Goal: Task Accomplishment & Management: Use online tool/utility

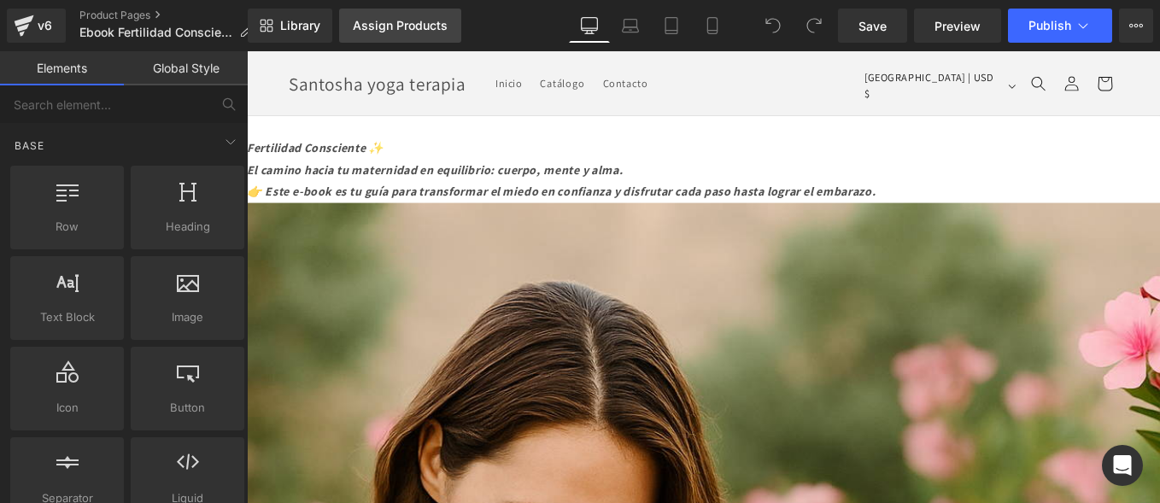
click at [387, 27] on div "Assign Products" at bounding box center [400, 26] width 95 height 14
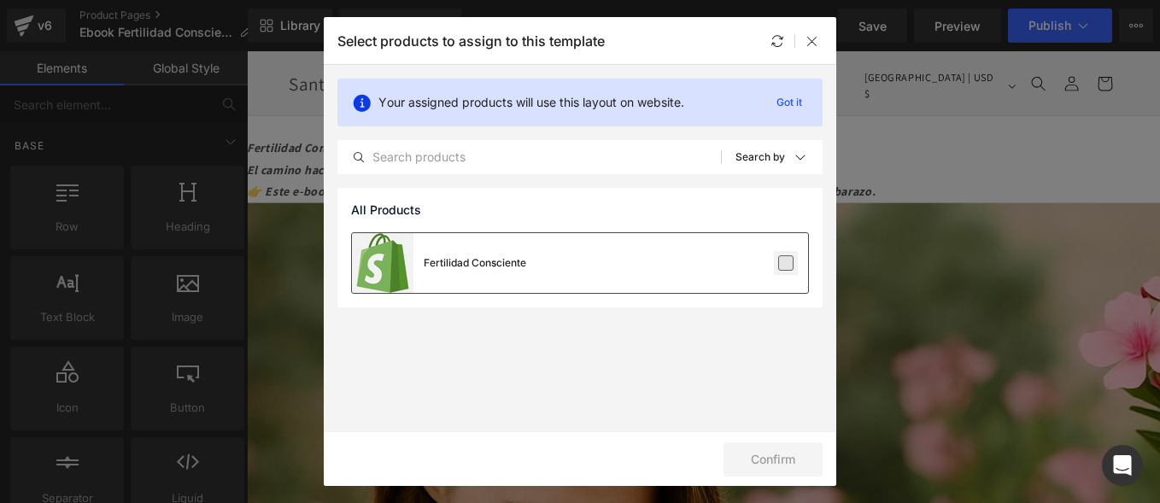
click at [791, 266] on label at bounding box center [785, 262] width 15 height 15
click at [786, 263] on input "checkbox" at bounding box center [786, 263] width 0 height 0
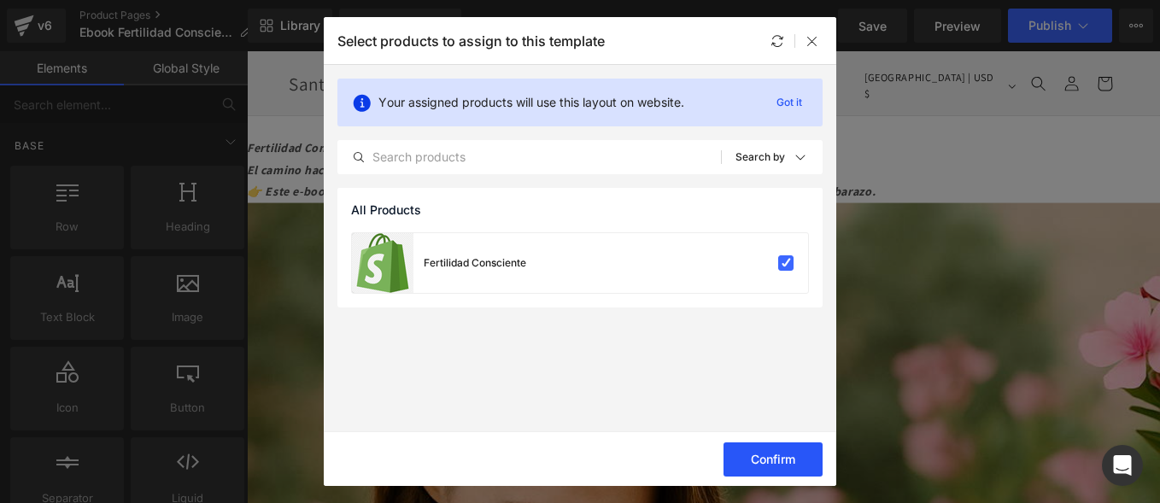
click at [753, 465] on button "Confirm" at bounding box center [773, 459] width 99 height 34
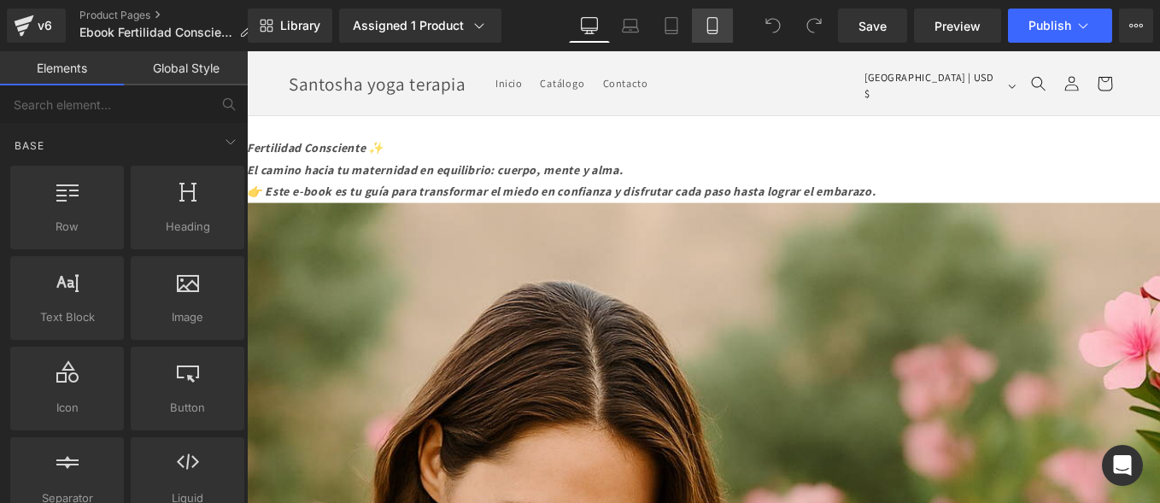
click at [703, 22] on link "Mobile" at bounding box center [712, 26] width 41 height 34
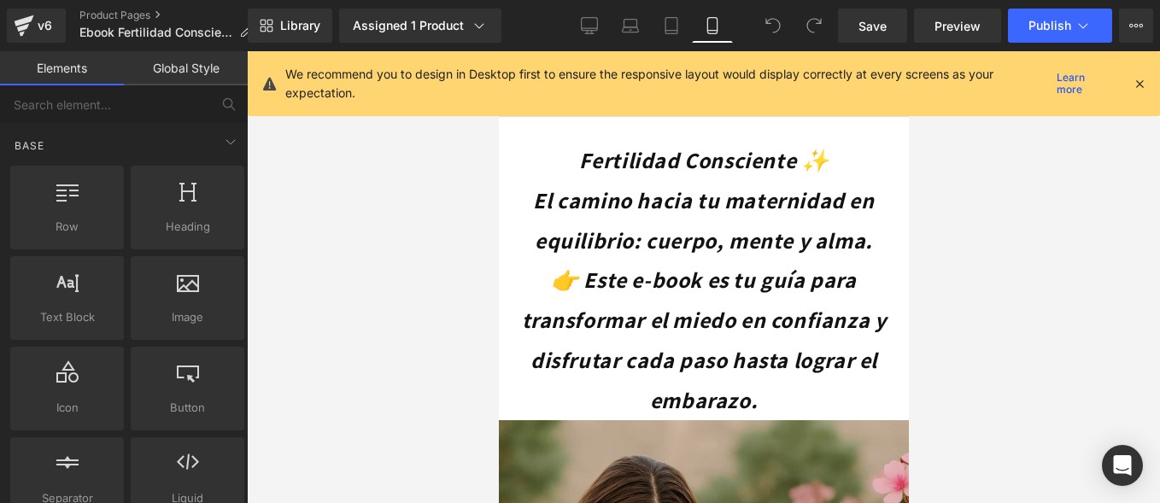
scroll to position [65, 0]
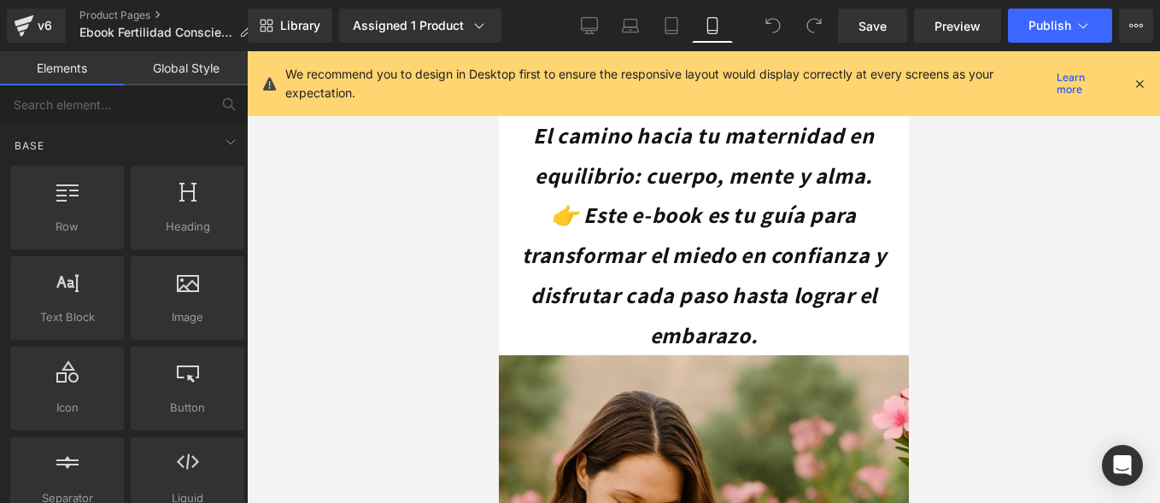
click at [1133, 87] on icon at bounding box center [1139, 83] width 15 height 15
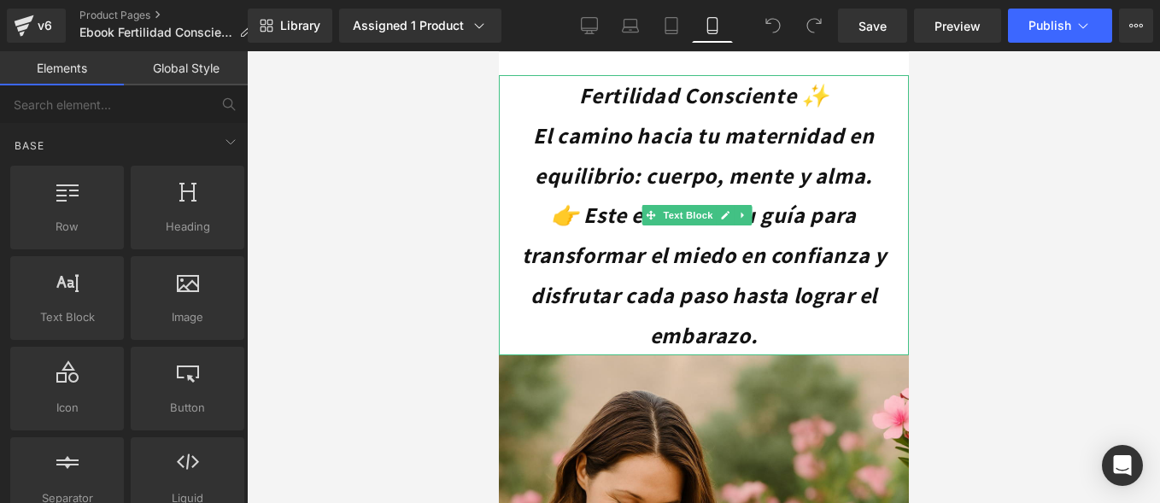
scroll to position [0, 0]
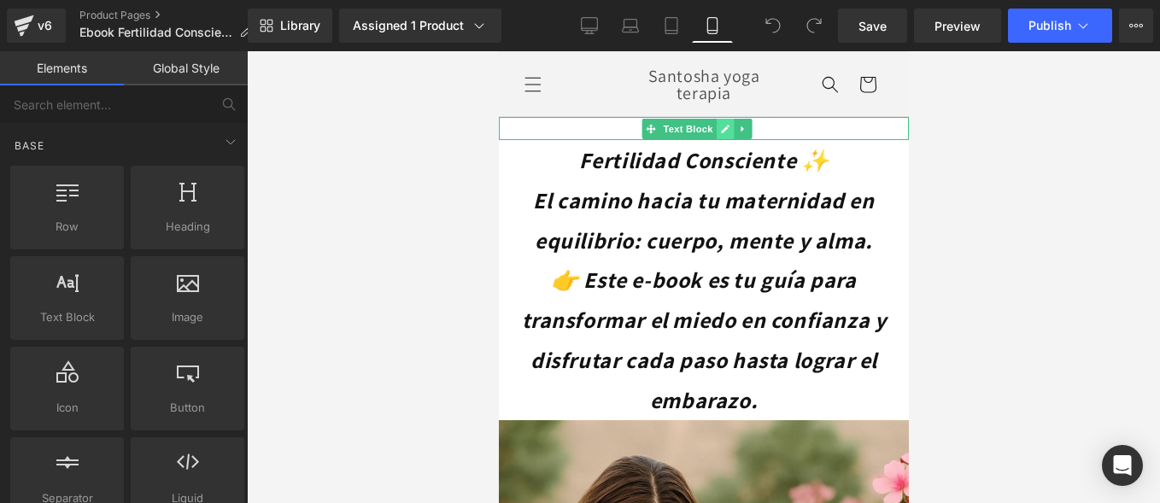
click at [722, 129] on icon at bounding box center [725, 129] width 9 height 9
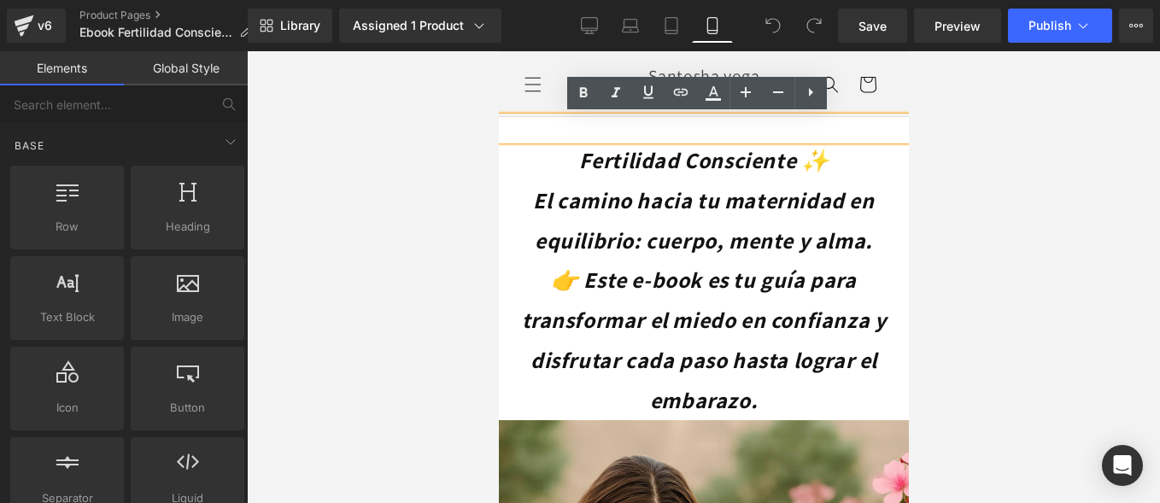
click at [868, 133] on p at bounding box center [703, 128] width 410 height 23
click at [839, 200] on icon "El camino hacia tu maternidad en equilibrio: cuerpo, mente y alma." at bounding box center [702, 219] width 341 height 69
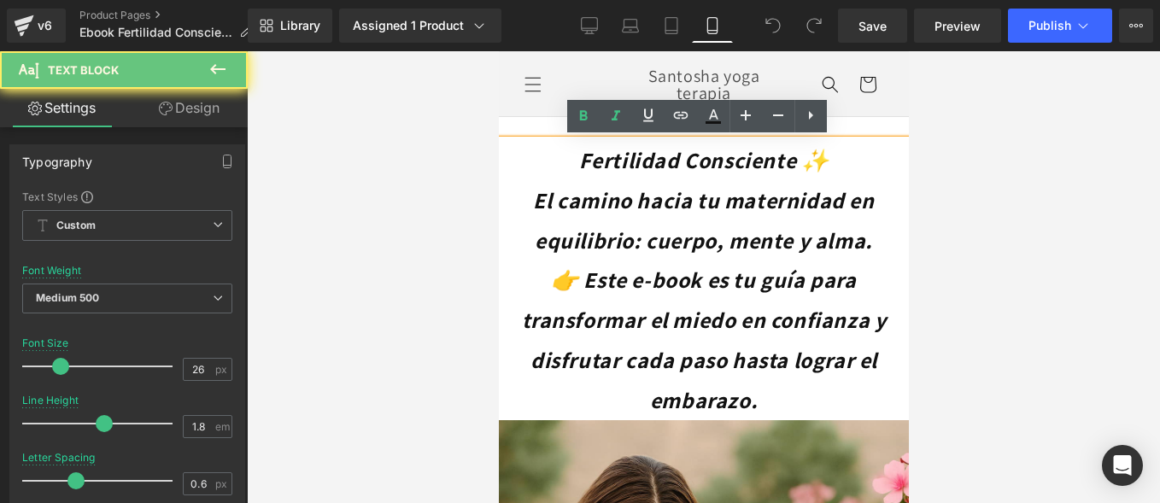
click at [1157, 206] on div at bounding box center [703, 277] width 913 height 452
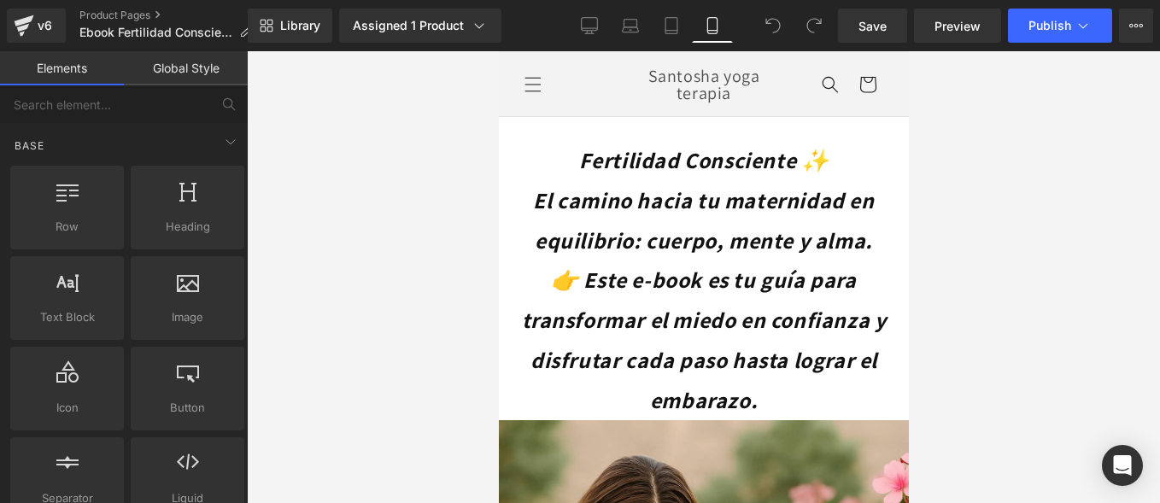
click at [390, 201] on div at bounding box center [703, 277] width 913 height 452
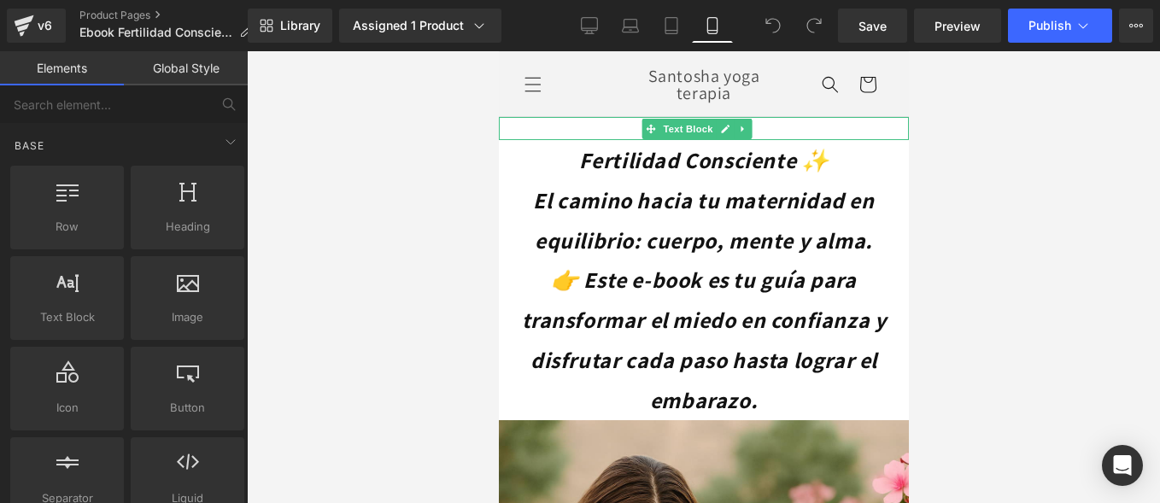
click at [739, 122] on link at bounding box center [743, 129] width 18 height 21
click at [750, 130] on icon at bounding box center [751, 128] width 9 height 9
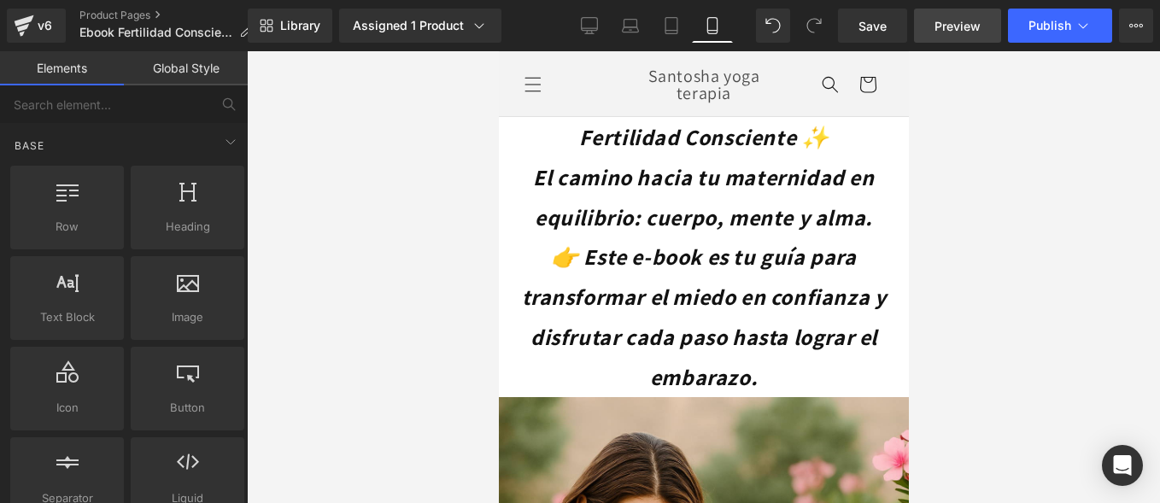
click at [952, 25] on span "Preview" at bounding box center [958, 26] width 46 height 18
click at [96, 12] on link "Product Pages" at bounding box center [171, 16] width 185 height 14
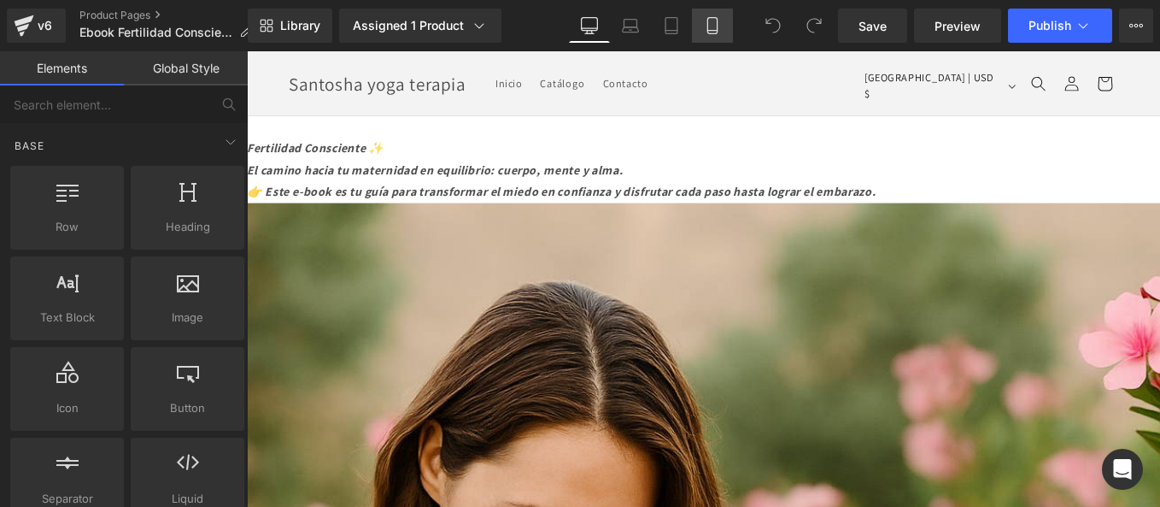
click at [709, 23] on icon at bounding box center [712, 25] width 17 height 17
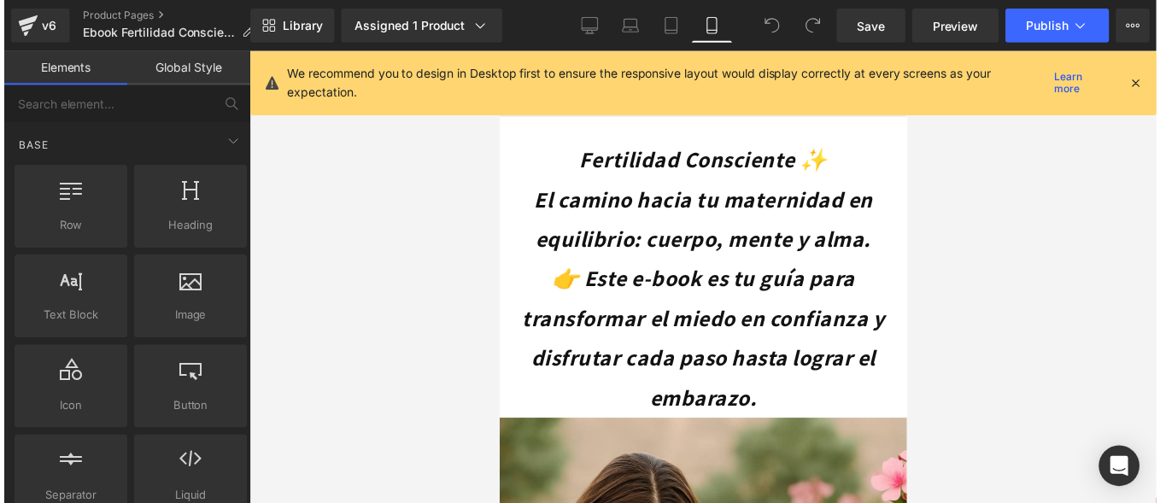
scroll to position [65, 0]
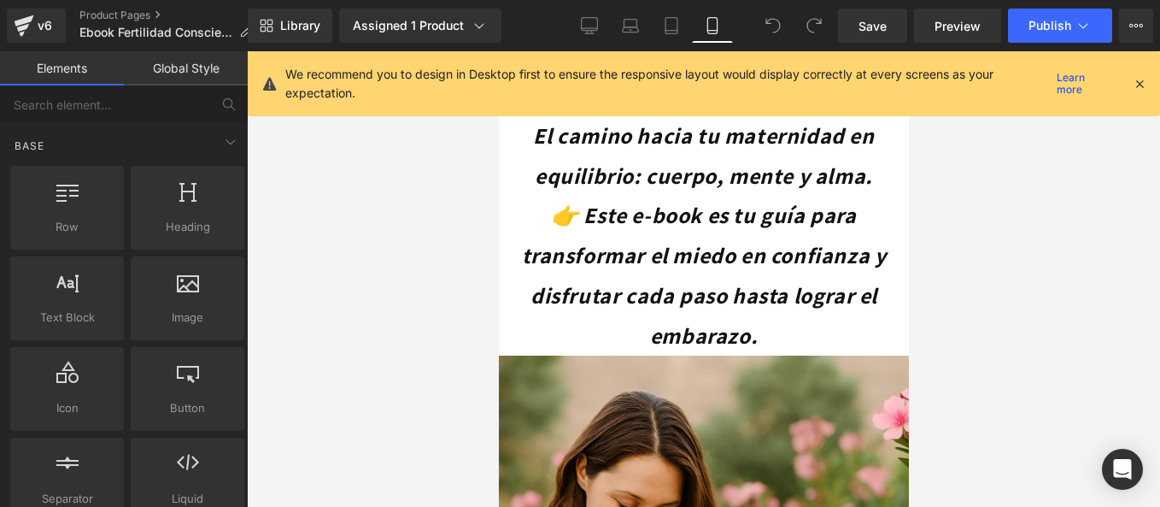
click at [1141, 84] on icon at bounding box center [1139, 83] width 15 height 15
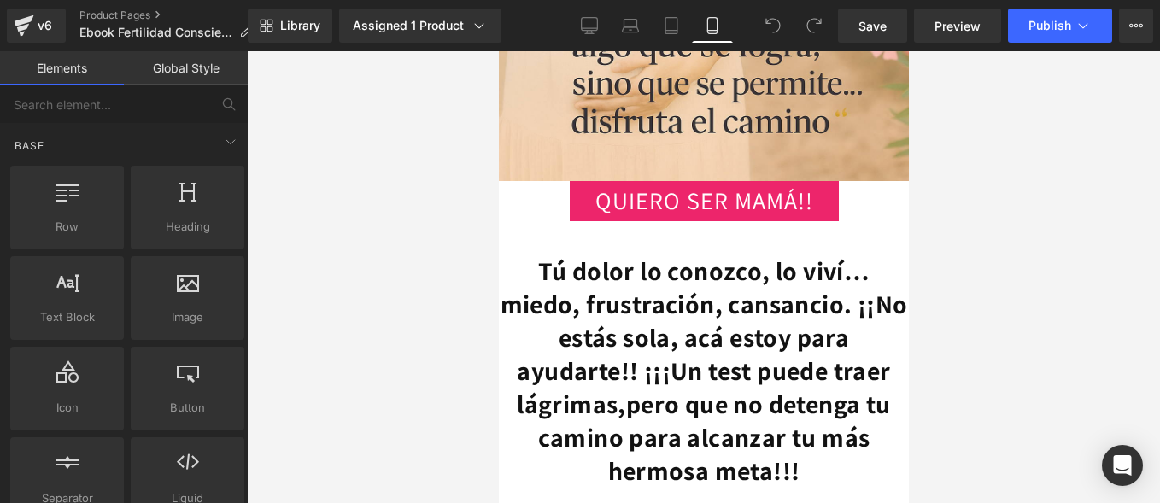
scroll to position [940, 0]
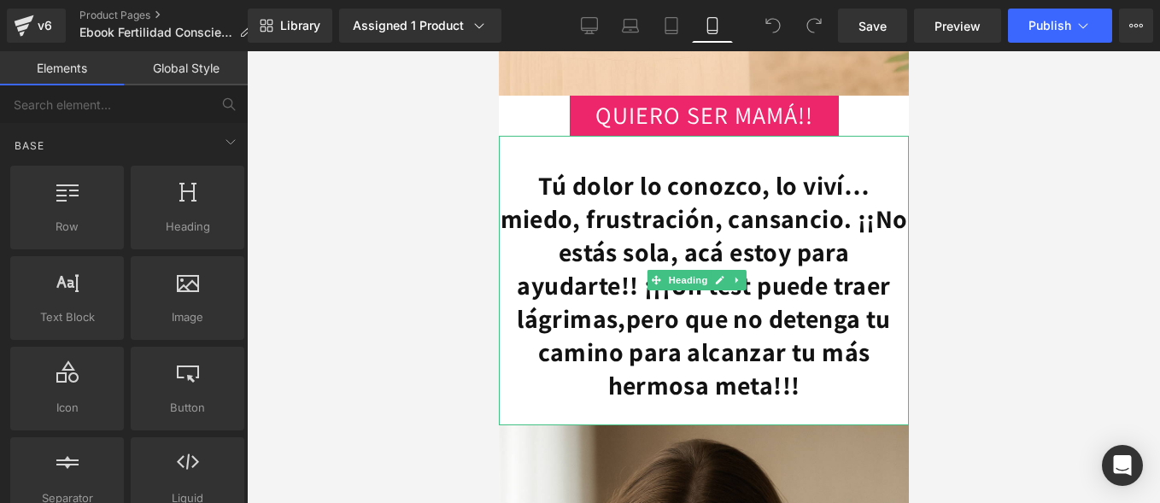
click at [811, 302] on strong "pero que no detenga tu camino para alcanzar tu más hermosa meta!!!" at bounding box center [713, 352] width 353 height 101
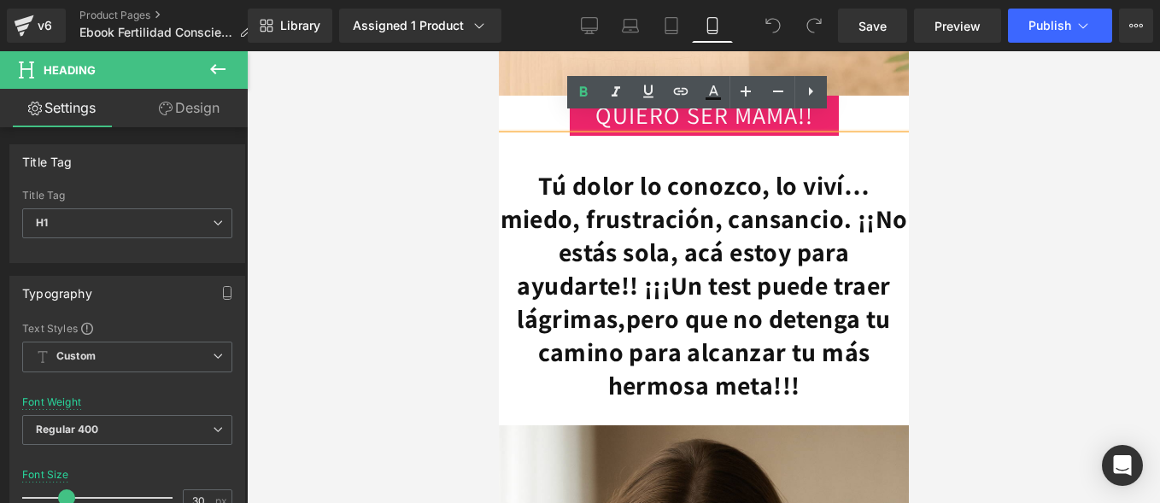
click at [676, 268] on strong "Tú dolor lo conozco, lo viví… miedo, frustración, cansancio. ¡¡No estás sola, a…" at bounding box center [703, 251] width 407 height 167
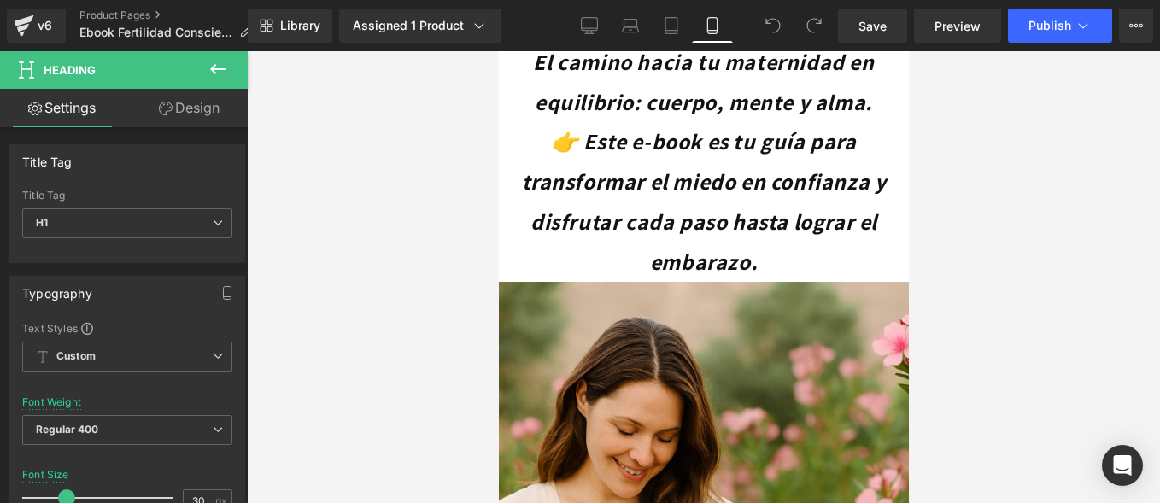
scroll to position [0, 0]
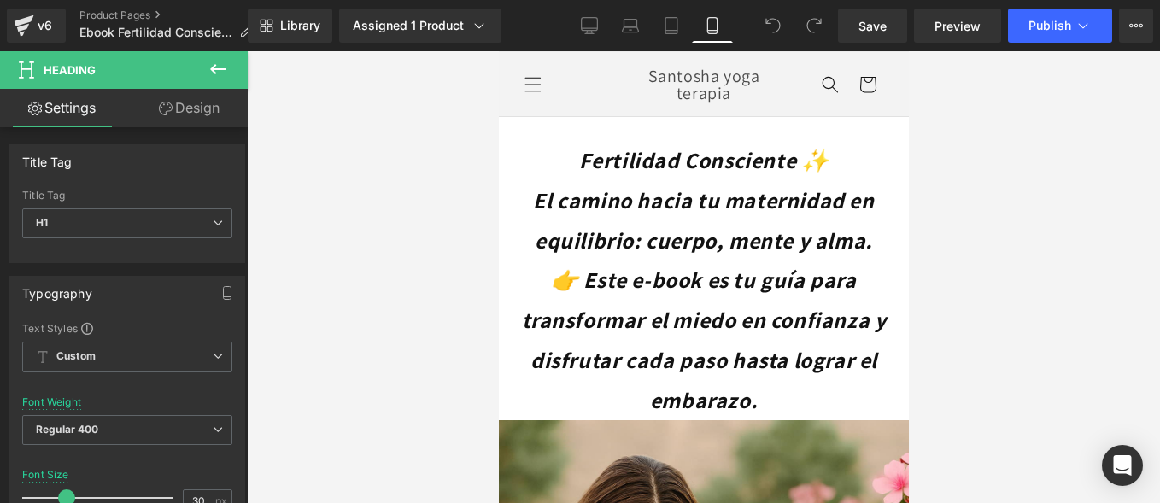
drag, startPoint x: 903, startPoint y: 384, endPoint x: 1412, endPoint y: 120, distance: 573.5
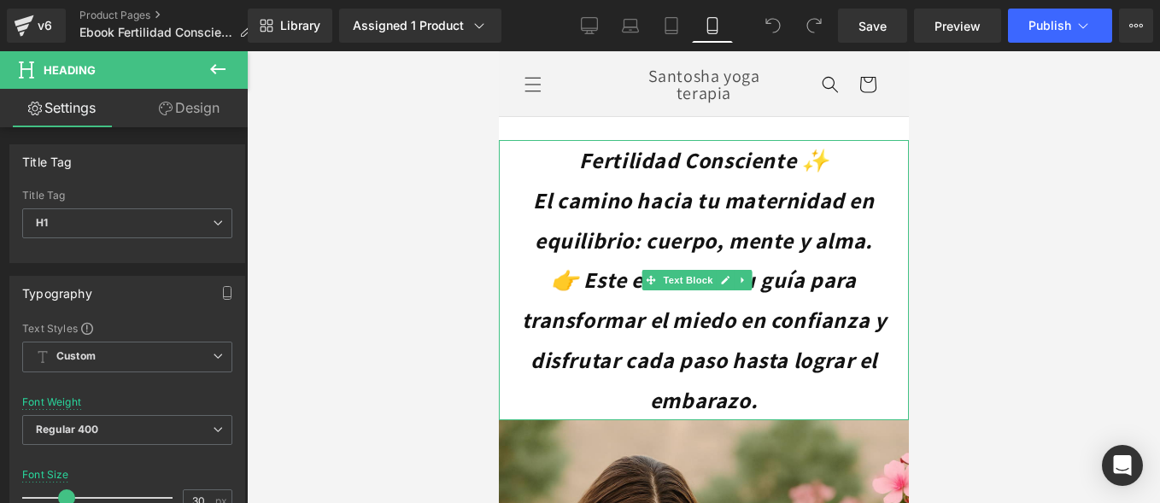
click at [794, 294] on p "👉 Este e-book es tu guía para transformar el miedo en confianza y disfrutar cad…" at bounding box center [703, 340] width 410 height 160
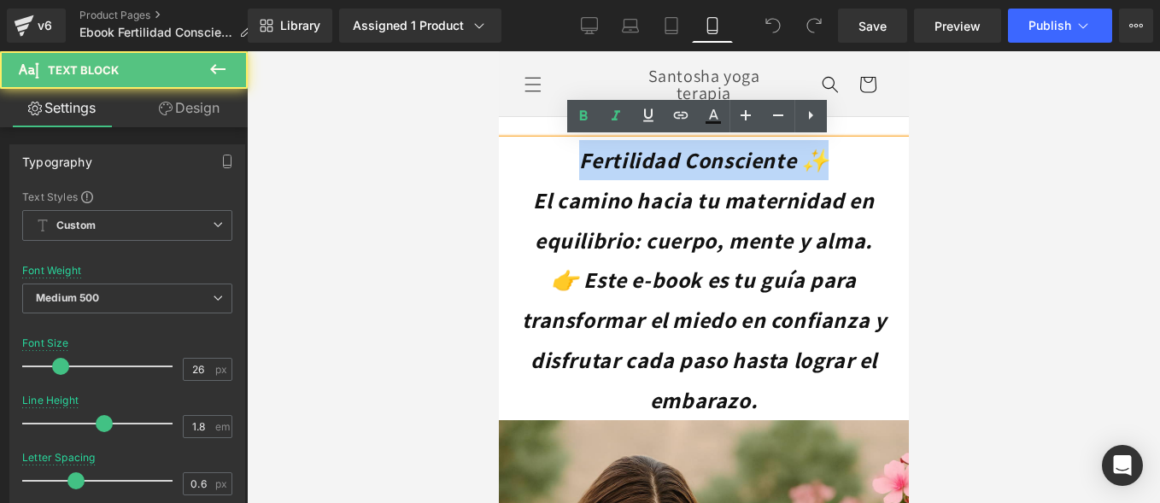
drag, startPoint x: 550, startPoint y: 147, endPoint x: 841, endPoint y: 144, distance: 291.3
click at [841, 144] on p "Fertilidad Consciente ✨" at bounding box center [703, 160] width 410 height 40
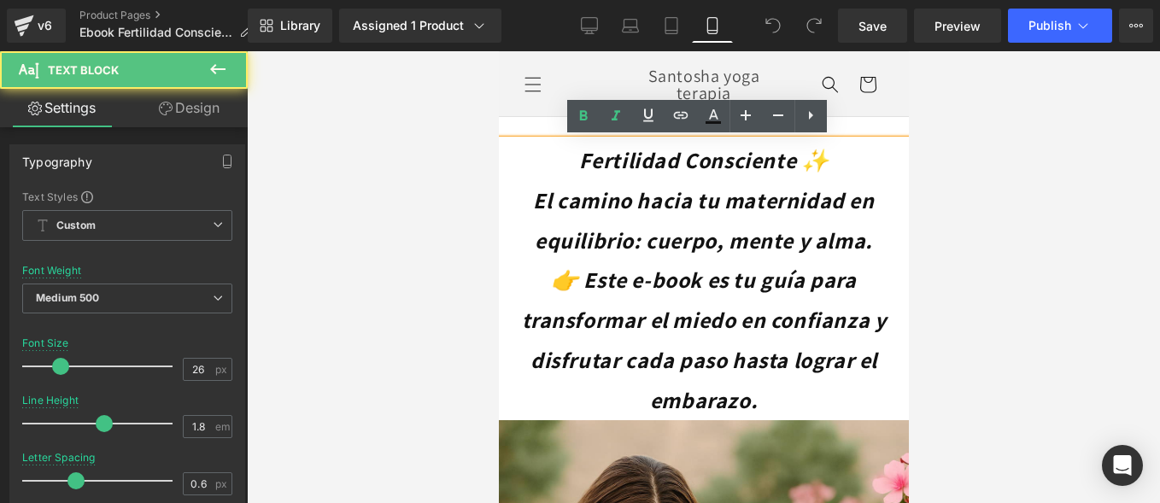
click at [730, 192] on icon "El camino hacia tu maternidad en equilibrio: cuerpo, mente y alma." at bounding box center [702, 219] width 341 height 69
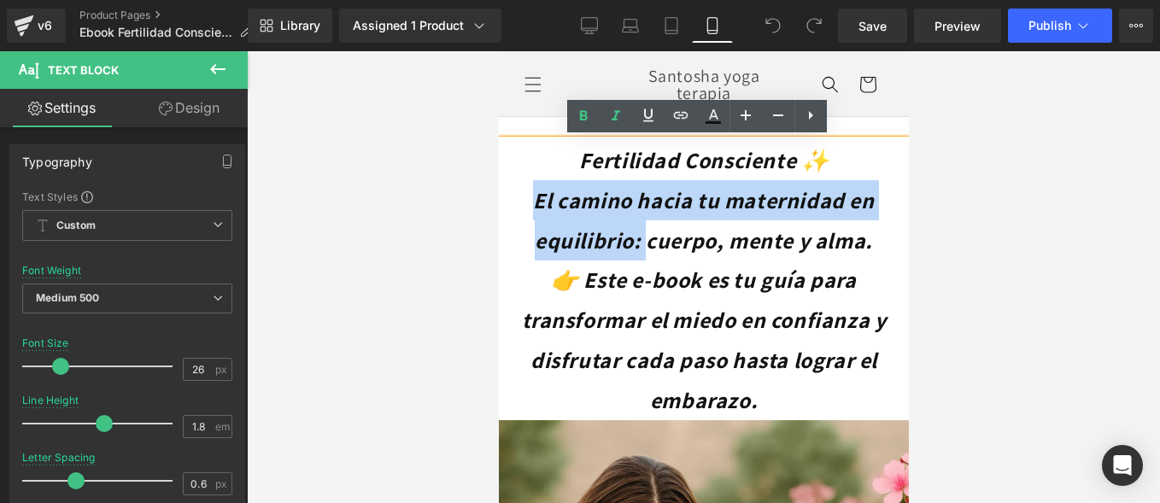
drag, startPoint x: 633, startPoint y: 246, endPoint x: 514, endPoint y: 204, distance: 125.9
click at [532, 204] on icon "El camino hacia tu maternidad en equilibrio: cuerpo, mente y alma." at bounding box center [702, 219] width 341 height 69
click at [642, 201] on icon "El camino hacia tu maternidad en equilibrio: cuerpo, mente y alma." at bounding box center [702, 219] width 341 height 69
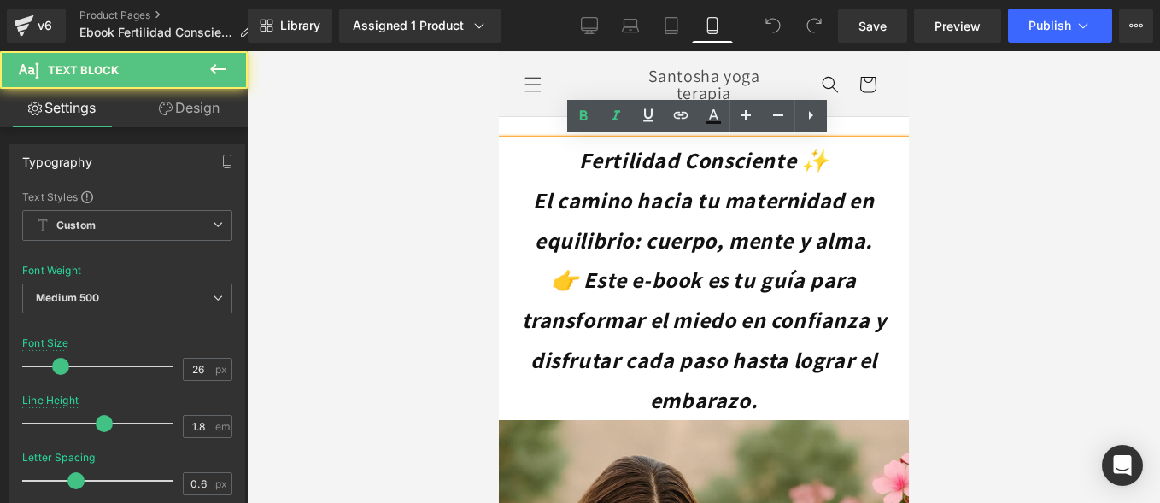
click at [532, 190] on icon "El camino hacia tu maternidad en equilibrio: cuerpo, mente y alma." at bounding box center [702, 219] width 341 height 69
drag, startPoint x: 519, startPoint y: 186, endPoint x: 648, endPoint y: 191, distance: 128.2
click at [648, 191] on p "El camino hacia tu maternidad en equilibrio: cuerpo, mente y alma." at bounding box center [703, 220] width 410 height 80
click at [560, 196] on icon "El camino hacia tu maternidad en equilibrio: cuerpo, mente y alma." at bounding box center [702, 219] width 341 height 69
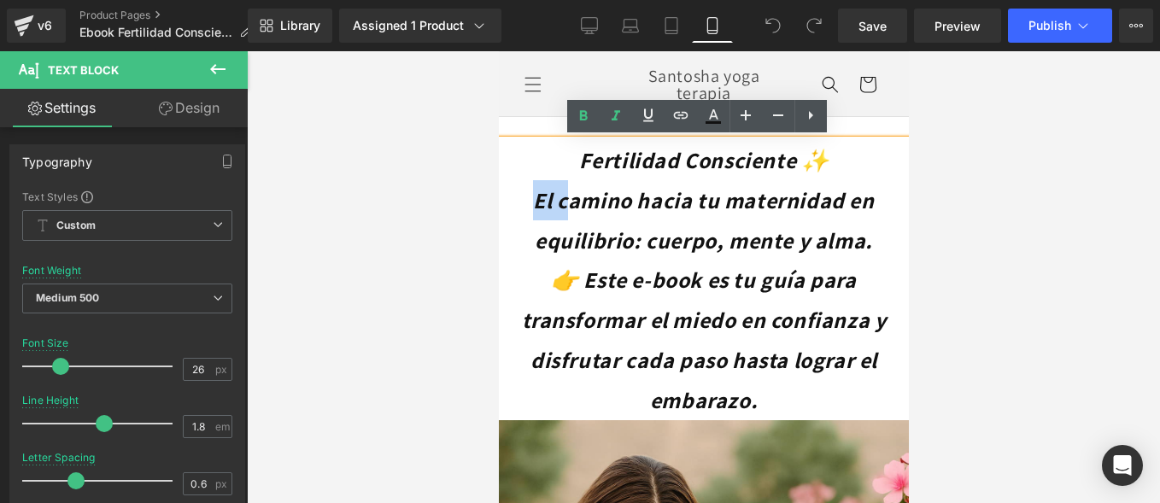
drag, startPoint x: 515, startPoint y: 204, endPoint x: 557, endPoint y: 194, distance: 43.1
click at [557, 194] on icon "El camino hacia tu maternidad en equilibrio: cuerpo, mente y alma." at bounding box center [702, 219] width 341 height 69
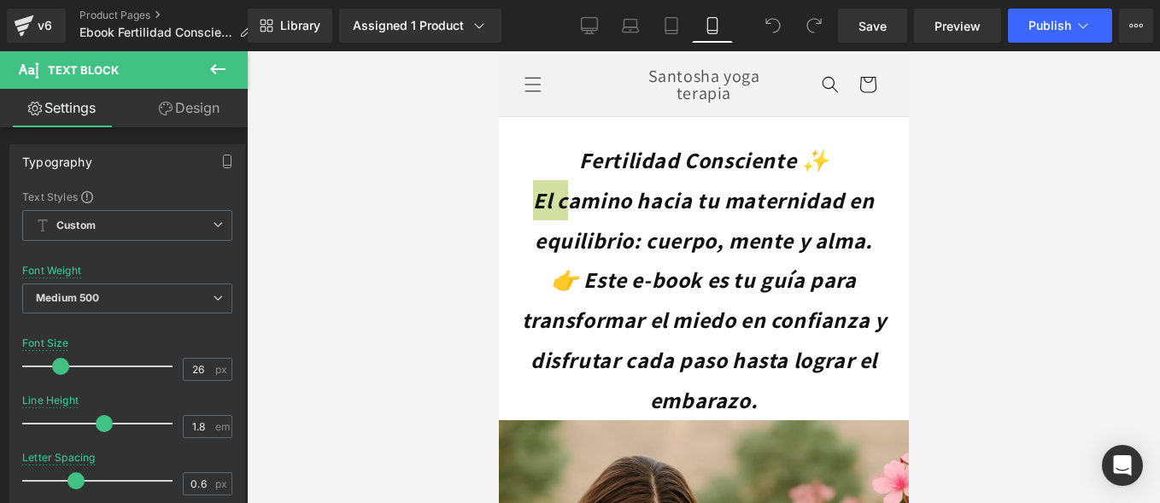
click at [498, 200] on div at bounding box center [703, 277] width 913 height 452
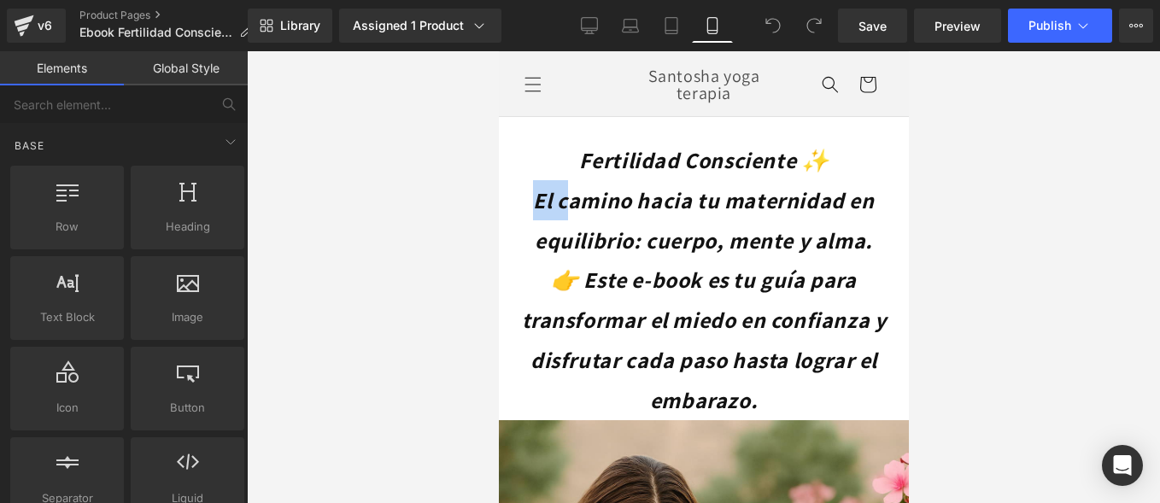
click at [532, 189] on icon "El camino hacia tu maternidad en equilibrio: cuerpo, mente y alma." at bounding box center [702, 219] width 341 height 69
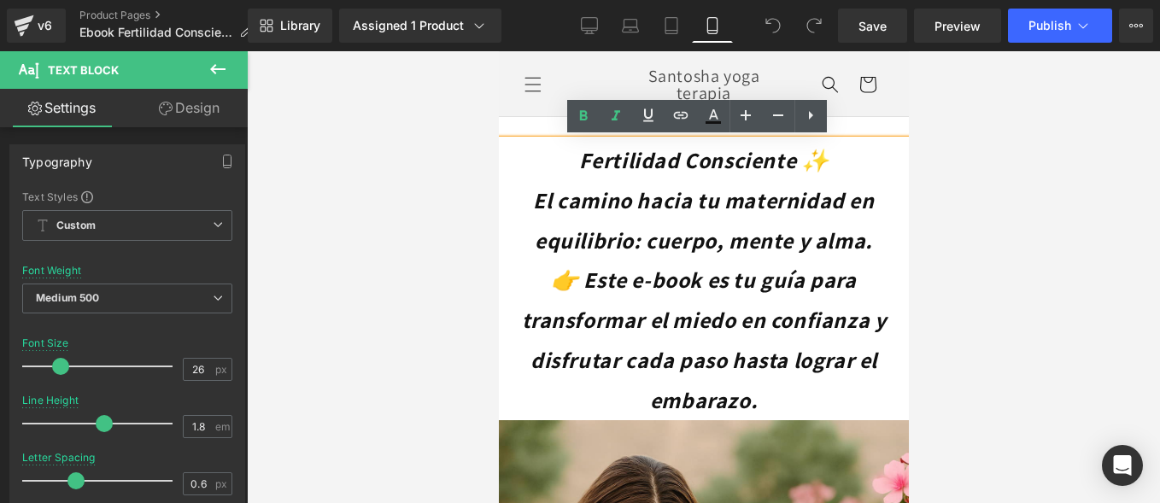
click at [532, 192] on icon "El camino hacia tu maternidad en equilibrio: cuerpo, mente y alma." at bounding box center [702, 219] width 341 height 69
click at [557, 167] on p "Fertilidad Consciente ✨" at bounding box center [703, 160] width 410 height 40
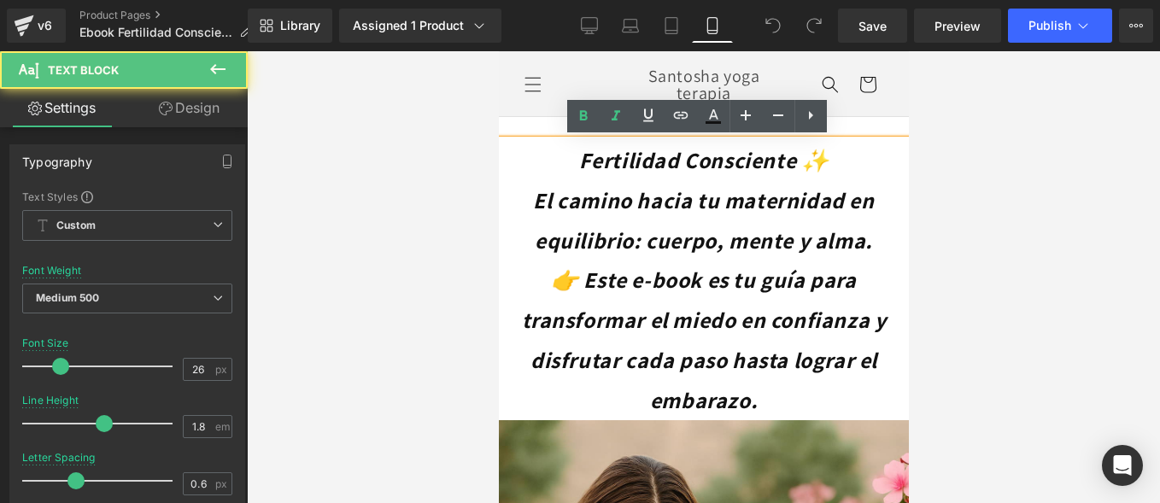
click at [813, 149] on icon "Fertilidad Consciente ✨" at bounding box center [703, 159] width 250 height 29
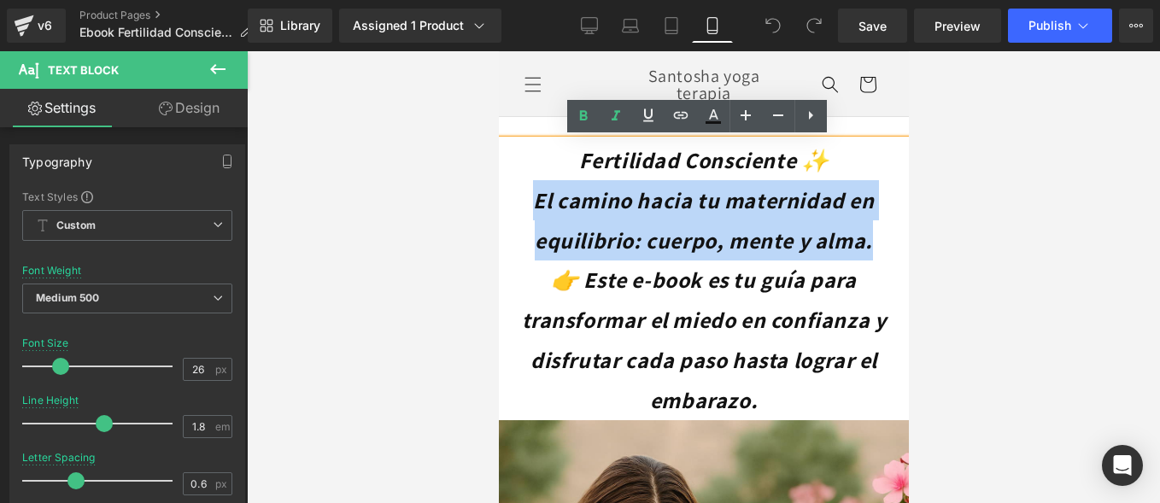
drag, startPoint x: 510, startPoint y: 194, endPoint x: 882, endPoint y: 238, distance: 374.2
click at [882, 238] on p "El camino hacia tu maternidad en equilibrio: cuerpo, mente y alma." at bounding box center [703, 220] width 410 height 80
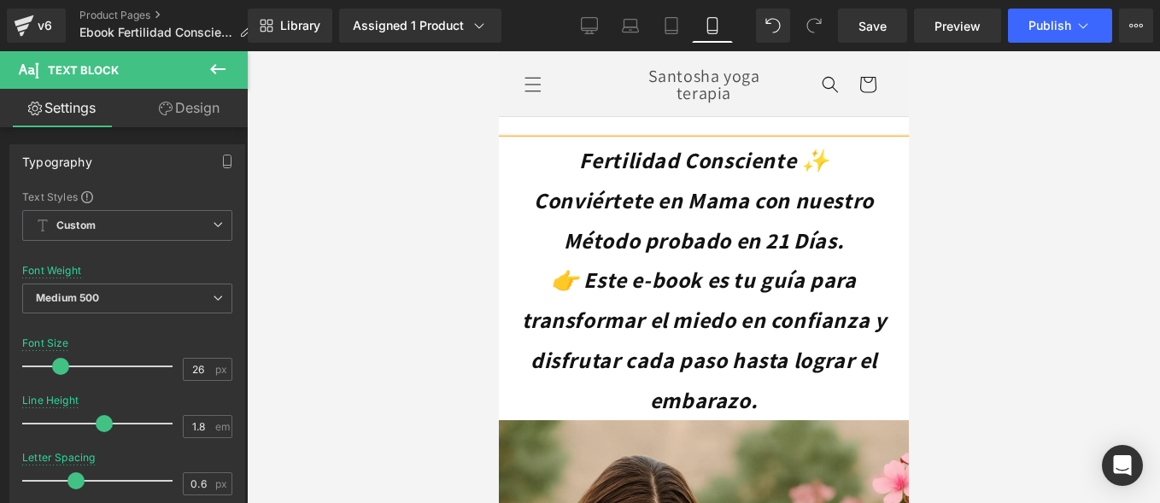
click at [870, 253] on p "Conviértete en Mama con nuestro Método probado en 21 Días." at bounding box center [703, 220] width 410 height 80
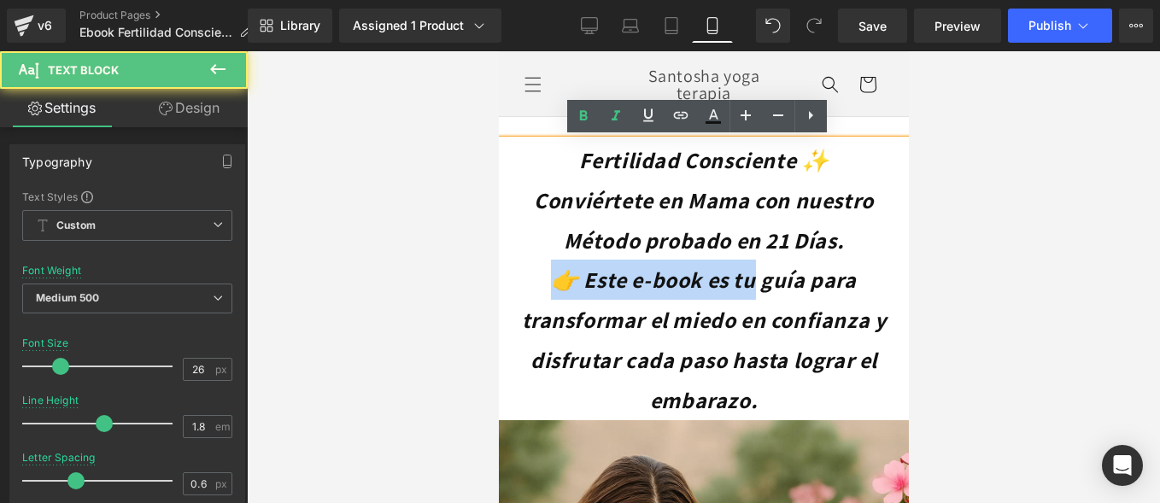
drag, startPoint x: 753, startPoint y: 275, endPoint x: 519, endPoint y: 282, distance: 233.3
click at [519, 282] on p "👉 Este e-book es tu guía para transformar el miedo en confianza y disfrutar cad…" at bounding box center [703, 340] width 410 height 160
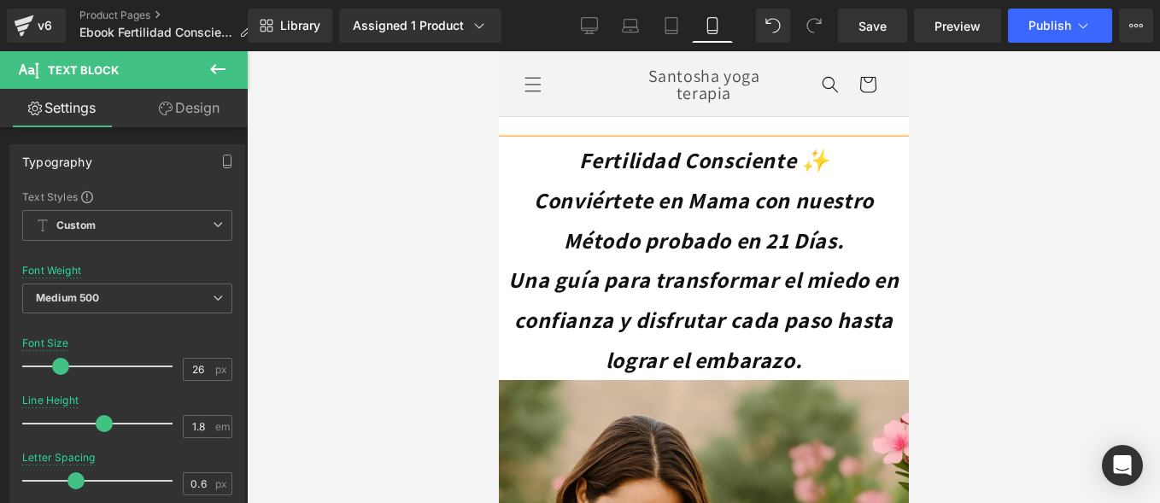
click at [863, 236] on p "Conviértete en Mama con nuestro Método probado en 21 Días." at bounding box center [703, 220] width 410 height 80
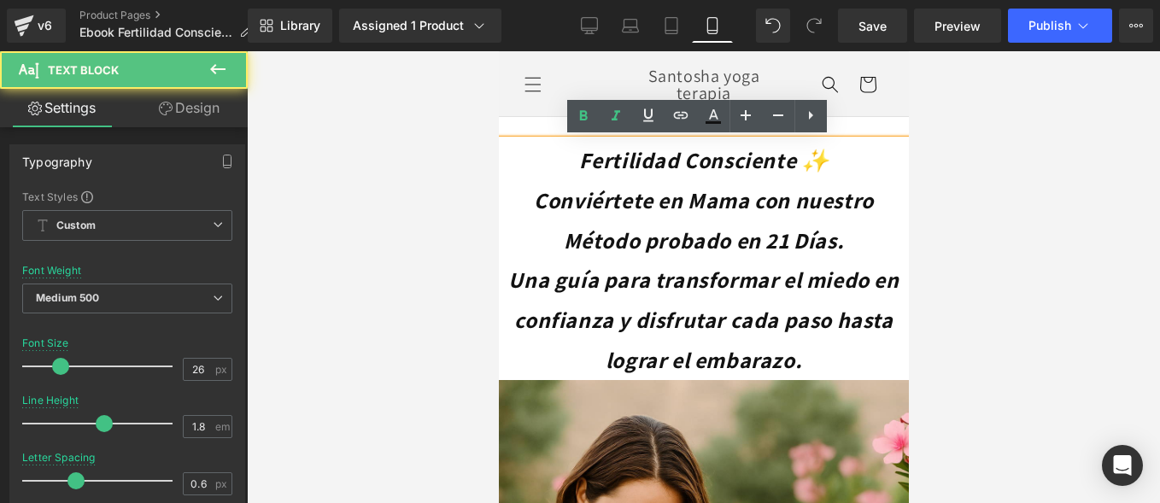
scroll to position [85, 0]
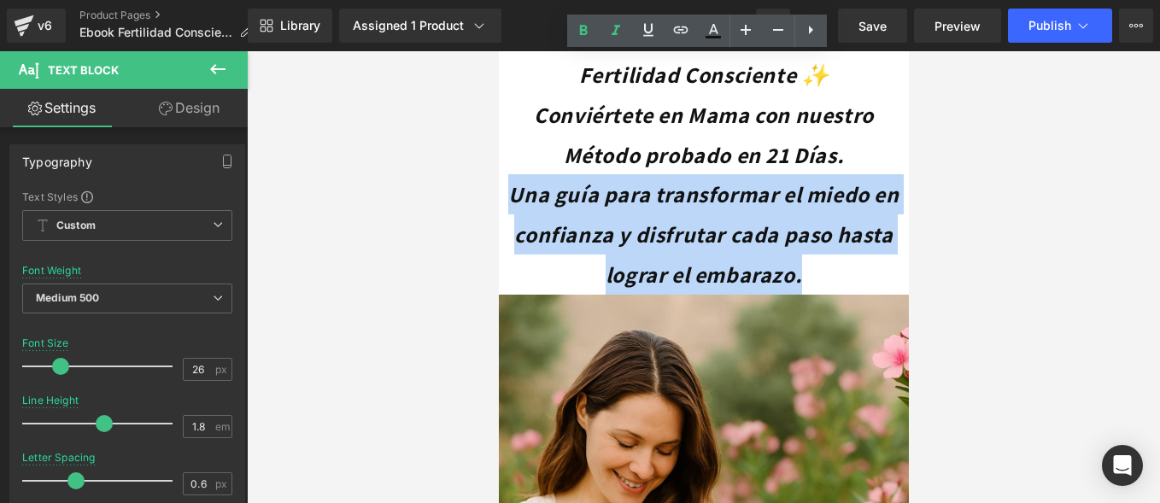
drag, startPoint x: 853, startPoint y: 278, endPoint x: 505, endPoint y: 208, distance: 355.7
click at [505, 208] on p "Una guía para transformar el miedo en confianza y disfrutar cada paso hasta log…" at bounding box center [703, 234] width 410 height 120
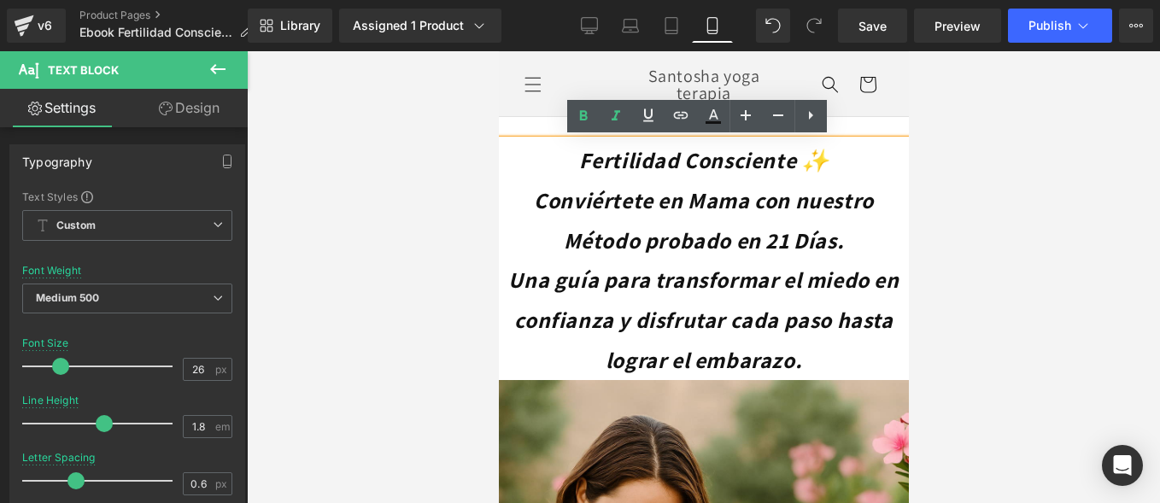
click at [595, 229] on icon "Conviértete en Mama con nuestro Método probado en 21 Días." at bounding box center [703, 219] width 340 height 69
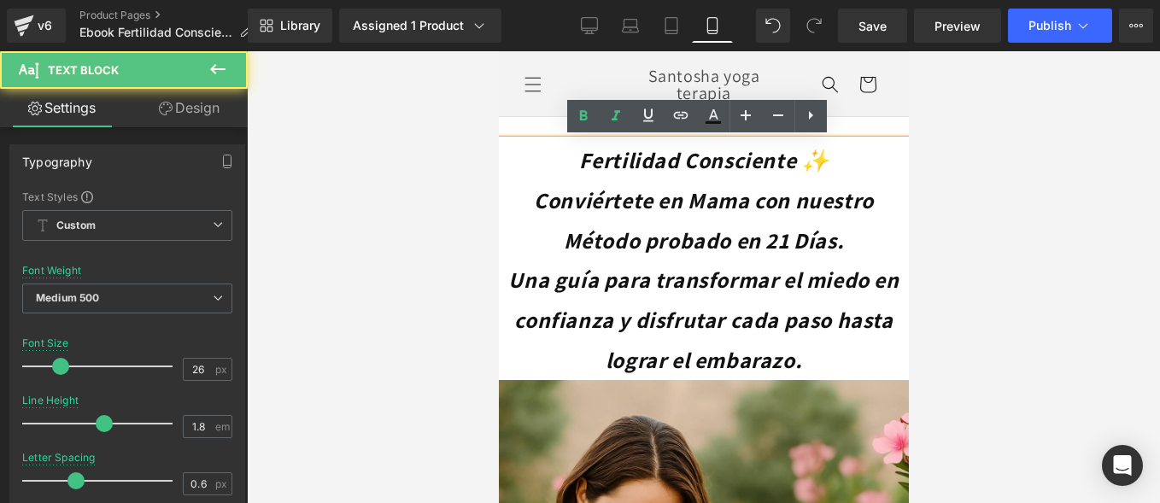
click at [433, 231] on div at bounding box center [703, 277] width 913 height 452
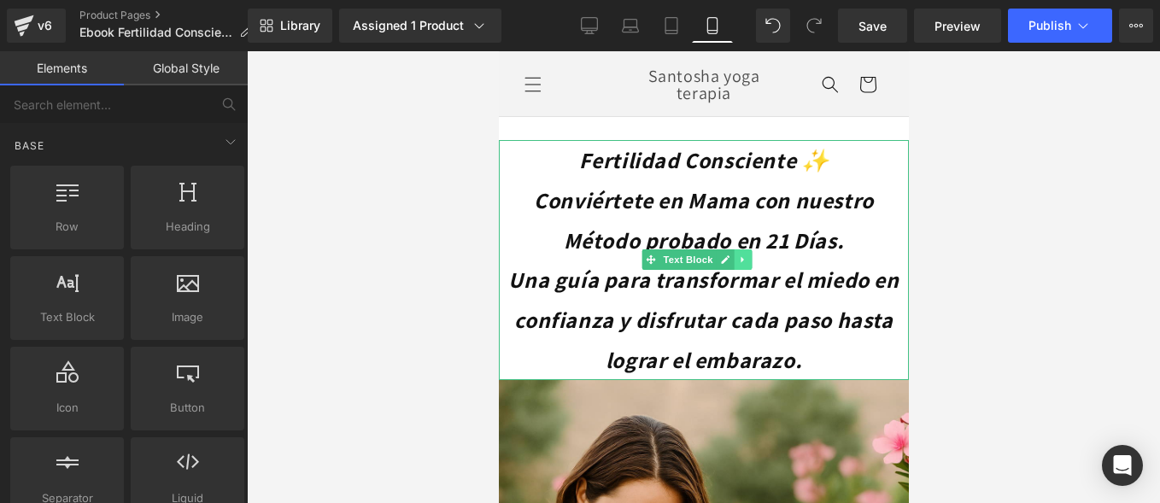
click at [742, 262] on icon at bounding box center [742, 260] width 9 height 10
click at [732, 259] on icon at bounding box center [733, 259] width 9 height 9
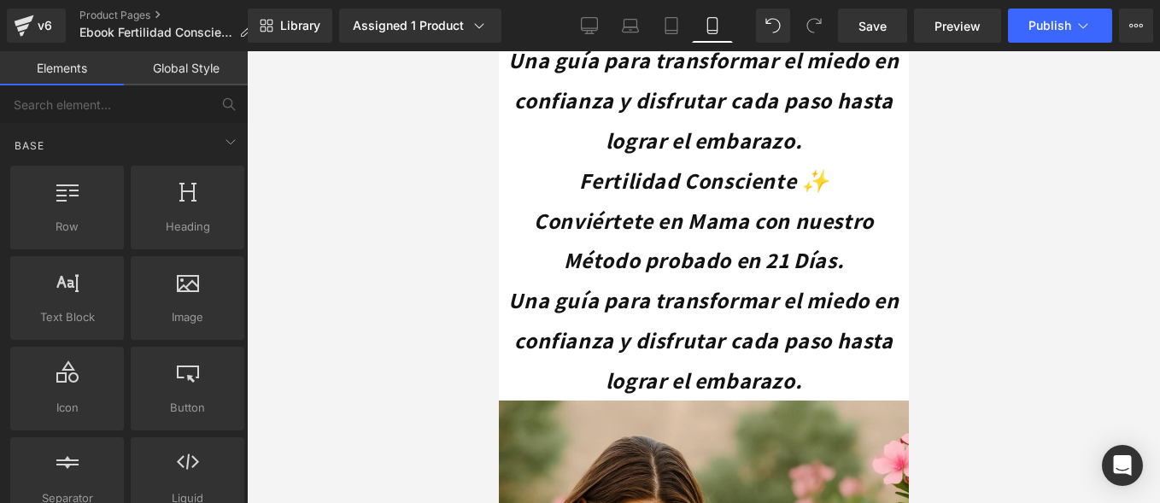
scroll to position [260, 0]
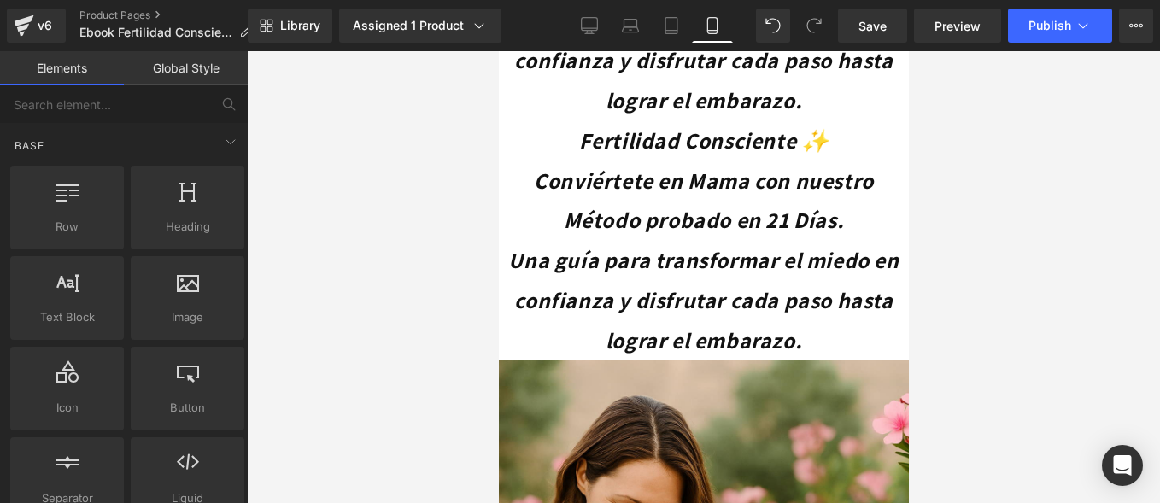
click at [759, 176] on icon "Conviértete en Mama con nuestro Método probado en 21 Días." at bounding box center [703, 200] width 340 height 69
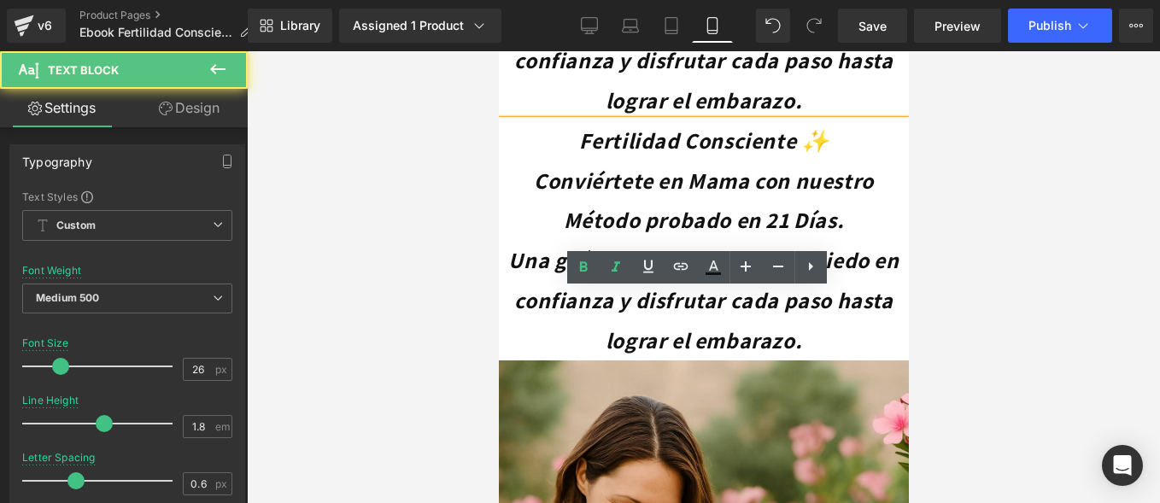
scroll to position [89, 0]
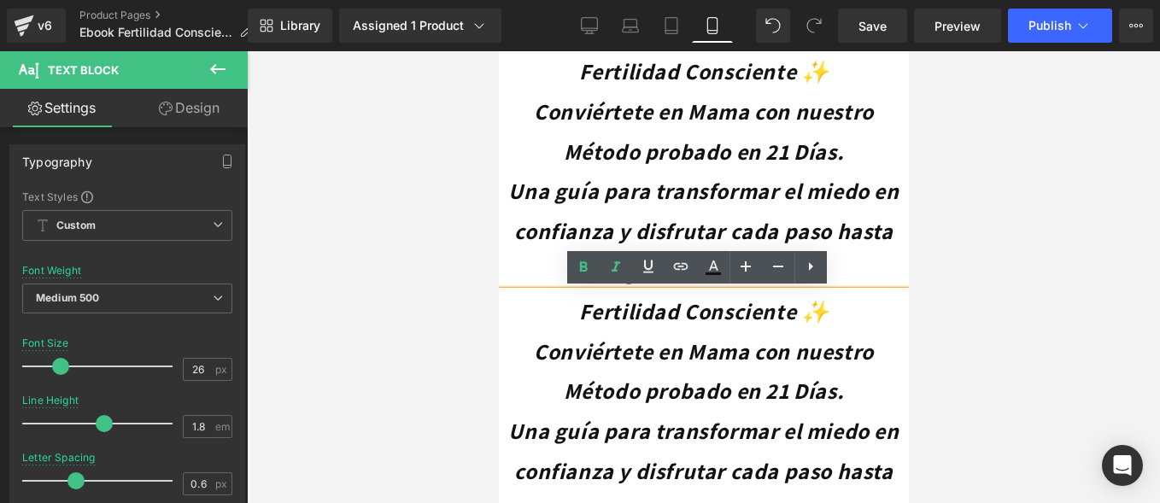
click at [708, 310] on icon "Fertilidad Consciente ✨" at bounding box center [703, 310] width 250 height 29
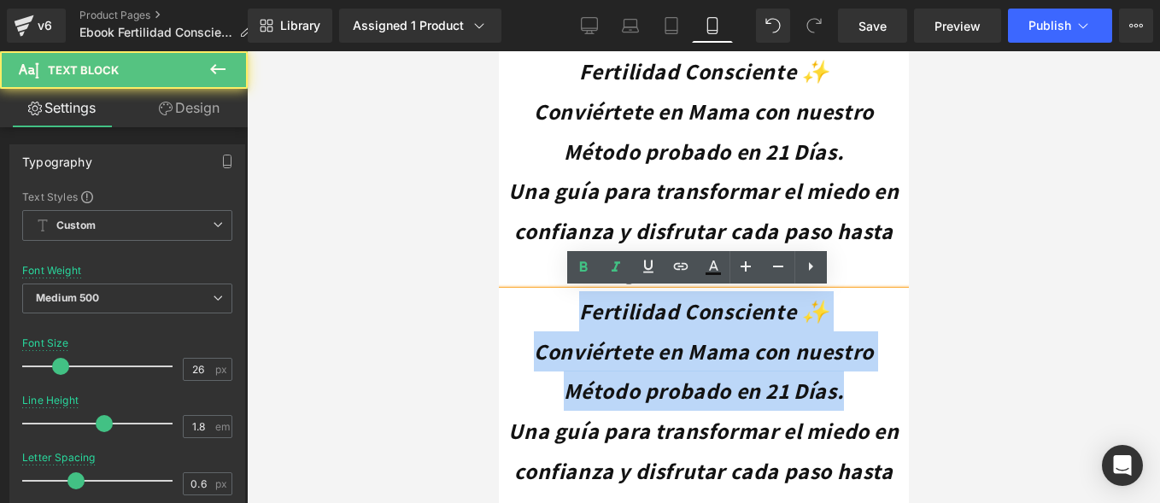
drag, startPoint x: 550, startPoint y: 311, endPoint x: 867, endPoint y: 383, distance: 324.9
click at [867, 383] on div "Fertilidad Consciente ✨ Conviértete en Mama con nuestro Método probado en 21 Dí…" at bounding box center [703, 411] width 410 height 240
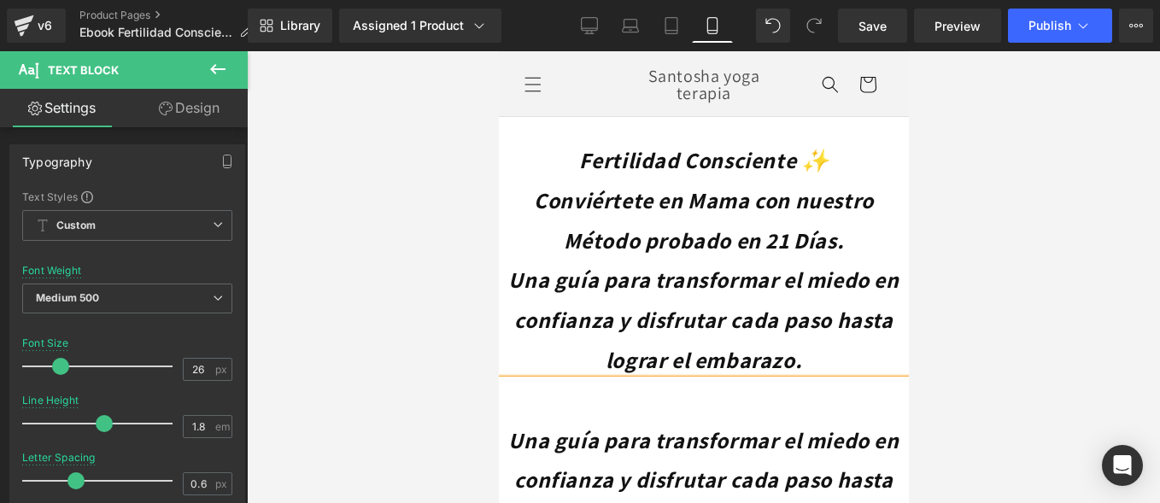
scroll to position [85, 0]
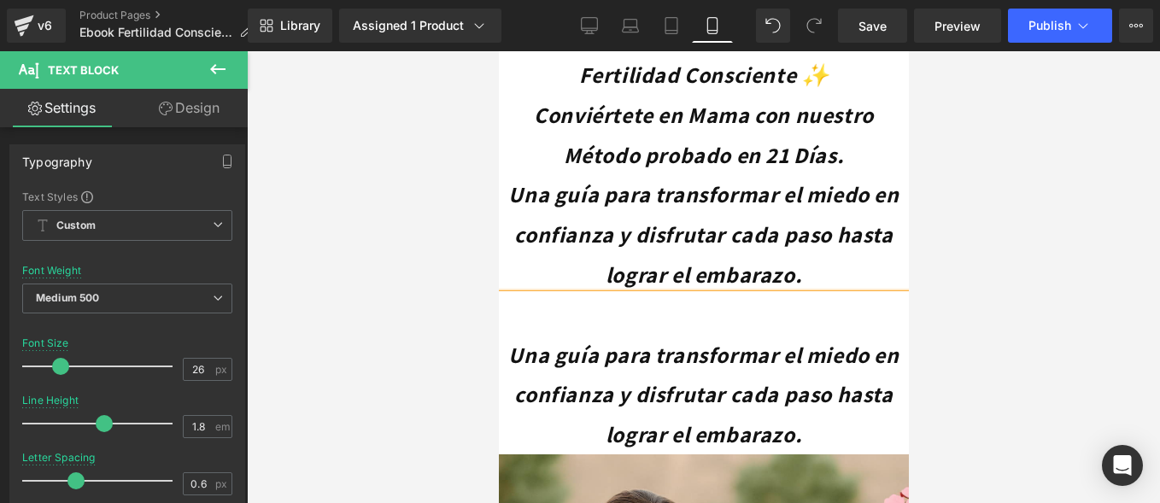
click at [507, 360] on icon "Una guía para transformar el miedo en confianza y disfrutar cada paso hasta log…" at bounding box center [702, 394] width 390 height 109
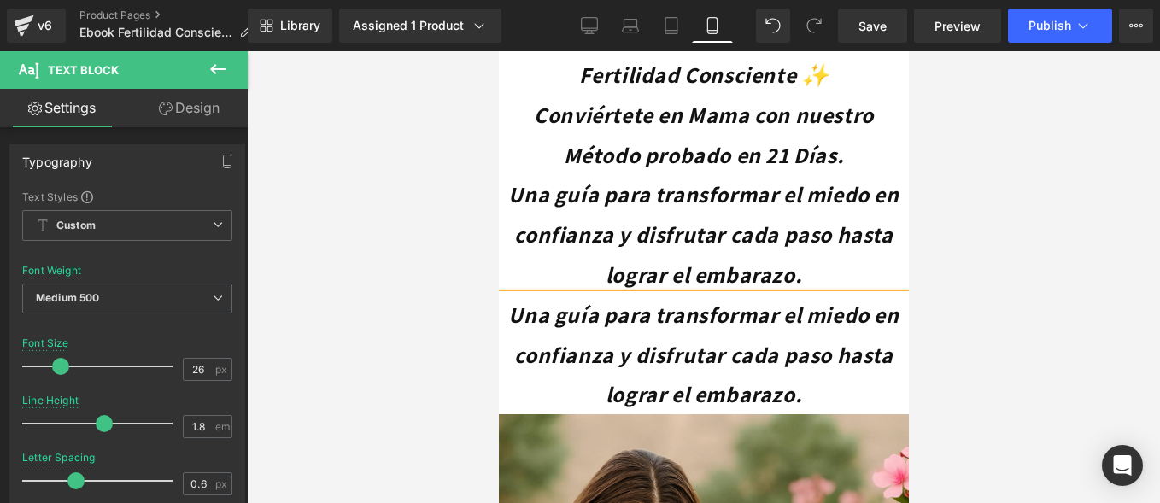
click at [868, 367] on p "Una guía para transformar el miedo en confianza y disfrutar cada paso hasta log…" at bounding box center [703, 355] width 410 height 120
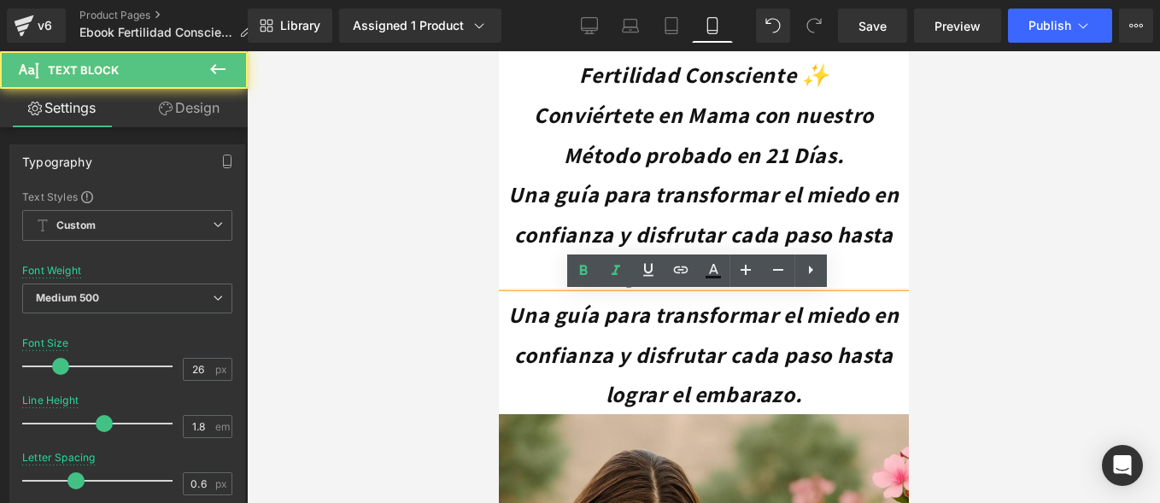
click at [806, 203] on icon "Una guía para transformar el miedo en confianza y disfrutar cada paso hasta log…" at bounding box center [702, 233] width 390 height 109
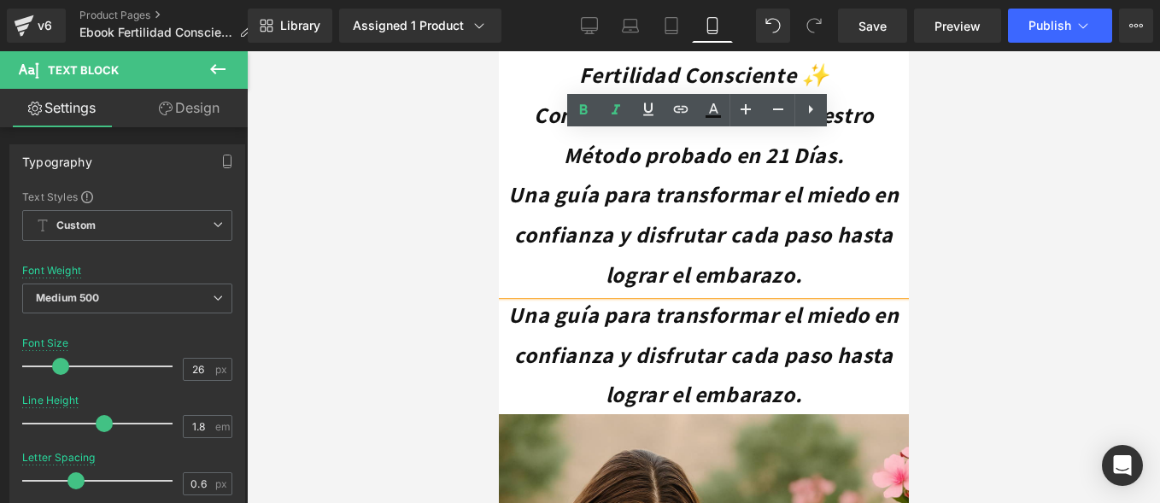
scroll to position [0, 0]
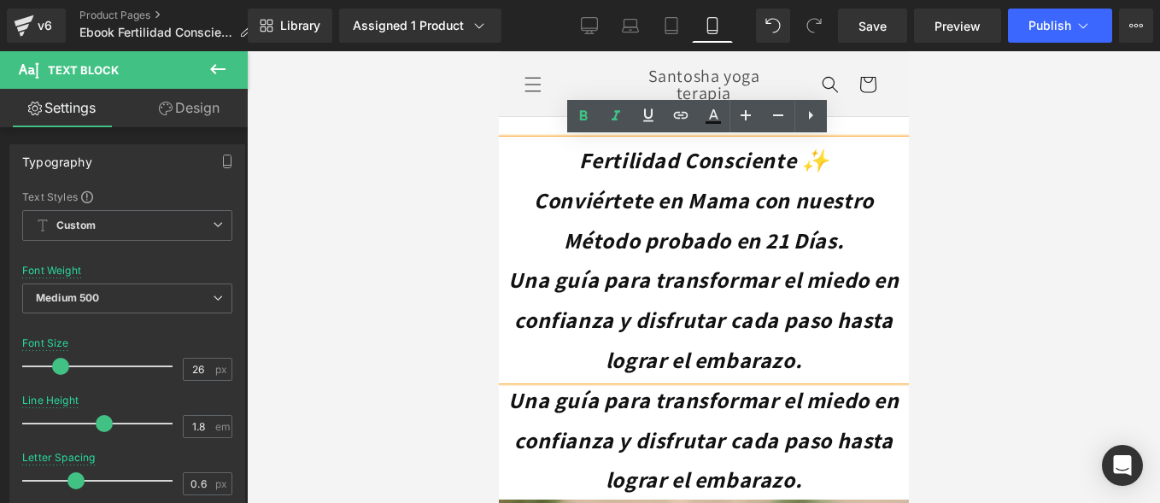
click at [842, 168] on p "Fertilidad Consciente ✨" at bounding box center [703, 160] width 410 height 40
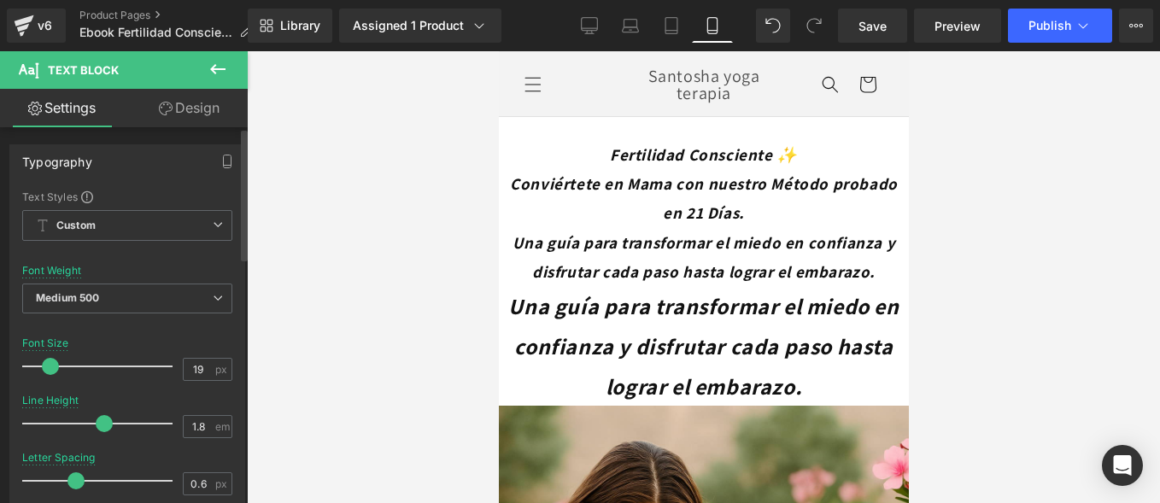
click at [47, 369] on span at bounding box center [50, 366] width 17 height 17
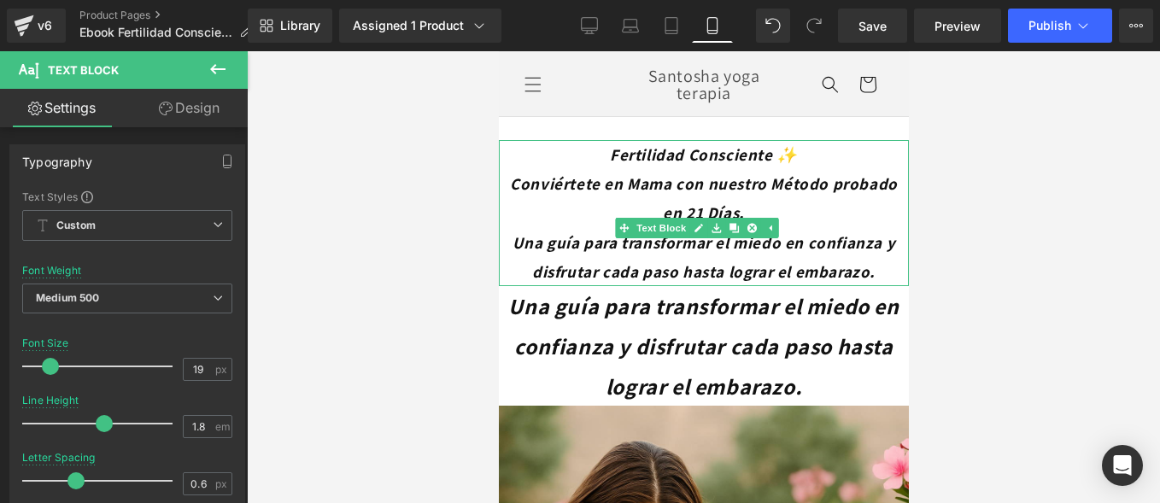
click at [794, 197] on p "Conviértete en Mama con nuestro Método probado en 21 Días." at bounding box center [703, 198] width 410 height 58
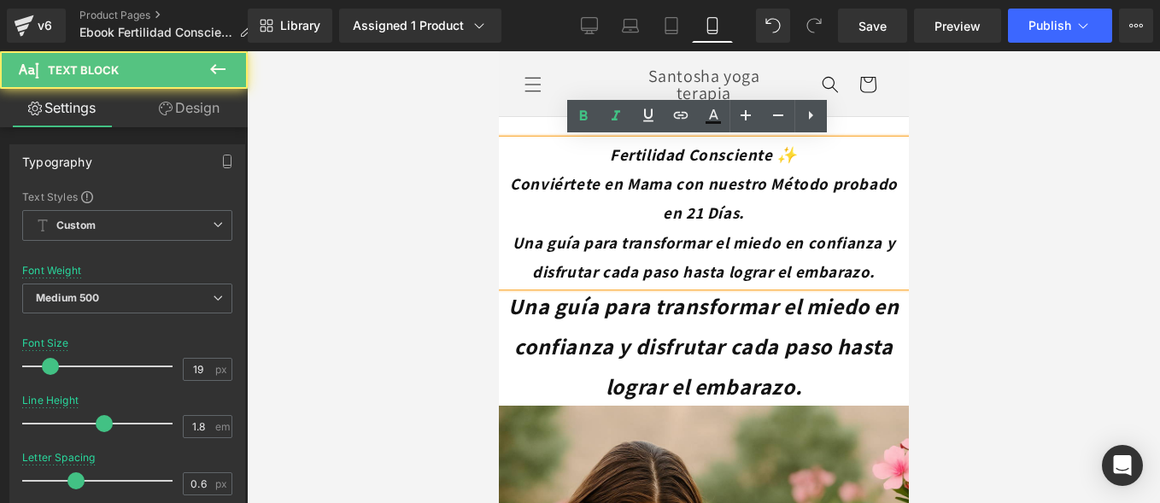
click at [812, 210] on p "Conviértete en Mama con nuestro Método probado en 21 Días." at bounding box center [703, 198] width 410 height 58
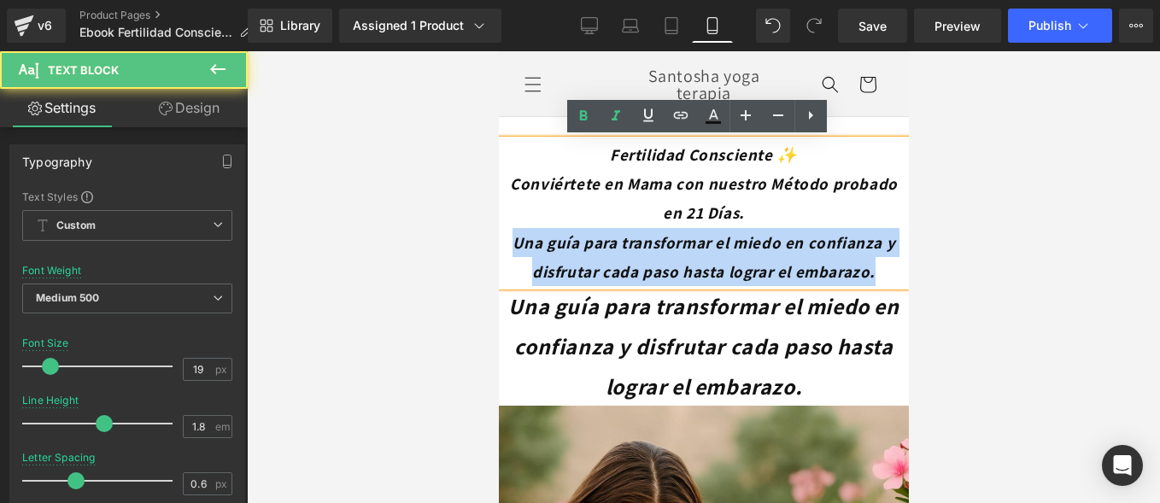
drag, startPoint x: 788, startPoint y: 288, endPoint x: 543, endPoint y: 239, distance: 250.0
click at [543, 239] on p "Una guía para transformar el miedo en confianza y disfrutar cada paso hasta log…" at bounding box center [703, 257] width 410 height 58
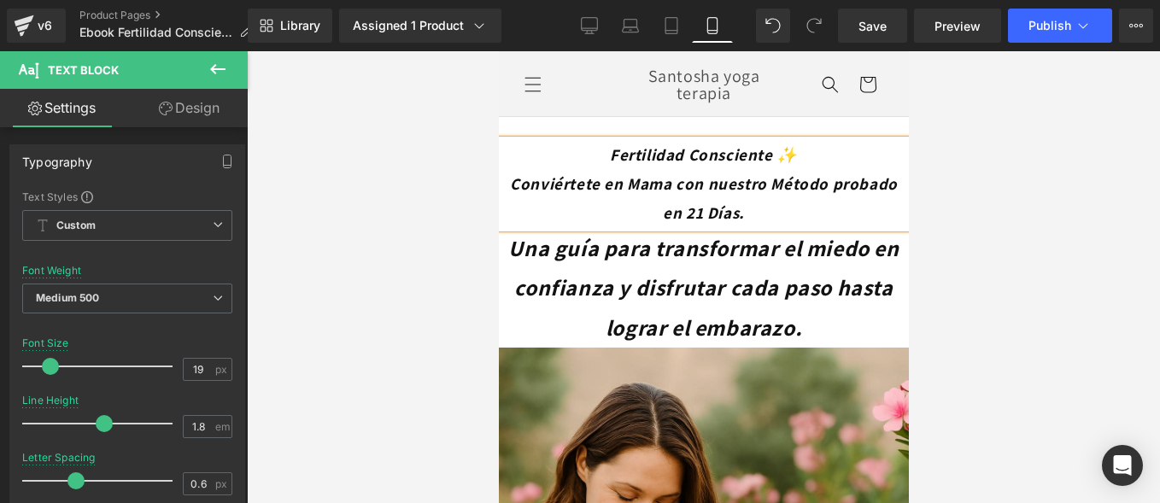
click at [596, 172] on p "Conviértete en Mama con nuestro Método probado en 21 Días." at bounding box center [703, 198] width 410 height 58
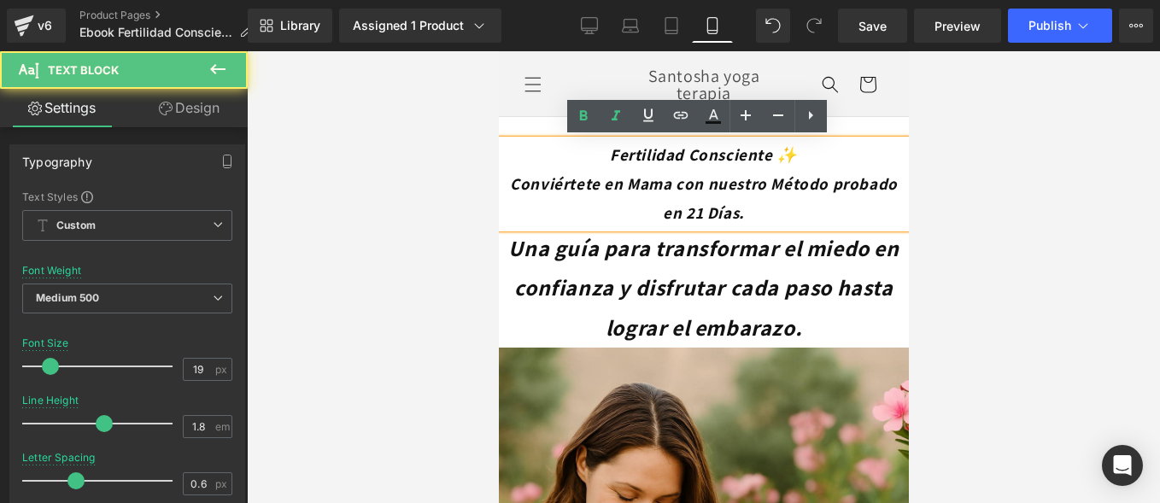
click at [840, 144] on p "Fertilidad Consciente ✨" at bounding box center [703, 154] width 410 height 29
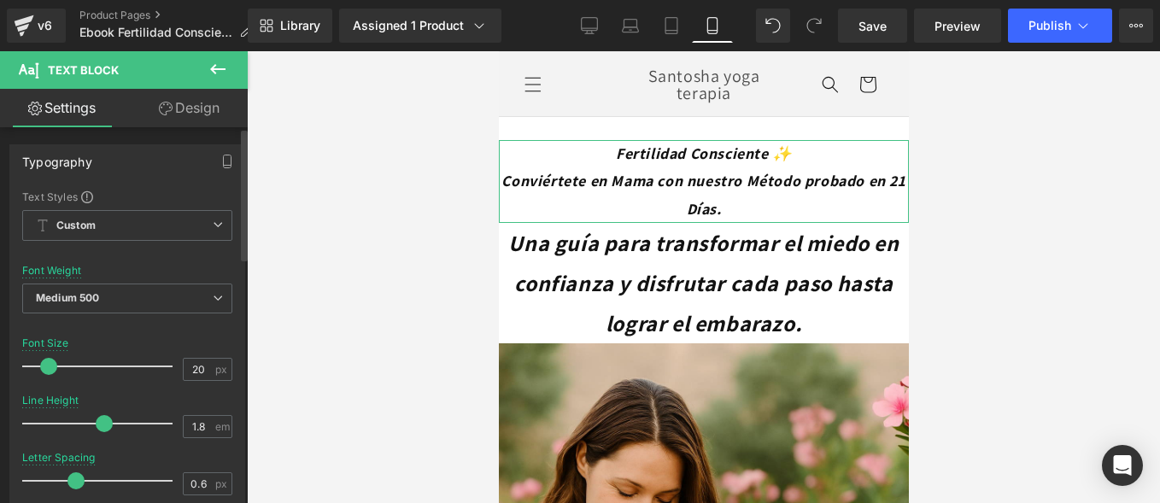
type input "21"
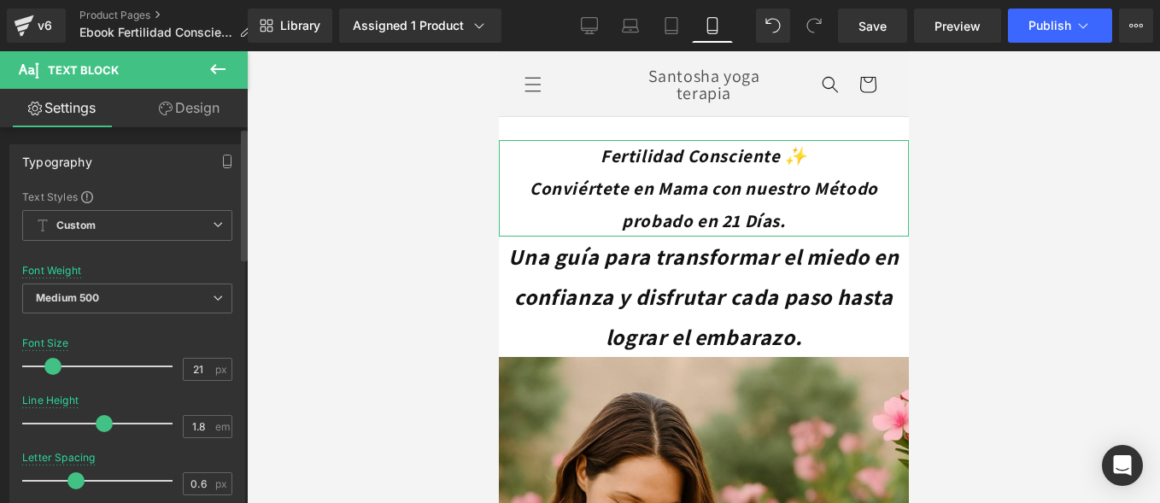
click at [56, 363] on span at bounding box center [52, 366] width 17 height 17
click at [600, 159] on icon "Fertilidad Consciente ✨" at bounding box center [703, 155] width 207 height 23
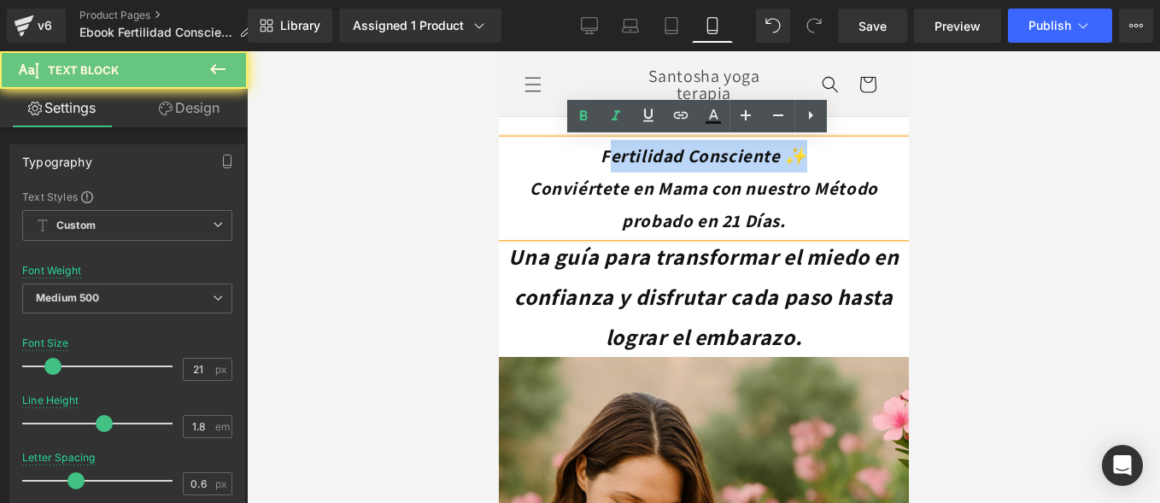
drag, startPoint x: 595, startPoint y: 154, endPoint x: 812, endPoint y: 149, distance: 217.9
click at [813, 149] on p "Fertilidad Consciente ✨" at bounding box center [703, 156] width 410 height 32
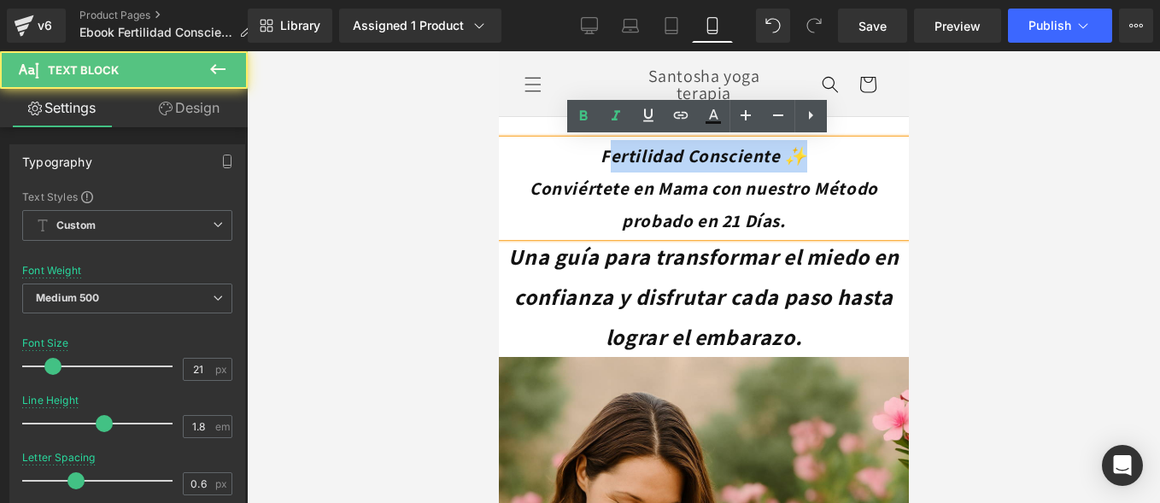
click at [717, 158] on icon "Fertilidad Consciente ✨" at bounding box center [703, 155] width 207 height 23
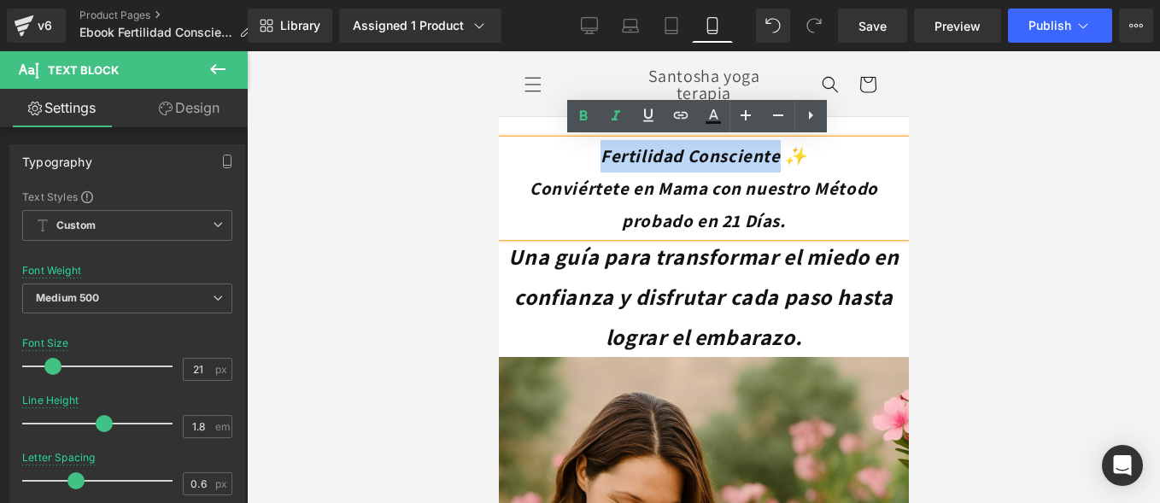
drag, startPoint x: 583, startPoint y: 160, endPoint x: 775, endPoint y: 145, distance: 192.7
click at [775, 145] on p "Fertilidad Consciente ✨" at bounding box center [703, 156] width 410 height 32
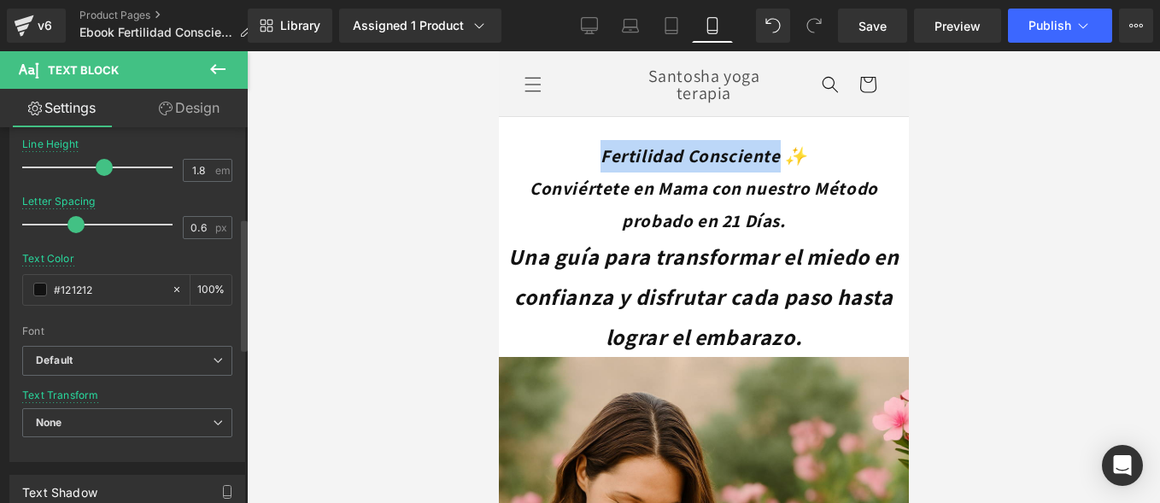
scroll to position [342, 0]
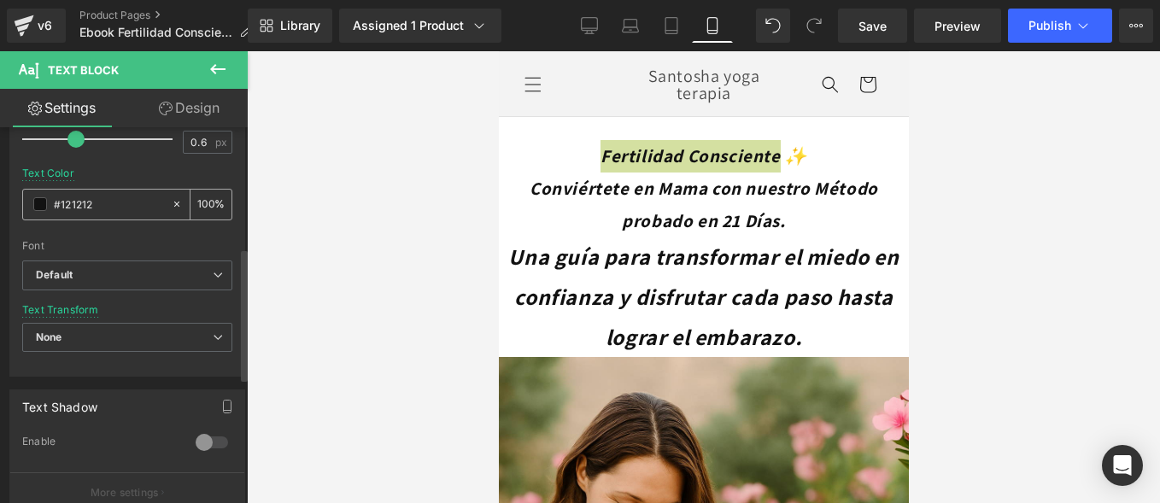
click at [35, 202] on span at bounding box center [40, 204] width 14 height 14
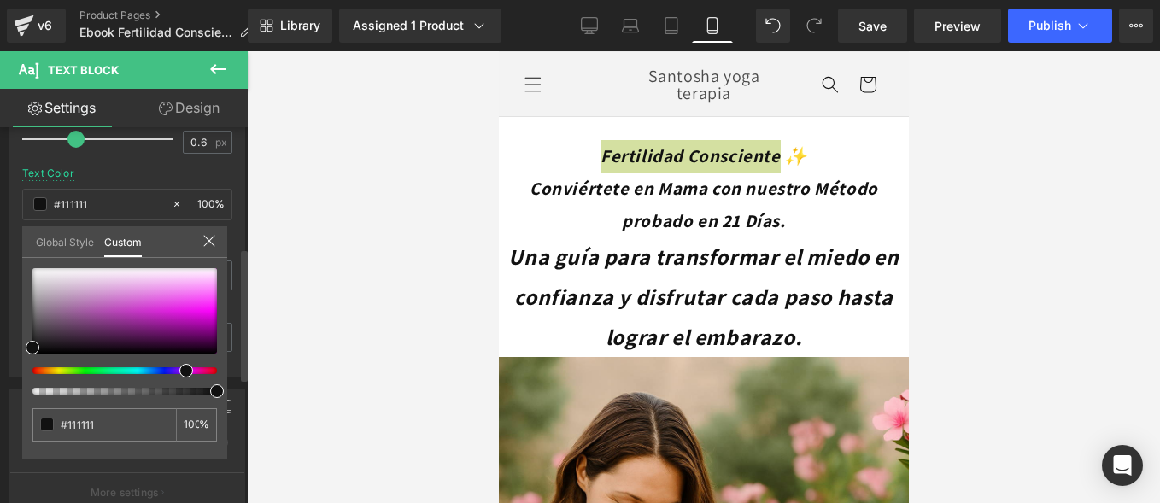
type input "#111111"
drag, startPoint x: 179, startPoint y: 372, endPoint x: 179, endPoint y: 363, distance: 8.6
click at [179, 363] on div at bounding box center [124, 331] width 185 height 126
type input "#e34ee8"
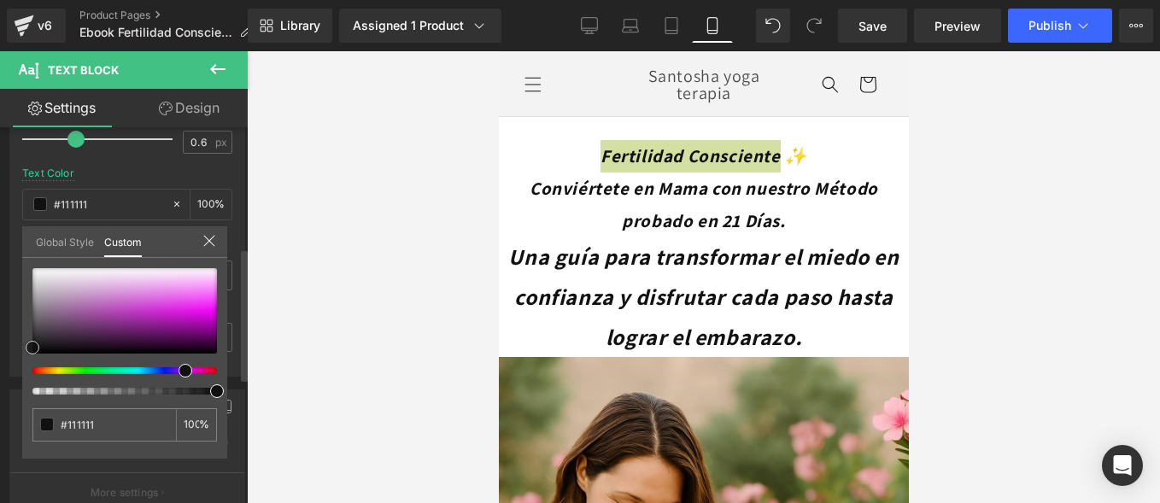
type input "#e34ee8"
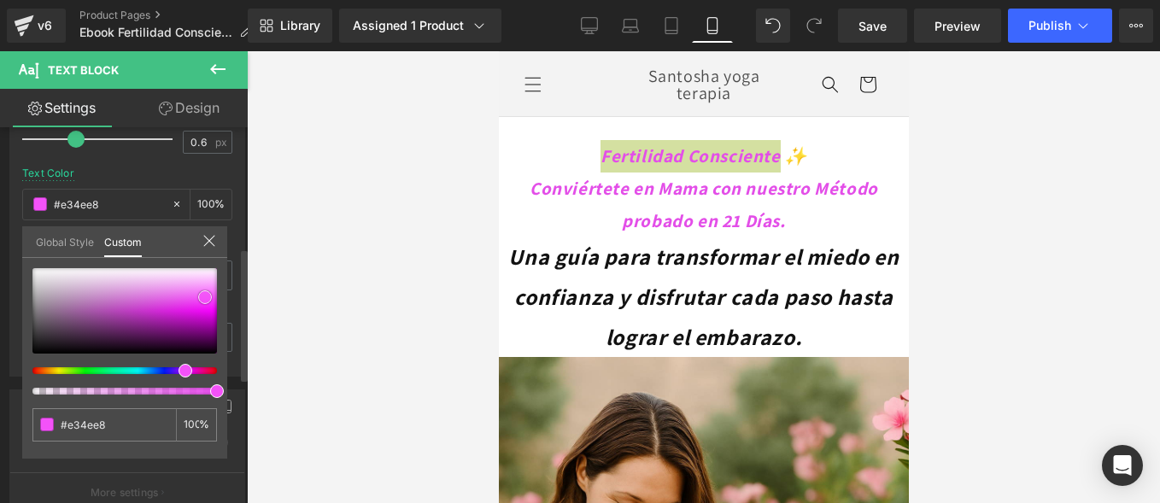
type input "#f461f9"
type input "#f371f8"
type input "#f481f8"
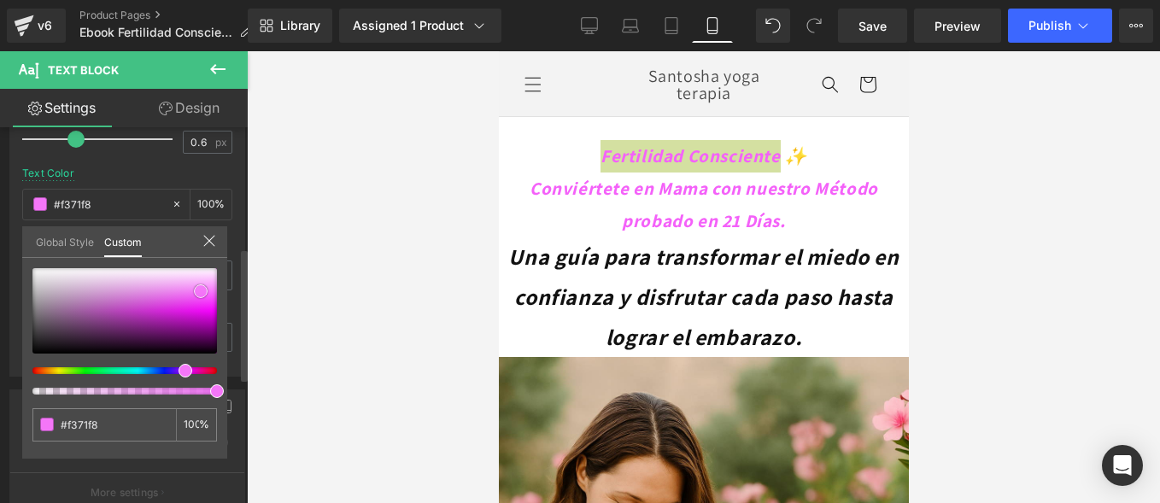
type input "#f481f8"
type input "#f381f7"
type input "#f382f7"
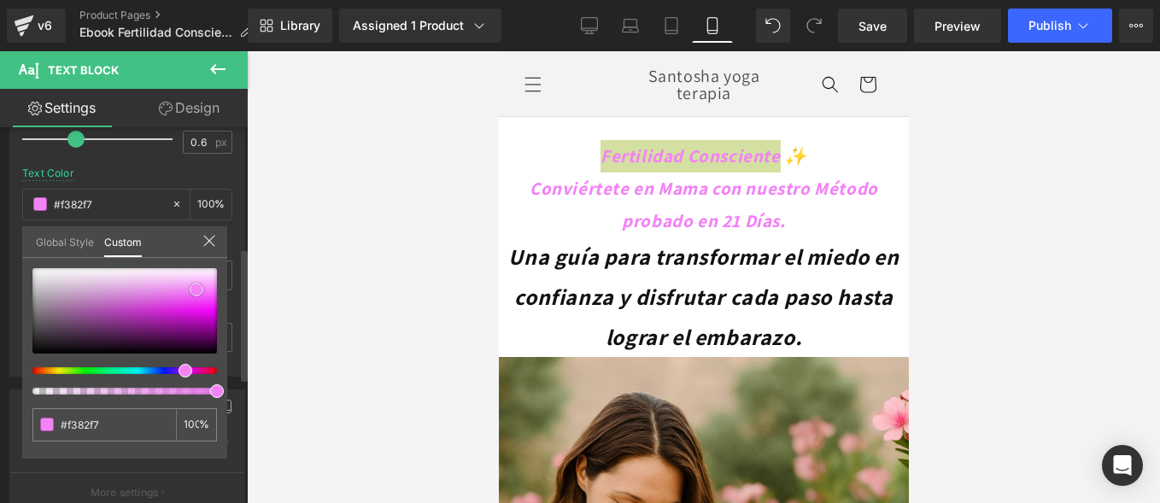
type input "#f16ff5"
type input "#ea5bef"
type input "#e74fec"
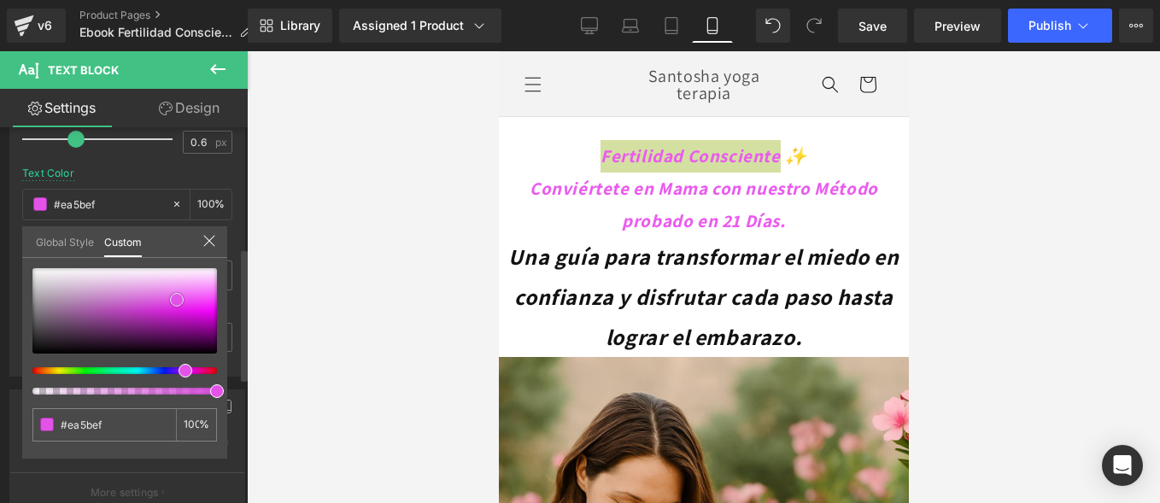
type input "#e74fec"
type input "#e551ea"
type input "#de4ee3"
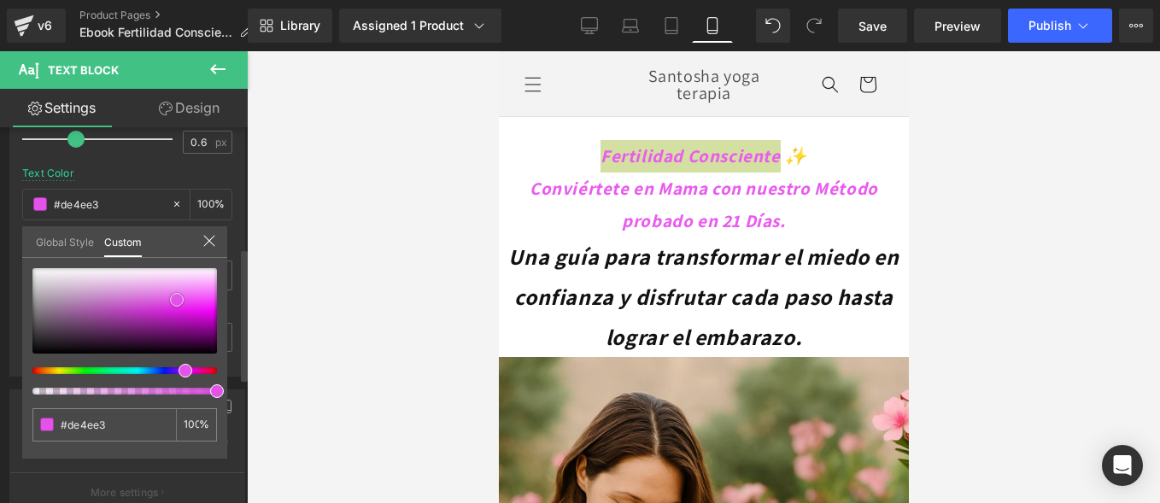
type input "#db42e0"
type input "#d637db"
type input "#b723bc"
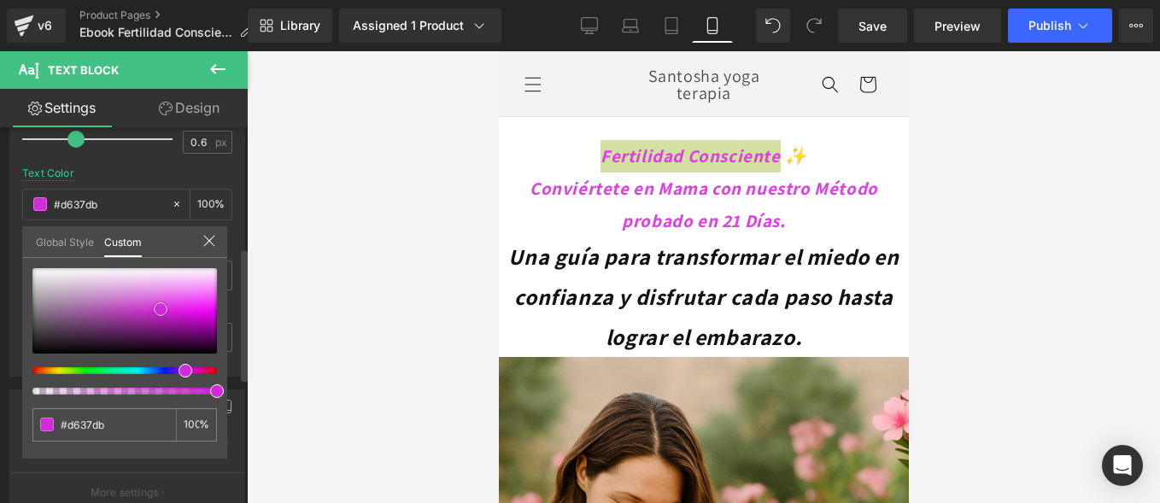
type input "#b723bc"
type input "#b224b7"
type input "#b526ba"
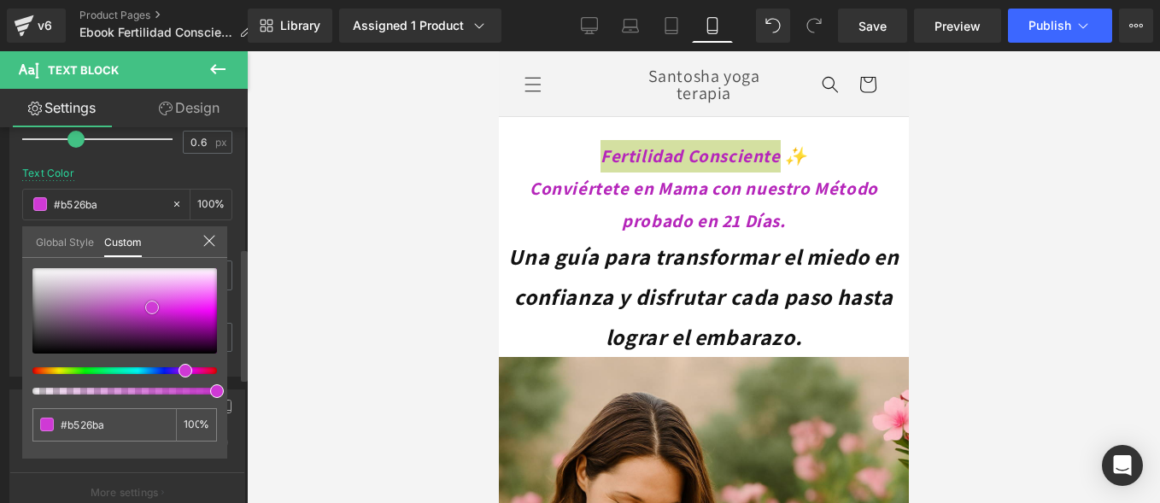
type input "#cc2cd2"
type input "#db6bdf"
type input "#df72e3"
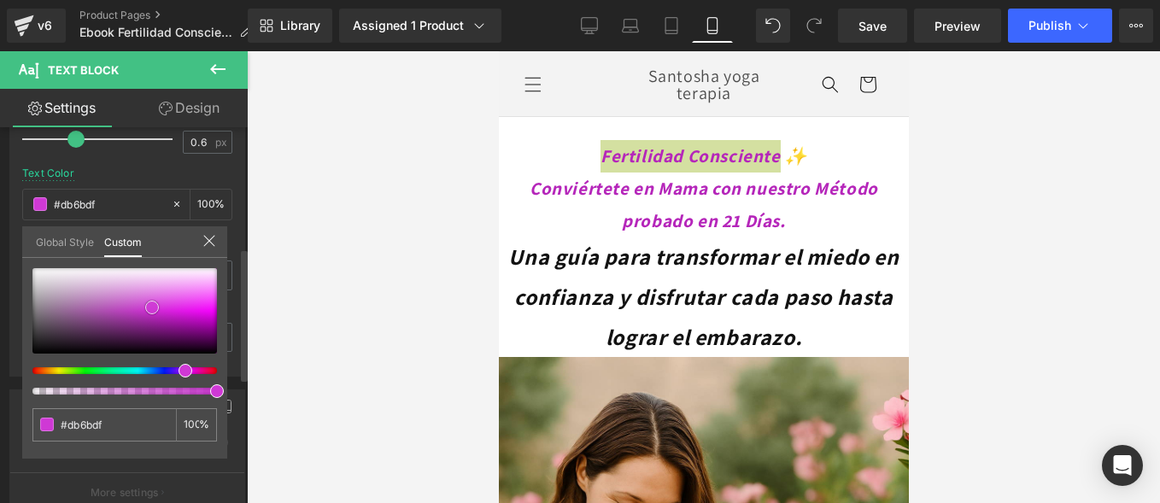
type input "#df72e3"
type input "#e789ea"
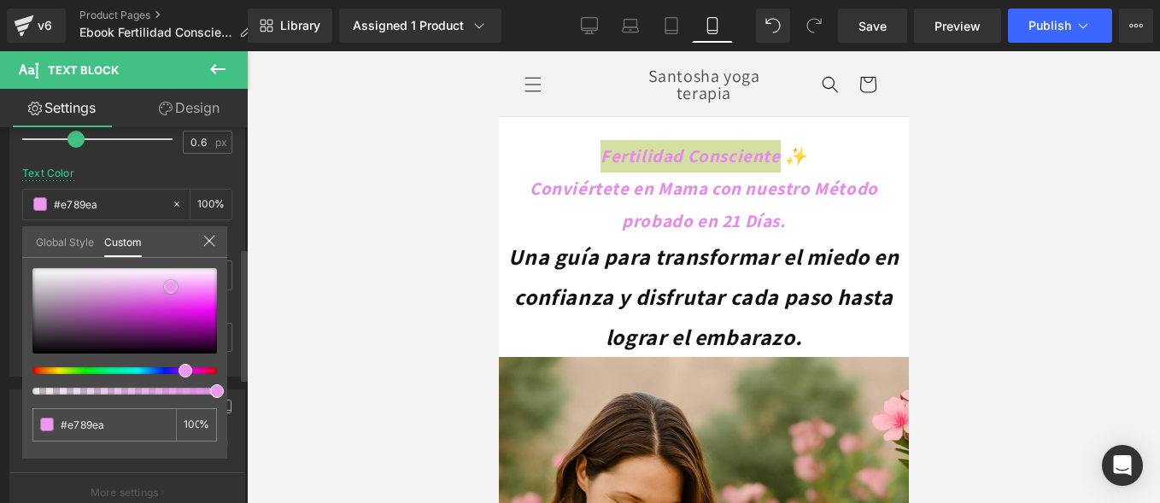
type input "#eb95ee"
type input "#ed9df0"
type input "#eea1f1"
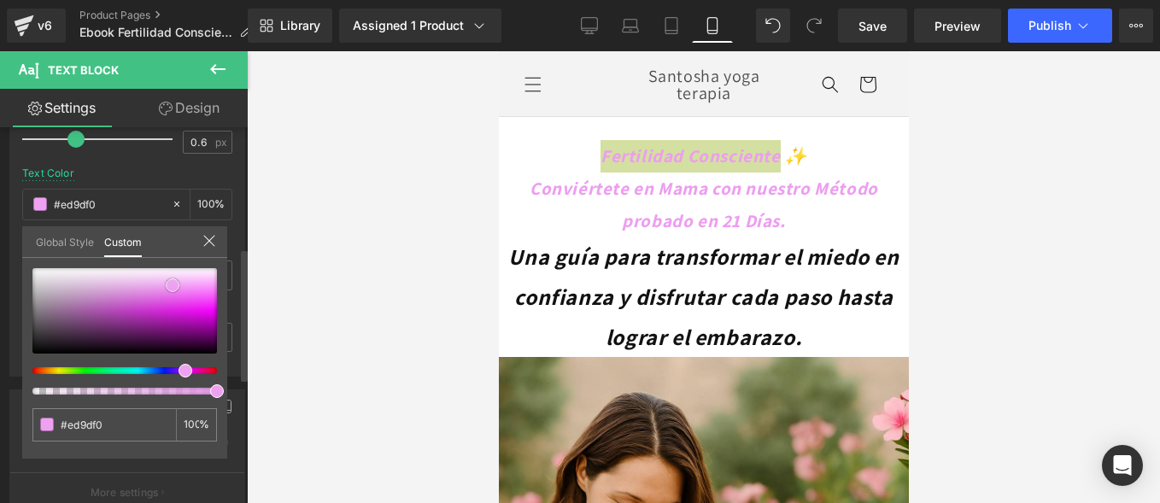
type input "#eea1f1"
type input "#eea6f1"
type input "#ec99ef"
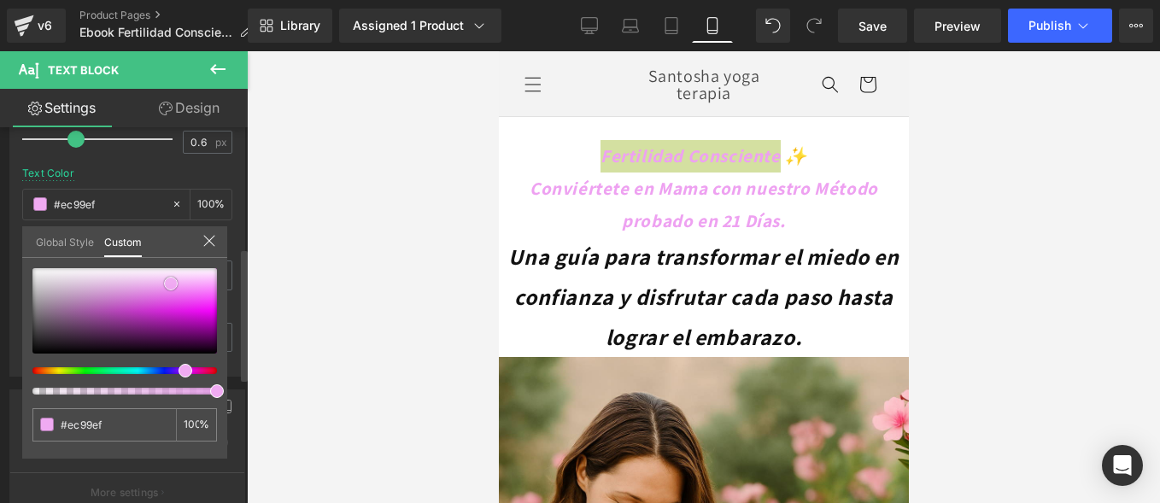
type input "#eb95ee"
type input "#e789ea"
type input "#e37ee6"
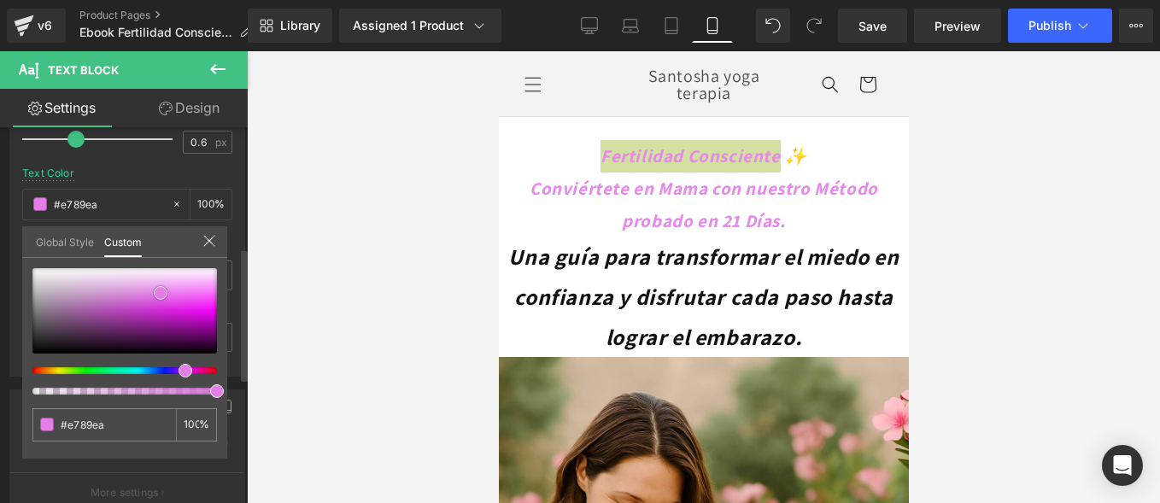
type input "#e37ee6"
type input "#e482e8"
type input "#e37de7"
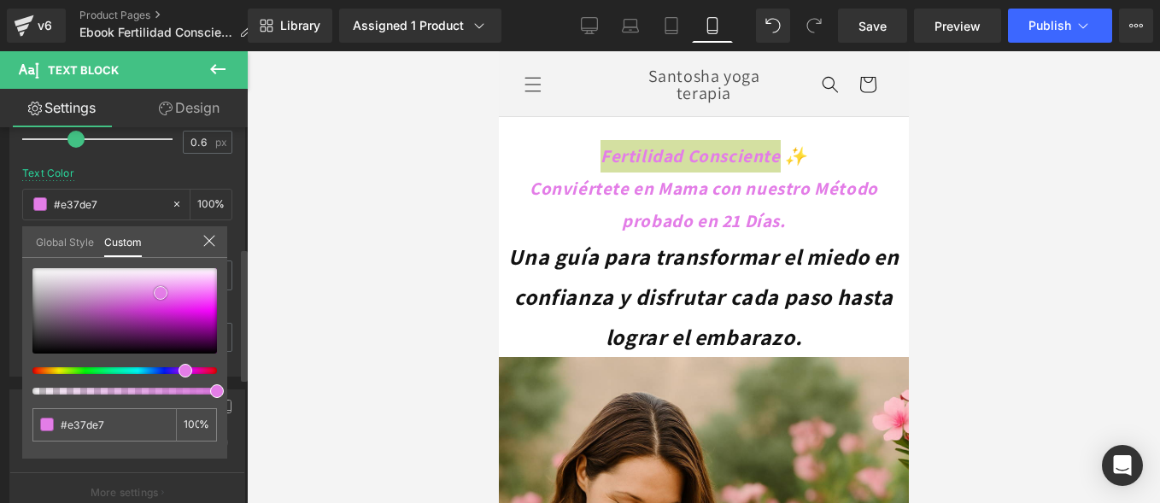
type input "#e47ce8"
type input "#e378e7"
drag, startPoint x: 173, startPoint y: 301, endPoint x: 162, endPoint y: 294, distance: 13.0
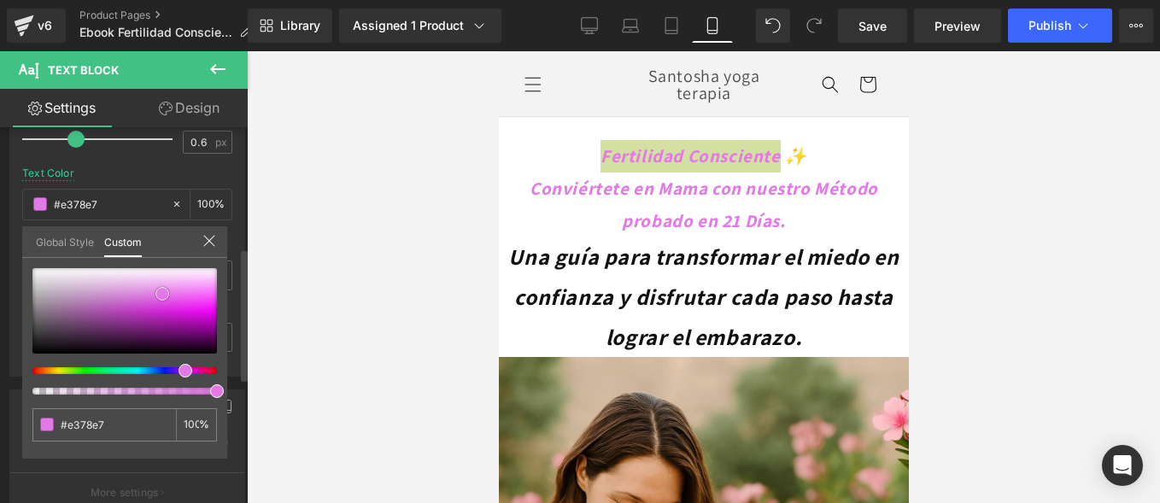
click at [162, 294] on div at bounding box center [124, 310] width 185 height 85
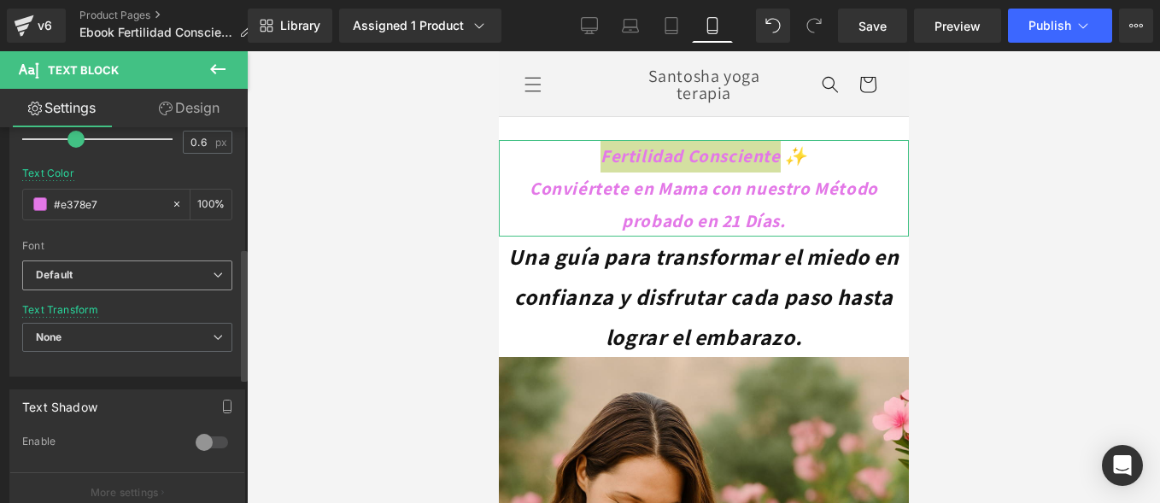
click at [136, 268] on b "Default" at bounding box center [124, 275] width 177 height 15
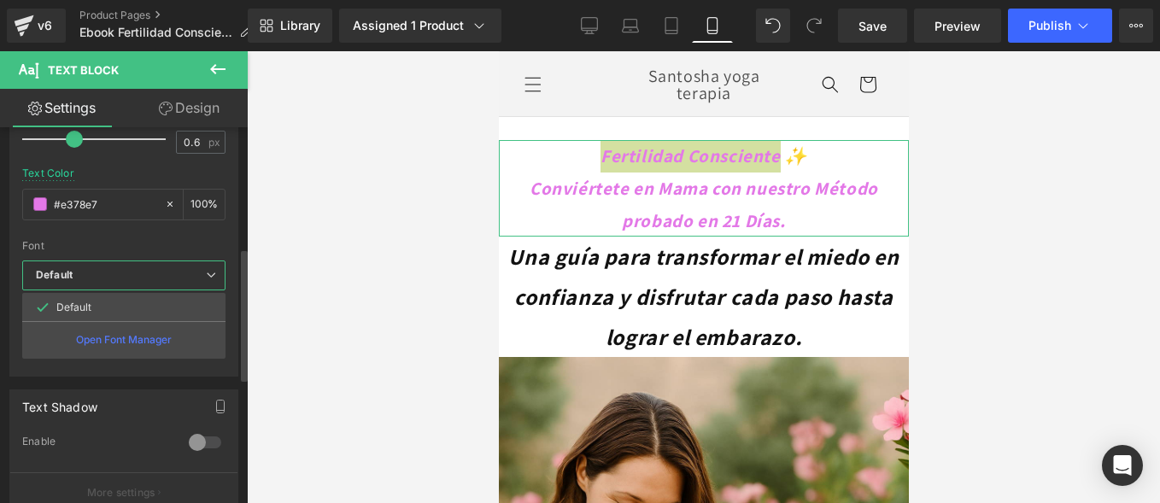
click at [111, 333] on p "Open Font Manager" at bounding box center [124, 339] width 96 height 15
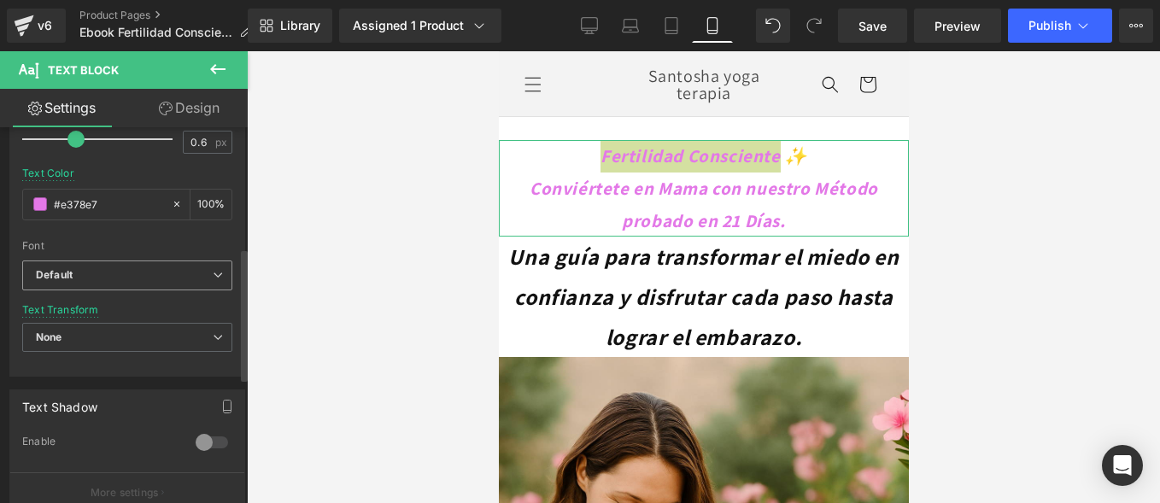
click at [172, 261] on span "Default" at bounding box center [127, 276] width 210 height 30
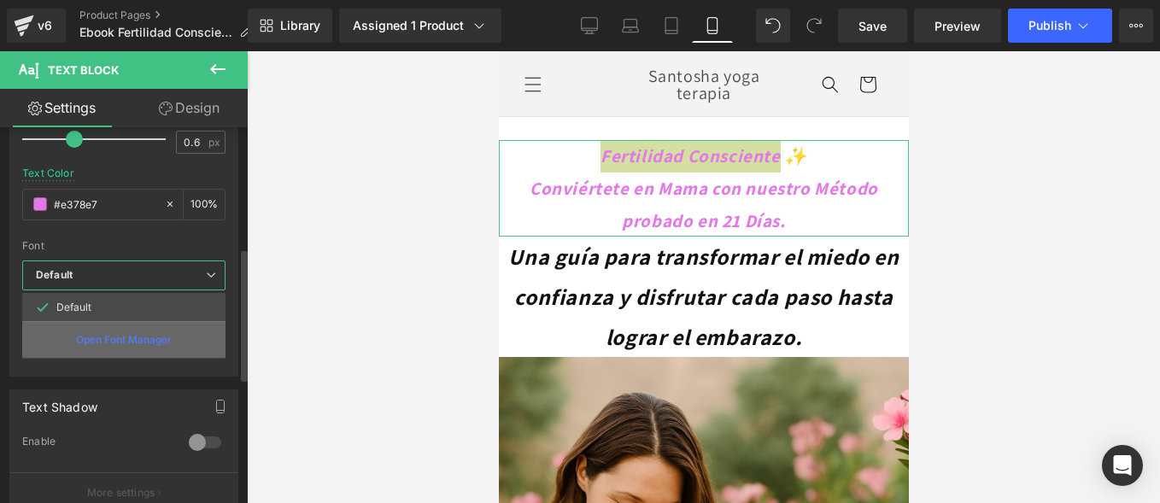
click at [113, 341] on p "Open Font Manager" at bounding box center [124, 339] width 96 height 15
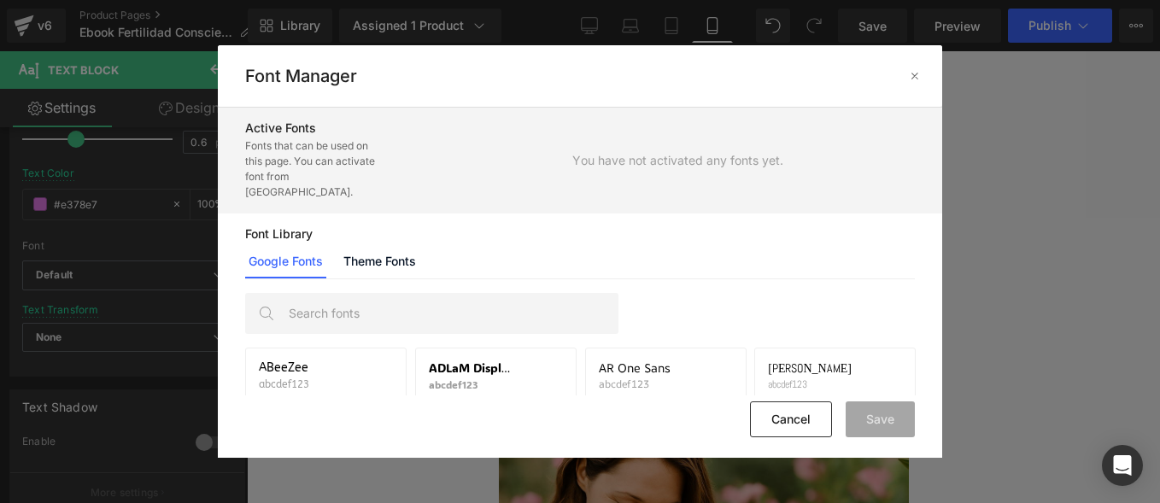
scroll to position [0, 0]
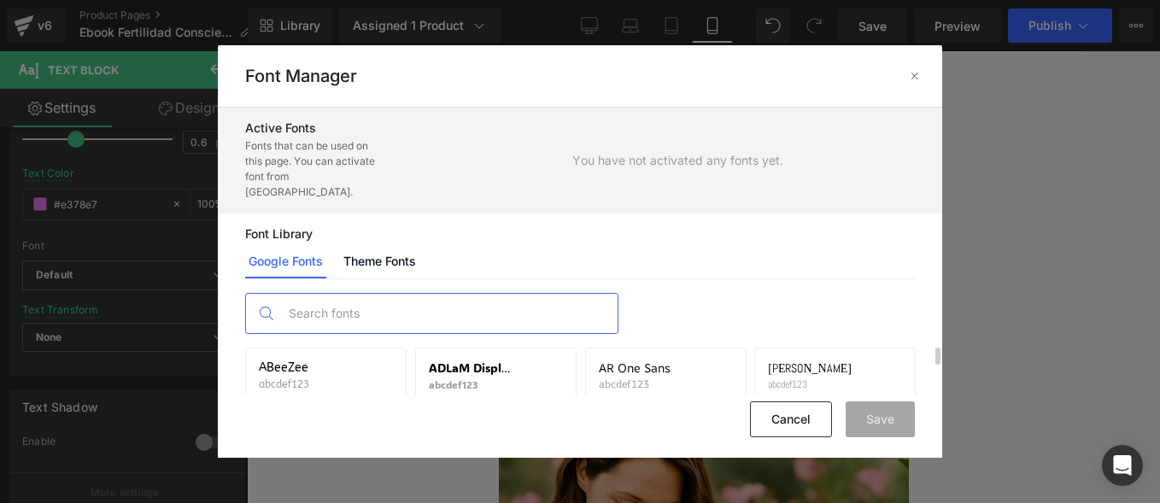
click at [471, 294] on input "text" at bounding box center [448, 313] width 337 height 39
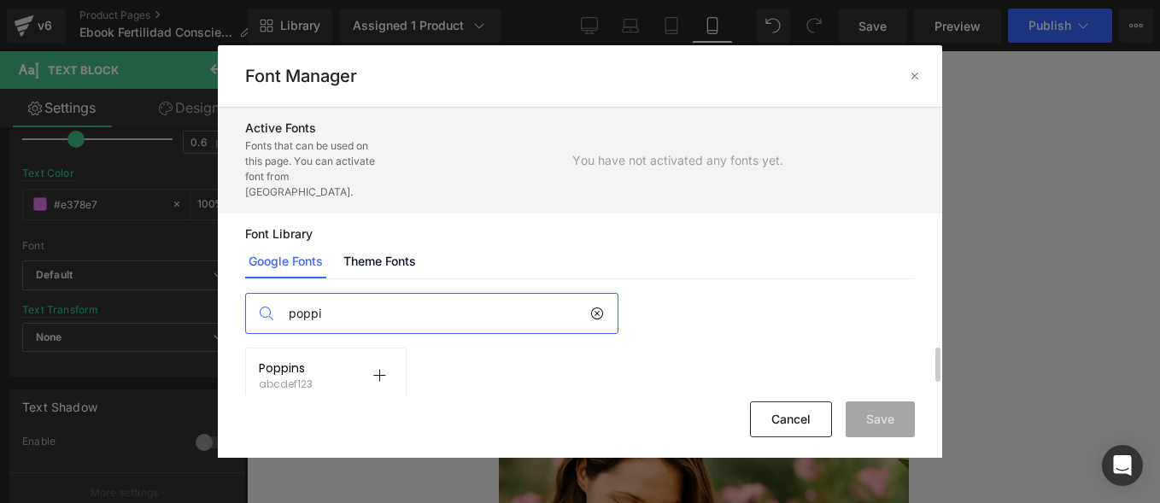
type input "poppi"
click at [328, 361] on div "Poppins abcdef123 Activate font" at bounding box center [326, 375] width 134 height 29
click at [381, 369] on icon at bounding box center [379, 376] width 14 height 14
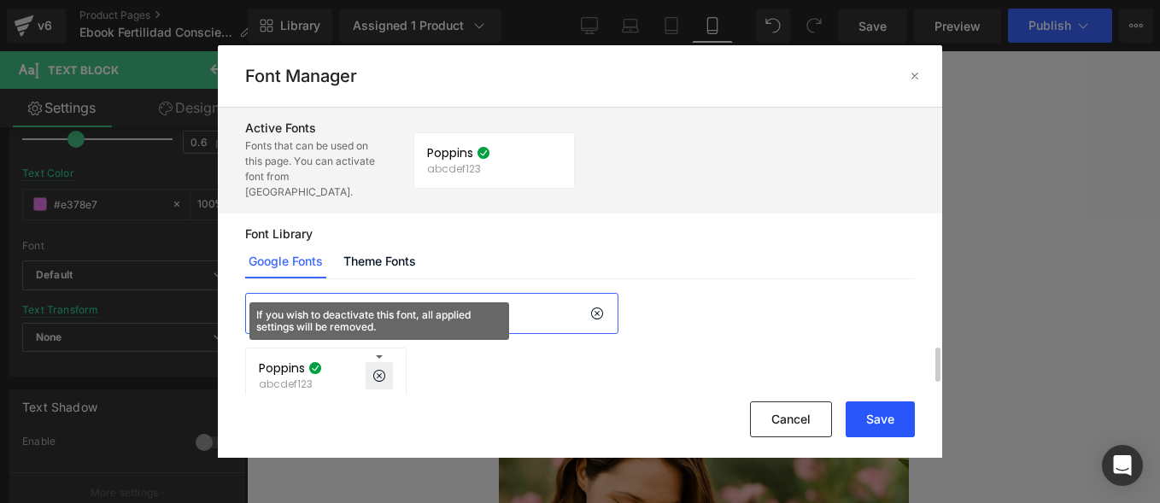
click at [881, 431] on button "Save" at bounding box center [880, 419] width 69 height 36
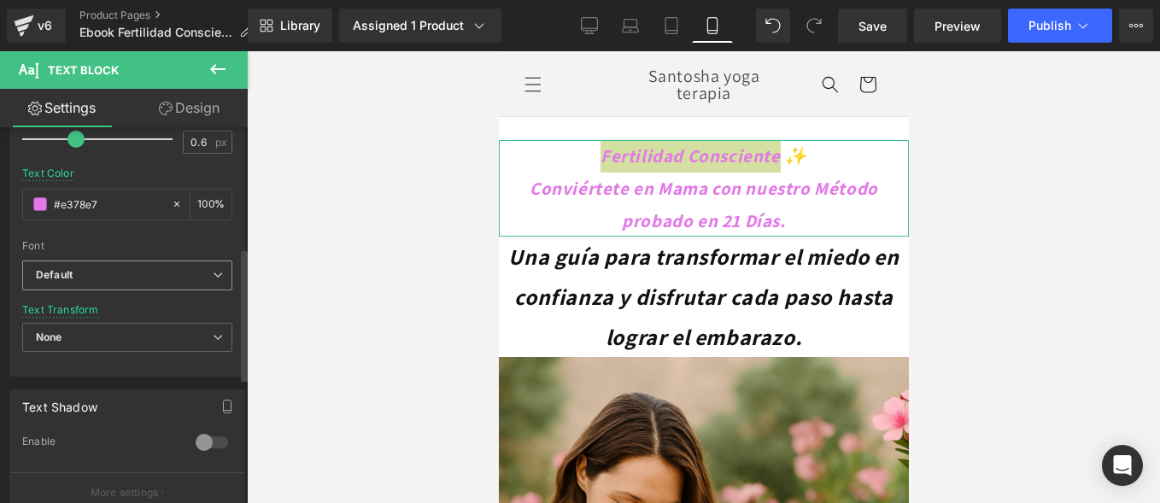
click at [181, 268] on b "Default" at bounding box center [124, 275] width 177 height 15
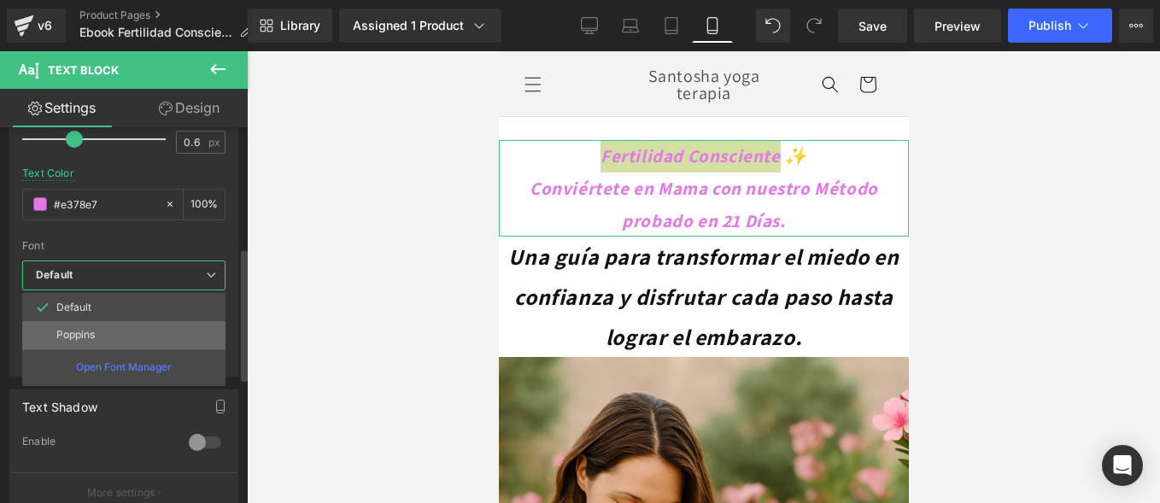
click at [68, 341] on li "Poppins" at bounding box center [123, 334] width 203 height 27
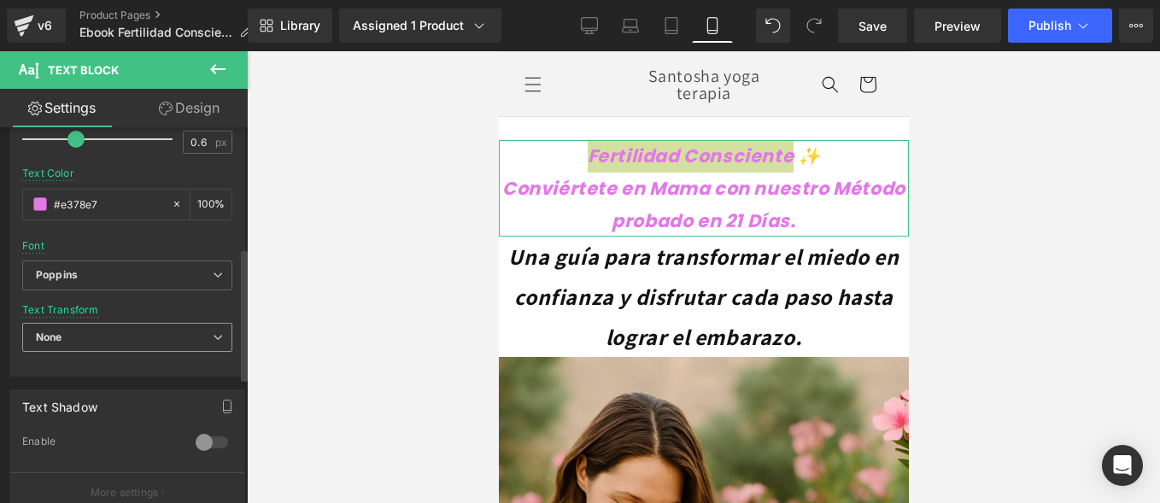
click at [151, 338] on span "None" at bounding box center [127, 338] width 210 height 30
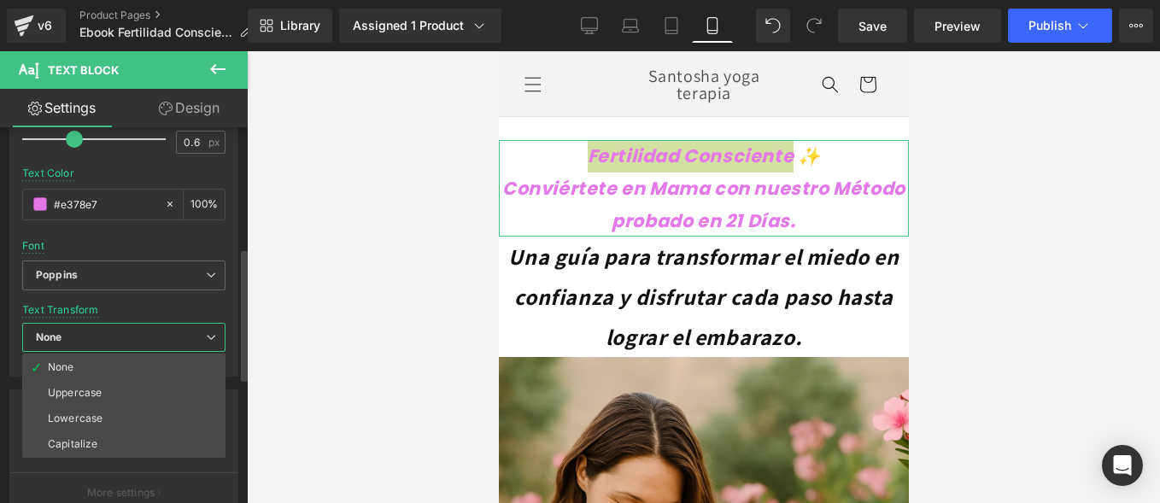
click at [151, 337] on span "None" at bounding box center [123, 338] width 203 height 30
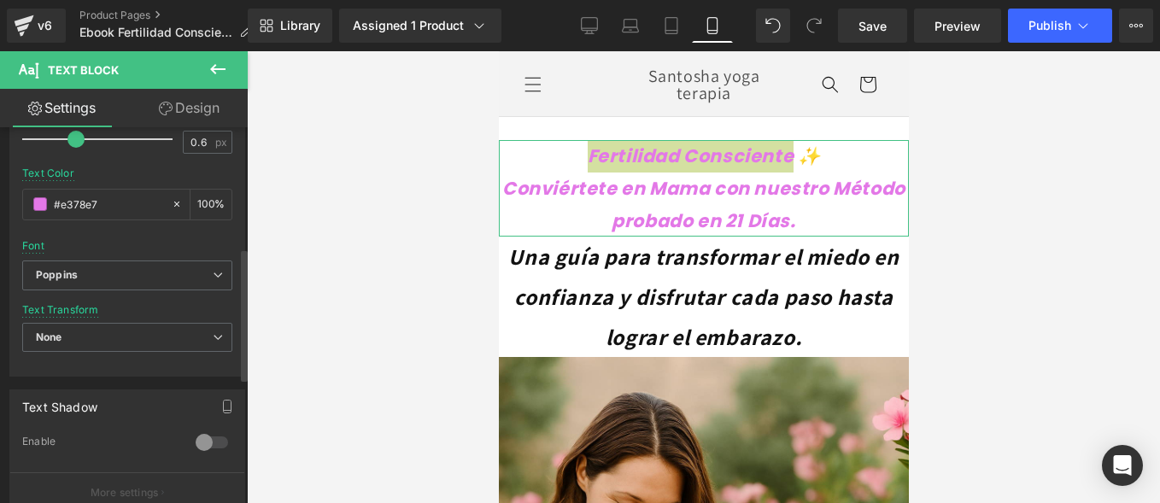
click at [232, 264] on div "Text Styles Custom Custom Setup Global Style Custom Setup Global Style Thin 100…" at bounding box center [127, 112] width 234 height 528
click at [214, 271] on icon at bounding box center [218, 275] width 10 height 10
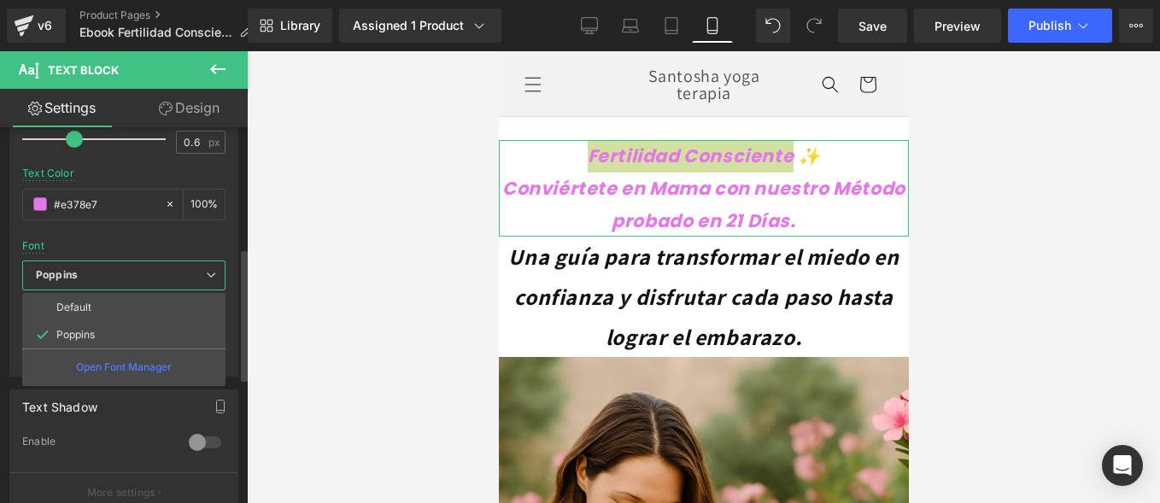
click at [213, 272] on icon at bounding box center [211, 275] width 10 height 10
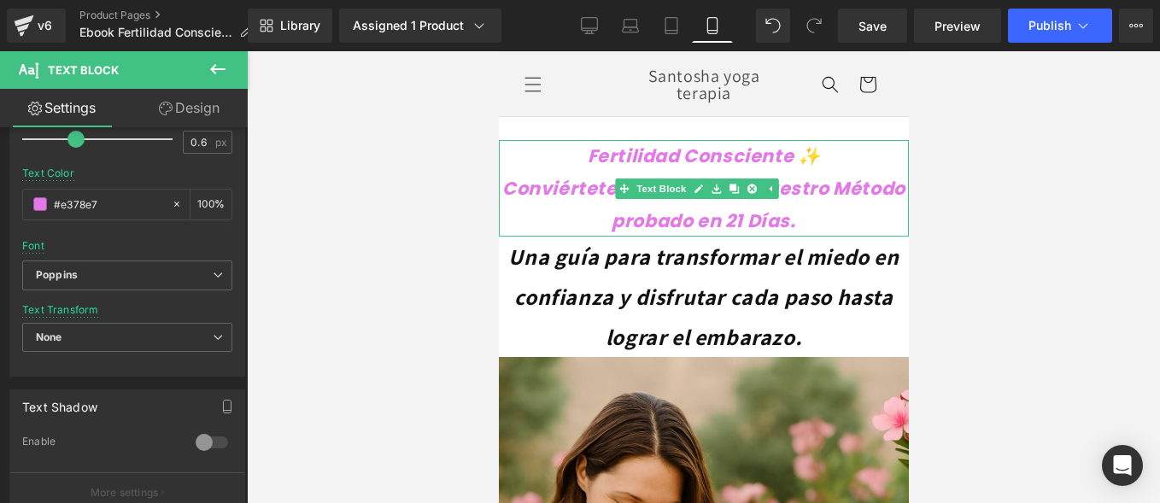
click at [818, 200] on icon "Conviértete en Mama con nuestro Método probado en 21 Días." at bounding box center [702, 204] width 403 height 57
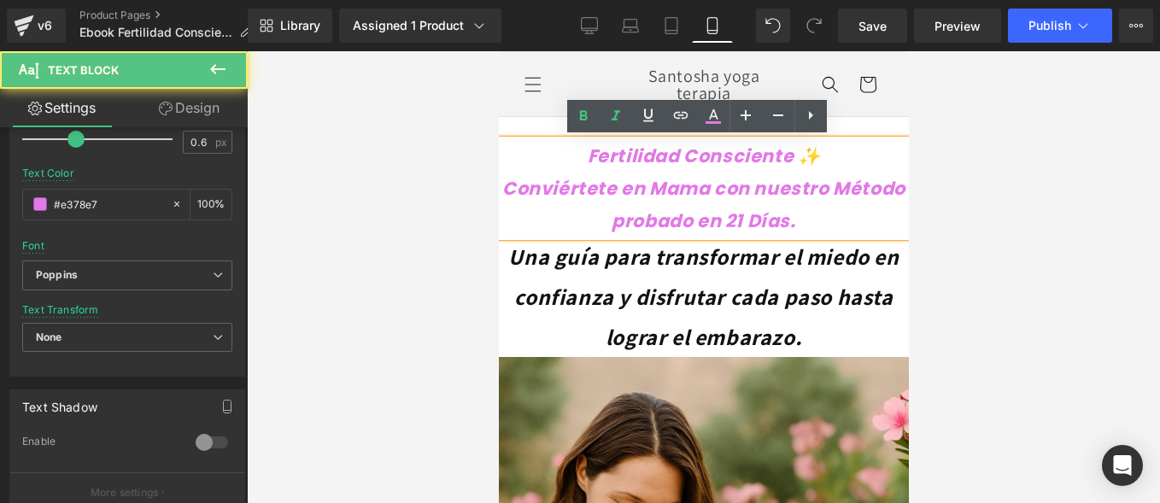
click at [831, 214] on p "Conviértete en Mama con nuestro Método probado en 21 Días." at bounding box center [703, 205] width 410 height 65
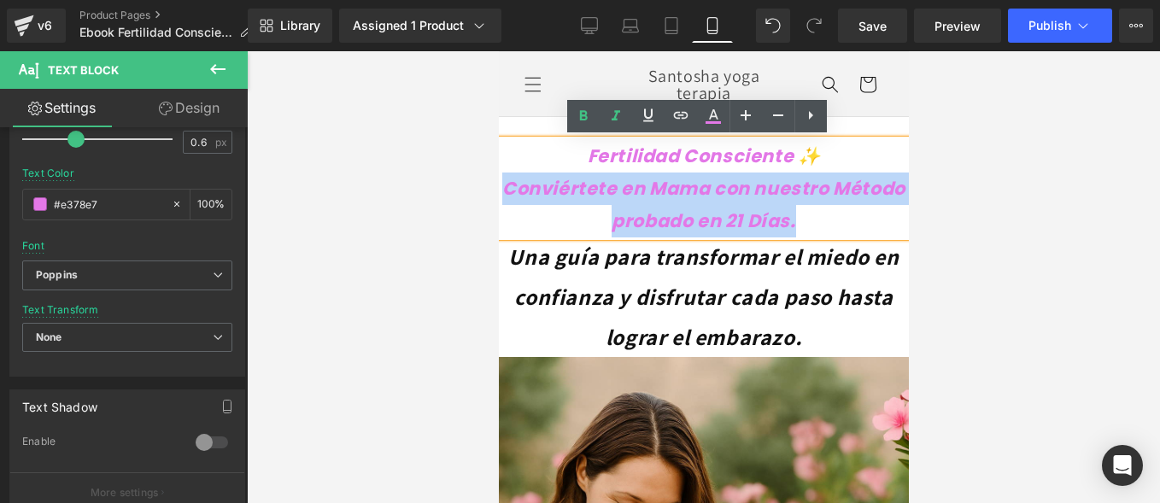
drag, startPoint x: 825, startPoint y: 214, endPoint x: 529, endPoint y: 185, distance: 297.9
click at [529, 185] on p "Conviértete en Mama con nuestro Método probado en 21 Días." at bounding box center [703, 205] width 410 height 65
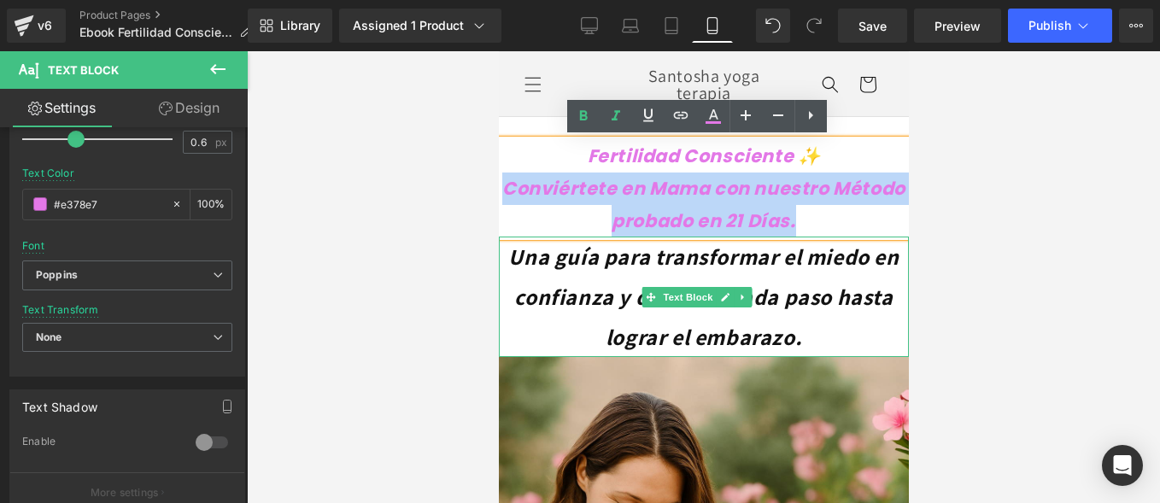
copy icon "Conviértete en Mama con nuestro Método probado en 21 Días."
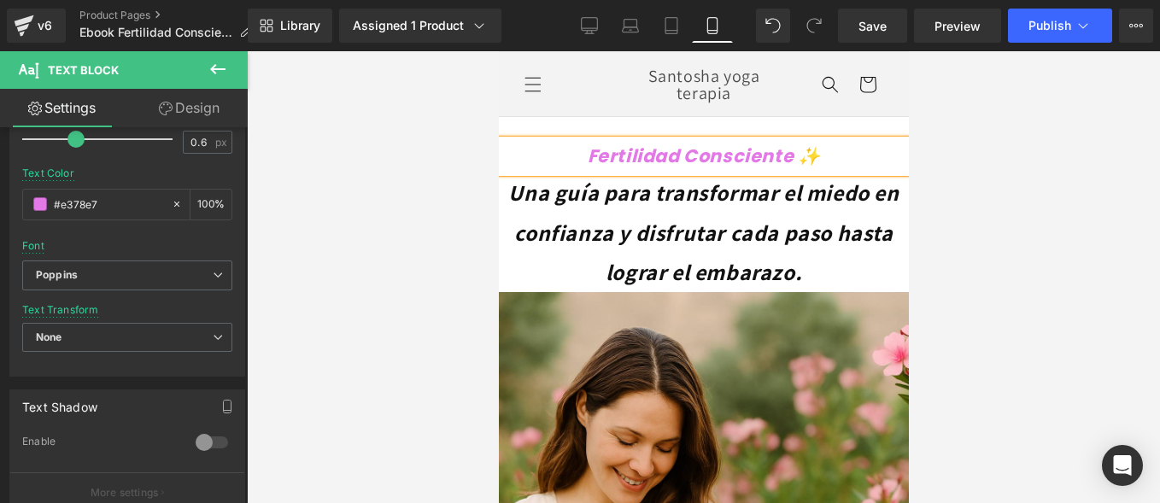
click at [451, 195] on div at bounding box center [703, 277] width 913 height 452
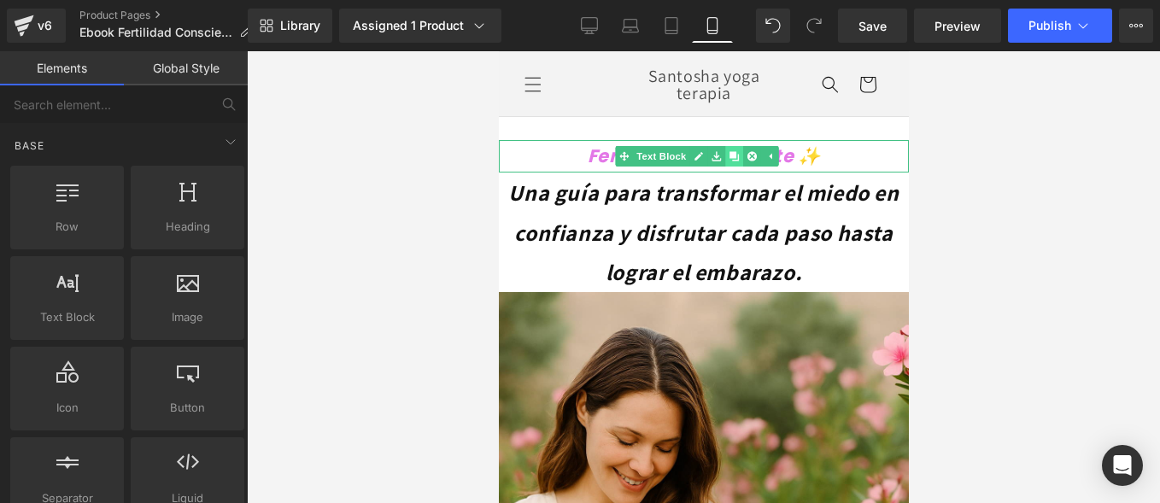
click at [736, 152] on icon at bounding box center [733, 156] width 9 height 10
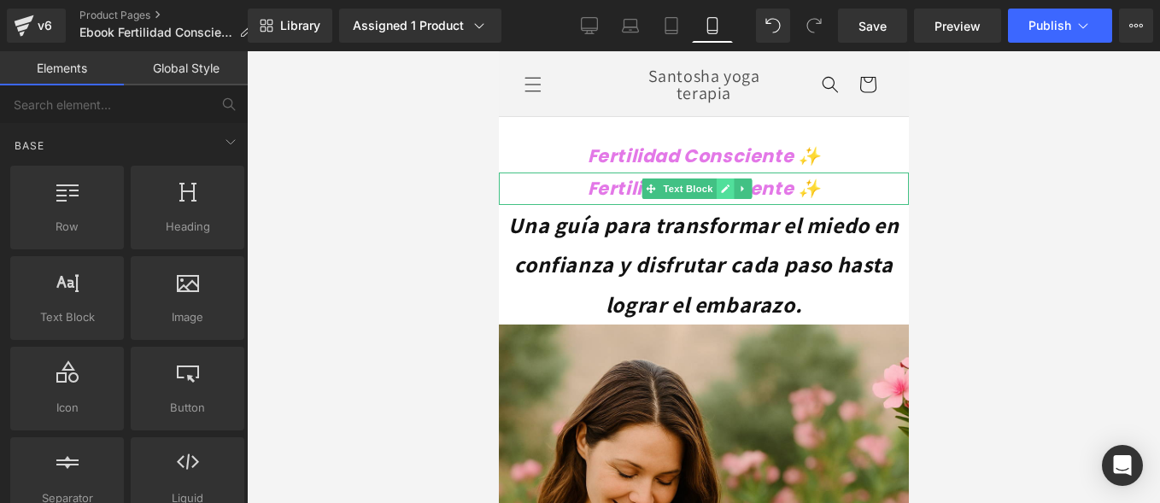
click at [716, 197] on link at bounding box center [725, 189] width 18 height 21
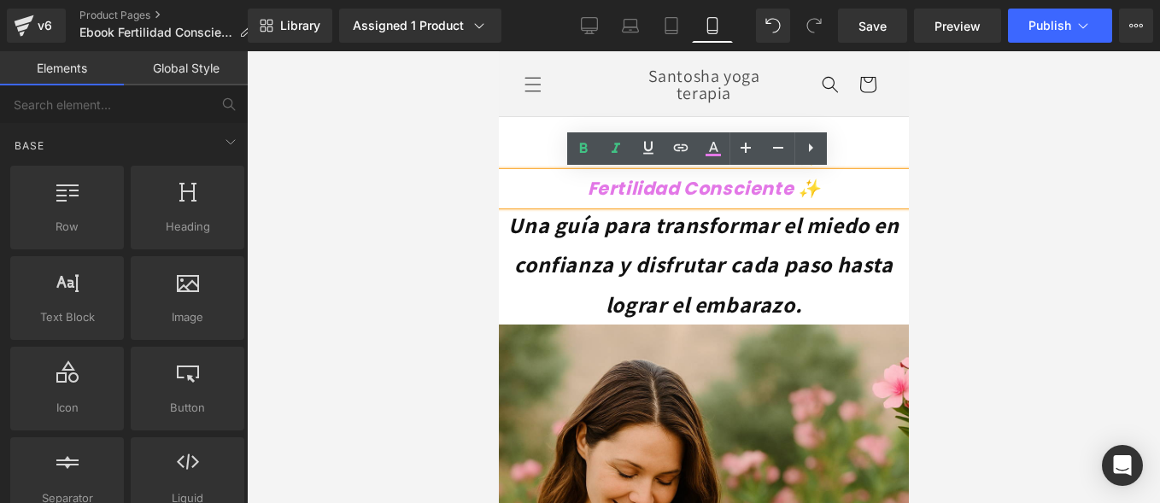
click at [767, 189] on icon "Fertilidad Consciente ✨" at bounding box center [703, 188] width 233 height 25
click at [767, 188] on icon "Fertilidad Consciente ✨" at bounding box center [703, 188] width 233 height 25
click at [768, 188] on icon "Fertilidad Consciente ✨" at bounding box center [703, 188] width 233 height 25
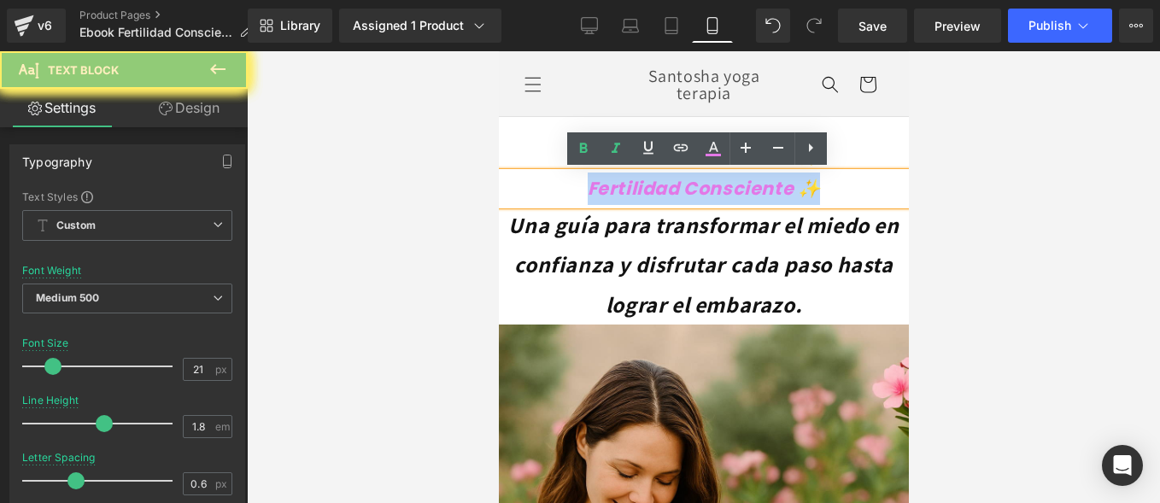
click at [872, 183] on p "Fertilidad Consciente ✨" at bounding box center [703, 189] width 410 height 32
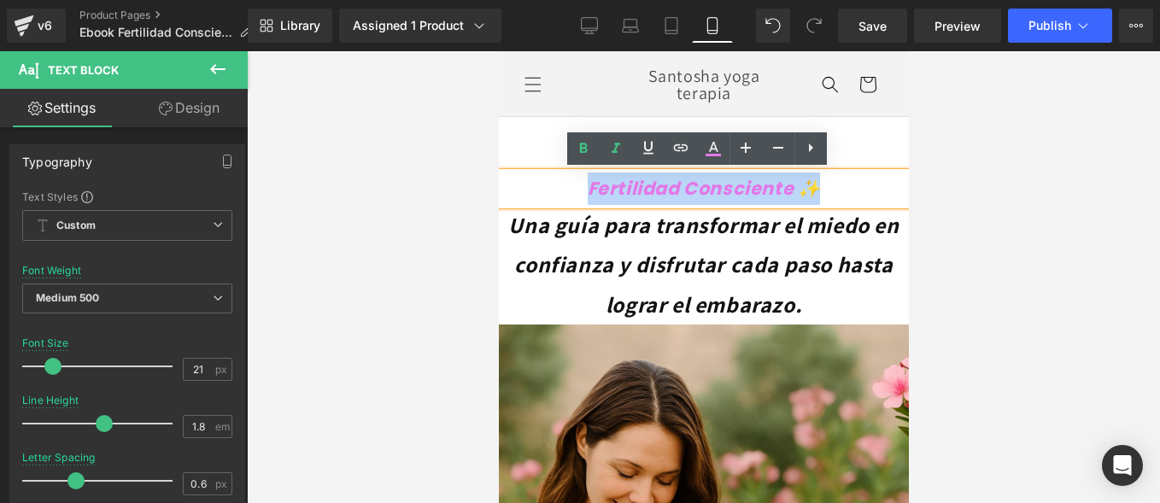
drag, startPoint x: 853, startPoint y: 185, endPoint x: 448, endPoint y: 167, distance: 405.3
click at [498, 167] on html "Ir directamente al contenido Inicio Catálogo Contacto Iniciar sesión País/regió…" at bounding box center [703, 278] width 410 height 455
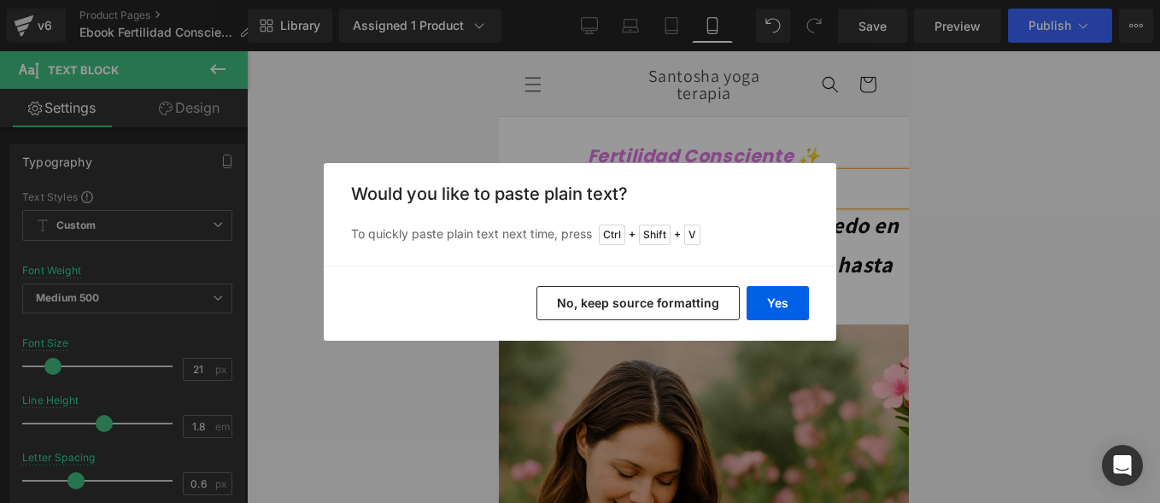
click at [813, 302] on div "Yes No, keep source formatting" at bounding box center [580, 303] width 513 height 75
drag, startPoint x: 786, startPoint y: 313, endPoint x: 287, endPoint y: 214, distance: 508.5
click at [786, 313] on button "Yes" at bounding box center [778, 303] width 62 height 34
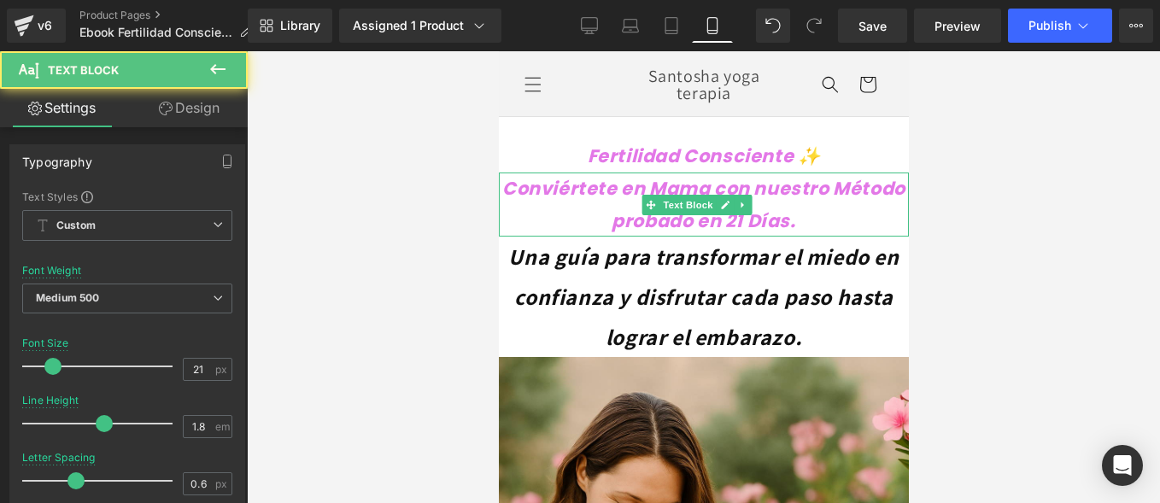
click at [846, 208] on p "Conviértete en Mama con nuestro Método probado en 21 Días." at bounding box center [703, 205] width 410 height 65
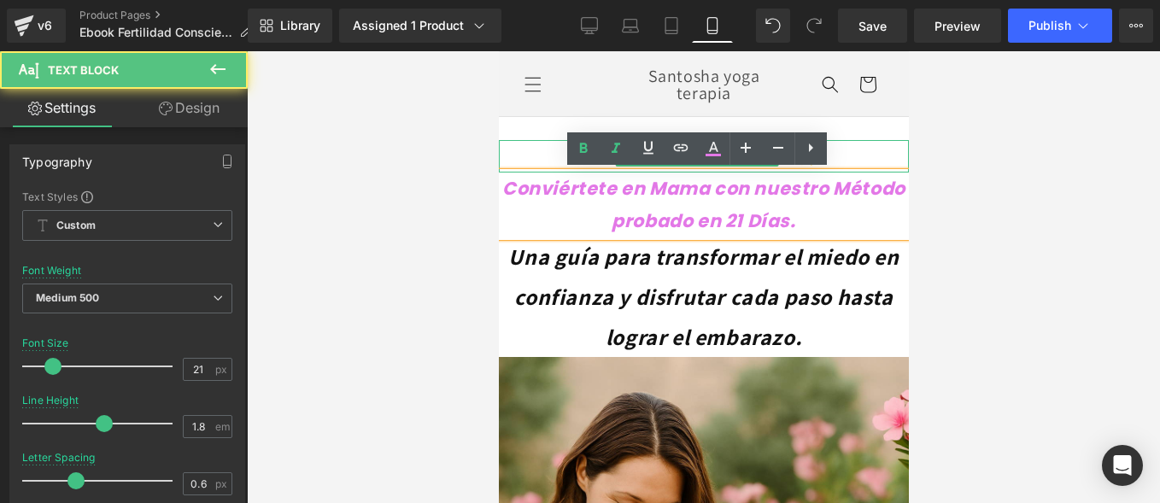
click at [849, 147] on p "Fertilidad Consciente ✨" at bounding box center [703, 156] width 410 height 32
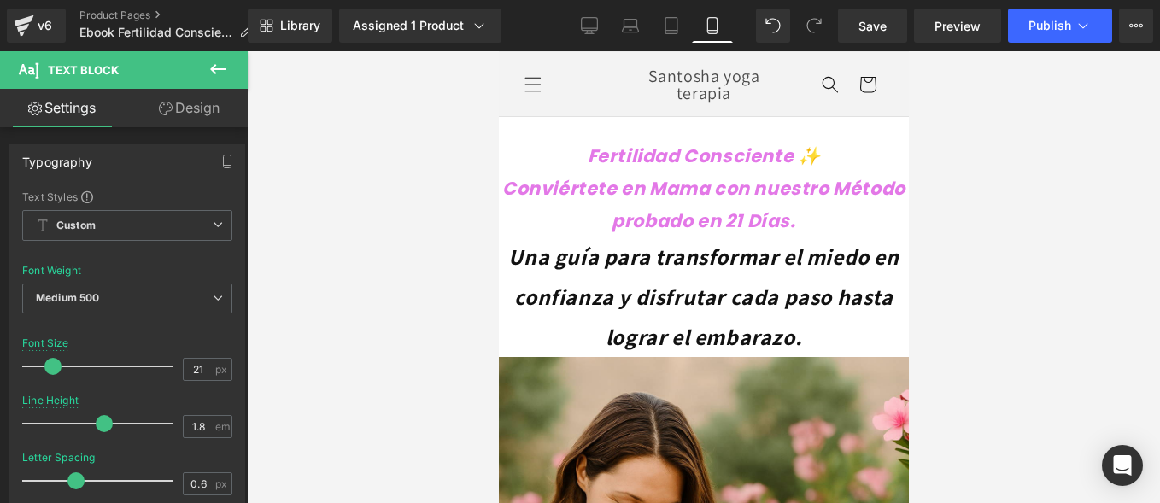
click at [351, 192] on div at bounding box center [703, 277] width 913 height 452
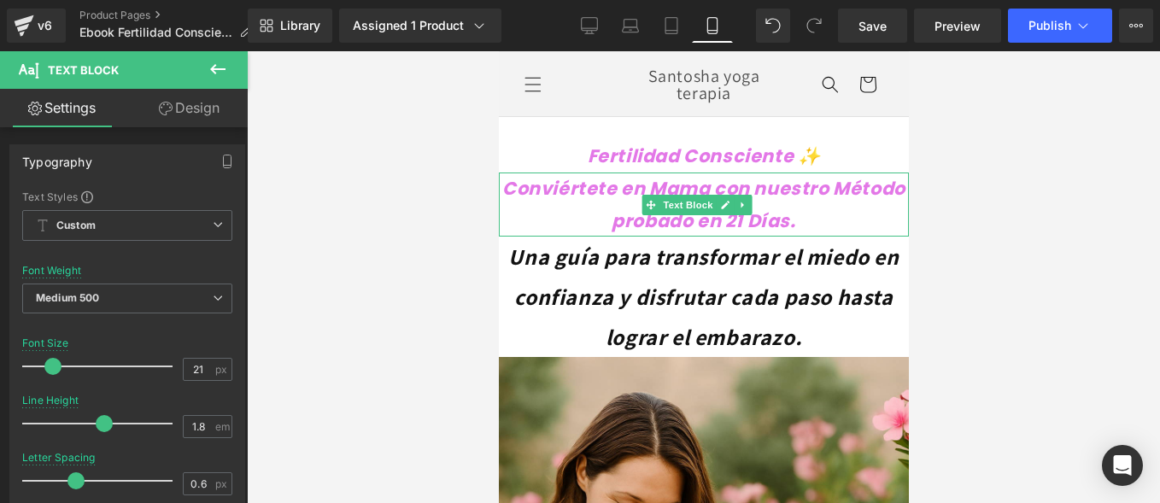
drag, startPoint x: 685, startPoint y: 172, endPoint x: 981, endPoint y: 237, distance: 302.8
click at [682, 183] on div "Conviértete en Mama con nuestro Método probado en 21 Días. Text Block" at bounding box center [703, 205] width 410 height 65
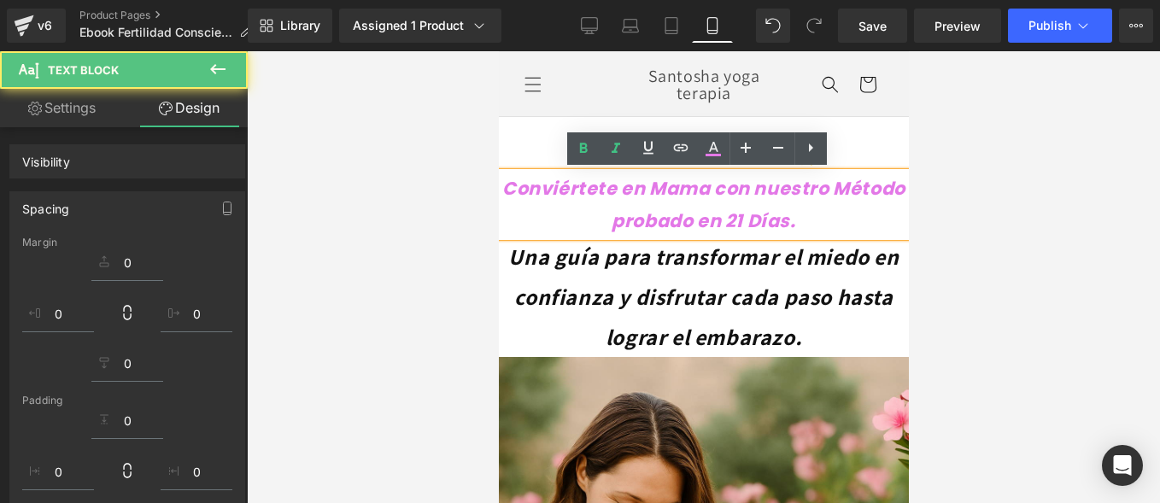
click at [446, 181] on div at bounding box center [703, 277] width 913 height 452
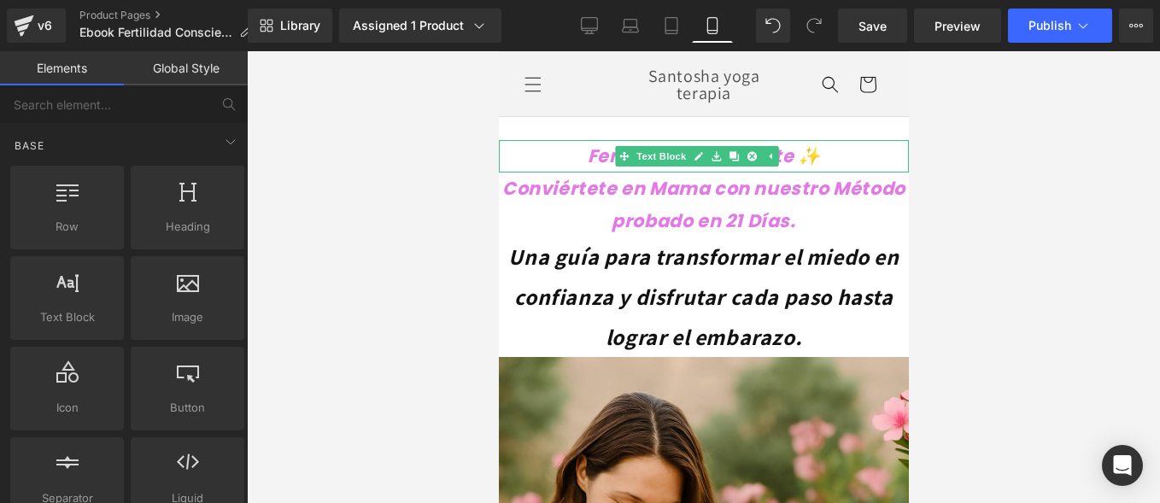
click at [558, 160] on p "Fertilidad Consciente ✨" at bounding box center [703, 156] width 410 height 32
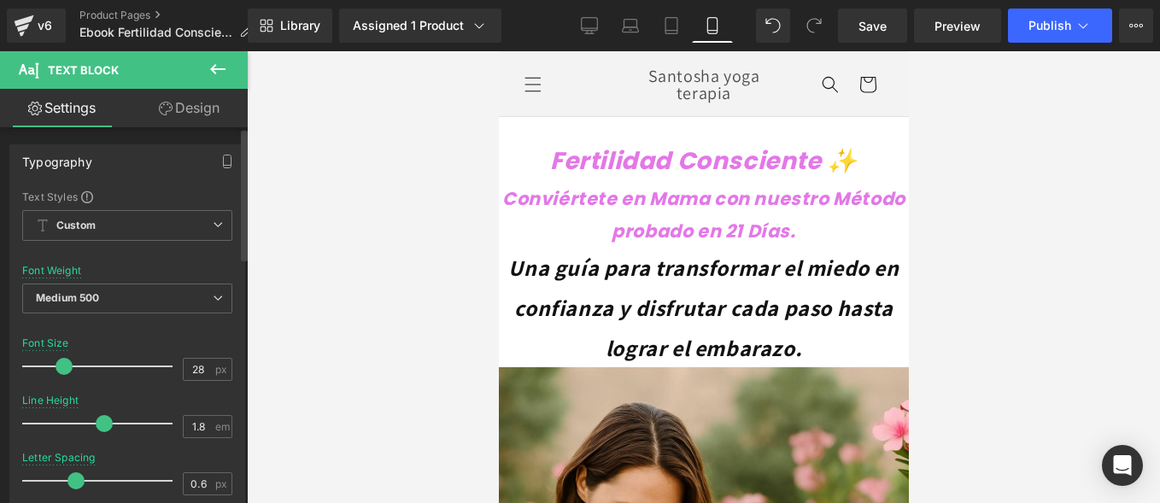
type input "27"
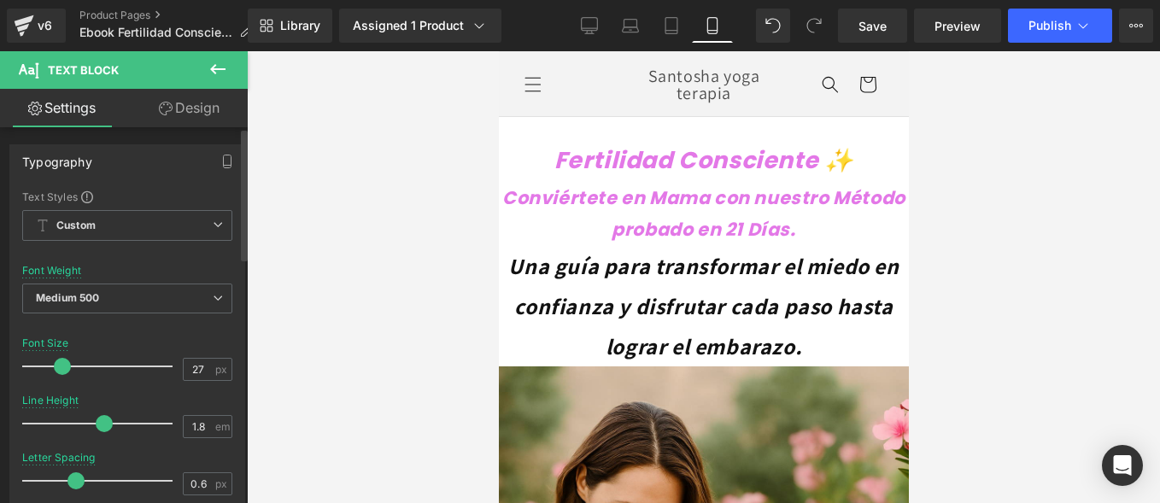
click at [60, 368] on span at bounding box center [62, 366] width 17 height 17
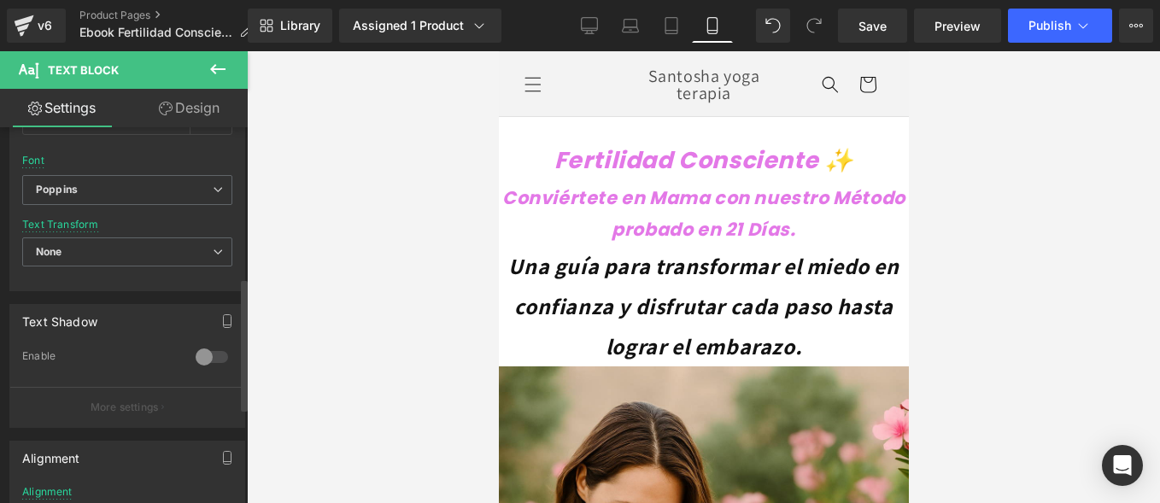
scroll to position [699, 0]
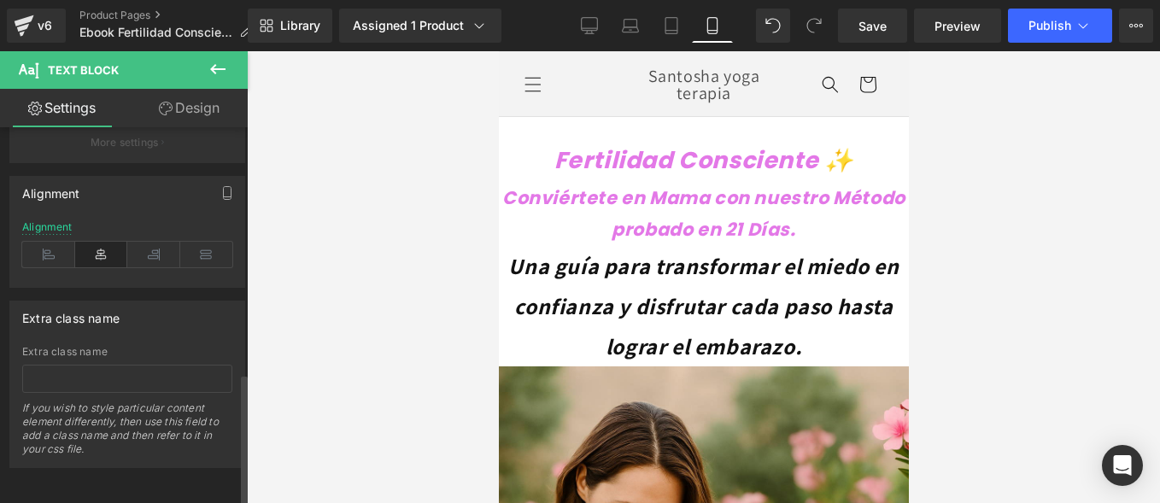
click at [89, 247] on icon at bounding box center [101, 255] width 53 height 26
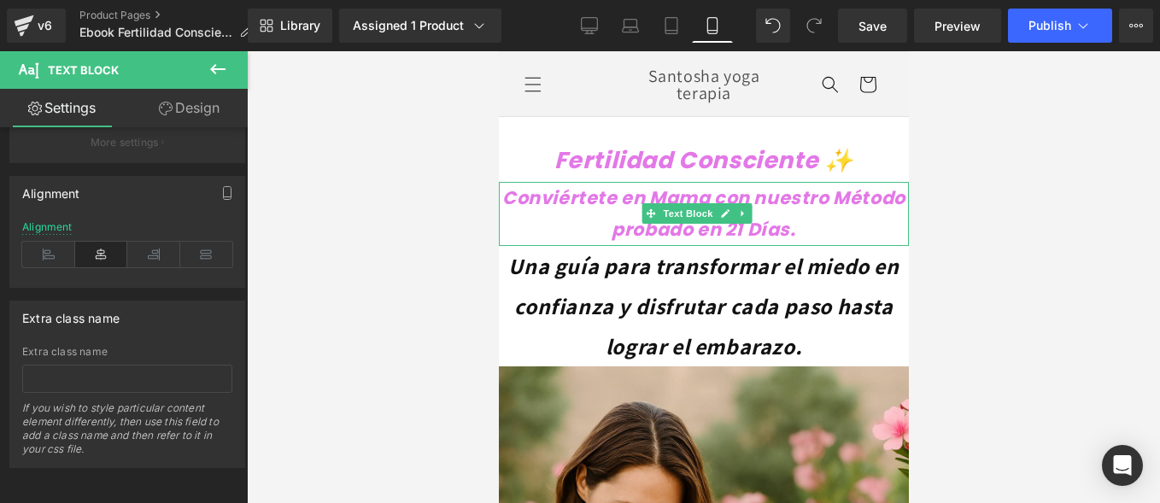
click at [578, 214] on p "Conviértete en Mama con nuestro Método probado en 21 Días." at bounding box center [703, 214] width 410 height 65
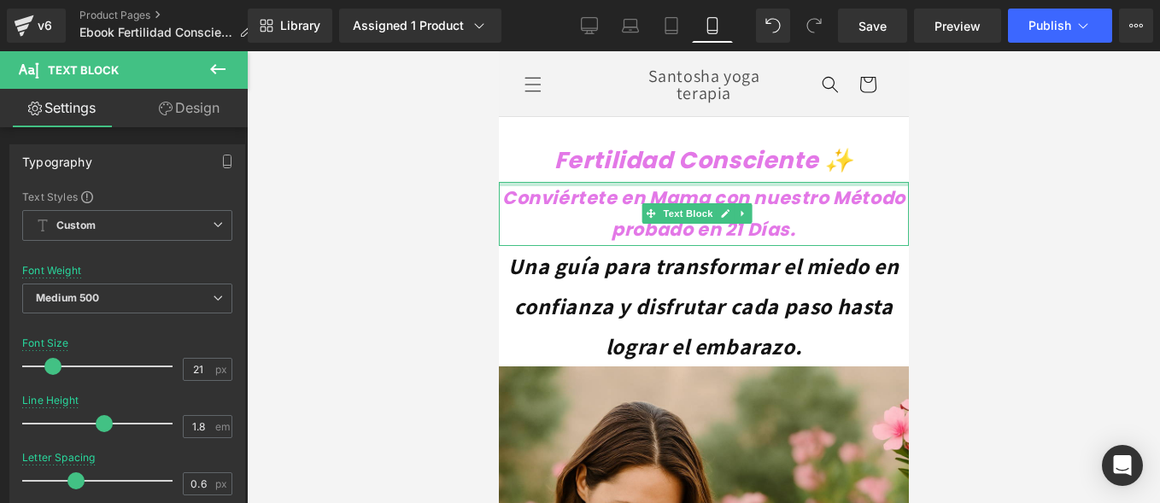
click at [409, 209] on div at bounding box center [703, 277] width 913 height 452
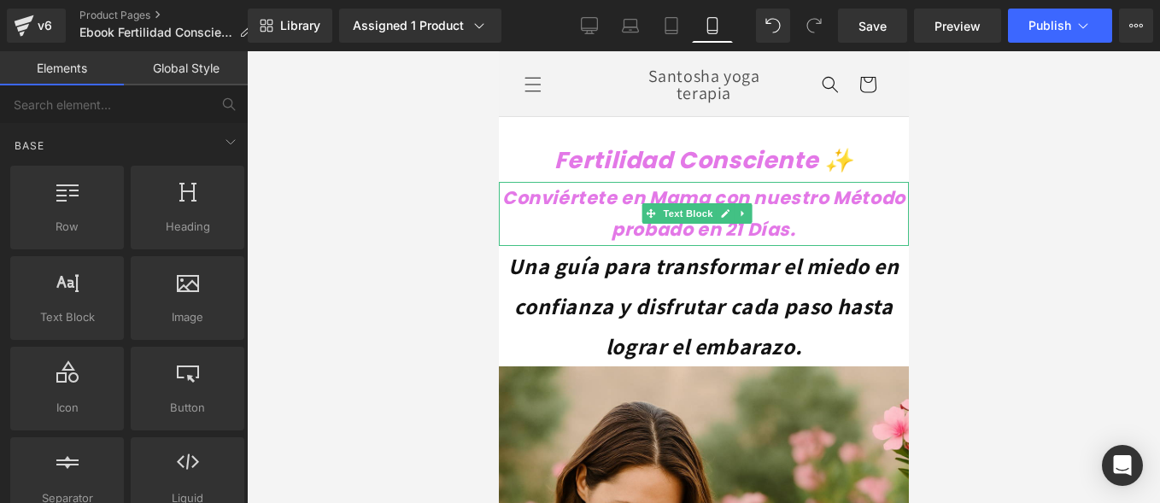
click at [559, 201] on icon "Conviértete en Mama con nuestro Método probado en 21 Días." at bounding box center [702, 213] width 403 height 57
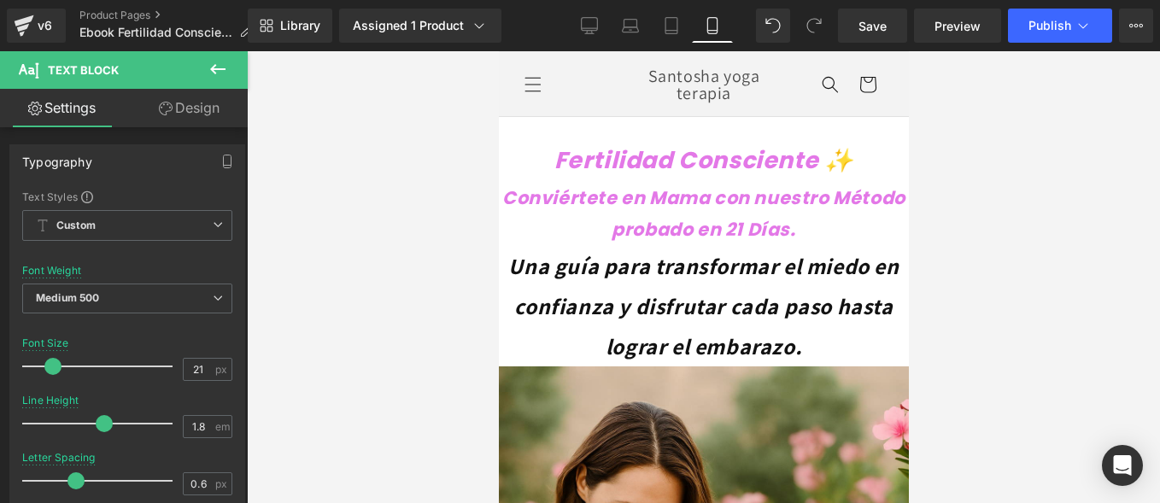
click at [175, 111] on link "Design" at bounding box center [189, 108] width 124 height 38
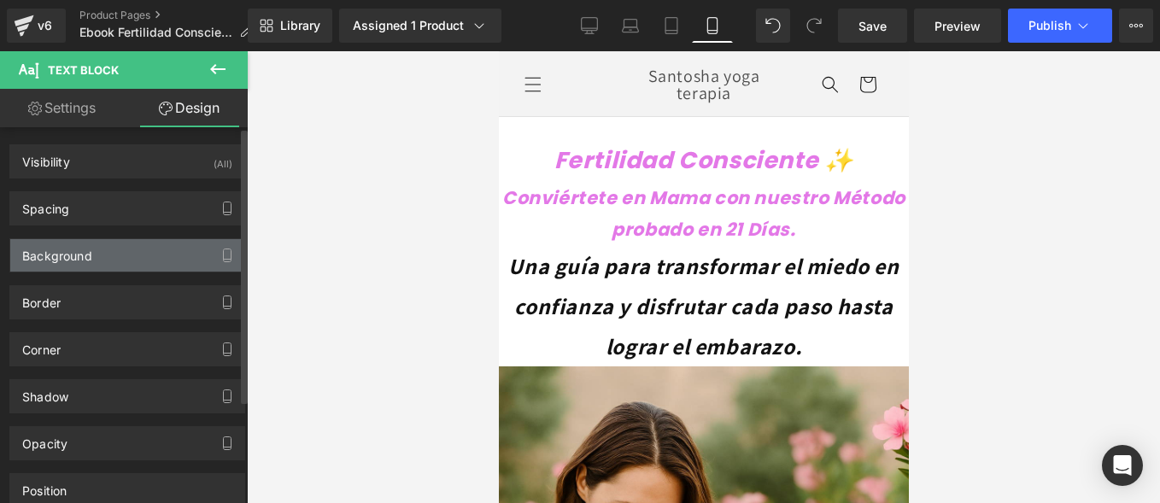
type input "0"
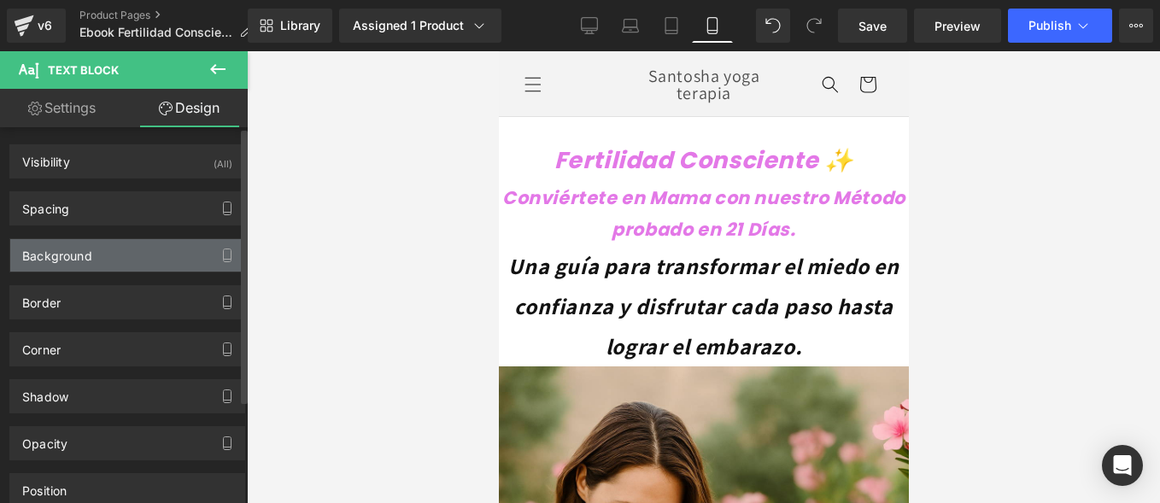
type input "0"
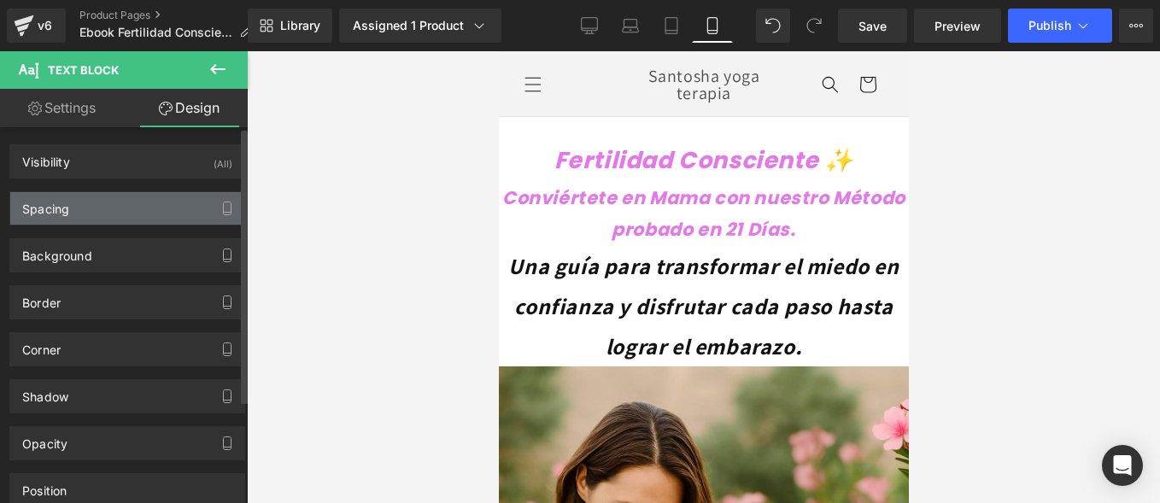
click at [103, 211] on div "Spacing" at bounding box center [127, 208] width 234 height 32
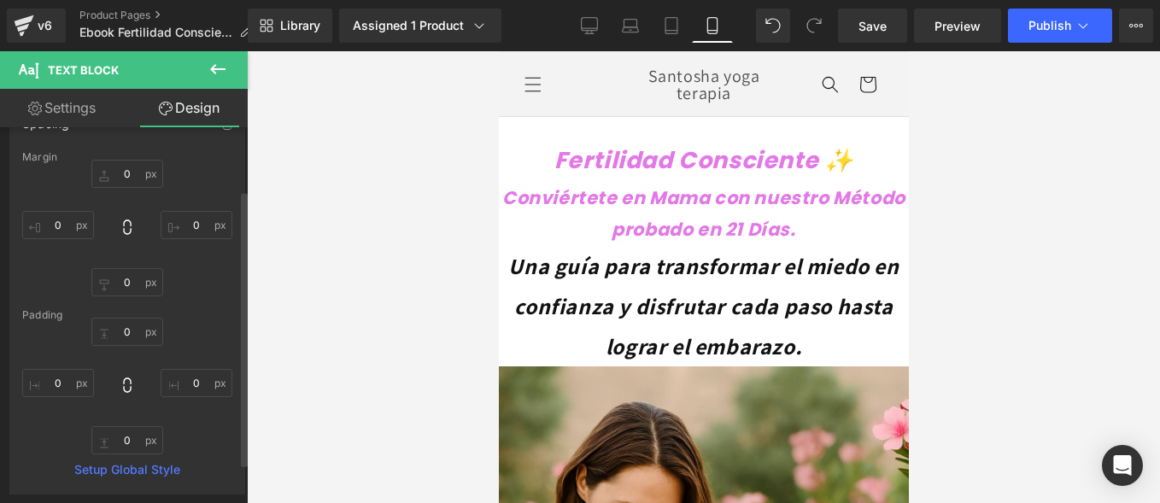
scroll to position [0, 0]
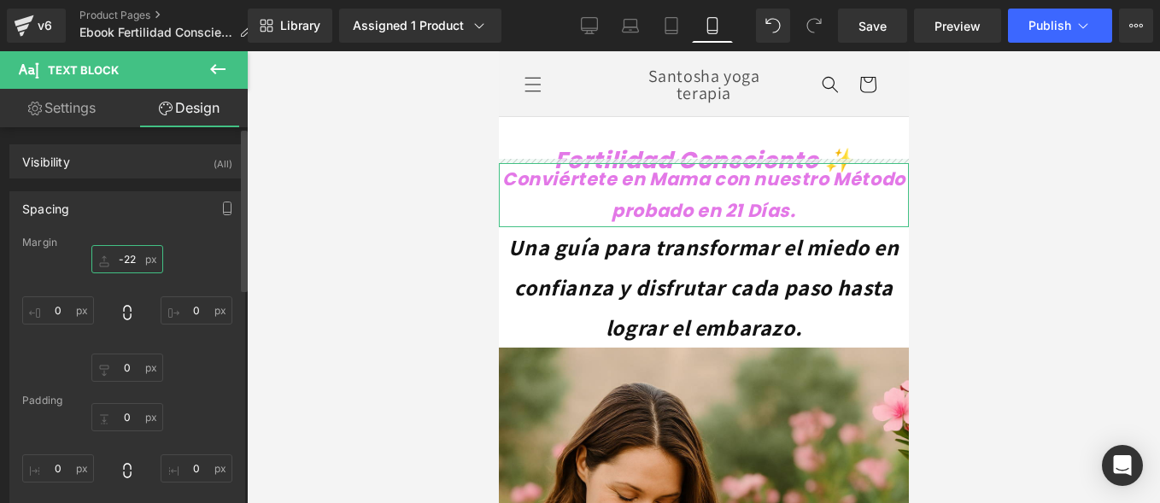
click at [125, 264] on input "-22" at bounding box center [127, 259] width 72 height 28
click at [137, 250] on input "-22" at bounding box center [127, 259] width 72 height 28
type input "-"
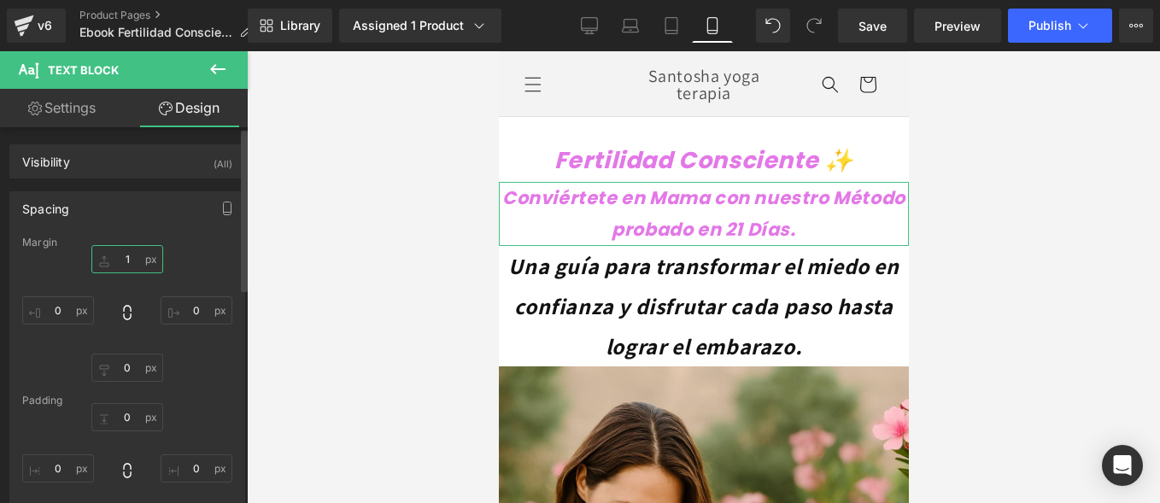
type input "10"
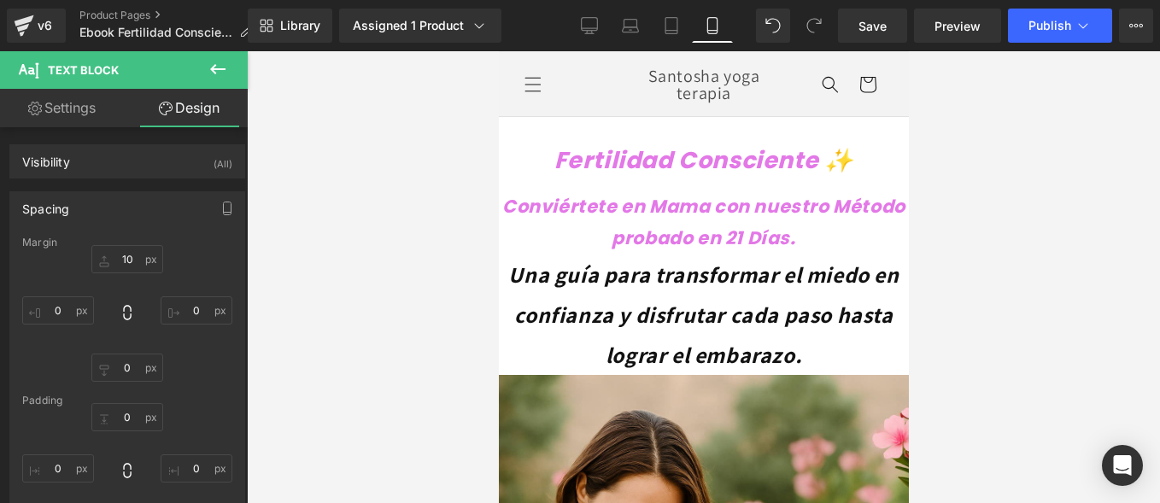
click at [418, 223] on div at bounding box center [703, 277] width 913 height 452
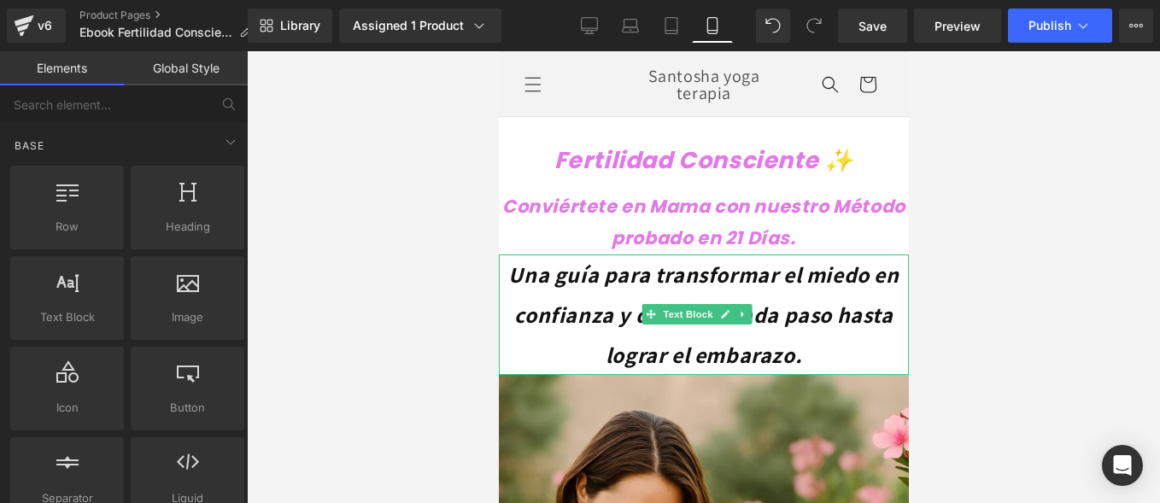
click at [641, 282] on icon "Una guía para transformar el miedo en confianza y disfrutar cada paso hasta log…" at bounding box center [702, 314] width 390 height 109
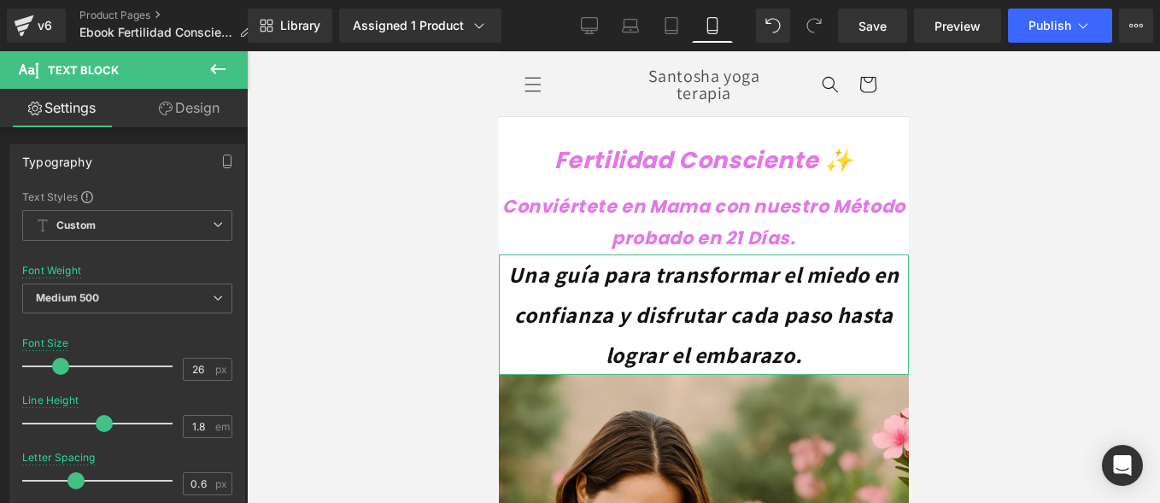
click at [179, 106] on link "Design" at bounding box center [189, 108] width 124 height 38
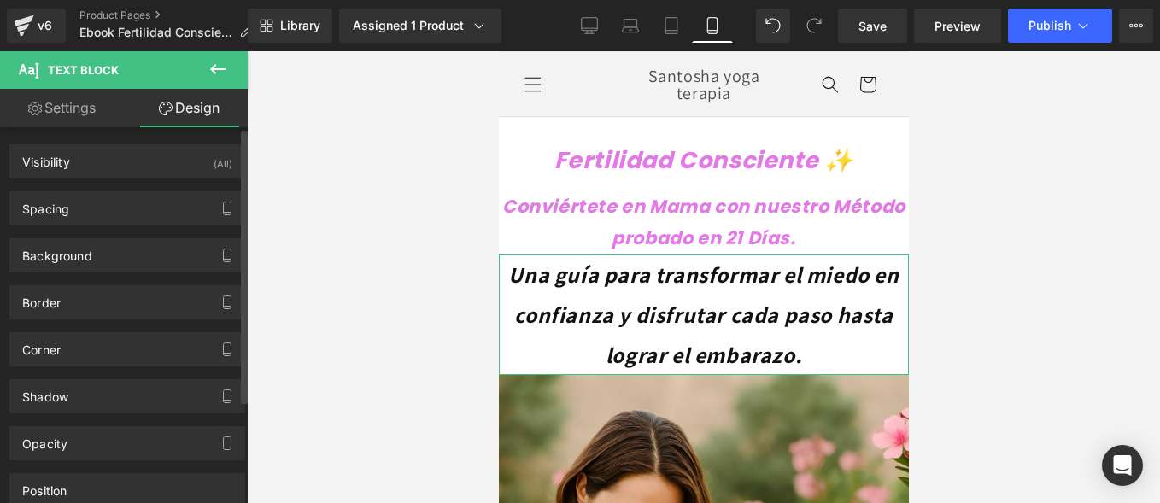
type input "0"
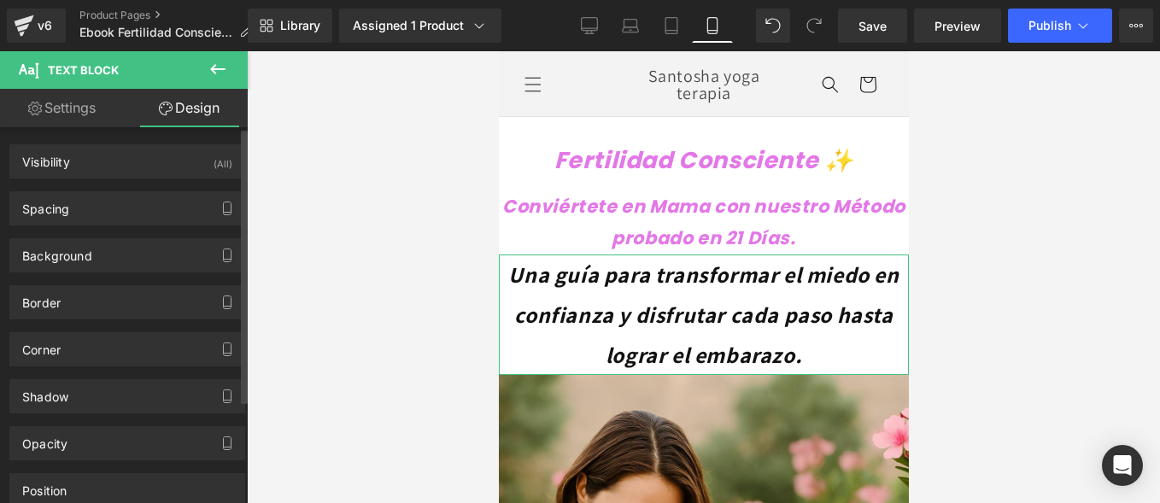
type input "0"
click at [92, 220] on div "Spacing" at bounding box center [127, 208] width 234 height 32
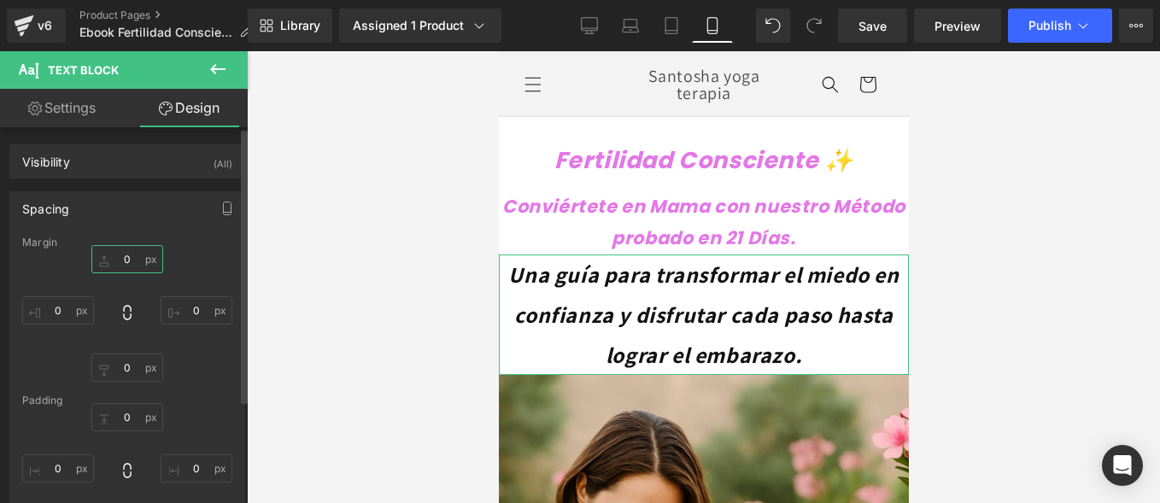
click at [146, 258] on input "0" at bounding box center [127, 259] width 72 height 28
type input "10"
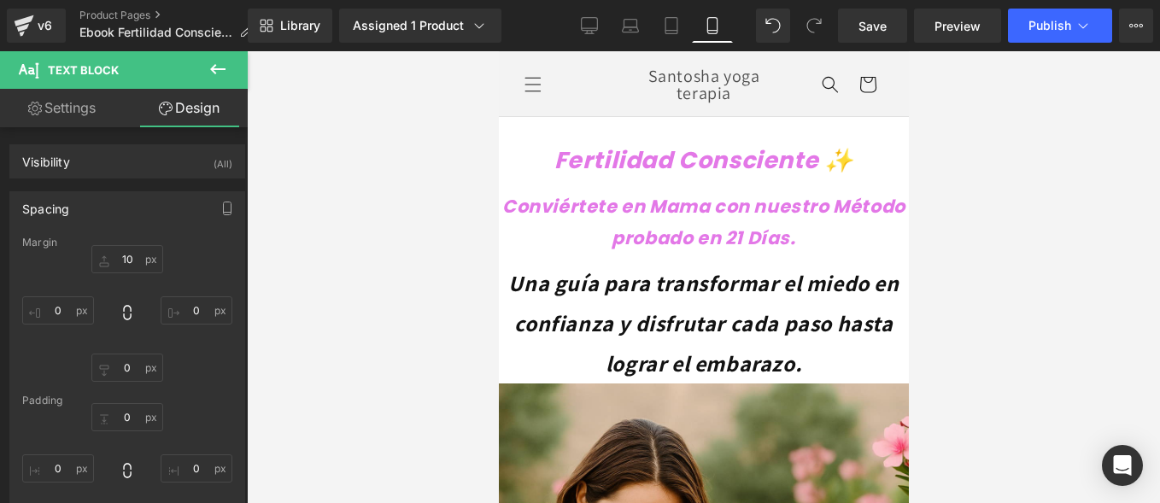
click at [396, 209] on div at bounding box center [703, 277] width 913 height 452
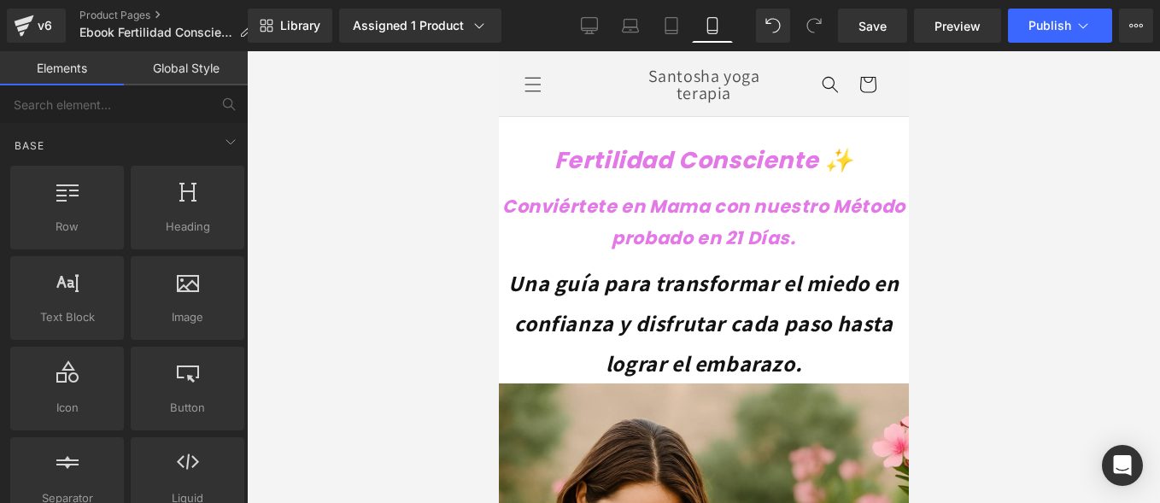
scroll to position [85, 0]
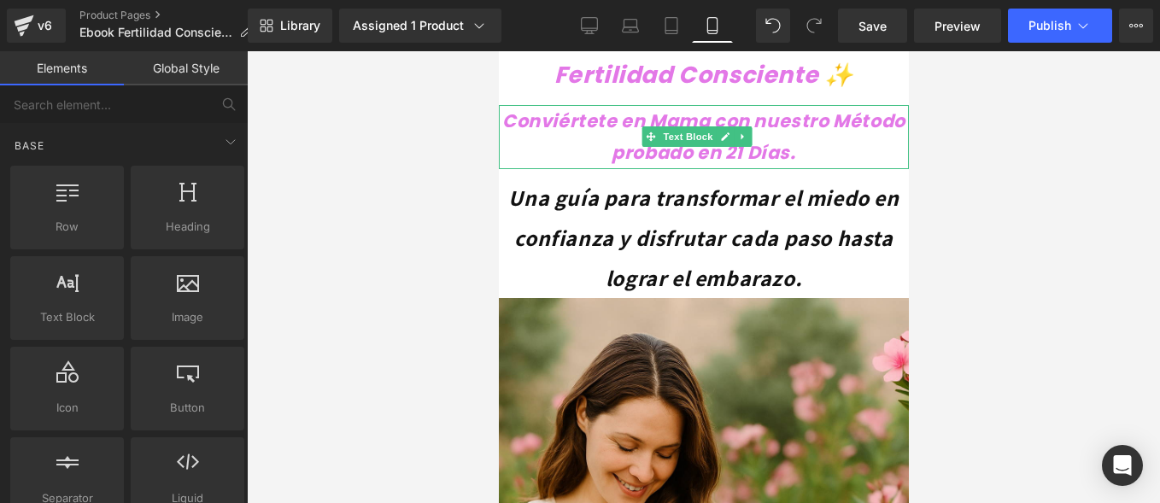
click at [807, 165] on div at bounding box center [703, 167] width 410 height 4
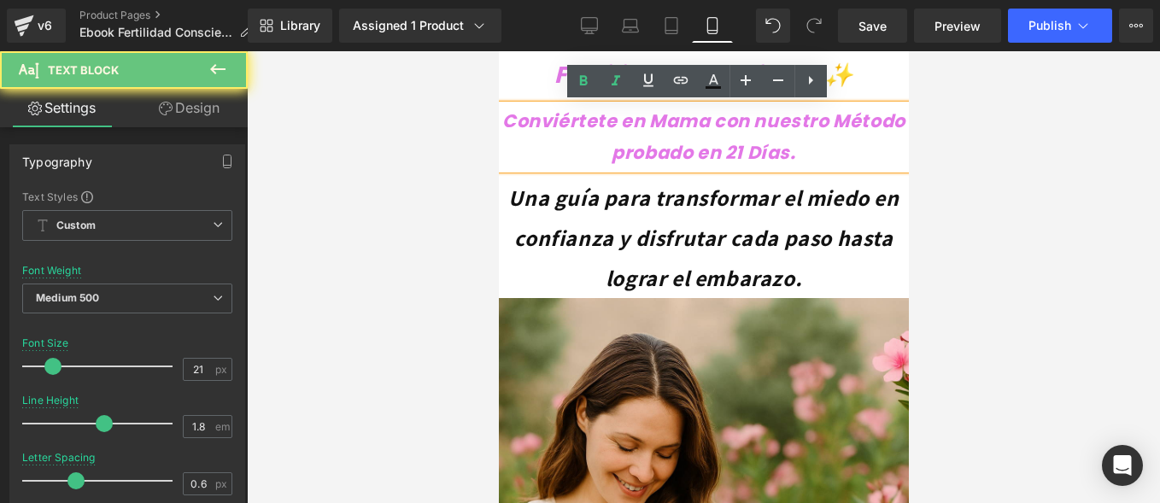
click at [835, 161] on p "Conviértete en Mama con nuestro Método probado en 21 Días." at bounding box center [703, 137] width 410 height 65
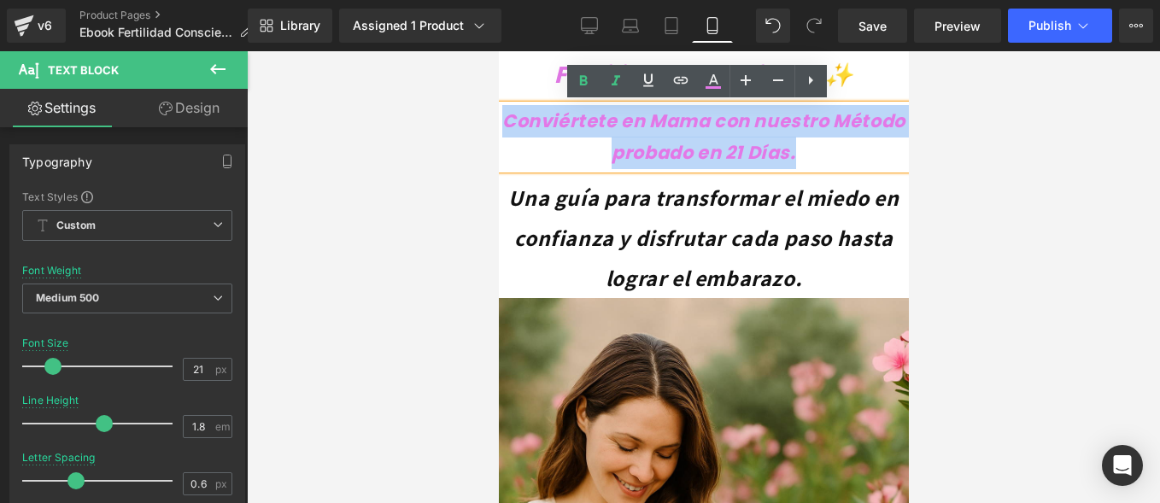
drag, startPoint x: 841, startPoint y: 158, endPoint x: 523, endPoint y: 119, distance: 321.0
click at [523, 119] on p "Conviértete en Mama con nuestro Método probado en 21 Días." at bounding box center [703, 137] width 410 height 65
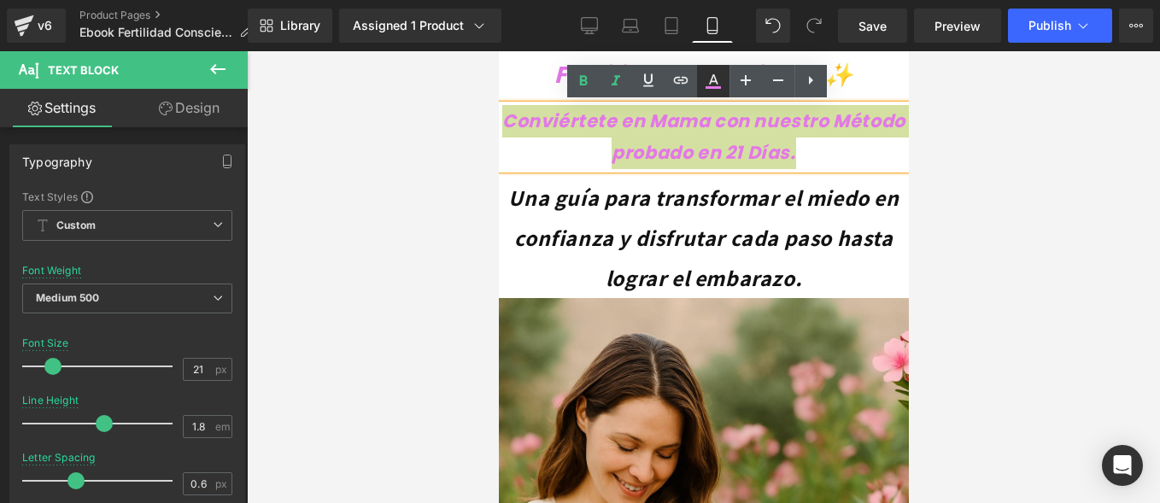
click at [718, 73] on icon at bounding box center [713, 81] width 21 height 21
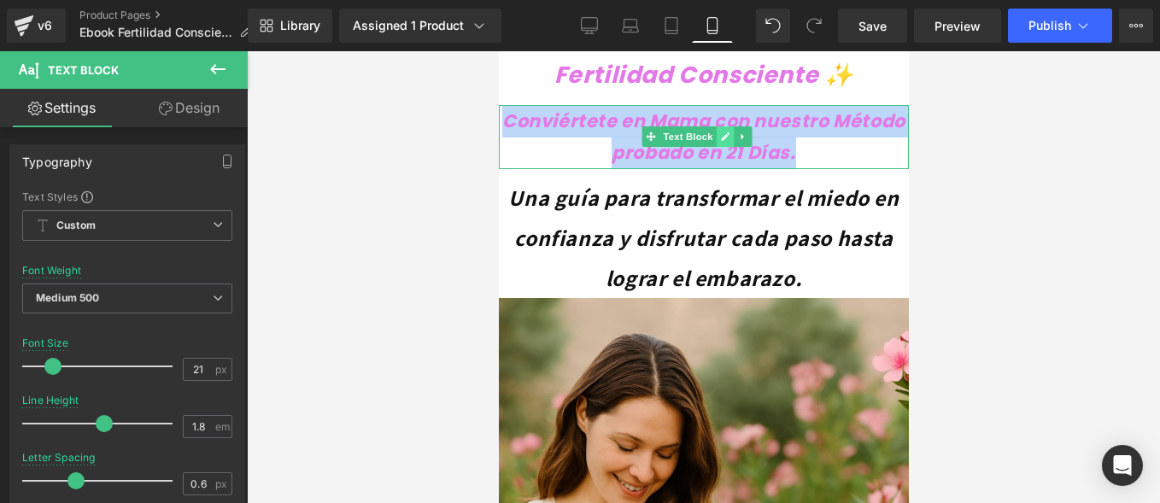
click at [716, 133] on link at bounding box center [725, 136] width 18 height 21
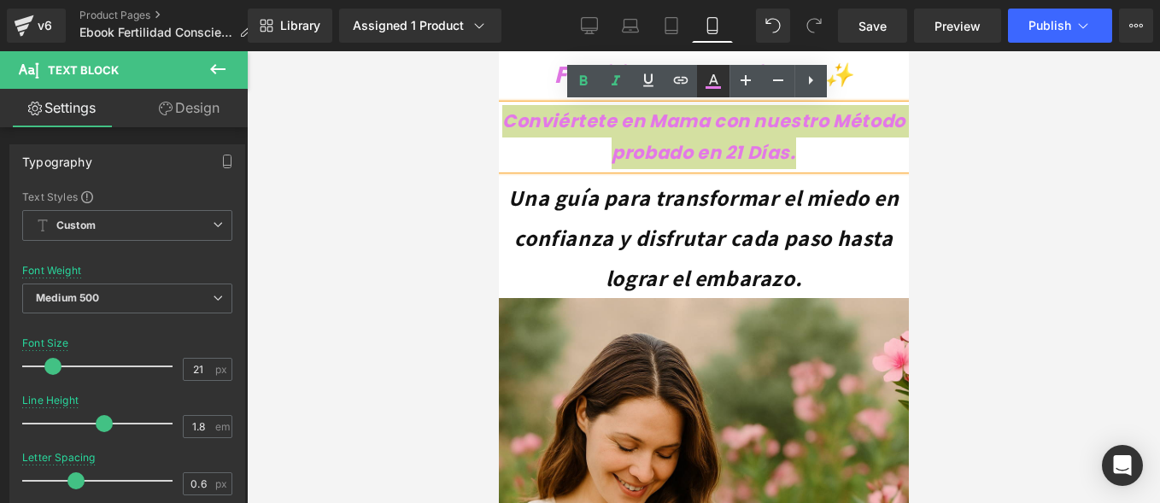
click at [710, 81] on icon at bounding box center [713, 81] width 21 height 21
type input "100"
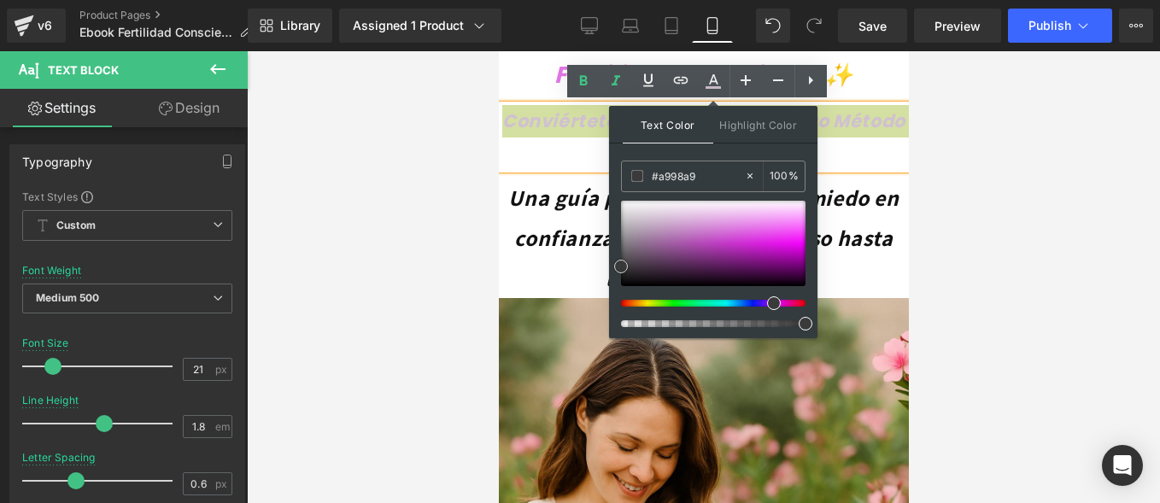
type input "#0a0a0a"
drag, startPoint x: 1117, startPoint y: 317, endPoint x: 606, endPoint y: 296, distance: 512.1
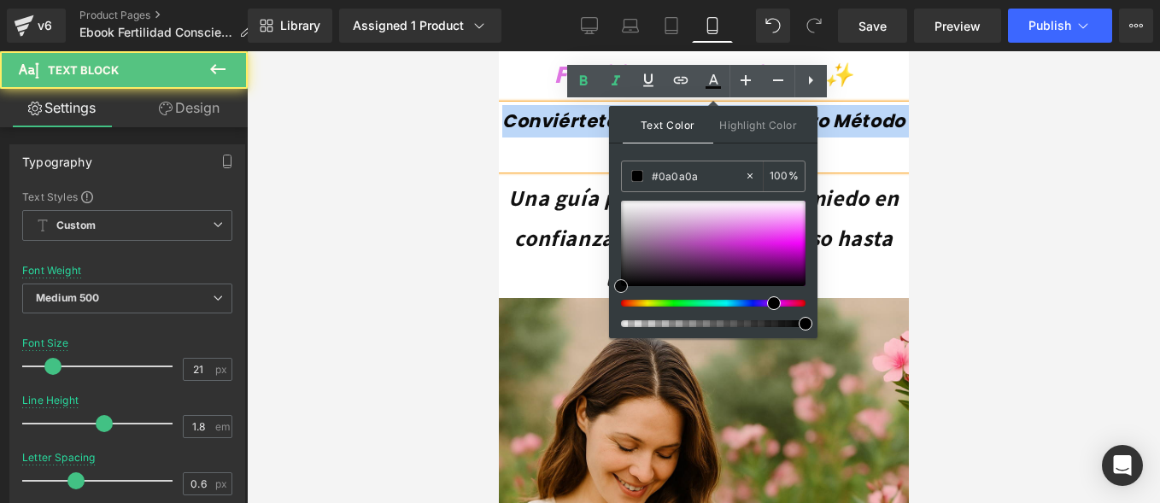
click at [575, 170] on div "Conviértete en Mama con nuestro Método probado en 21 Días." at bounding box center [703, 137] width 410 height 65
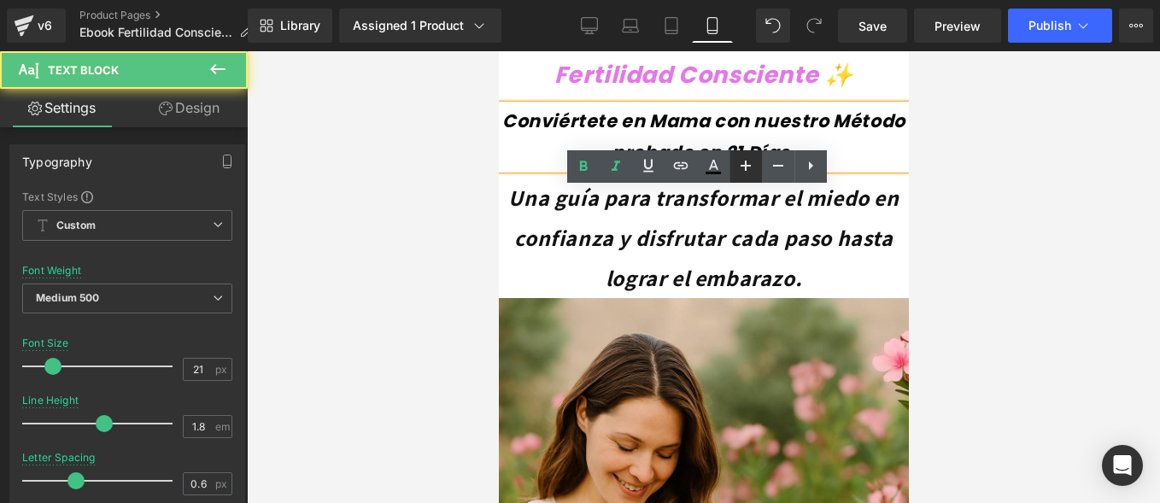
scroll to position [0, 0]
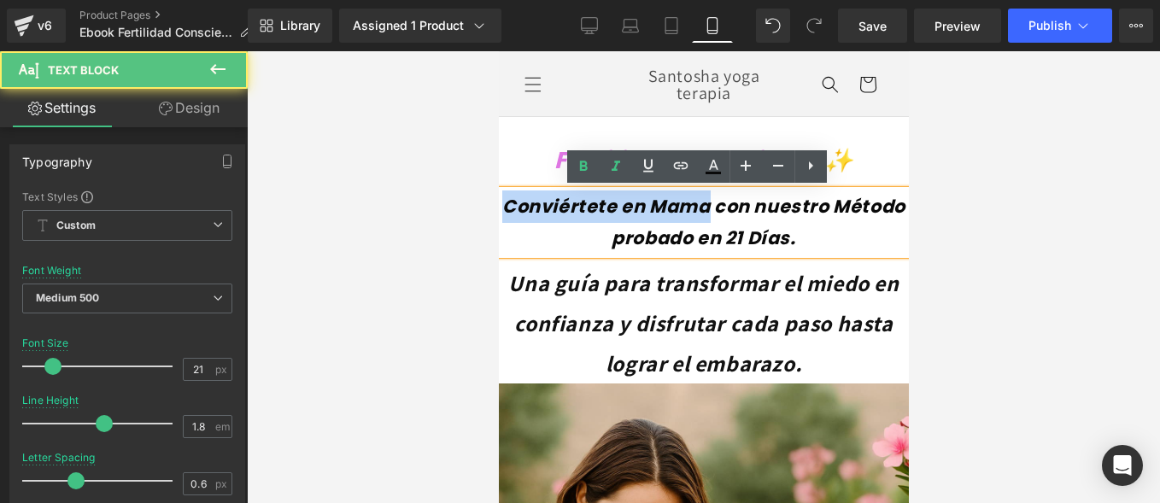
drag, startPoint x: 643, startPoint y: 189, endPoint x: 736, endPoint y: 190, distance: 93.1
click at [736, 190] on p "Conviértete en Mama con nuestro Método probado en 21 Días." at bounding box center [703, 222] width 410 height 65
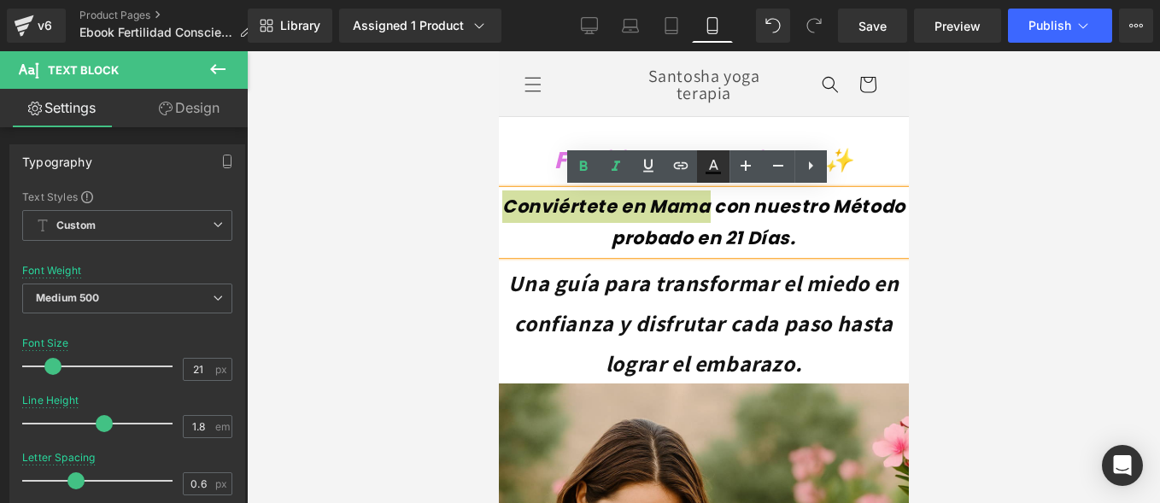
click at [714, 159] on icon at bounding box center [713, 166] width 21 height 21
type input "100"
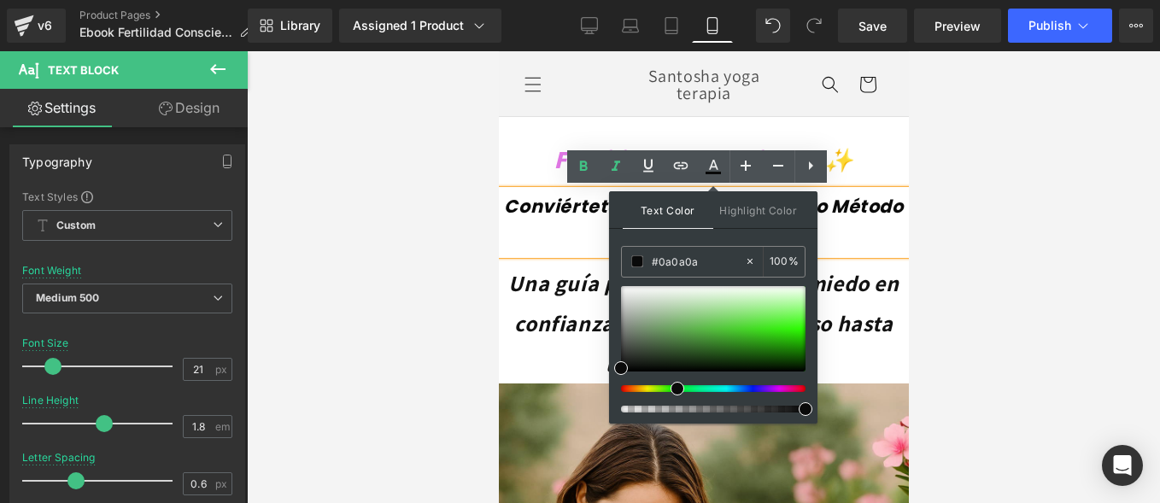
click at [672, 388] on div at bounding box center [706, 388] width 185 height 7
click at [665, 389] on div at bounding box center [706, 388] width 185 height 7
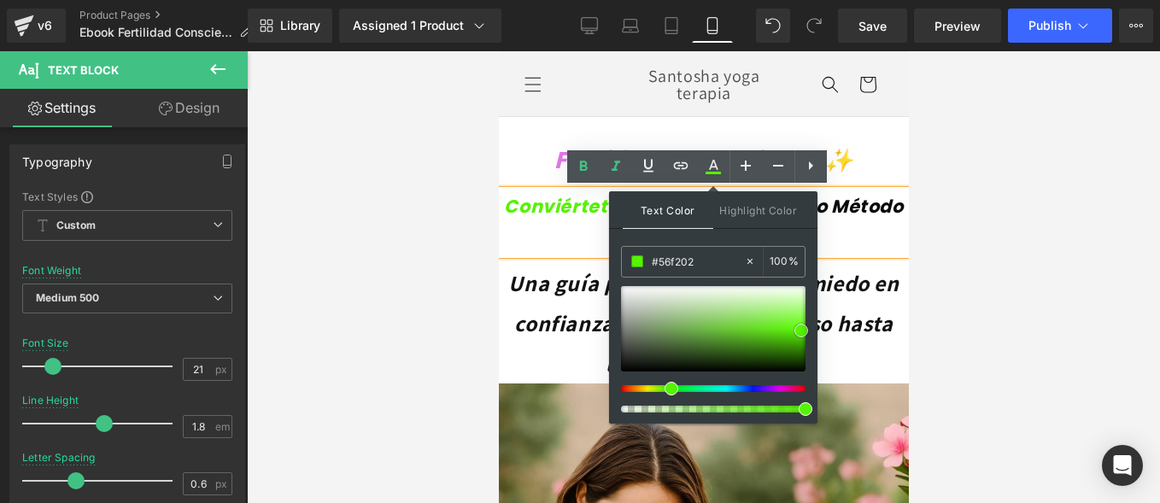
drag, startPoint x: 802, startPoint y: 316, endPoint x: 801, endPoint y: 330, distance: 13.7
click at [801, 330] on div at bounding box center [713, 328] width 185 height 85
click at [537, 227] on p "Conviértete en Mama con nuestro Método probado en 21 Días." at bounding box center [703, 222] width 410 height 65
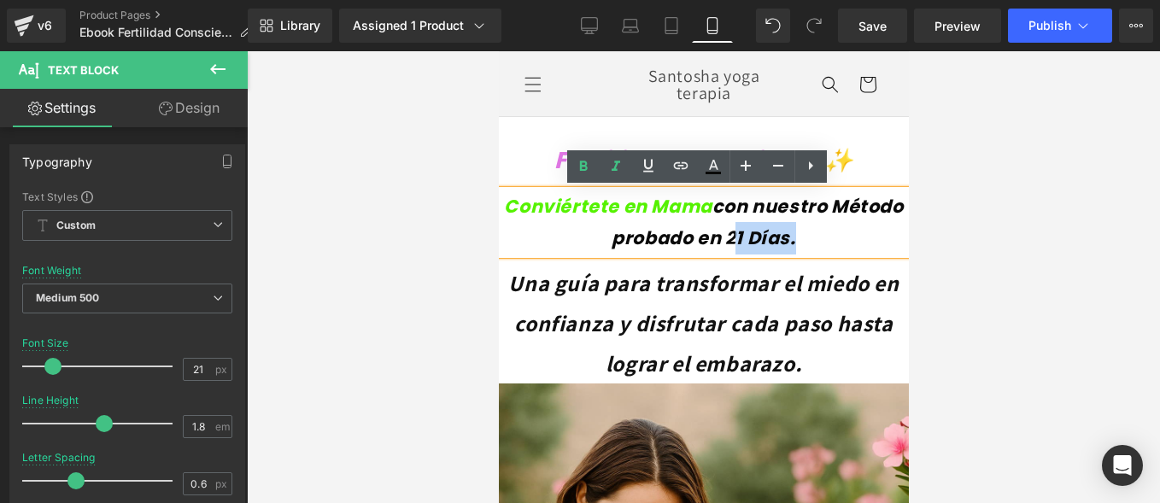
drag, startPoint x: 770, startPoint y: 231, endPoint x: 821, endPoint y: 234, distance: 51.3
click at [821, 234] on icon "con nuestro Método probado en 21 Días." at bounding box center [756, 222] width 291 height 57
click at [715, 167] on icon at bounding box center [713, 165] width 9 height 10
type input "#0a0a0a"
type input "100"
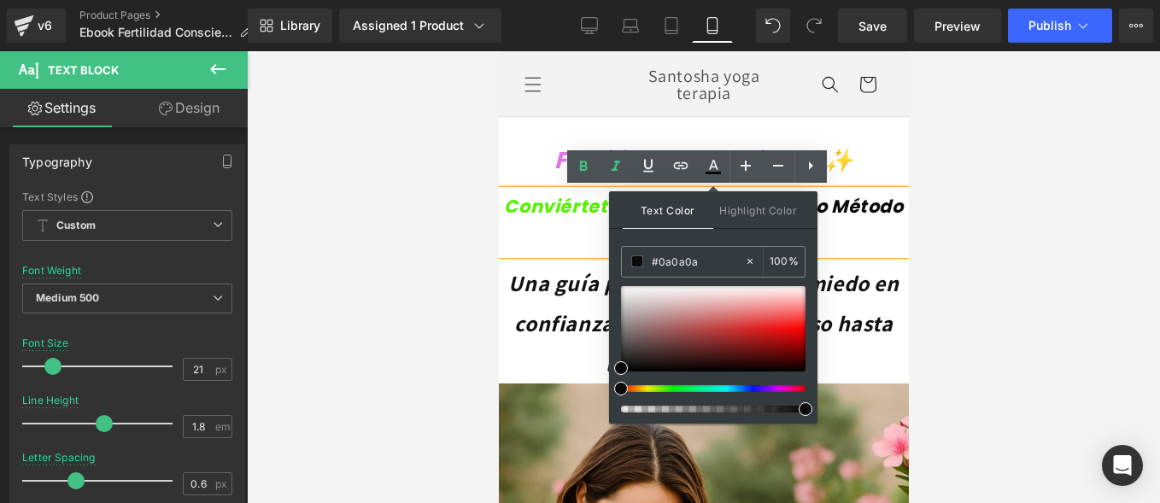
click at [681, 381] on div at bounding box center [713, 349] width 185 height 126
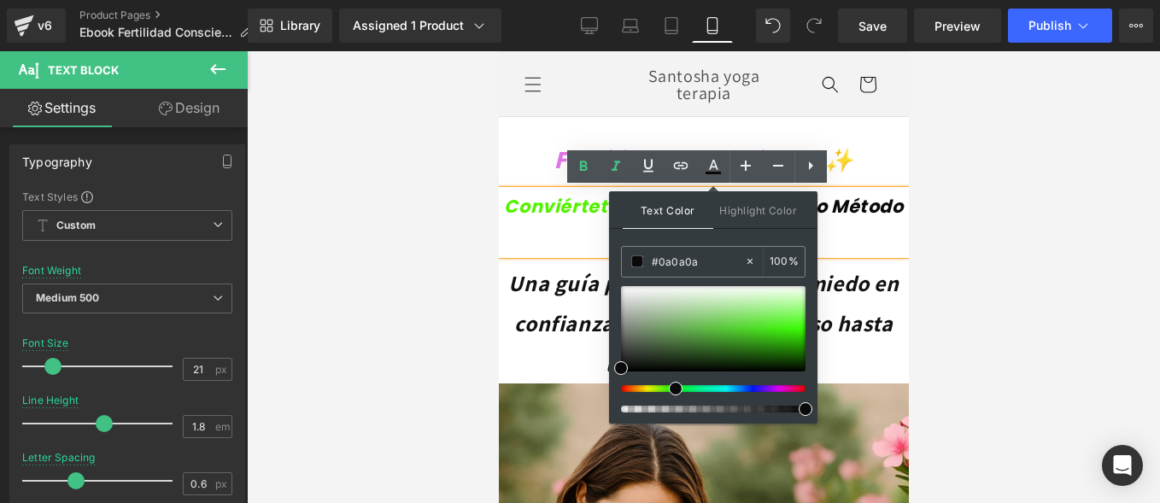
click at [669, 386] on div at bounding box center [706, 388] width 185 height 7
type input "#44f612"
drag, startPoint x: 789, startPoint y: 315, endPoint x: 331, endPoint y: 231, distance: 465.5
click at [792, 326] on div at bounding box center [713, 328] width 185 height 85
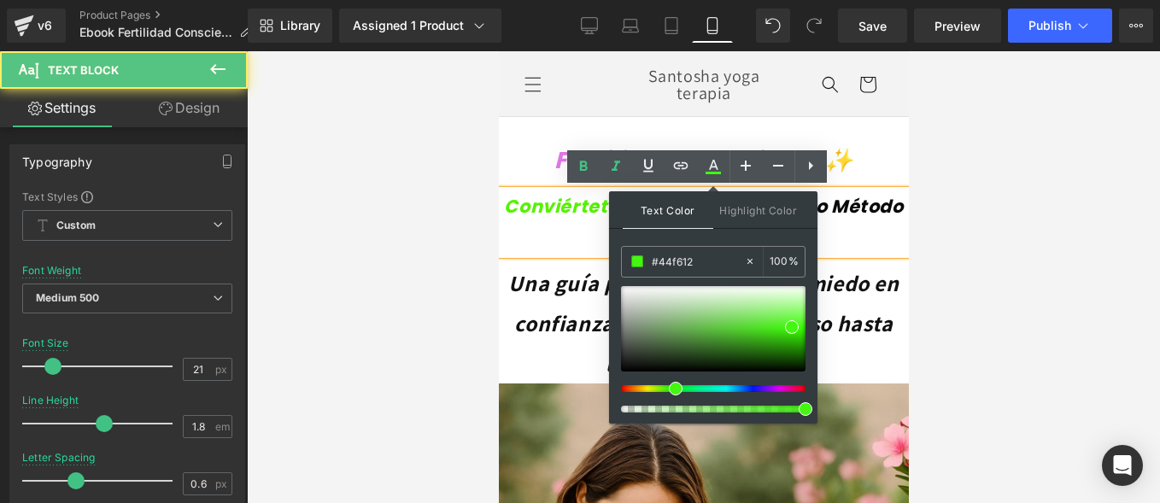
click at [893, 227] on p "Conviértete en Mama con nuestro Método probado en 21 Días ." at bounding box center [703, 222] width 410 height 65
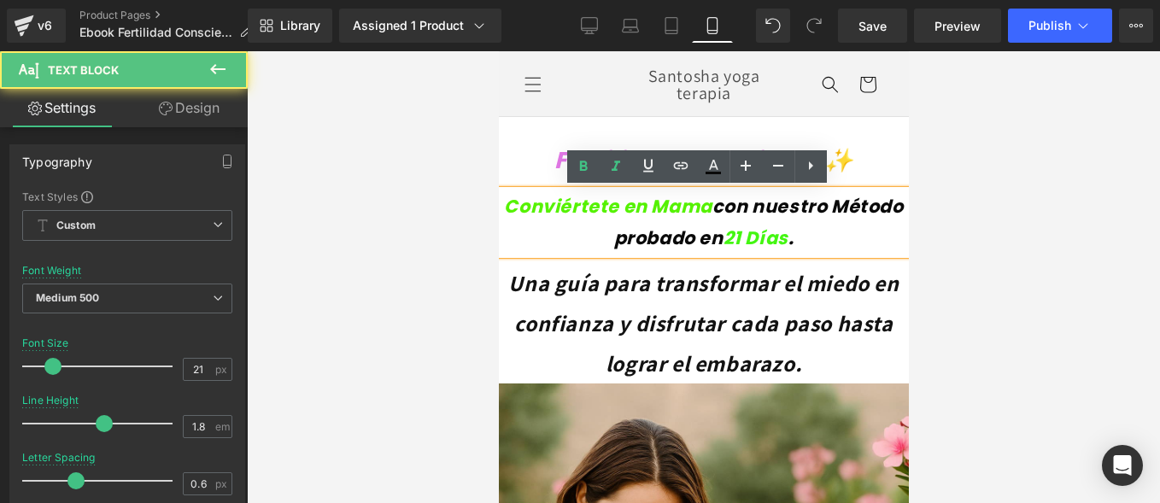
click at [548, 217] on icon "Conviértete en Mama" at bounding box center [607, 206] width 208 height 25
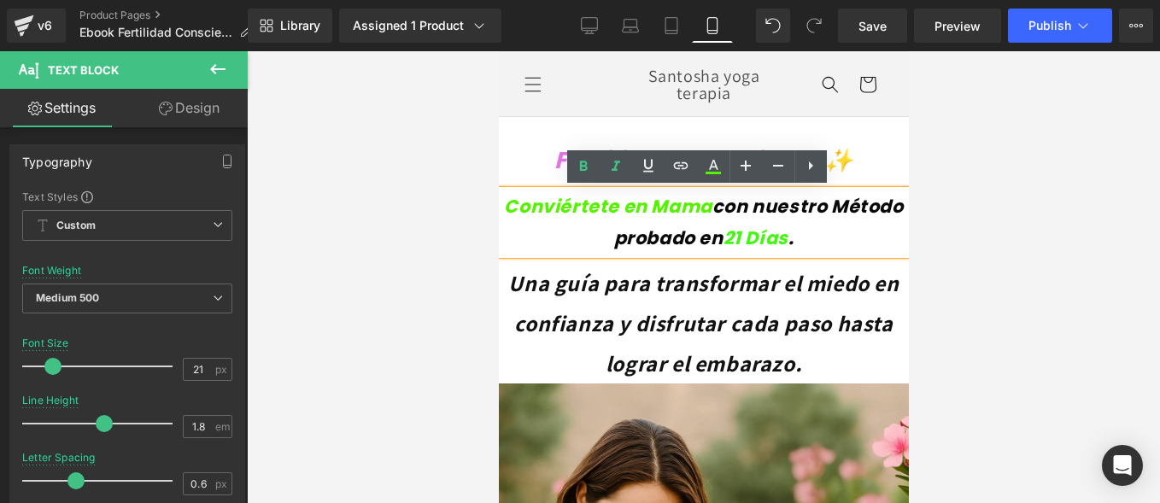
click at [373, 182] on div at bounding box center [703, 277] width 913 height 452
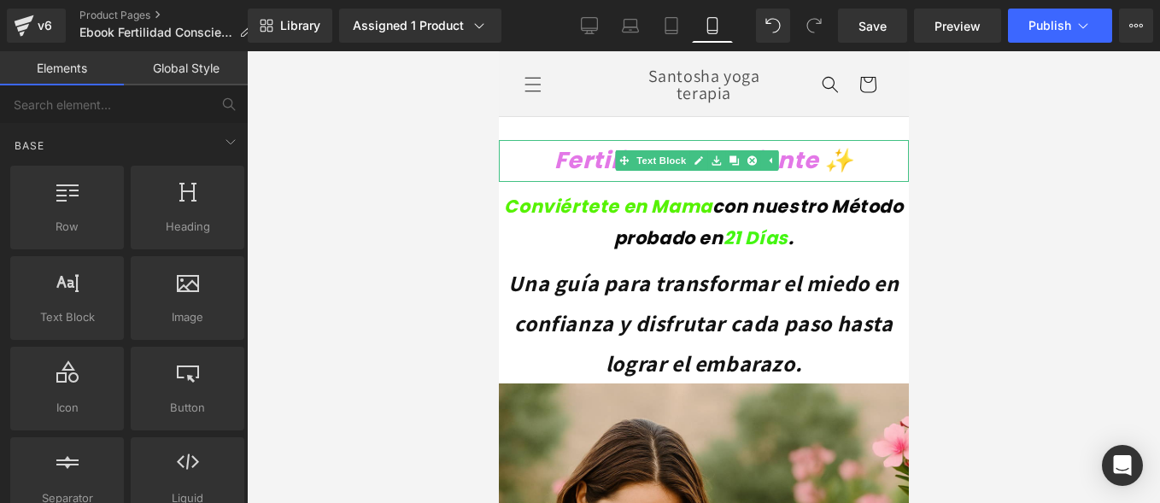
scroll to position [85, 0]
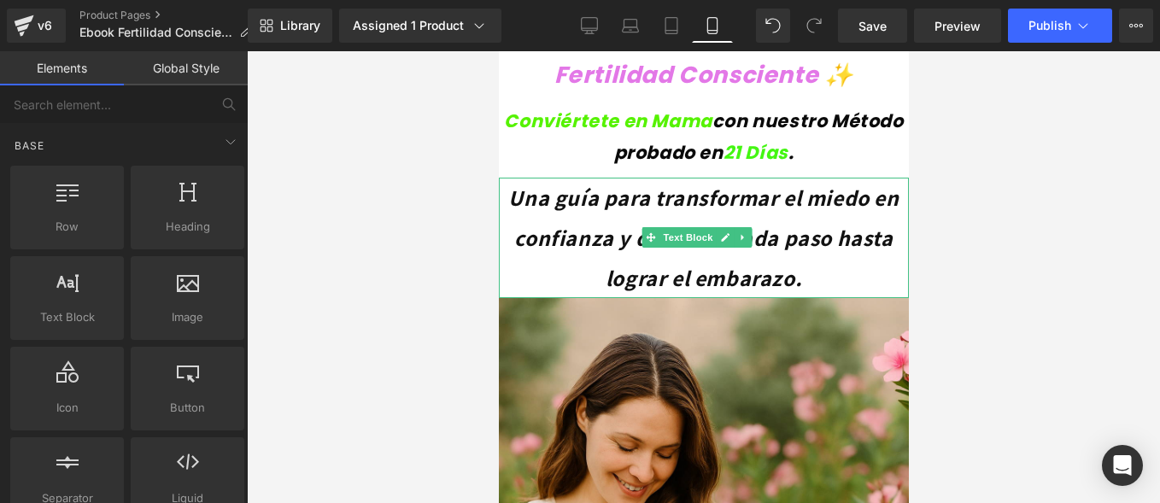
click at [560, 203] on icon "Una guía para transformar el miedo en confianza y disfrutar cada paso hasta log…" at bounding box center [702, 237] width 390 height 109
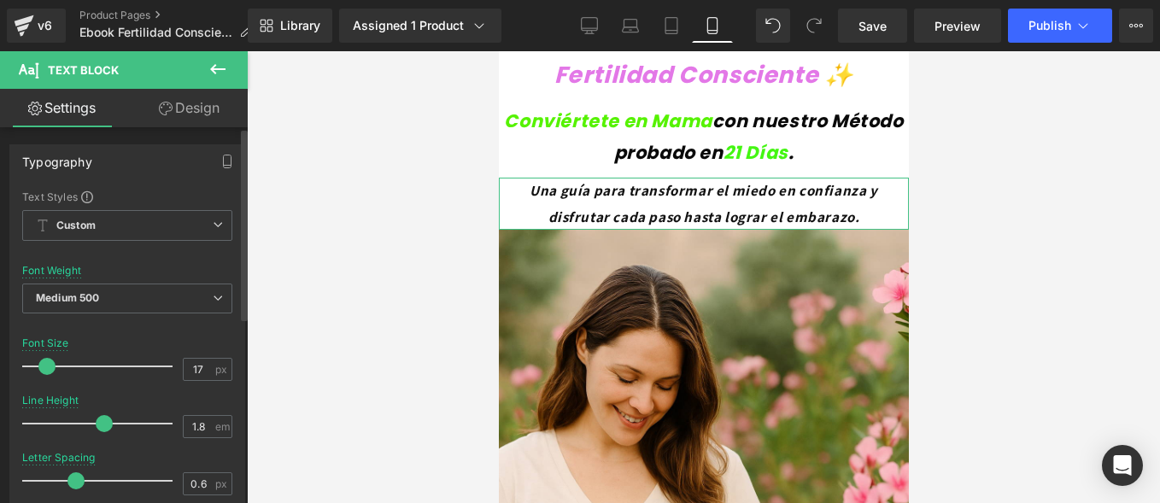
type input "16"
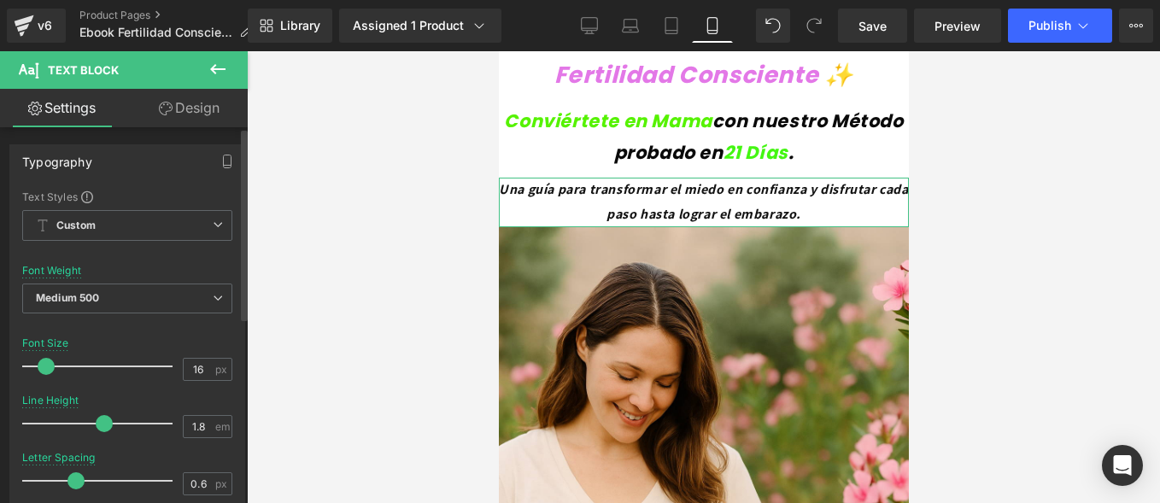
drag, startPoint x: 58, startPoint y: 366, endPoint x: 44, endPoint y: 367, distance: 14.5
click at [44, 367] on span at bounding box center [46, 366] width 17 height 17
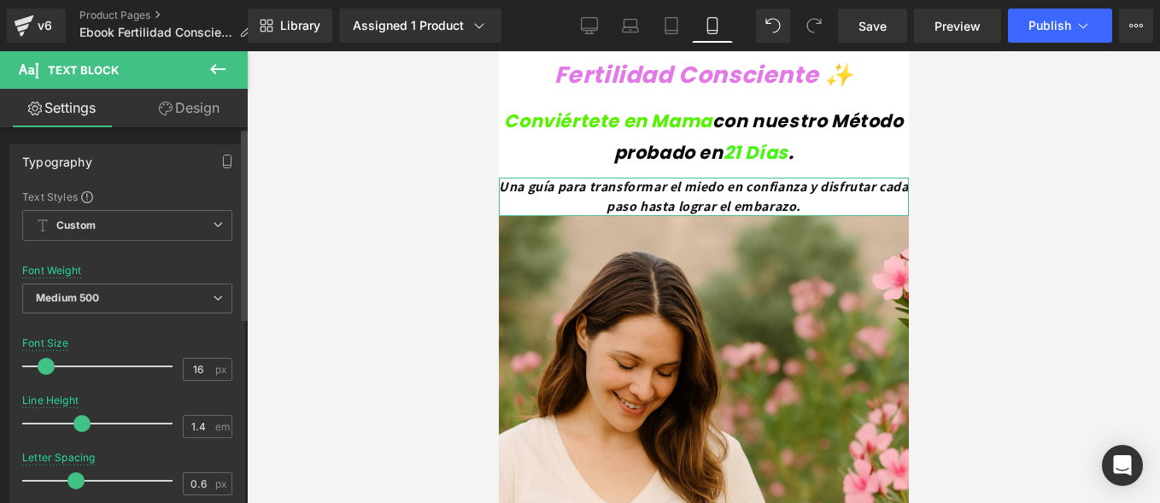
type input "1.3"
drag, startPoint x: 99, startPoint y: 431, endPoint x: 74, endPoint y: 435, distance: 25.1
click at [74, 435] on div at bounding box center [102, 424] width 142 height 34
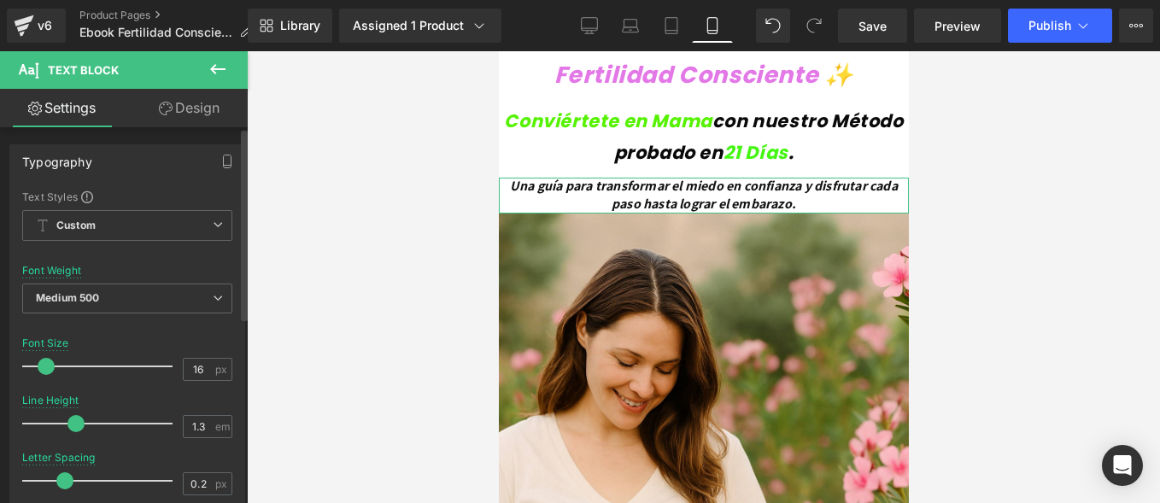
type input "0.3"
drag, startPoint x: 78, startPoint y: 474, endPoint x: 69, endPoint y: 478, distance: 9.6
click at [69, 478] on span at bounding box center [67, 480] width 17 height 17
click at [564, 198] on icon "Una guía para transformar el miedo en confianza y disfrutar cada paso hasta log…" at bounding box center [703, 195] width 393 height 36
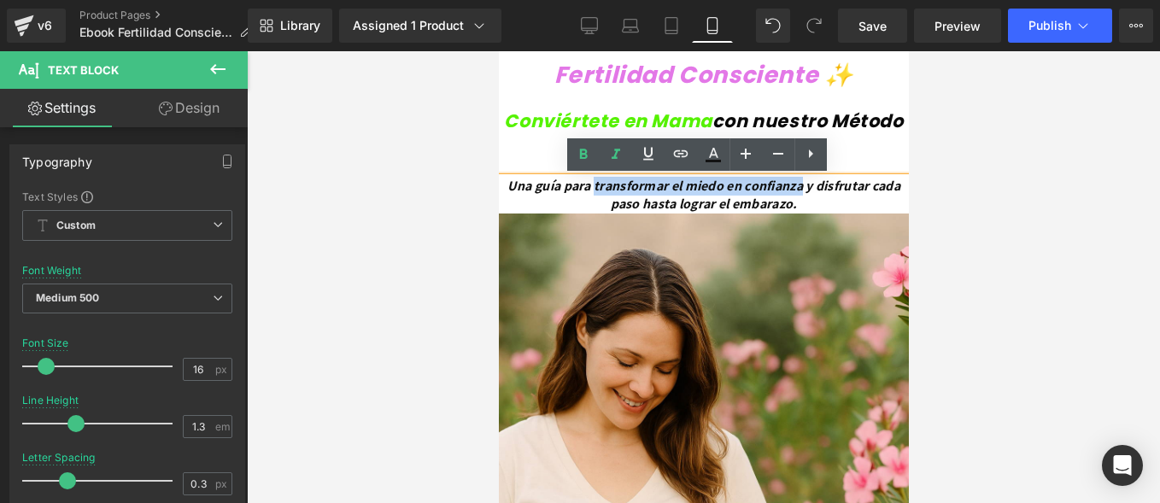
drag, startPoint x: 624, startPoint y: 185, endPoint x: 854, endPoint y: 183, distance: 230.7
click at [854, 183] on icon "Una guía para transformar el miedo en confianza y disfrutar cada paso hasta log…" at bounding box center [703, 195] width 393 height 36
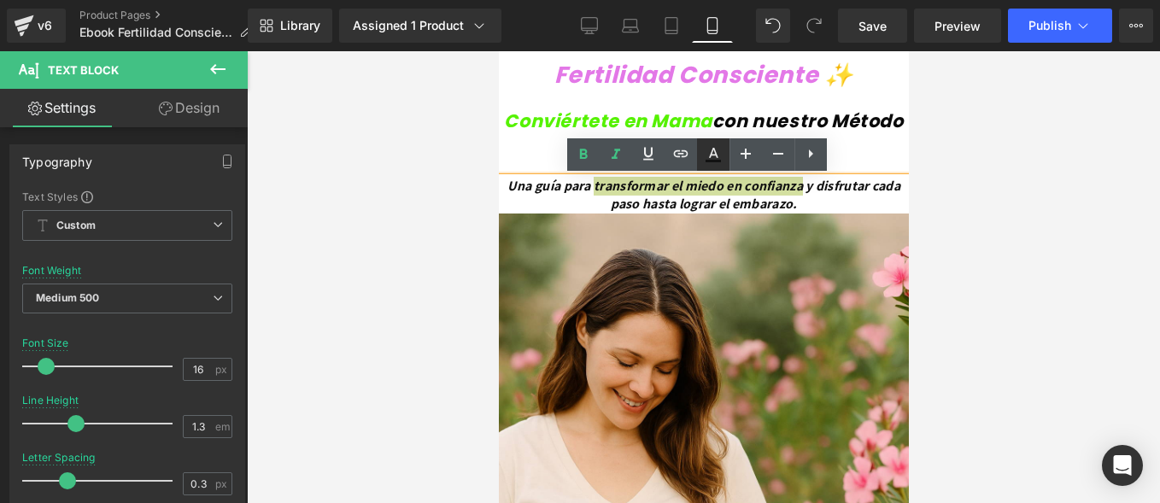
click at [724, 152] on link at bounding box center [713, 154] width 32 height 32
type input "#121212"
type input "100"
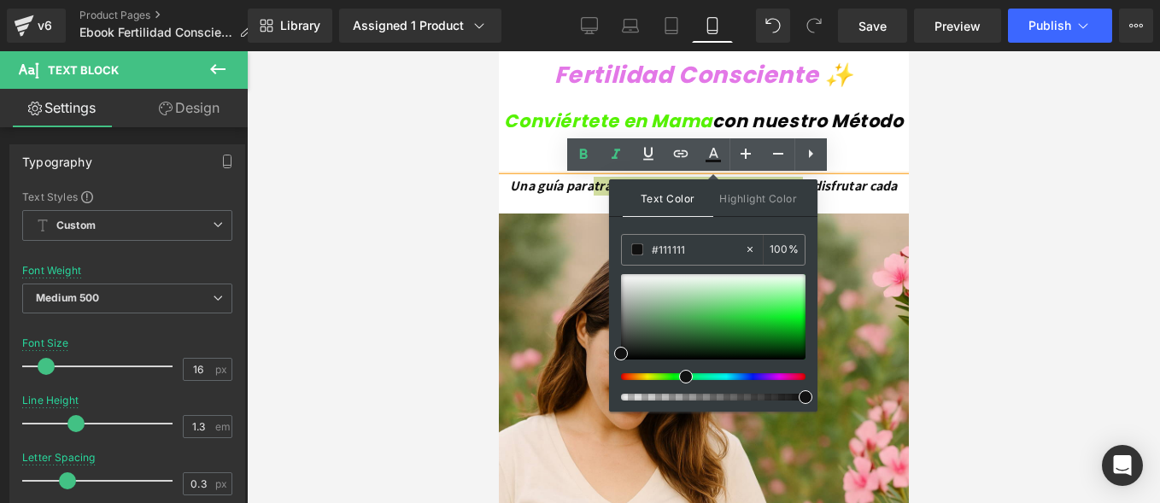
drag, startPoint x: 679, startPoint y: 376, endPoint x: 722, endPoint y: 349, distance: 50.3
click at [681, 376] on div at bounding box center [706, 376] width 185 height 7
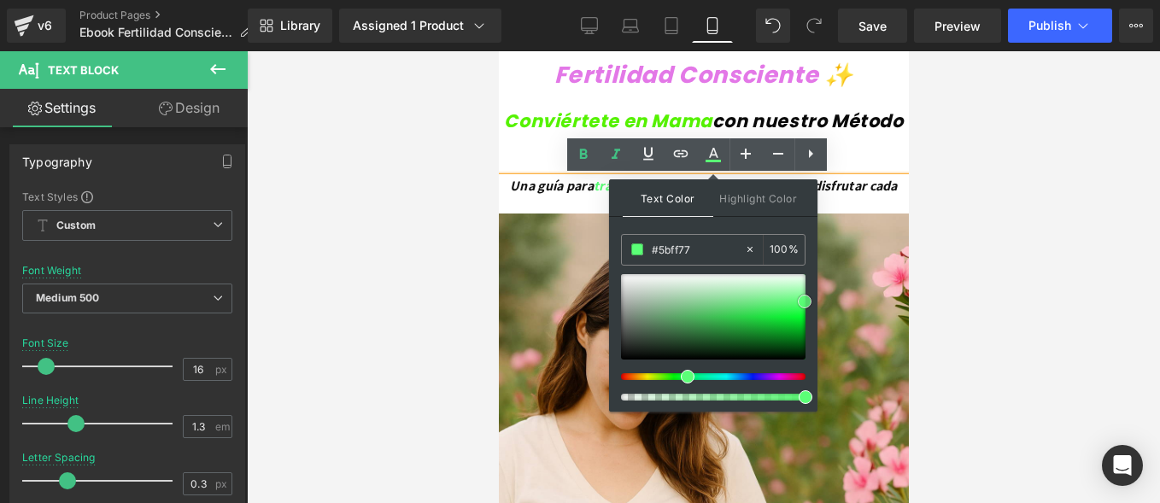
drag, startPoint x: 805, startPoint y: 301, endPoint x: 797, endPoint y: 306, distance: 9.2
click at [802, 302] on div at bounding box center [713, 316] width 185 height 85
drag, startPoint x: 797, startPoint y: 306, endPoint x: 788, endPoint y: 316, distance: 13.9
click at [788, 316] on span at bounding box center [793, 314] width 14 height 14
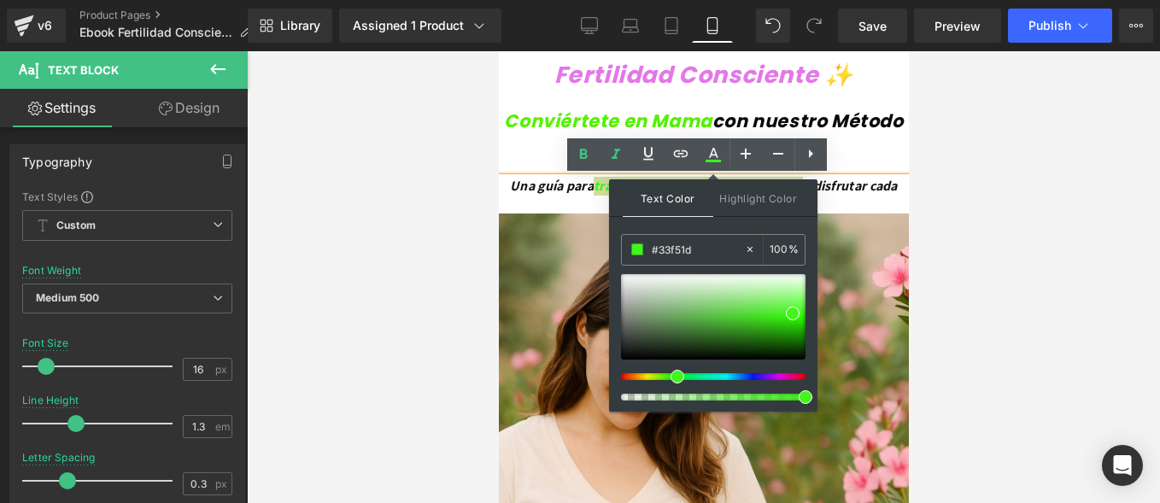
type input "#2ff51d"
click at [673, 375] on div at bounding box center [706, 376] width 185 height 7
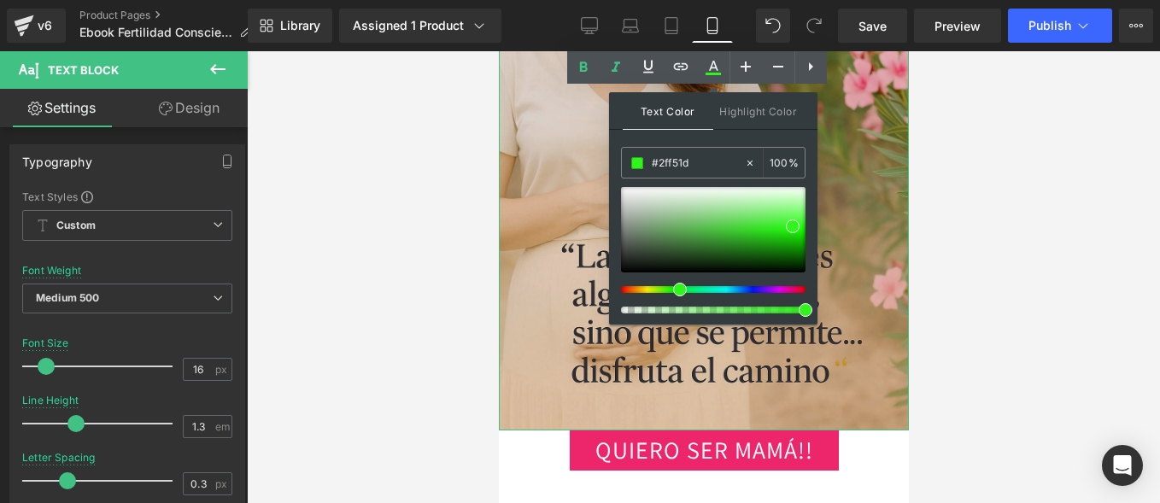
click at [878, 186] on img at bounding box center [703, 122] width 410 height 615
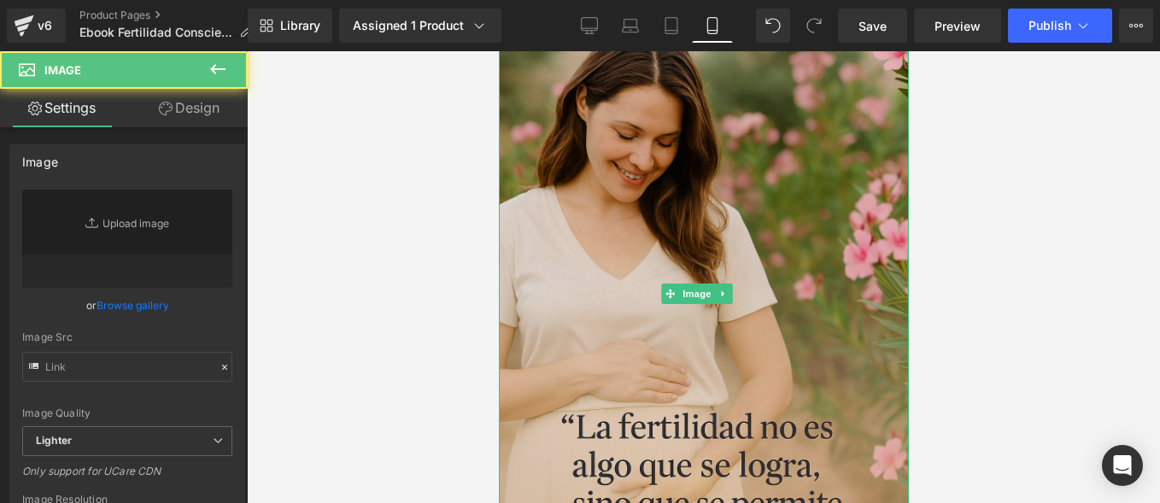
type input "[URL][DOMAIN_NAME][DATE]"
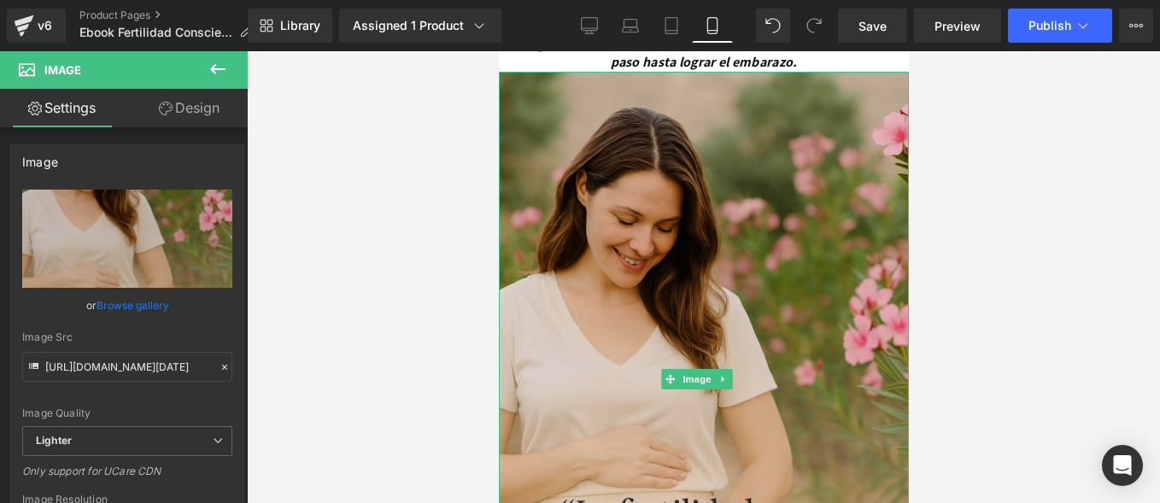
scroll to position [56, 0]
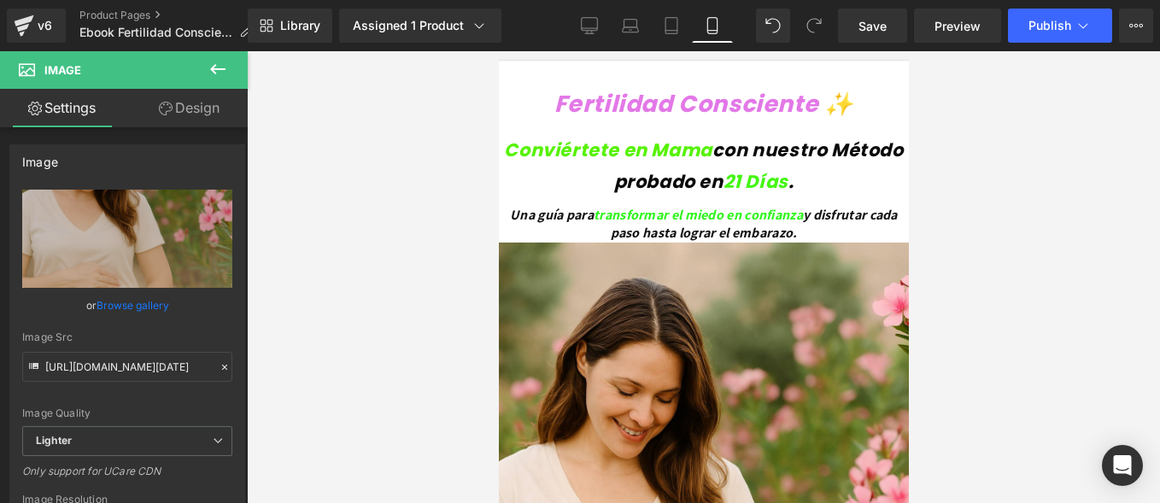
click at [703, 191] on icon "con nuestro Método probado en" at bounding box center [758, 166] width 290 height 57
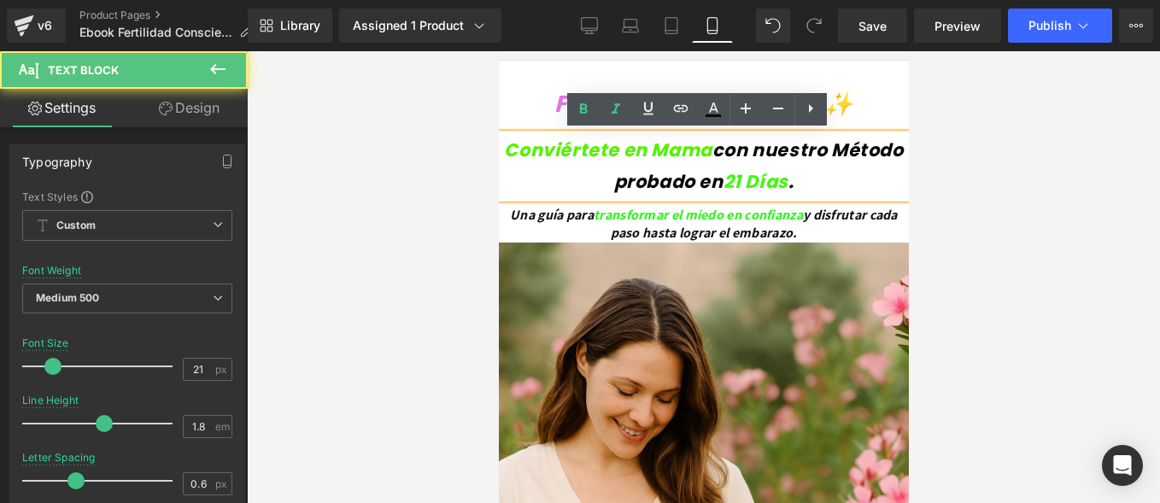
click at [498, 51] on div at bounding box center [498, 51] width 0 height 0
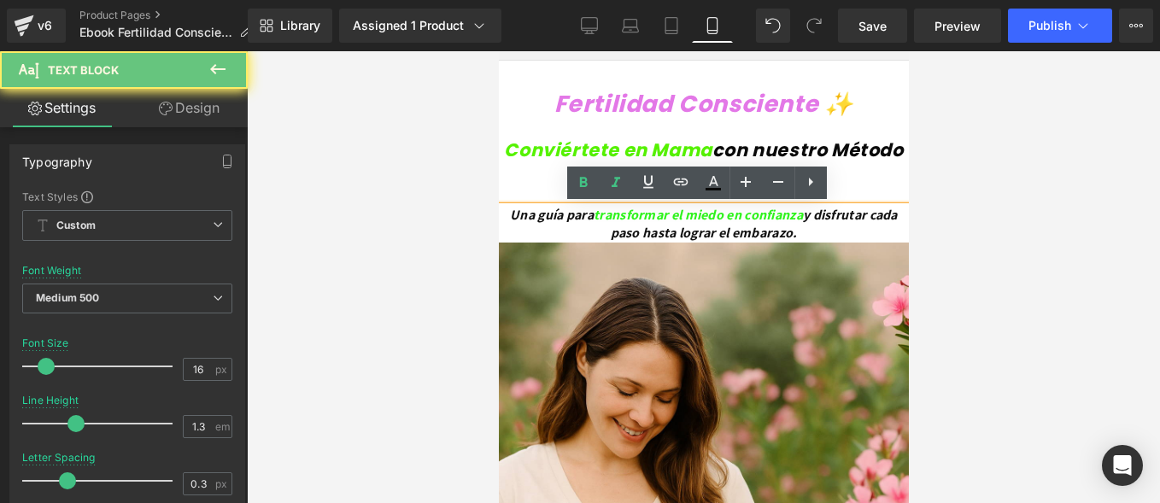
click at [746, 207] on p "Una guía para transformar el miedo en confianza y disfrutar cada paso hasta log…" at bounding box center [703, 225] width 410 height 36
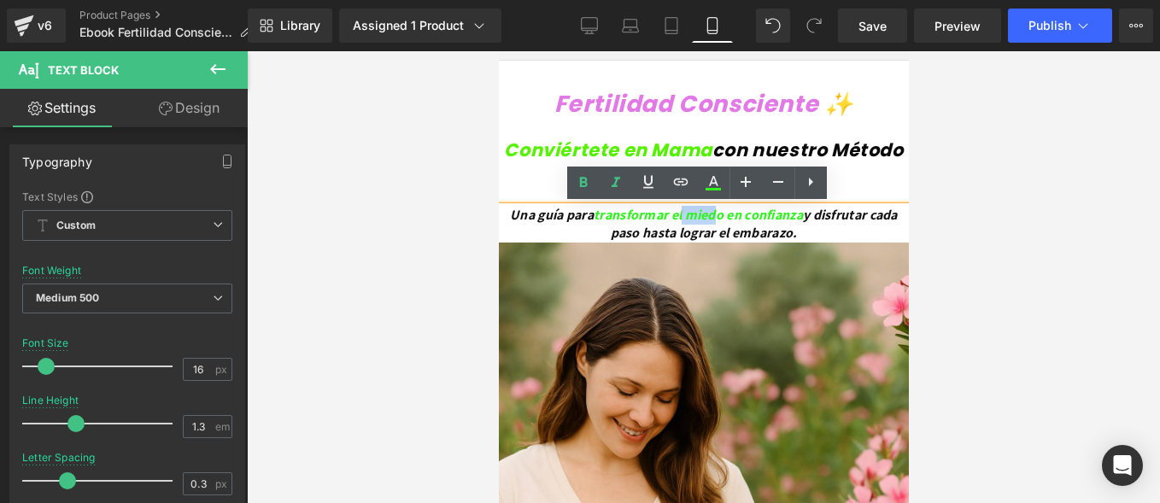
drag, startPoint x: 720, startPoint y: 214, endPoint x: 759, endPoint y: 215, distance: 39.3
click at [759, 215] on span "transformar el miedo en confianza" at bounding box center [697, 215] width 209 height 18
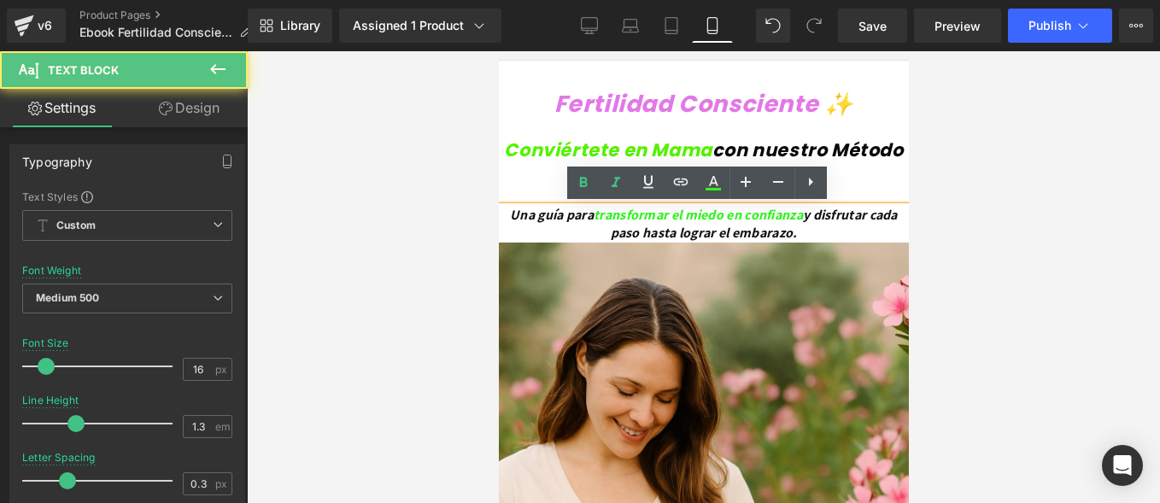
click at [765, 213] on span "transformar el miedo en confianza" at bounding box center [697, 215] width 209 height 18
drag, startPoint x: 765, startPoint y: 213, endPoint x: 735, endPoint y: 217, distance: 30.2
click at [735, 217] on span "transformar el miedo en confianza" at bounding box center [697, 215] width 209 height 18
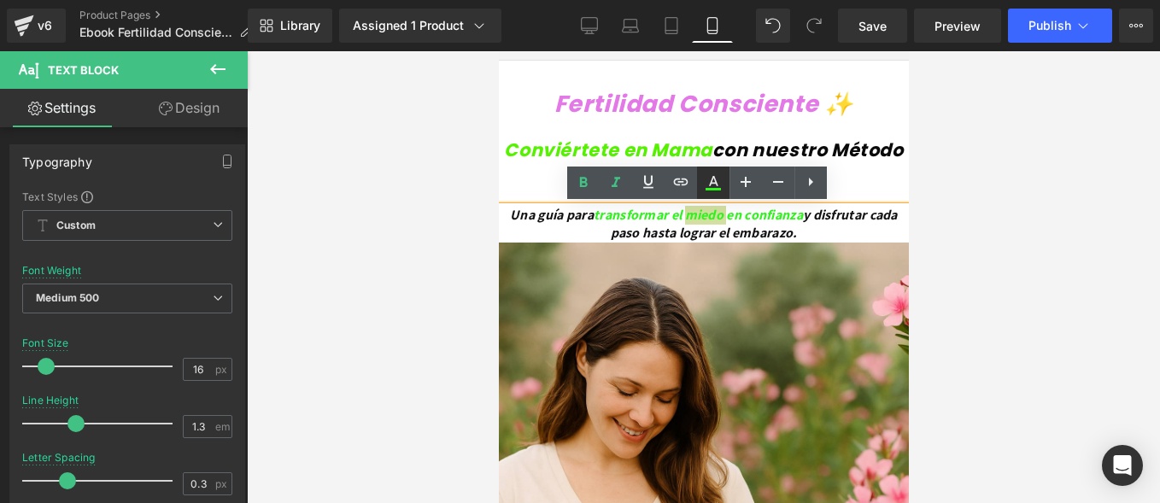
click at [707, 179] on icon at bounding box center [713, 183] width 21 height 21
type input "100"
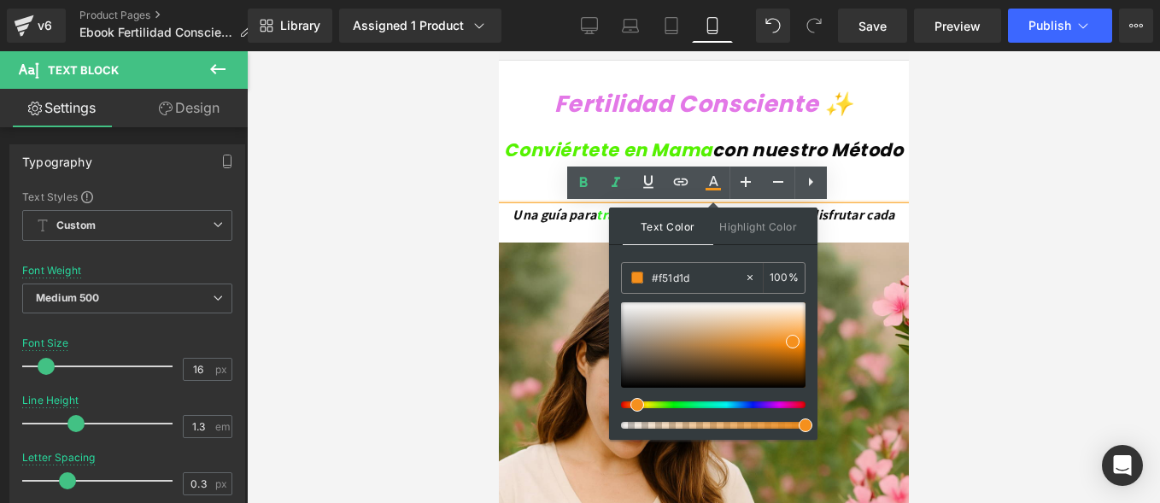
drag, startPoint x: 630, startPoint y: 403, endPoint x: 611, endPoint y: 401, distance: 19.7
click at [611, 401] on div "Text Color Highlight Color rgba(245, 29, 29, 1) #f51d1d 100 % transparent trans…" at bounding box center [713, 324] width 208 height 232
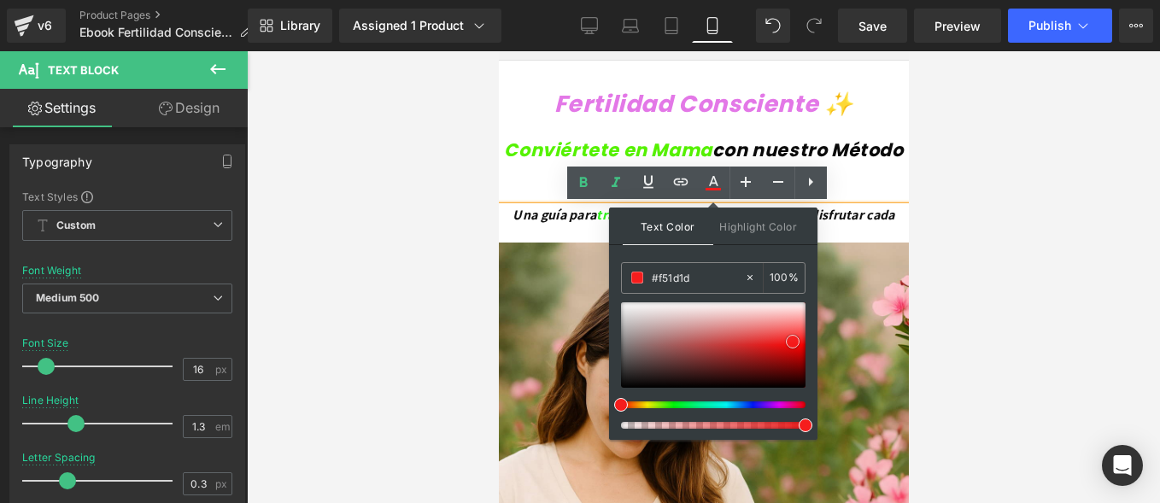
click at [798, 340] on span at bounding box center [793, 342] width 14 height 14
click at [862, 214] on icon "Una guía para transformar el miedo en confianza y disfrutar cada paso hasta log…" at bounding box center [703, 224] width 382 height 36
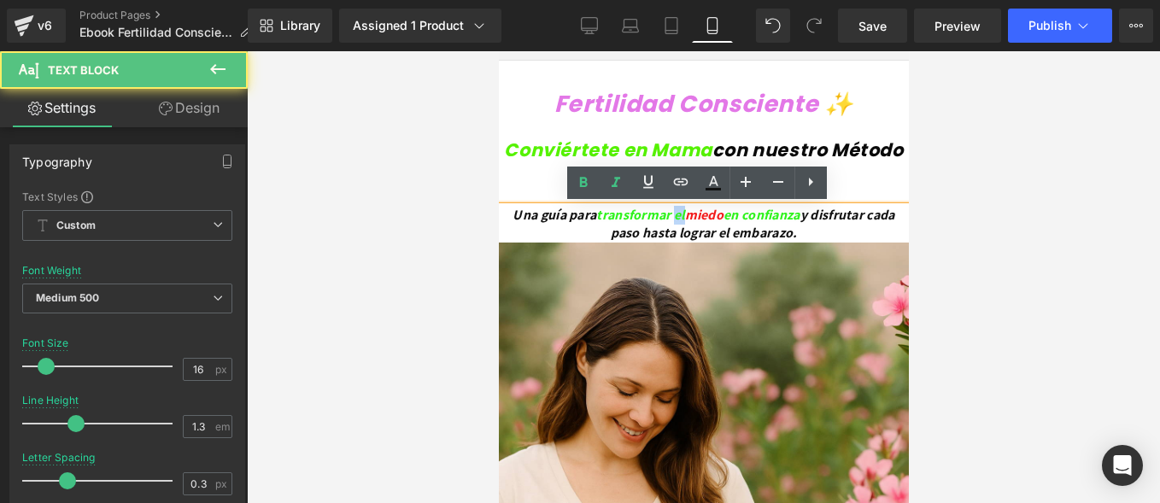
drag, startPoint x: 708, startPoint y: 214, endPoint x: 719, endPoint y: 214, distance: 11.1
click at [683, 214] on span "transformar el" at bounding box center [639, 215] width 88 height 18
click at [717, 187] on icon at bounding box center [713, 183] width 21 height 21
type input "#2ff51d"
type input "100"
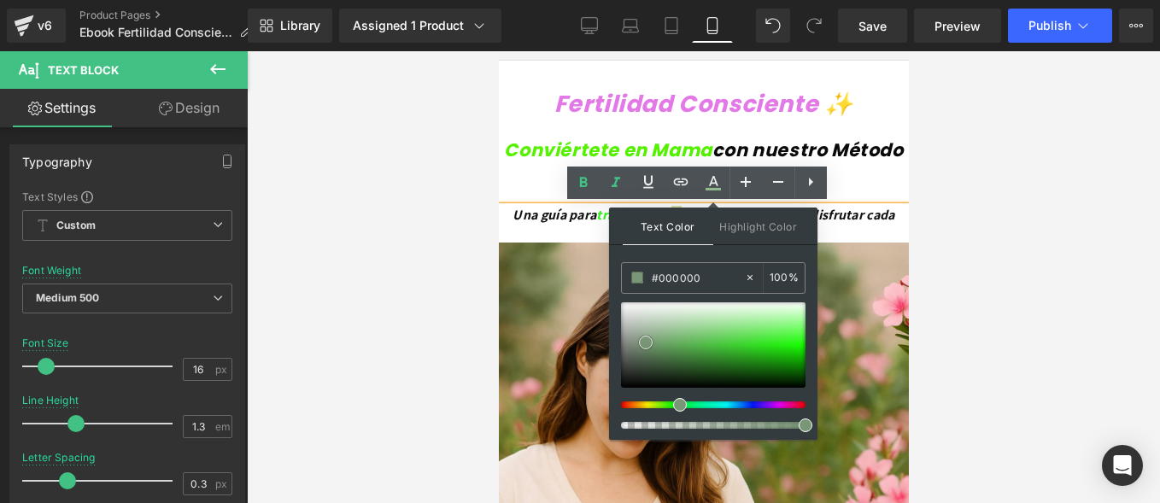
drag, startPoint x: 577, startPoint y: 385, endPoint x: 539, endPoint y: 446, distance: 71.4
click at [800, 217] on span "en confianza" at bounding box center [761, 215] width 77 height 18
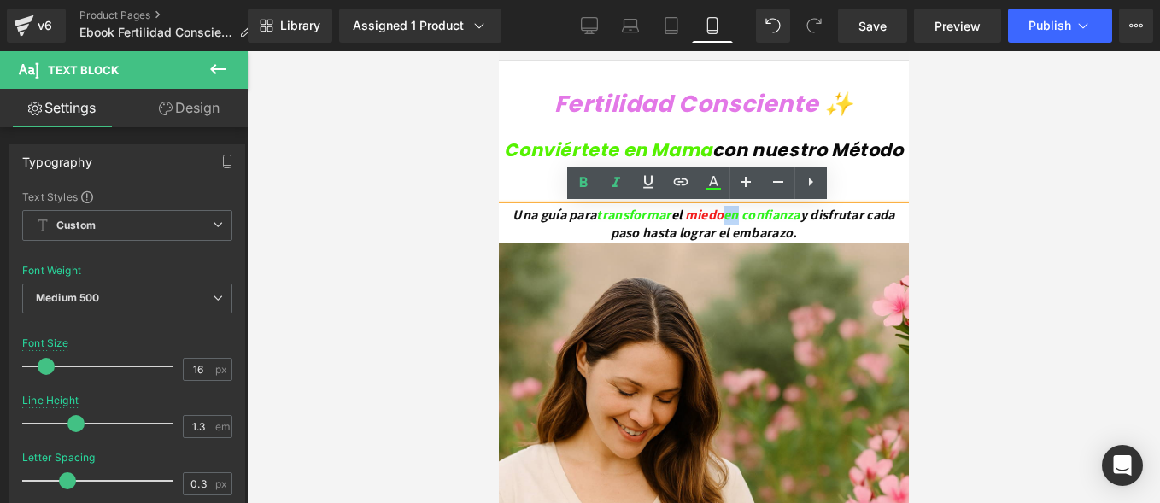
drag, startPoint x: 782, startPoint y: 213, endPoint x: 771, endPoint y: 215, distance: 12.2
click at [771, 215] on span "en confianza" at bounding box center [761, 215] width 77 height 18
click at [709, 180] on icon at bounding box center [713, 183] width 21 height 21
type input "#2ff51d"
type input "100"
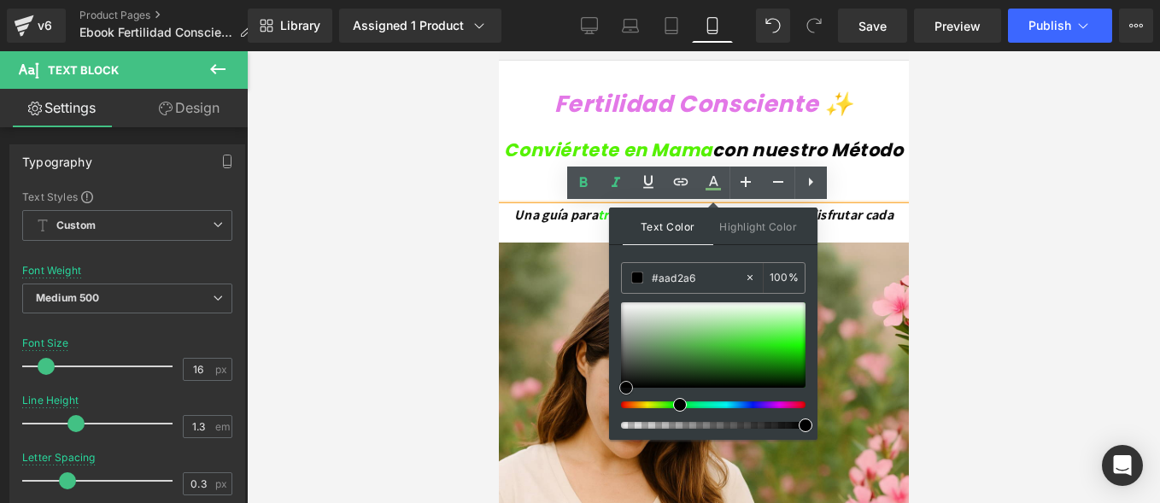
click at [624, 401] on div at bounding box center [713, 365] width 185 height 126
type input "#000000"
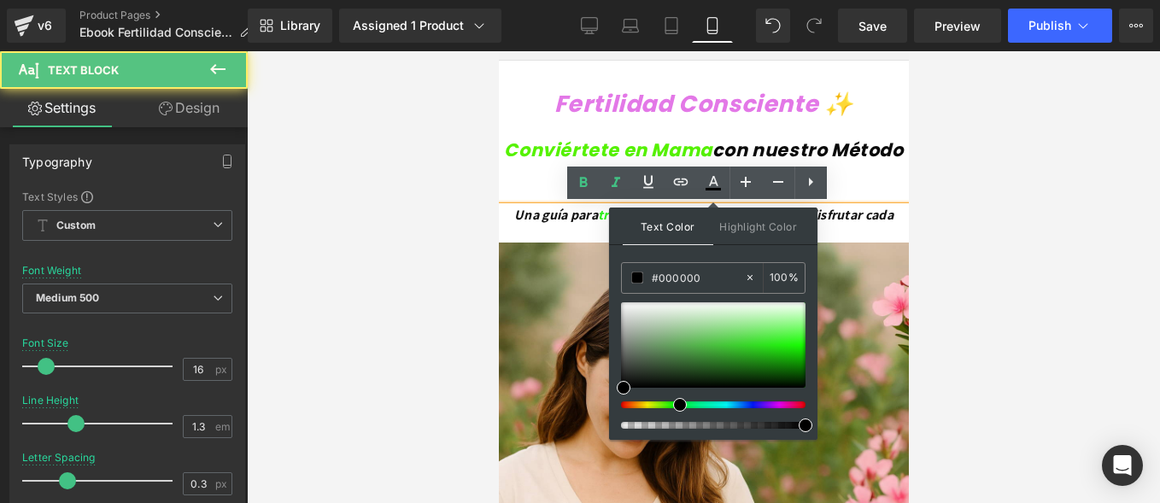
click at [584, 212] on icon "Una guía para transformar el miedo en confianza y disfrutar cada paso hasta log…" at bounding box center [702, 224] width 379 height 36
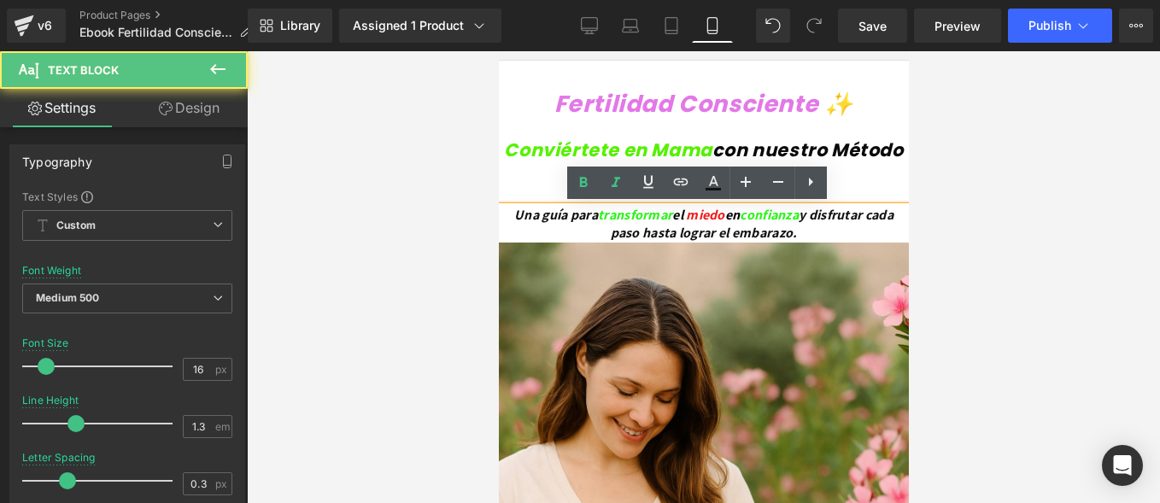
click at [1086, 226] on div at bounding box center [703, 277] width 913 height 452
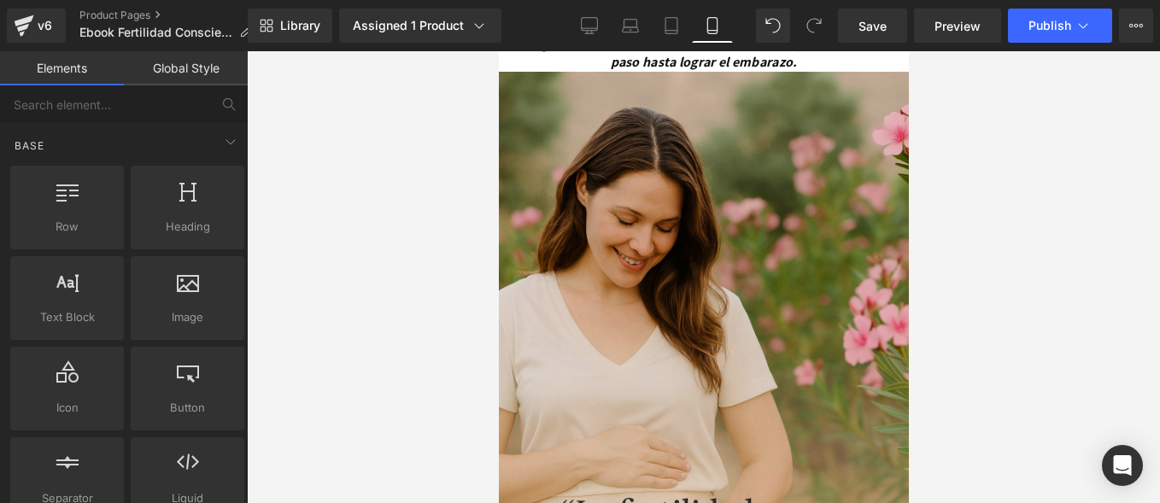
scroll to position [56, 0]
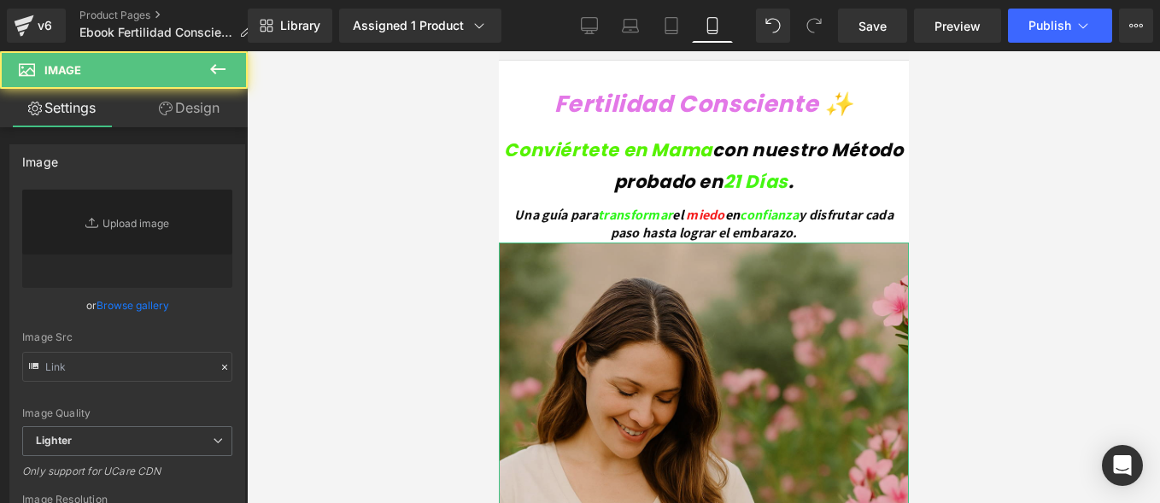
type input "[URL][DOMAIN_NAME][DATE]"
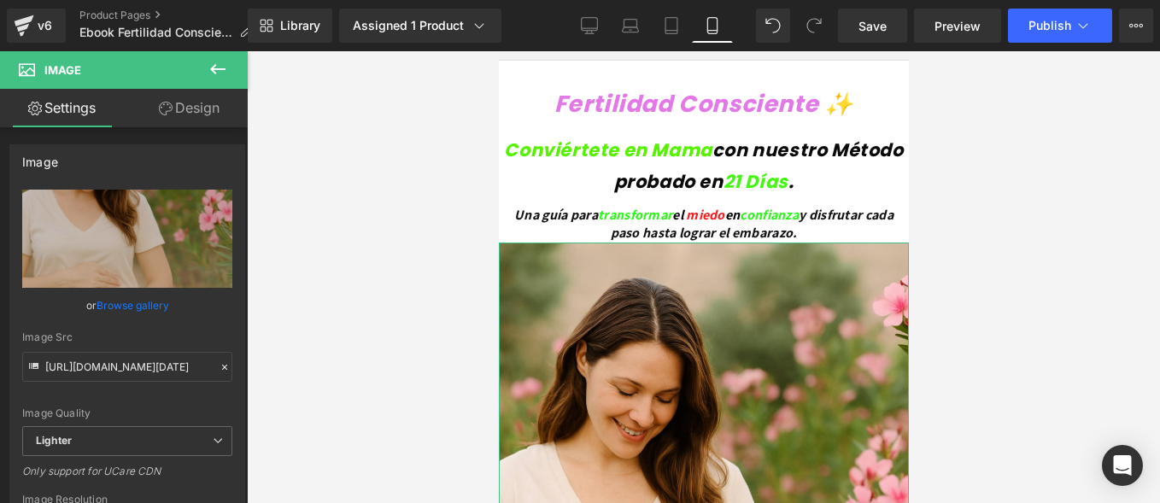
click at [220, 114] on link "Design" at bounding box center [189, 108] width 124 height 38
click at [0, 0] on div "Spacing" at bounding box center [0, 0] width 0 height 0
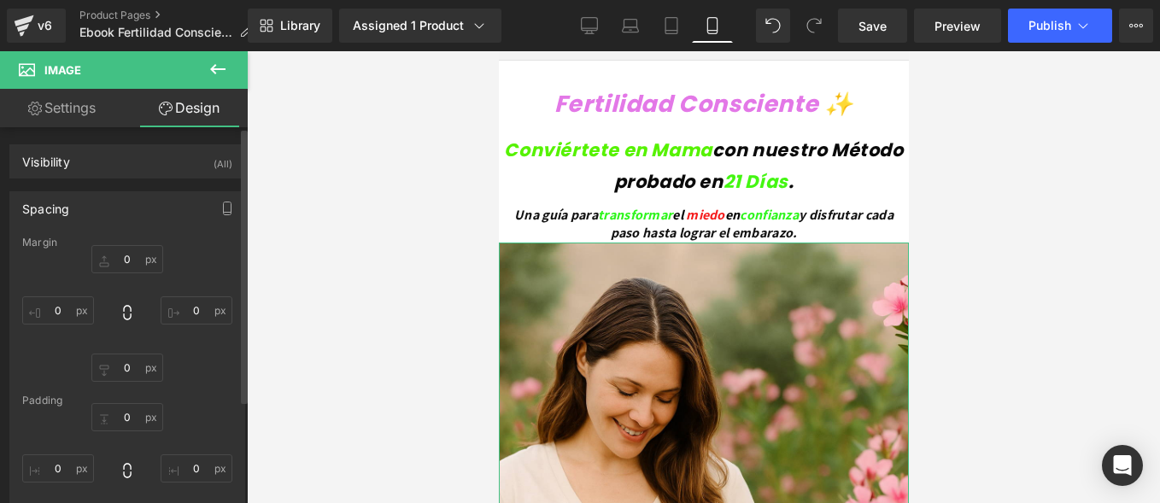
type input "0"
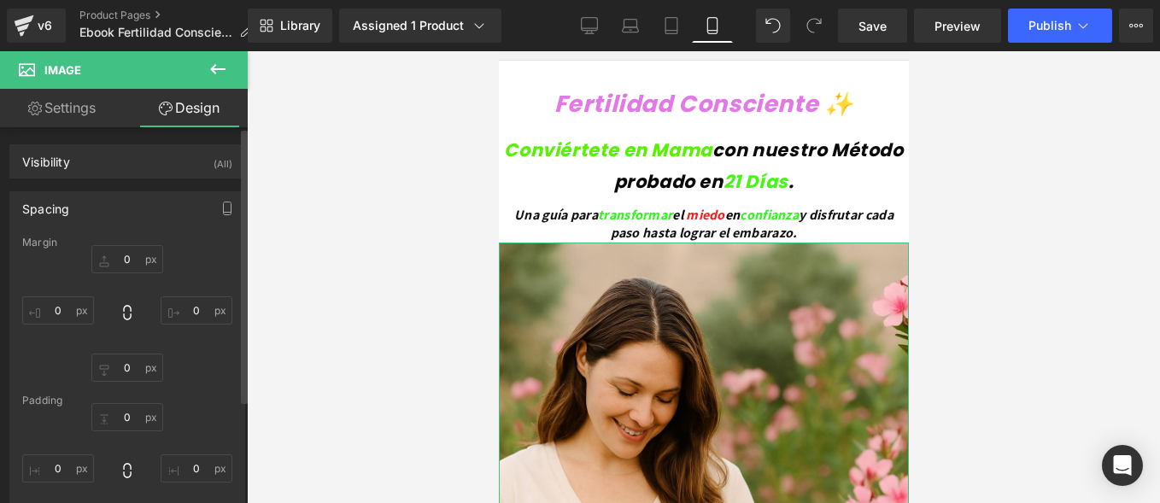
type input "0"
click at [131, 264] on input "0" at bounding box center [127, 259] width 72 height 28
type input "10"
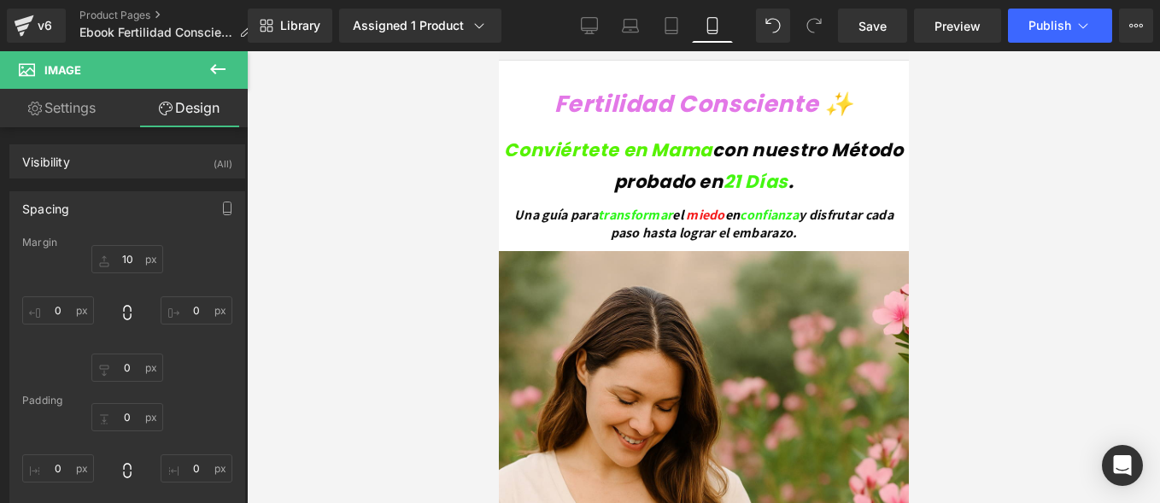
click at [445, 254] on div at bounding box center [703, 277] width 913 height 452
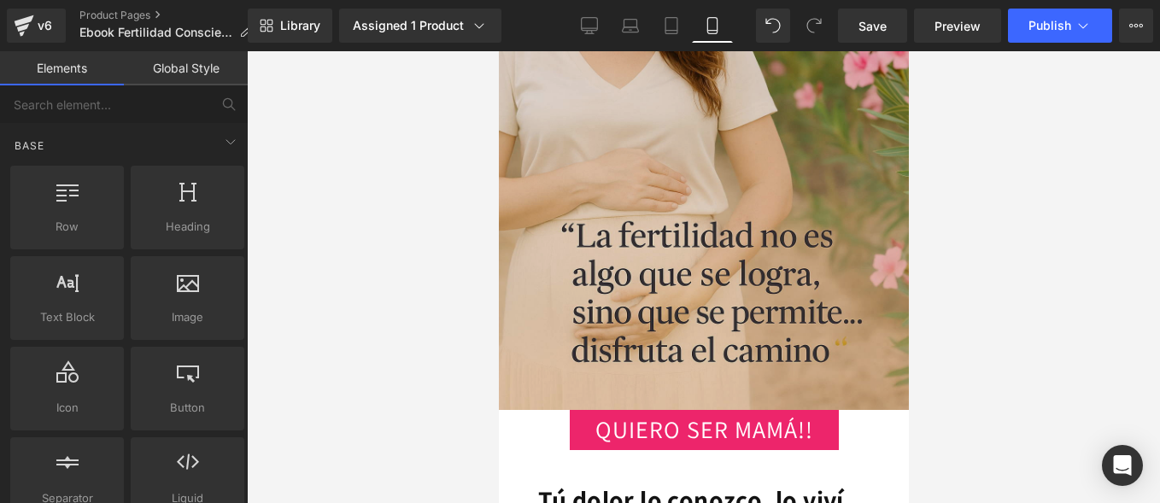
scroll to position [598, 0]
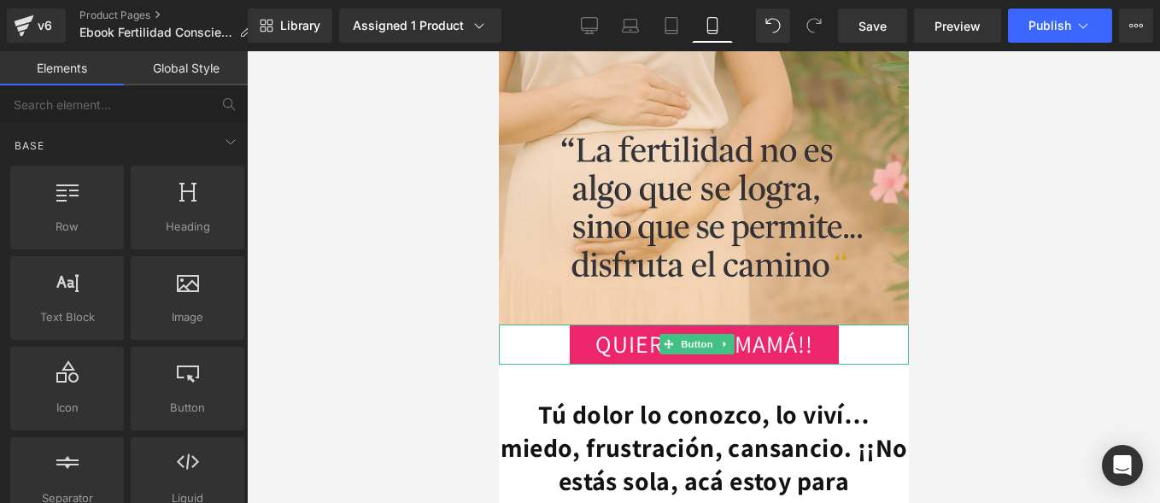
click at [763, 325] on link "QUIERO SER MAMÁ!!" at bounding box center [703, 345] width 269 height 40
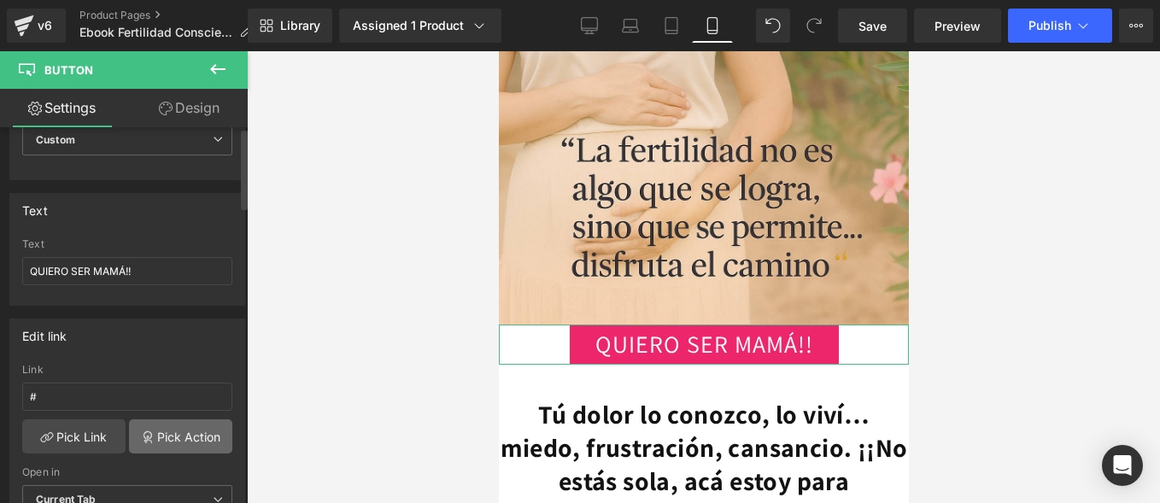
scroll to position [0, 0]
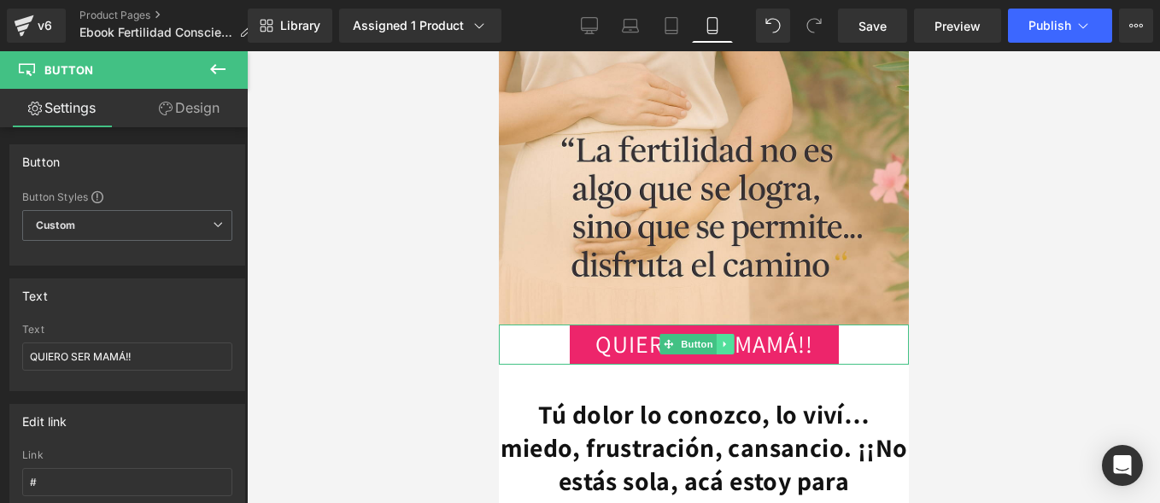
click at [720, 339] on icon at bounding box center [724, 344] width 9 height 10
click at [727, 334] on link at bounding box center [733, 344] width 18 height 21
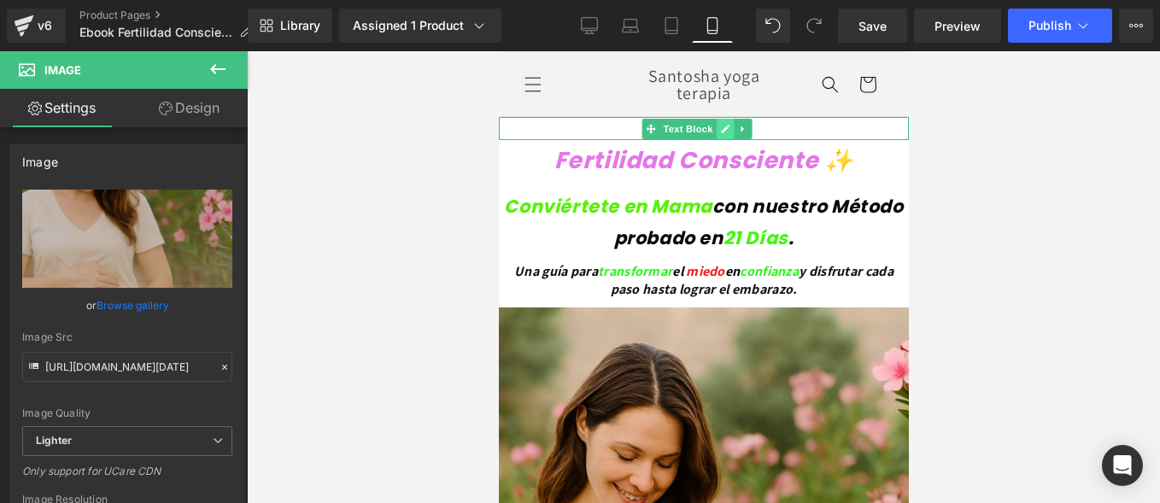
click at [724, 125] on icon at bounding box center [724, 129] width 9 height 10
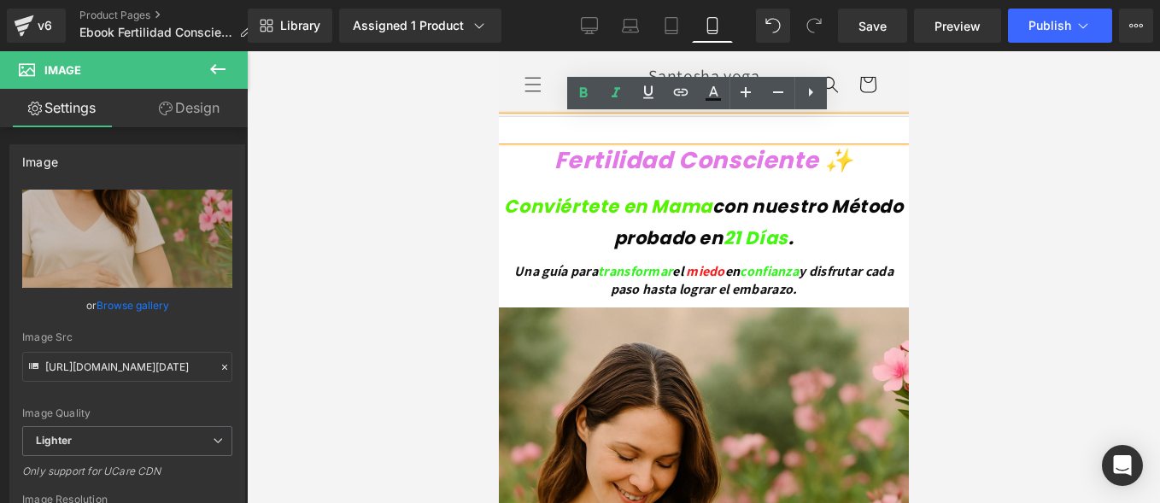
click at [330, 208] on div at bounding box center [703, 277] width 913 height 452
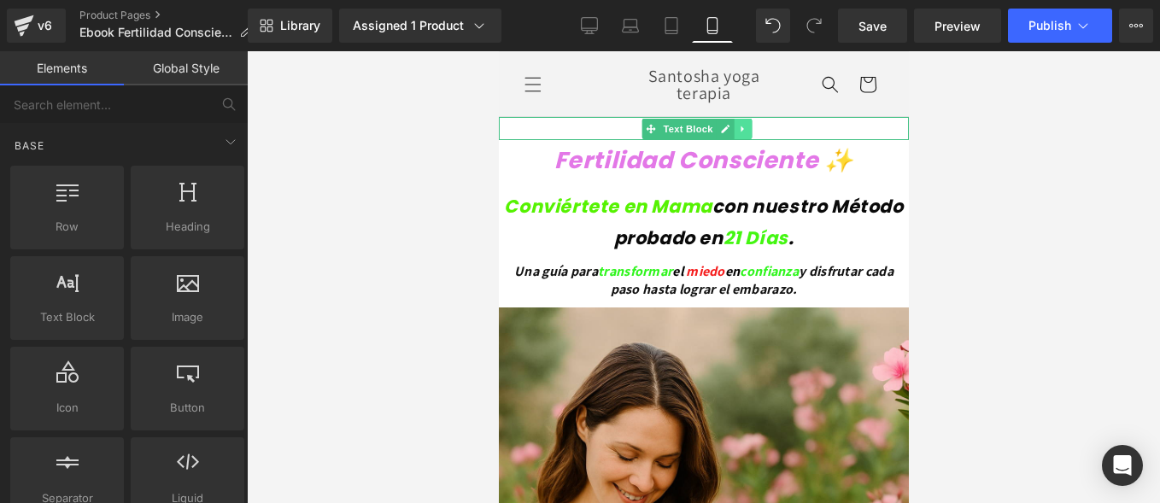
click at [740, 132] on icon at bounding box center [742, 129] width 9 height 10
click at [750, 130] on icon at bounding box center [751, 128] width 9 height 9
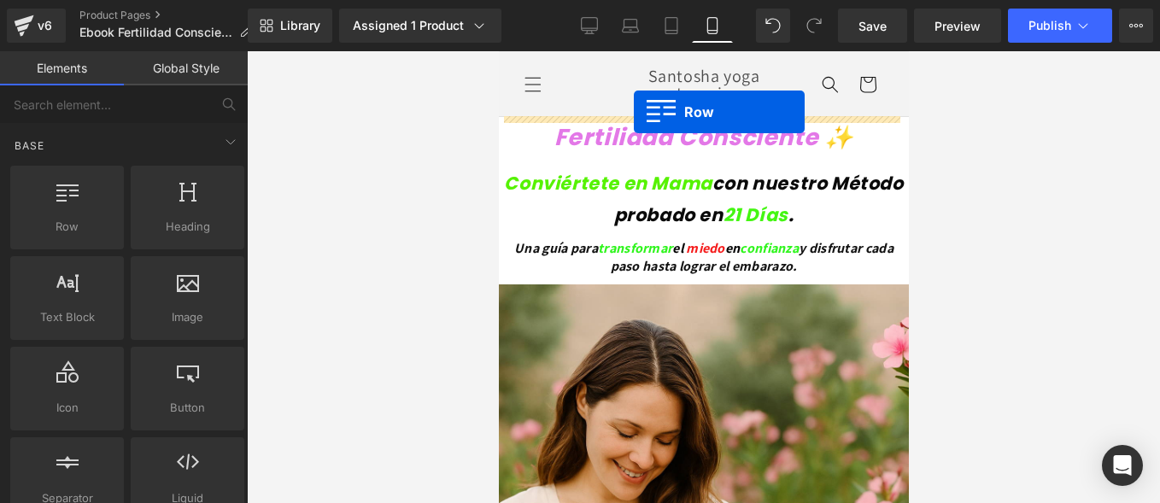
drag, startPoint x: 601, startPoint y: 254, endPoint x: 628, endPoint y: 114, distance: 142.6
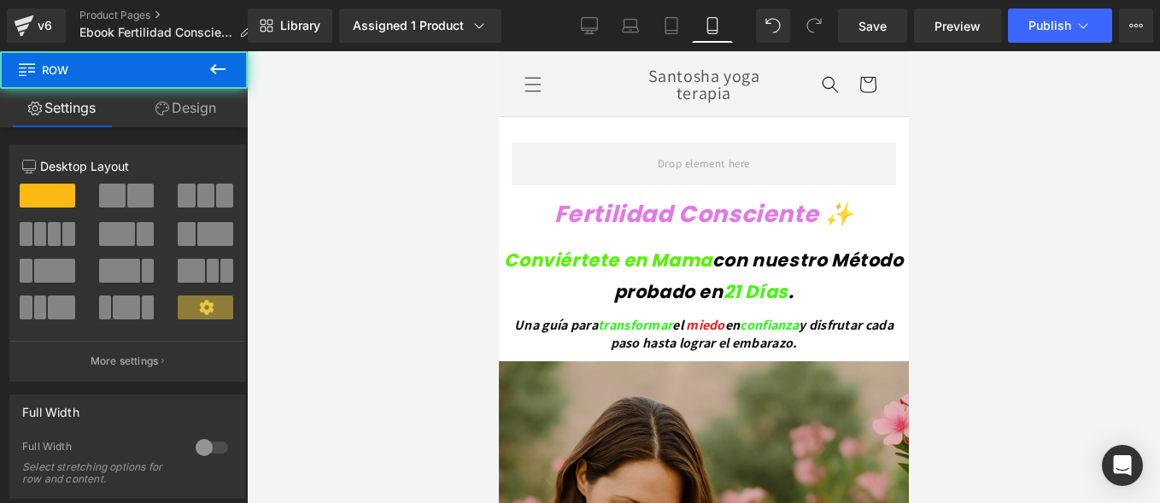
scroll to position [171, 0]
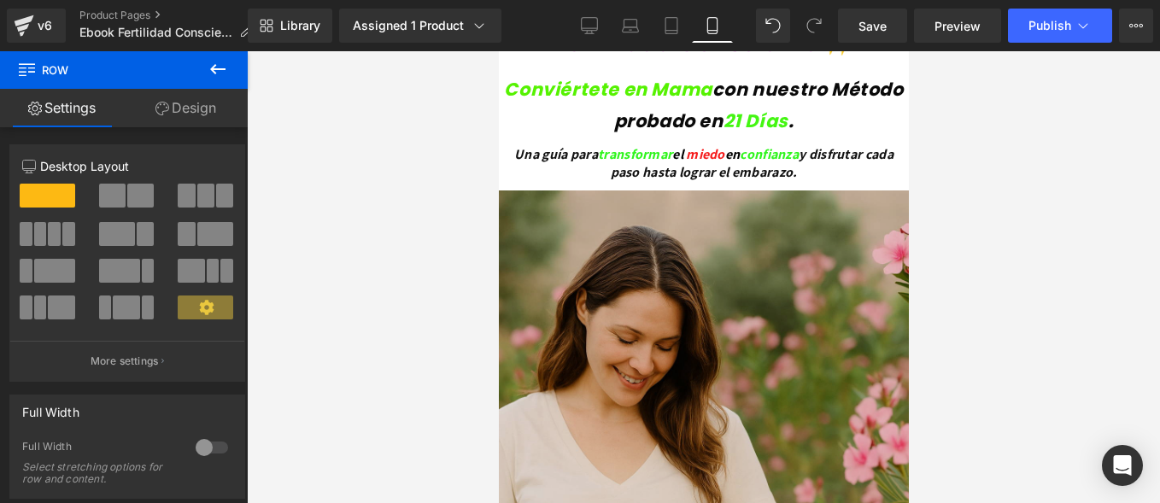
click at [662, 353] on img at bounding box center [703, 497] width 410 height 615
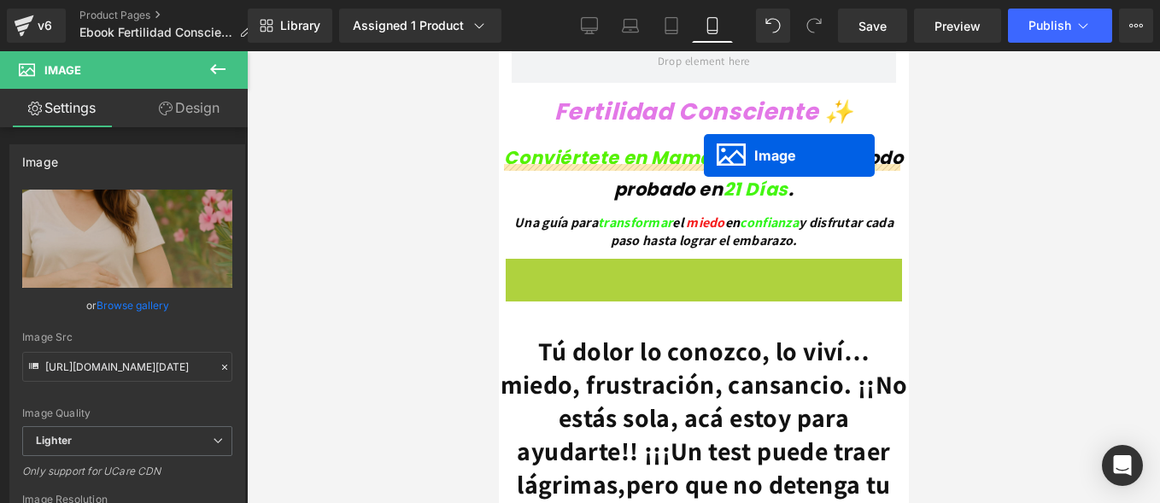
scroll to position [0, 0]
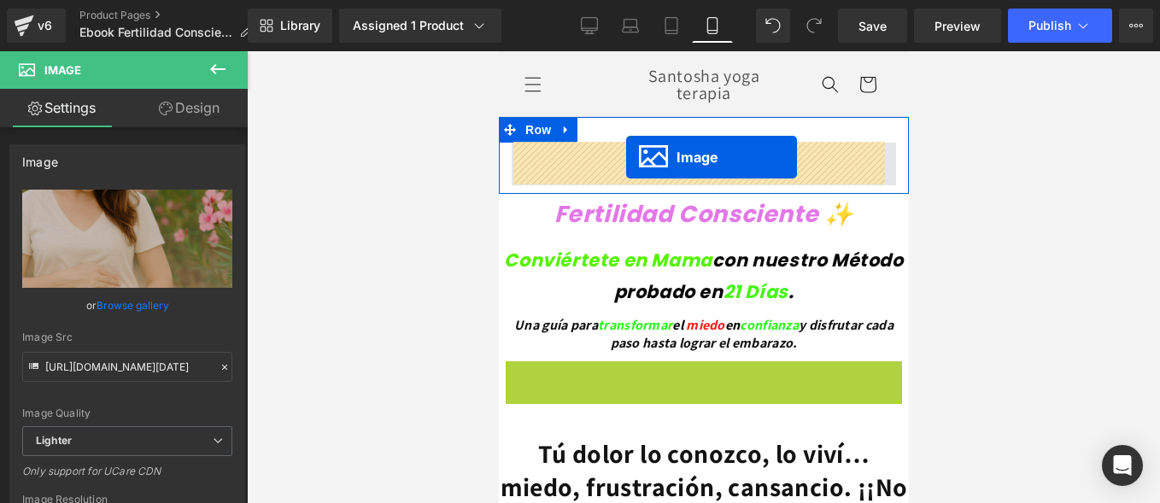
drag, startPoint x: 671, startPoint y: 490, endPoint x: 624, endPoint y: 157, distance: 336.4
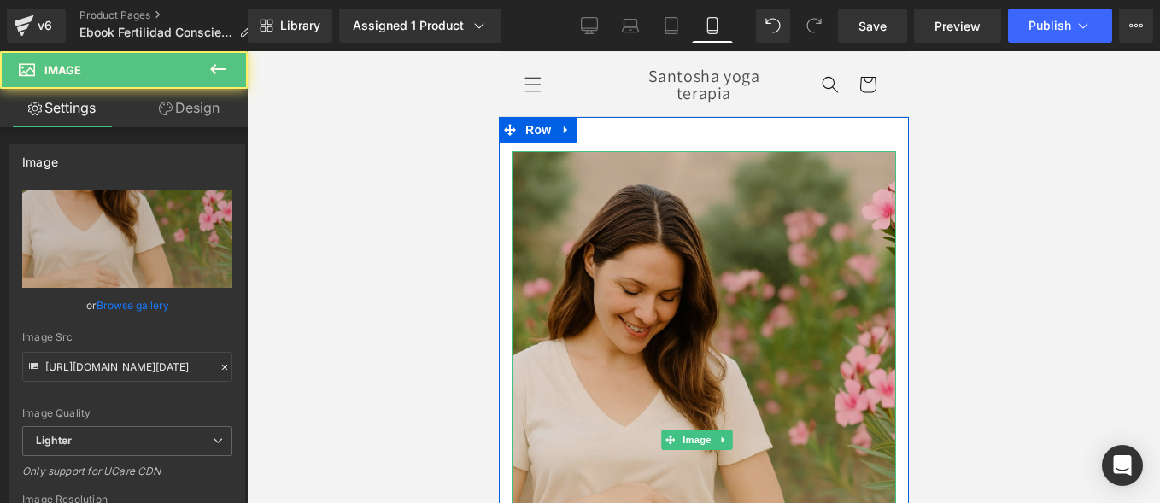
click at [706, 237] on img at bounding box center [703, 439] width 384 height 577
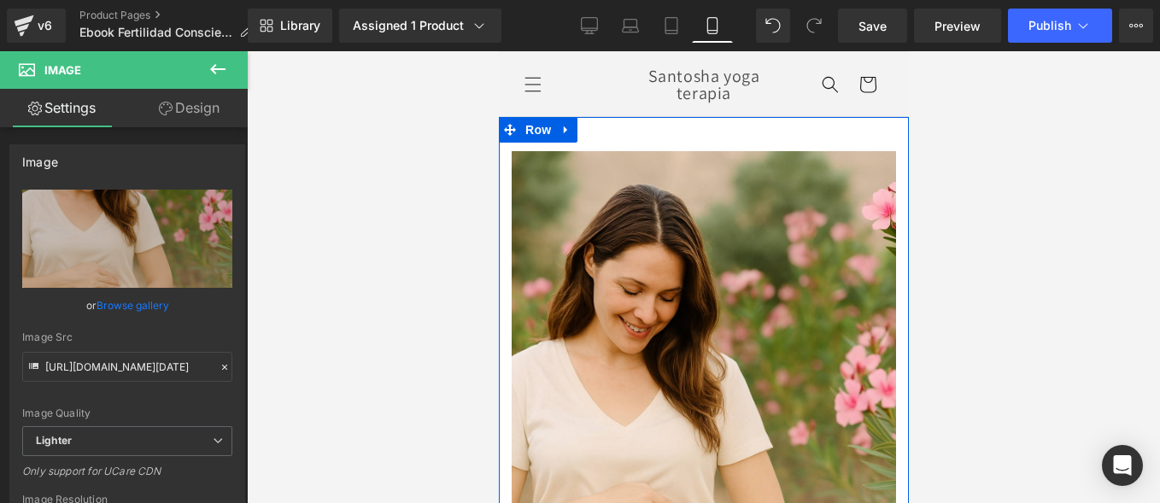
click at [597, 131] on div "Image Row" at bounding box center [703, 426] width 410 height 619
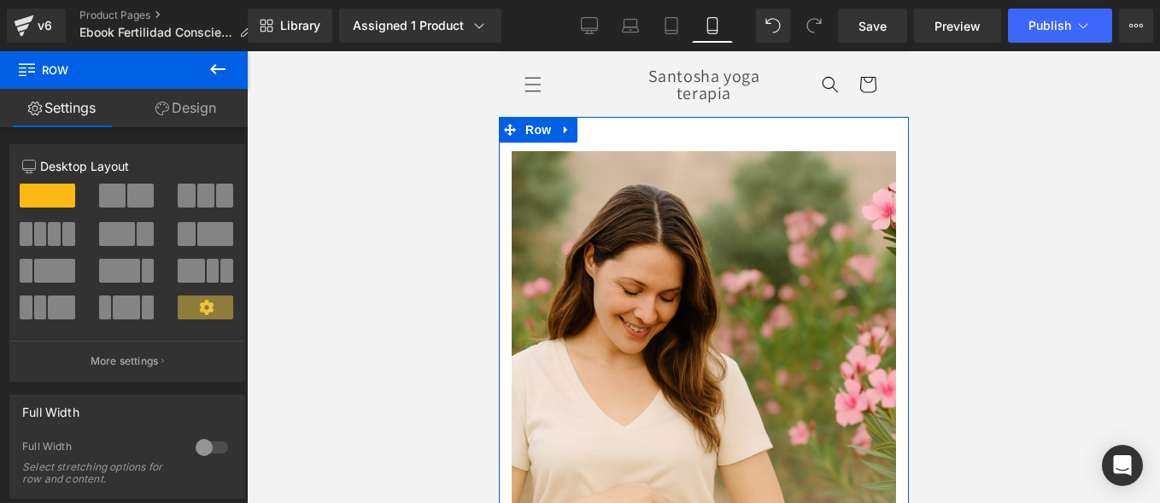
click at [216, 97] on link "Design" at bounding box center [186, 108] width 124 height 38
click at [0, 0] on div "Spacing" at bounding box center [0, 0] width 0 height 0
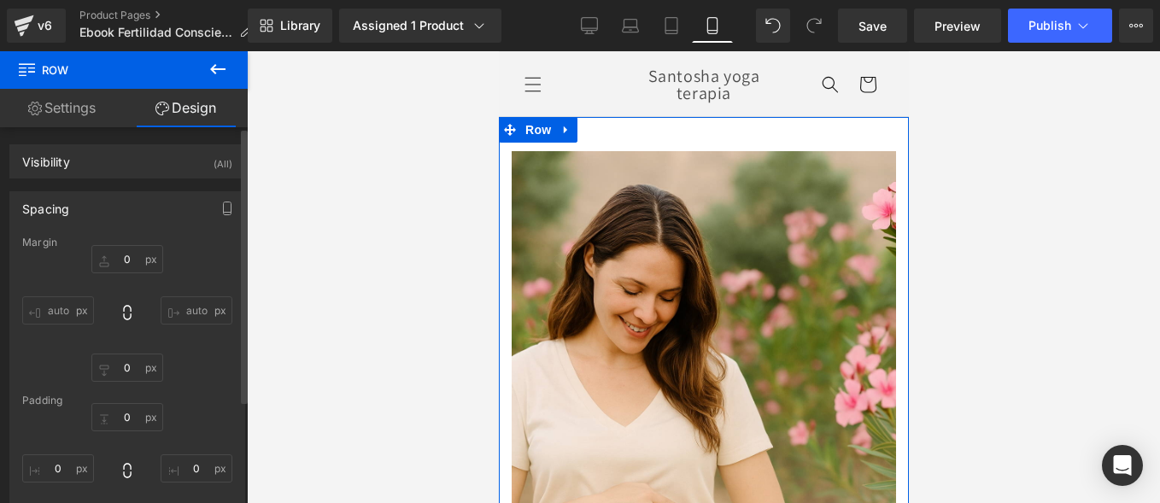
type input "0"
type input "30"
type input "0"
type input "10"
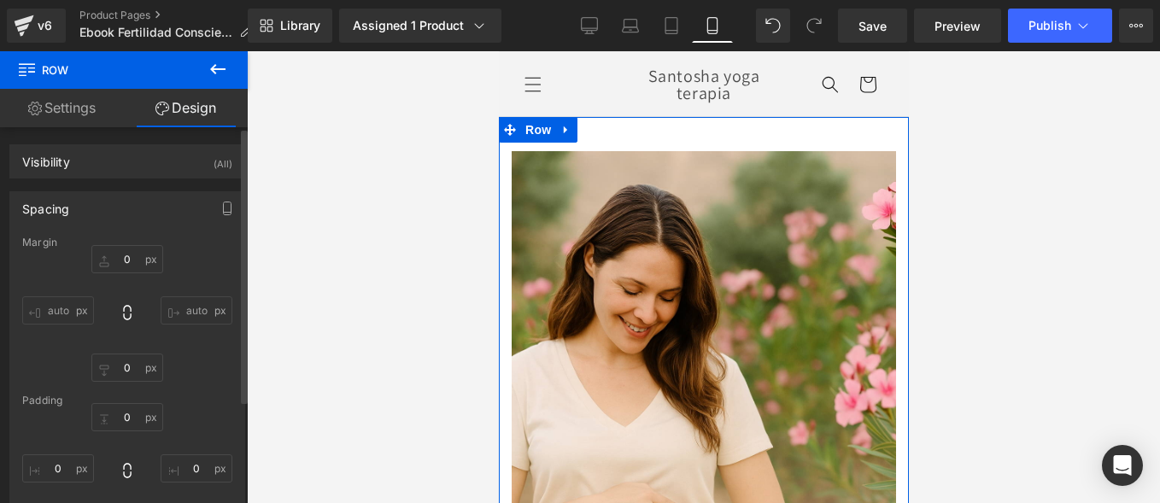
type input "0"
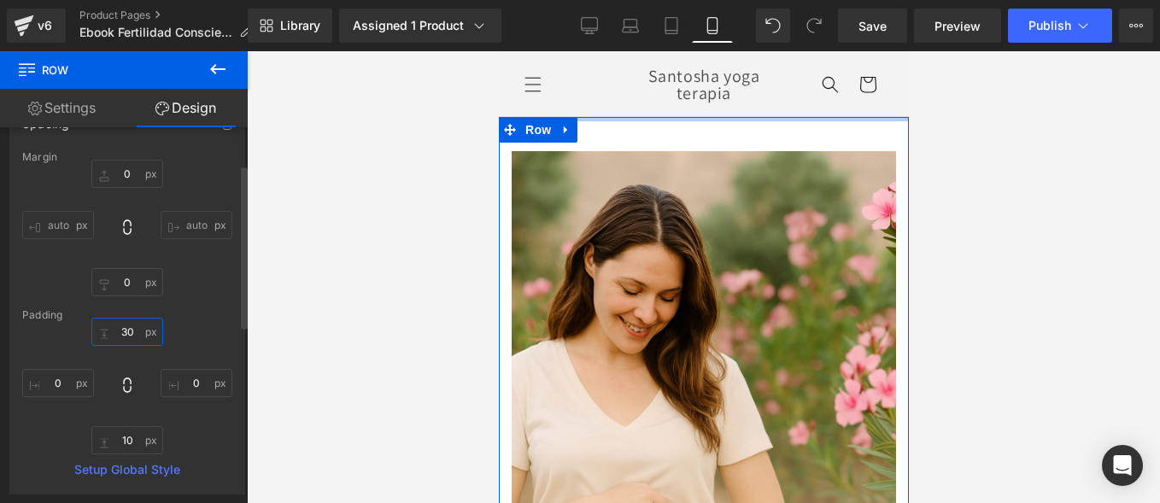
click at [128, 326] on input "30" at bounding box center [127, 332] width 72 height 28
type input "3"
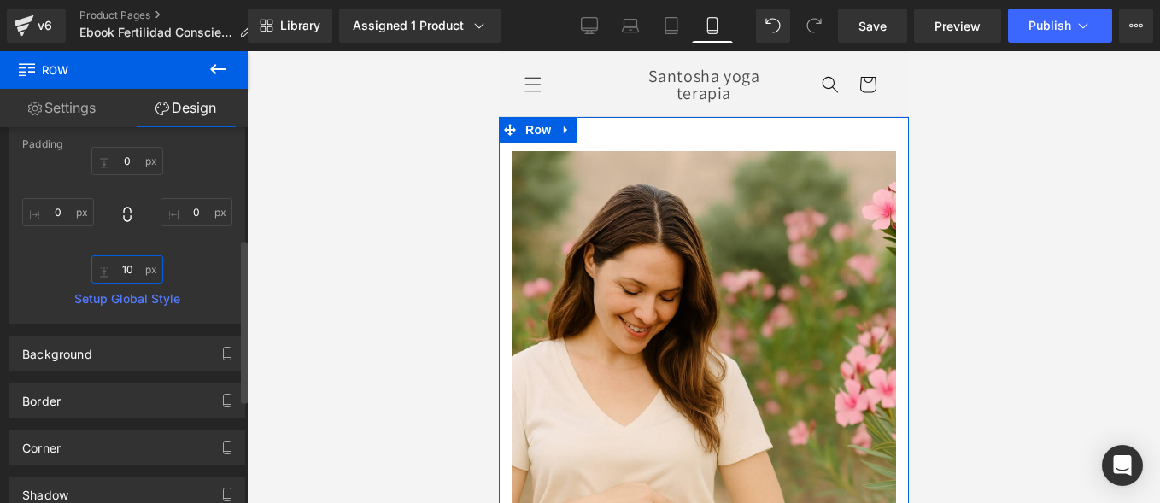
click at [133, 265] on input "10" at bounding box center [127, 269] width 72 height 28
type input "0"
click at [203, 241] on div "0px 0 0 0 0px 0" at bounding box center [127, 215] width 210 height 137
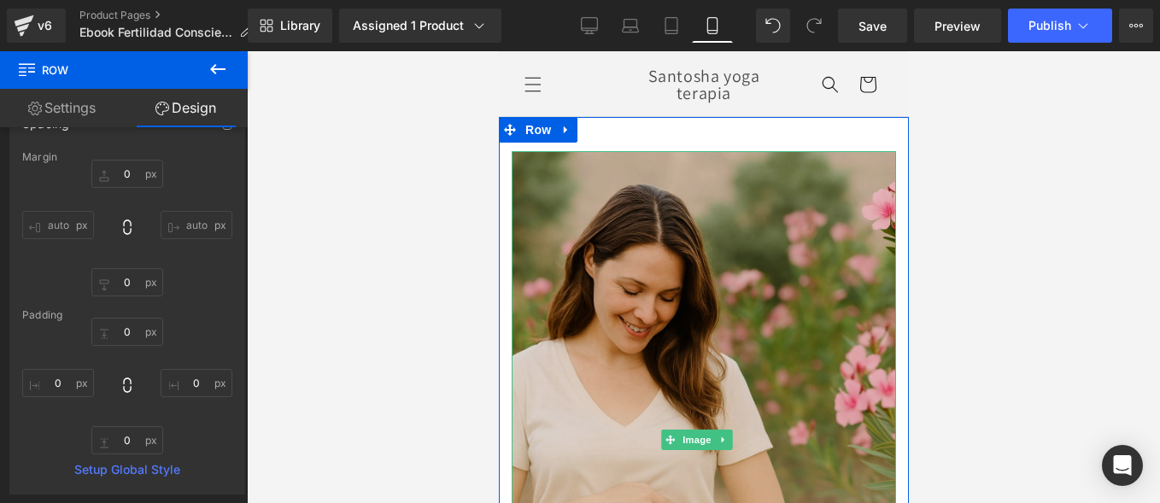
click at [667, 200] on img at bounding box center [703, 439] width 384 height 577
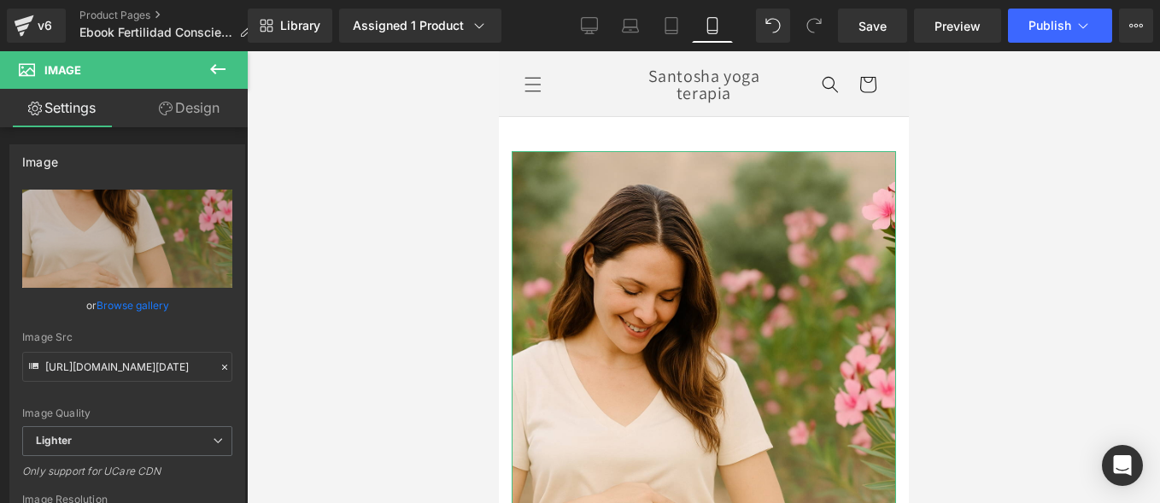
click at [173, 113] on link "Design" at bounding box center [189, 108] width 124 height 38
click at [0, 0] on div "Spacing" at bounding box center [0, 0] width 0 height 0
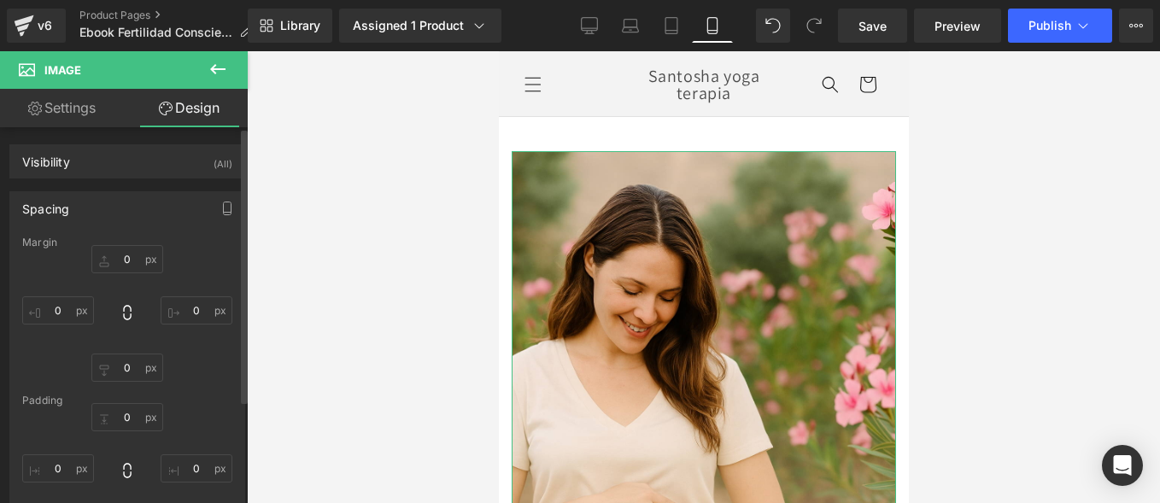
type input "10"
type input "0"
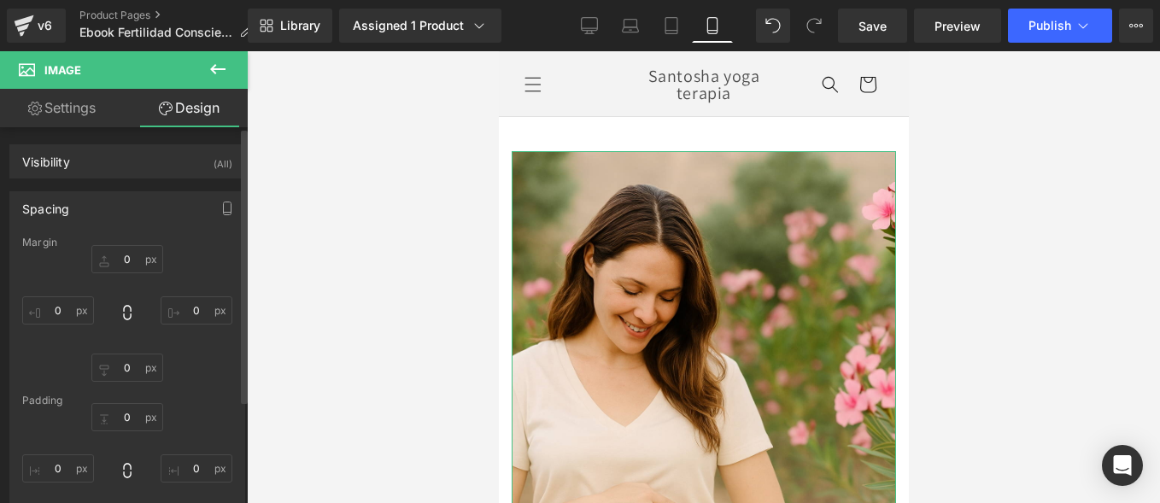
type input "0"
click at [128, 259] on input "10" at bounding box center [127, 259] width 72 height 28
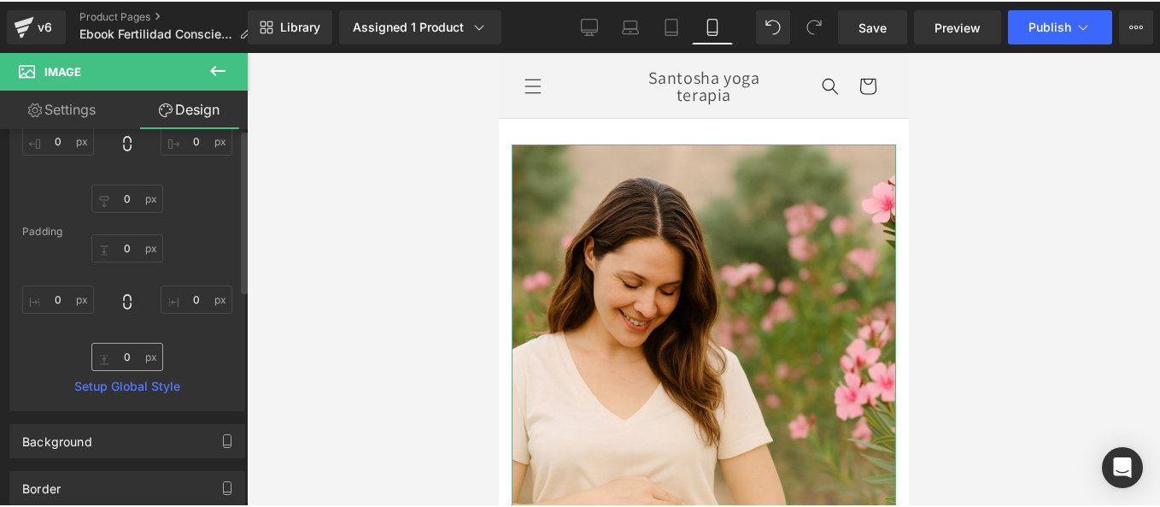
scroll to position [0, 0]
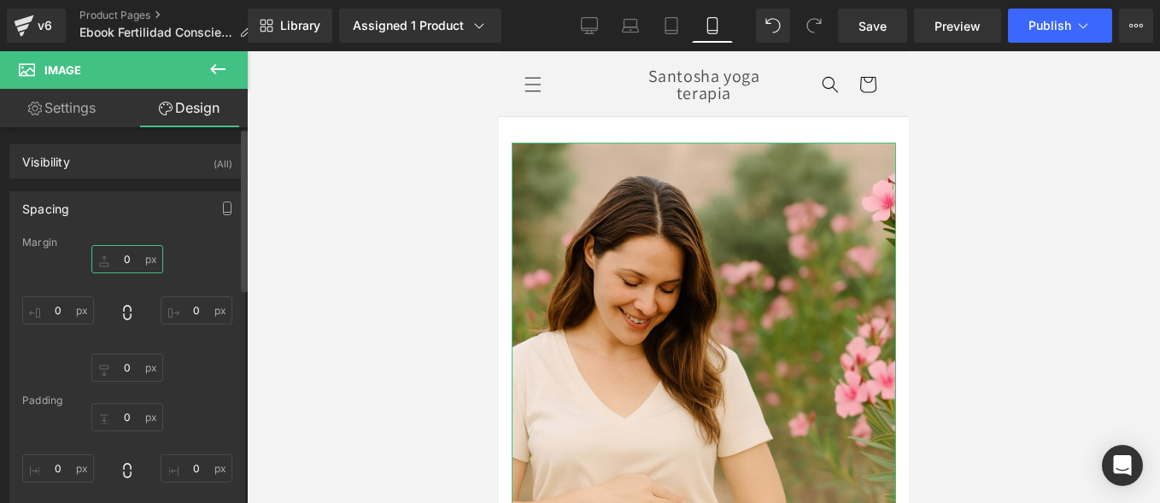
type input "0"
click at [196, 242] on div "Margin" at bounding box center [127, 243] width 210 height 12
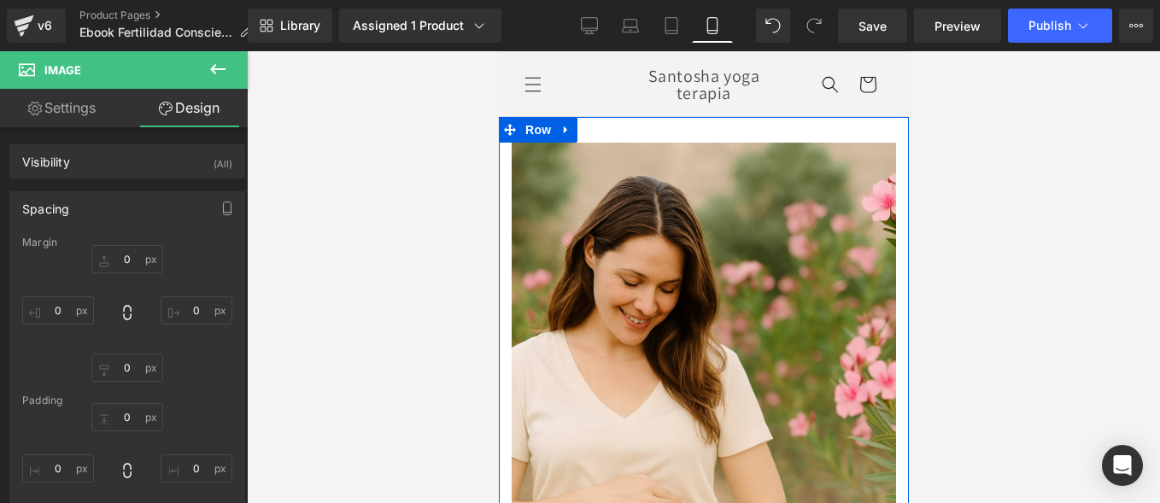
click at [504, 255] on div "Image" at bounding box center [703, 431] width 410 height 577
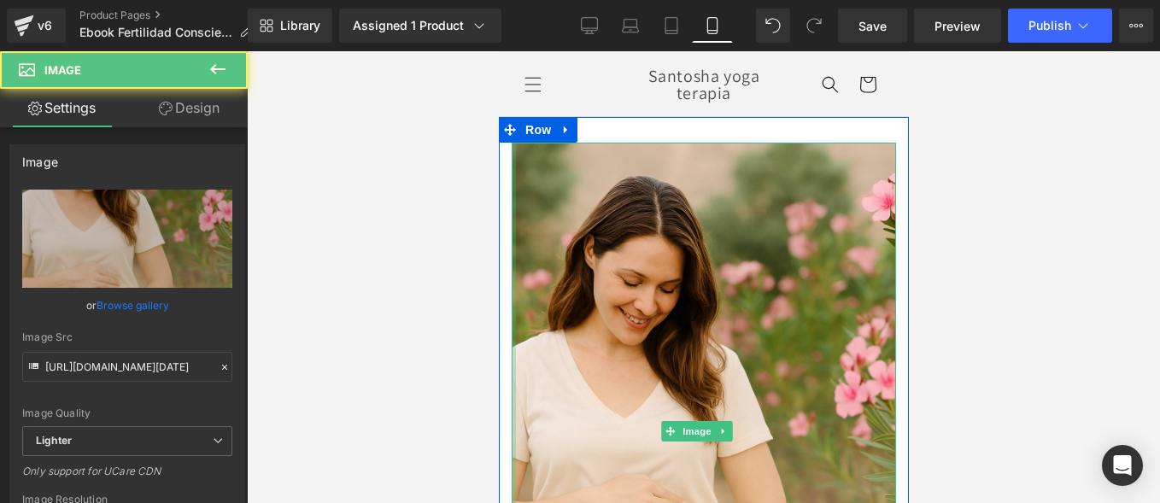
drag, startPoint x: 510, startPoint y: 255, endPoint x: 955, endPoint y: 237, distance: 445.5
click at [501, 249] on div "Image Row NaNpx" at bounding box center [703, 418] width 410 height 602
click at [502, 249] on div "Image" at bounding box center [703, 431] width 410 height 577
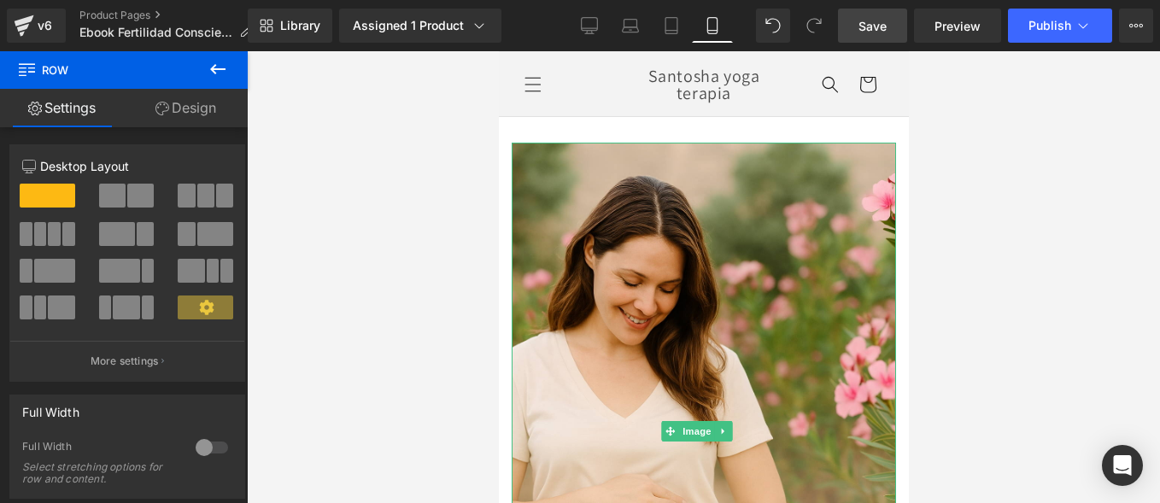
click at [882, 21] on span "Save" at bounding box center [873, 26] width 28 height 18
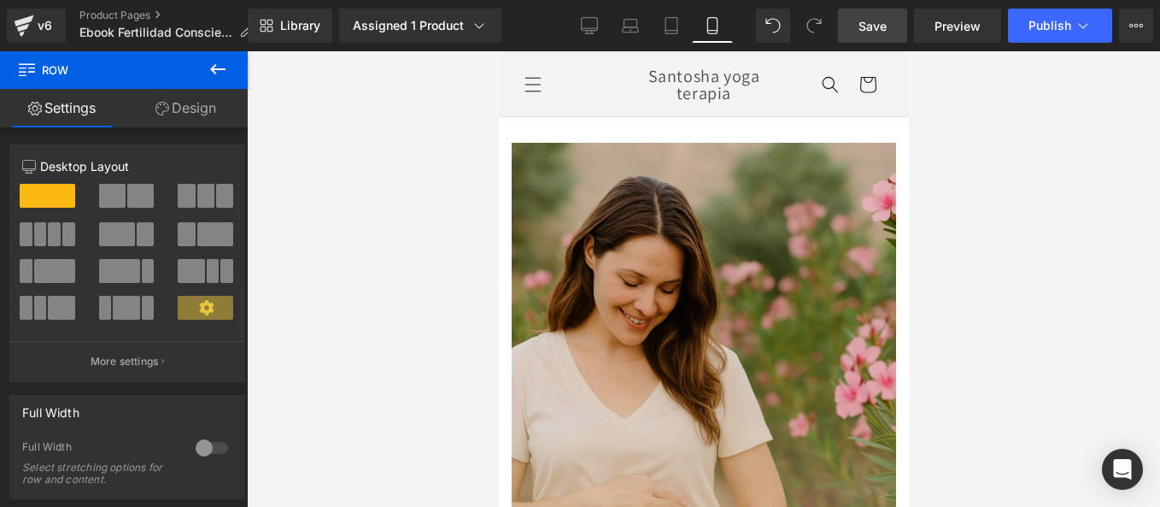
click at [566, 269] on img at bounding box center [703, 431] width 384 height 577
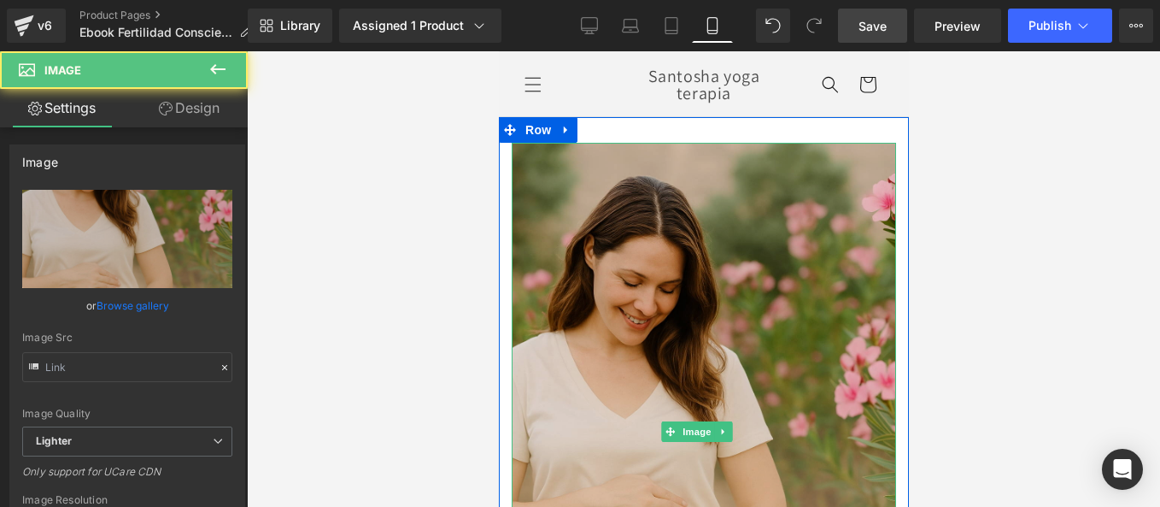
type input "[URL][DOMAIN_NAME][DATE]"
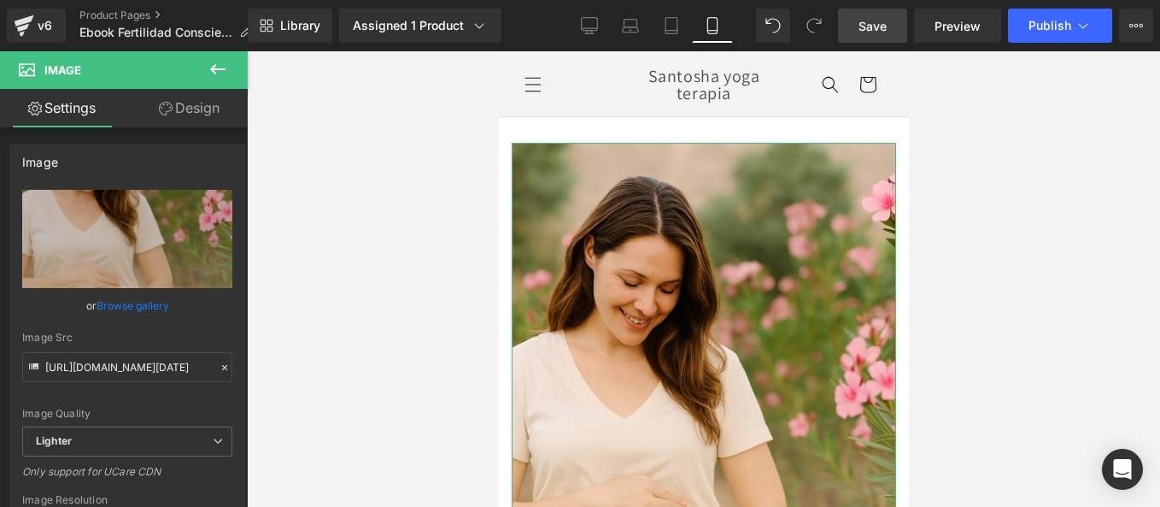
click at [213, 108] on link "Design" at bounding box center [189, 108] width 124 height 38
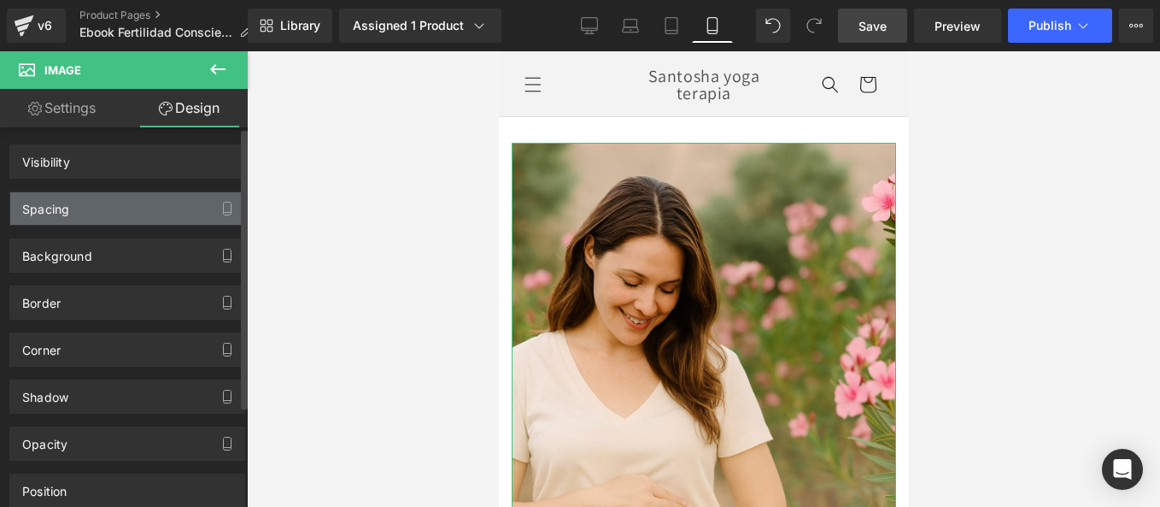
click at [100, 217] on div "Spacing" at bounding box center [127, 208] width 234 height 32
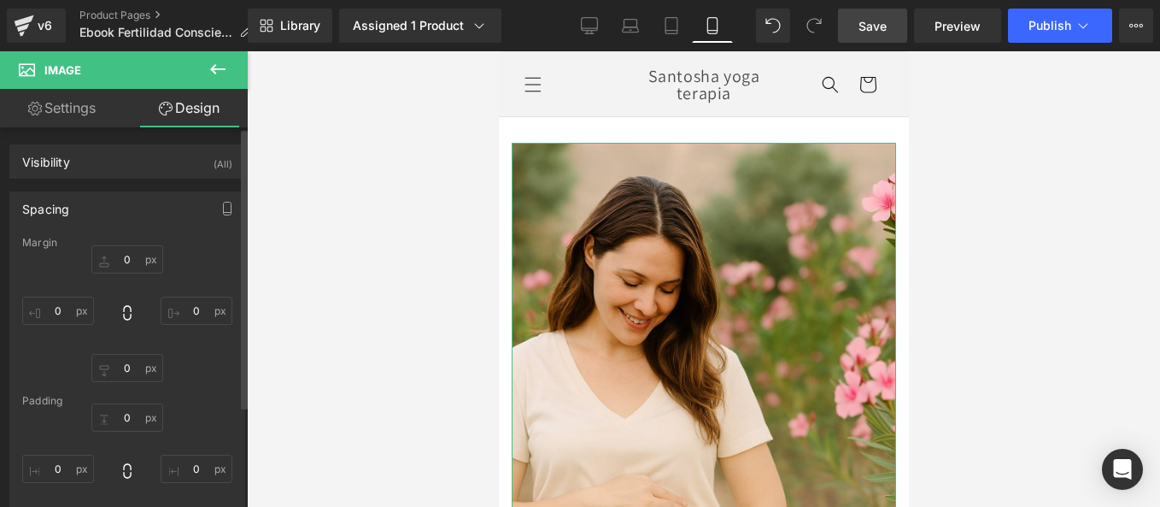
type input "0"
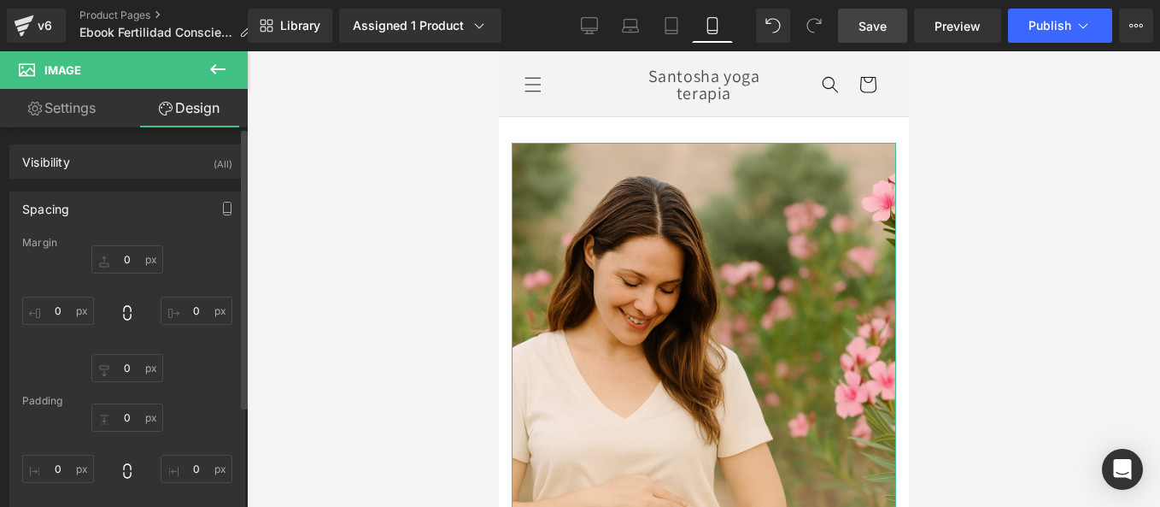
type input "0"
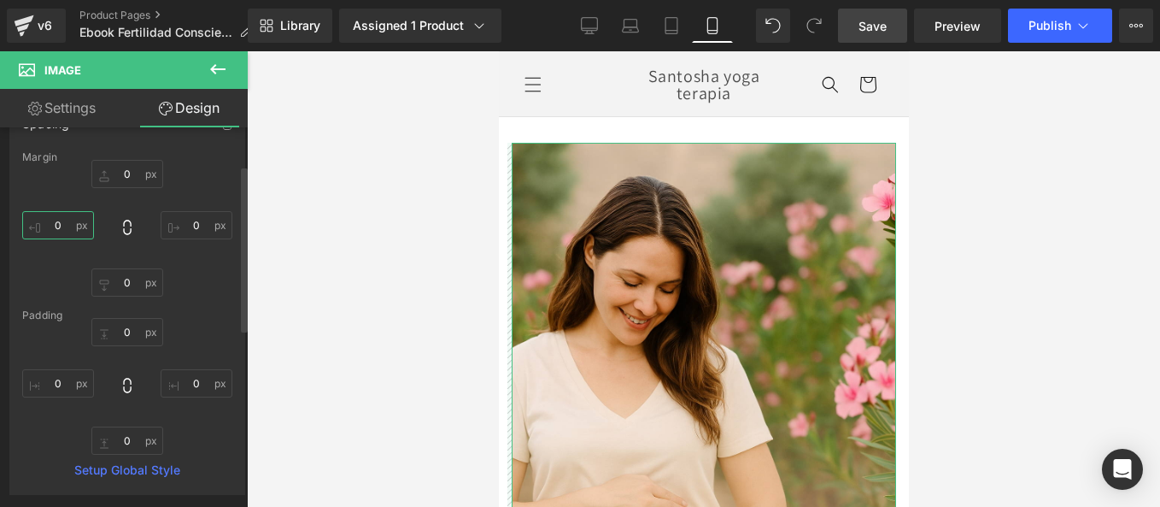
click at [62, 223] on input "0" at bounding box center [58, 225] width 72 height 28
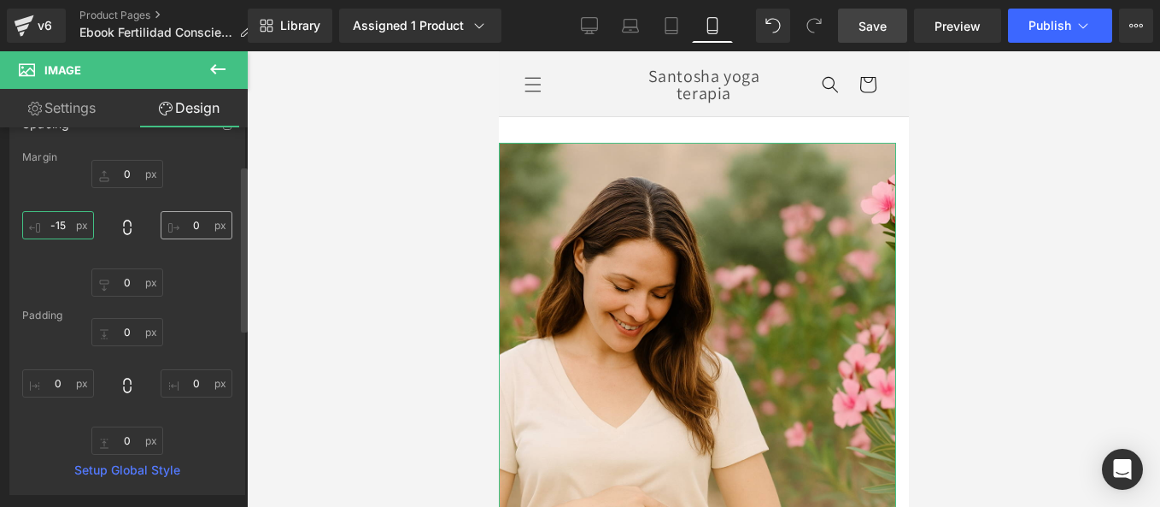
type input "-15"
drag, startPoint x: 190, startPoint y: 231, endPoint x: 197, endPoint y: 224, distance: 10.3
click at [191, 231] on input "0" at bounding box center [197, 225] width 72 height 28
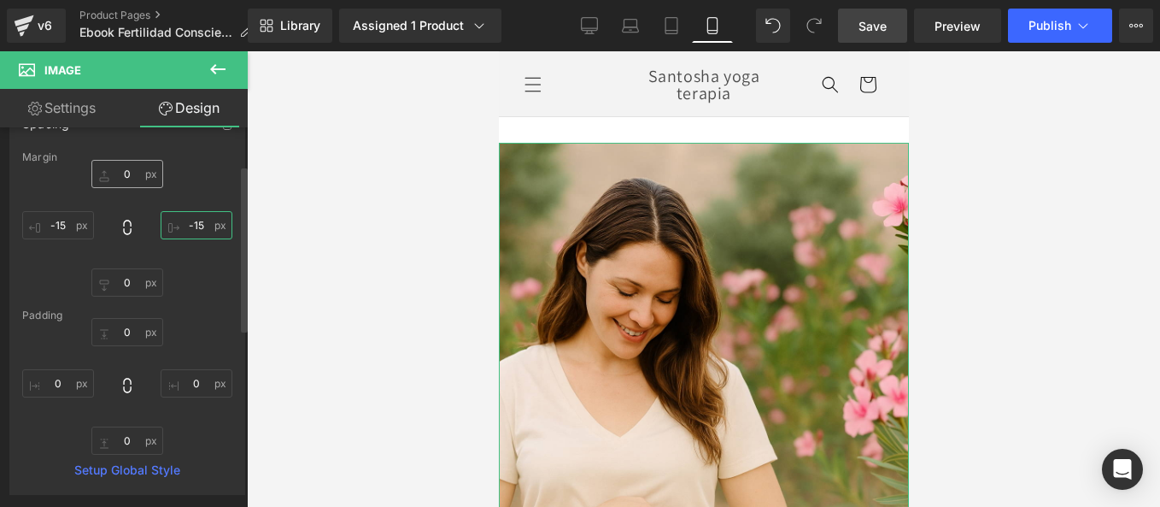
type input "-15"
click at [125, 179] on input "0" at bounding box center [127, 174] width 72 height 28
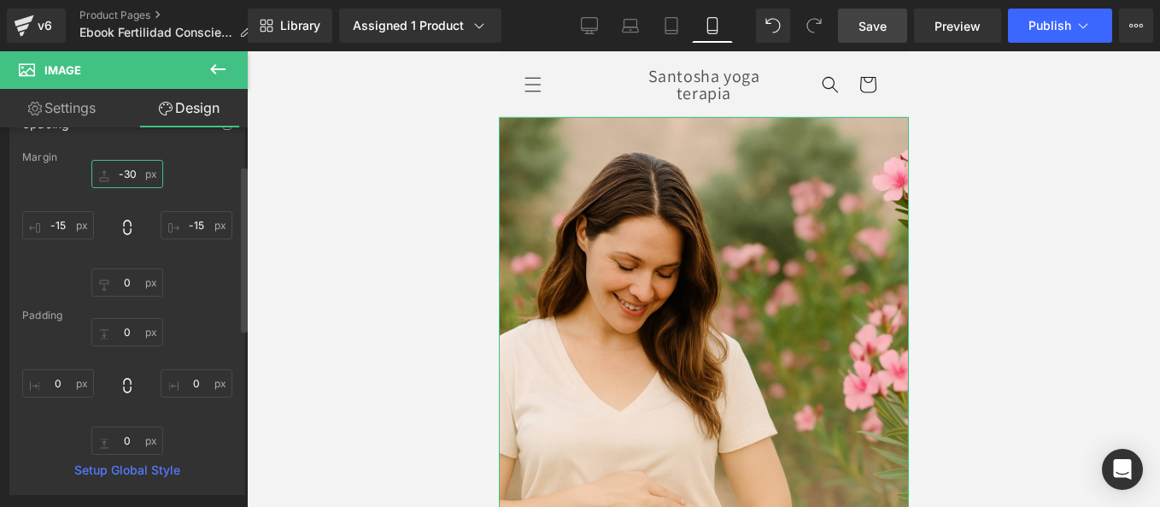
type input "-30"
click at [182, 167] on div "-30 -30 -15 -15 0px 0 -15 -15" at bounding box center [127, 228] width 210 height 137
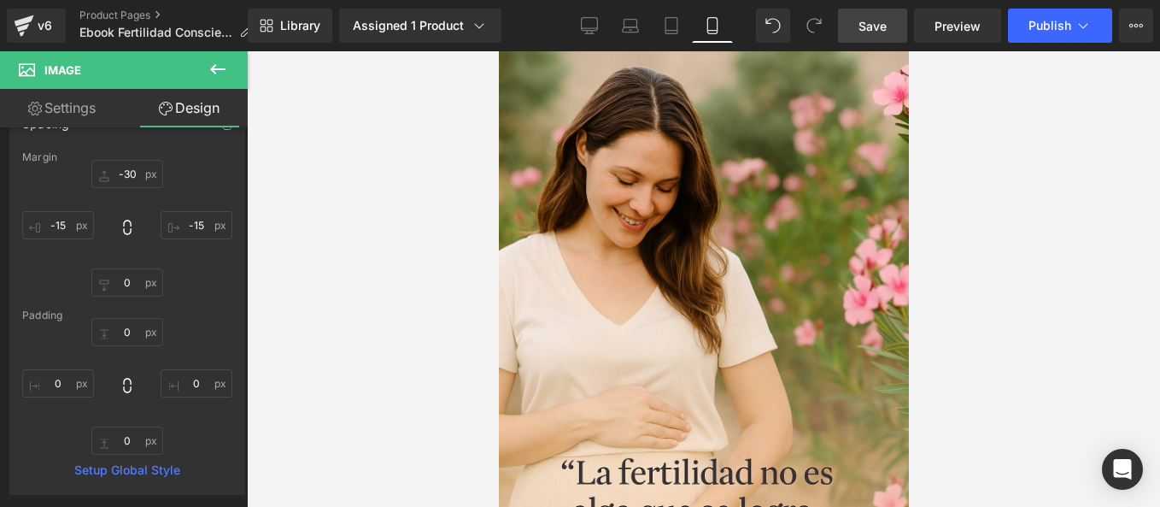
scroll to position [0, 0]
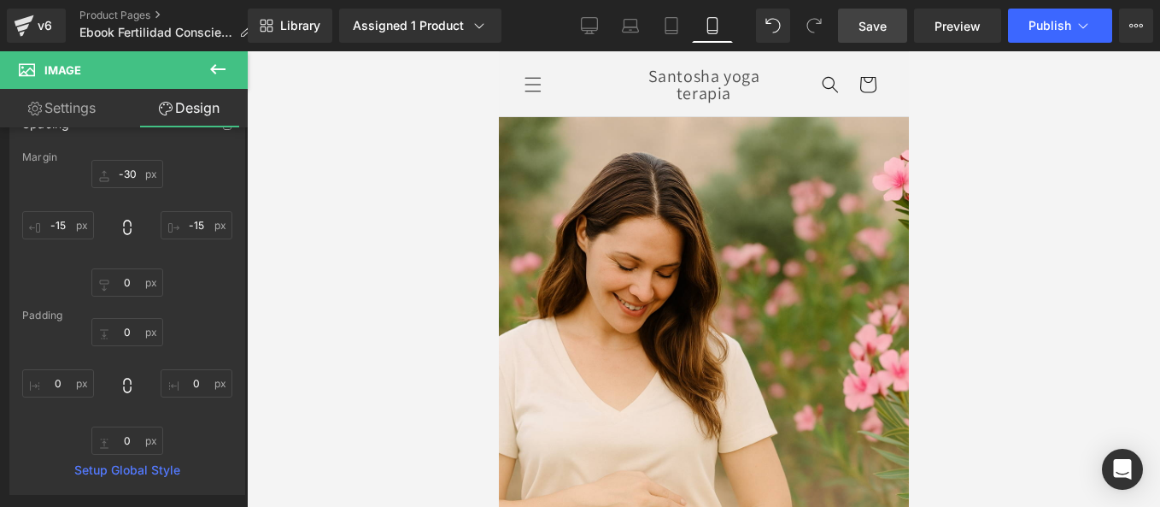
click at [864, 35] on link "Save" at bounding box center [872, 26] width 69 height 34
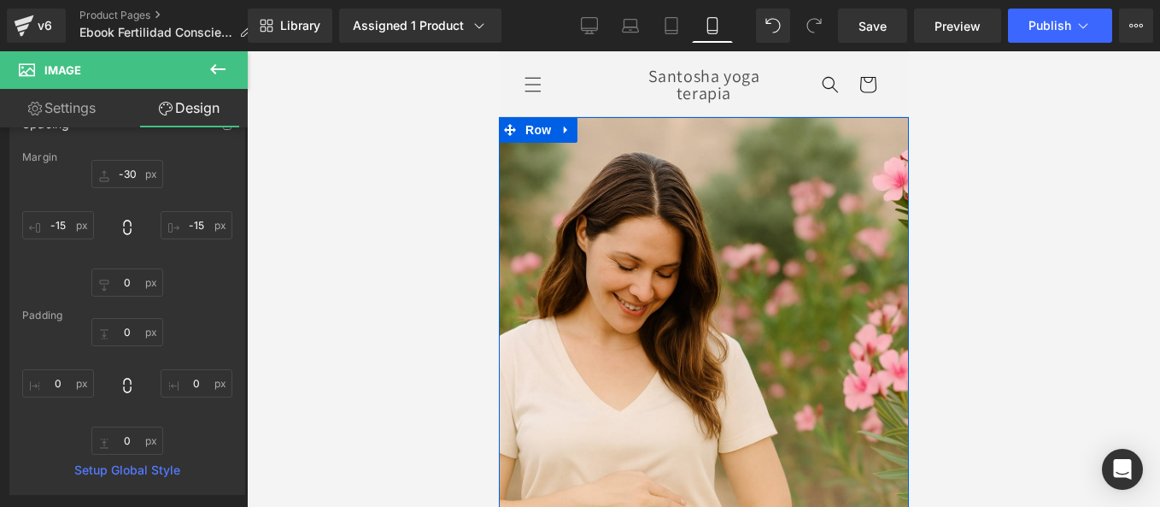
click at [563, 136] on link at bounding box center [565, 130] width 22 height 26
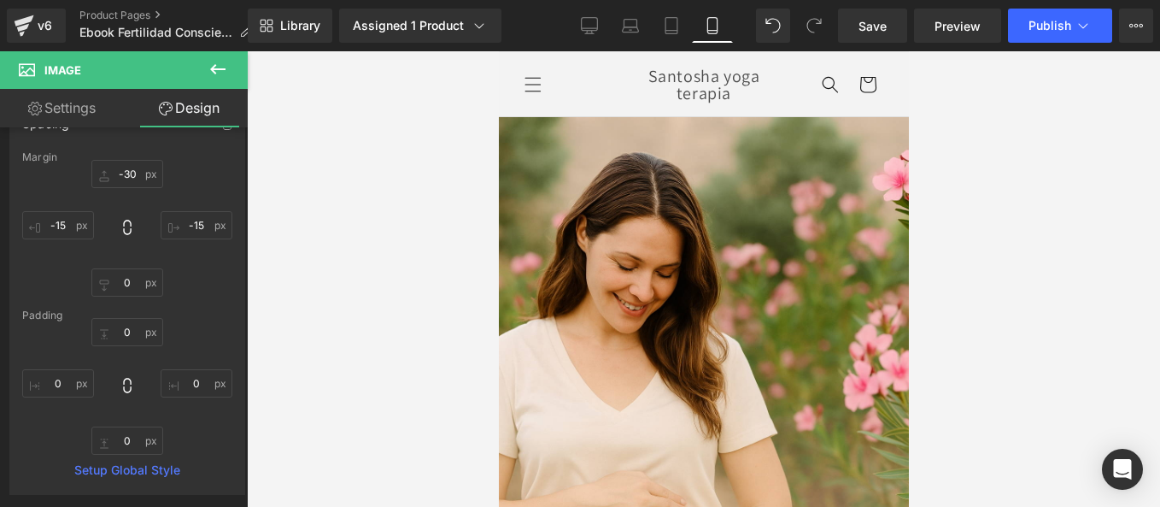
click at [474, 246] on div at bounding box center [703, 278] width 913 height 455
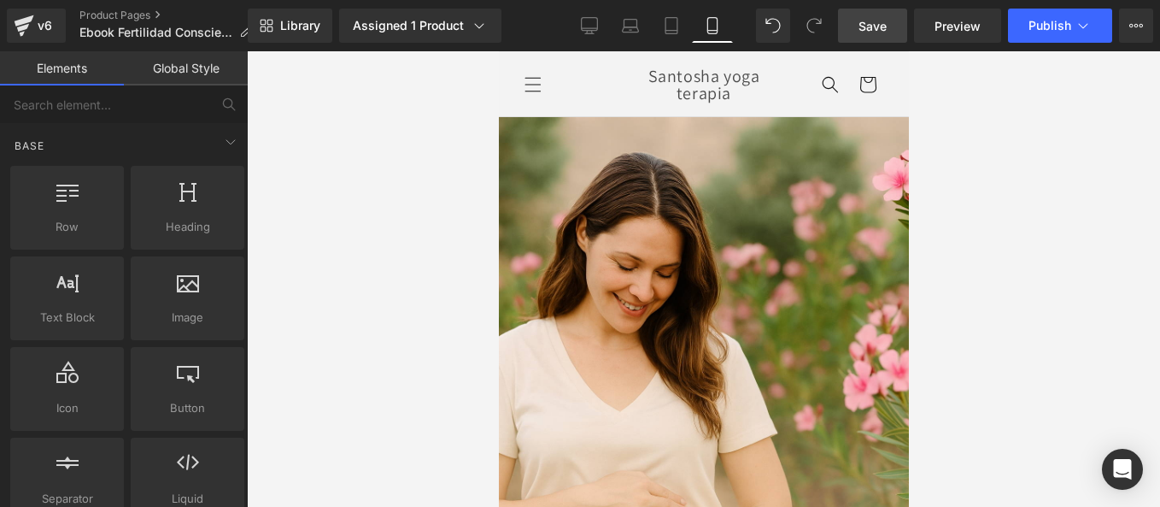
click at [884, 22] on span "Save" at bounding box center [873, 26] width 28 height 18
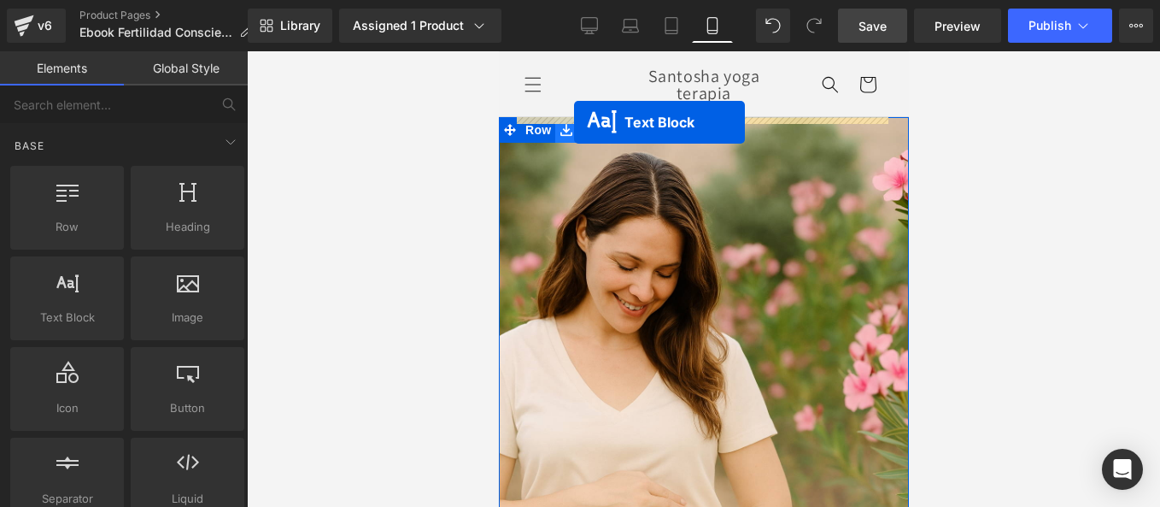
drag, startPoint x: 626, startPoint y: 393, endPoint x: 571, endPoint y: 118, distance: 280.4
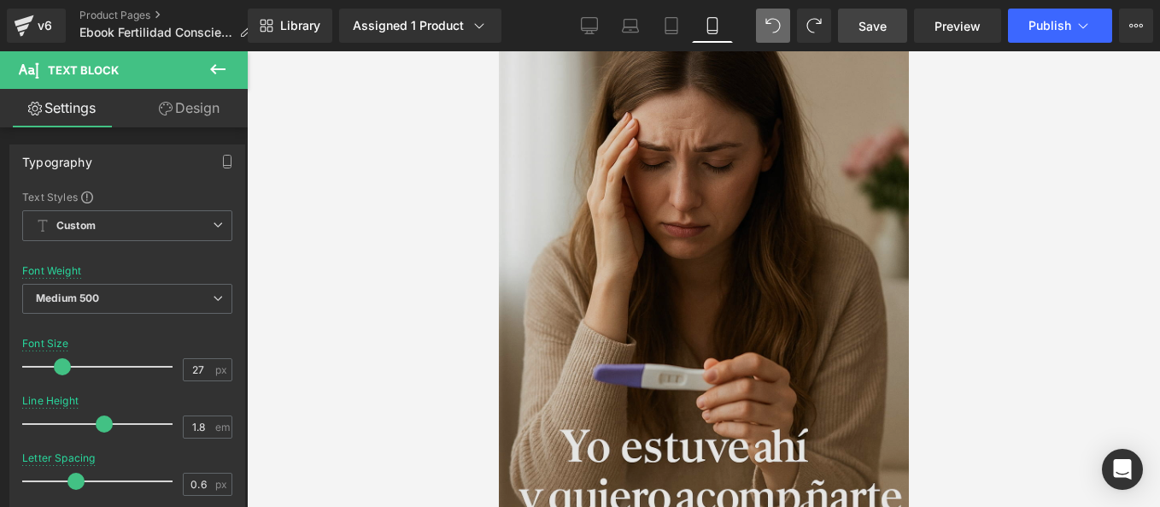
scroll to position [1367, 0]
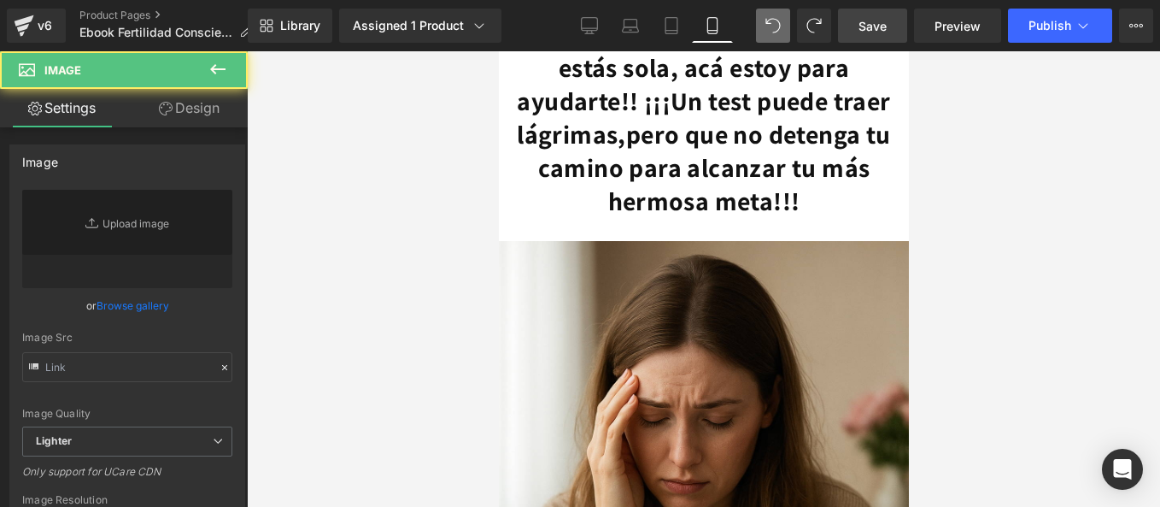
type input "[URL][DOMAIN_NAME]"
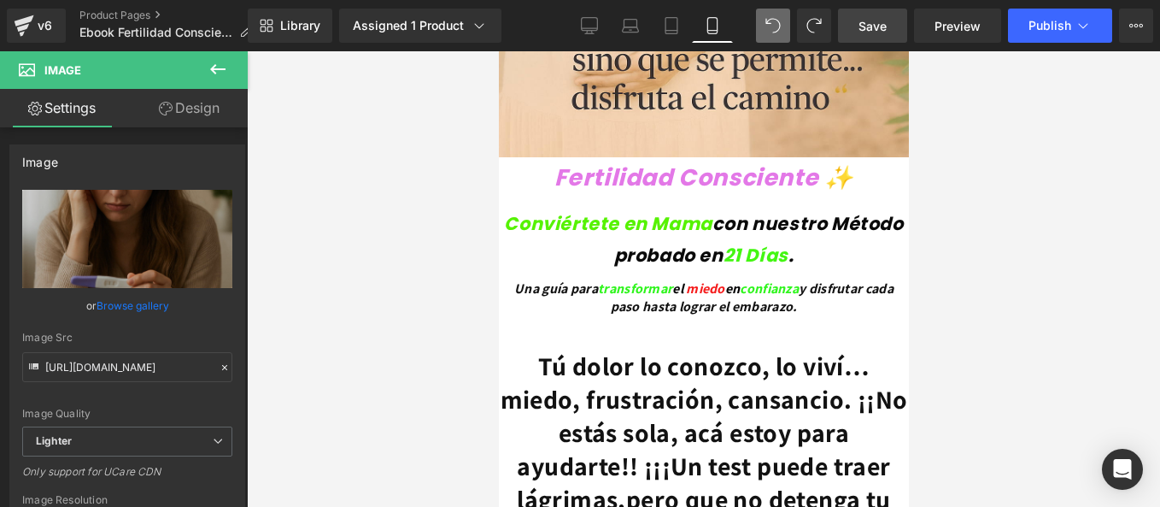
scroll to position [624, 0]
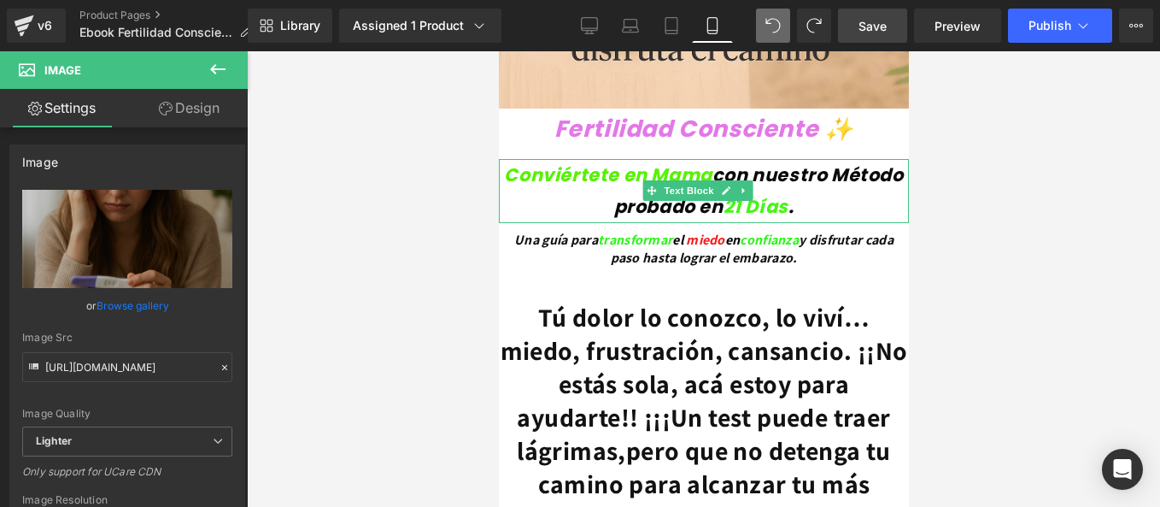
click at [581, 162] on icon "Conviértete en Mama" at bounding box center [607, 174] width 208 height 25
click at [534, 163] on icon "Conviértete en Mama" at bounding box center [607, 174] width 208 height 25
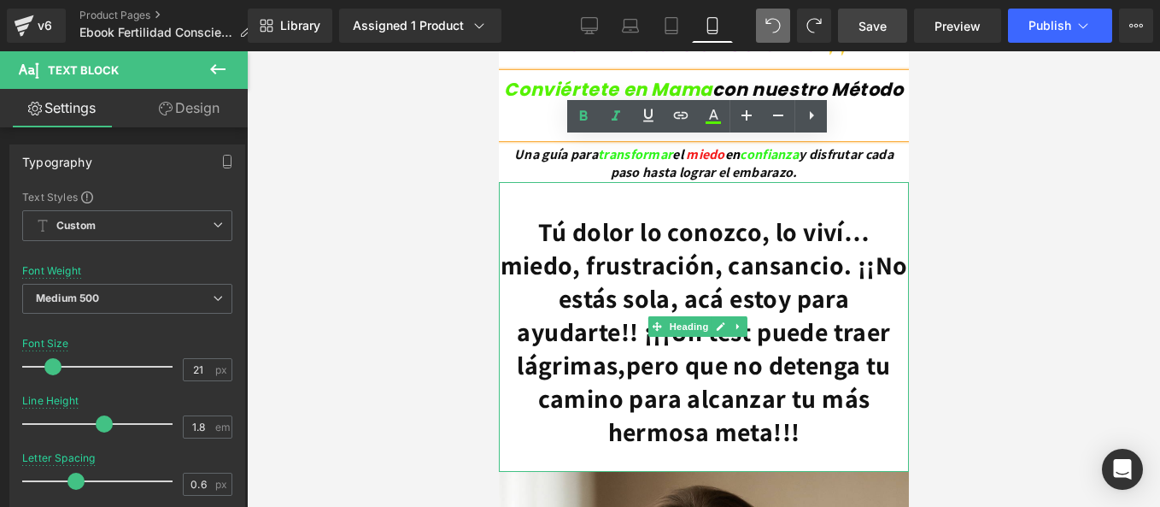
scroll to position [794, 0]
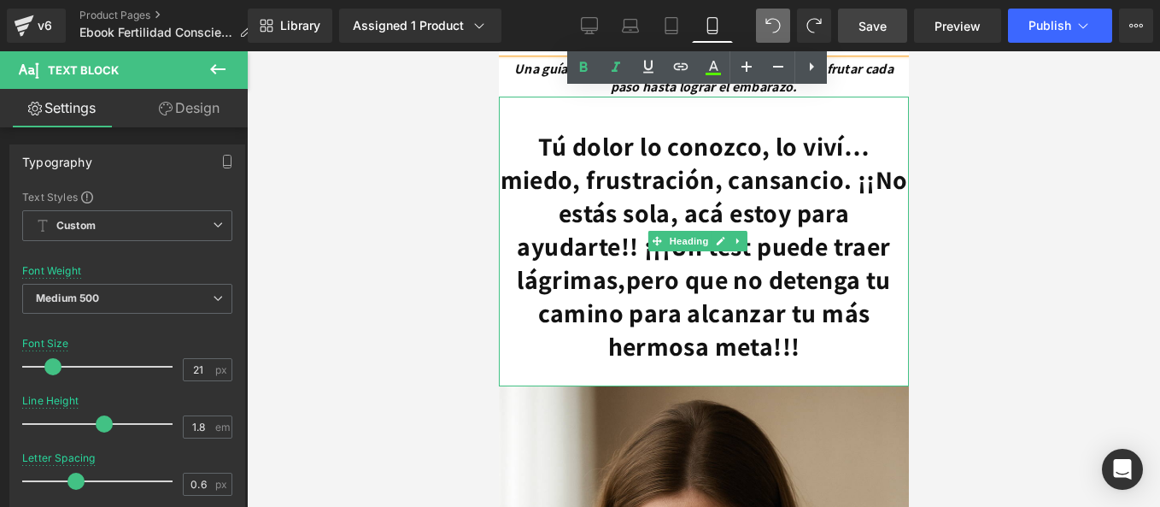
click at [797, 227] on strong "Tú dolor lo conozco, lo viví… miedo, frustración, cansancio. ¡¡No estás sola, a…" at bounding box center [703, 212] width 407 height 167
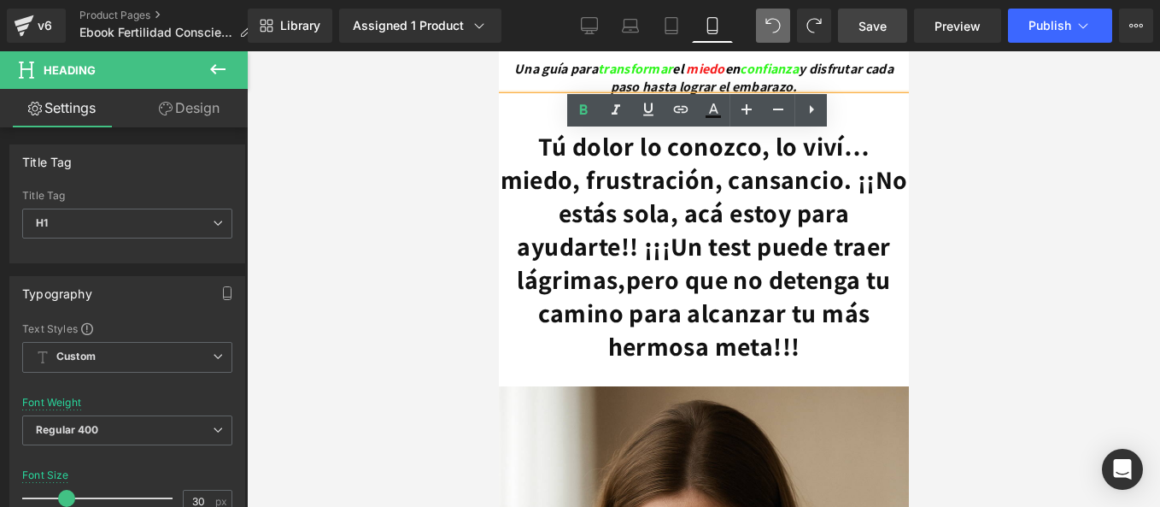
click at [760, 332] on strong "pero que no detenga tu camino para alcanzar tu más hermosa meta!!!" at bounding box center [713, 312] width 353 height 101
click at [525, 129] on strong "Tú dolor lo conozco, lo viví… miedo, frustración, cansancio. ¡¡No estás sola, a…" at bounding box center [703, 212] width 407 height 167
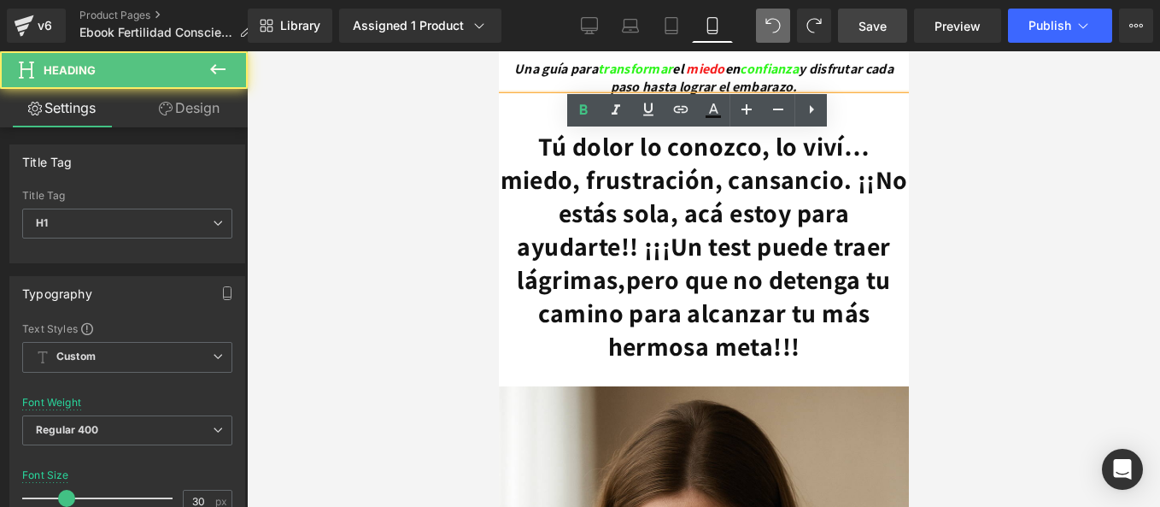
click at [525, 129] on strong "Tú dolor lo conozco, lo viví… miedo, frustración, cansancio. ¡¡No estás sola, a…" at bounding box center [703, 212] width 407 height 167
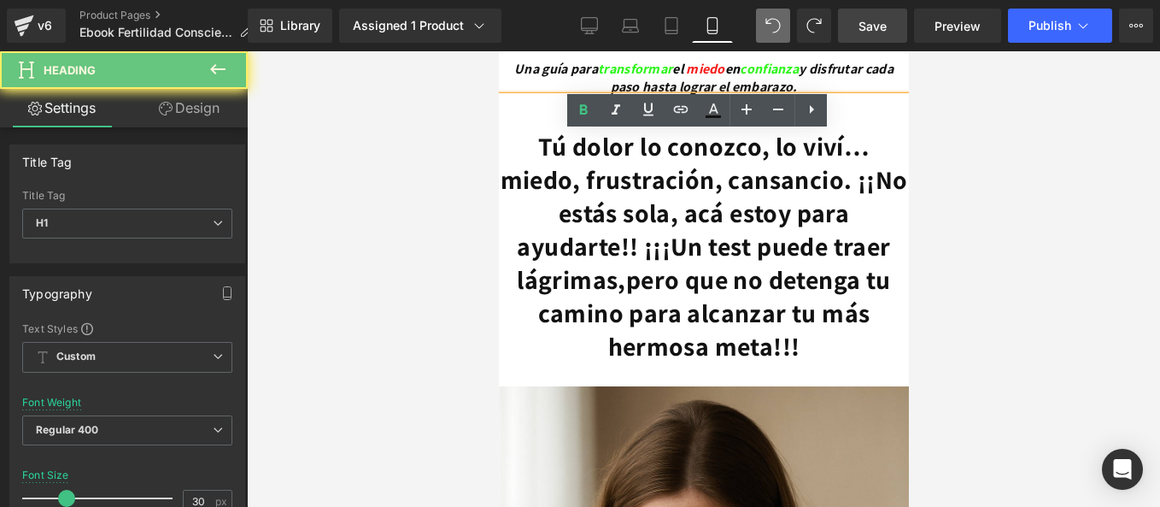
click at [516, 129] on strong "Tú dolor lo conozco, lo viví… miedo, frustración, cansancio. ¡¡No estás sola, a…" at bounding box center [703, 212] width 407 height 167
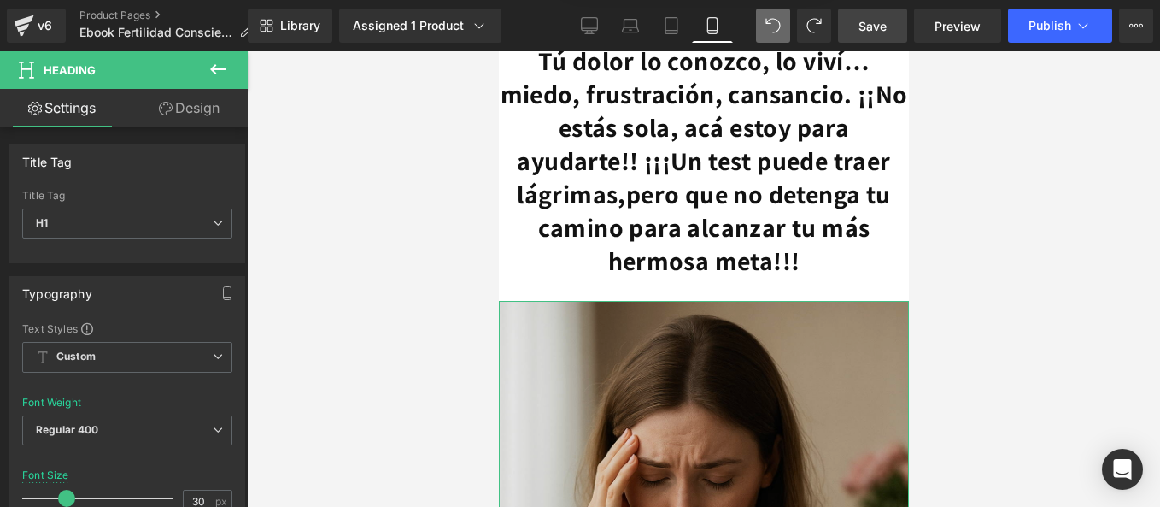
scroll to position [1307, 0]
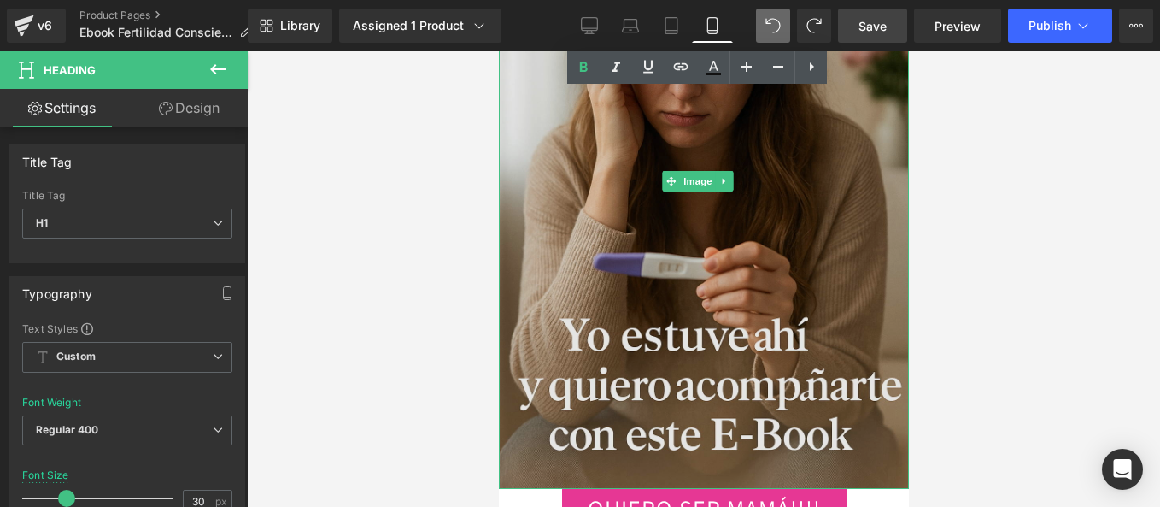
click at [690, 293] on img at bounding box center [703, 181] width 410 height 615
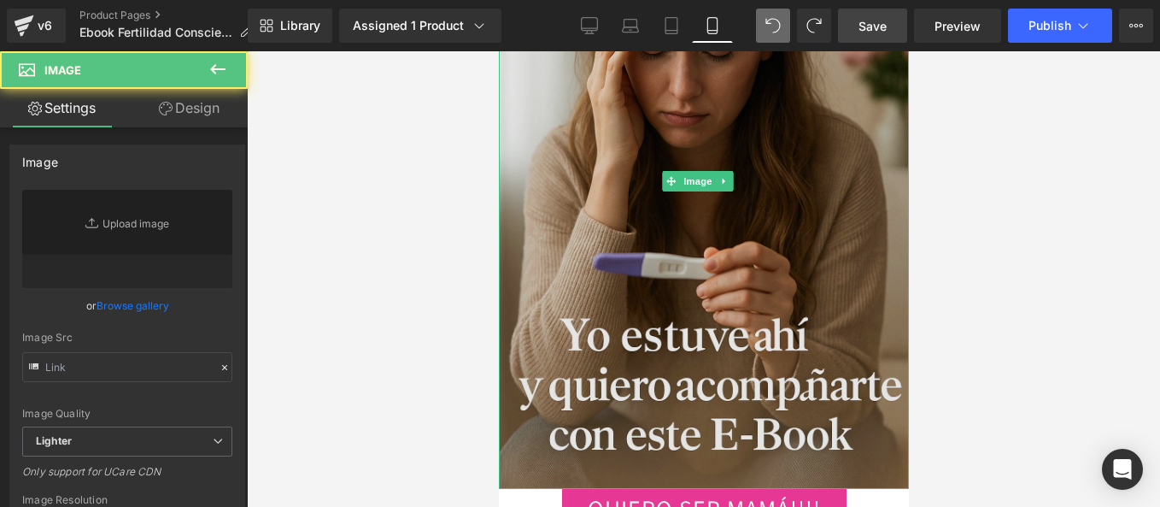
type input "[URL][DOMAIN_NAME]"
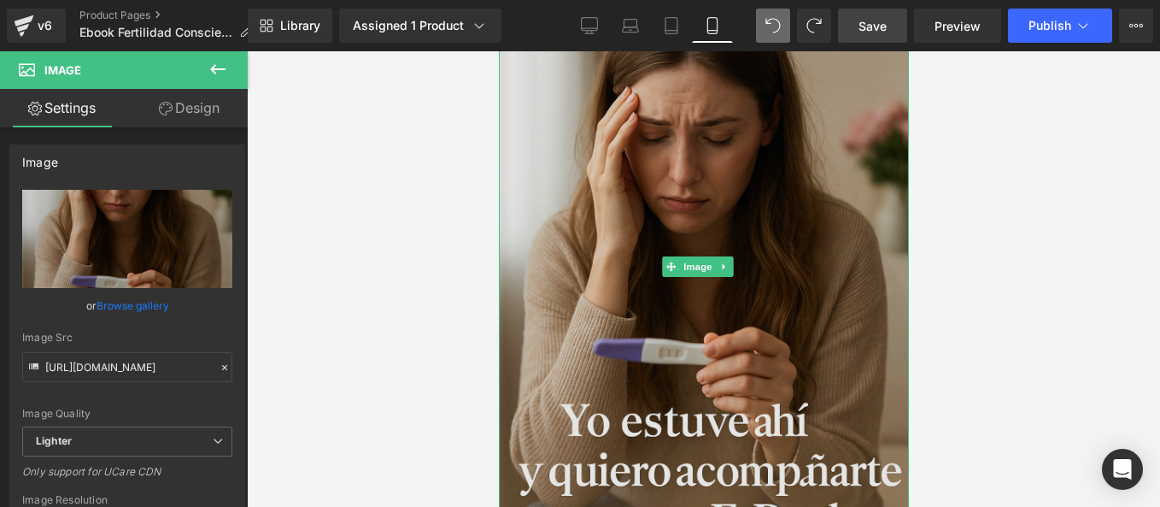
scroll to position [1051, 0]
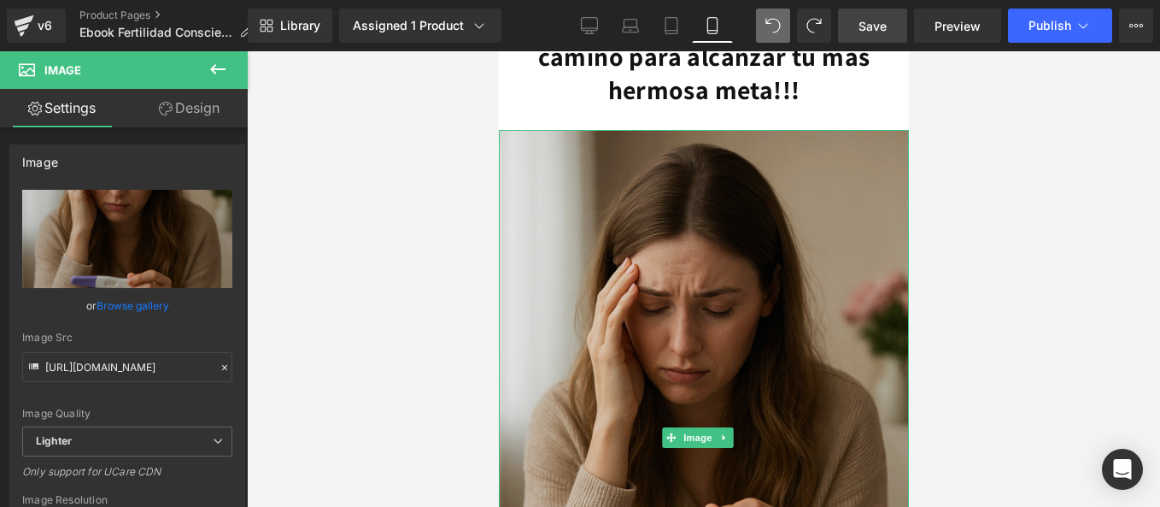
click at [639, 305] on img at bounding box center [703, 437] width 410 height 615
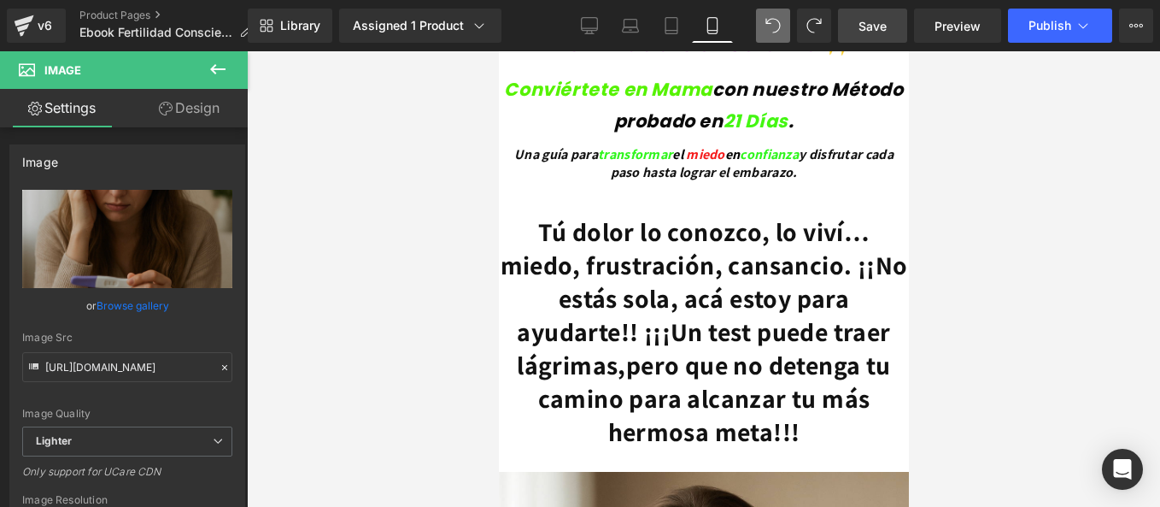
scroll to position [794, 0]
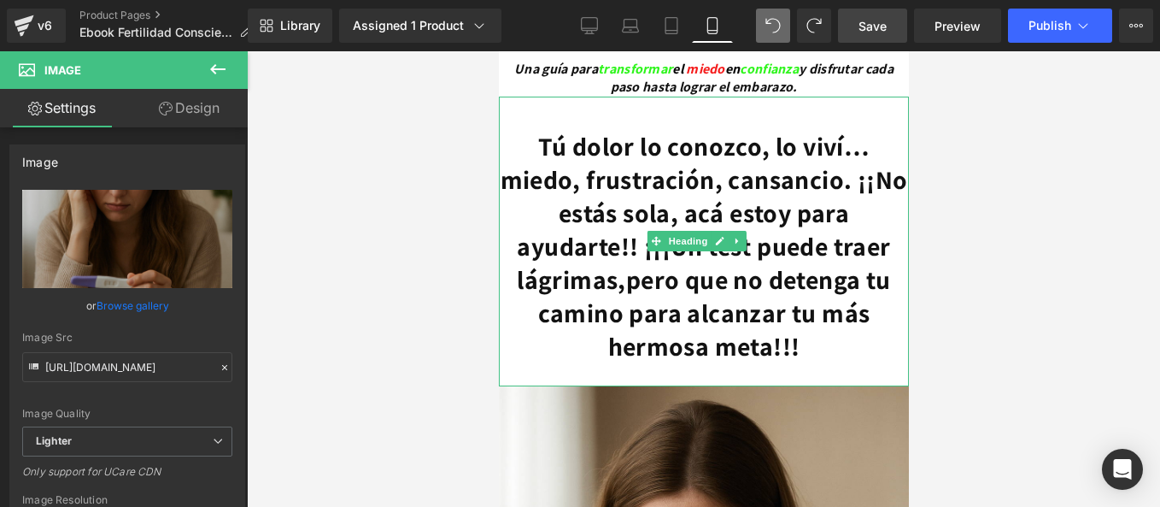
click at [541, 100] on h1 at bounding box center [703, 113] width 410 height 33
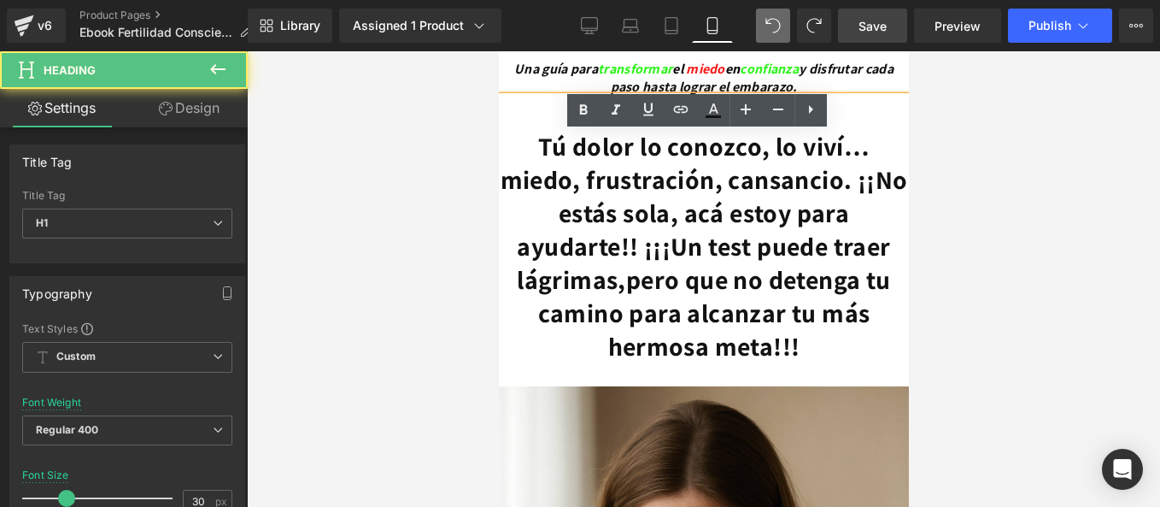
click at [518, 129] on strong "Tú dolor lo conozco, lo viví… miedo, frustración, cansancio. ¡¡No estás sola, a…" at bounding box center [703, 212] width 407 height 167
click at [556, 158] on strong "Tú dolor lo conozco, lo viví… miedo, frustración, cansancio. ¡¡No estás sola, a…" at bounding box center [703, 212] width 407 height 167
click at [341, 267] on div at bounding box center [703, 278] width 913 height 455
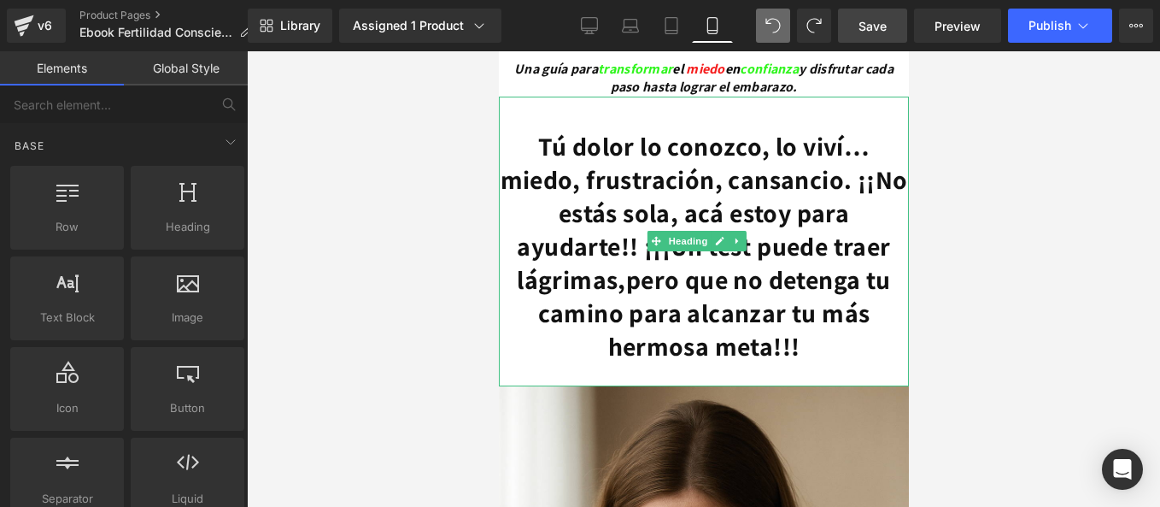
click at [509, 135] on h1 "Tú dolor lo conozco, lo viví… miedo, frustración, cansancio. ¡¡No estás sola, a…" at bounding box center [703, 246] width 410 height 233
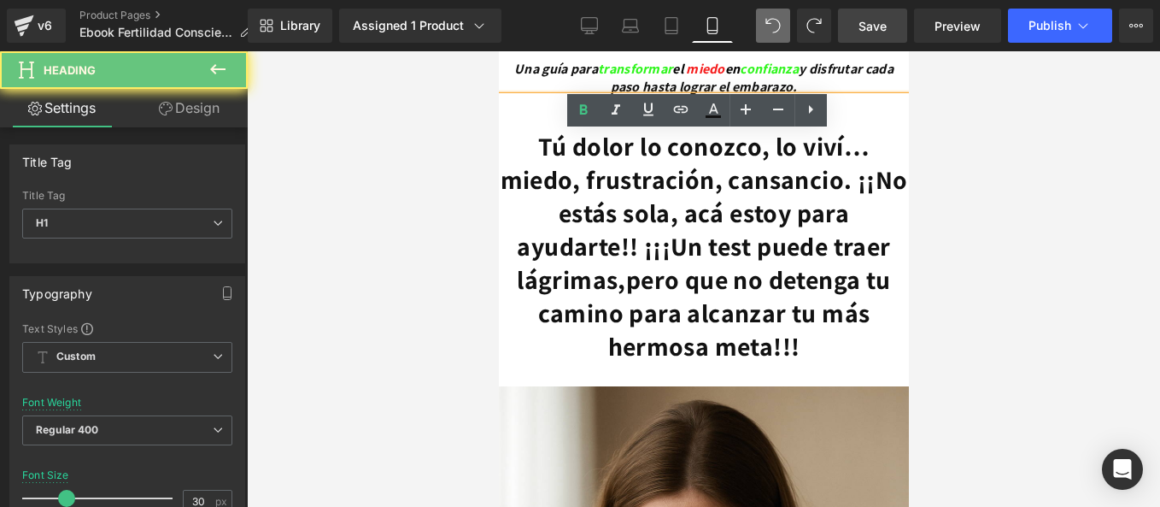
click at [518, 129] on strong "Tú dolor lo conozco, lo viví… miedo, frustración, cansancio. ¡¡No estás sola, a…" at bounding box center [703, 212] width 407 height 167
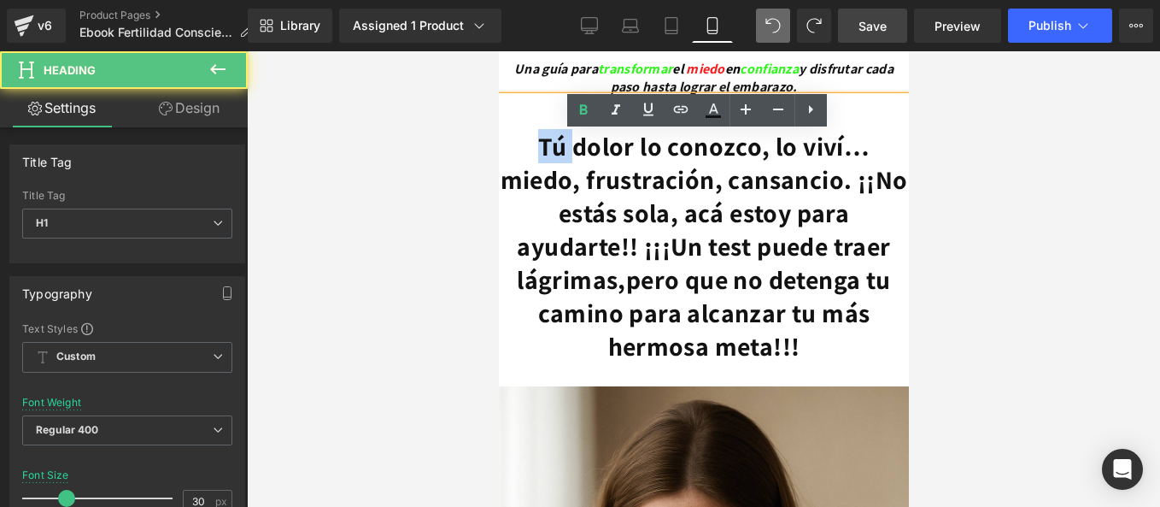
drag, startPoint x: 514, startPoint y: 121, endPoint x: 554, endPoint y: 122, distance: 39.3
click at [554, 129] on strong "Tú dolor lo conozco, lo viví… miedo, frustración, cansancio. ¡¡No estás sola, a…" at bounding box center [703, 212] width 407 height 167
click at [662, 143] on h1 "Tú dolor lo conozco, lo viví… miedo, frustración, cansancio. ¡¡No estás sola, a…" at bounding box center [703, 246] width 410 height 233
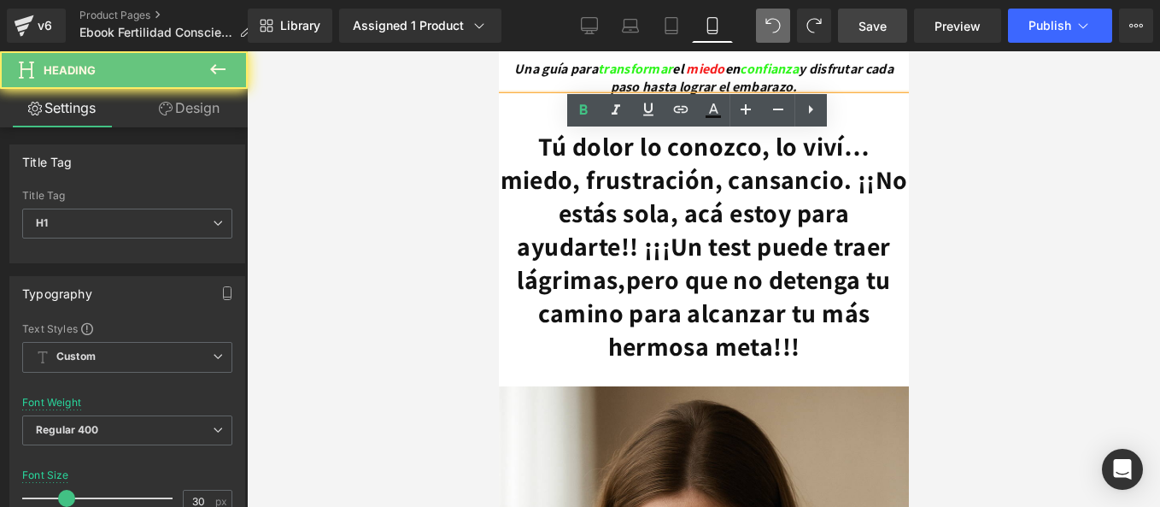
click at [850, 133] on strong "Tú dolor lo conozco, lo viví… miedo, frustración, cansancio. ¡¡No estás sola, a…" at bounding box center [703, 212] width 407 height 167
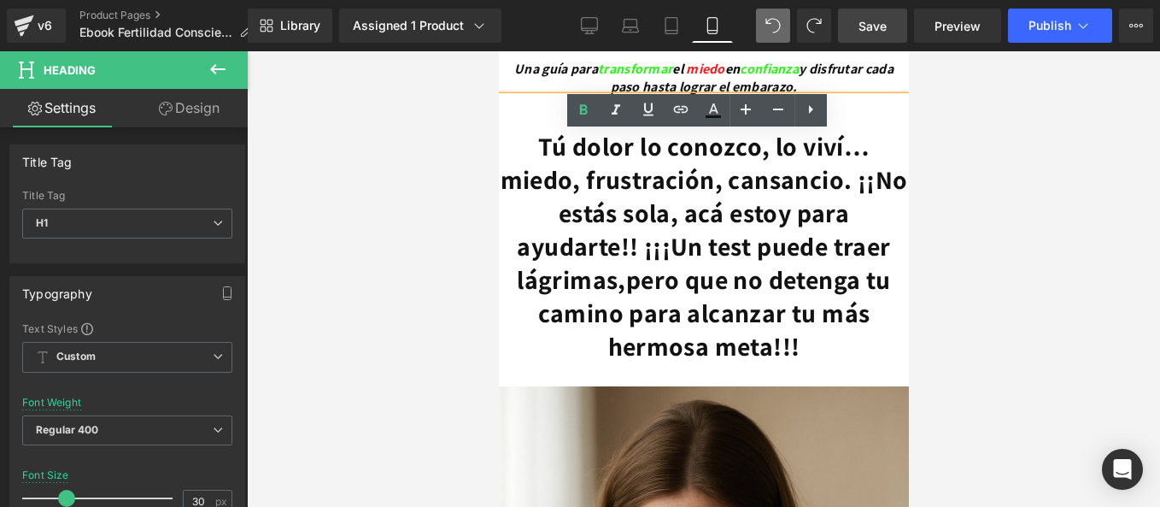
click at [930, 116] on div at bounding box center [703, 278] width 913 height 455
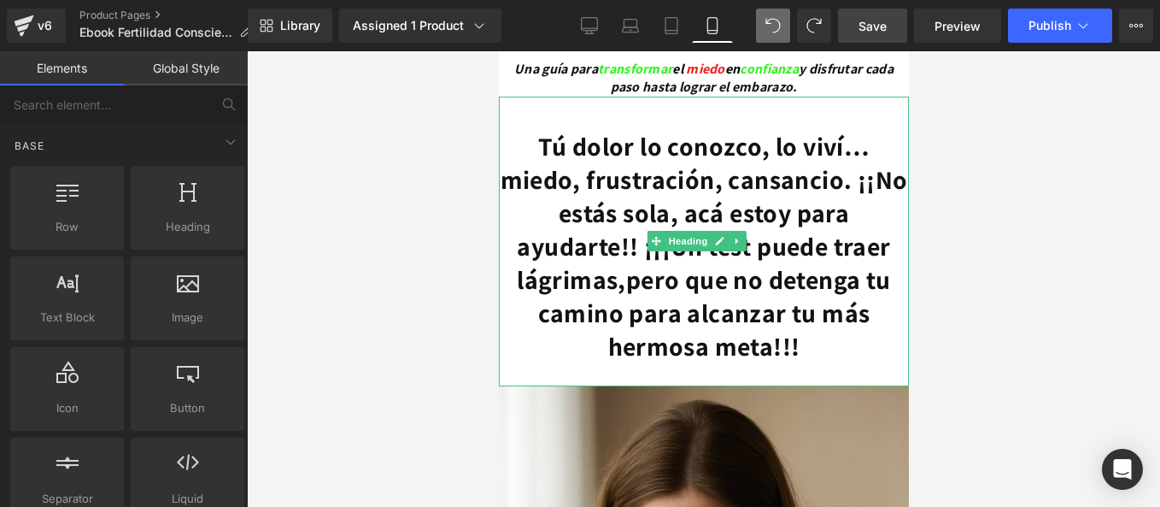
click at [812, 129] on strong "Tú dolor lo conozco, lo viví… miedo, frustración, cansancio. ¡¡No estás sola, a…" at bounding box center [703, 212] width 407 height 167
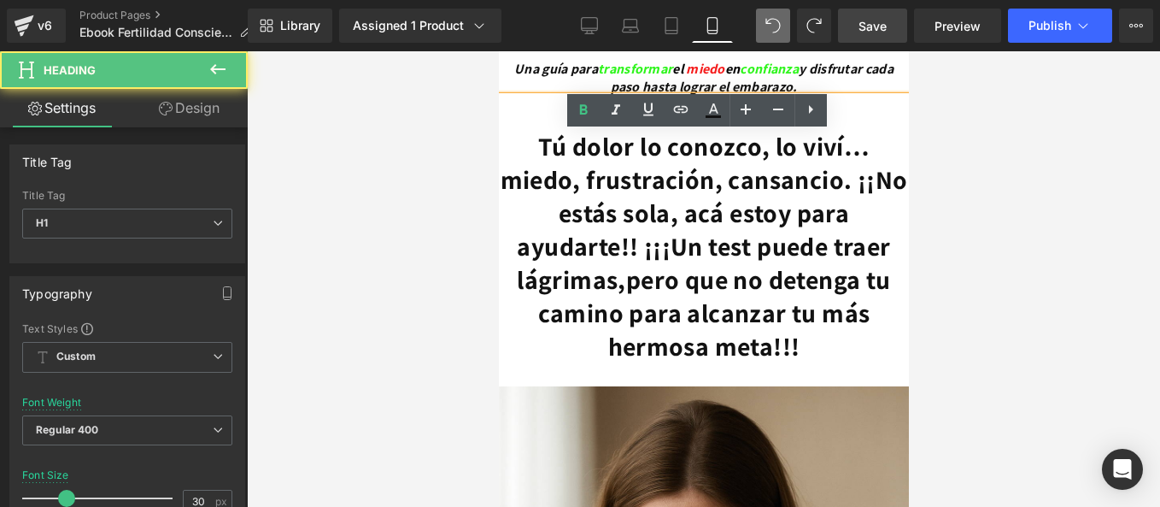
click at [782, 129] on strong "Tú dolor lo conozco, lo viví… miedo, frustración, cansancio. ¡¡No estás sola, a…" at bounding box center [703, 212] width 407 height 167
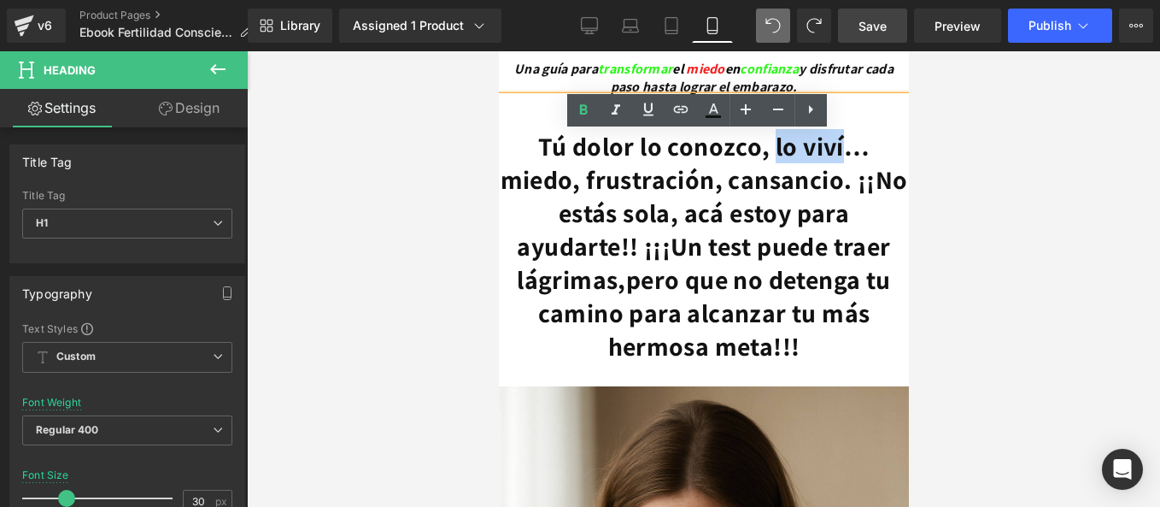
drag, startPoint x: 781, startPoint y: 140, endPoint x: 855, endPoint y: 131, distance: 74.9
click at [855, 131] on strong "Tú dolor lo conozco, lo viví… miedo, frustración, cansancio. ¡¡No estás sola, a…" at bounding box center [703, 212] width 407 height 167
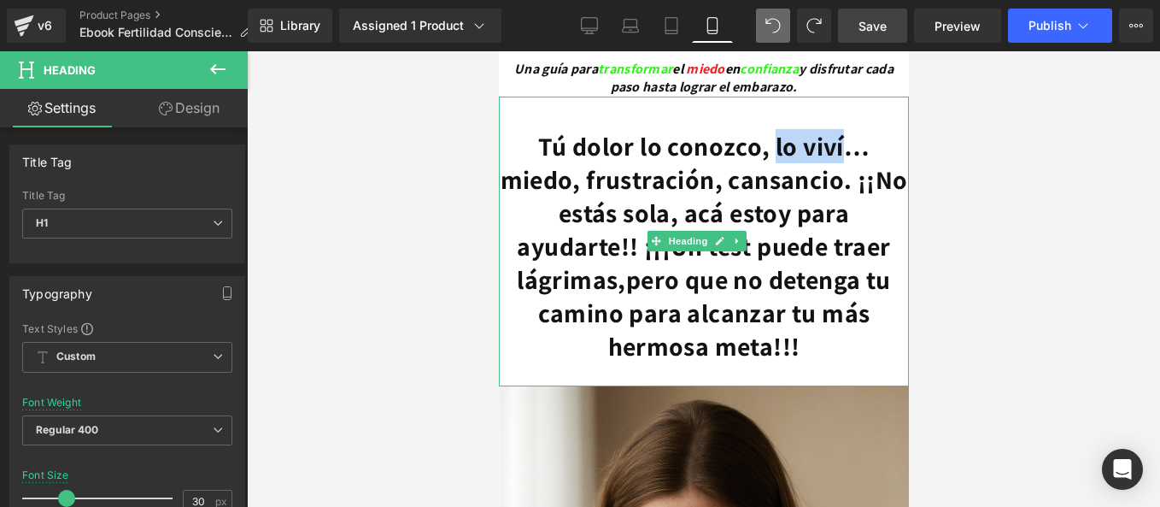
scroll to position [709, 0]
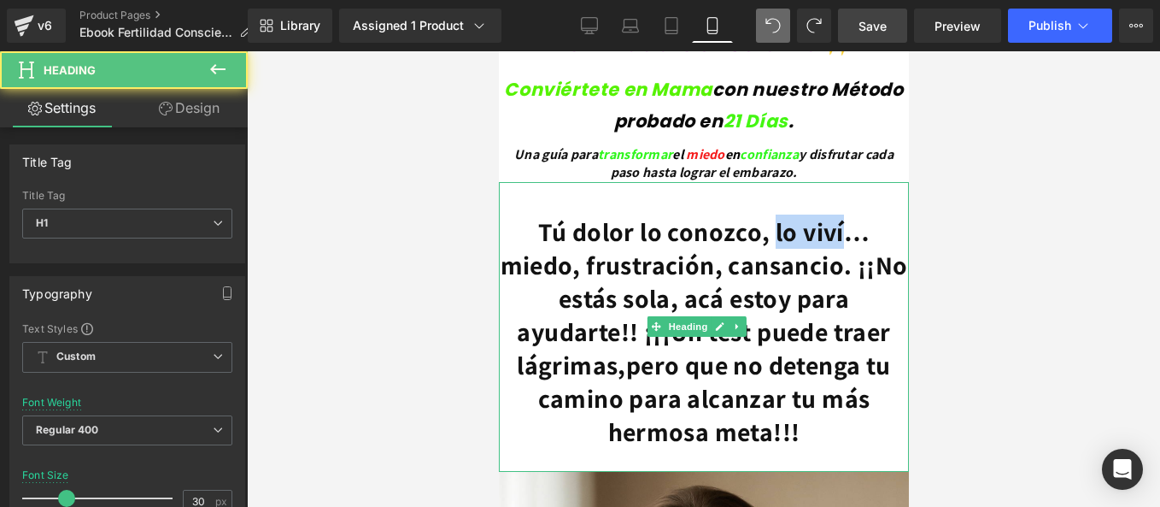
click at [823, 217] on strong "Tú dolor lo conozco, lo viví… miedo, frustración, cansancio. ¡¡No estás sola, a…" at bounding box center [703, 297] width 407 height 167
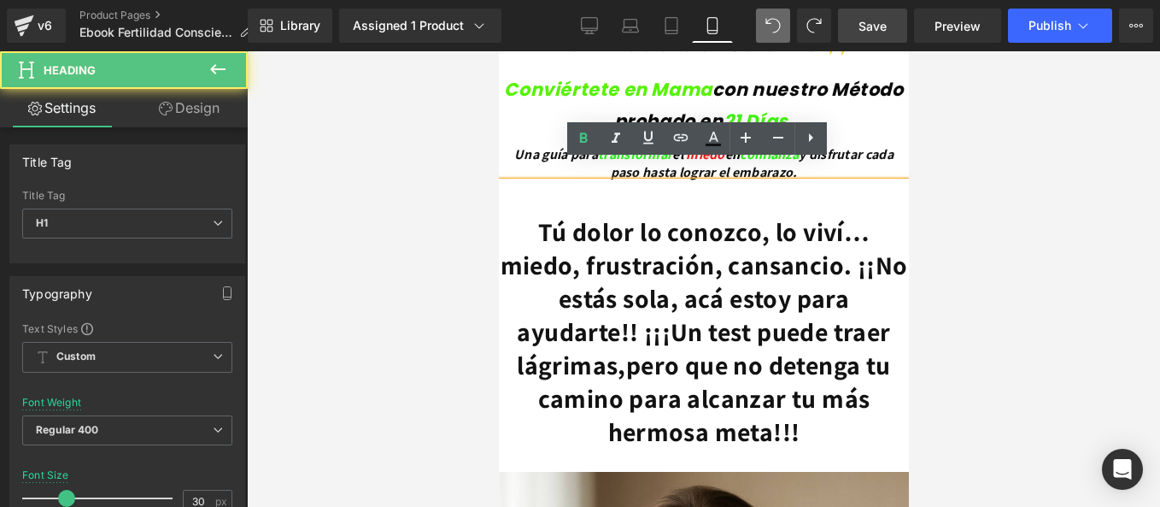
click at [781, 214] on strong "Tú dolor lo conozco, lo viví… miedo, frustración, cansancio. ¡¡No estás sola, a…" at bounding box center [703, 297] width 407 height 167
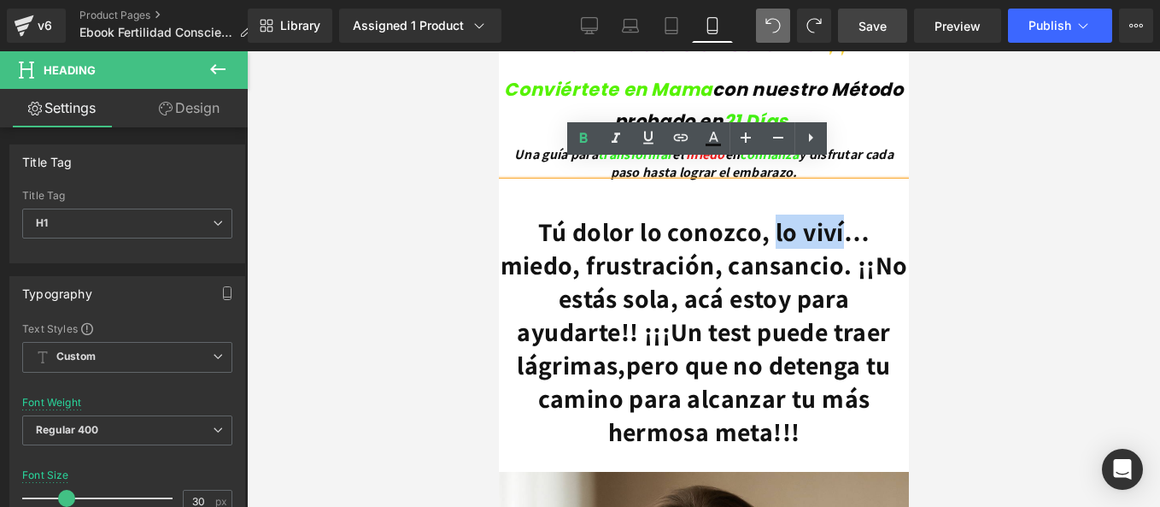
drag, startPoint x: 782, startPoint y: 210, endPoint x: 855, endPoint y: 206, distance: 73.6
click at [855, 214] on strong "Tú dolor lo conozco, lo viví… miedo, frustración, cansancio. ¡¡No estás sola, a…" at bounding box center [703, 297] width 407 height 167
drag, startPoint x: 706, startPoint y: 142, endPoint x: 202, endPoint y: 122, distance: 504.4
click at [706, 142] on icon at bounding box center [713, 138] width 21 height 21
type input "#121212"
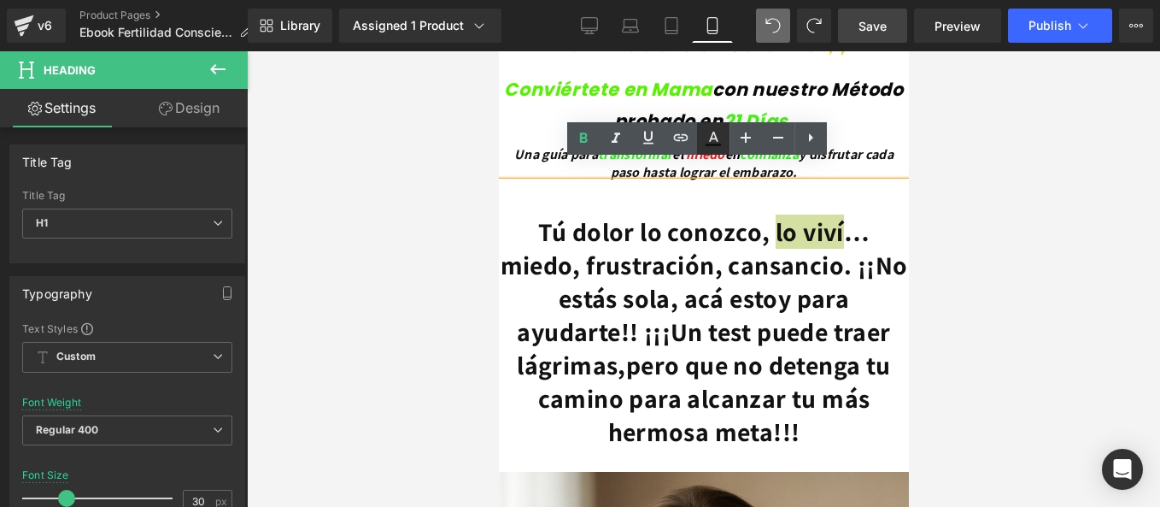
type input "100"
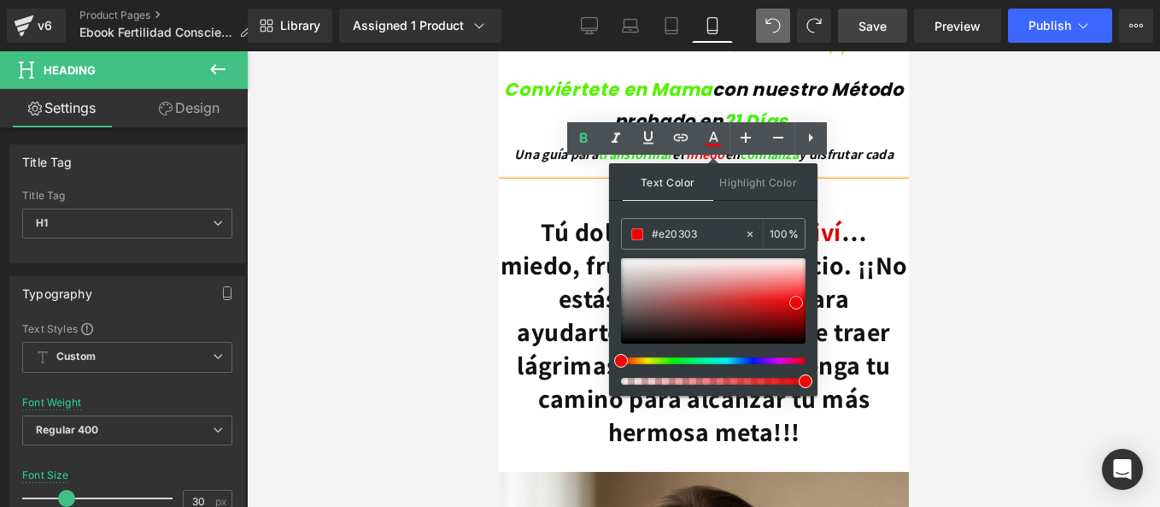
drag, startPoint x: 794, startPoint y: 292, endPoint x: 799, endPoint y: 305, distance: 13.8
click at [799, 305] on div at bounding box center [713, 300] width 185 height 85
click at [911, 220] on div at bounding box center [703, 278] width 913 height 455
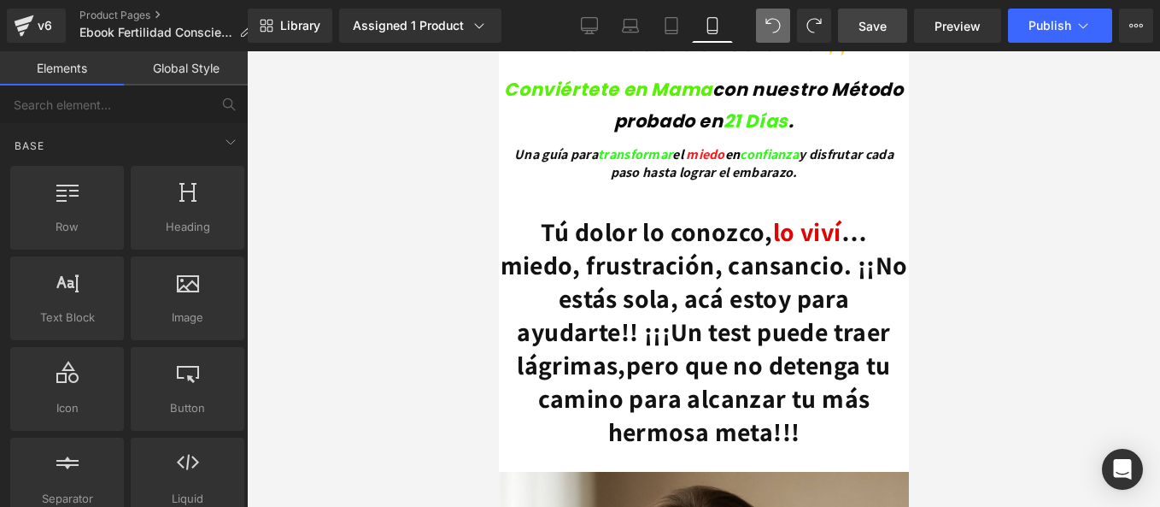
click at [874, 214] on strong "Tú dolor lo conozco, lo viví … miedo, frustración, cansancio. ¡¡No estás sola, …" at bounding box center [703, 297] width 407 height 167
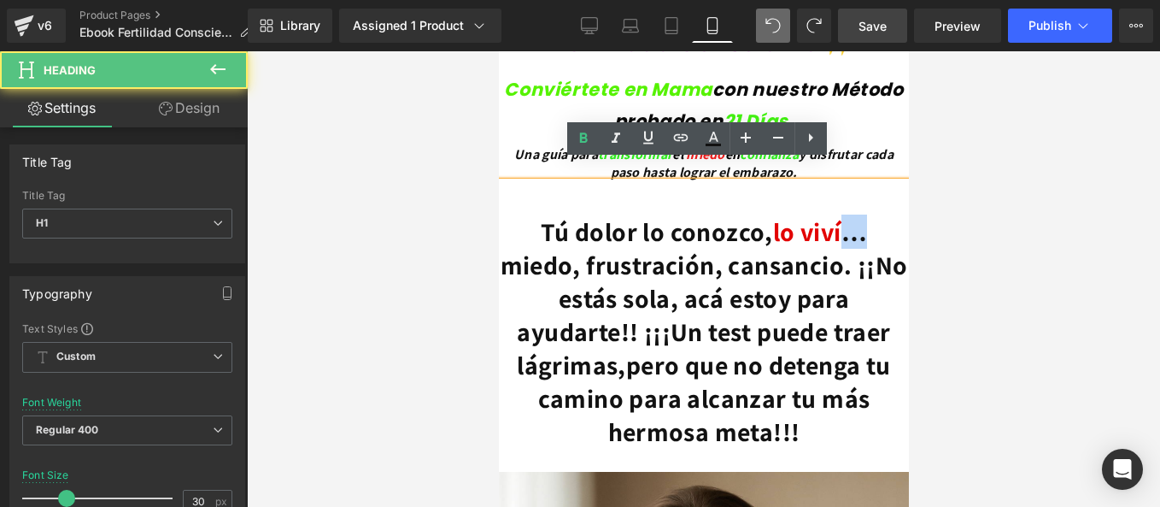
drag, startPoint x: 880, startPoint y: 216, endPoint x: 860, endPoint y: 224, distance: 21.1
click at [860, 224] on h1 "Tú dolor lo conozco, lo viví … miedo, frustración, cansancio. ¡¡No estás sola, …" at bounding box center [703, 331] width 410 height 233
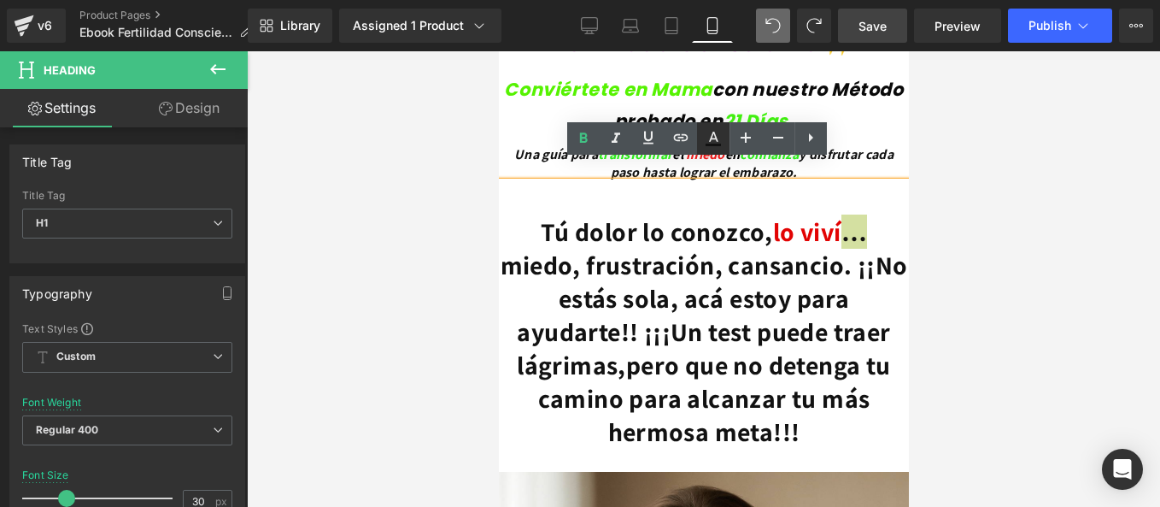
click at [717, 134] on icon at bounding box center [713, 138] width 21 height 21
type input "#121212"
type input "100"
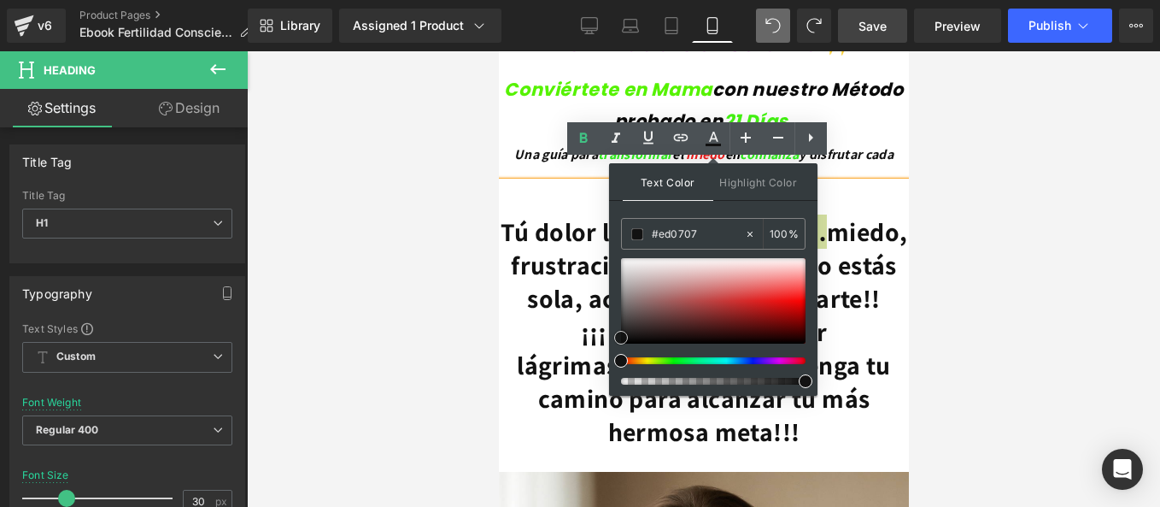
click at [793, 302] on div at bounding box center [713, 300] width 185 height 85
type input "#ec0808"
click at [864, 242] on strong "Tú dolor lo conozco, lo viví … miedo, frustración, cansancio. ¡¡No estás sola, …" at bounding box center [703, 297] width 407 height 167
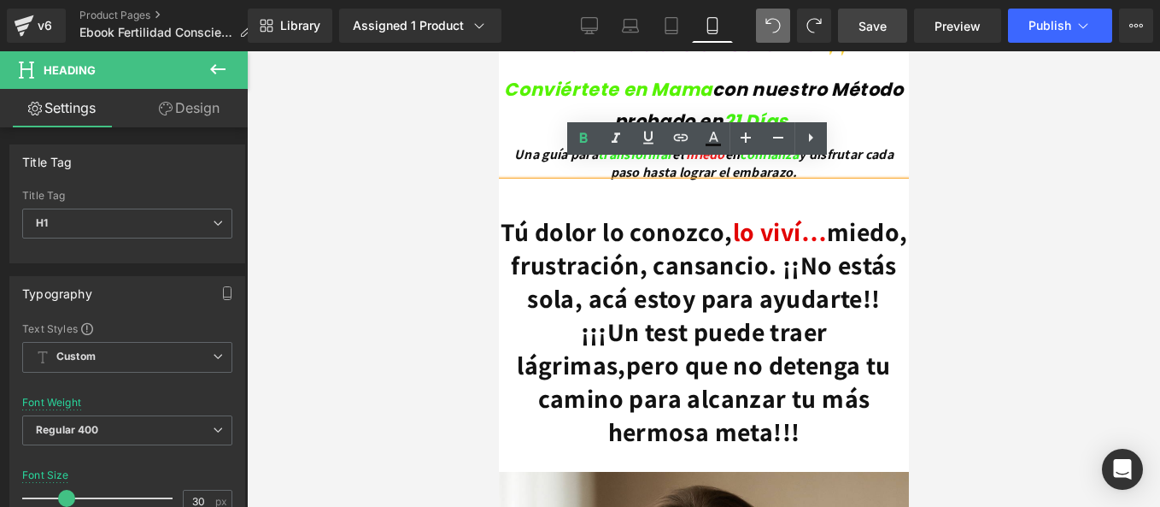
click at [888, 215] on h1 "Tú dolor lo conozco, lo viví … miedo, frustración, cansancio. ¡¡No estás sola, …" at bounding box center [703, 331] width 410 height 233
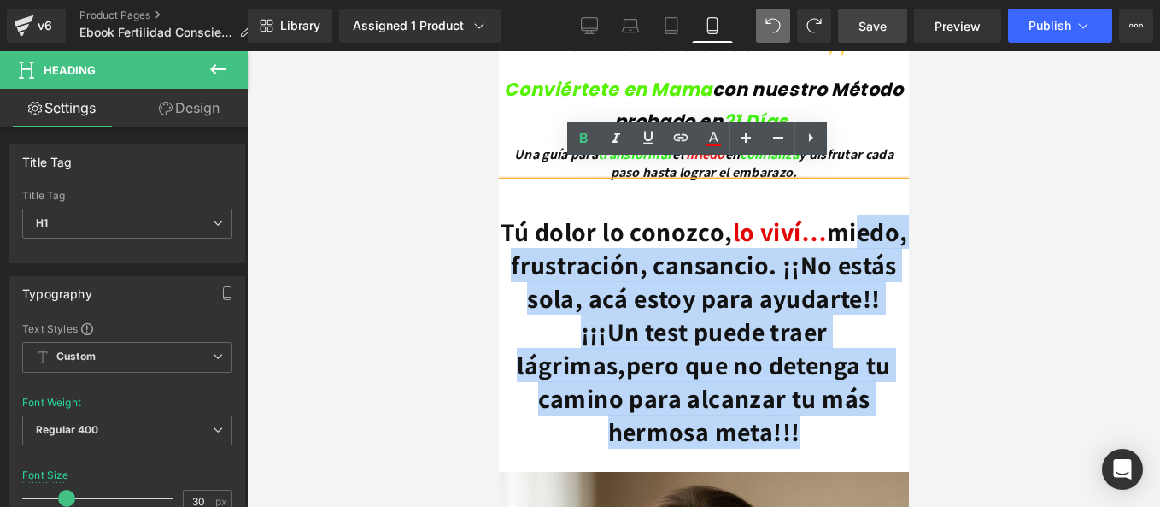
drag, startPoint x: 752, startPoint y: 447, endPoint x: 523, endPoint y: 255, distance: 298.4
click at [523, 255] on h1 "Tú dolor lo conozco, lo viví … miedo, frustración, cansancio. ¡¡No estás sola, …" at bounding box center [703, 331] width 410 height 233
drag, startPoint x: 505, startPoint y: 245, endPoint x: 745, endPoint y: 451, distance: 316.2
click at [745, 448] on h1 "Tú dolor lo conozco, lo viví … miedo, frustración, cansancio. ¡¡No estás sola, …" at bounding box center [703, 331] width 410 height 233
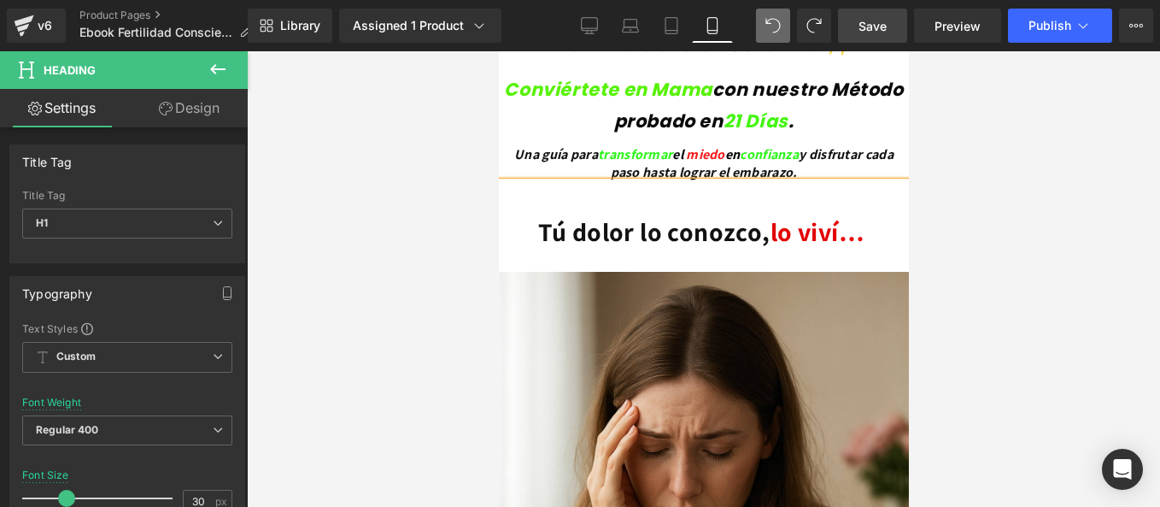
click at [355, 250] on div at bounding box center [703, 278] width 913 height 455
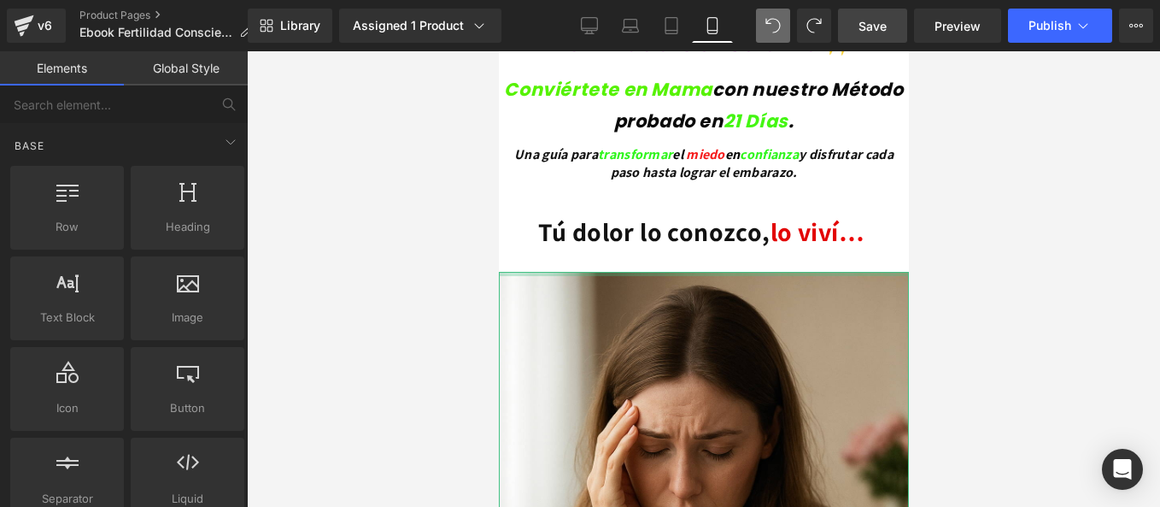
click at [634, 183] on h1 at bounding box center [703, 198] width 410 height 33
click at [607, 220] on strong "Tú dolor lo conozco, lo viví …" at bounding box center [703, 231] width 332 height 34
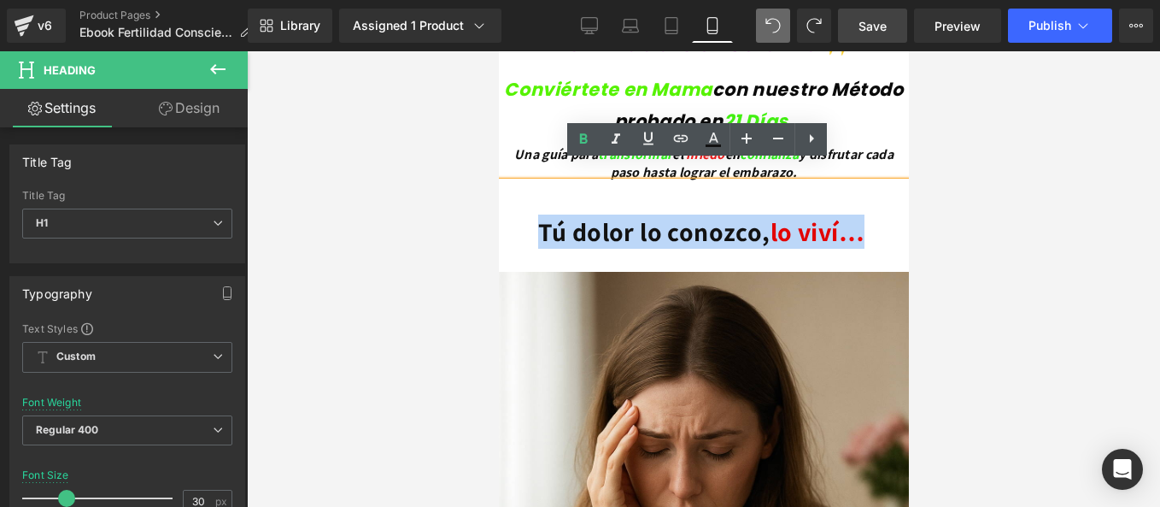
drag, startPoint x: 864, startPoint y: 212, endPoint x: 489, endPoint y: 212, distance: 375.0
copy strong "Tú dolor lo conozco, lo viví …"
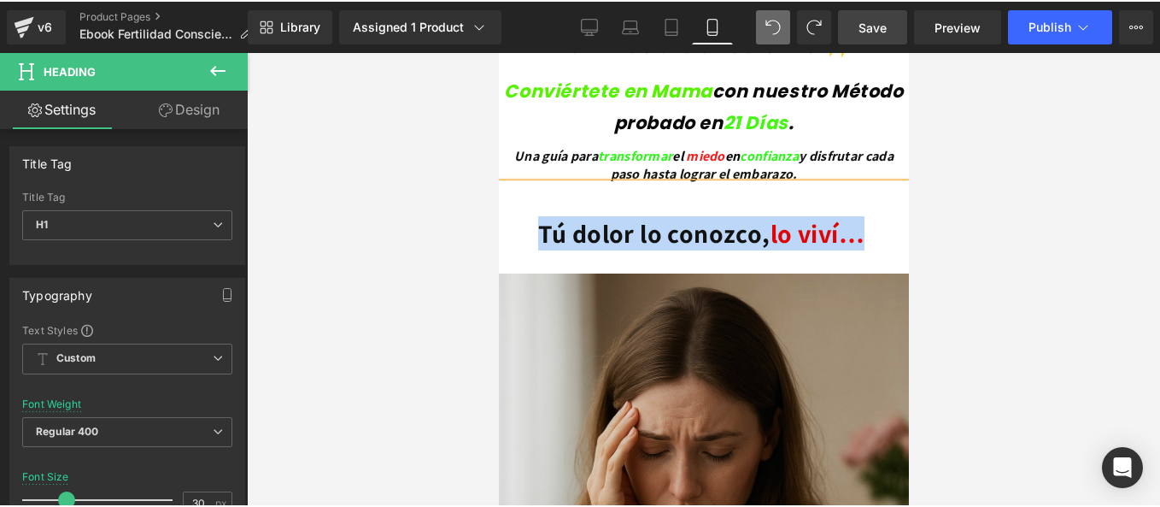
scroll to position [1051, 0]
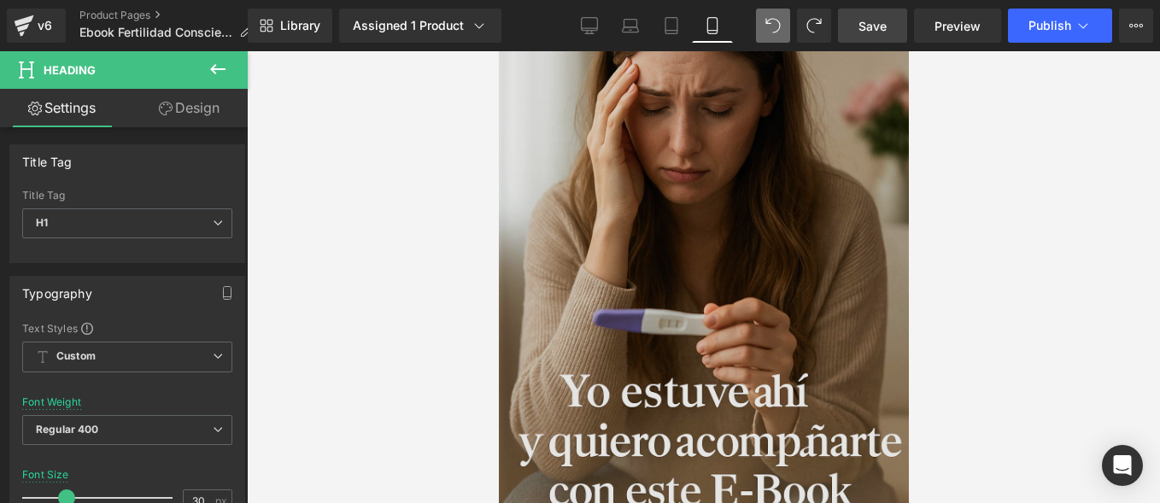
click at [635, 190] on img at bounding box center [703, 237] width 410 height 615
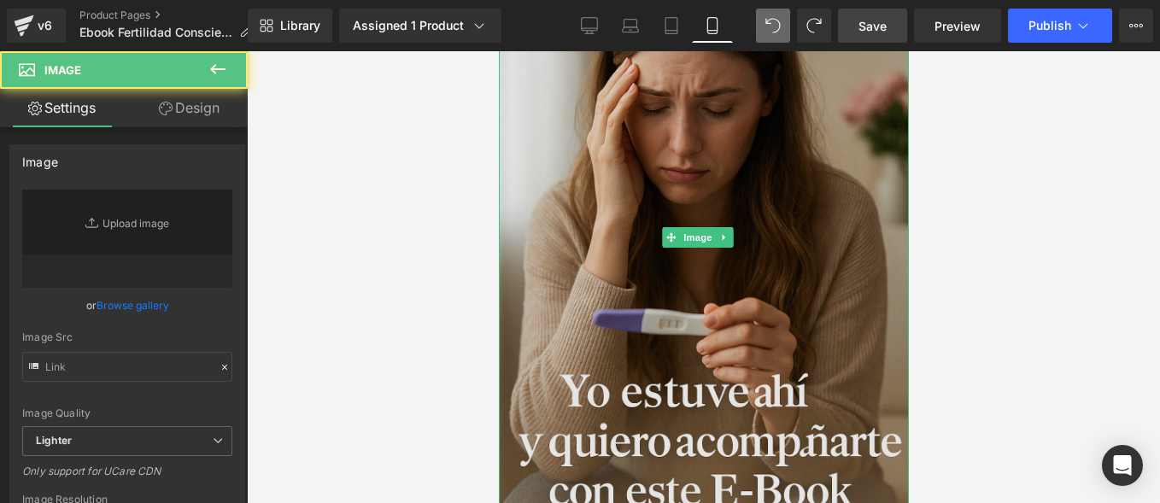
type input "[URL][DOMAIN_NAME]"
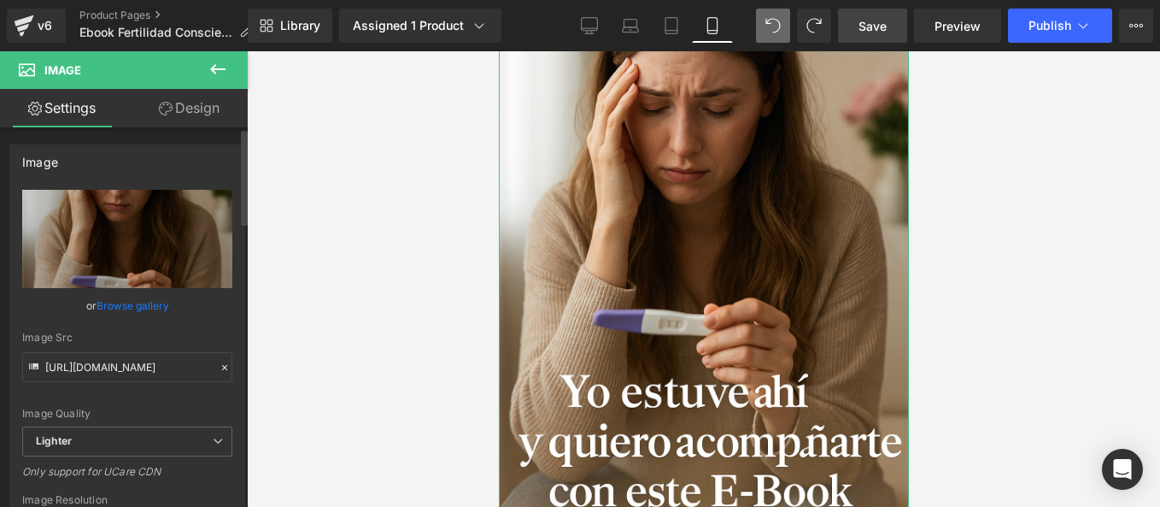
click at [123, 384] on div "Image Quality Lighter Lightest Lighter Lighter Lightest Only support for UCare …" at bounding box center [127, 308] width 210 height 237
click at [686, 227] on span "Image" at bounding box center [697, 237] width 36 height 21
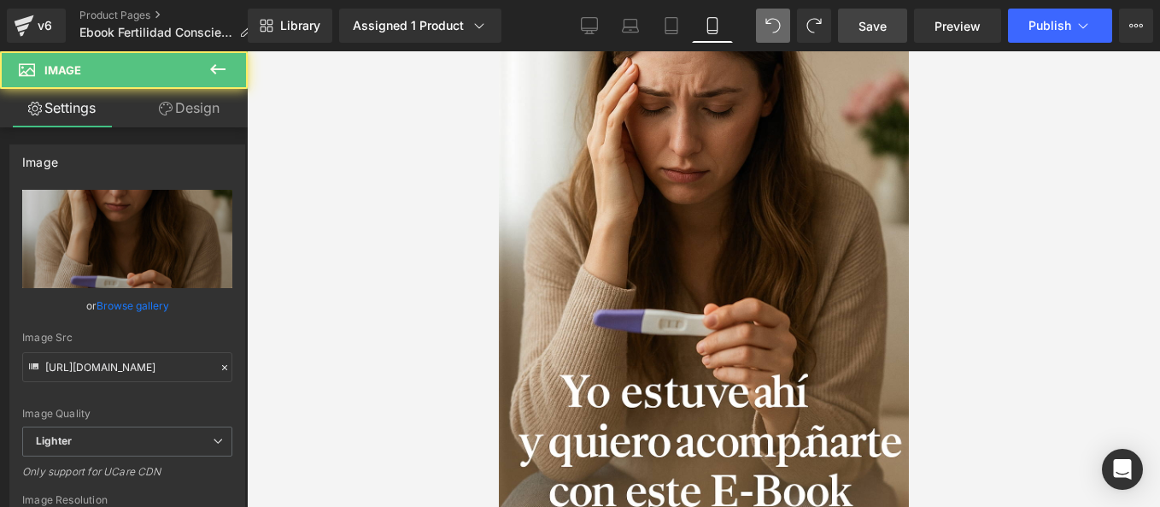
click at [395, 272] on div at bounding box center [703, 278] width 913 height 455
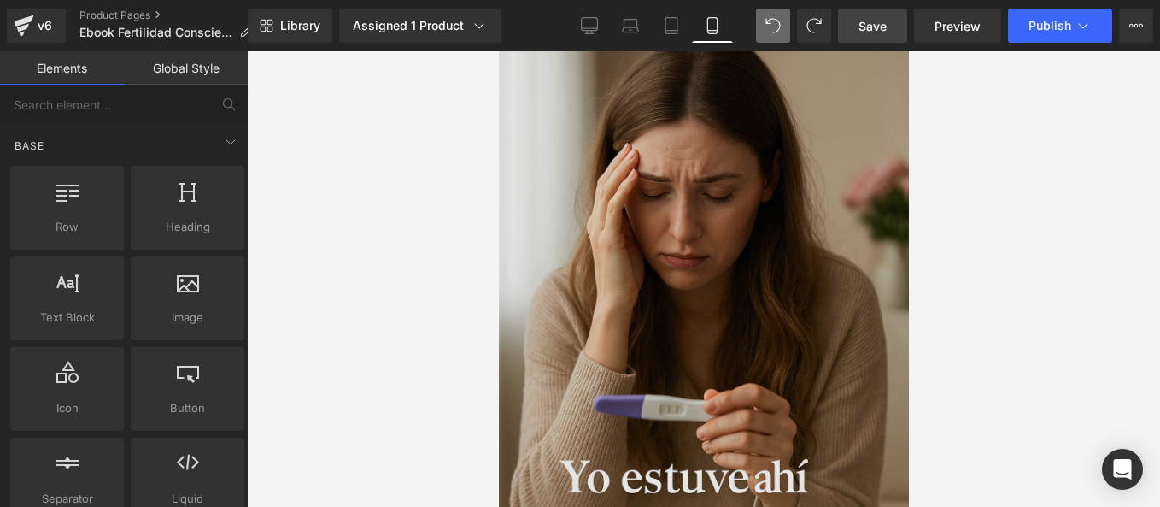
scroll to position [880, 0]
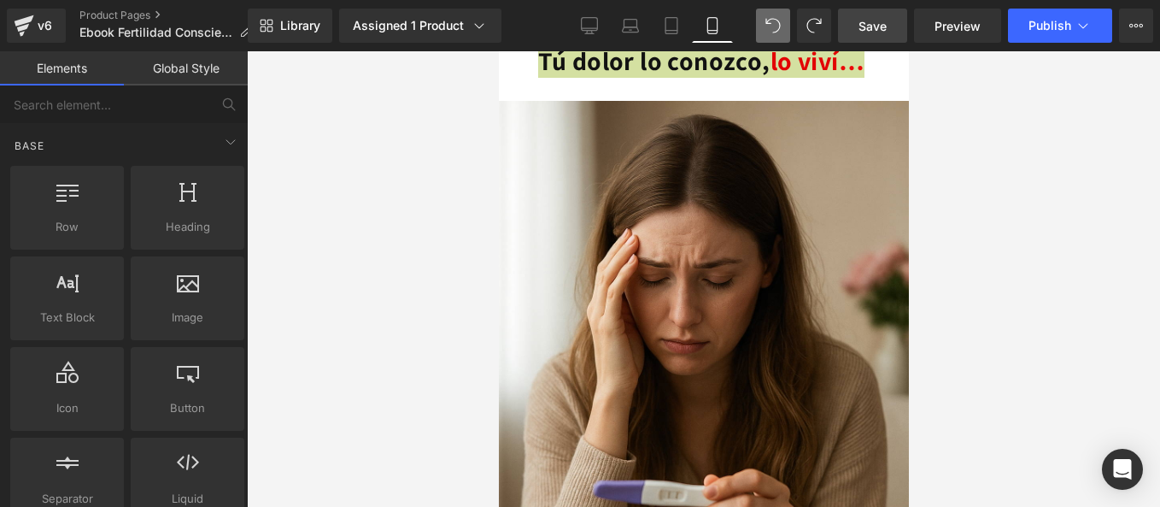
click at [389, 237] on div at bounding box center [703, 278] width 913 height 455
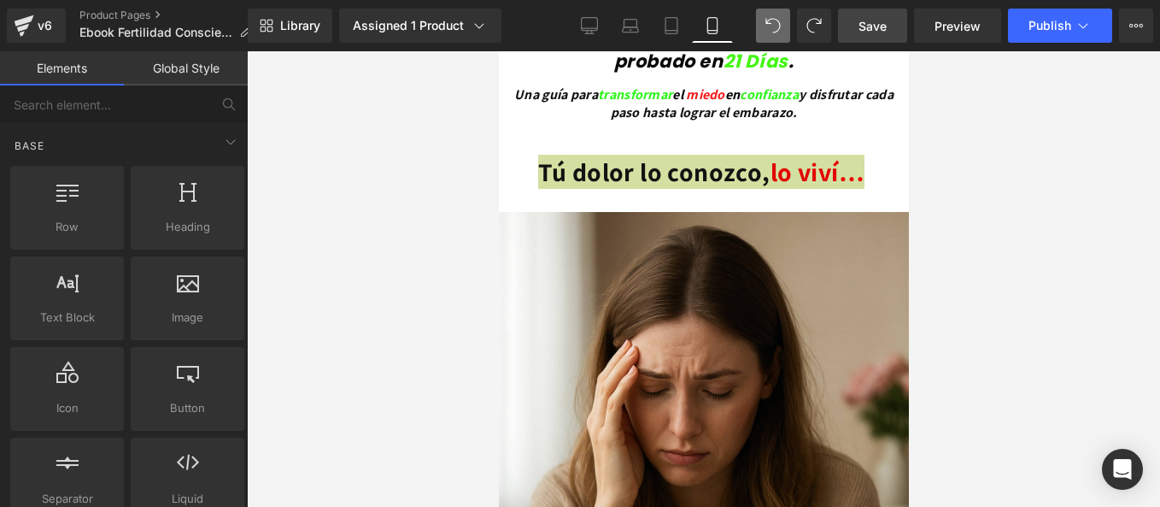
scroll to position [598, 0]
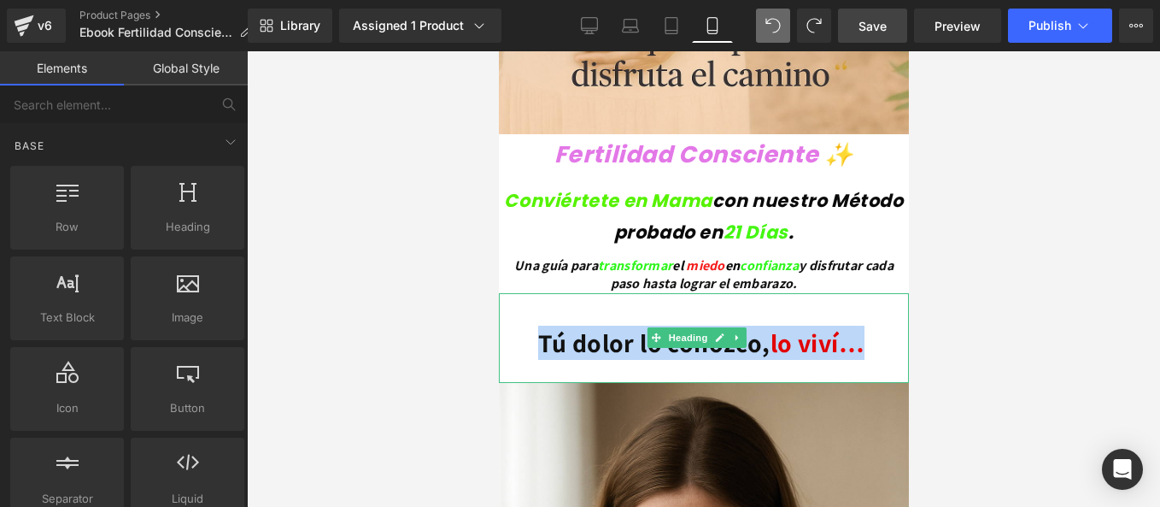
click at [763, 325] on strong "Tú dolor lo conozco, lo viví …" at bounding box center [703, 342] width 332 height 34
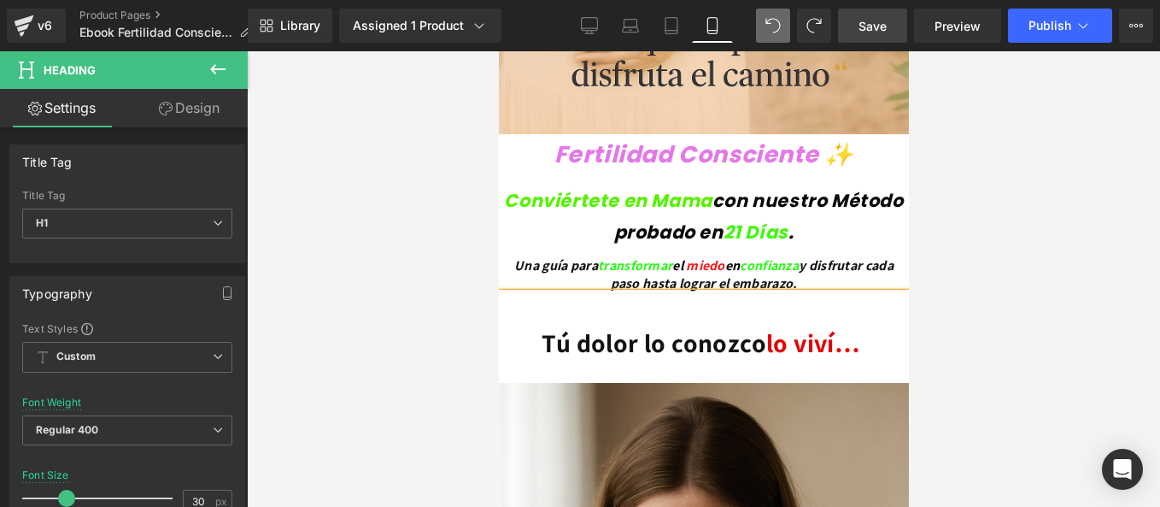
click at [773, 328] on span "lo viví" at bounding box center [799, 342] width 68 height 34
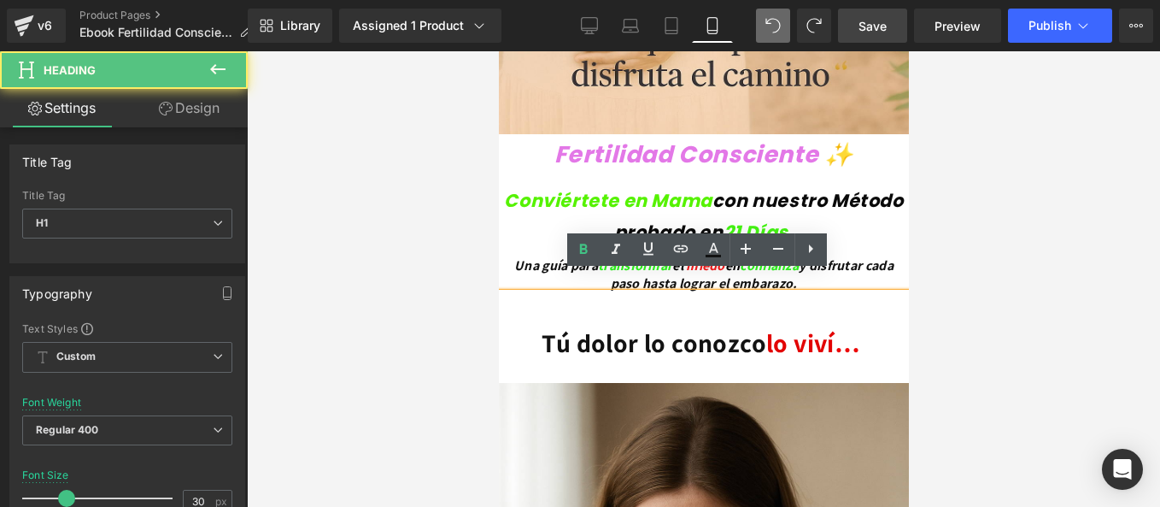
click at [949, 306] on div at bounding box center [703, 278] width 913 height 455
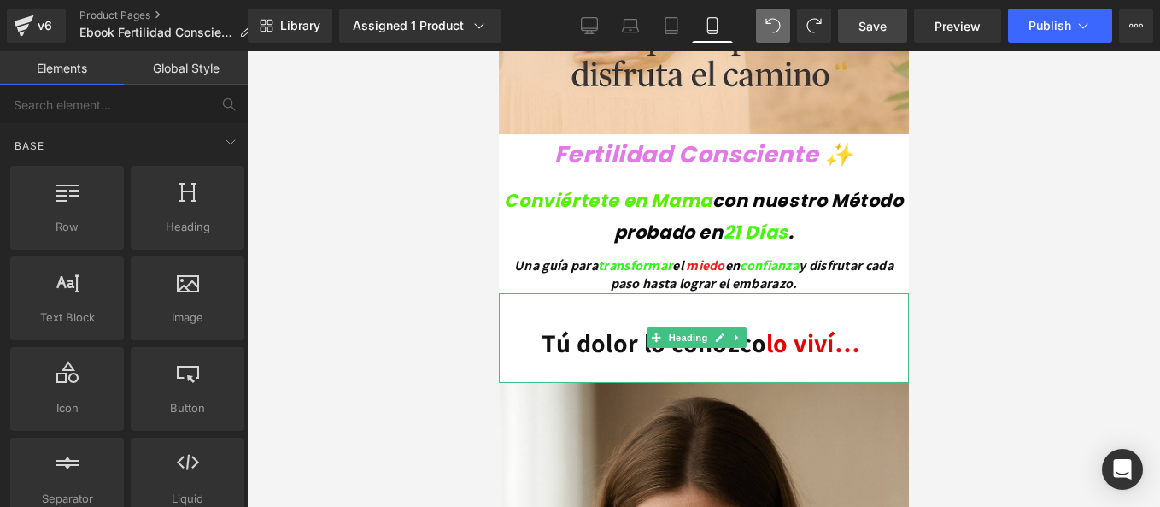
click at [790, 298] on h1 at bounding box center [703, 309] width 410 height 33
click at [735, 326] on strong "Tú dolor lo conozco lo viví …" at bounding box center [703, 342] width 324 height 34
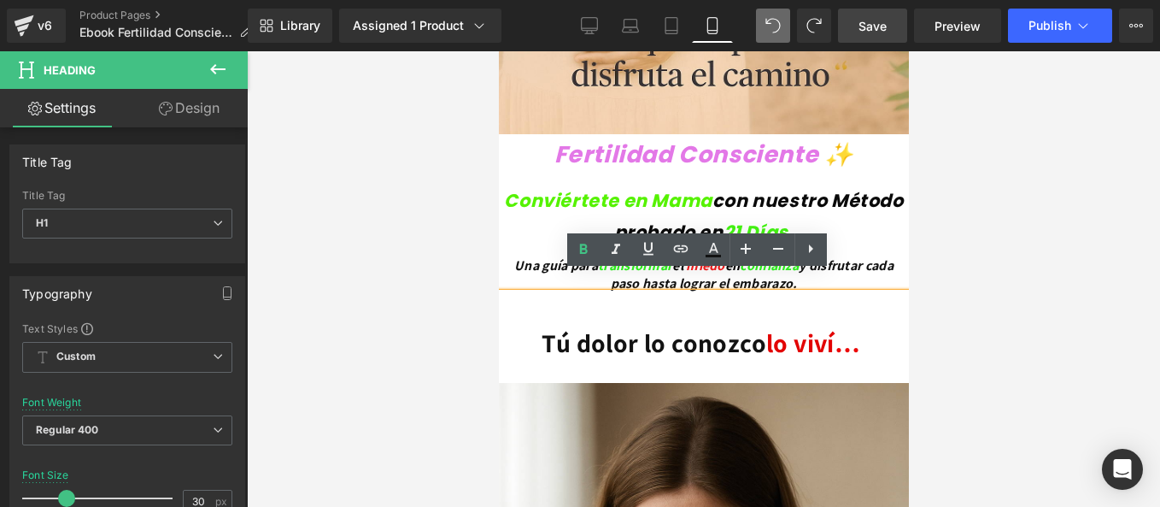
click at [999, 286] on div at bounding box center [703, 278] width 913 height 455
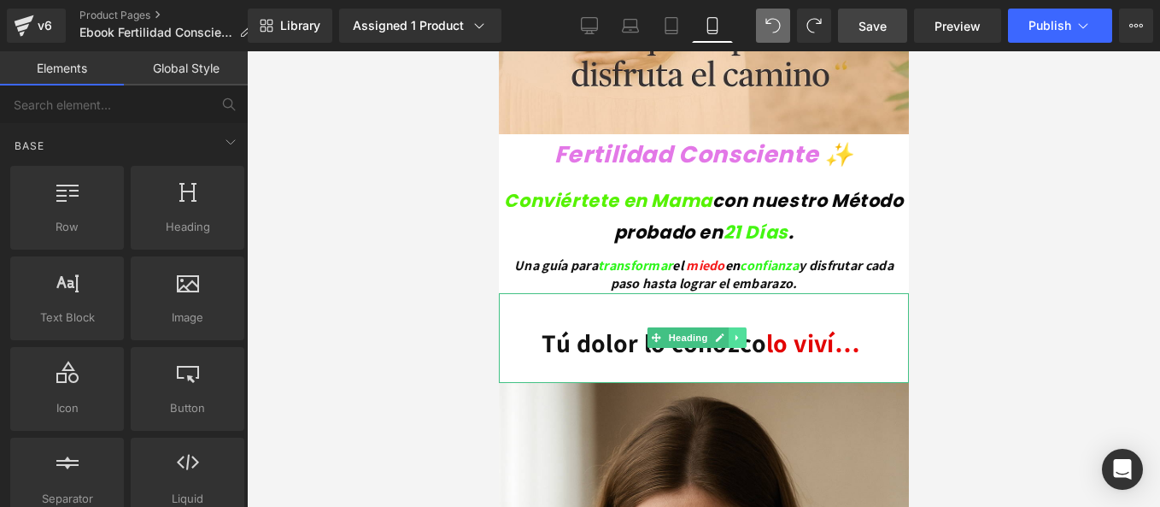
click at [737, 332] on icon at bounding box center [736, 337] width 9 height 10
click at [746, 332] on icon at bounding box center [745, 337] width 9 height 10
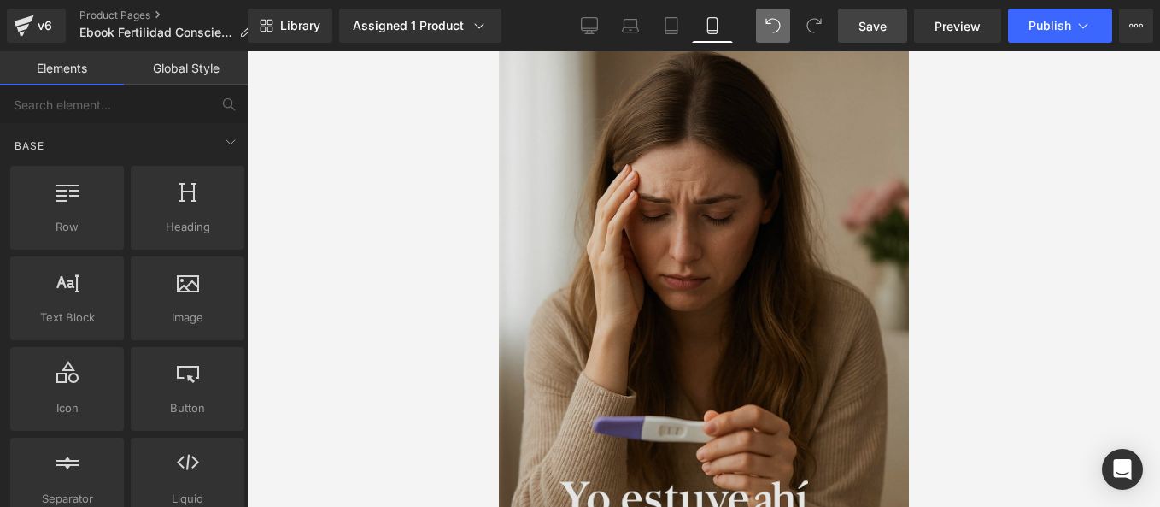
scroll to position [769, 0]
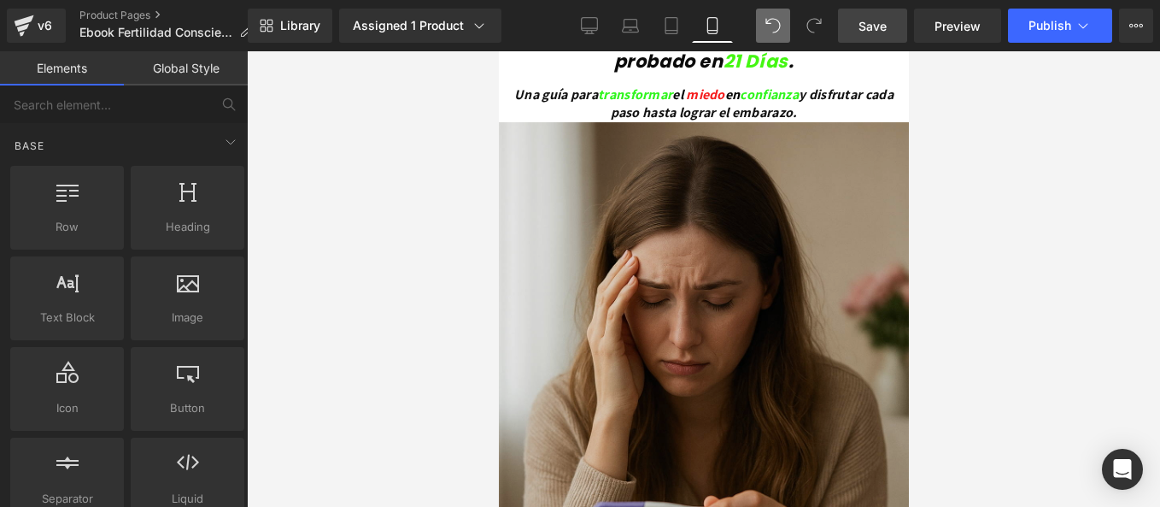
click at [735, 298] on img at bounding box center [703, 429] width 410 height 615
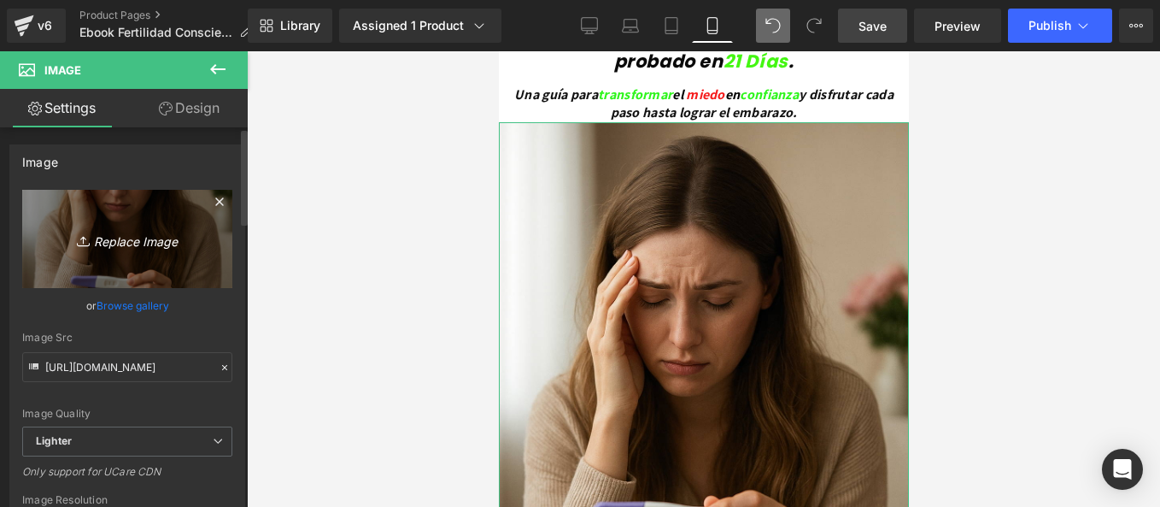
click at [139, 243] on icon "Replace Image" at bounding box center [127, 238] width 137 height 21
type input "C:\fakepath\Tú dolor lo conozco, lo viví….png"
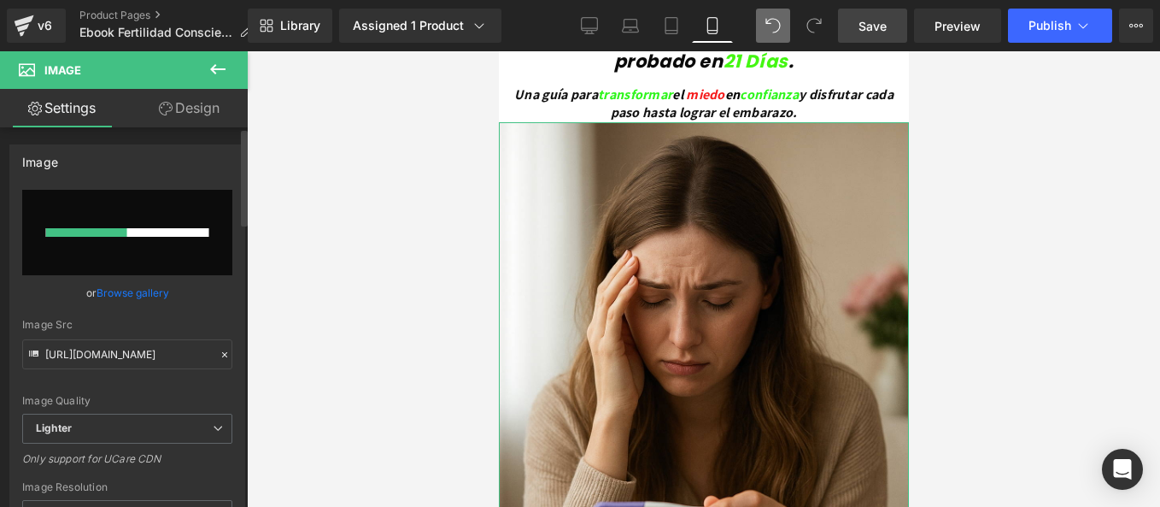
click at [220, 357] on icon at bounding box center [225, 355] width 12 height 12
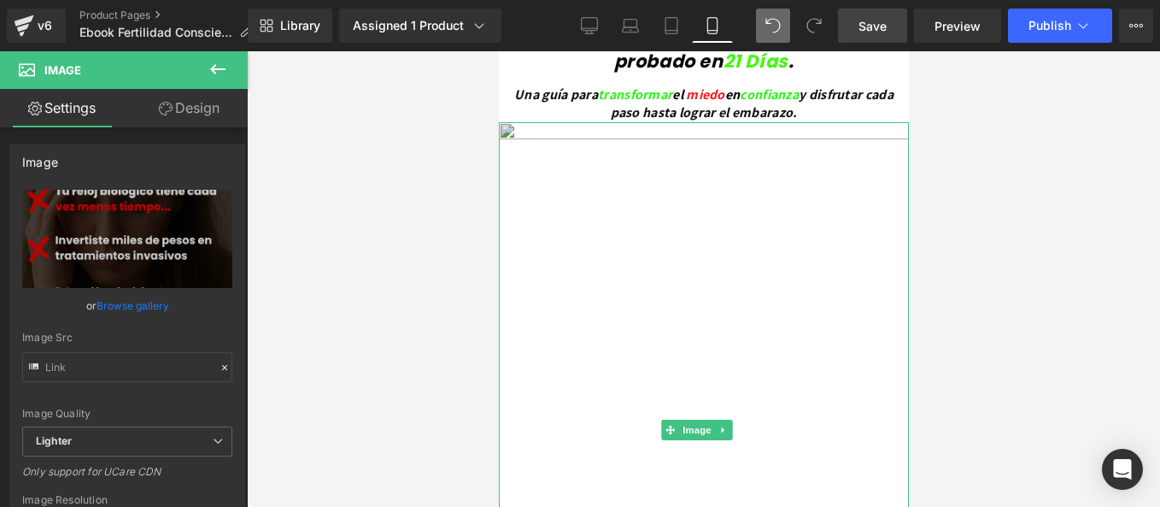
type input "[URL][DOMAIN_NAME]"
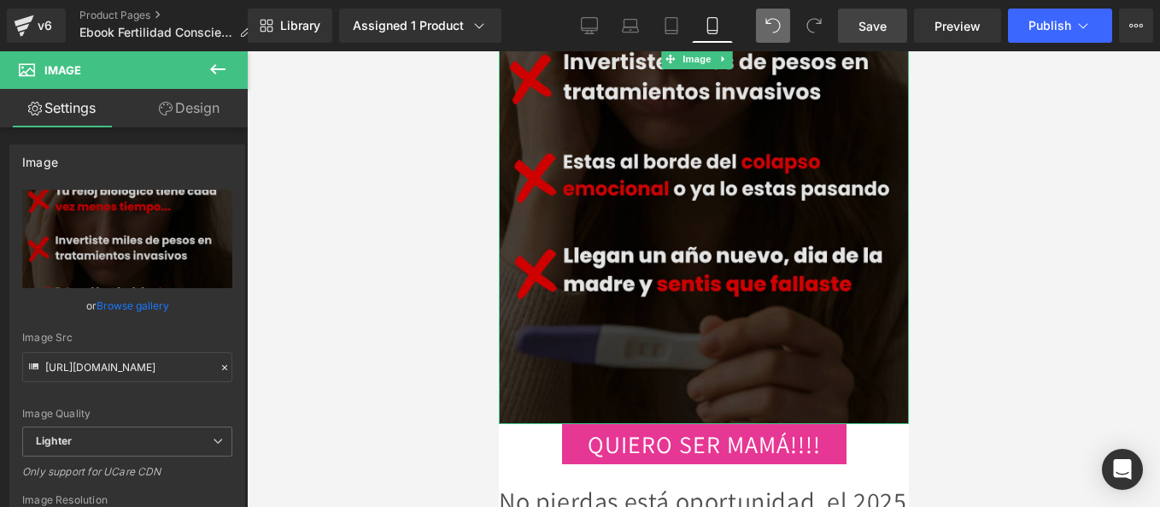
scroll to position [1281, 0]
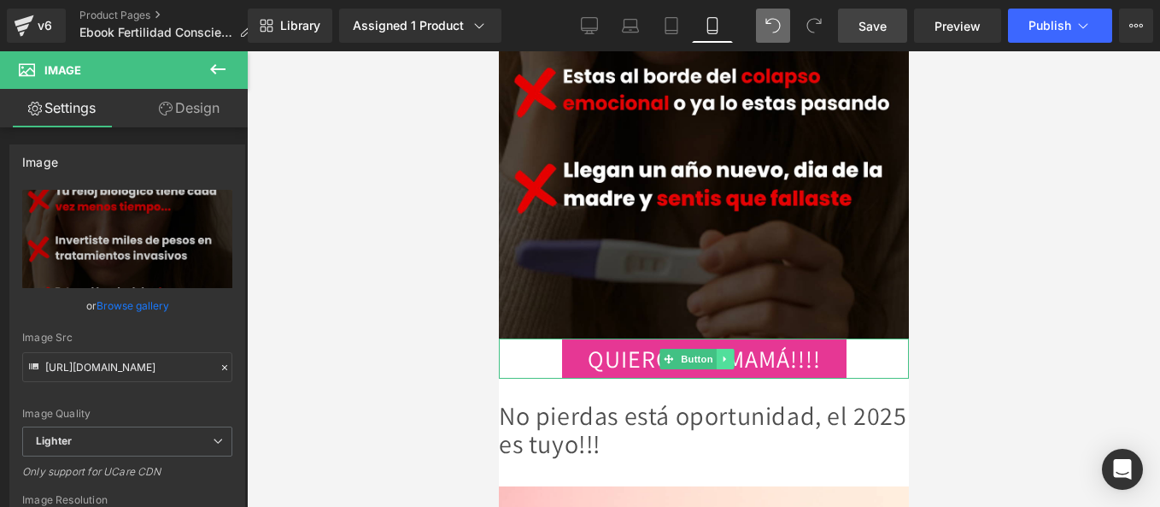
click at [721, 349] on link at bounding box center [725, 359] width 18 height 21
click at [726, 349] on link at bounding box center [733, 359] width 18 height 21
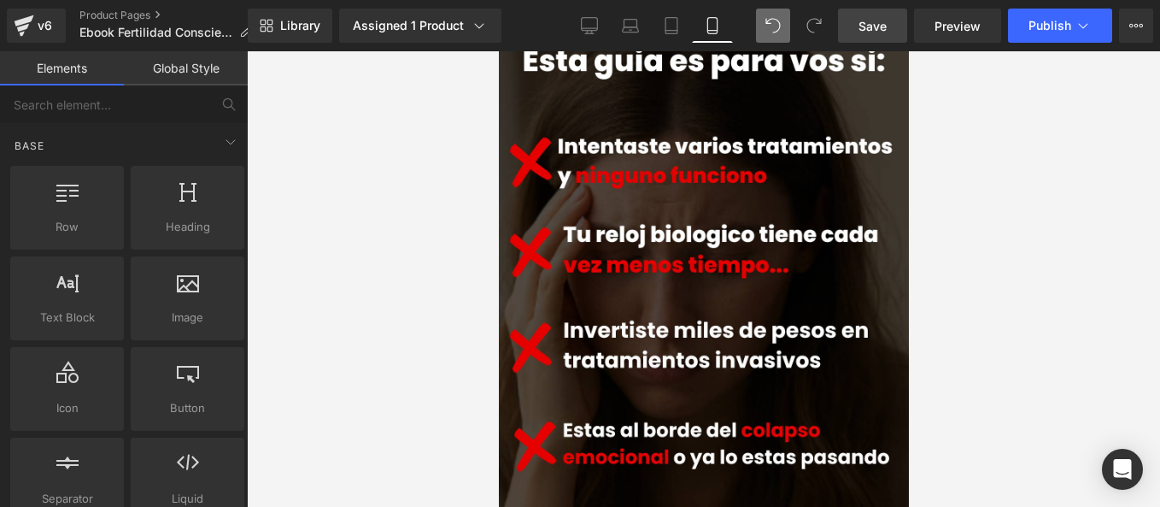
scroll to position [1277, 0]
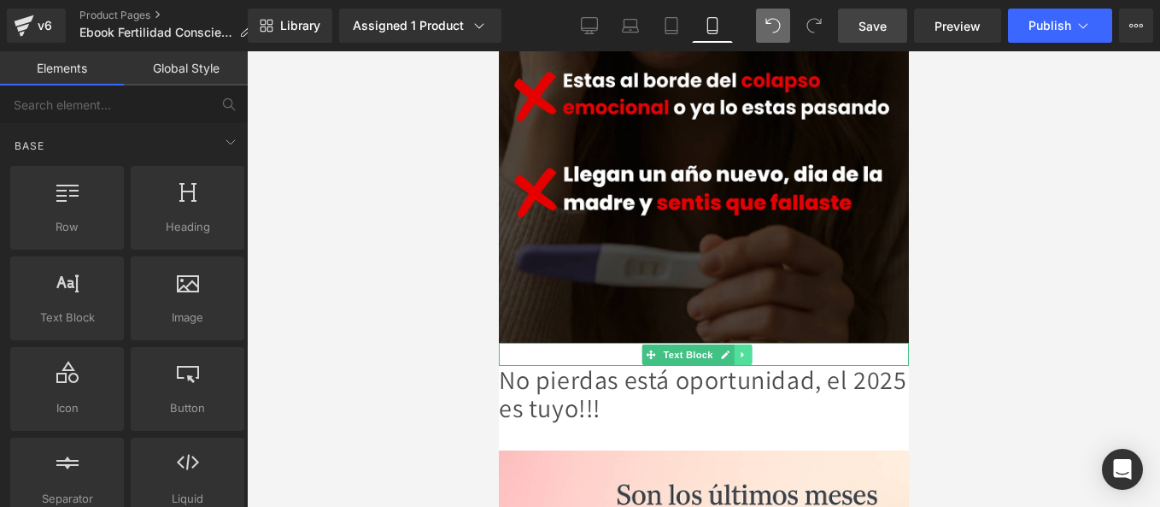
click at [742, 349] on icon at bounding box center [742, 354] width 9 height 10
click at [747, 349] on icon at bounding box center [751, 354] width 9 height 10
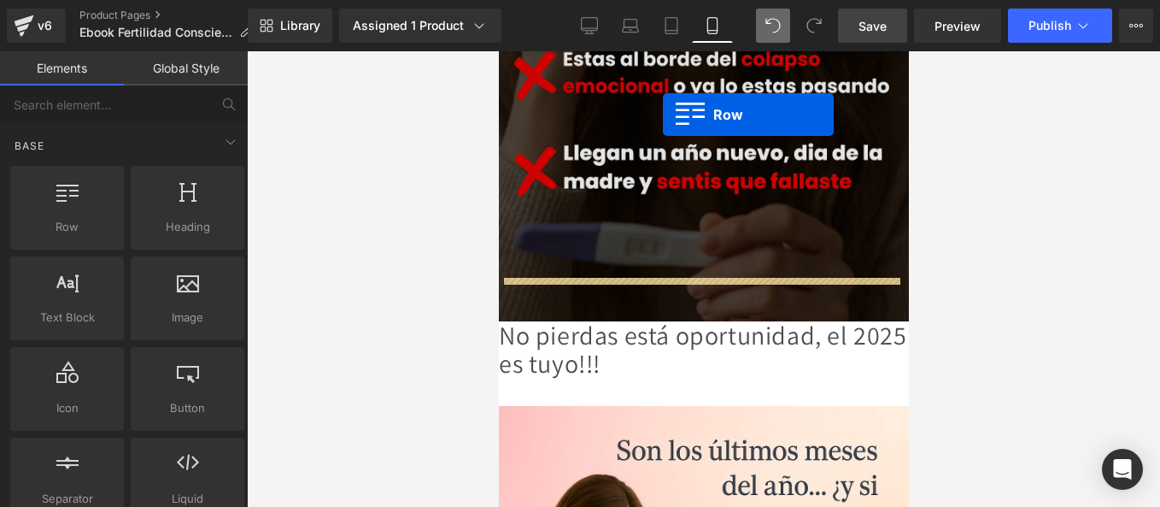
scroll to position [1264, 0]
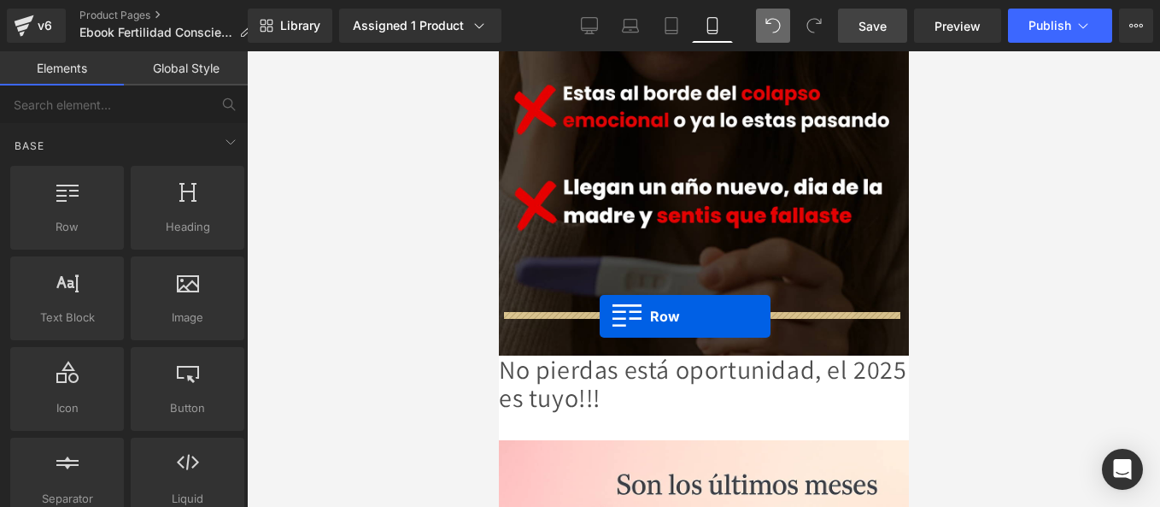
drag, startPoint x: 653, startPoint y: 110, endPoint x: 599, endPoint y: 316, distance: 212.8
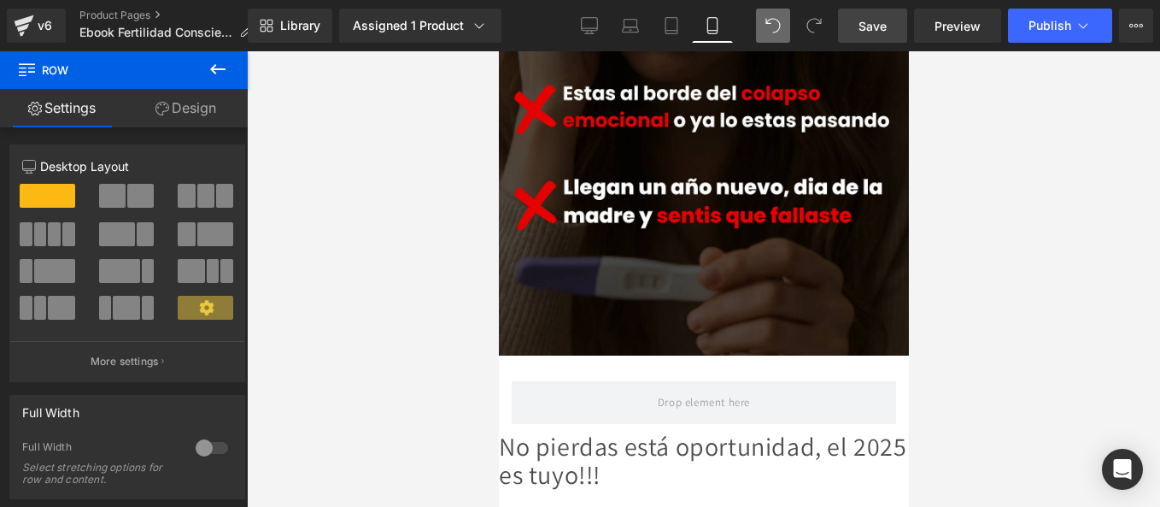
click at [215, 66] on icon at bounding box center [217, 69] width 15 height 10
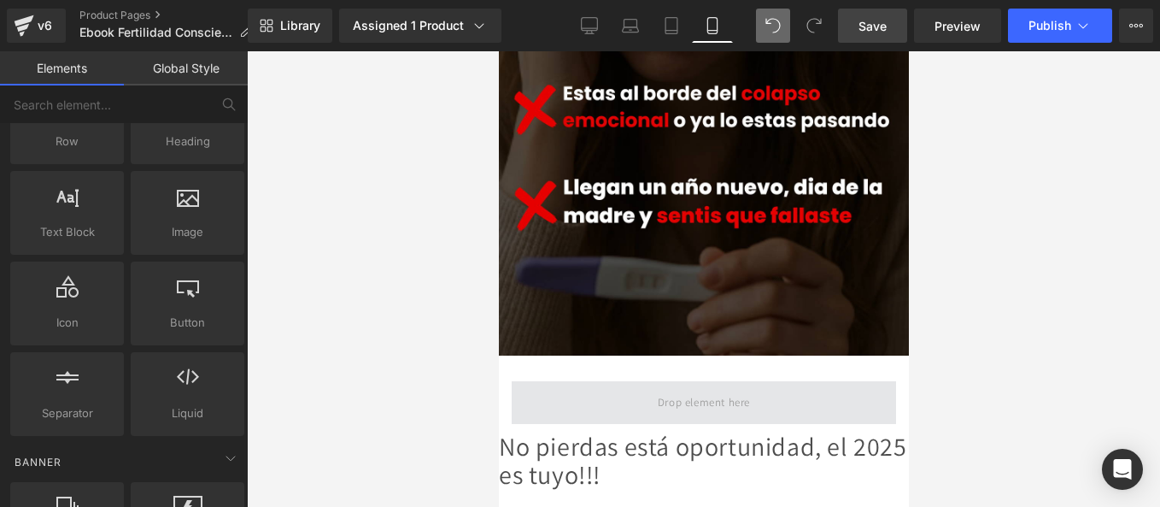
scroll to position [85, 0]
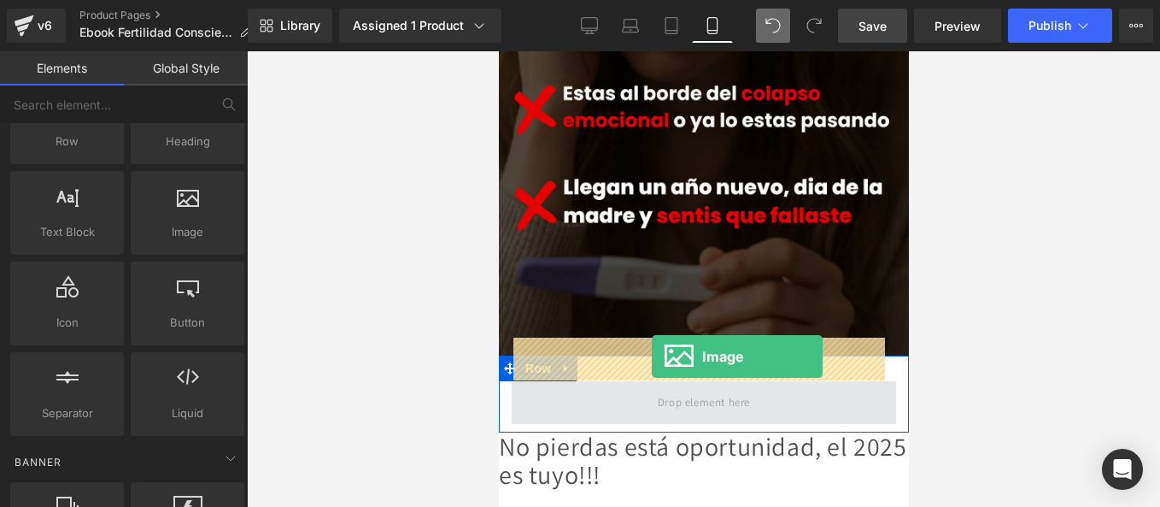
drag, startPoint x: 681, startPoint y: 281, endPoint x: 651, endPoint y: 356, distance: 80.9
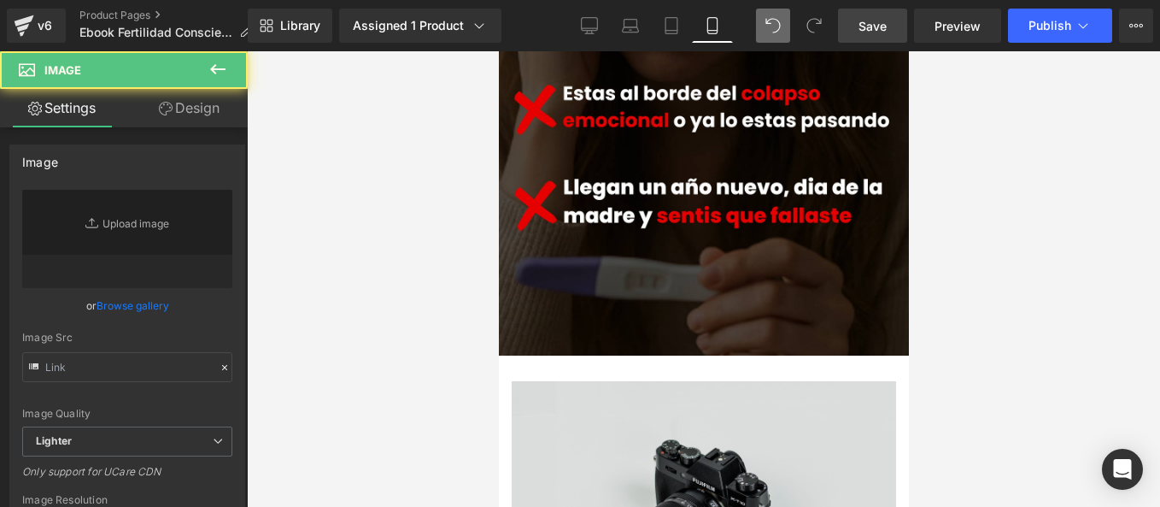
type input "//[DOMAIN_NAME][URL]"
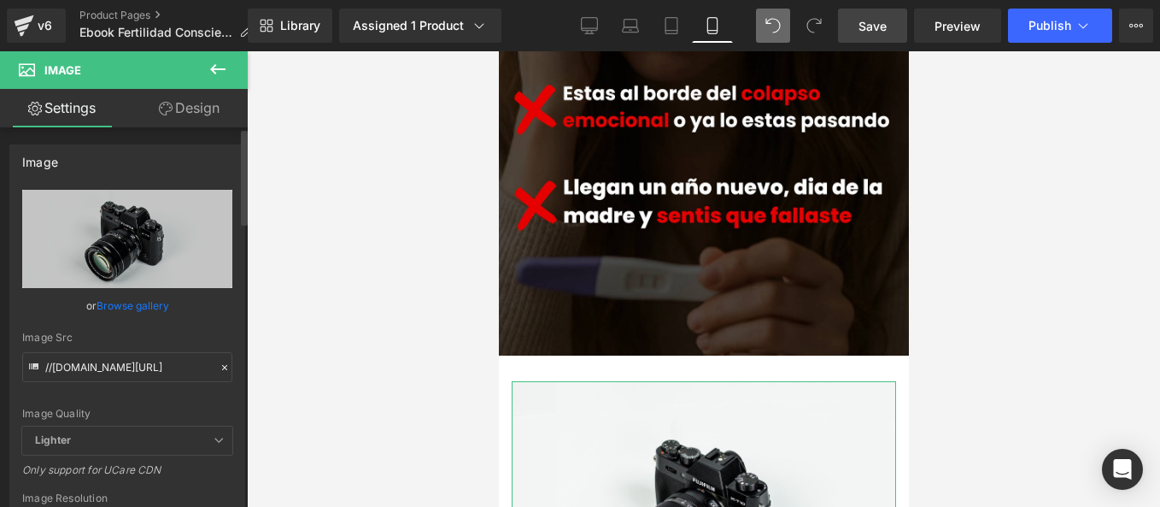
click at [219, 362] on icon at bounding box center [225, 367] width 12 height 12
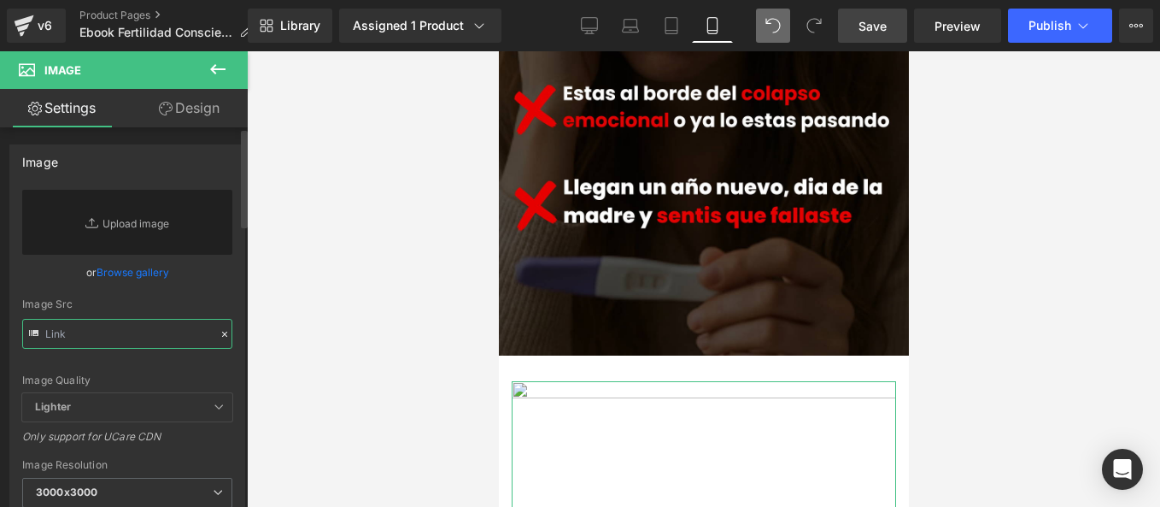
click at [133, 337] on input "text" at bounding box center [127, 334] width 210 height 30
paste input "[URL][DOMAIN_NAME]"
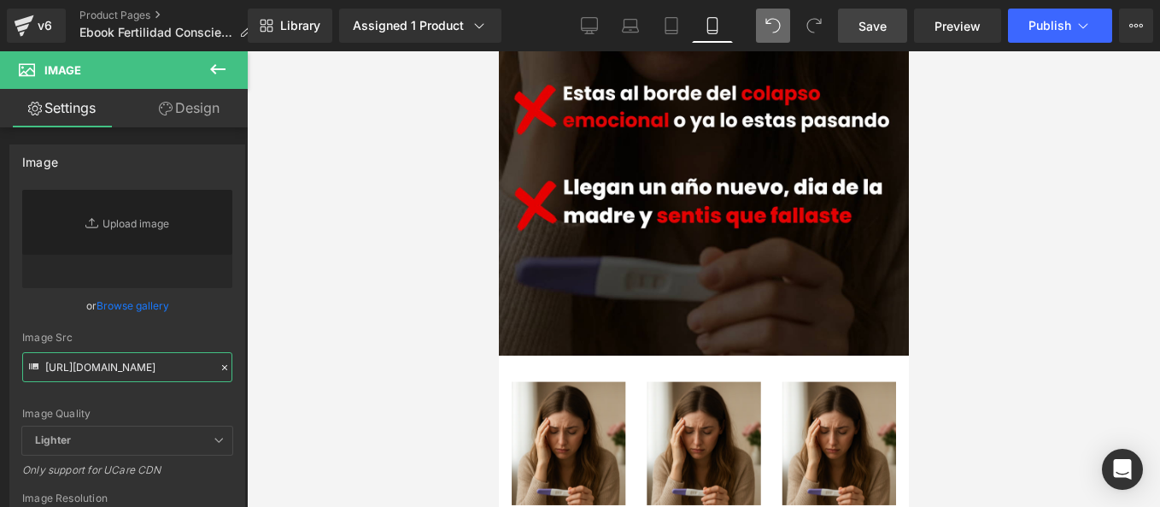
type input "[URL][DOMAIN_NAME]"
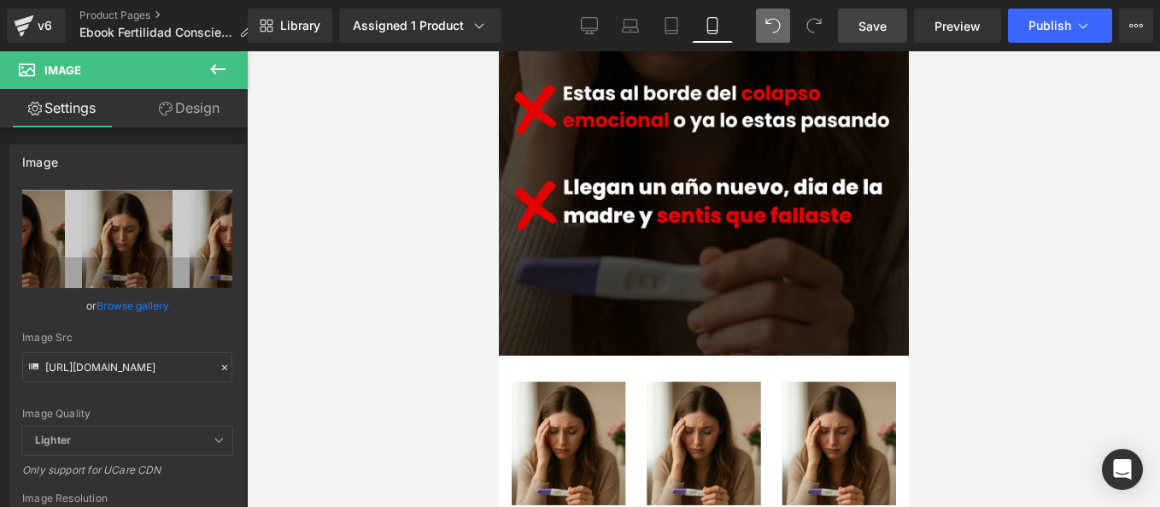
click at [436, 331] on div at bounding box center [703, 278] width 913 height 455
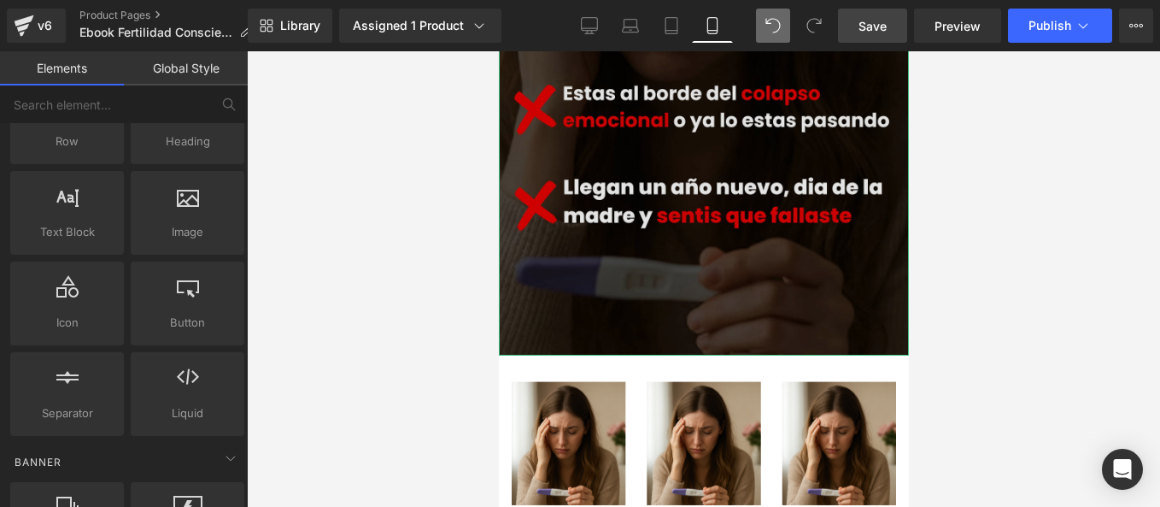
scroll to position [1093, 0]
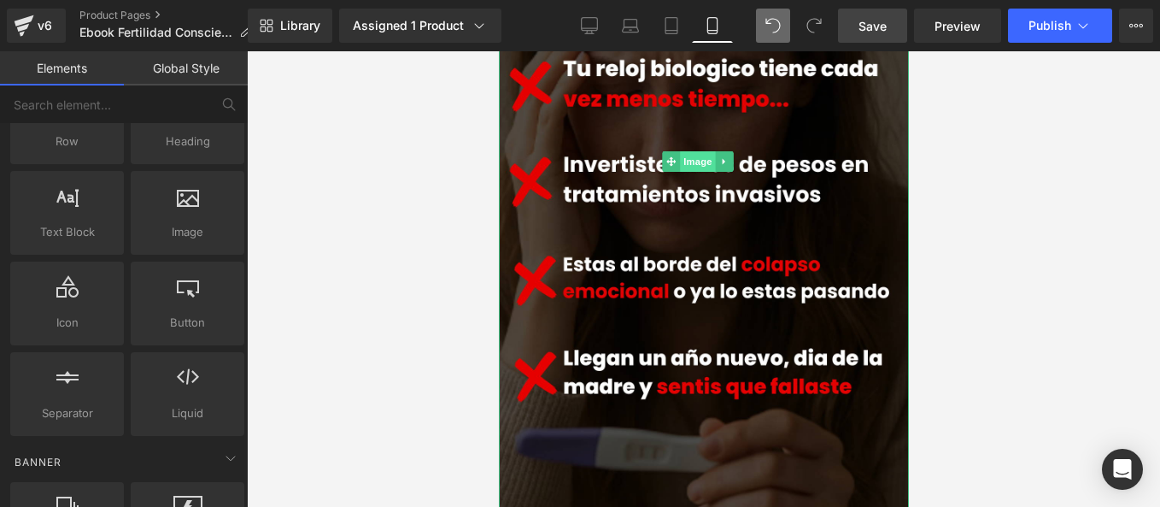
click at [706, 151] on span "Image" at bounding box center [697, 161] width 36 height 21
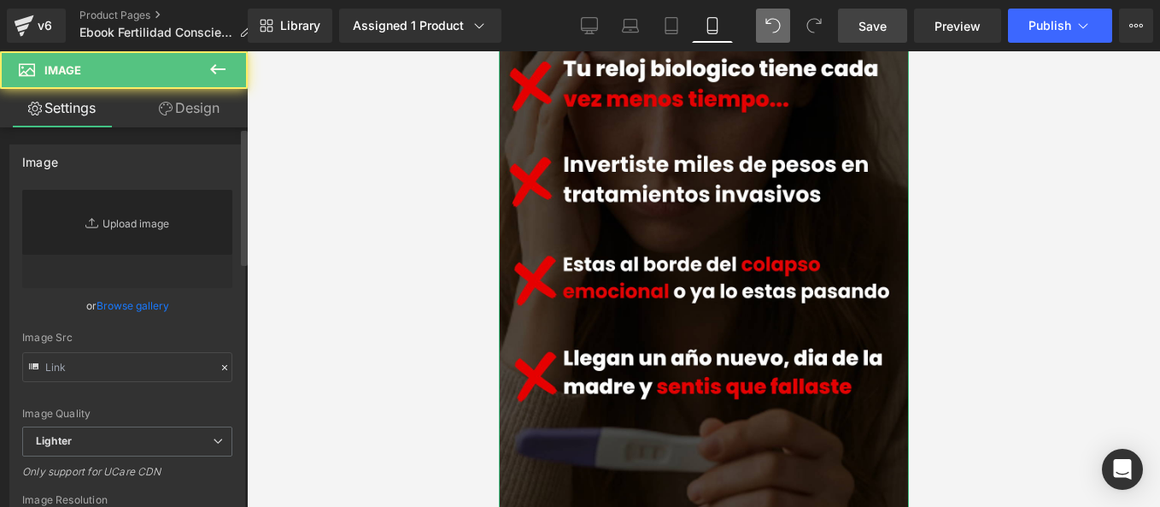
type input "[URL][DOMAIN_NAME]"
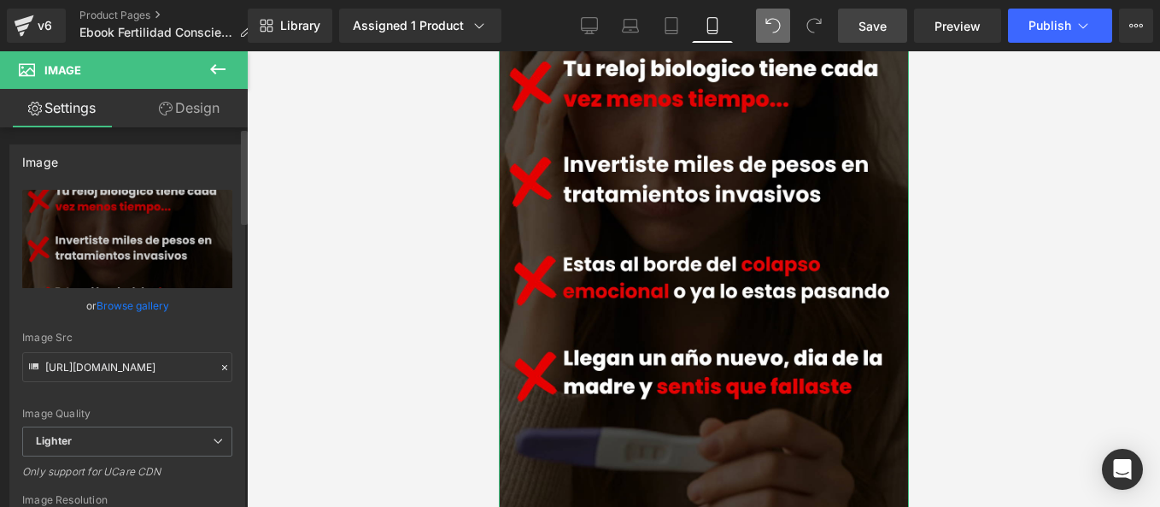
click at [219, 370] on icon at bounding box center [225, 367] width 12 height 12
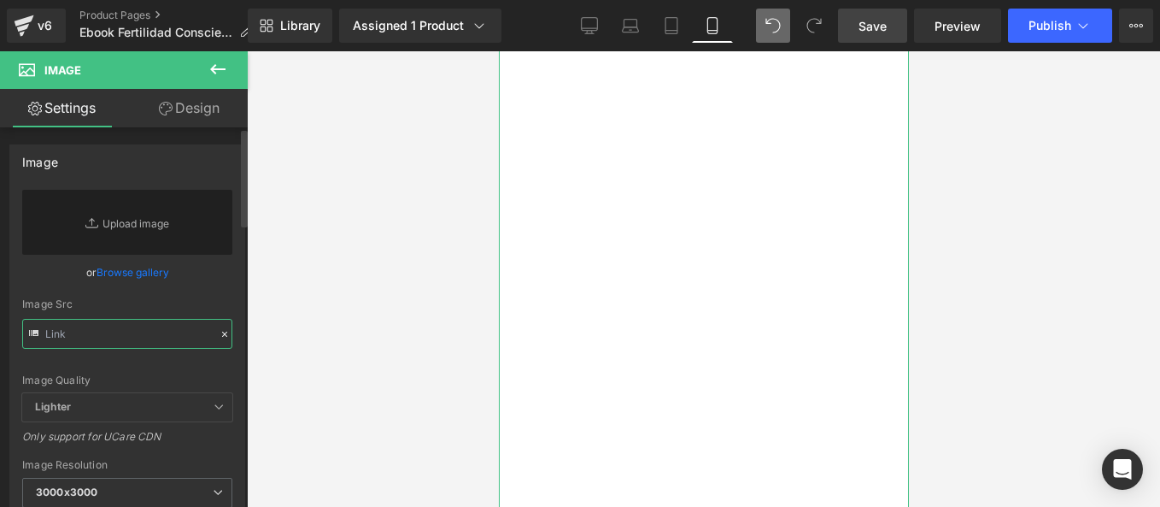
click at [120, 326] on input "text" at bounding box center [127, 334] width 210 height 30
paste input "[URL][DOMAIN_NAME]"
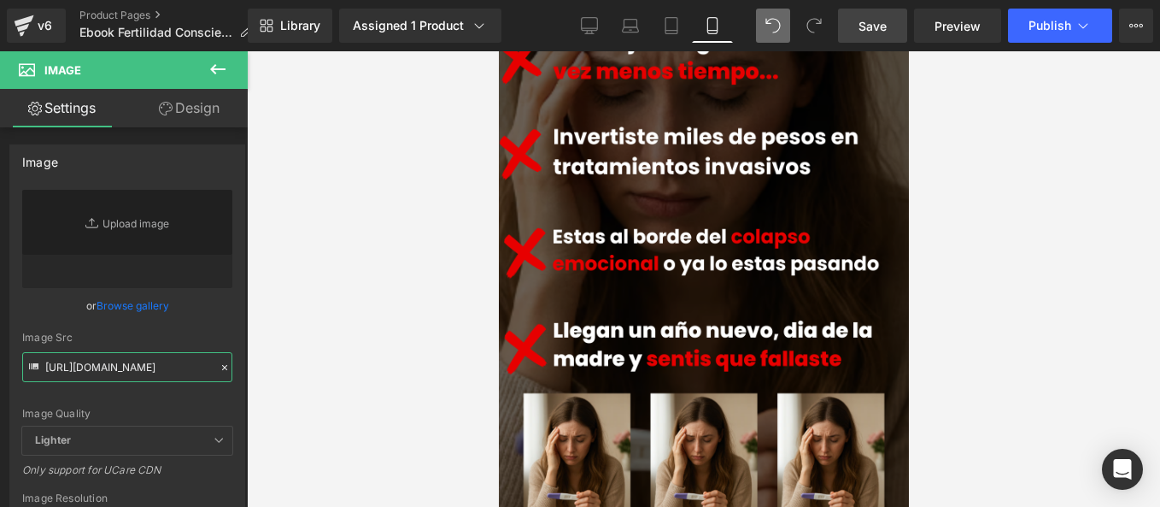
type input "[URL][DOMAIN_NAME]"
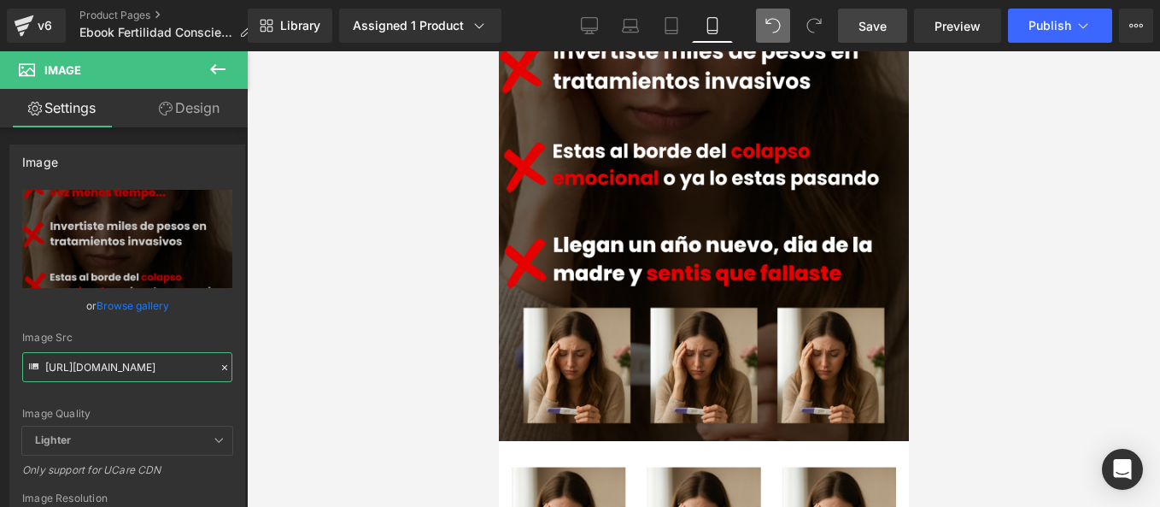
scroll to position [1350, 0]
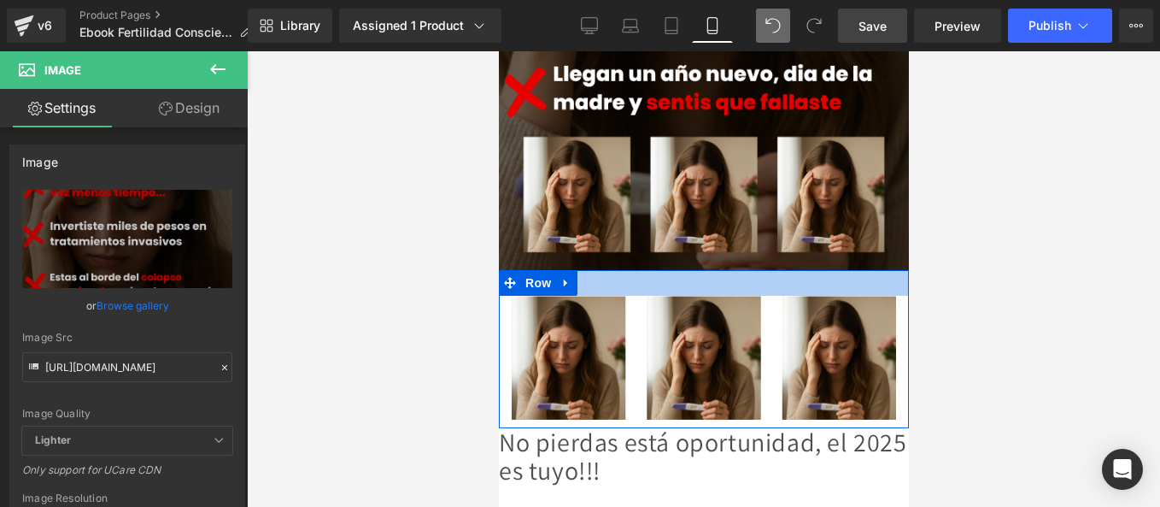
click at [575, 270] on div at bounding box center [703, 283] width 410 height 26
click at [568, 277] on icon at bounding box center [566, 283] width 12 height 13
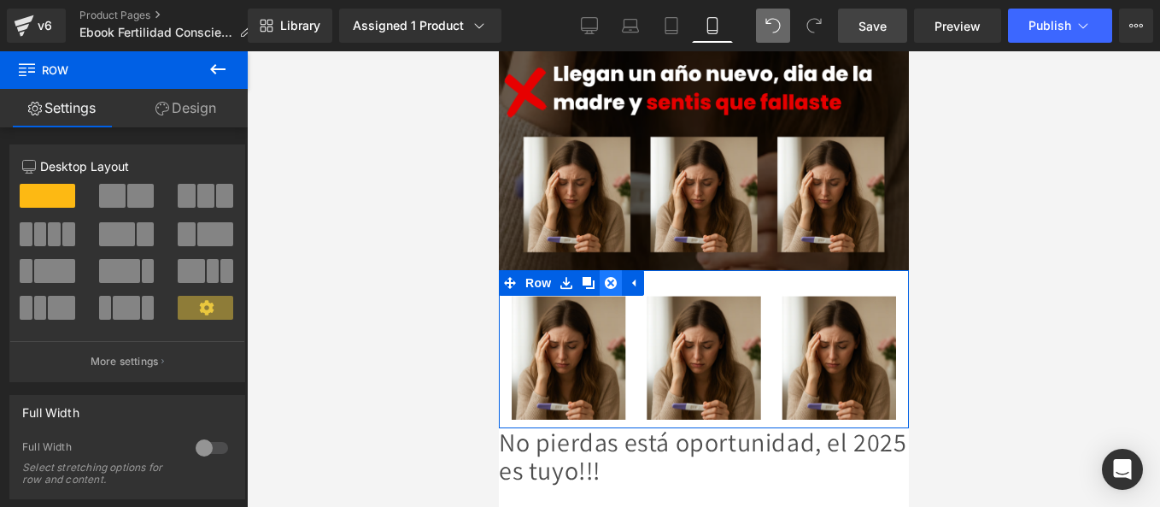
click at [610, 277] on icon at bounding box center [610, 283] width 12 height 12
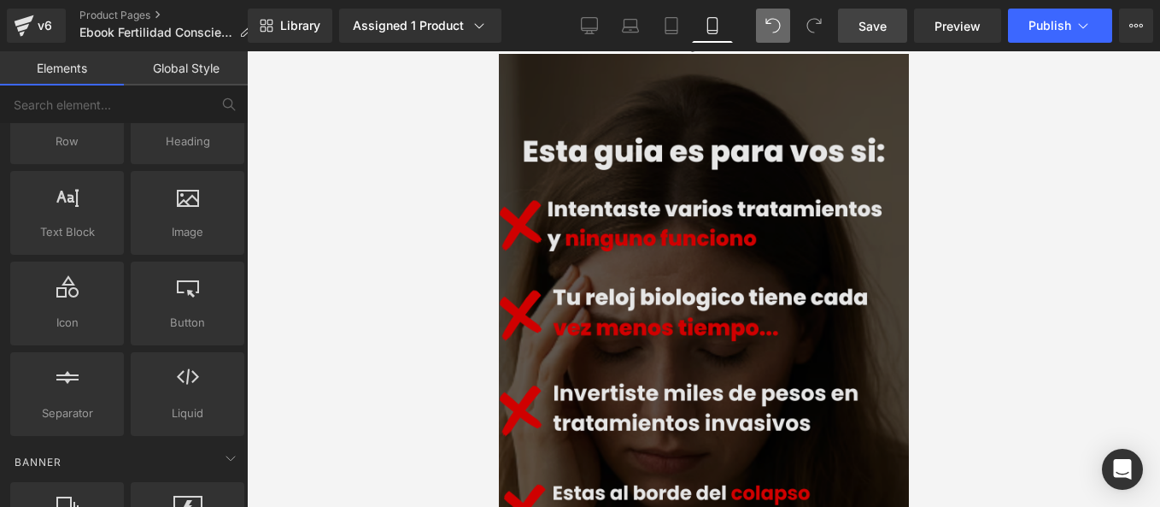
scroll to position [1008, 0]
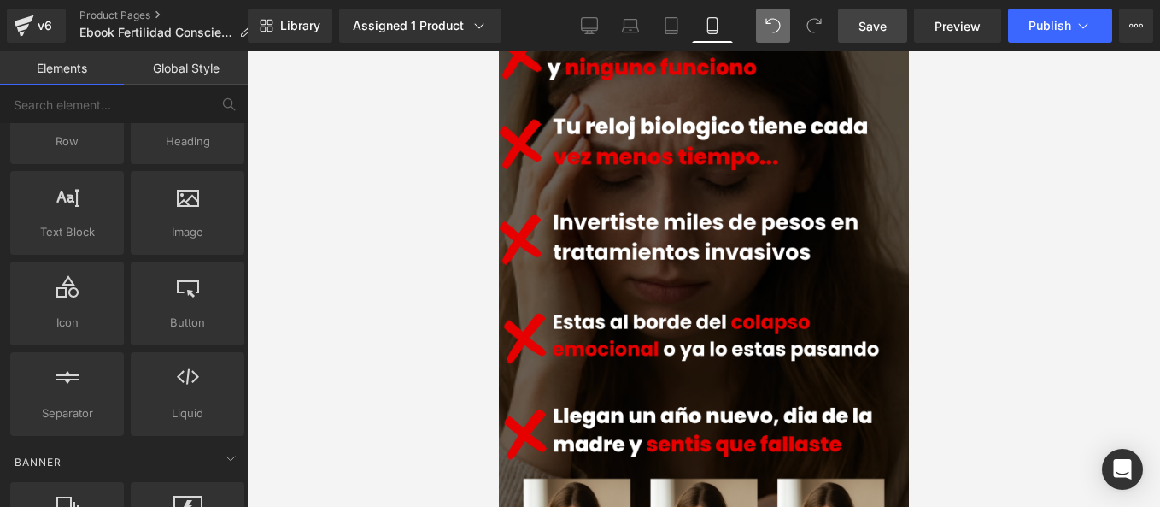
drag, startPoint x: 956, startPoint y: 277, endPoint x: 922, endPoint y: 285, distance: 35.2
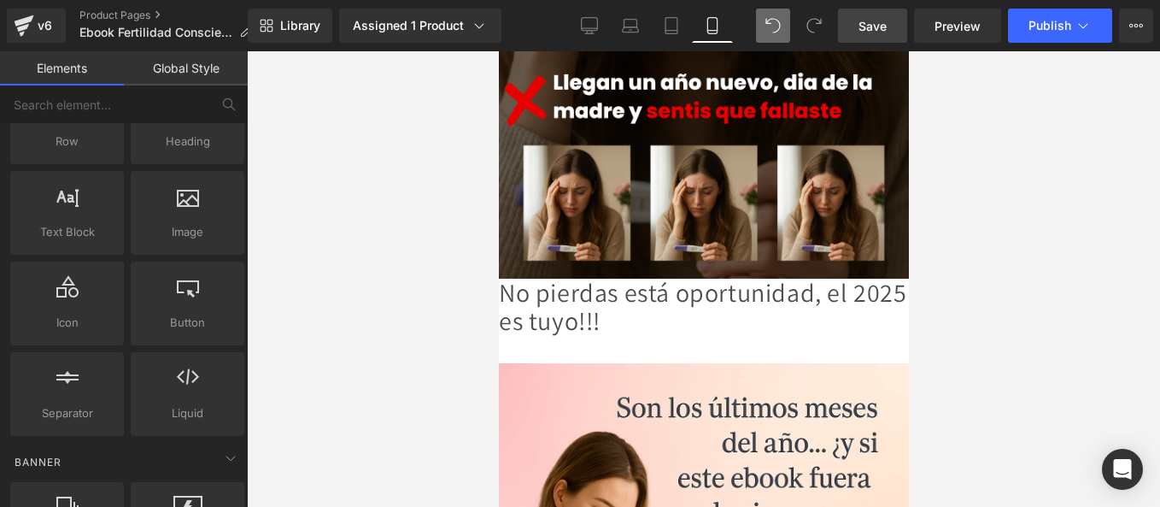
scroll to position [1357, 0]
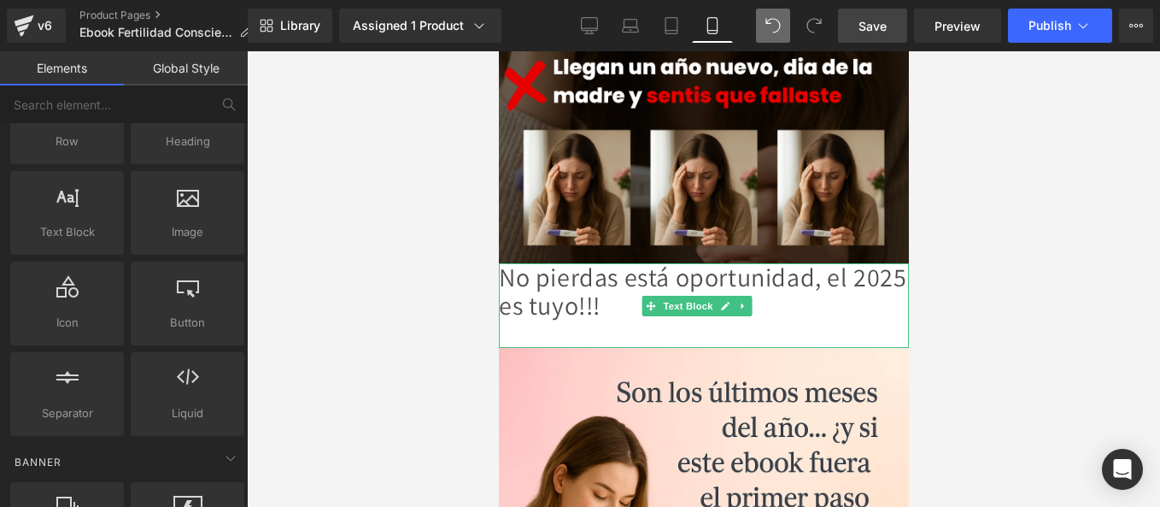
click at [818, 263] on p "No pierdas está oportunidad, el 2025 es tuyo!!!" at bounding box center [703, 291] width 410 height 56
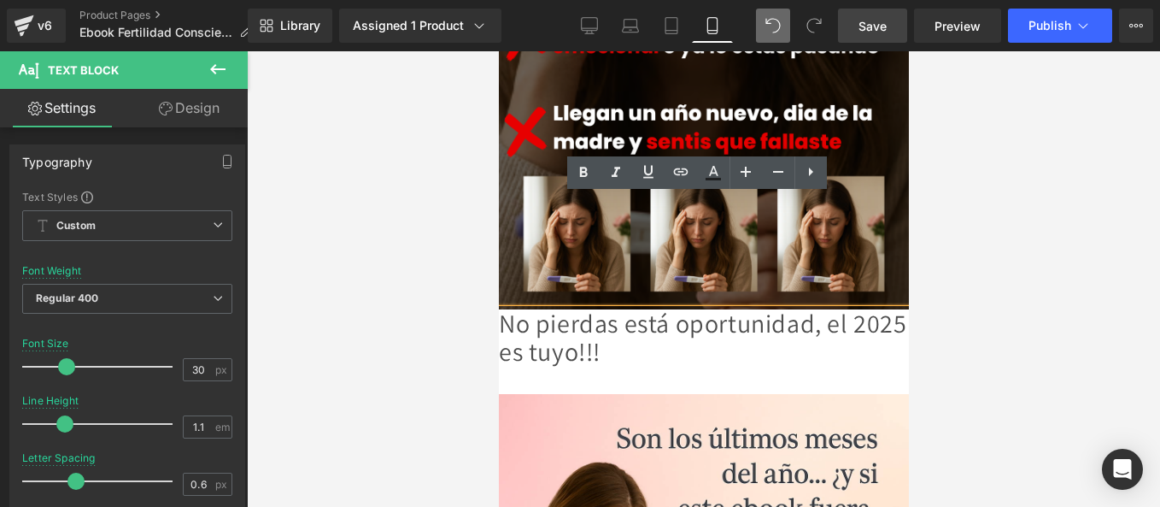
scroll to position [1380, 0]
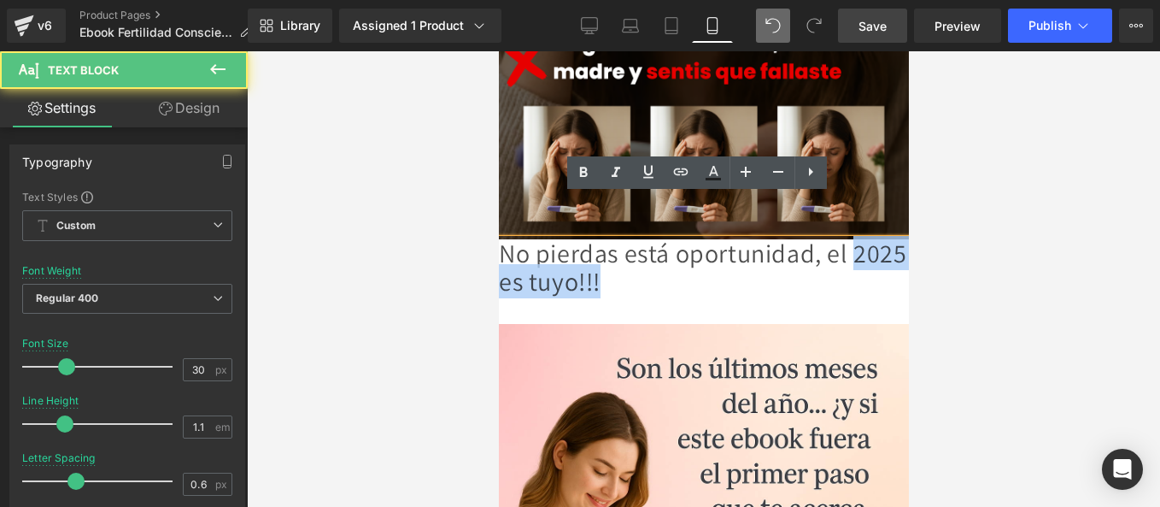
drag, startPoint x: 694, startPoint y: 242, endPoint x: 469, endPoint y: 225, distance: 225.3
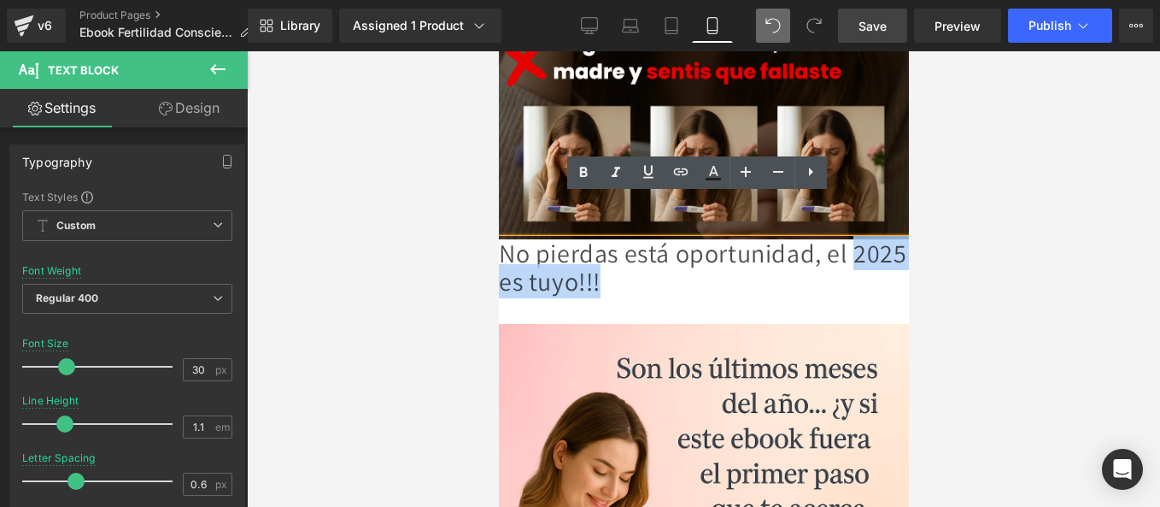
click at [540, 239] on p "No pierdas está oportunidad, el 2025 es tuyo!!!" at bounding box center [703, 267] width 410 height 56
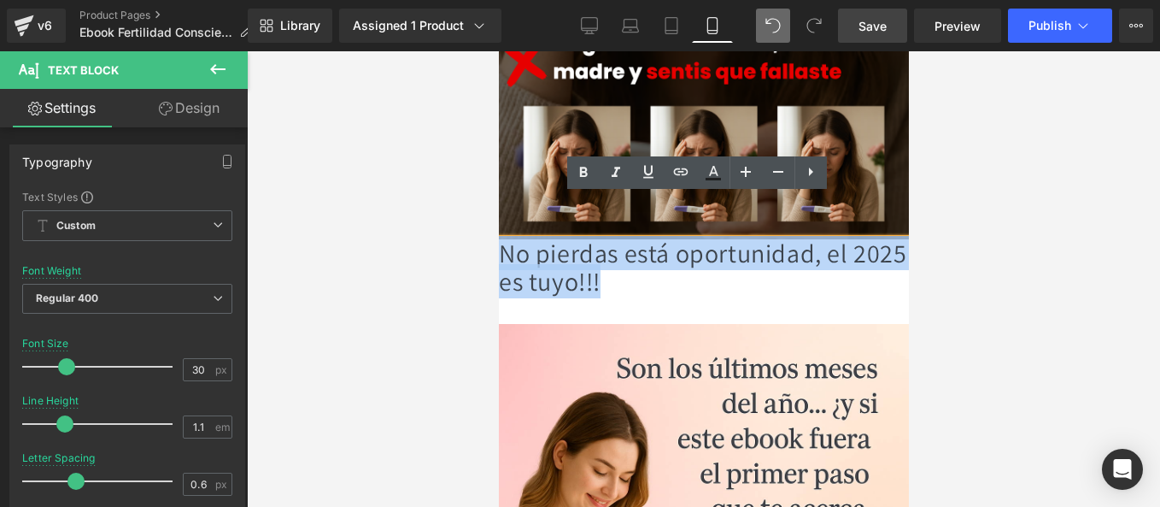
drag, startPoint x: 730, startPoint y: 235, endPoint x: 500, endPoint y: 218, distance: 230.4
click at [500, 239] on p "No pierdas está oportunidad, el 2025 es tuyo!!!" at bounding box center [703, 267] width 410 height 56
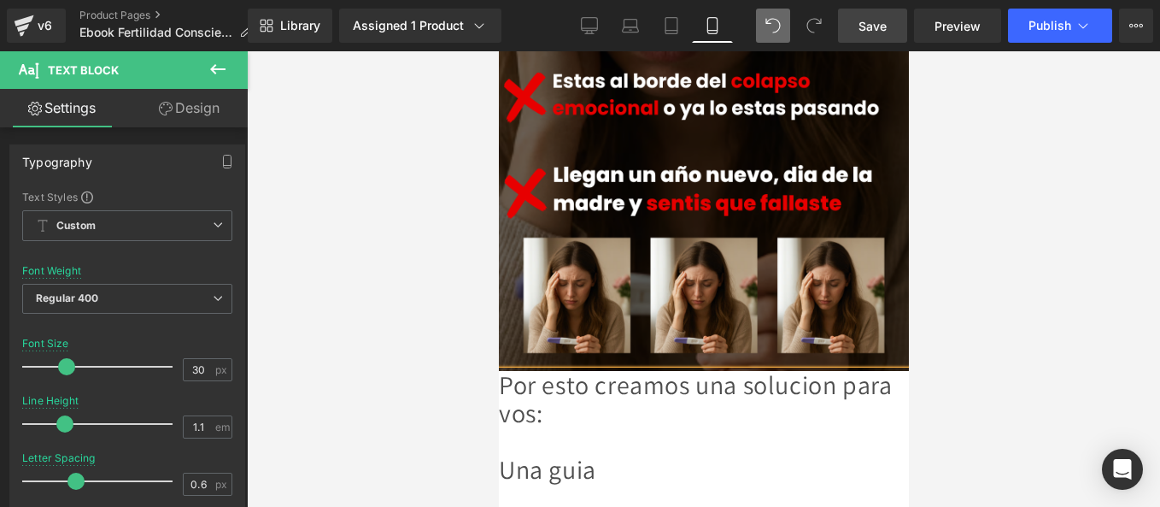
scroll to position [1334, 0]
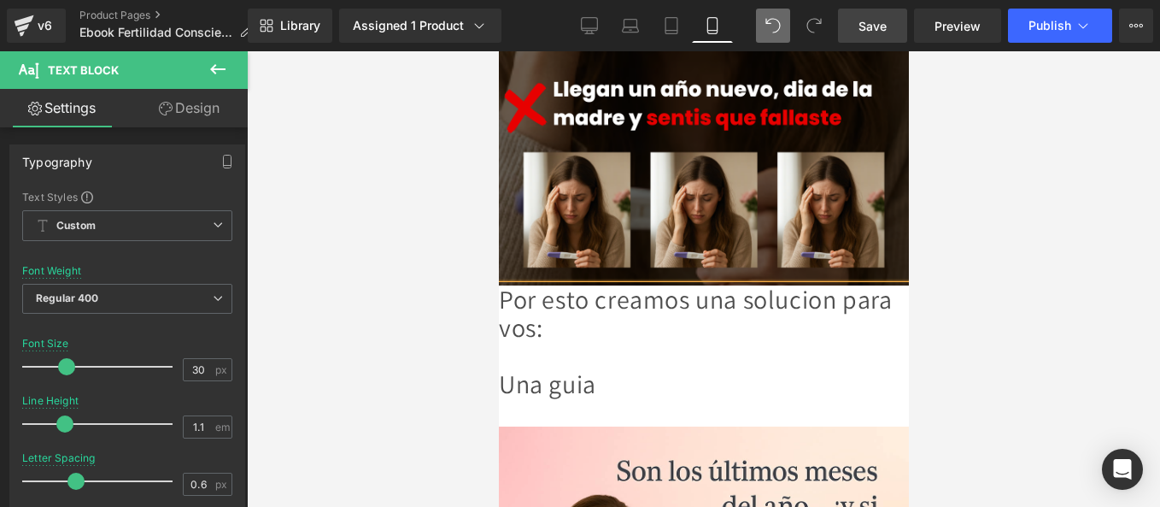
click at [624, 290] on p "Por esto creamos una solucion para vos: Una guia" at bounding box center [703, 341] width 410 height 113
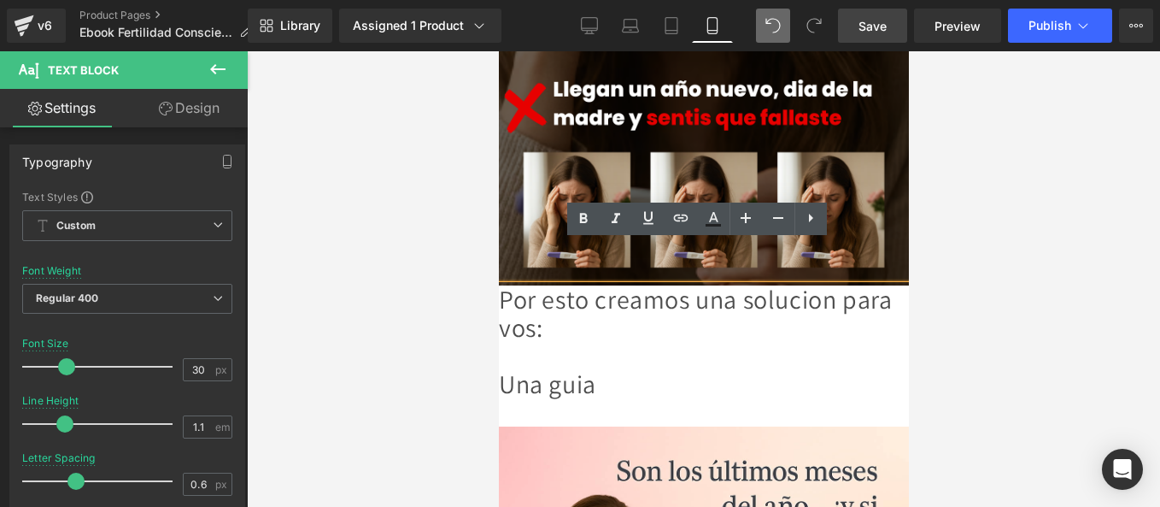
click at [653, 398] on p at bounding box center [703, 412] width 410 height 28
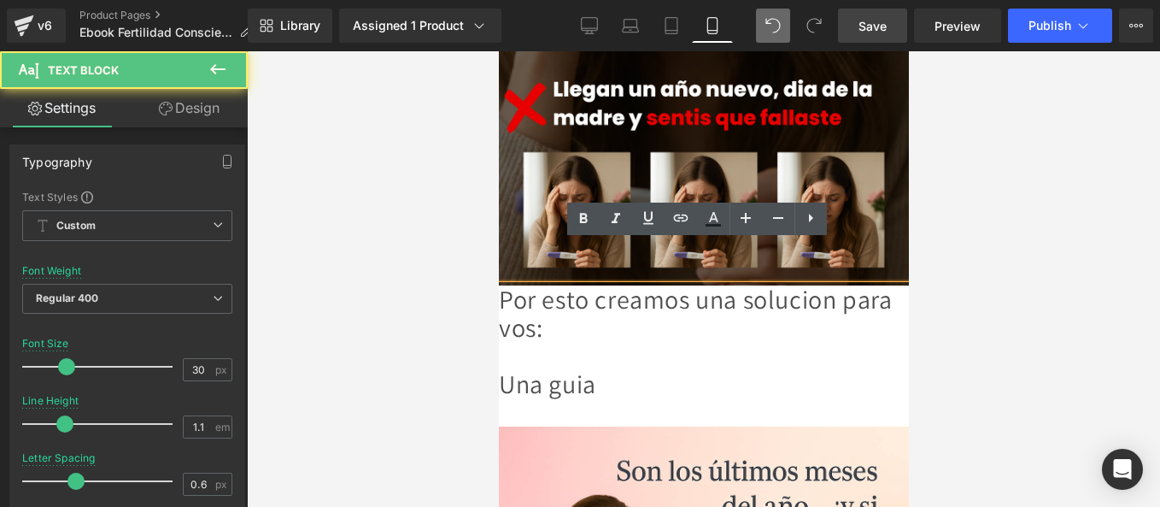
click at [639, 398] on p at bounding box center [703, 412] width 410 height 28
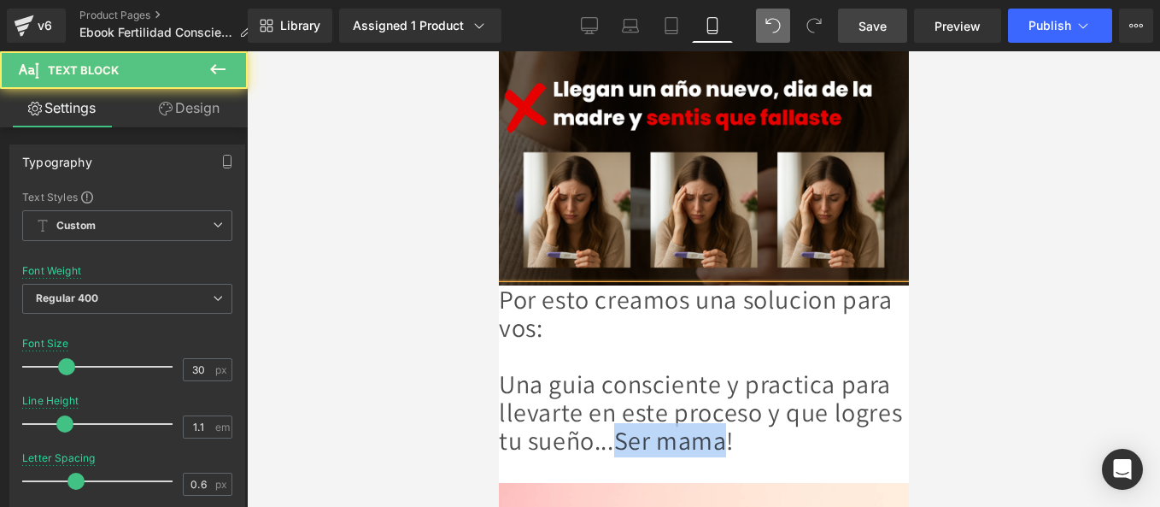
drag, startPoint x: 755, startPoint y: 399, endPoint x: 876, endPoint y: 396, distance: 121.3
click at [876, 396] on p "Por esto creamos una solucion para vos: Una guia consciente y practica para lle…" at bounding box center [703, 369] width 410 height 169
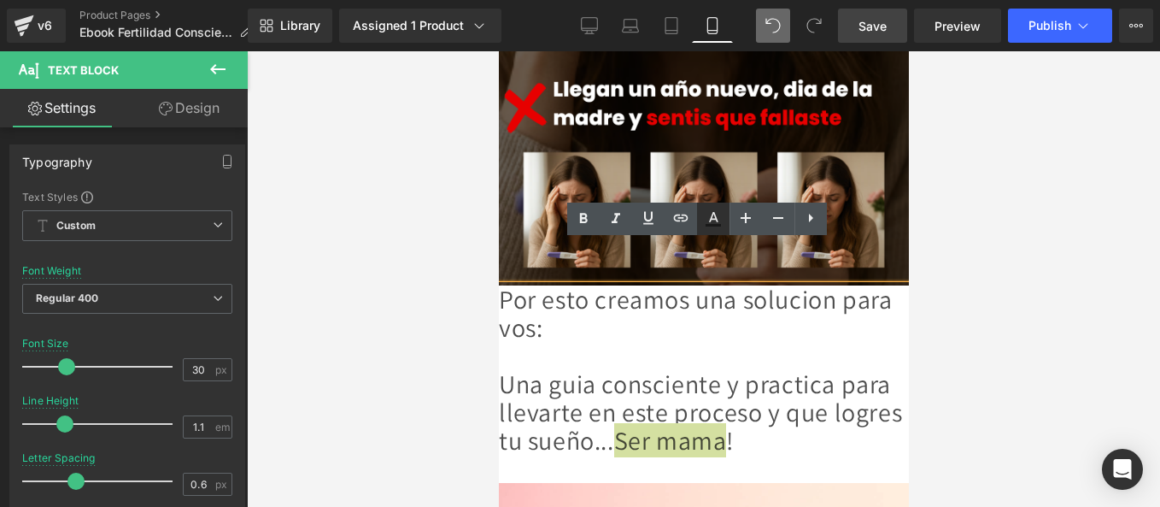
drag, startPoint x: 718, startPoint y: 221, endPoint x: 86, endPoint y: 233, distance: 632.2
click at [718, 221] on icon at bounding box center [713, 218] width 21 height 21
type input "#121212"
type input "75"
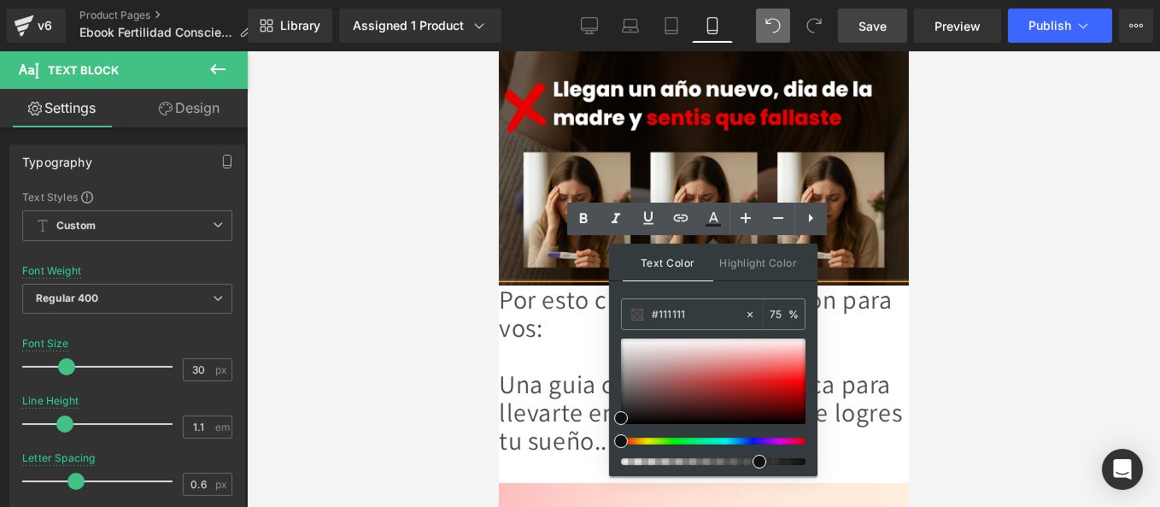
click at [677, 439] on div at bounding box center [706, 440] width 185 height 7
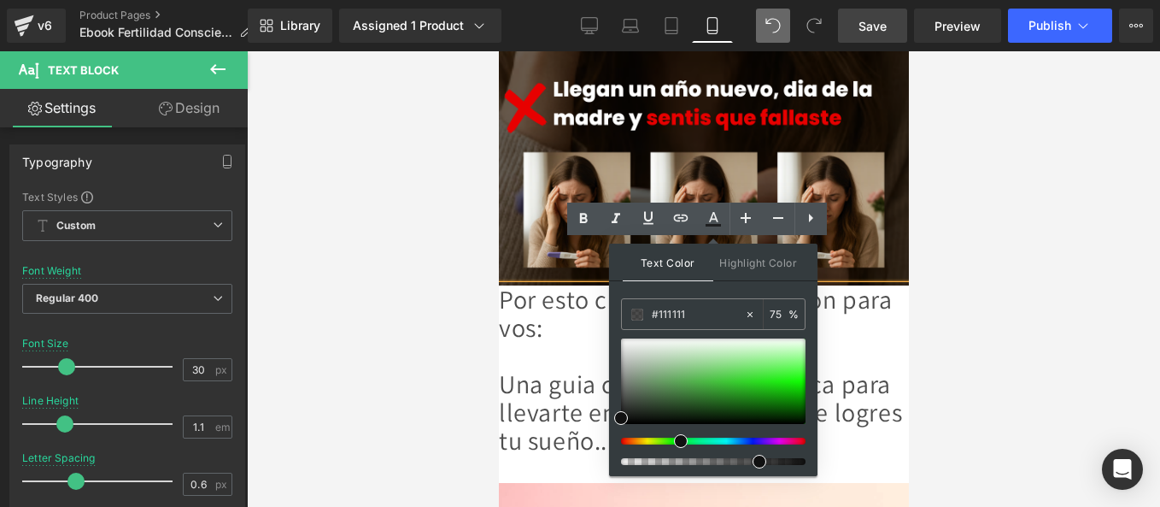
drag, startPoint x: 677, startPoint y: 441, endPoint x: 668, endPoint y: 443, distance: 8.9
click at [668, 443] on div at bounding box center [706, 440] width 185 height 7
drag, startPoint x: 814, startPoint y: 370, endPoint x: 801, endPoint y: 390, distance: 23.5
click at [801, 390] on div at bounding box center [713, 380] width 185 height 85
click at [572, 227] on link at bounding box center [583, 218] width 32 height 32
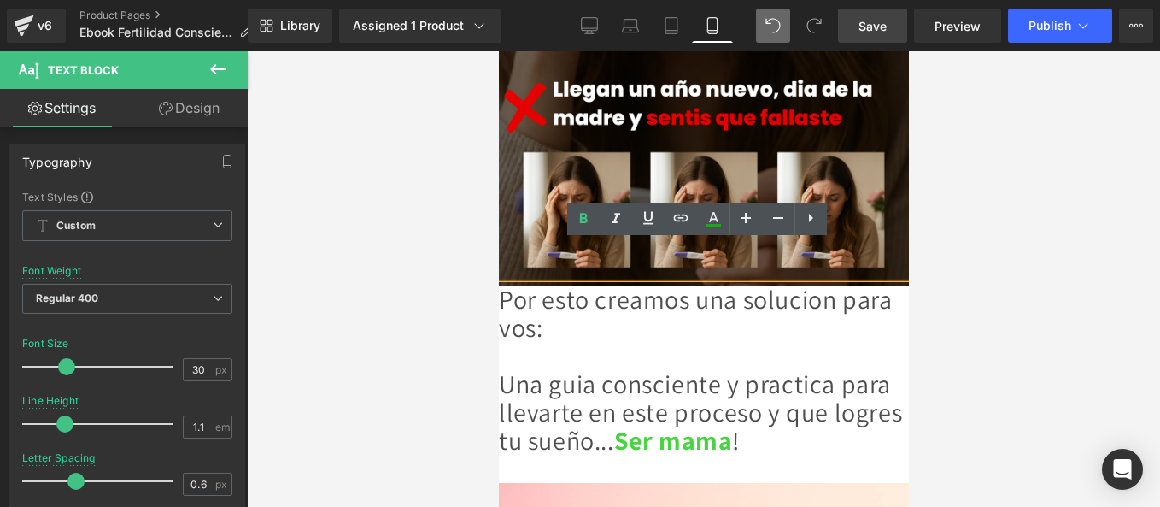
click at [778, 344] on p "Por esto creamos una solucion para vos: Una guia consciente y practica para lle…" at bounding box center [703, 369] width 410 height 169
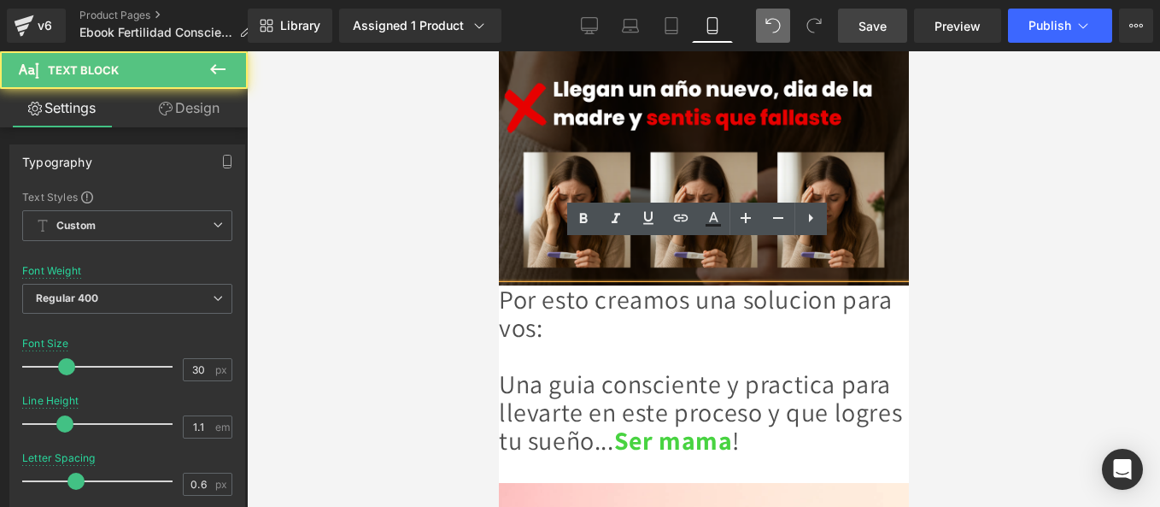
click at [746, 397] on p "Por esto creamos una solucion para vos: Una guia consciente y practica para lle…" at bounding box center [703, 369] width 410 height 169
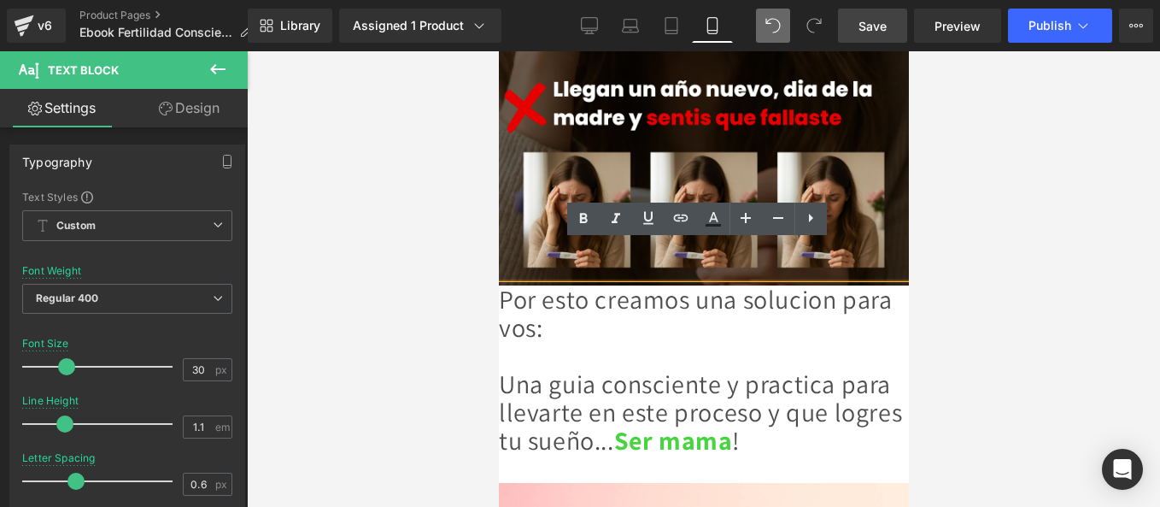
click at [732, 423] on span "Ser mama" at bounding box center [672, 440] width 119 height 34
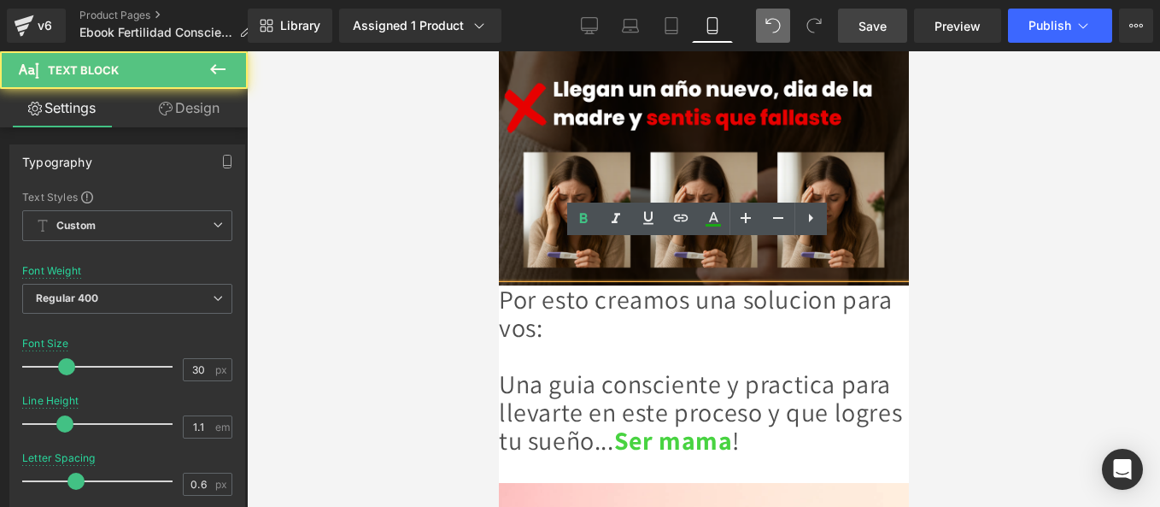
click at [753, 405] on p "Por esto creamos una solucion para vos: Una guia consciente y practica para lle…" at bounding box center [703, 369] width 410 height 169
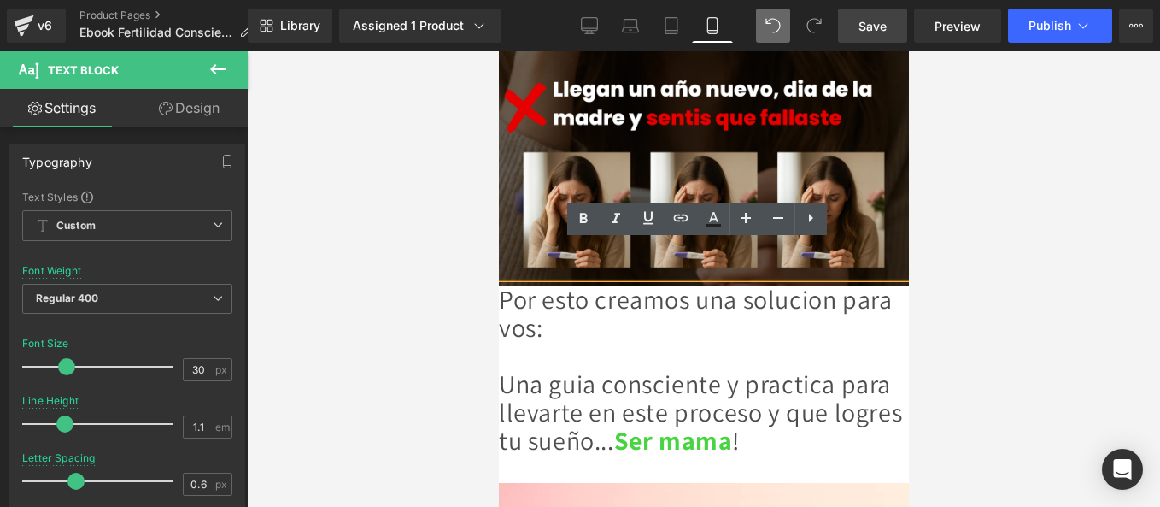
click at [696, 325] on p "Por esto creamos una solucion para vos: Una guia consciente y practica para lle…" at bounding box center [703, 369] width 410 height 169
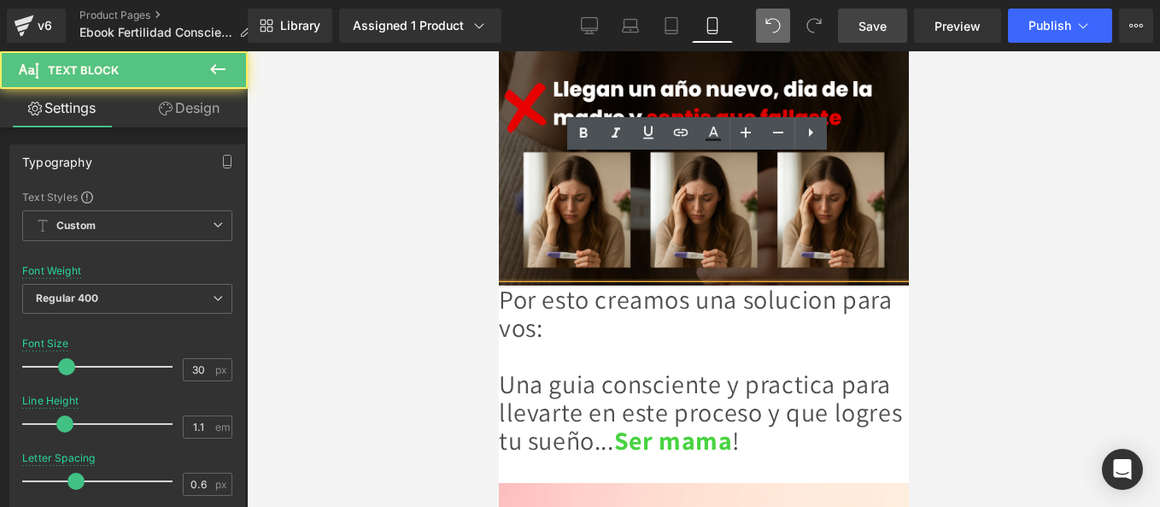
scroll to position [1420, 0]
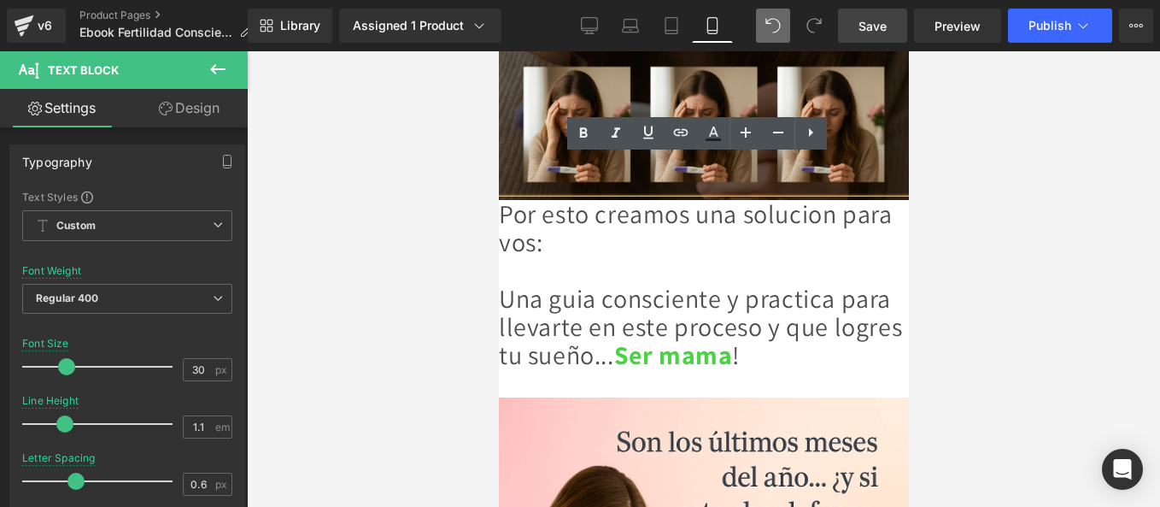
click at [491, 252] on div at bounding box center [703, 278] width 913 height 455
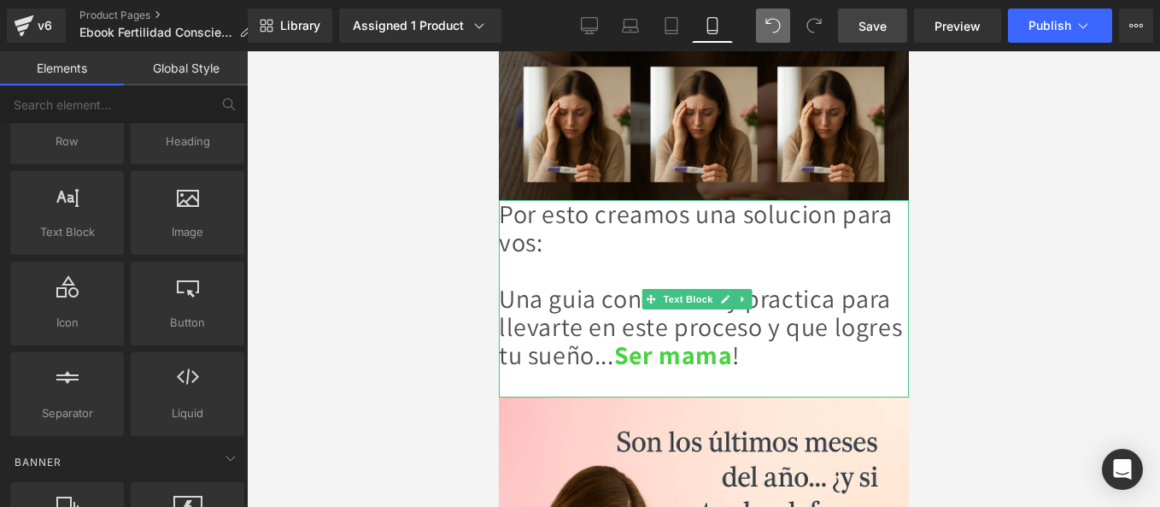
click at [513, 243] on p "Por esto creamos una solucion para vos: Una guia consciente y practica para lle…" at bounding box center [703, 284] width 410 height 169
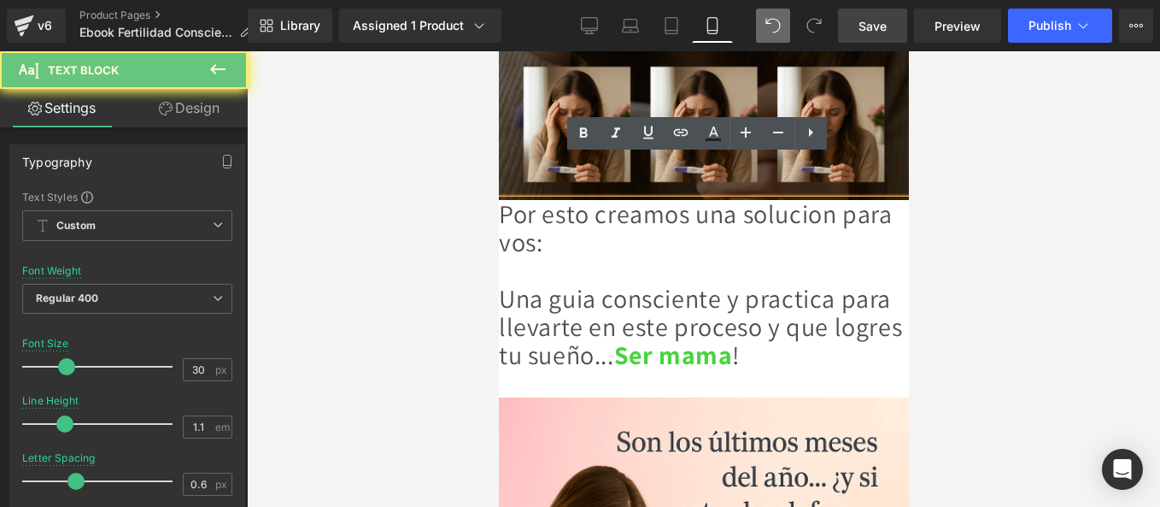
drag, startPoint x: 735, startPoint y: 246, endPoint x: 683, endPoint y: 272, distance: 58.8
click at [735, 246] on p "Por esto creamos una solucion para vos: Una guia consciente y practica para lle…" at bounding box center [703, 284] width 410 height 169
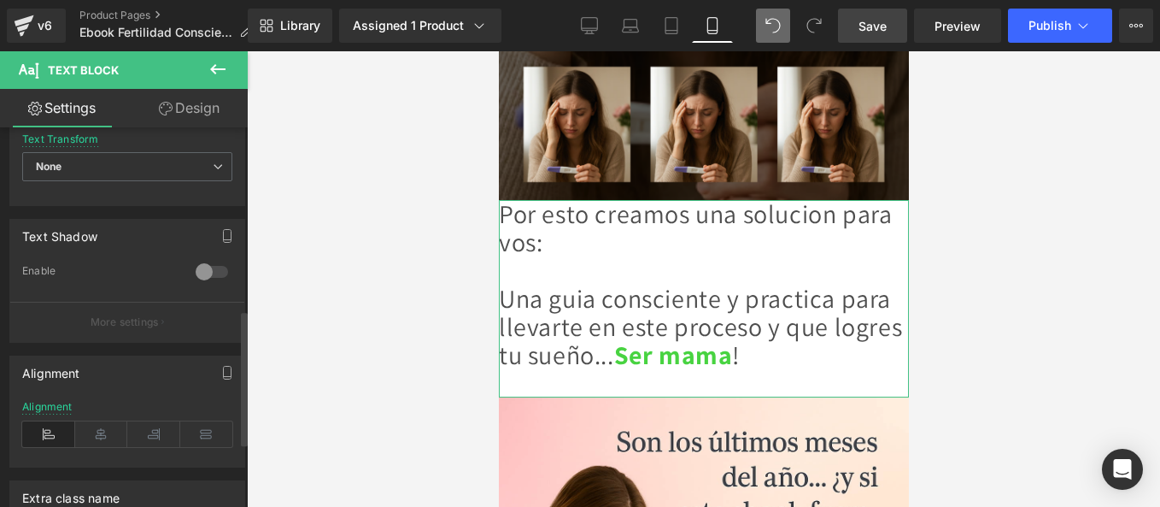
scroll to position [695, 0]
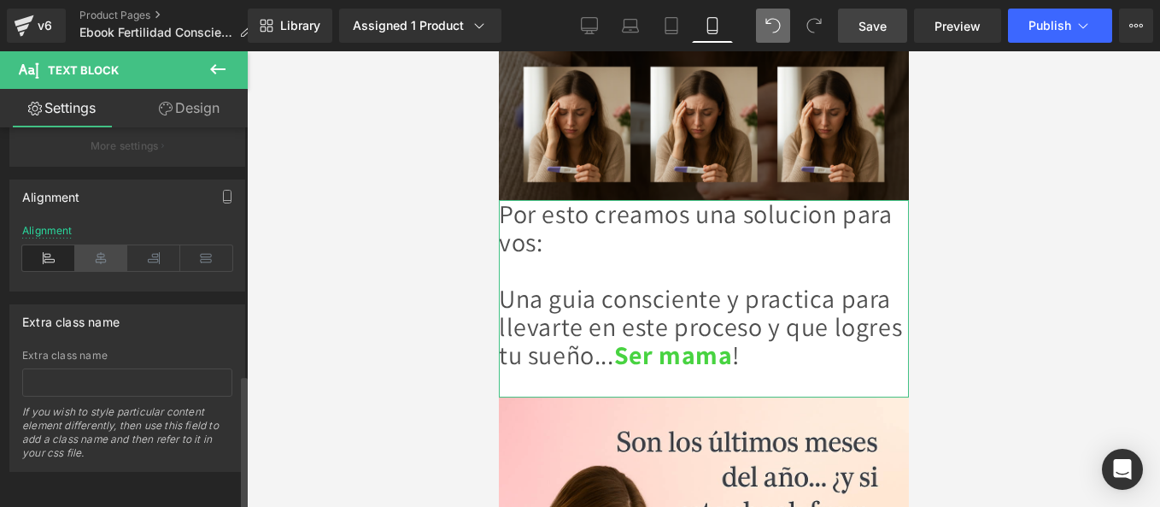
click at [113, 246] on icon at bounding box center [101, 258] width 53 height 26
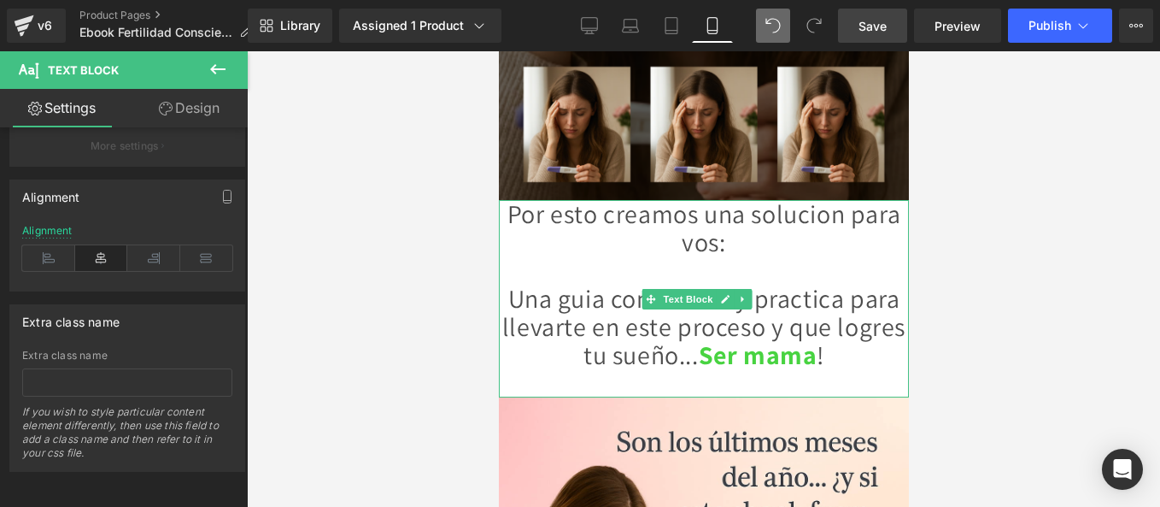
click at [779, 203] on p "Por esto creamos una solucion para vos: Una guia consciente y practica para lle…" at bounding box center [703, 284] width 410 height 169
drag, startPoint x: 740, startPoint y: 200, endPoint x: 783, endPoint y: 179, distance: 48.5
click at [783, 200] on p "Por esto creamos una solucion para vos: Una guia consciente y practica para lle…" at bounding box center [703, 284] width 410 height 169
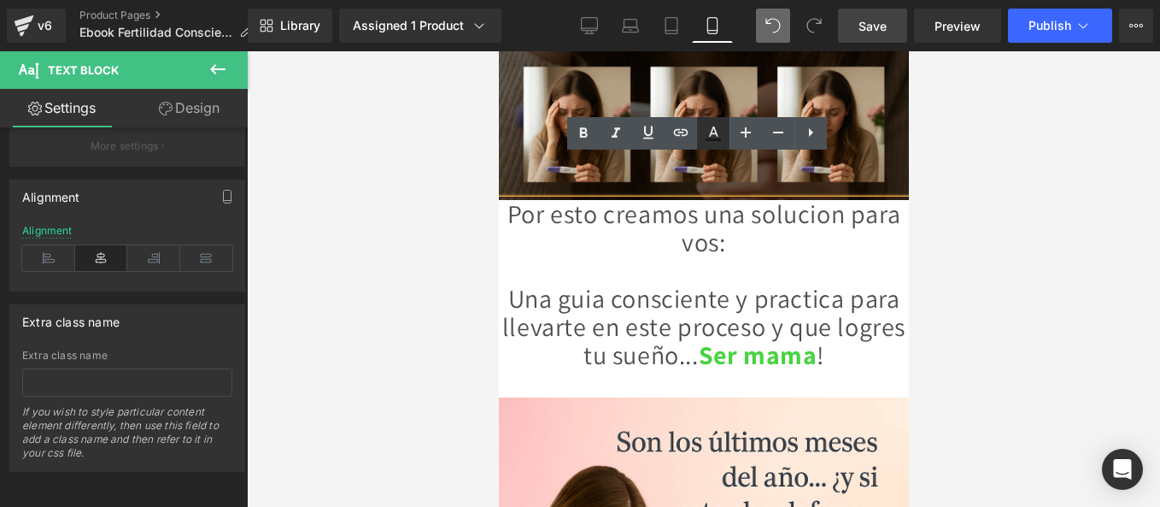
drag, startPoint x: 718, startPoint y: 138, endPoint x: 709, endPoint y: 144, distance: 10.9
click at [717, 138] on icon at bounding box center [713, 133] width 21 height 21
type input "#121212"
type input "75"
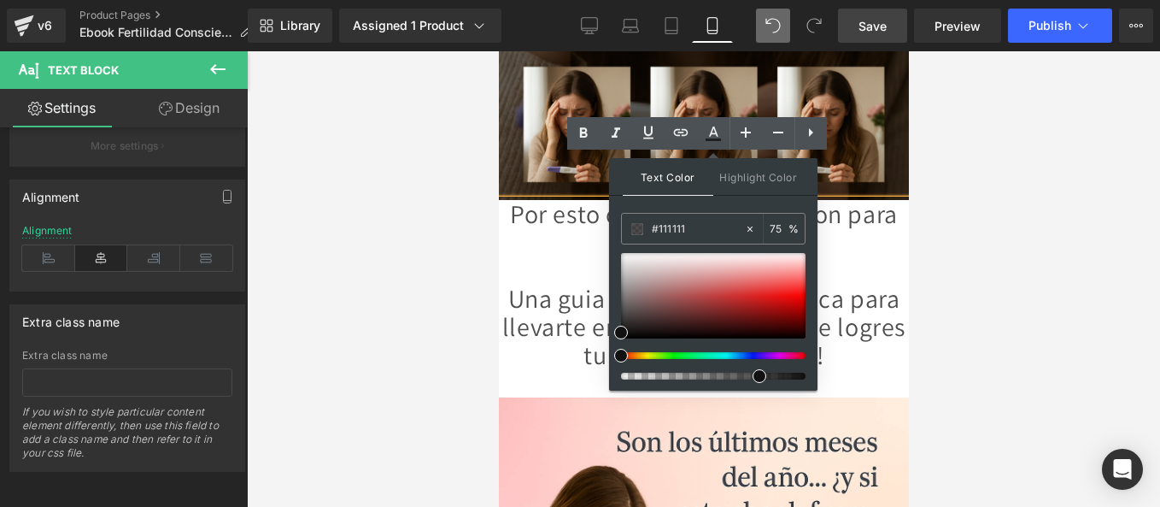
click at [666, 354] on div at bounding box center [706, 355] width 185 height 7
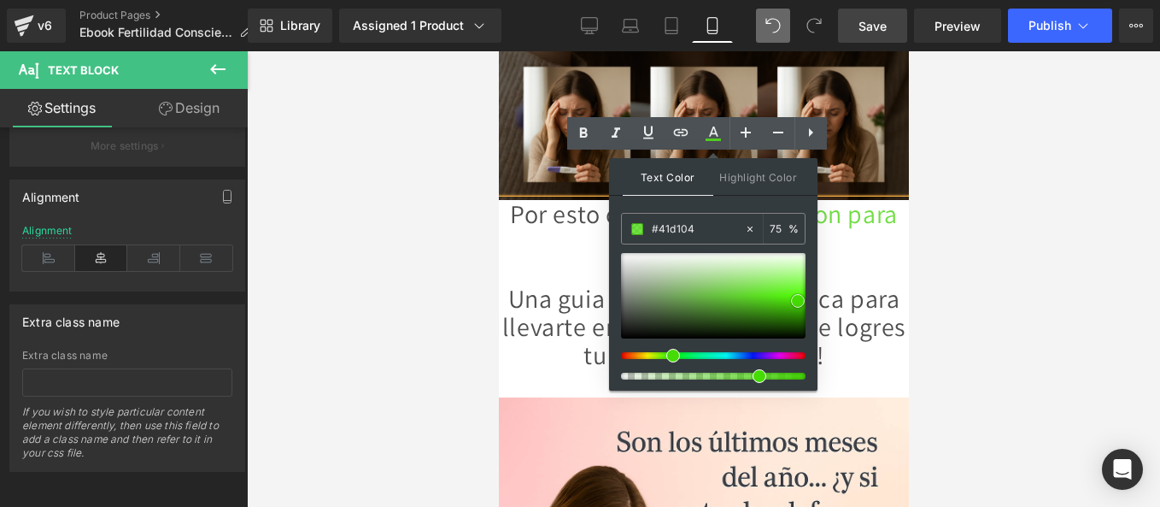
drag, startPoint x: 784, startPoint y: 282, endPoint x: 799, endPoint y: 301, distance: 23.8
click at [799, 301] on div at bounding box center [713, 295] width 185 height 85
click at [846, 244] on p "Por esto creamos una solucion para vos: Una guia consciente y practica para lle…" at bounding box center [703, 284] width 410 height 169
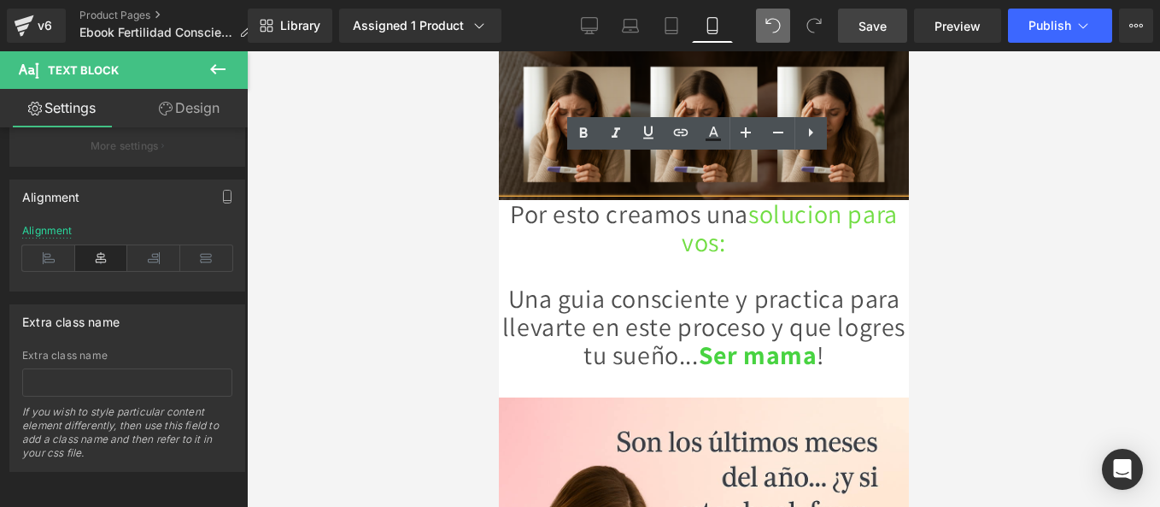
drag, startPoint x: 762, startPoint y: 203, endPoint x: 776, endPoint y: 170, distance: 36.0
click at [776, 200] on p "Por esto creamos una solucion para vos: Una guia consciente y practica para lle…" at bounding box center [703, 284] width 410 height 169
click at [589, 127] on icon at bounding box center [583, 133] width 21 height 21
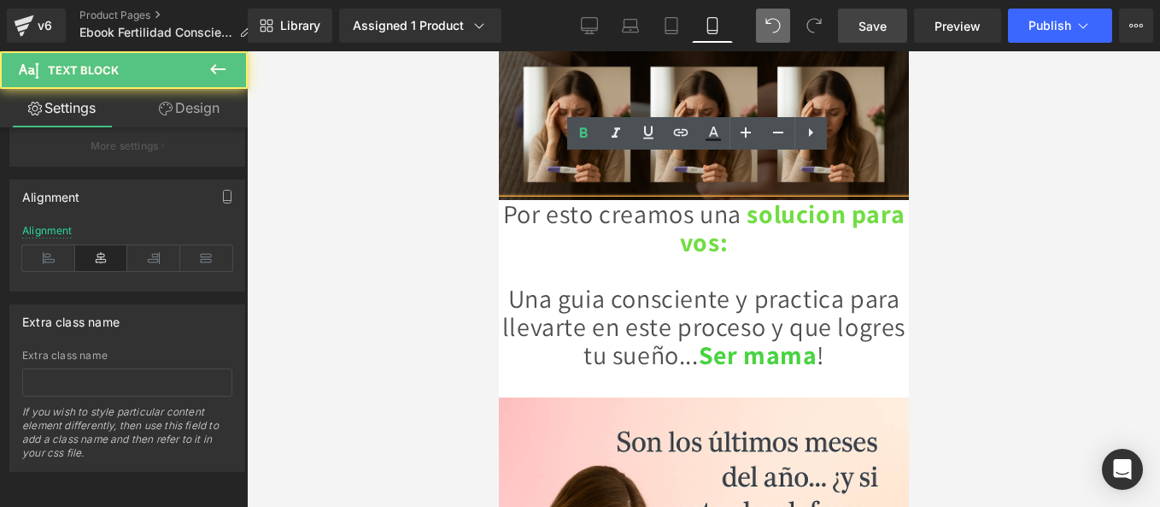
click at [779, 230] on p "Por esto creamos una solucion para vos: Una guia consciente y practica para lle…" at bounding box center [703, 284] width 410 height 169
click at [635, 261] on p "Por esto creamos una solucion para vos: Una guia consciente y practica para lle…" at bounding box center [703, 284] width 410 height 169
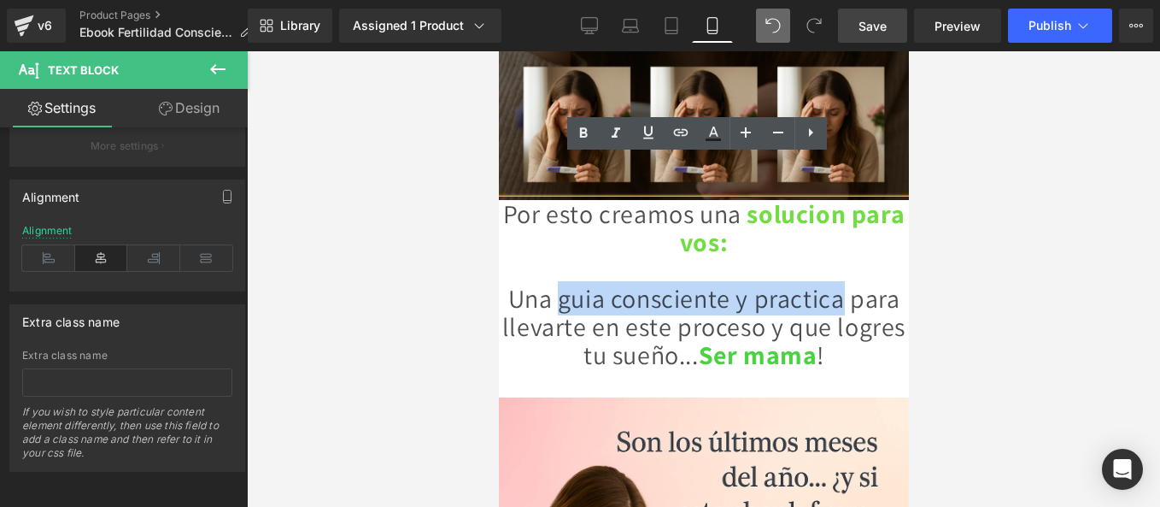
drag, startPoint x: 567, startPoint y: 255, endPoint x: 880, endPoint y: 253, distance: 312.7
click at [880, 253] on p "Por esto creamos una solucion para vos: Una guia consciente y practica para lle…" at bounding box center [703, 284] width 410 height 169
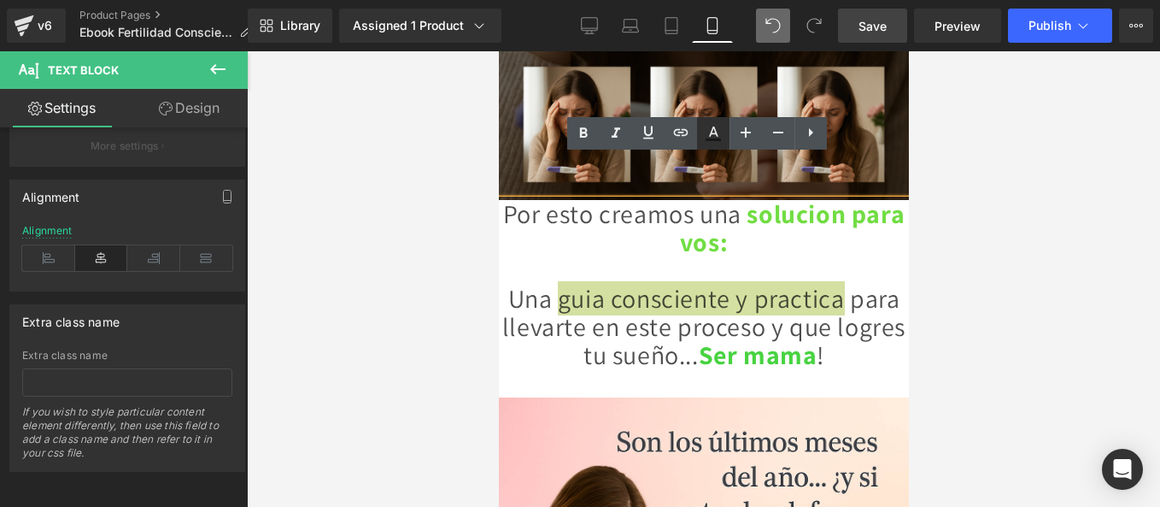
click at [709, 141] on icon at bounding box center [713, 139] width 15 height 3
type input "#121212"
type input "75"
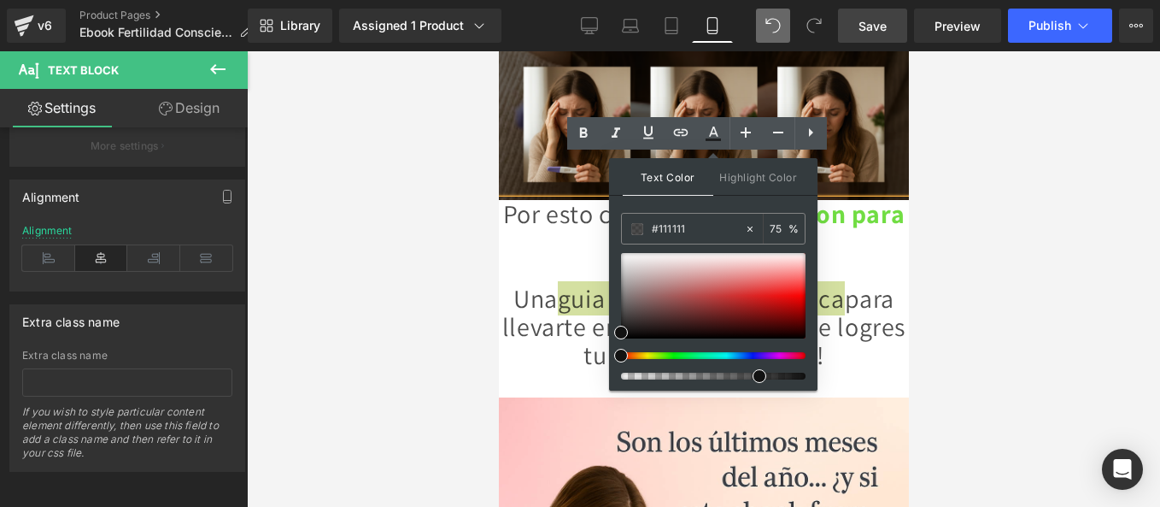
click at [677, 353] on div at bounding box center [706, 355] width 185 height 7
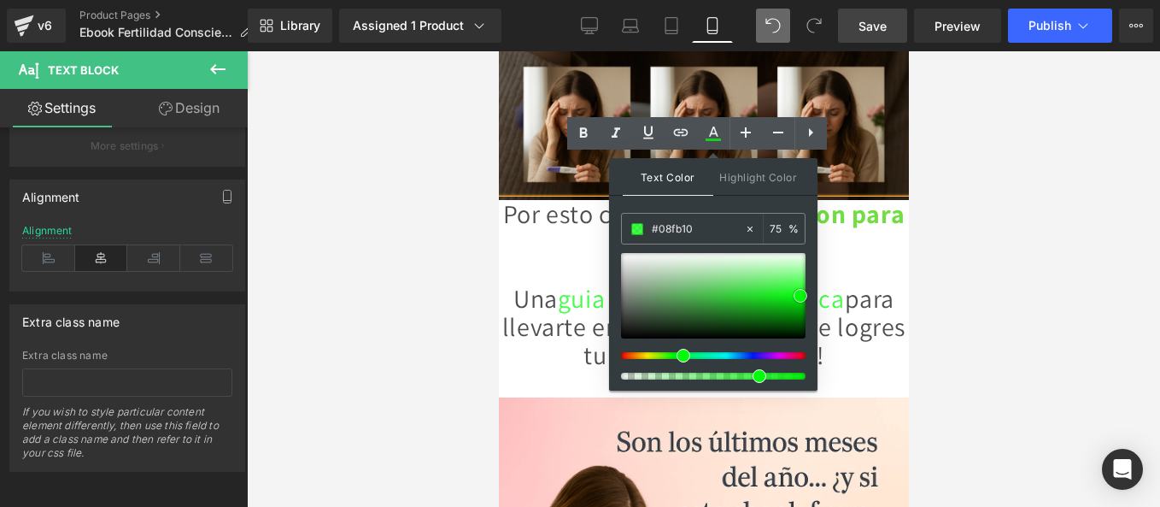
type input "#03fb0c"
click at [800, 295] on div at bounding box center [713, 295] width 185 height 85
click at [580, 130] on icon at bounding box center [584, 133] width 8 height 10
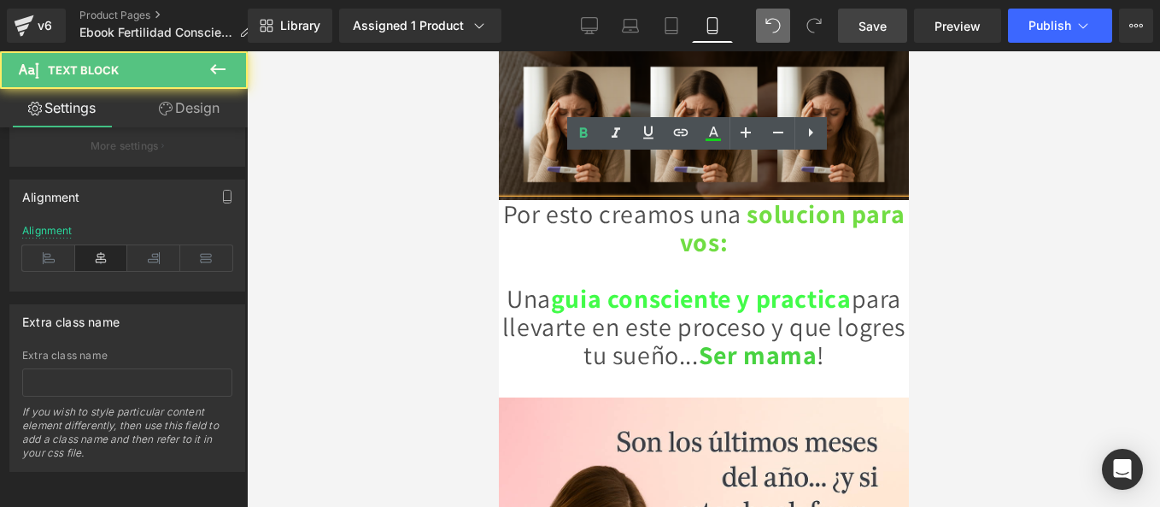
click at [582, 282] on p "Por esto creamos una solucion para vos: Una guia consciente y practica para lle…" at bounding box center [703, 284] width 410 height 169
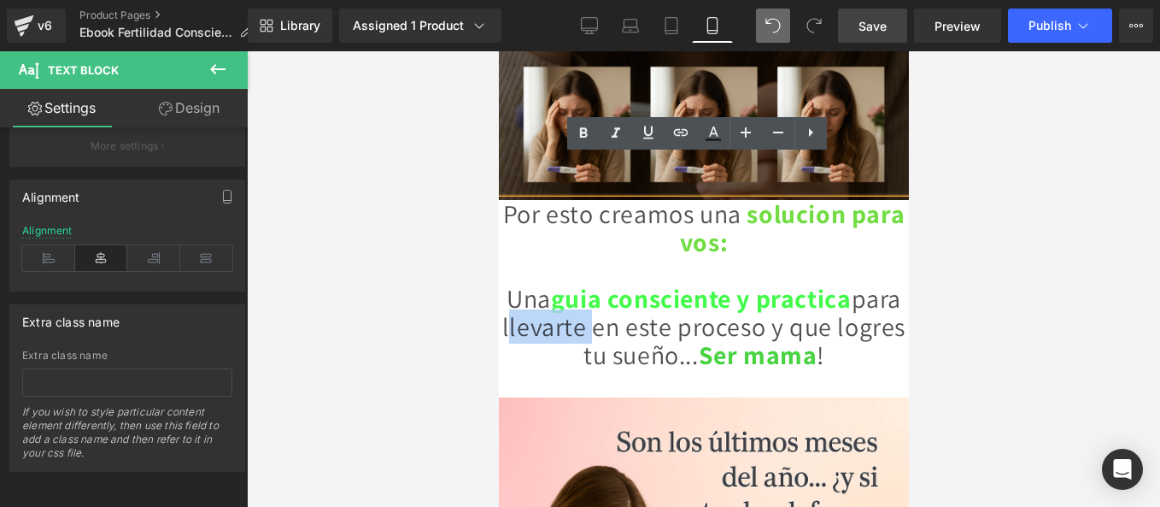
drag, startPoint x: 577, startPoint y: 279, endPoint x: 654, endPoint y: 278, distance: 77.7
click at [654, 278] on p "Por esto creamos una solucion para vos: Una guia consciente y practica para lle…" at bounding box center [703, 284] width 410 height 169
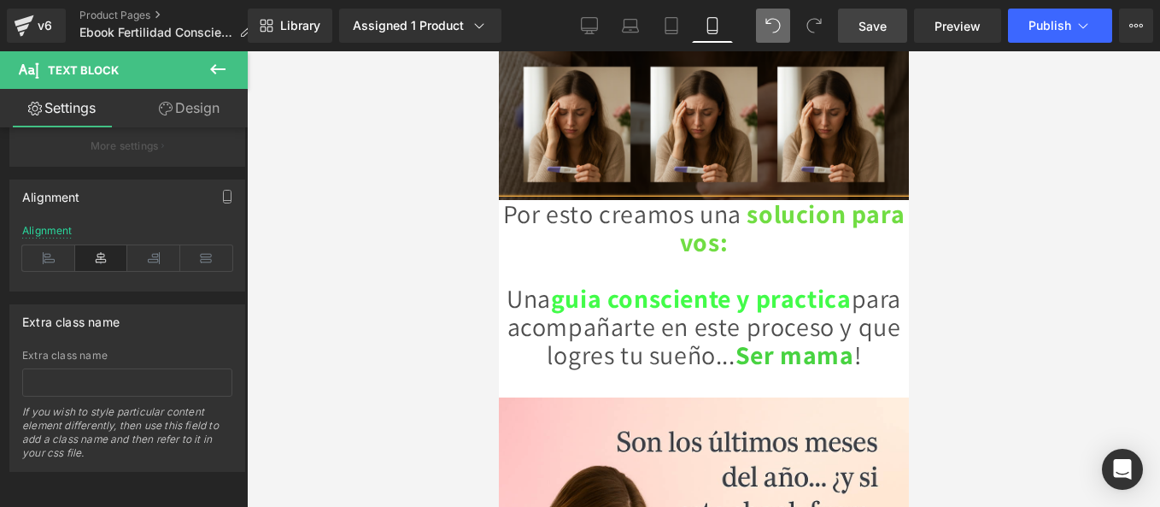
click at [859, 331] on p "Por esto creamos una solucion para vos: Una guia consciente y practica para aco…" at bounding box center [703, 284] width 410 height 169
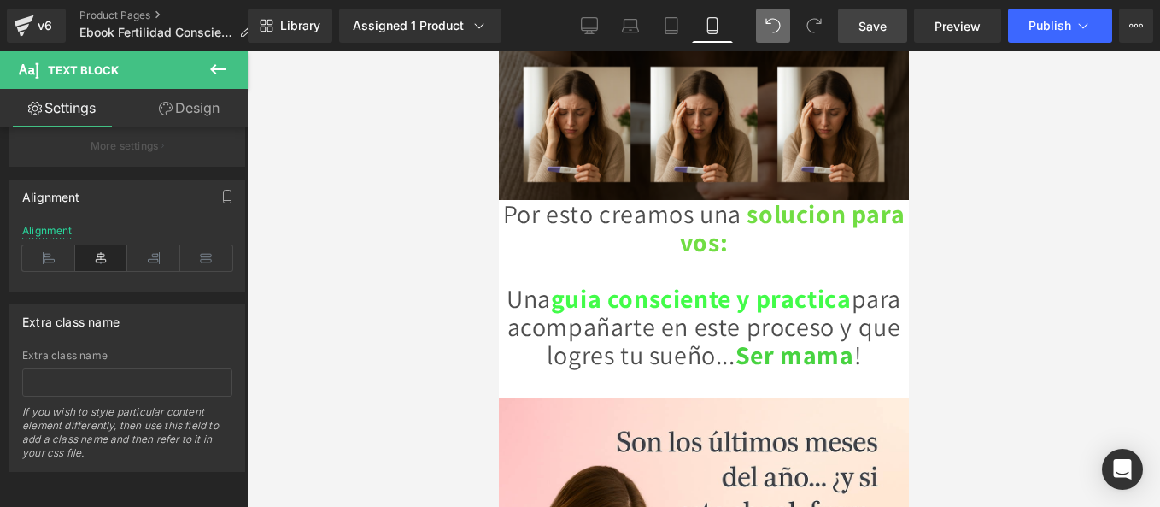
click at [458, 308] on div at bounding box center [703, 278] width 913 height 455
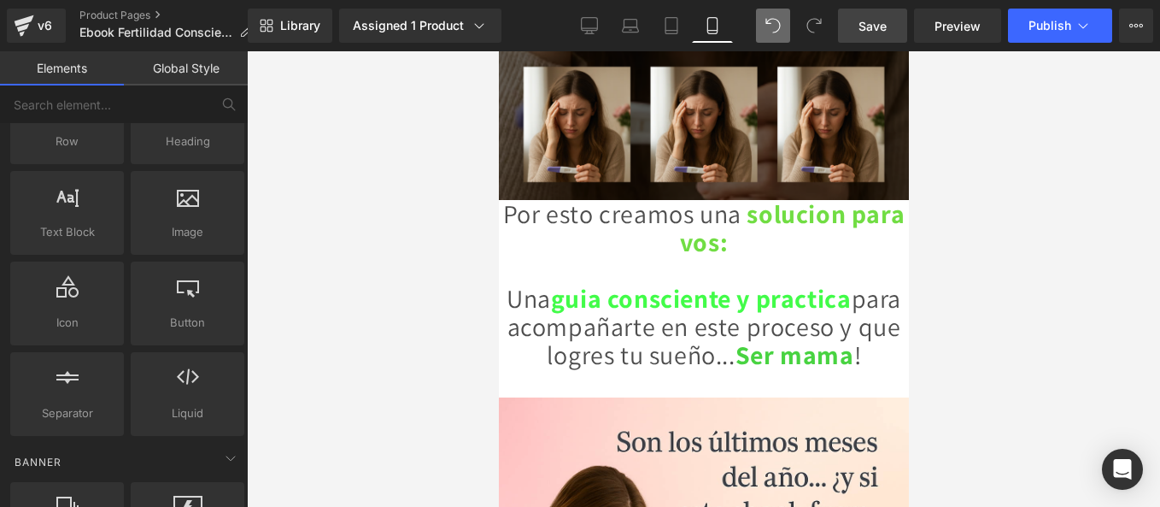
click at [578, 282] on p "Por esto creamos una solucion para vos: Una guia consciente y practica para aco…" at bounding box center [703, 284] width 410 height 169
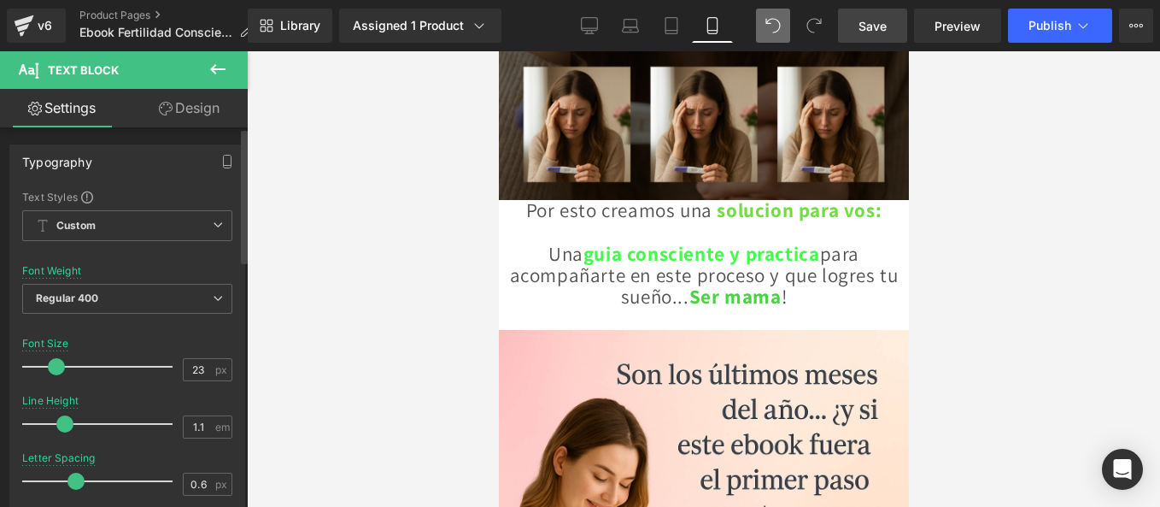
type input "22"
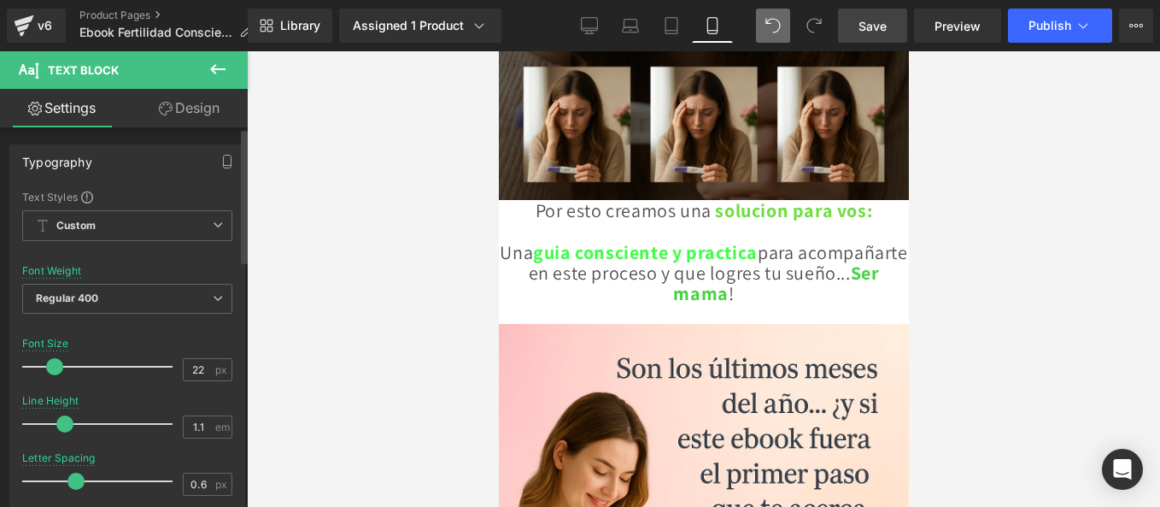
click at [56, 364] on span at bounding box center [54, 366] width 17 height 17
click at [375, 232] on div at bounding box center [703, 278] width 913 height 455
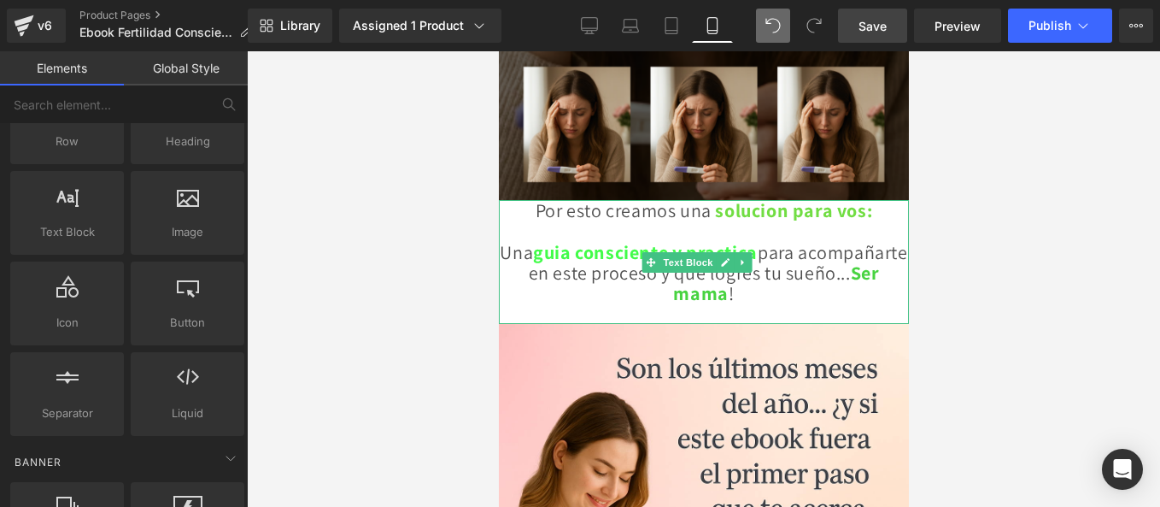
click at [619, 240] on span "guia consciente y practica" at bounding box center [644, 252] width 225 height 24
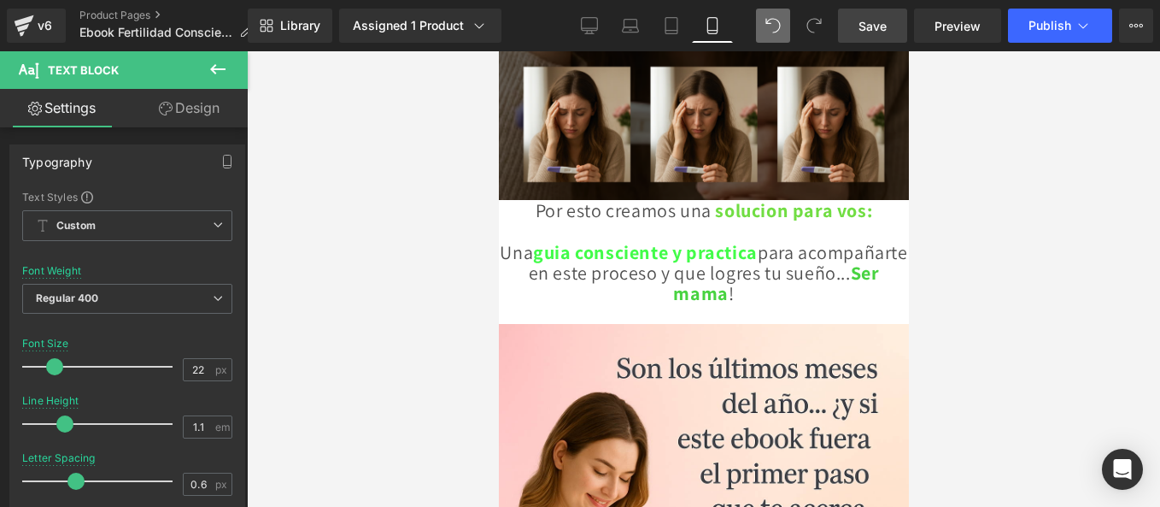
click at [184, 123] on link "Design" at bounding box center [189, 108] width 124 height 38
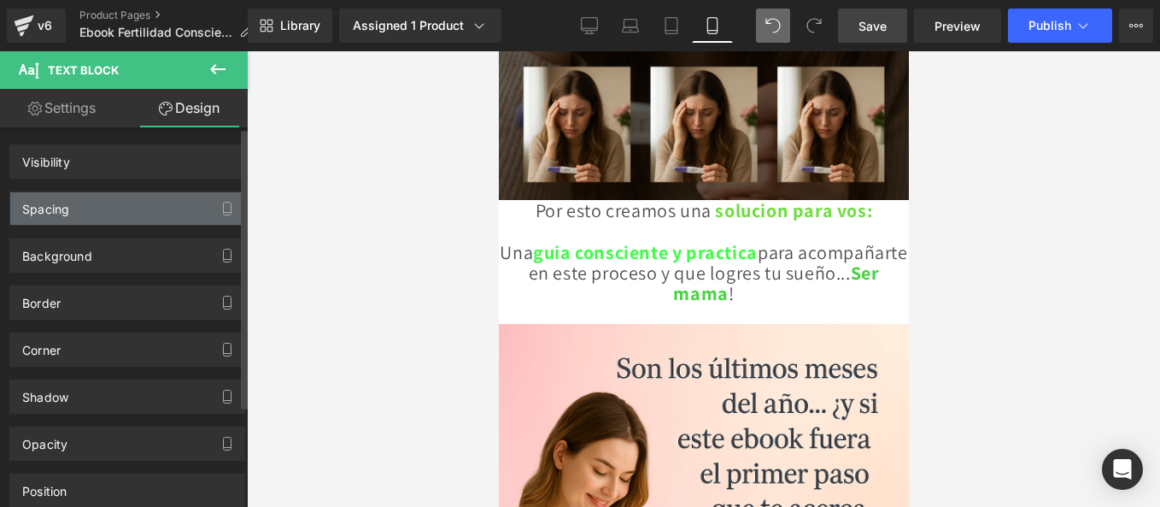
click at [97, 208] on div "Spacing" at bounding box center [127, 208] width 234 height 32
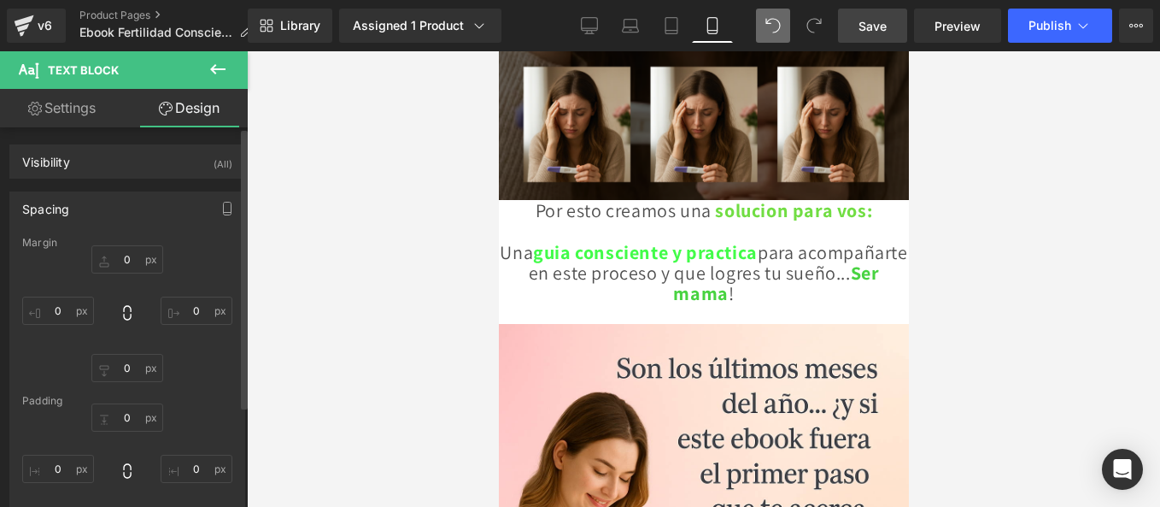
type input "0"
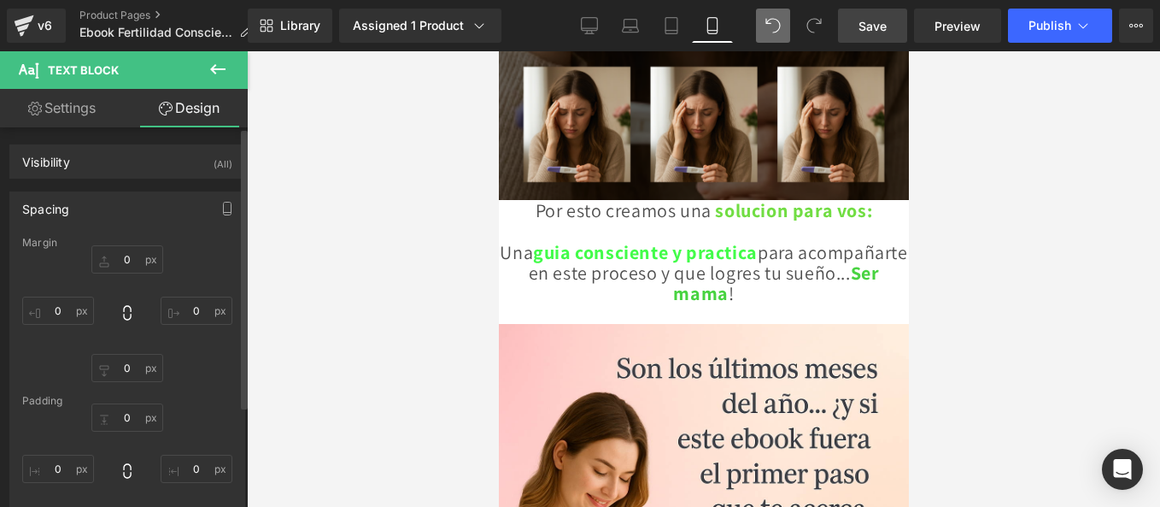
type input "0"
click at [134, 257] on input "0" at bounding box center [127, 259] width 72 height 28
type input "10"
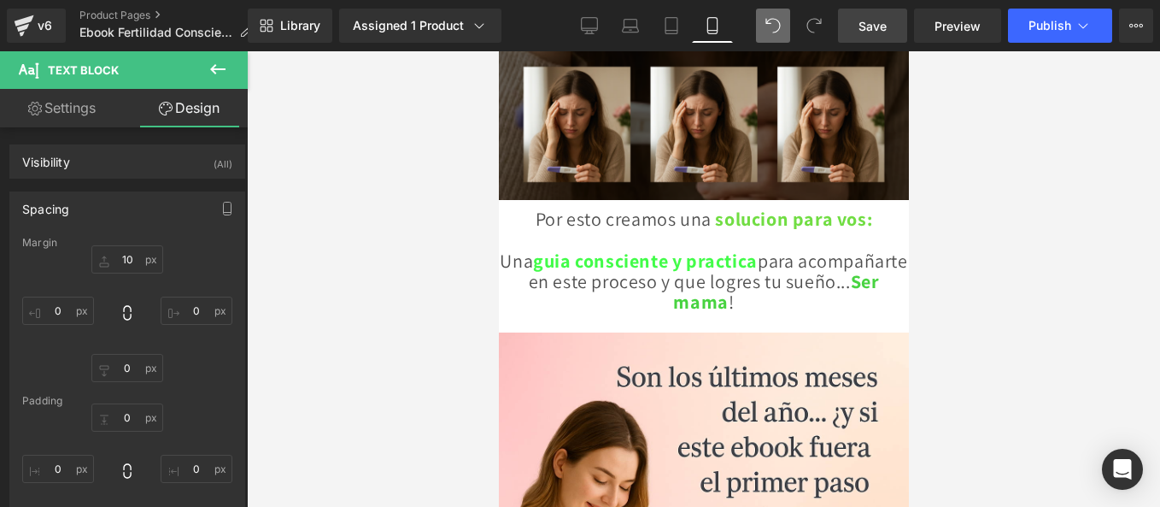
click at [296, 243] on div at bounding box center [703, 278] width 913 height 455
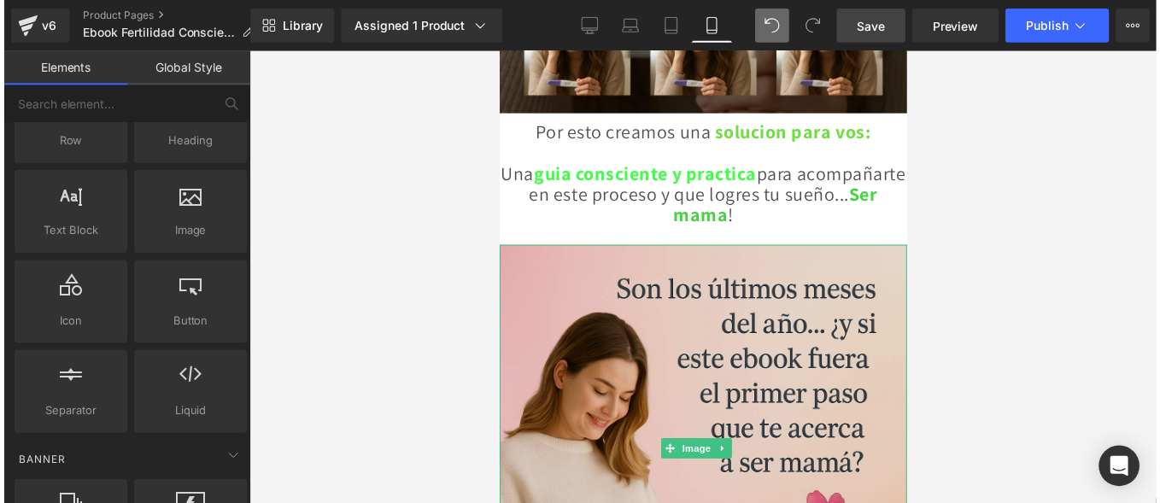
scroll to position [1591, 0]
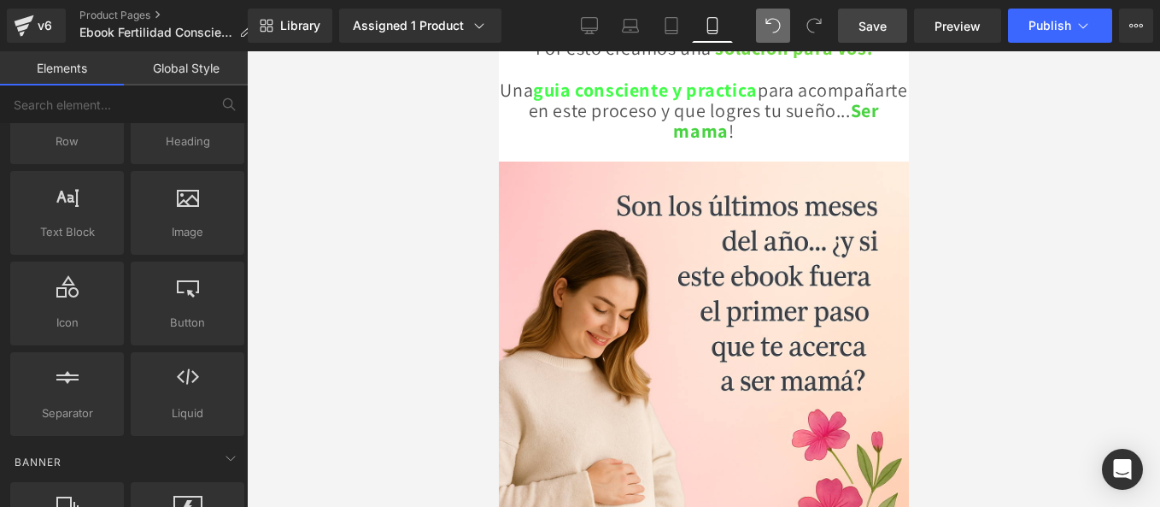
click at [468, 279] on div at bounding box center [703, 278] width 913 height 455
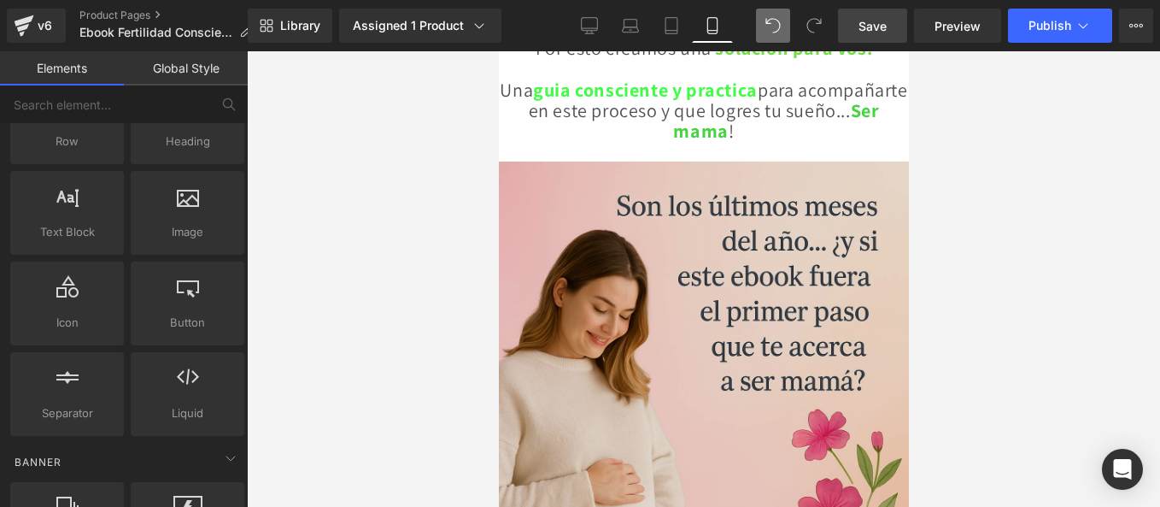
click at [768, 194] on img at bounding box center [703, 366] width 410 height 410
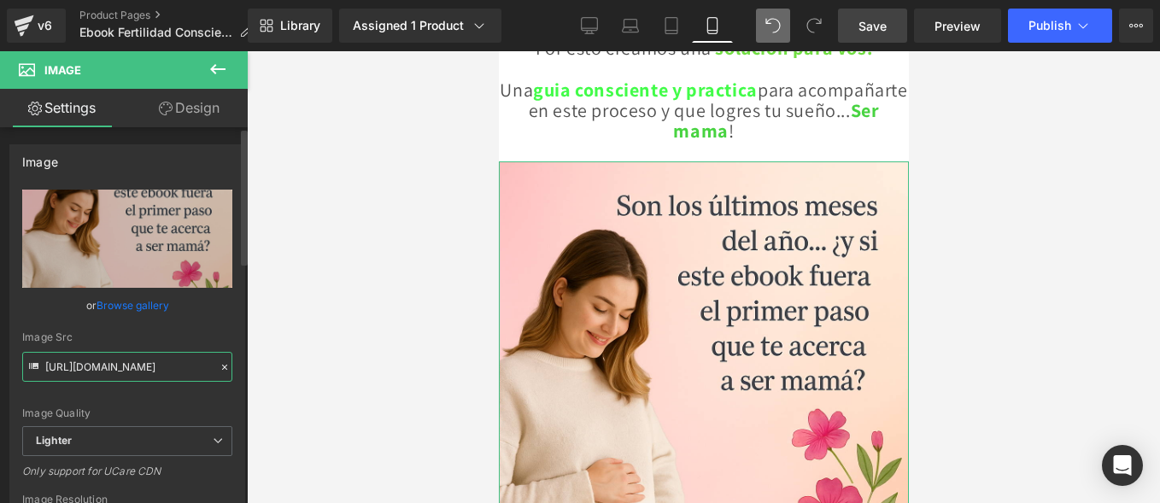
click at [152, 378] on input "[URL][DOMAIN_NAME]" at bounding box center [127, 367] width 210 height 30
click at [150, 372] on input "[URL][DOMAIN_NAME]" at bounding box center [127, 367] width 210 height 30
paste input "[DOMAIN_NAME][URL]"
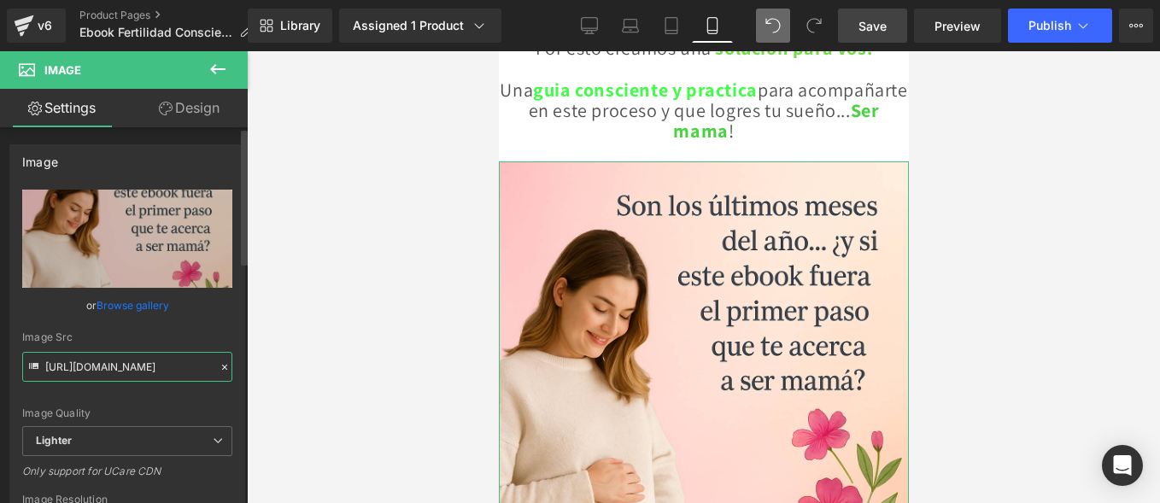
scroll to position [0, 506]
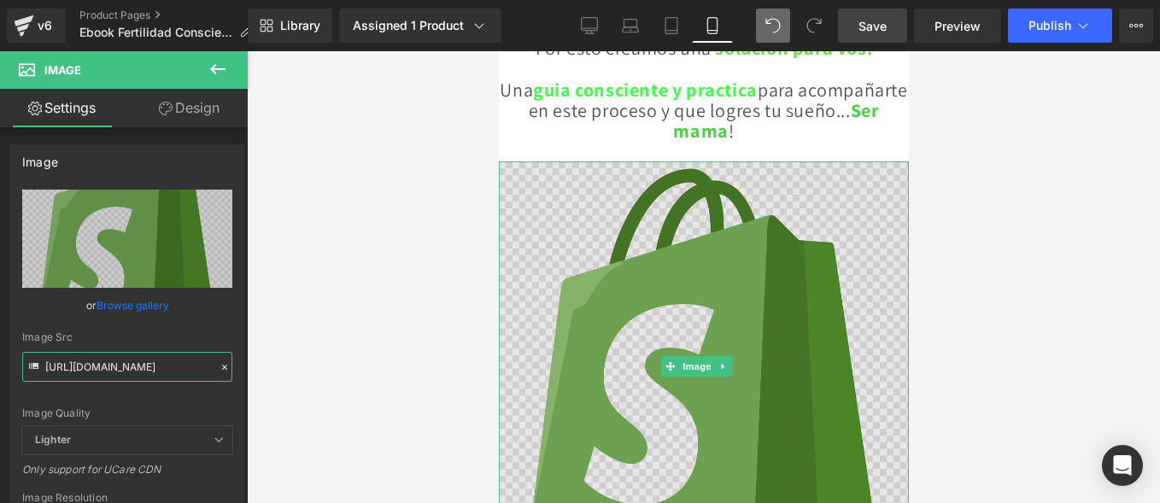
type input "[URL][DOMAIN_NAME]"
click at [779, 250] on img at bounding box center [703, 366] width 410 height 410
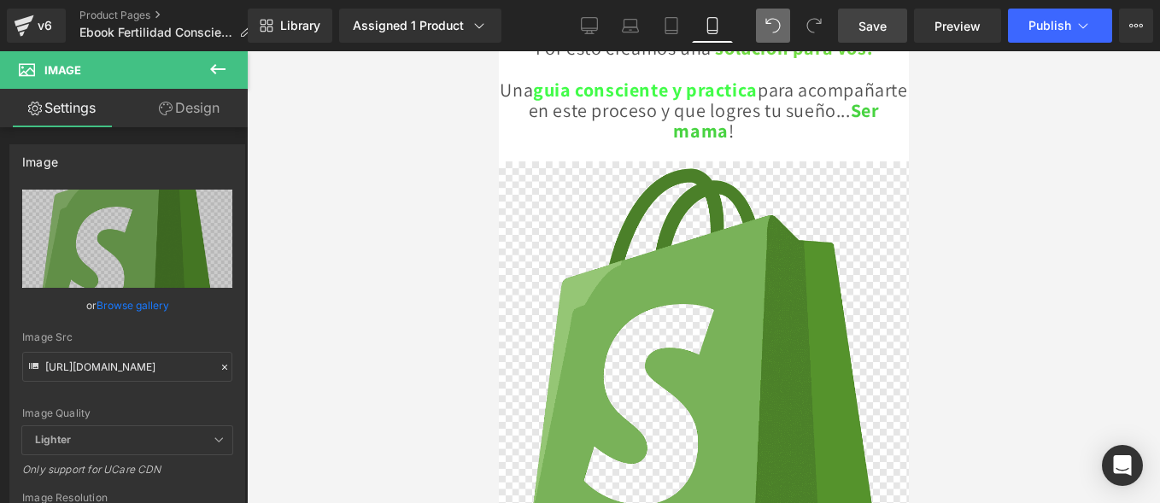
scroll to position [1420, 0]
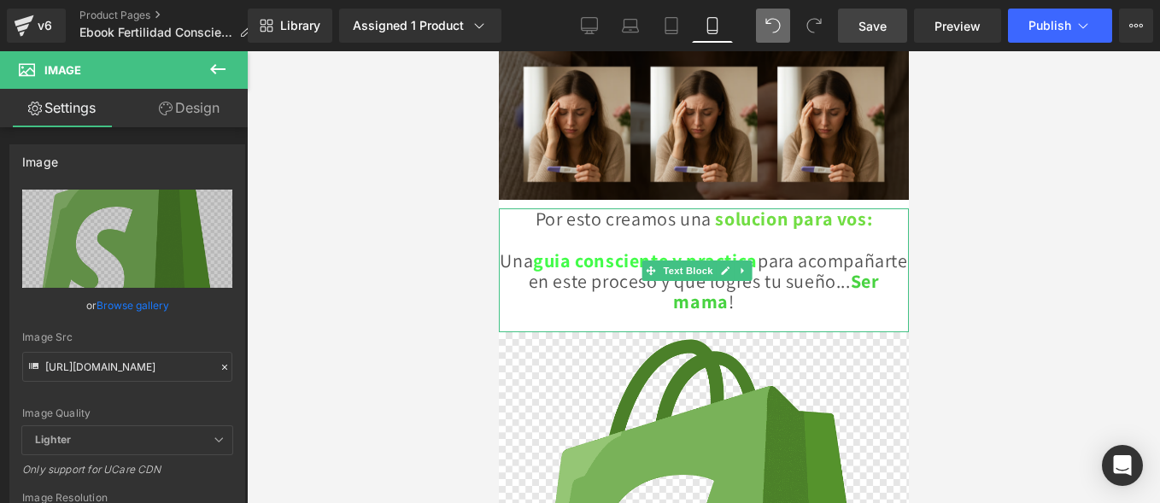
drag, startPoint x: 829, startPoint y: 277, endPoint x: 801, endPoint y: 254, distance: 35.8
click at [830, 312] on p at bounding box center [703, 322] width 410 height 21
click at [820, 261] on p "Por esto creamos una solucion para vos: Una guia consciente y practica para aco…" at bounding box center [703, 259] width 410 height 103
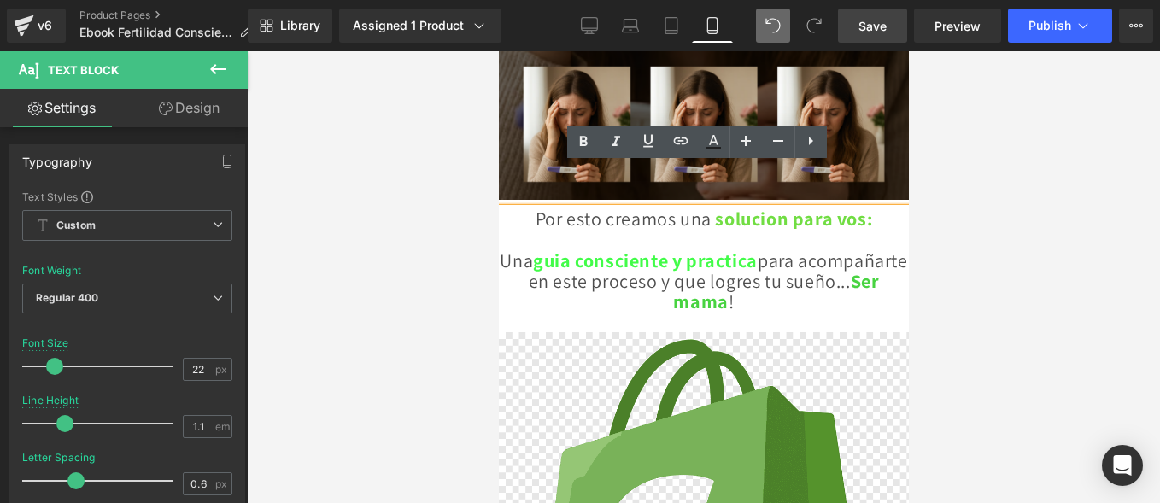
click at [810, 312] on p at bounding box center [703, 322] width 410 height 21
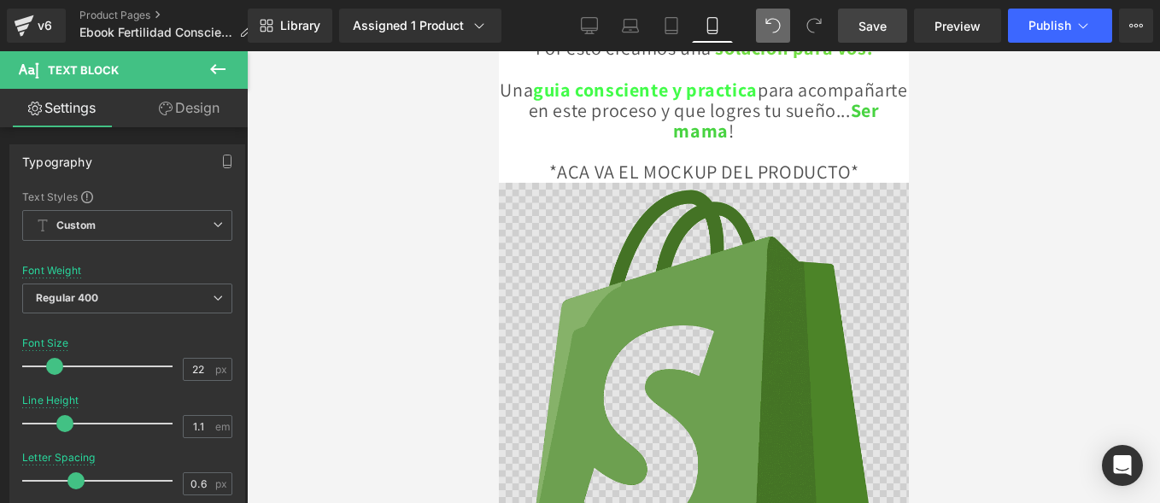
scroll to position [1847, 0]
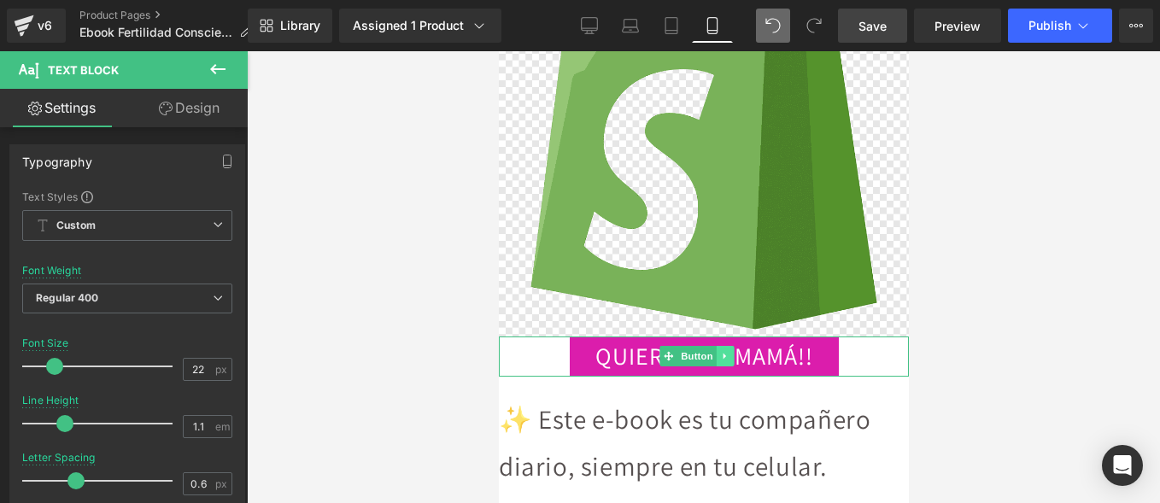
click at [723, 354] on icon at bounding box center [724, 357] width 3 height 6
click at [732, 346] on link at bounding box center [733, 356] width 18 height 21
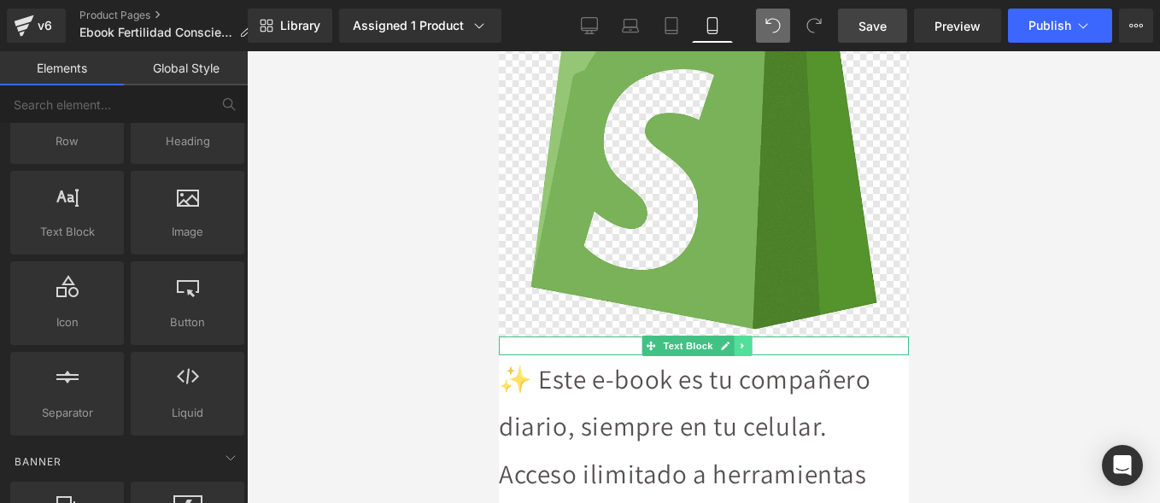
click at [745, 341] on icon at bounding box center [742, 346] width 9 height 10
click at [748, 341] on icon at bounding box center [751, 346] width 9 height 10
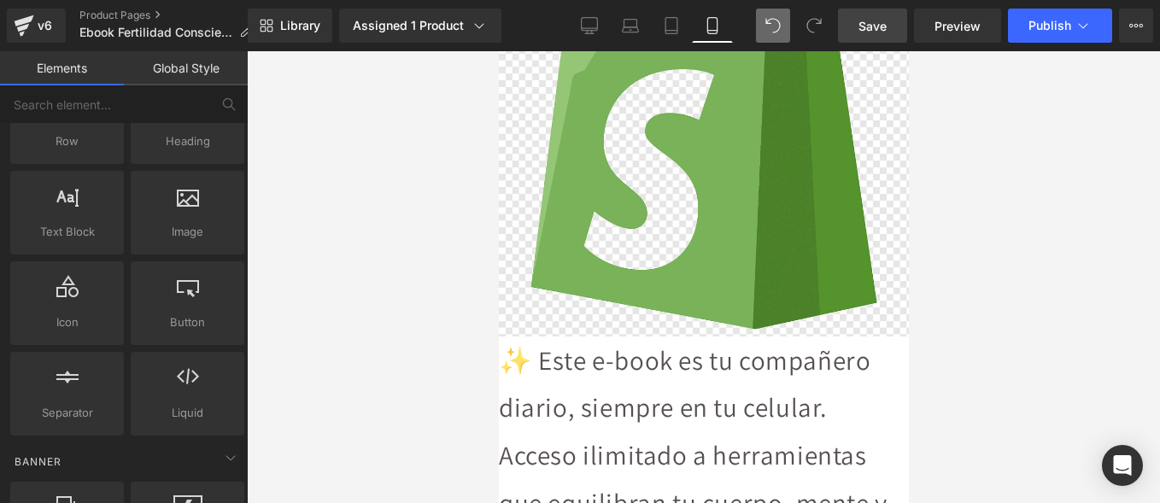
click at [553, 337] on p "✨ Este e-book es tu compañero diario, siempre en tu celular." at bounding box center [703, 385] width 410 height 96
click at [559, 337] on p "✨ Este e-book es tu compañero diario, siempre en tu celular." at bounding box center [703, 385] width 410 height 96
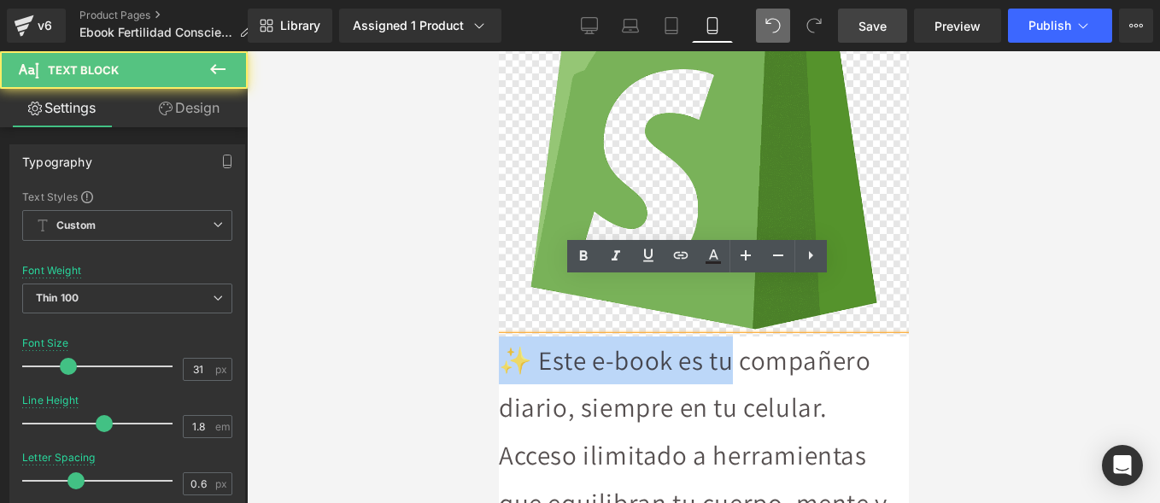
drag, startPoint x: 507, startPoint y: 297, endPoint x: 775, endPoint y: 302, distance: 267.4
click at [775, 337] on p "✨ Este e-book es tu compañero diario, siempre en tu celular." at bounding box center [703, 385] width 410 height 96
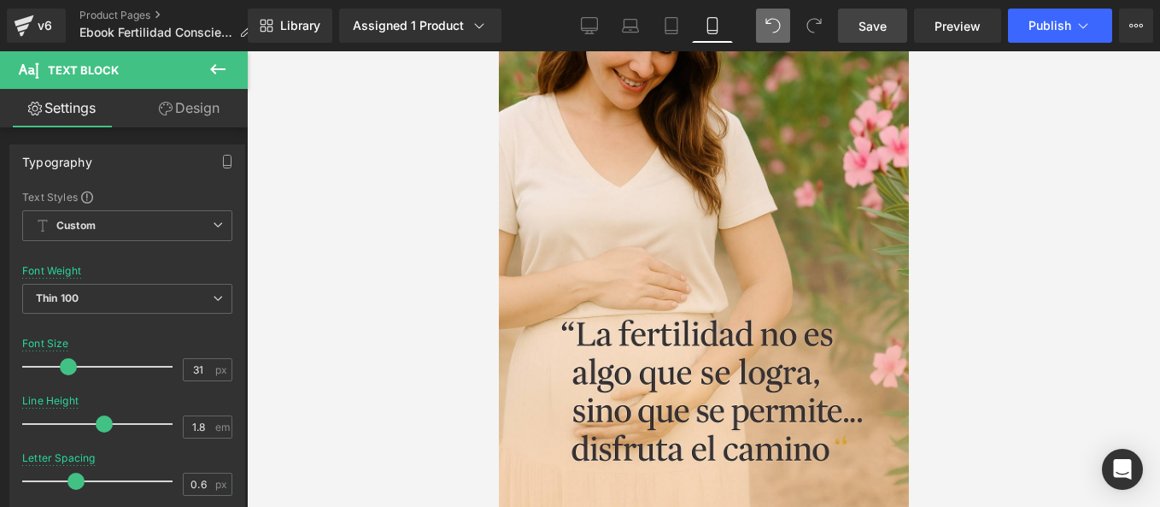
scroll to position [138, 0]
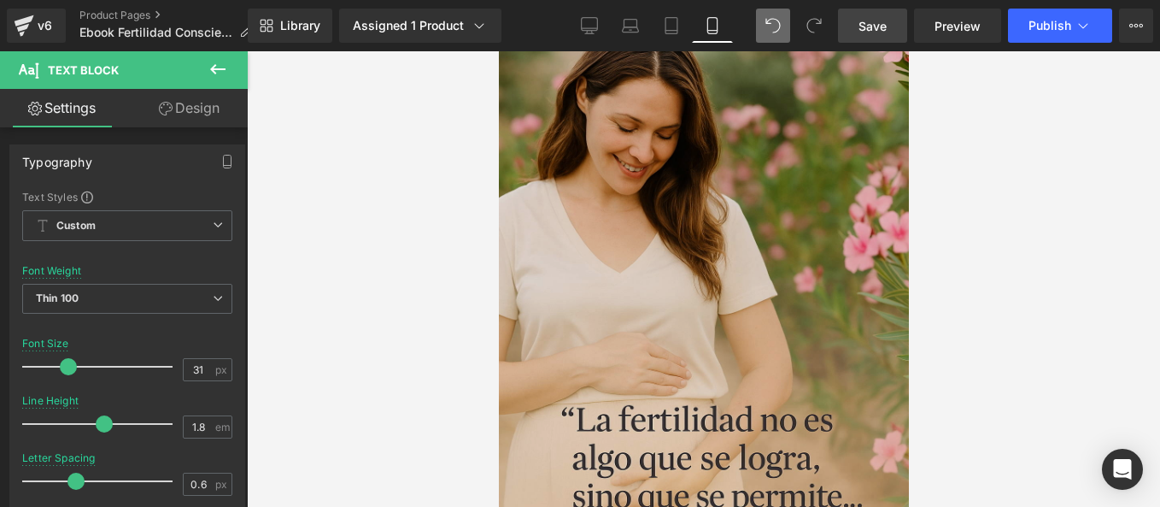
click at [723, 190] on img at bounding box center [703, 286] width 410 height 615
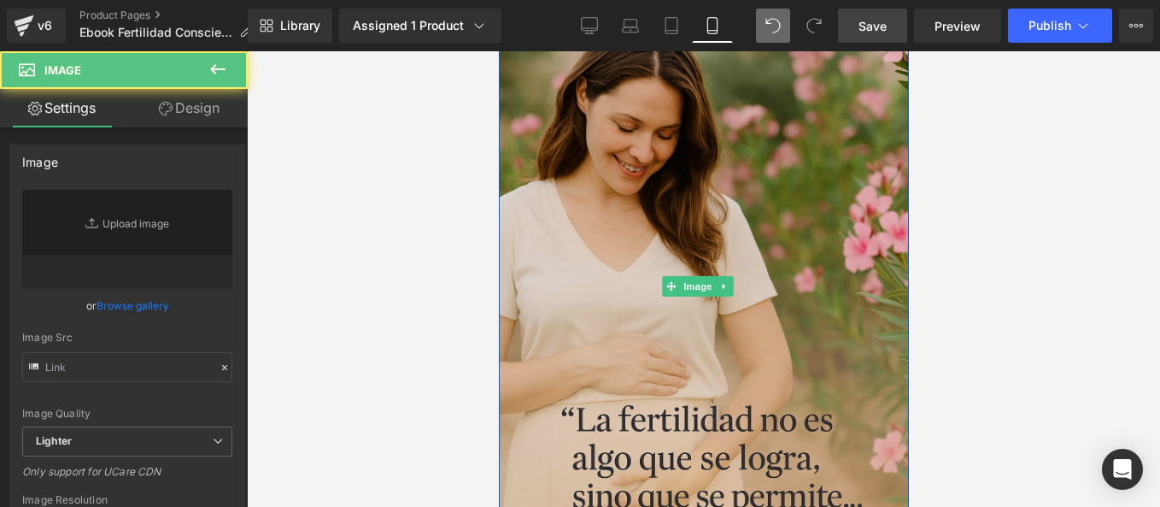
type input "[URL][DOMAIN_NAME][DATE]"
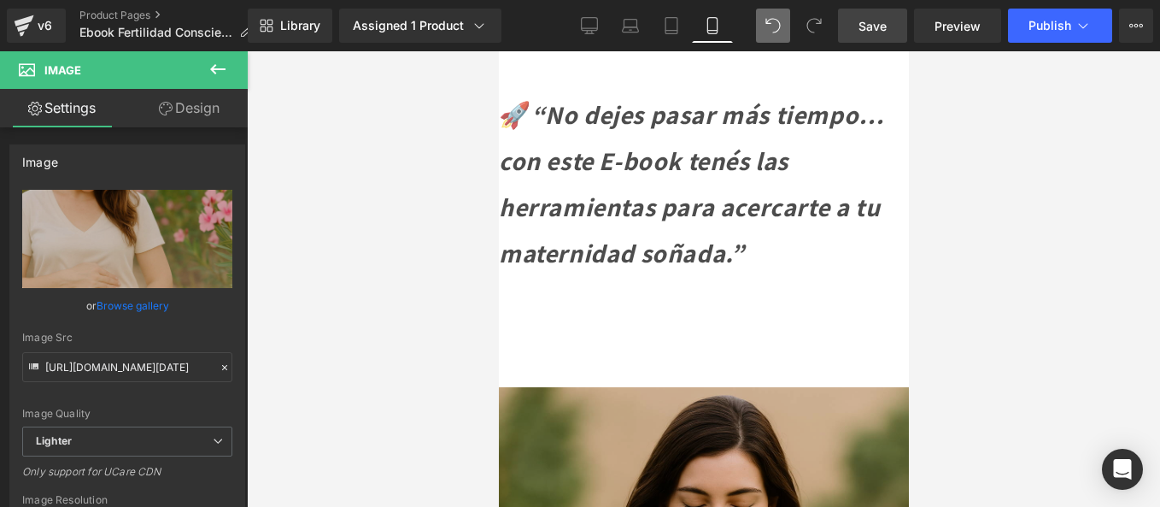
scroll to position [3641, 0]
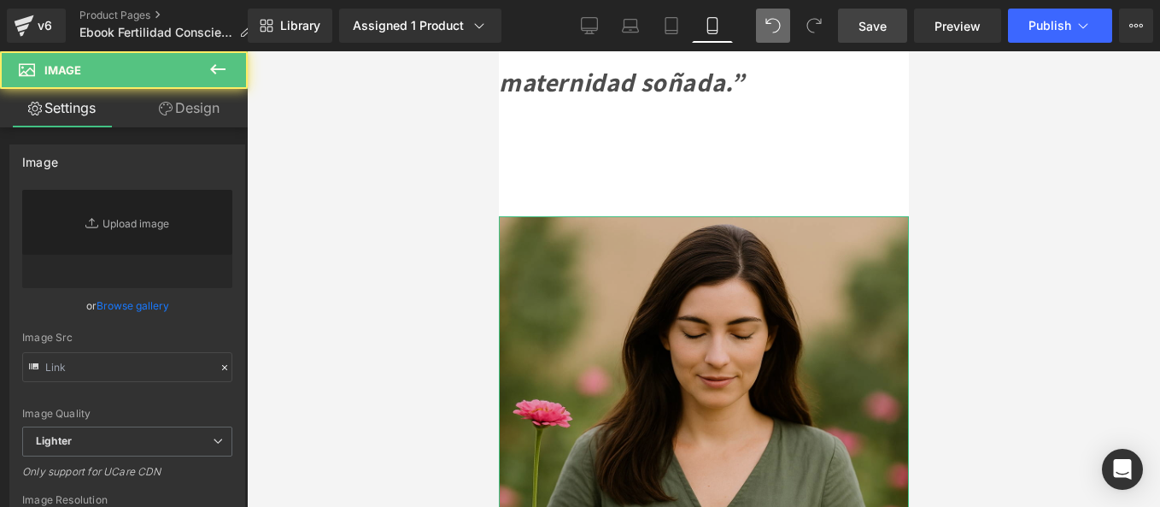
type input "[URL][DOMAIN_NAME]"
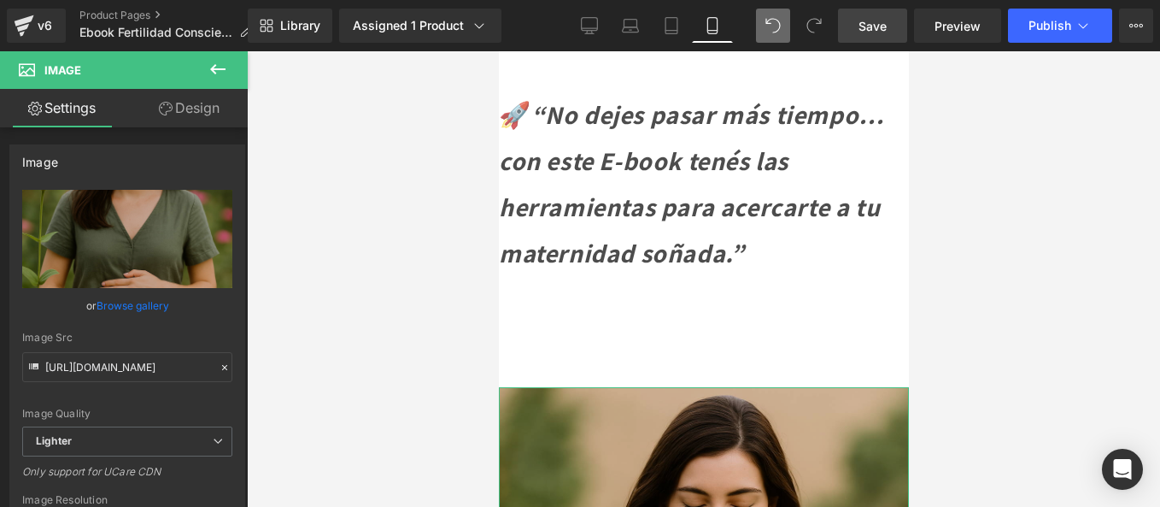
scroll to position [3555, 0]
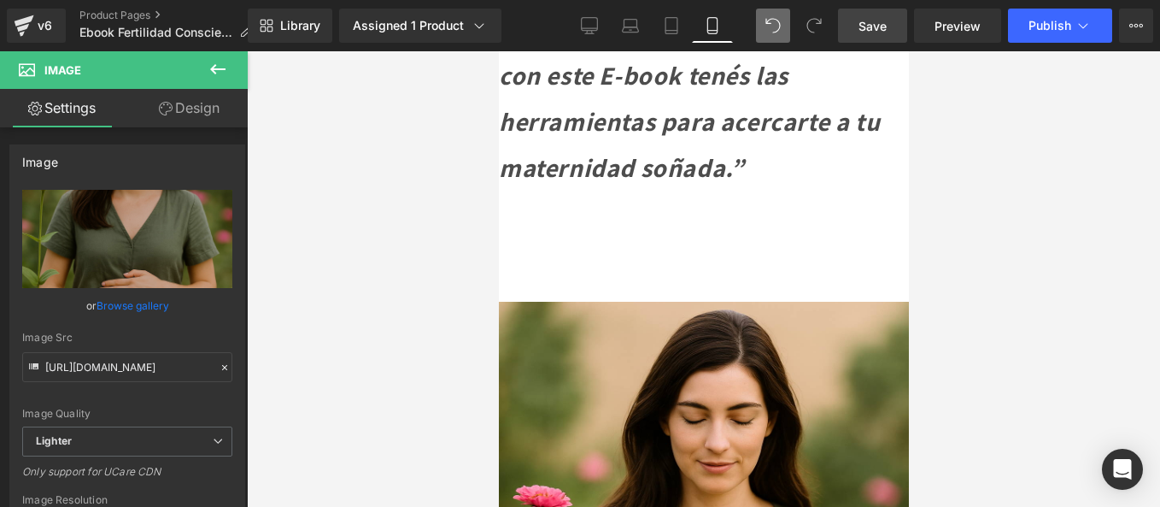
click at [398, 284] on div at bounding box center [703, 278] width 913 height 455
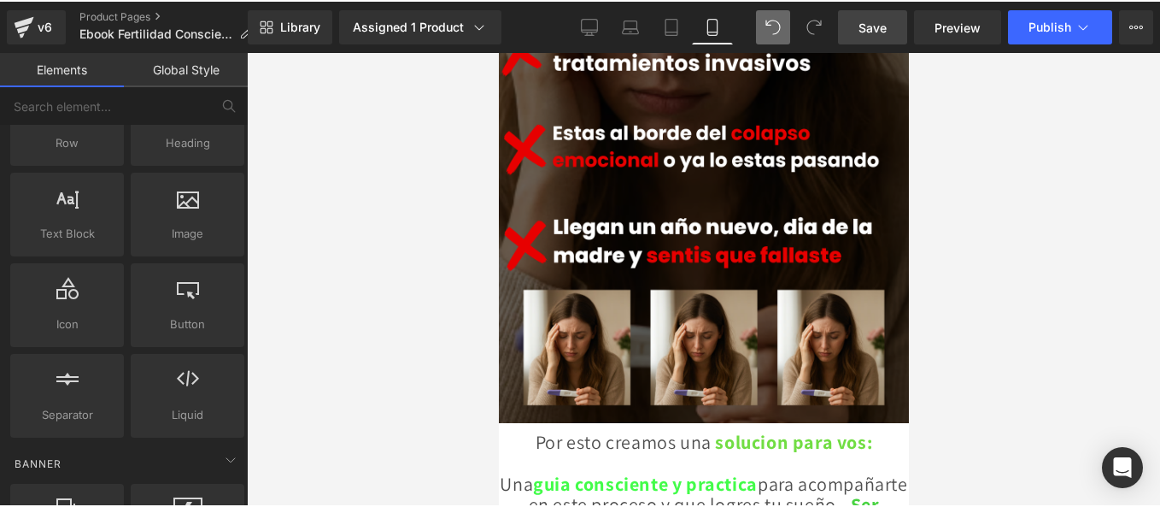
scroll to position [1369, 0]
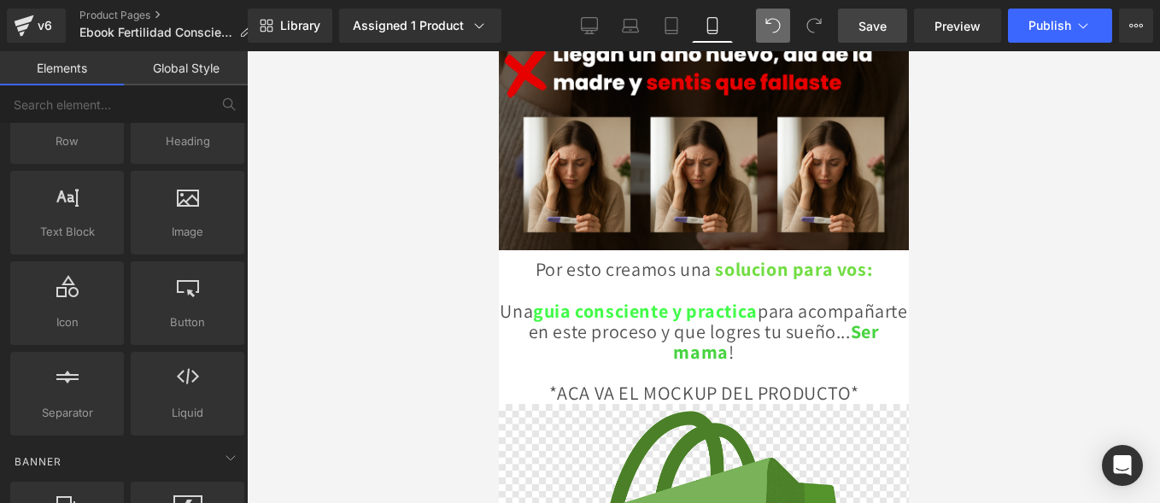
click at [622, 259] on div "Por esto creamos una solucion para vos: Una guia consciente y practica para aco…" at bounding box center [703, 331] width 410 height 144
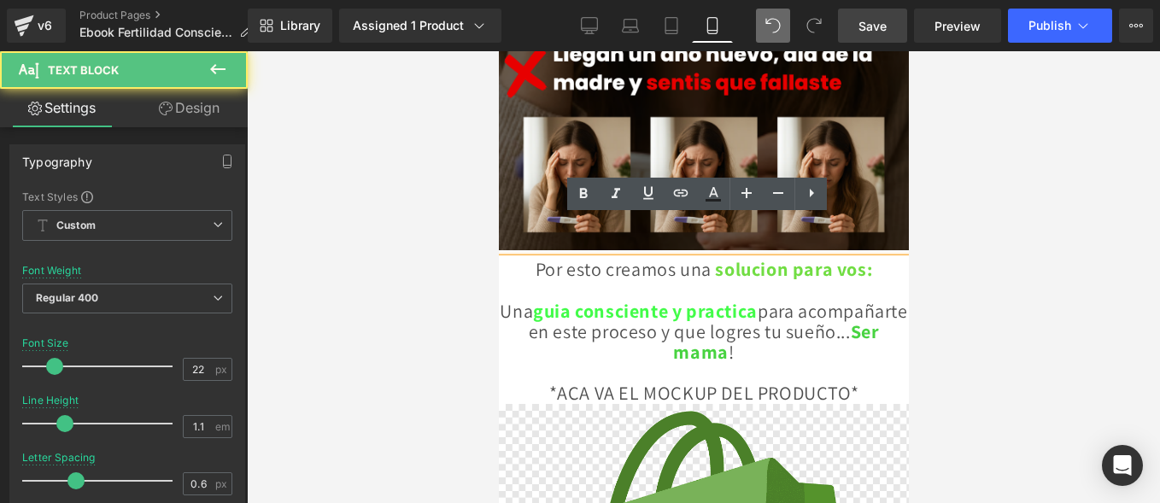
click at [499, 231] on iframe at bounding box center [704, 278] width 410 height 455
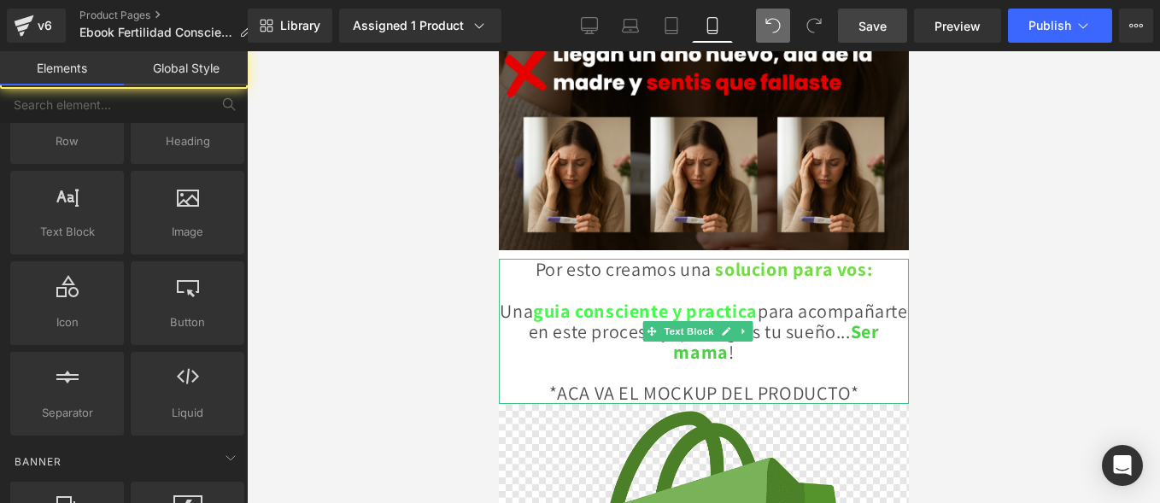
click at [504, 259] on p "Por esto creamos una solucion para vos: Una guia consciente y practica para aco…" at bounding box center [703, 310] width 410 height 103
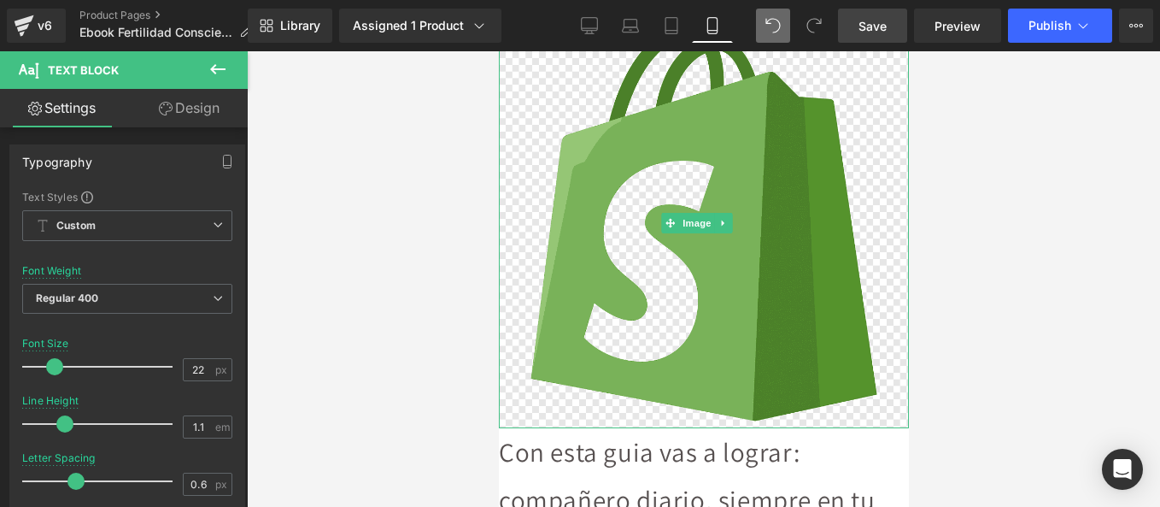
scroll to position [2053, 0]
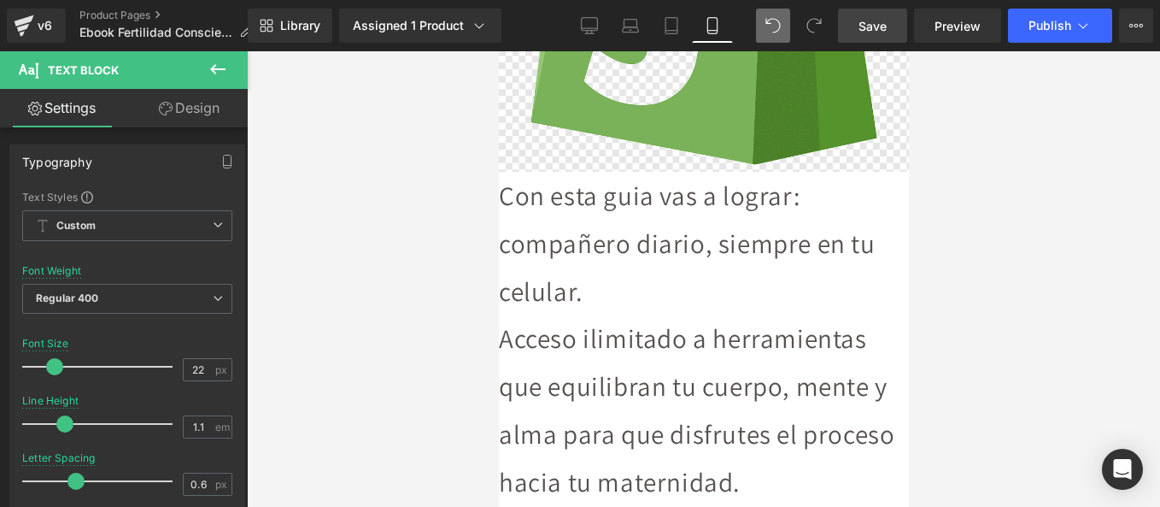
click at [349, 154] on div at bounding box center [703, 278] width 913 height 455
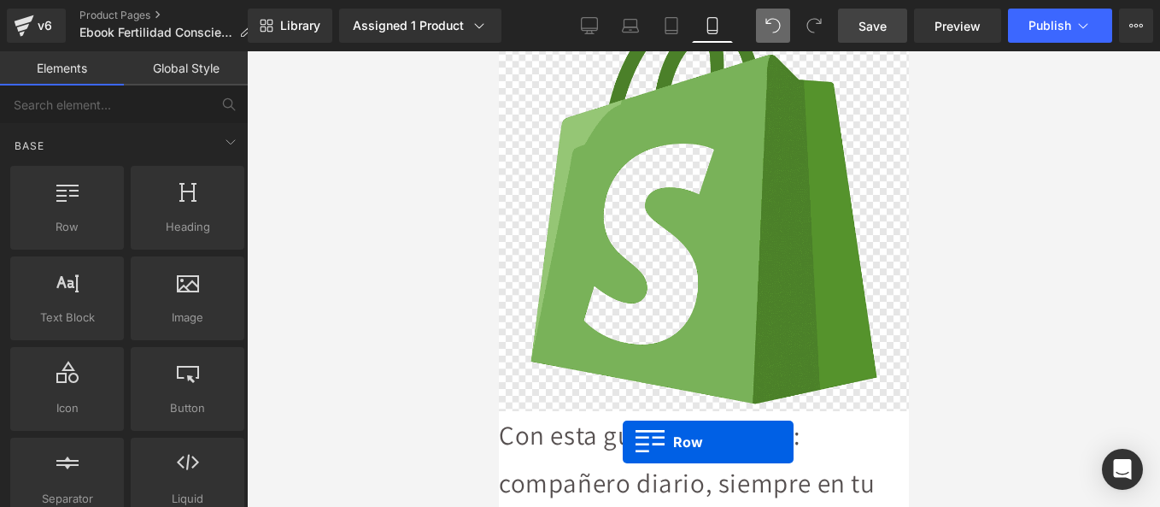
scroll to position [1882, 0]
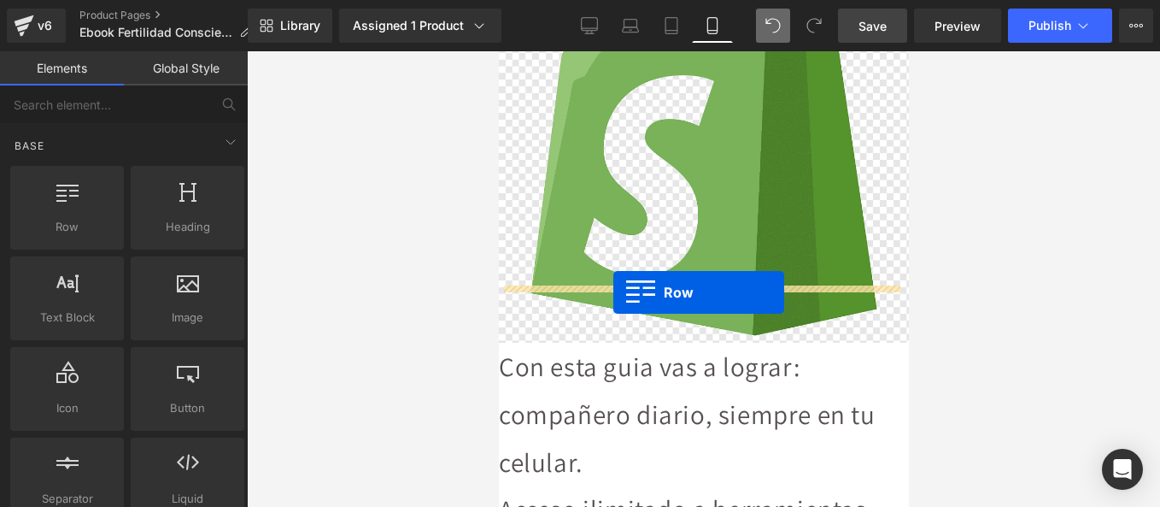
drag, startPoint x: 951, startPoint y: 268, endPoint x: 612, endPoint y: 292, distance: 339.1
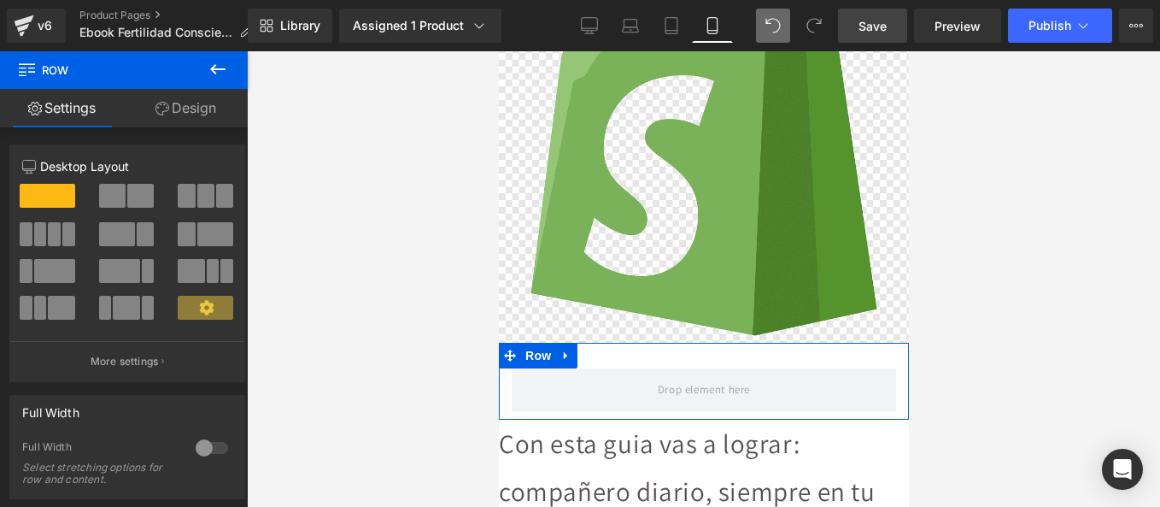
click at [190, 108] on link "Design" at bounding box center [186, 108] width 124 height 38
click at [211, 62] on icon at bounding box center [218, 69] width 21 height 21
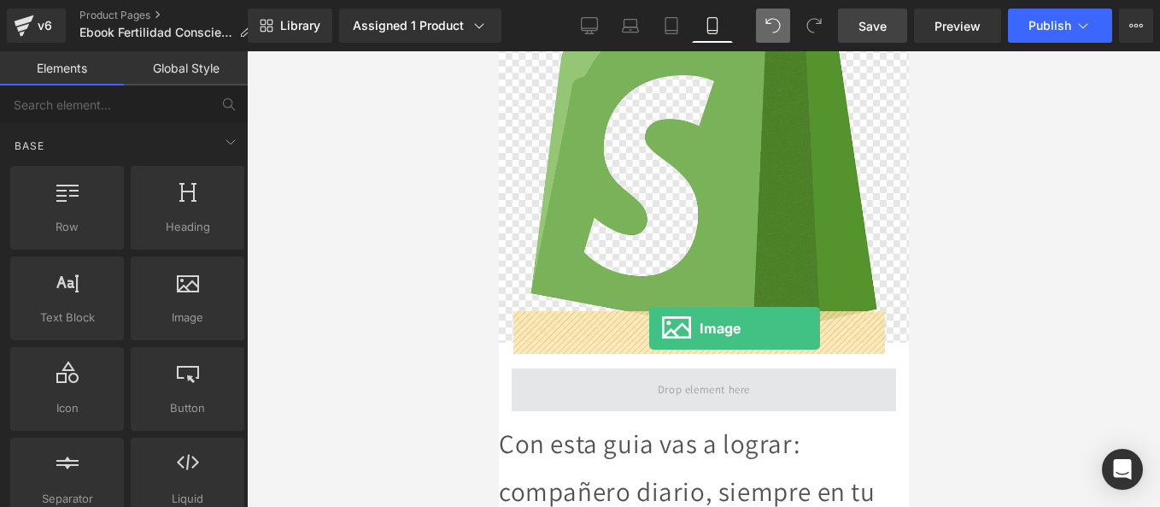
drag, startPoint x: 983, startPoint y: 443, endPoint x: 648, endPoint y: 328, distance: 354.2
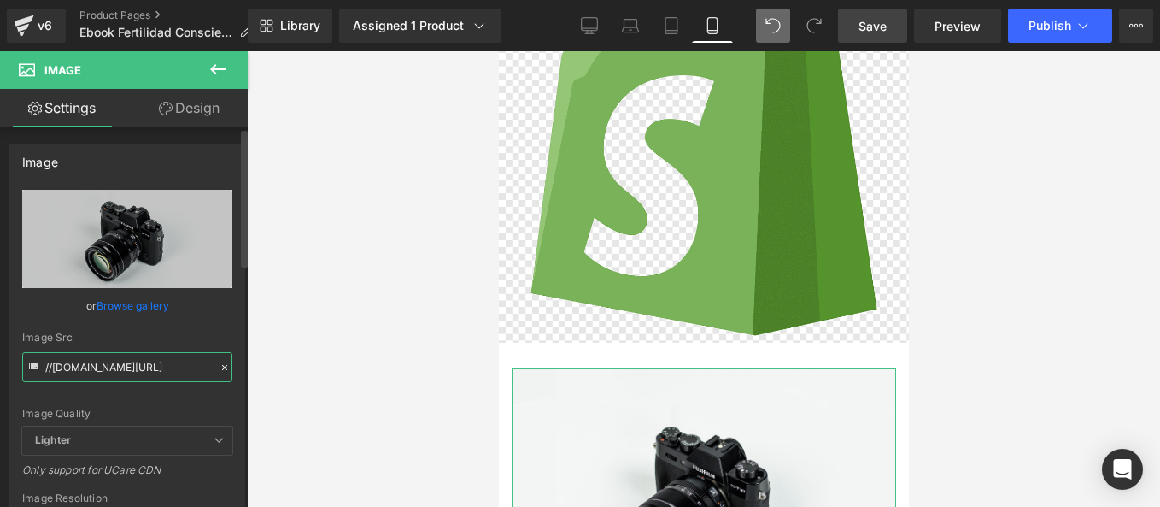
click at [144, 372] on input "//[DOMAIN_NAME][URL]" at bounding box center [127, 367] width 210 height 30
paste input "[URL][DOMAIN_NAME]"
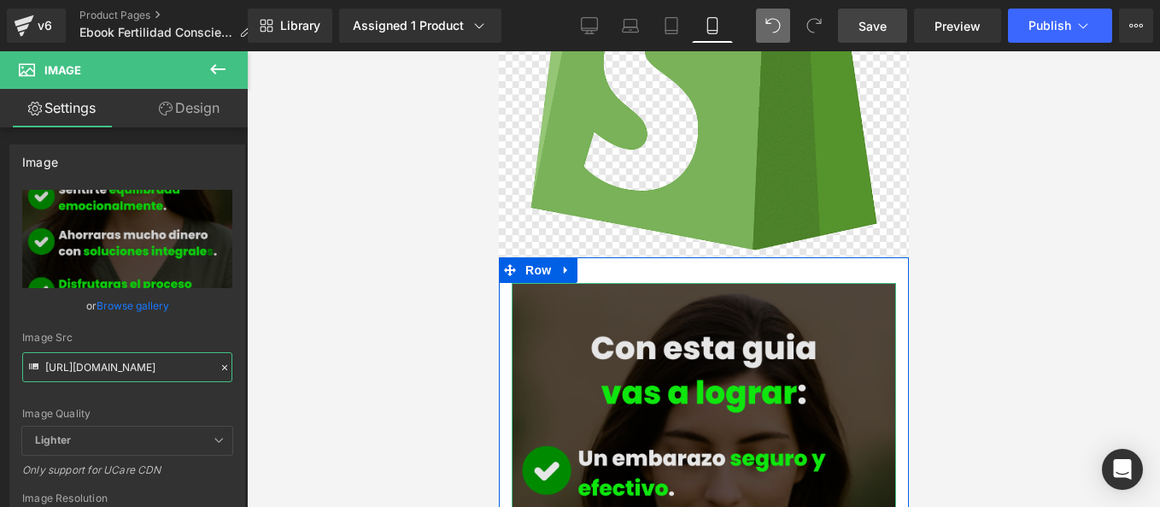
scroll to position [2053, 0]
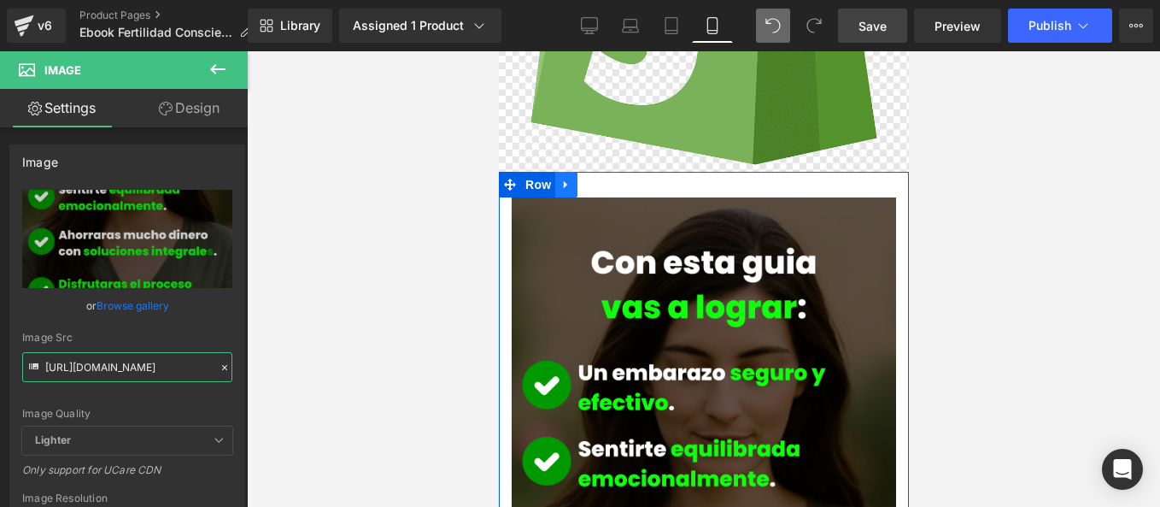
type input "[URL][DOMAIN_NAME]"
click at [566, 178] on icon at bounding box center [566, 184] width 12 height 13
click at [611, 179] on icon at bounding box center [610, 185] width 12 height 12
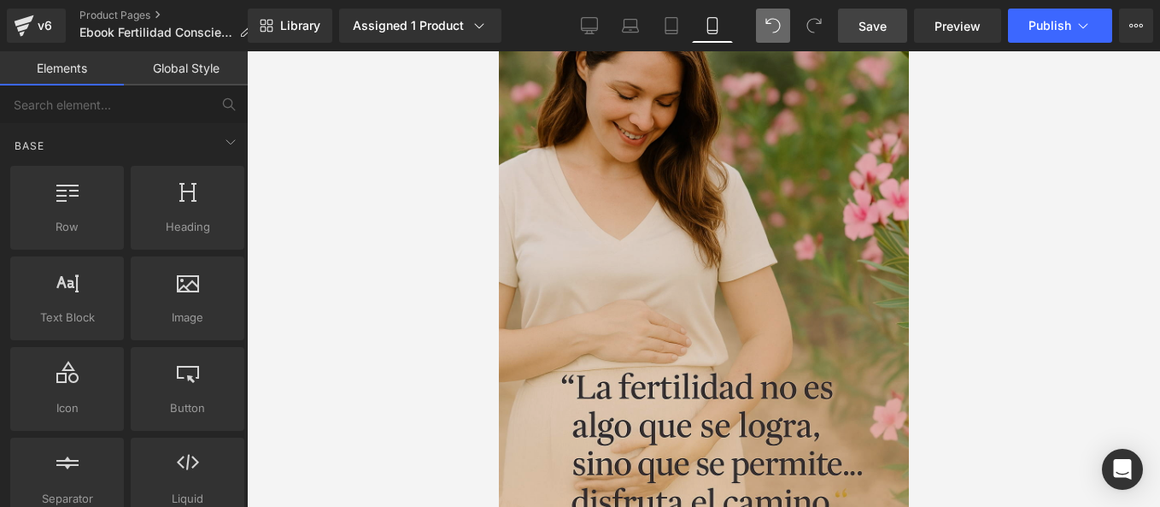
click at [575, 246] on img at bounding box center [703, 253] width 410 height 615
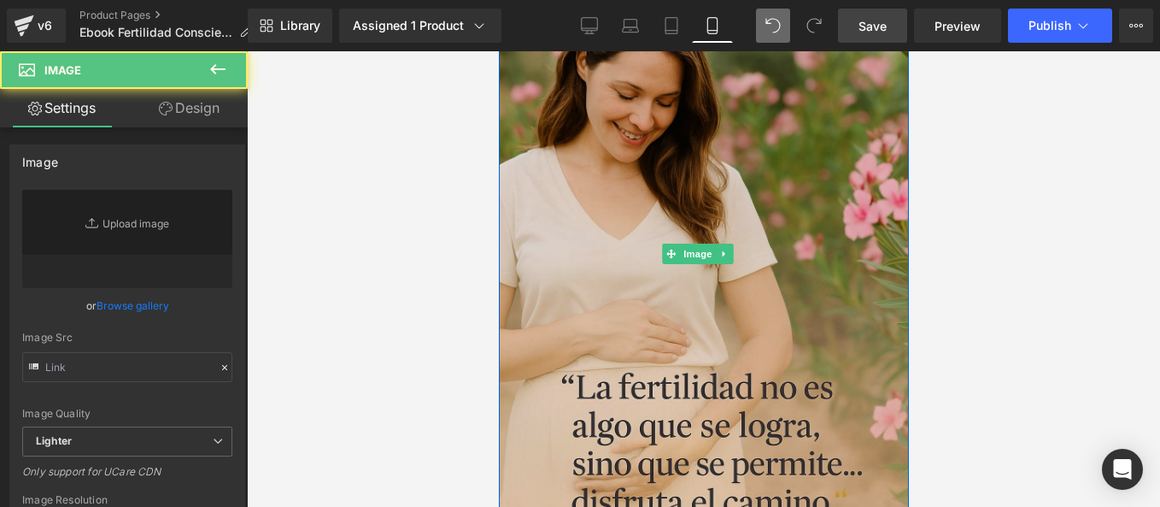
type input "[URL][DOMAIN_NAME][DATE]"
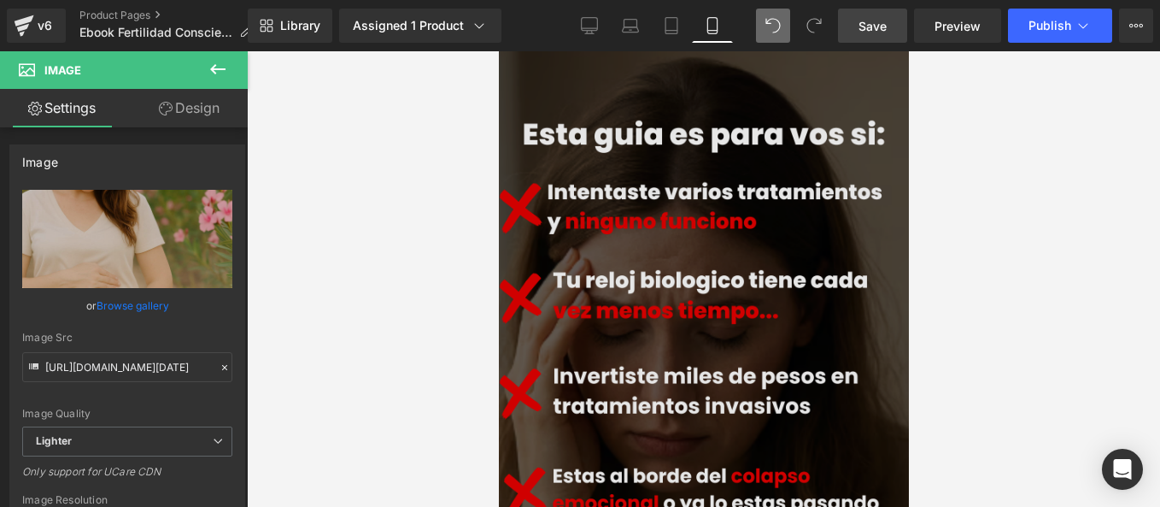
scroll to position [598, 0]
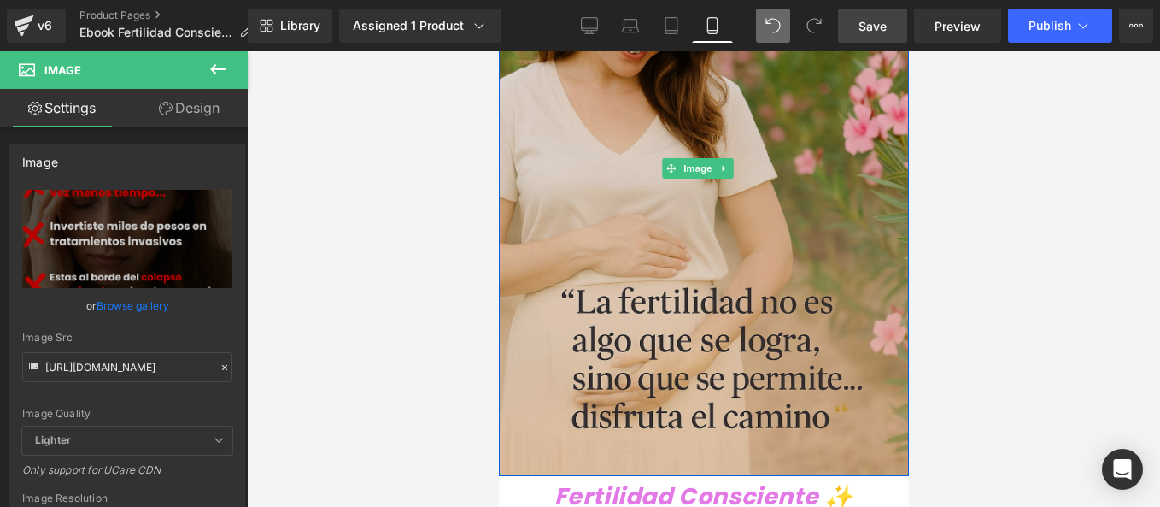
scroll to position [0, 0]
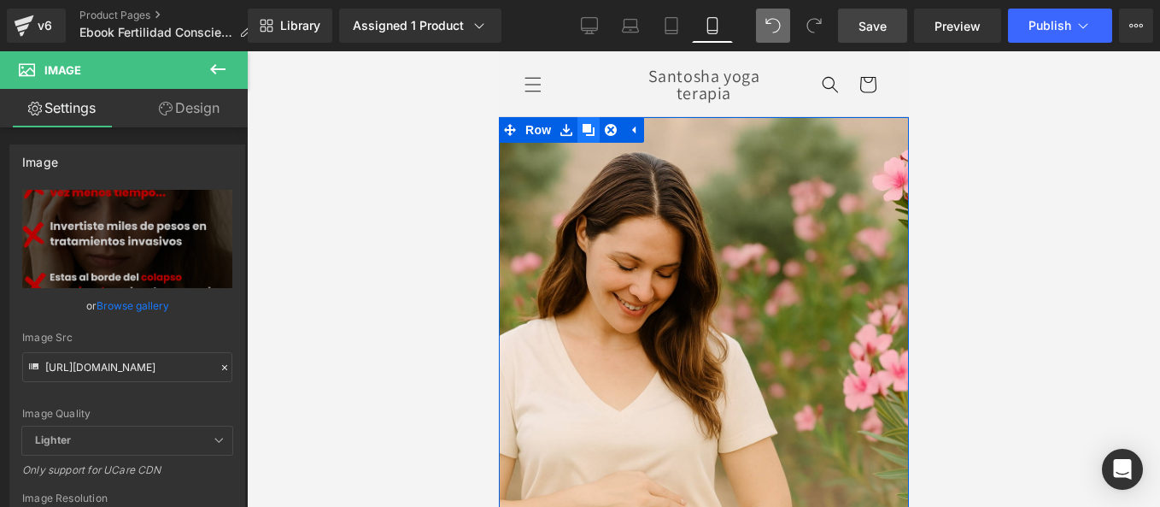
click at [583, 126] on icon at bounding box center [588, 130] width 12 height 12
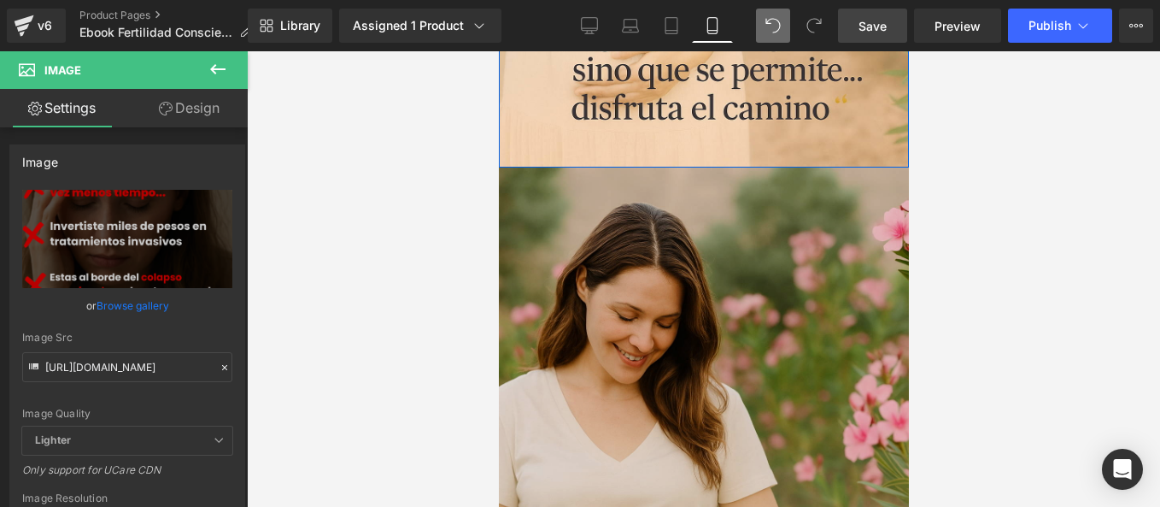
scroll to position [594, 0]
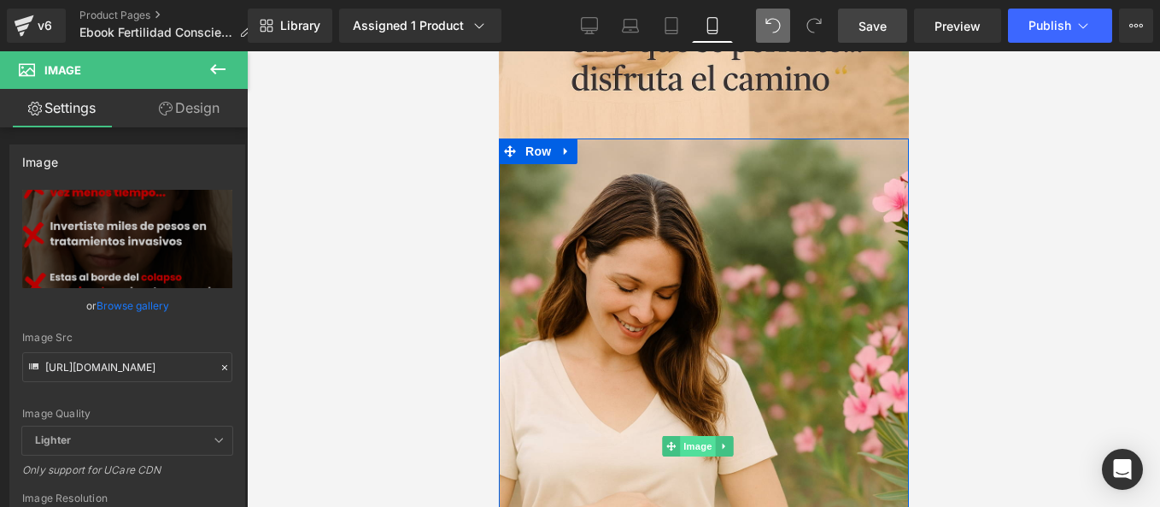
click at [694, 436] on span "Image" at bounding box center [697, 446] width 36 height 21
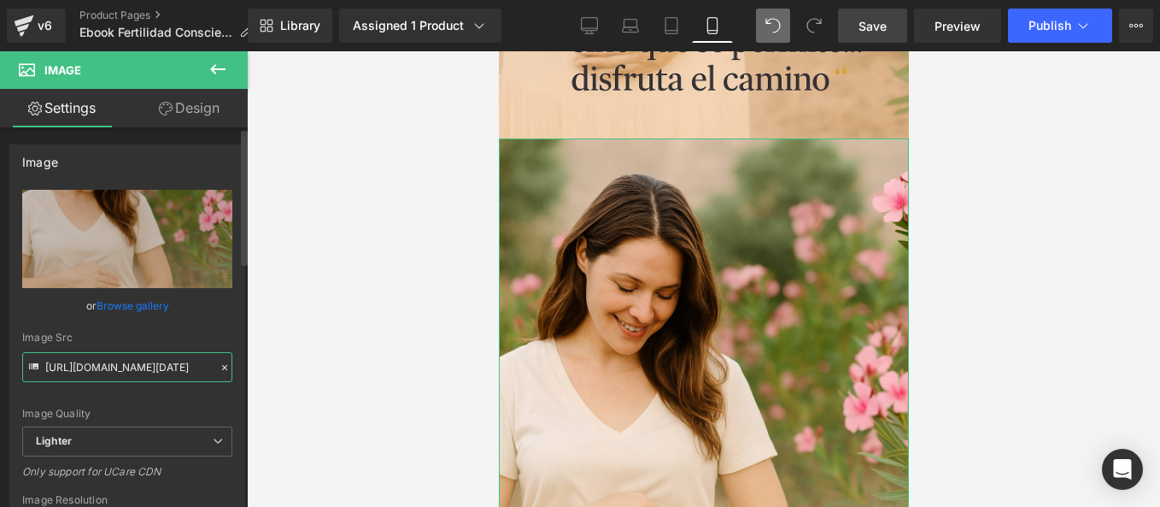
click at [126, 359] on input "[URL][DOMAIN_NAME][DATE]" at bounding box center [127, 367] width 210 height 30
click at [126, 357] on input "[URL][DOMAIN_NAME][DATE]" at bounding box center [127, 367] width 210 height 30
paste input "[DOMAIN_NAME][URL]"
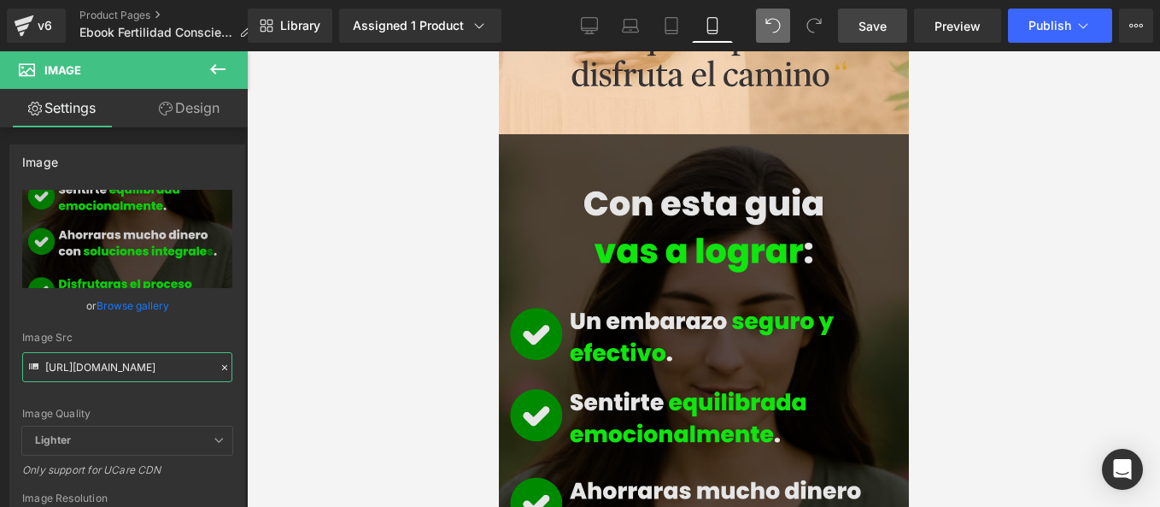
scroll to position [427, 0]
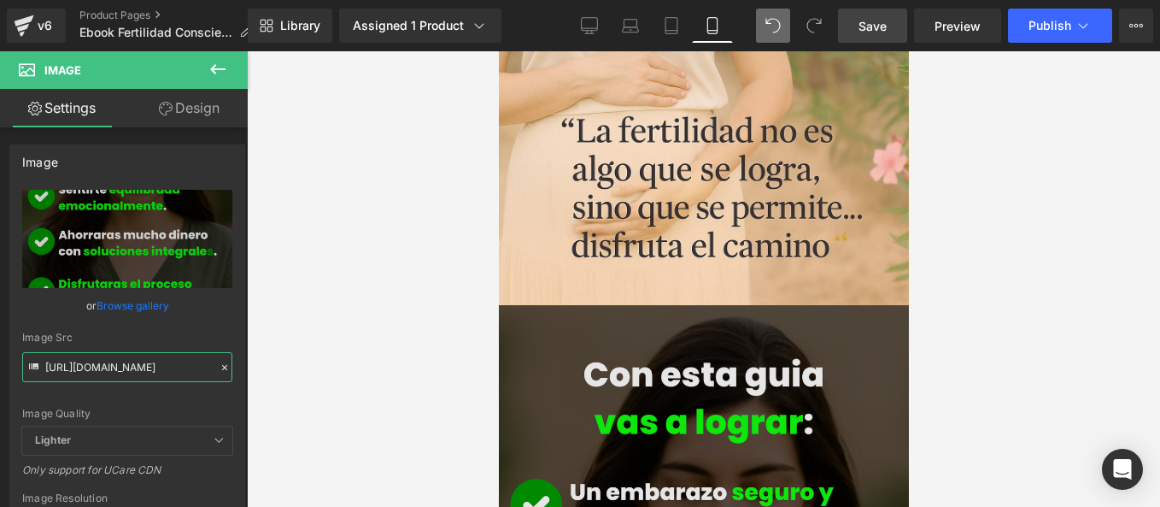
type input "[URL][DOMAIN_NAME]"
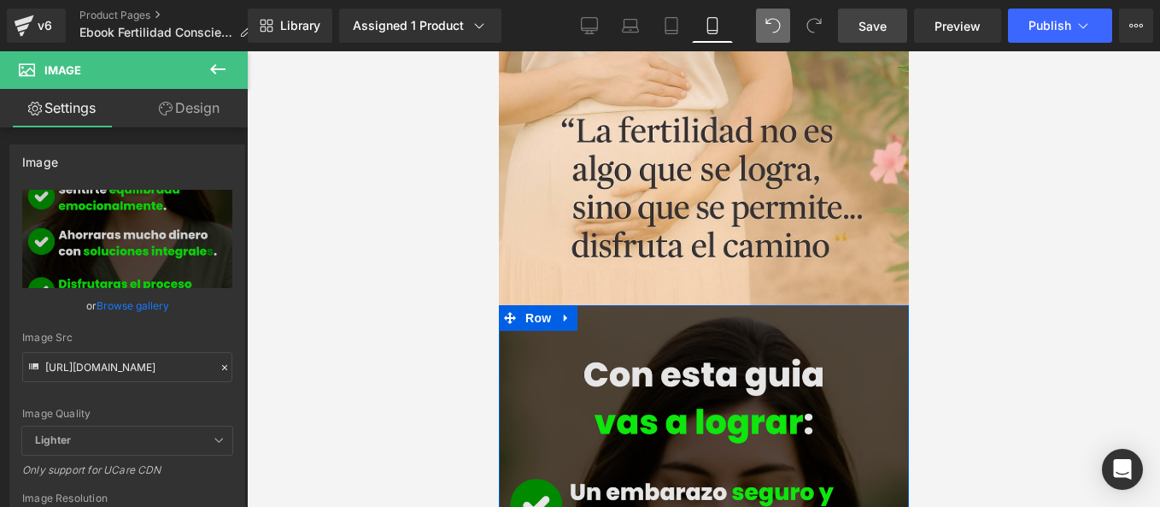
scroll to position [0, 0]
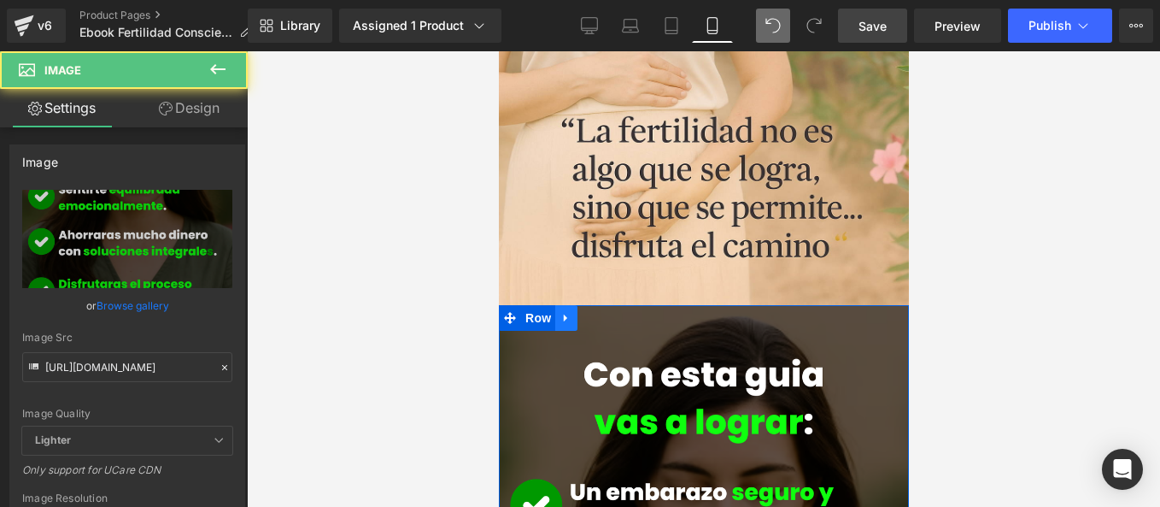
click at [569, 312] on icon at bounding box center [566, 318] width 12 height 13
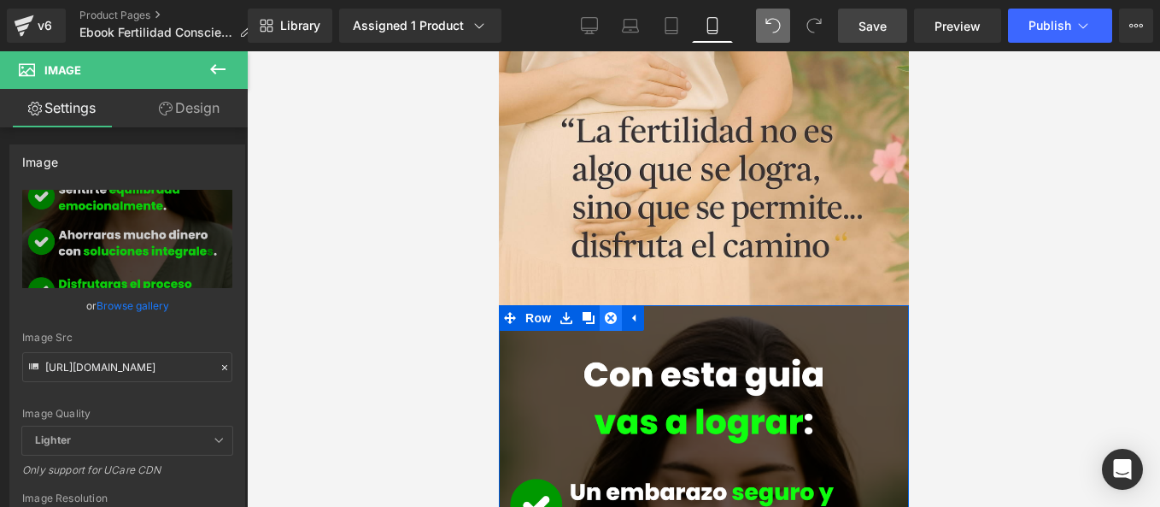
click at [607, 305] on link at bounding box center [610, 318] width 22 height 26
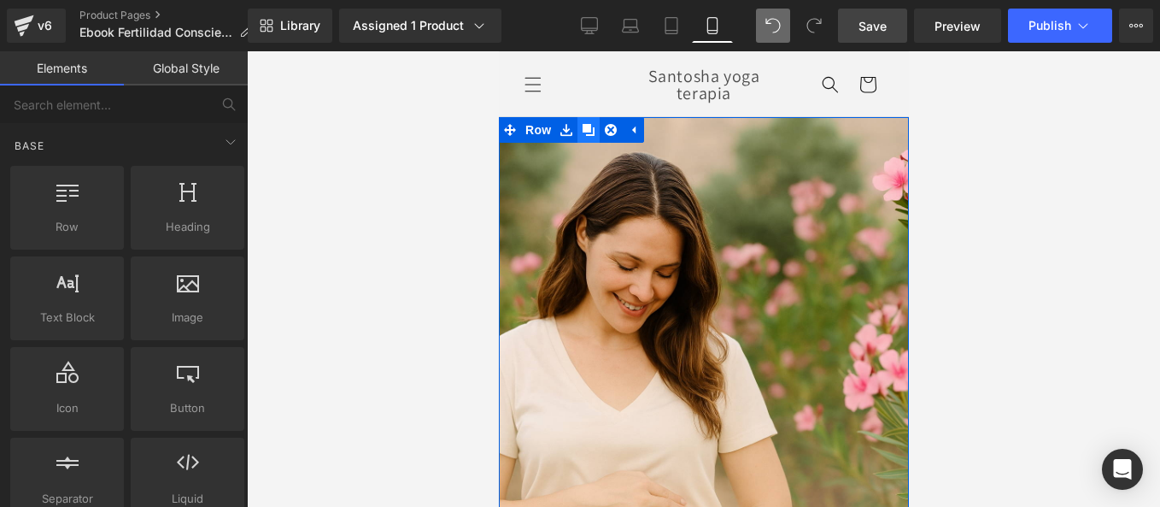
click at [584, 128] on icon at bounding box center [588, 130] width 12 height 12
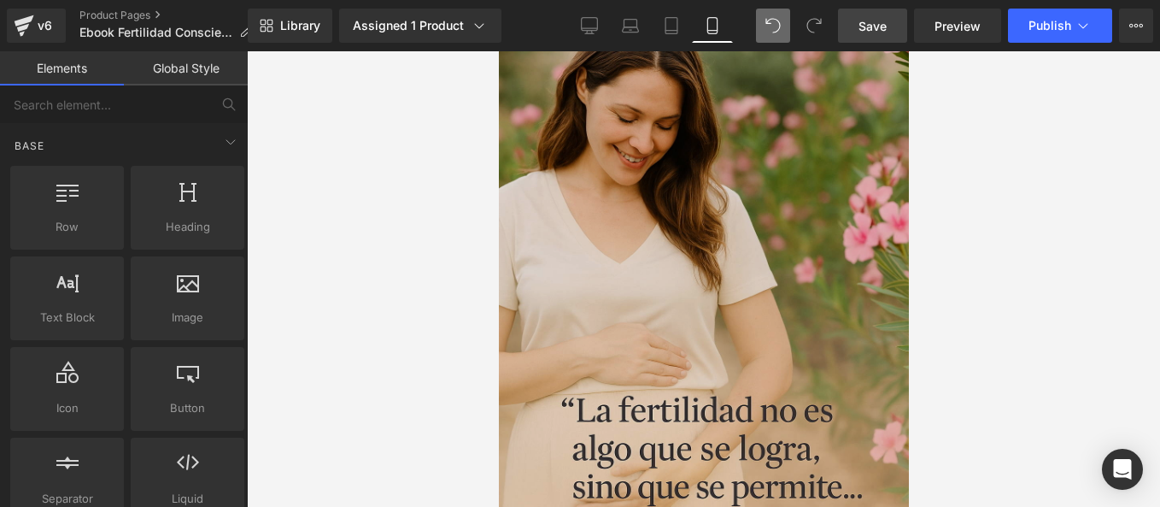
scroll to position [677, 0]
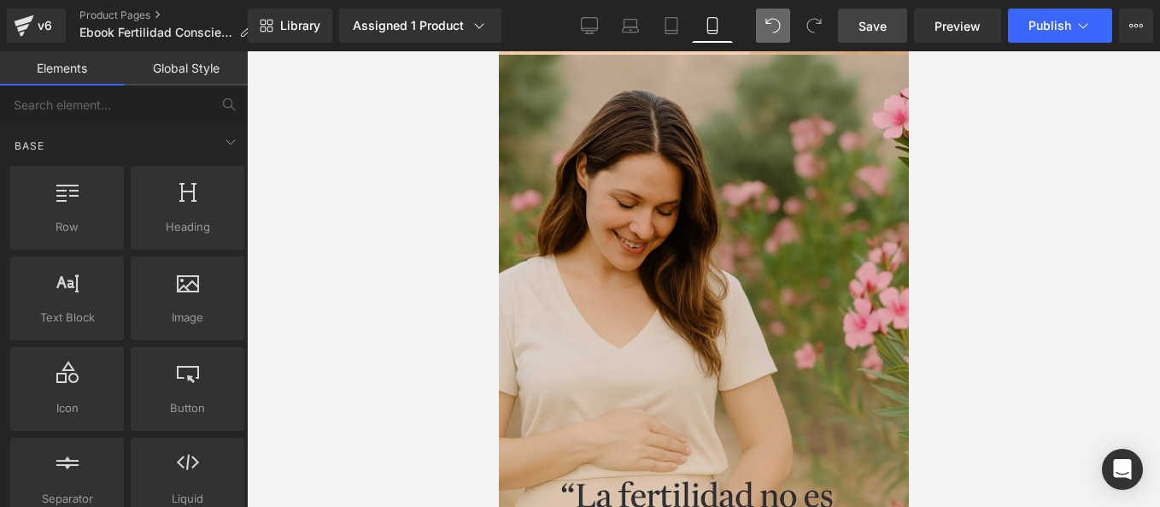
click at [668, 296] on img at bounding box center [703, 362] width 410 height 615
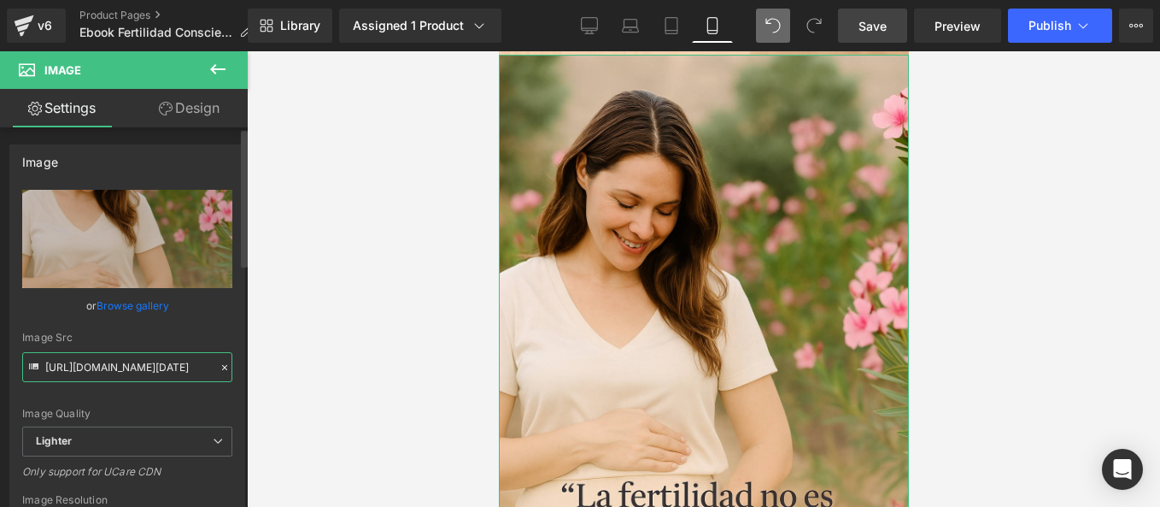
click at [179, 360] on input "[URL][DOMAIN_NAME][DATE]" at bounding box center [127, 367] width 210 height 30
click at [210, 366] on input "[URL][DOMAIN_NAME][DATE]" at bounding box center [127, 367] width 210 height 30
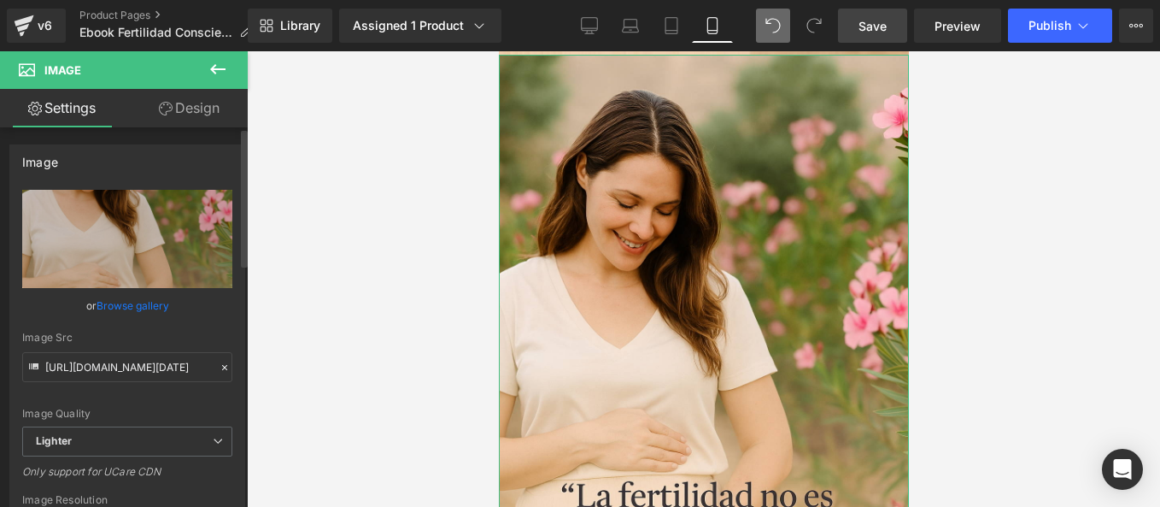
click at [219, 366] on icon at bounding box center [225, 367] width 12 height 12
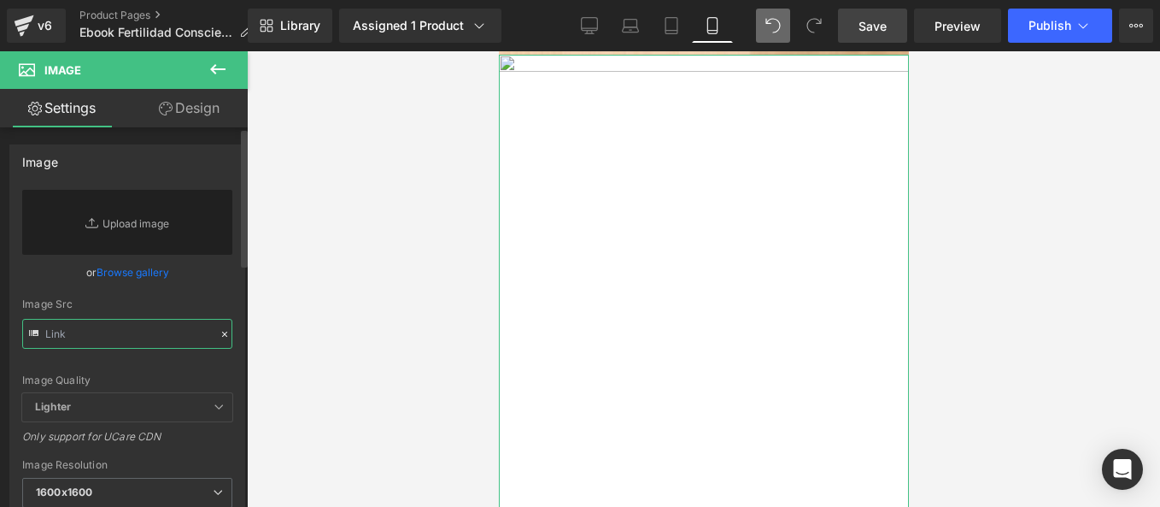
click at [126, 331] on input "text" at bounding box center [127, 334] width 210 height 30
paste input "[URL][DOMAIN_NAME]"
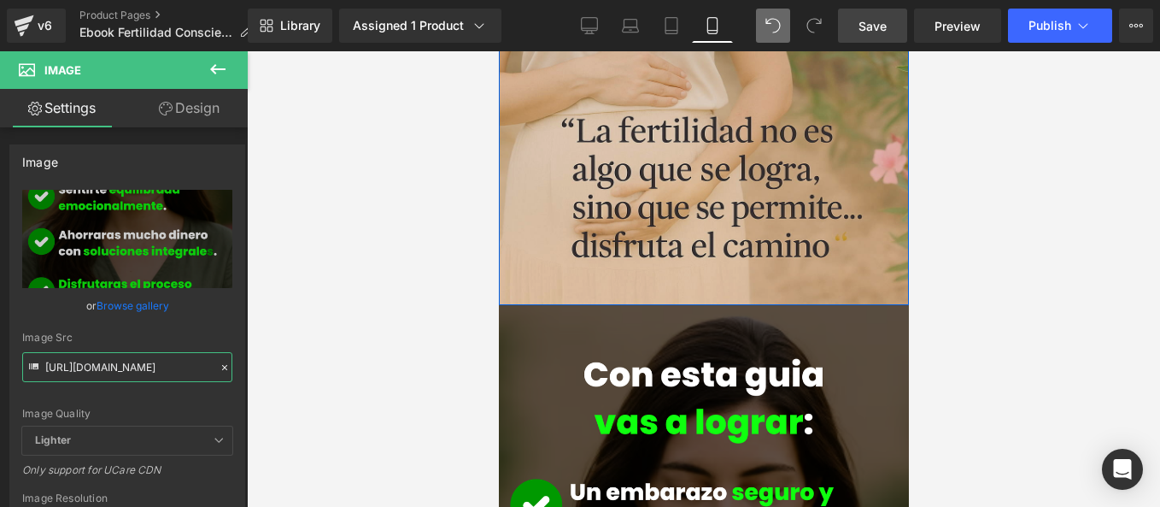
scroll to position [0, 0]
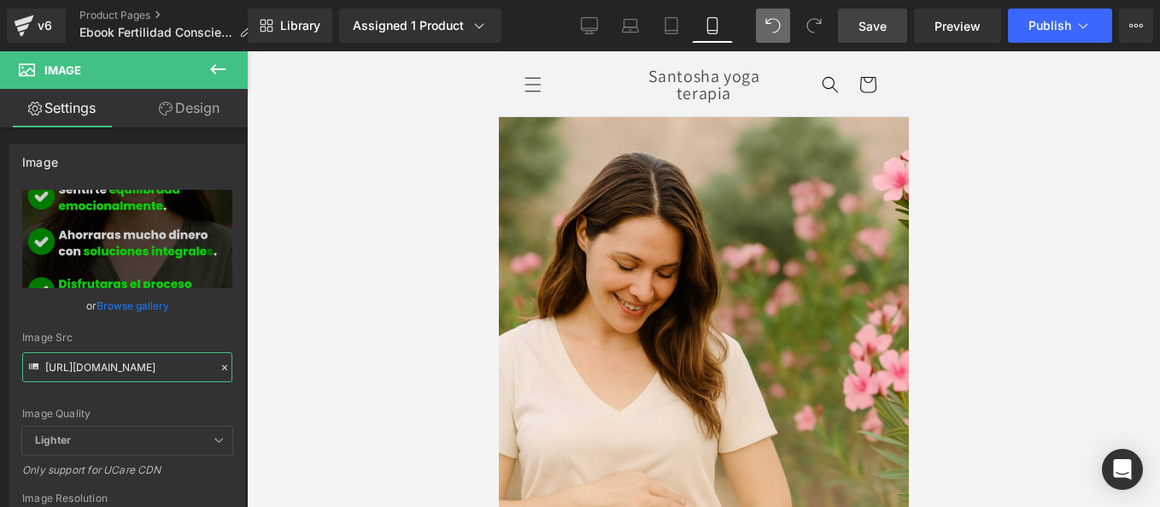
type input "[URL][DOMAIN_NAME]"
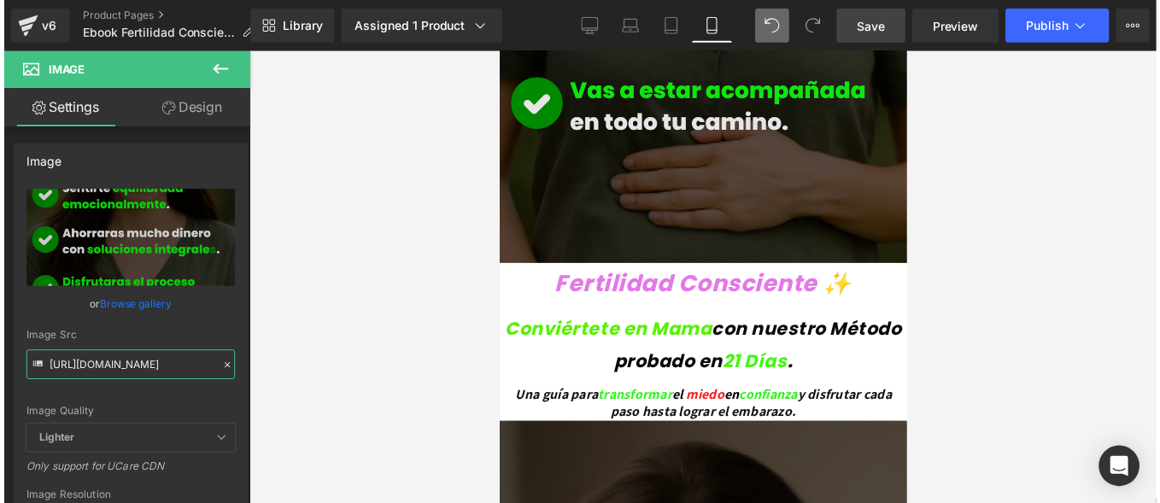
scroll to position [1111, 0]
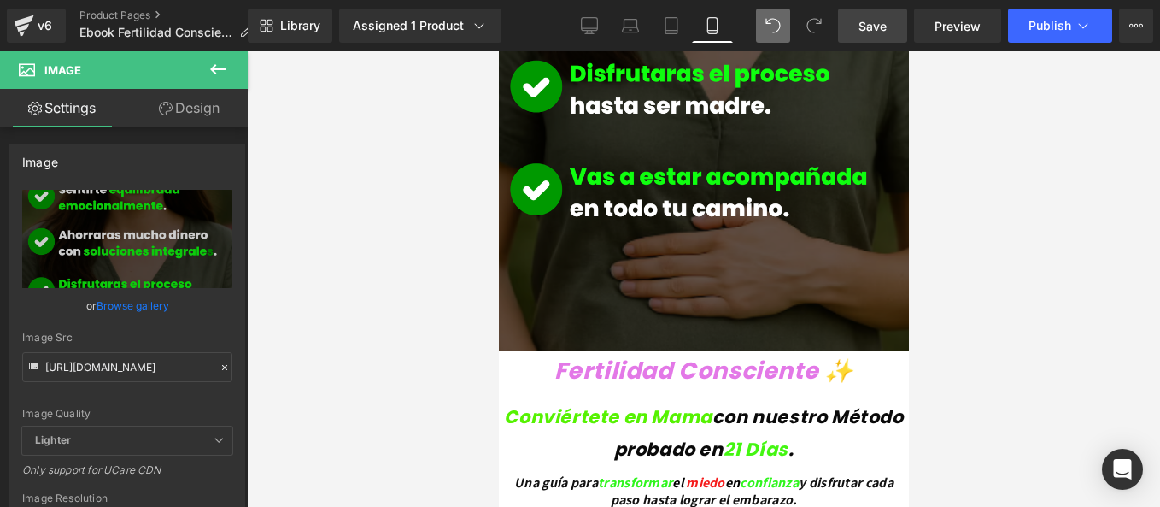
drag, startPoint x: 686, startPoint y: 362, endPoint x: 711, endPoint y: 392, distance: 38.8
click at [686, 404] on icon "Conviértete en Mama" at bounding box center [607, 416] width 208 height 25
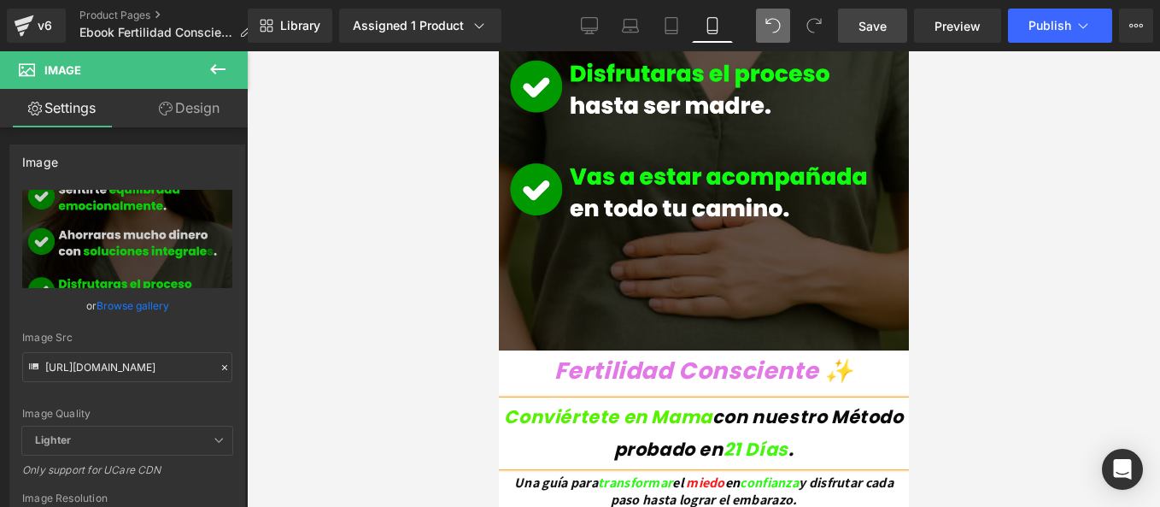
click at [711, 401] on p "Conviértete en Mama con nuestro Método probado en 21 Días ." at bounding box center [703, 433] width 410 height 65
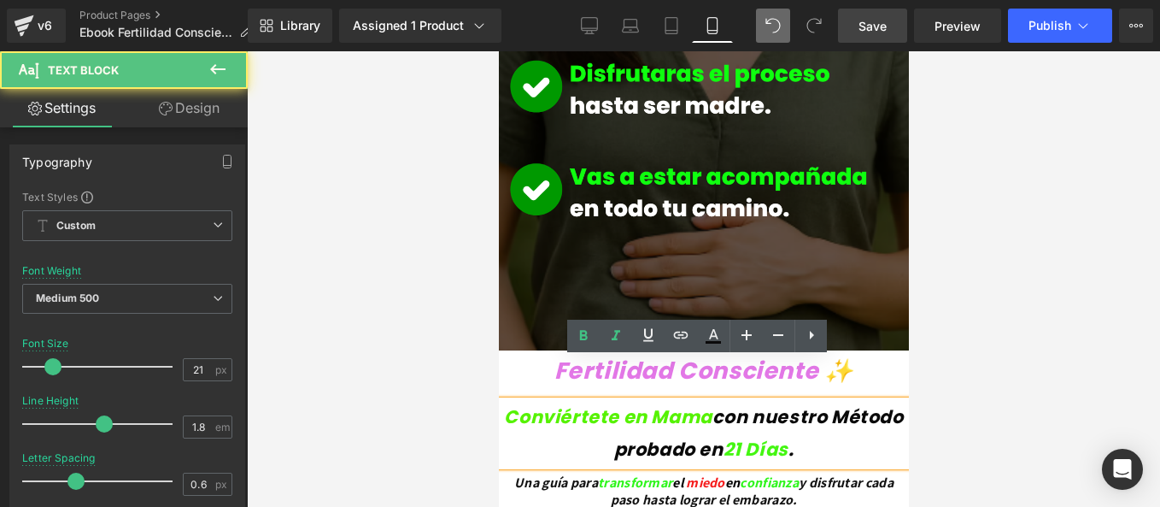
click at [818, 419] on p "Conviértete en Mama con nuestro Método probado en 21 Días ." at bounding box center [703, 433] width 410 height 65
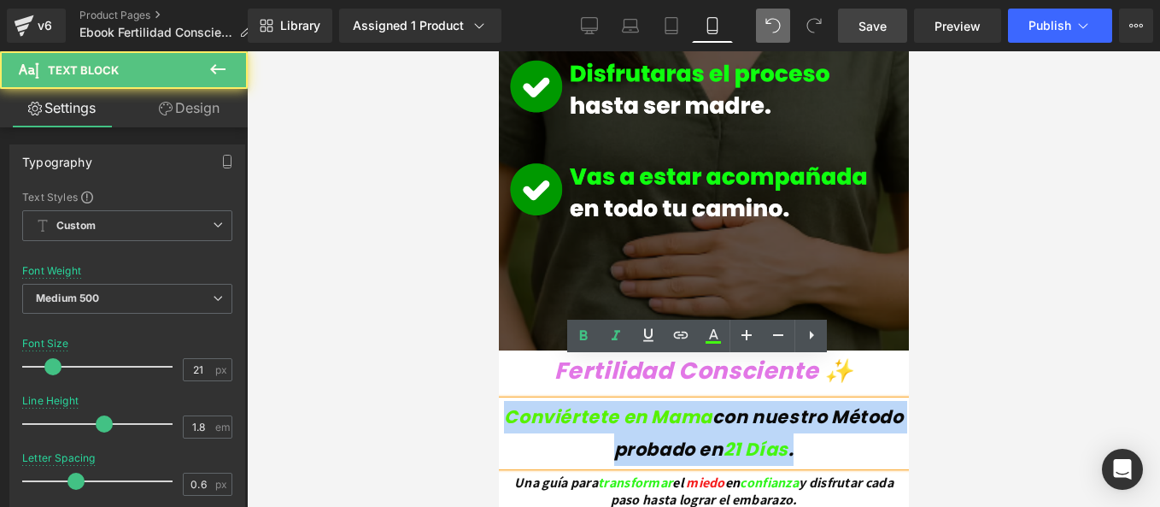
drag, startPoint x: 747, startPoint y: 403, endPoint x: 533, endPoint y: 366, distance: 216.7
click at [533, 401] on p "Conviértete en Mama con nuestro Método probado en 21 Días ." at bounding box center [703, 433] width 410 height 65
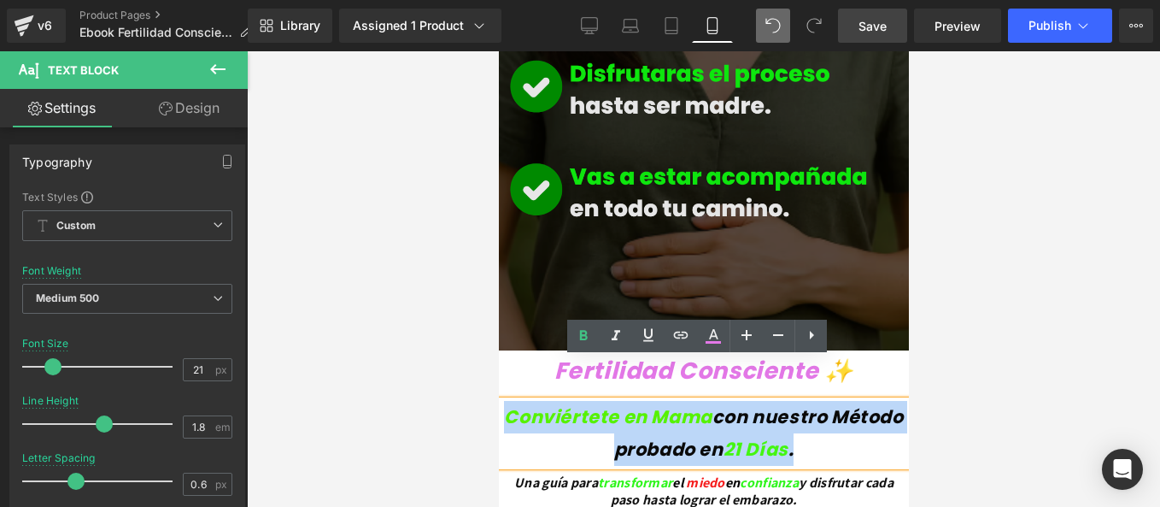
copy b "Conviértete en Mama con nuestro Método probado en 21 Días ."
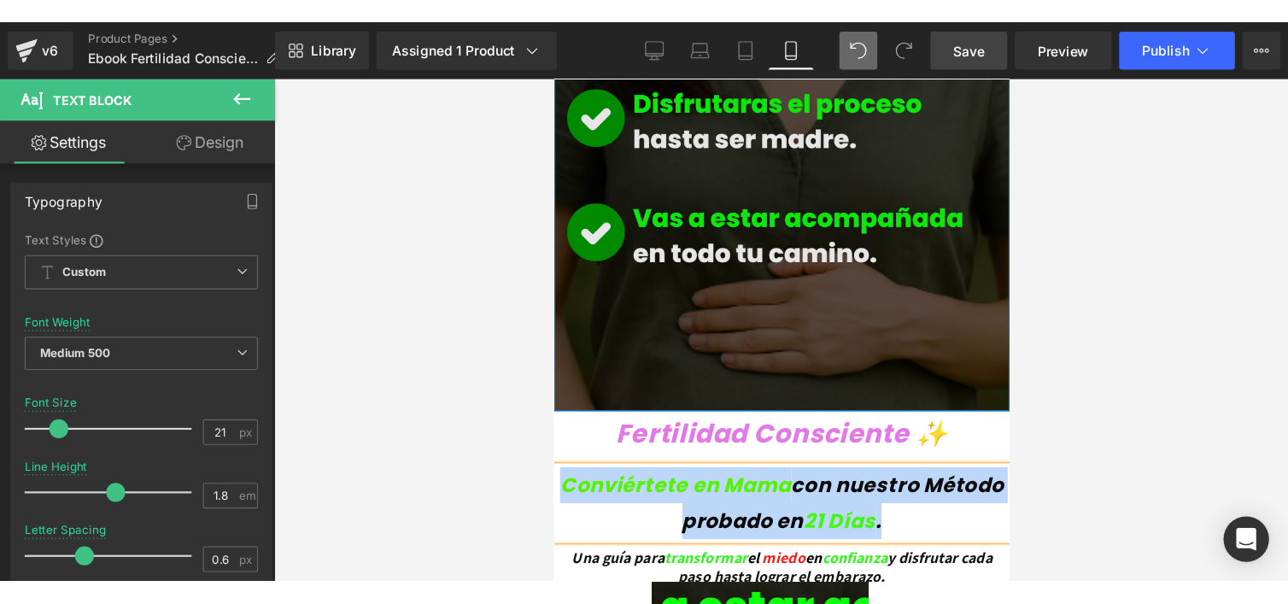
scroll to position [1281, 0]
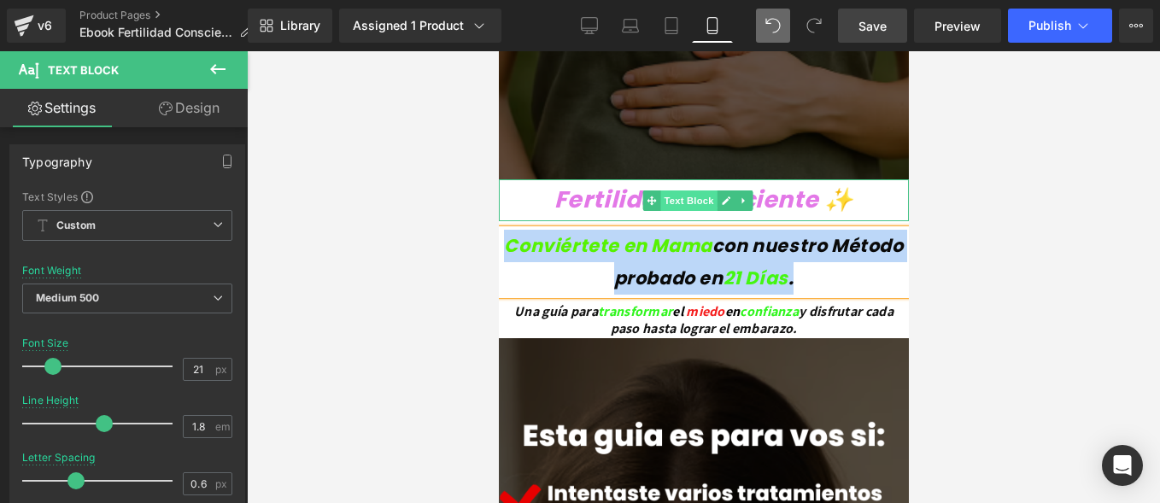
click at [662, 190] on span "Text Block" at bounding box center [687, 200] width 56 height 21
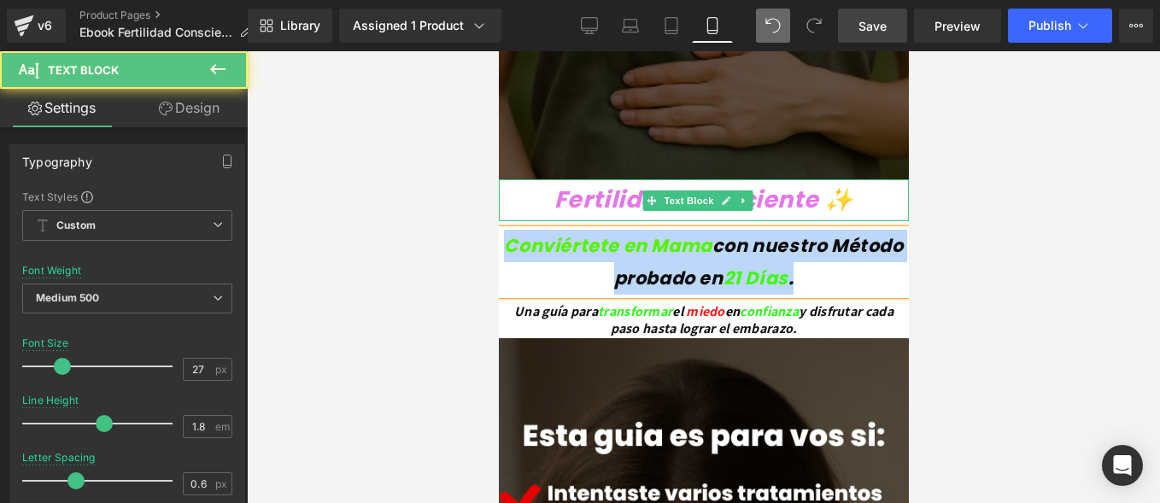
click at [767, 184] on icon "Fertilidad Consciente ✨" at bounding box center [704, 200] width 300 height 32
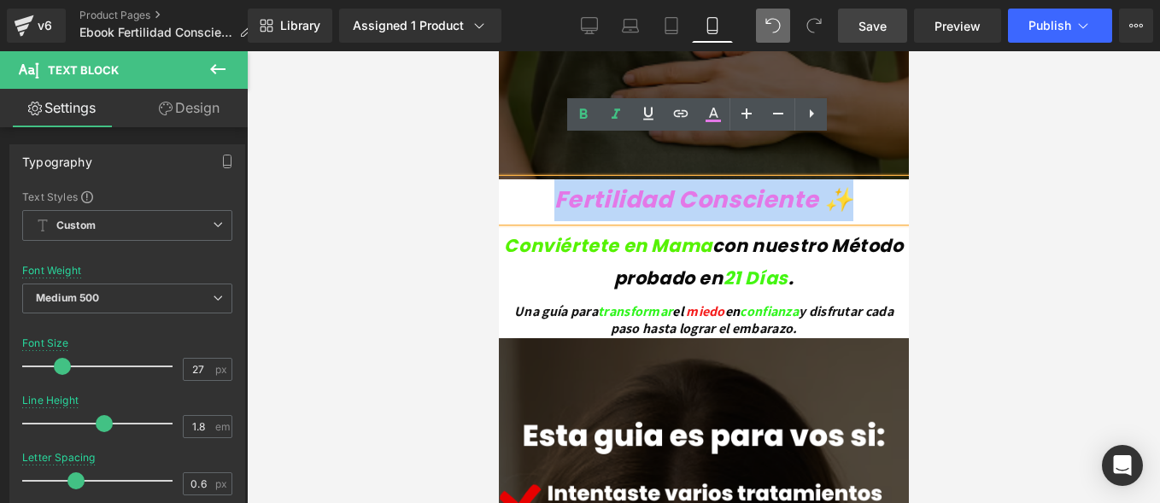
drag, startPoint x: 674, startPoint y: 166, endPoint x: 548, endPoint y: 161, distance: 126.5
click at [548, 179] on p "Fertilidad Consciente ✨" at bounding box center [703, 200] width 410 height 42
copy icon "Fertilidad Consciente ✨"
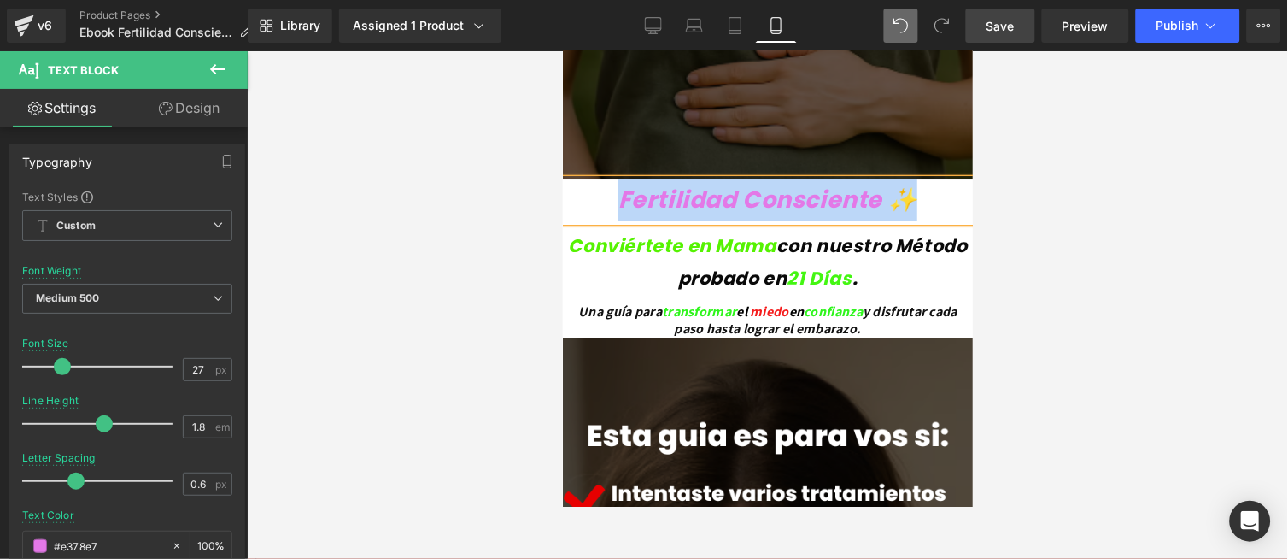
click at [683, 239] on icon "con nuestro Método probado en" at bounding box center [822, 260] width 290 height 57
click at [691, 302] on span "transformar" at bounding box center [698, 311] width 74 height 18
click at [771, 302] on icon "Una guía para transformar el miedo en confianza y disfrutar cada paso hasta log…" at bounding box center [766, 320] width 379 height 36
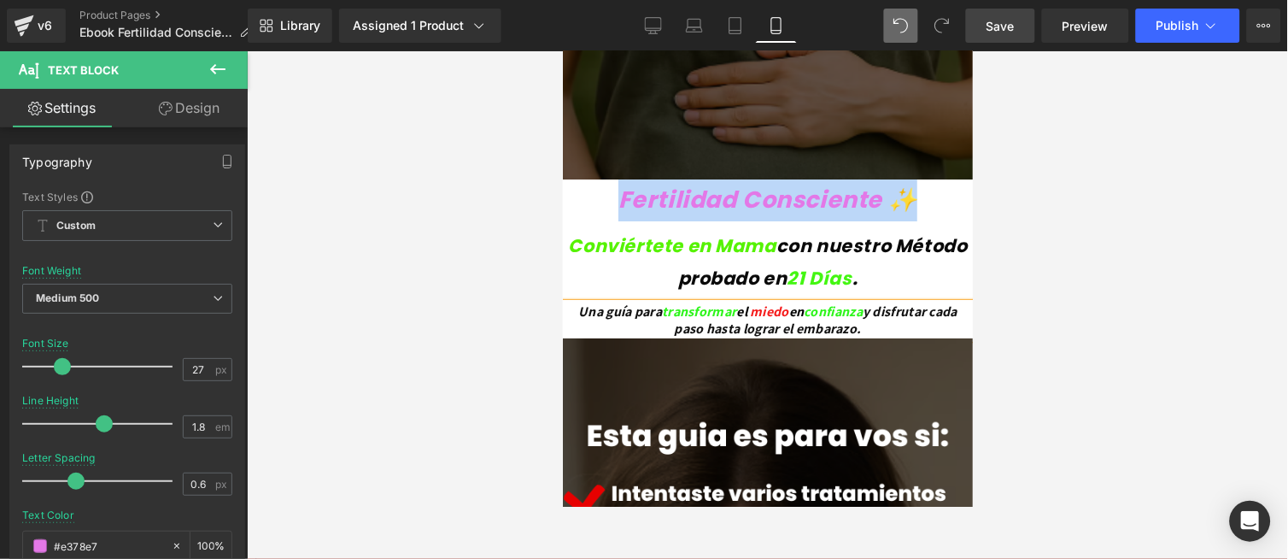
click at [800, 302] on icon "Una guía para transformar el miedo en confianza y disfrutar cada paso hasta log…" at bounding box center [766, 320] width 379 height 36
copy icon "Fertilidad Consciente ✨"
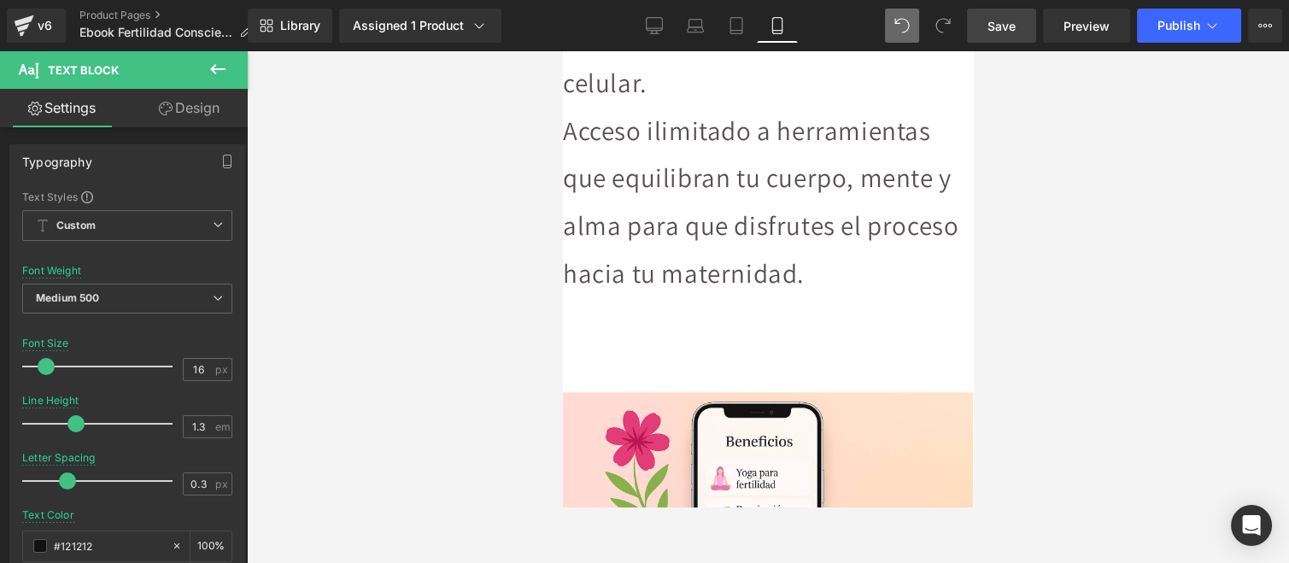
scroll to position [2704, 0]
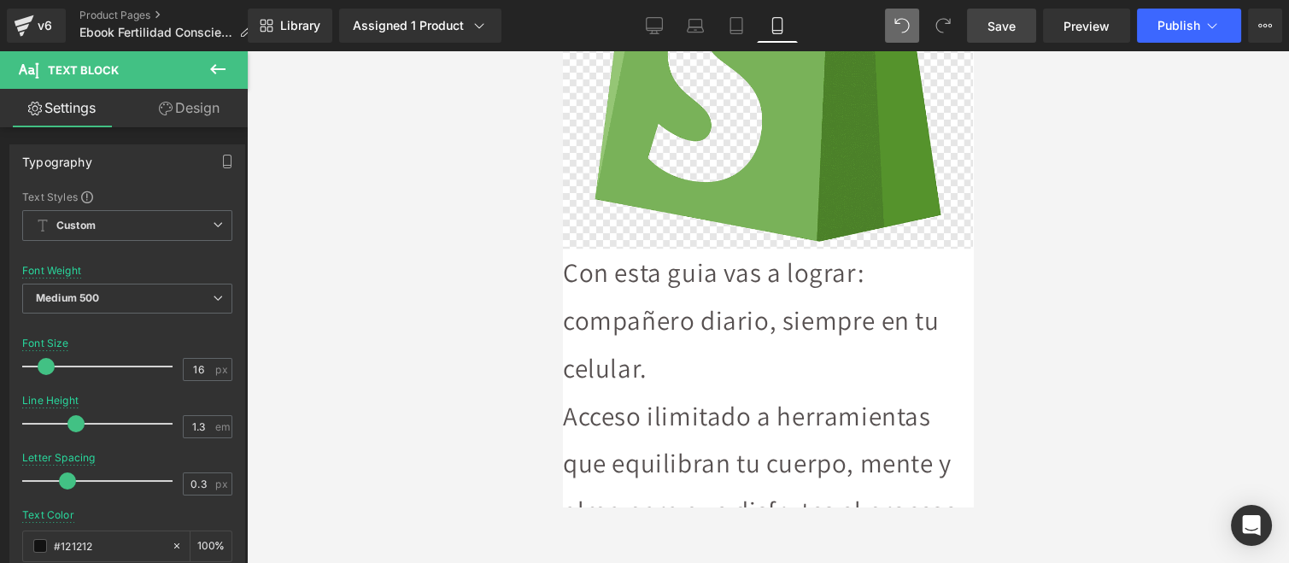
click at [835, 249] on p "Con esta guia vas a lograr: compañero diario, siempre en tu celular." at bounding box center [768, 320] width 410 height 143
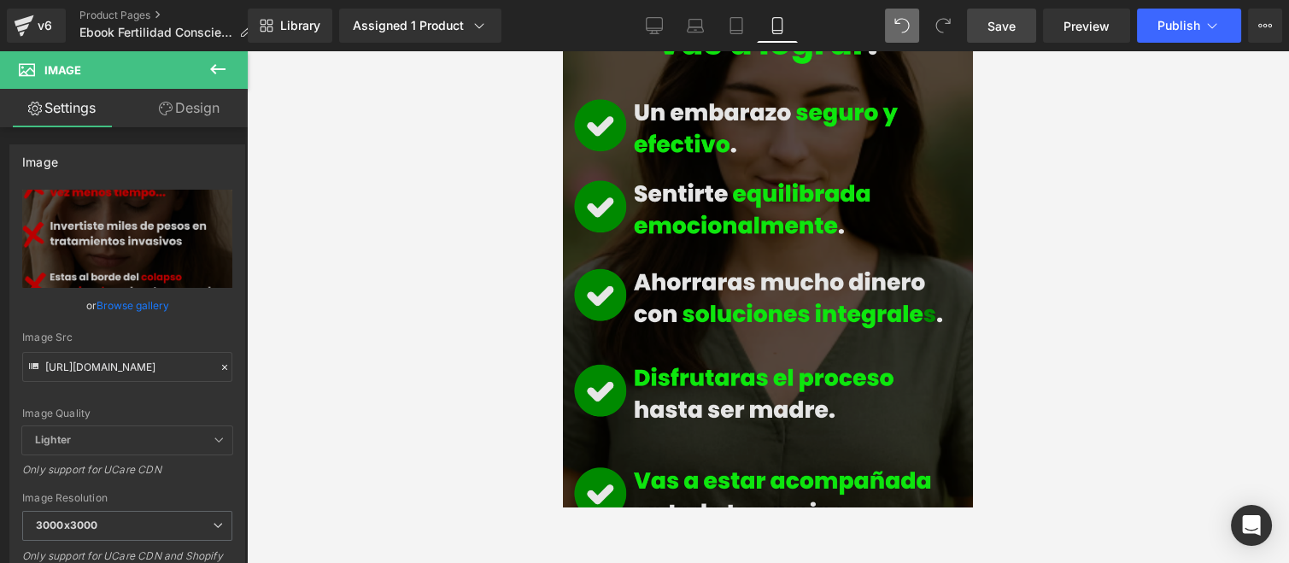
scroll to position [617, 0]
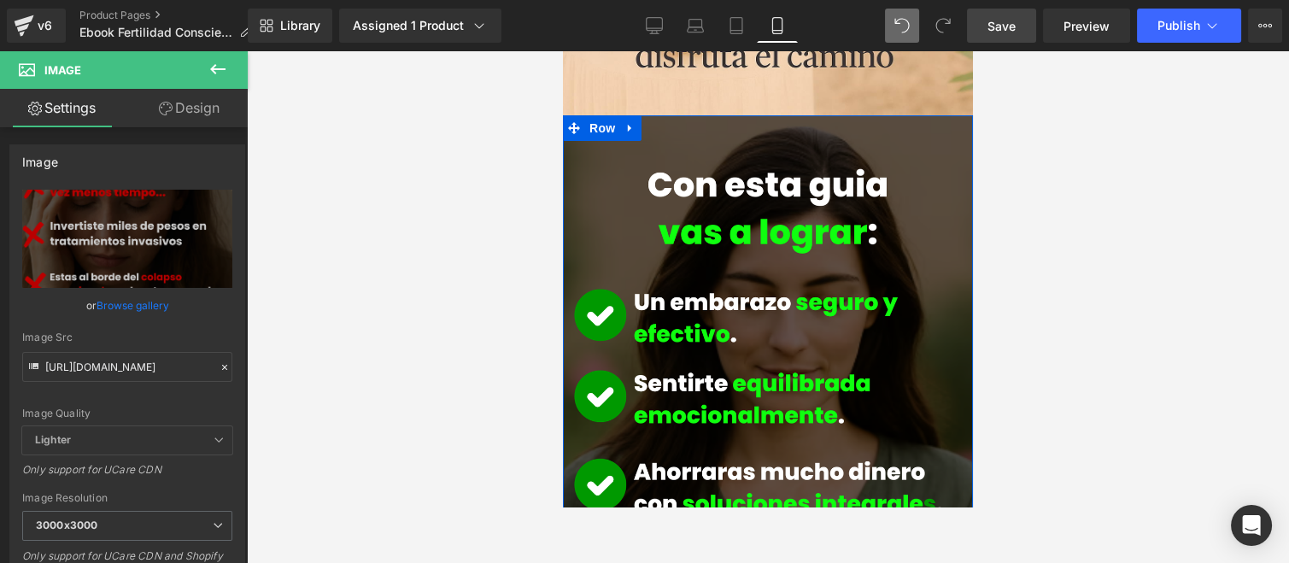
click at [627, 122] on icon at bounding box center [630, 128] width 12 height 13
click at [652, 122] on icon at bounding box center [653, 128] width 12 height 12
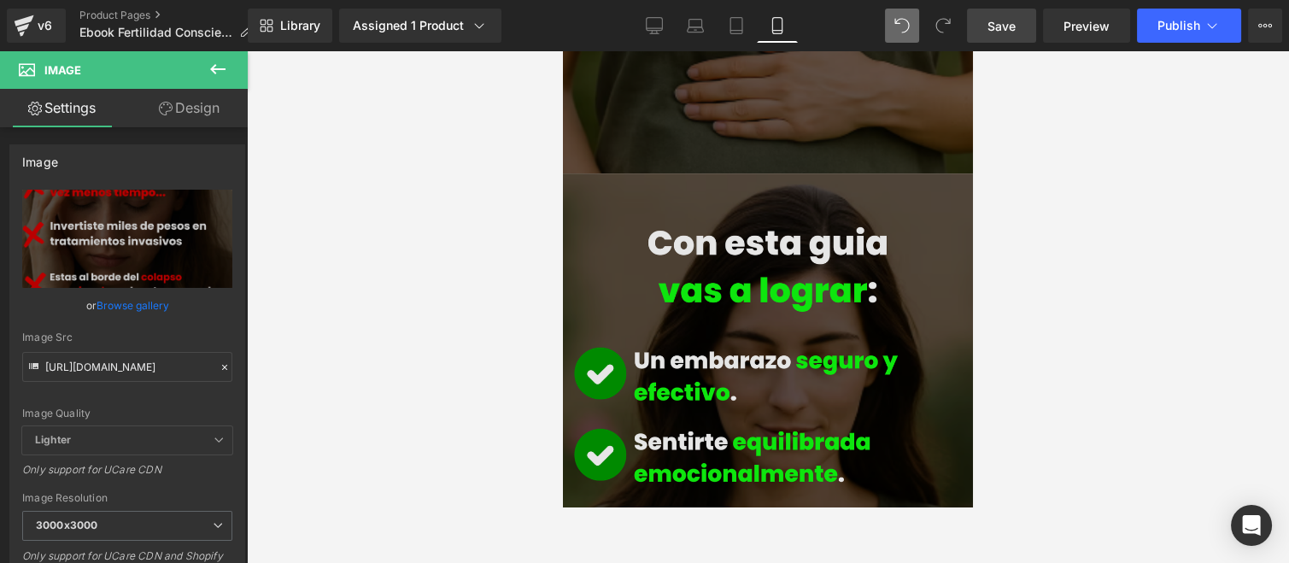
scroll to position [1293, 0]
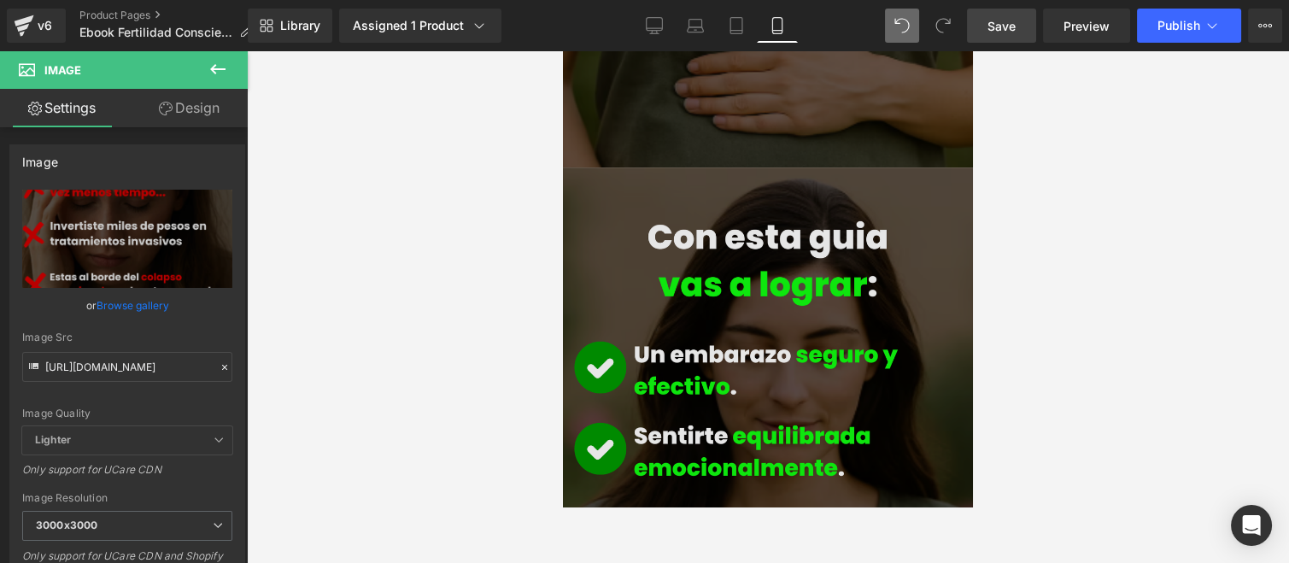
click at [766, 293] on img at bounding box center [768, 531] width 410 height 729
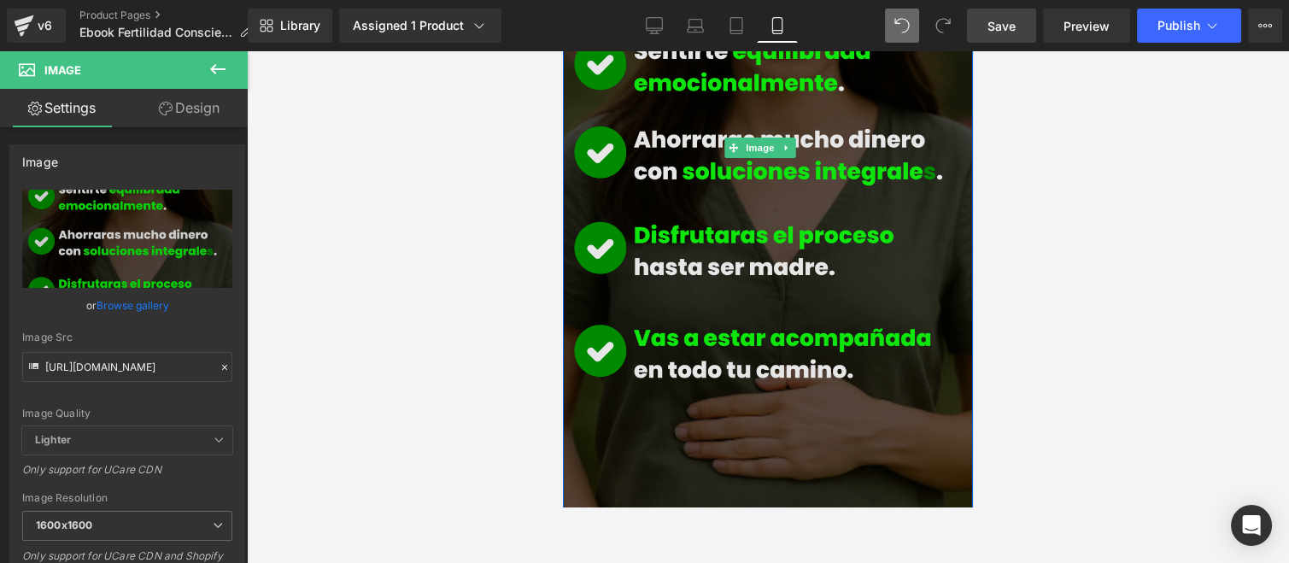
scroll to position [1328, 0]
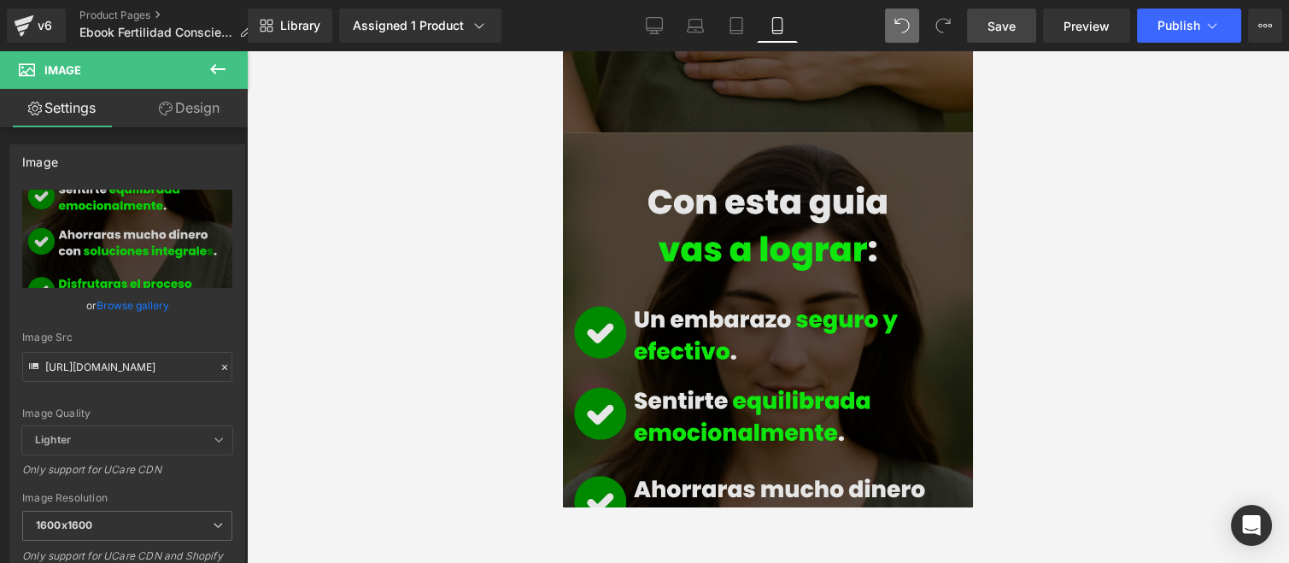
click at [736, 319] on img at bounding box center [768, 496] width 410 height 729
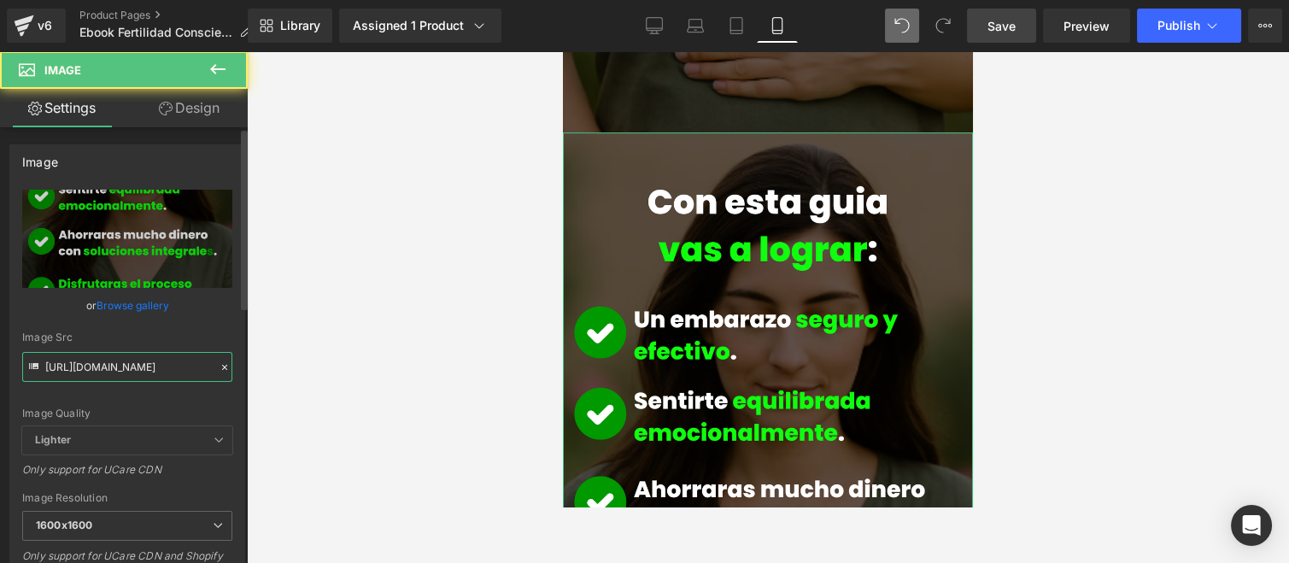
click at [154, 355] on input "[URL][DOMAIN_NAME]" at bounding box center [127, 367] width 210 height 30
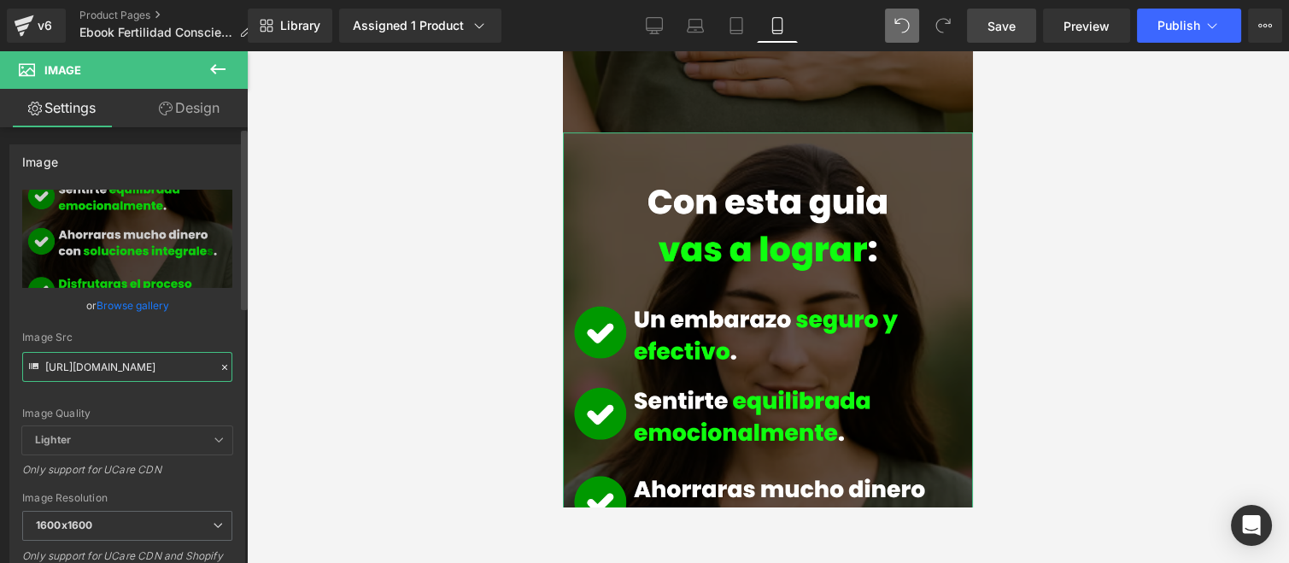
click at [154, 355] on input "[URL][DOMAIN_NAME]" at bounding box center [127, 367] width 210 height 30
paste input "4.png?v=1759945576"
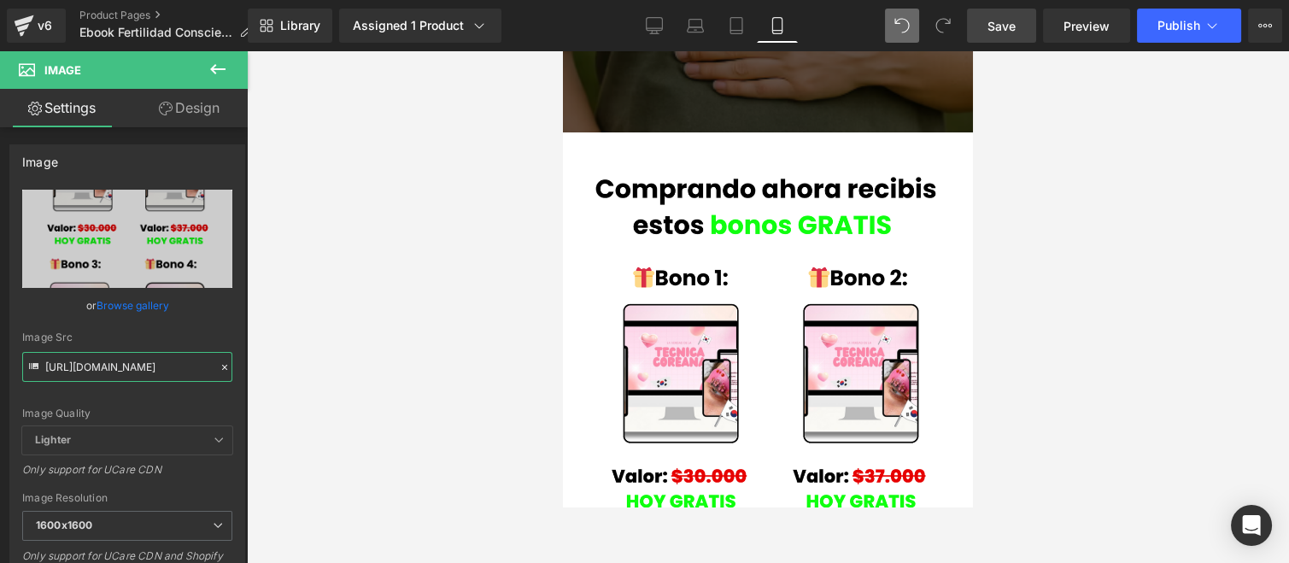
type input "[URL][DOMAIN_NAME]"
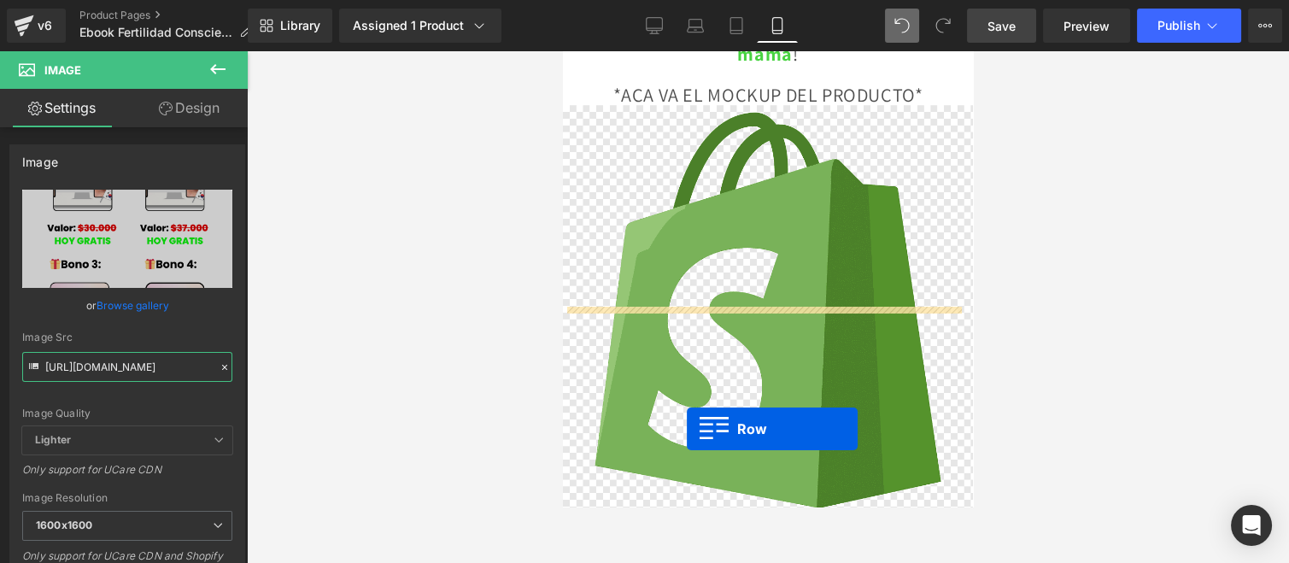
scroll to position [2600, 0]
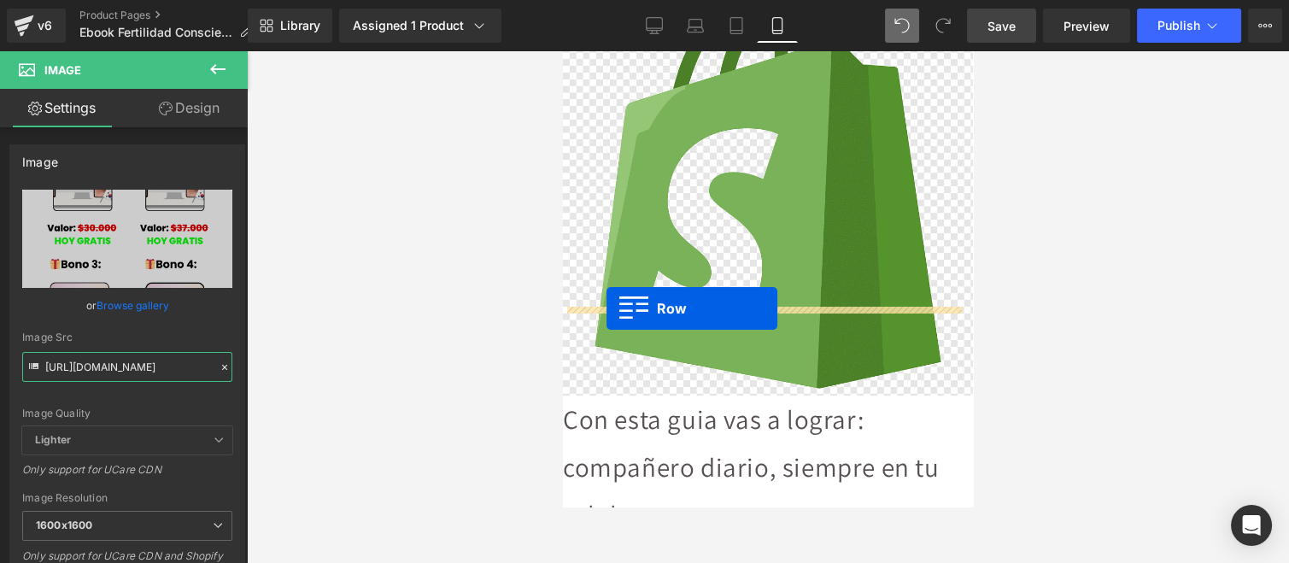
drag, startPoint x: 573, startPoint y: 190, endPoint x: 607, endPoint y: 308, distance: 122.5
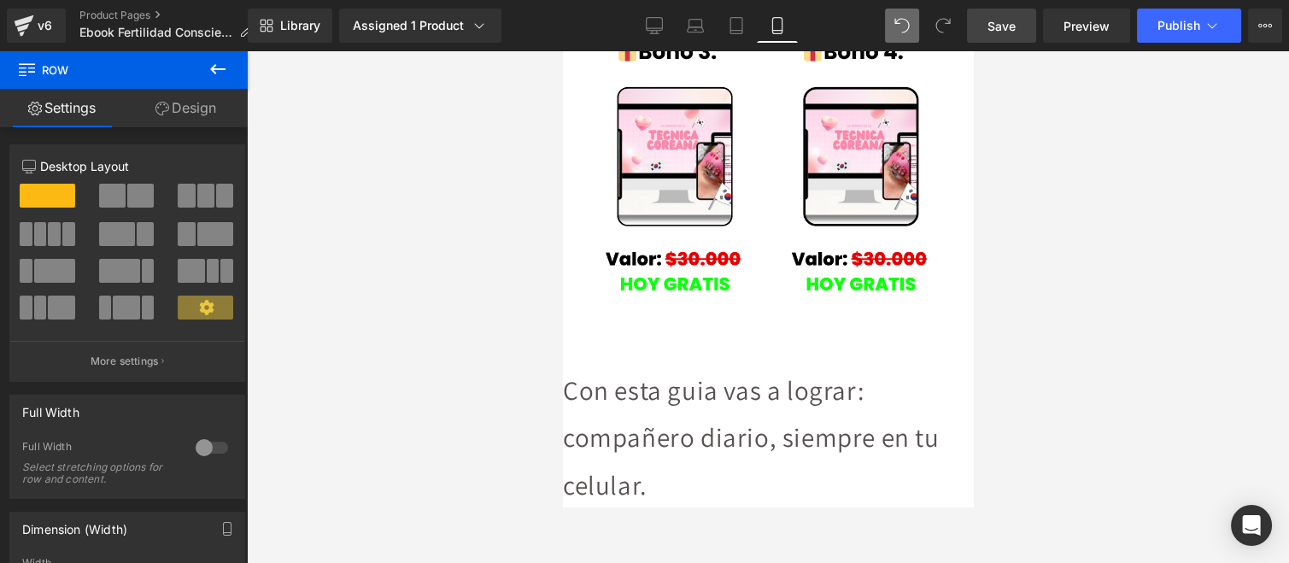
scroll to position [3507, 0]
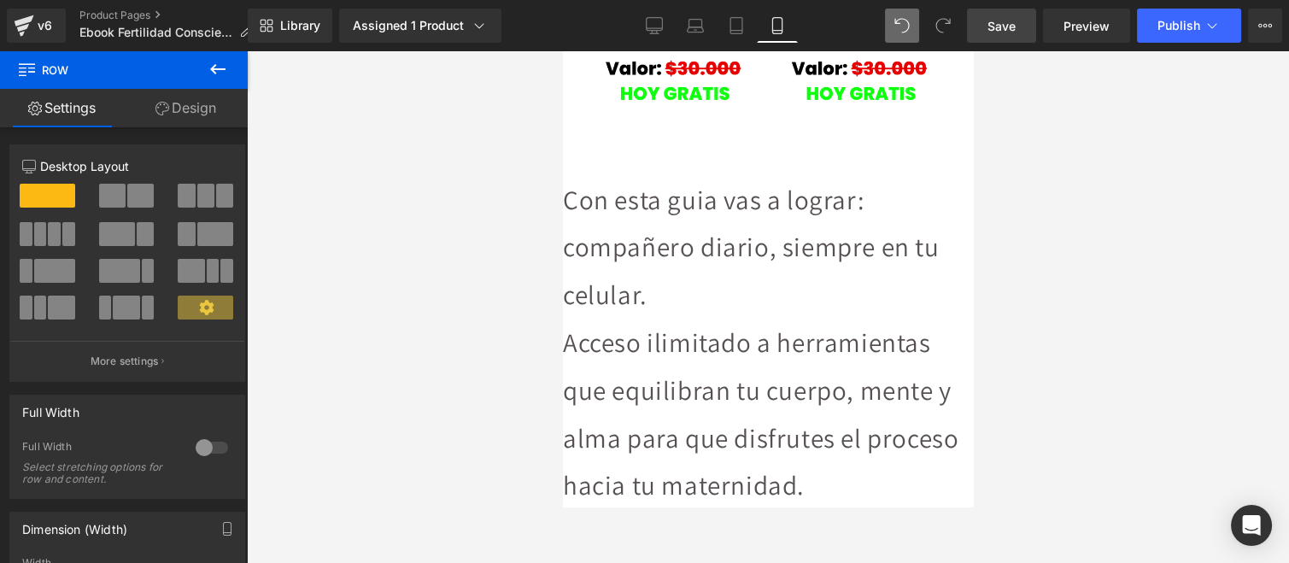
drag, startPoint x: 880, startPoint y: 387, endPoint x: 712, endPoint y: 240, distance: 222.8
click at [666, 195] on div "Con esta guia vas a lograr: compañero diario, siempre en tu celular. Acceso ili…" at bounding box center [768, 390] width 410 height 429
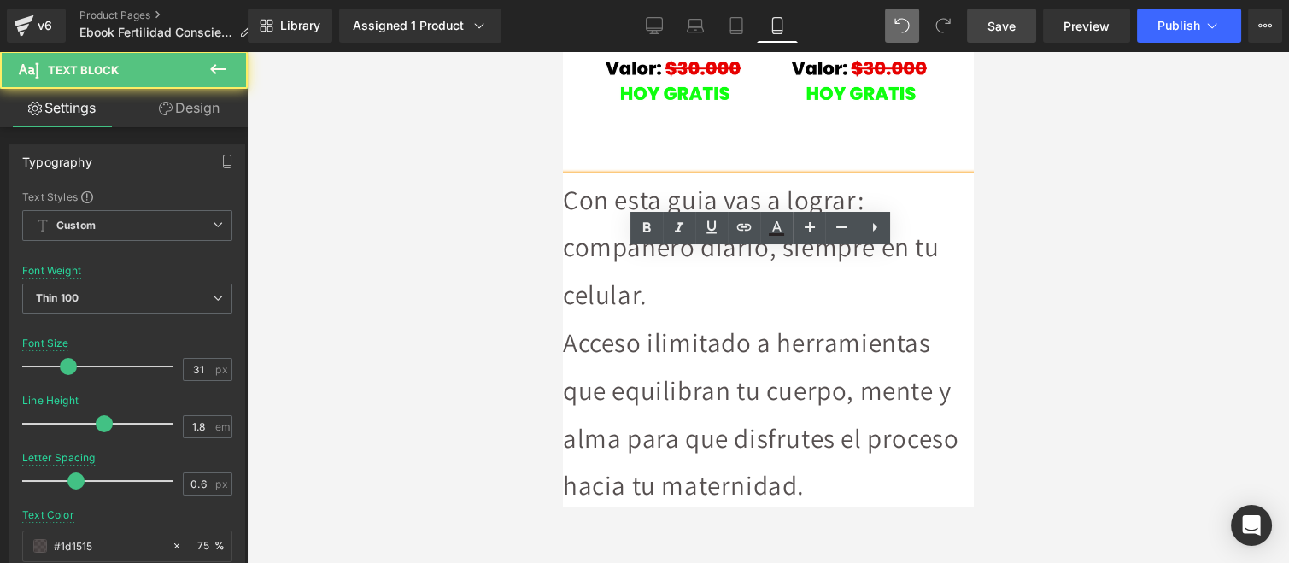
click at [1005, 267] on div at bounding box center [768, 307] width 1042 height 512
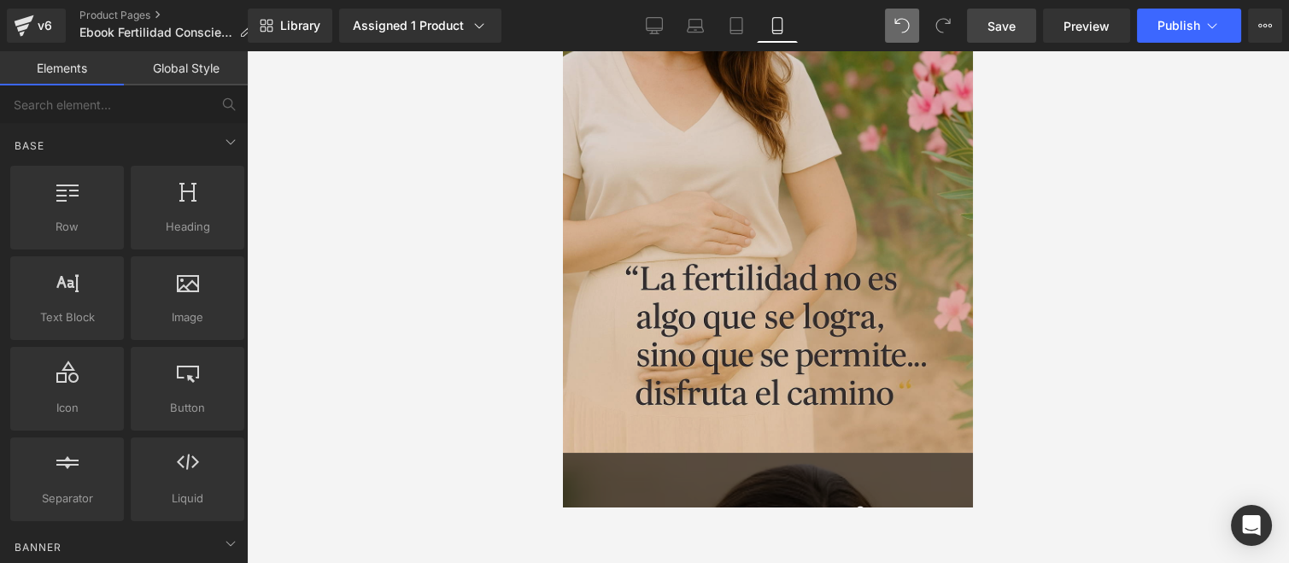
scroll to position [0, 0]
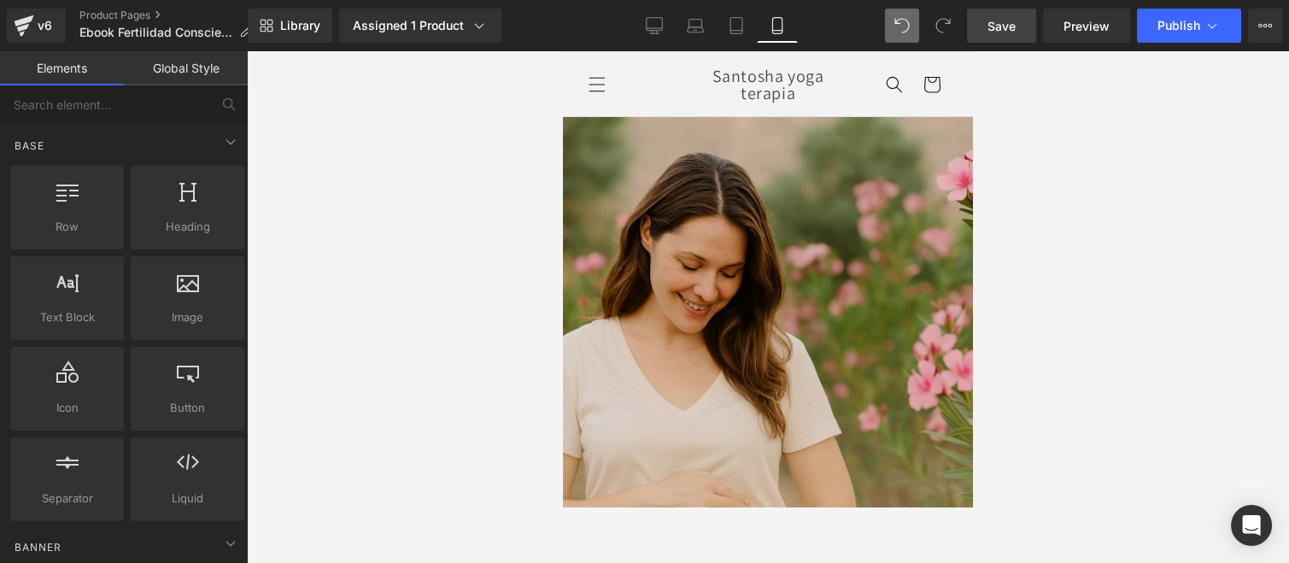
click at [814, 192] on img at bounding box center [768, 424] width 410 height 615
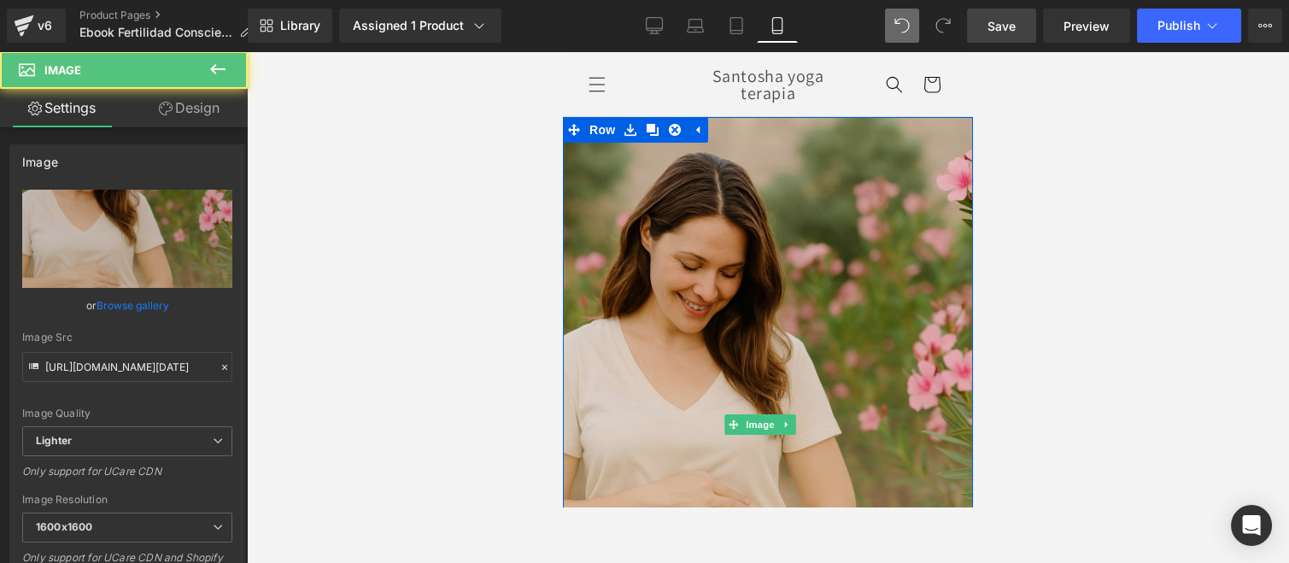
click at [719, 202] on img at bounding box center [768, 424] width 410 height 615
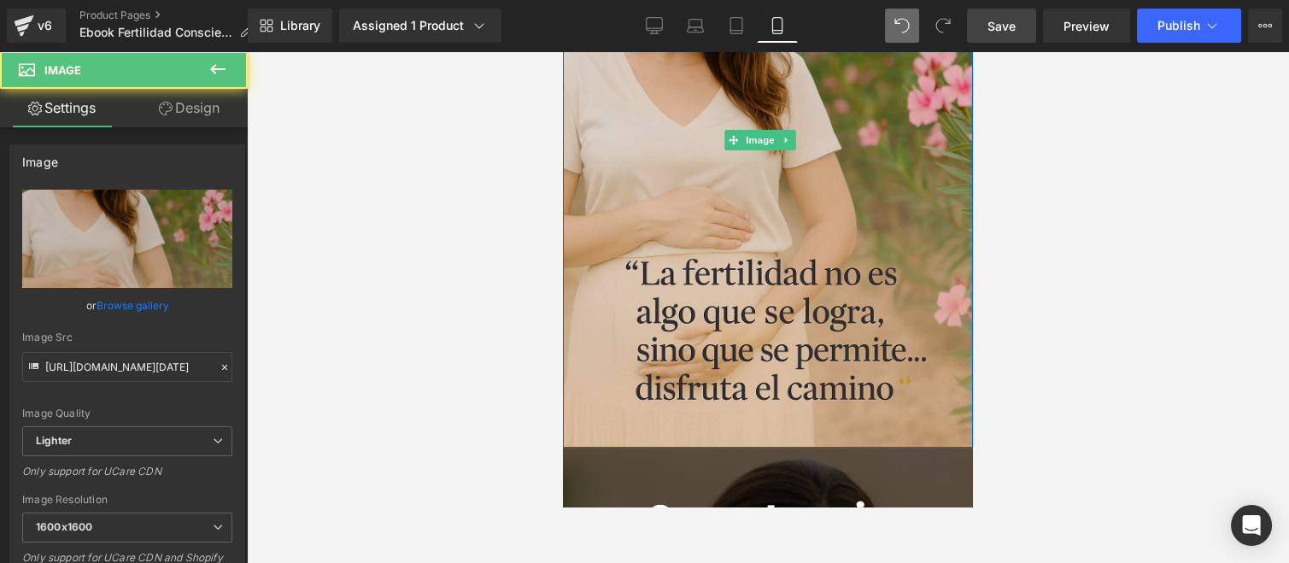
scroll to position [190, 0]
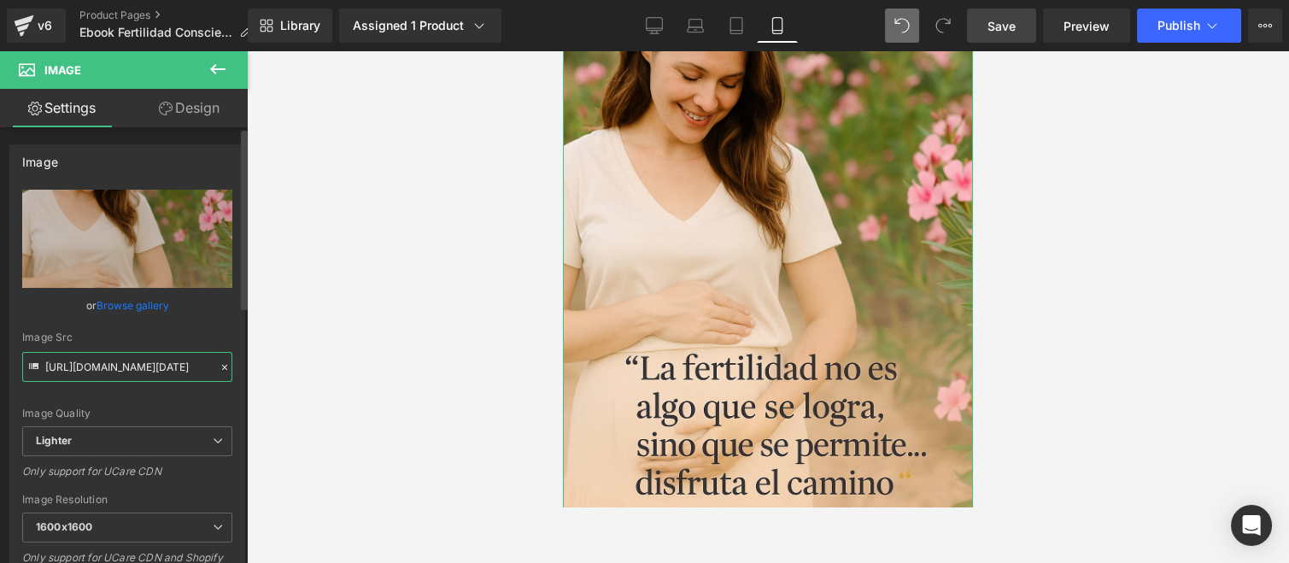
click at [184, 368] on input "[URL][DOMAIN_NAME][DATE]" at bounding box center [127, 367] width 210 height 30
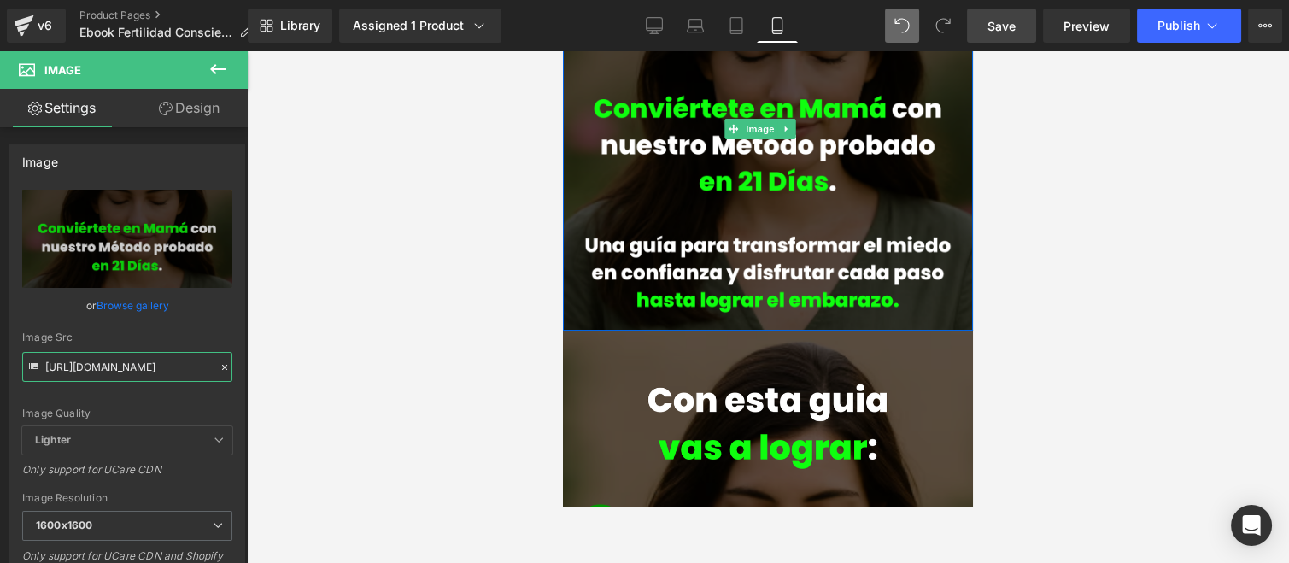
type input "[URL][DOMAIN_NAME]"
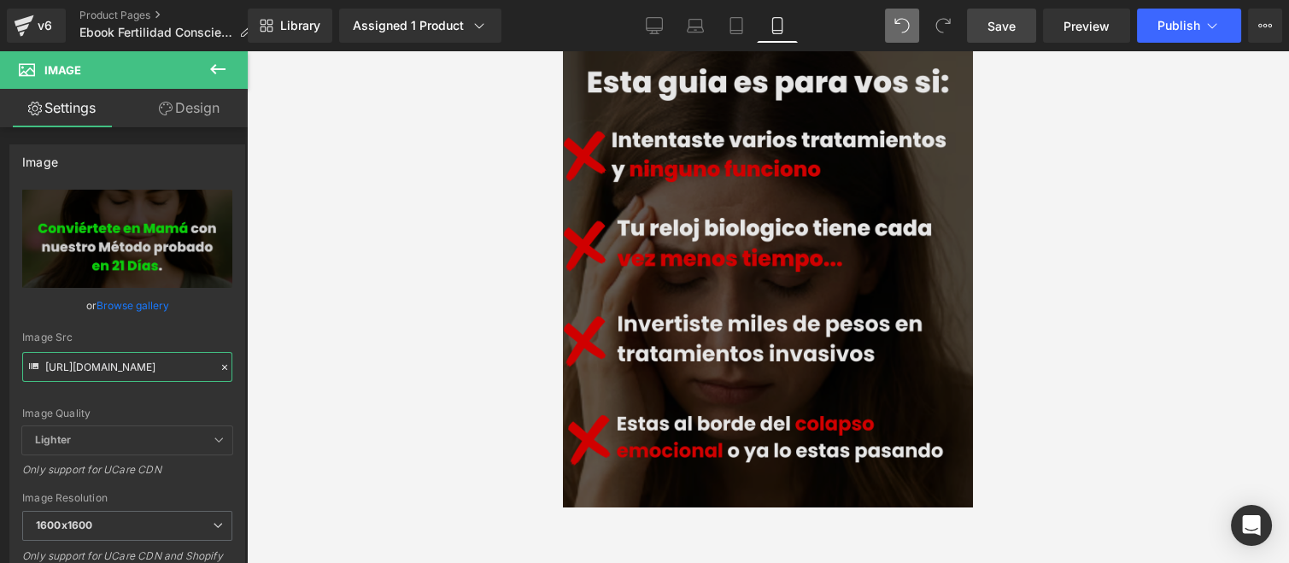
scroll to position [1044, 0]
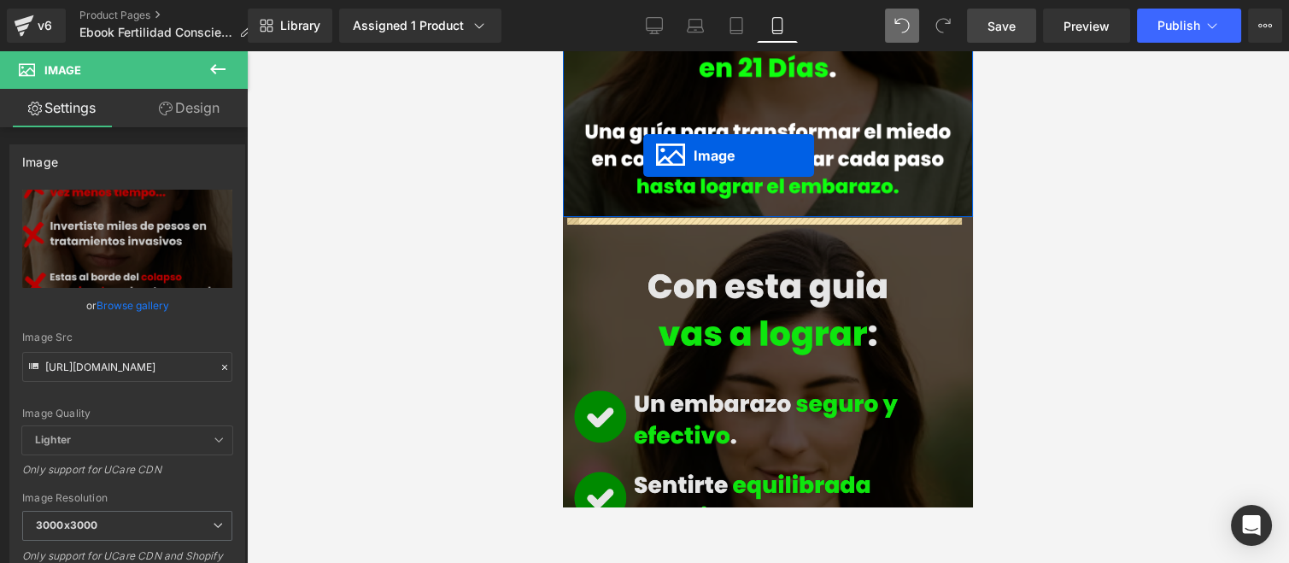
scroll to position [286, 0]
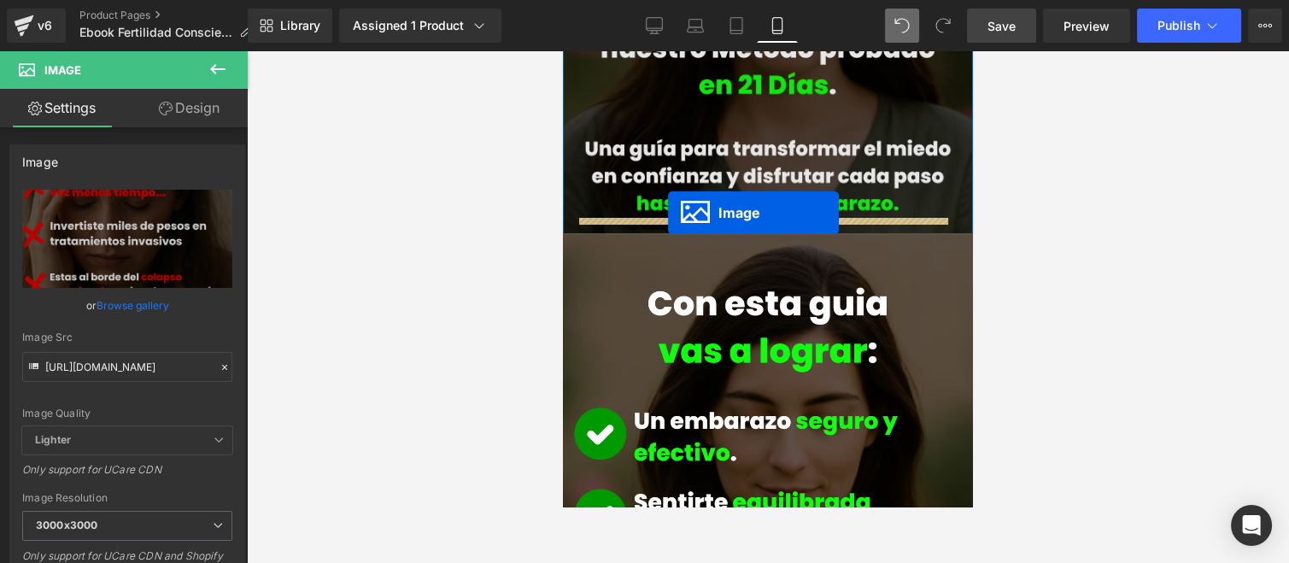
drag, startPoint x: 730, startPoint y: 382, endPoint x: 668, endPoint y: 214, distance: 179.5
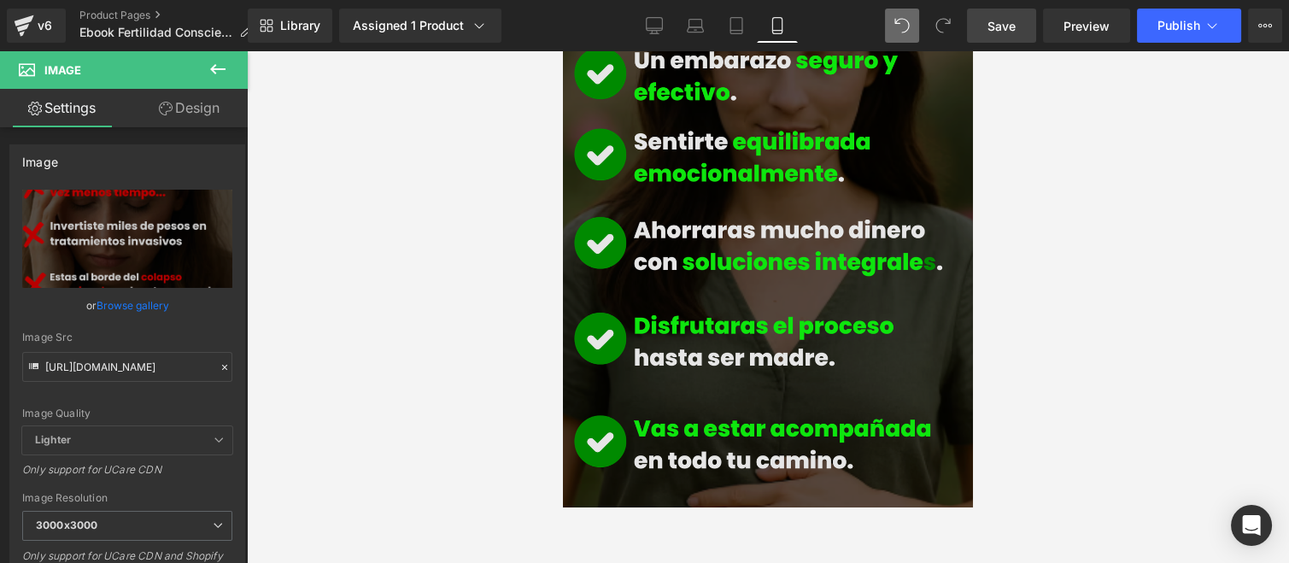
scroll to position [1046, 0]
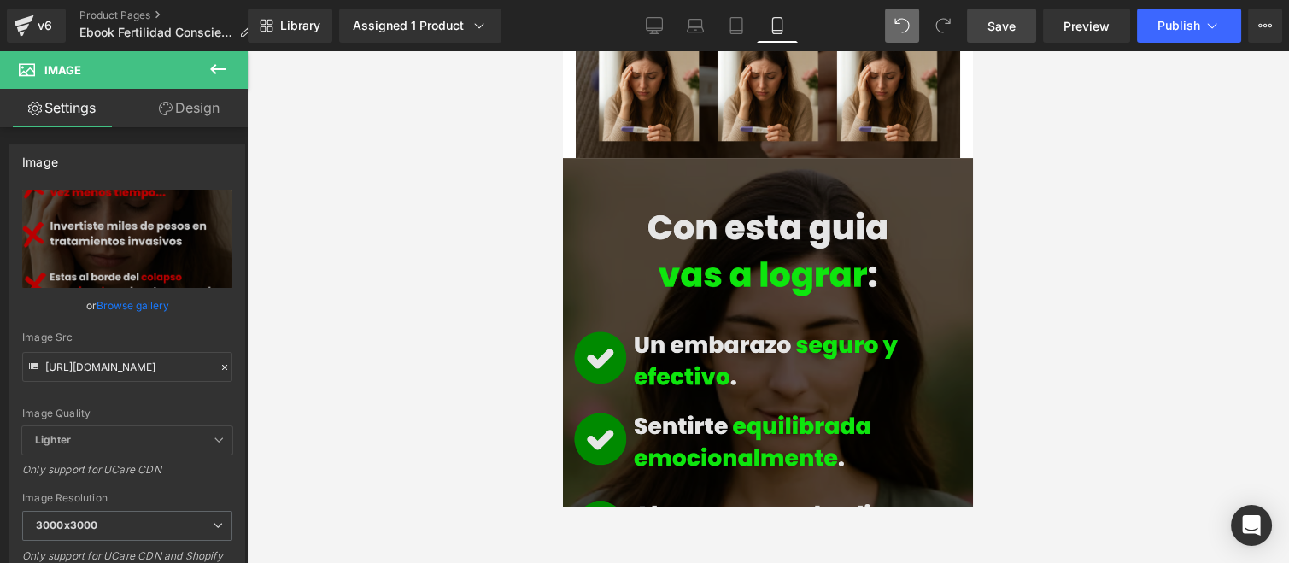
click at [719, 267] on img at bounding box center [768, 522] width 410 height 729
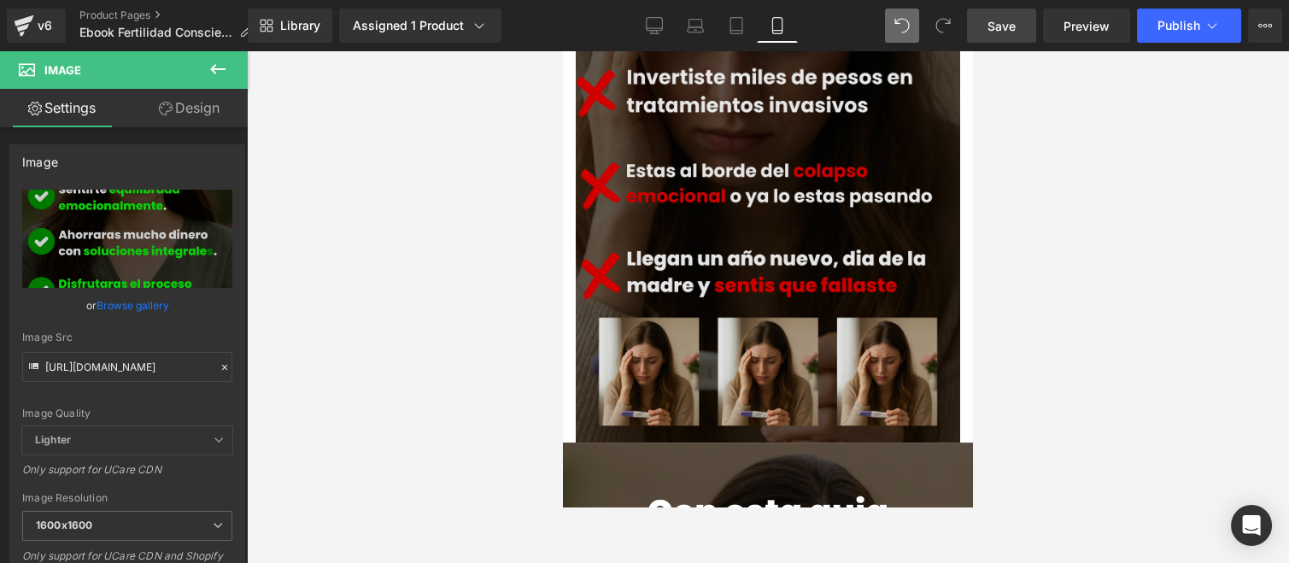
scroll to position [856, 0]
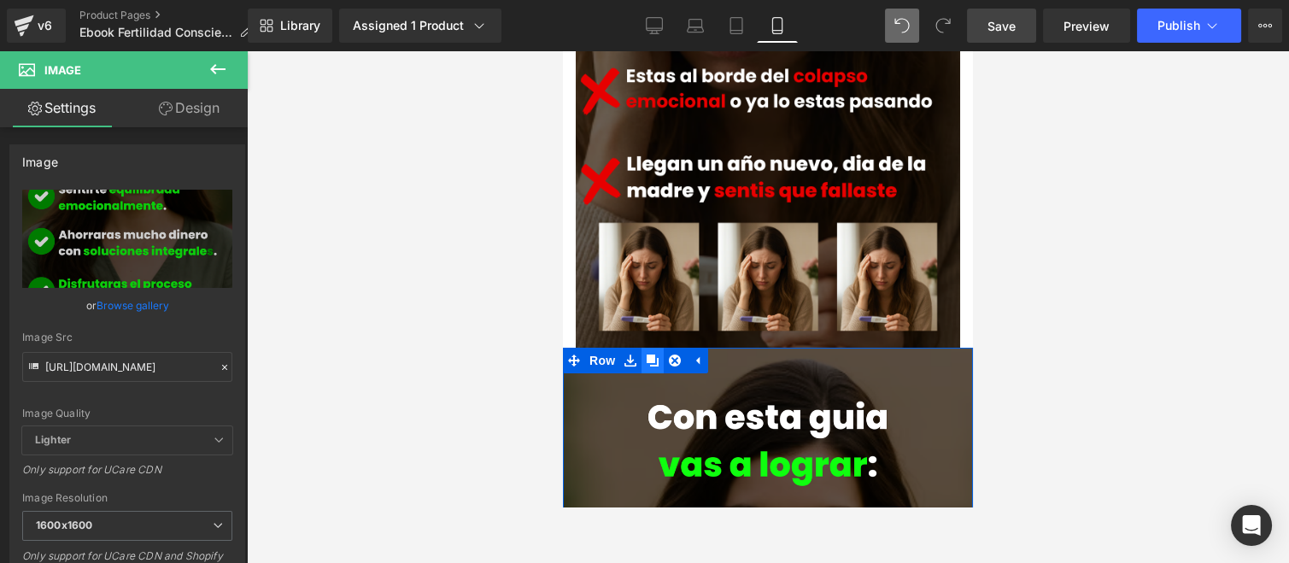
click at [647, 355] on icon at bounding box center [653, 361] width 12 height 12
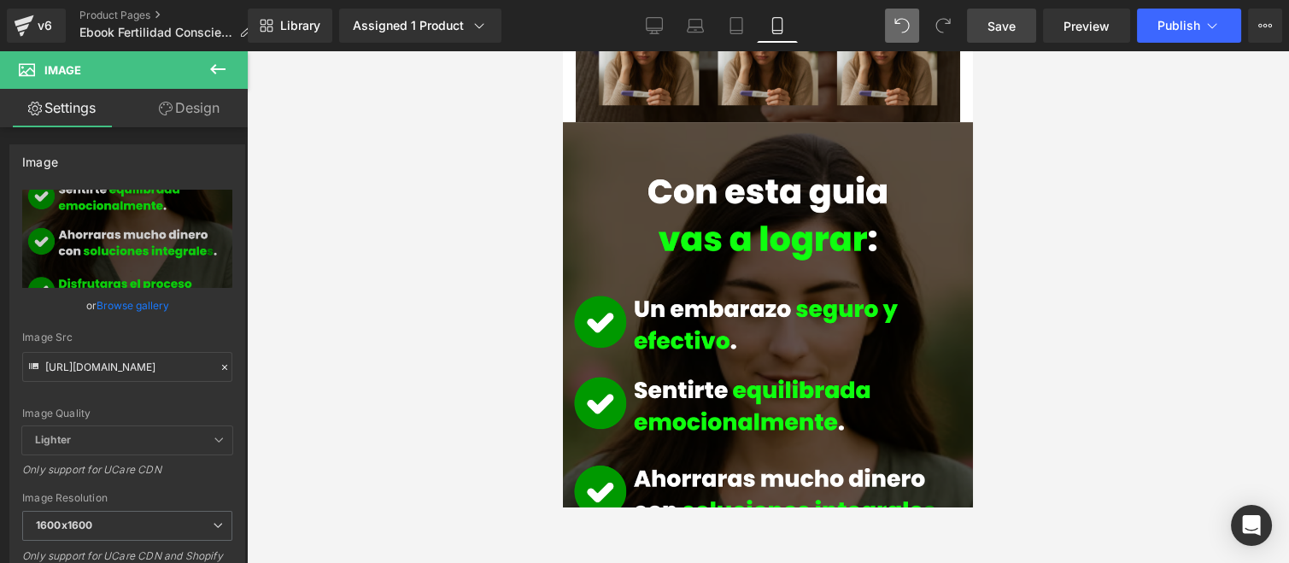
scroll to position [892, 0]
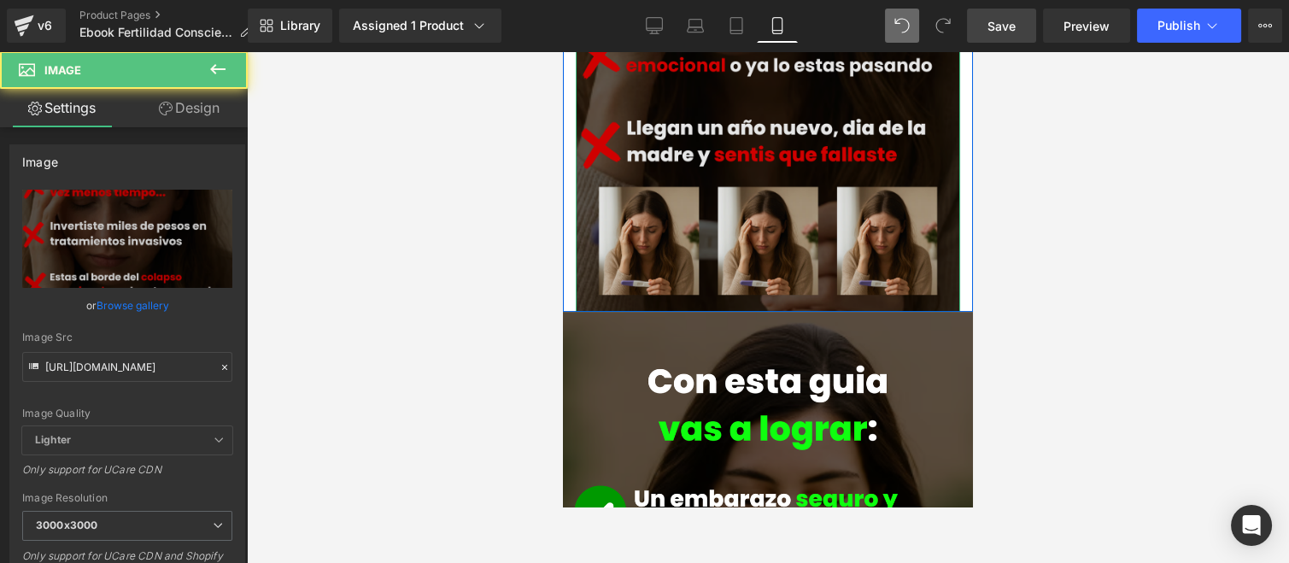
scroll to position [702, 0]
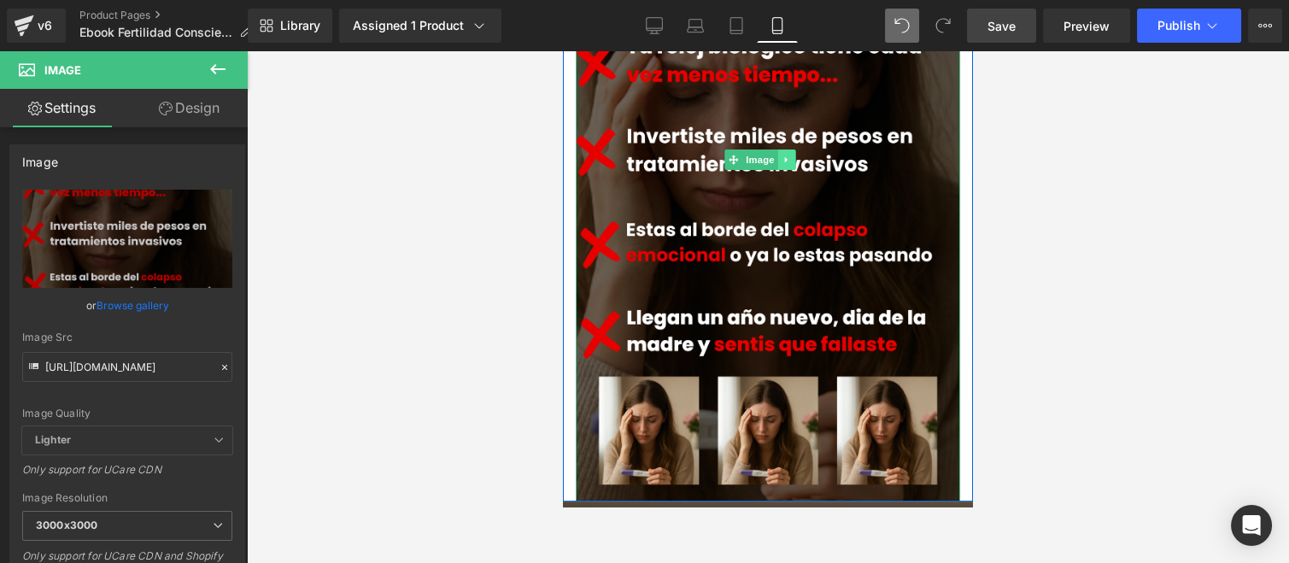
click at [782, 149] on link at bounding box center [787, 159] width 18 height 21
click at [792, 155] on icon at bounding box center [795, 159] width 9 height 9
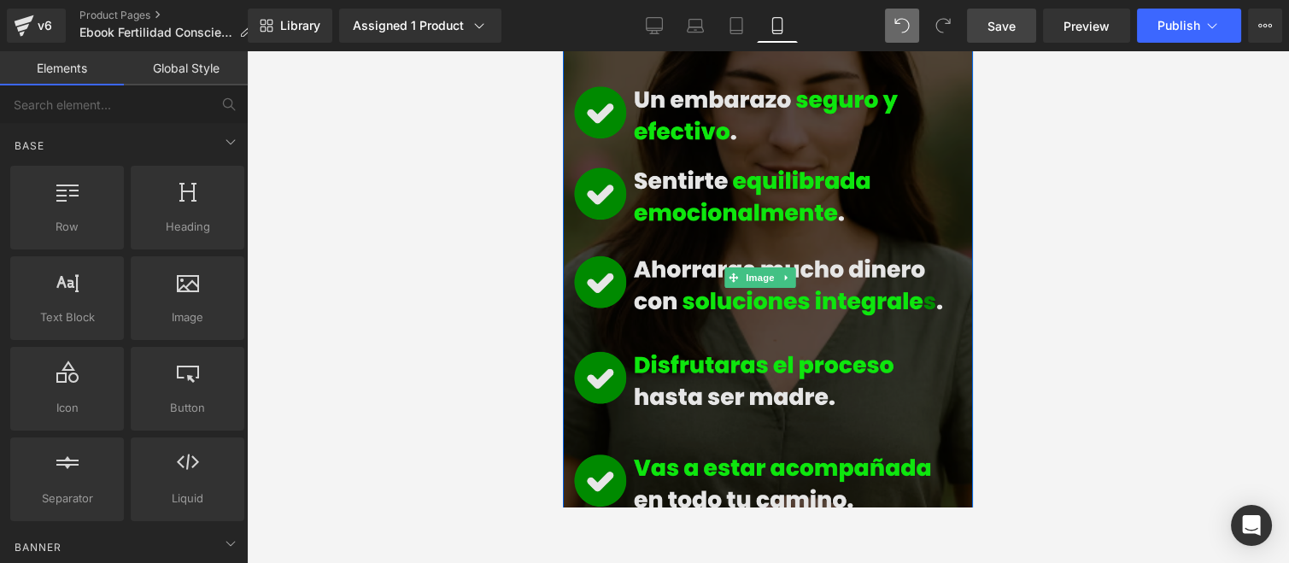
scroll to position [513, 0]
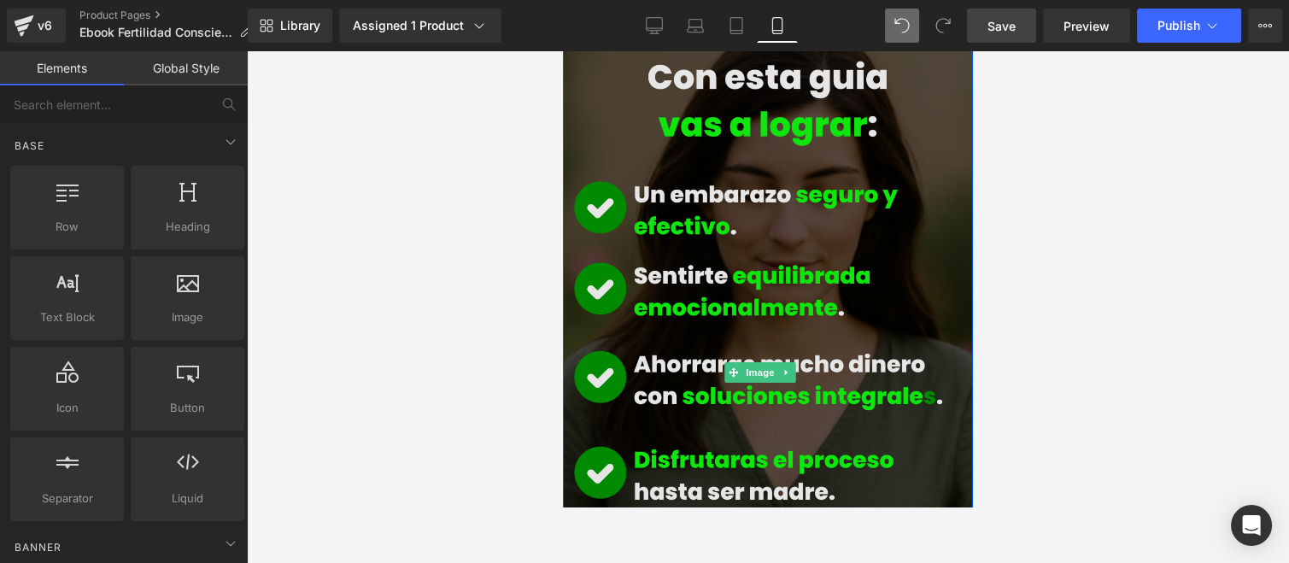
click at [713, 271] on img at bounding box center [768, 372] width 410 height 729
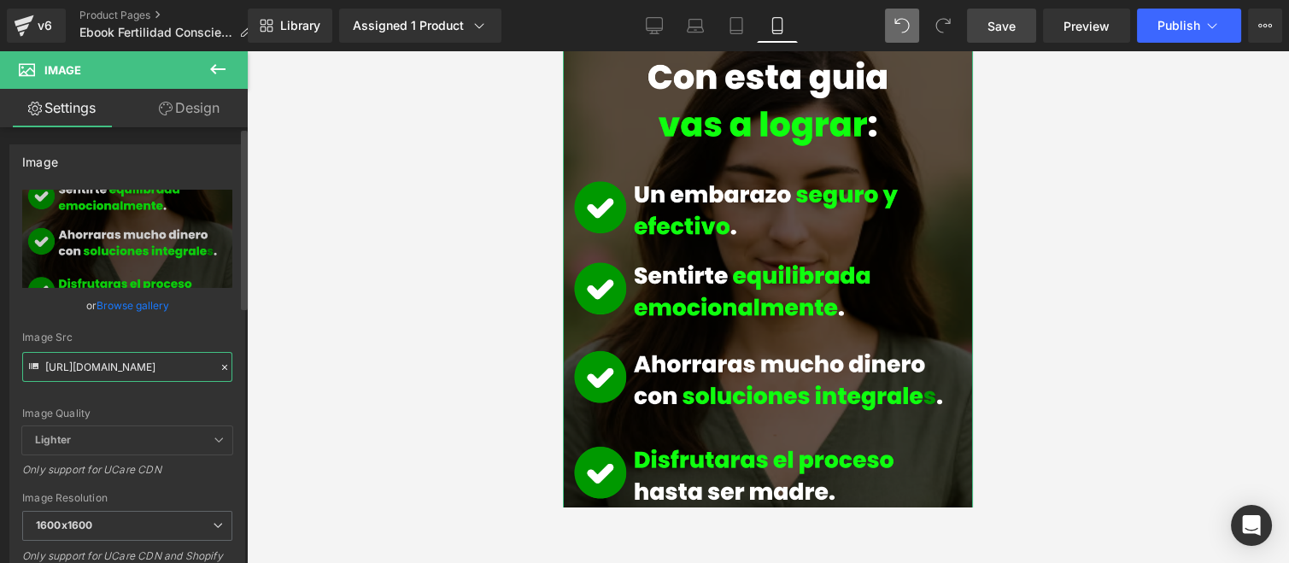
click at [149, 353] on input "[URL][DOMAIN_NAME]" at bounding box center [127, 367] width 210 height 30
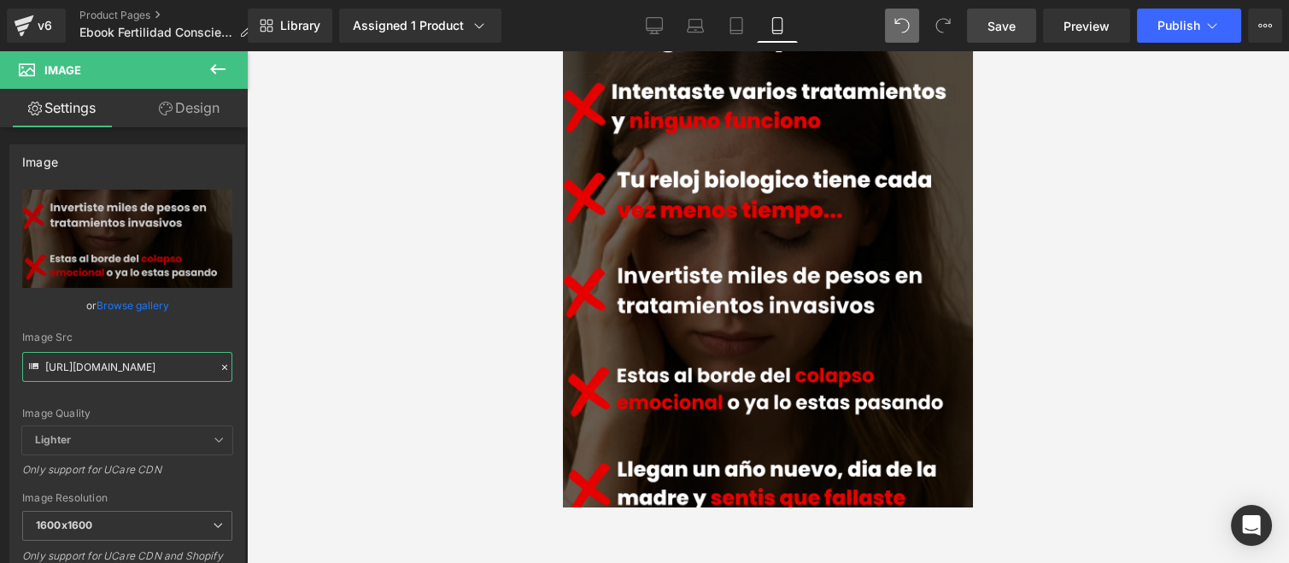
type input "[URL][DOMAIN_NAME]"
click at [420, 239] on div at bounding box center [768, 307] width 1042 height 512
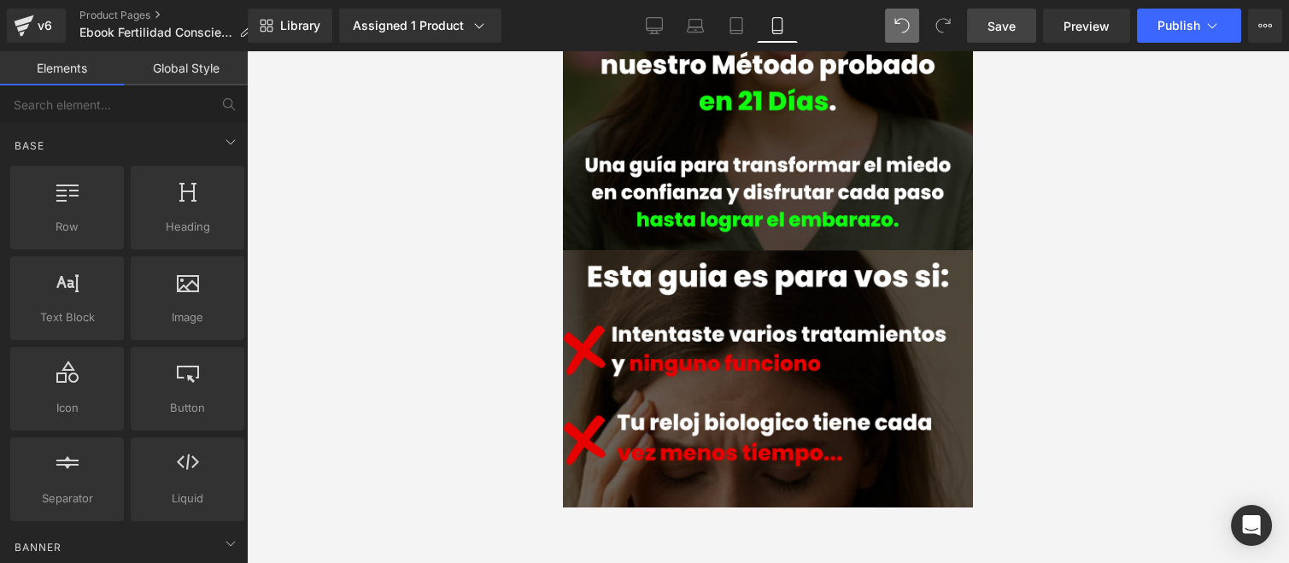
scroll to position [207, 0]
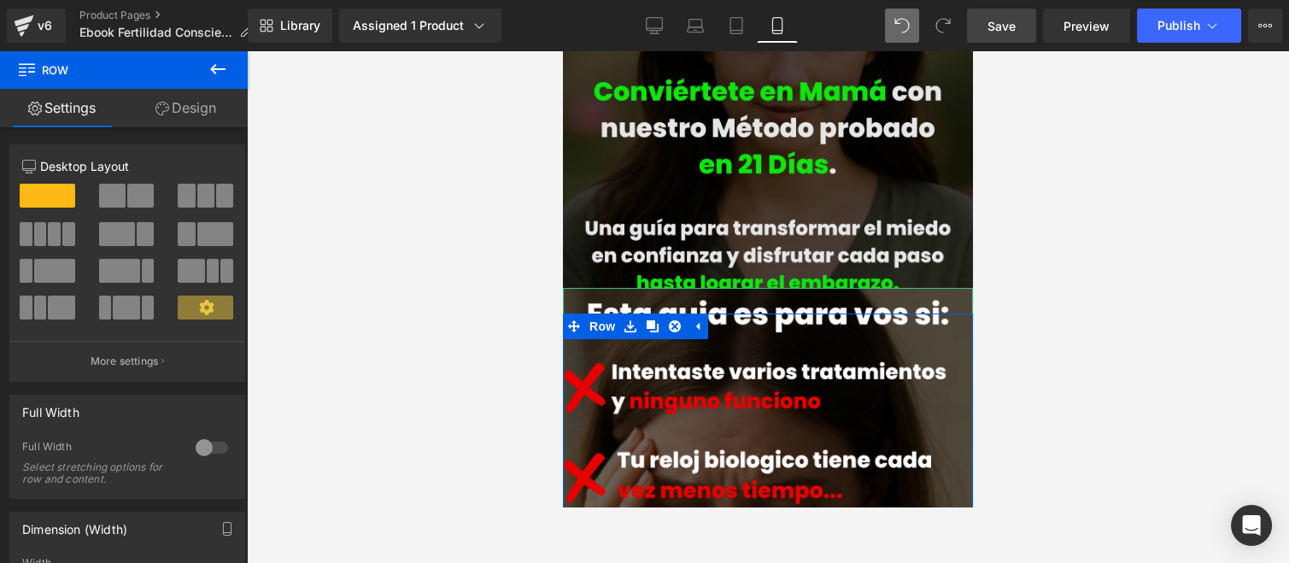
drag, startPoint x: 761, startPoint y: 309, endPoint x: 864, endPoint y: 74, distance: 256.3
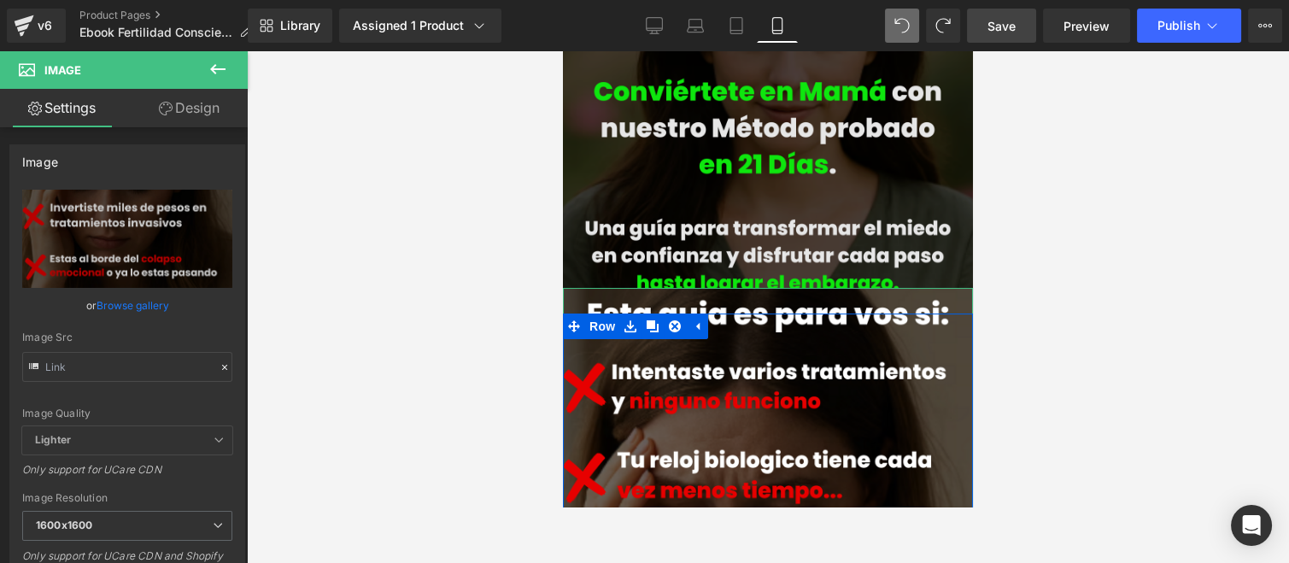
type input "[URL][DOMAIN_NAME]"
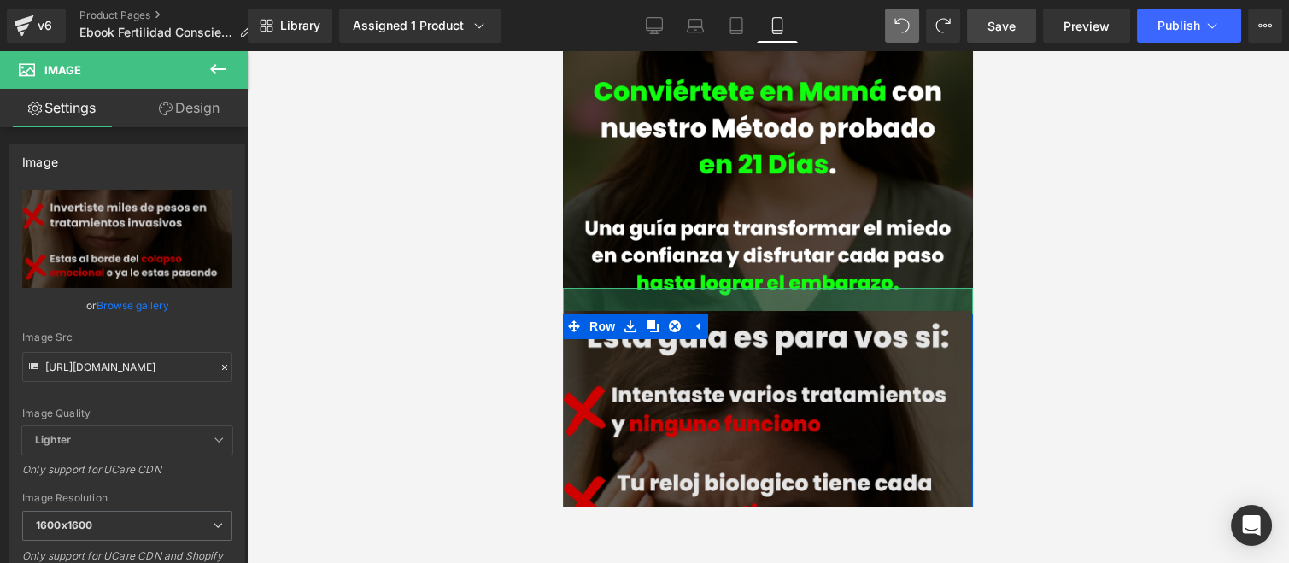
drag, startPoint x: 775, startPoint y: 274, endPoint x: 1094, endPoint y: 318, distance: 322.4
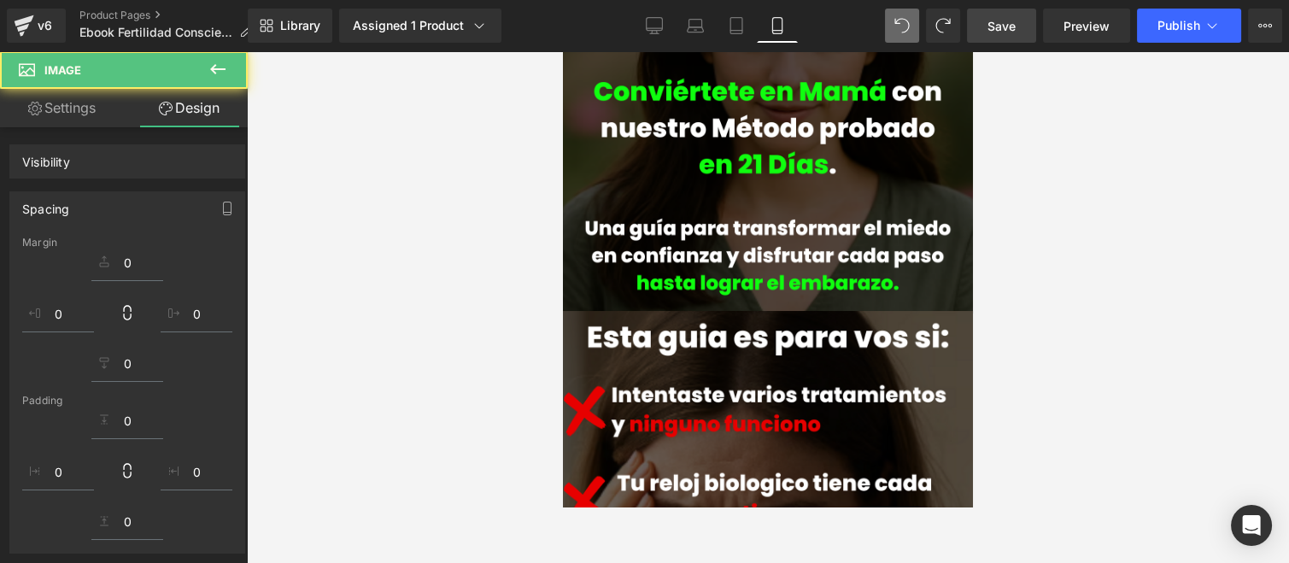
click at [487, 239] on div at bounding box center [768, 307] width 1042 height 512
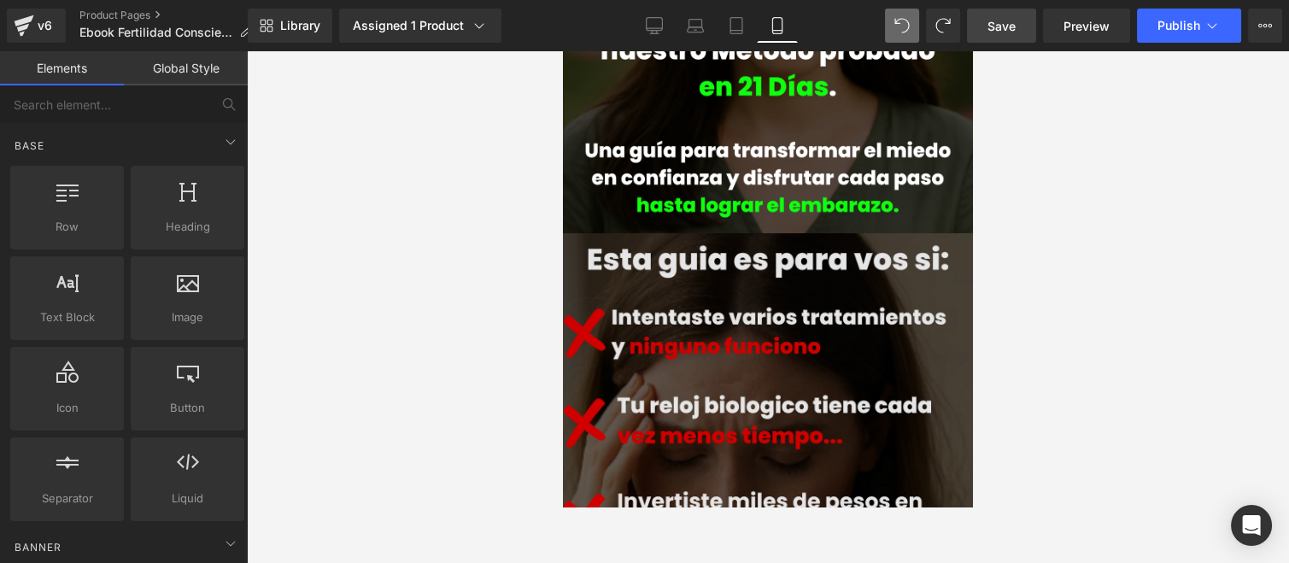
scroll to position [569, 0]
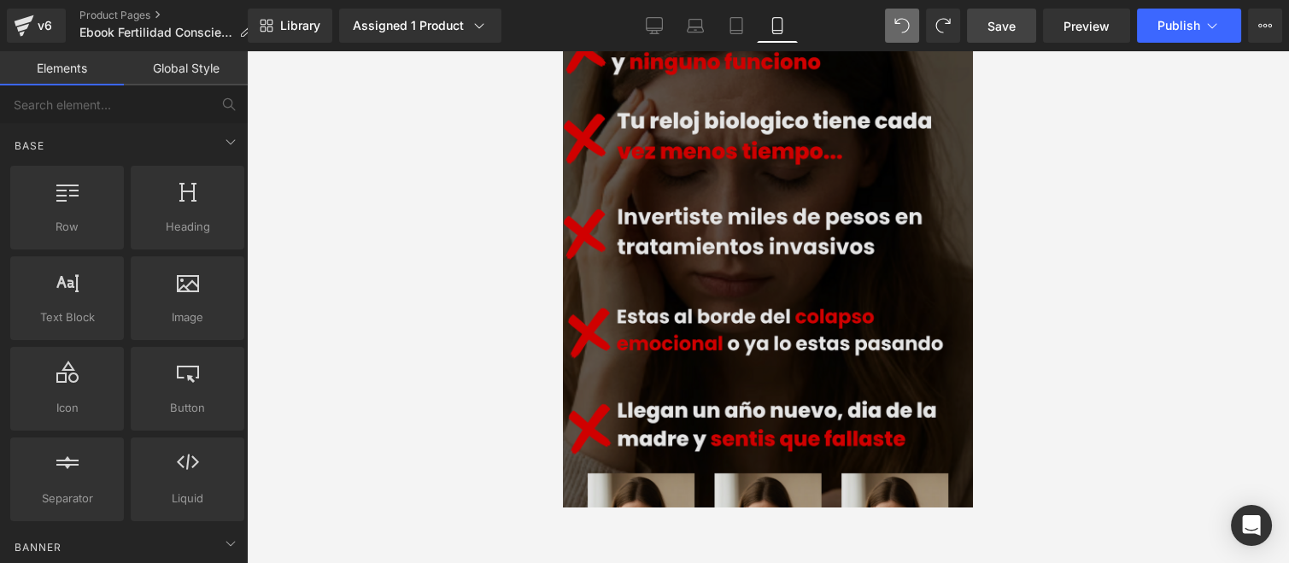
click at [703, 256] on img at bounding box center [768, 266] width 410 height 681
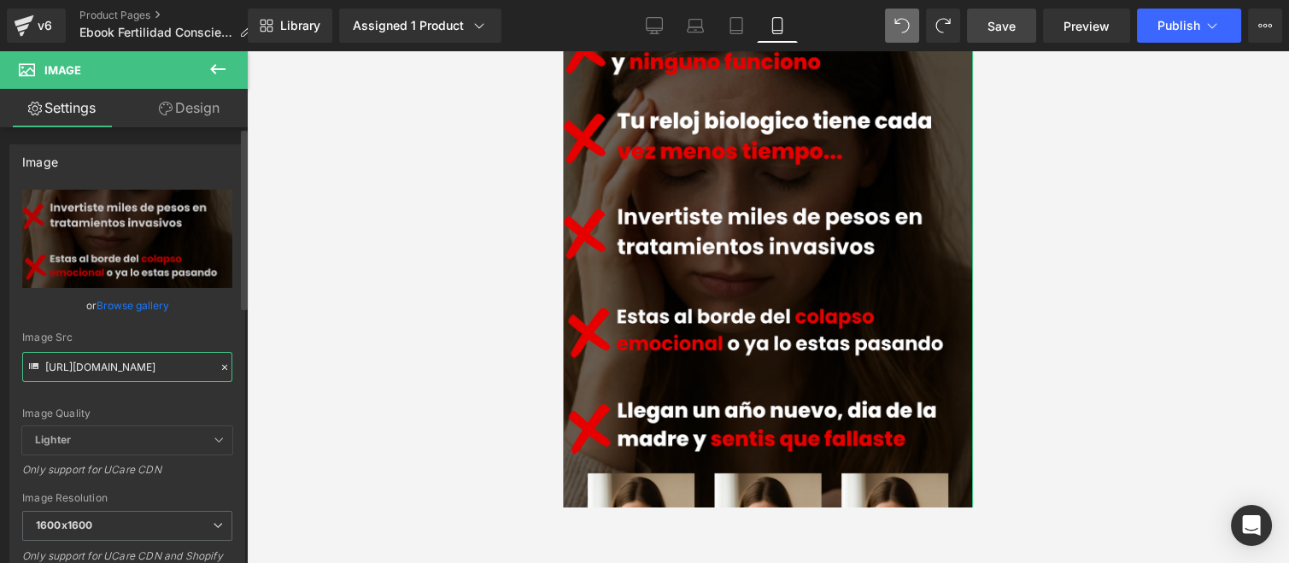
click at [163, 368] on input "[URL][DOMAIN_NAME]" at bounding box center [127, 367] width 210 height 30
paste input ".png?v=1759945886"
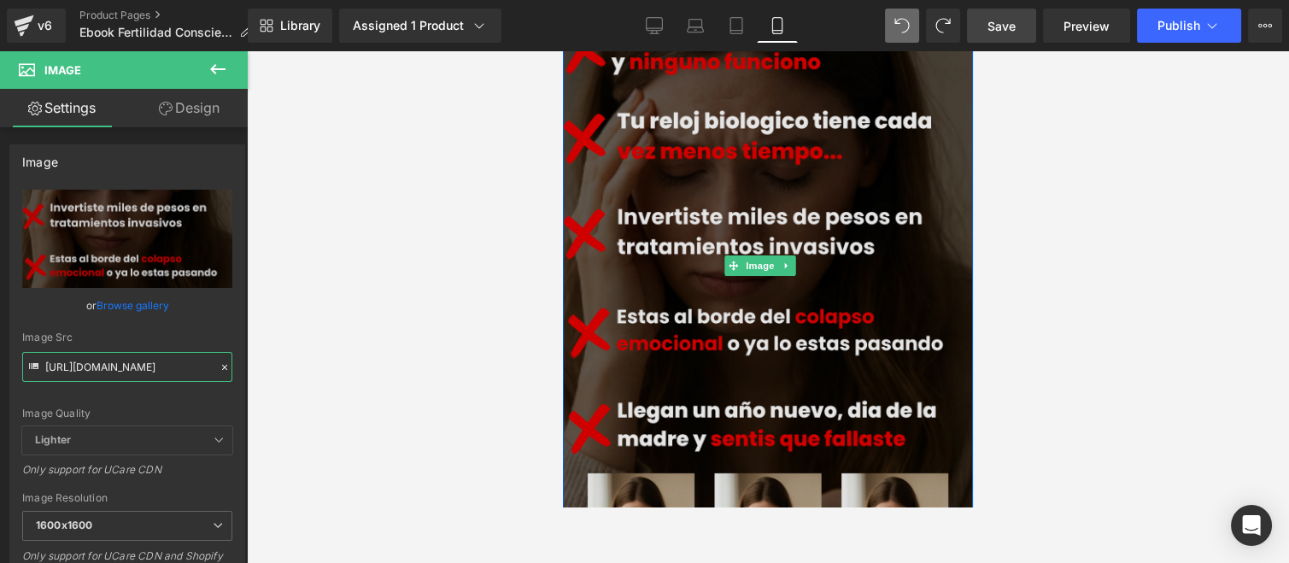
type input "[URL][DOMAIN_NAME]"
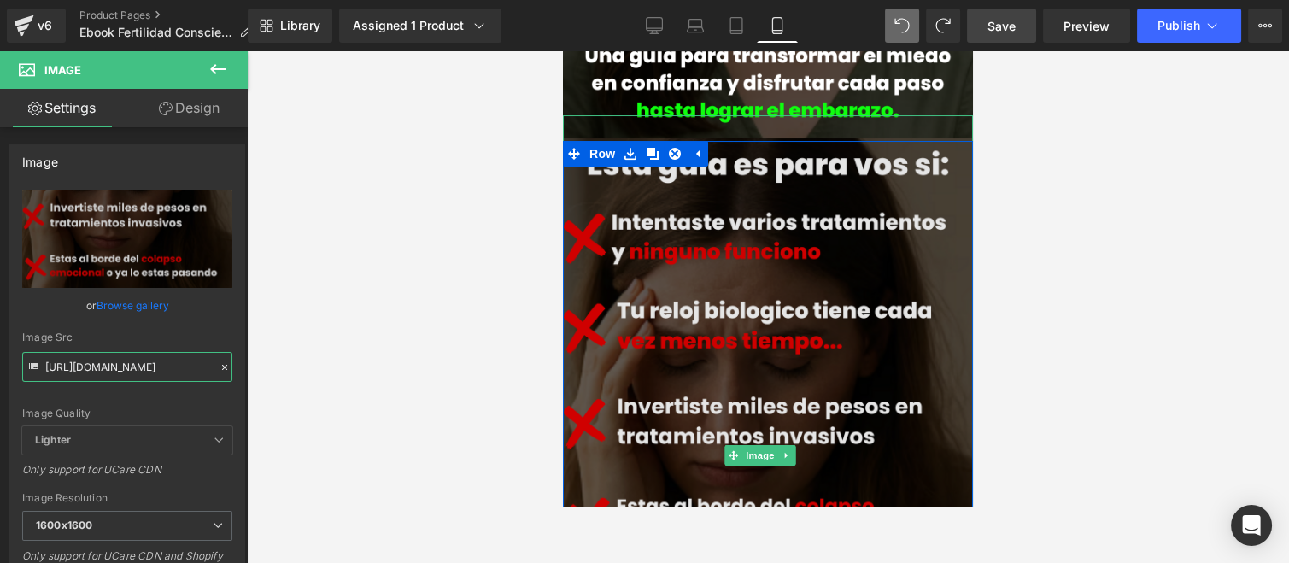
scroll to position [284, 0]
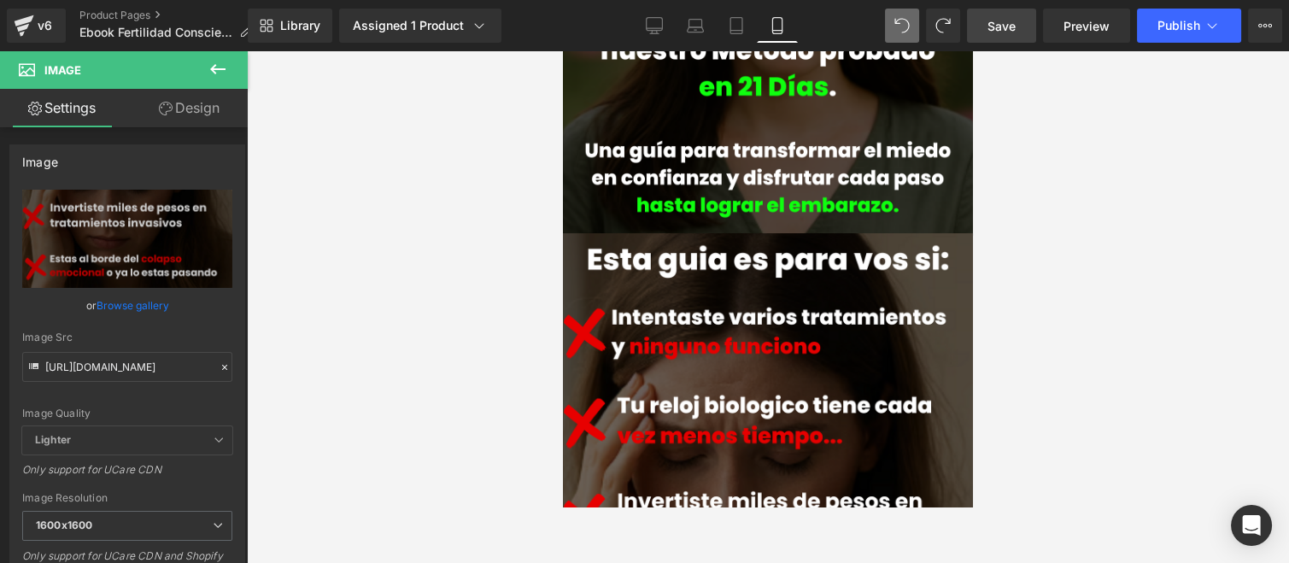
click at [413, 271] on div at bounding box center [768, 307] width 1042 height 512
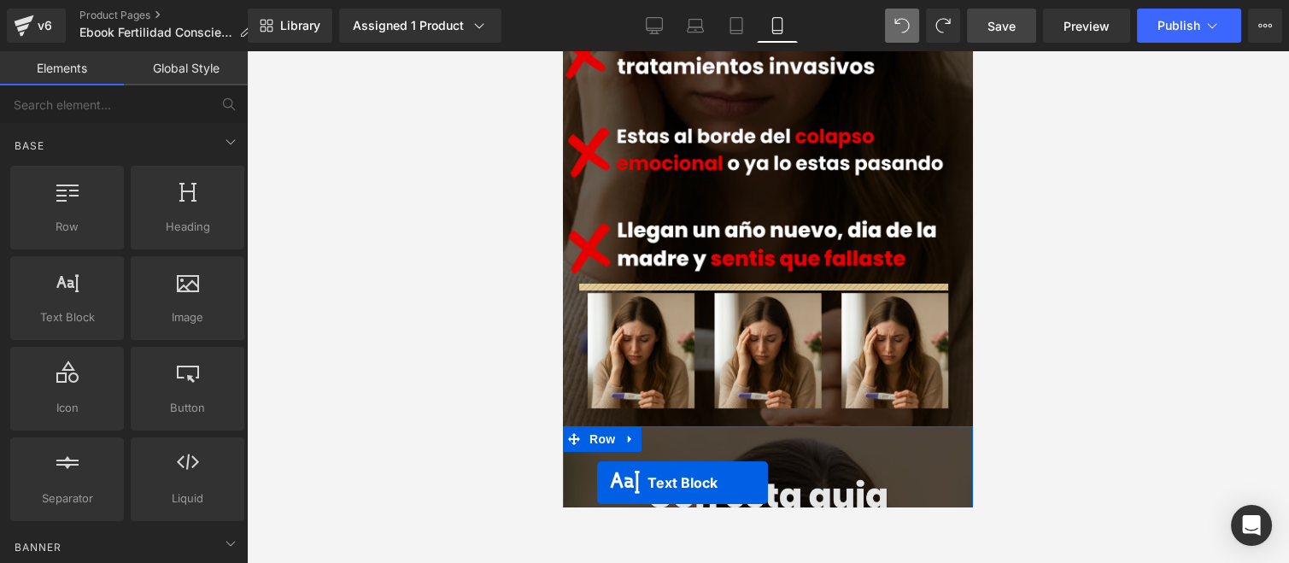
scroll to position [937, 0]
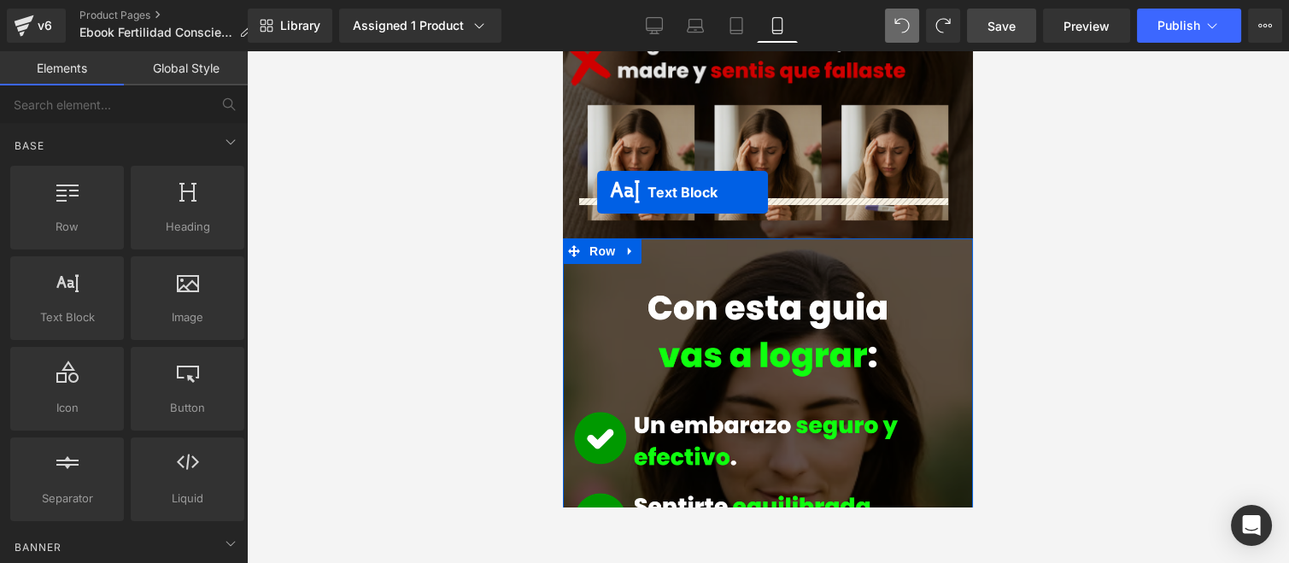
drag, startPoint x: 717, startPoint y: 203, endPoint x: 597, endPoint y: 192, distance: 120.1
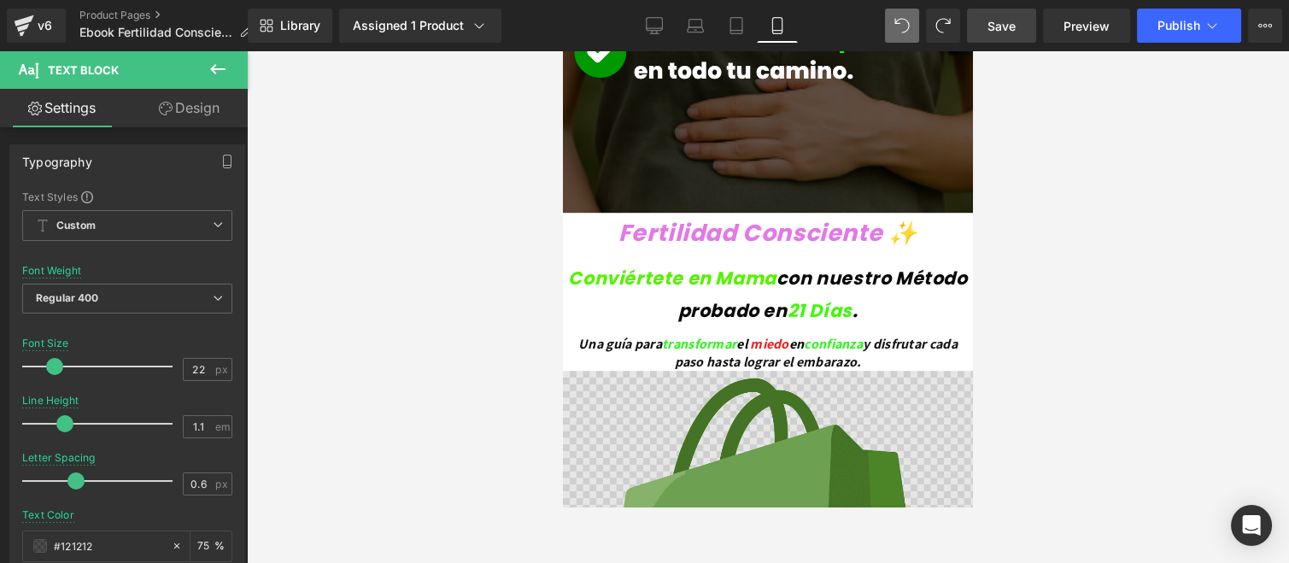
scroll to position [2266, 0]
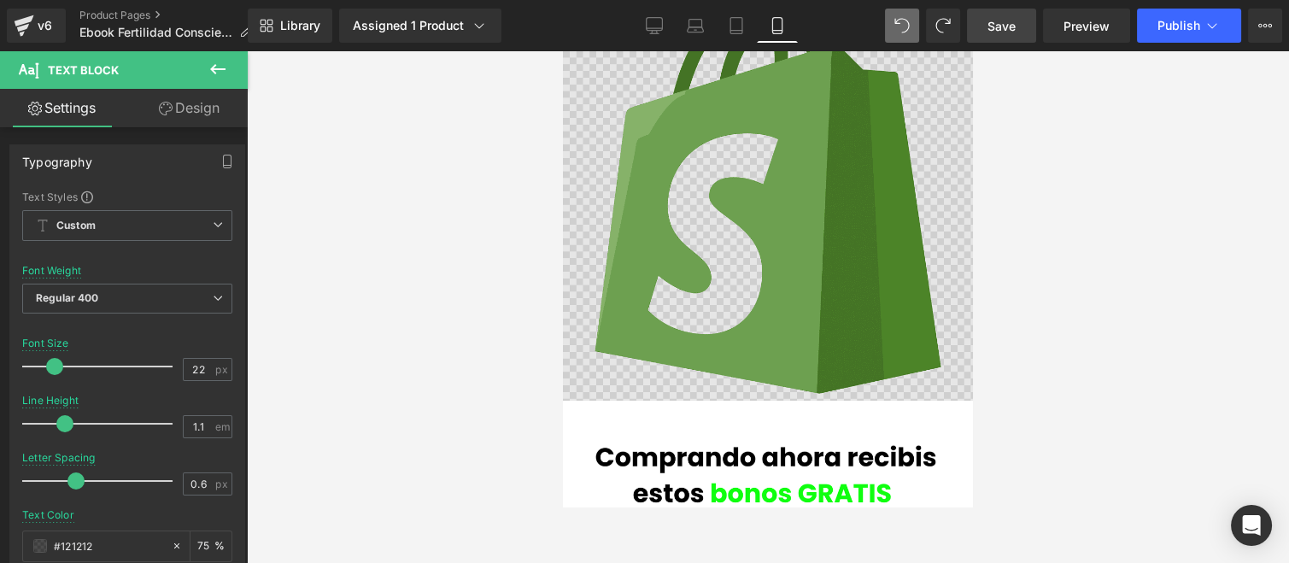
click at [636, 282] on img at bounding box center [768, 196] width 410 height 410
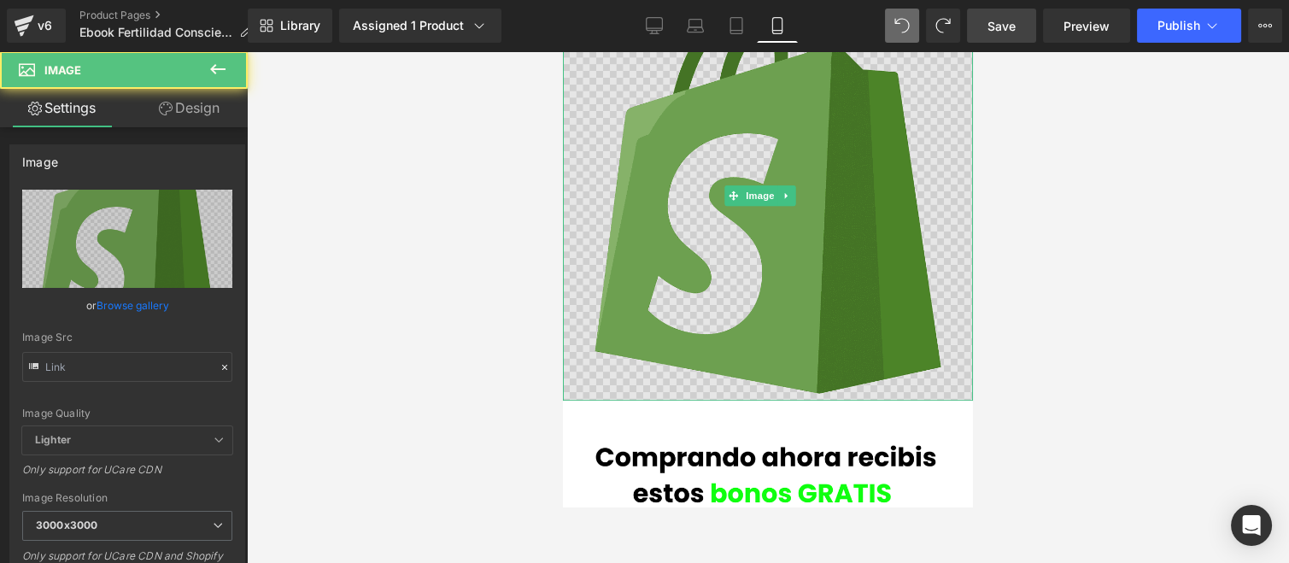
type input "[URL][DOMAIN_NAME]"
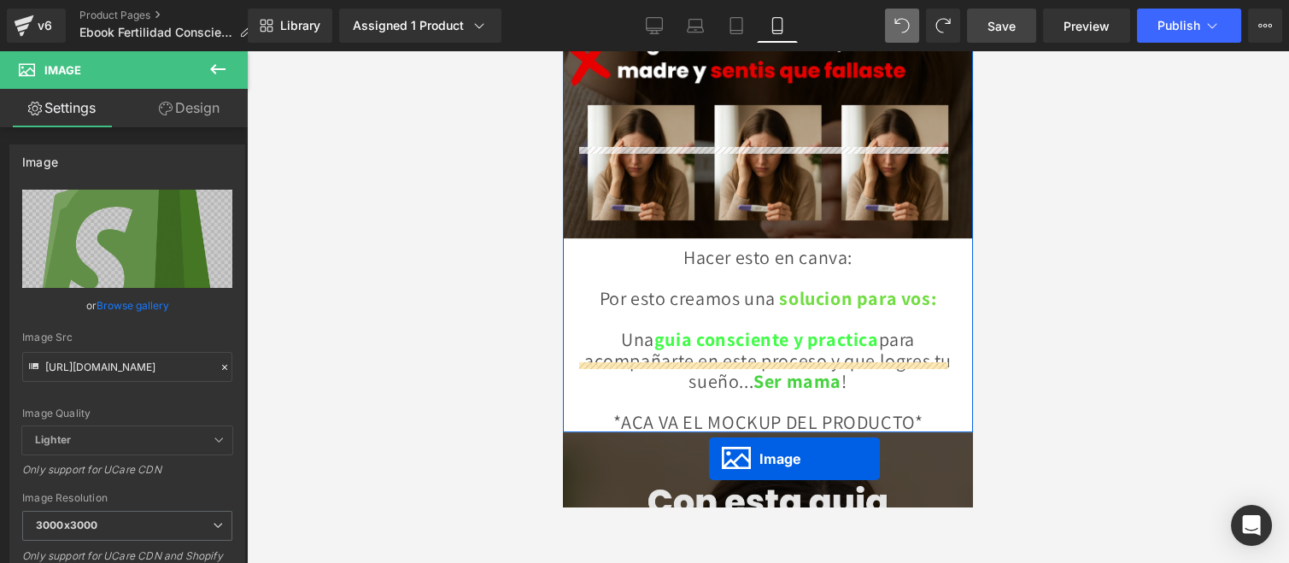
scroll to position [1005, 0]
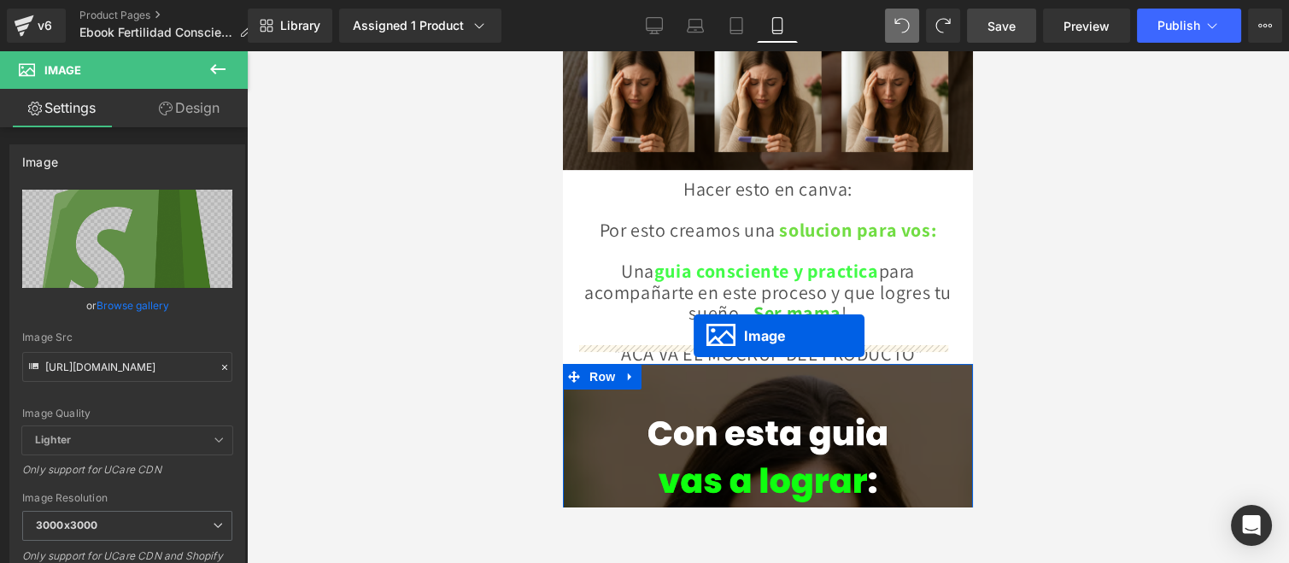
drag, startPoint x: 732, startPoint y: 431, endPoint x: 694, endPoint y: 336, distance: 102.3
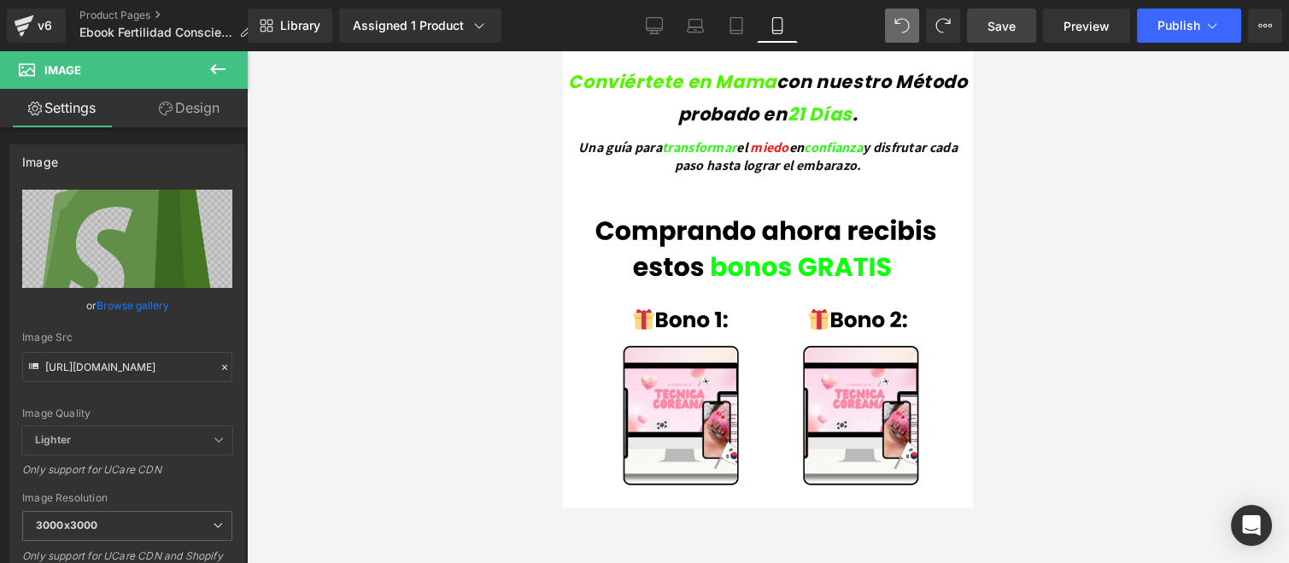
scroll to position [2277, 0]
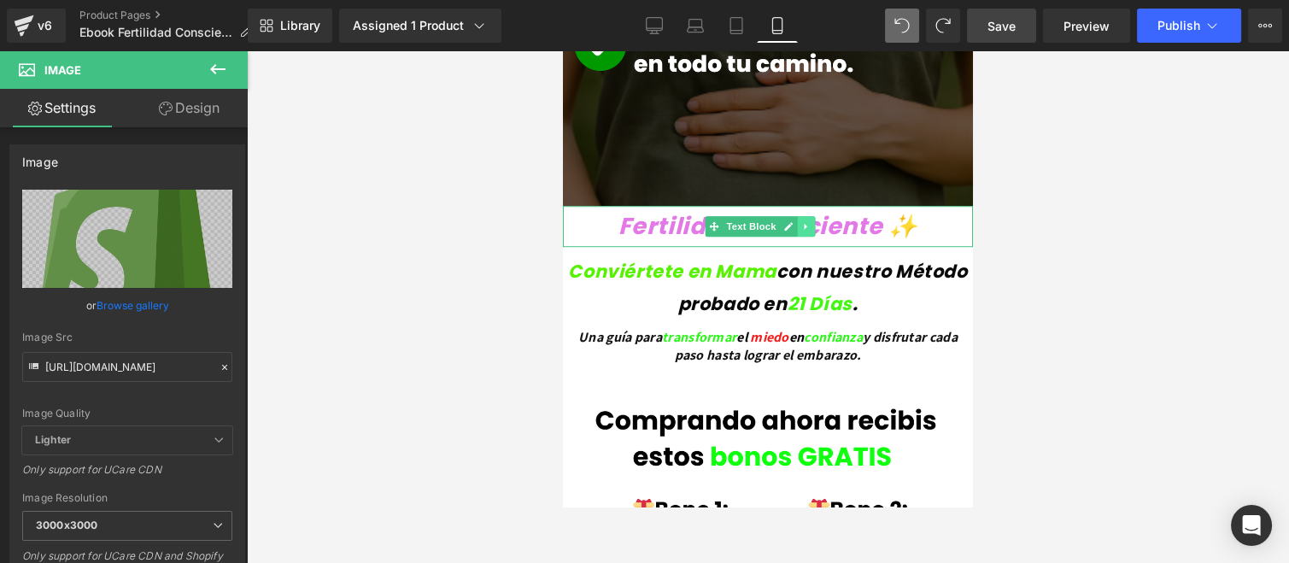
click at [806, 221] on icon at bounding box center [806, 226] width 9 height 10
click at [812, 221] on icon at bounding box center [815, 225] width 9 height 9
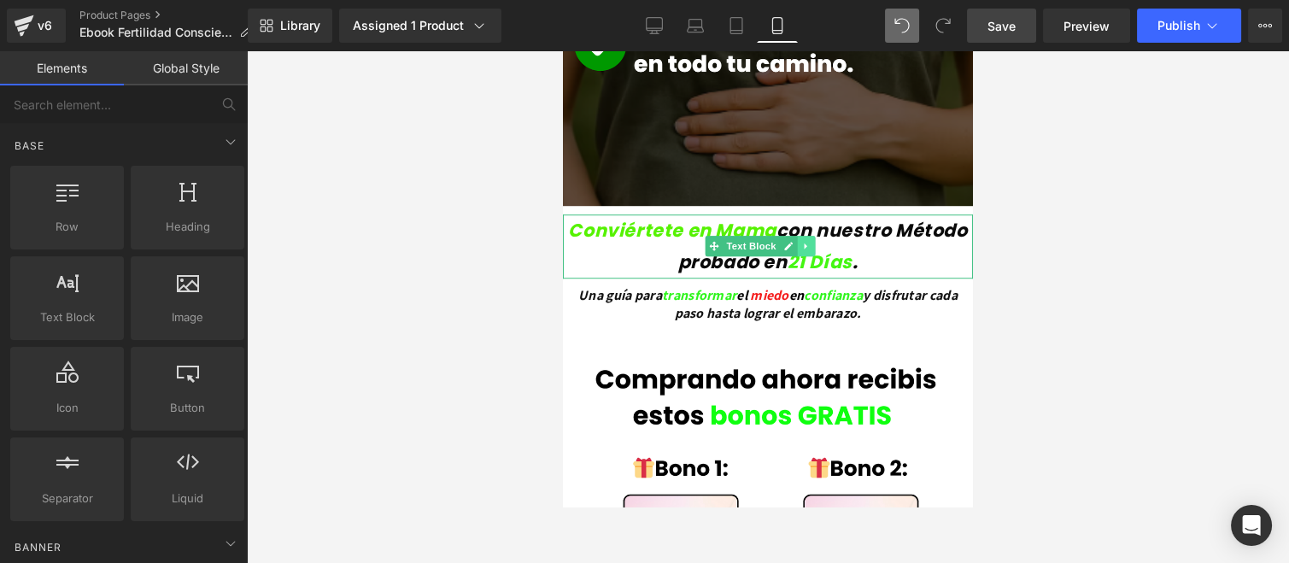
click at [807, 241] on icon at bounding box center [806, 246] width 9 height 10
click at [811, 241] on icon at bounding box center [815, 246] width 9 height 10
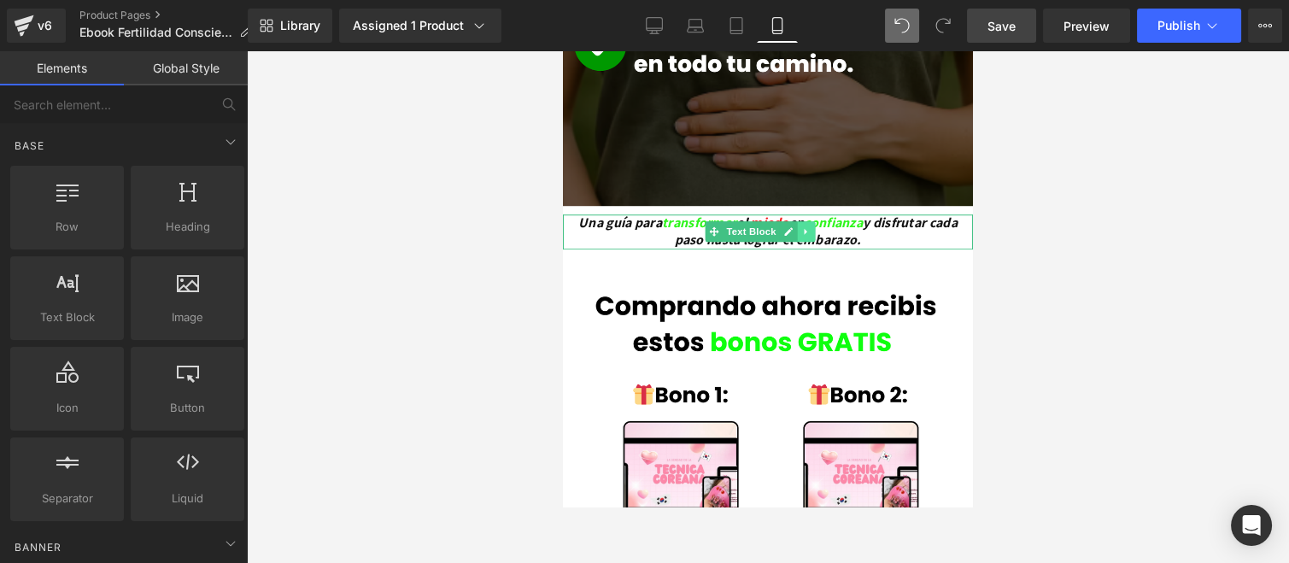
click at [812, 221] on link at bounding box center [807, 231] width 18 height 21
click at [812, 227] on icon at bounding box center [815, 231] width 9 height 9
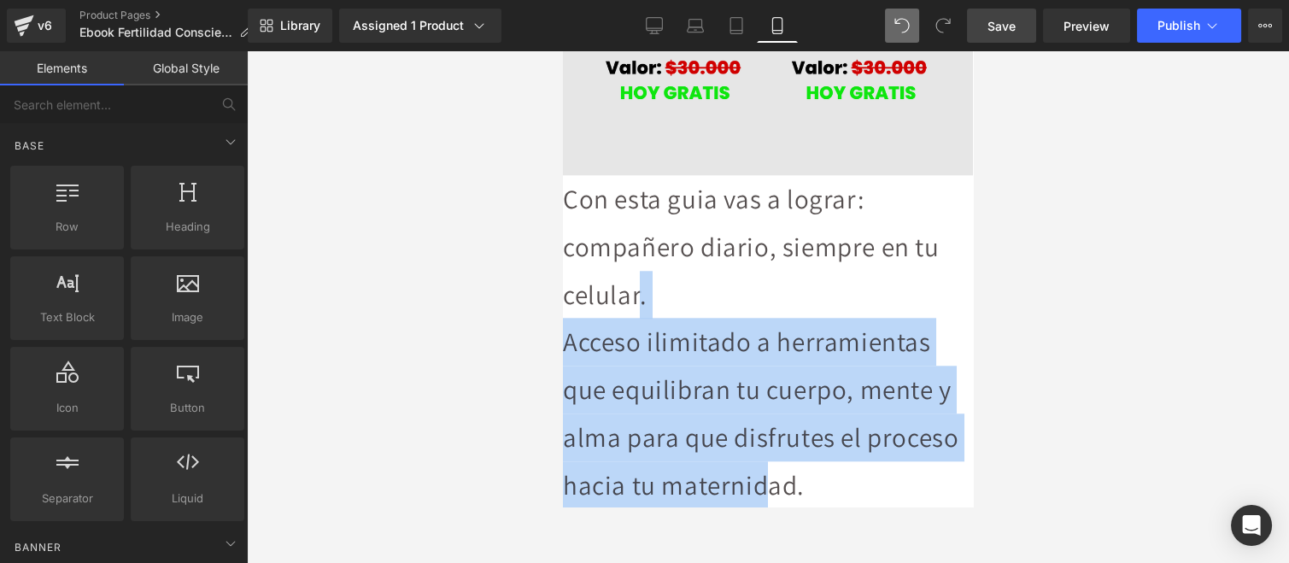
scroll to position [2847, 0]
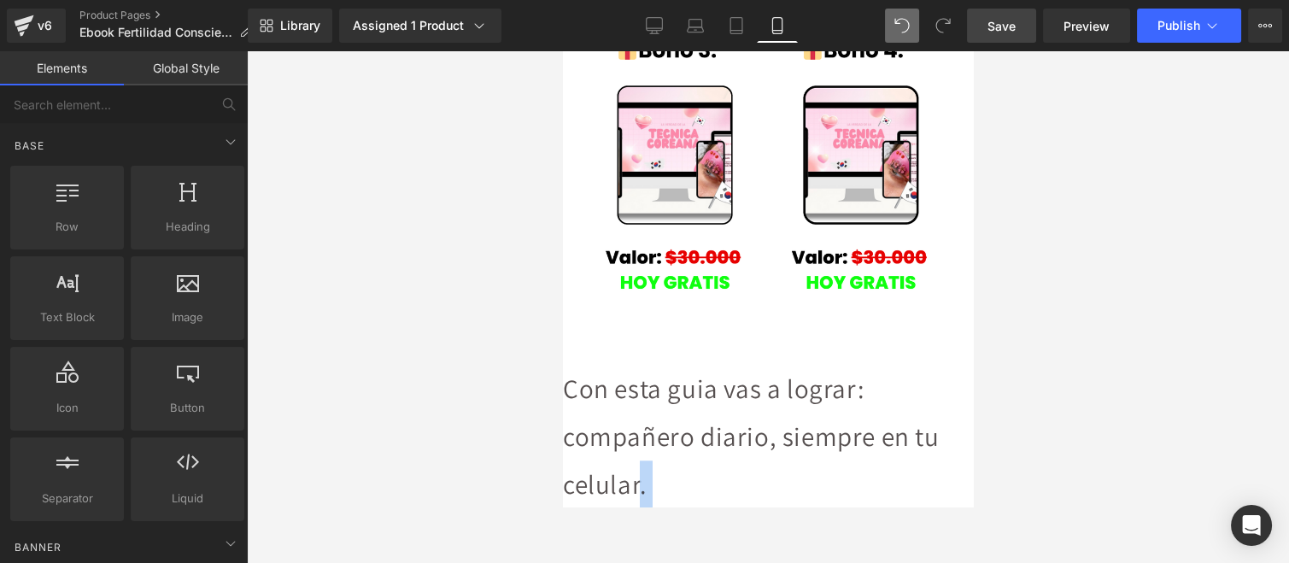
click at [786, 365] on p "Con esta guia vas a lograr: compañero diario, siempre en tu celular." at bounding box center [768, 436] width 410 height 143
click at [1062, 312] on div at bounding box center [768, 307] width 1042 height 512
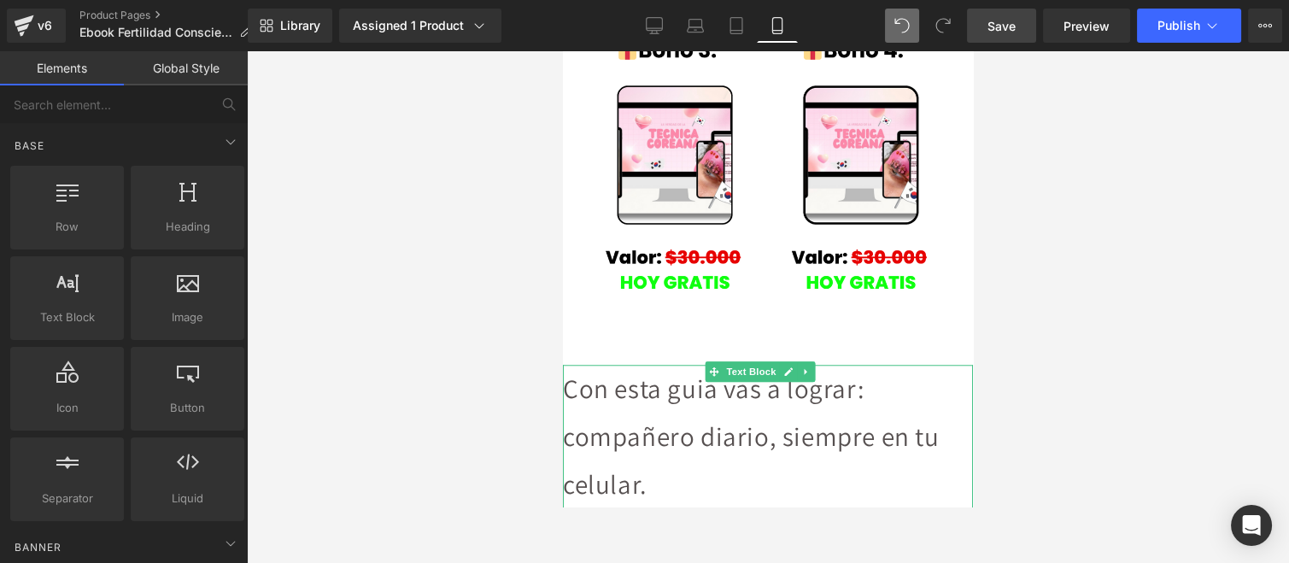
click at [804, 366] on icon at bounding box center [806, 371] width 9 height 10
click at [812, 366] on icon at bounding box center [815, 370] width 9 height 9
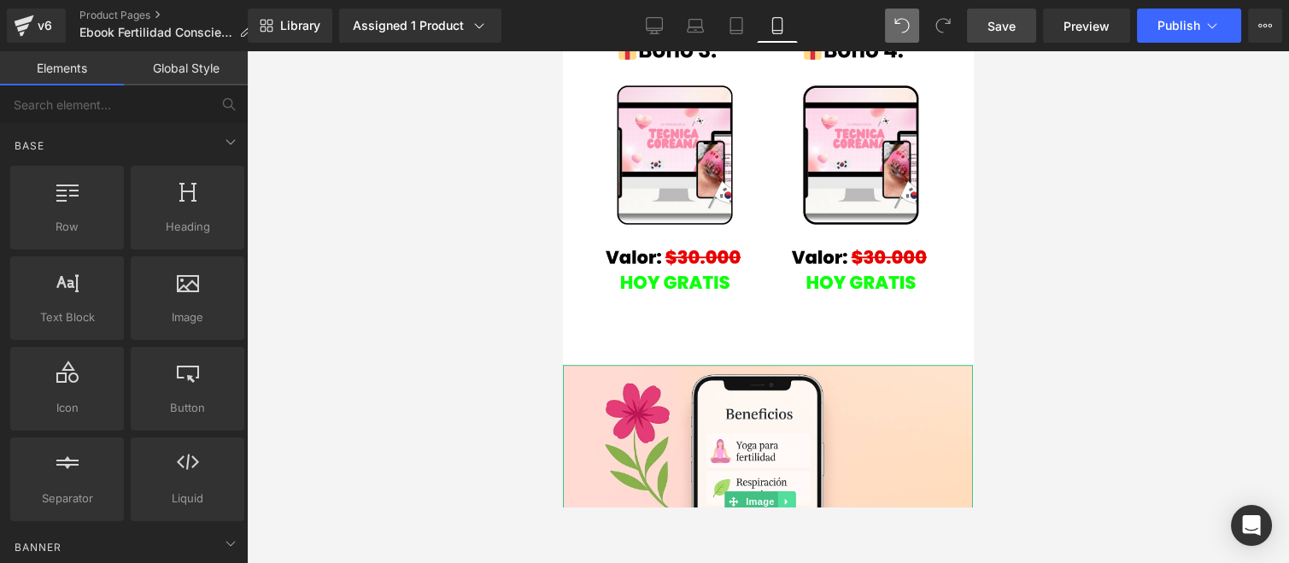
click at [792, 491] on link at bounding box center [787, 501] width 18 height 21
click at [794, 496] on icon at bounding box center [795, 500] width 9 height 9
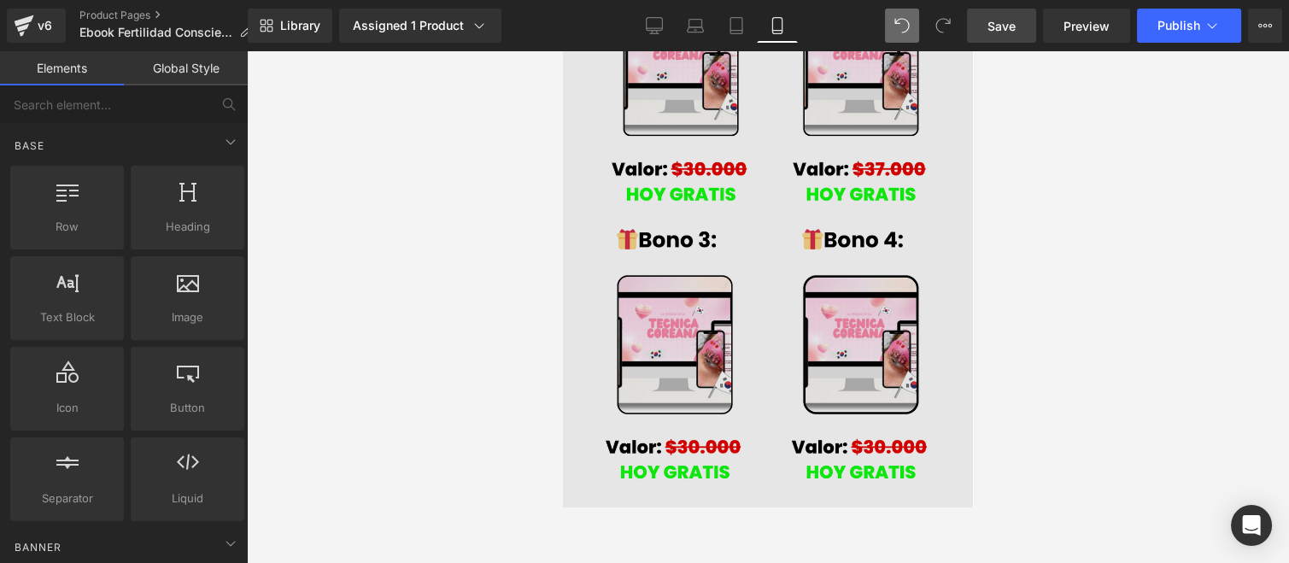
scroll to position [2752, 0]
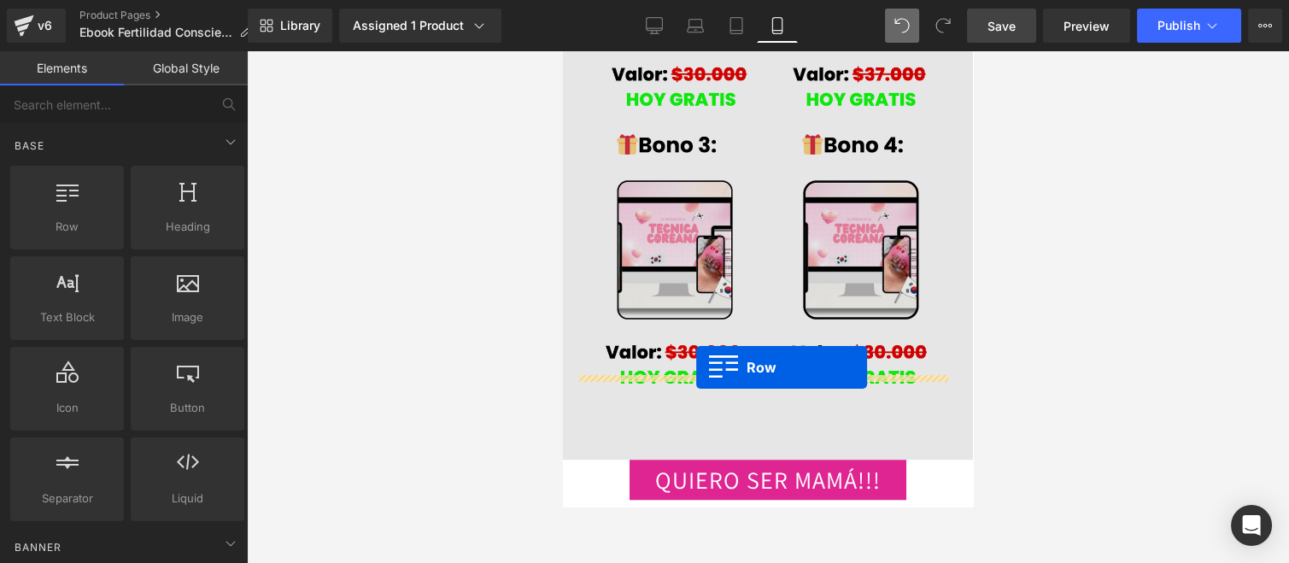
drag, startPoint x: 688, startPoint y: 345, endPoint x: 696, endPoint y: 367, distance: 23.8
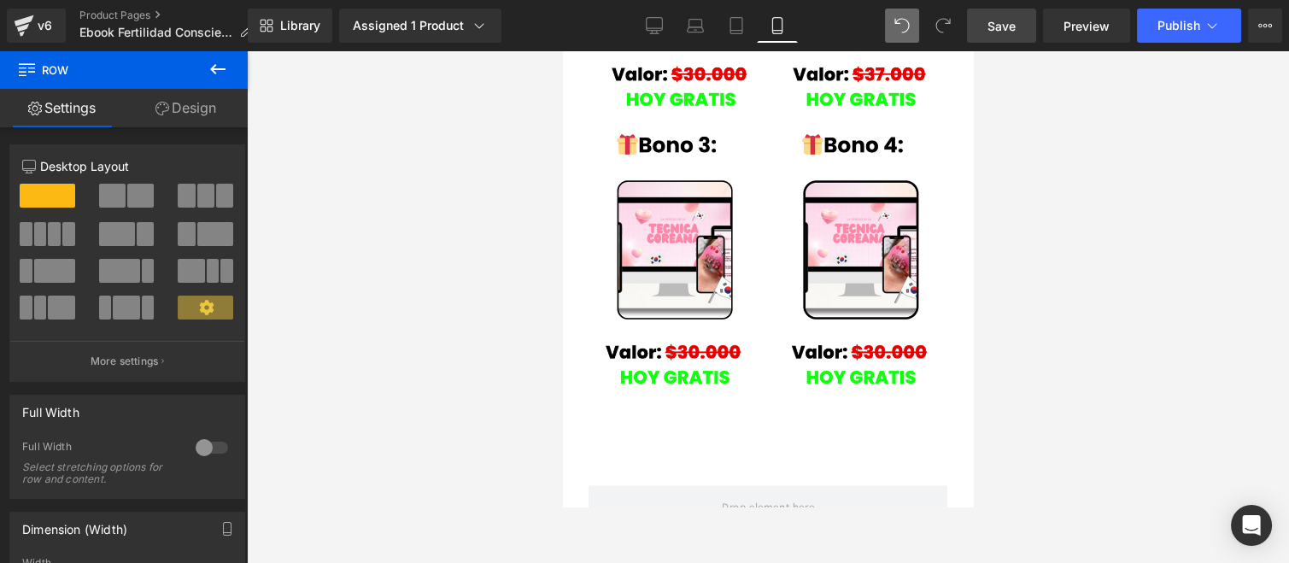
click at [216, 73] on icon at bounding box center [218, 69] width 21 height 21
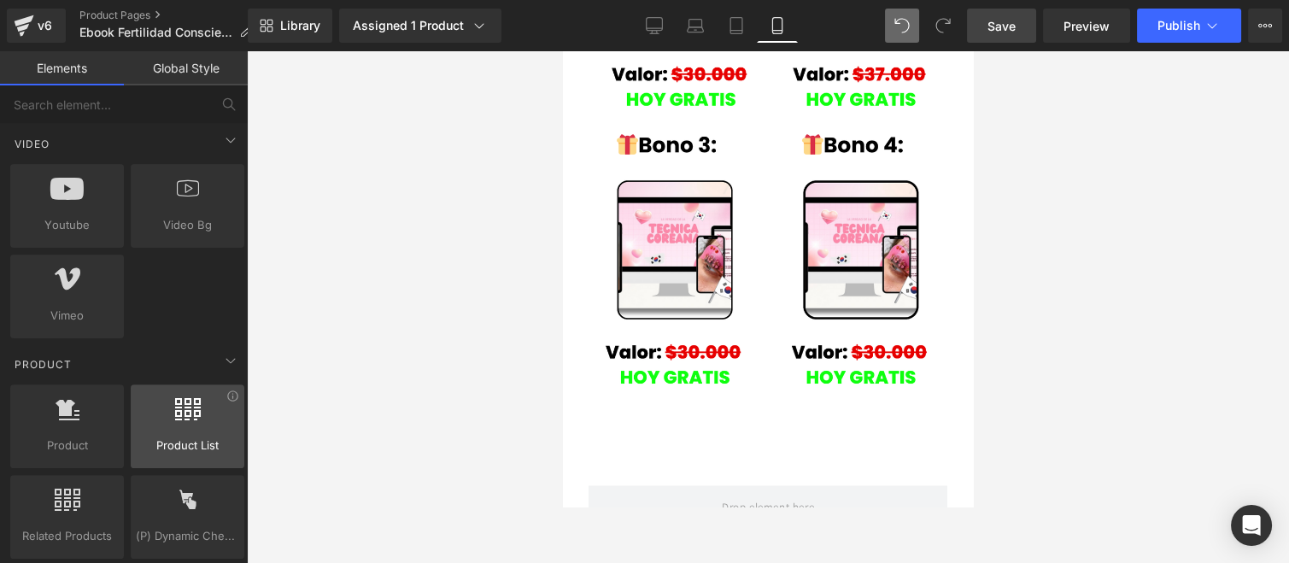
scroll to position [1328, 0]
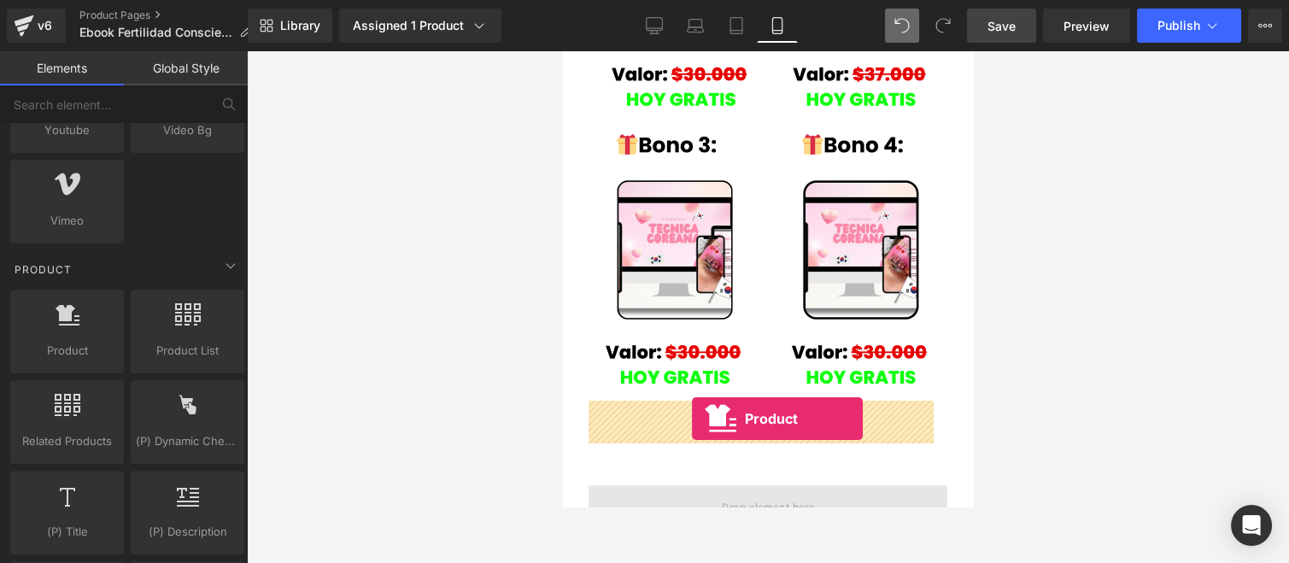
drag, startPoint x: 638, startPoint y: 376, endPoint x: 692, endPoint y: 419, distance: 68.7
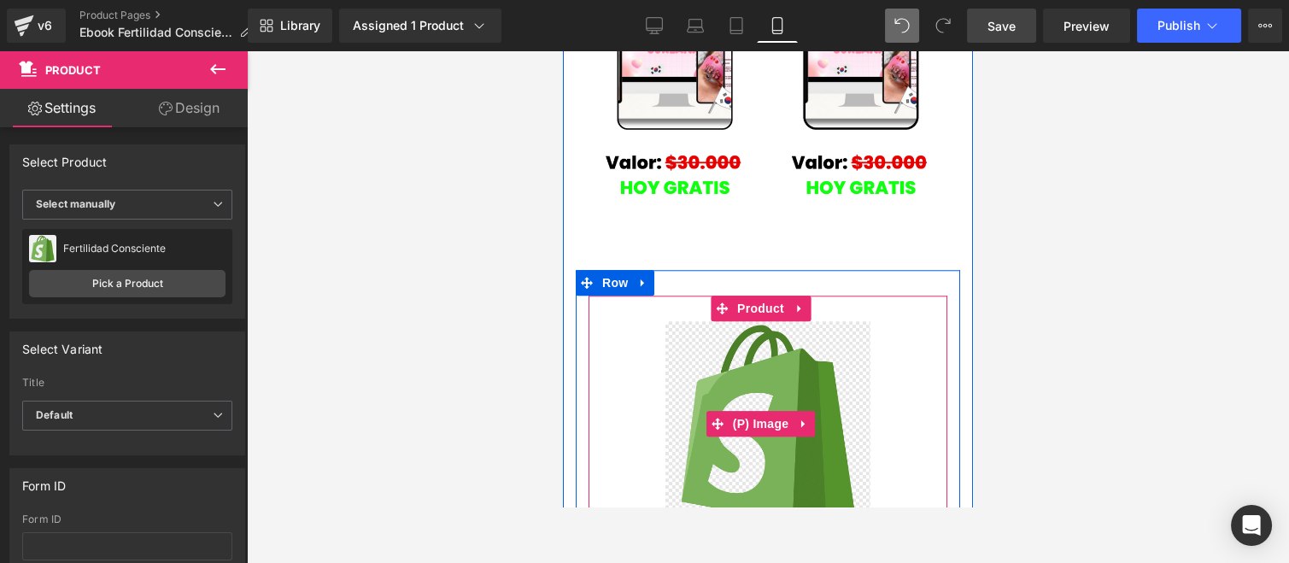
scroll to position [3037, 0]
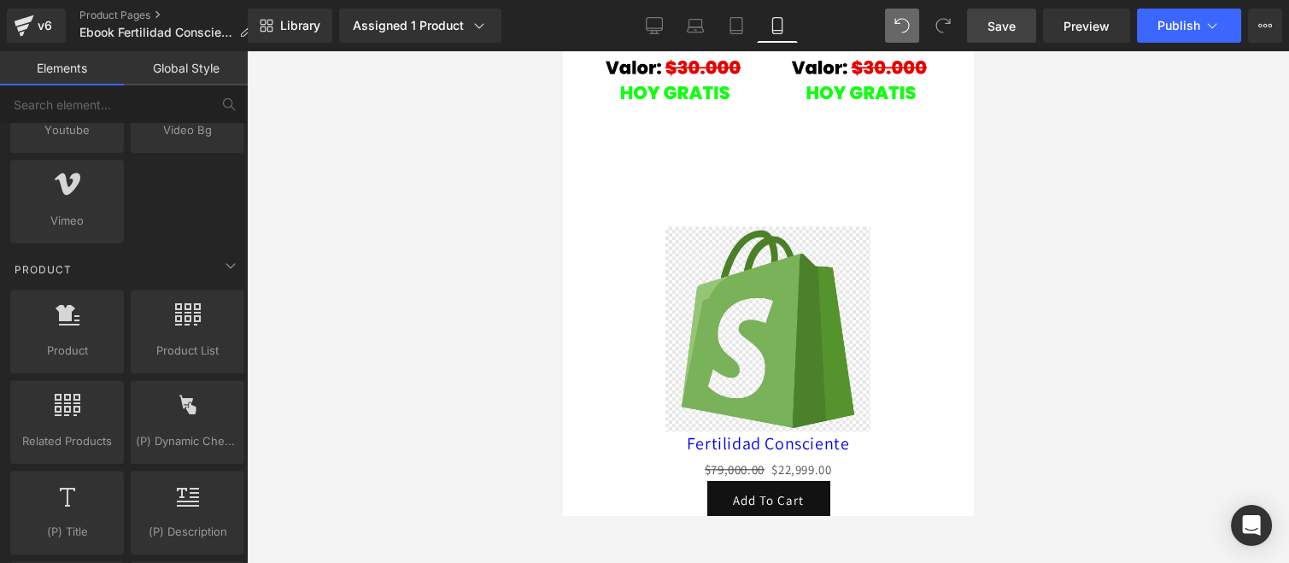
scroll to position [3226, 0]
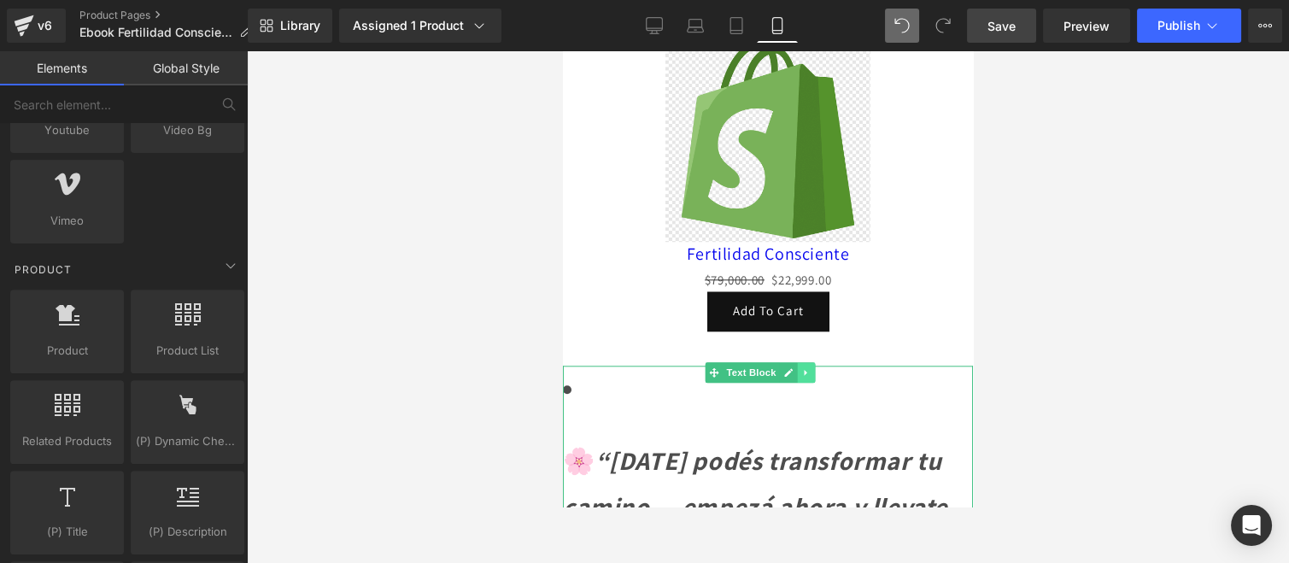
click at [799, 362] on link at bounding box center [807, 372] width 18 height 21
click at [813, 367] on icon at bounding box center [815, 371] width 9 height 9
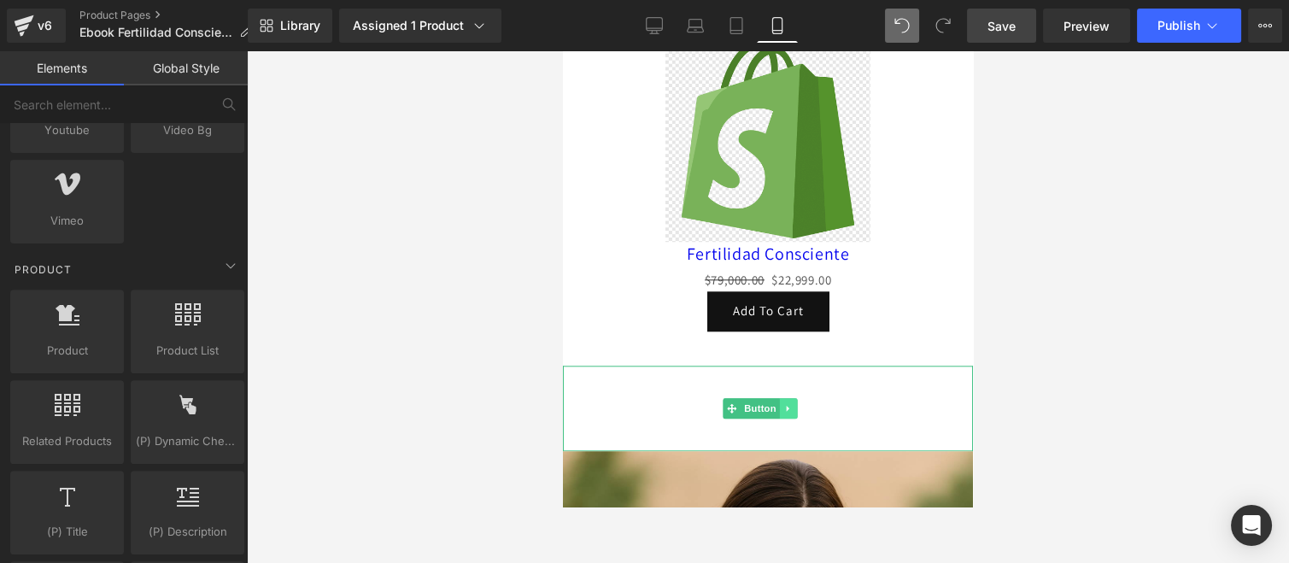
click at [794, 398] on link at bounding box center [789, 408] width 18 height 21
click at [794, 403] on icon at bounding box center [797, 407] width 9 height 9
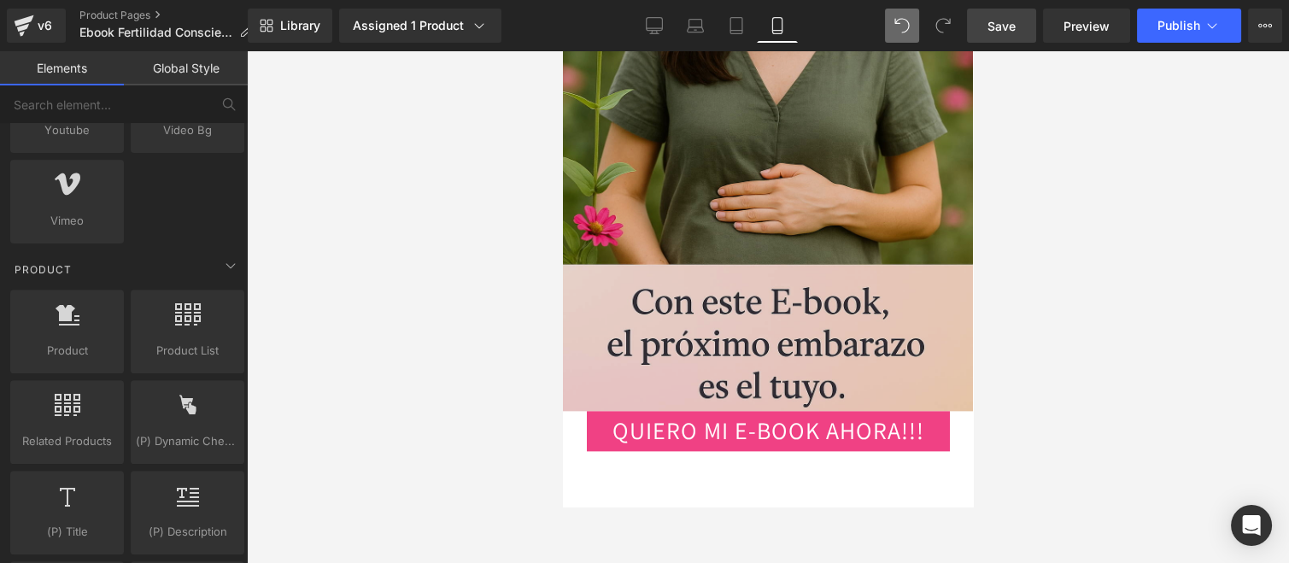
scroll to position [3701, 0]
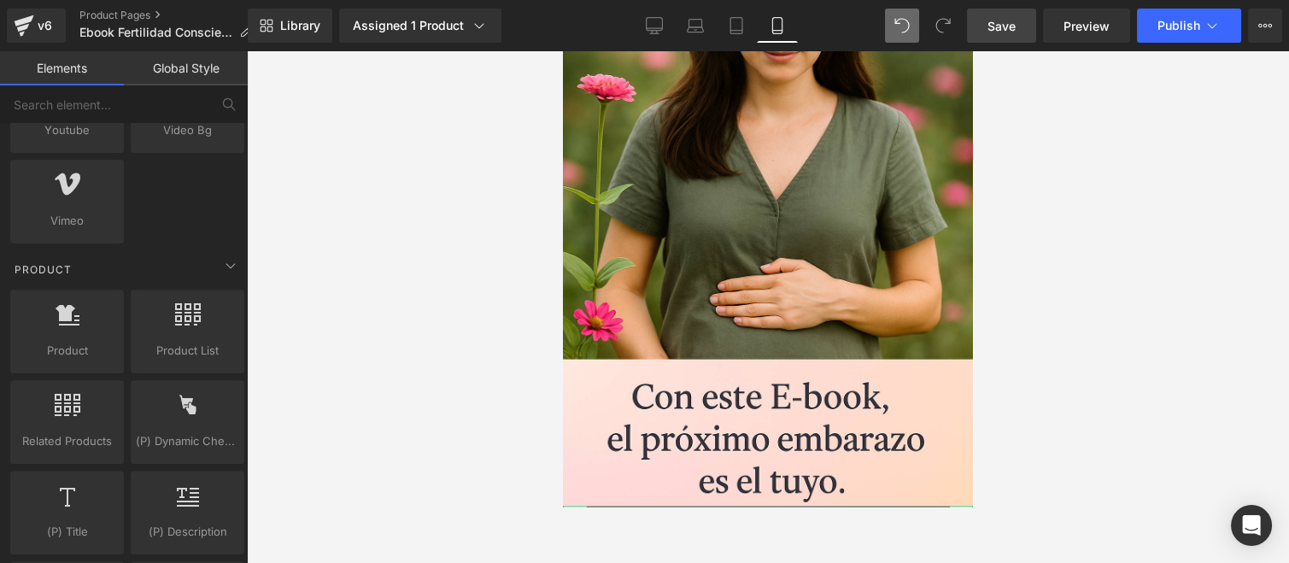
click at [792, 506] on icon at bounding box center [788, 525] width 9 height 10
click at [796, 506] on icon at bounding box center [797, 525] width 9 height 9
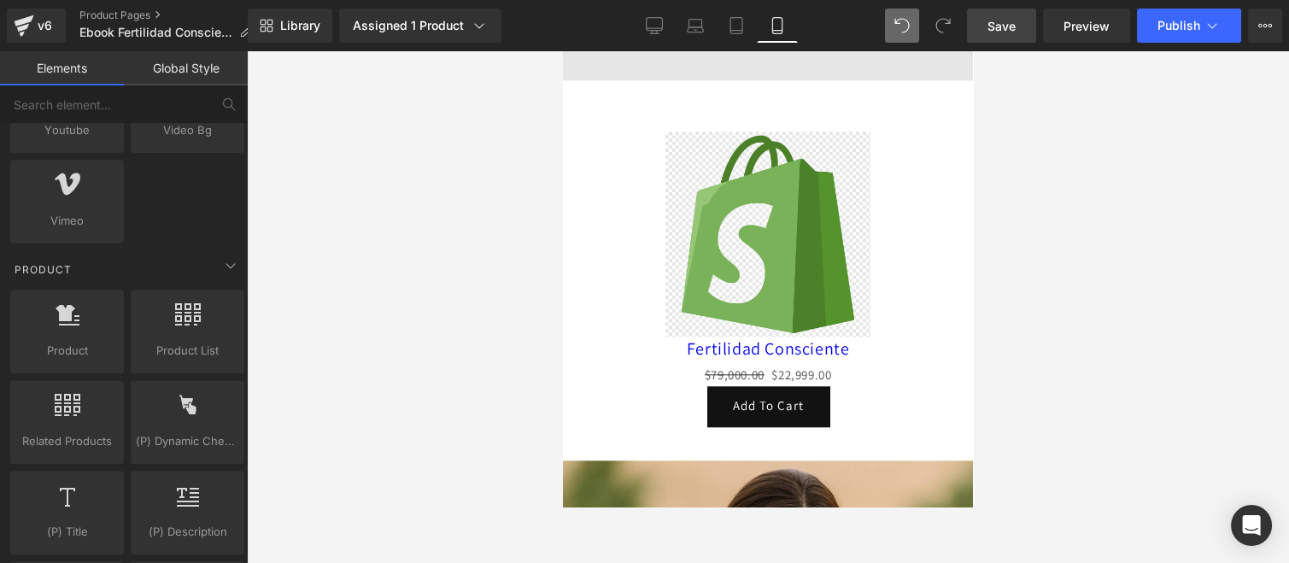
scroll to position [2942, 0]
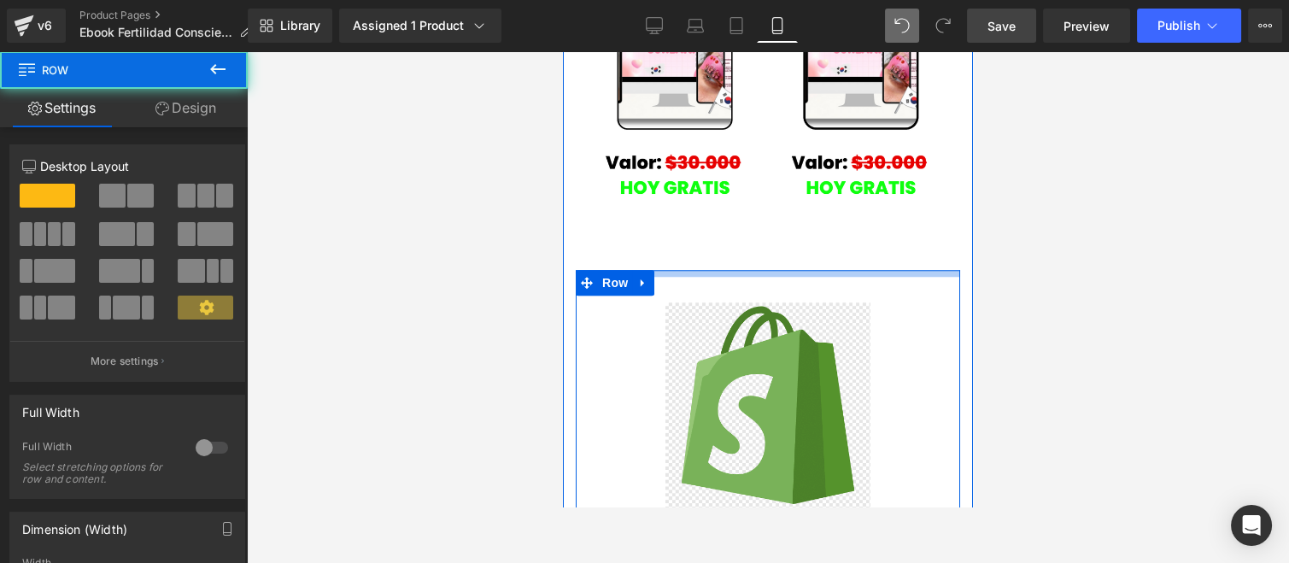
drag, startPoint x: 705, startPoint y: 205, endPoint x: 653, endPoint y: 291, distance: 100.4
click at [708, 180] on div "Image Sale Off (P) Image Fertilidad Consciente (P) Title $79,000.00 $22,999.00 …" at bounding box center [768, 99] width 410 height 1064
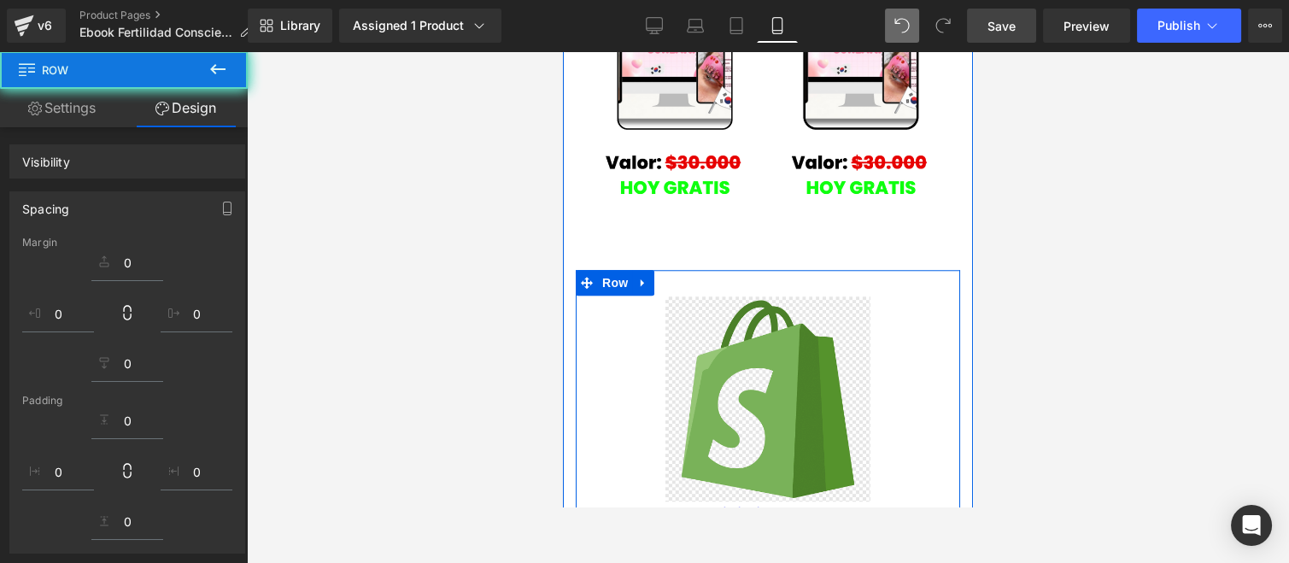
click at [618, 304] on div "Sale Off" at bounding box center [768, 398] width 342 height 205
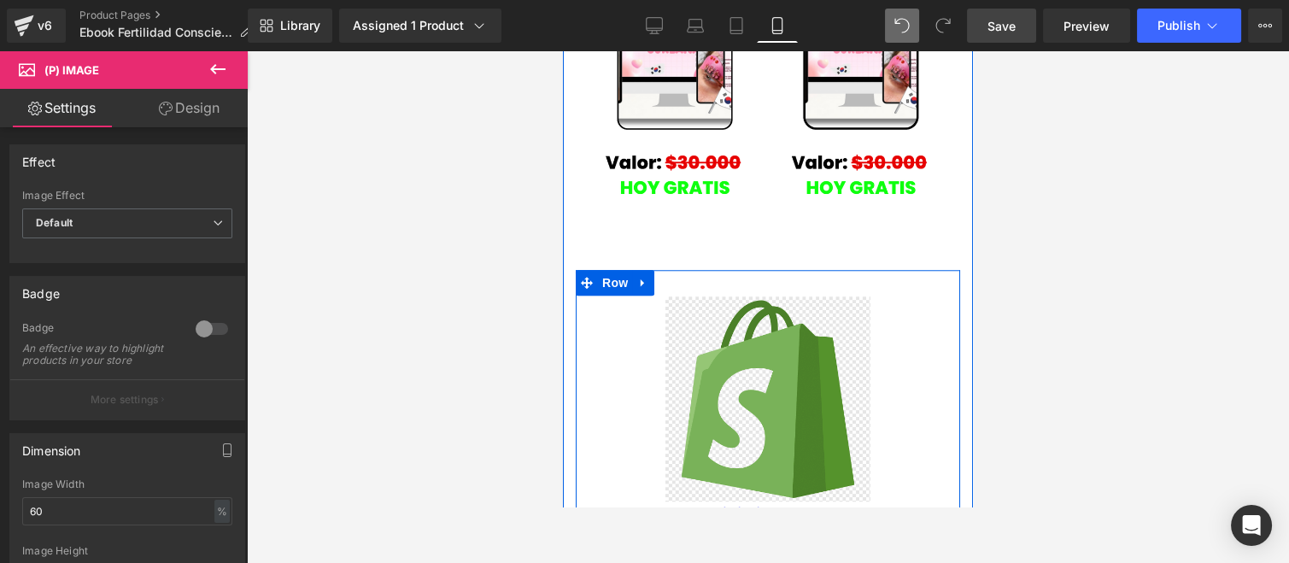
click at [581, 336] on div "Sale Off (P) Image Fertilidad Consciente (P) Title $79,000.00 $22,999.00 (P) Pr…" at bounding box center [768, 444] width 384 height 346
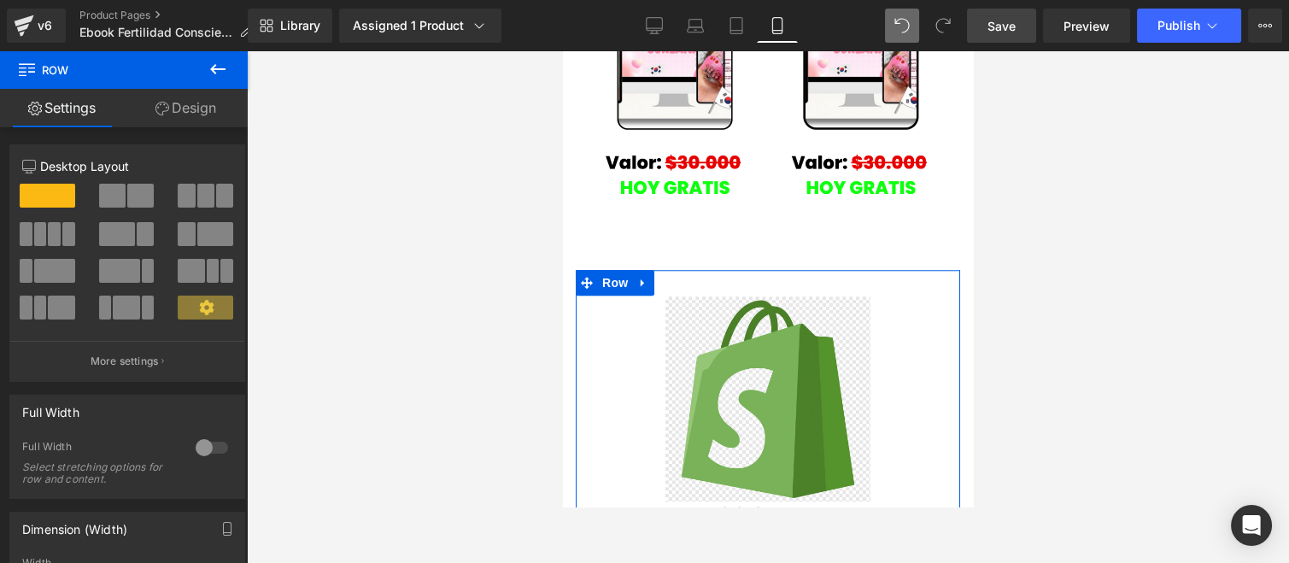
click at [196, 104] on link "Design" at bounding box center [186, 108] width 124 height 38
click at [0, 0] on div "Spacing" at bounding box center [0, 0] width 0 height 0
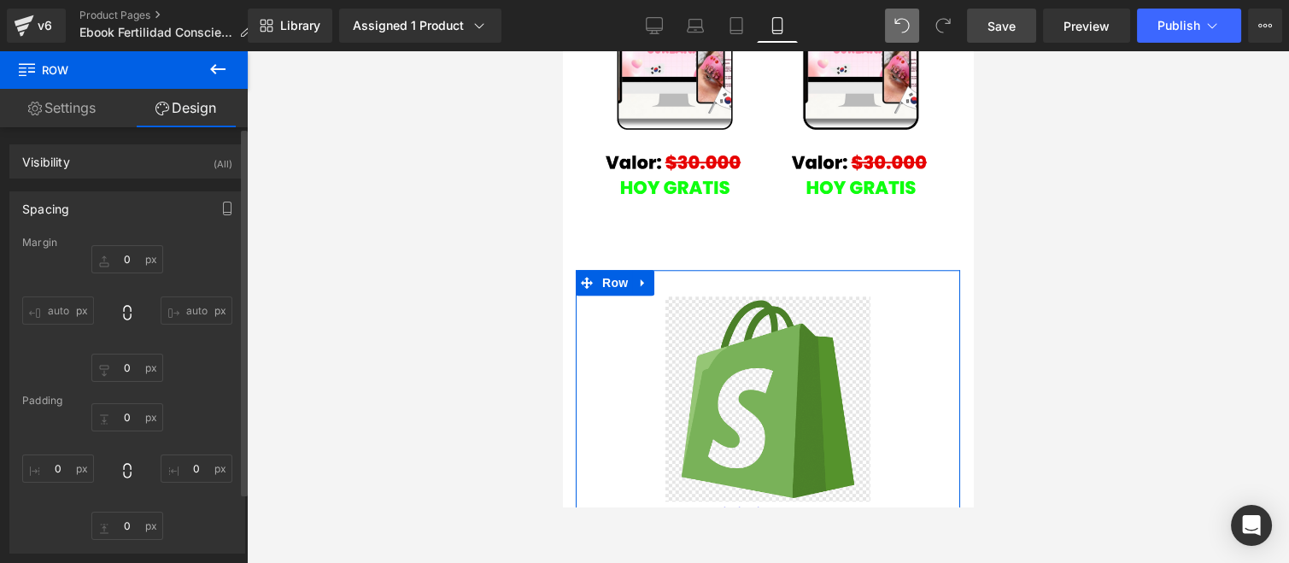
type input "0"
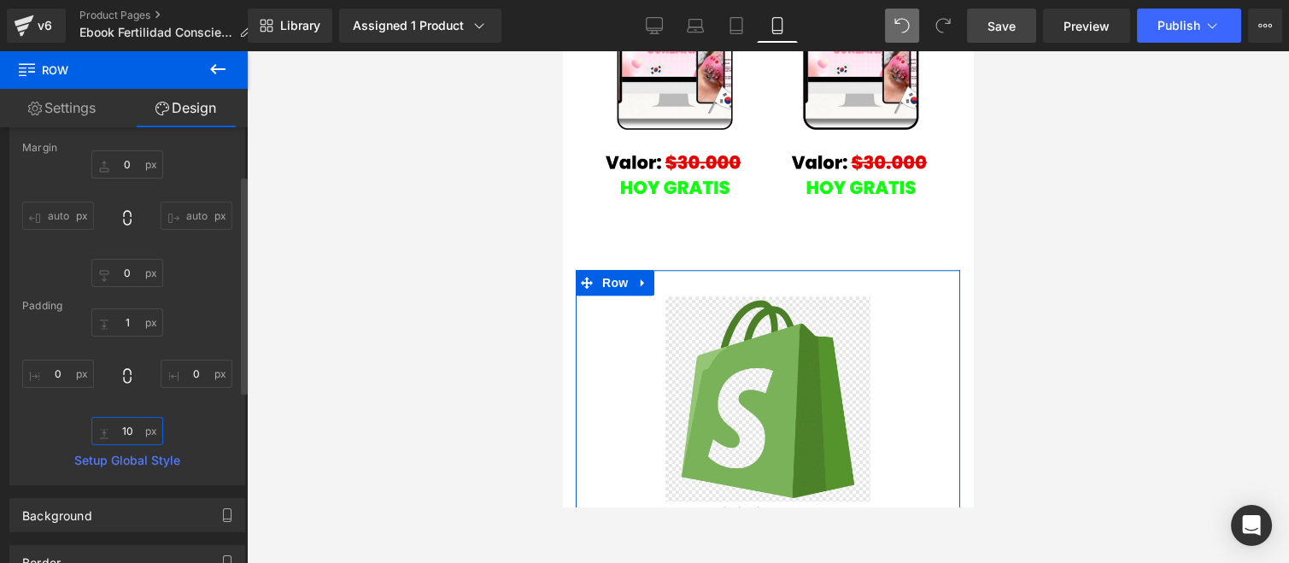
click at [139, 429] on input "10" at bounding box center [127, 431] width 72 height 28
click at [138, 321] on input "1" at bounding box center [127, 322] width 72 height 28
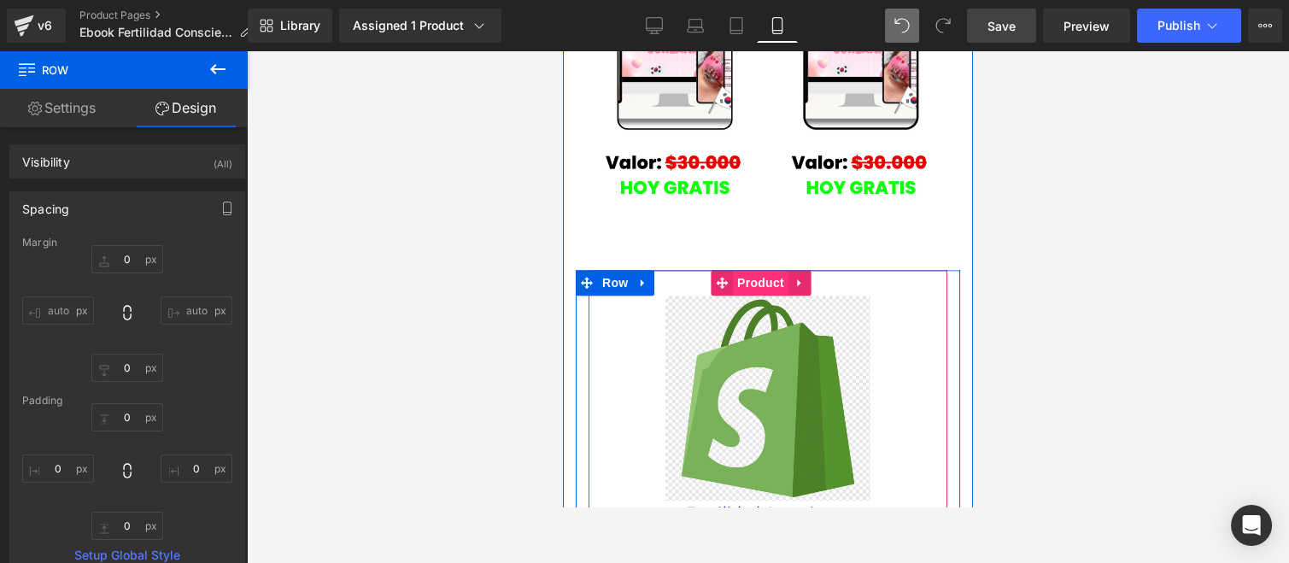
click at [759, 270] on span "Product" at bounding box center [761, 283] width 56 height 26
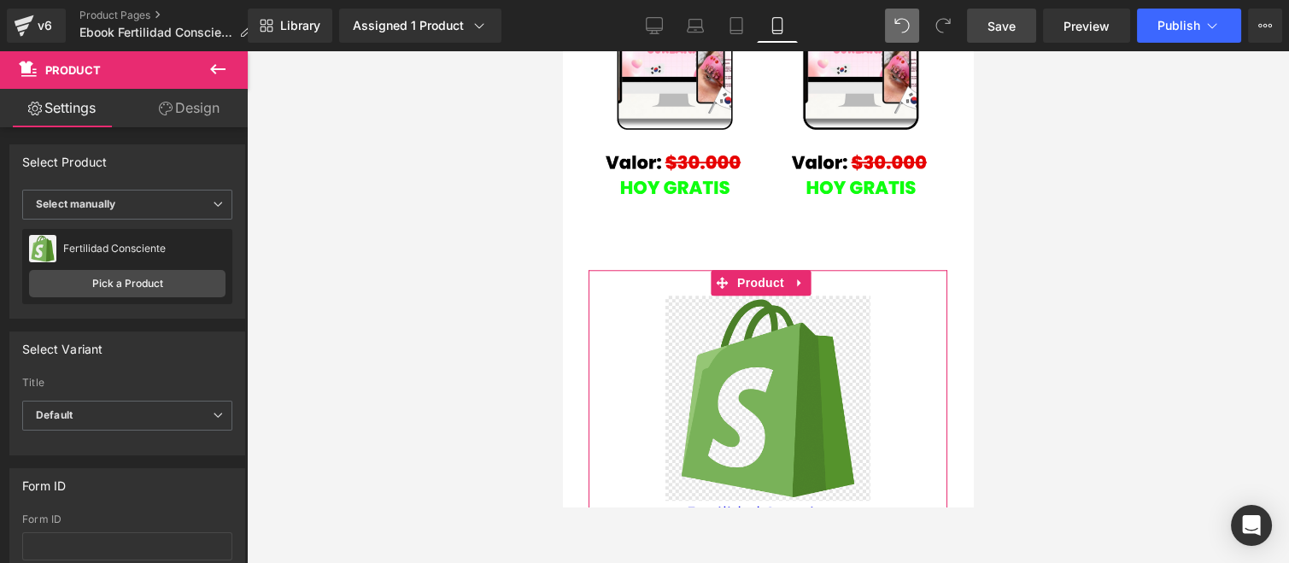
click at [206, 111] on link "Design" at bounding box center [189, 108] width 124 height 38
click at [0, 0] on div "Spacing" at bounding box center [0, 0] width 0 height 0
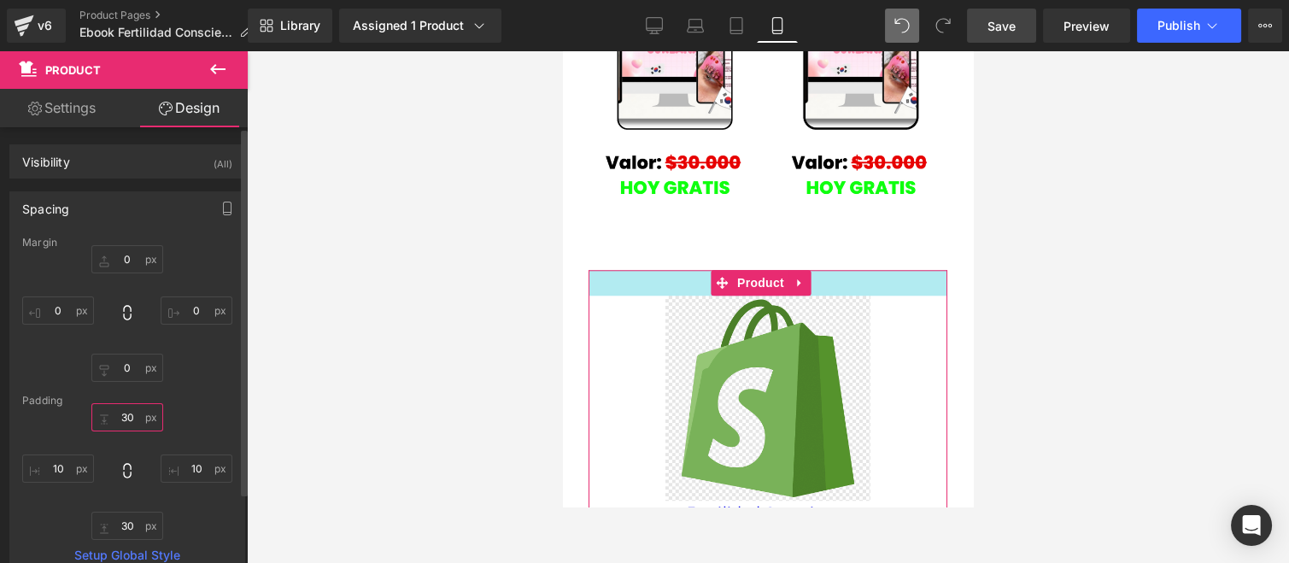
click at [135, 420] on input "30" at bounding box center [127, 417] width 72 height 28
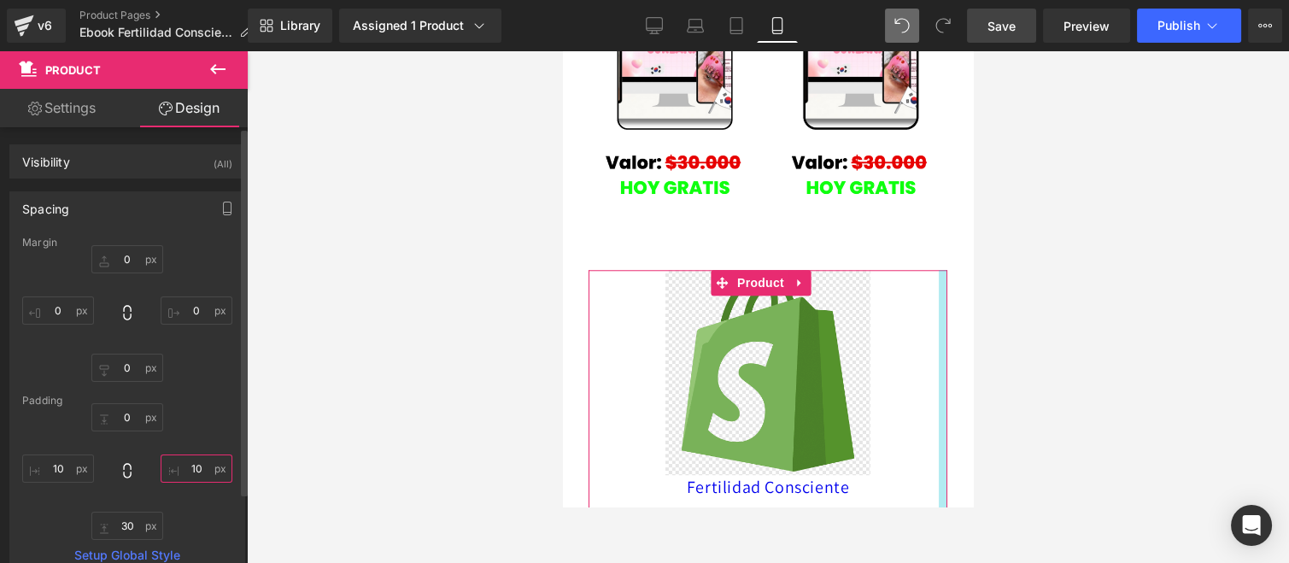
click at [202, 457] on input "10" at bounding box center [197, 468] width 72 height 28
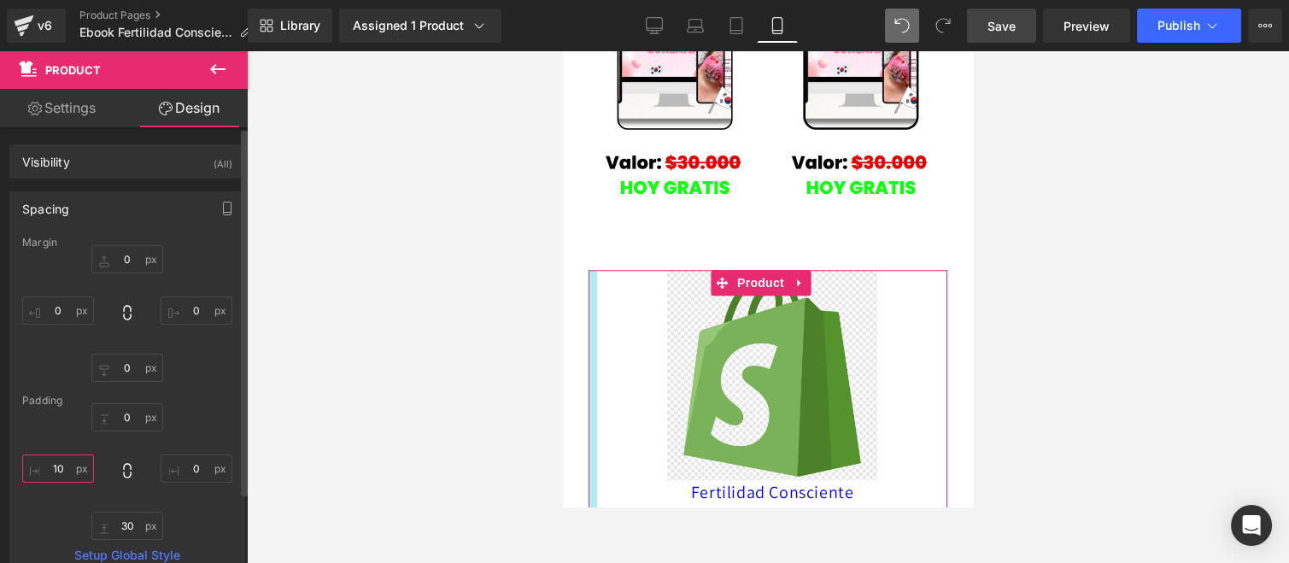
click at [72, 472] on input "10" at bounding box center [58, 468] width 72 height 28
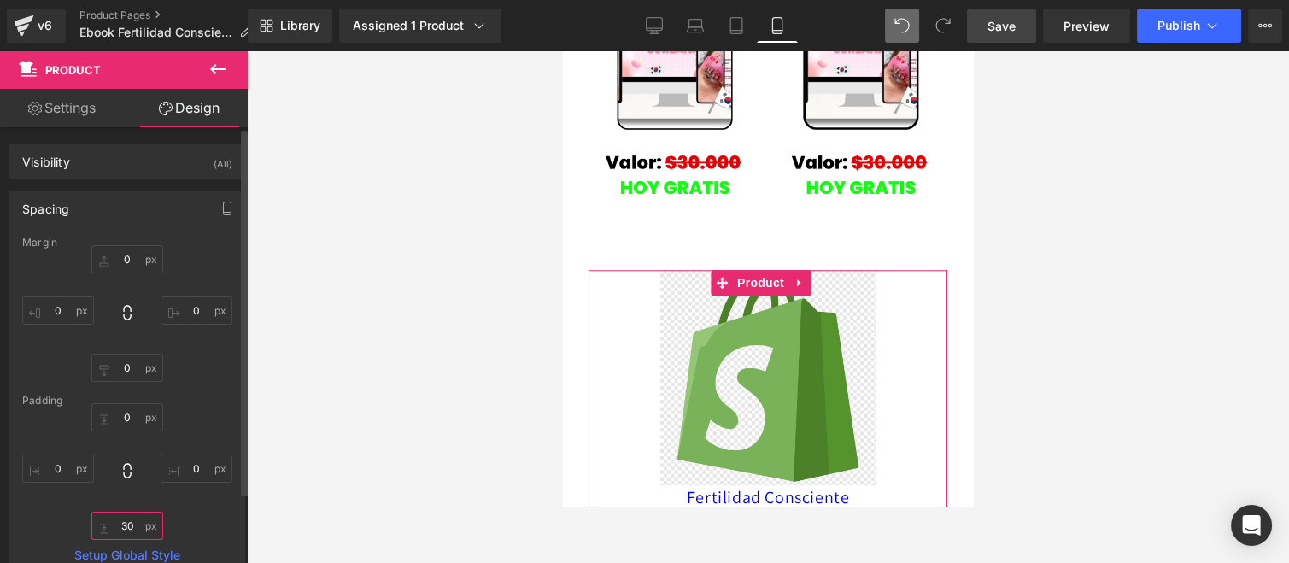
click at [137, 506] on input "30" at bounding box center [127, 526] width 72 height 28
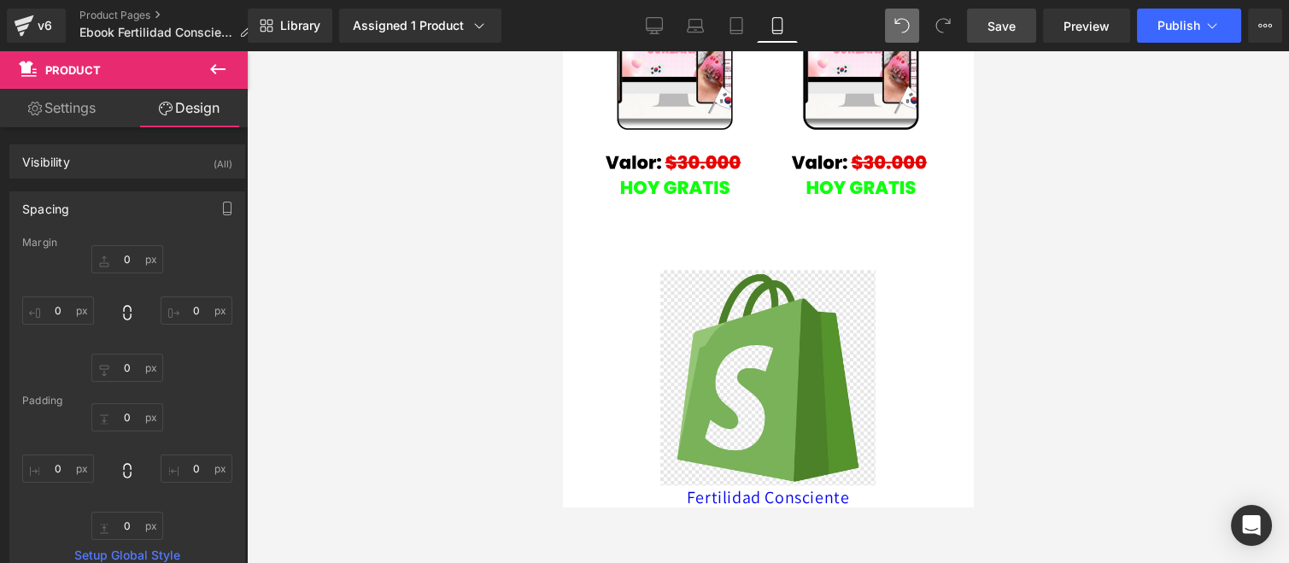
click at [316, 329] on div at bounding box center [768, 307] width 1042 height 512
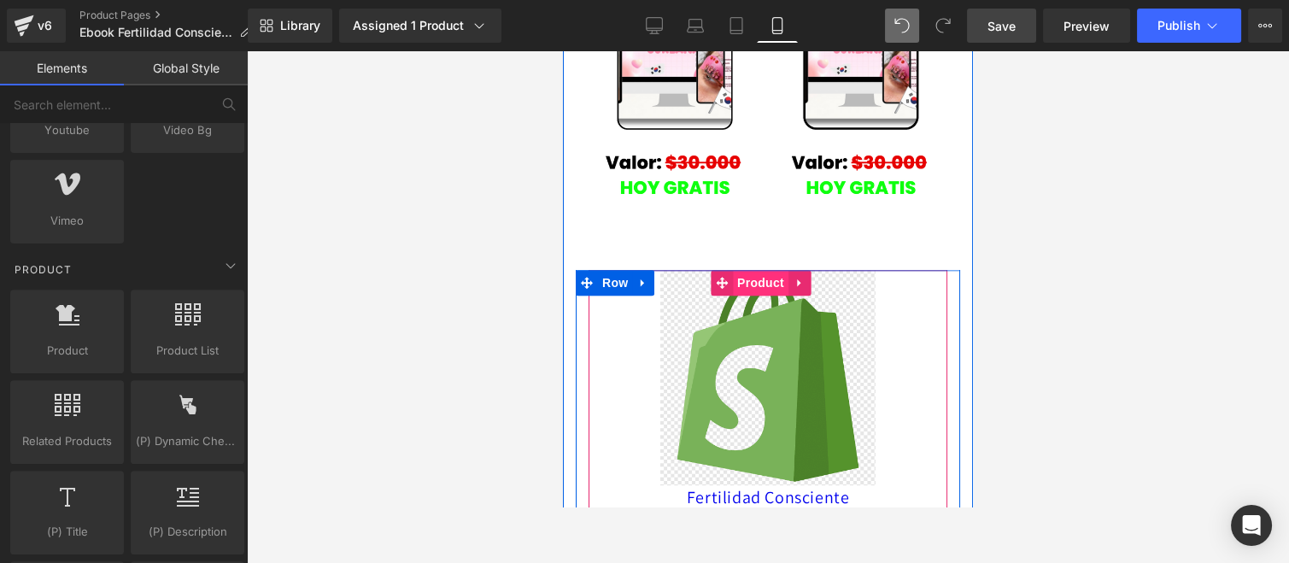
click at [759, 270] on span "Product" at bounding box center [761, 283] width 56 height 26
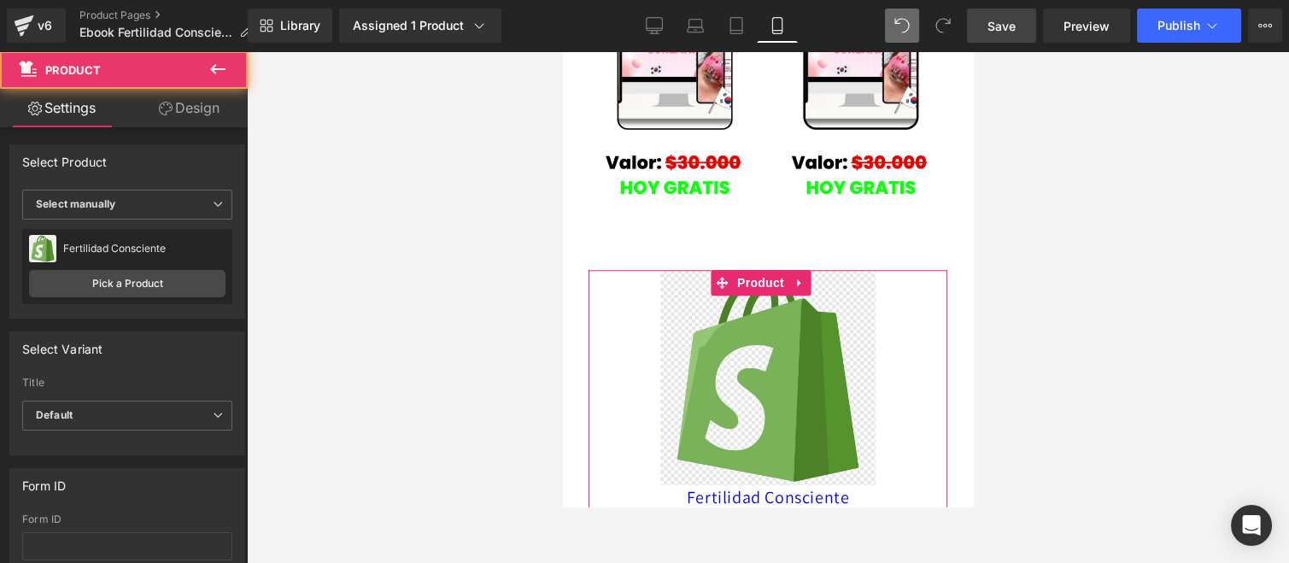
click at [191, 103] on link "Design" at bounding box center [189, 108] width 124 height 38
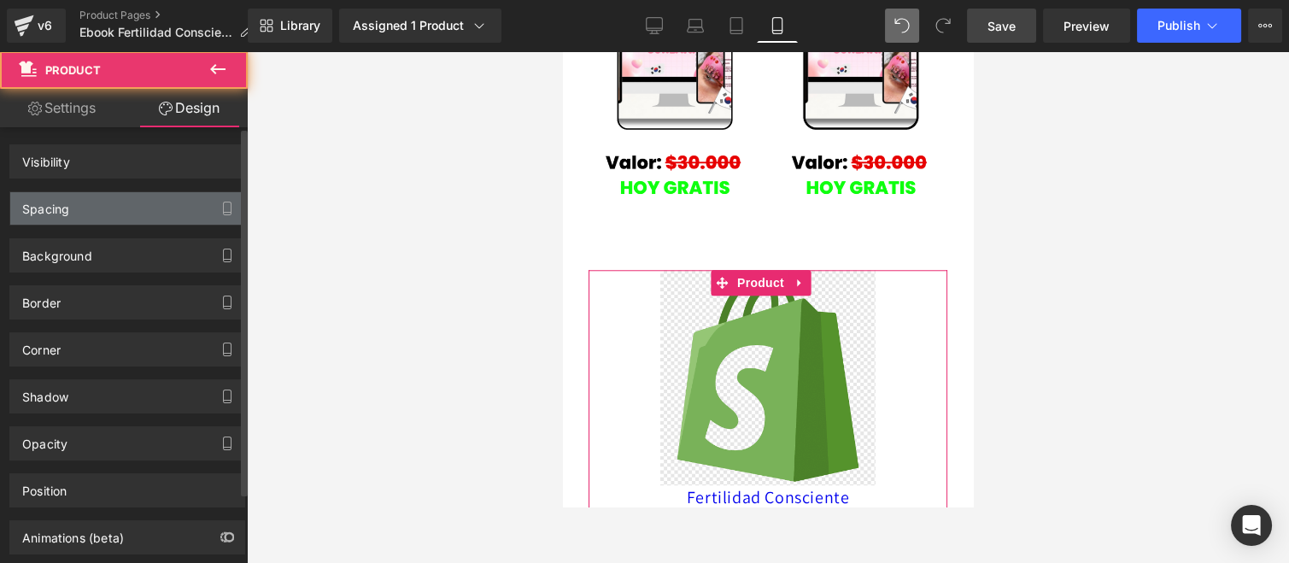
click at [133, 203] on div "Spacing" at bounding box center [127, 208] width 234 height 32
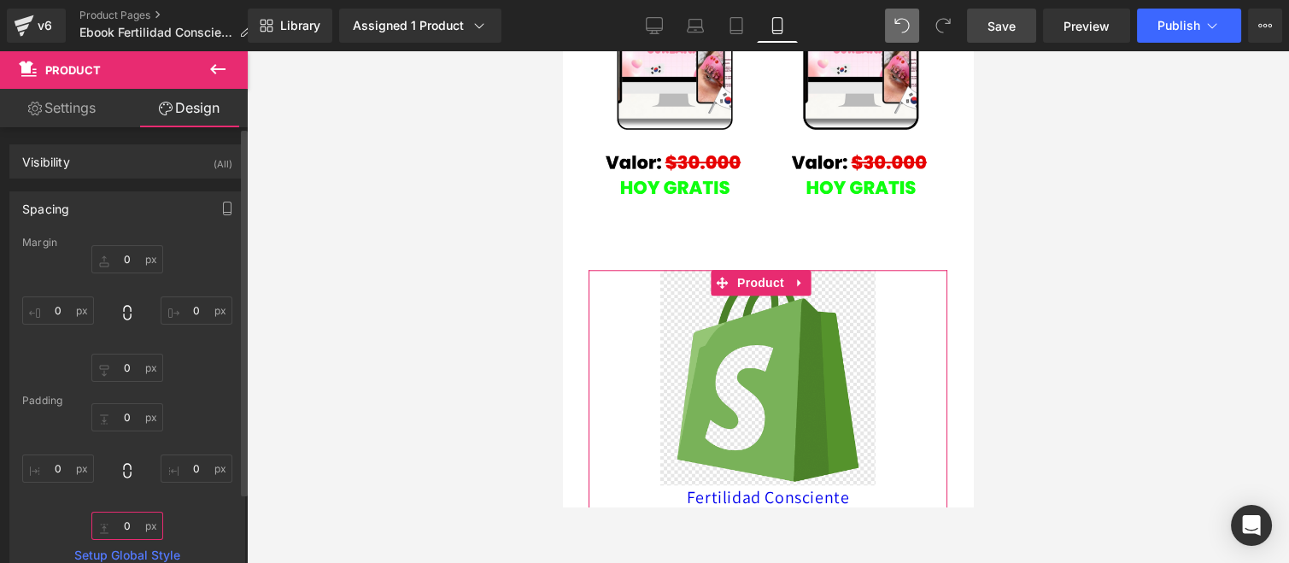
click at [135, 506] on input "0" at bounding box center [127, 526] width 72 height 28
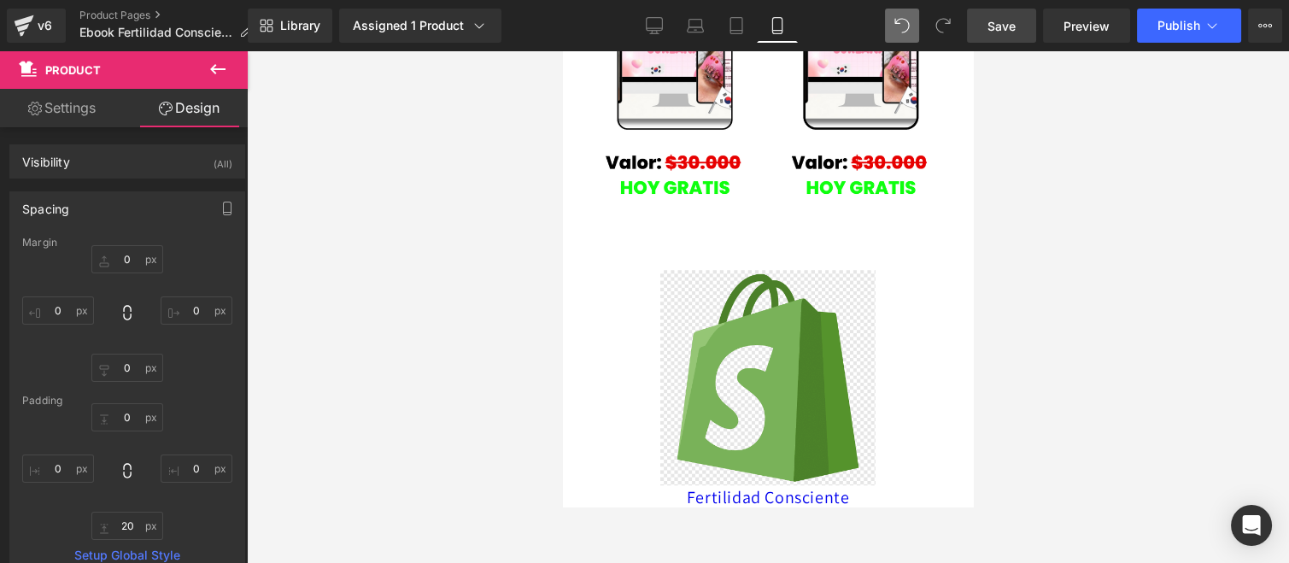
click at [408, 356] on div at bounding box center [768, 307] width 1042 height 512
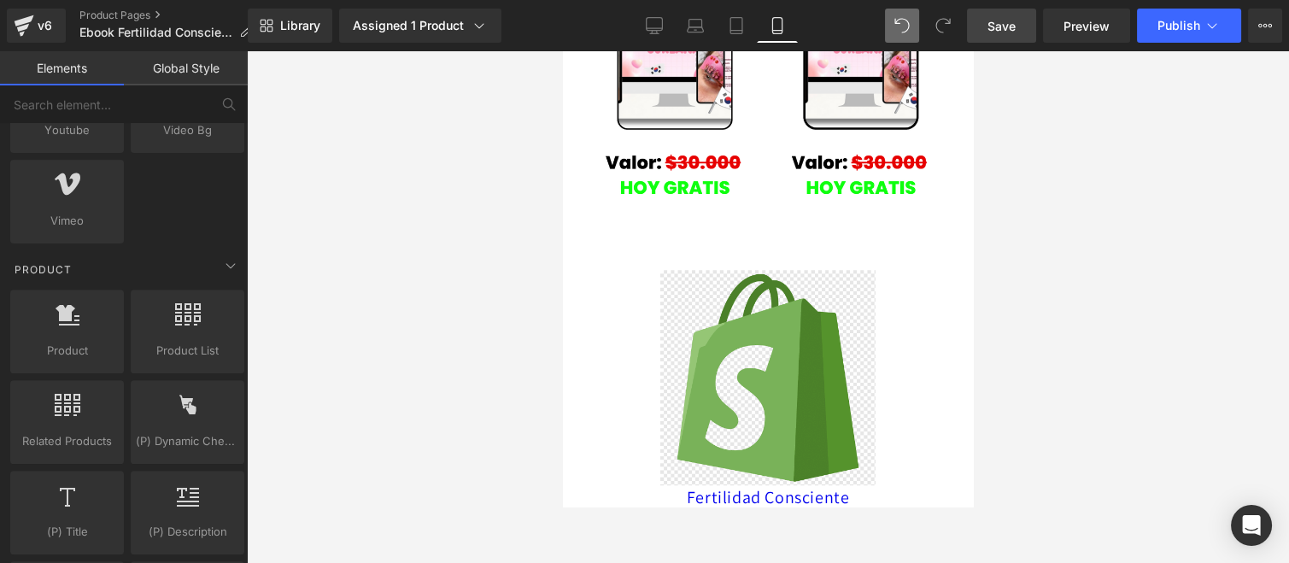
scroll to position [3037, 0]
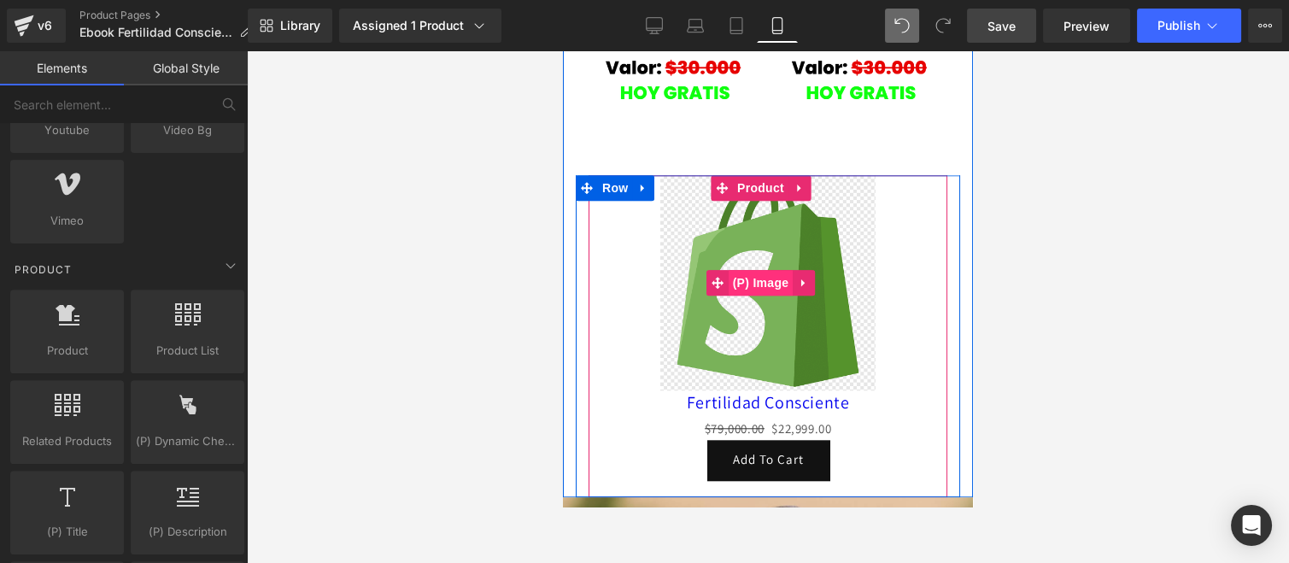
click at [787, 175] on img at bounding box center [767, 282] width 215 height 215
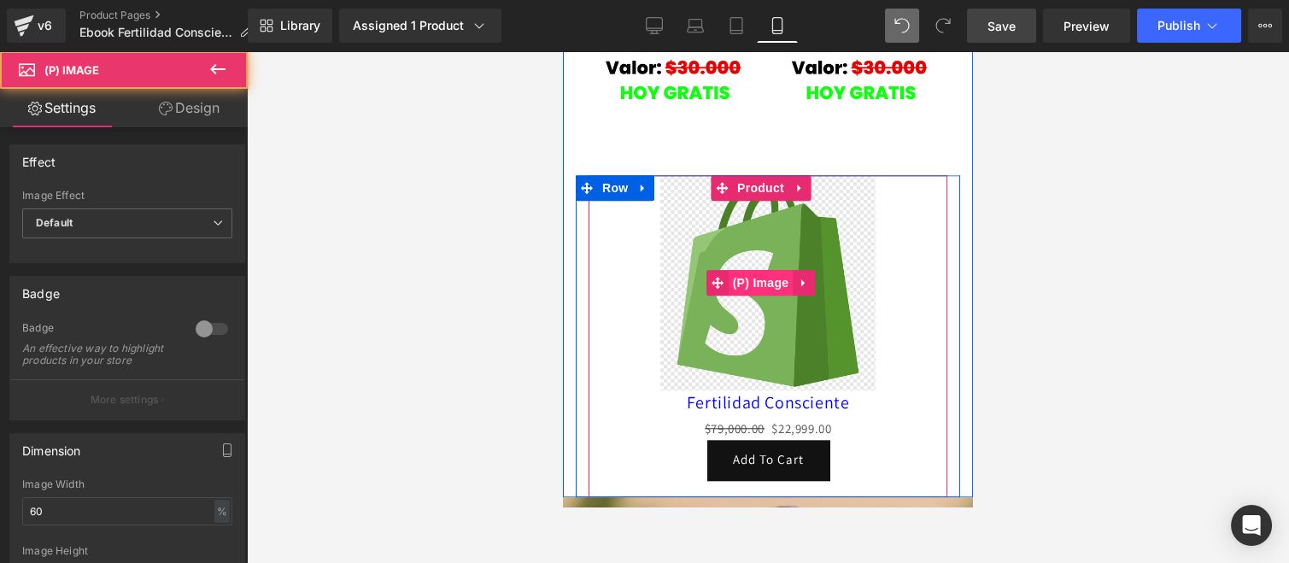
click at [757, 270] on span "(P) Image" at bounding box center [761, 283] width 65 height 26
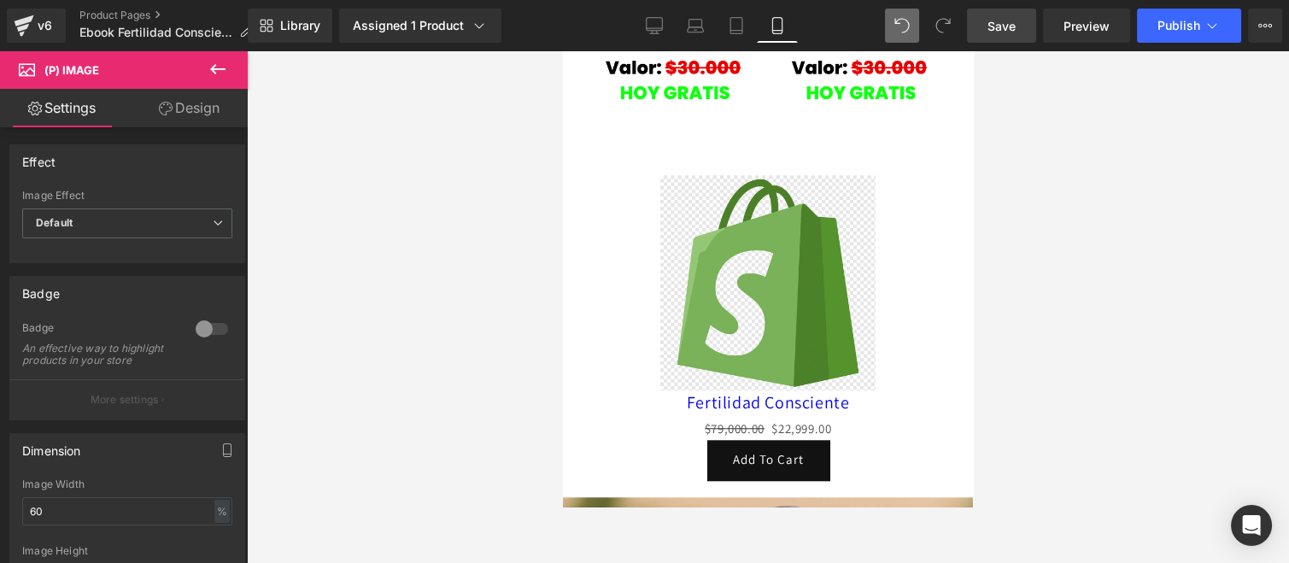
click at [178, 118] on link "Design" at bounding box center [189, 108] width 124 height 38
click at [0, 0] on div "Spacing" at bounding box center [0, 0] width 0 height 0
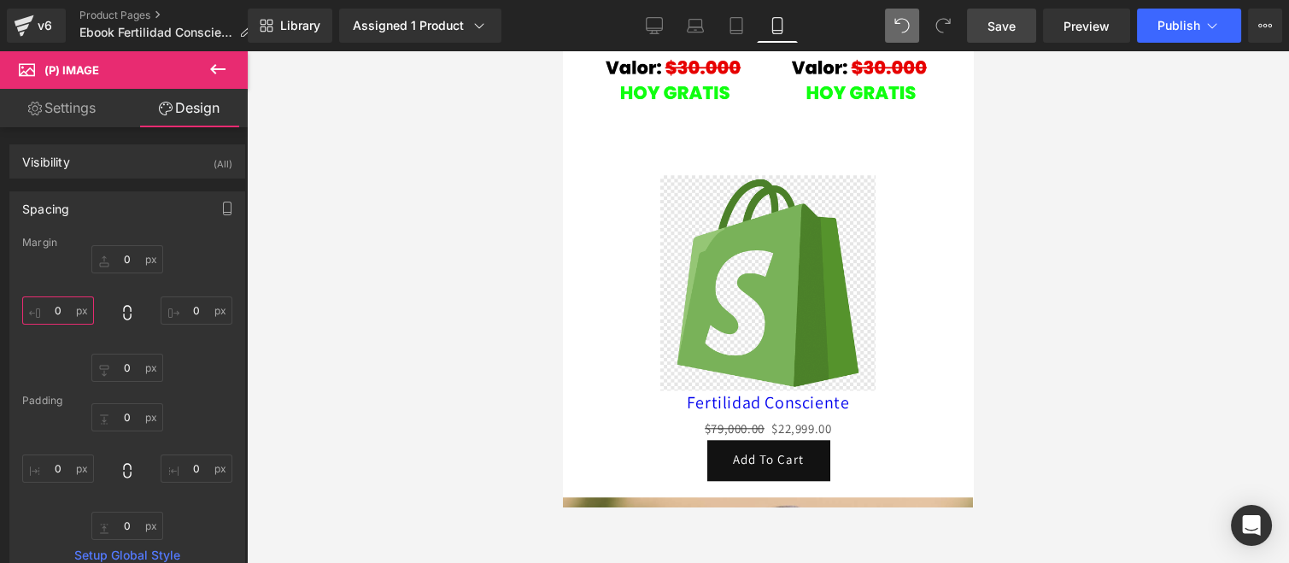
click at [70, 301] on input "0" at bounding box center [58, 310] width 72 height 28
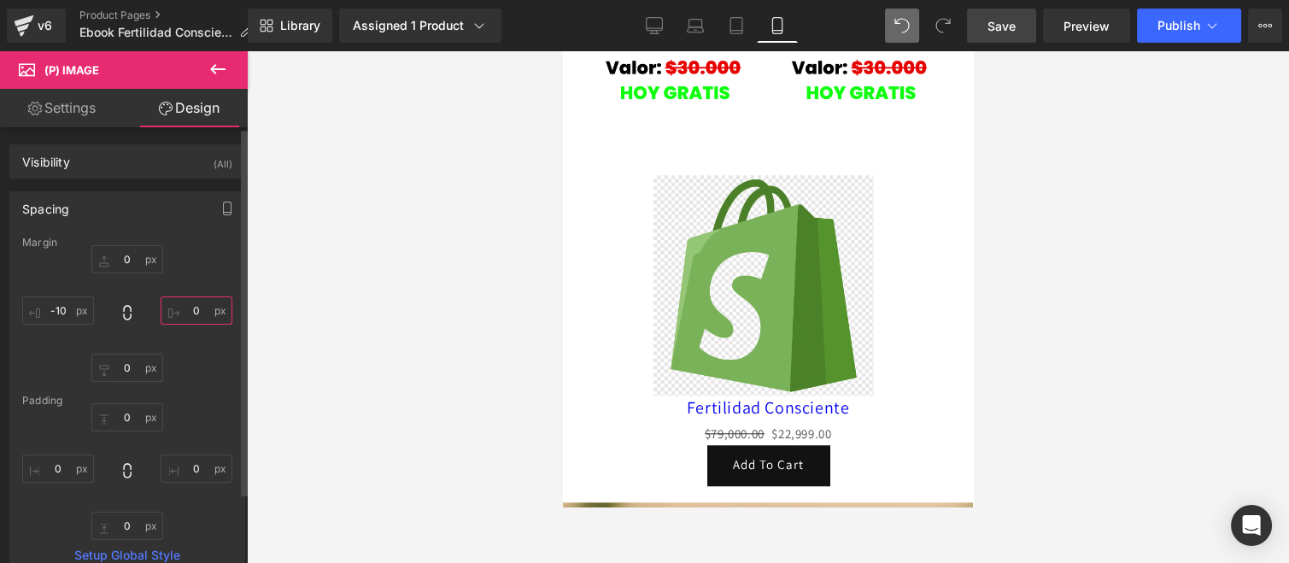
click at [194, 318] on input "0" at bounding box center [197, 310] width 72 height 28
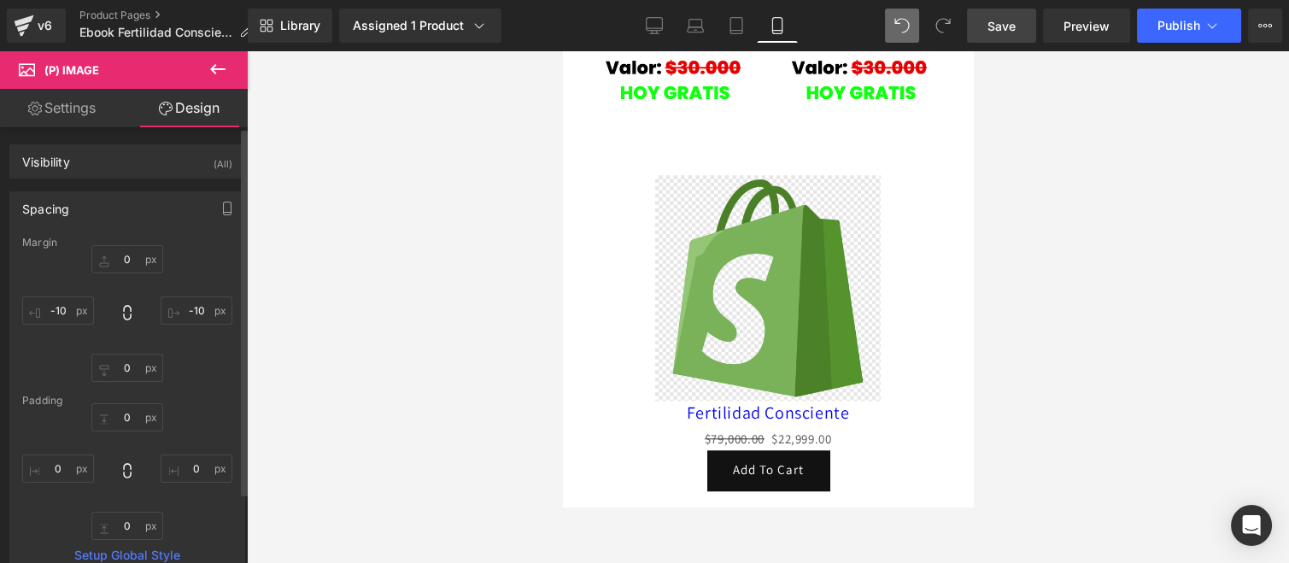
click at [200, 353] on div "0px 0 -10 -10 0px 0 -10 -10" at bounding box center [127, 313] width 210 height 137
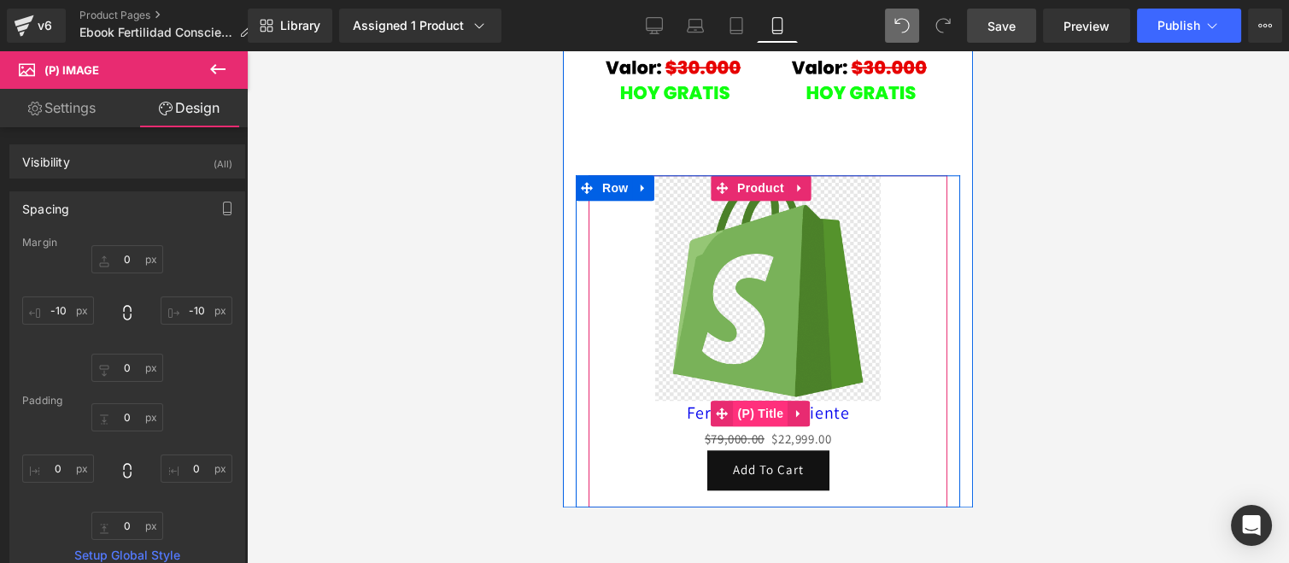
click at [765, 401] on span "(P) Title" at bounding box center [761, 414] width 55 height 26
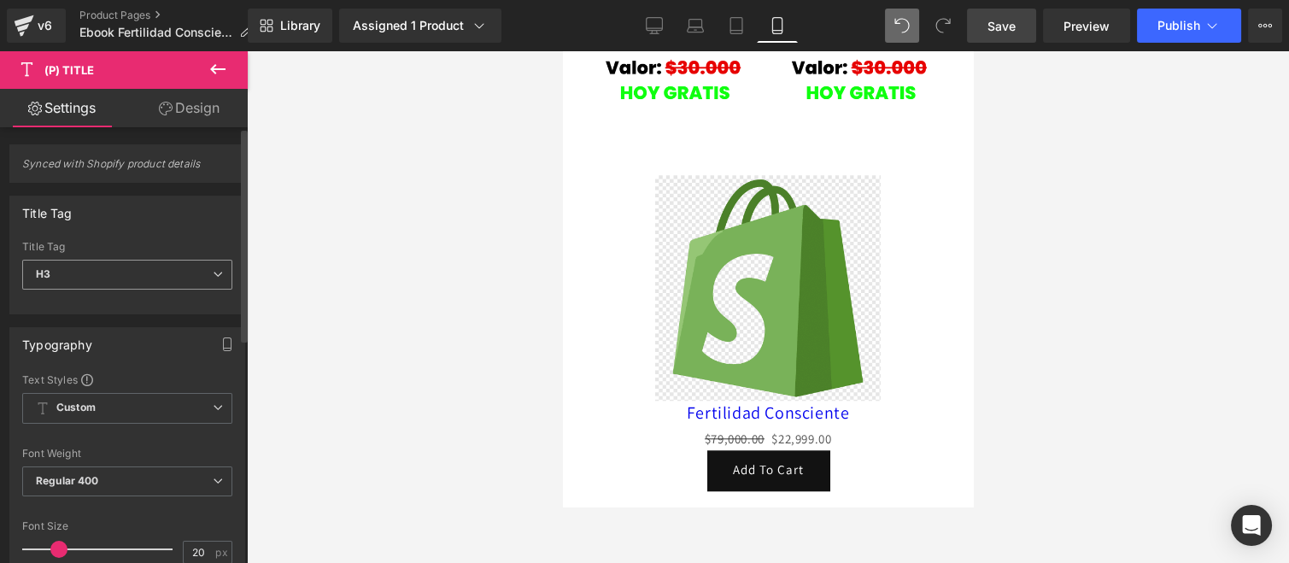
click at [199, 274] on span "H3" at bounding box center [127, 275] width 210 height 30
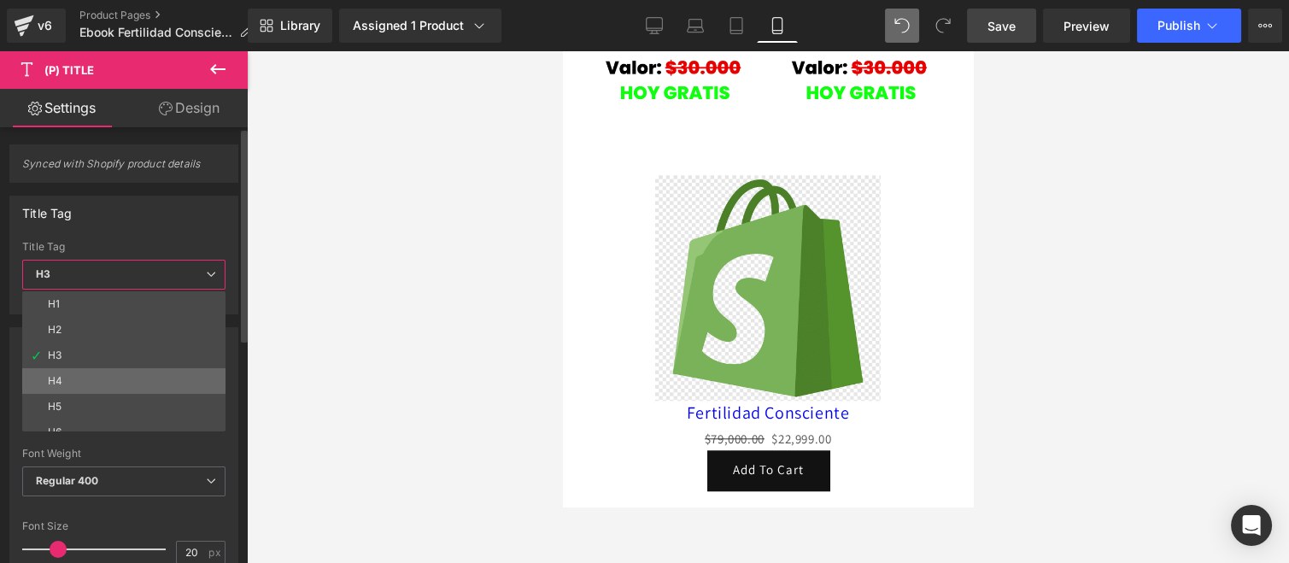
click at [70, 380] on li "H4" at bounding box center [127, 381] width 211 height 26
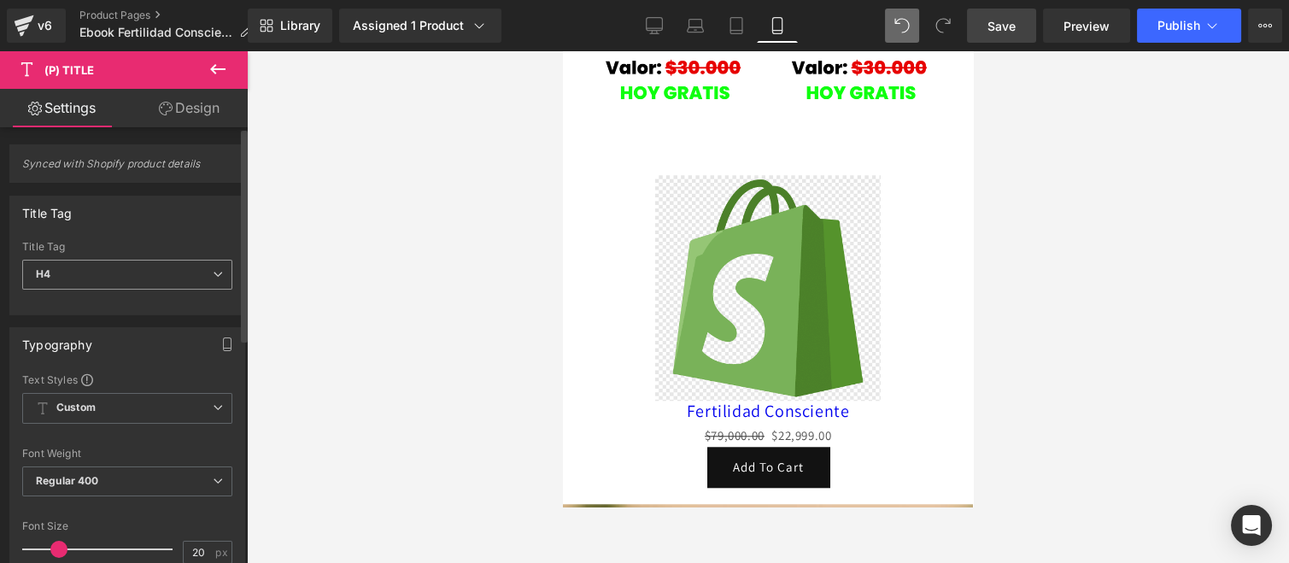
click at [155, 293] on div "H4 H1 H2 H3 H4 H5 H6 Paragraph" at bounding box center [127, 279] width 210 height 38
click at [142, 274] on span "H4" at bounding box center [127, 275] width 210 height 30
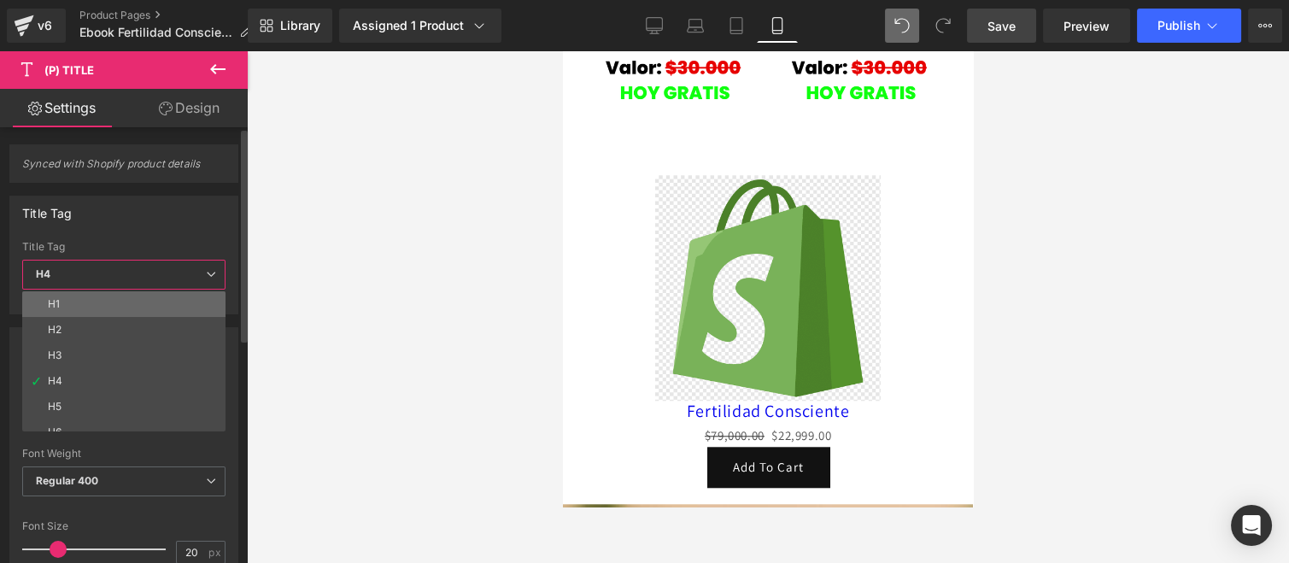
click at [89, 299] on li "H1" at bounding box center [127, 304] width 211 height 26
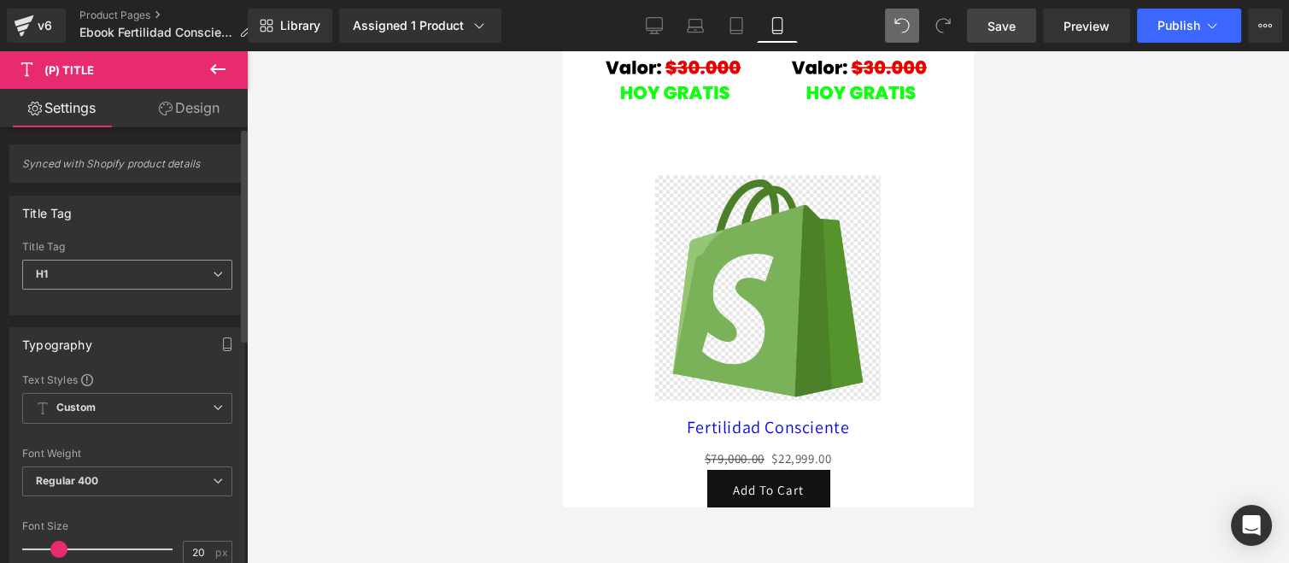
click at [149, 292] on div "H1 H1 H2 H3 H4 H5 H6 Paragraph" at bounding box center [127, 279] width 210 height 38
click at [129, 406] on span "Custom Setup Global Style" at bounding box center [127, 408] width 210 height 31
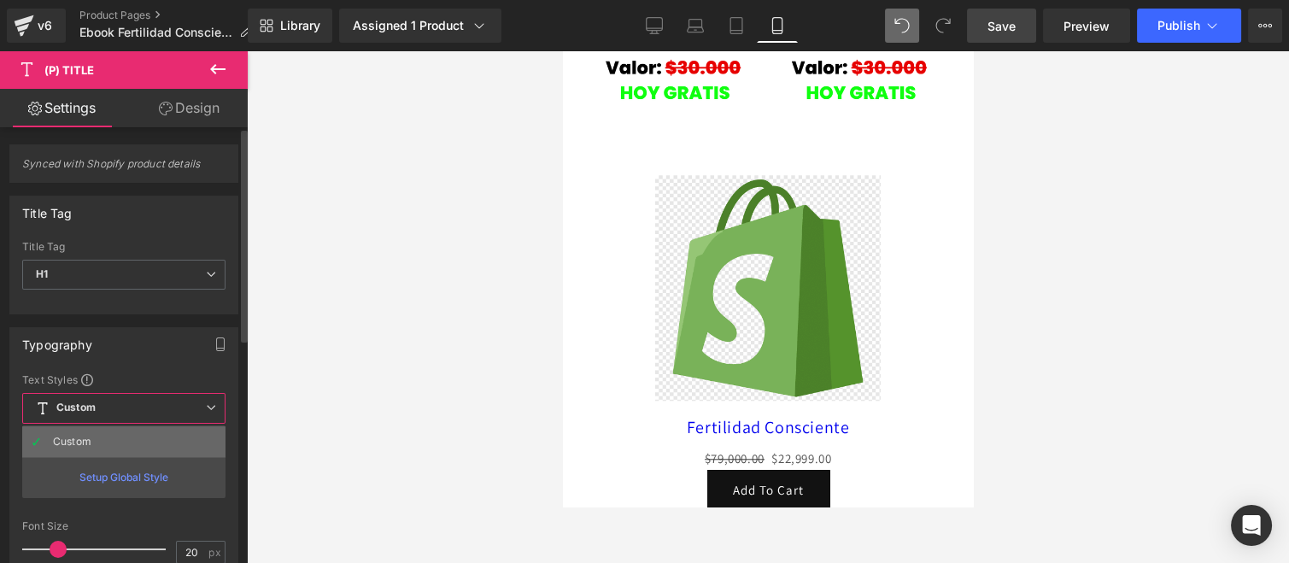
click at [145, 448] on li "Custom" at bounding box center [123, 441] width 203 height 31
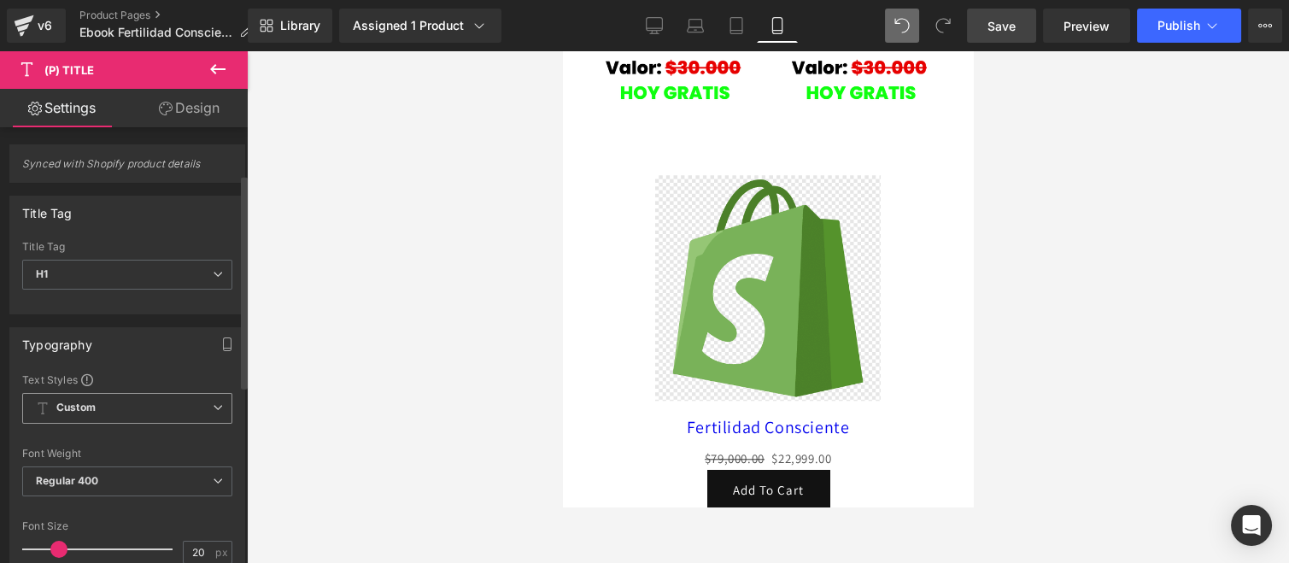
scroll to position [95, 0]
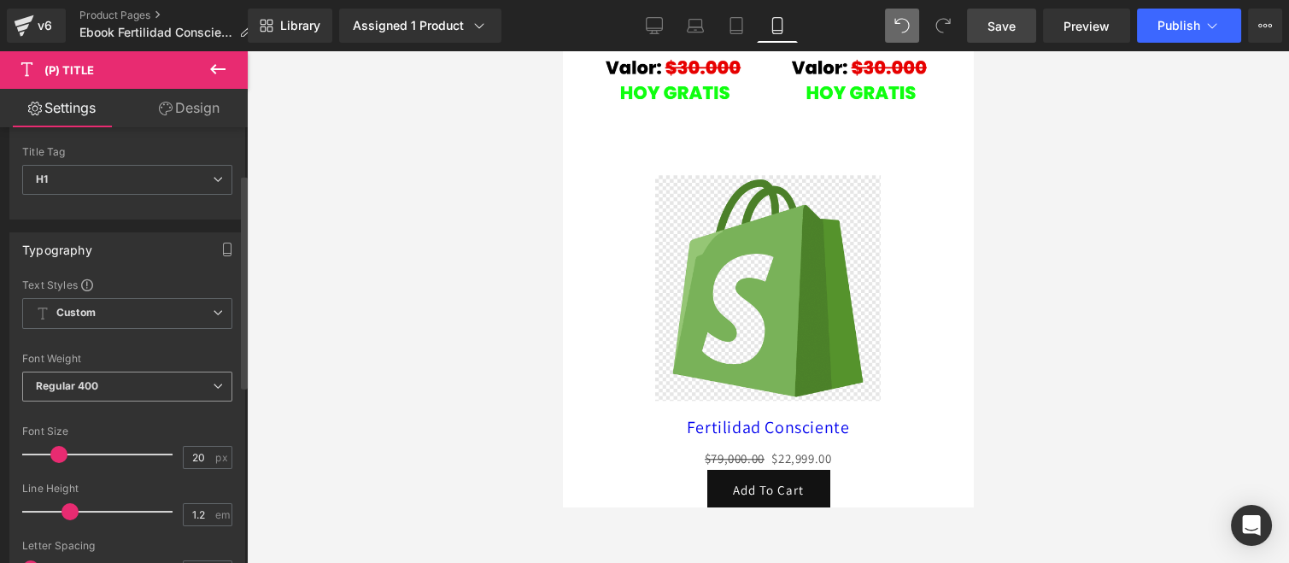
click at [137, 388] on span "Regular 400" at bounding box center [127, 387] width 210 height 30
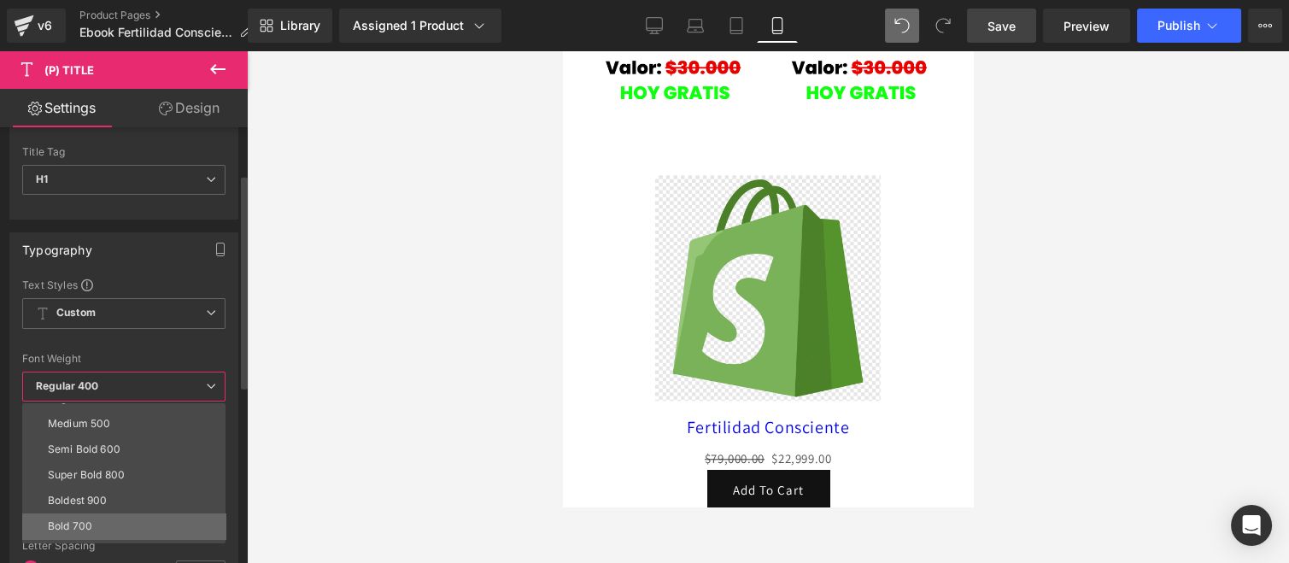
scroll to position [141, 0]
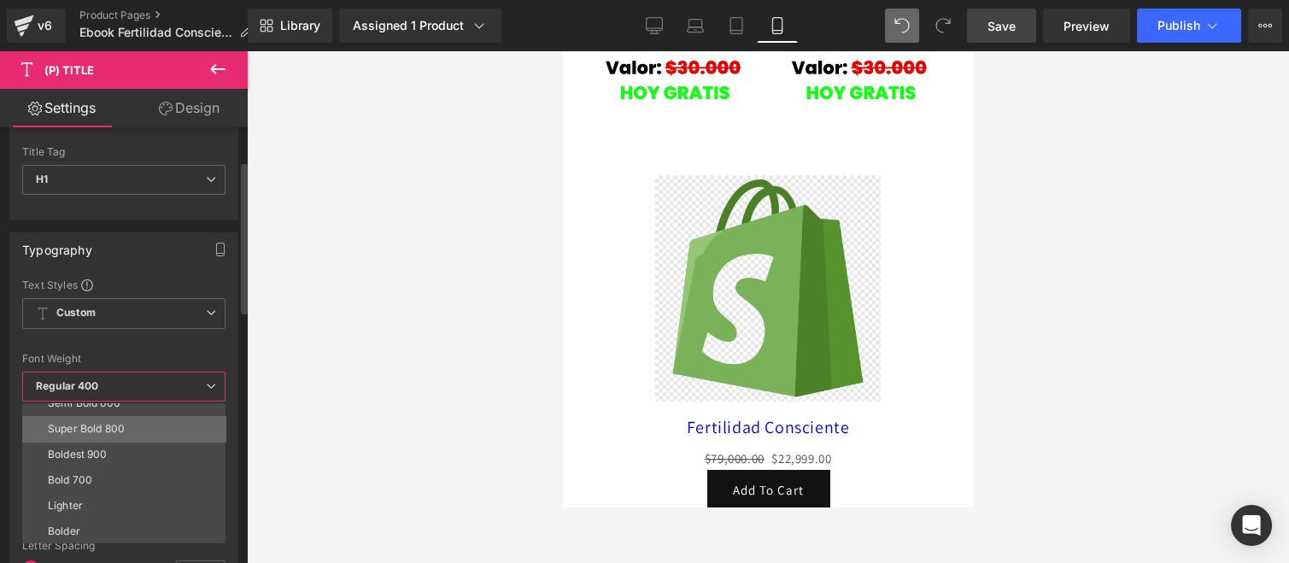
click at [107, 431] on div "Super Bold 800" at bounding box center [86, 429] width 77 height 12
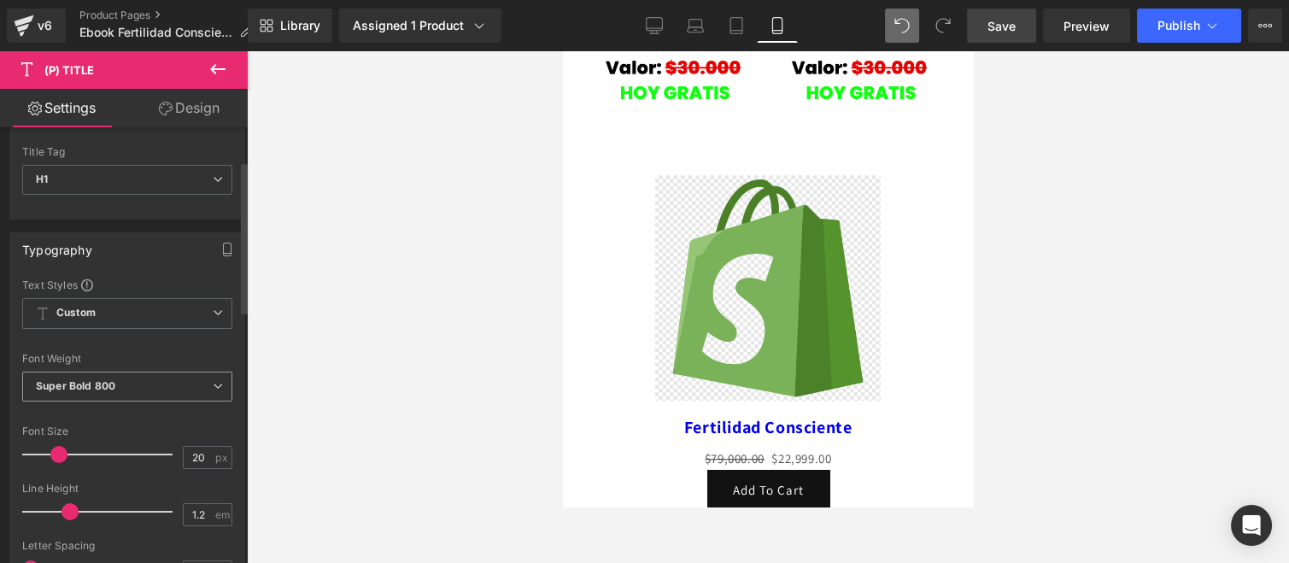
click at [145, 383] on span "Super Bold 800" at bounding box center [127, 387] width 210 height 30
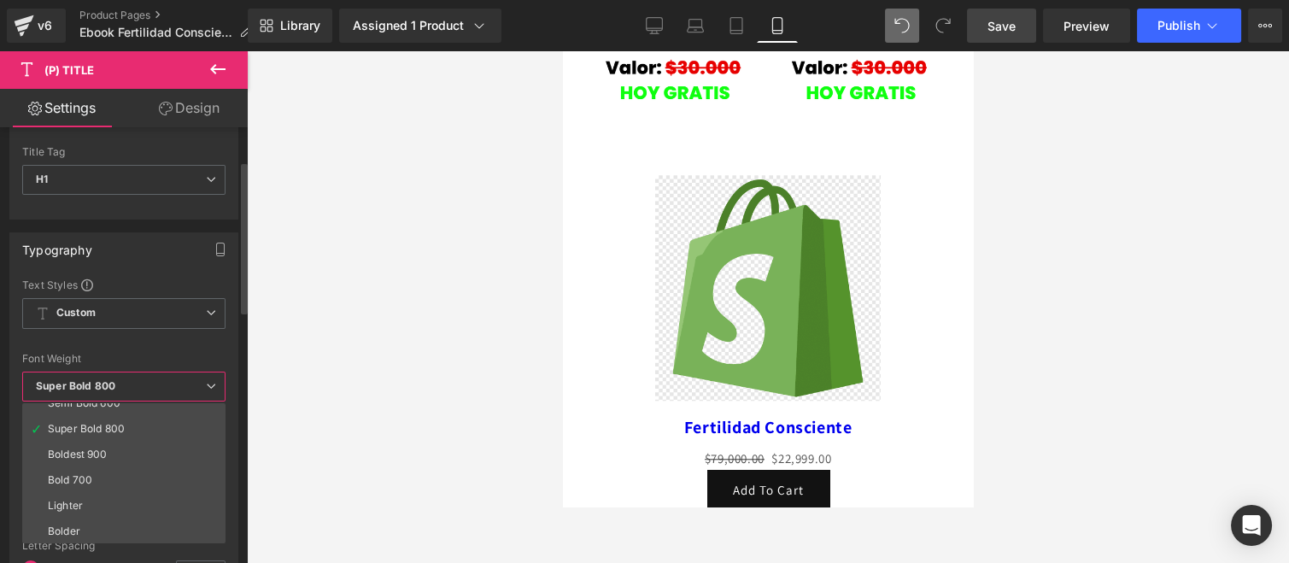
click at [146, 383] on span "Super Bold 800" at bounding box center [123, 387] width 203 height 30
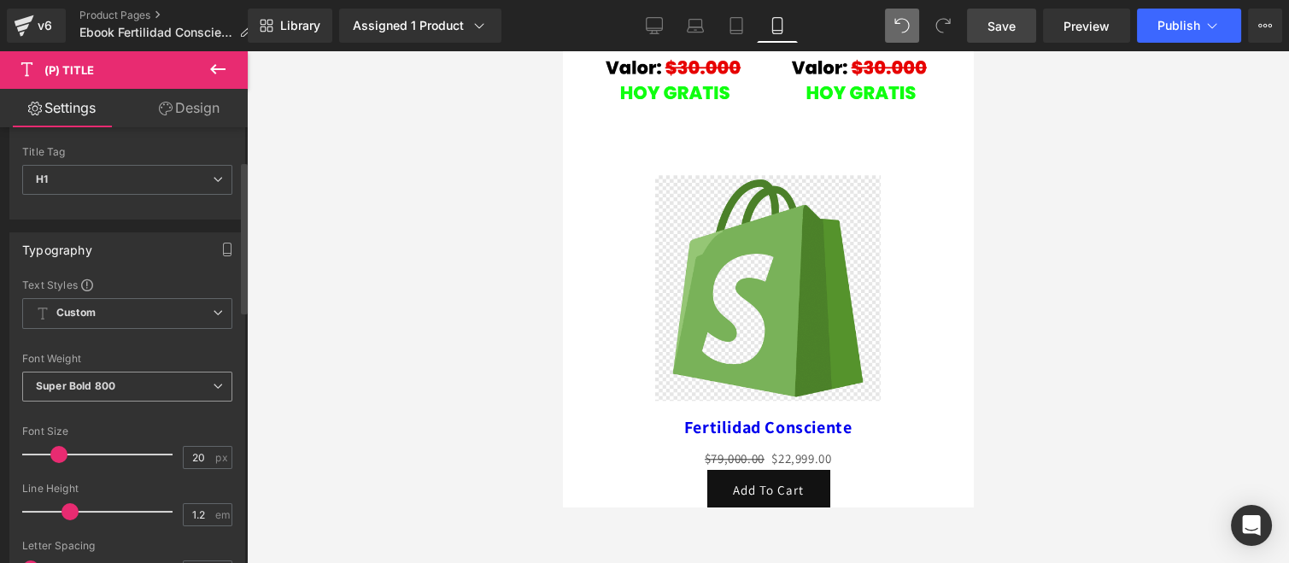
click at [146, 383] on span "Super Bold 800" at bounding box center [127, 387] width 210 height 30
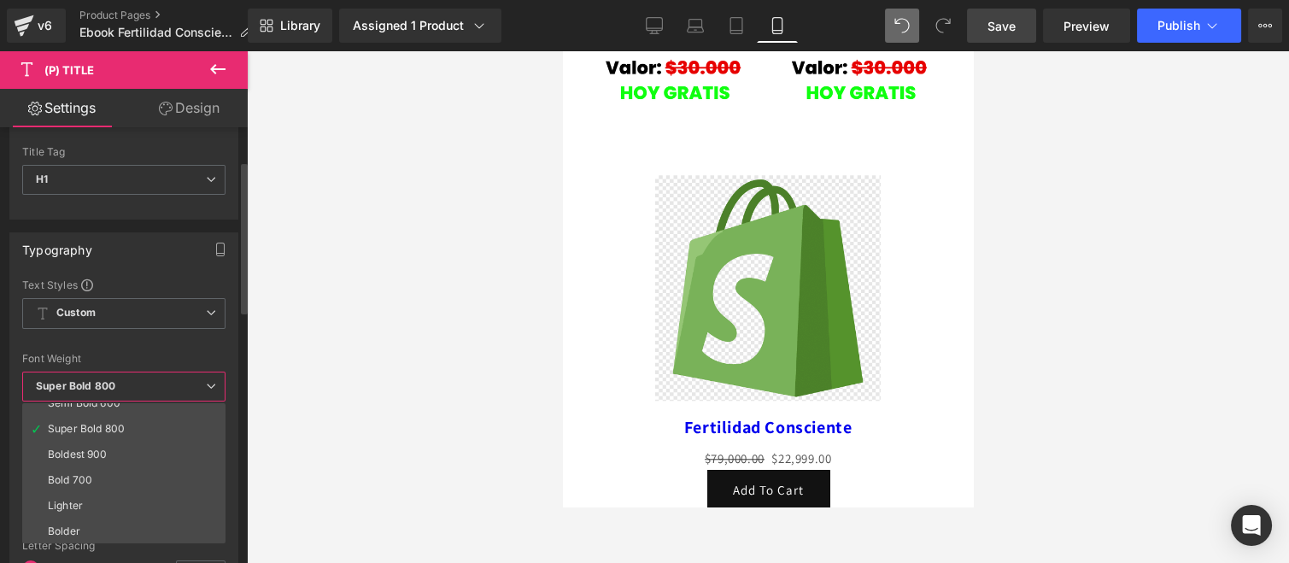
click at [133, 467] on li "Bold 700" at bounding box center [127, 480] width 211 height 26
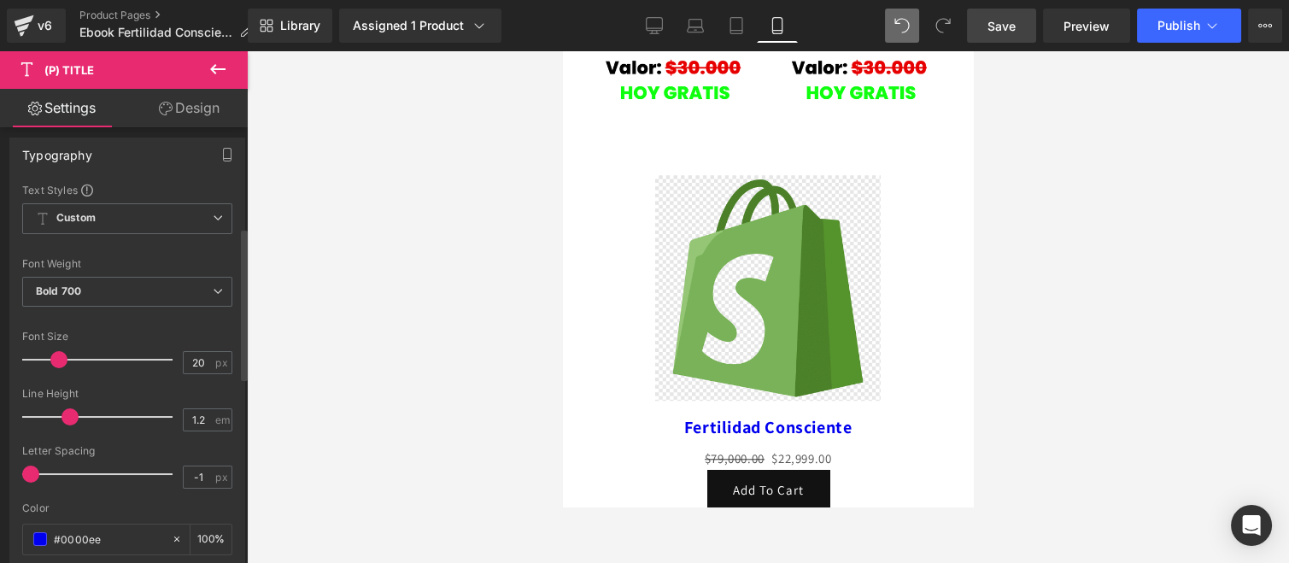
scroll to position [284, 0]
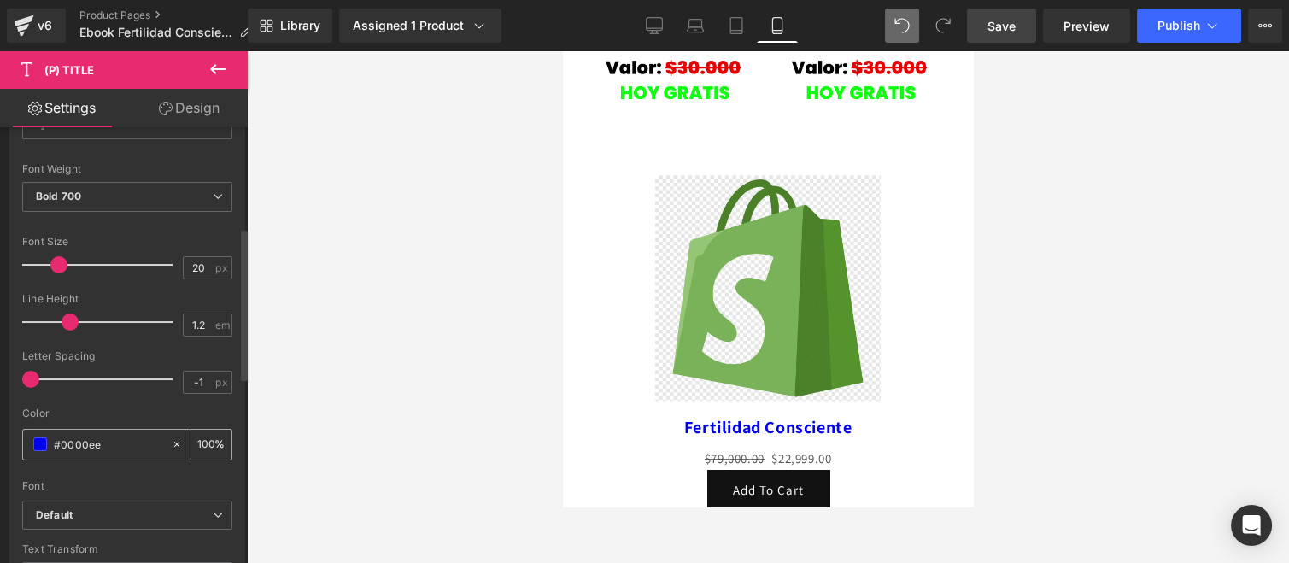
click at [38, 437] on span at bounding box center [40, 444] width 14 height 14
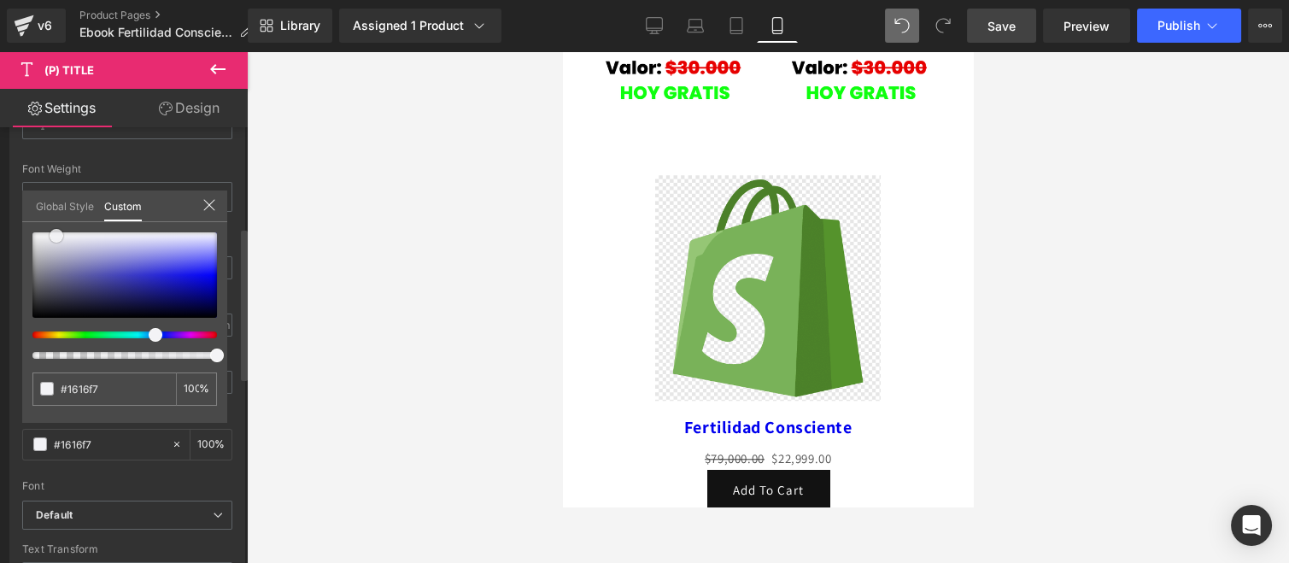
click at [56, 235] on div at bounding box center [124, 274] width 185 height 85
drag, startPoint x: 73, startPoint y: 251, endPoint x: 79, endPoint y: 316, distance: 65.2
click at [73, 318] on div at bounding box center [124, 274] width 185 height 85
click at [184, 334] on div at bounding box center [118, 334] width 185 height 7
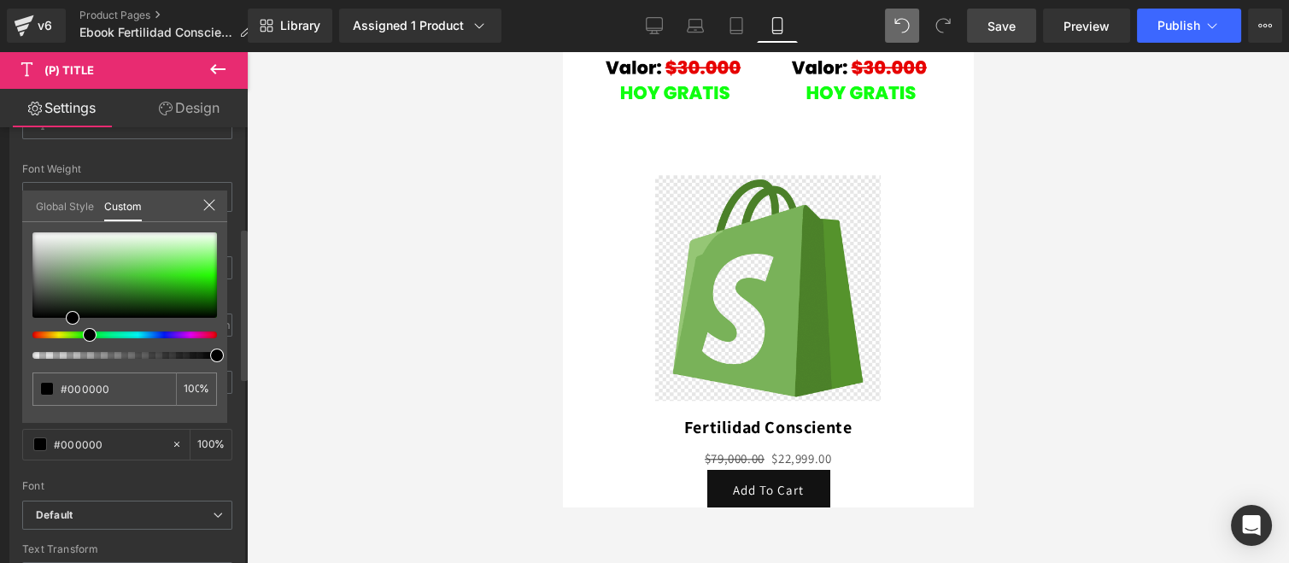
drag, startPoint x: 176, startPoint y: 336, endPoint x: 83, endPoint y: 337, distance: 93.1
click at [83, 337] on div at bounding box center [118, 334] width 185 height 7
click at [210, 272] on div at bounding box center [124, 274] width 185 height 85
click at [209, 272] on span at bounding box center [210, 273] width 14 height 14
click at [209, 200] on icon at bounding box center [209, 205] width 14 height 14
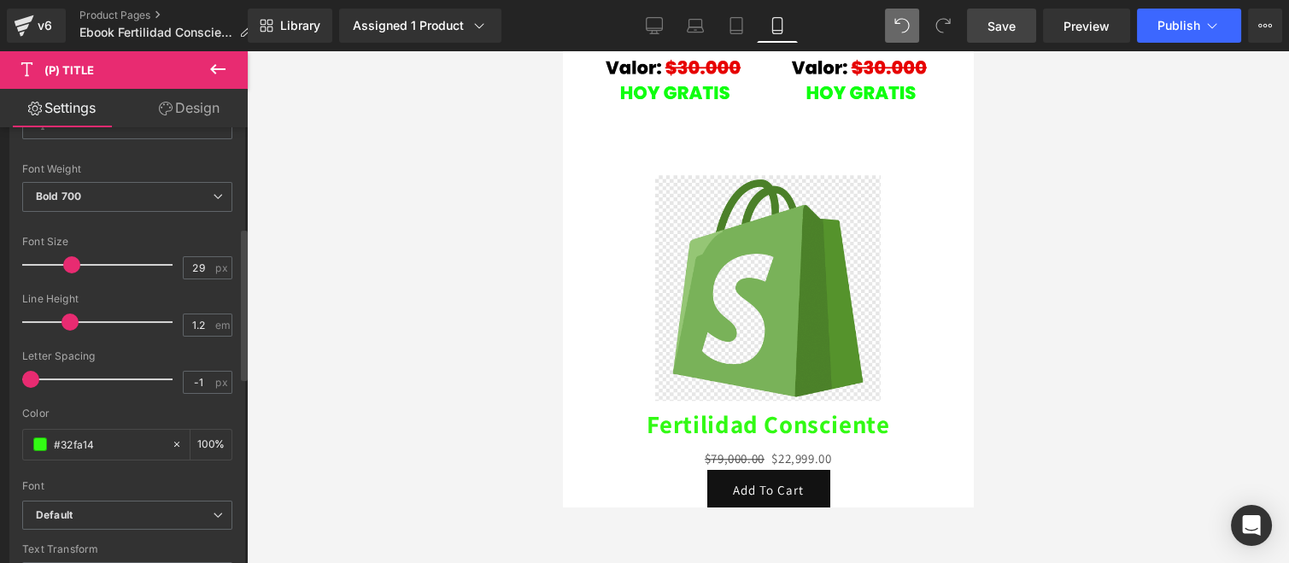
drag, startPoint x: 56, startPoint y: 265, endPoint x: 68, endPoint y: 273, distance: 14.7
click at [68, 273] on div at bounding box center [102, 265] width 142 height 34
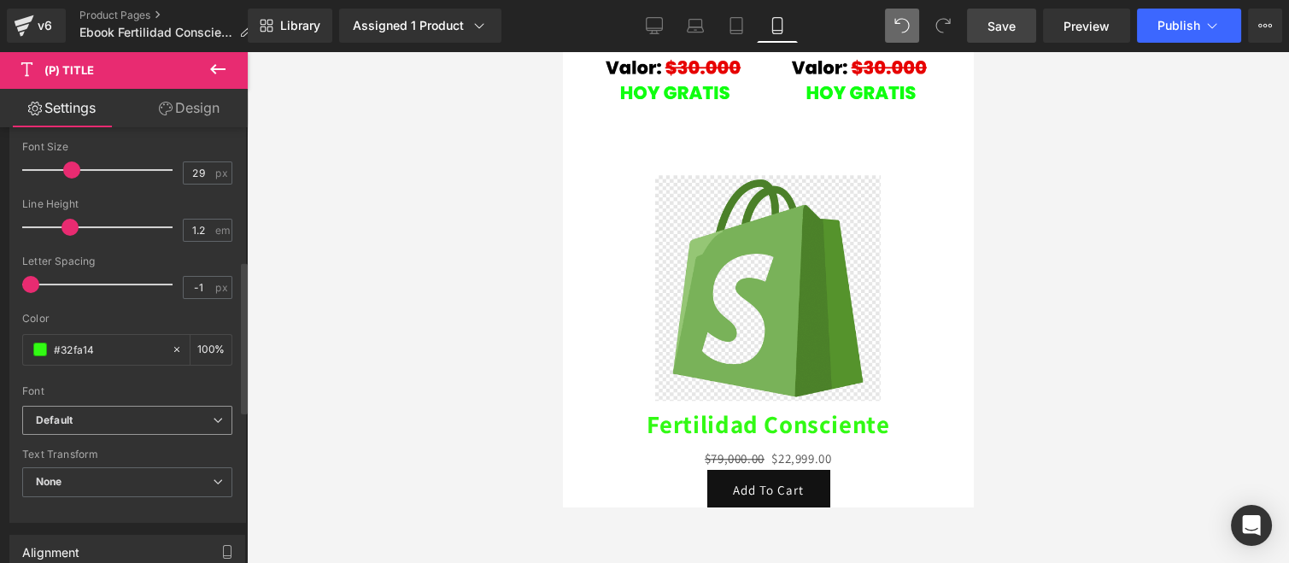
click at [123, 414] on b "Default" at bounding box center [124, 420] width 177 height 15
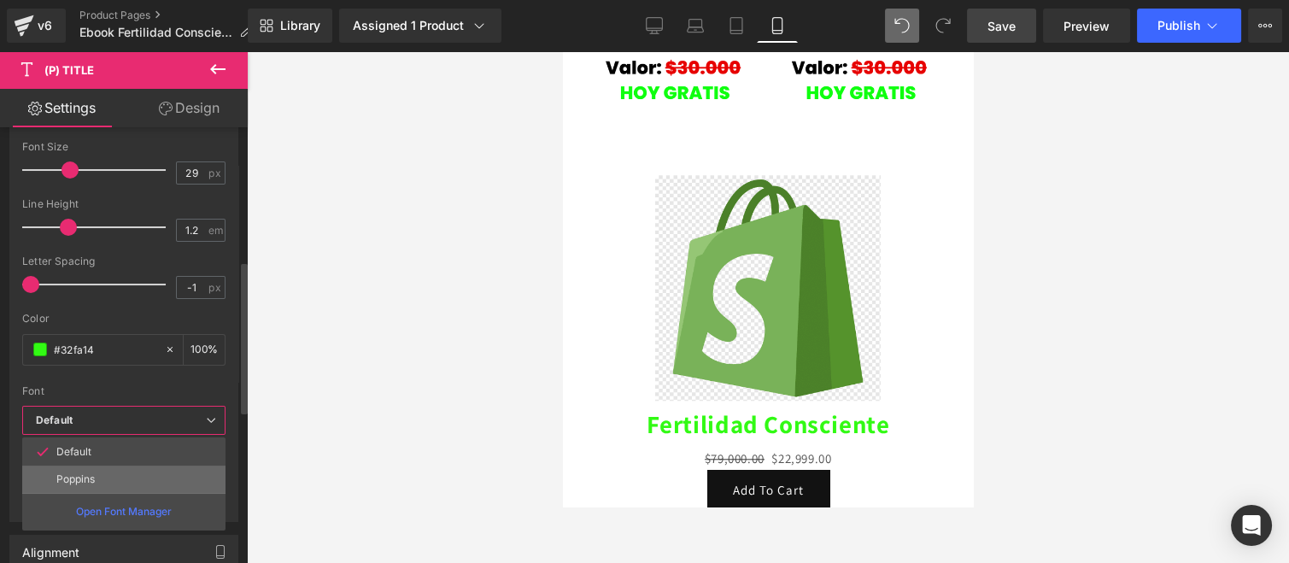
click at [98, 474] on li "Poppins" at bounding box center [123, 479] width 203 height 27
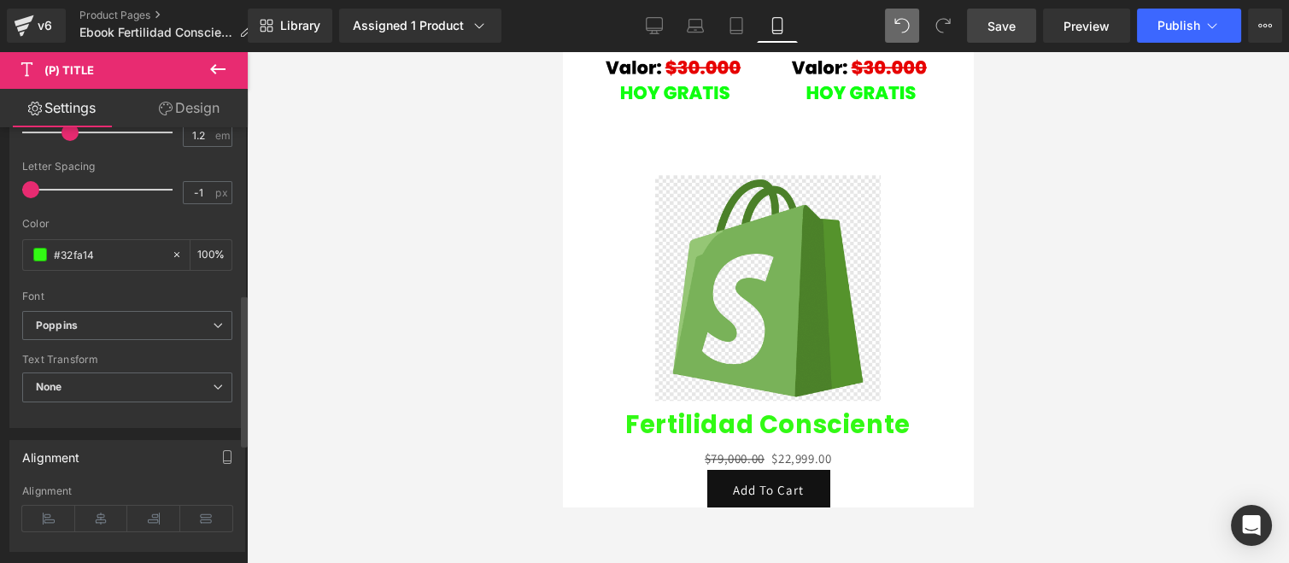
scroll to position [815, 0]
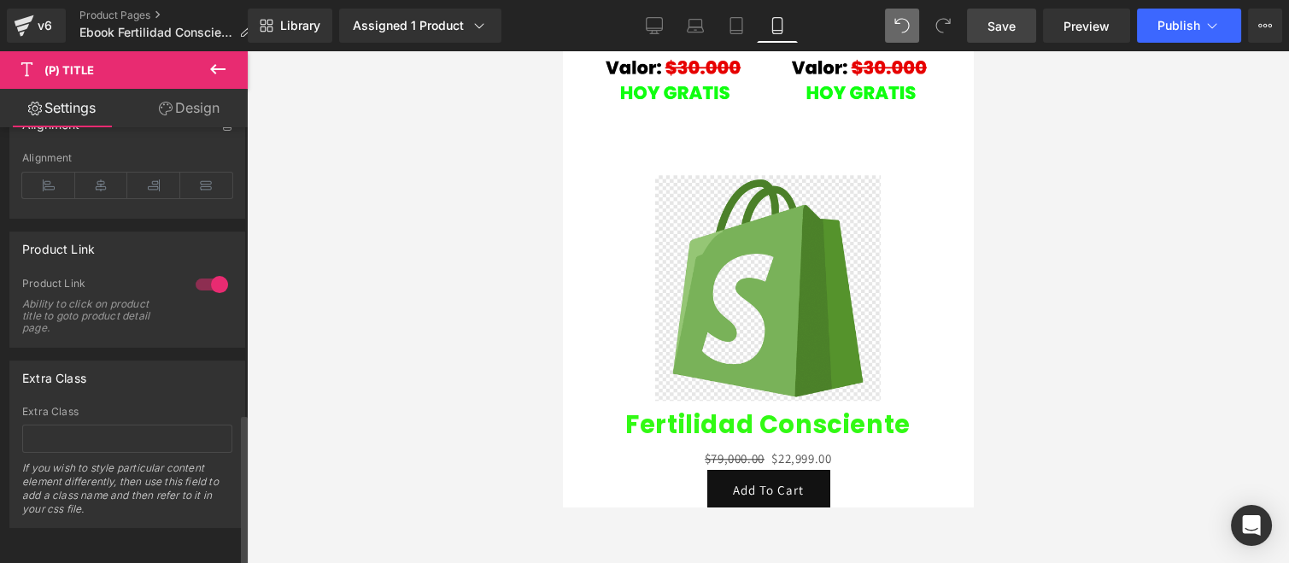
click at [97, 176] on icon at bounding box center [101, 186] width 53 height 26
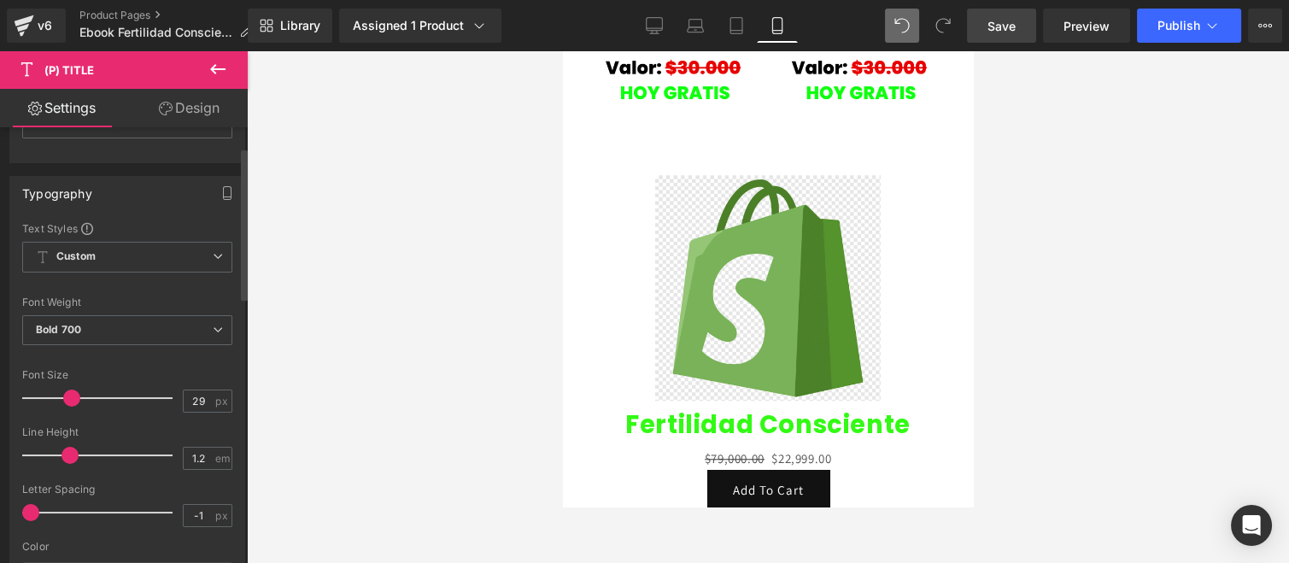
scroll to position [0, 0]
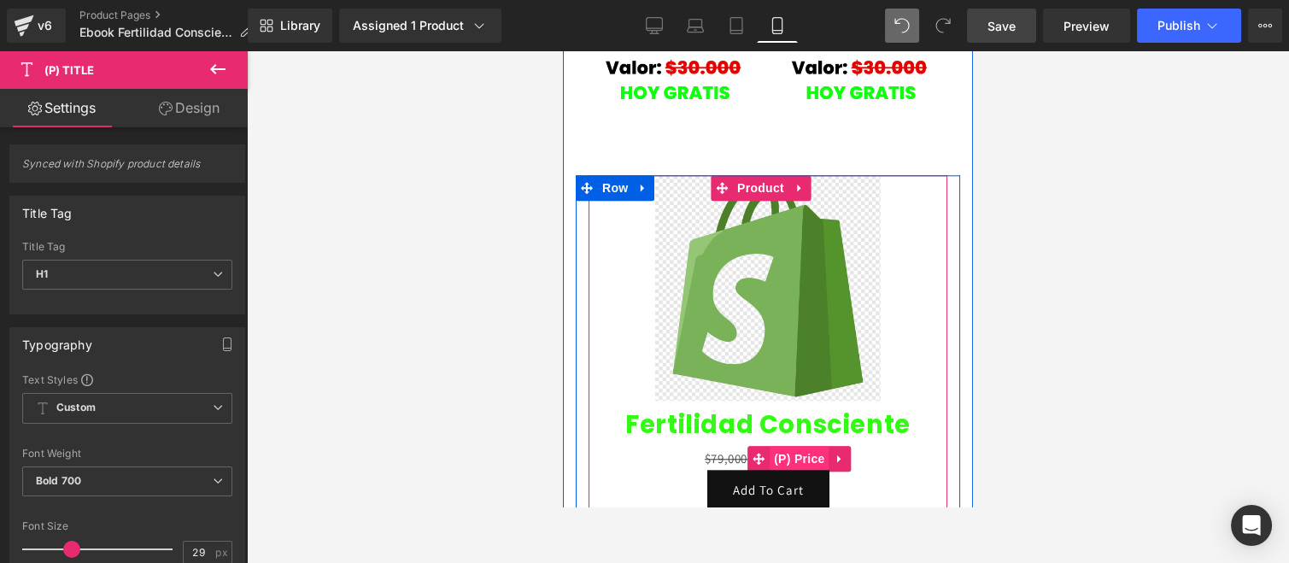
click at [807, 446] on span "(P) Price" at bounding box center [800, 459] width 60 height 26
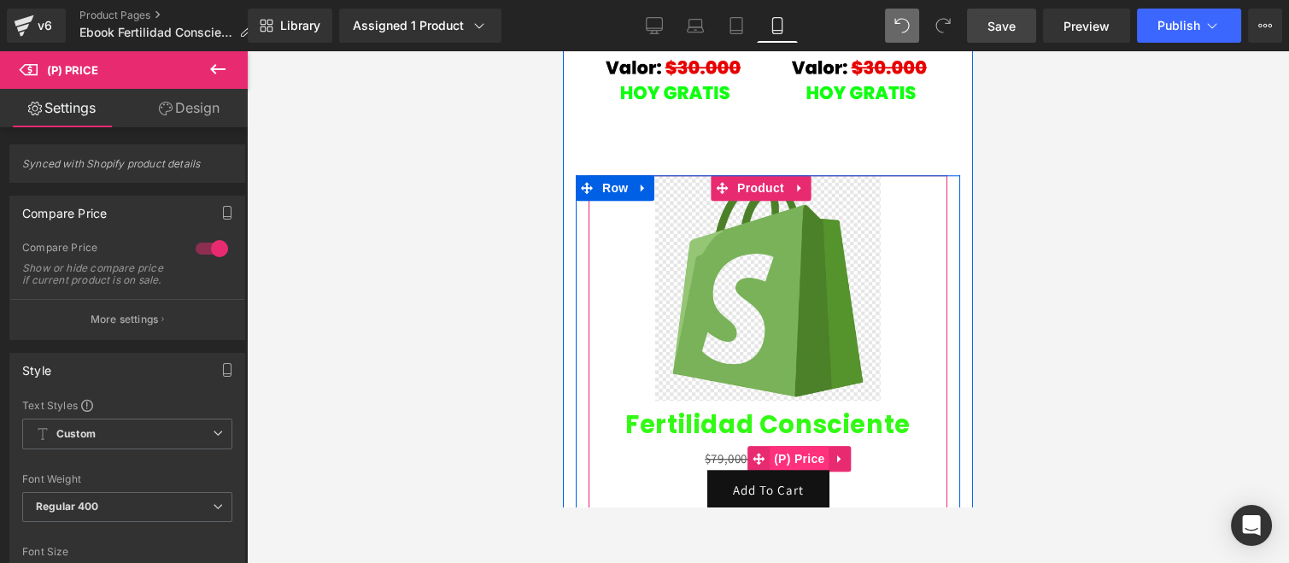
click at [788, 446] on span "(P) Price" at bounding box center [800, 459] width 60 height 26
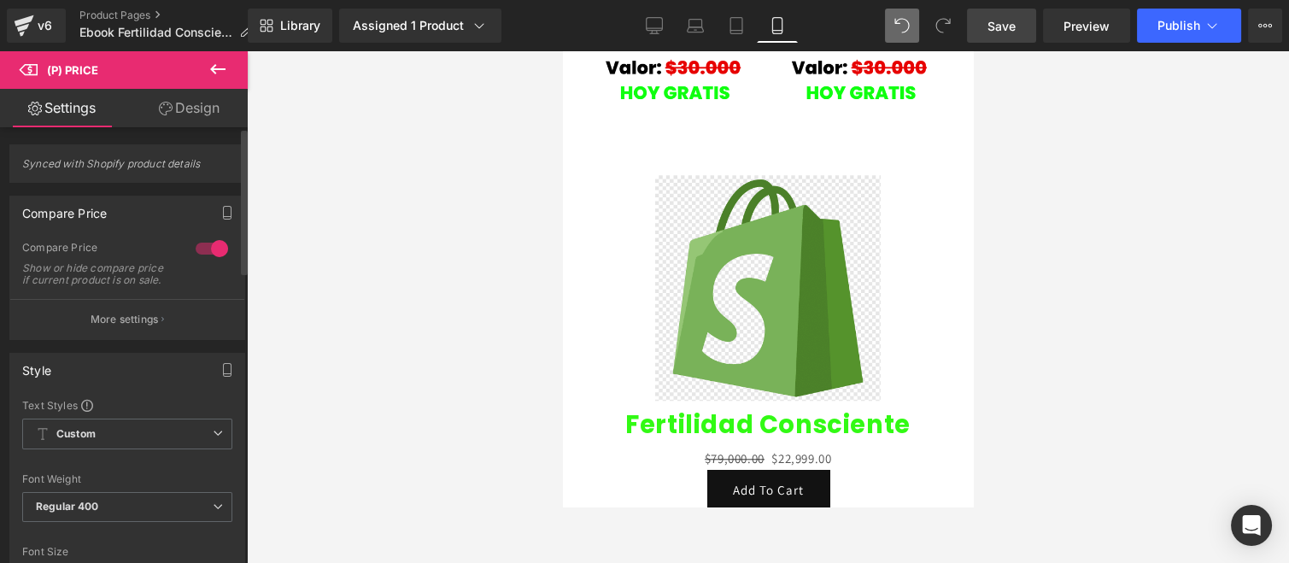
click at [208, 244] on div at bounding box center [211, 248] width 41 height 27
click at [206, 249] on div at bounding box center [211, 248] width 41 height 27
click at [139, 327] on p "More settings" at bounding box center [125, 319] width 68 height 15
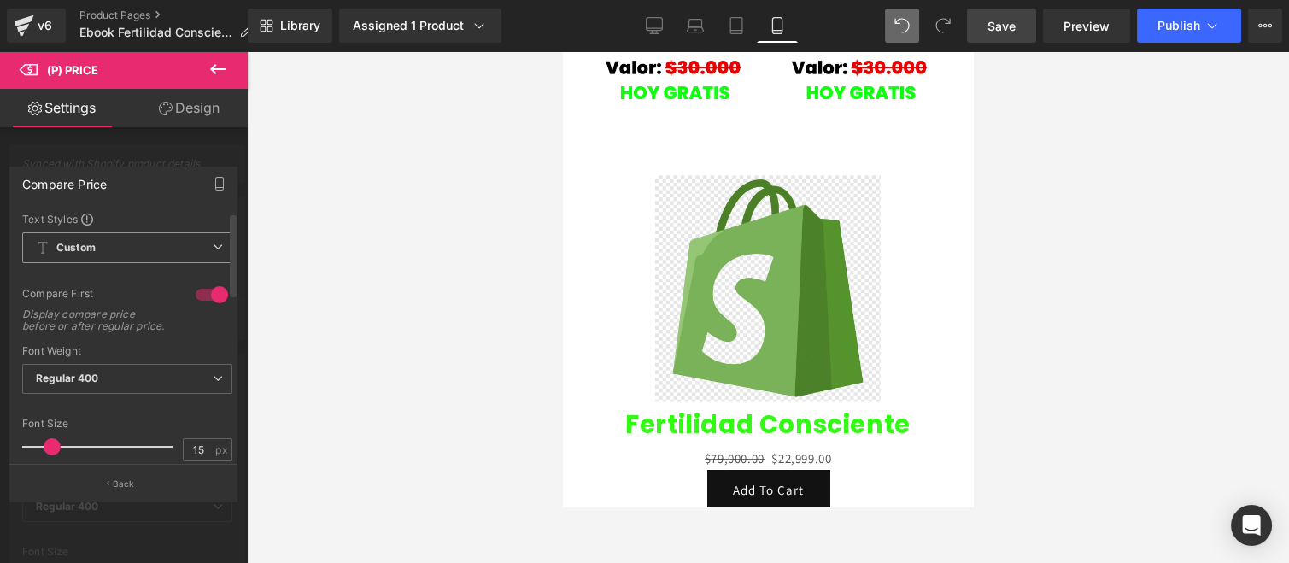
click at [106, 252] on span "Custom Setup Global Style" at bounding box center [127, 247] width 210 height 31
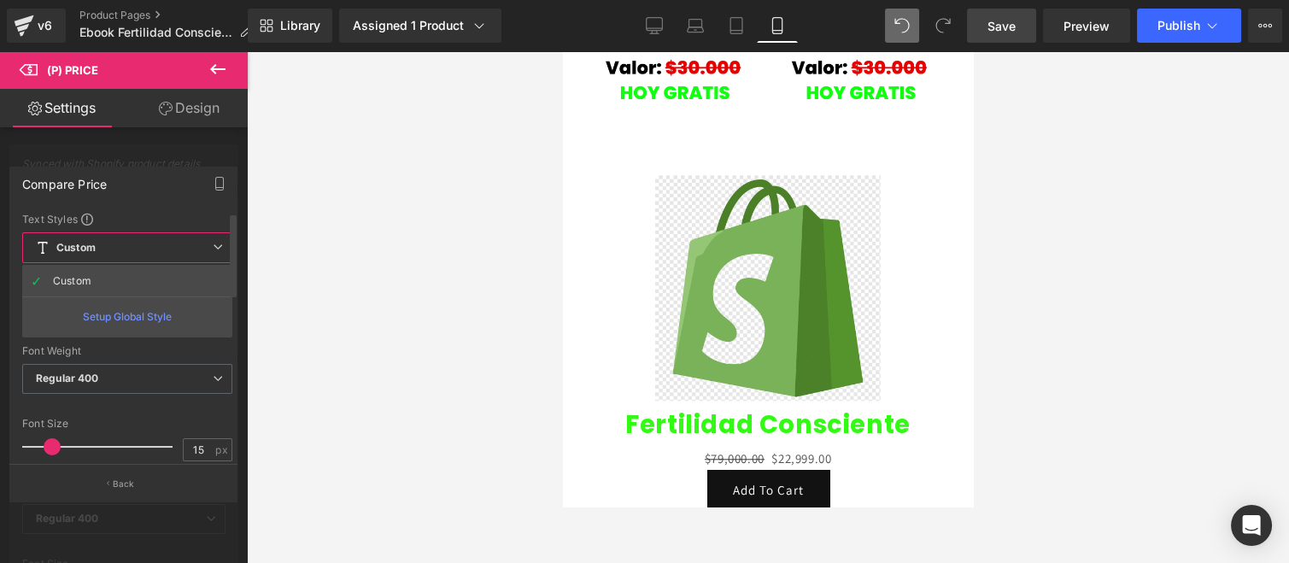
click at [132, 357] on div "Font Weight" at bounding box center [127, 351] width 210 height 12
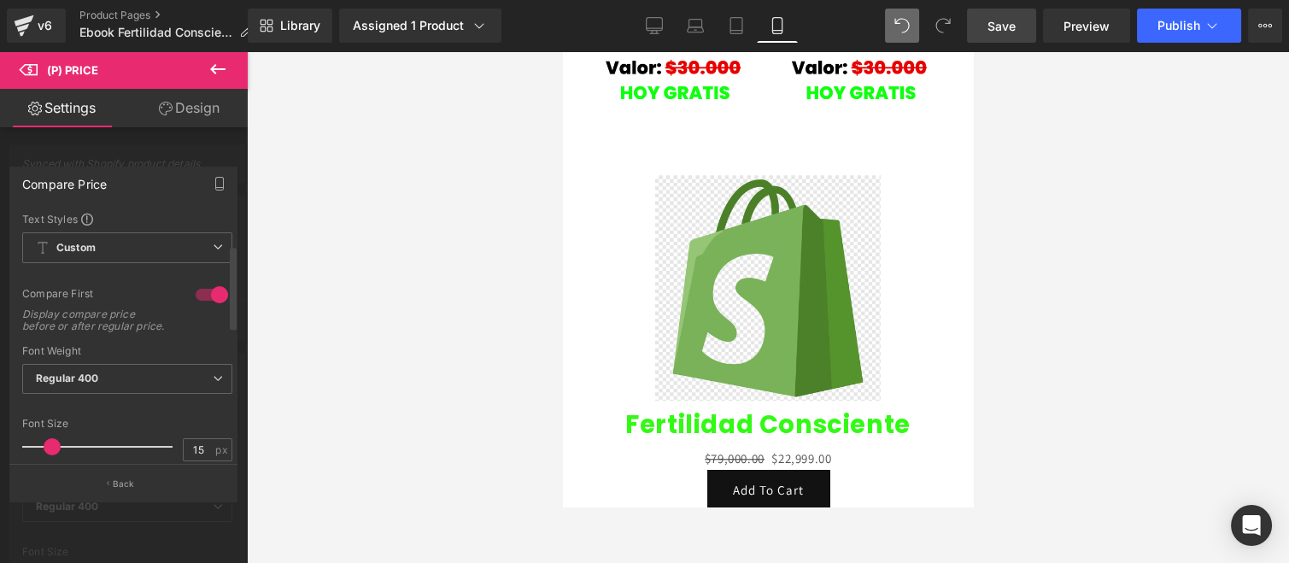
scroll to position [95, 0]
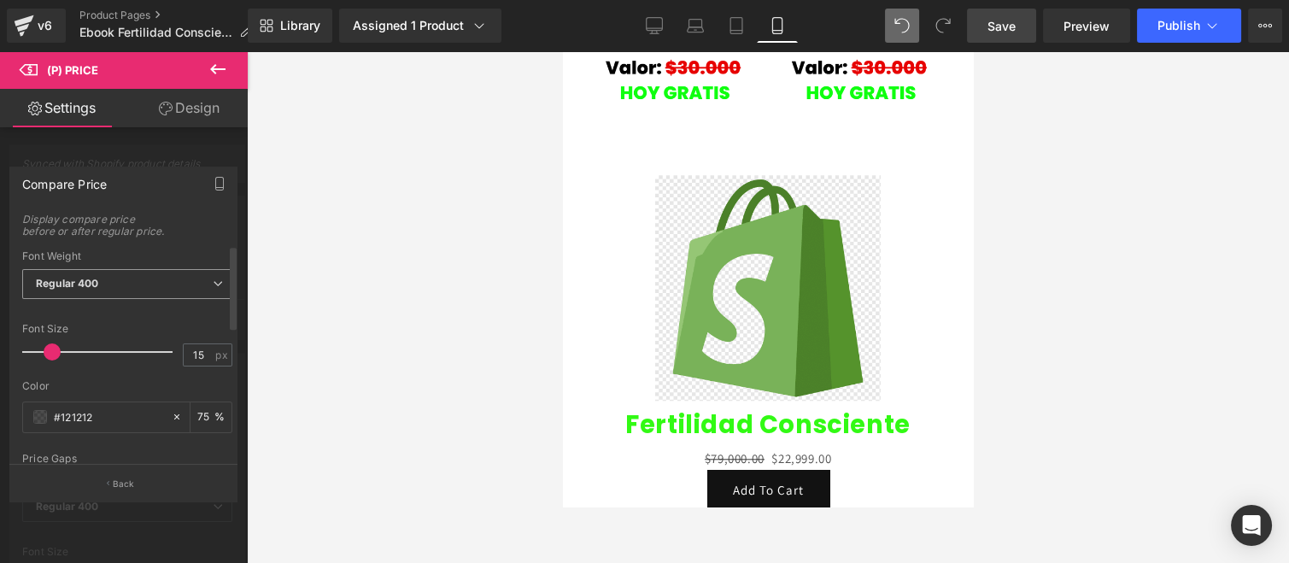
click at [121, 295] on span "Regular 400" at bounding box center [127, 284] width 210 height 30
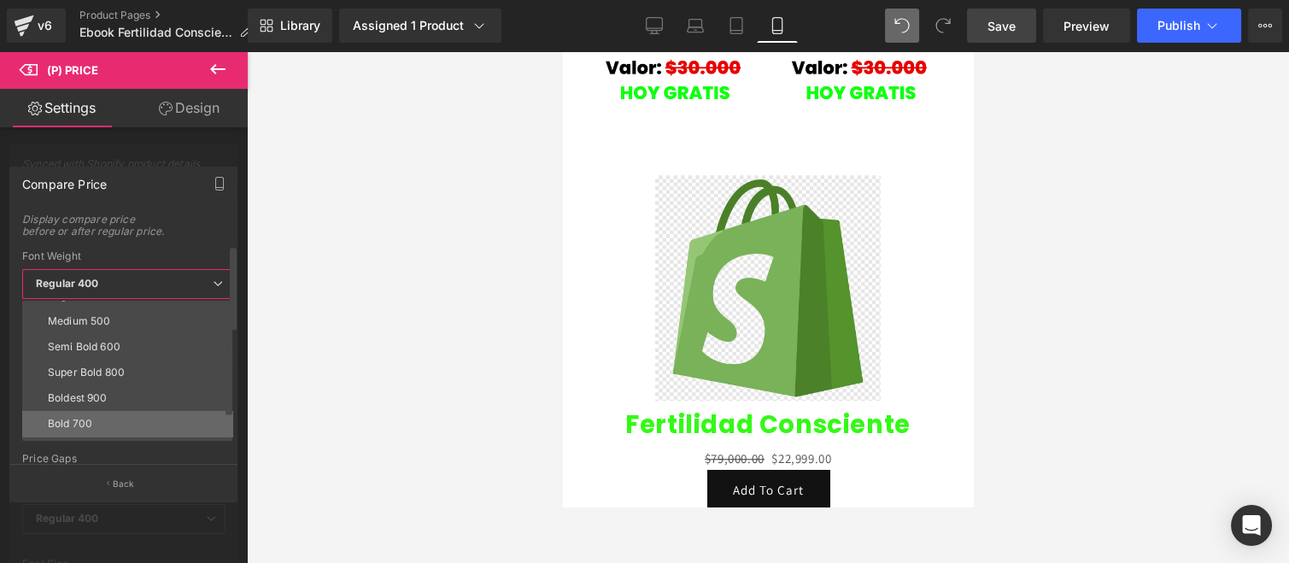
scroll to position [141, 0]
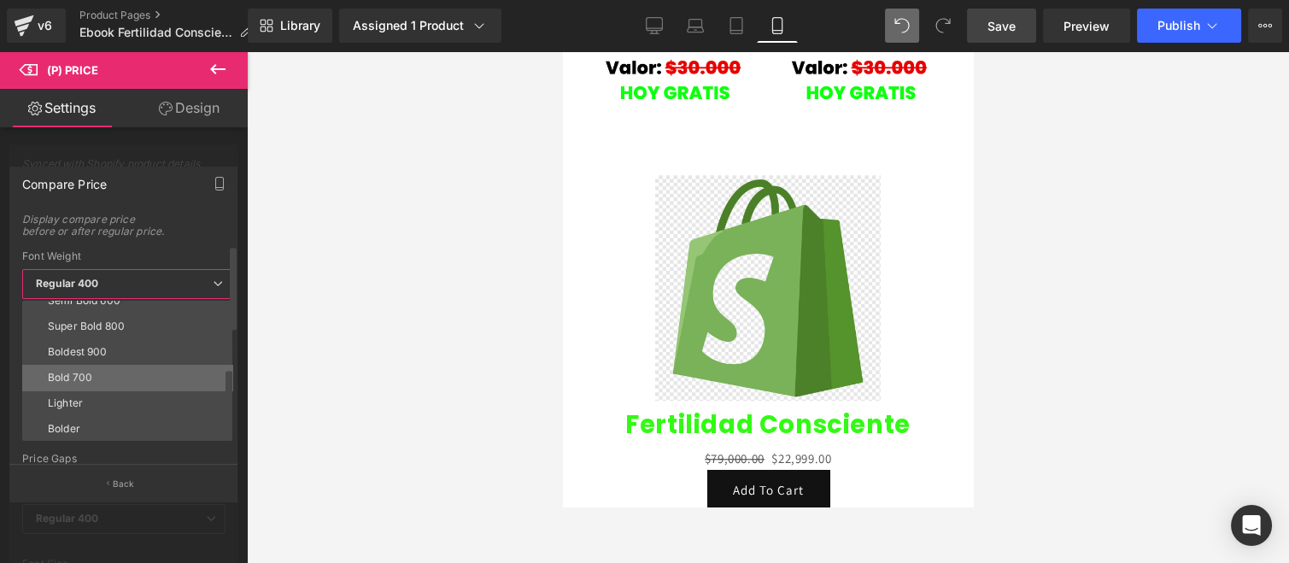
click at [97, 377] on li "Bold 700" at bounding box center [131, 378] width 218 height 26
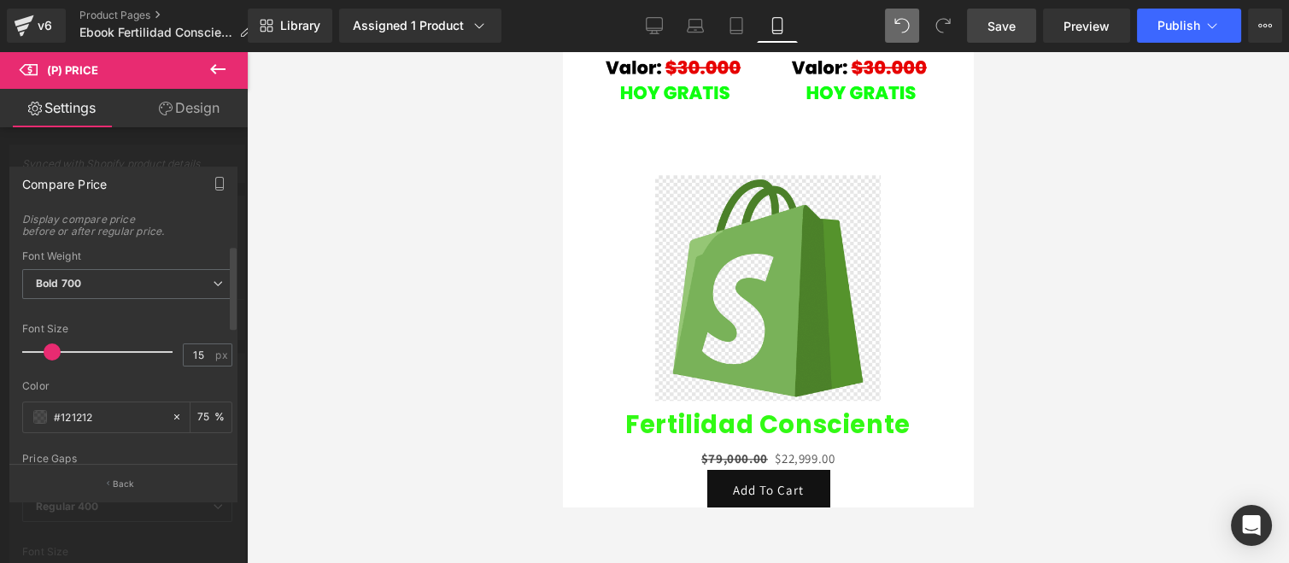
scroll to position [190, 0]
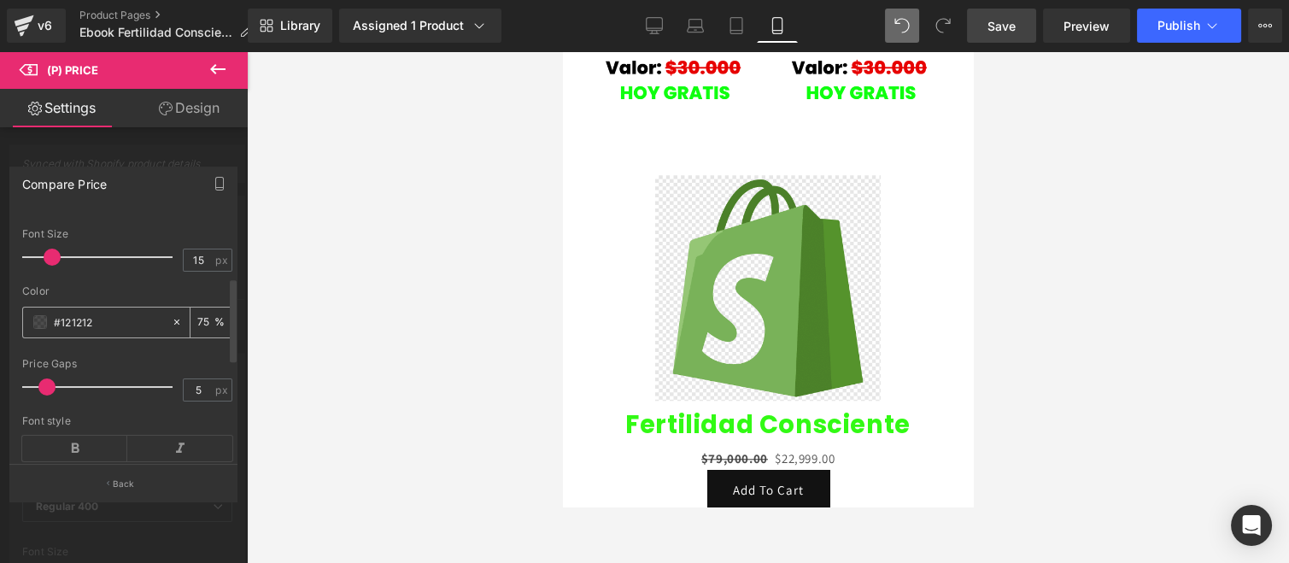
click at [38, 326] on span at bounding box center [40, 322] width 14 height 14
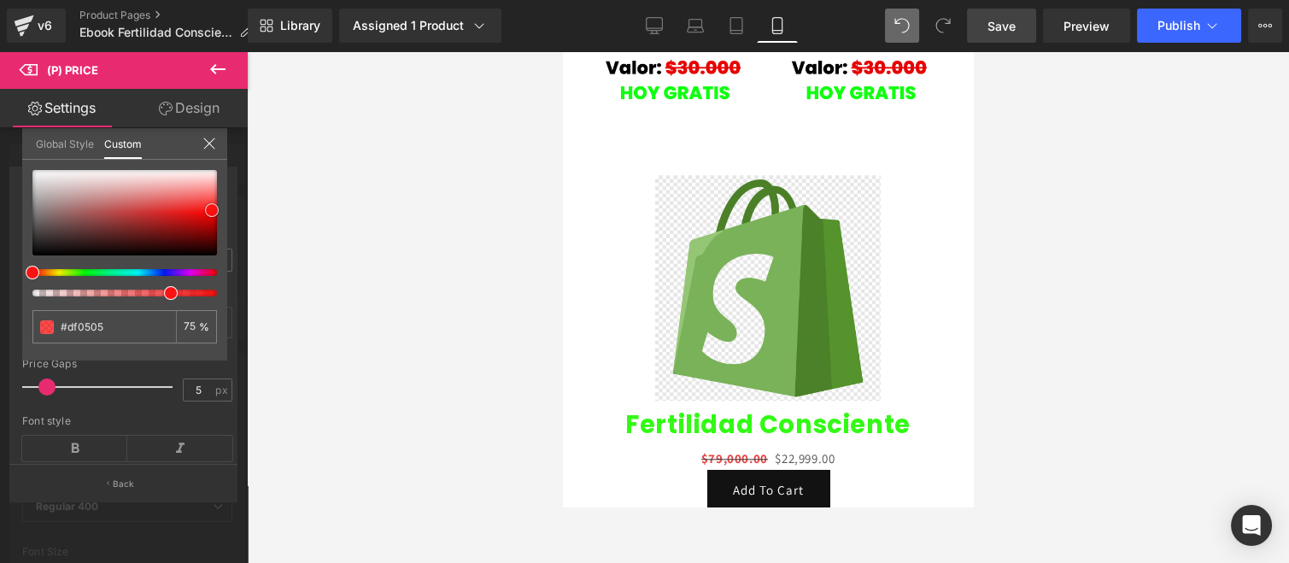
drag, startPoint x: 205, startPoint y: 216, endPoint x: 212, endPoint y: 209, distance: 9.7
click at [212, 209] on div at bounding box center [124, 212] width 185 height 85
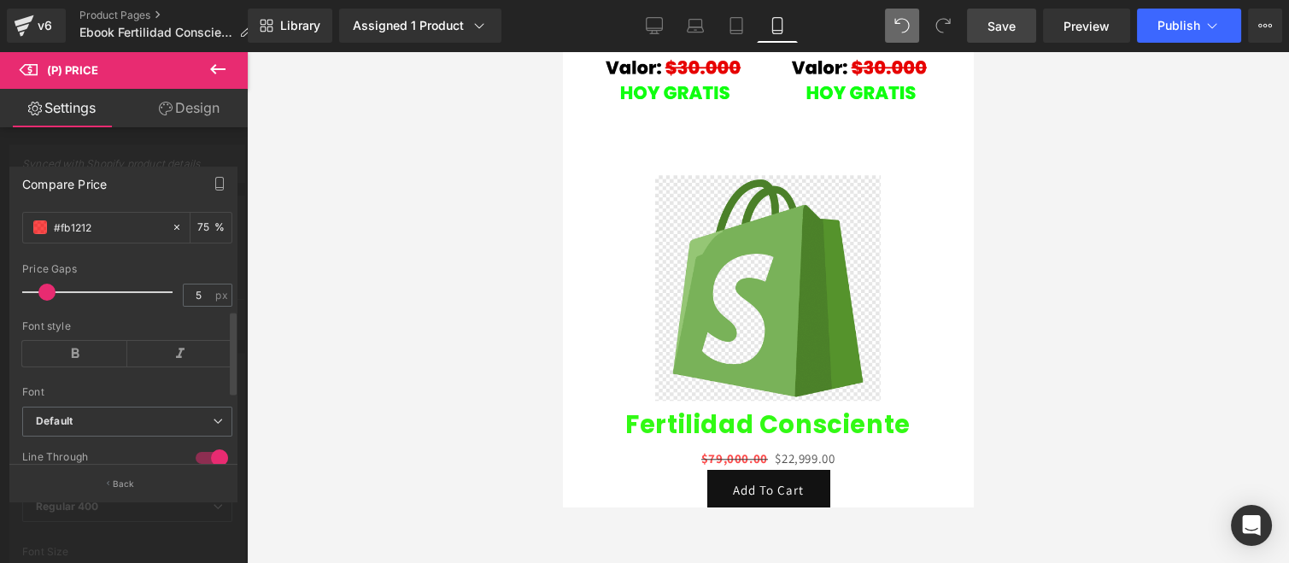
scroll to position [379, 0]
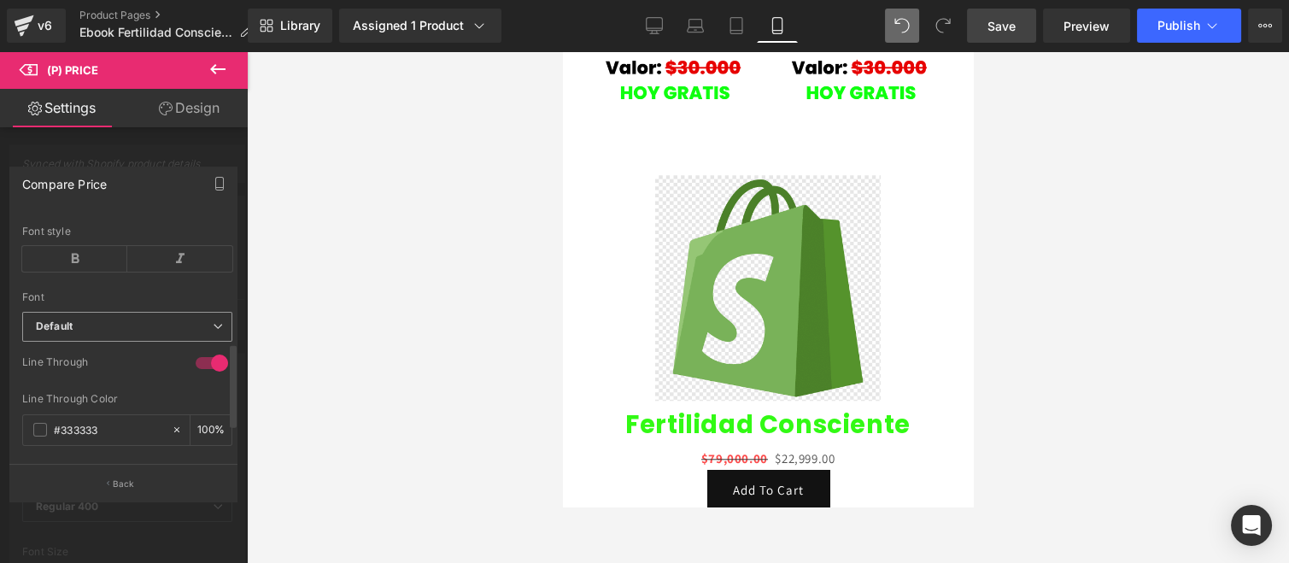
click at [134, 330] on b "Default" at bounding box center [124, 326] width 177 height 15
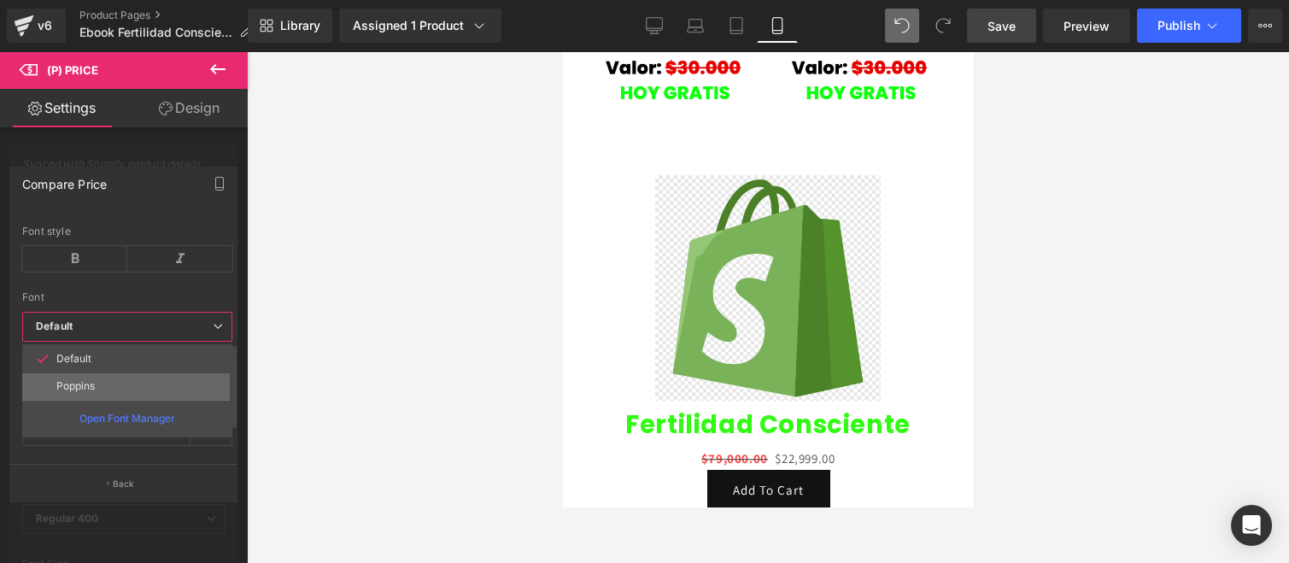
click at [124, 395] on li "Poppins" at bounding box center [127, 385] width 210 height 27
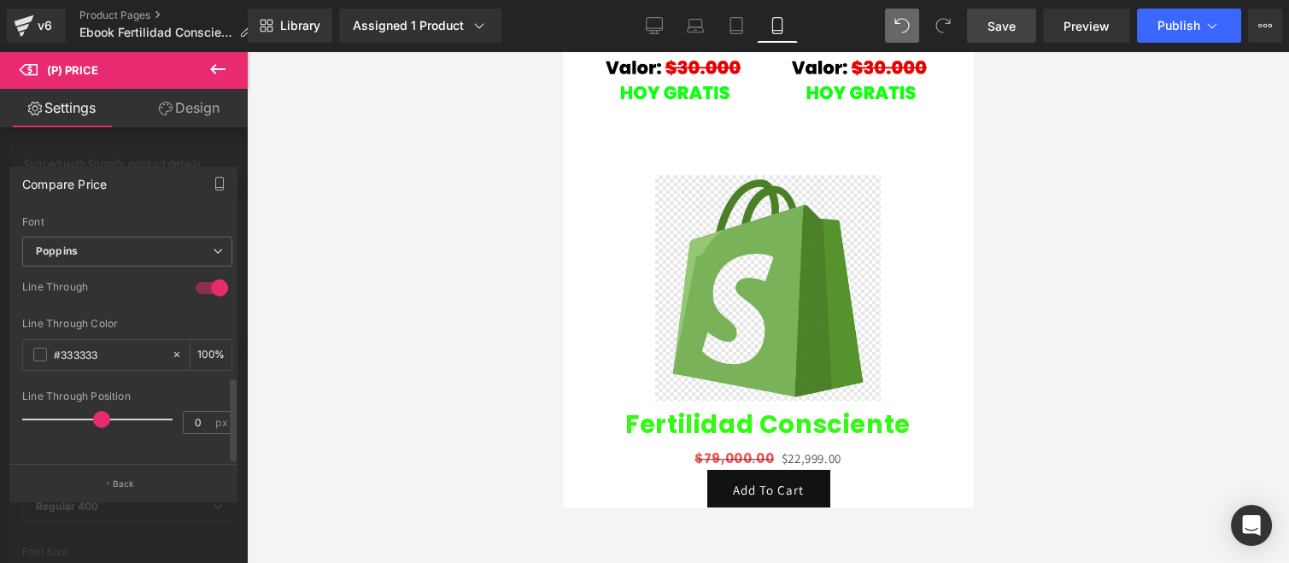
scroll to position [477, 0]
click at [38, 348] on span at bounding box center [40, 355] width 14 height 14
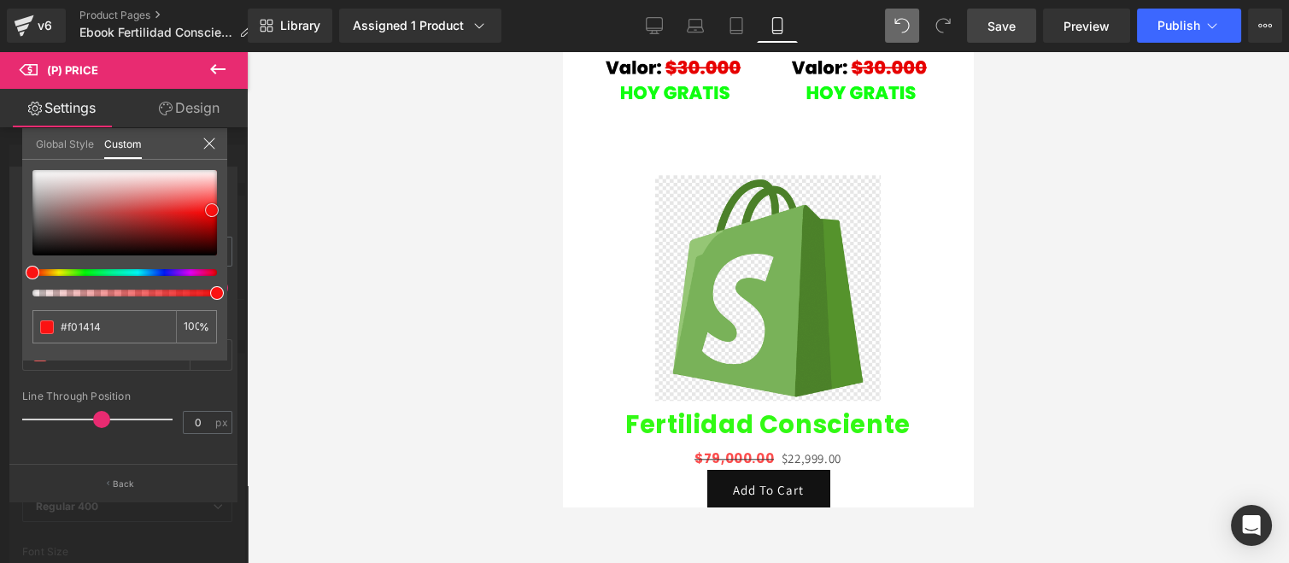
click at [212, 209] on div at bounding box center [124, 212] width 185 height 85
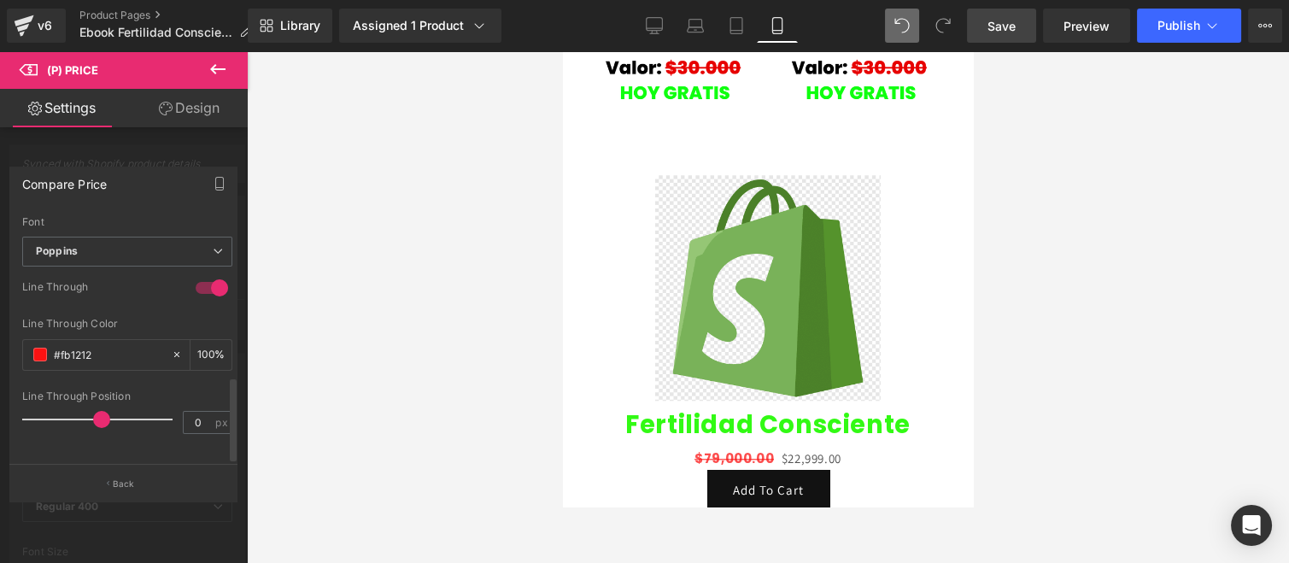
click at [96, 411] on span at bounding box center [101, 419] width 17 height 17
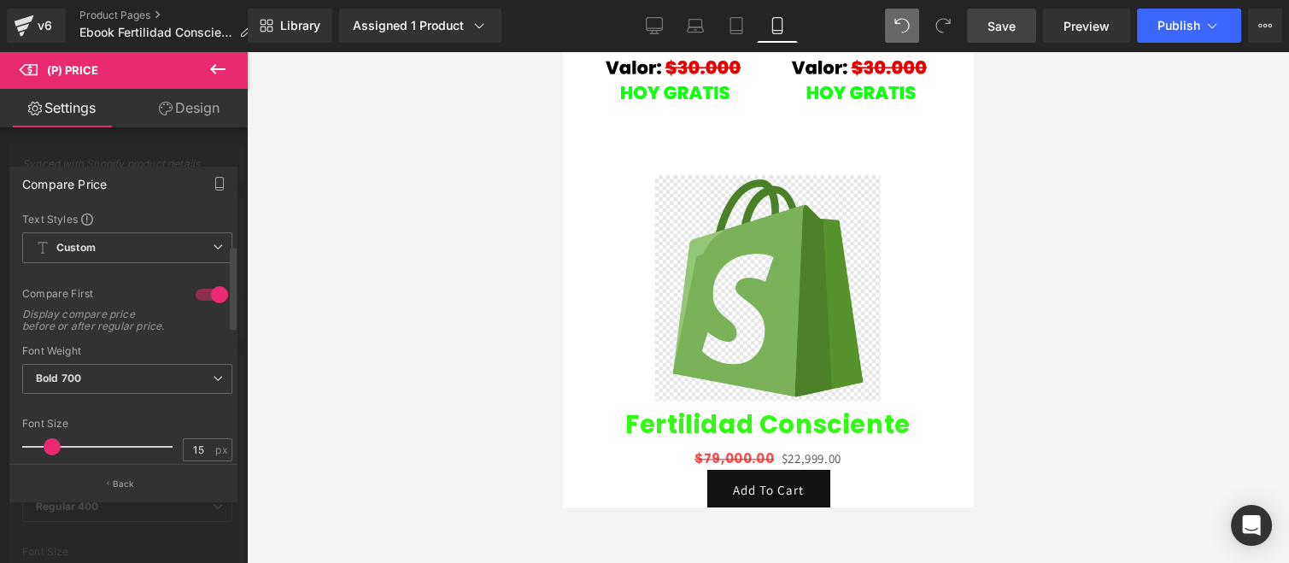
scroll to position [95, 0]
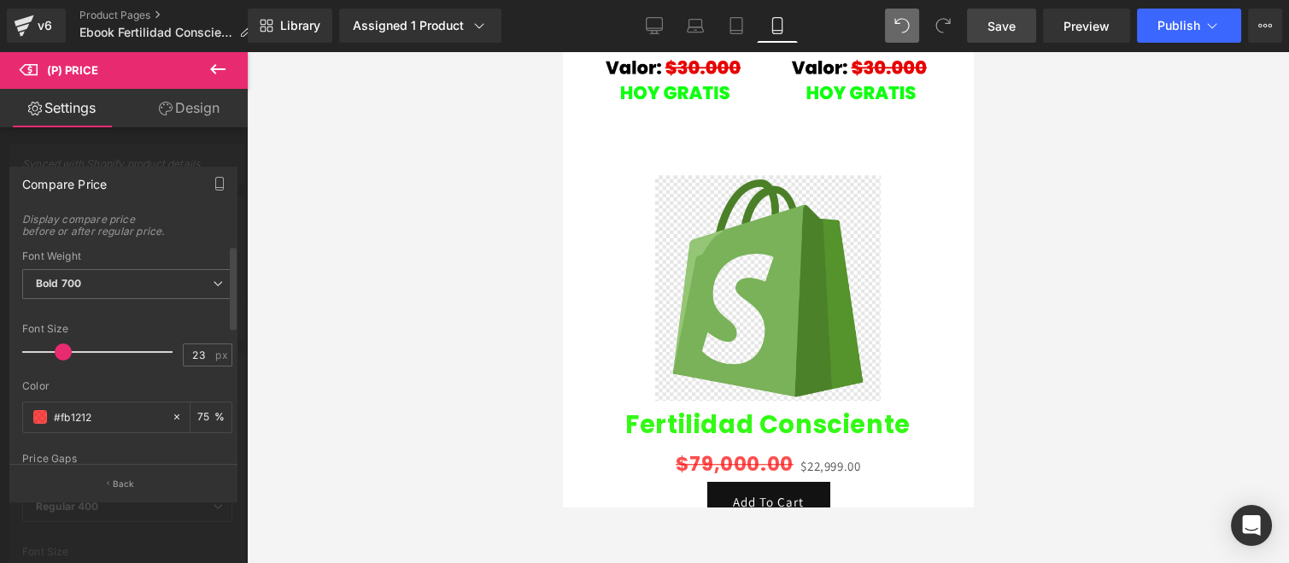
drag, startPoint x: 44, startPoint y: 355, endPoint x: 56, endPoint y: 355, distance: 11.1
click at [56, 355] on span at bounding box center [63, 351] width 17 height 17
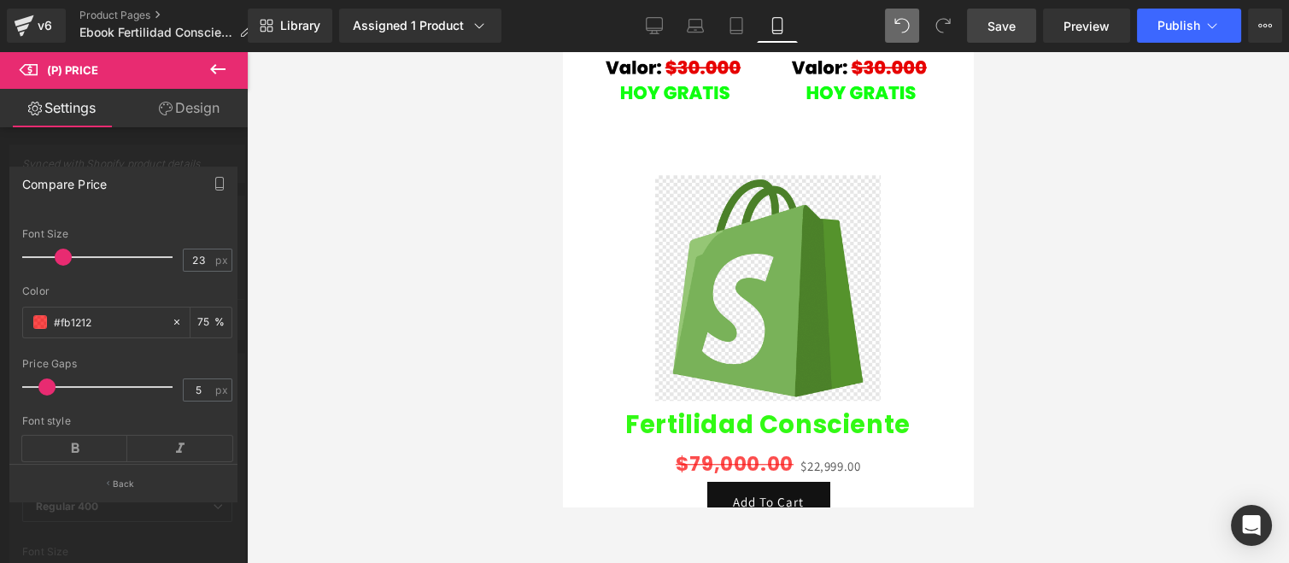
click at [155, 474] on button "Back" at bounding box center [123, 483] width 228 height 38
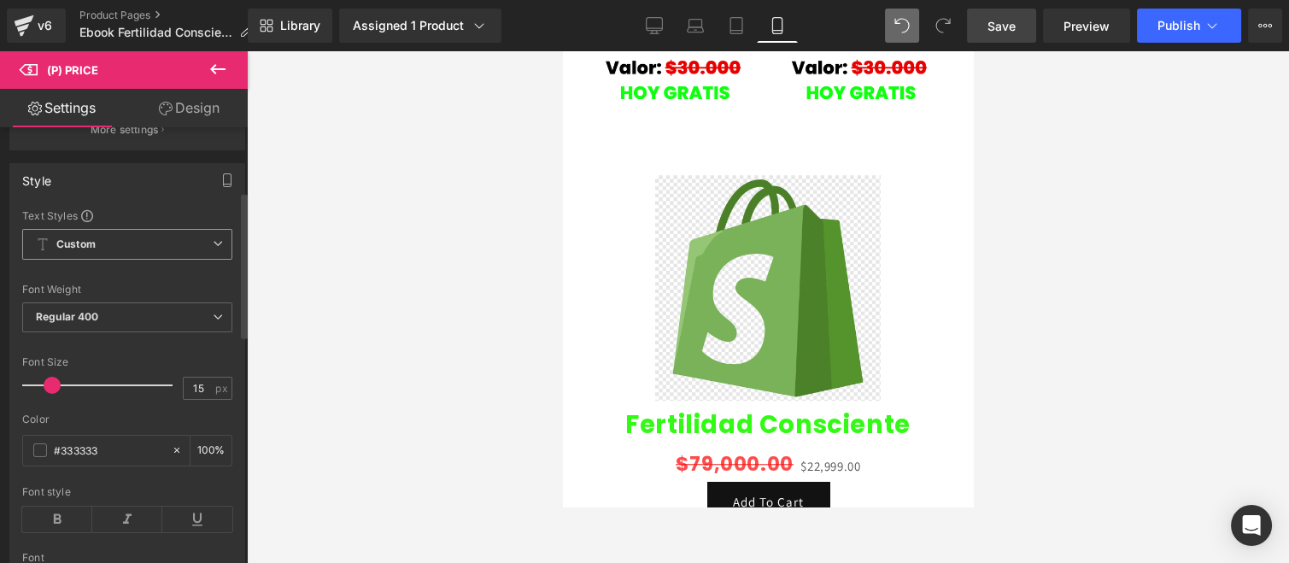
click at [163, 255] on span "Custom Setup Global Style" at bounding box center [127, 244] width 210 height 31
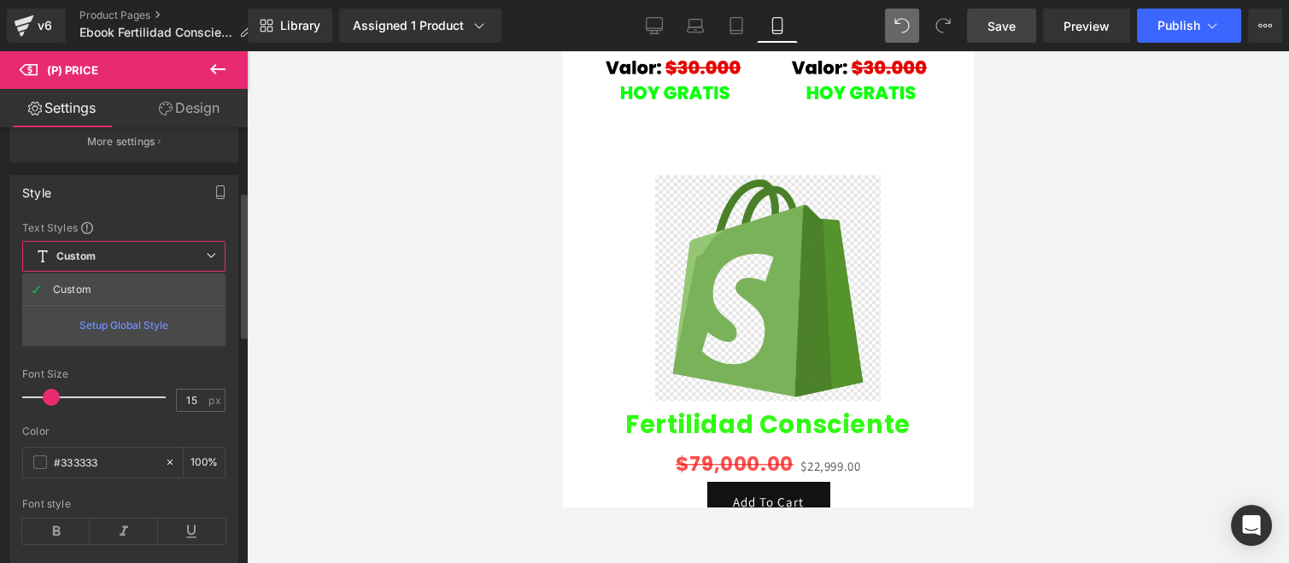
click at [160, 252] on span "Custom Setup Global Style" at bounding box center [123, 256] width 203 height 31
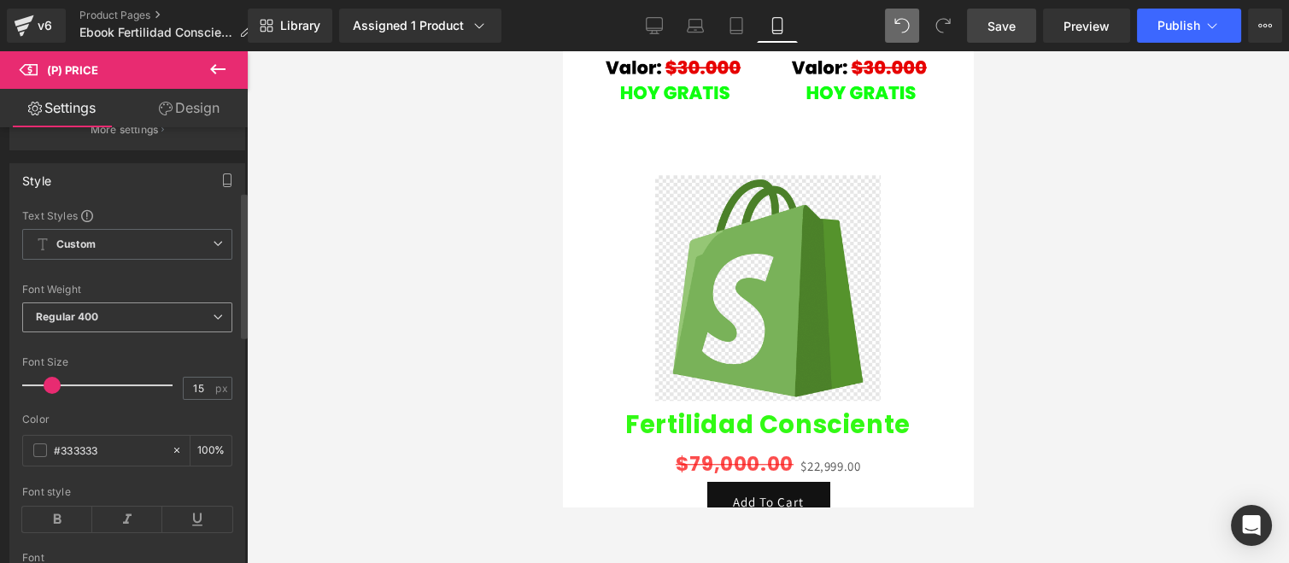
click at [149, 329] on span "Regular 400" at bounding box center [127, 317] width 210 height 30
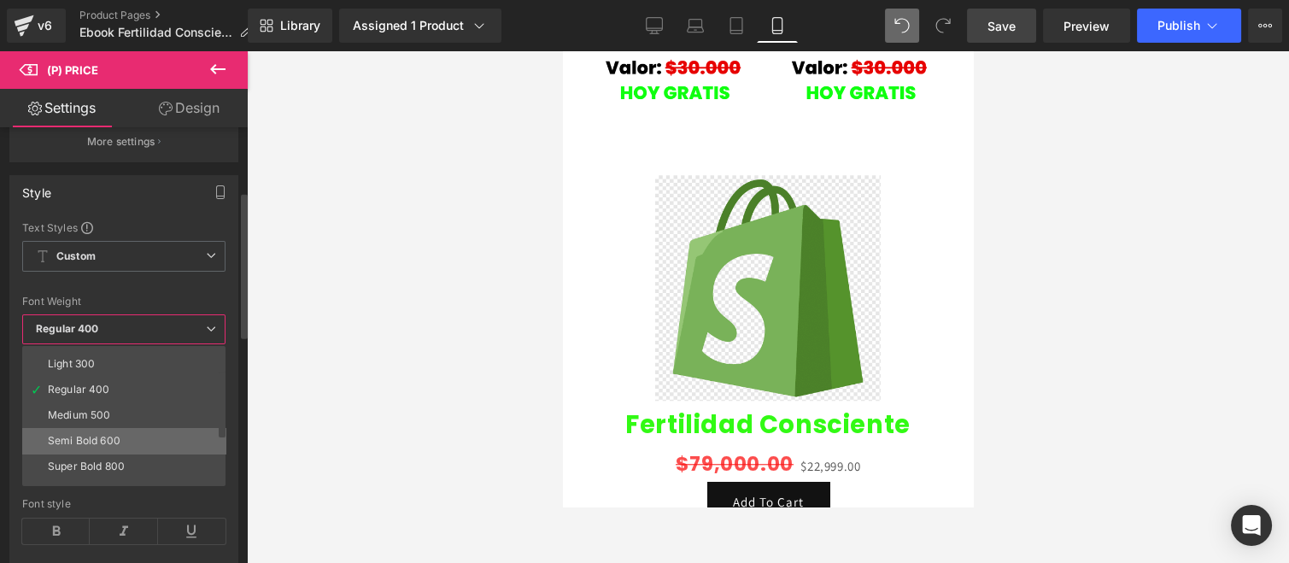
scroll to position [141, 0]
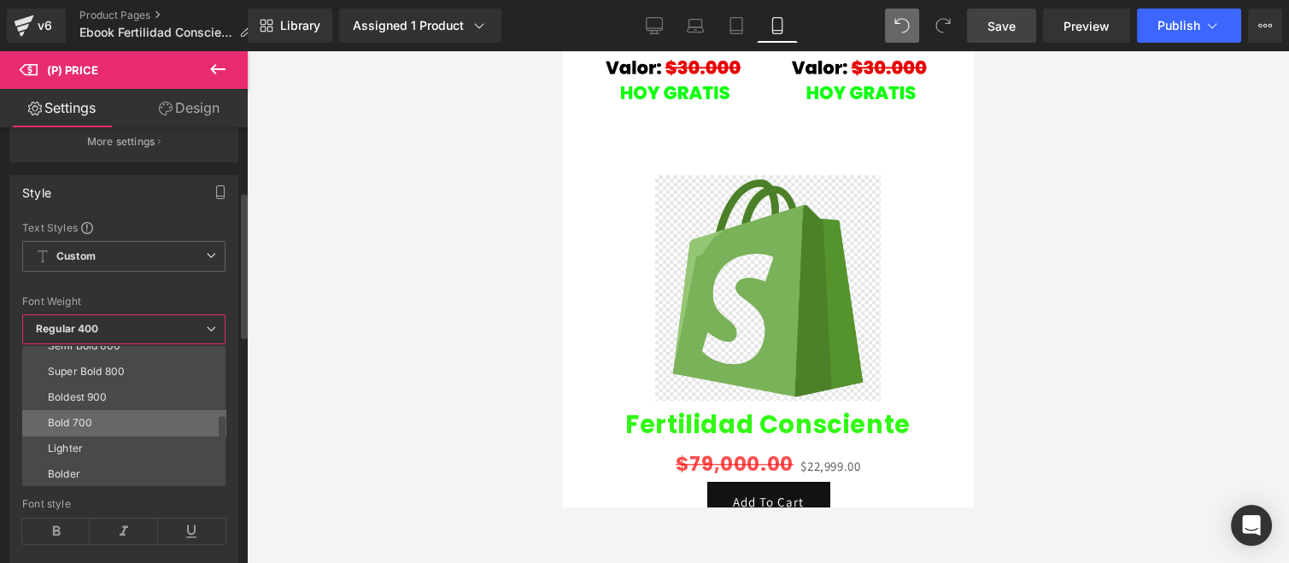
click at [100, 424] on li "Bold 700" at bounding box center [127, 423] width 211 height 26
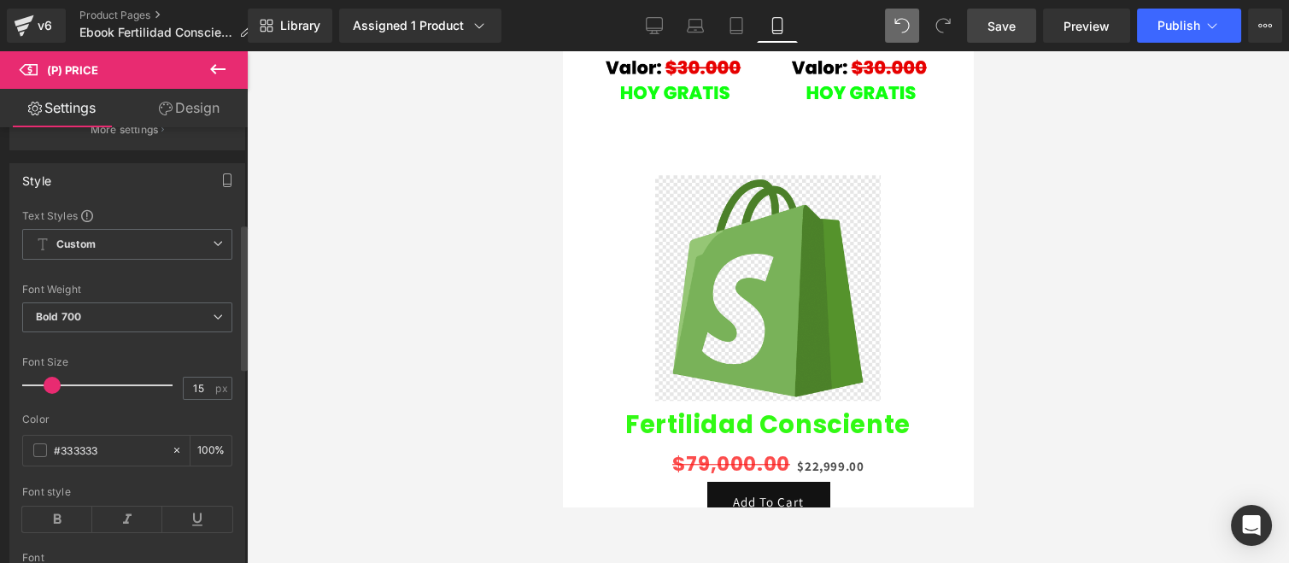
scroll to position [379, 0]
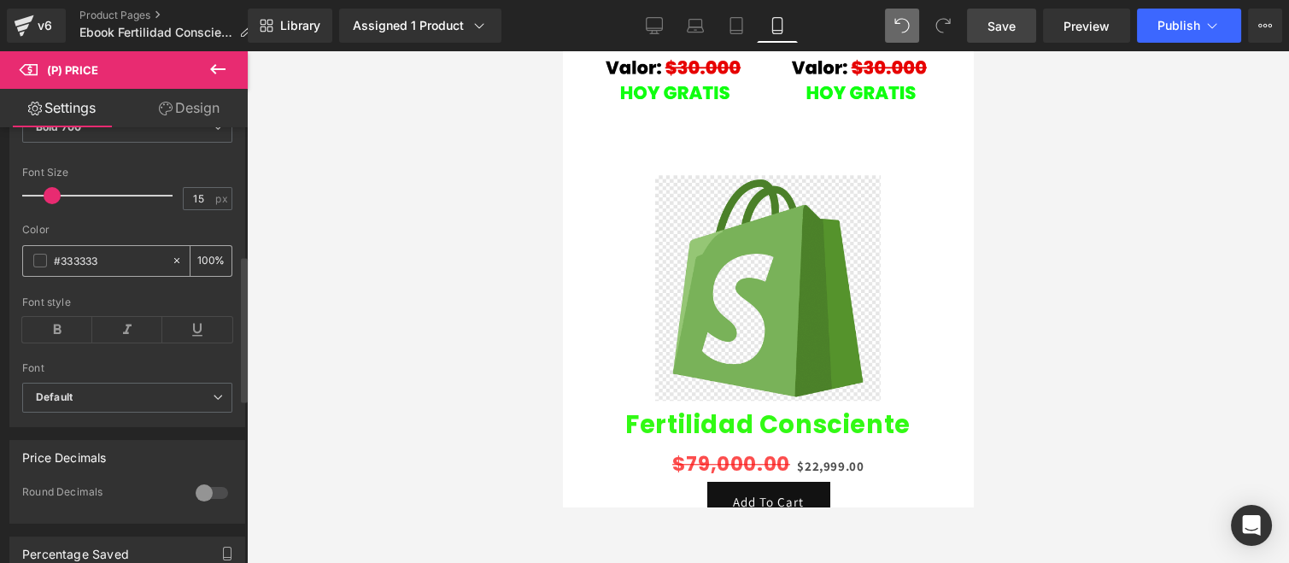
click at [38, 267] on span at bounding box center [40, 261] width 14 height 14
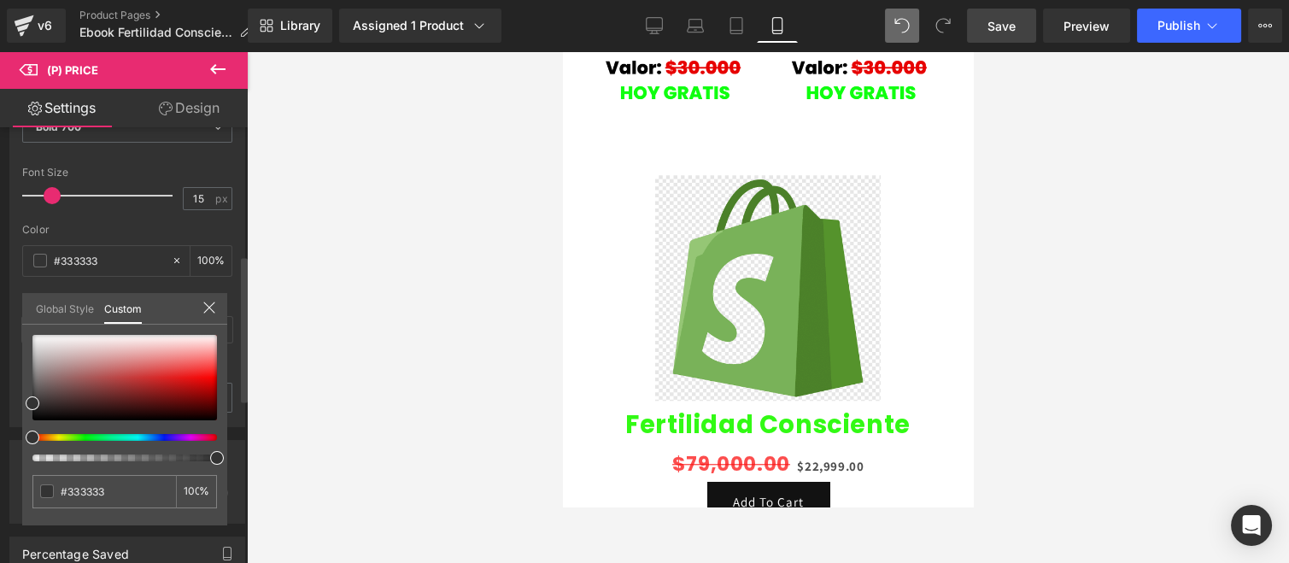
click at [83, 440] on div at bounding box center [124, 398] width 185 height 126
click at [82, 434] on div at bounding box center [118, 437] width 185 height 7
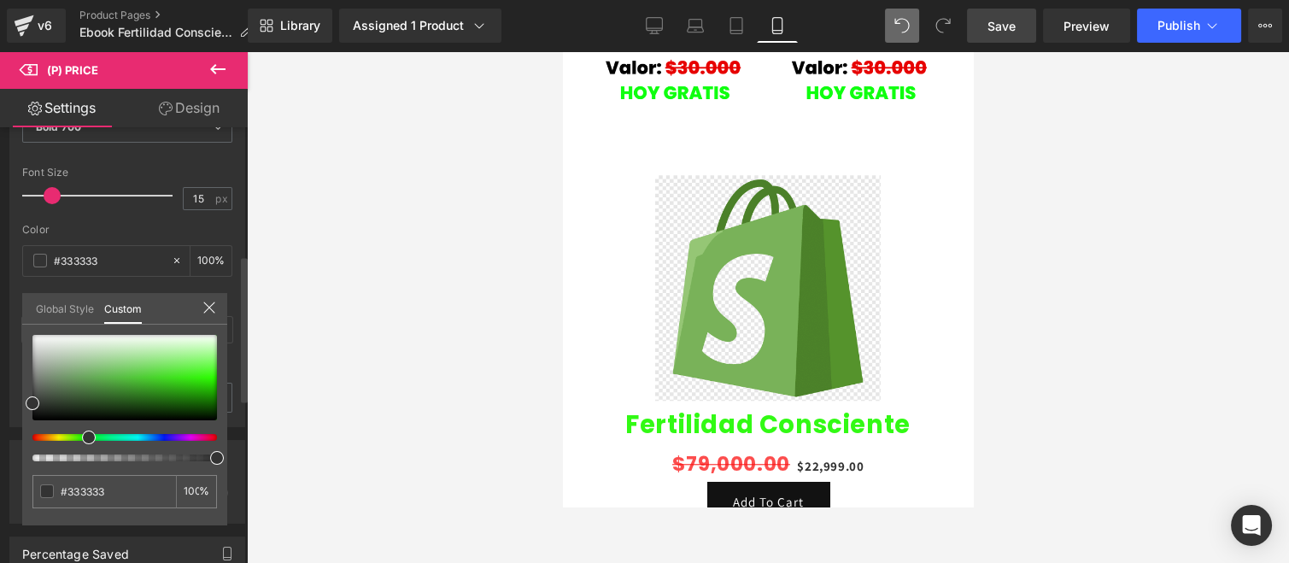
click at [78, 434] on div at bounding box center [118, 437] width 185 height 7
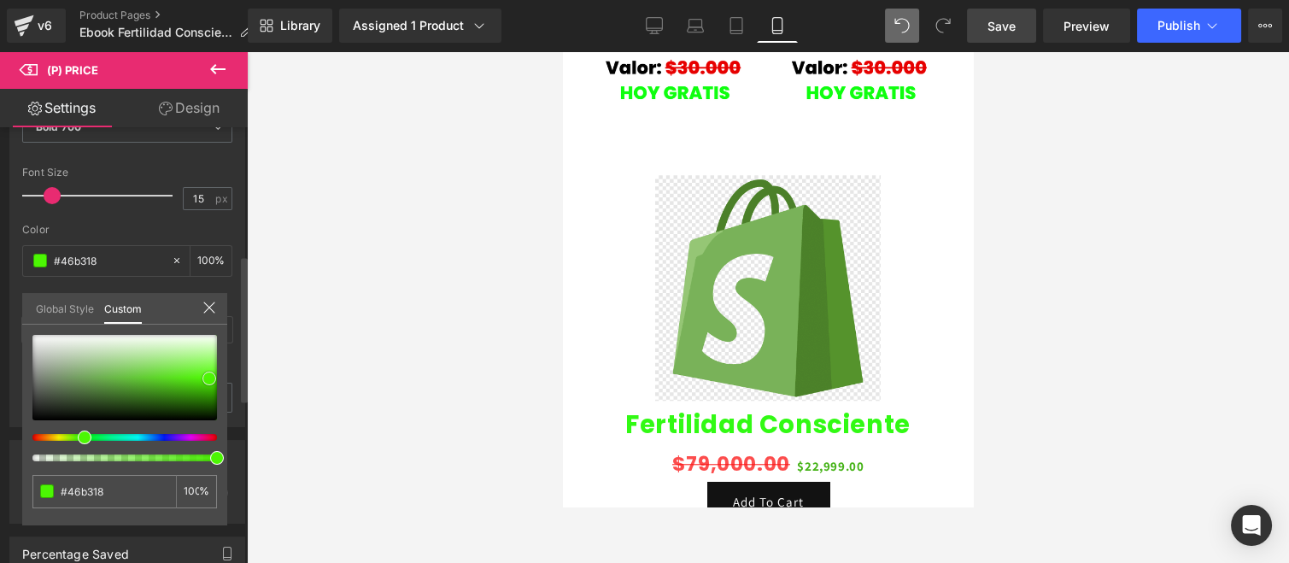
drag, startPoint x: 201, startPoint y: 380, endPoint x: 209, endPoint y: 378, distance: 8.9
click at [209, 378] on div at bounding box center [124, 377] width 185 height 85
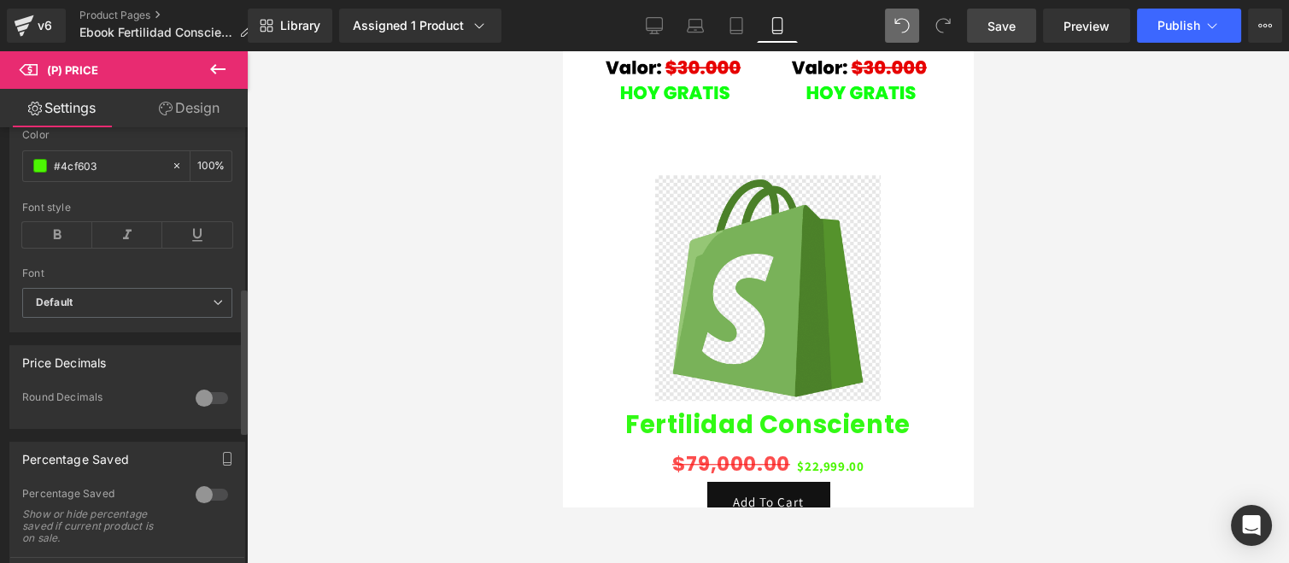
scroll to position [474, 0]
click at [113, 303] on b "Default" at bounding box center [124, 303] width 177 height 15
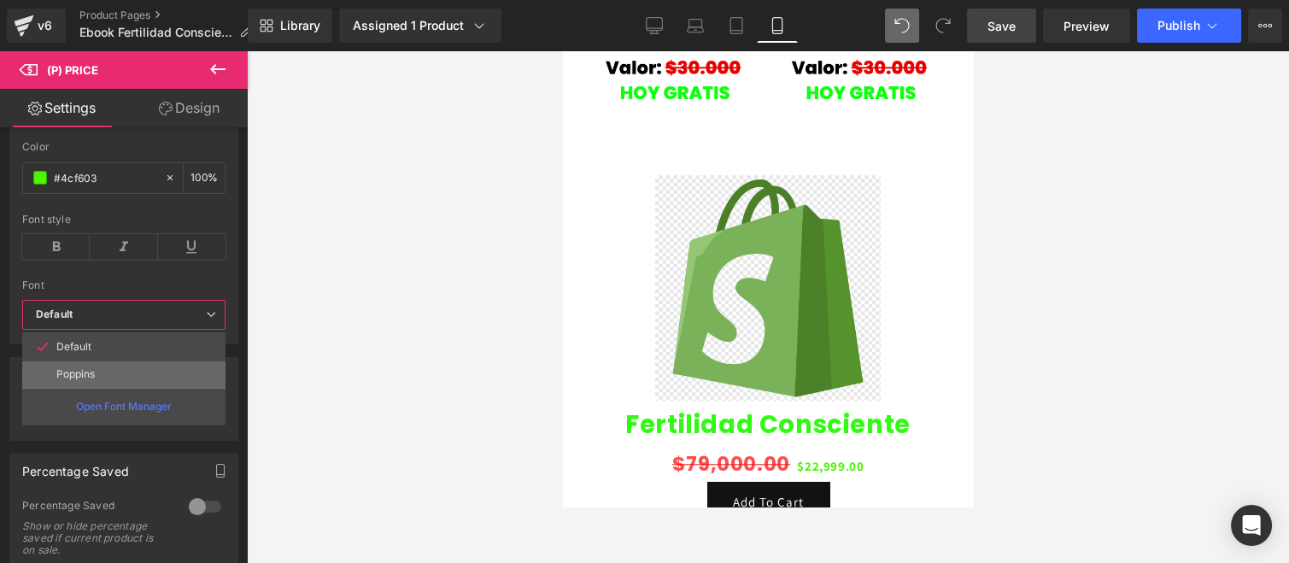
click at [109, 372] on li "Poppins" at bounding box center [123, 373] width 203 height 27
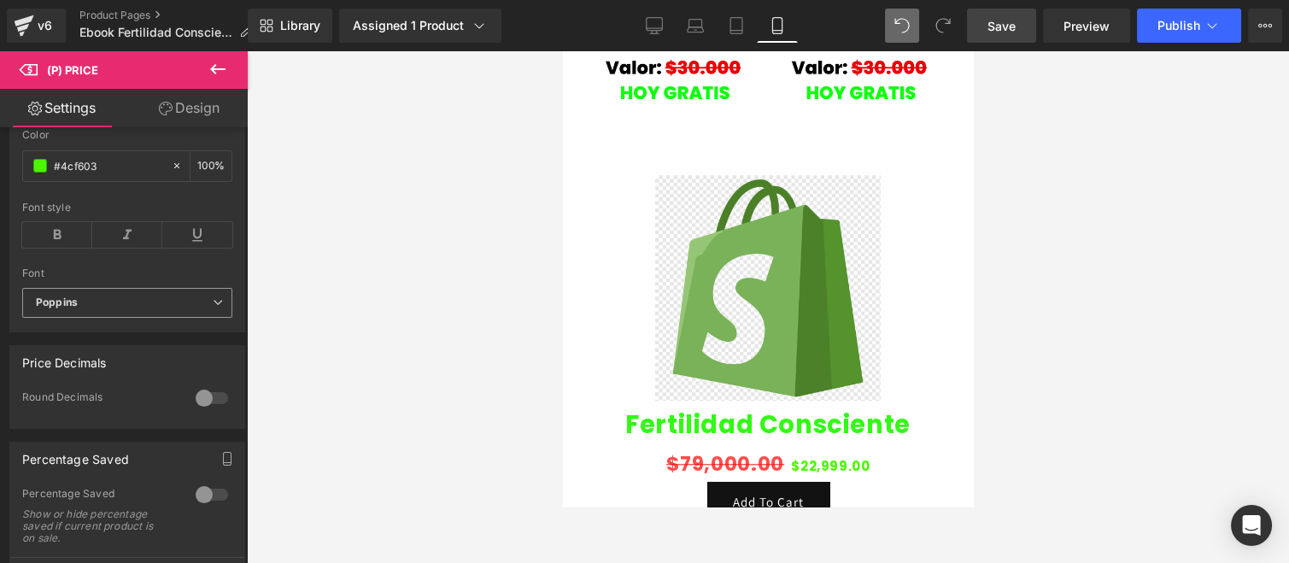
scroll to position [379, 0]
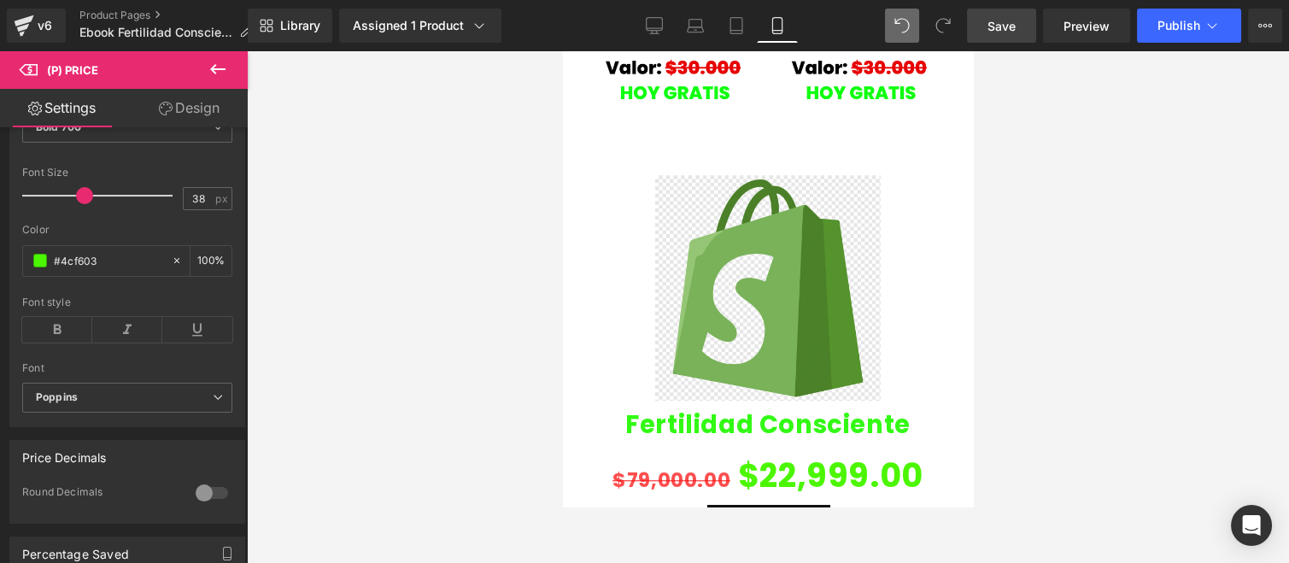
drag, startPoint x: 47, startPoint y: 202, endPoint x: 78, endPoint y: 205, distance: 30.9
click at [78, 204] on span at bounding box center [84, 195] width 17 height 17
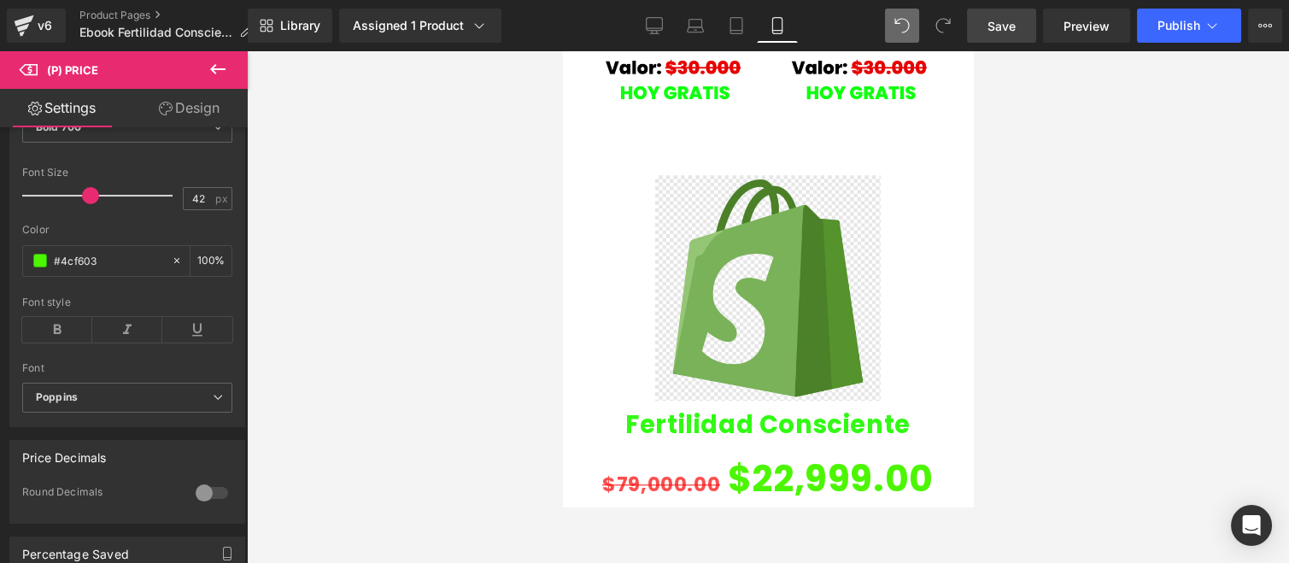
click at [91, 204] on span at bounding box center [90, 195] width 17 height 17
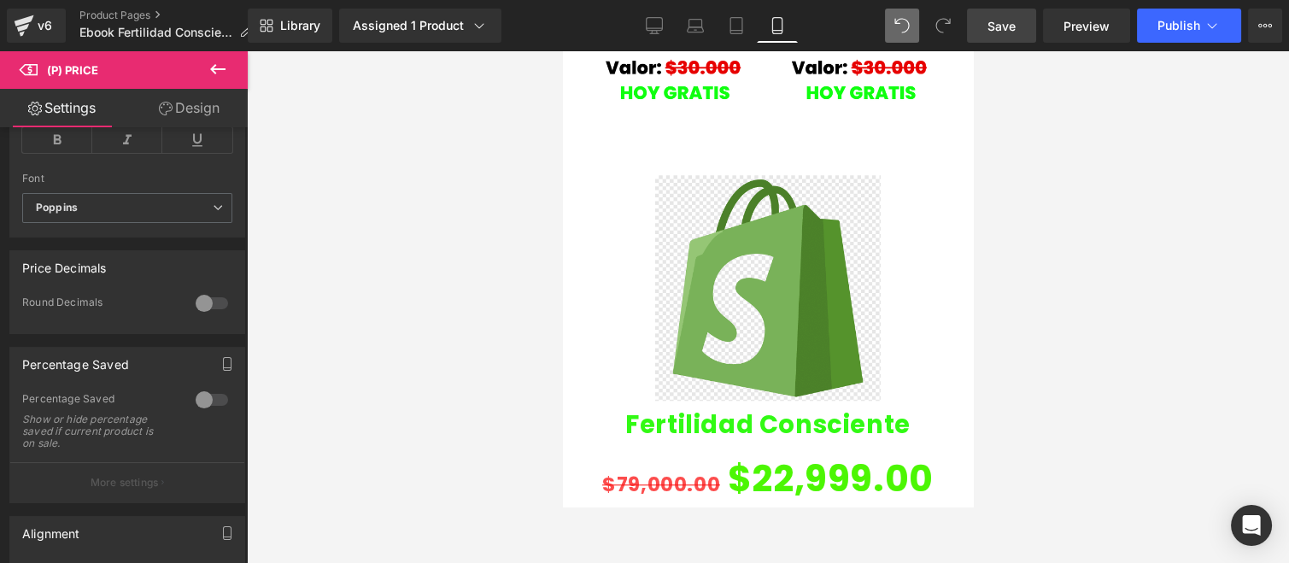
scroll to position [474, 0]
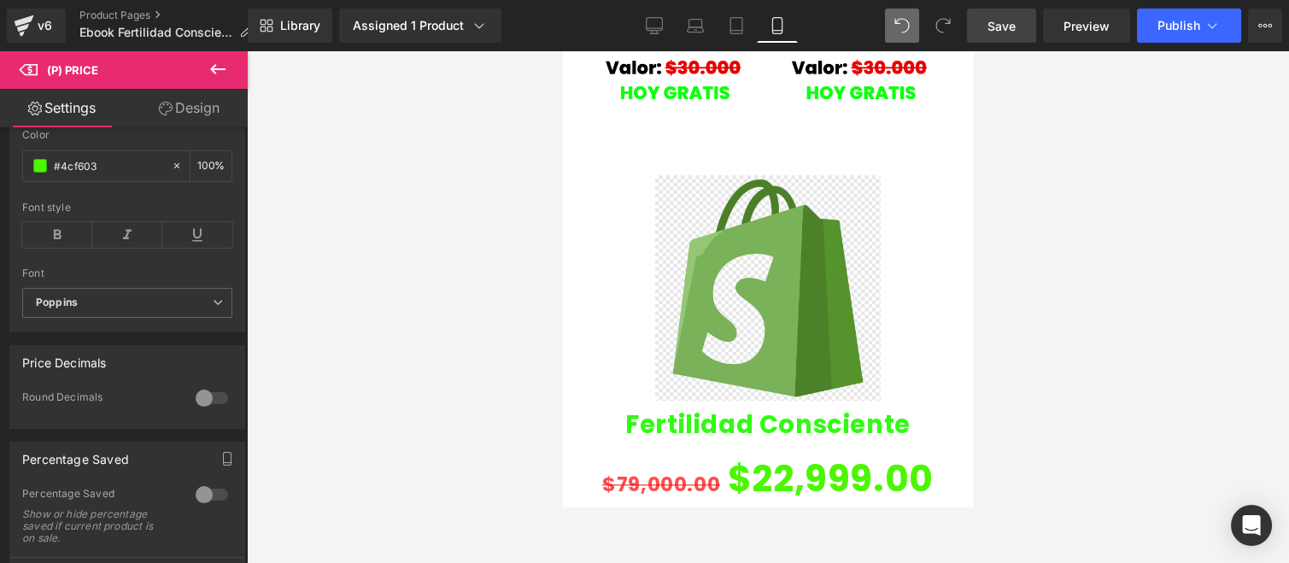
click at [202, 397] on div at bounding box center [211, 397] width 41 height 27
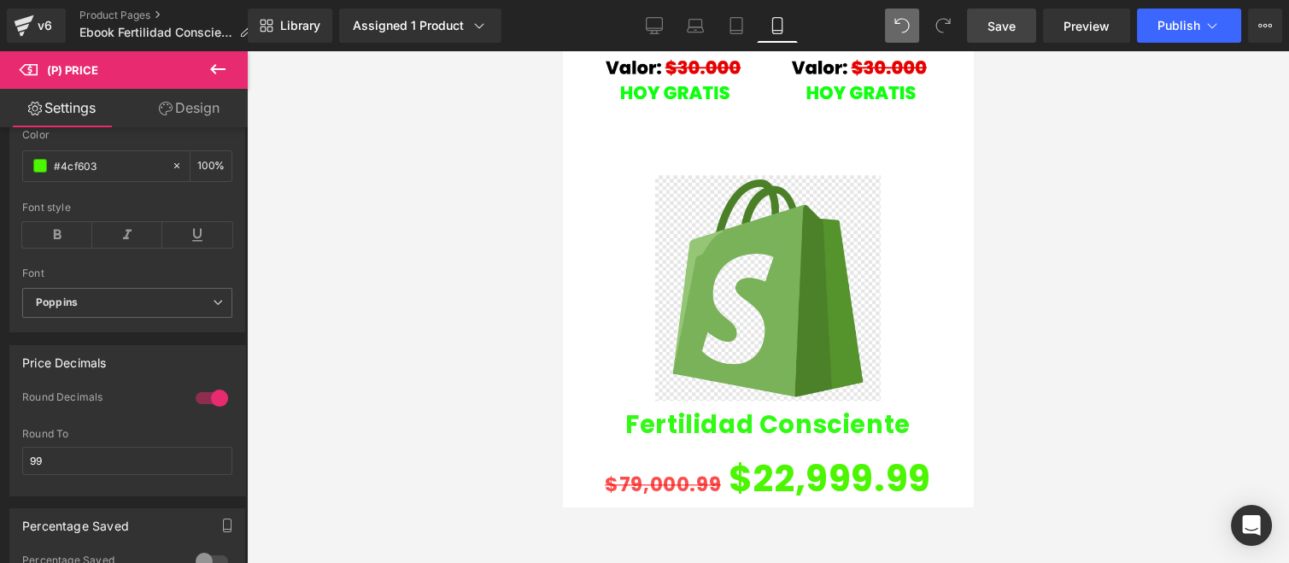
click at [212, 397] on div at bounding box center [211, 397] width 41 height 27
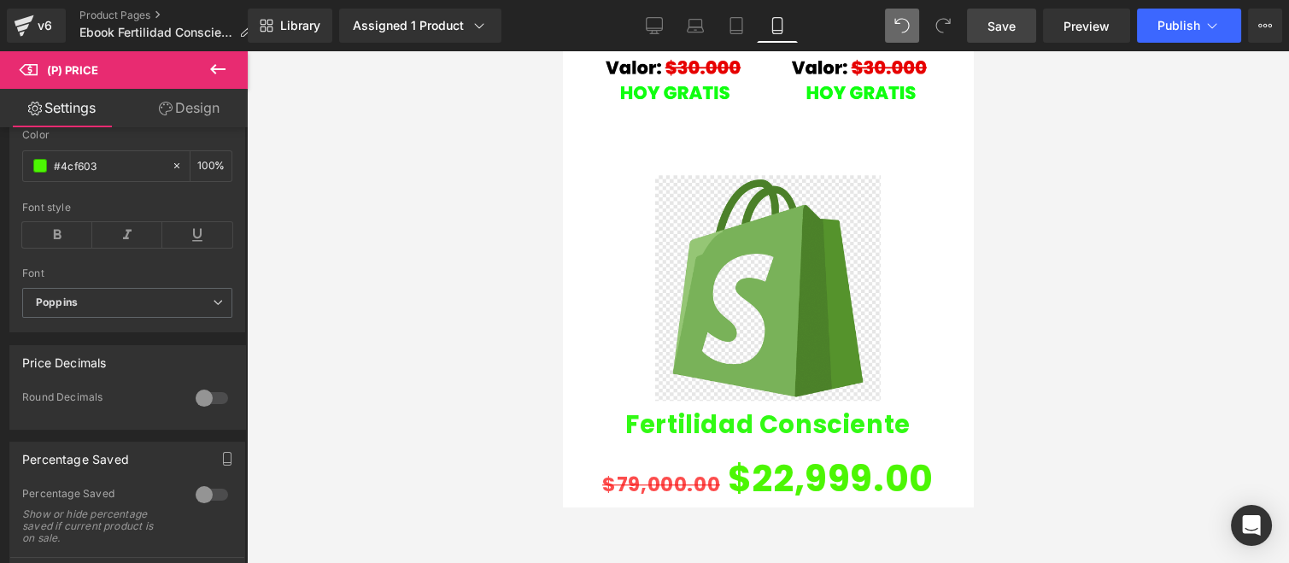
click at [209, 406] on div at bounding box center [211, 397] width 41 height 27
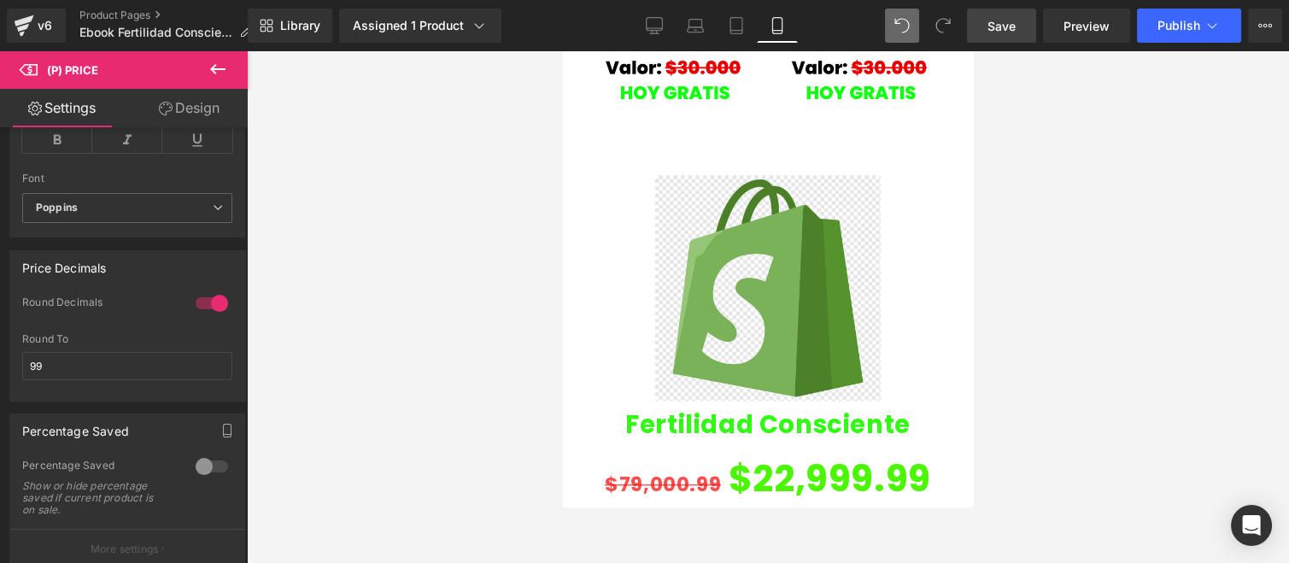
scroll to position [664, 0]
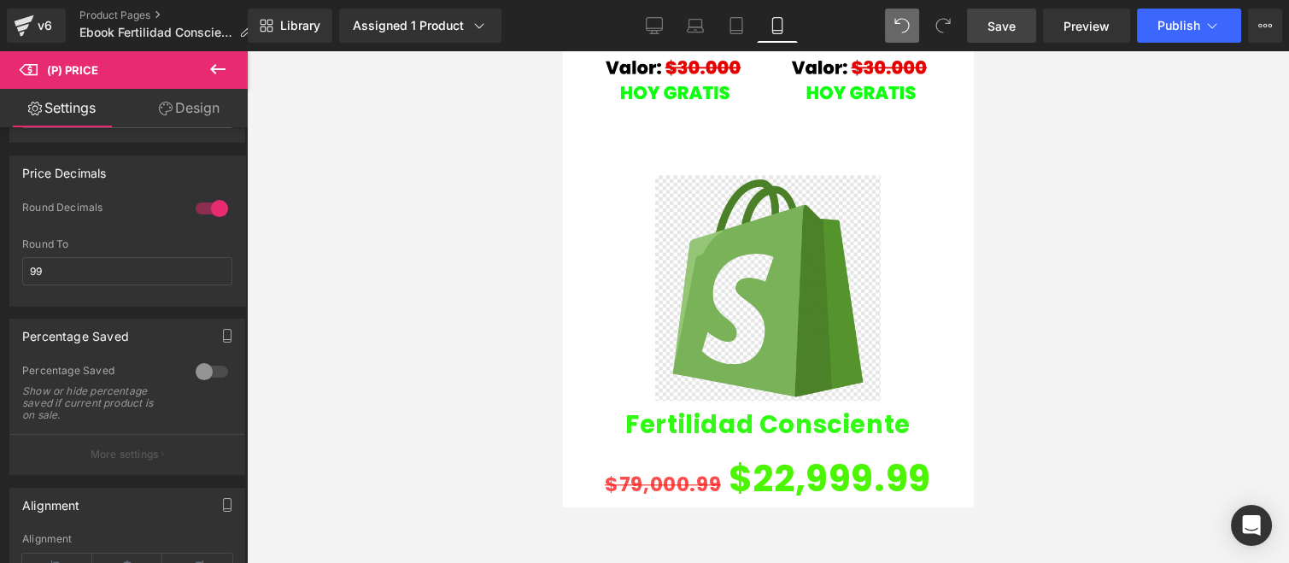
click at [214, 371] on div at bounding box center [211, 371] width 41 height 27
click at [210, 378] on div at bounding box center [211, 371] width 41 height 27
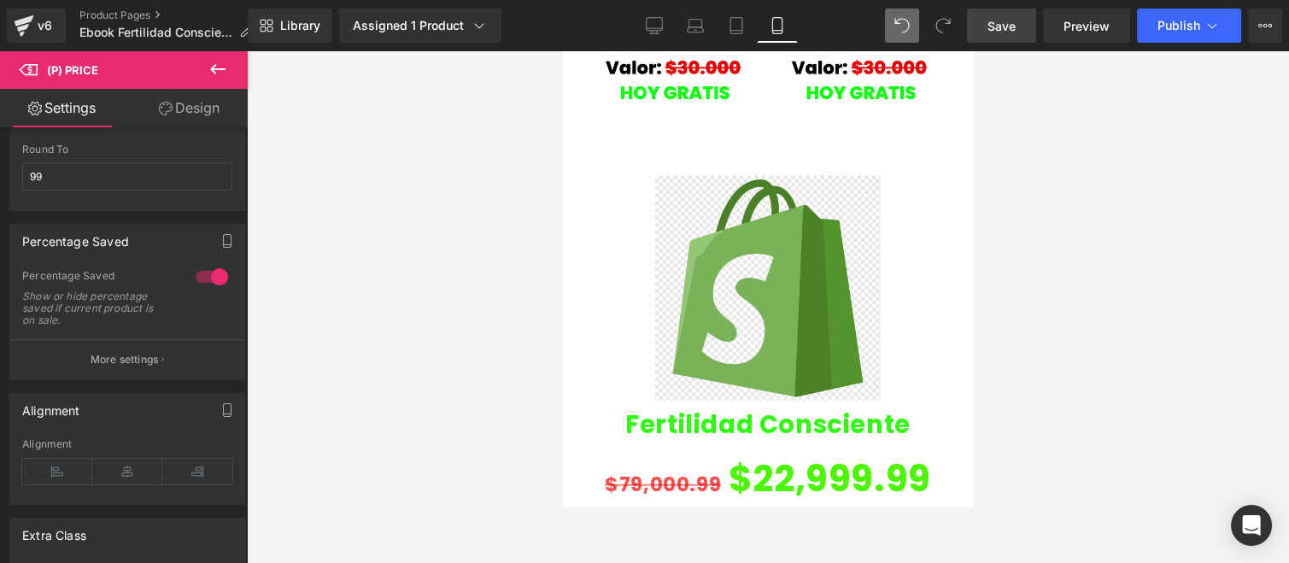
scroll to position [854, 0]
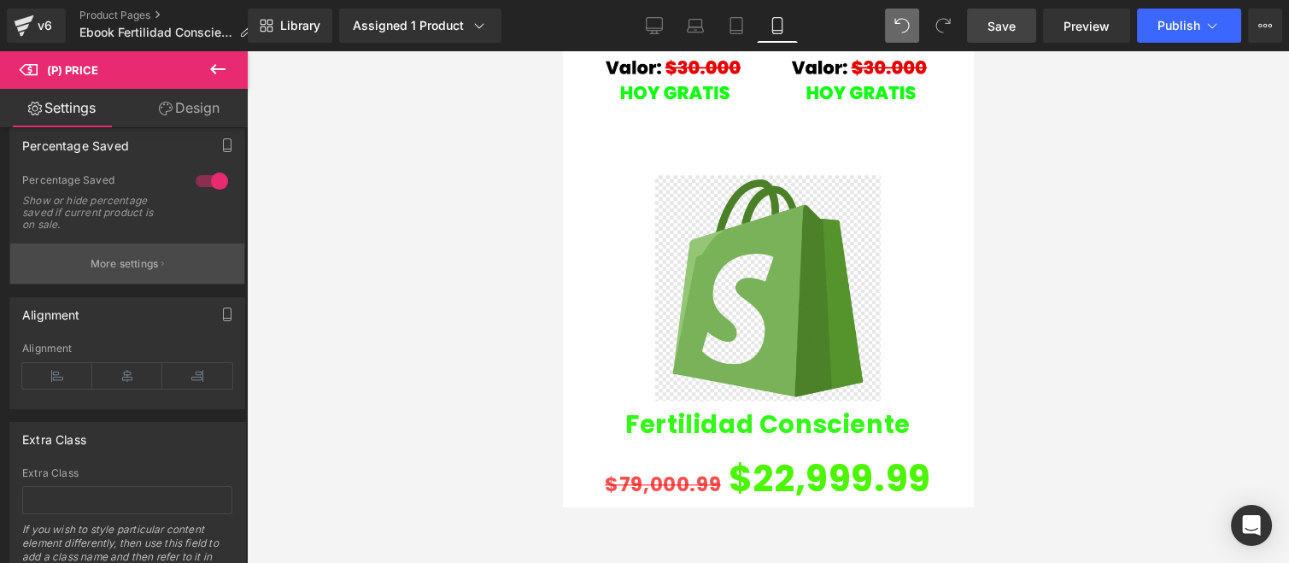
click at [140, 263] on p "More settings" at bounding box center [125, 263] width 68 height 15
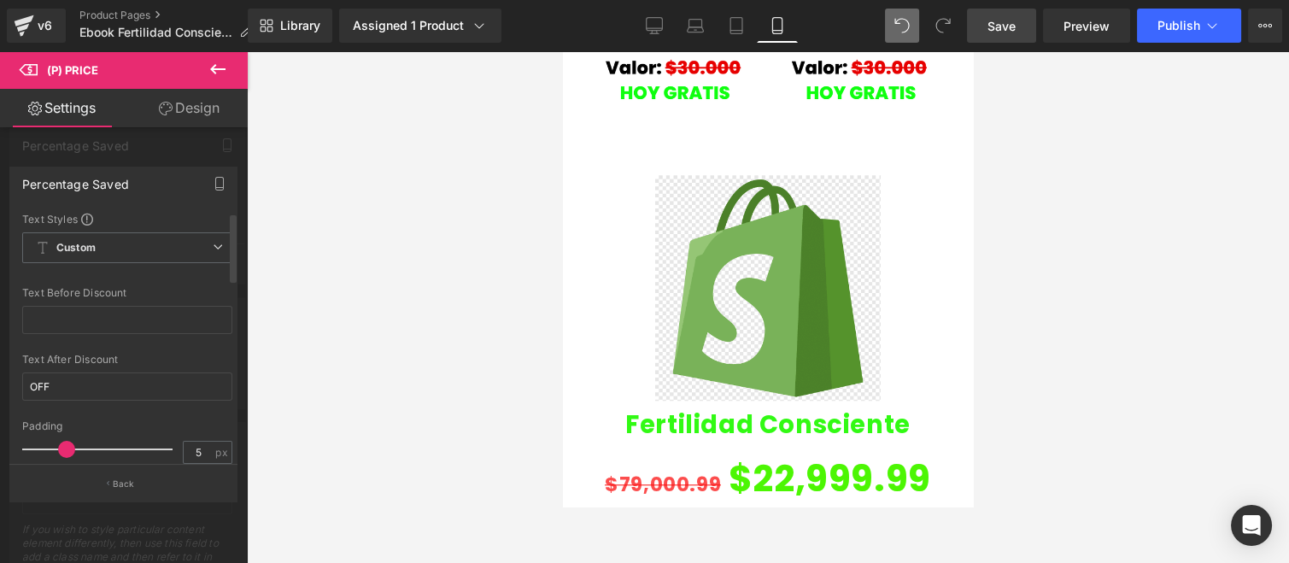
scroll to position [95, 0]
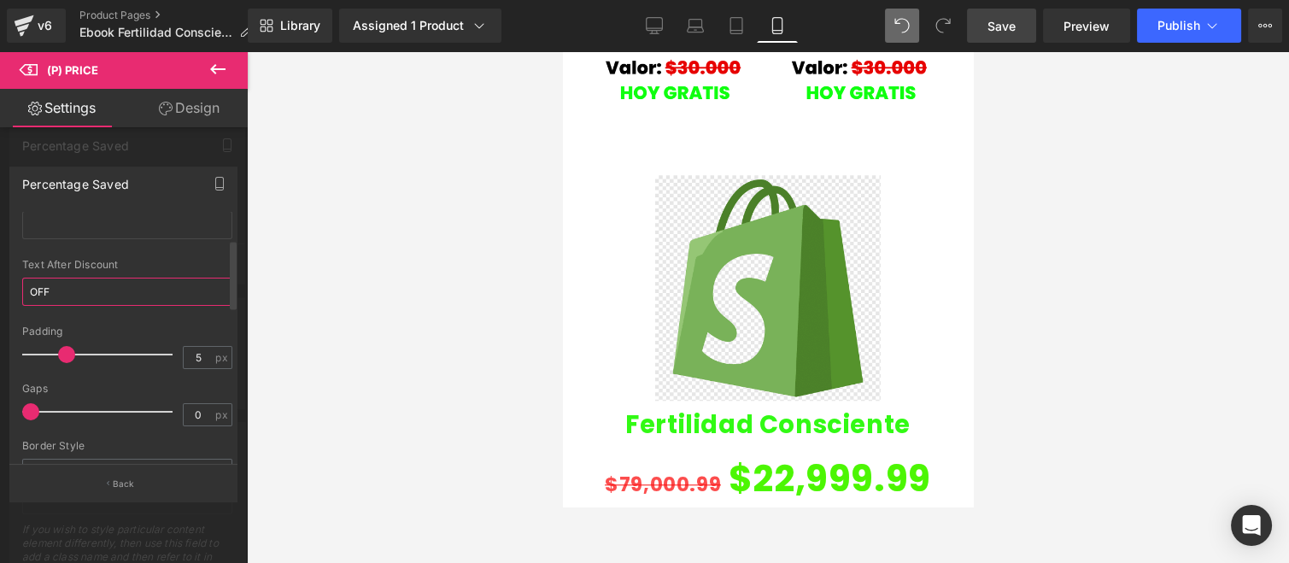
drag, startPoint x: 73, startPoint y: 288, endPoint x: 21, endPoint y: 294, distance: 52.5
click at [22, 294] on input "OFF" at bounding box center [127, 292] width 210 height 28
click at [189, 284] on input "descuento comprando ahora⚡" at bounding box center [127, 292] width 210 height 28
click at [169, 293] on input "descuento comprando ahora⚡" at bounding box center [127, 292] width 210 height 28
click at [188, 286] on input "descuento comprando ahora⚡" at bounding box center [127, 292] width 210 height 28
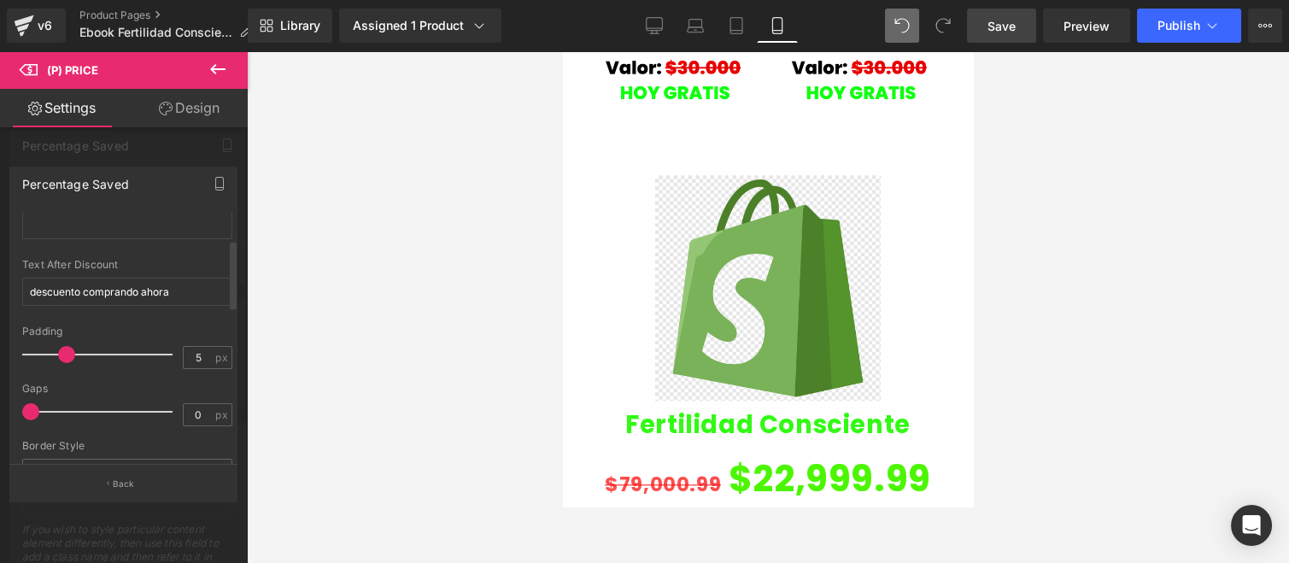
click at [62, 351] on span at bounding box center [66, 354] width 17 height 17
click at [27, 412] on span at bounding box center [34, 411] width 17 height 17
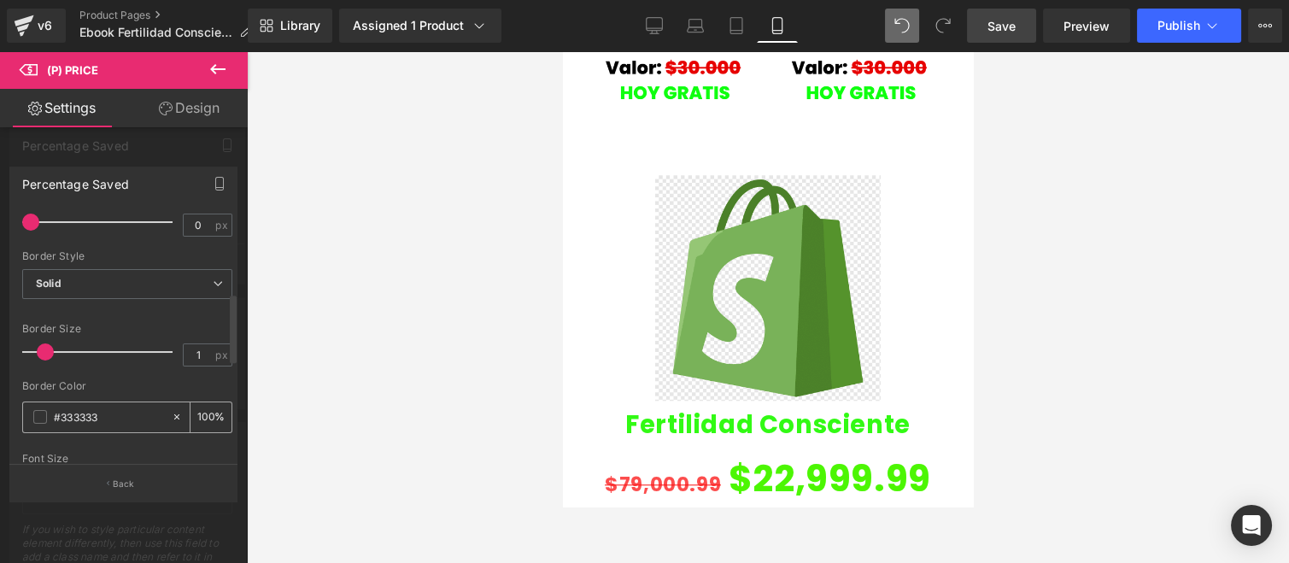
click at [32, 417] on div "#333333" at bounding box center [97, 417] width 148 height 30
click at [46, 419] on div "#333333" at bounding box center [97, 417] width 148 height 30
click at [41, 416] on span at bounding box center [40, 417] width 14 height 14
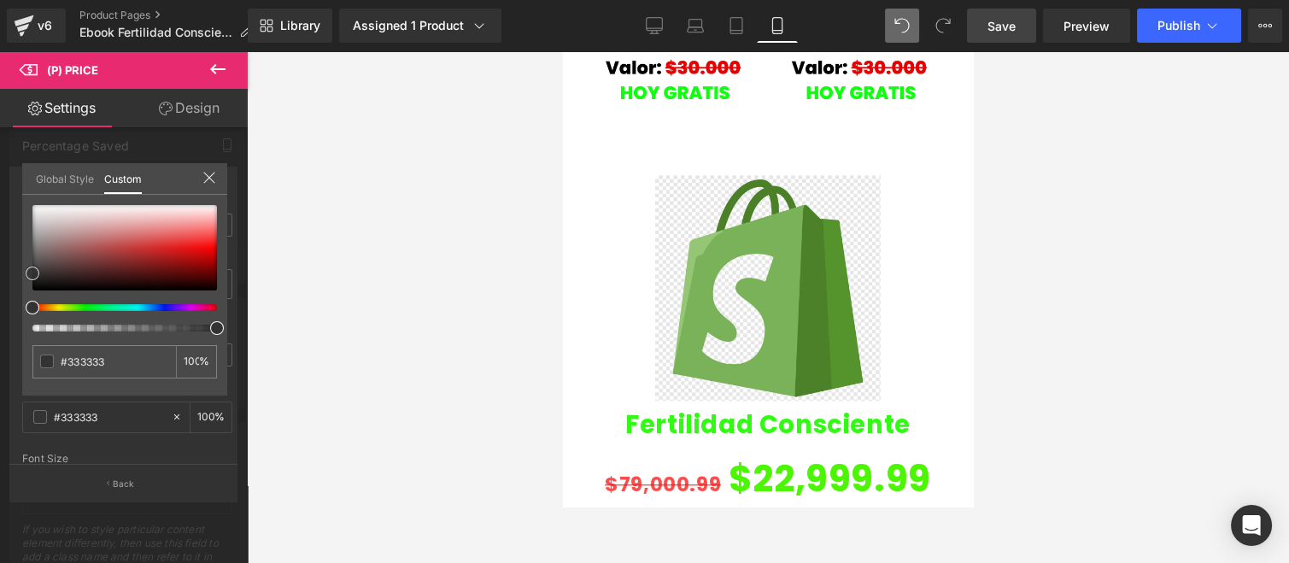
click at [156, 249] on div at bounding box center [124, 247] width 185 height 85
click at [173, 246] on div at bounding box center [124, 247] width 185 height 85
click at [79, 304] on div at bounding box center [118, 307] width 185 height 7
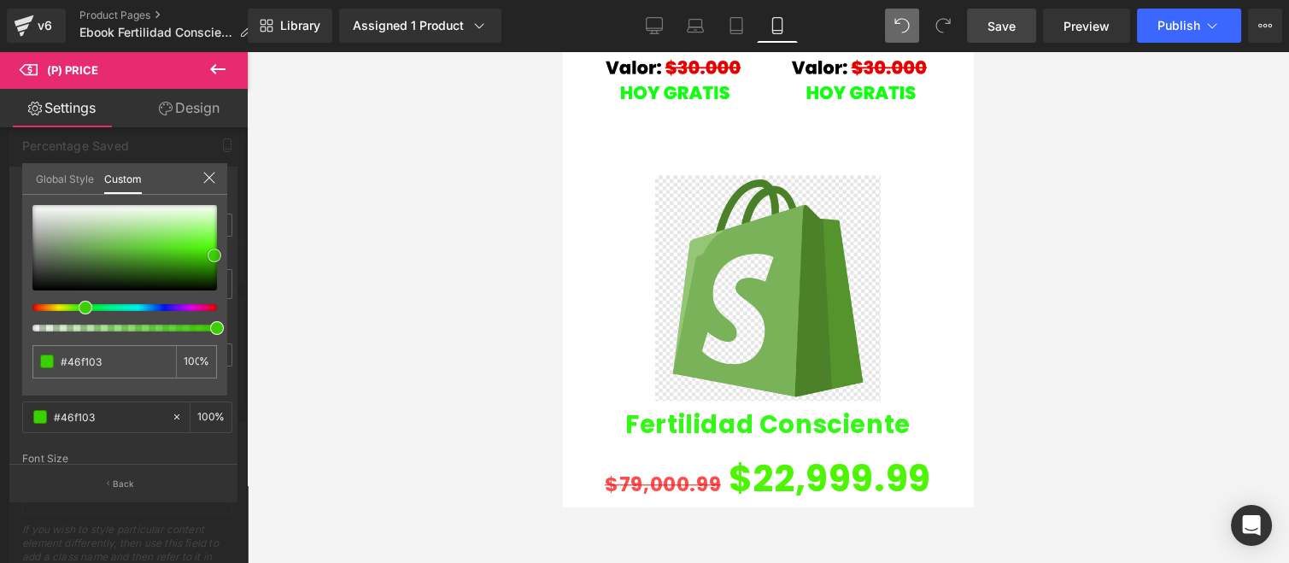
drag, startPoint x: 177, startPoint y: 244, endPoint x: 210, endPoint y: 258, distance: 36.0
click at [210, 258] on span at bounding box center [215, 256] width 14 height 14
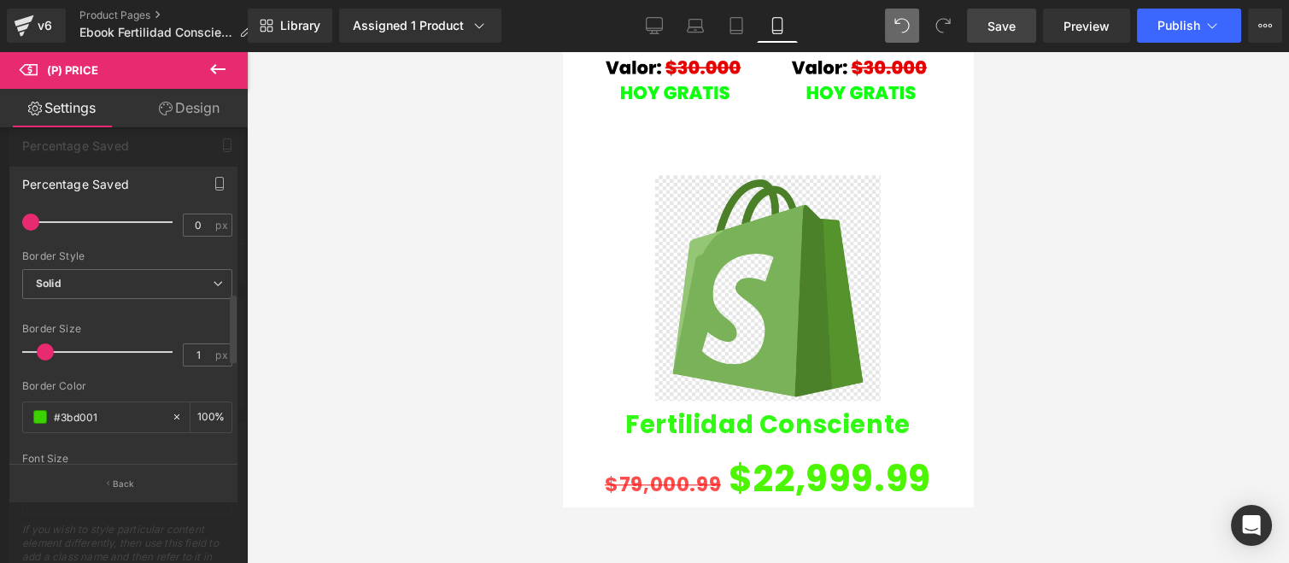
scroll to position [379, 0]
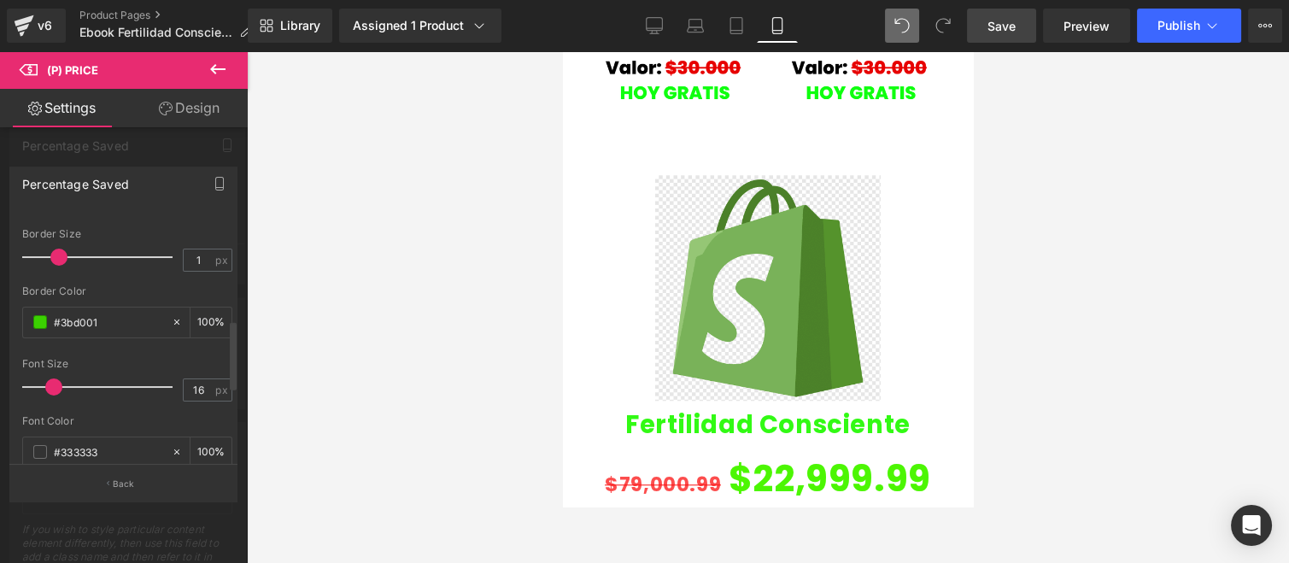
drag, startPoint x: 47, startPoint y: 259, endPoint x: 56, endPoint y: 257, distance: 9.6
click at [54, 257] on span at bounding box center [58, 257] width 17 height 17
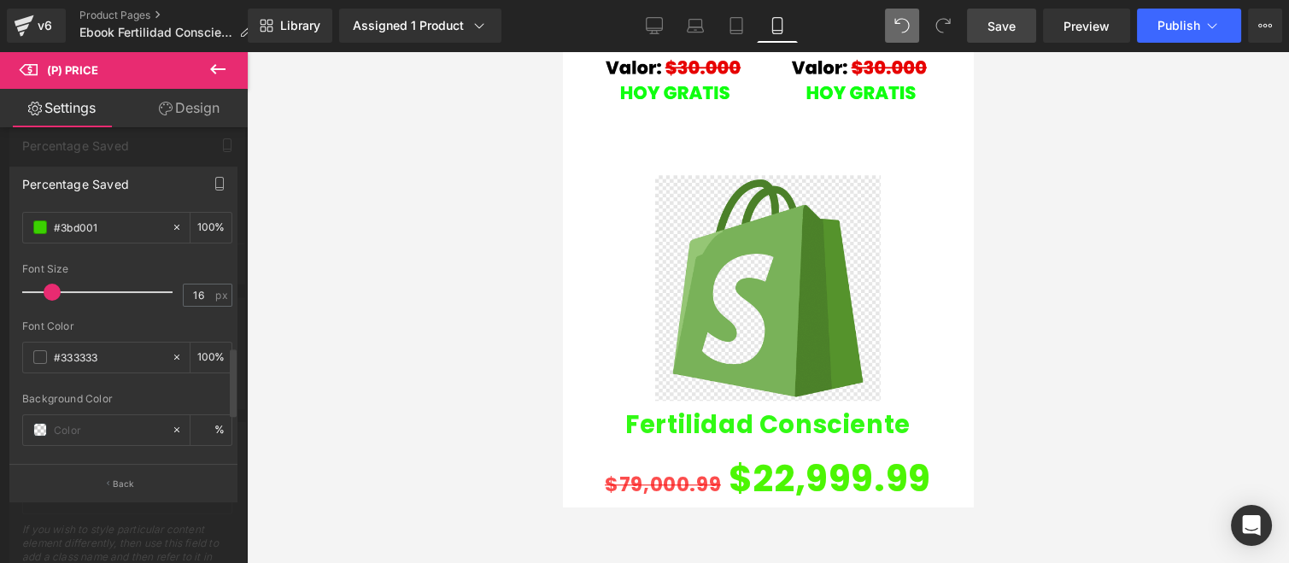
click at [51, 284] on span at bounding box center [52, 292] width 17 height 17
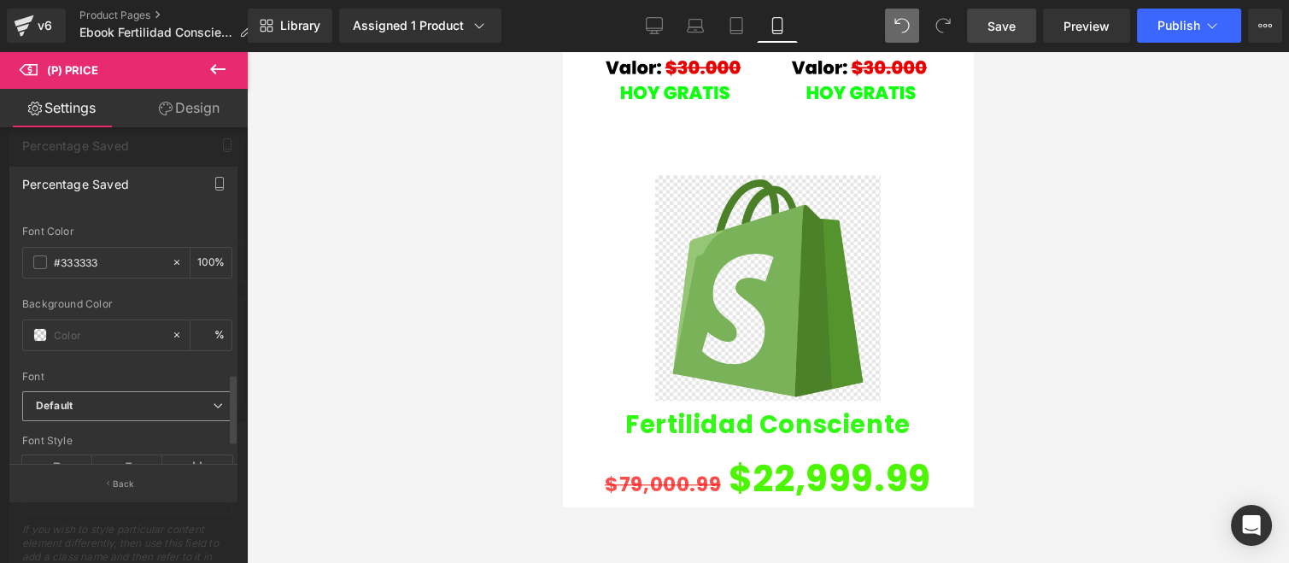
scroll to position [630, 0]
click at [108, 338] on span "Default" at bounding box center [127, 353] width 210 height 30
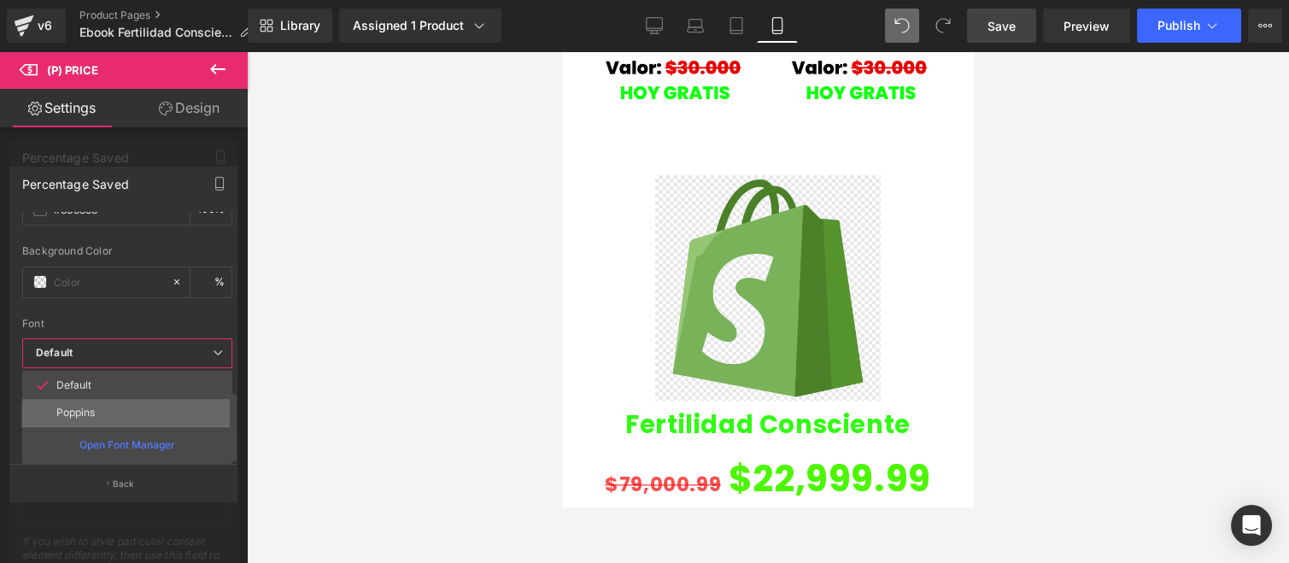
click at [91, 407] on p "Poppins" at bounding box center [75, 413] width 38 height 12
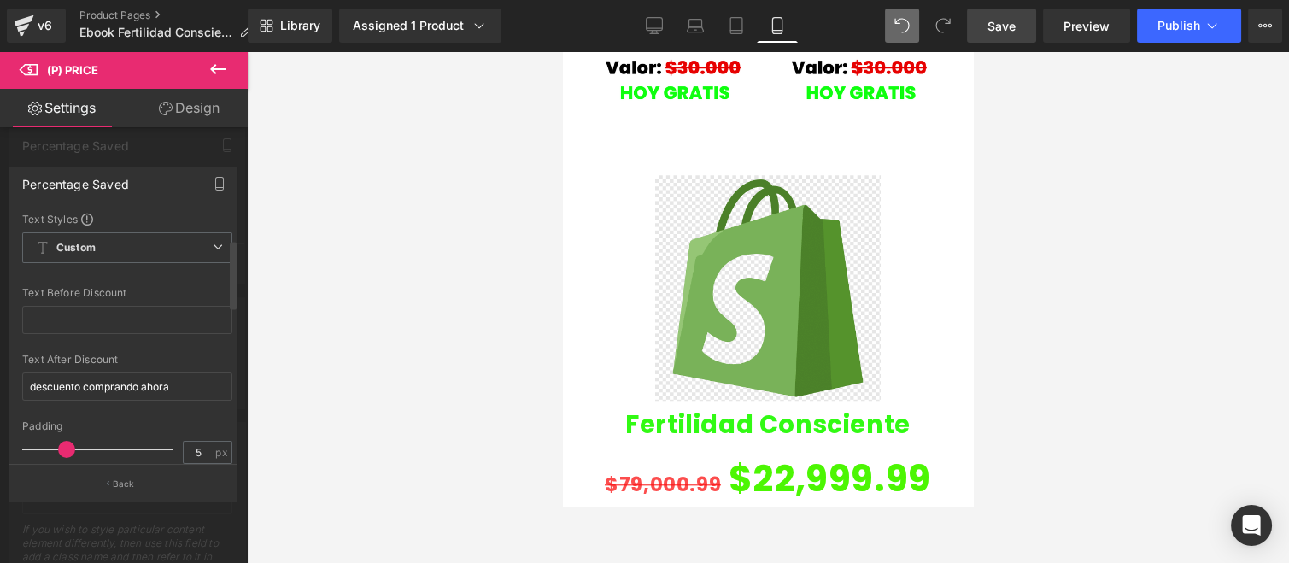
scroll to position [95, 0]
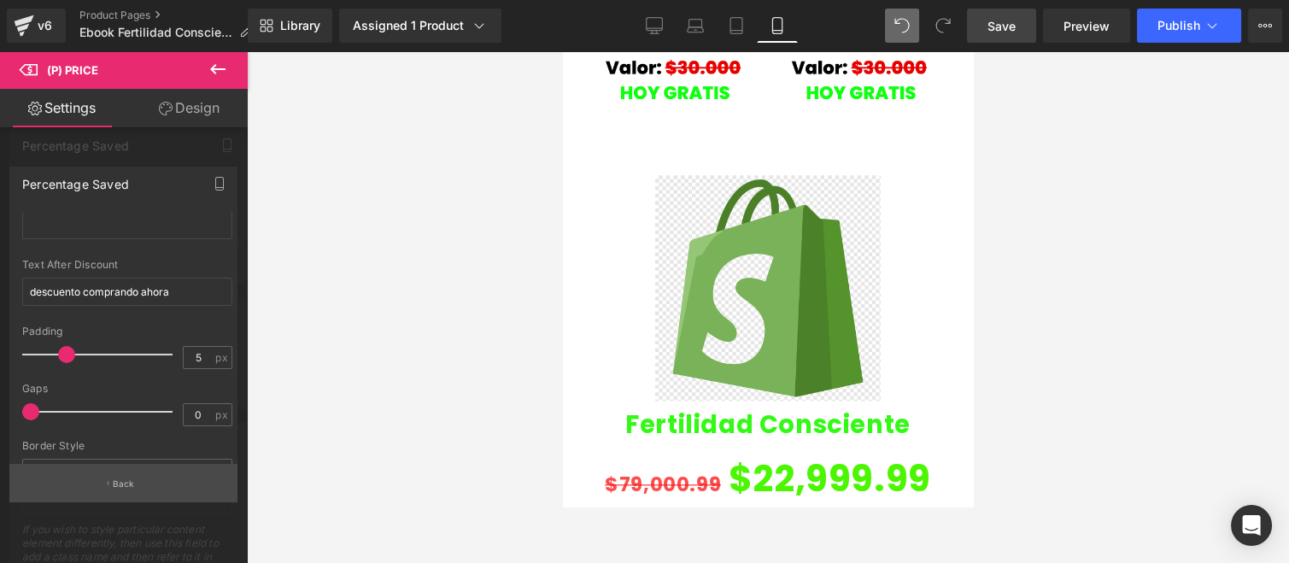
click at [117, 501] on button "Back" at bounding box center [123, 483] width 228 height 38
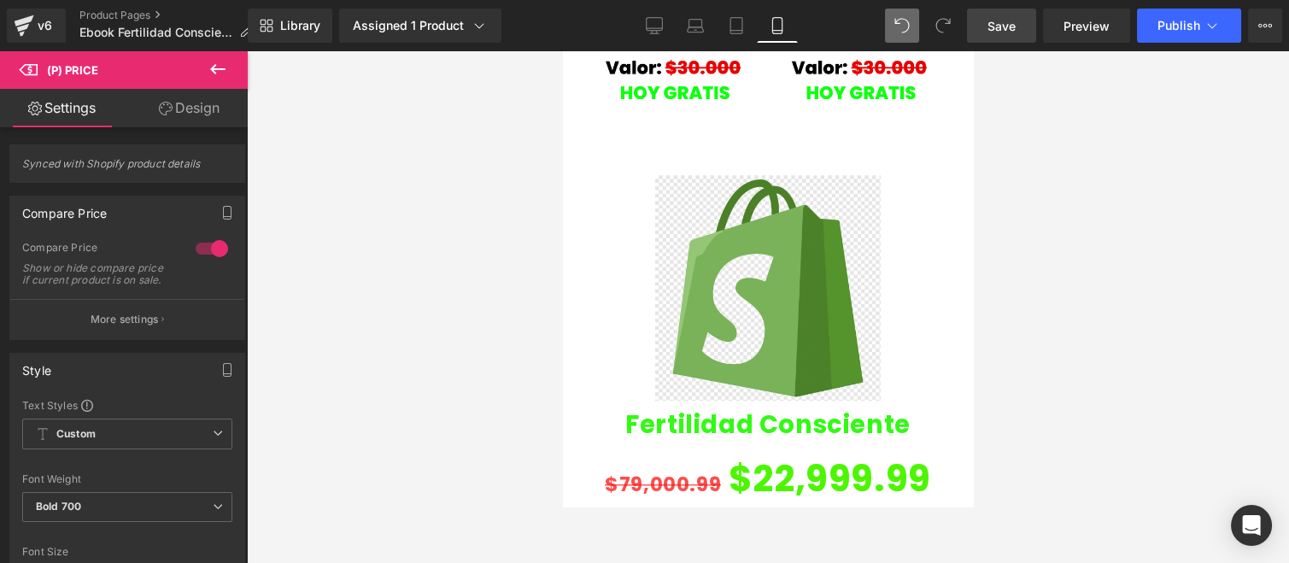
scroll to position [3132, 0]
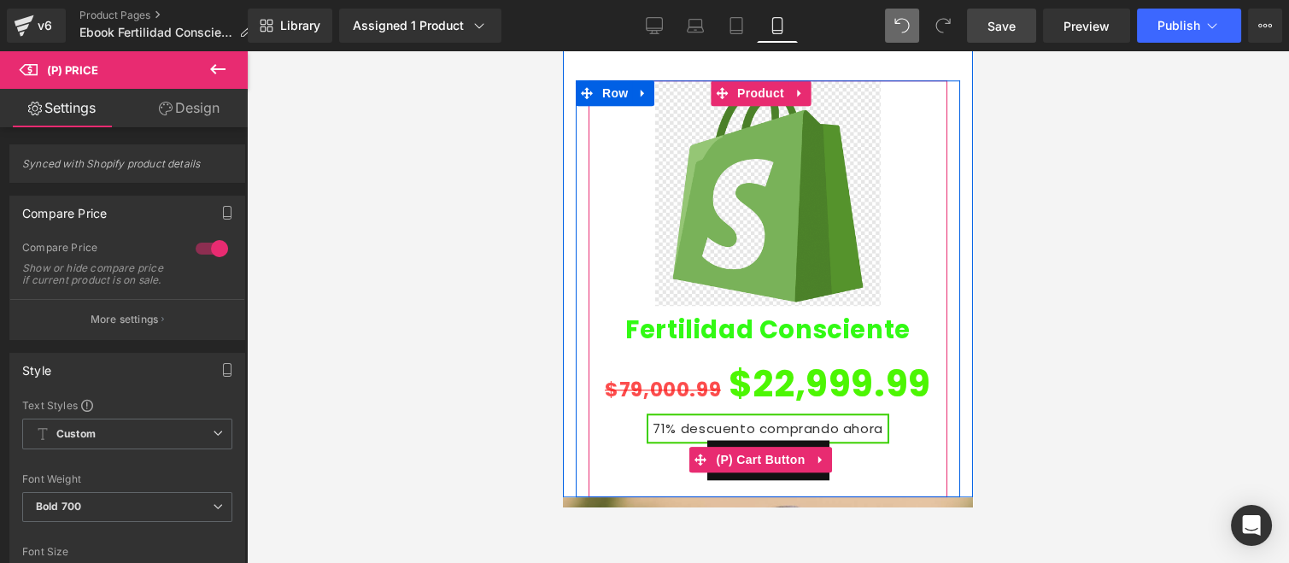
click at [765, 447] on span "(P) Cart Button" at bounding box center [760, 460] width 97 height 26
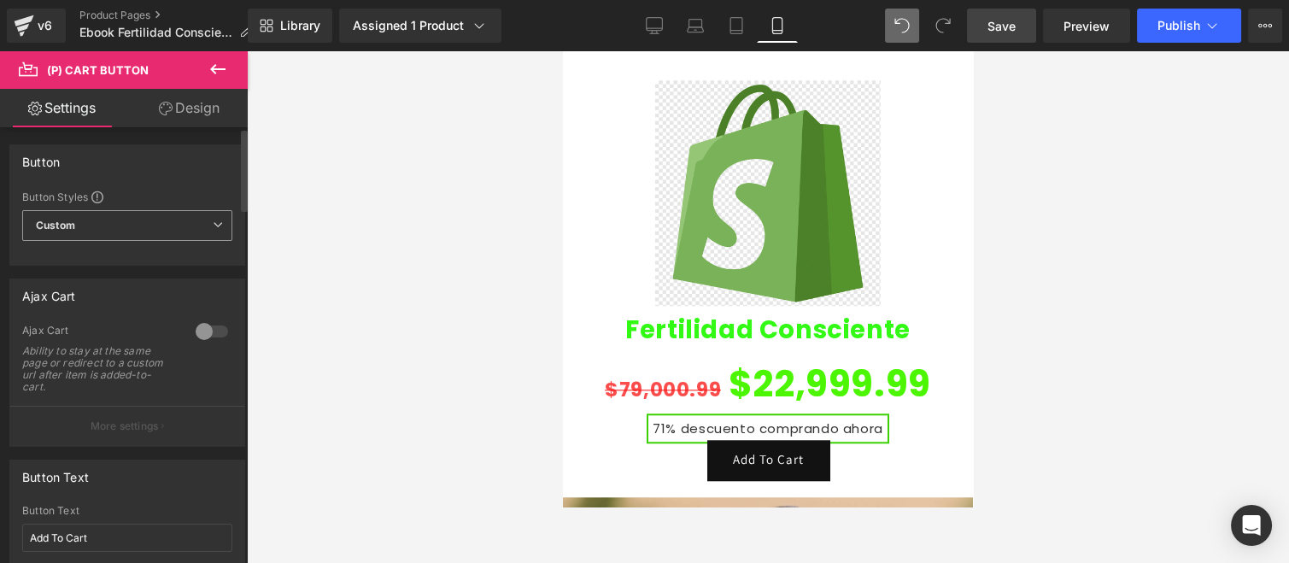
click at [112, 231] on span "Custom Setup Global Style" at bounding box center [127, 225] width 210 height 31
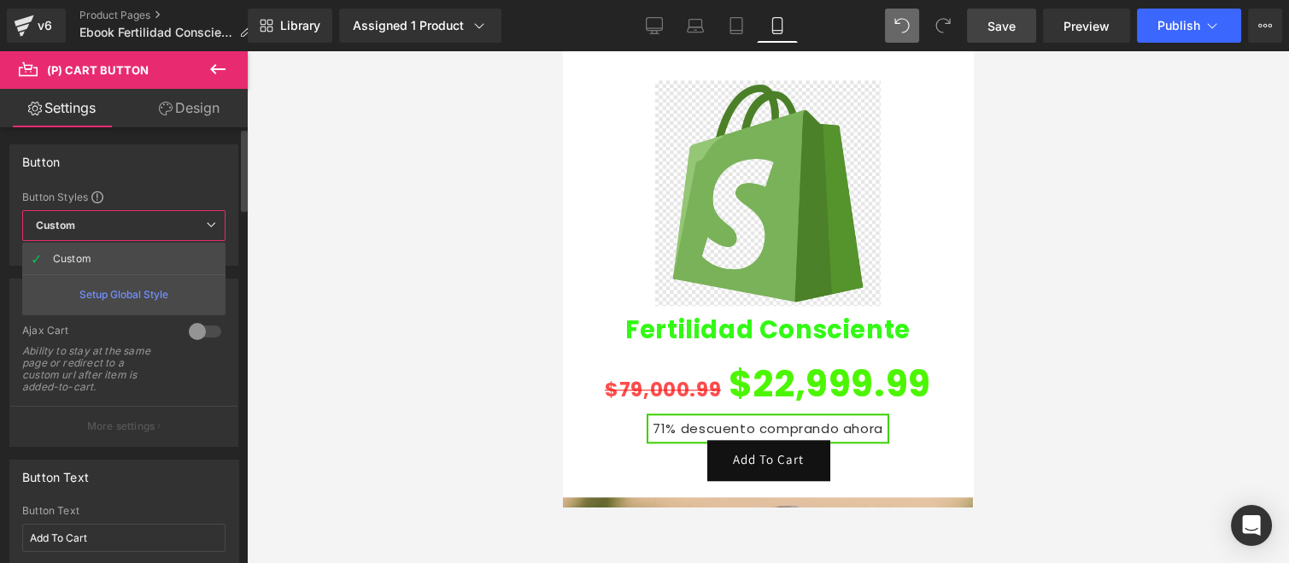
click at [122, 229] on span "Custom Setup Global Style" at bounding box center [123, 225] width 203 height 31
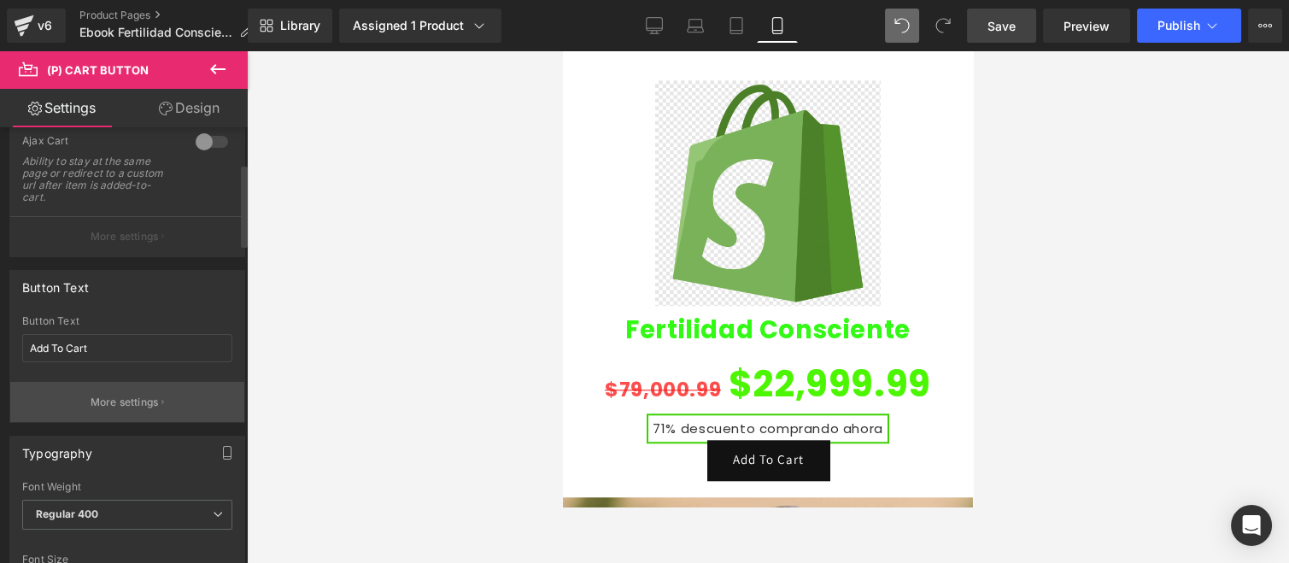
scroll to position [284, 0]
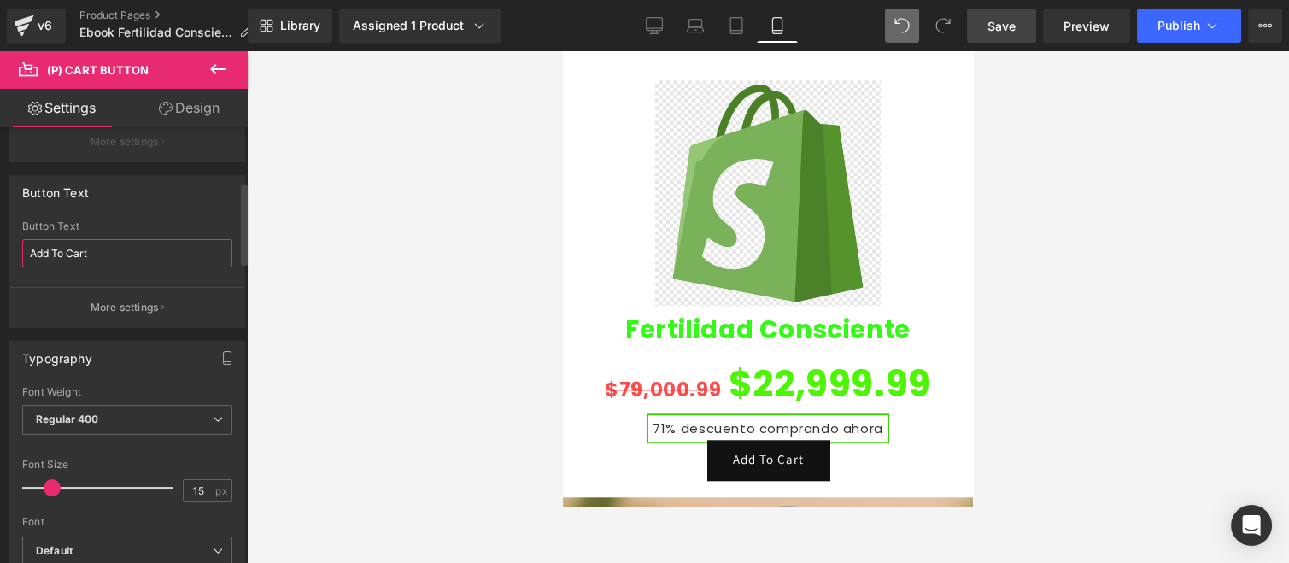
drag, startPoint x: 145, startPoint y: 246, endPoint x: 0, endPoint y: 168, distance: 164.7
click at [0, 174] on html "(P) Cart Button You are previewing how the will restyle your page. You can not …" at bounding box center [644, 281] width 1289 height 563
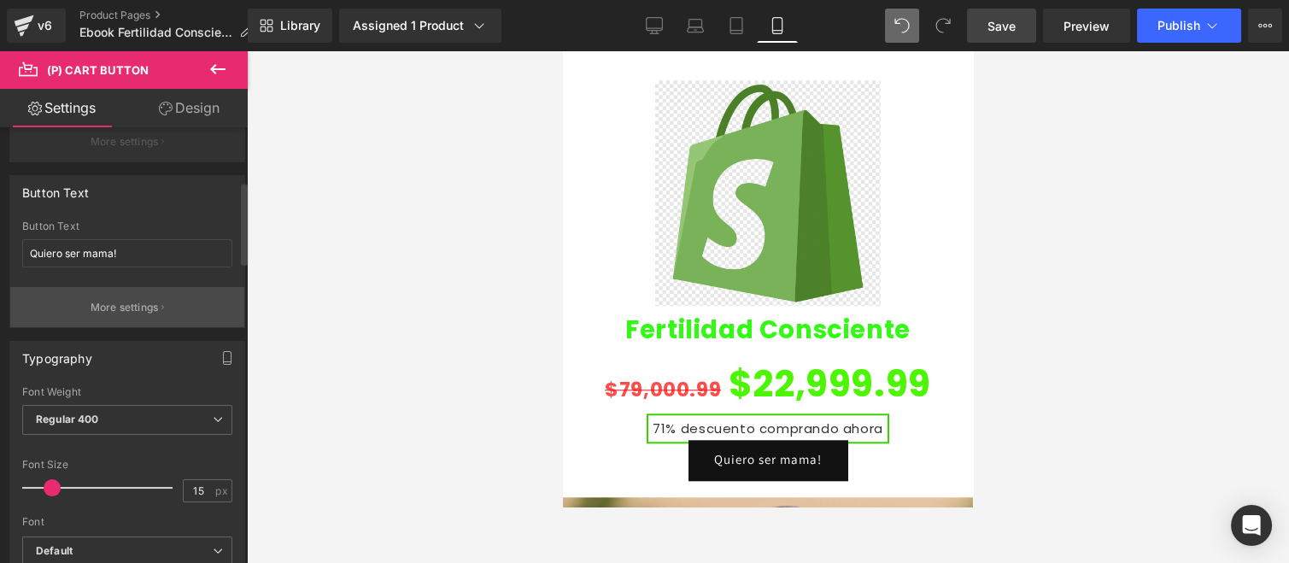
click at [130, 288] on button "More settings" at bounding box center [127, 307] width 234 height 40
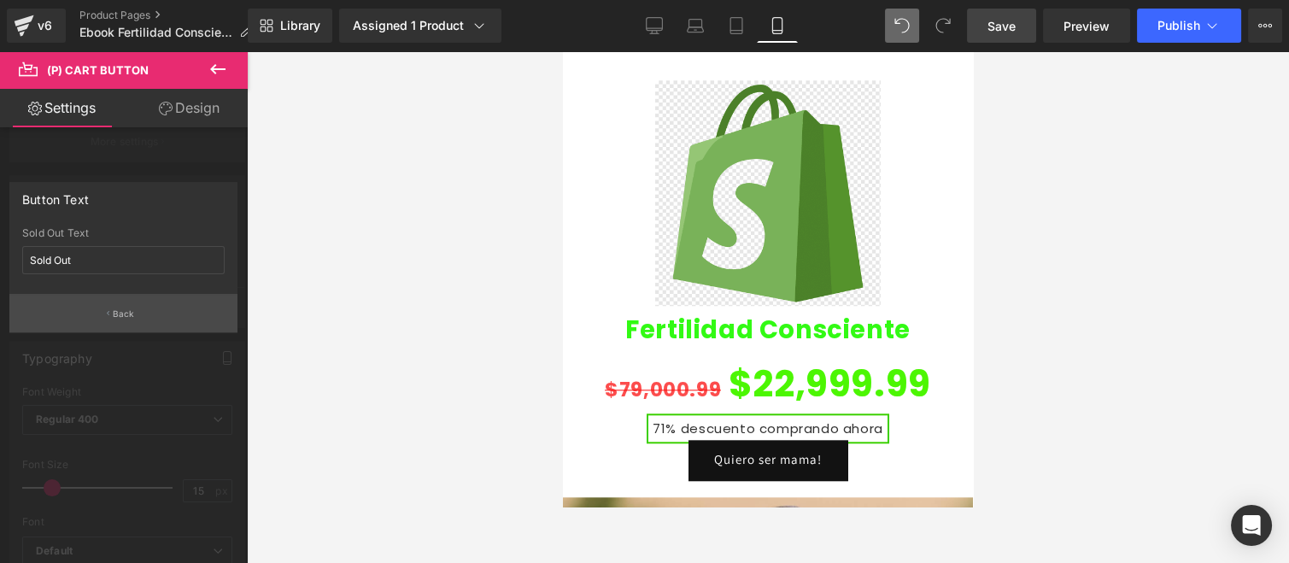
click at [135, 306] on button "Back" at bounding box center [123, 313] width 228 height 38
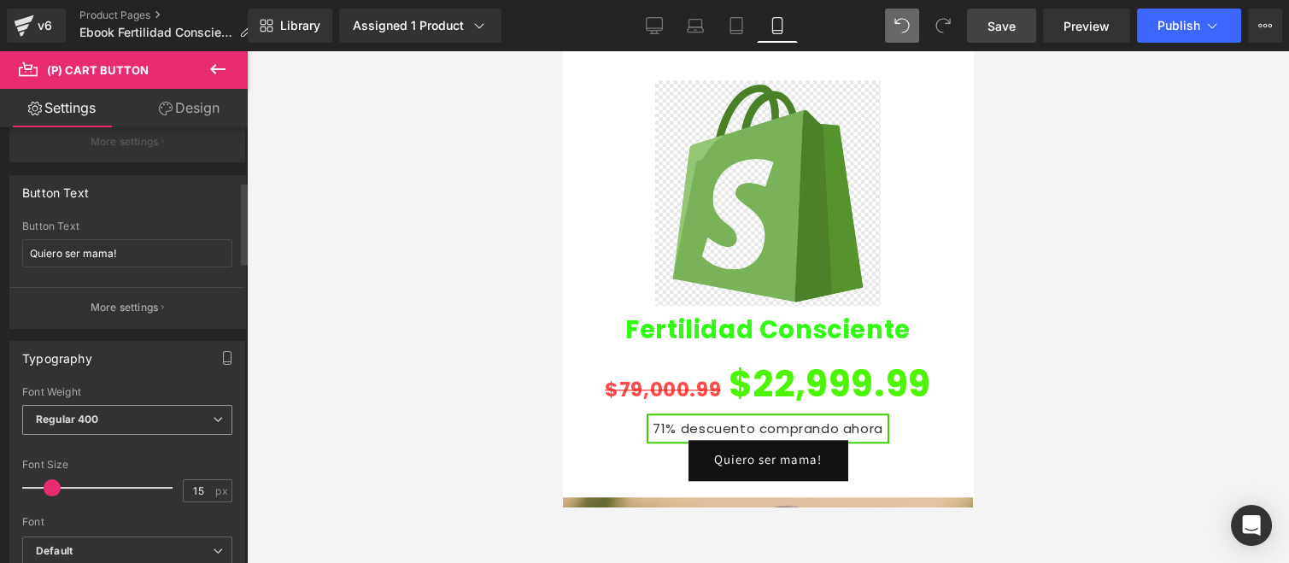
scroll to position [379, 0]
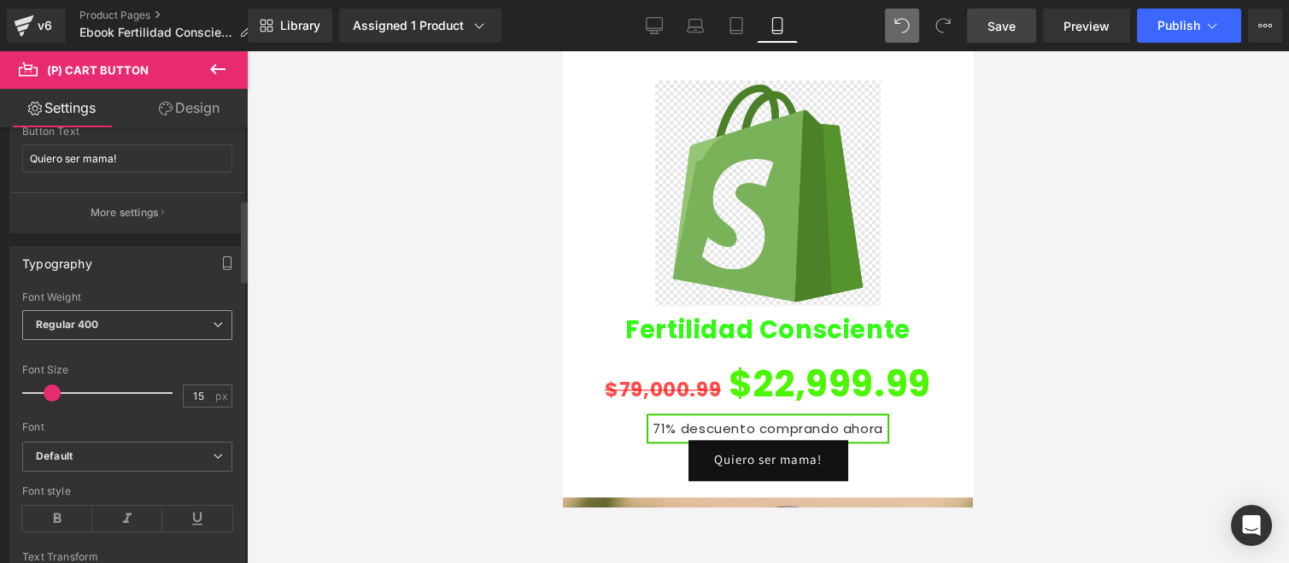
click at [134, 323] on span "Regular 400" at bounding box center [127, 325] width 210 height 30
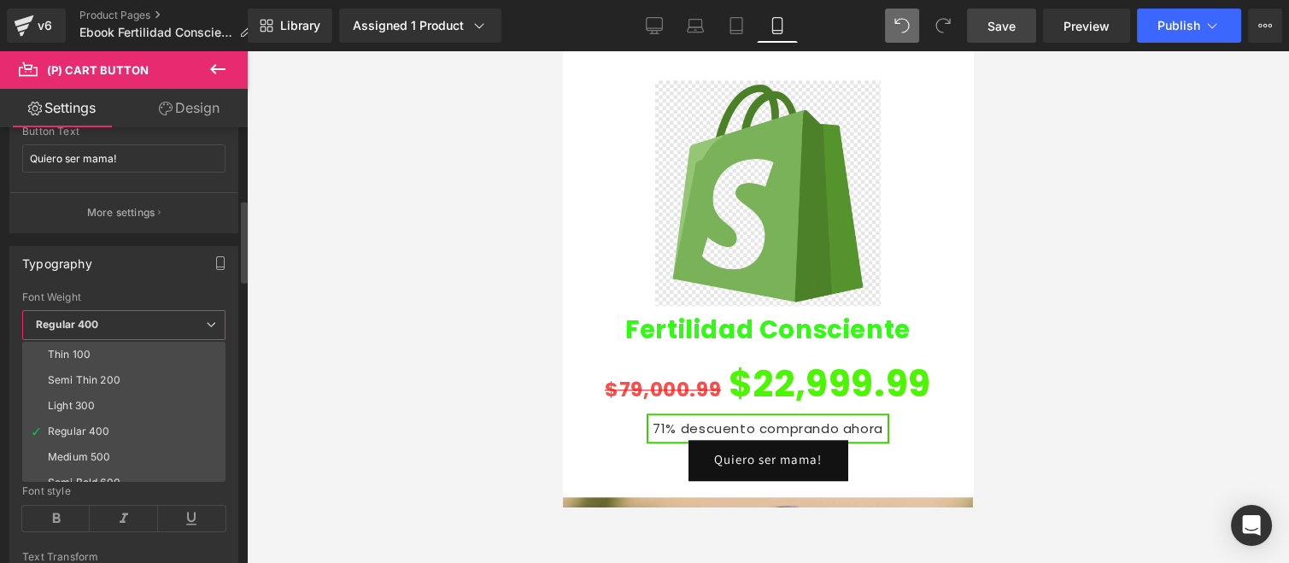
scroll to position [141, 0]
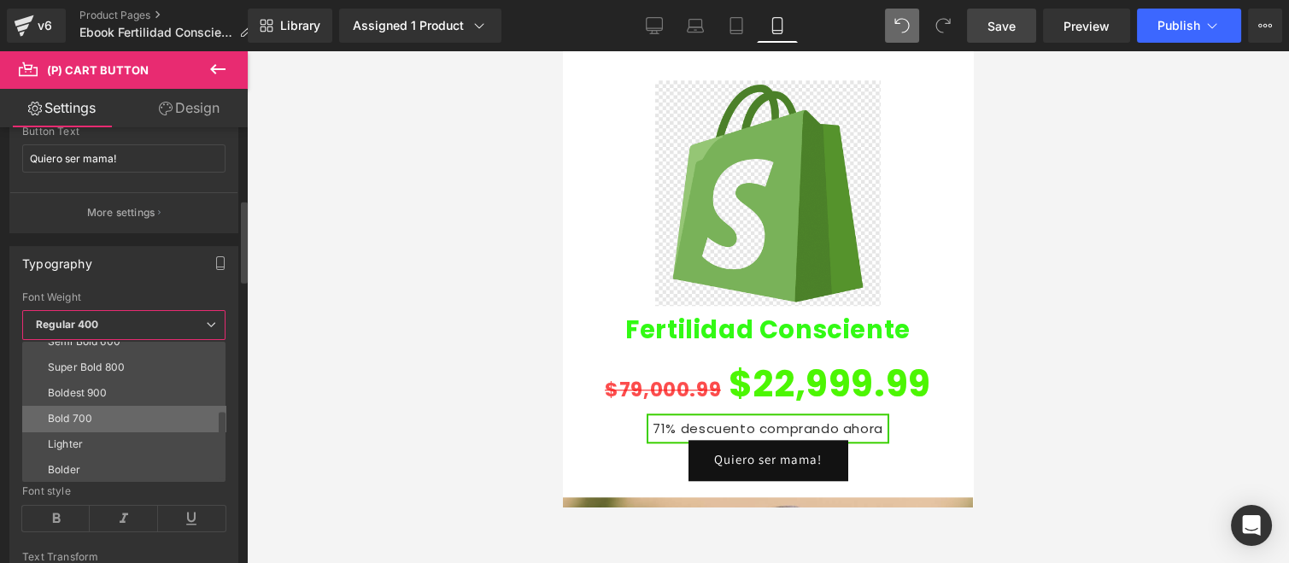
click at [96, 414] on li "Bold 700" at bounding box center [127, 419] width 211 height 26
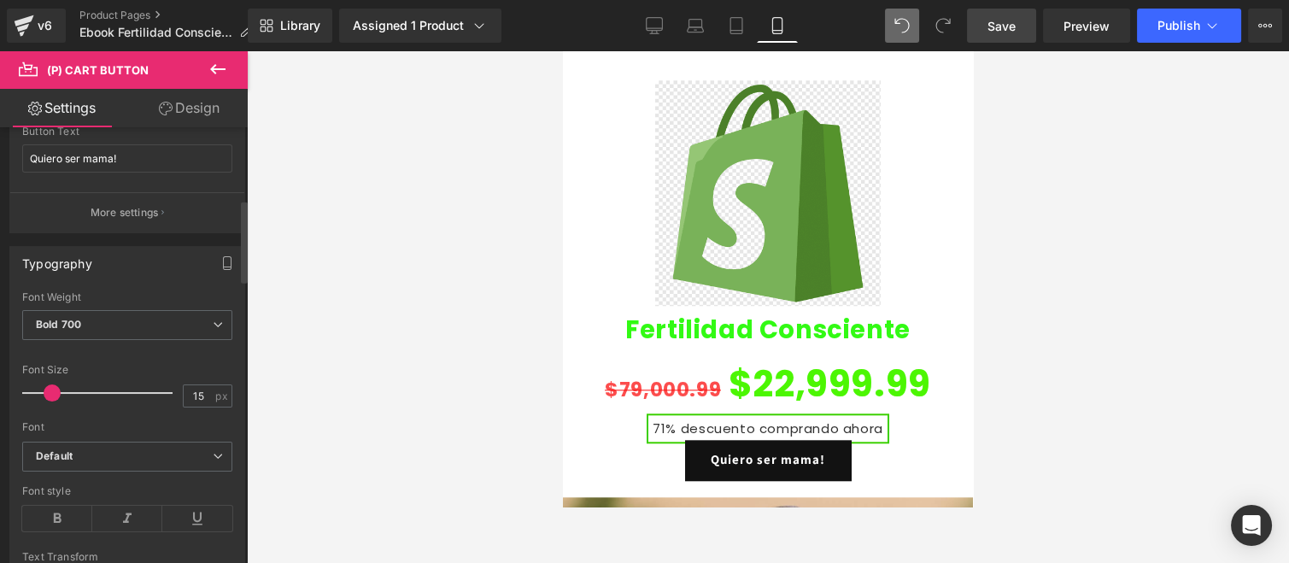
scroll to position [569, 0]
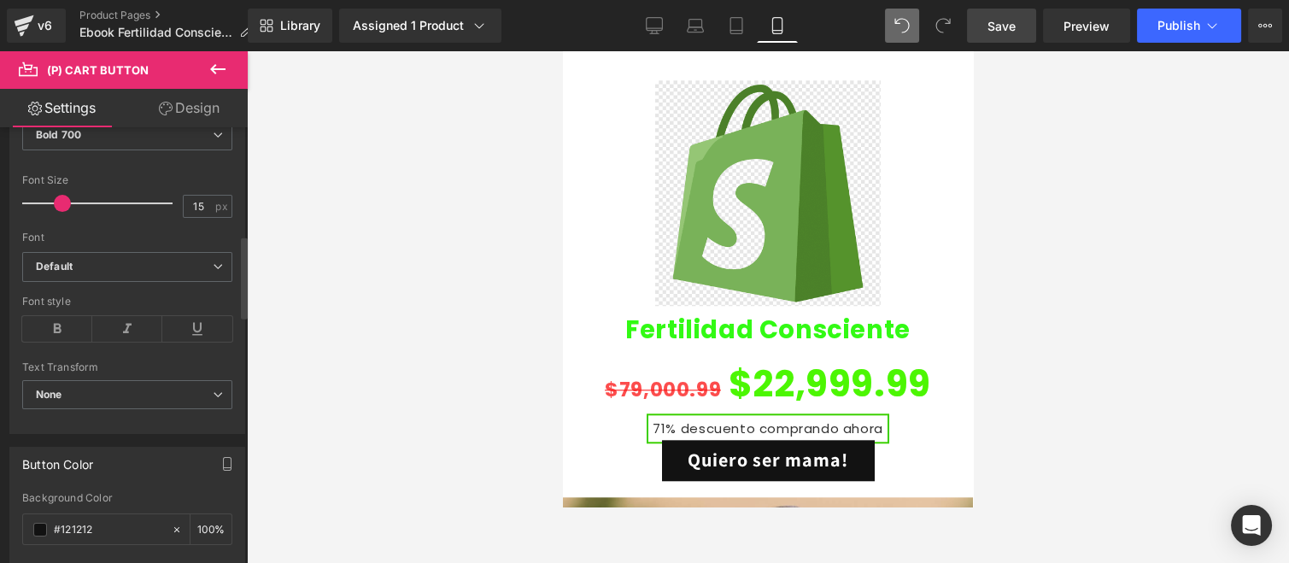
drag, startPoint x: 53, startPoint y: 199, endPoint x: 62, endPoint y: 199, distance: 9.4
click at [62, 199] on span at bounding box center [62, 203] width 17 height 17
click at [86, 260] on b "Default" at bounding box center [124, 267] width 177 height 15
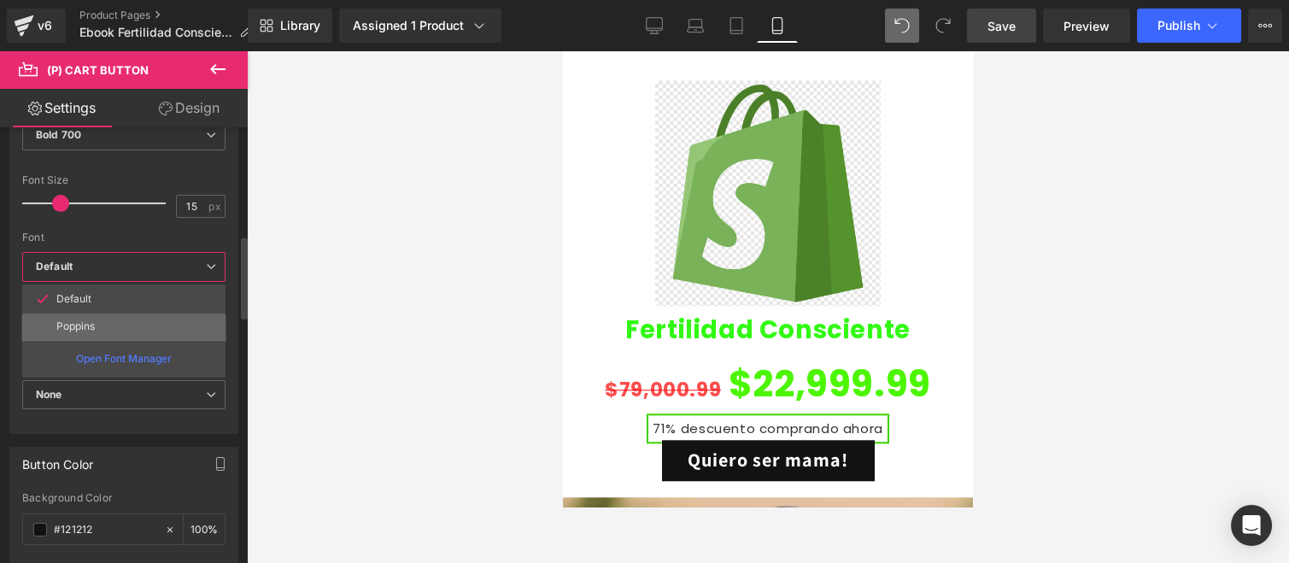
click at [94, 313] on li "Poppins" at bounding box center [123, 326] width 203 height 27
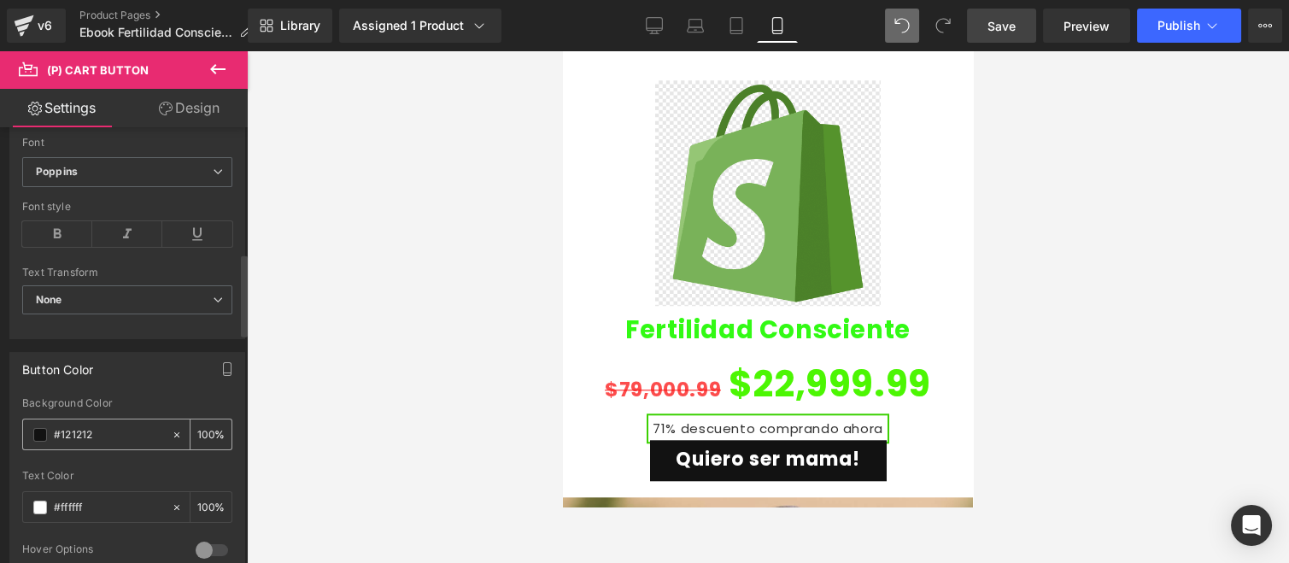
scroll to position [759, 0]
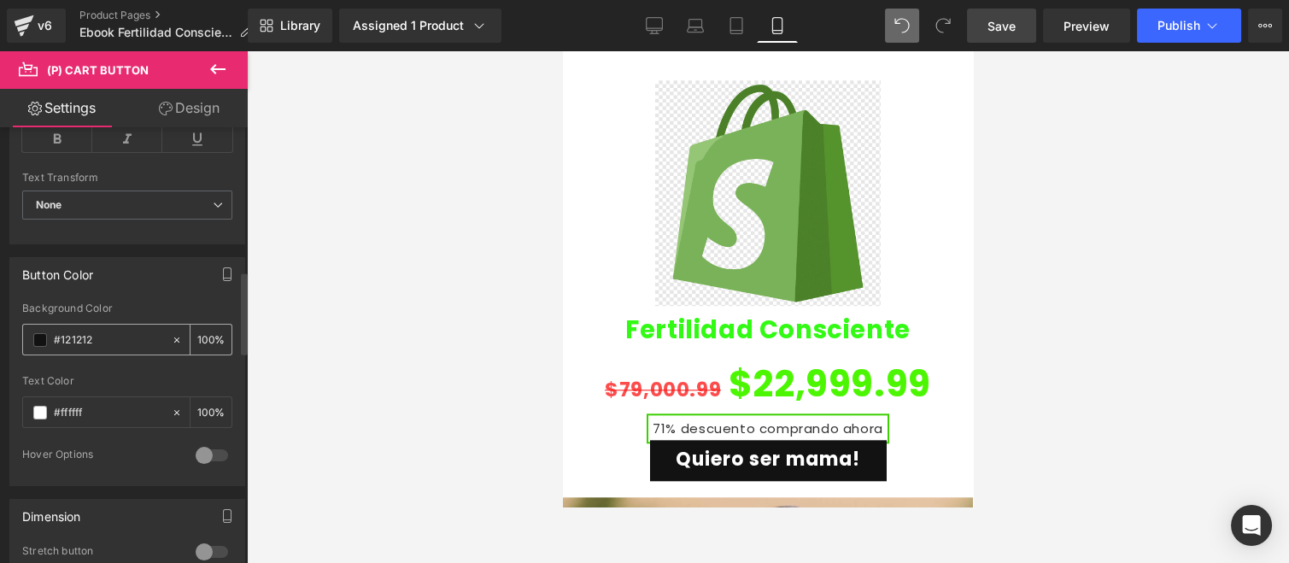
click at [41, 337] on span at bounding box center [40, 340] width 14 height 14
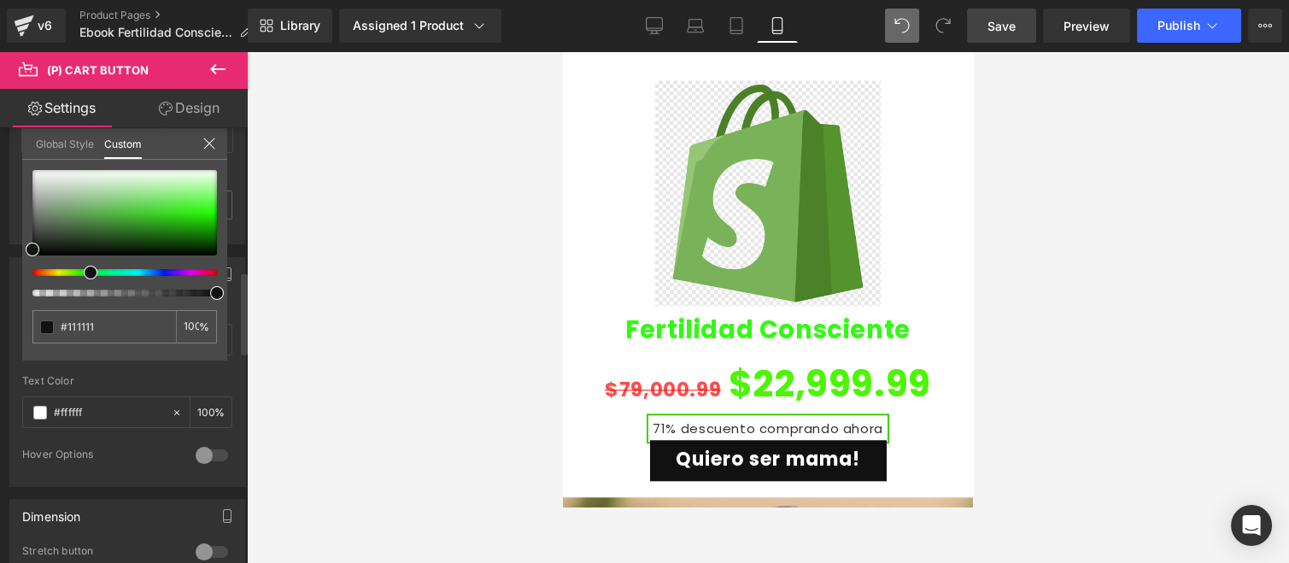
click at [84, 271] on div at bounding box center [118, 272] width 185 height 7
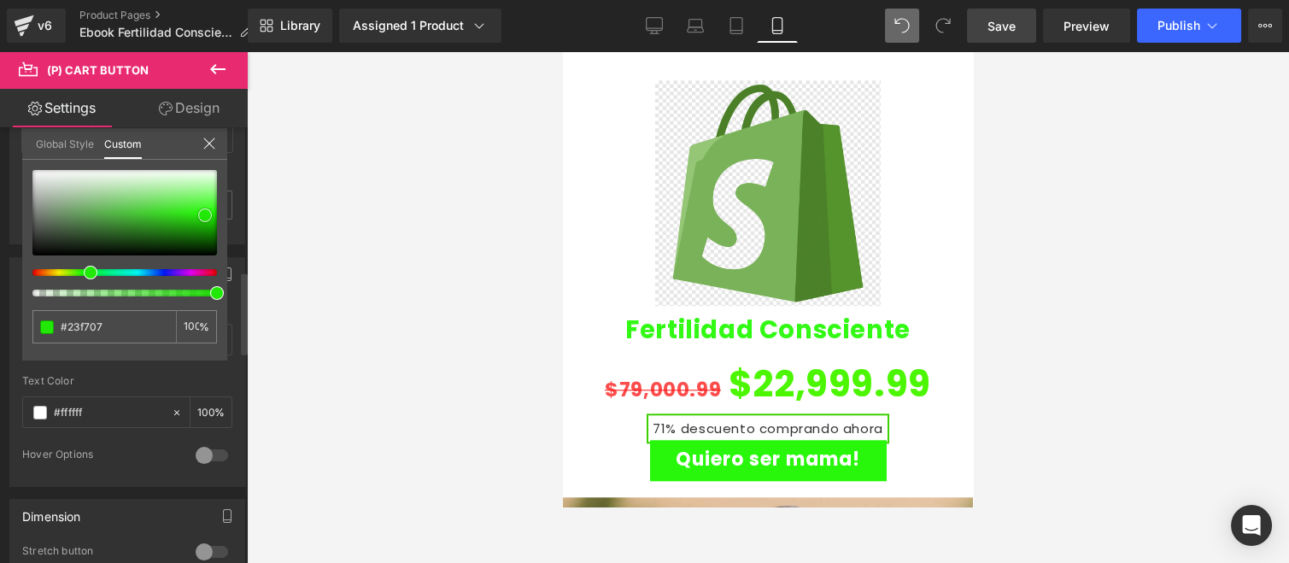
drag, startPoint x: 188, startPoint y: 212, endPoint x: 205, endPoint y: 214, distance: 17.3
click at [205, 214] on div at bounding box center [124, 212] width 185 height 85
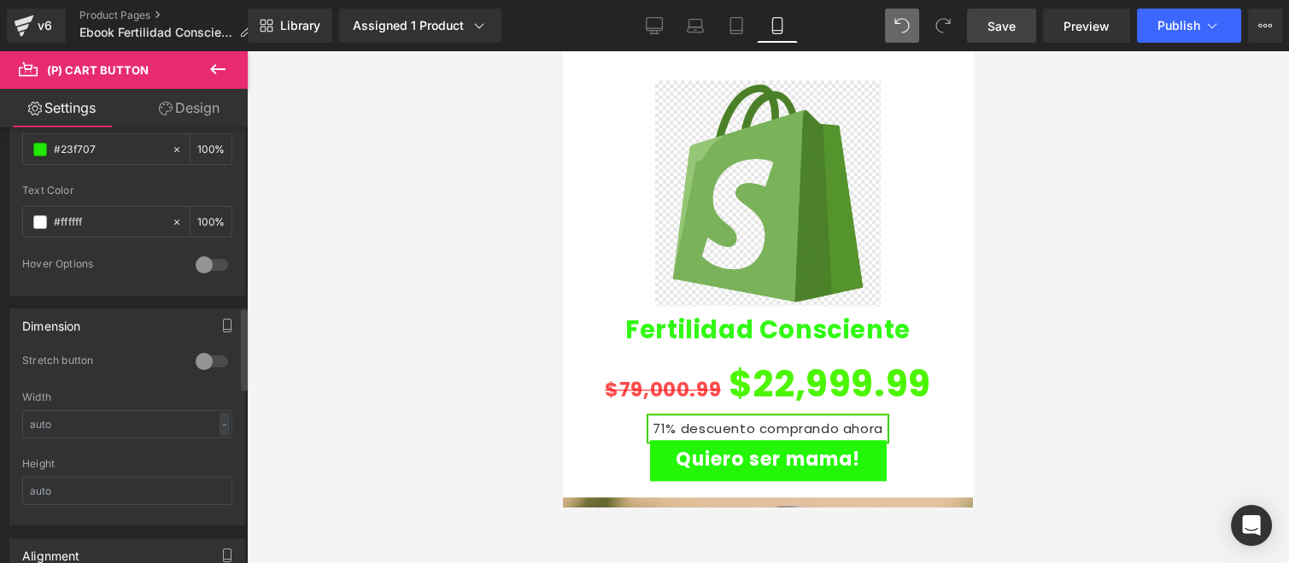
scroll to position [1044, 0]
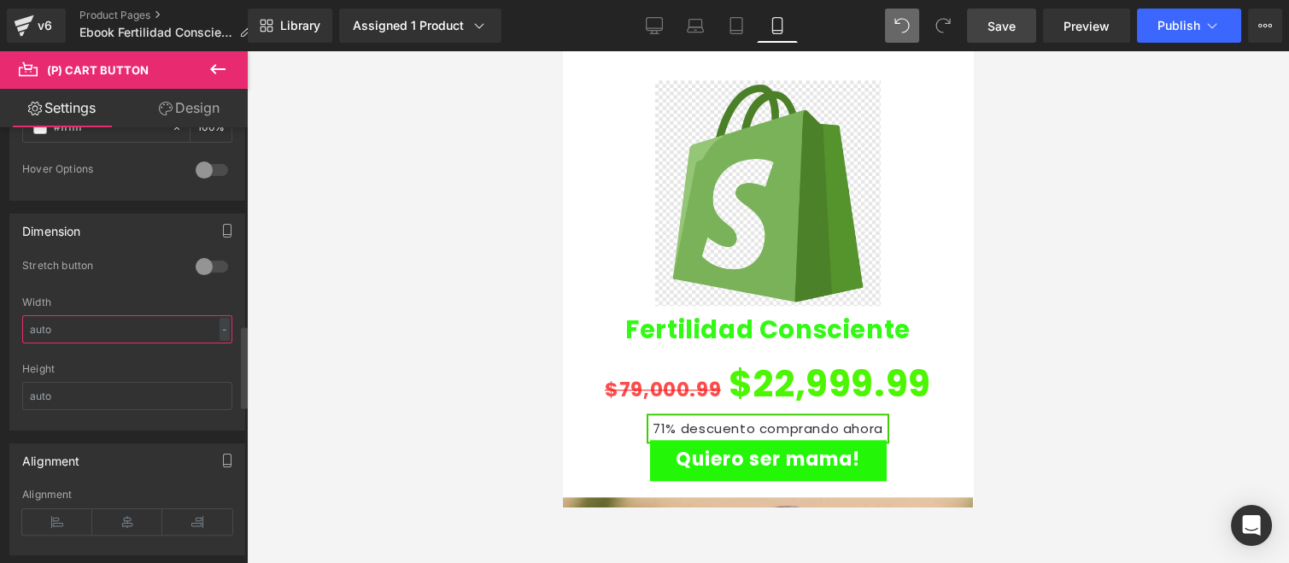
click at [138, 325] on input "text" at bounding box center [127, 329] width 210 height 28
click at [169, 269] on div "Stretch button" at bounding box center [100, 268] width 156 height 18
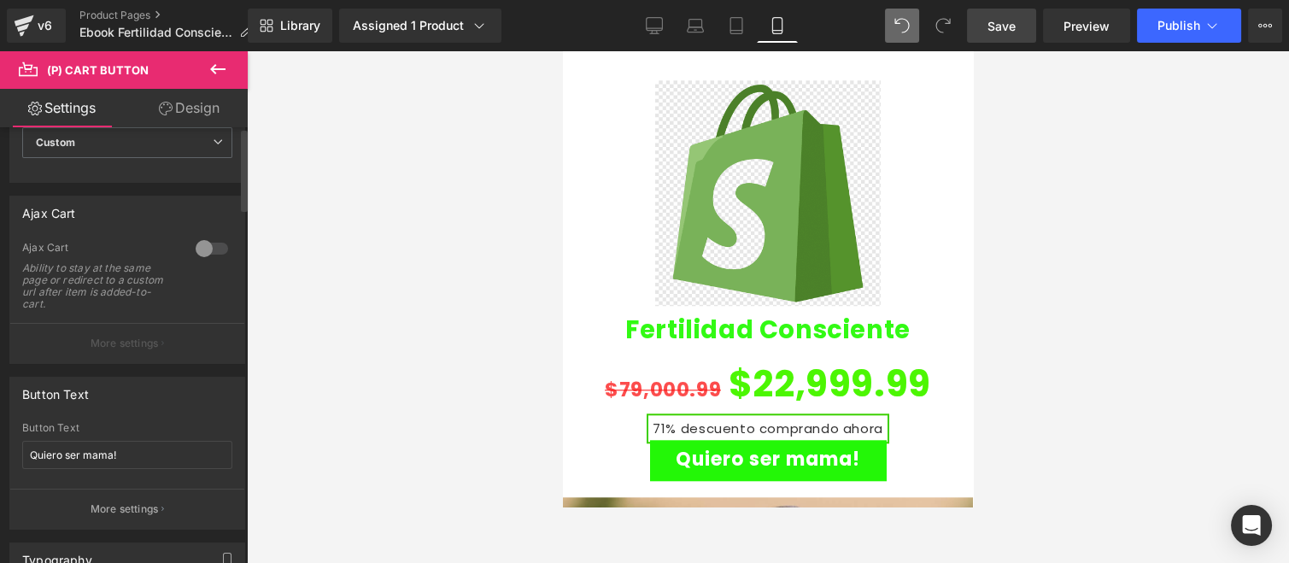
scroll to position [0, 0]
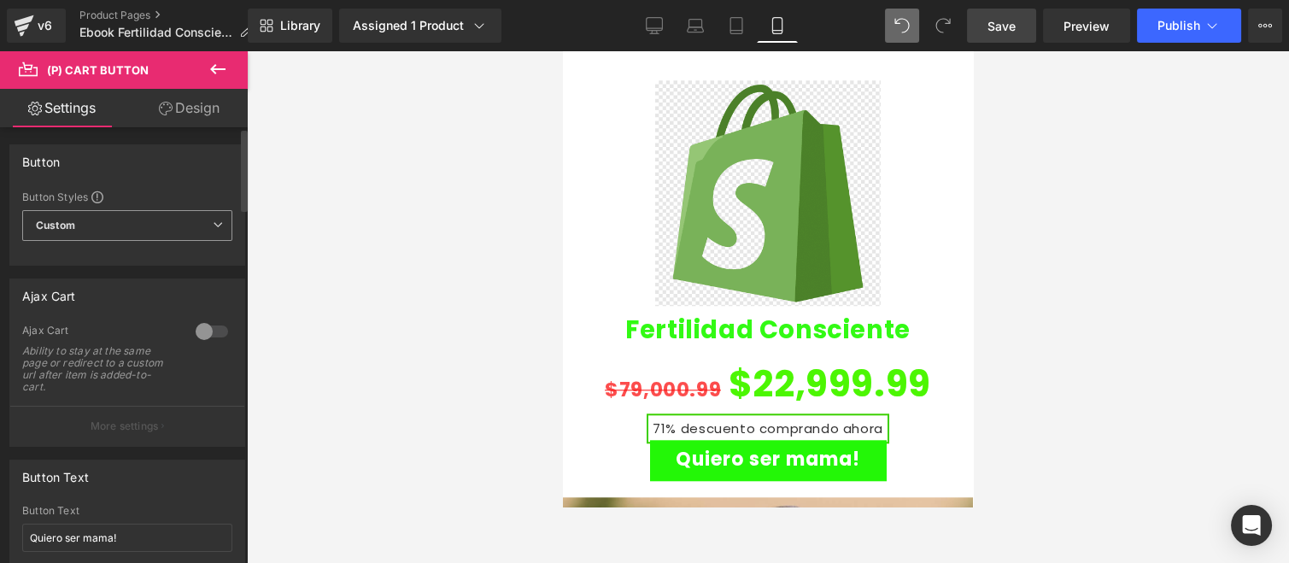
click at [152, 216] on span "Custom Setup Global Style" at bounding box center [127, 225] width 210 height 31
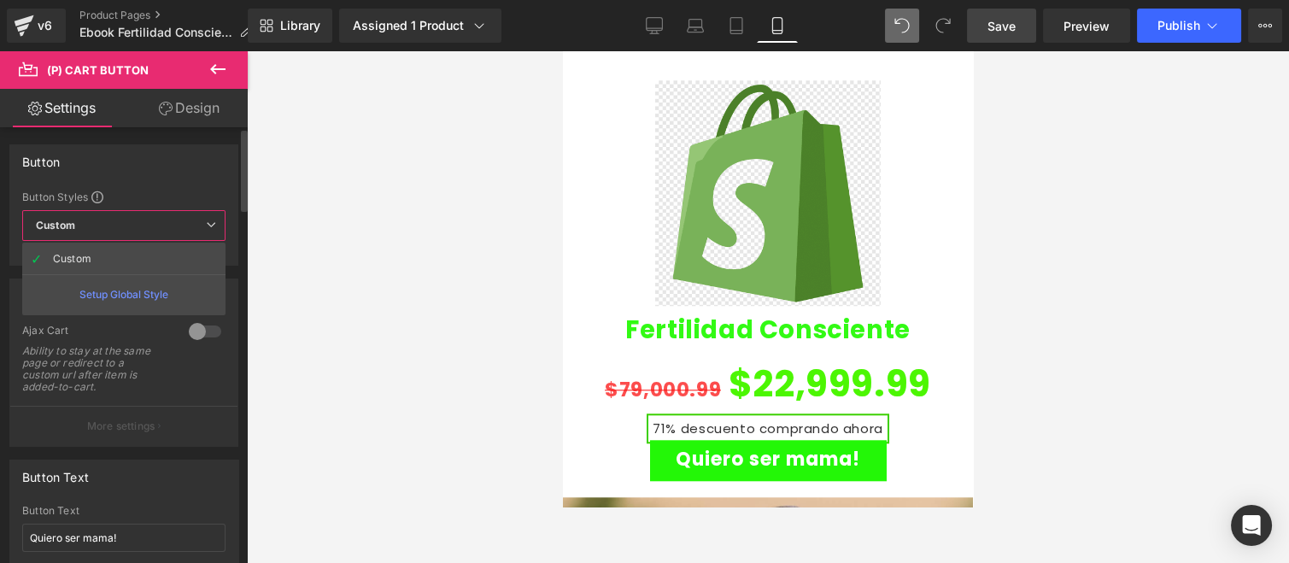
click at [116, 294] on div "Setup Global Style" at bounding box center [123, 294] width 203 height 40
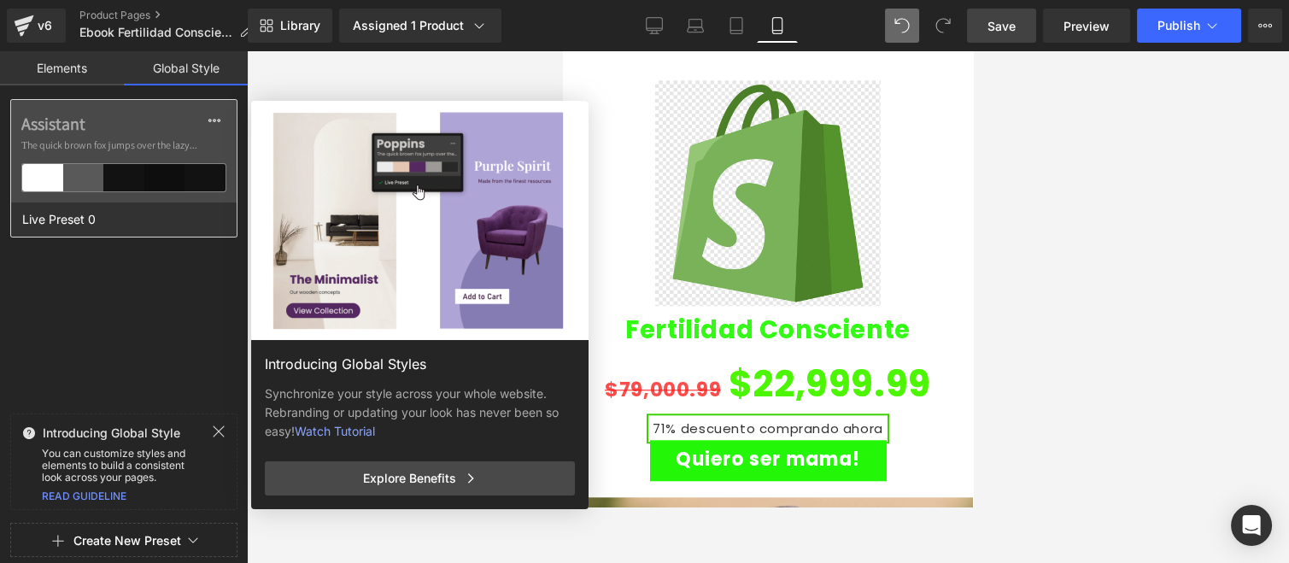
click at [156, 179] on div at bounding box center [164, 177] width 41 height 27
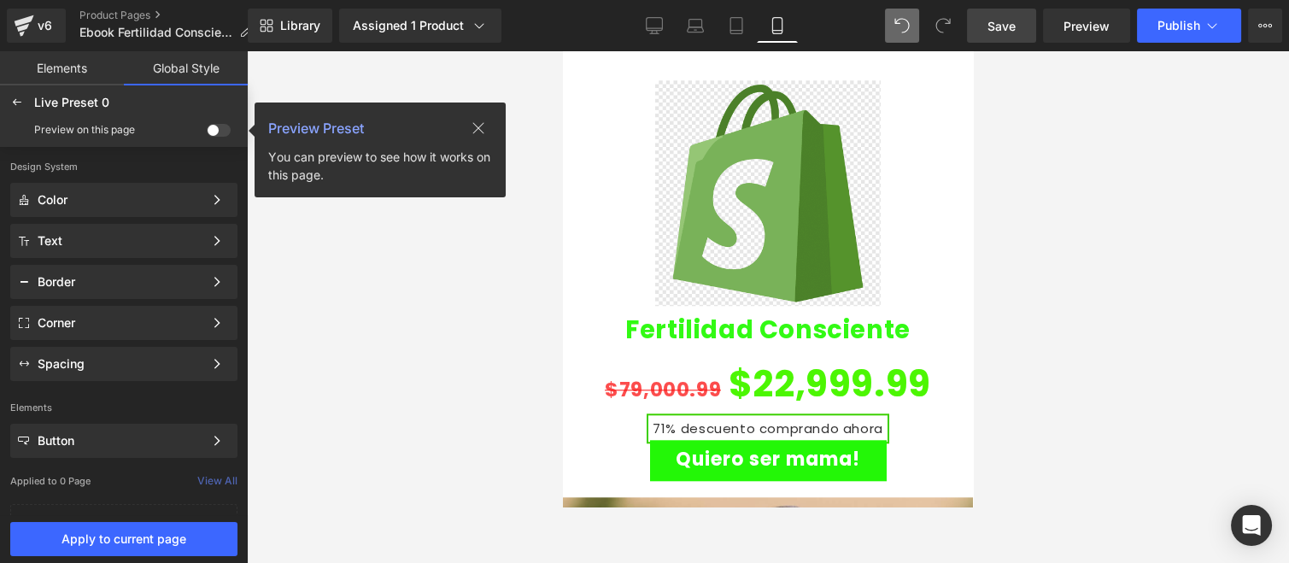
click at [86, 303] on div "Color Text Border Corner Spacing" at bounding box center [124, 282] width 248 height 198
click at [95, 313] on div "Corner" at bounding box center [123, 323] width 227 height 34
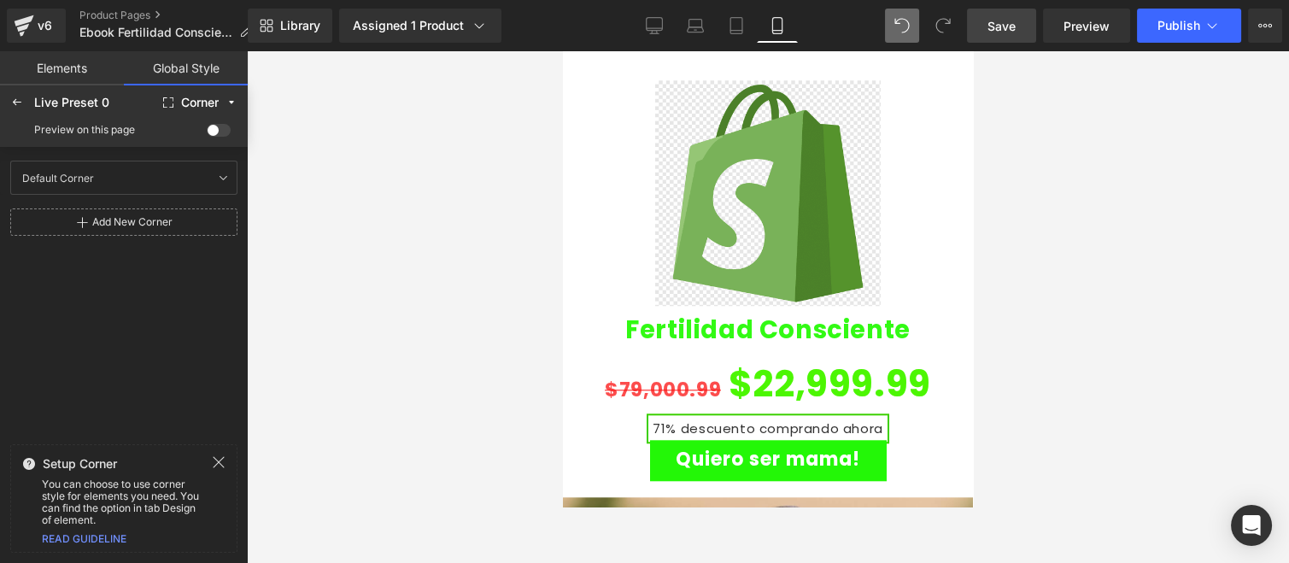
click at [88, 220] on div "Add New Corner" at bounding box center [123, 221] width 227 height 27
click at [112, 227] on div "Corner 1 Corner 1" at bounding box center [90, 226] width 150 height 26
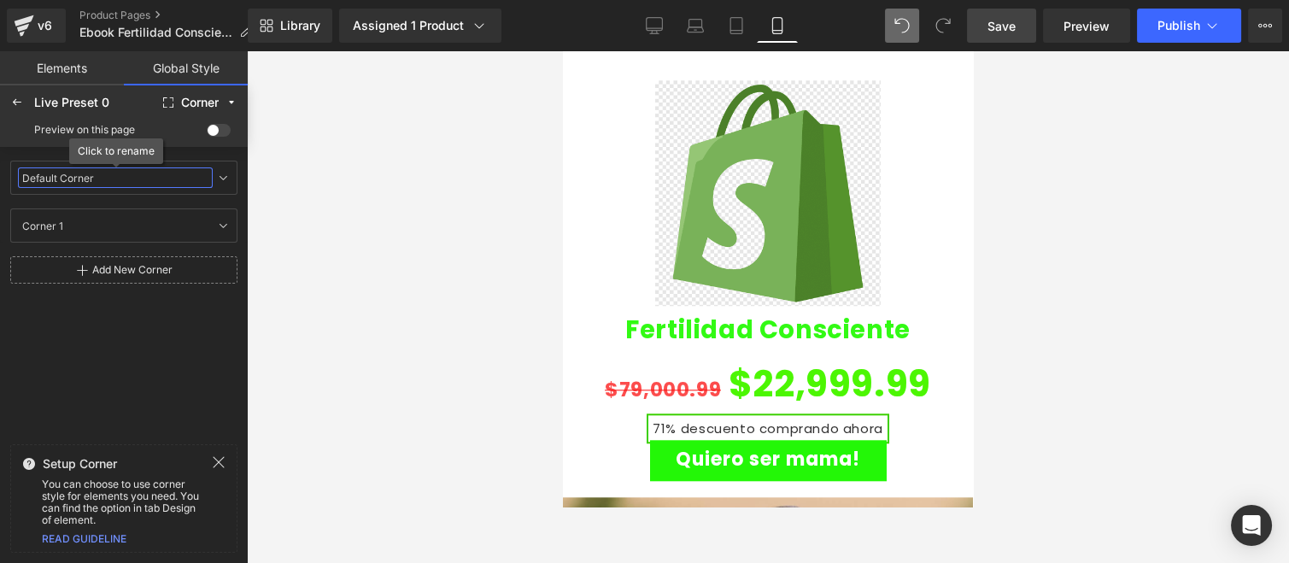
click at [81, 184] on input "Default Corner" at bounding box center [115, 177] width 195 height 21
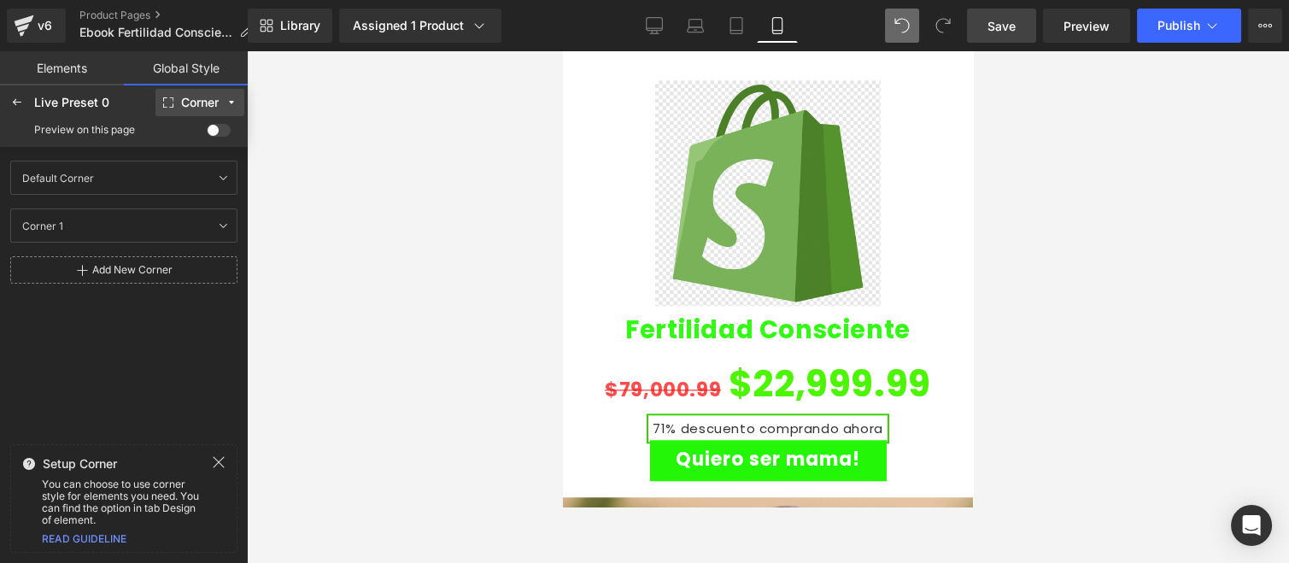
click at [199, 107] on div "Corner" at bounding box center [200, 103] width 38 height 13
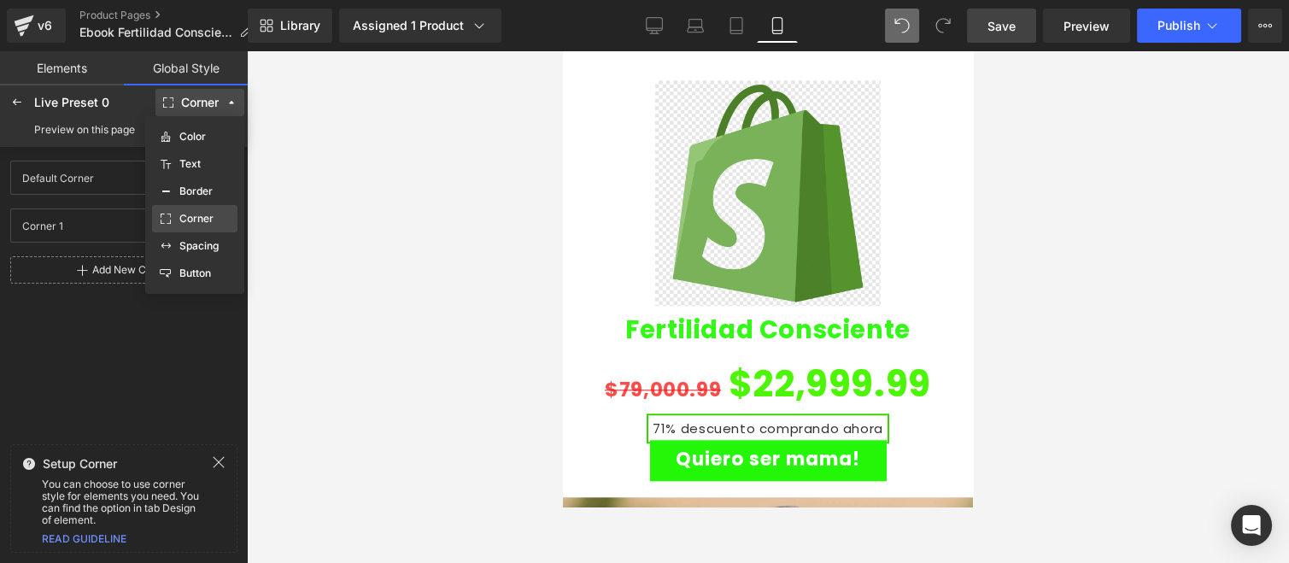
click at [208, 215] on label "Corner" at bounding box center [196, 219] width 34 height 12
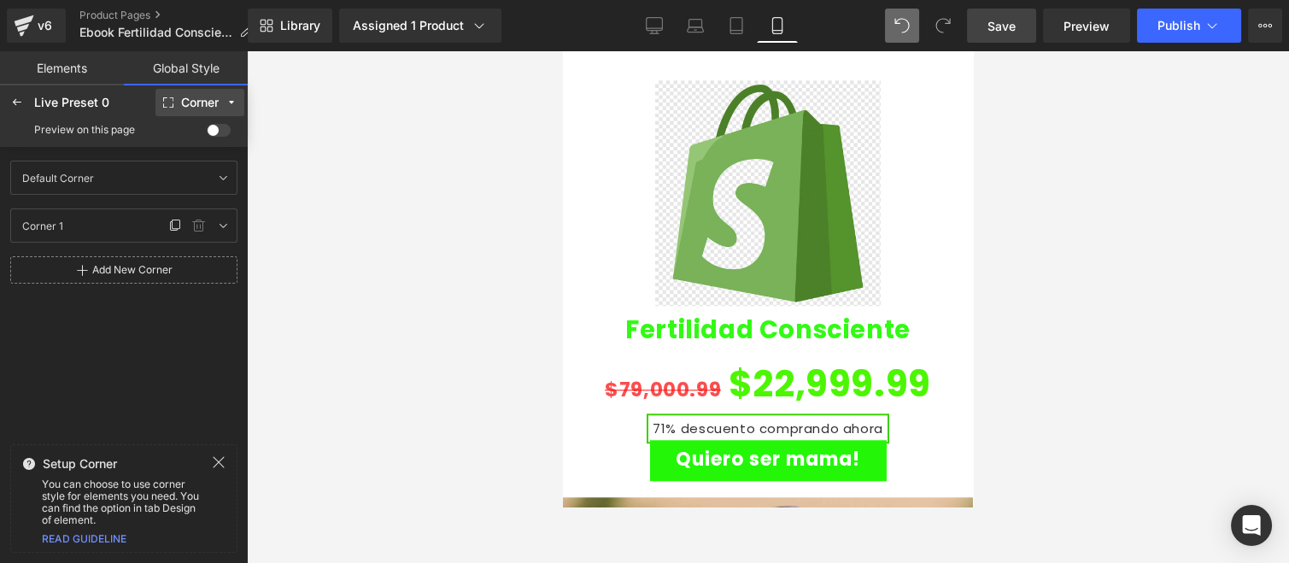
click at [67, 220] on div "Corner 1 Corner 1" at bounding box center [90, 226] width 150 height 26
click at [225, 220] on icon at bounding box center [223, 226] width 14 height 14
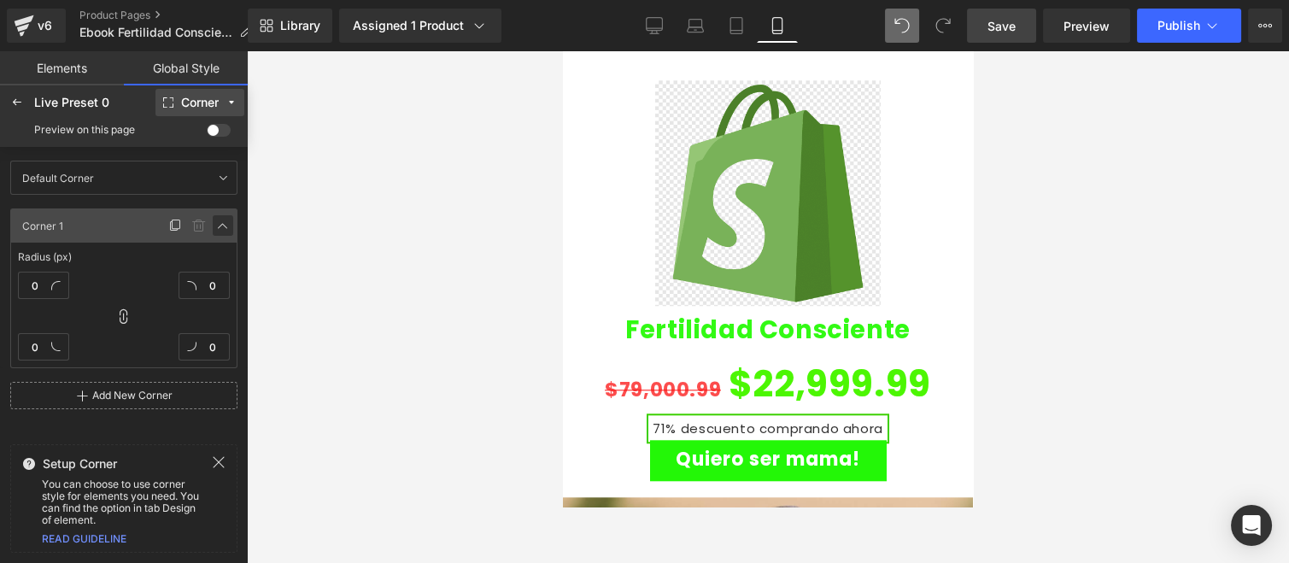
click at [220, 226] on icon at bounding box center [223, 226] width 14 height 14
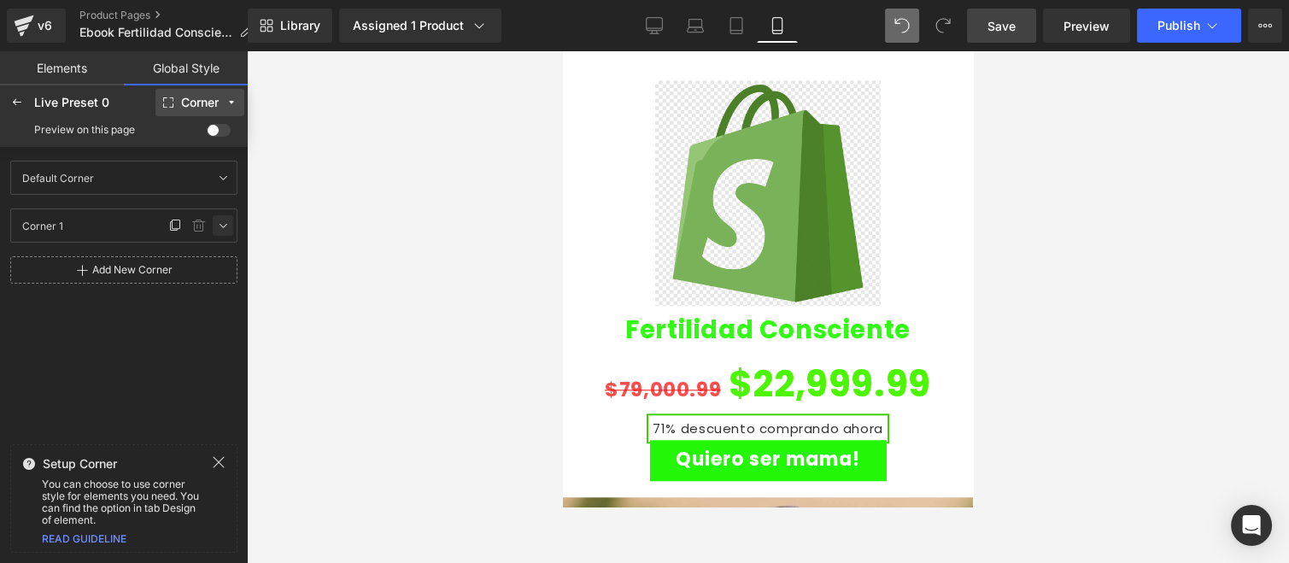
click at [220, 226] on icon at bounding box center [223, 226] width 14 height 14
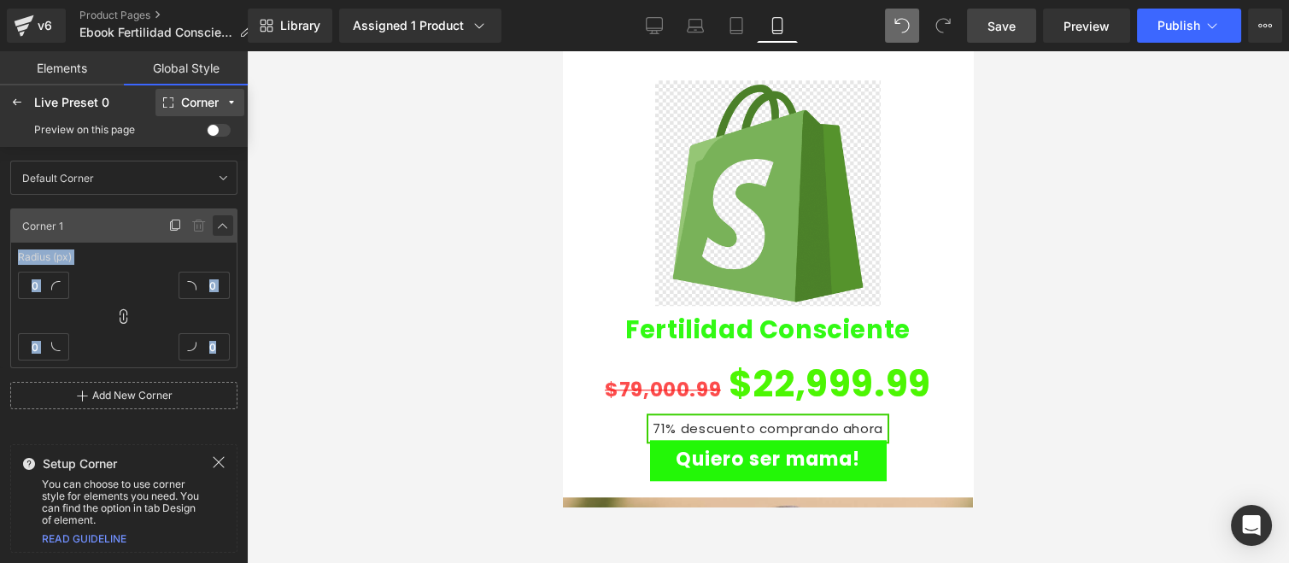
click at [220, 226] on icon at bounding box center [223, 226] width 14 height 14
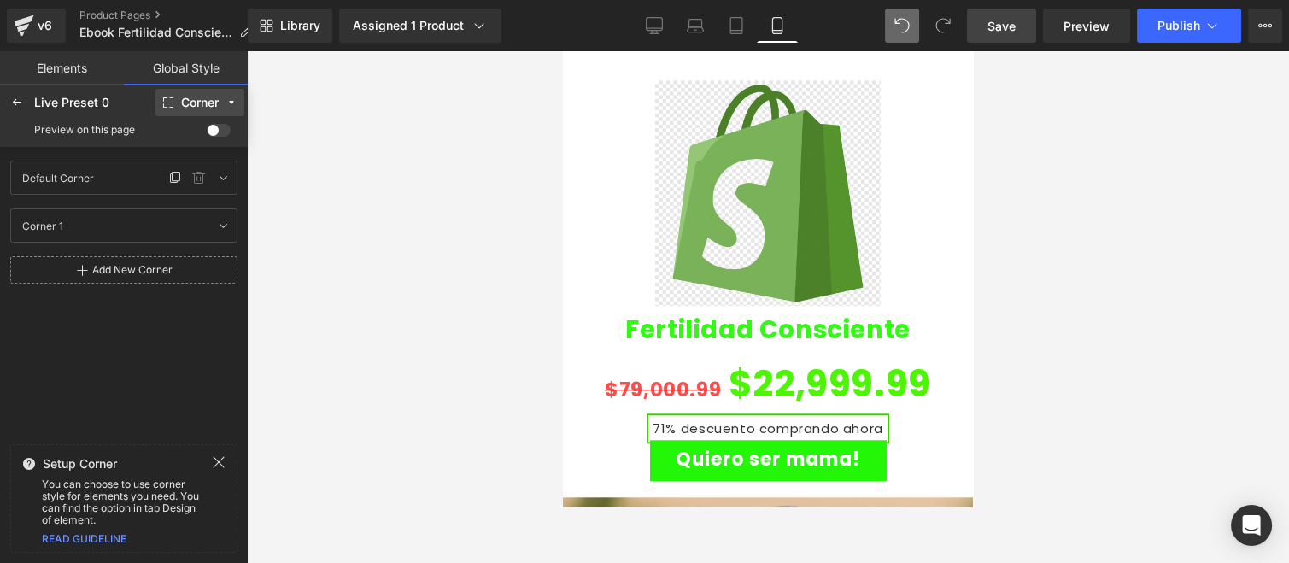
click at [231, 167] on div at bounding box center [199, 178] width 68 height 26
click at [226, 172] on icon at bounding box center [223, 178] width 14 height 14
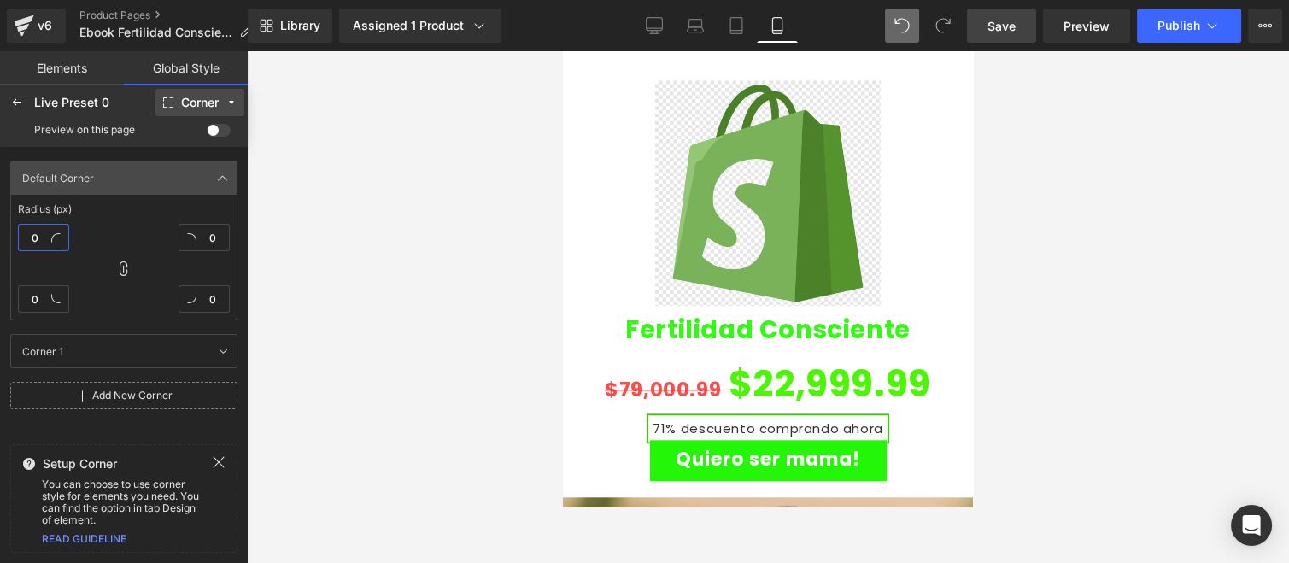
click at [39, 231] on input "0" at bounding box center [43, 237] width 51 height 27
click at [226, 124] on span at bounding box center [219, 130] width 24 height 13
click at [207, 133] on input "checkbox" at bounding box center [207, 133] width 0 height 0
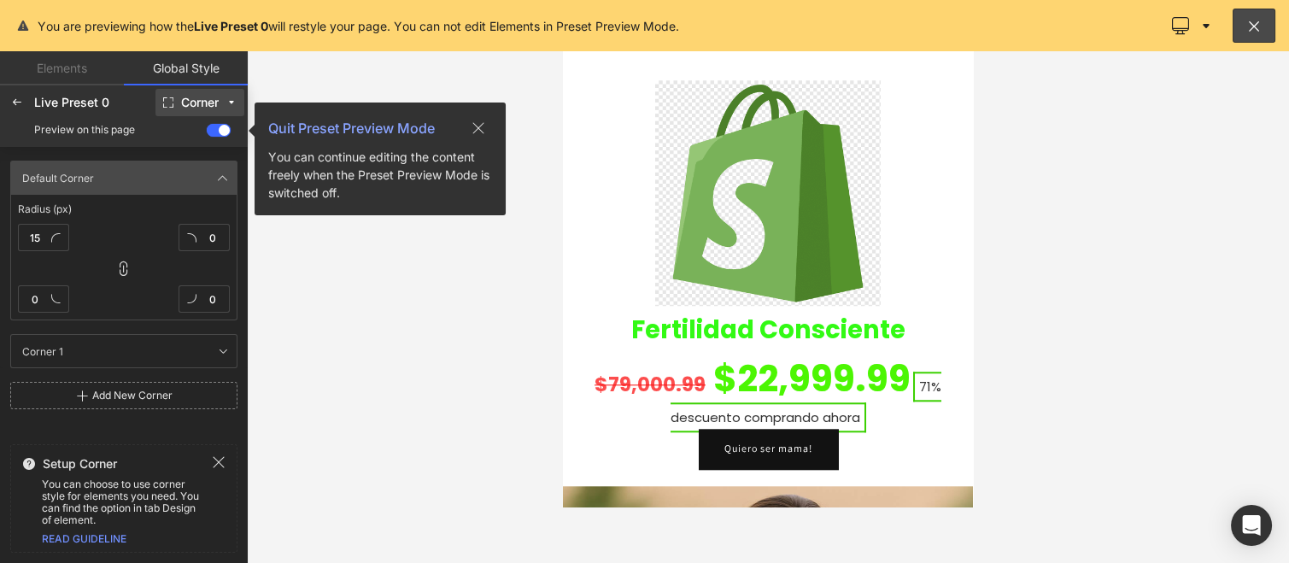
scroll to position [3111, 0]
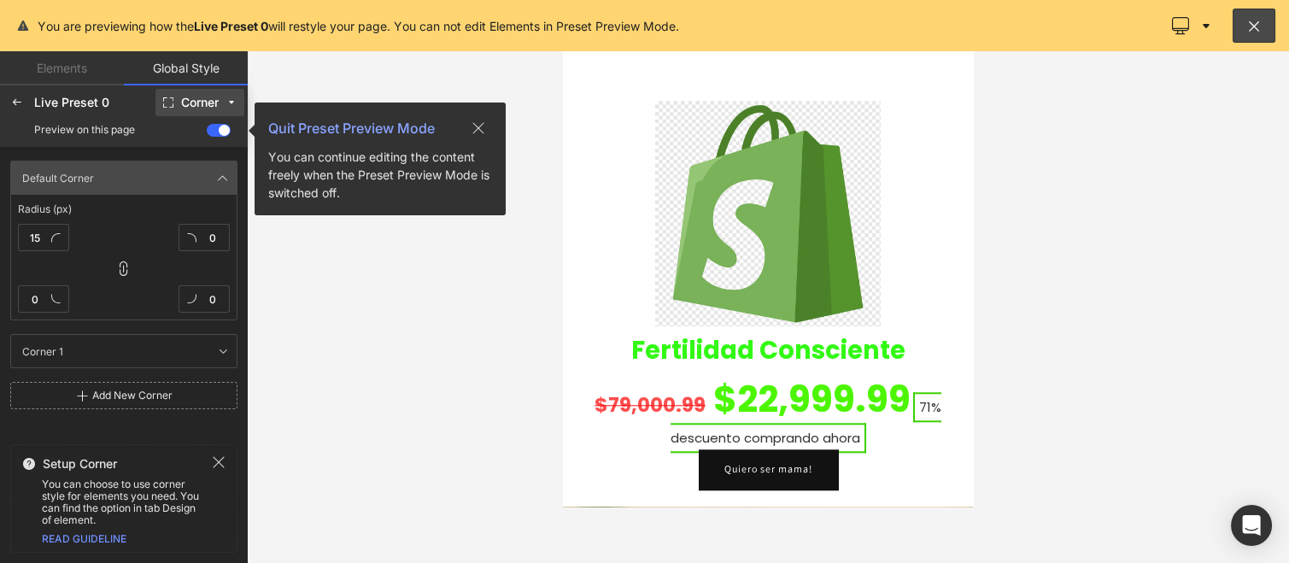
click at [222, 124] on span at bounding box center [219, 130] width 24 height 13
click at [207, 133] on input "checkbox" at bounding box center [207, 133] width 0 height 0
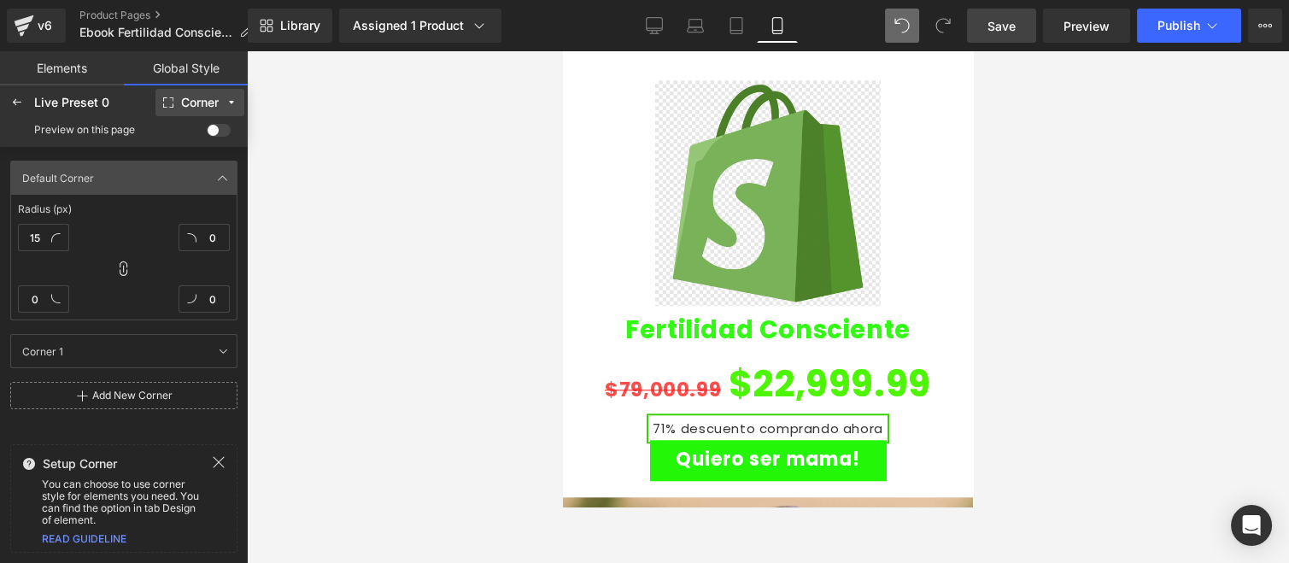
click at [218, 463] on icon at bounding box center [219, 462] width 11 height 11
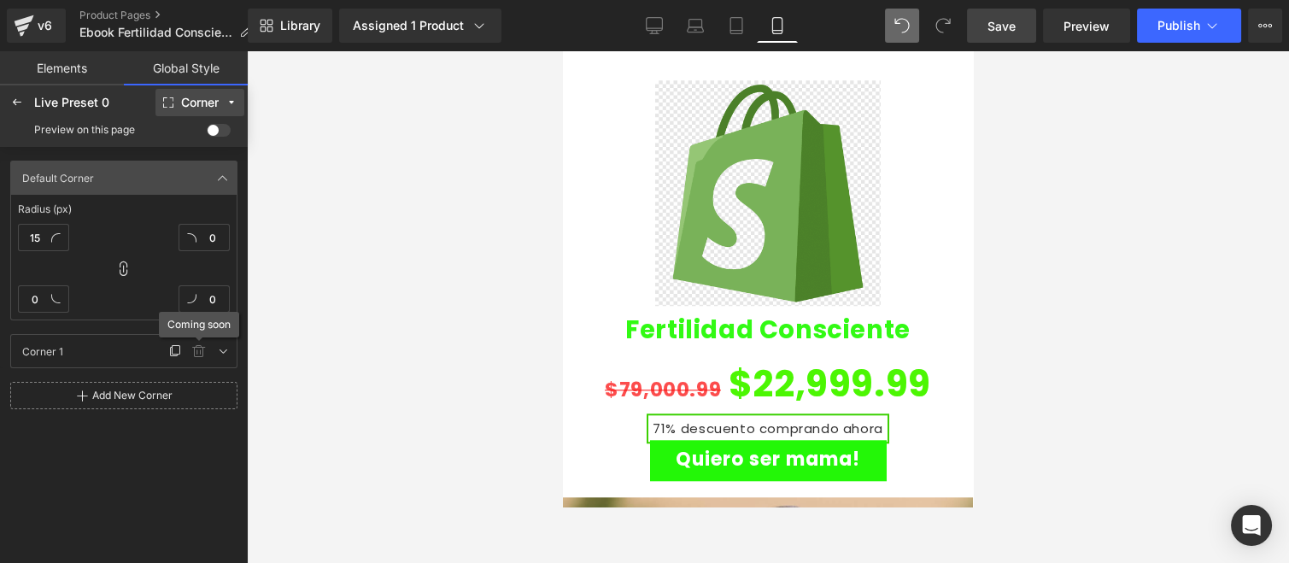
click at [196, 345] on icon at bounding box center [199, 351] width 14 height 14
click at [22, 97] on icon at bounding box center [17, 103] width 14 height 14
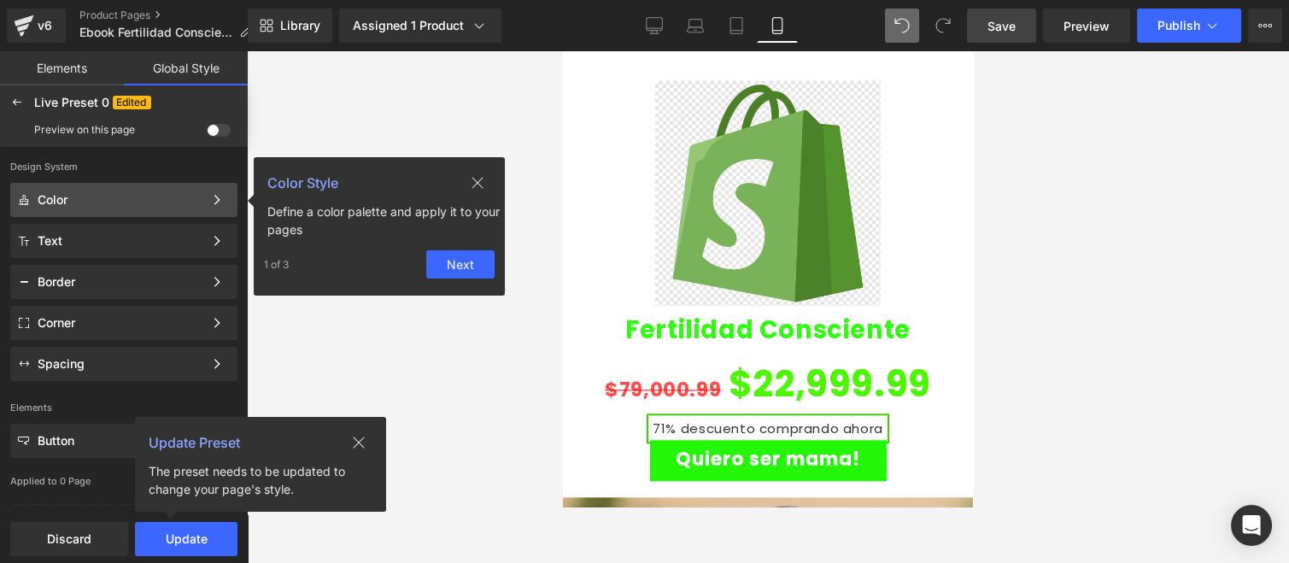
click at [169, 197] on div "Color" at bounding box center [121, 200] width 166 height 14
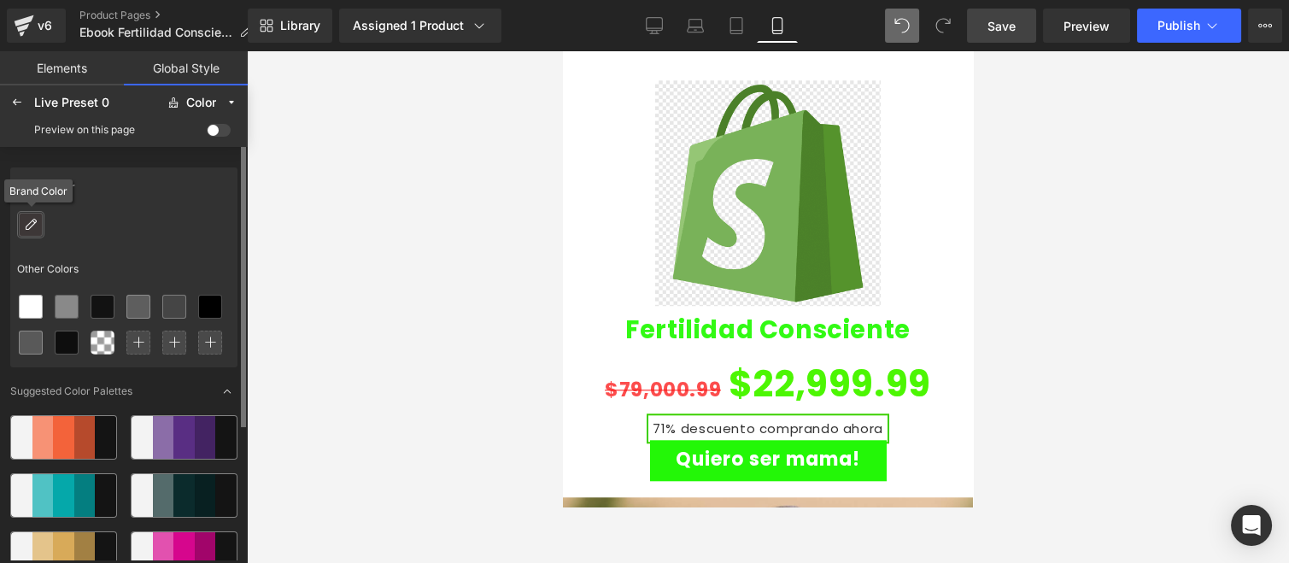
click at [37, 227] on icon at bounding box center [31, 225] width 14 height 14
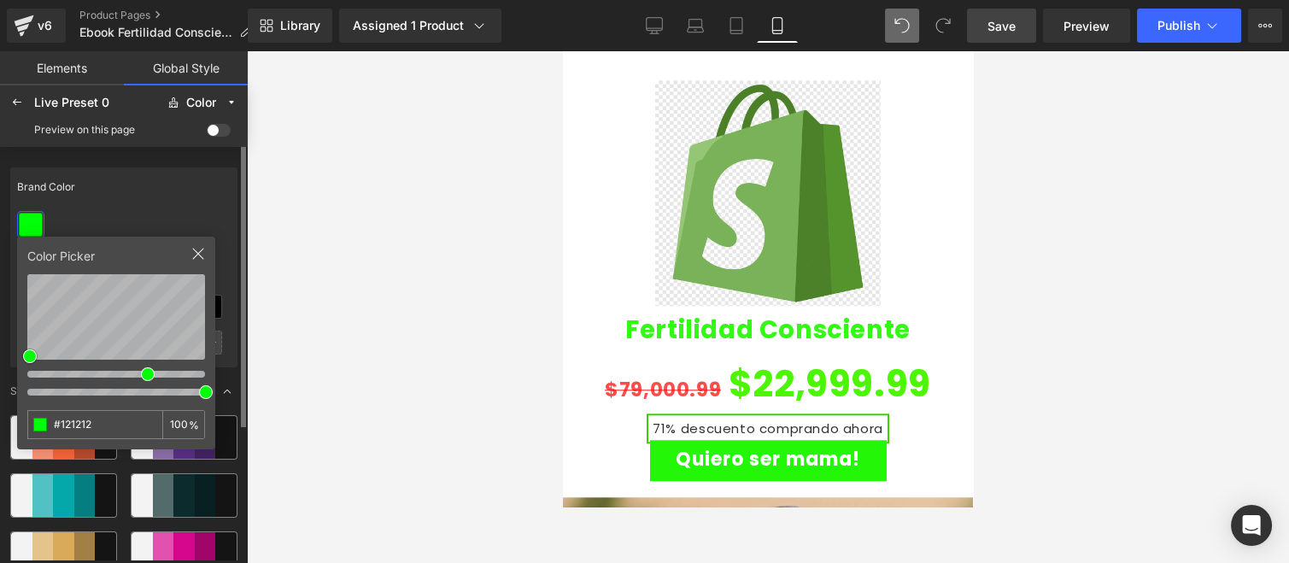
click at [147, 377] on div at bounding box center [116, 373] width 178 height 18
click at [208, 289] on div "Color Picker #121212 100 %" at bounding box center [116, 343] width 198 height 213
click at [171, 202] on div "Brand Color" at bounding box center [123, 186] width 227 height 39
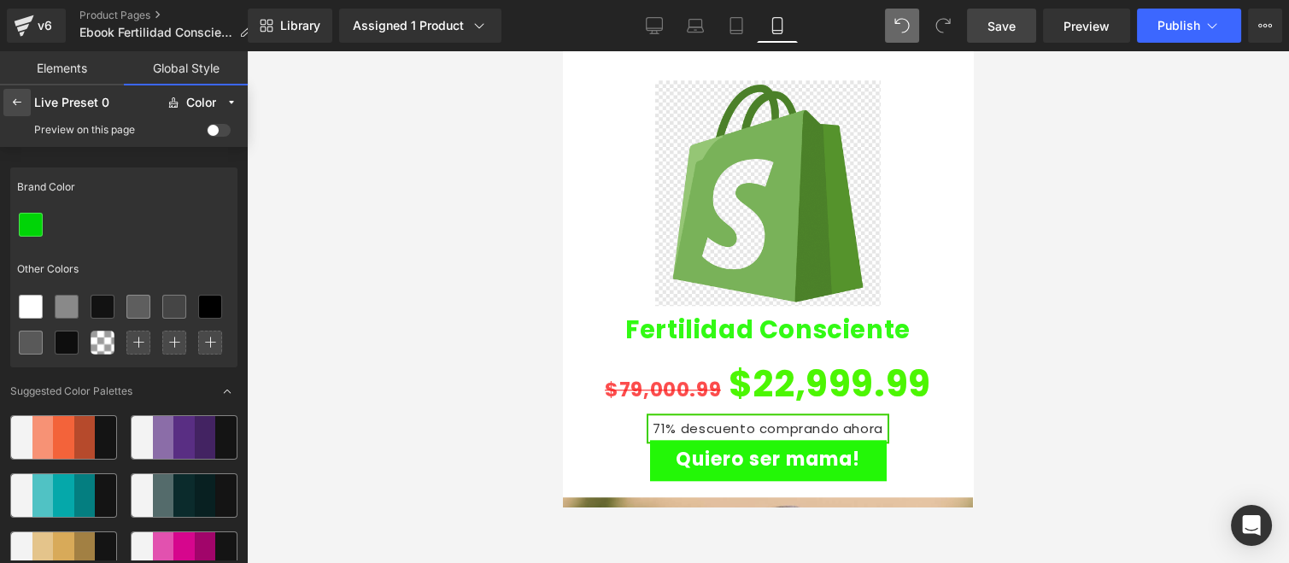
click at [21, 103] on icon at bounding box center [17, 103] width 14 height 14
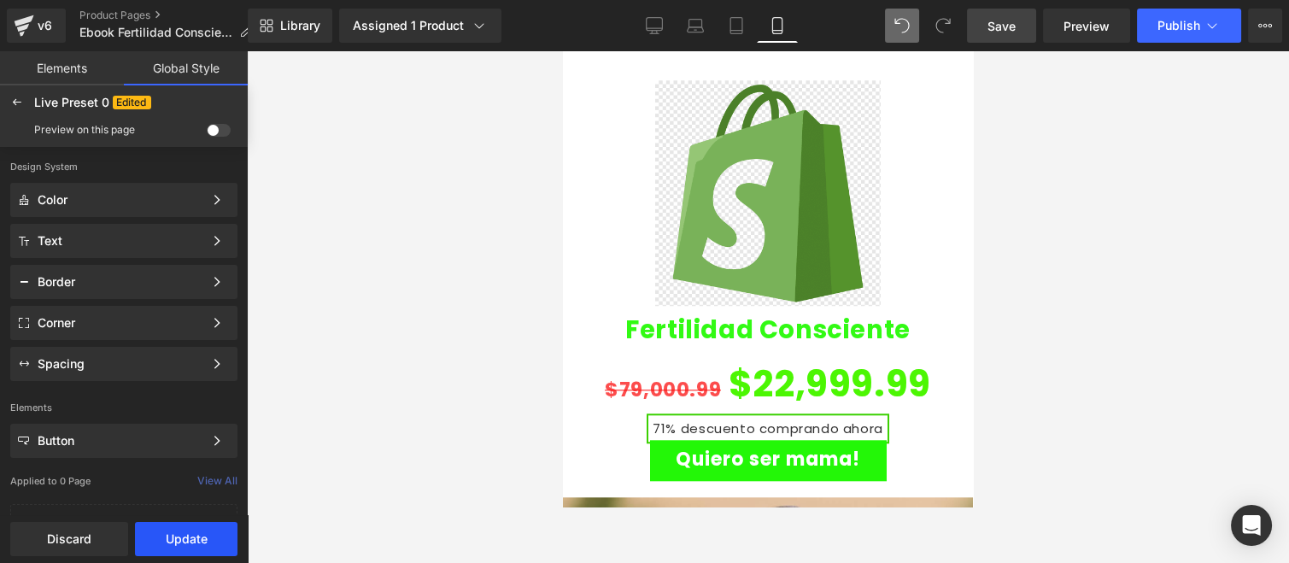
click at [201, 506] on button "Update" at bounding box center [186, 539] width 103 height 34
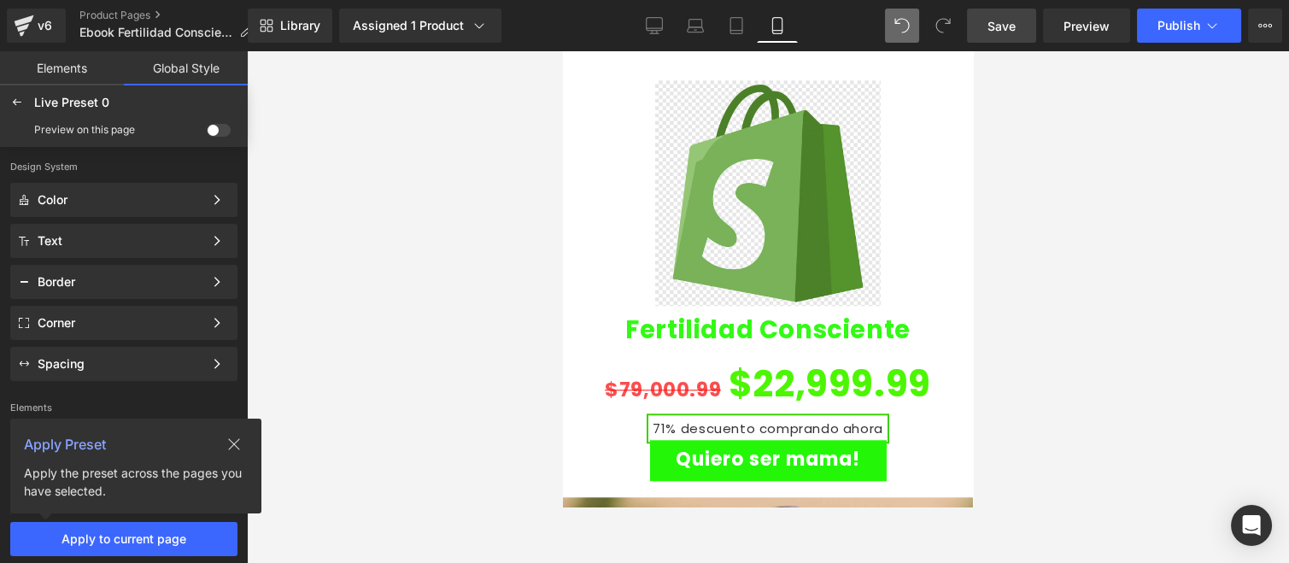
click at [231, 448] on icon at bounding box center [234, 444] width 14 height 14
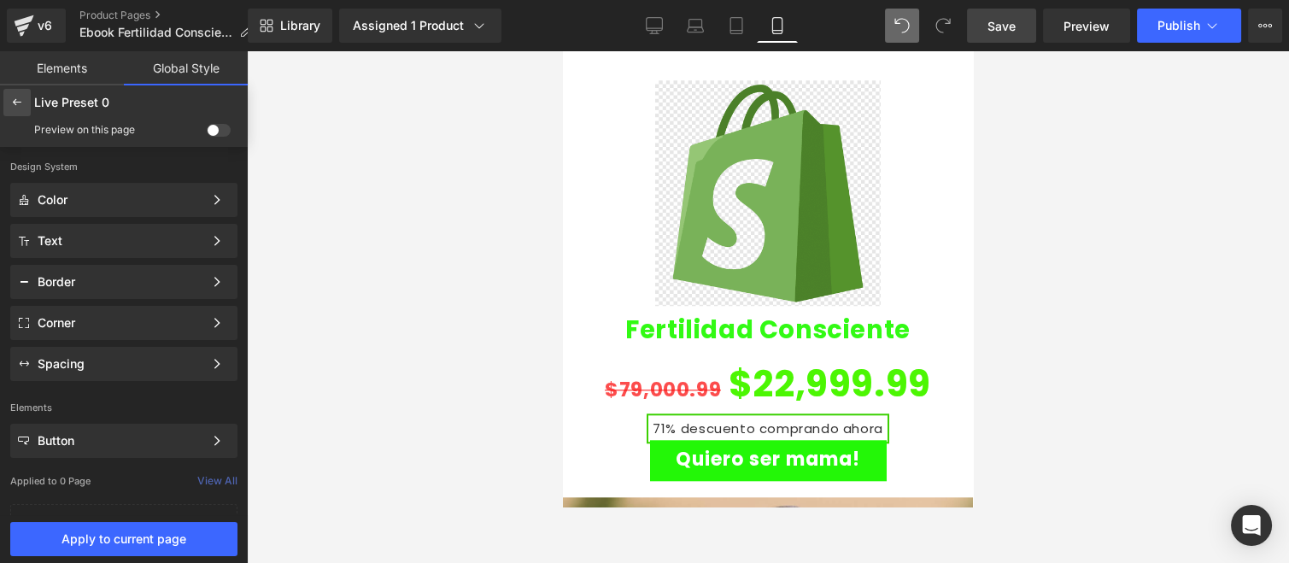
click at [18, 101] on icon at bounding box center [17, 103] width 14 height 14
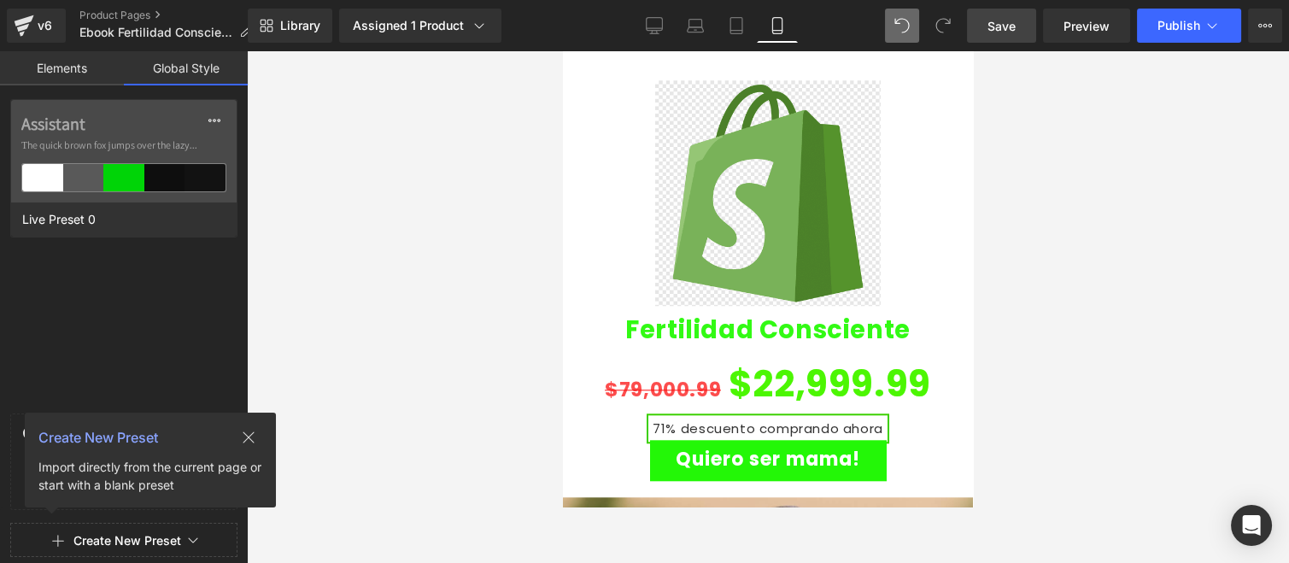
click at [54, 62] on link "Elements" at bounding box center [62, 68] width 124 height 34
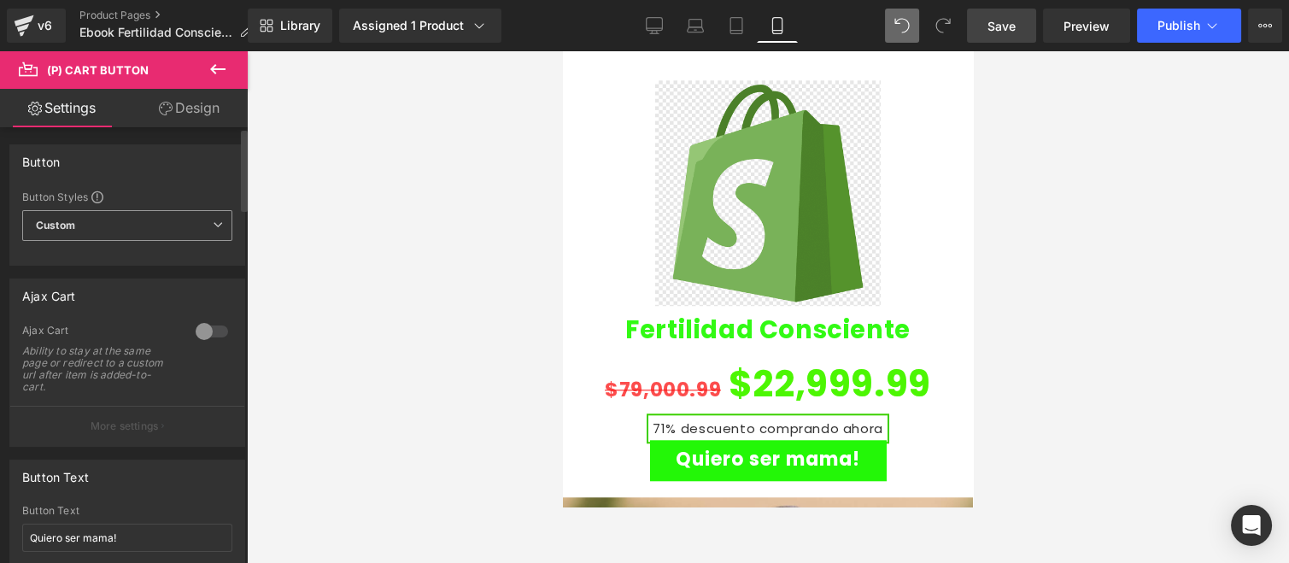
scroll to position [0, 0]
click at [107, 216] on span "Custom Setup Global Style" at bounding box center [127, 225] width 210 height 31
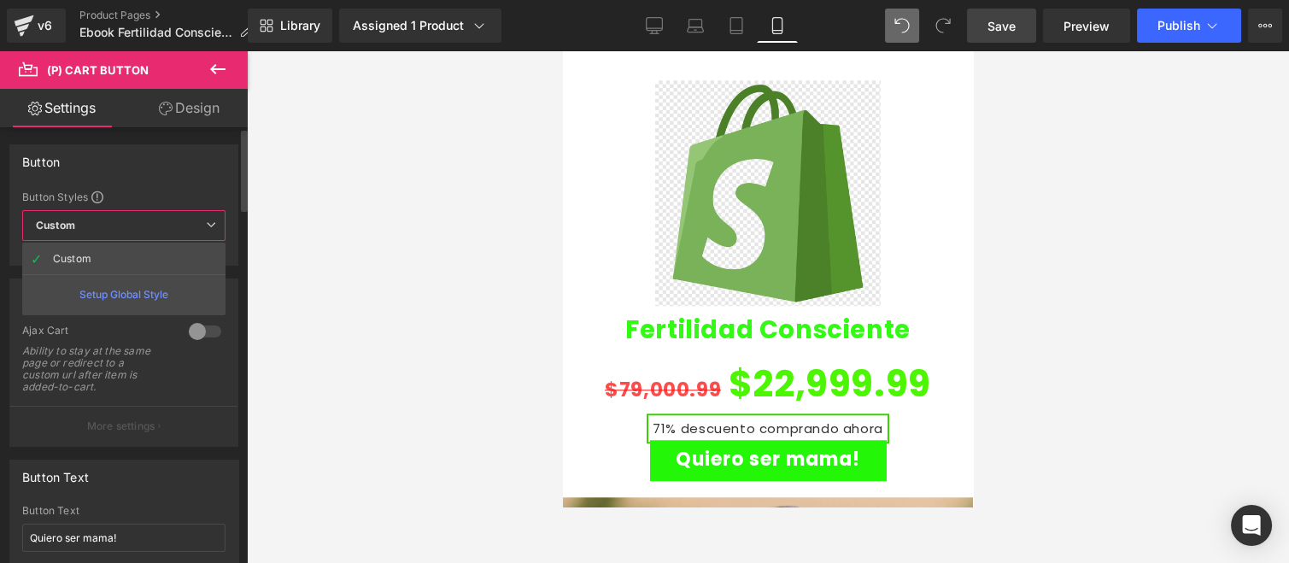
click at [146, 207] on div "Button Styles Custom Custom Setup Global Style Custom Setup Global Style Button…" at bounding box center [123, 227] width 227 height 75
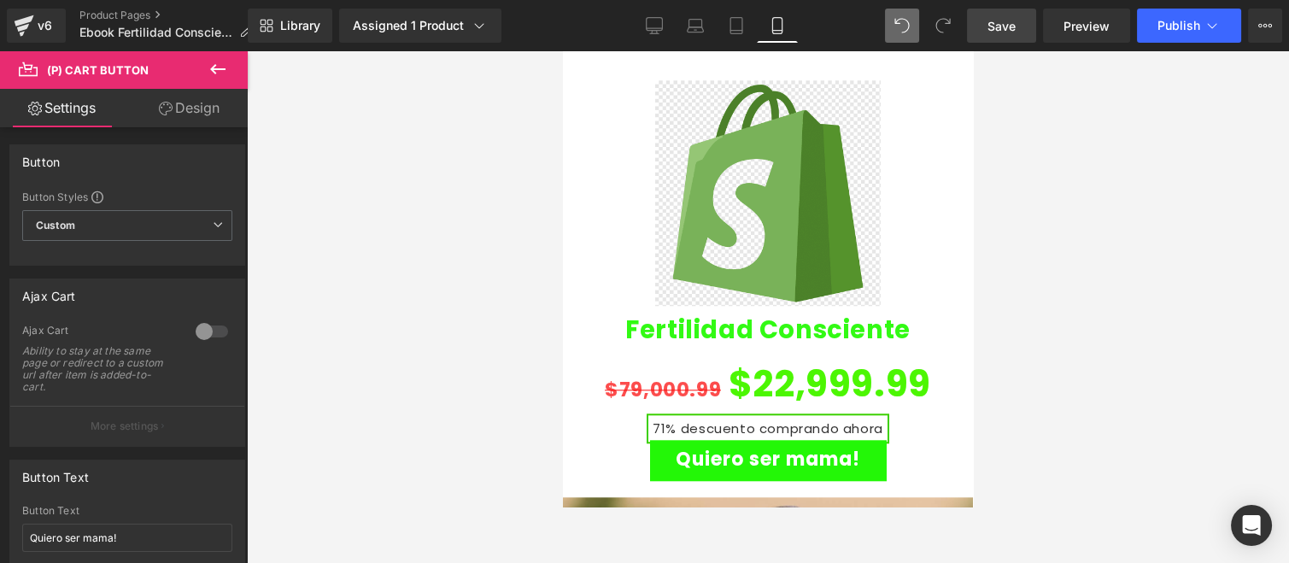
click at [1000, 30] on span "Save" at bounding box center [1001, 26] width 28 height 18
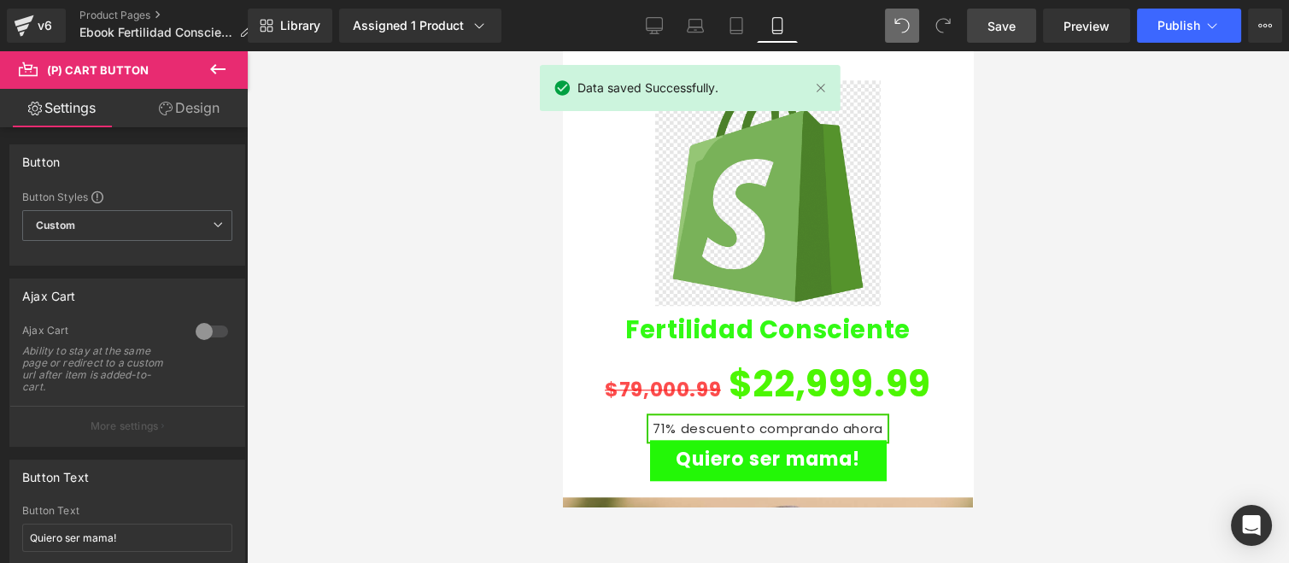
click at [190, 105] on link "Design" at bounding box center [189, 108] width 124 height 38
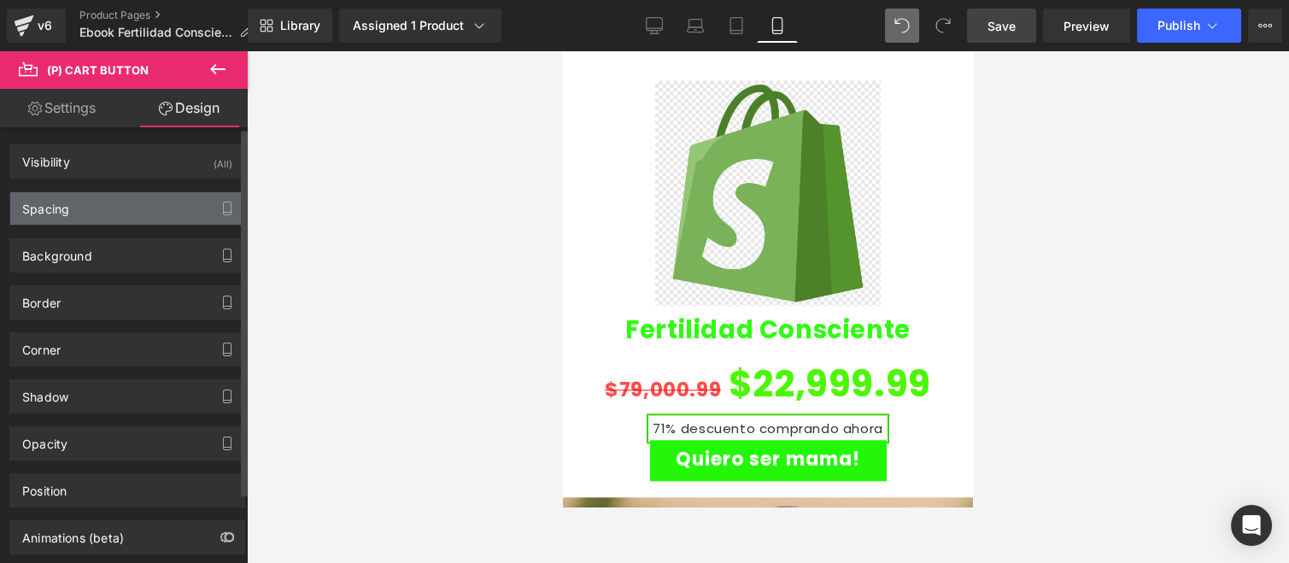
click at [126, 209] on div "Spacing" at bounding box center [127, 208] width 234 height 32
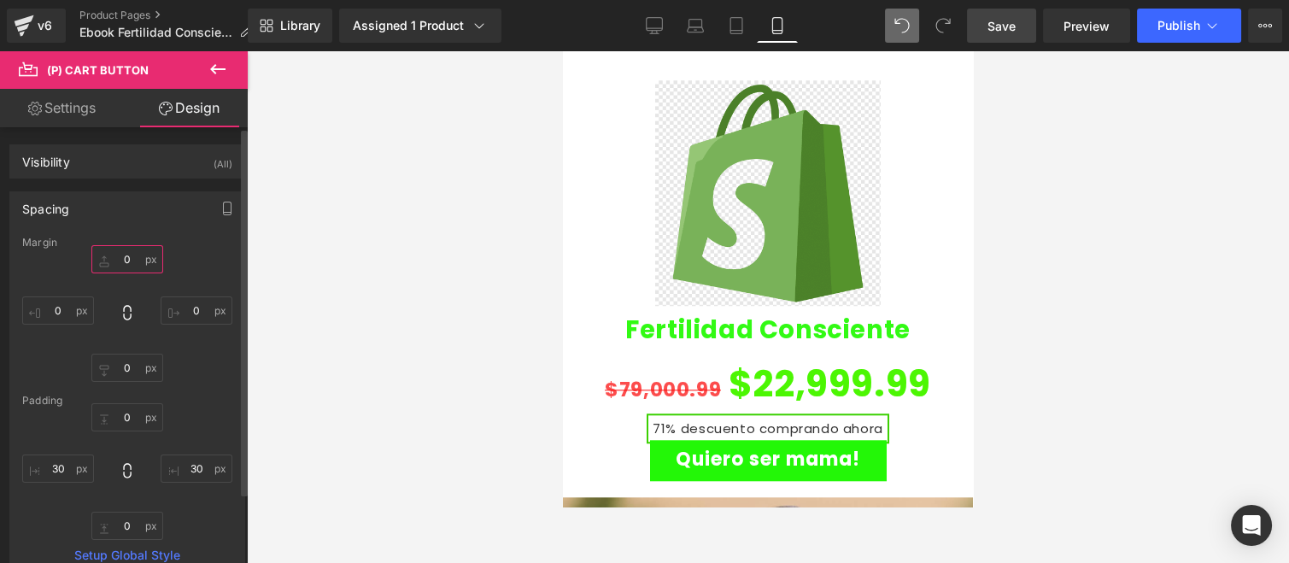
click at [140, 258] on input "0" at bounding box center [127, 259] width 72 height 28
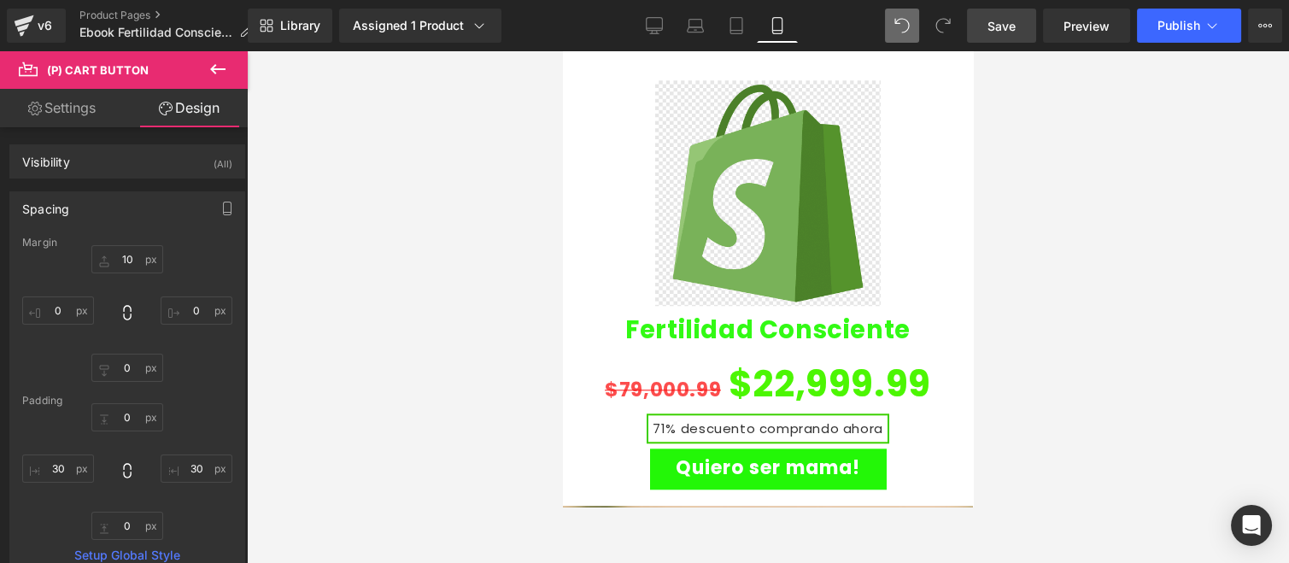
click at [502, 355] on div at bounding box center [768, 307] width 1042 height 512
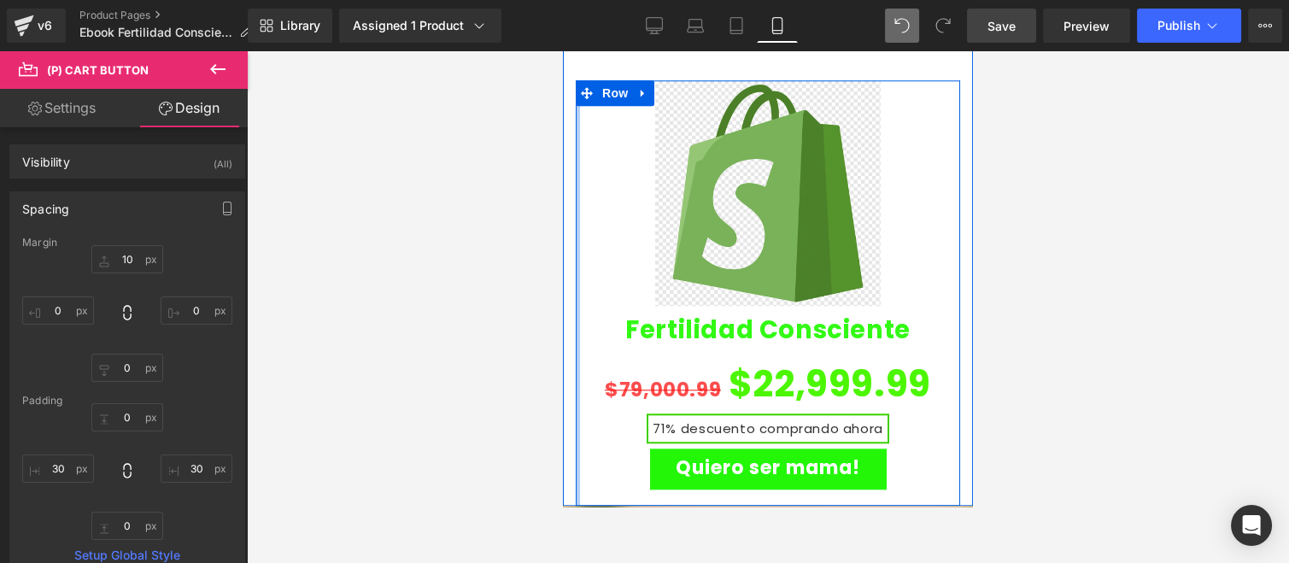
click at [582, 389] on div "Sale Off (P) Image Fertilidad Consciente (P) Title $79,000.99 $22,999.99 71% de…" at bounding box center [768, 292] width 384 height 425
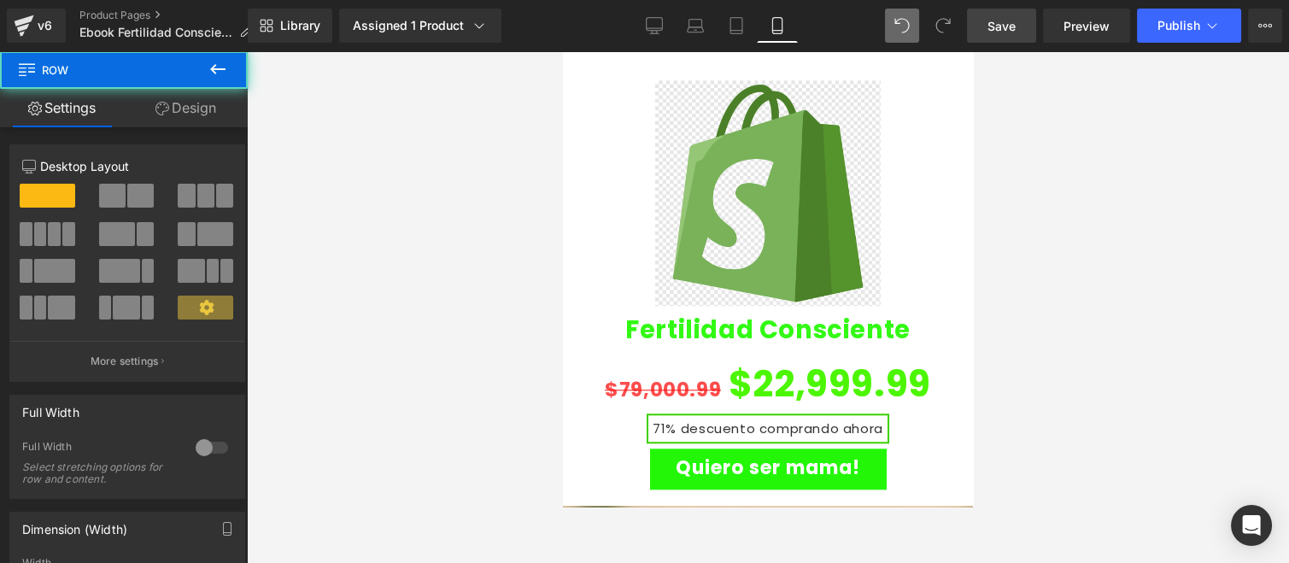
click at [456, 327] on div at bounding box center [768, 307] width 1042 height 512
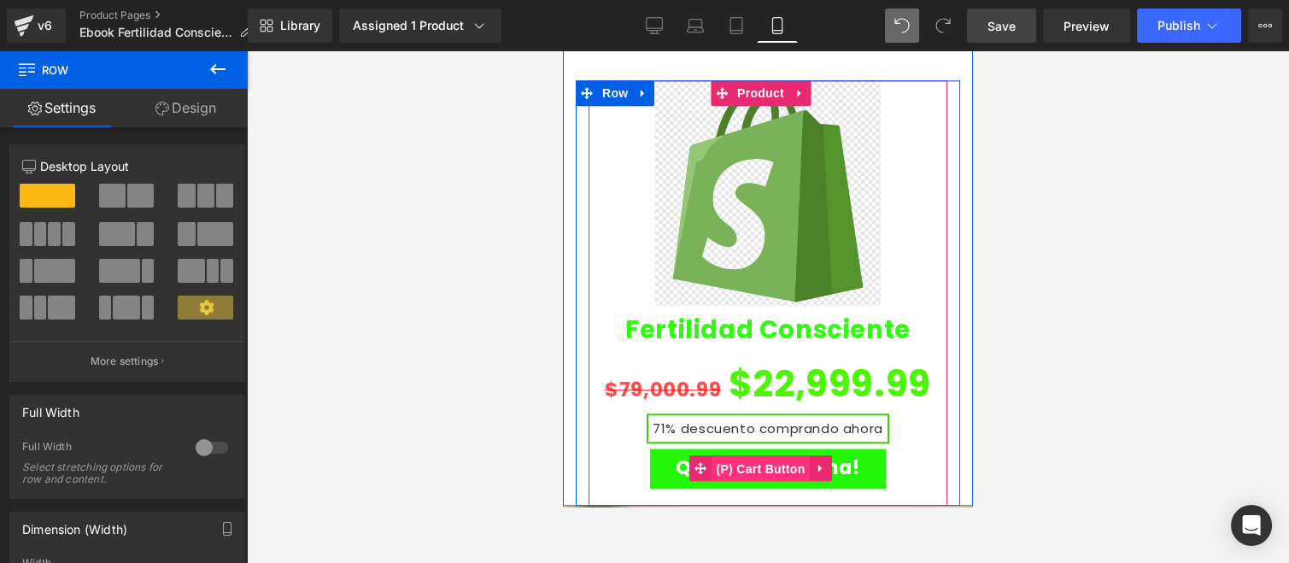
drag, startPoint x: 747, startPoint y: 362, endPoint x: 1004, endPoint y: 243, distance: 283.2
click at [747, 456] on span "(P) Cart Button" at bounding box center [760, 469] width 97 height 26
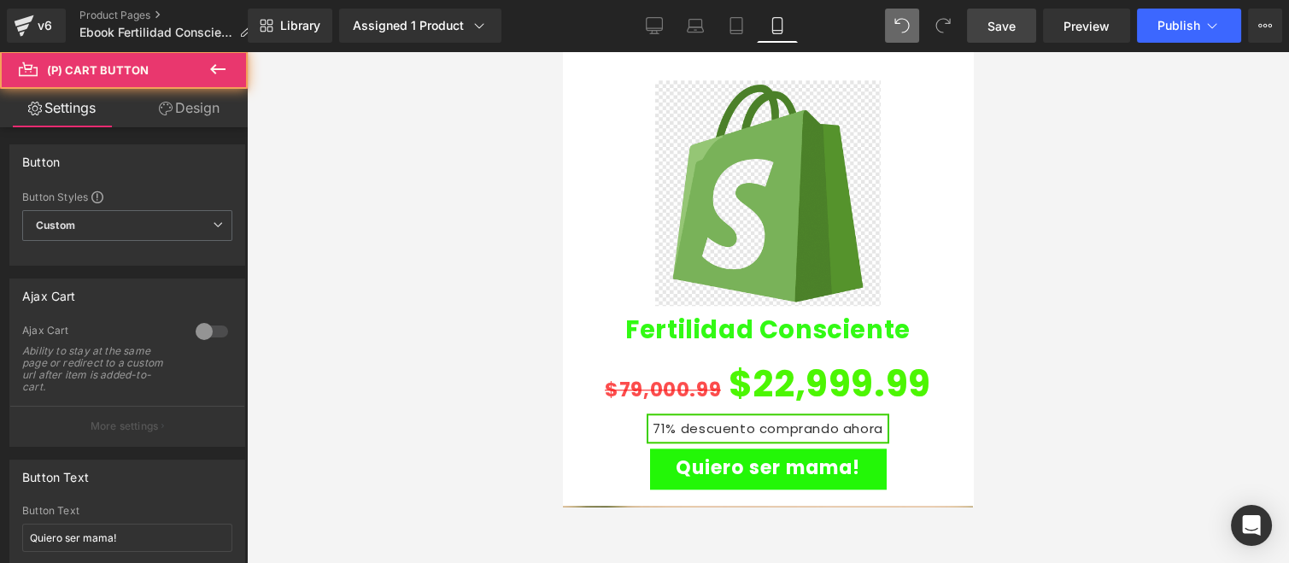
click at [163, 109] on icon at bounding box center [166, 109] width 14 height 14
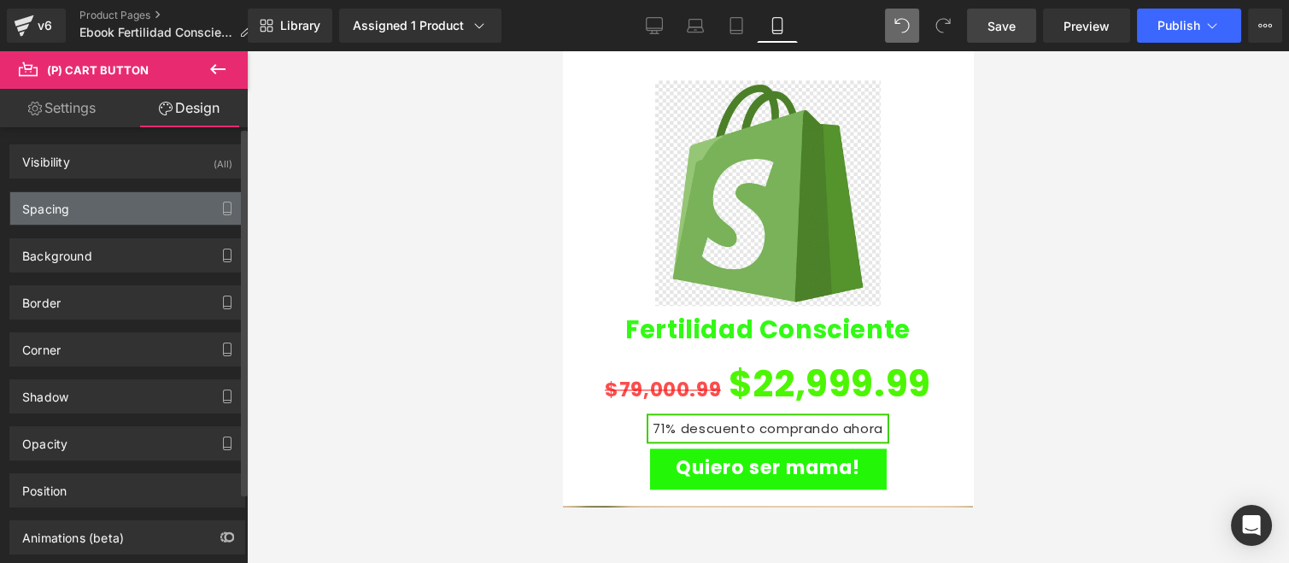
click at [95, 208] on div "Spacing" at bounding box center [127, 208] width 234 height 32
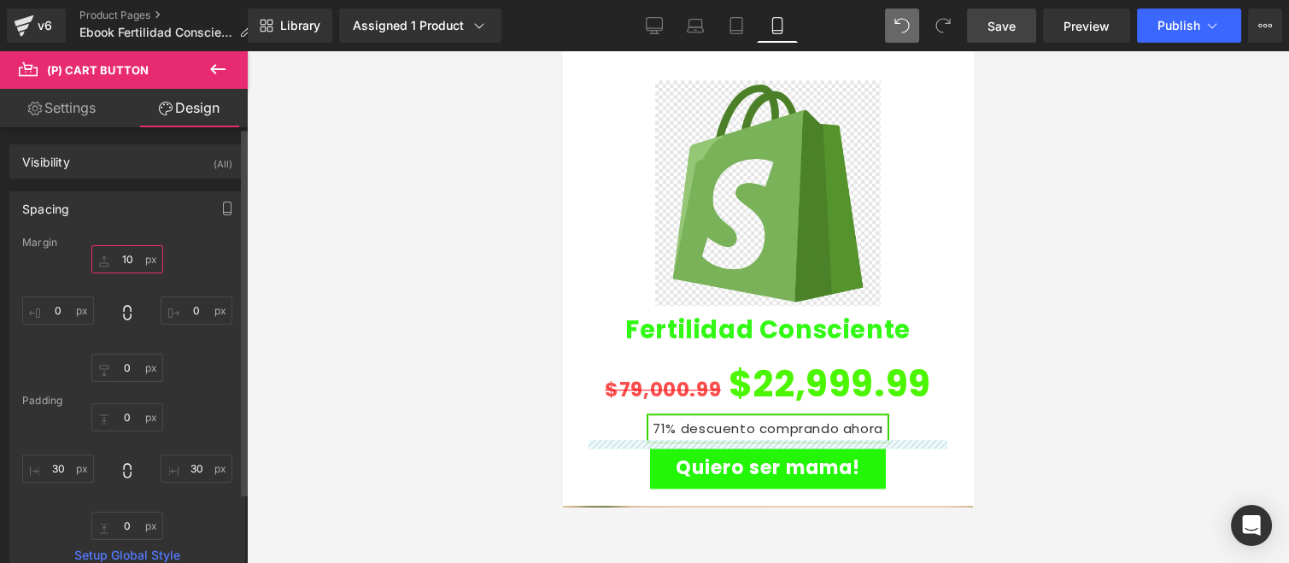
click at [145, 249] on input "text" at bounding box center [127, 259] width 72 height 28
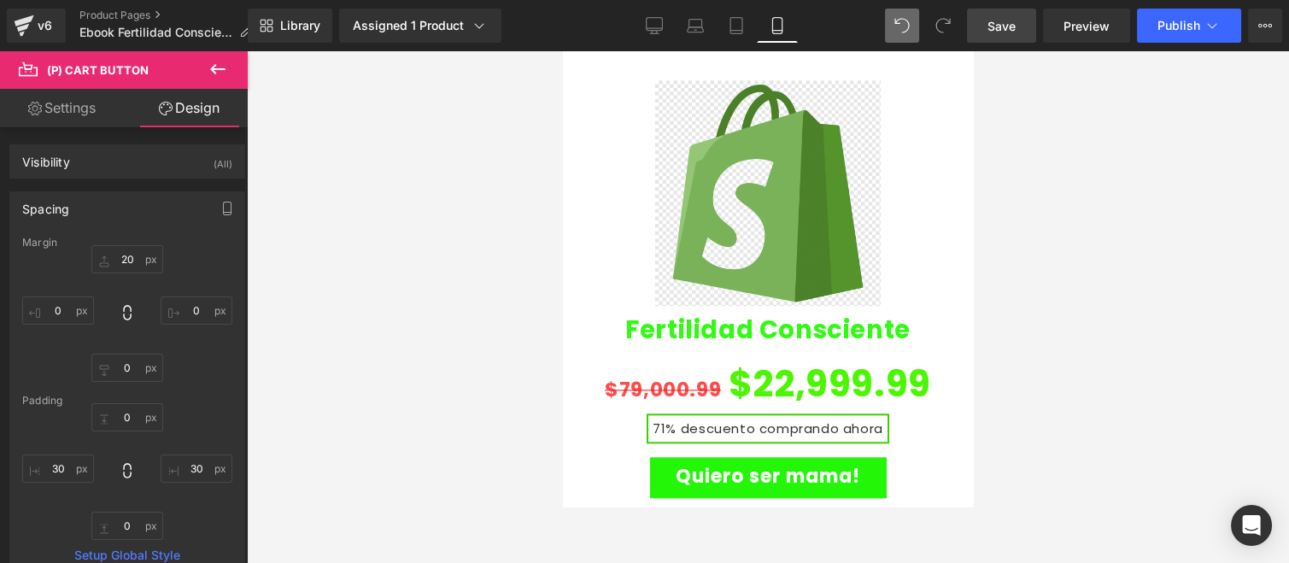
click at [412, 347] on div at bounding box center [768, 307] width 1042 height 512
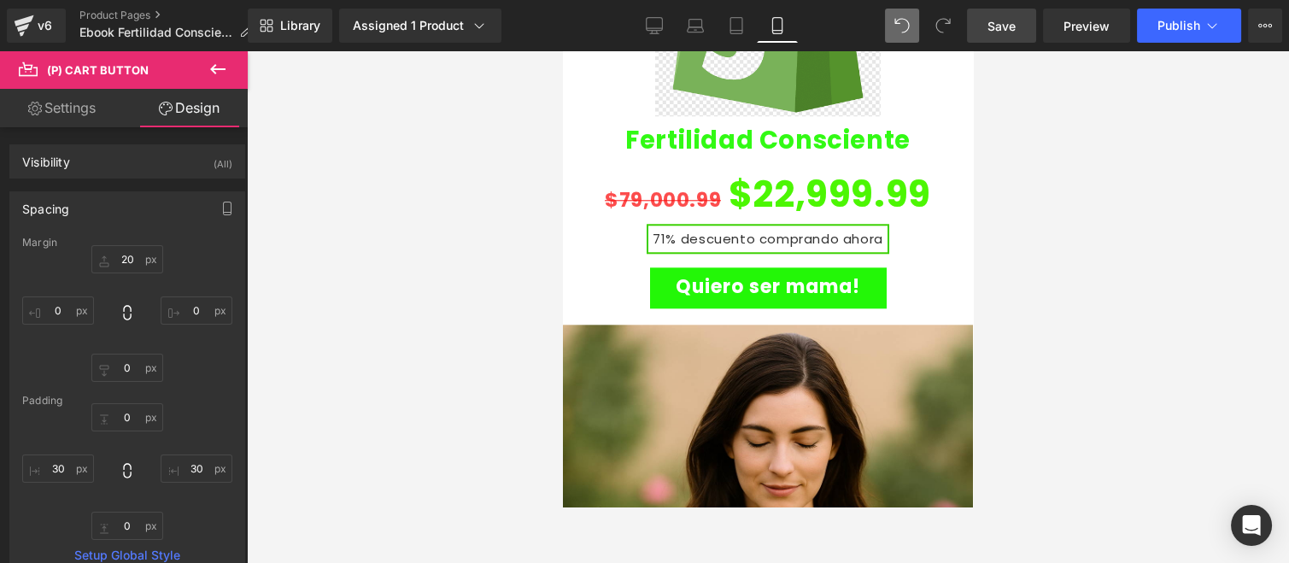
click at [223, 67] on icon at bounding box center [218, 69] width 21 height 21
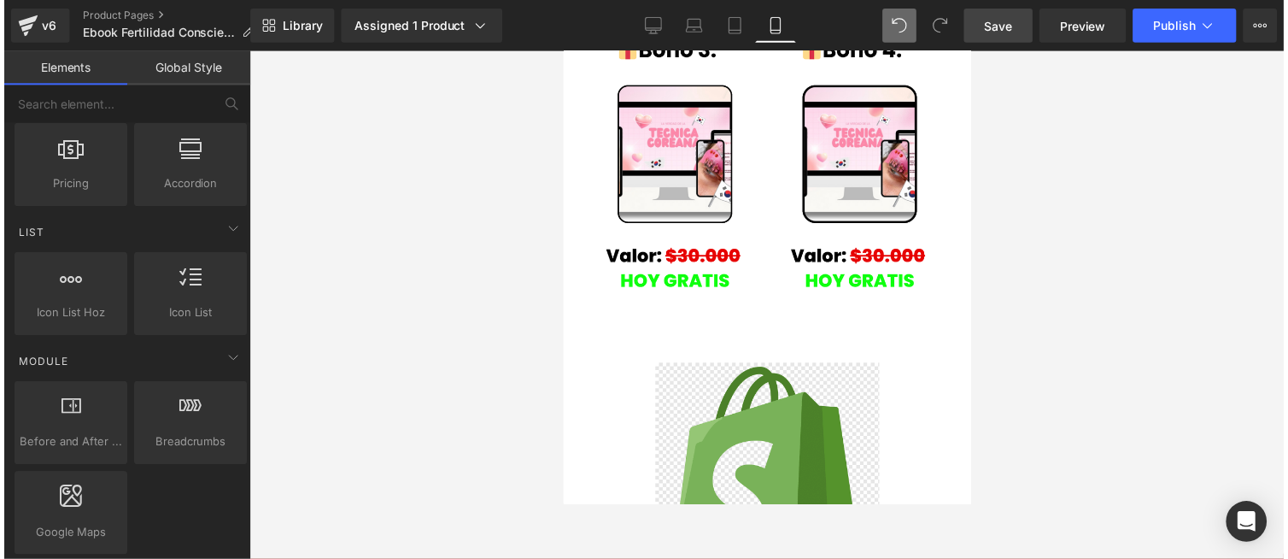
scroll to position [0, 0]
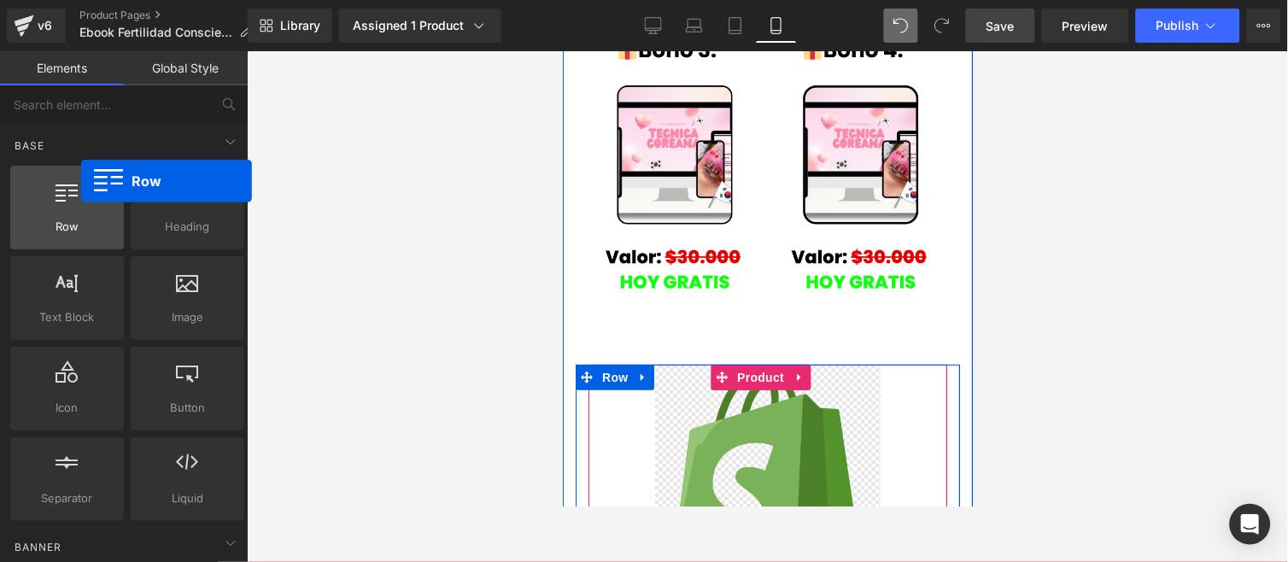
drag, startPoint x: 73, startPoint y: 210, endPoint x: 79, endPoint y: 184, distance: 27.3
click at [79, 185] on div at bounding box center [66, 198] width 103 height 38
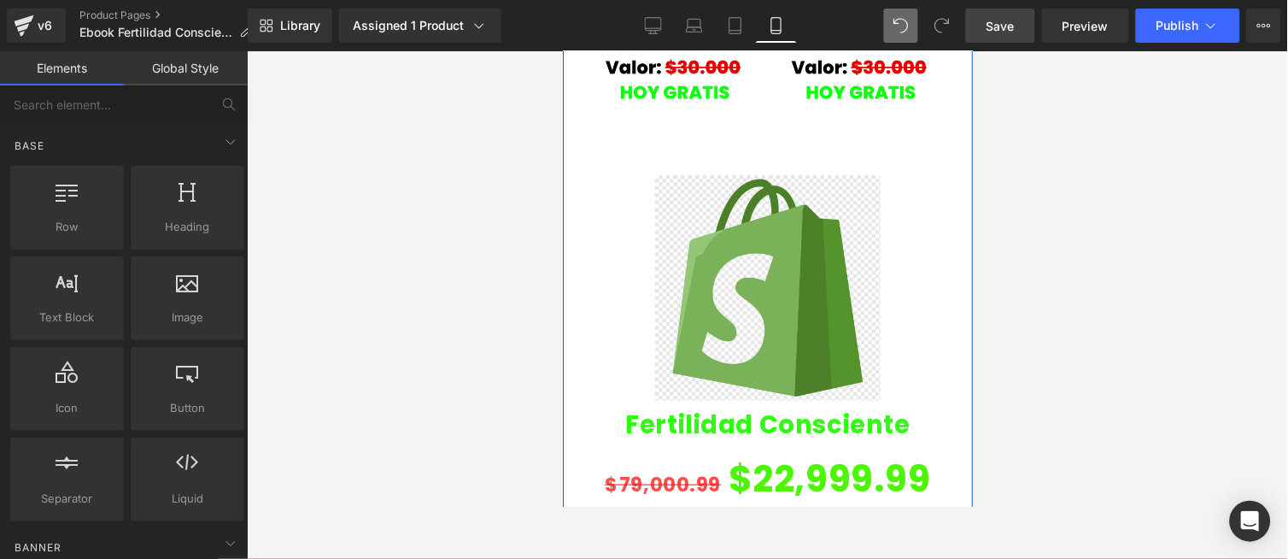
scroll to position [3321, 0]
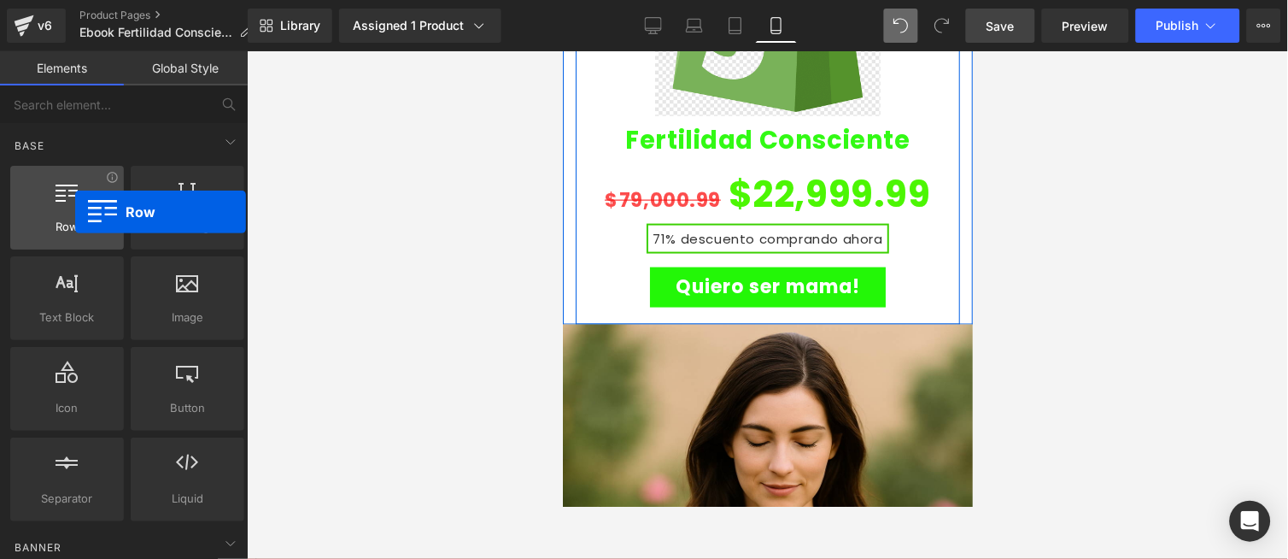
drag, startPoint x: 475, startPoint y: 276, endPoint x: 74, endPoint y: 212, distance: 405.7
click at [73, 212] on div at bounding box center [66, 198] width 103 height 38
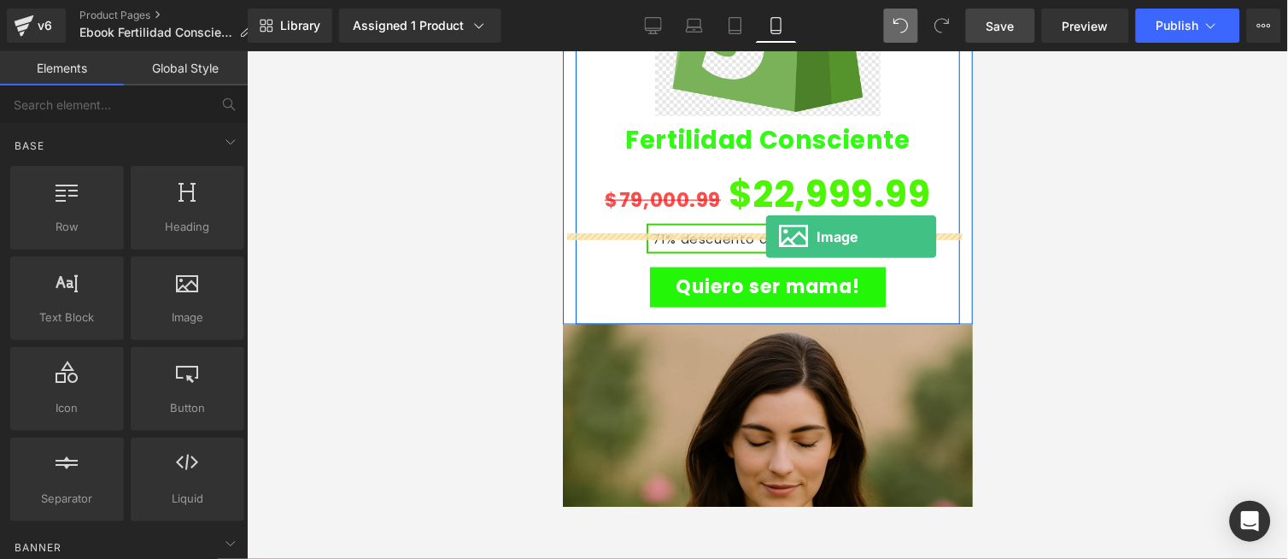
drag, startPoint x: 991, startPoint y: 362, endPoint x: 760, endPoint y: 235, distance: 263.4
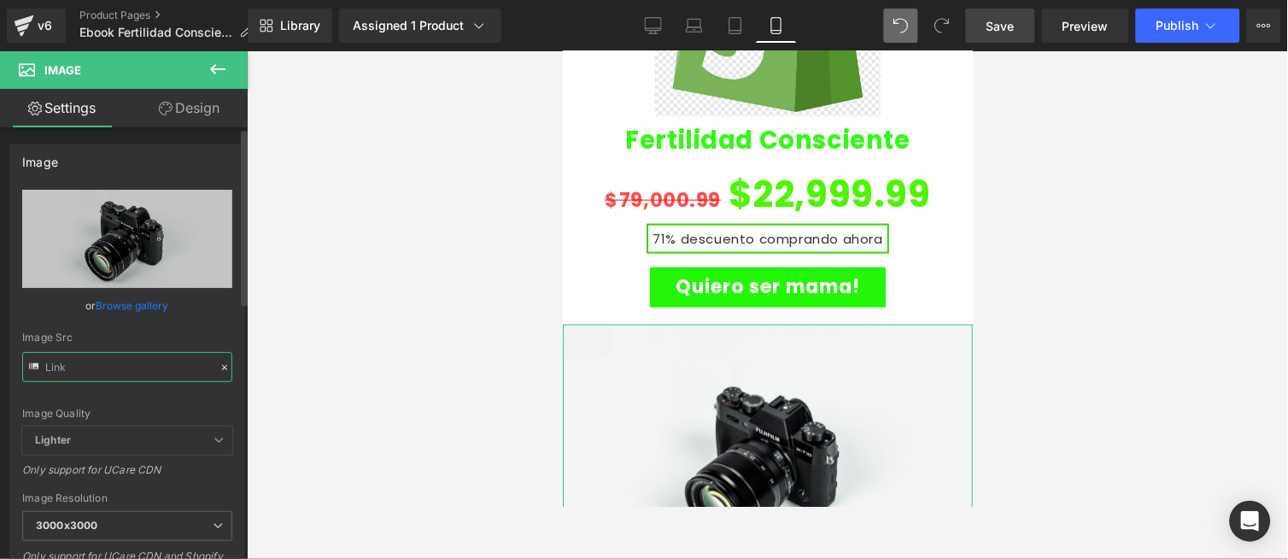
click at [139, 365] on input "text" at bounding box center [127, 367] width 210 height 30
click at [138, 364] on input "text" at bounding box center [127, 367] width 210 height 30
click at [135, 360] on input "text" at bounding box center [127, 367] width 210 height 30
click at [134, 361] on input "text" at bounding box center [127, 367] width 210 height 30
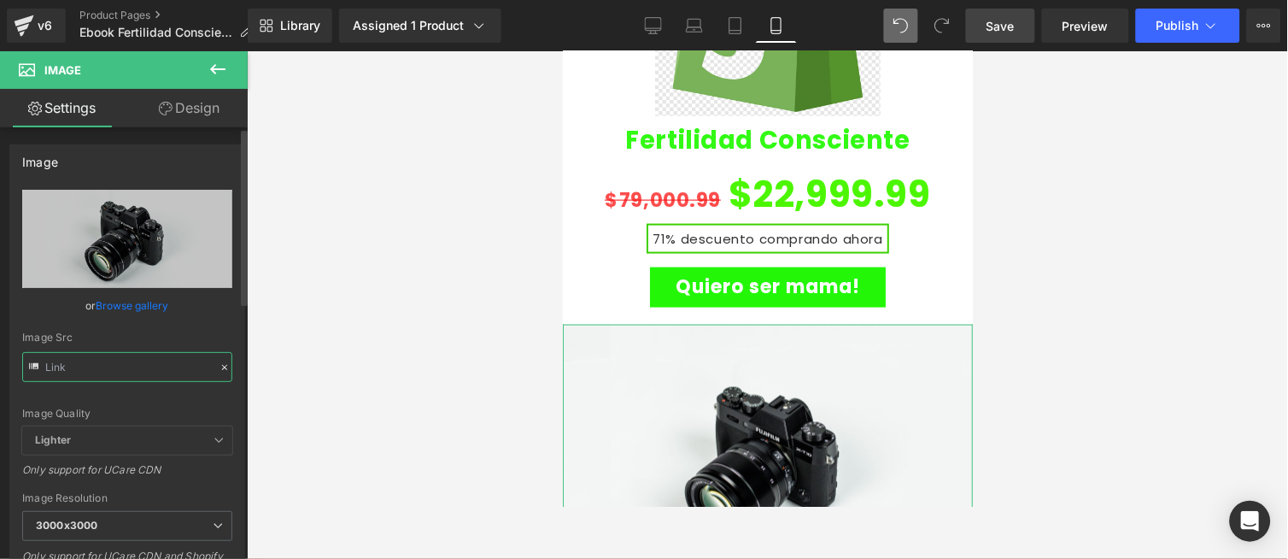
click at [134, 361] on input "text" at bounding box center [127, 367] width 210 height 30
paste input "[URL][DOMAIN_NAME]"
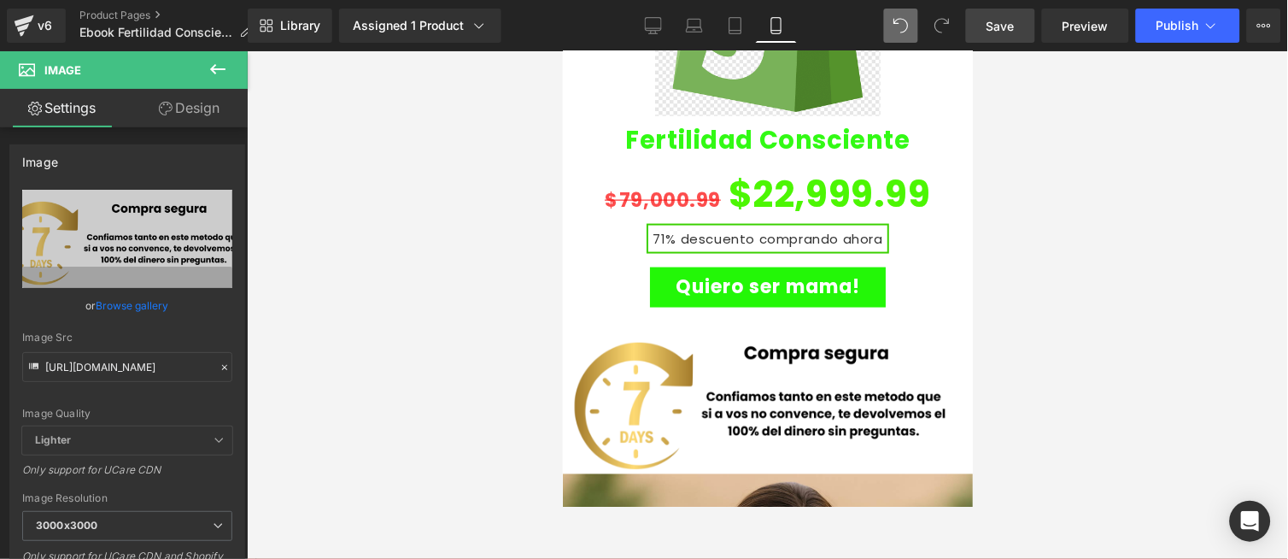
drag, startPoint x: 323, startPoint y: 223, endPoint x: 382, endPoint y: 243, distance: 62.4
click at [323, 222] on div at bounding box center [767, 304] width 1041 height 507
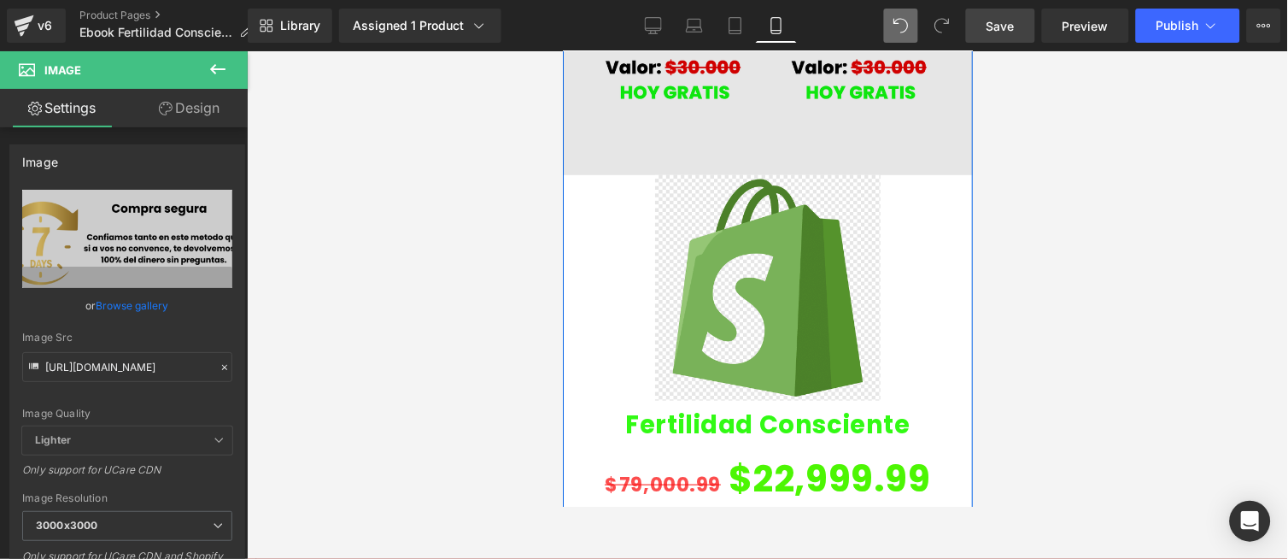
scroll to position [2847, 0]
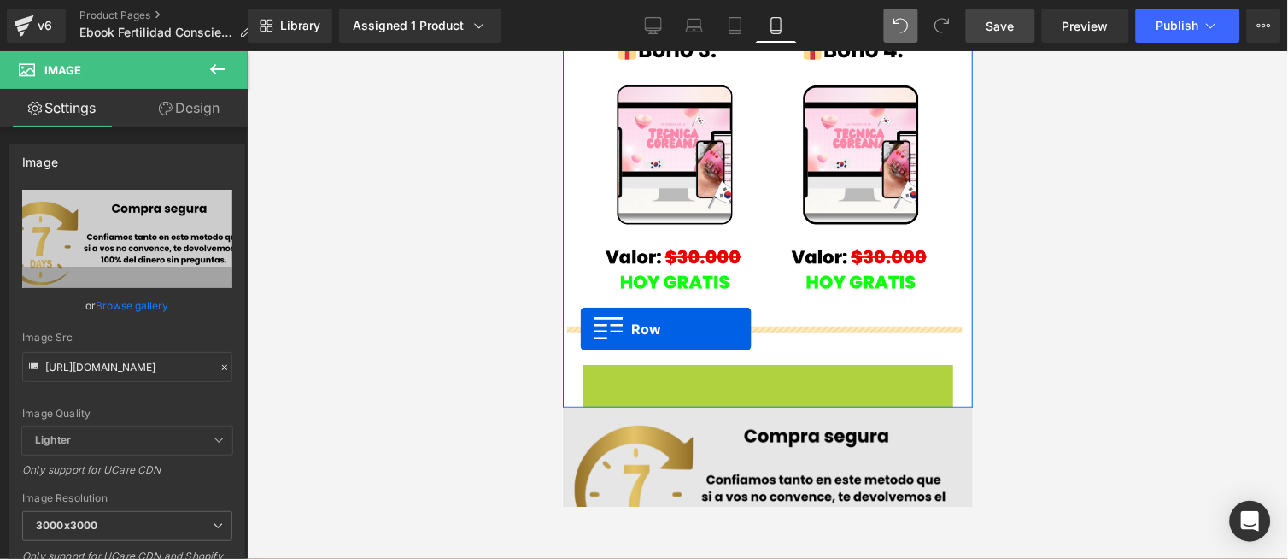
drag, startPoint x: 585, startPoint y: 293, endPoint x: 580, endPoint y: 328, distance: 35.4
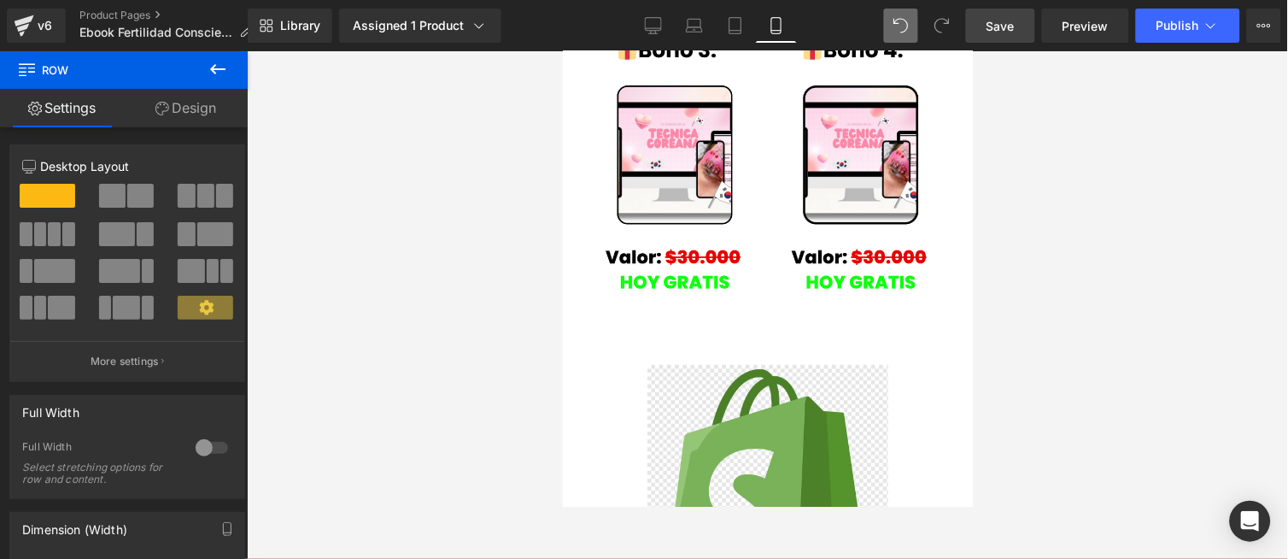
click at [214, 66] on icon at bounding box center [217, 69] width 15 height 10
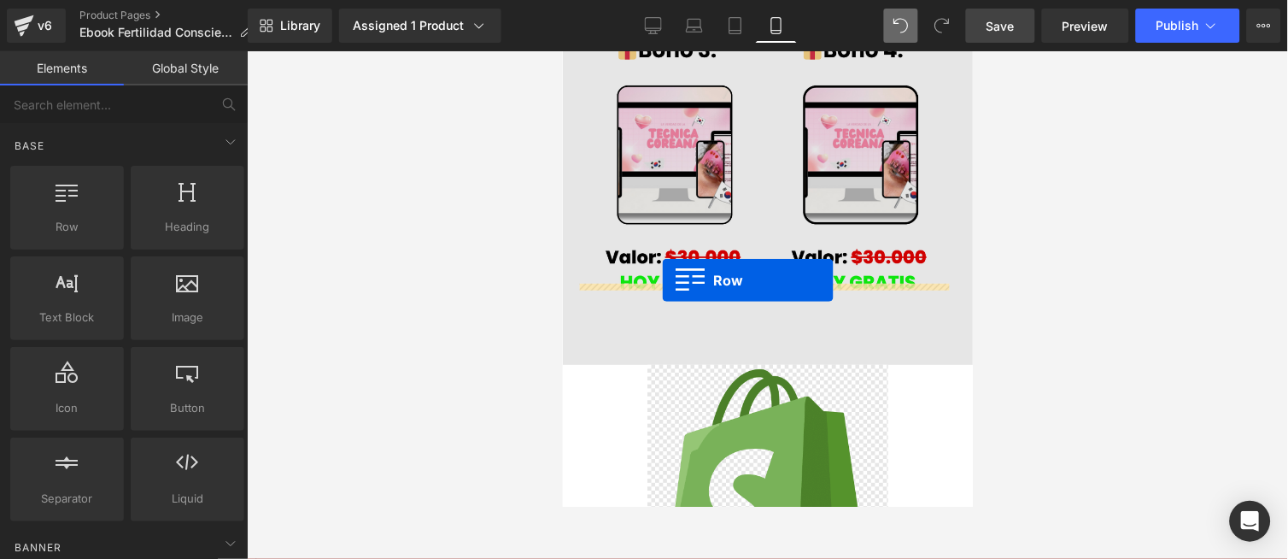
drag, startPoint x: 642, startPoint y: 259, endPoint x: 662, endPoint y: 278, distance: 28.4
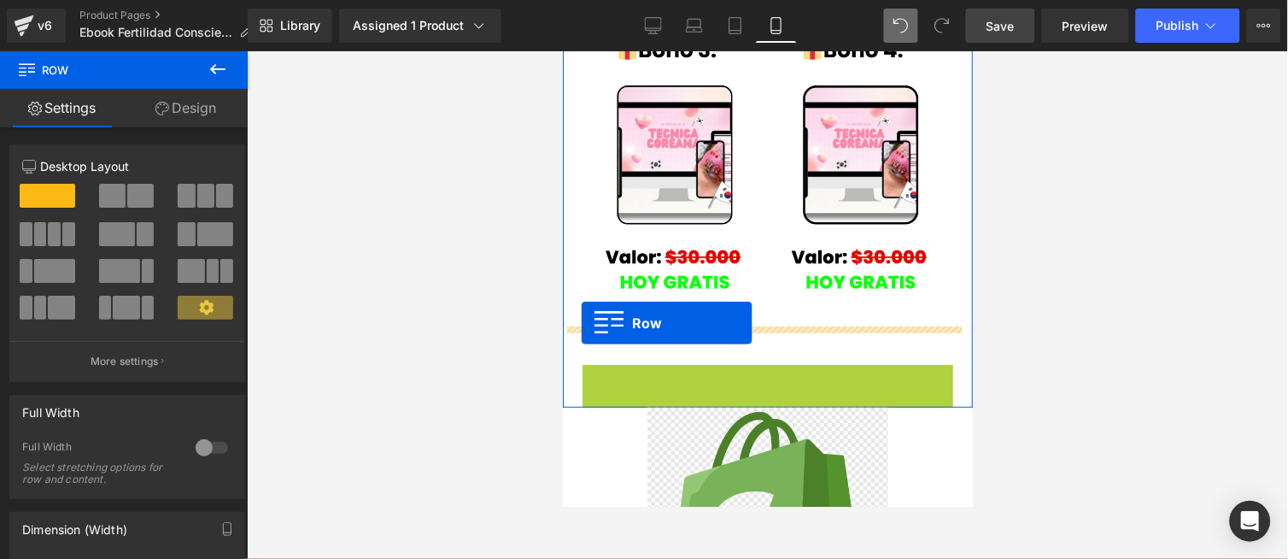
drag, startPoint x: 585, startPoint y: 291, endPoint x: 581, endPoint y: 321, distance: 30.2
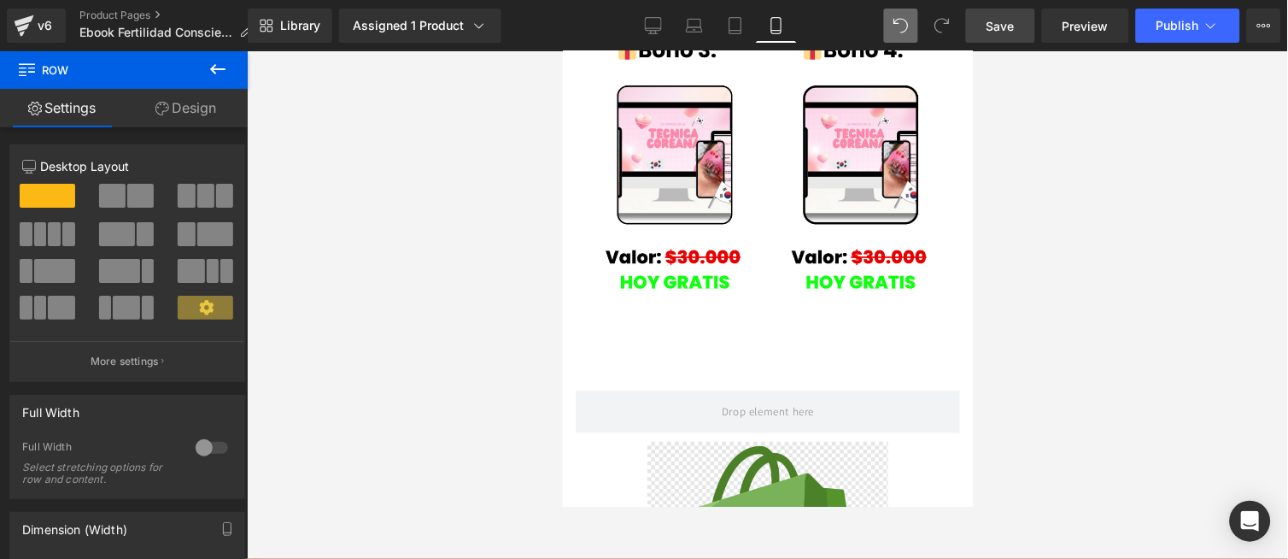
click at [218, 71] on icon at bounding box center [218, 69] width 21 height 21
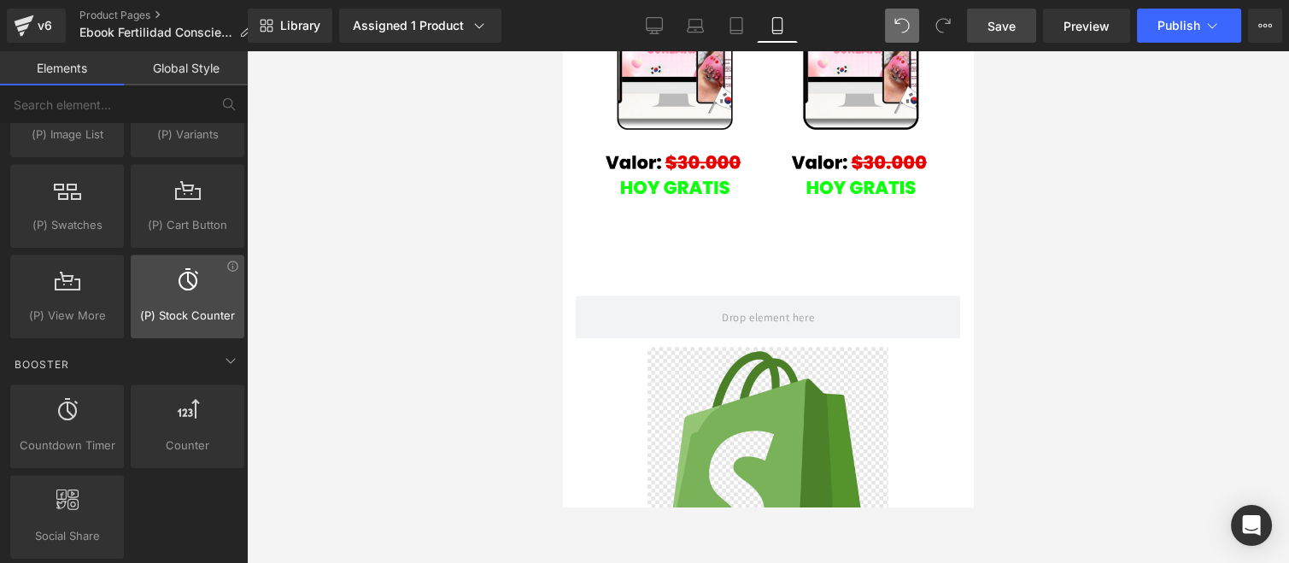
scroll to position [2183, 0]
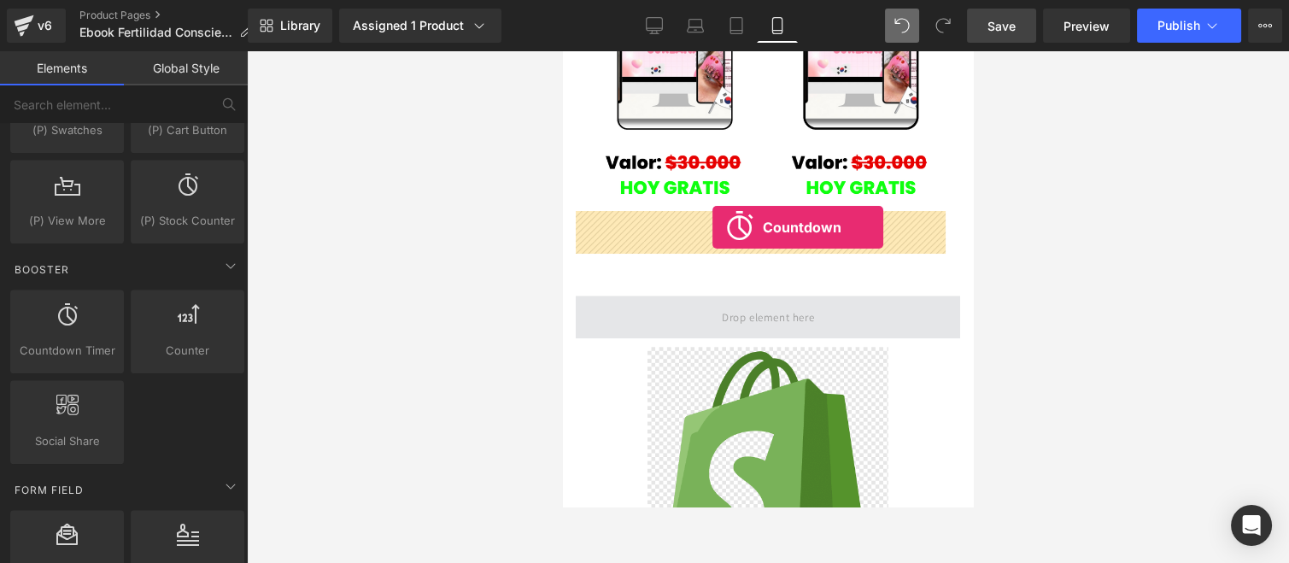
drag, startPoint x: 615, startPoint y: 378, endPoint x: 712, endPoint y: 226, distance: 179.8
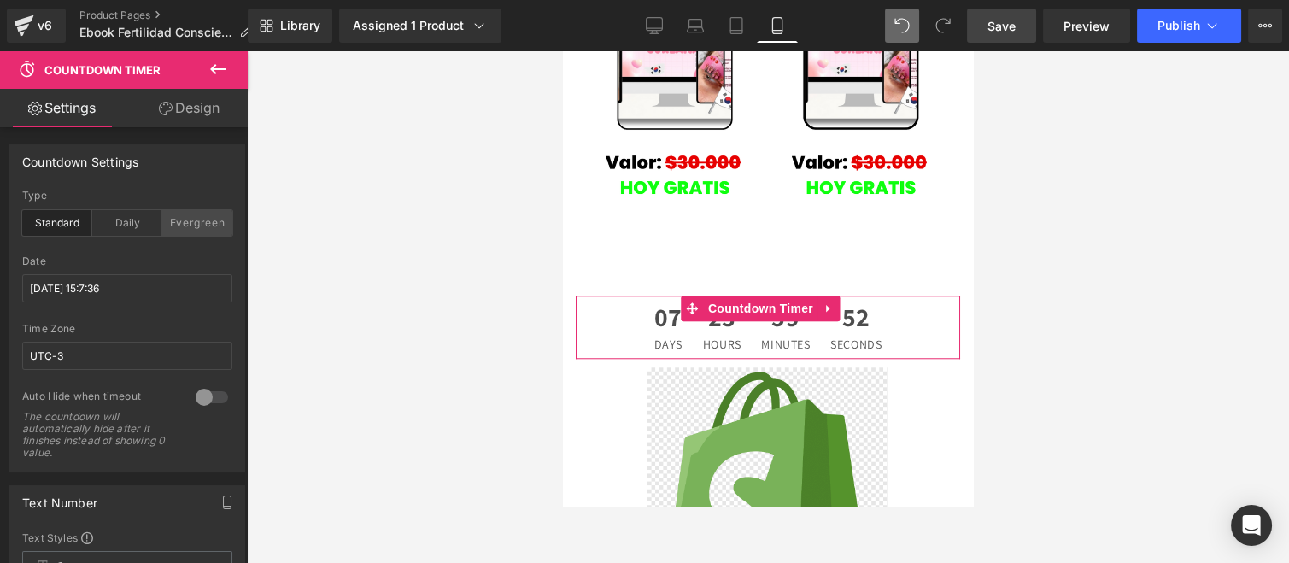
click at [191, 222] on div "Evergreen" at bounding box center [197, 223] width 70 height 26
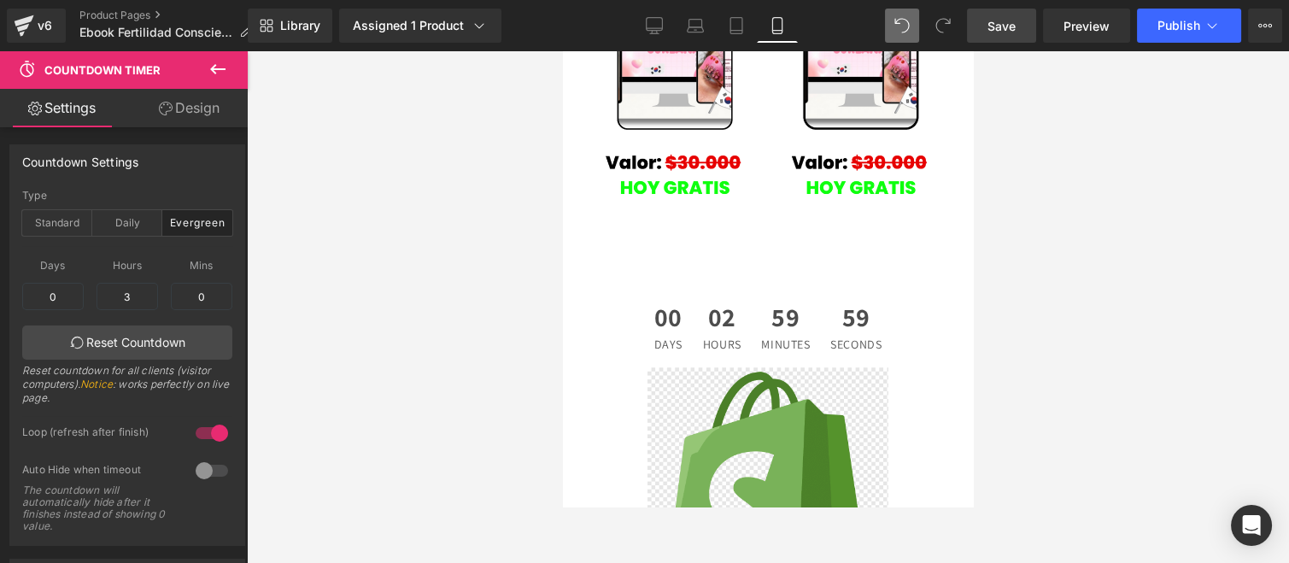
click at [144, 278] on div "3" at bounding box center [128, 296] width 62 height 41
click at [126, 292] on input "3" at bounding box center [128, 296] width 62 height 27
click at [120, 293] on input "30" at bounding box center [128, 296] width 62 height 27
click at [128, 292] on input "30" at bounding box center [128, 296] width 62 height 27
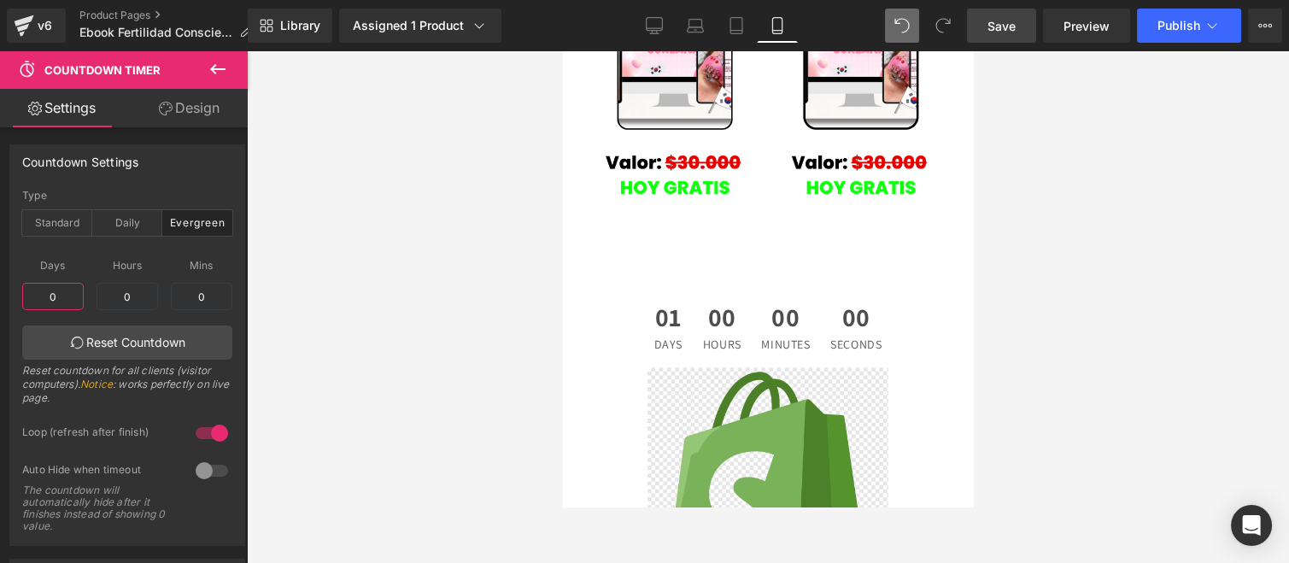
click at [68, 294] on input "0" at bounding box center [53, 296] width 62 height 27
click at [67, 294] on input "0" at bounding box center [53, 296] width 62 height 27
click at [196, 292] on input "0" at bounding box center [202, 296] width 62 height 27
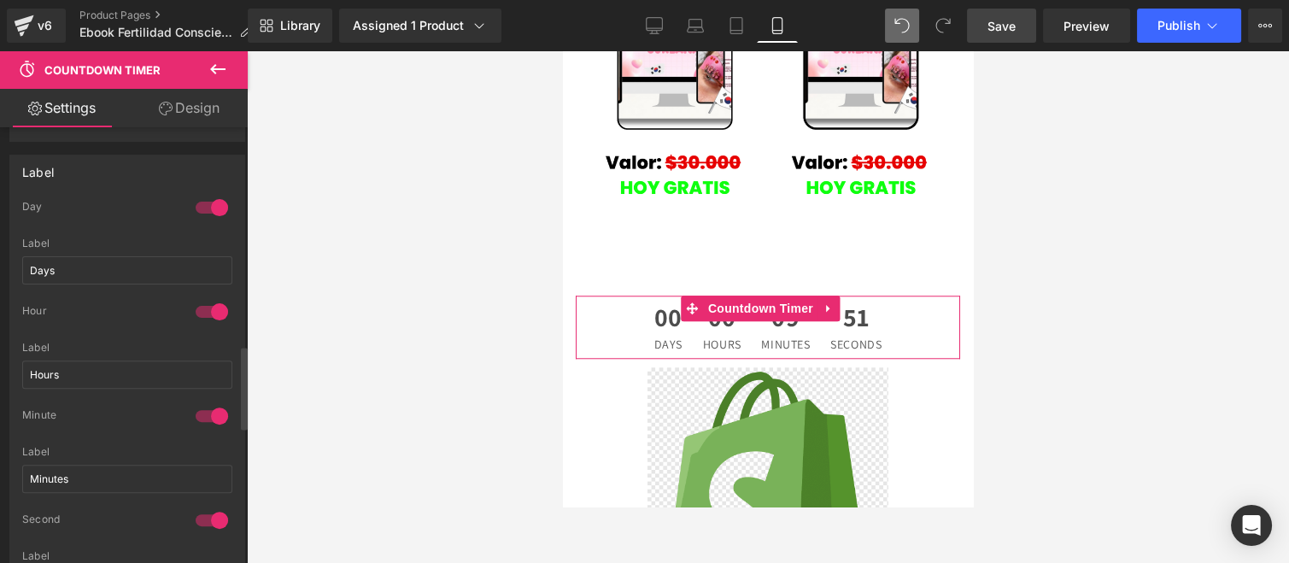
scroll to position [1139, 0]
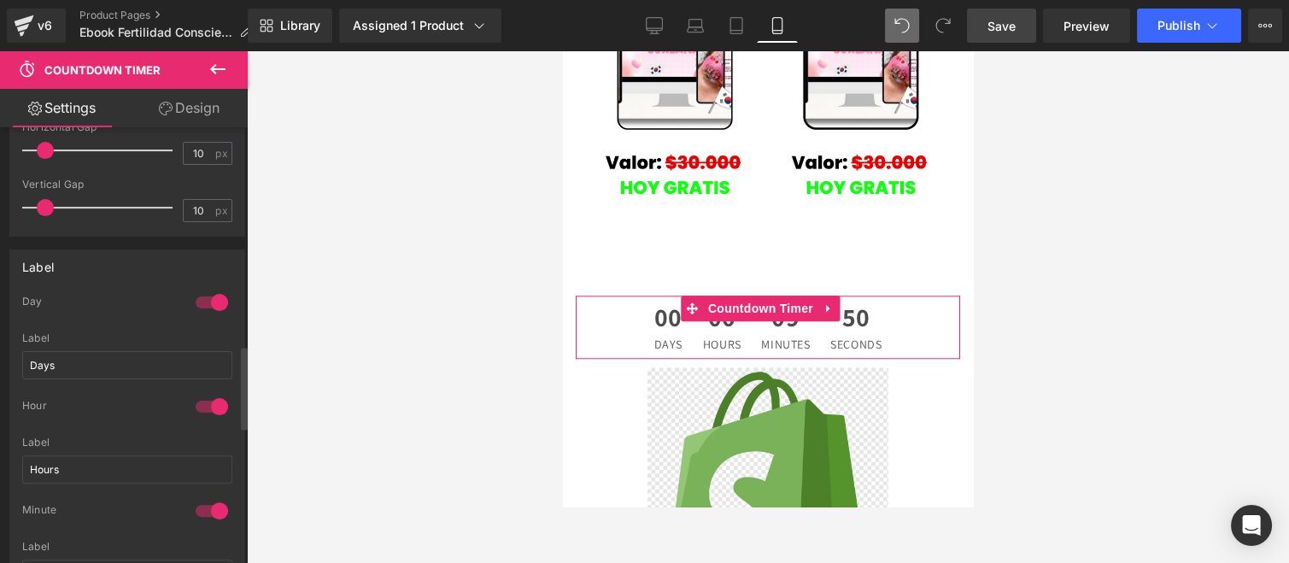
click at [211, 289] on div at bounding box center [211, 302] width 41 height 27
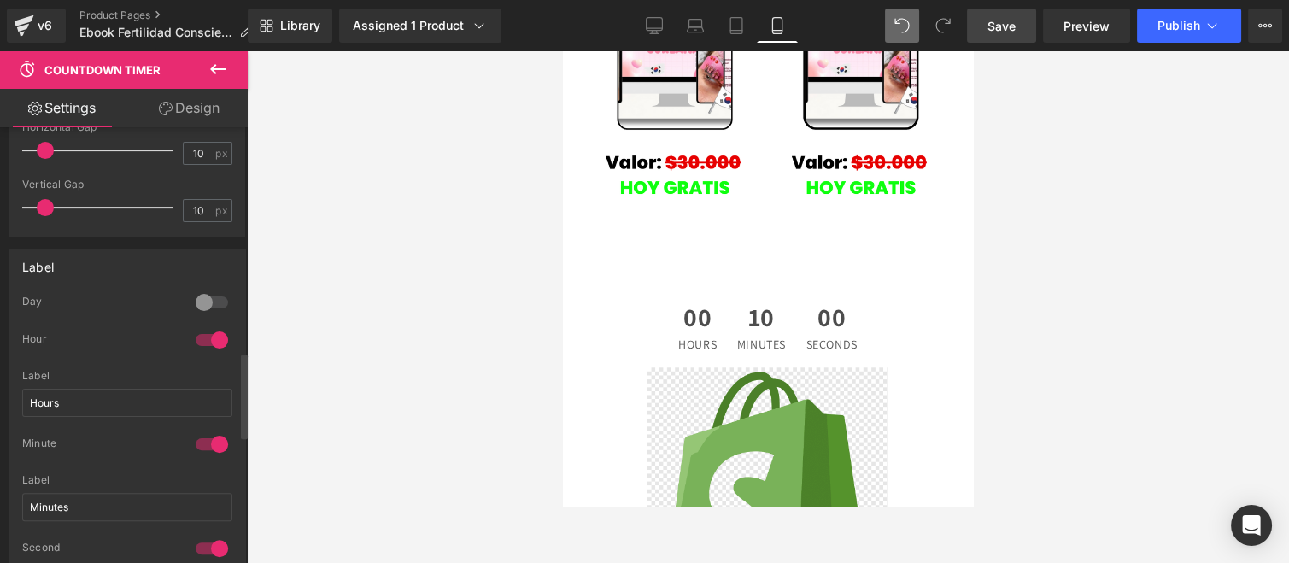
click at [208, 329] on div at bounding box center [211, 339] width 41 height 27
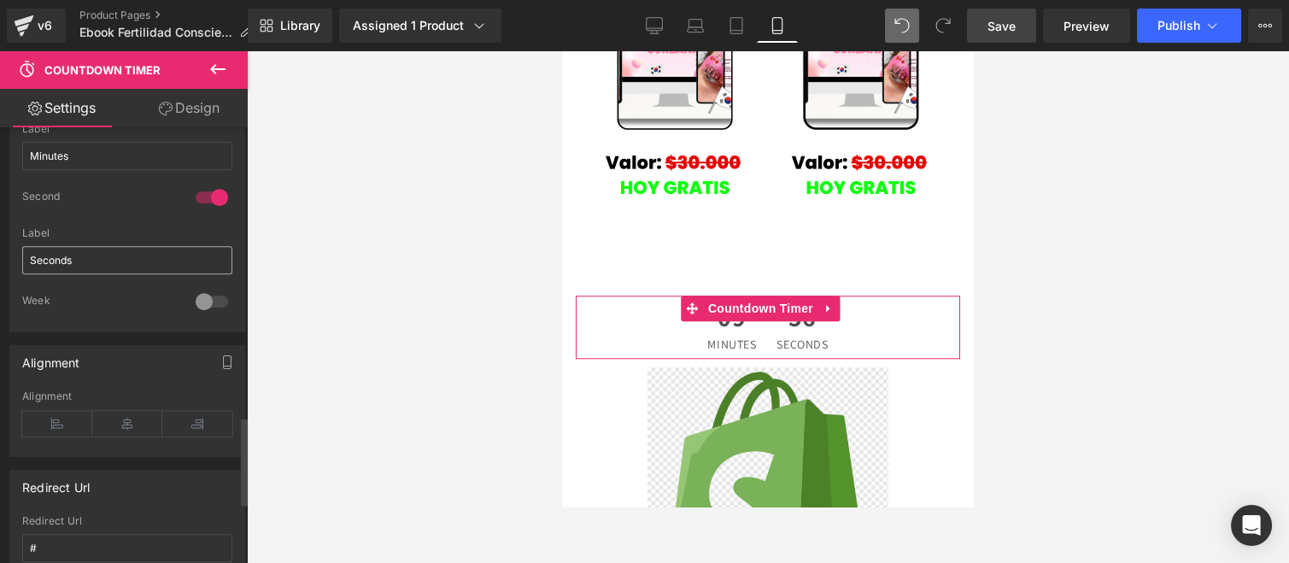
scroll to position [1328, 0]
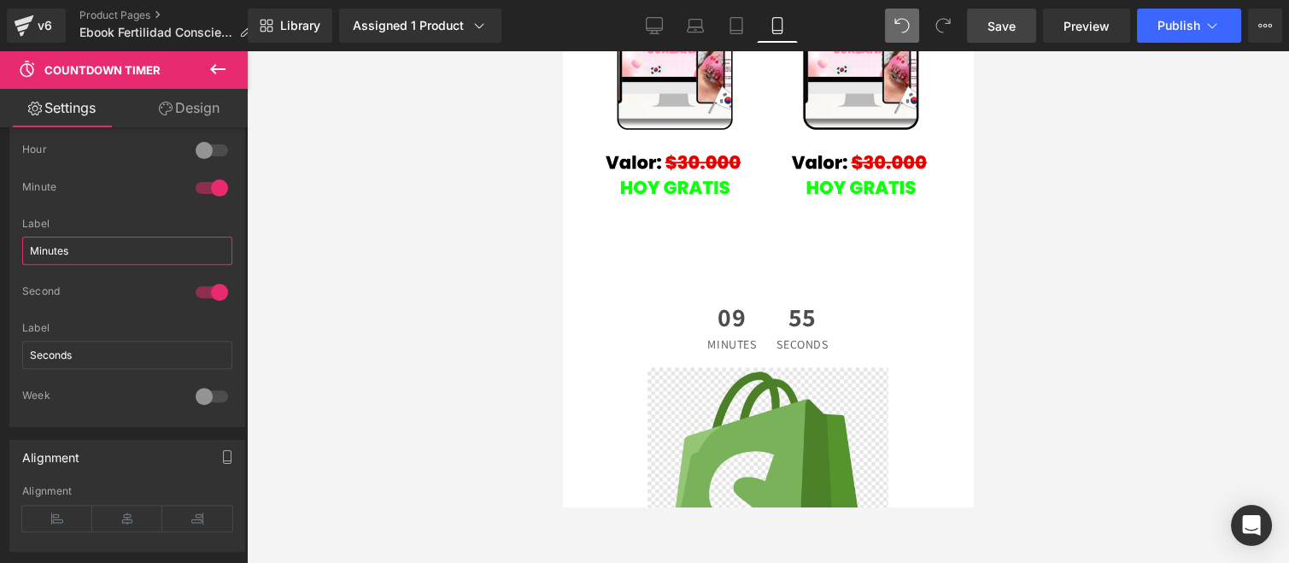
drag, startPoint x: 97, startPoint y: 244, endPoint x: -4, endPoint y: 252, distance: 101.9
click at [0, 252] on html "Countdown Timer You are previewing how the Live Preset 0 will restyle your page…" at bounding box center [644, 281] width 1289 height 563
type input "Minutos"
drag, startPoint x: 103, startPoint y: 327, endPoint x: 62, endPoint y: 322, distance: 40.5
click at [58, 325] on div "Label Seconds" at bounding box center [127, 355] width 210 height 67
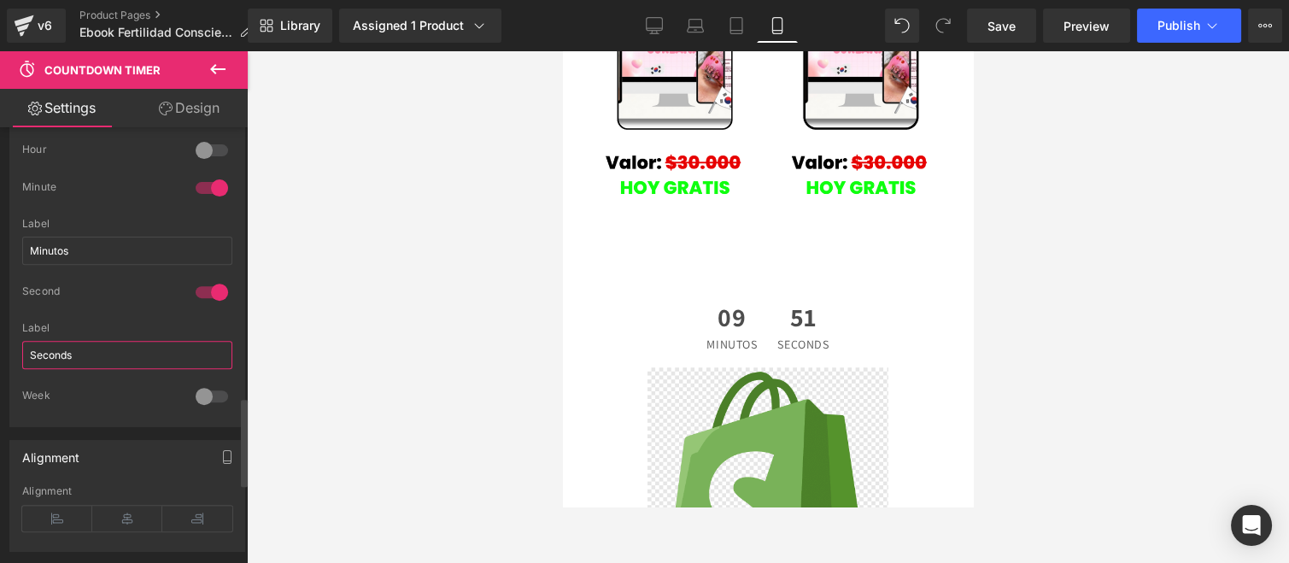
click at [106, 341] on input "Seconds" at bounding box center [127, 355] width 210 height 28
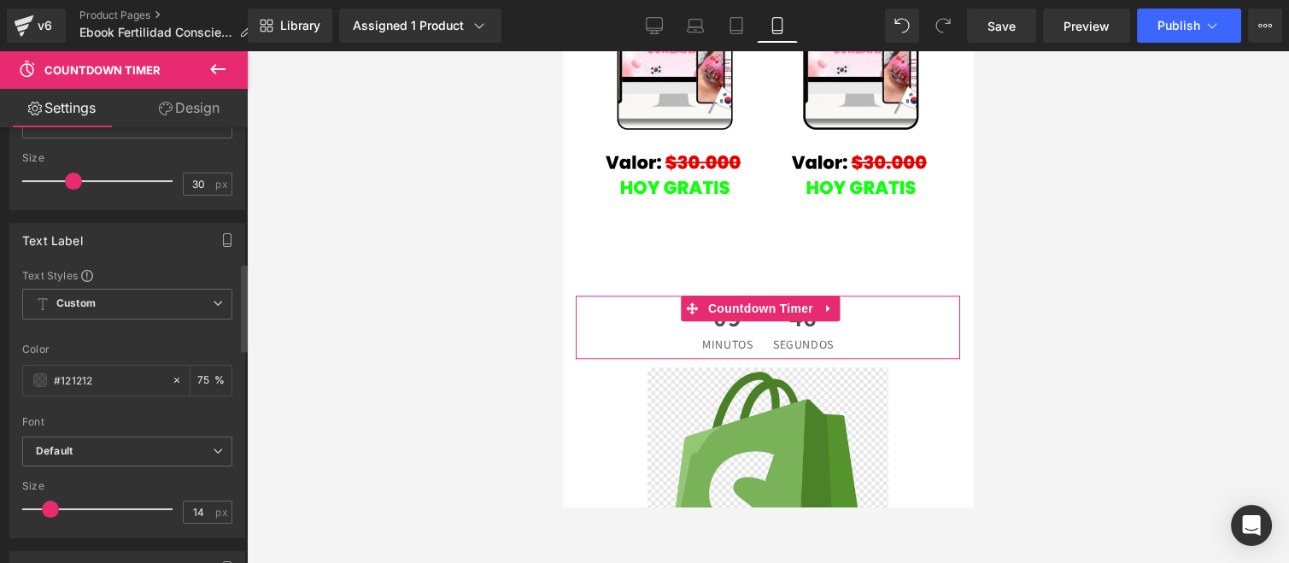
scroll to position [474, 0]
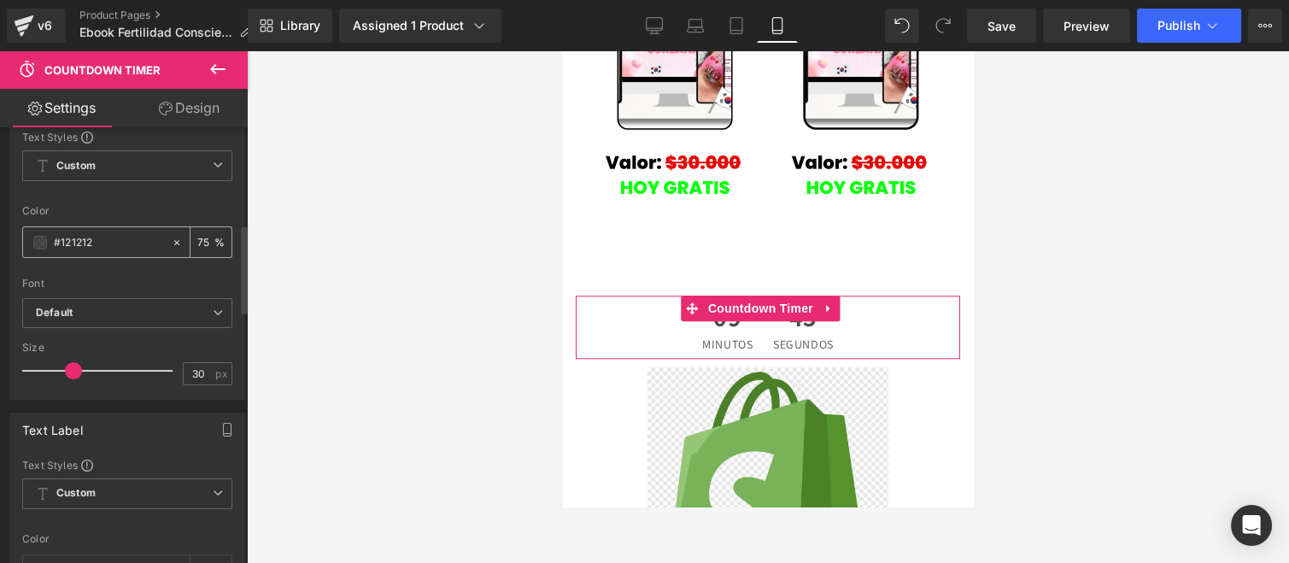
type input "Segundos"
click at [36, 227] on div "#121212" at bounding box center [97, 242] width 148 height 30
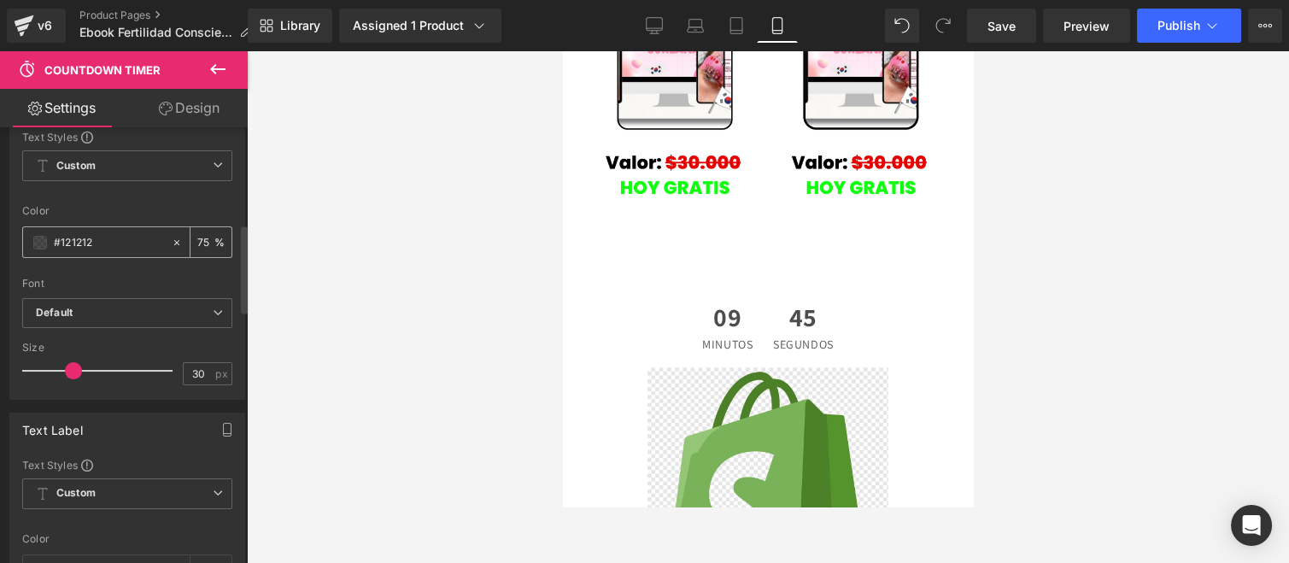
click at [45, 229] on div "#121212" at bounding box center [97, 242] width 148 height 30
click at [41, 239] on span at bounding box center [40, 243] width 14 height 14
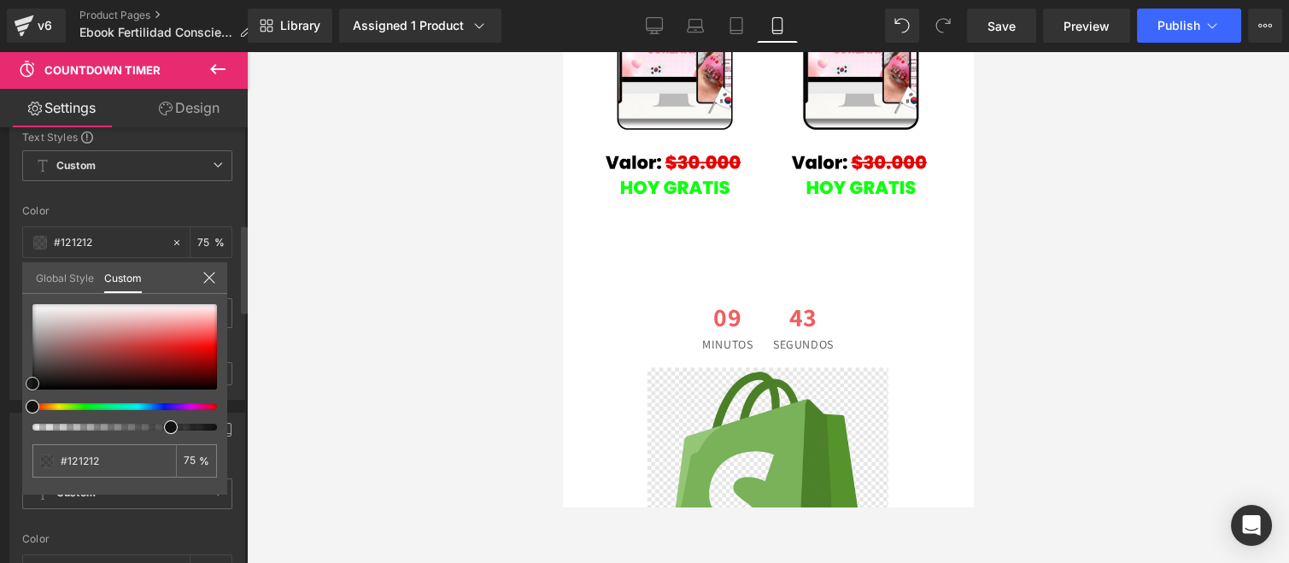
type input "#e92929"
type input "#f50f0f"
type input "#f60d0d"
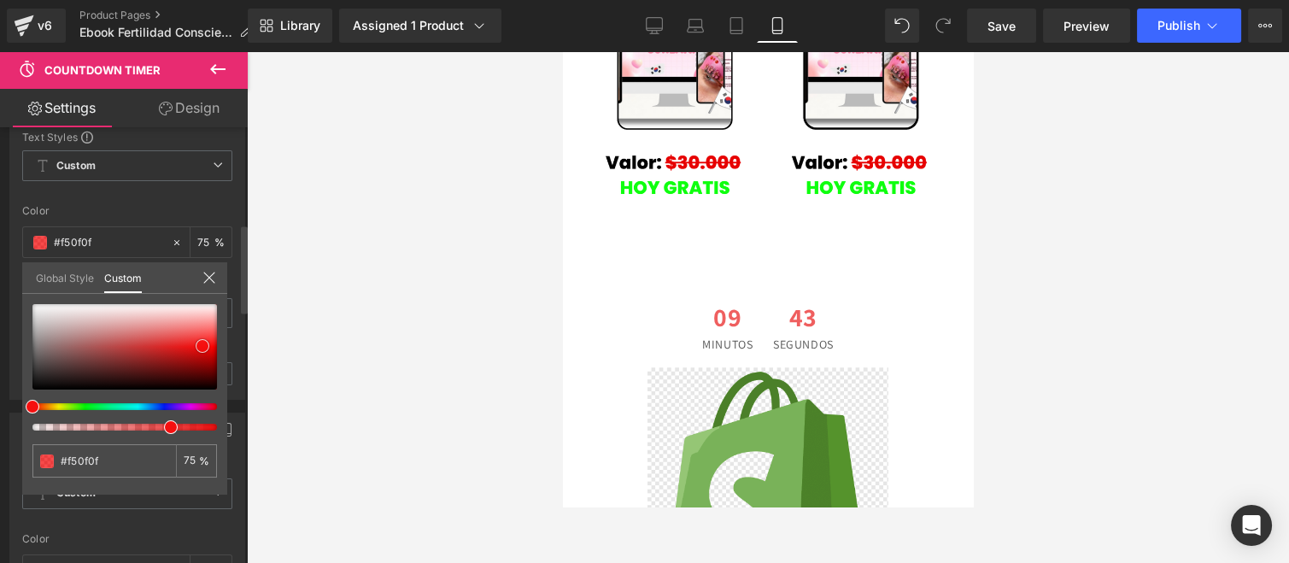
type input "#f60d0d"
type input "#f70202"
type input "#f40000"
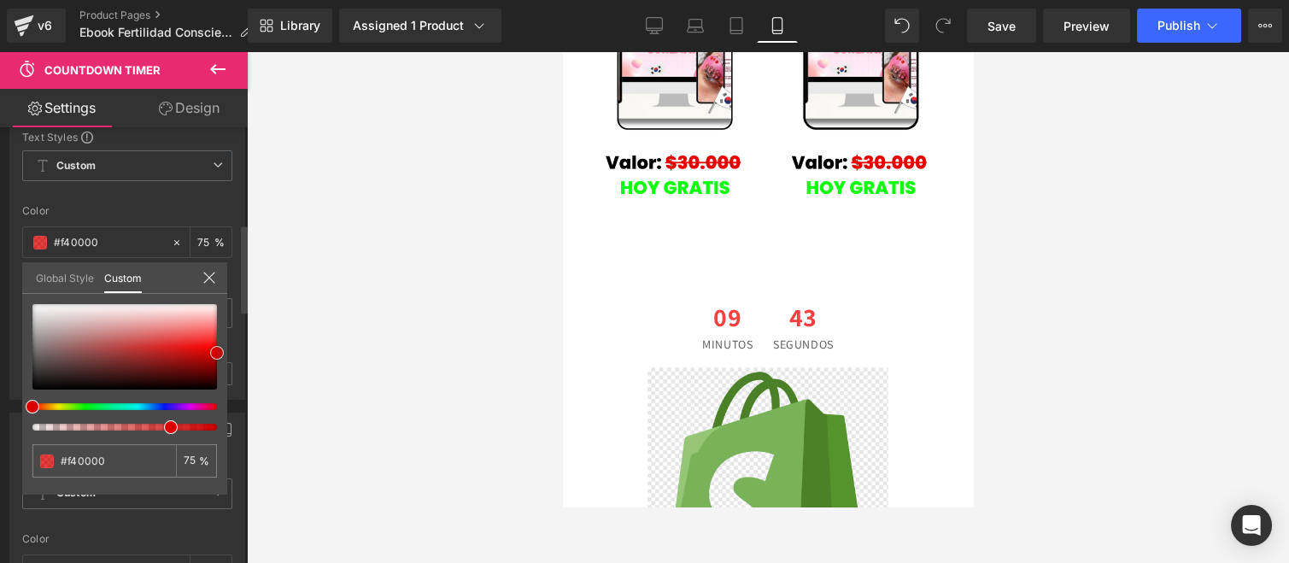
type input "#db0000"
drag, startPoint x: 202, startPoint y: 345, endPoint x: 224, endPoint y: 352, distance: 22.4
click at [224, 352] on div "#db0000 75 %" at bounding box center [124, 399] width 205 height 190
type input "#f90505"
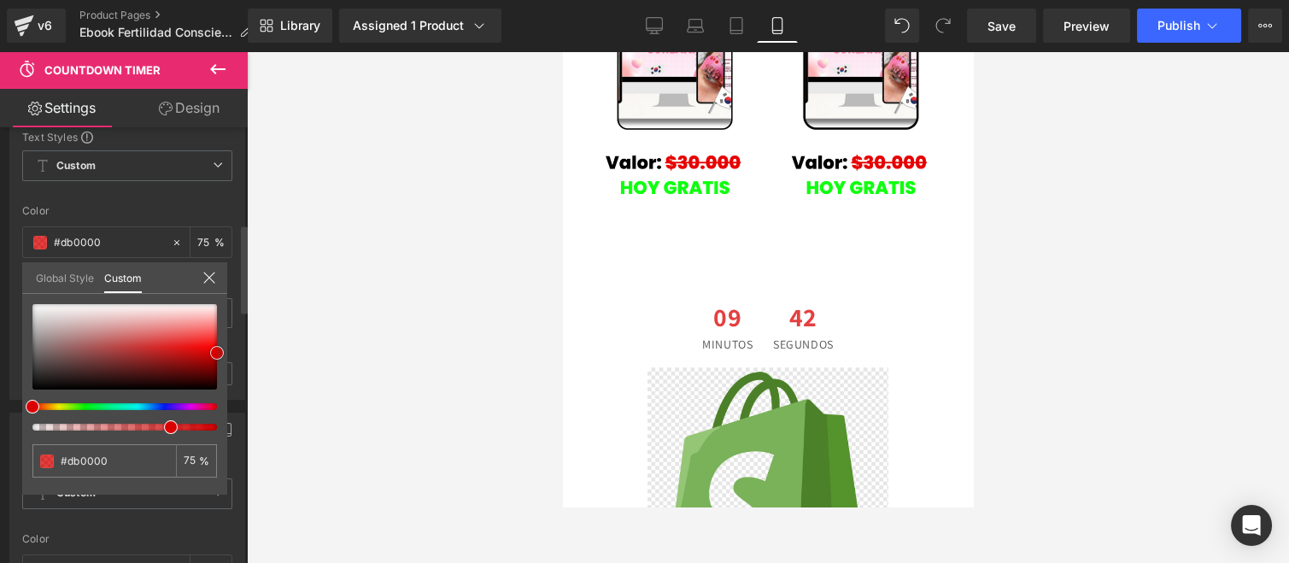
type input "#f90505"
type input "#f30101"
type input "#e50000"
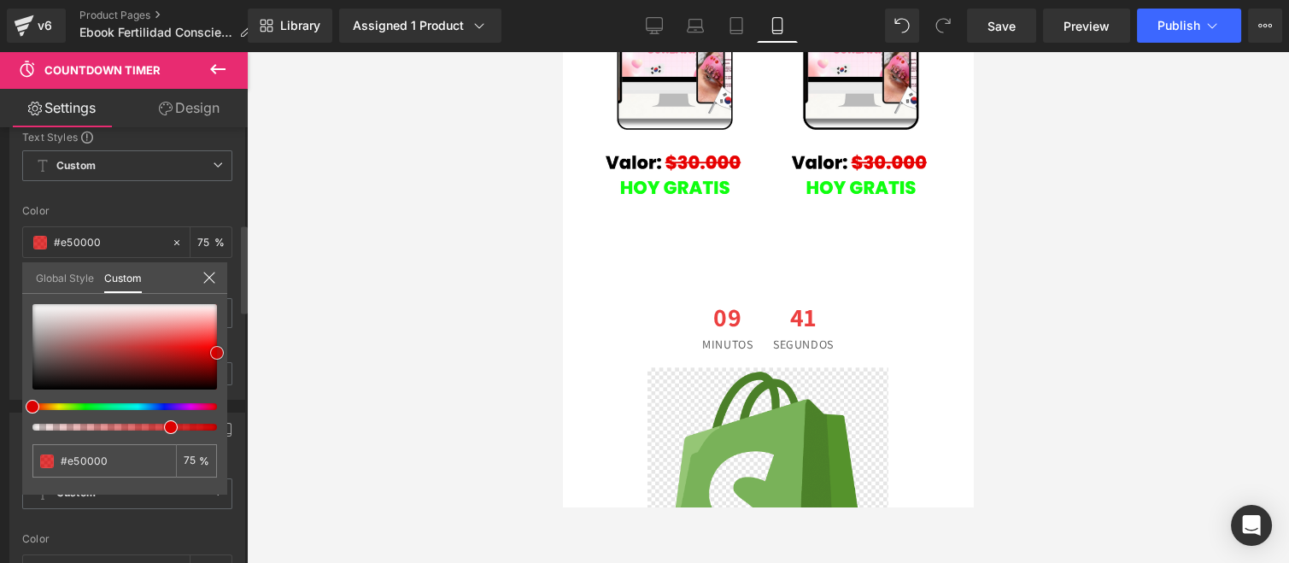
type input "#c10000"
type input "#b20000"
type input "#ad0000"
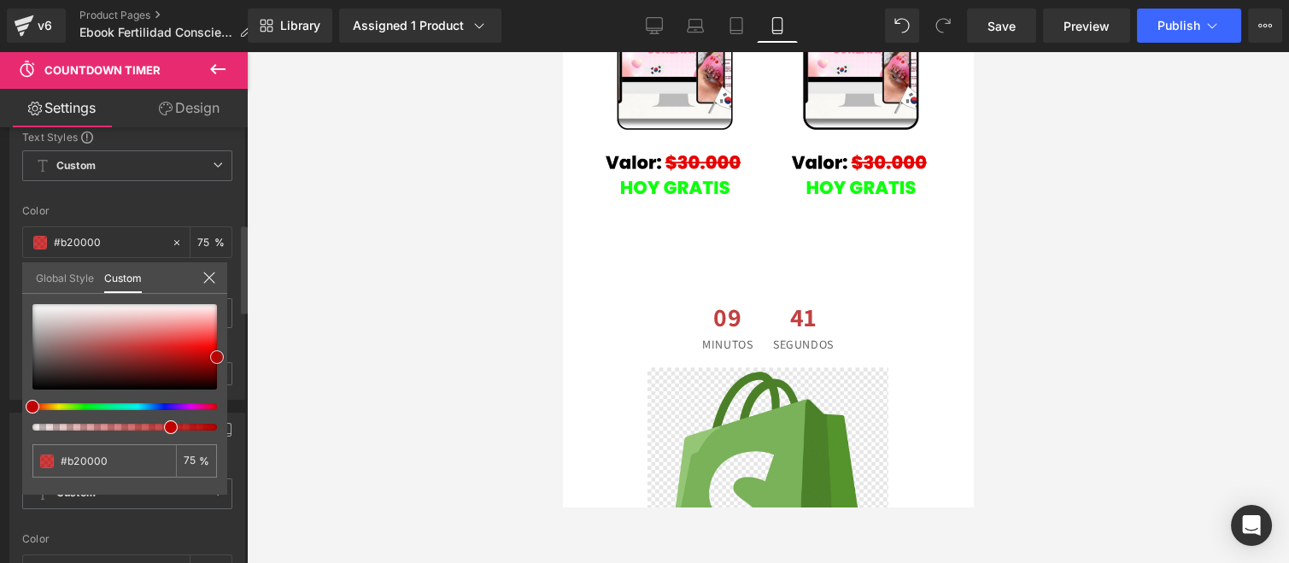
type input "#ad0000"
type input "#a30000"
type input "#cc0000"
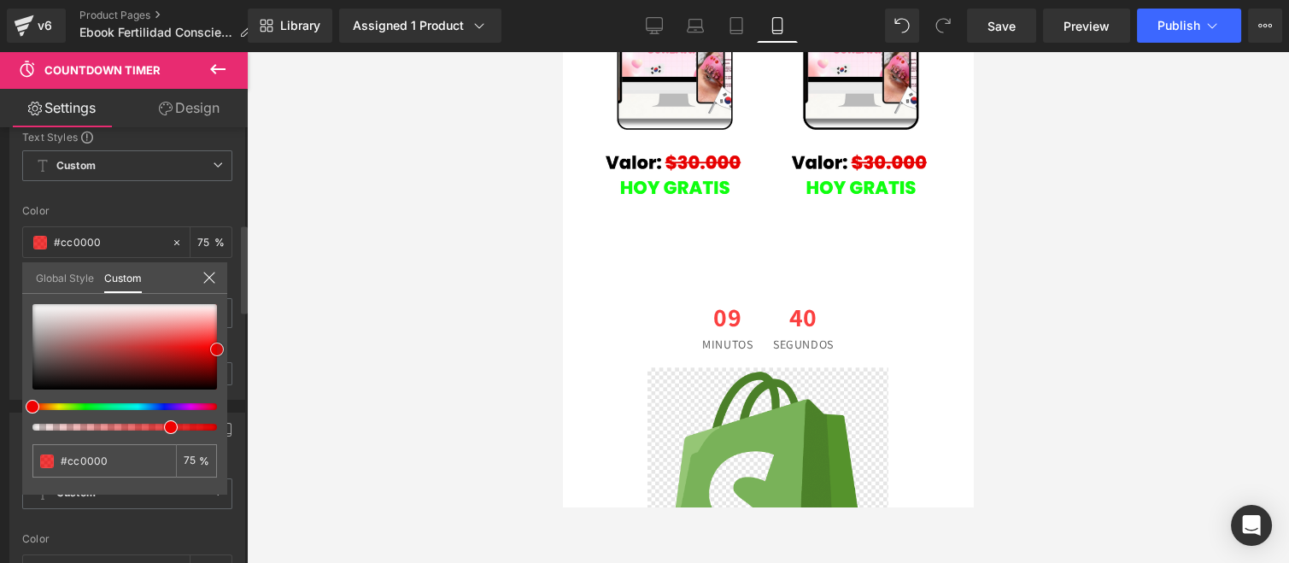
type input "#f90000"
type input "#ff0f0f"
type input "#ff1414"
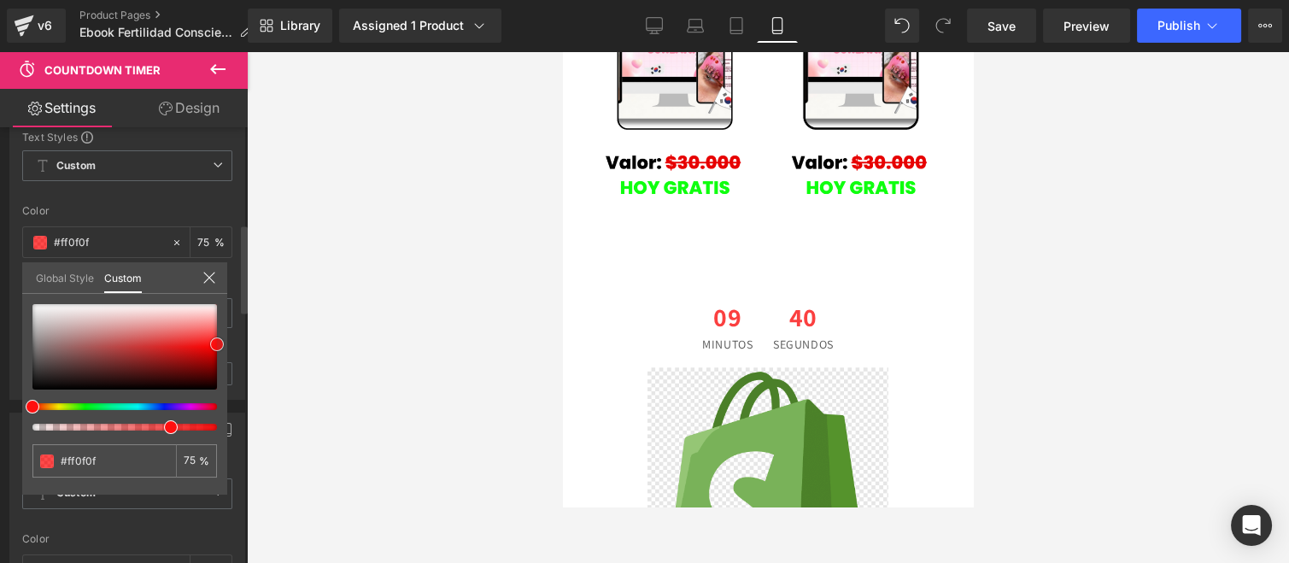
type input "#ff1414"
type input "#ff1919"
type input "#fd2424"
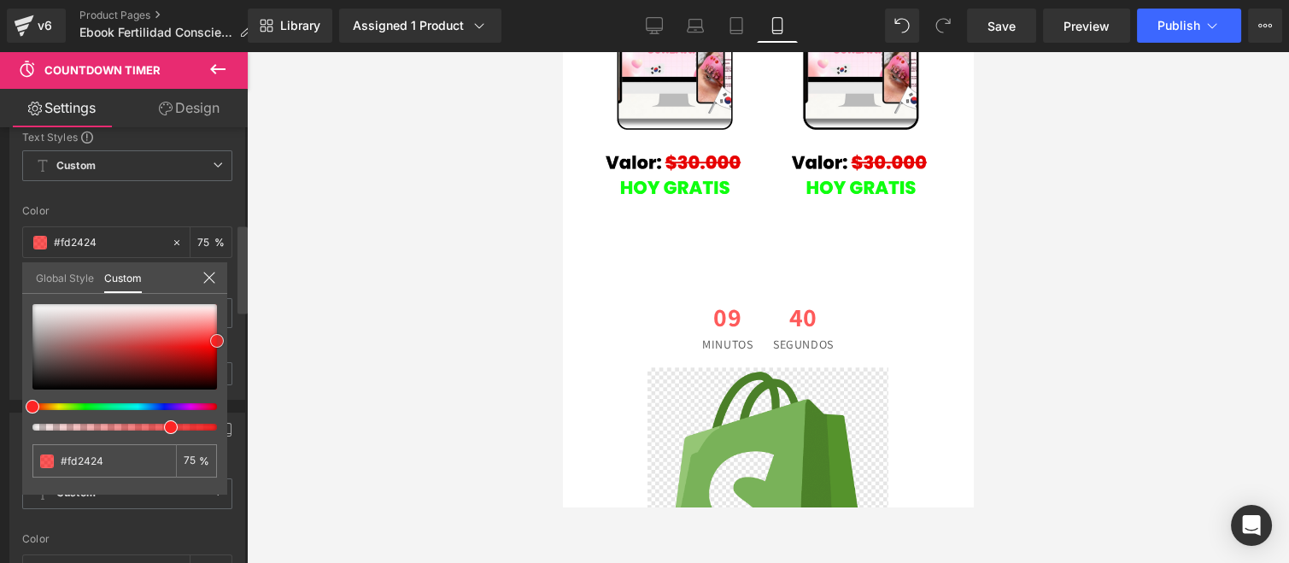
type input "#fd1515"
type input "#ff0f0f"
type input "#ff0a0a"
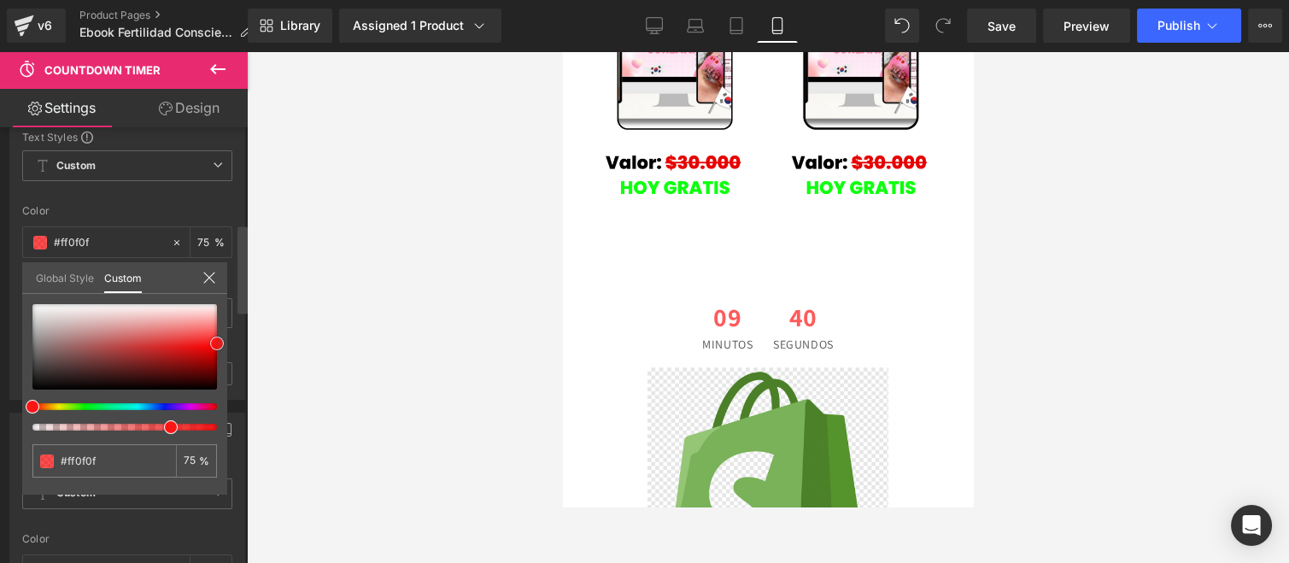
type input "#ff0a0a"
type input "#ef0000"
type input "#e00000"
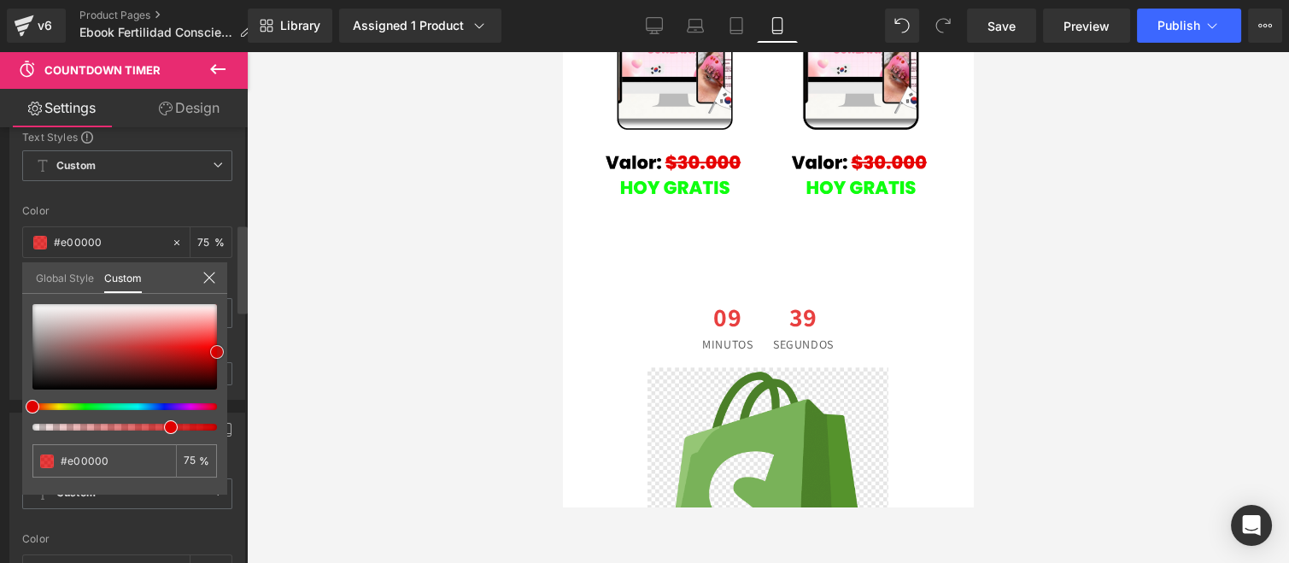
drag, startPoint x: 210, startPoint y: 346, endPoint x: 243, endPoint y: 351, distance: 32.9
click at [243, 351] on div "Countdown Settings evergreen Type Standard Daily Evergreen 2025/10/16 15:7:36 D…" at bounding box center [124, 348] width 248 height 443
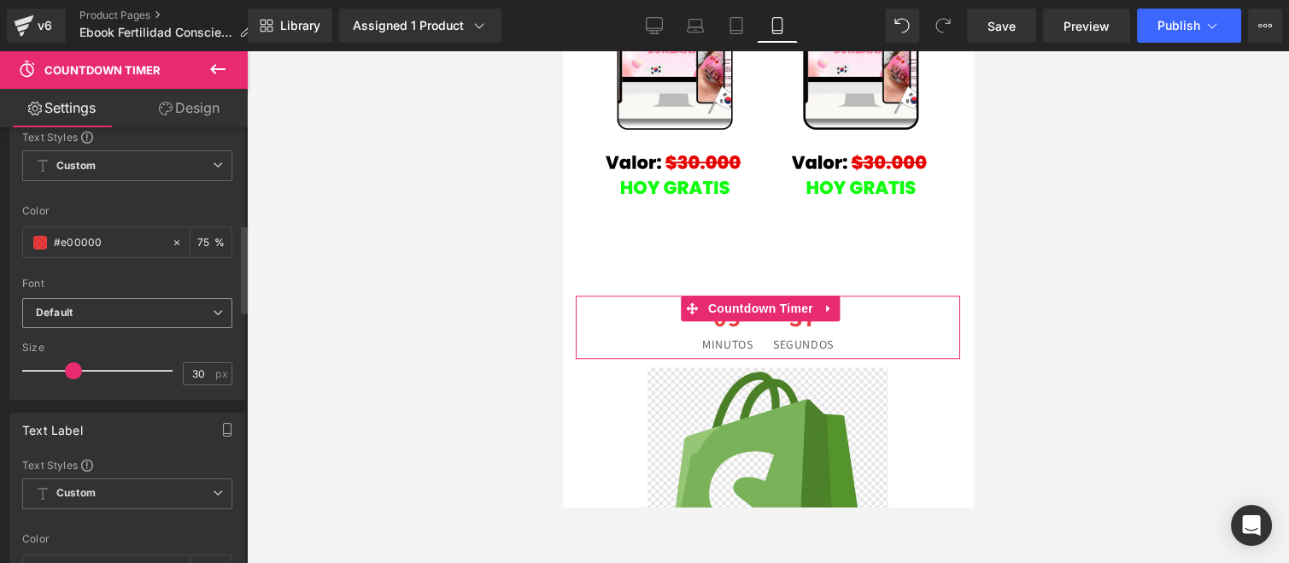
click at [149, 299] on span "Default" at bounding box center [127, 313] width 210 height 30
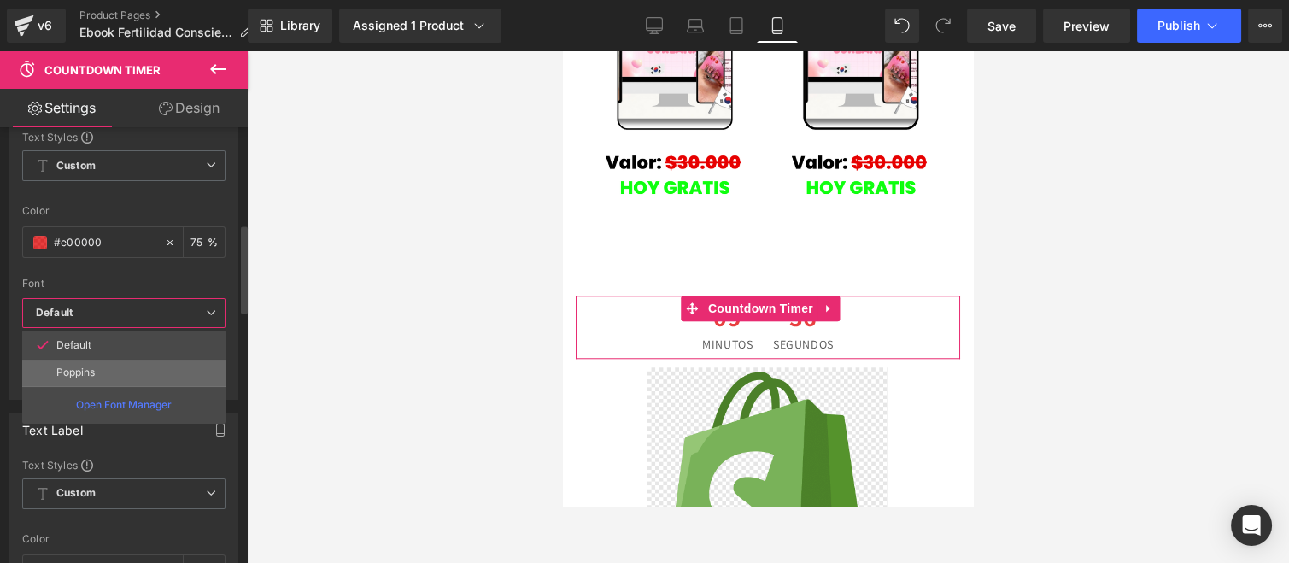
click at [97, 364] on li "Poppins" at bounding box center [123, 372] width 203 height 27
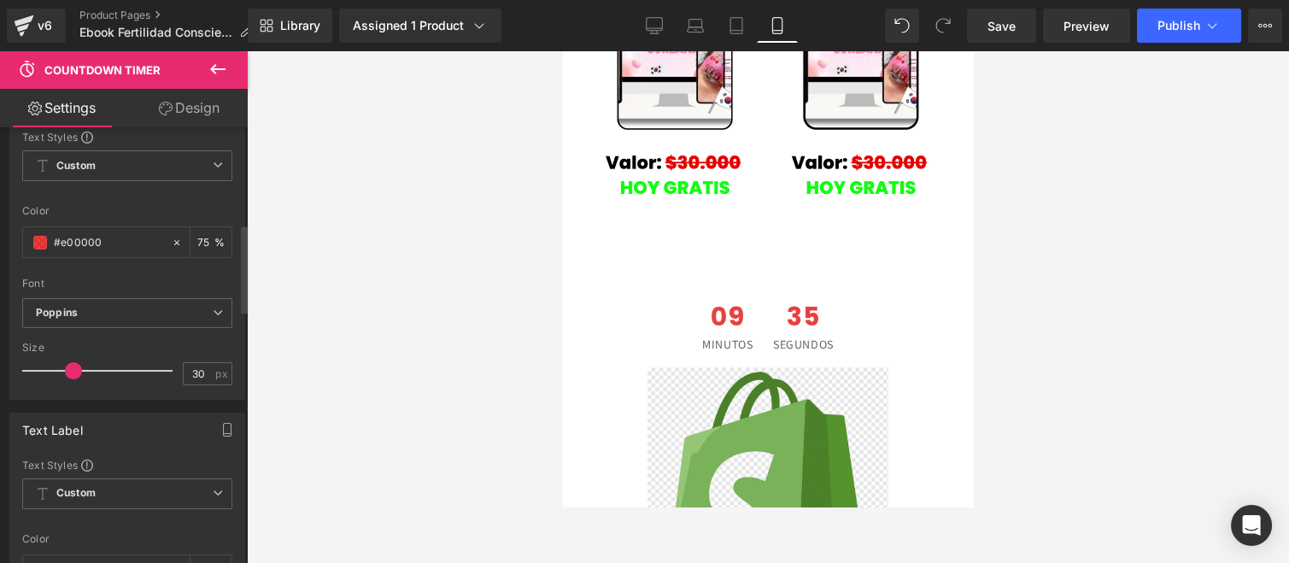
scroll to position [569, 0]
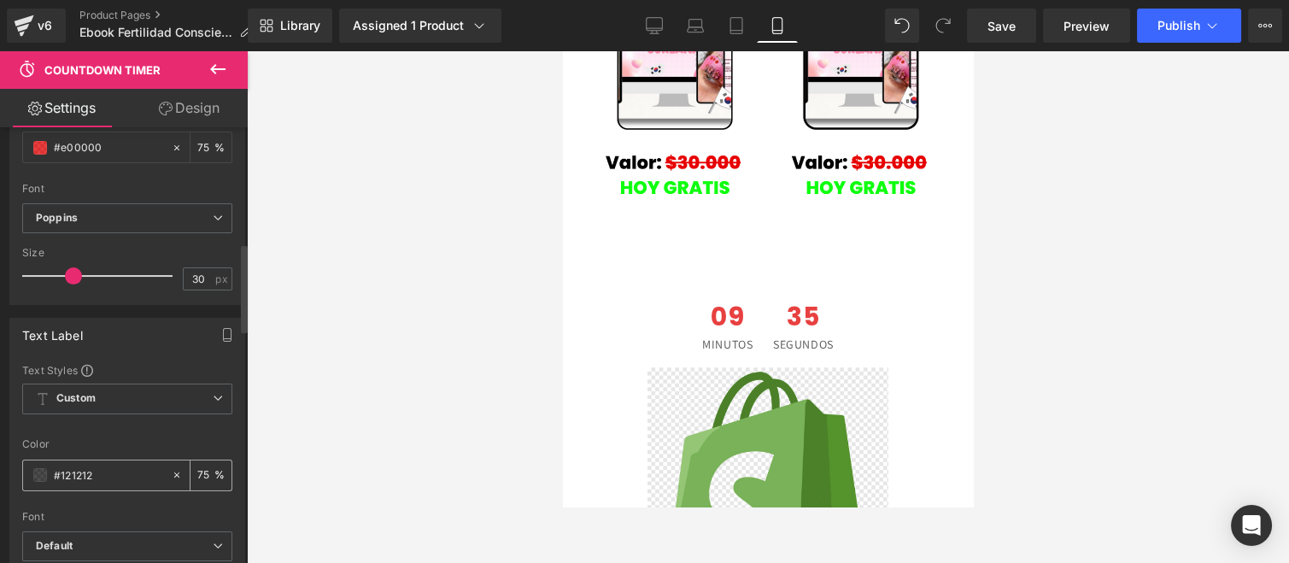
click at [31, 470] on div "#121212" at bounding box center [97, 475] width 148 height 30
click at [37, 468] on span at bounding box center [40, 475] width 14 height 14
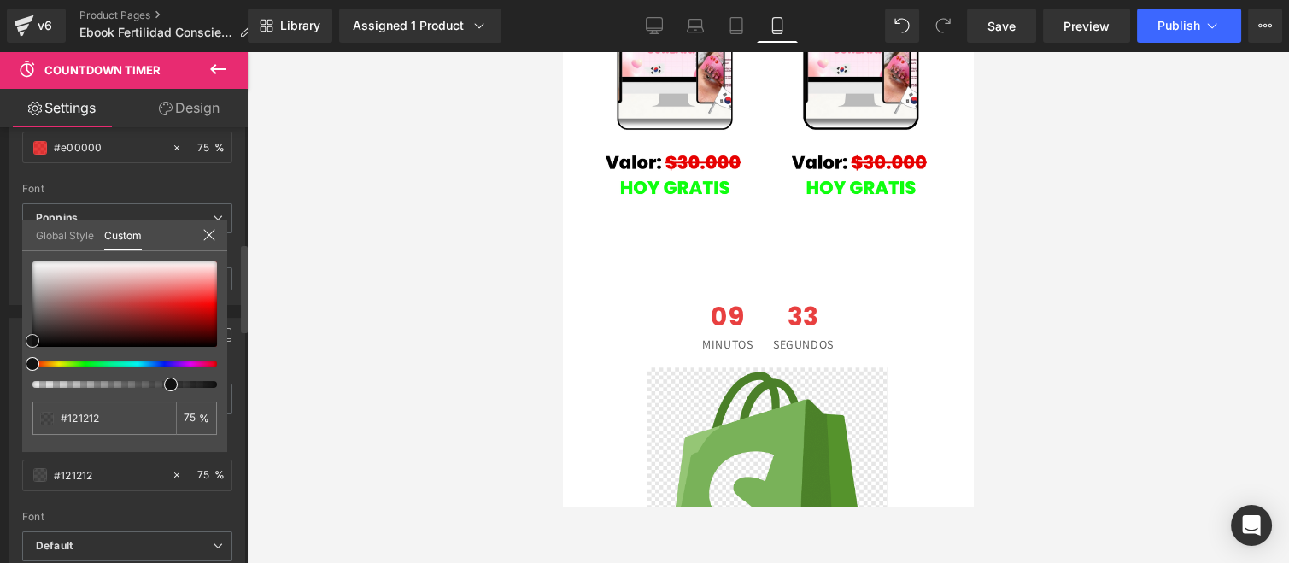
type input "#ec0d0d"
type input "#e81111"
type input "#e60e0e"
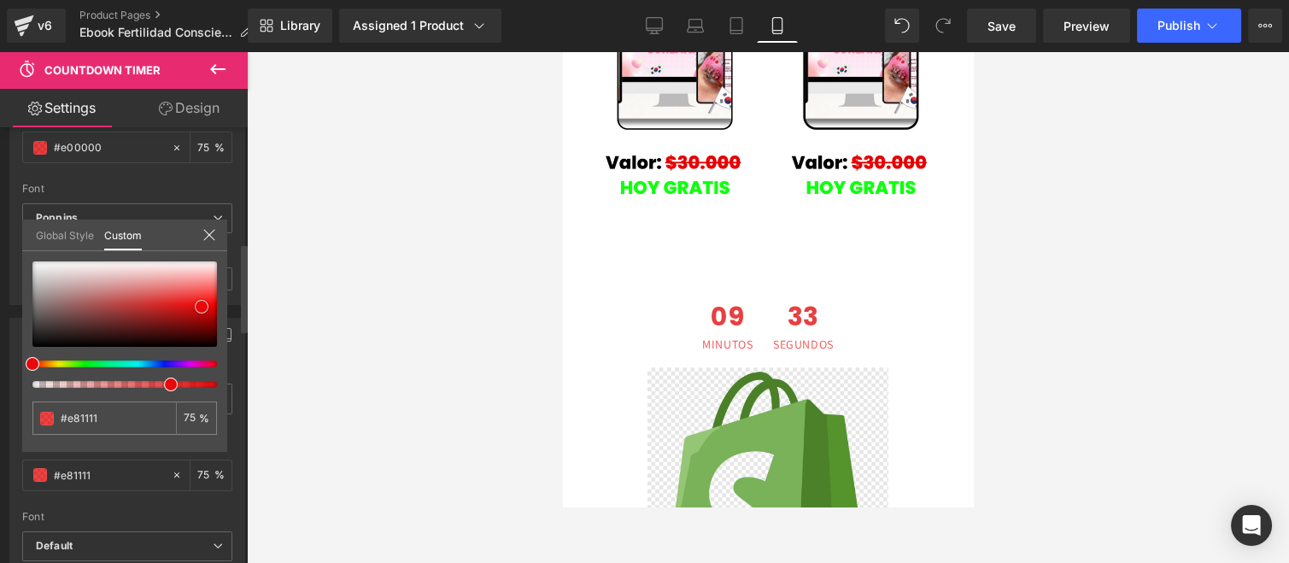
type input "#e60e0e"
type input "#d70808"
type input "#c50606"
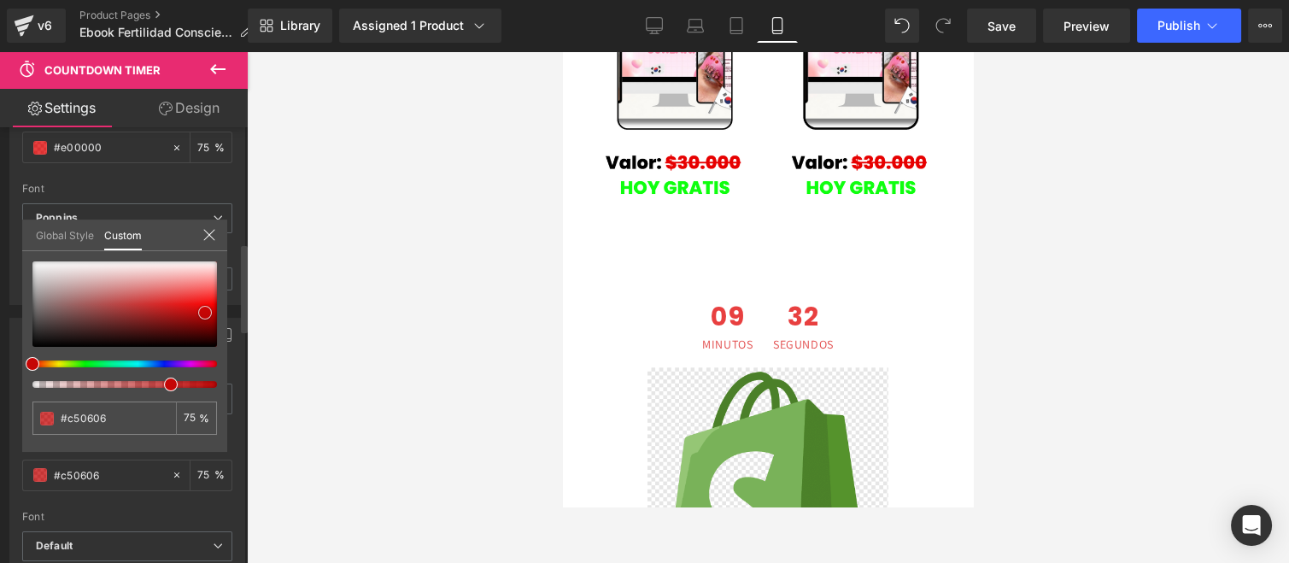
type input "#c00505"
type input "#c20303"
type input "#bd0303"
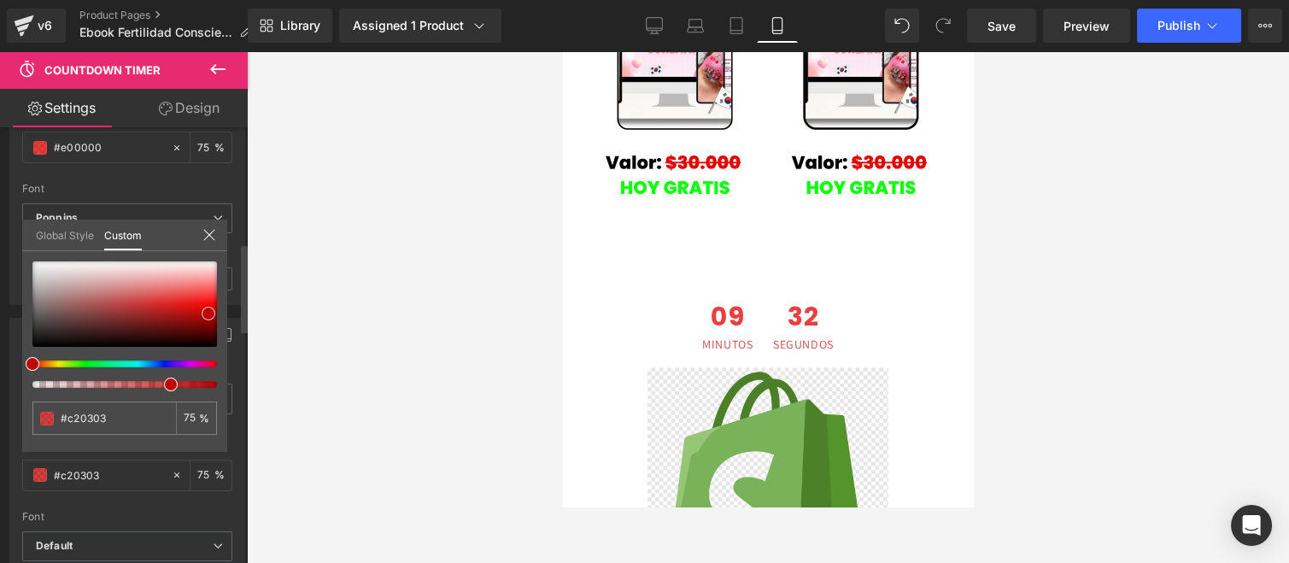
type input "#bd0303"
type input "#b00101"
type input "#ab0101"
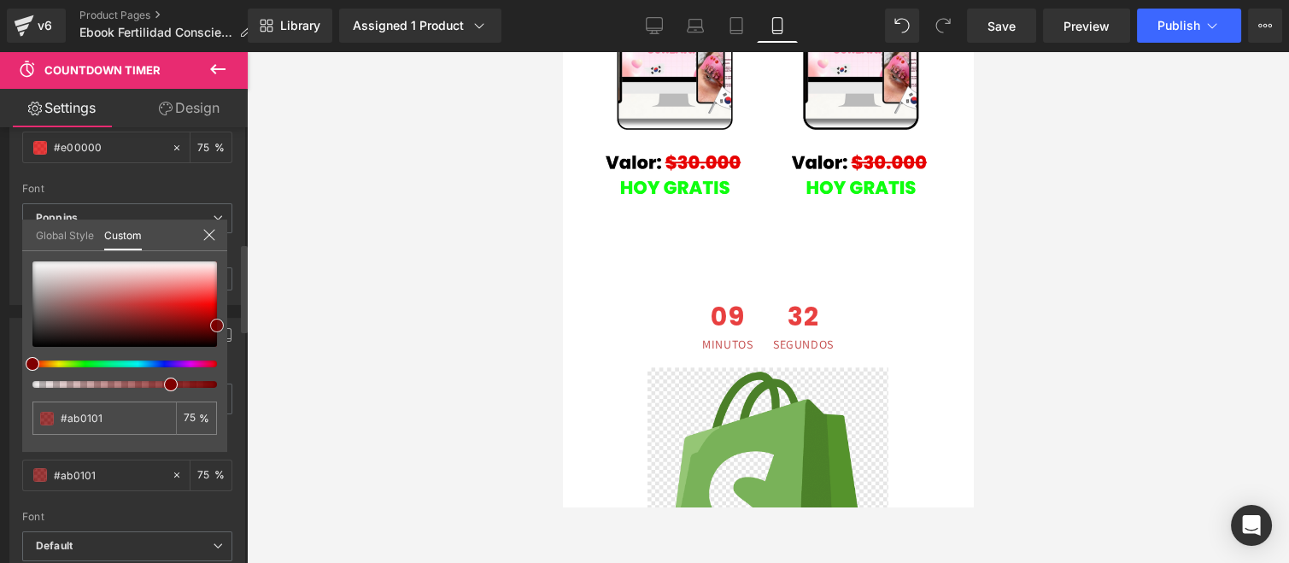
type input "#9e0000"
drag, startPoint x: 191, startPoint y: 305, endPoint x: 222, endPoint y: 325, distance: 36.5
click at [217, 325] on div at bounding box center [124, 303] width 185 height 85
type input "#7f0000"
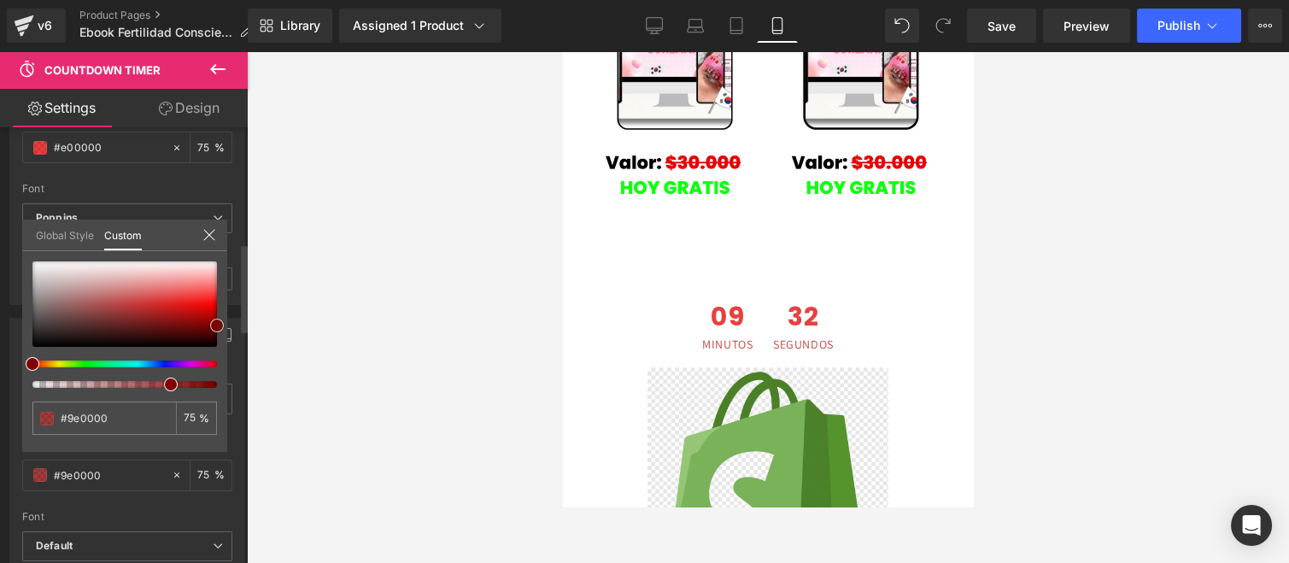
type input "#7f0000"
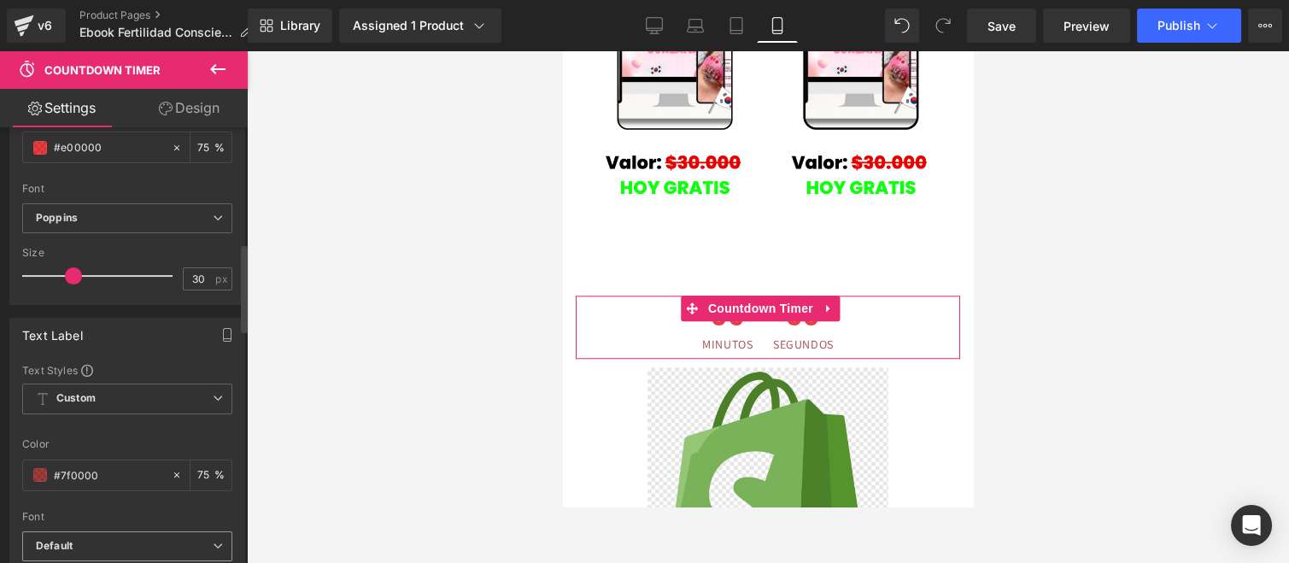
scroll to position [664, 0]
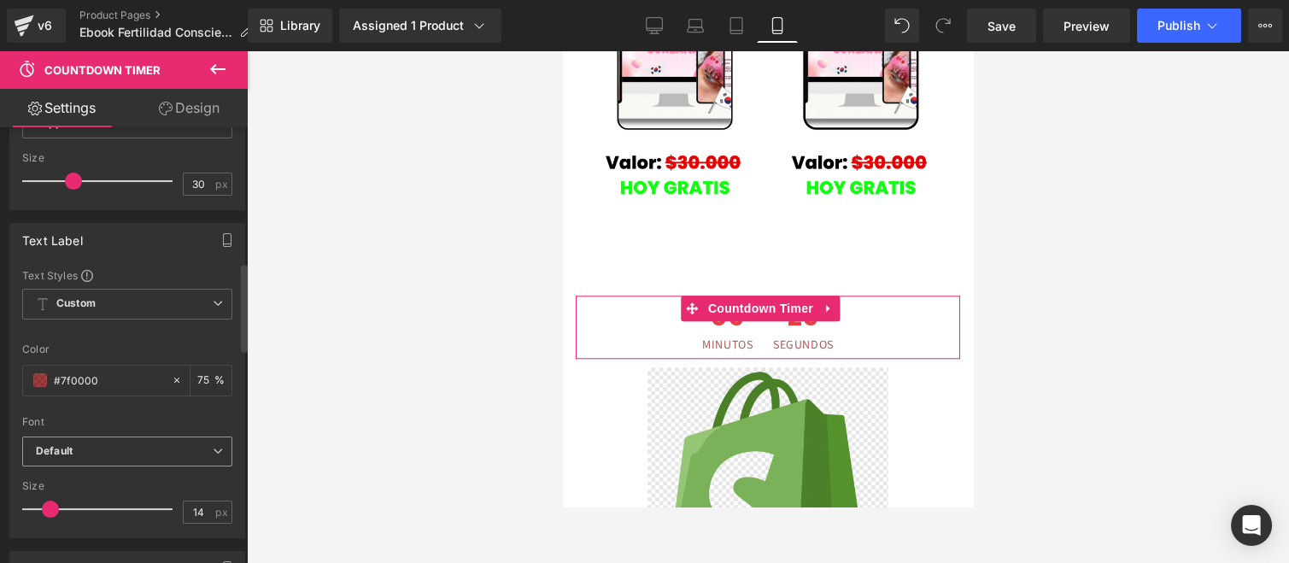
click at [116, 444] on b "Default" at bounding box center [124, 451] width 177 height 15
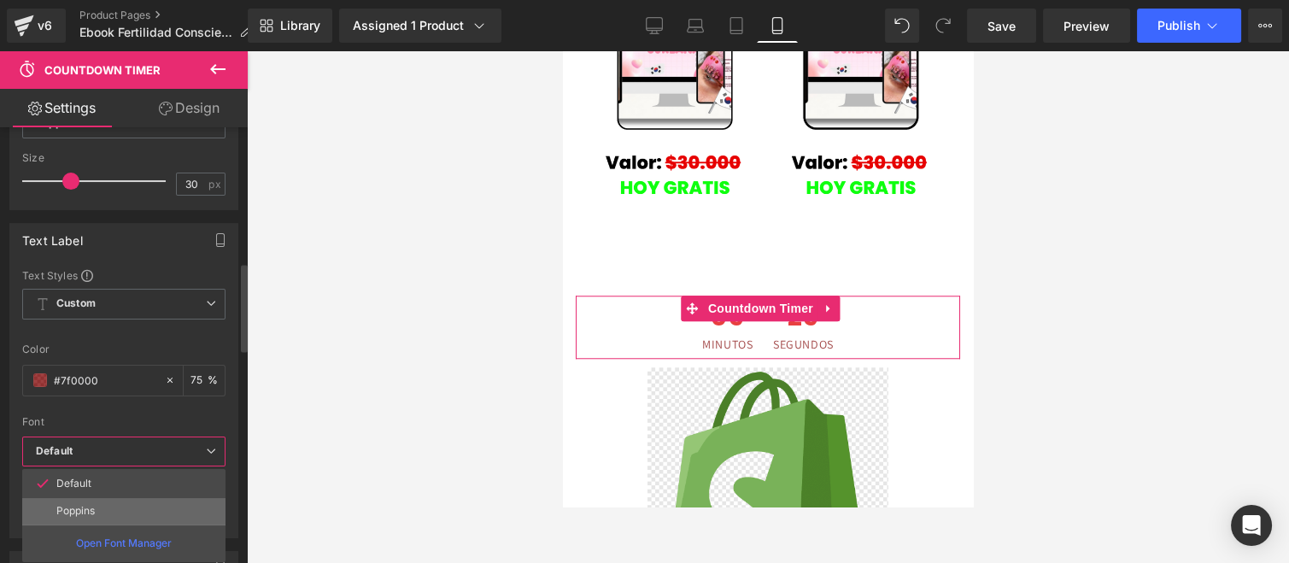
click at [100, 504] on li "Poppins" at bounding box center [123, 510] width 203 height 27
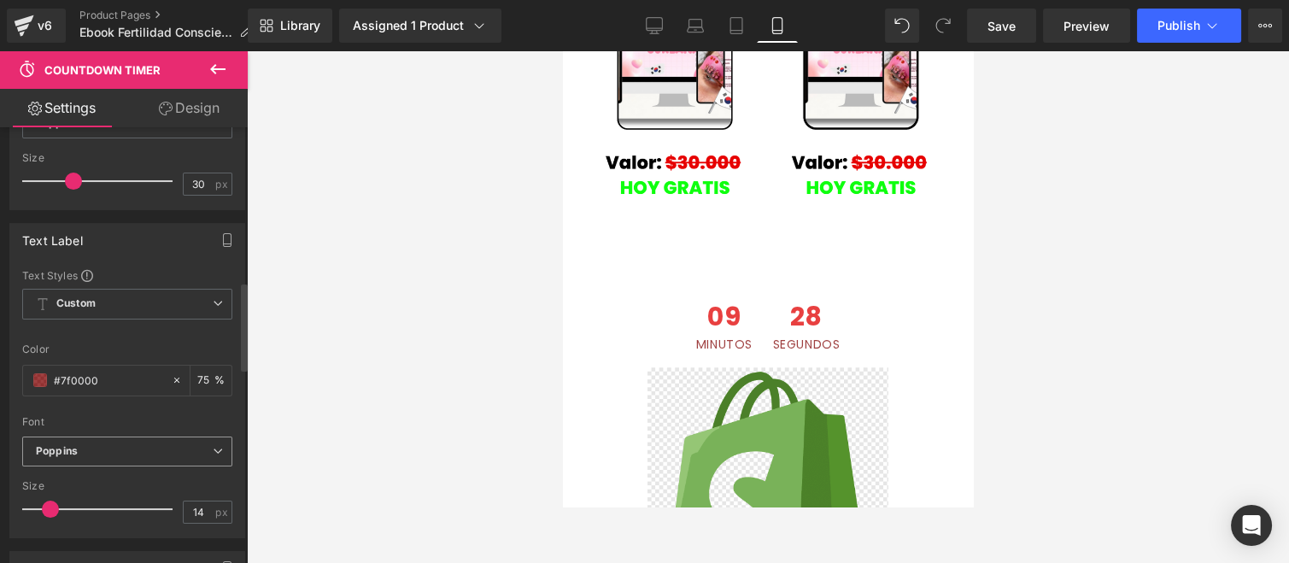
scroll to position [854, 0]
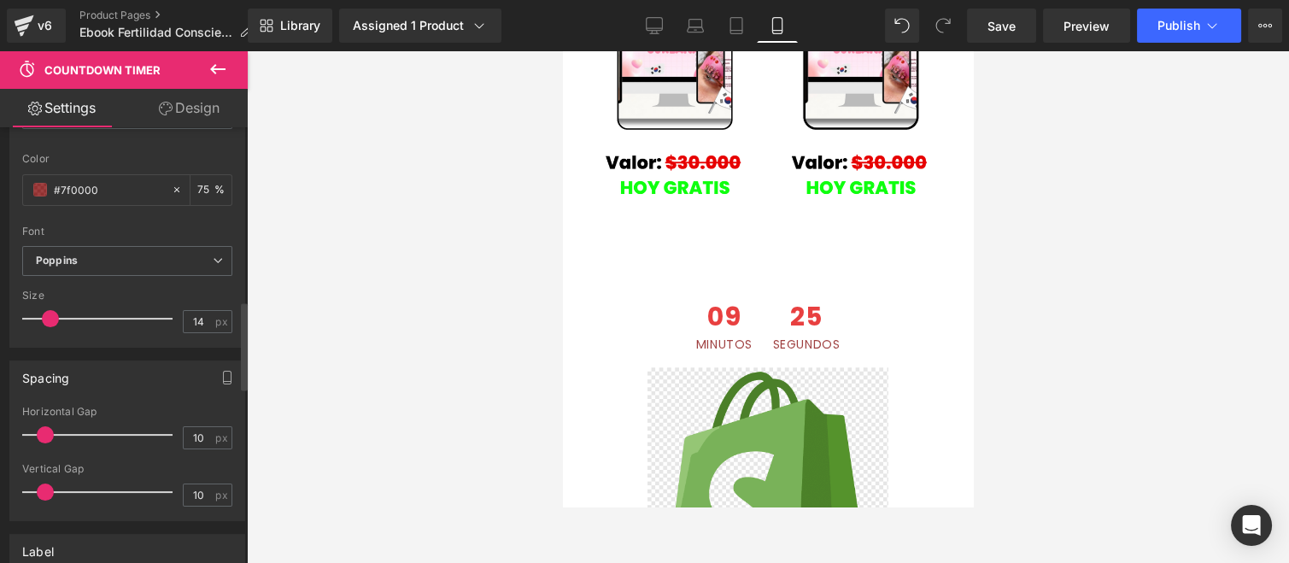
drag, startPoint x: 50, startPoint y: 434, endPoint x: 51, endPoint y: 450, distance: 16.3
click at [44, 432] on span at bounding box center [45, 434] width 17 height 17
type input "11"
type input "7"
click at [46, 490] on span at bounding box center [40, 491] width 17 height 17
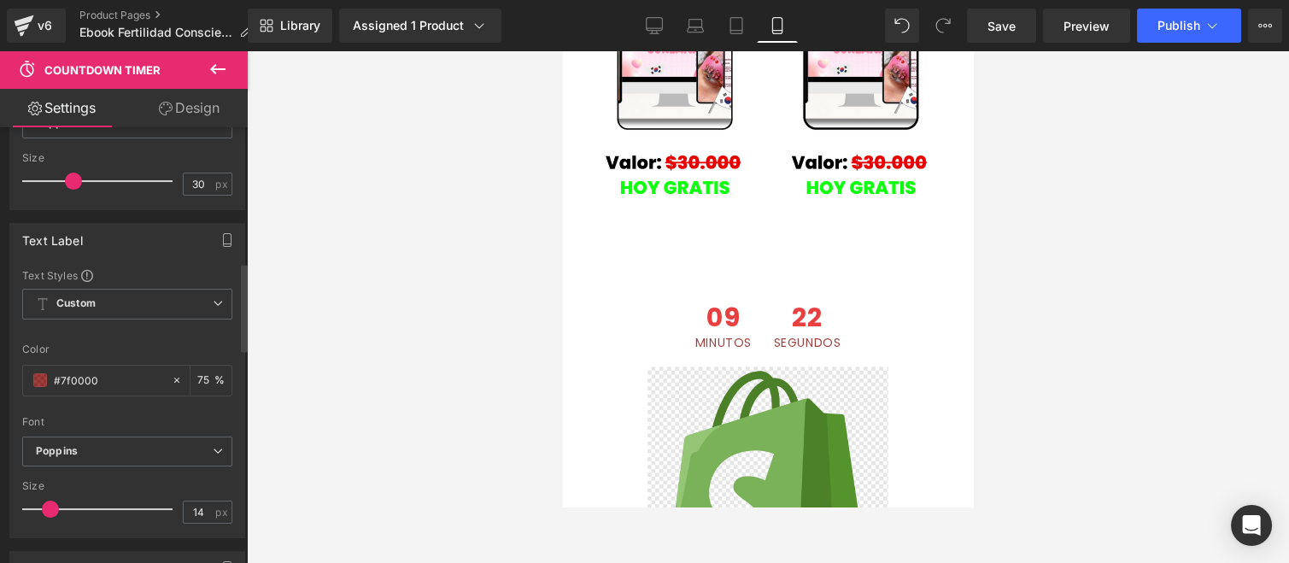
scroll to position [474, 0]
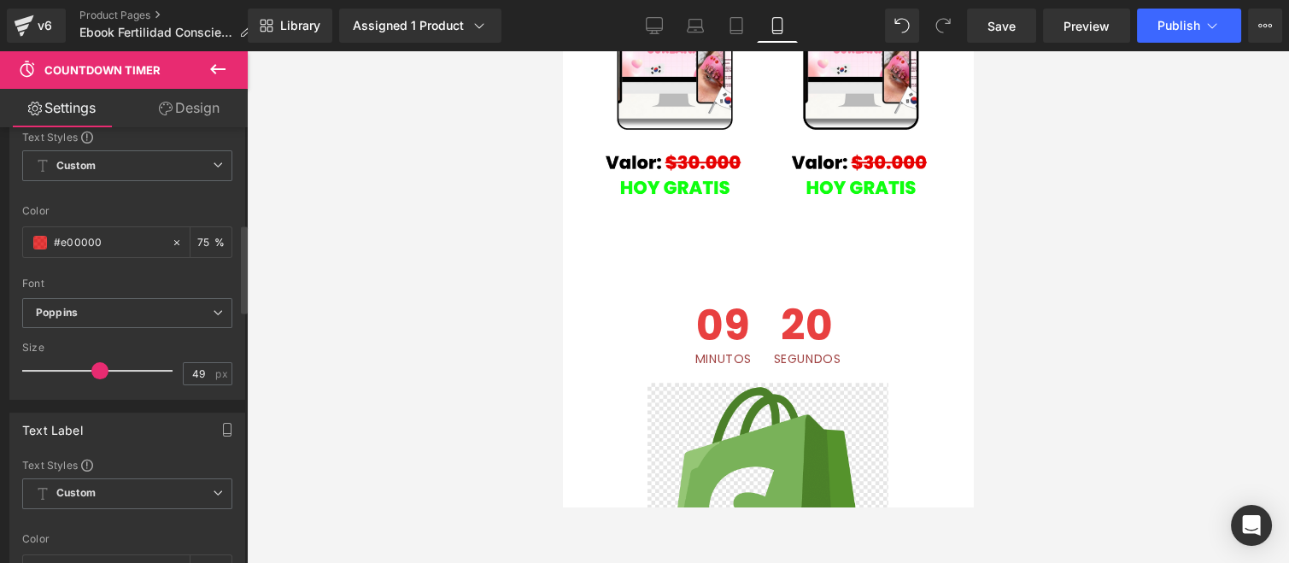
type input "48"
drag, startPoint x: 70, startPoint y: 369, endPoint x: 94, endPoint y: 376, distance: 24.9
click at [94, 376] on div at bounding box center [102, 371] width 142 height 34
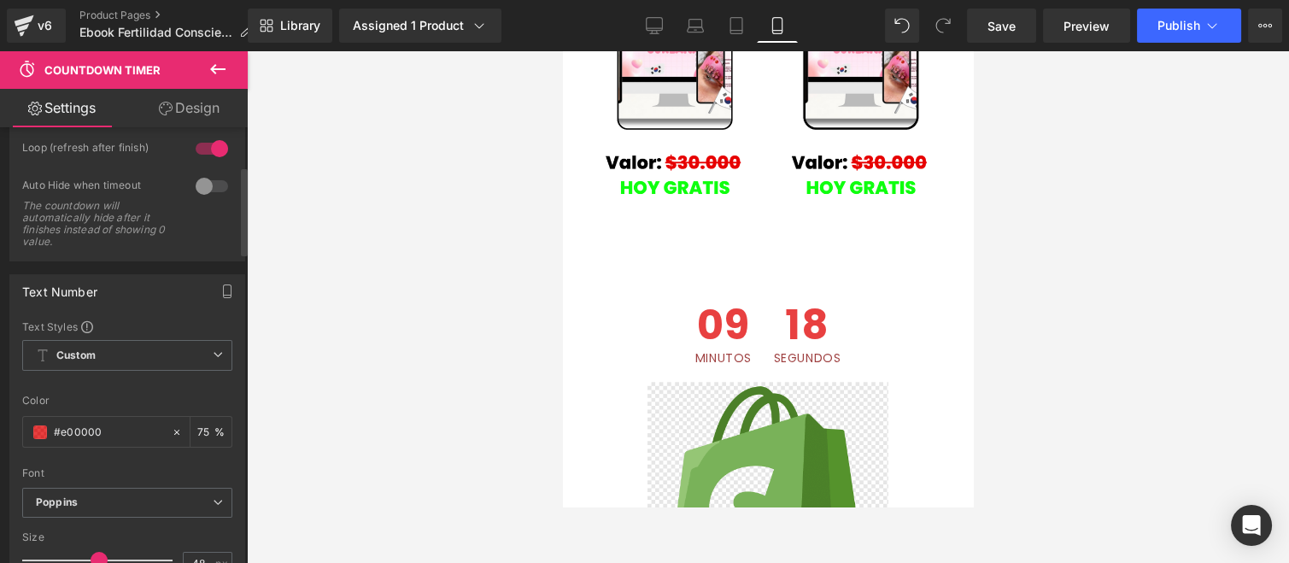
scroll to position [0, 0]
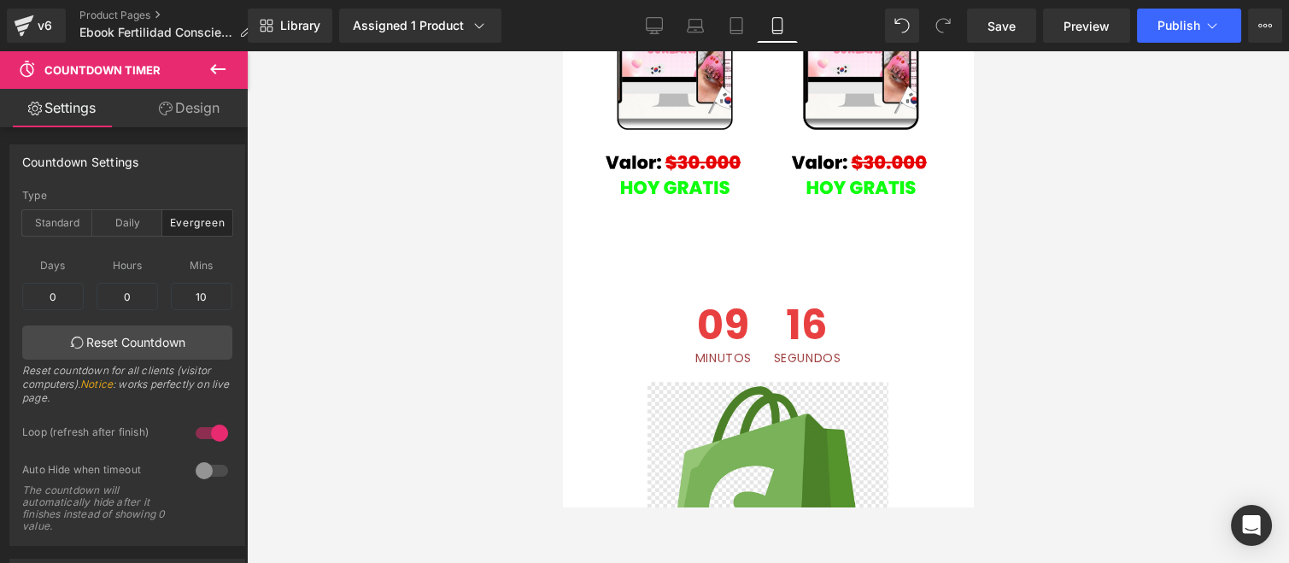
click at [208, 74] on icon at bounding box center [218, 69] width 21 height 21
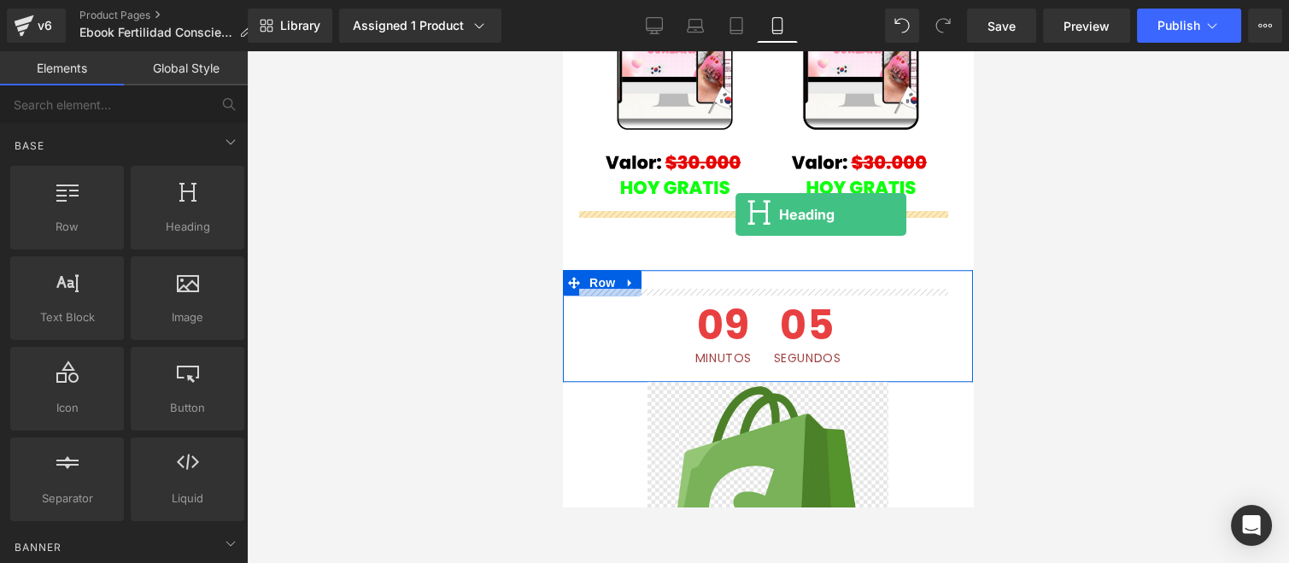
drag, startPoint x: 752, startPoint y: 267, endPoint x: 735, endPoint y: 214, distance: 54.6
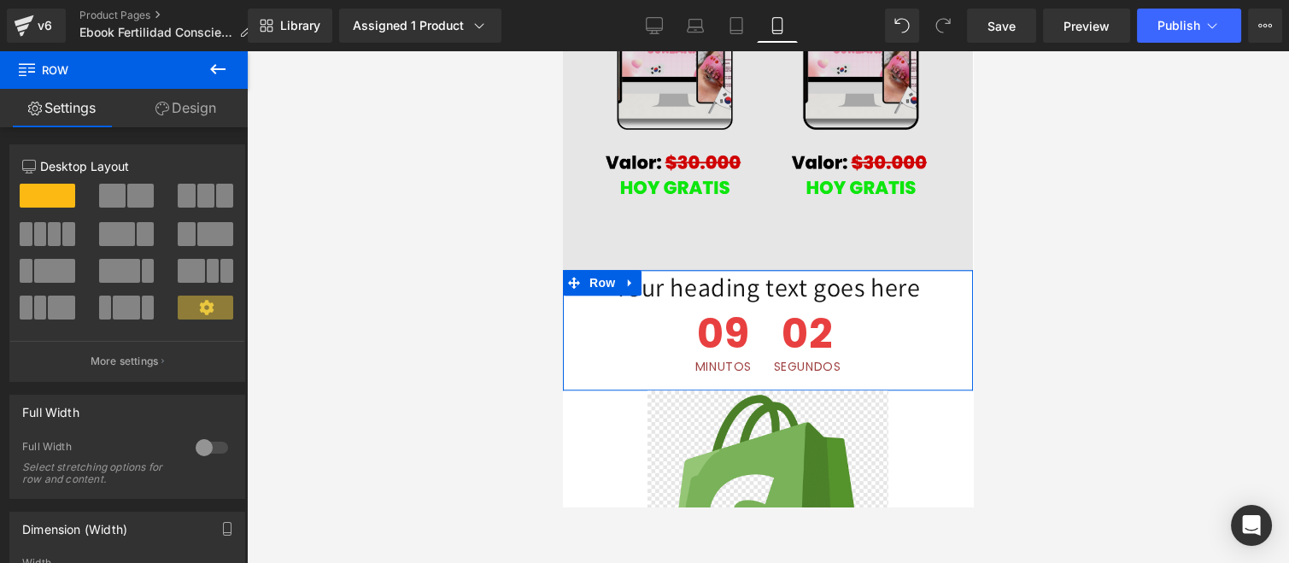
drag, startPoint x: 738, startPoint y: 206, endPoint x: 740, endPoint y: 181, distance: 24.8
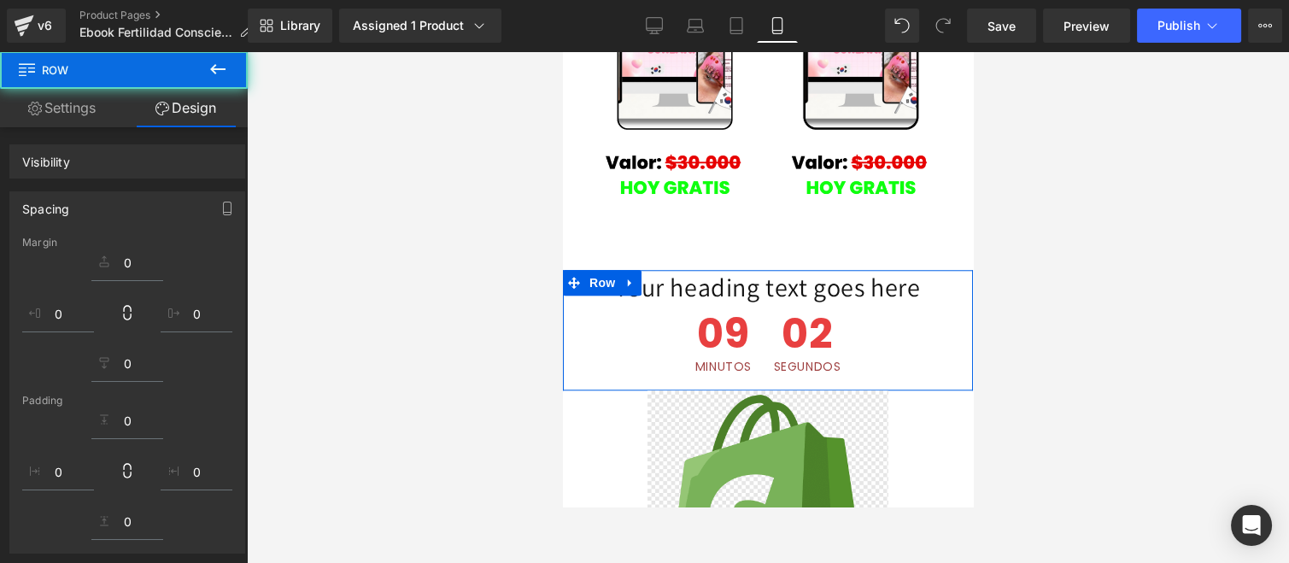
click at [712, 271] on div "Your heading text goes here Heading" at bounding box center [768, 287] width 384 height 33
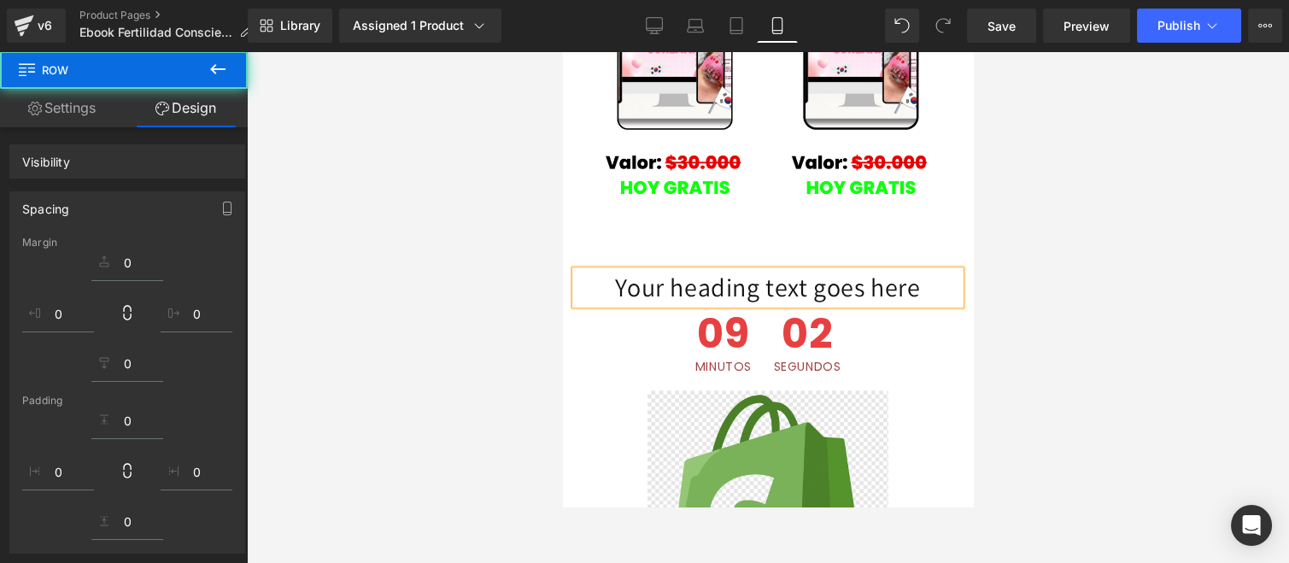
click at [782, 271] on h1 "Your heading text goes here" at bounding box center [768, 287] width 384 height 33
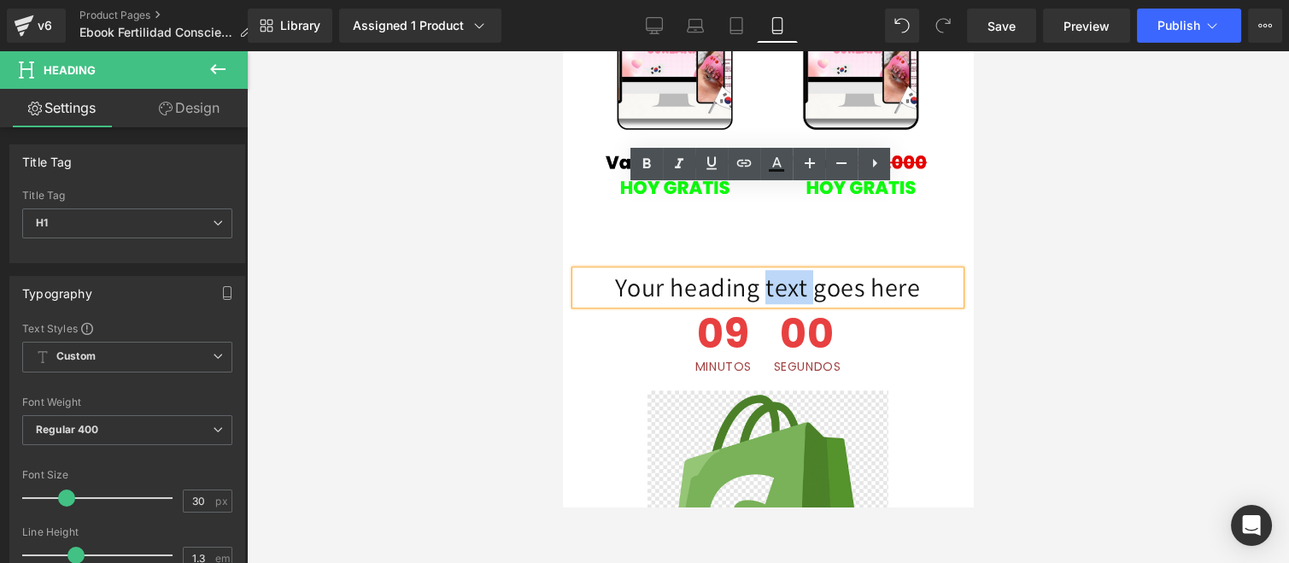
click at [782, 271] on h1 "Your heading text goes here" at bounding box center [768, 287] width 384 height 33
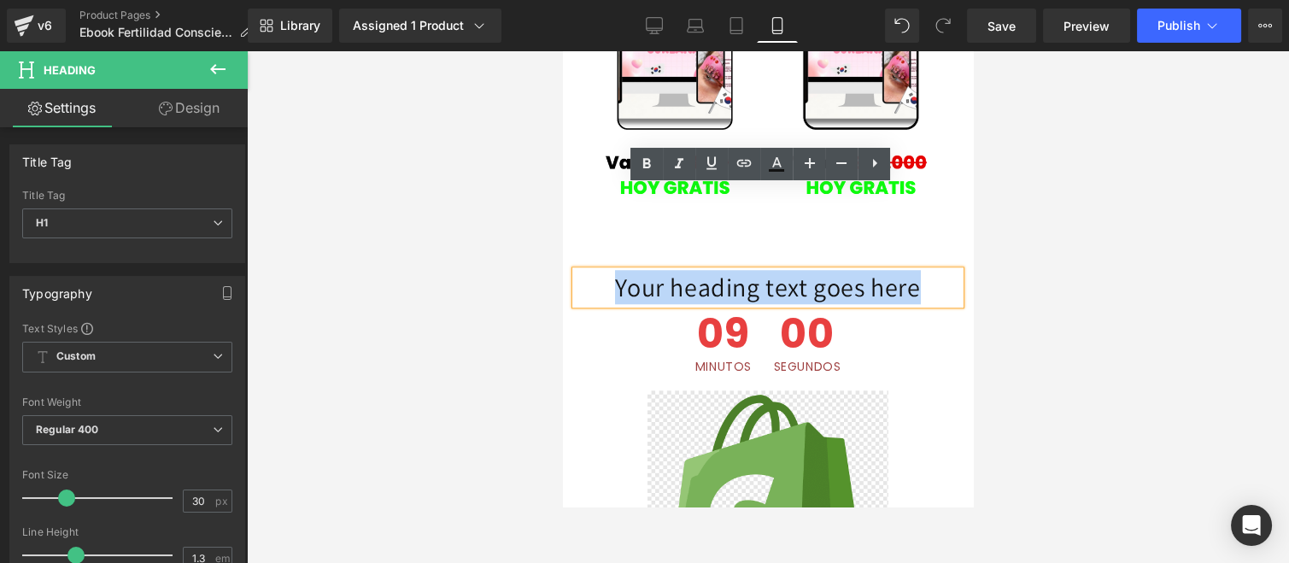
click at [782, 271] on h1 "Your heading text goes here" at bounding box center [768, 287] width 384 height 33
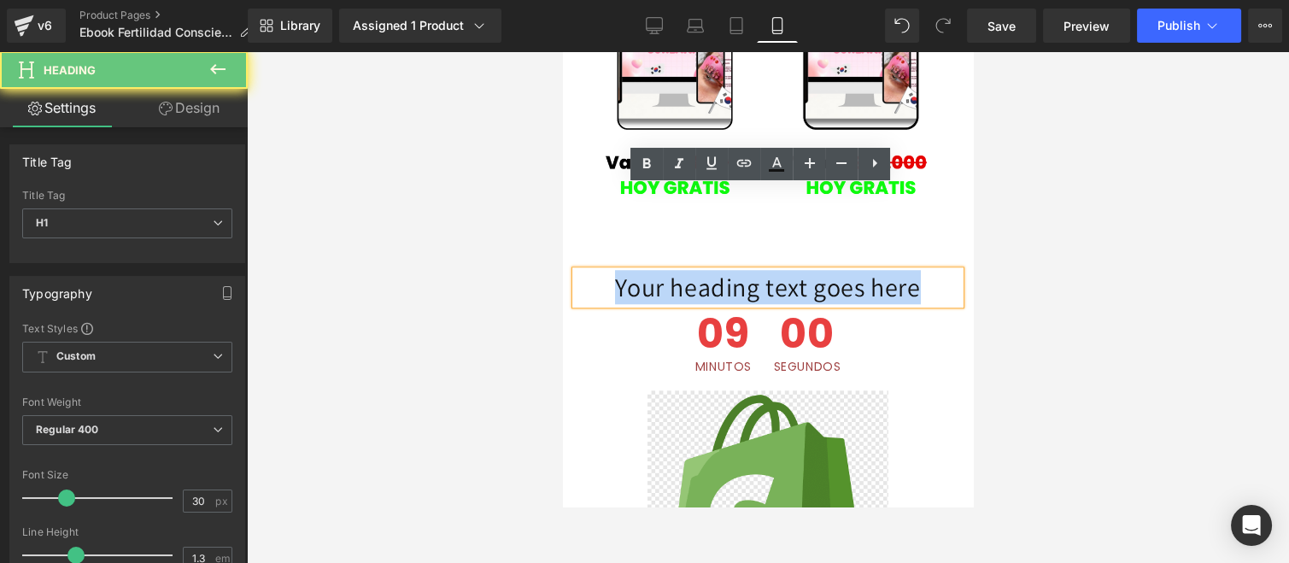
click at [782, 271] on h1 "Your heading text goes here" at bounding box center [768, 287] width 384 height 33
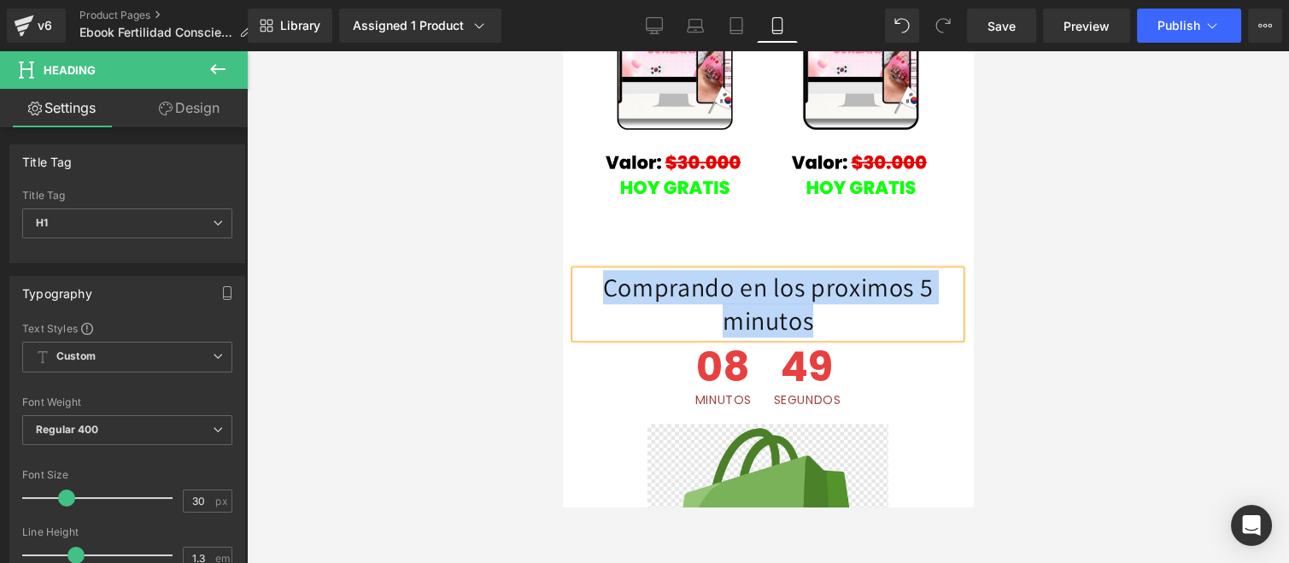
drag, startPoint x: 804, startPoint y: 234, endPoint x: 589, endPoint y: 208, distance: 216.0
click at [589, 271] on h1 "Comprando en los proximos 5 minutos" at bounding box center [768, 304] width 384 height 67
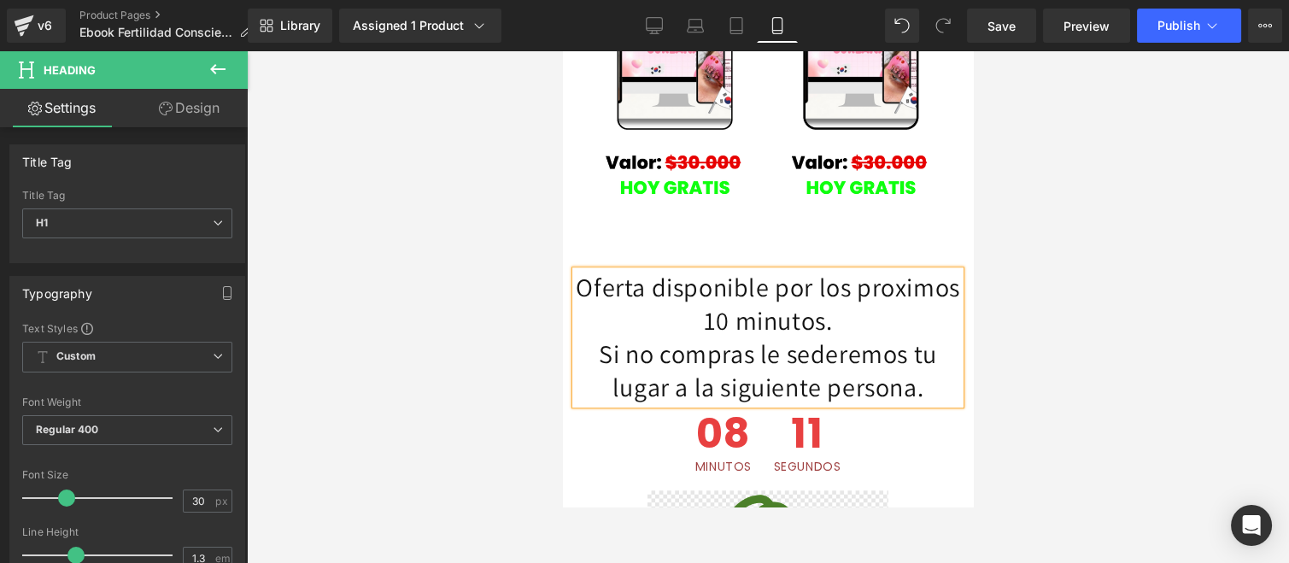
click at [885, 271] on h1 "Oferta disponible por los proximos 10 minutos. Si no compras le sederemos tu lu…" at bounding box center [768, 337] width 384 height 133
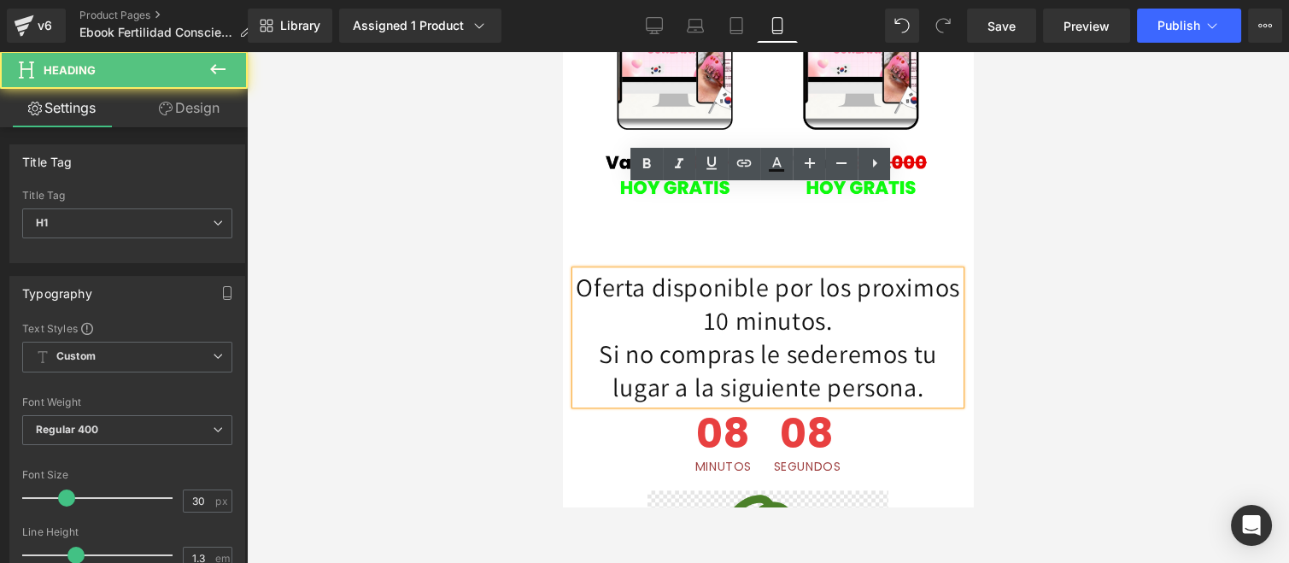
click at [915, 305] on h1 "Oferta disponible por los proximos 10 minutos. Si no compras le sederemos tu lu…" at bounding box center [768, 337] width 384 height 133
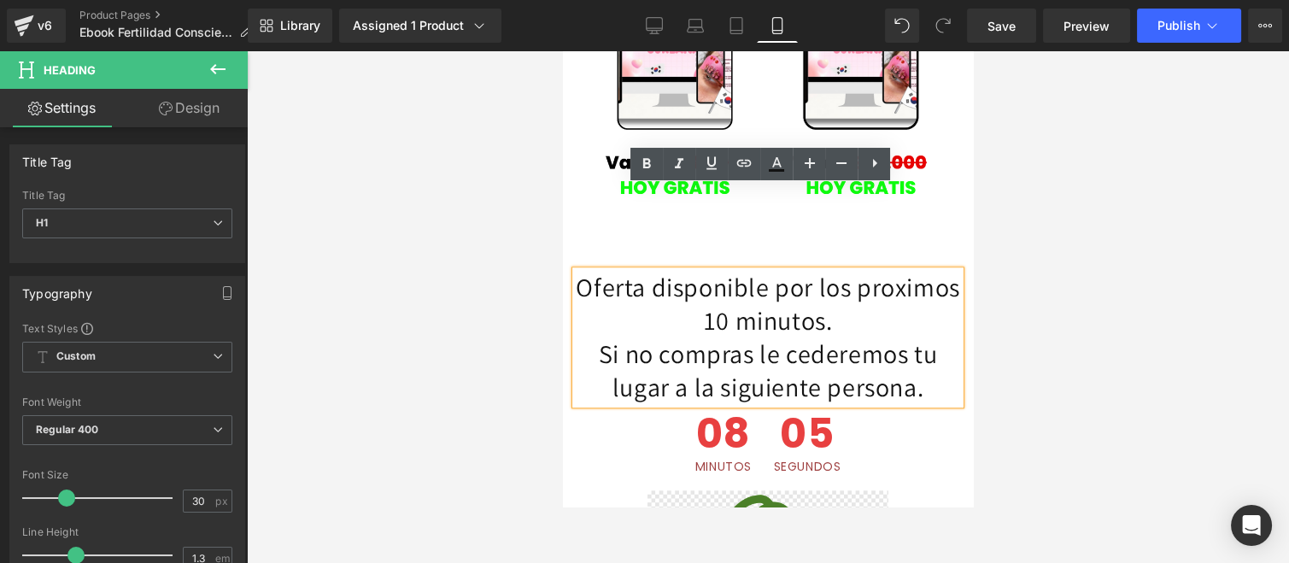
click at [927, 306] on h1 "Oferta disponible por los proximos 10 minutos. Si no compras le cederemos tu lu…" at bounding box center [768, 337] width 384 height 133
click at [882, 271] on h1 "Oferta disponible por los proximos 10 minutos. Si no compras le cederemos tu lu…" at bounding box center [768, 337] width 384 height 133
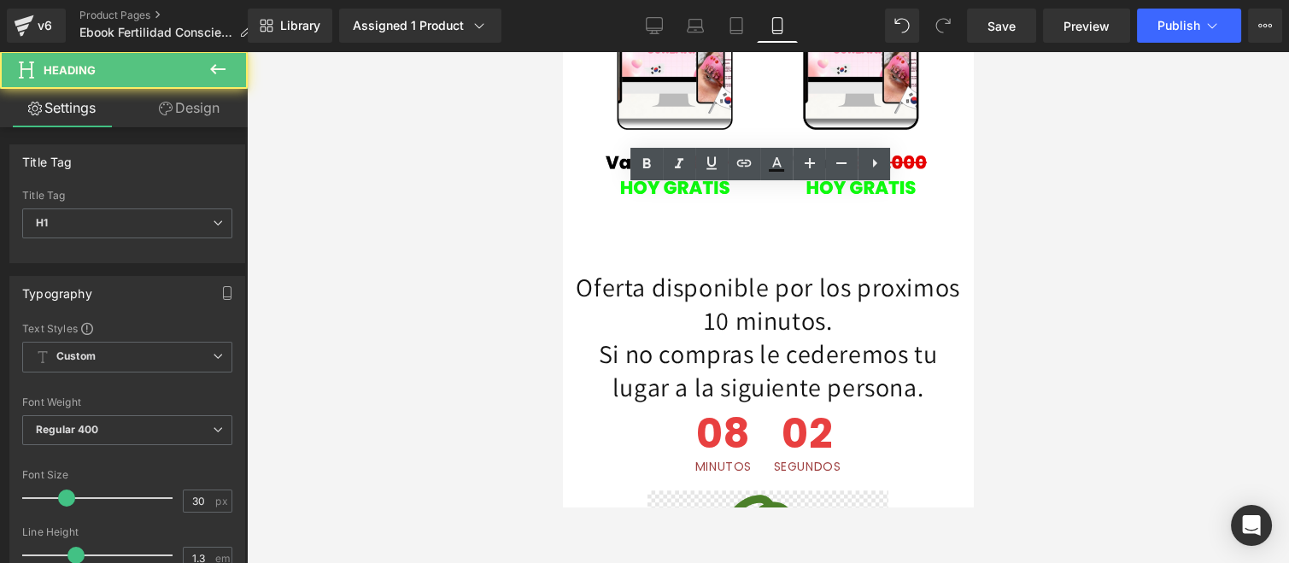
click at [1124, 275] on div at bounding box center [768, 307] width 1042 height 512
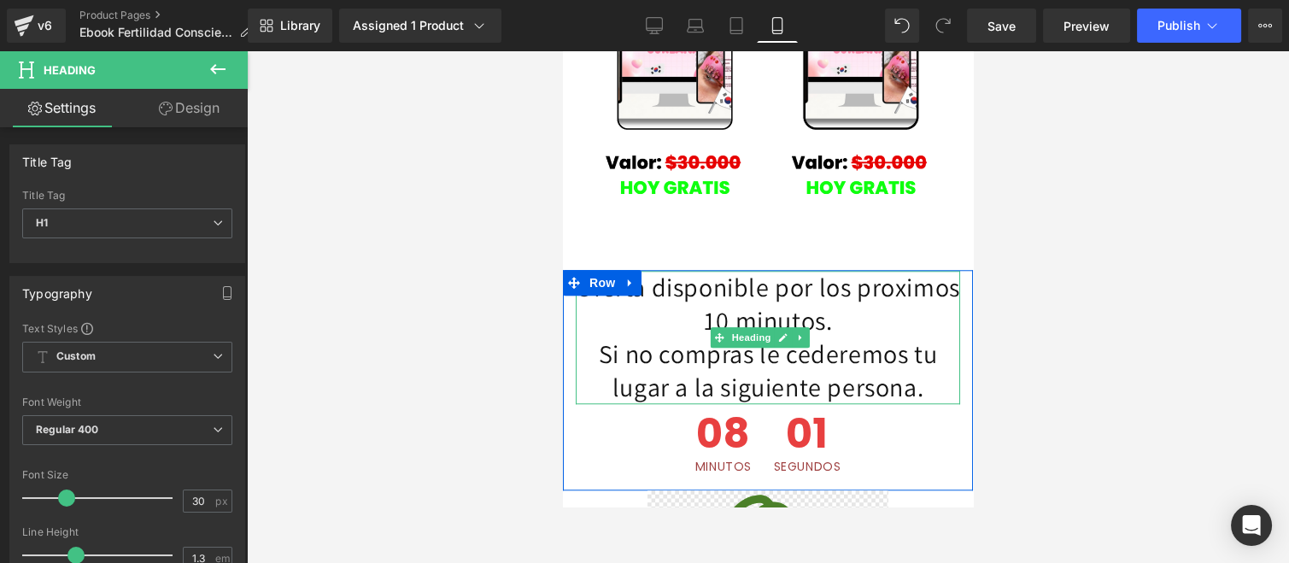
click at [900, 271] on h1 "Oferta disponible por los proximos 10 minutos. Si no compras le cederemos tu lu…" at bounding box center [768, 337] width 384 height 133
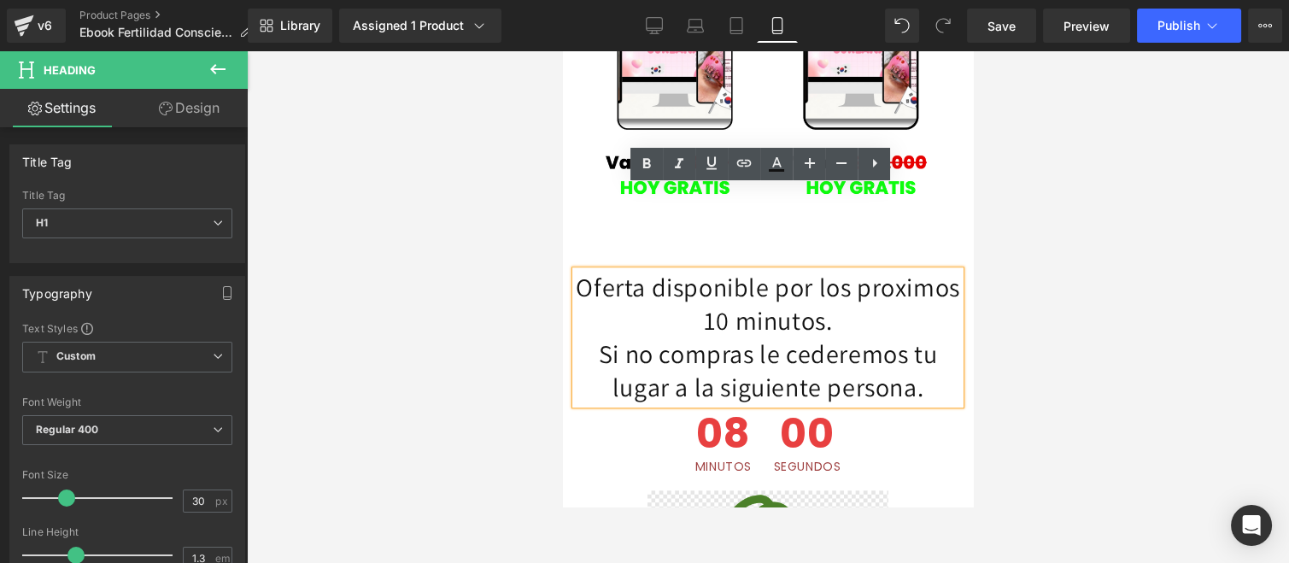
drag, startPoint x: 893, startPoint y: 227, endPoint x: 607, endPoint y: 192, distance: 287.5
click at [607, 271] on h1 "Oferta disponible por los proximos 10 minutos. Si no compras le cederemos tu lu…" at bounding box center [768, 337] width 384 height 133
click at [635, 173] on link at bounding box center [646, 164] width 32 height 32
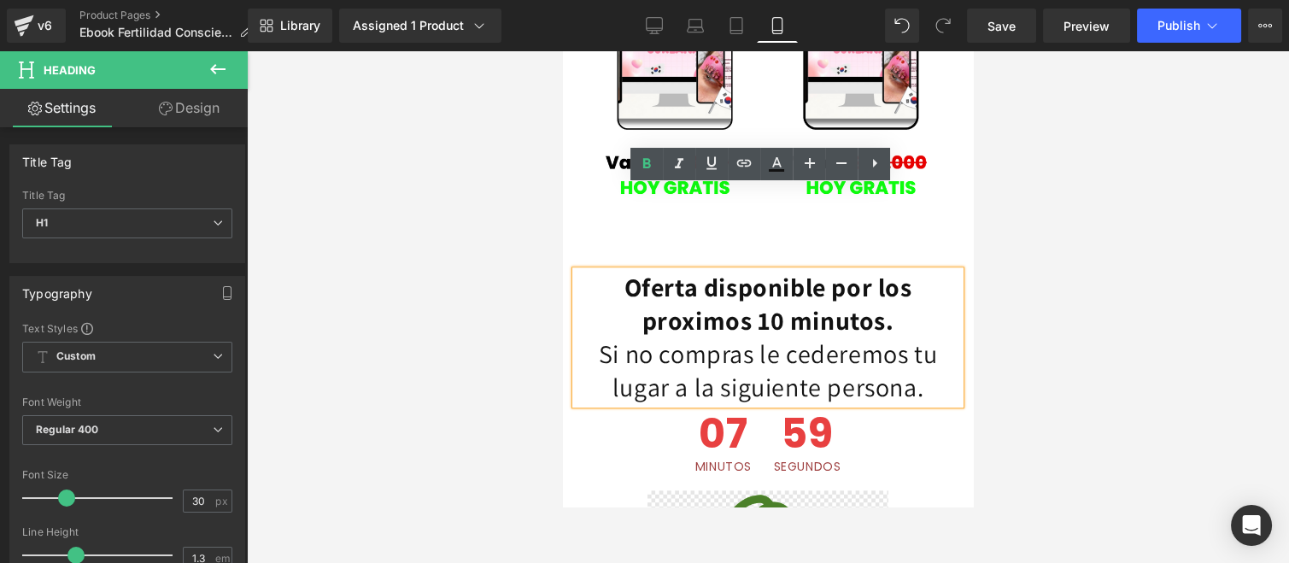
click at [893, 274] on h1 "Oferta disponible por los proximos 10 minutos. Si no compras le cederemos tu lu…" at bounding box center [768, 337] width 384 height 133
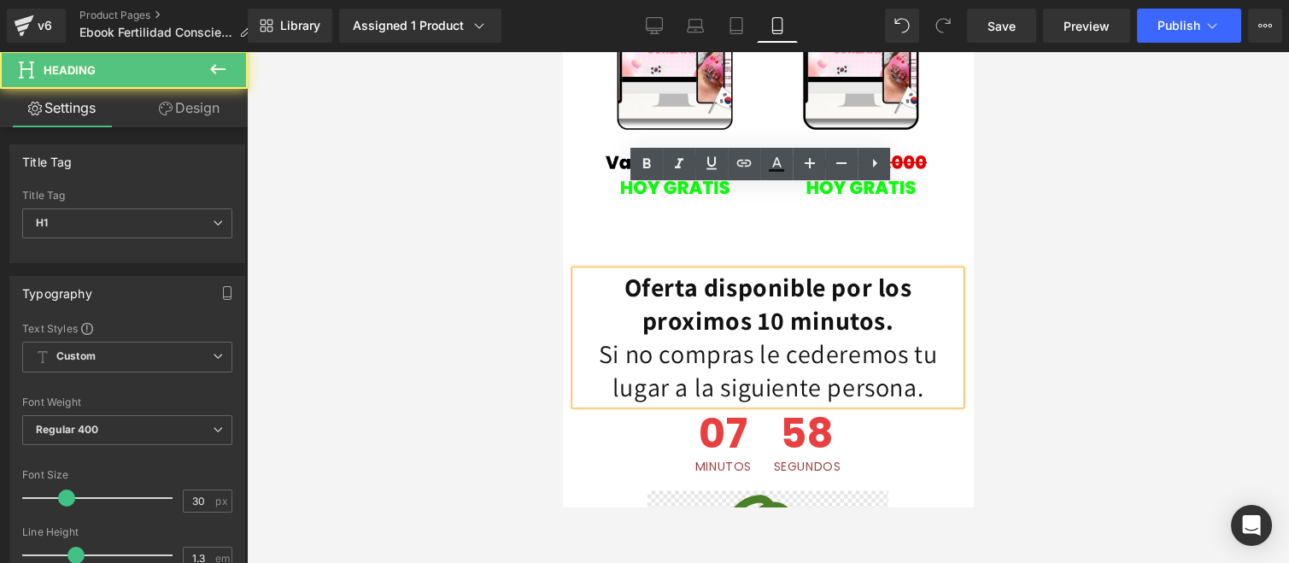
click at [903, 271] on h1 "Oferta disponible por los proximos 10 minutos. Si no compras le cederemos tu lu…" at bounding box center [768, 337] width 384 height 133
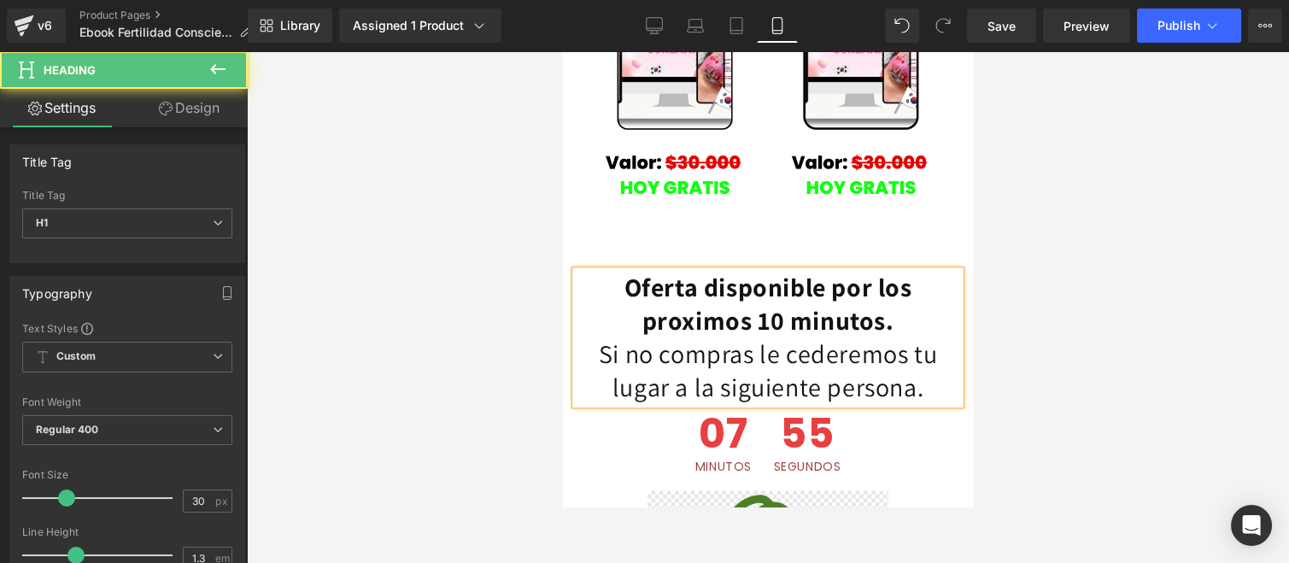
click at [846, 273] on h1 "Oferta disponible por los proximos 10 minutos. Si no compras le cederemos tu lu…" at bounding box center [768, 337] width 384 height 133
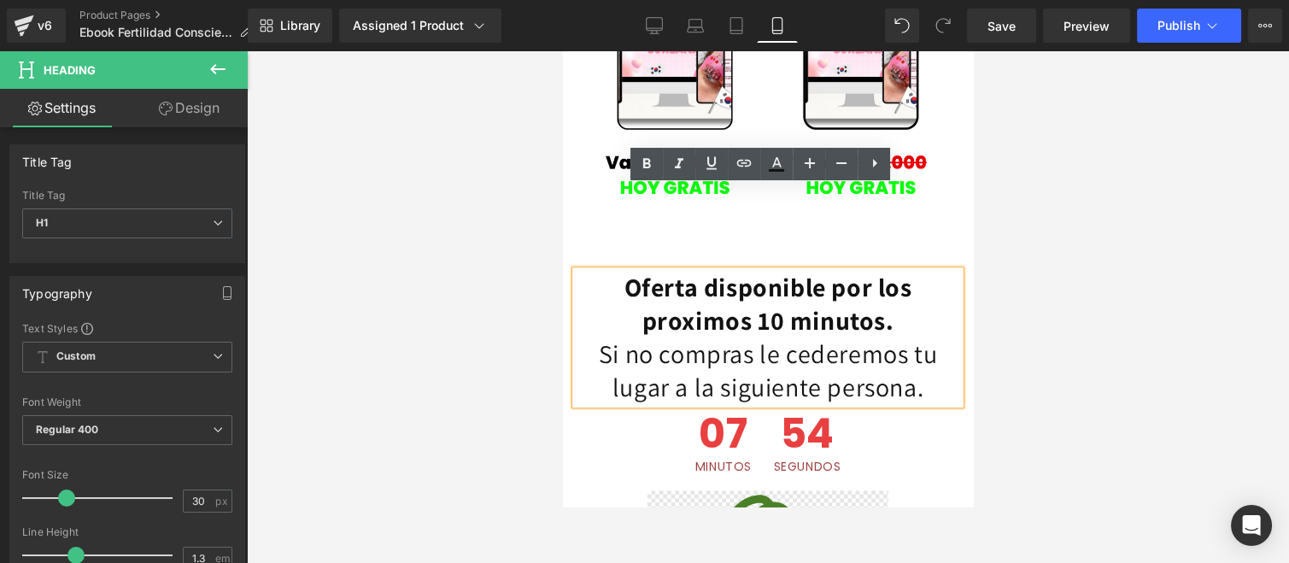
drag, startPoint x: 934, startPoint y: 306, endPoint x: 577, endPoint y: 273, distance: 357.7
click at [577, 273] on h1 "Oferta disponible por los proximos 10 minutos. Si no compras le cederemos tu lu…" at bounding box center [768, 337] width 384 height 133
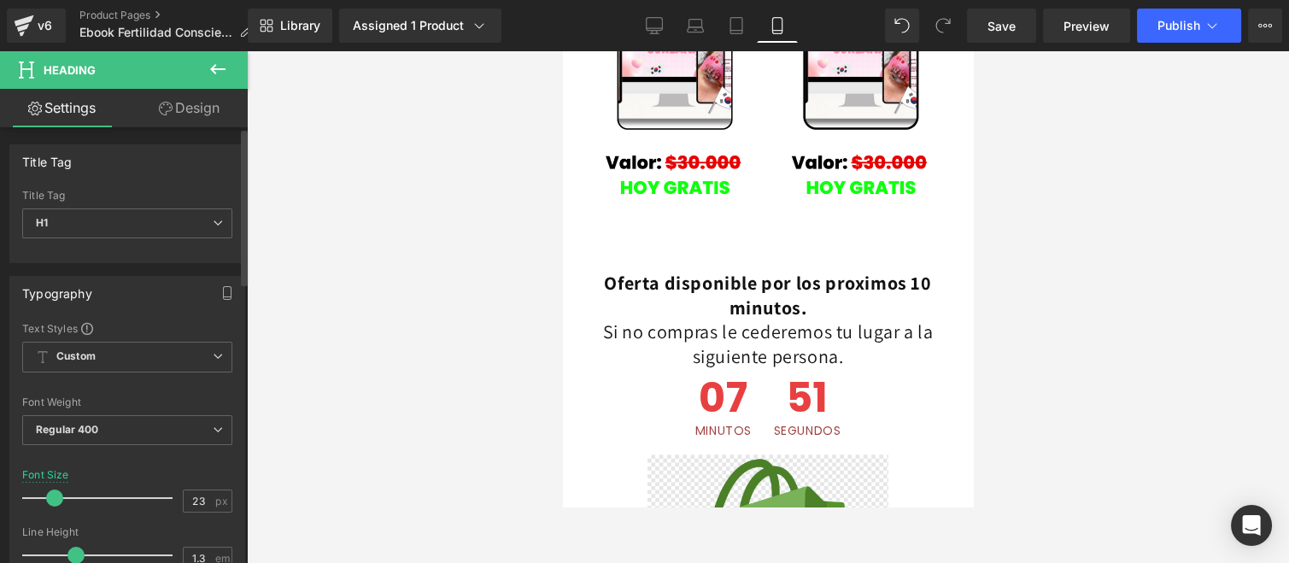
type input "24"
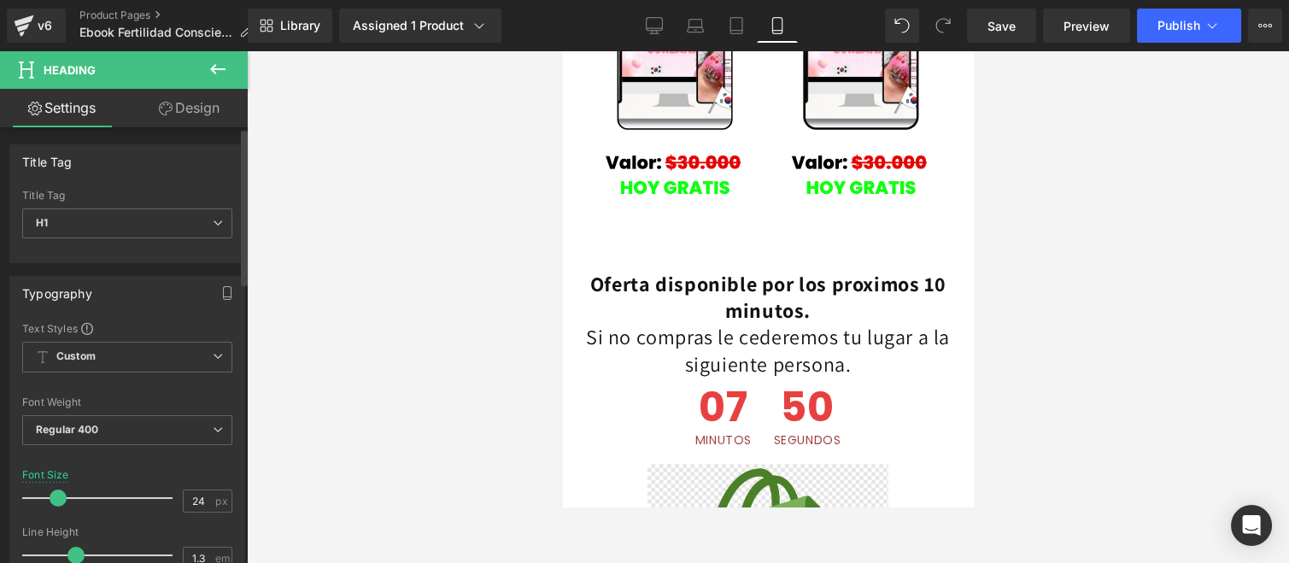
drag, startPoint x: 62, startPoint y: 496, endPoint x: 53, endPoint y: 493, distance: 9.2
click at [53, 493] on span at bounding box center [58, 497] width 17 height 17
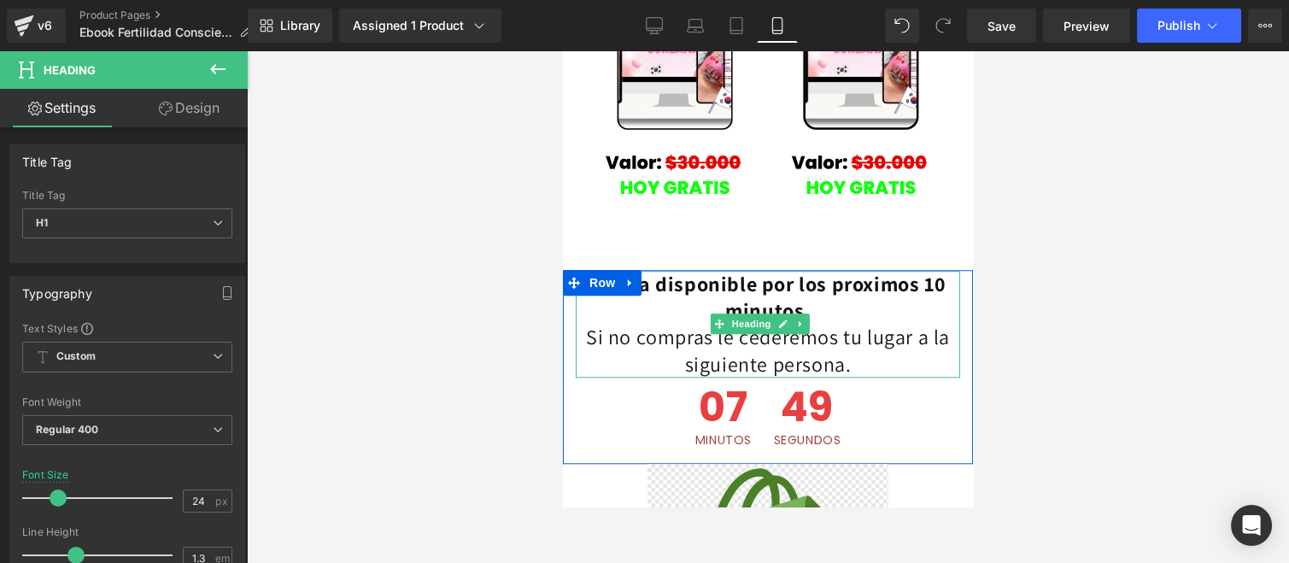
click at [734, 271] on h1 "Oferta disponible por los proximos 10 minutos. Si no compras le cederemos tu lu…" at bounding box center [768, 324] width 384 height 107
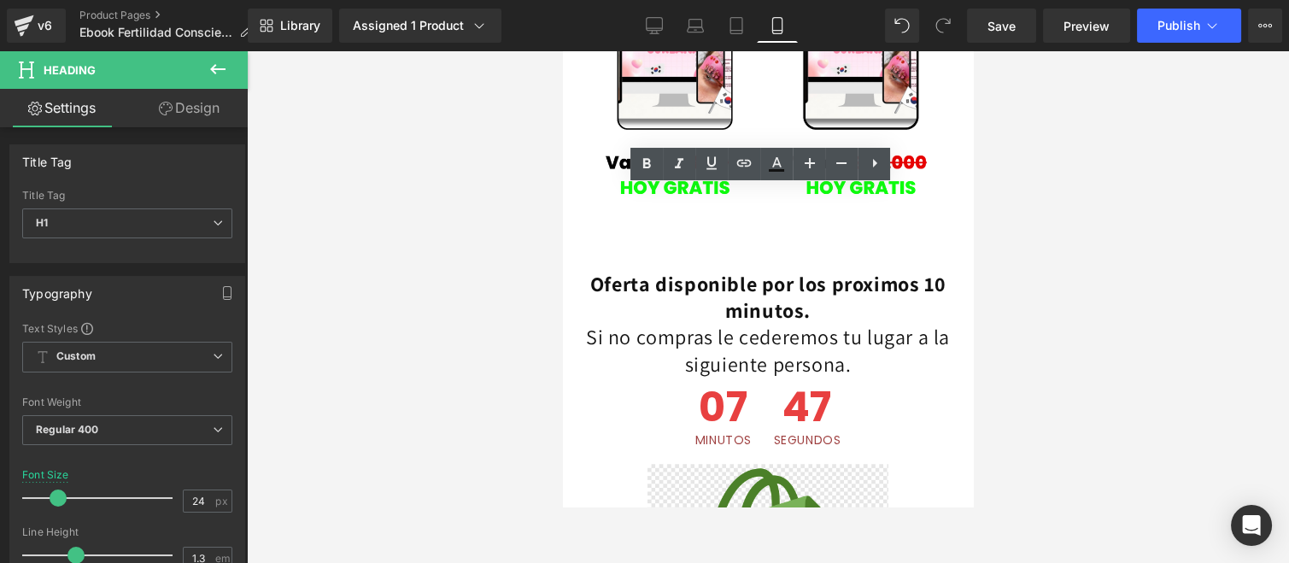
click at [431, 308] on div at bounding box center [768, 307] width 1042 height 512
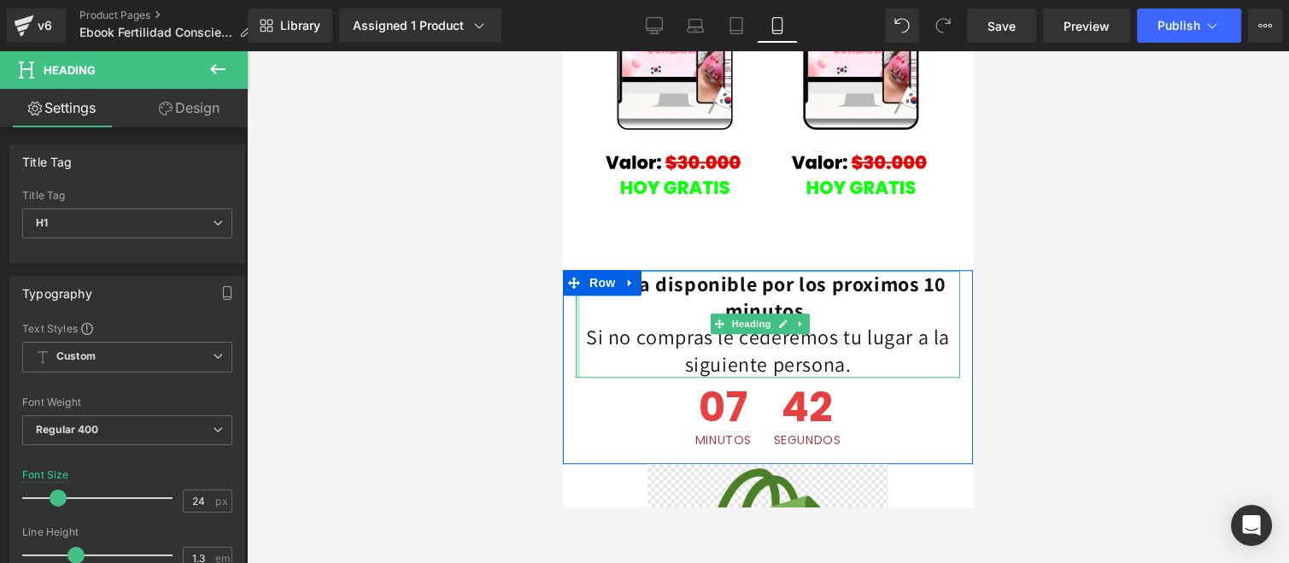
click at [574, 271] on div "Oferta disponible por los proximos 10 minutos. Si no compras le cederemos tu lu…" at bounding box center [768, 363] width 410 height 185
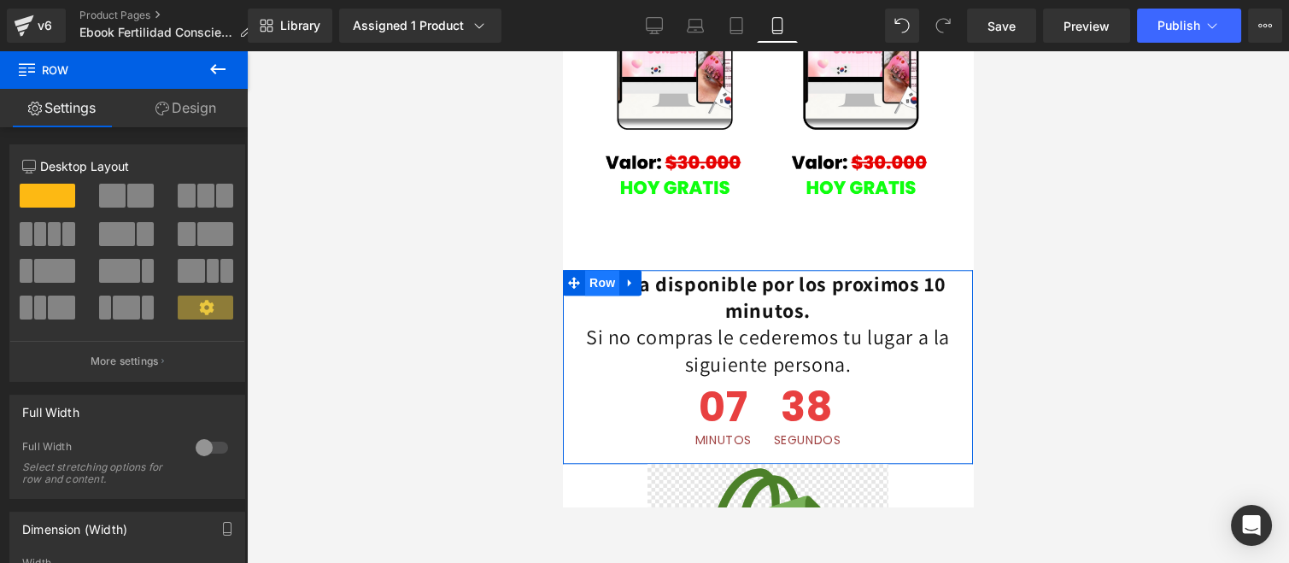
click at [606, 270] on span "Row" at bounding box center [602, 283] width 34 height 26
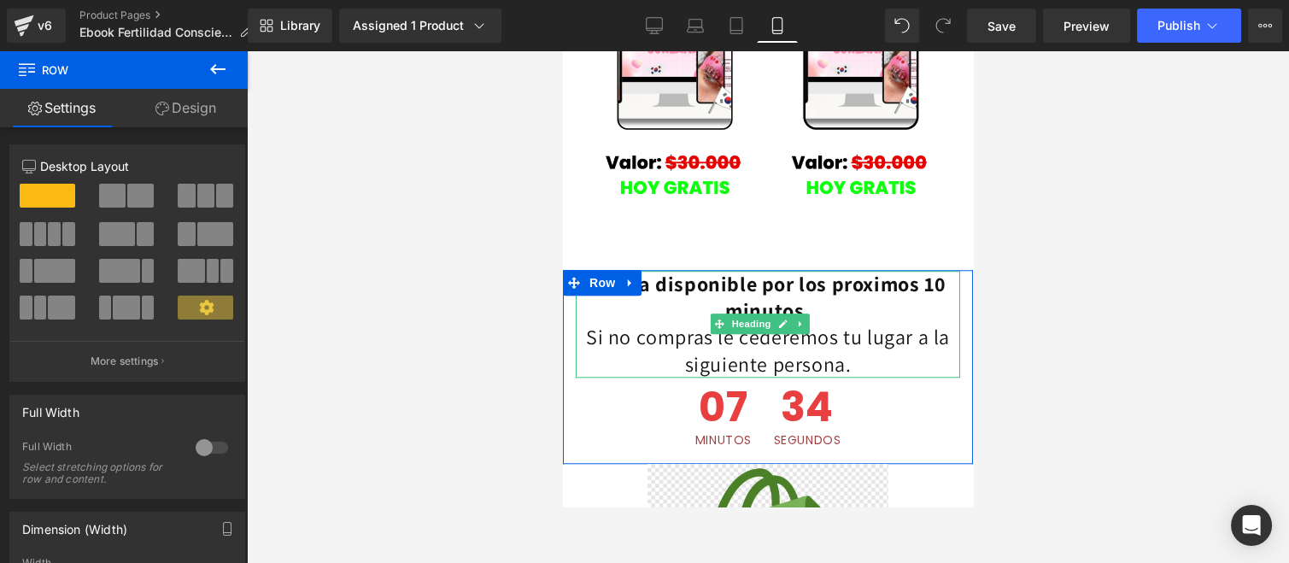
click at [688, 271] on h1 "Oferta disponible por los proximos 10 minutos. Si no compras le cederemos tu lu…" at bounding box center [768, 324] width 384 height 107
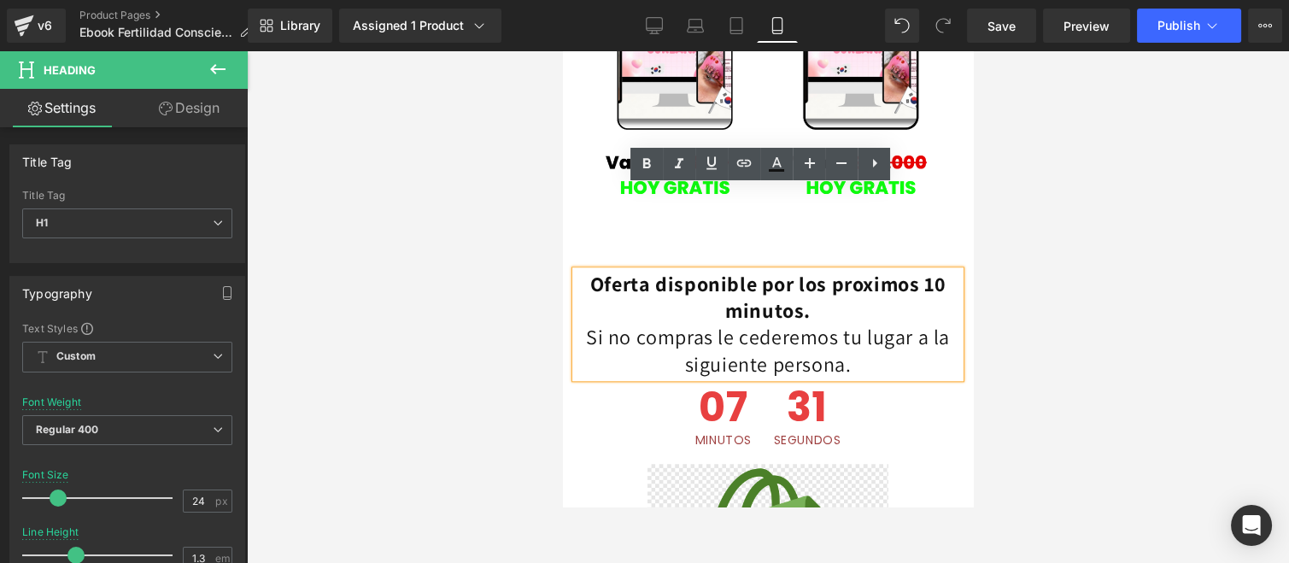
click at [856, 278] on h1 "Oferta disponible por los proximos 10 minutos. Si no compras le cederemos tu lu…" at bounding box center [768, 324] width 384 height 107
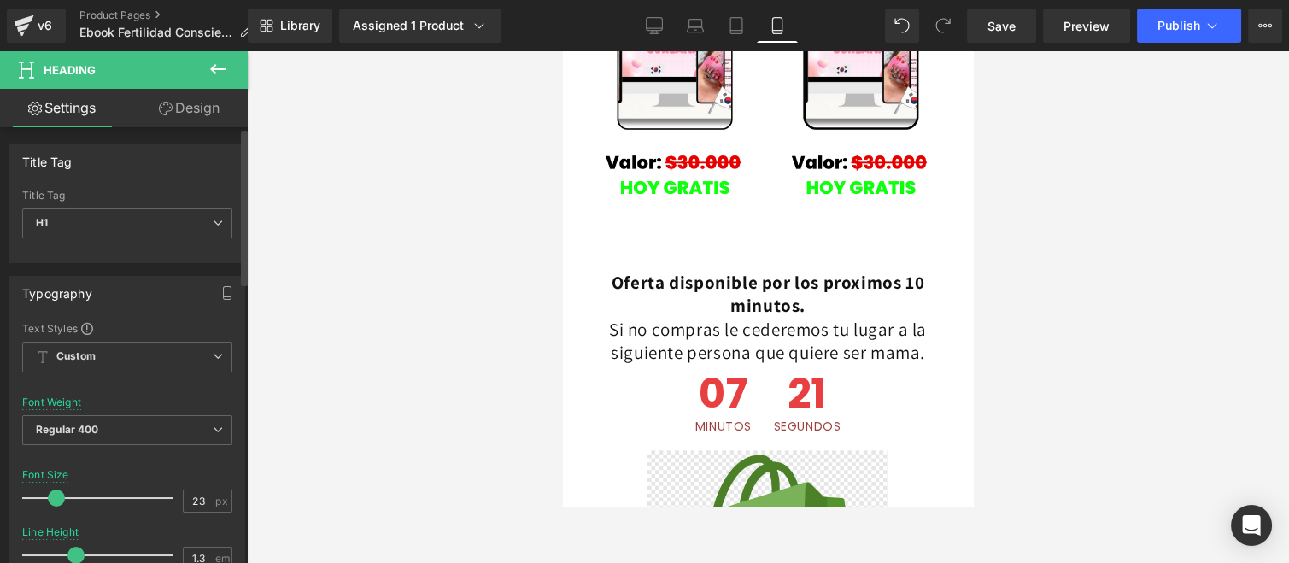
click at [58, 490] on span at bounding box center [56, 497] width 17 height 17
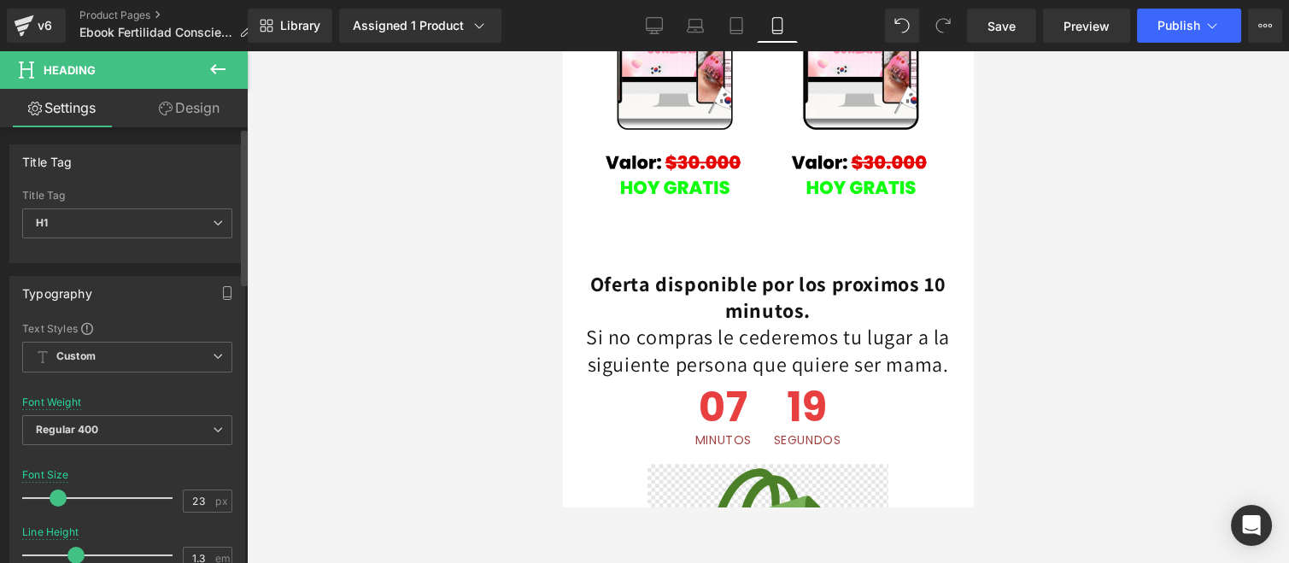
type input "22"
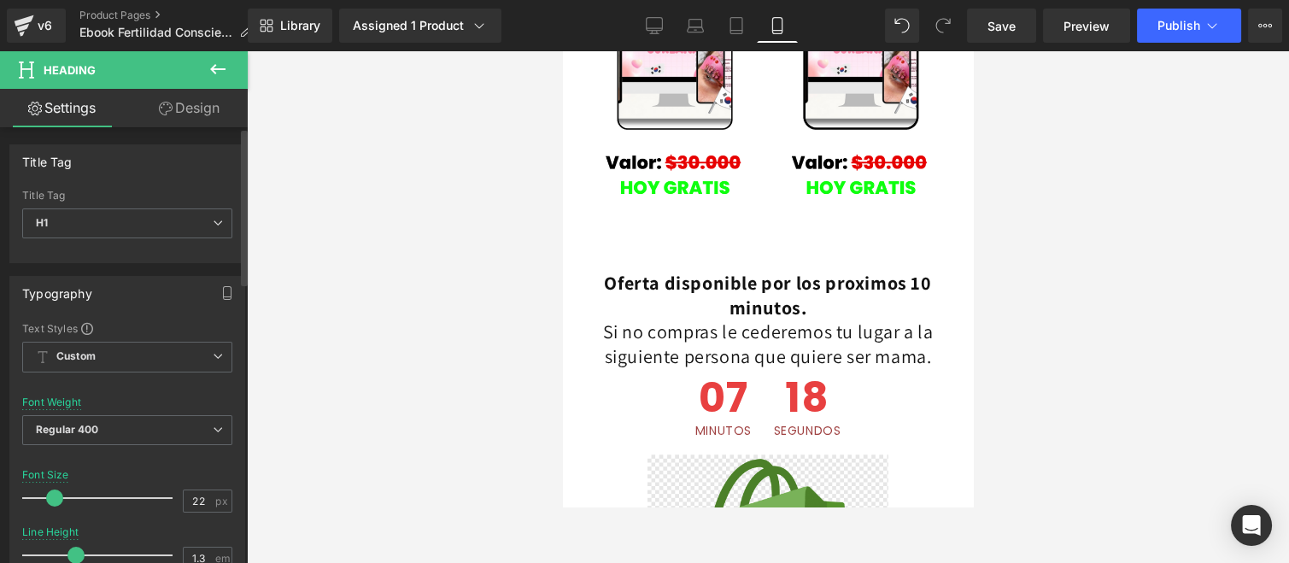
click at [57, 492] on span at bounding box center [54, 497] width 17 height 17
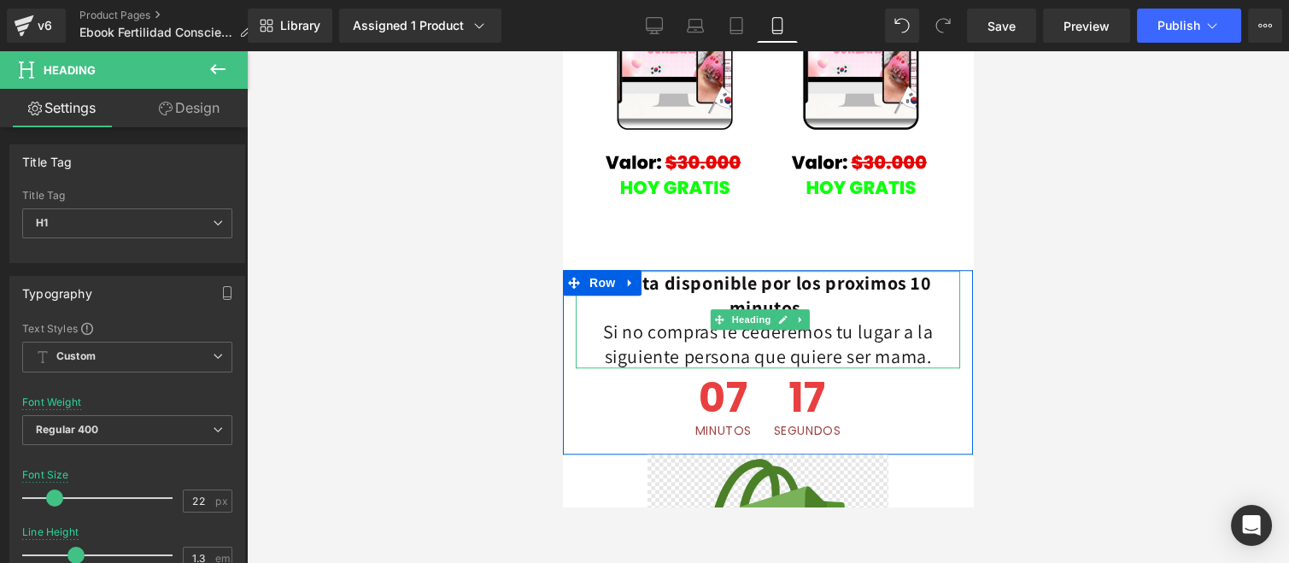
click at [659, 271] on h1 "Oferta disponible por los proximos 10 minutos. Si no compras le cederemos tu lu…" at bounding box center [768, 319] width 384 height 97
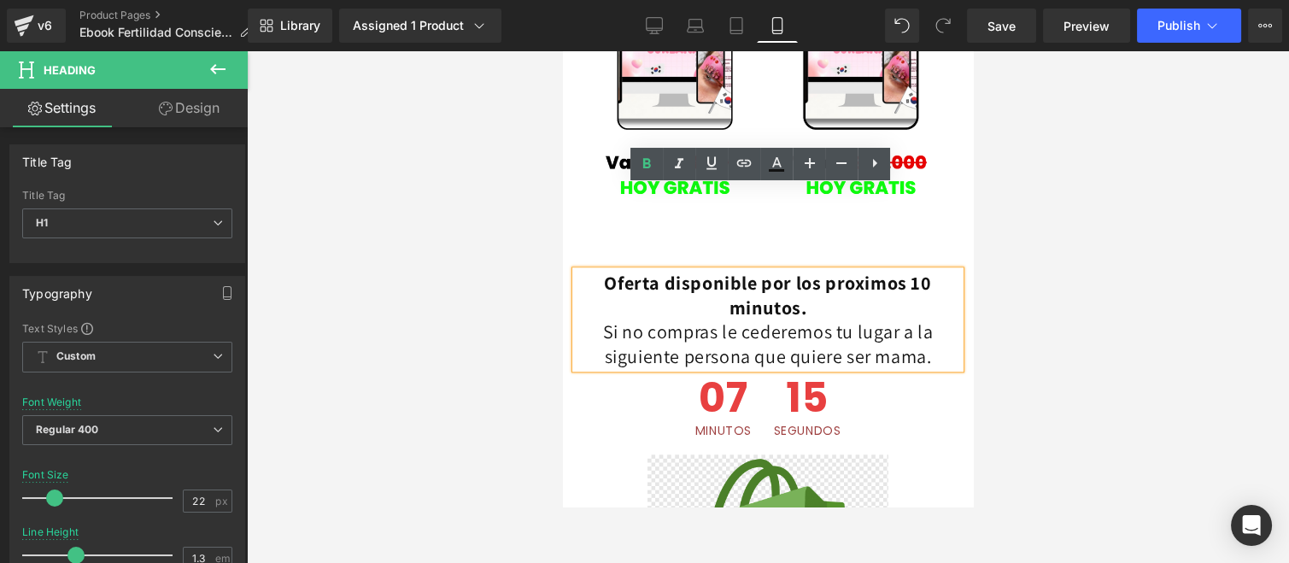
click at [802, 271] on h1 "Oferta disponible por los proximos 10 minutos. Si no compras le cederemos tu lu…" at bounding box center [768, 319] width 384 height 97
click at [513, 317] on div at bounding box center [768, 307] width 1042 height 512
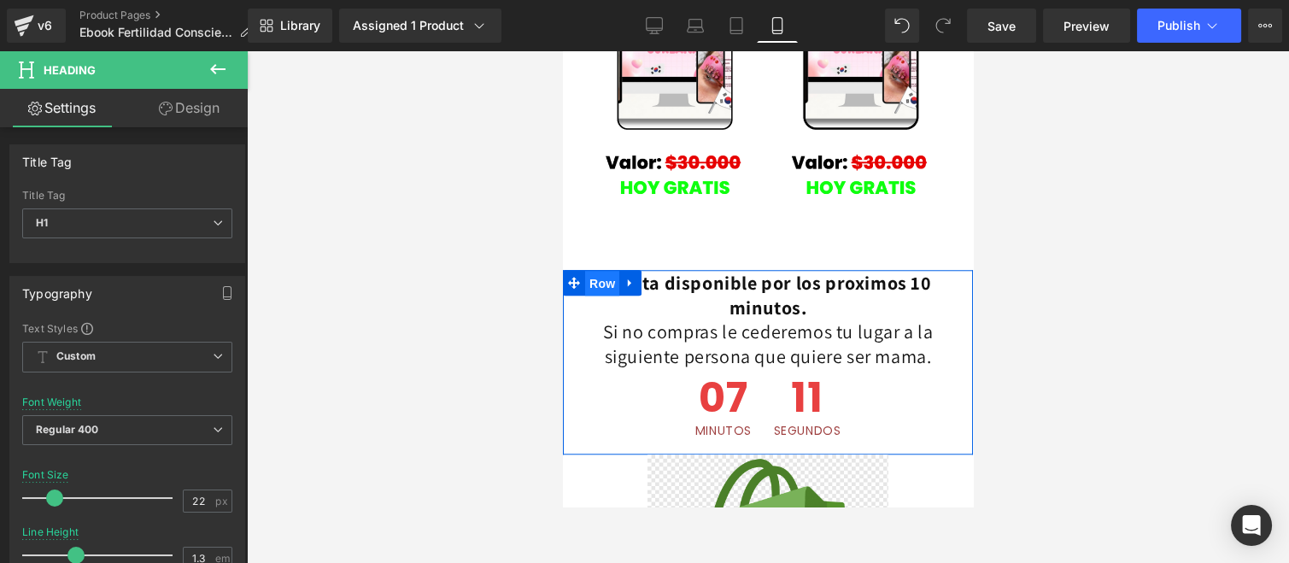
click at [598, 271] on span "Row" at bounding box center [602, 284] width 34 height 26
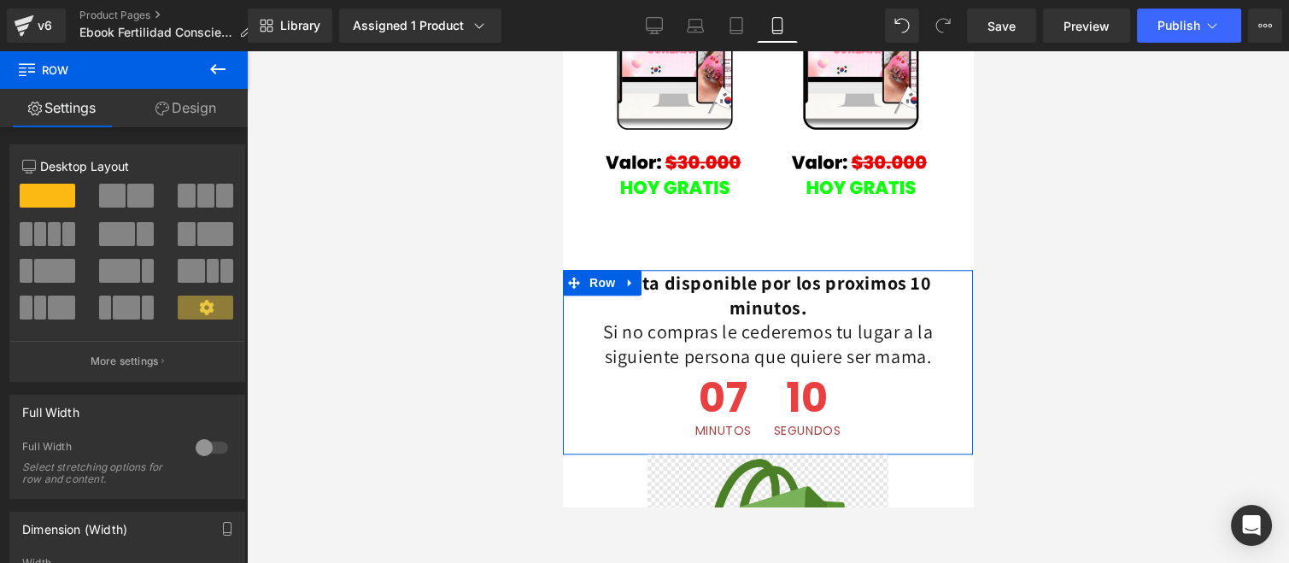
drag, startPoint x: 173, startPoint y: 125, endPoint x: 115, endPoint y: 253, distance: 140.3
click at [172, 125] on link "Design" at bounding box center [186, 108] width 124 height 38
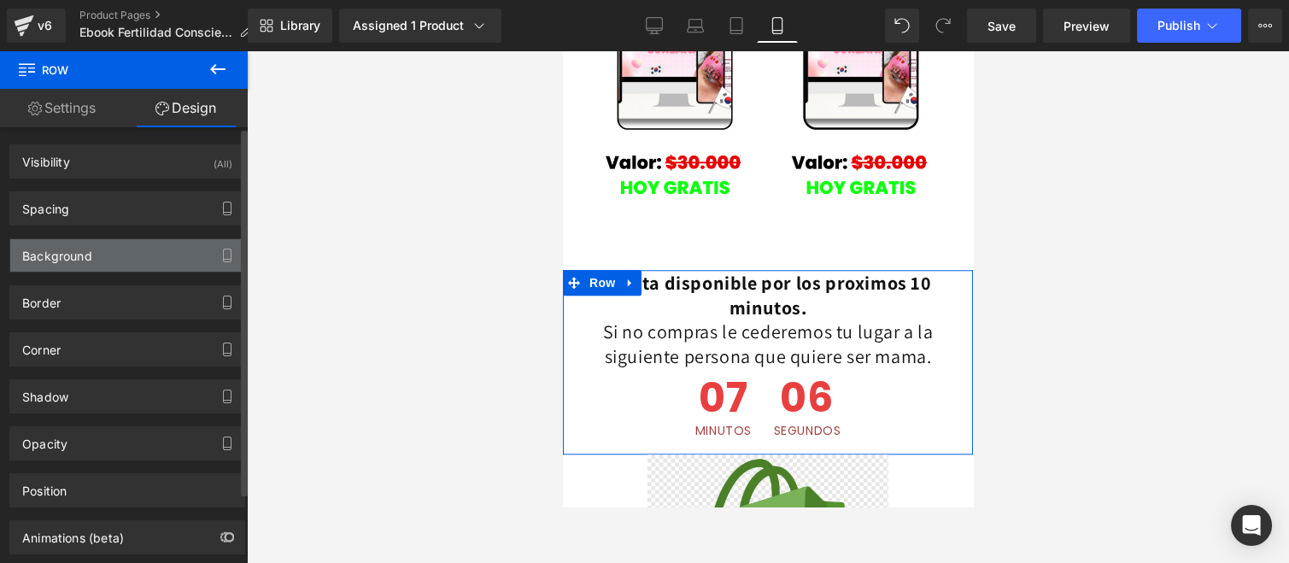
click at [135, 248] on div "Background" at bounding box center [127, 255] width 234 height 32
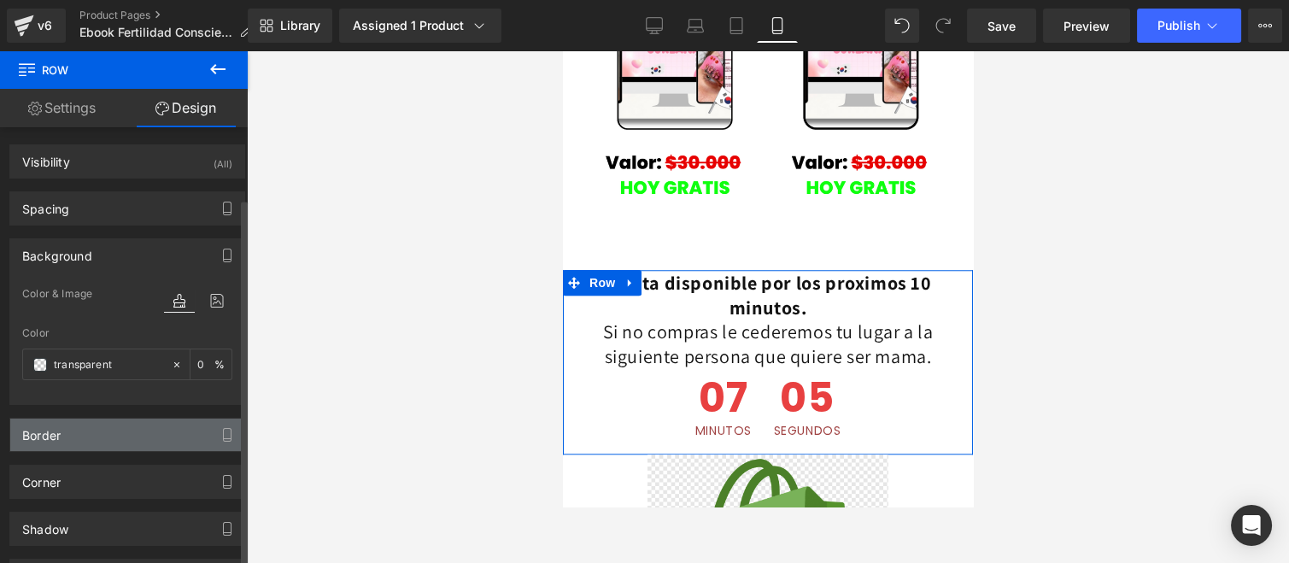
scroll to position [95, 0]
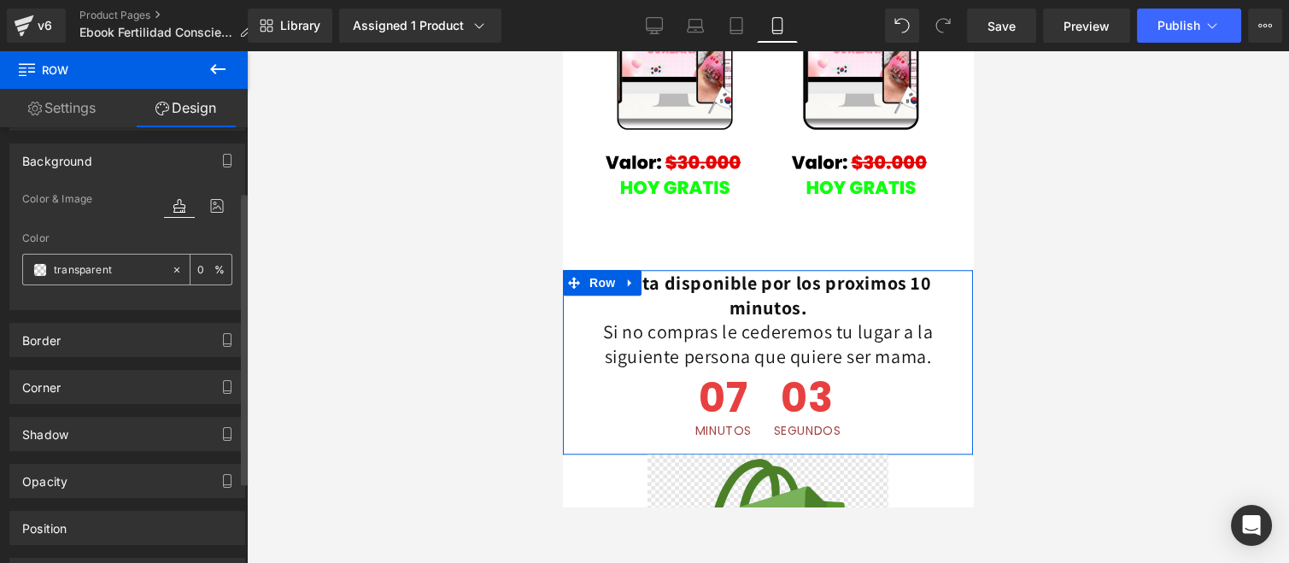
click at [41, 265] on span at bounding box center [40, 270] width 14 height 14
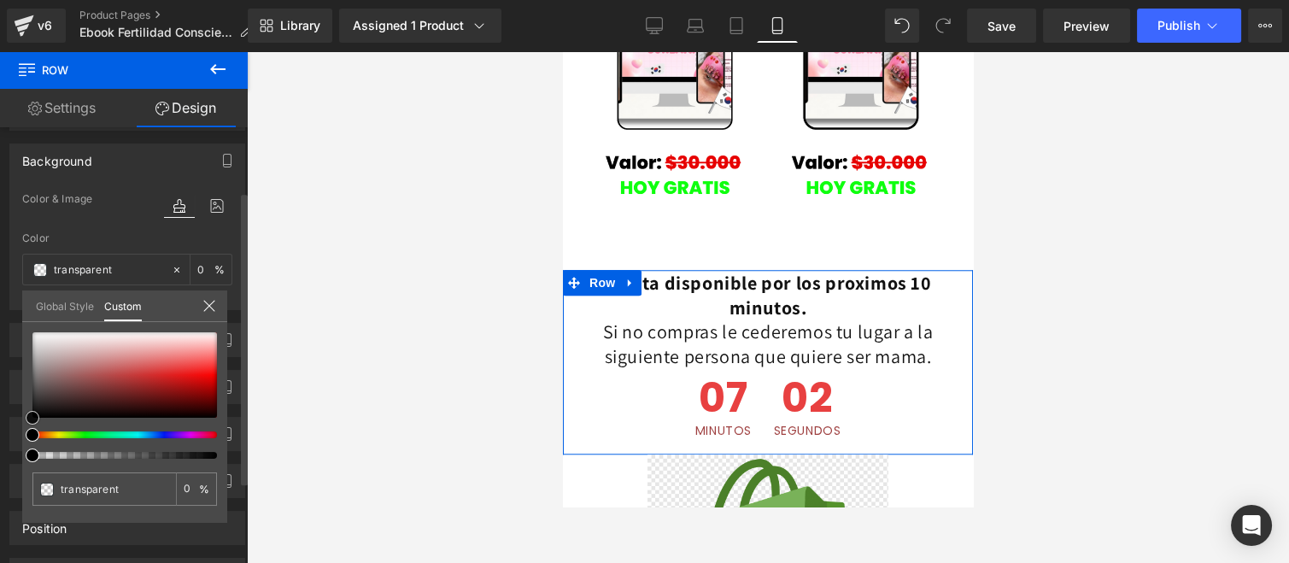
type input "#ef2323"
type input "100"
type input "#ef2323"
type input "100"
type input "#f32020"
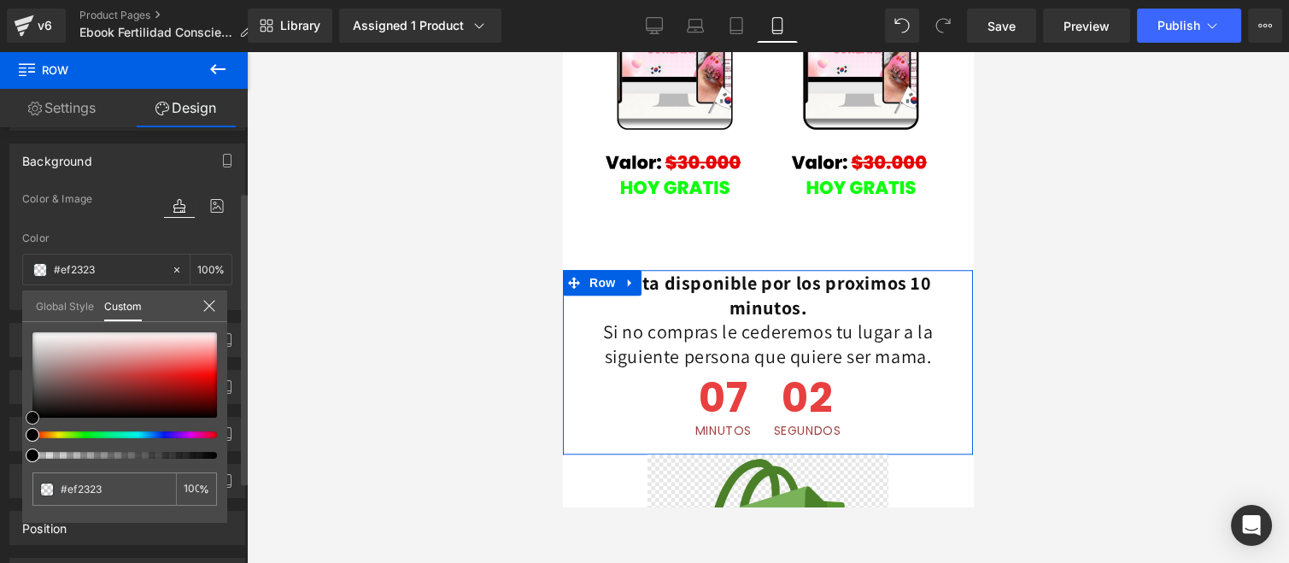
type input "#f32020"
type input "#f51313"
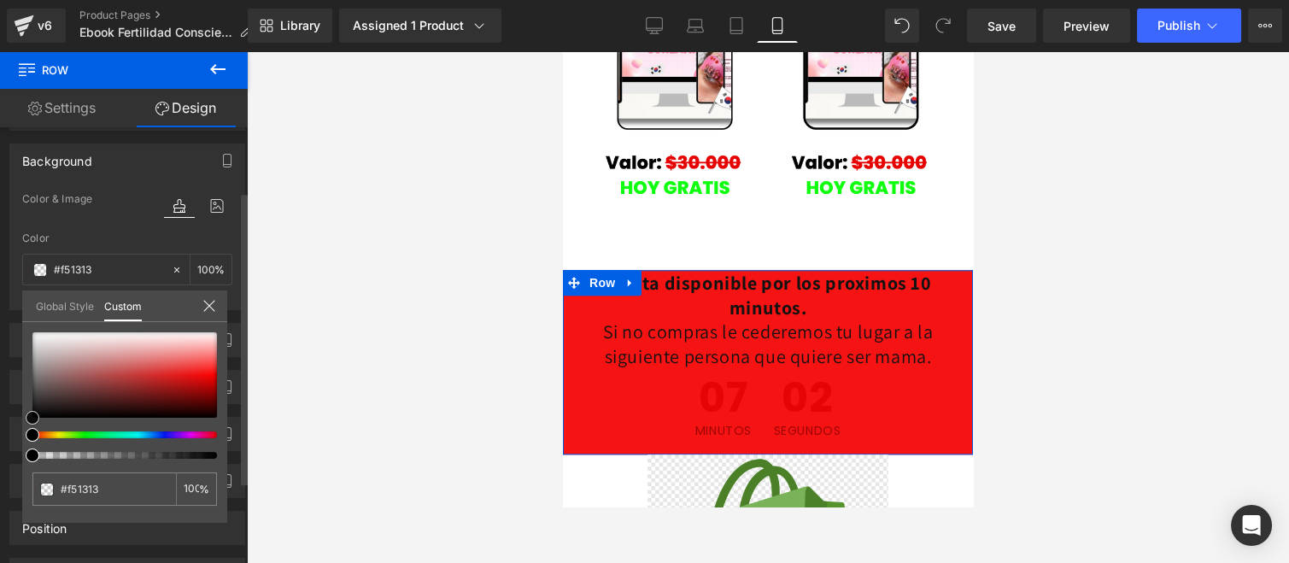
type input "#ed0707"
type input "#ec0303"
type input "#e70303"
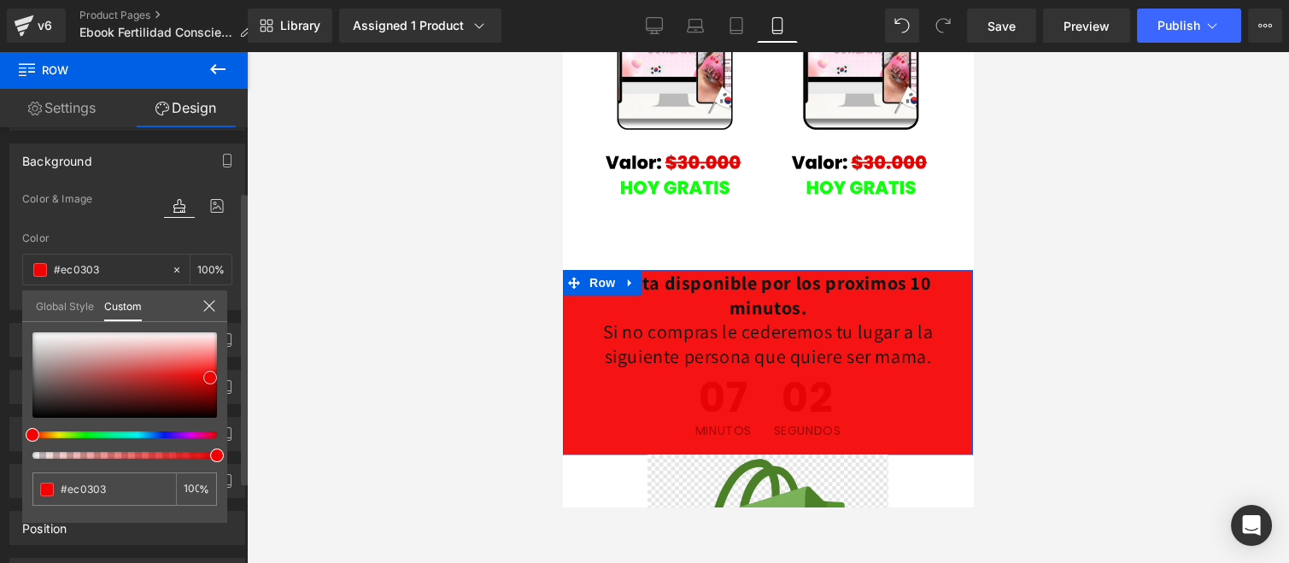
type input "#e70303"
type input "#e30202"
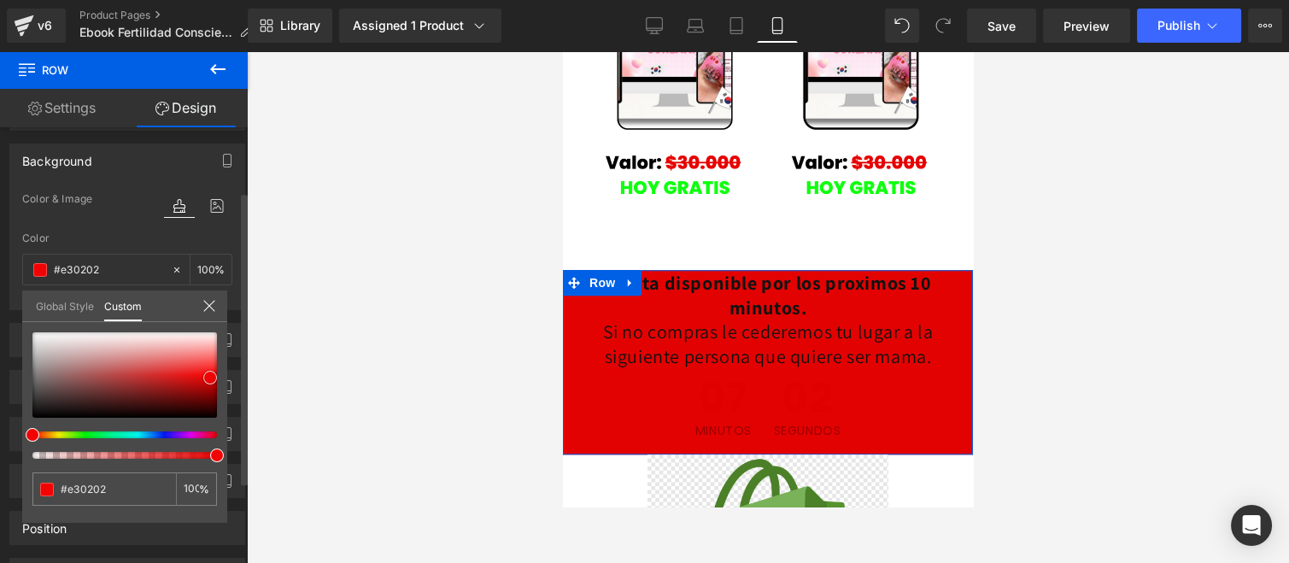
type input "#df0101"
type input "#d50101"
type input "#d40202"
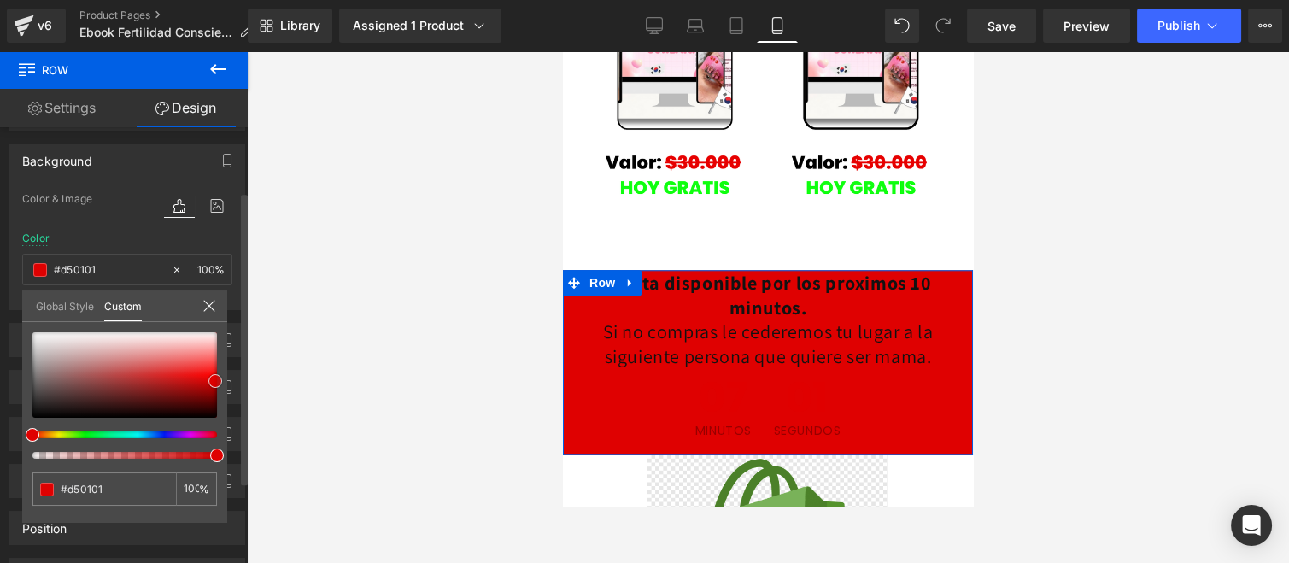
type input "#d40202"
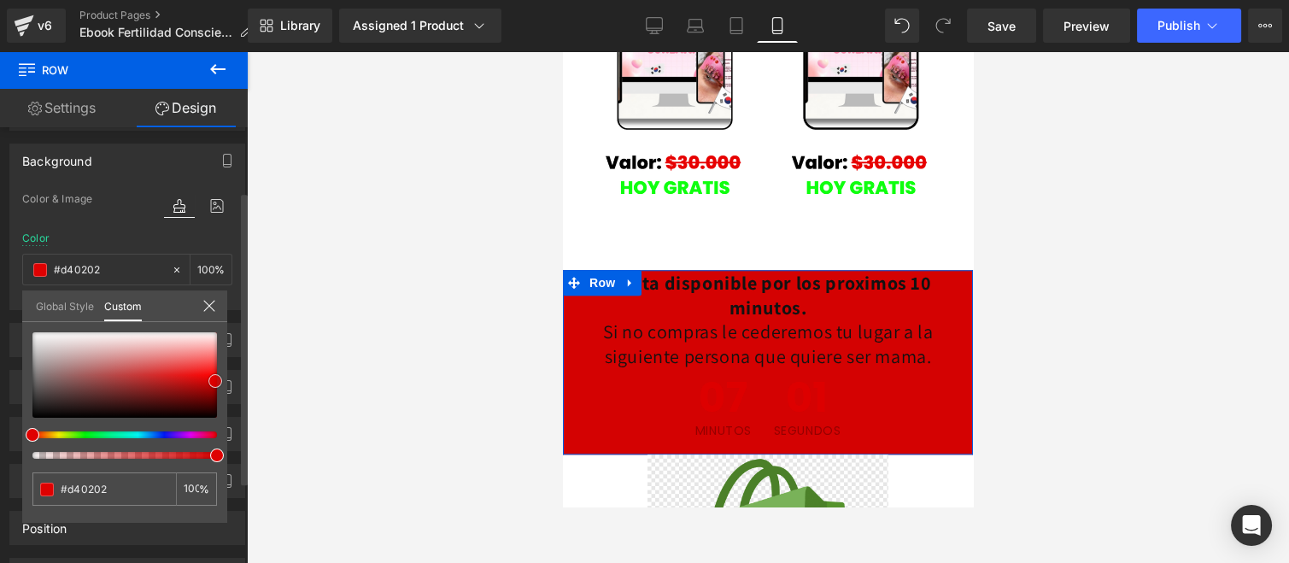
type input "#c20303"
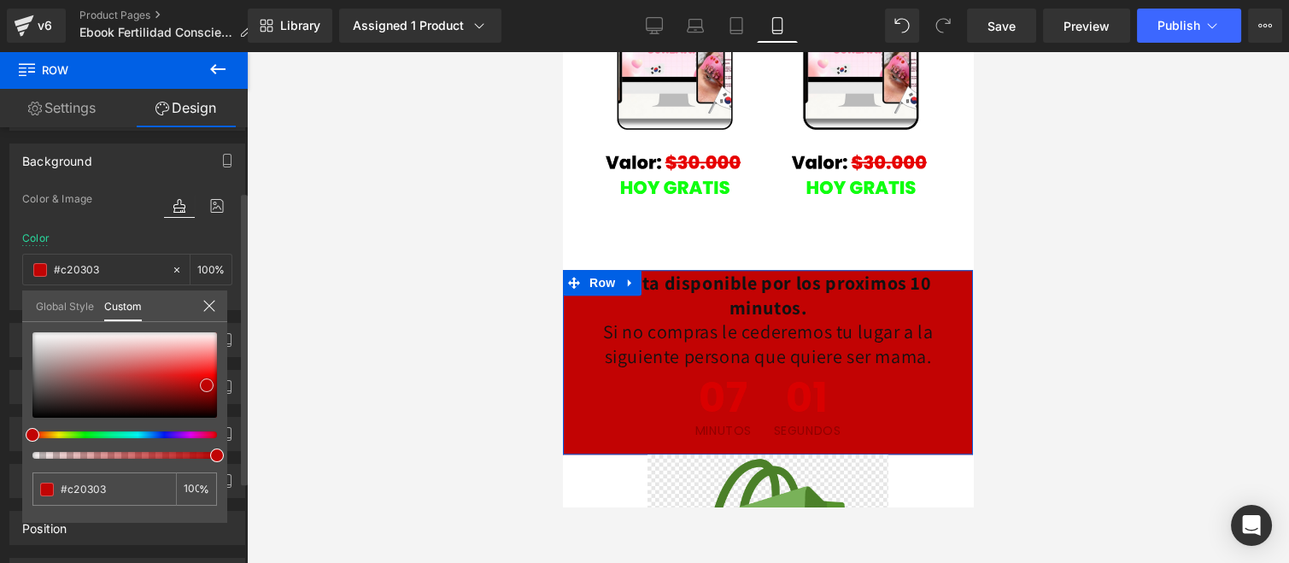
type input "#c10404"
type input "#c20303"
type input "#c30202"
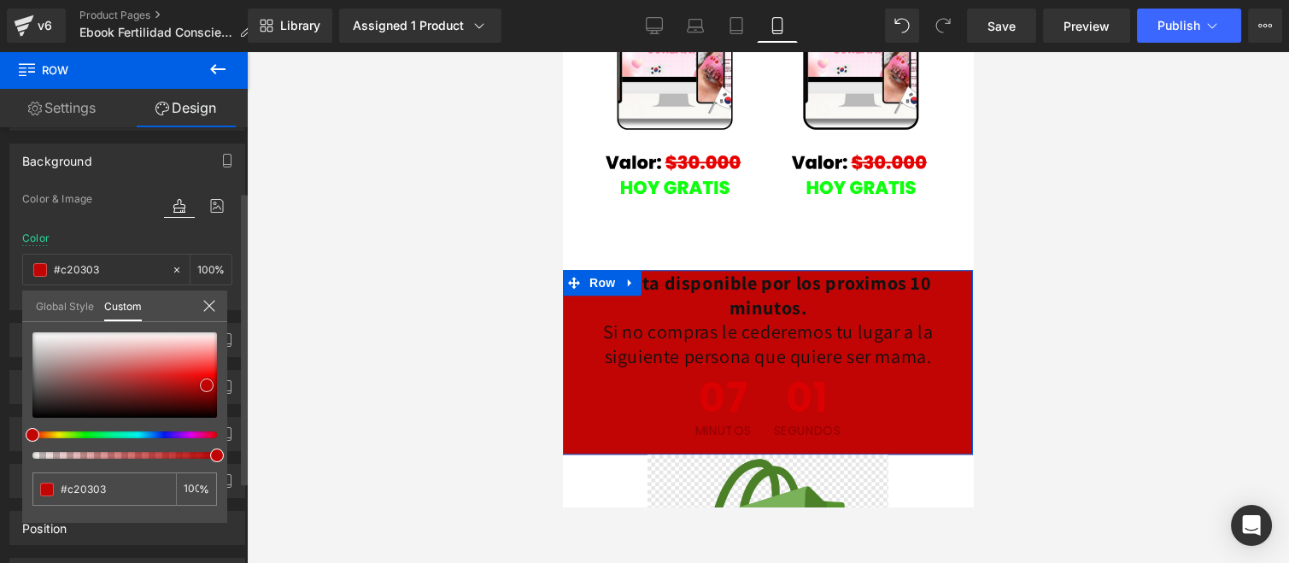
type input "#c30202"
type input "#cf0202"
type input "#d00101"
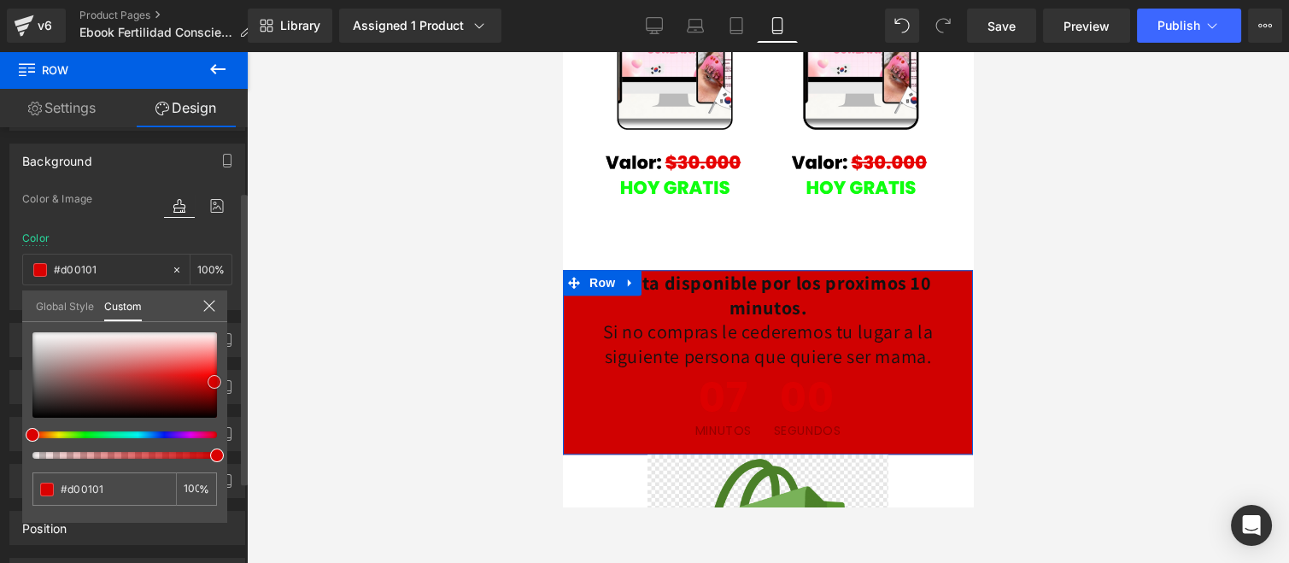
type input "#da0101"
type input "#df0101"
type input "#e90101"
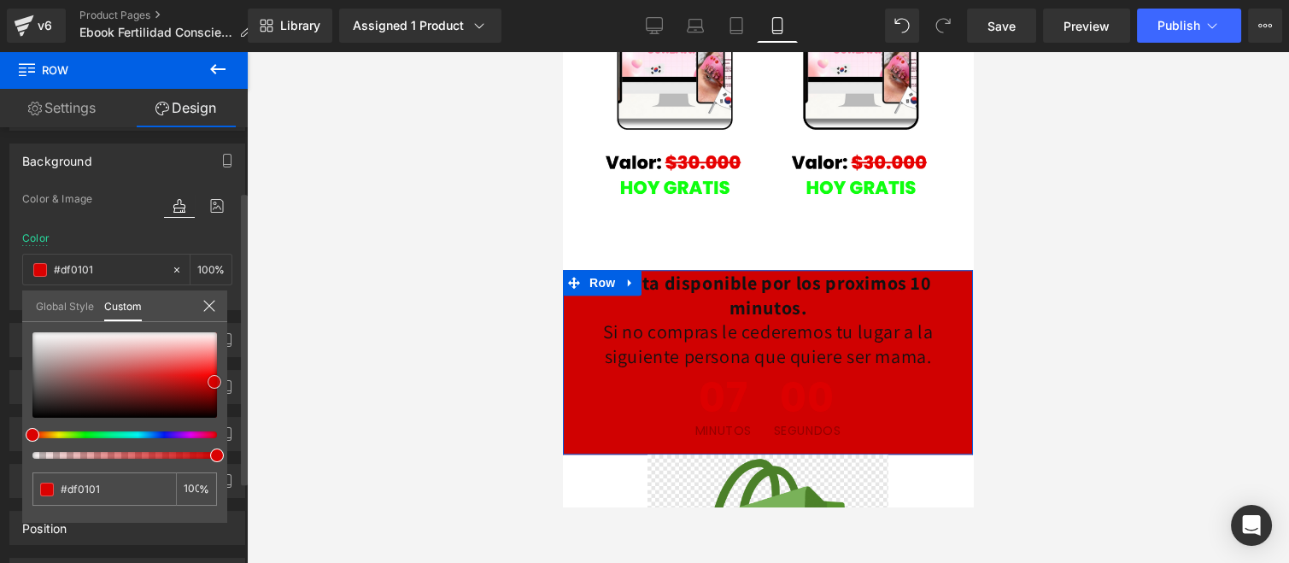
type input "#e90101"
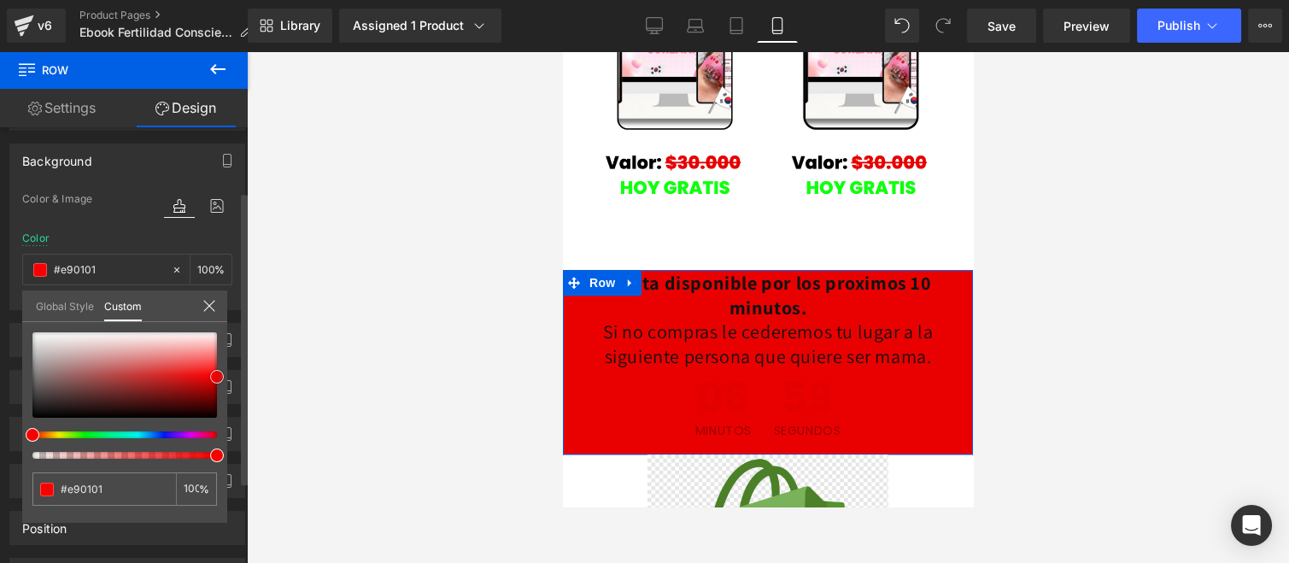
type input "#f90000"
type input "#ff0505"
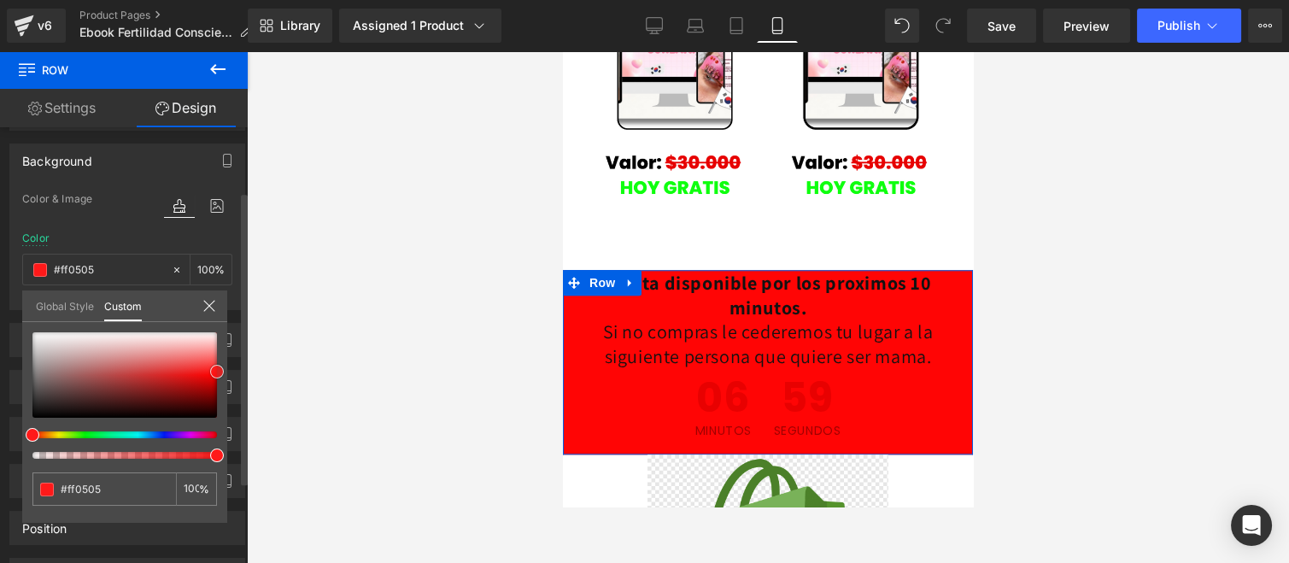
type input "#ff1414"
type input "#ff1919"
type input "#fa2d2d"
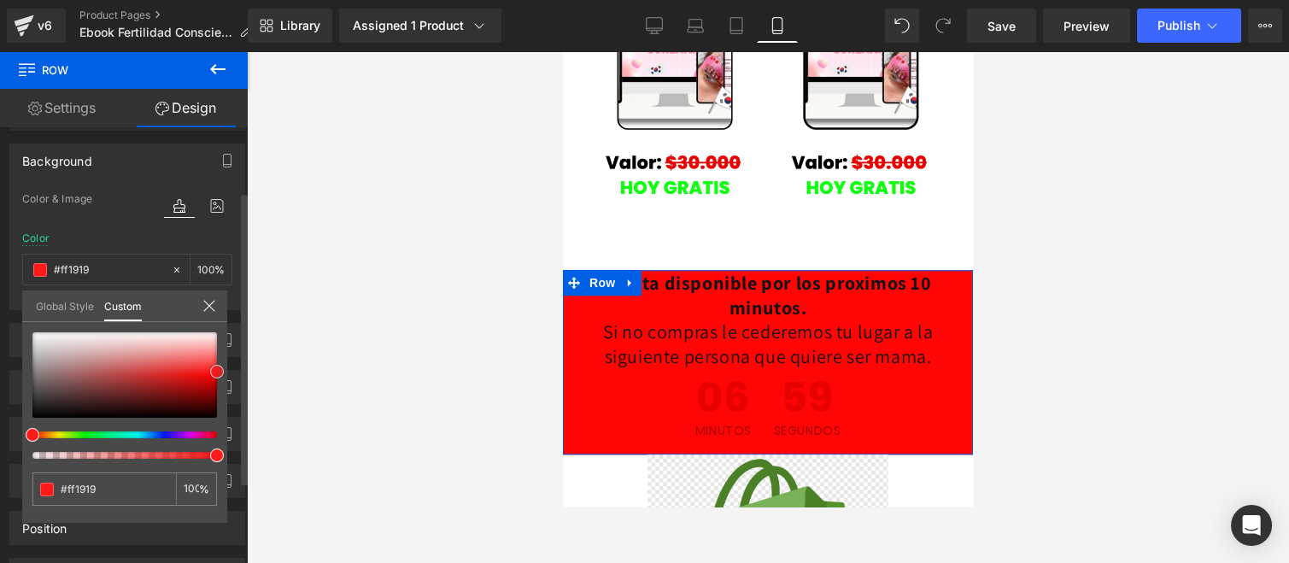
type input "#fa2d2d"
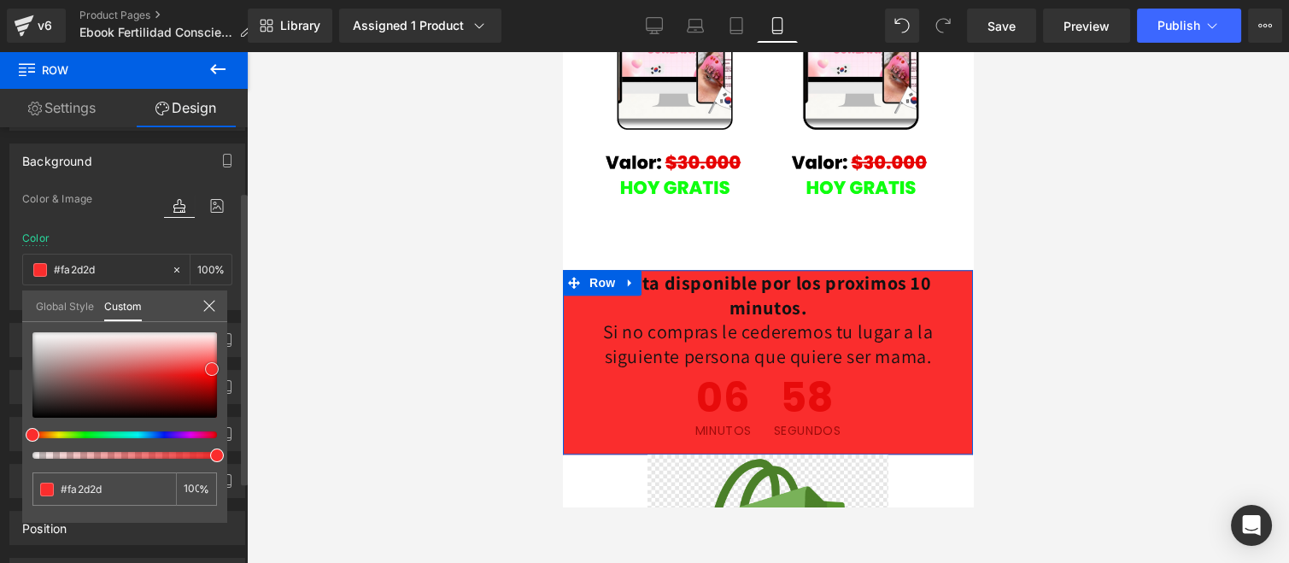
type input "#f92e2e"
type input "#f91f1f"
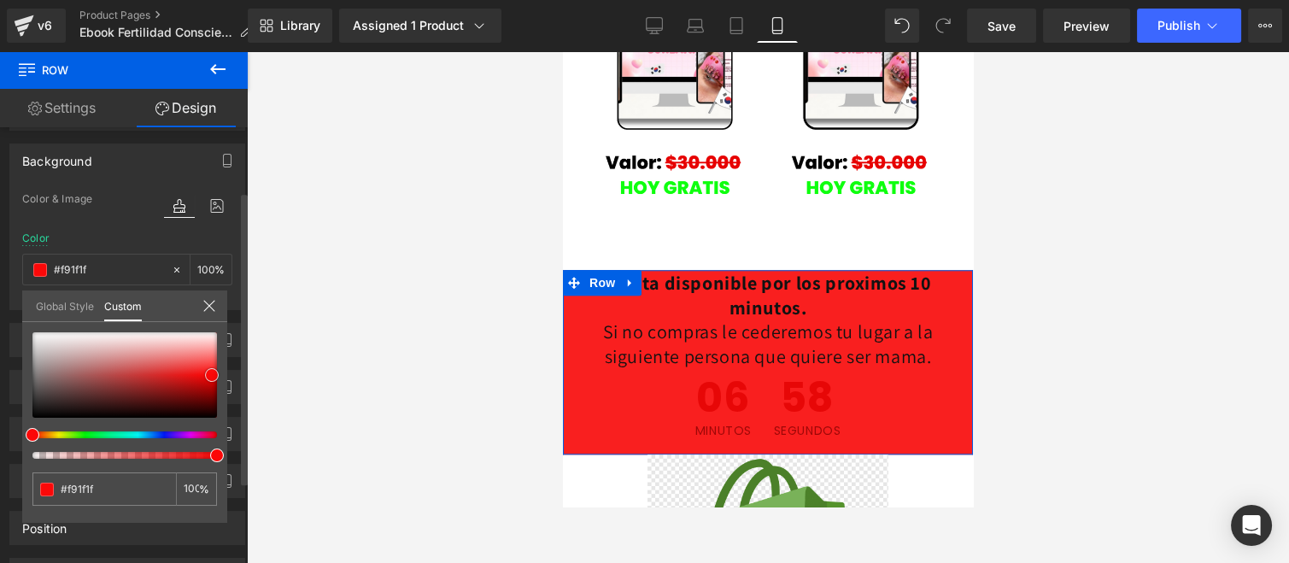
type input "#f60303"
type input "#e20303"
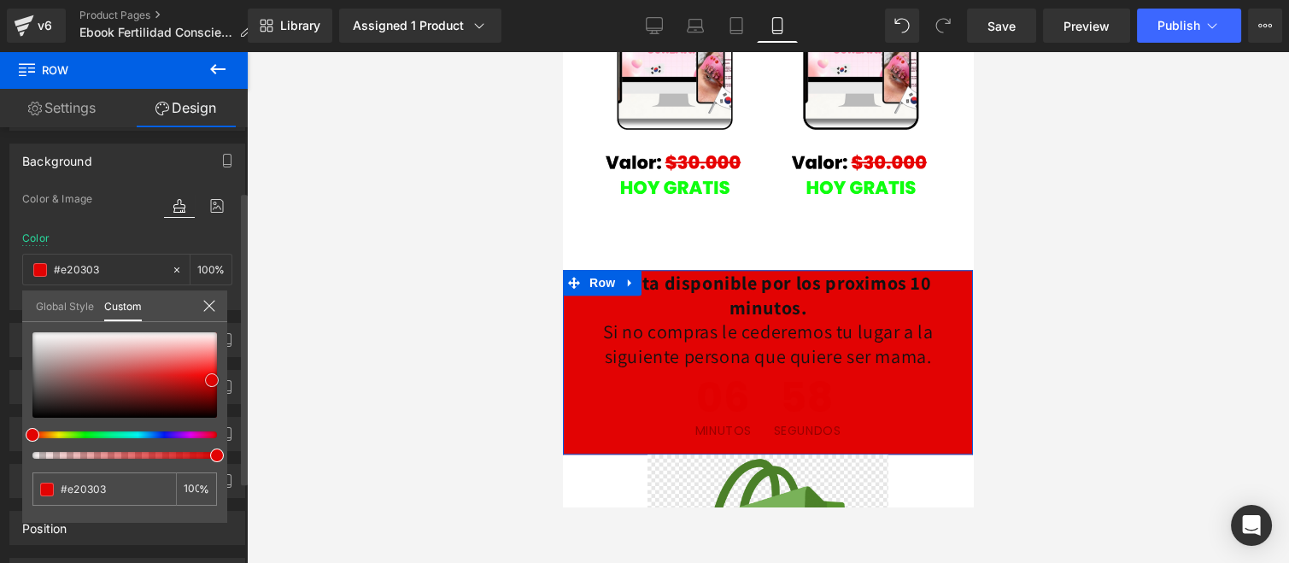
type input "#ec0303"
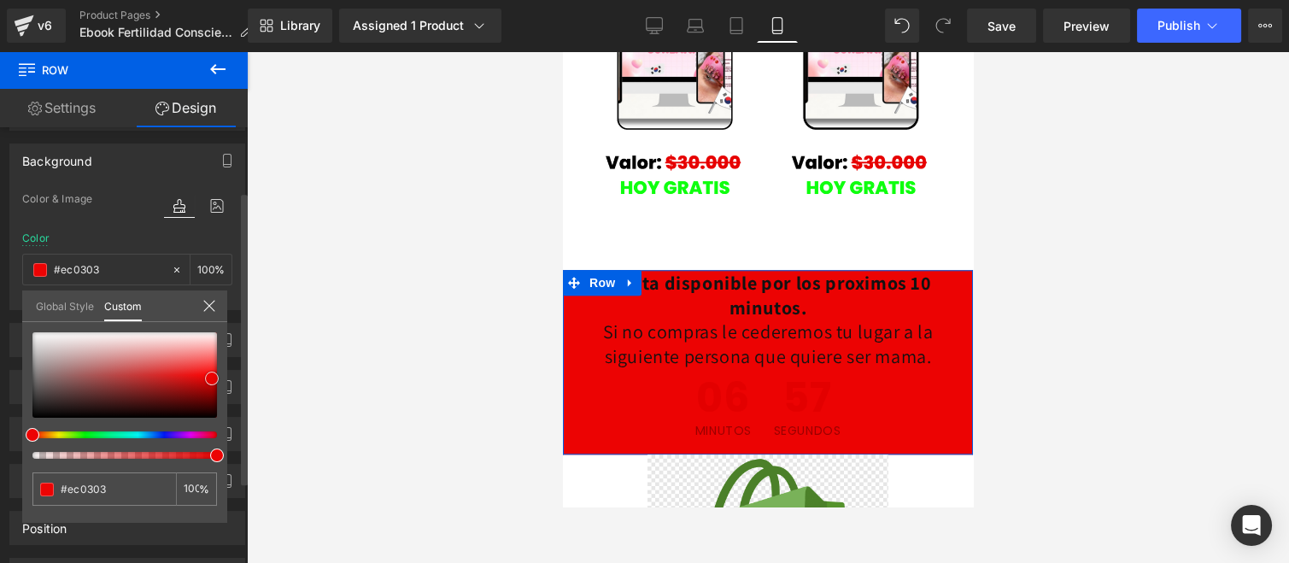
click at [212, 378] on div at bounding box center [124, 374] width 185 height 85
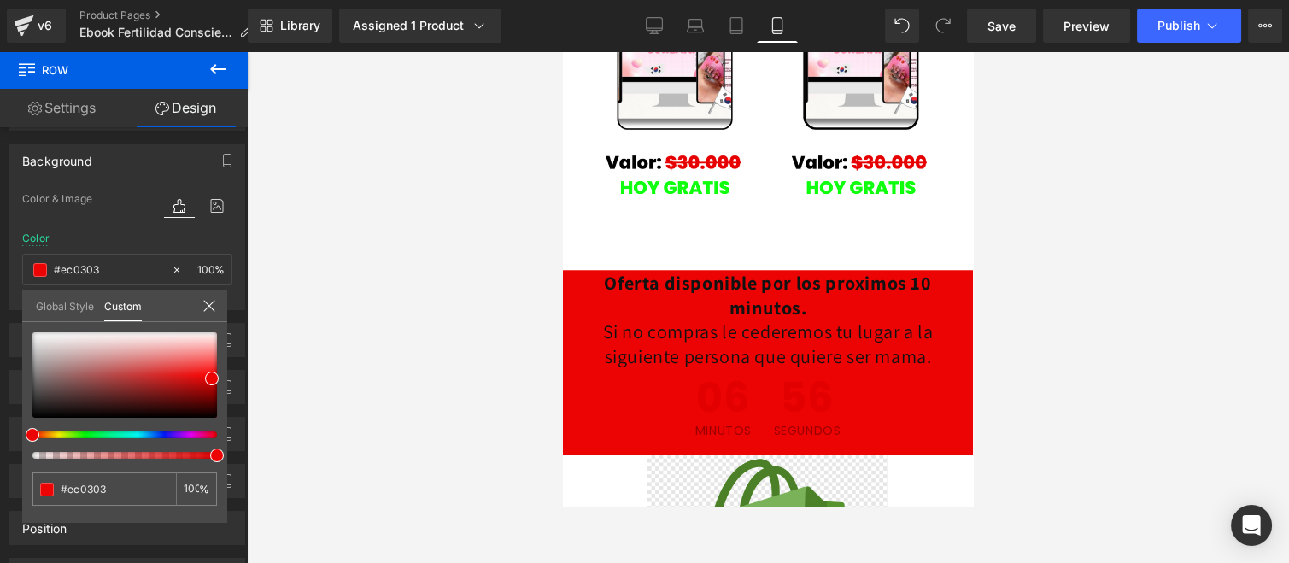
click at [585, 208] on body "Ir directamente al contenido Inicio Catálogo Contacto Iniciar sesión País/regió…" at bounding box center [768, 91] width 410 height 5964
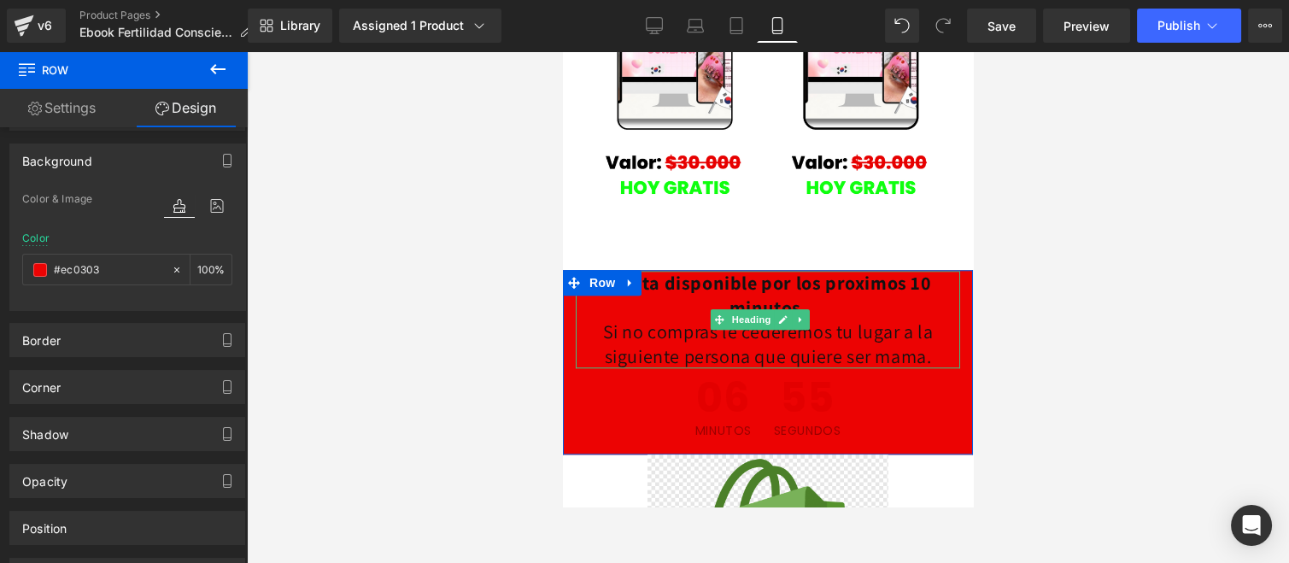
click at [692, 271] on h1 "Oferta disponible por los proximos 10 minutos. Si no compras le cederemos tu lu…" at bounding box center [768, 319] width 384 height 97
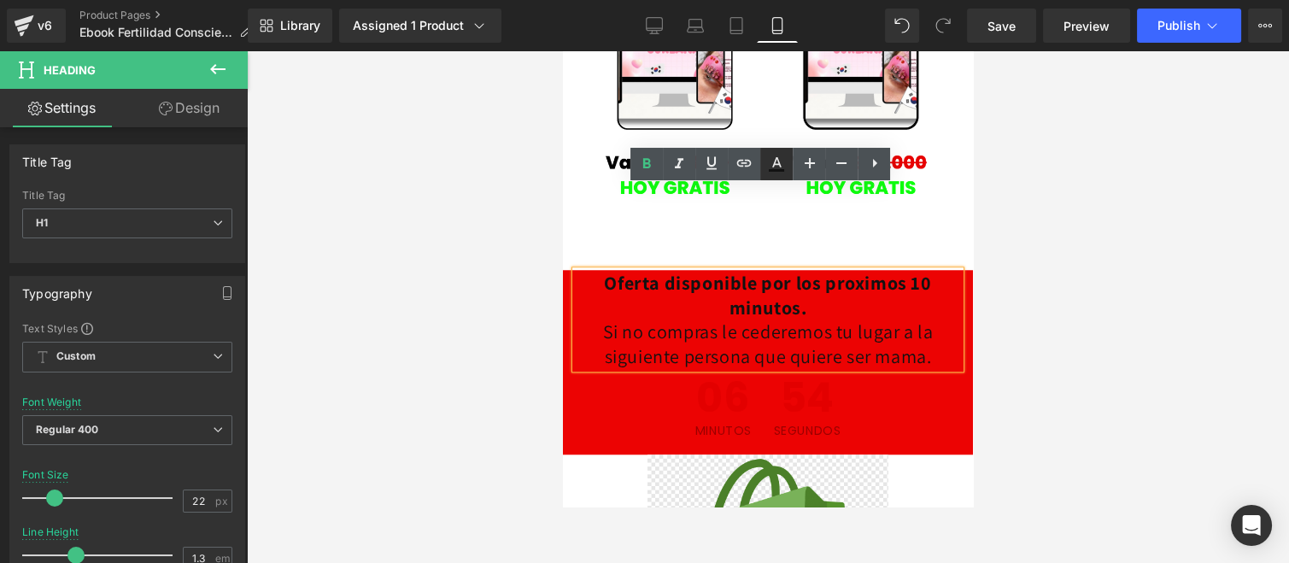
click at [778, 167] on icon at bounding box center [776, 164] width 21 height 21
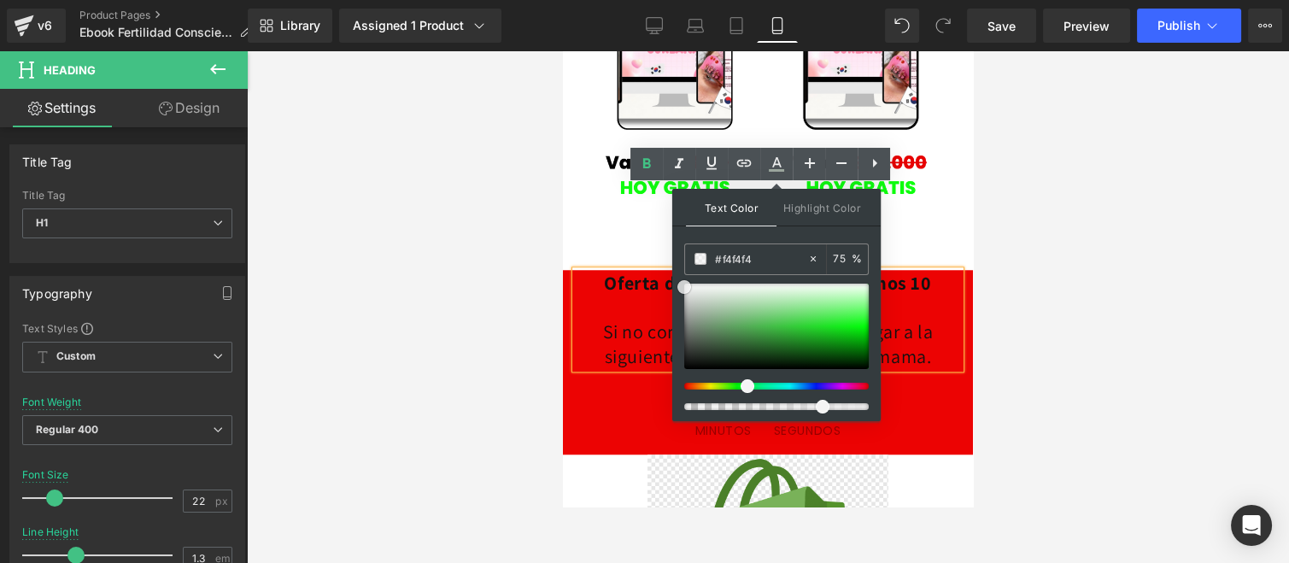
drag, startPoint x: 1255, startPoint y: 349, endPoint x: 629, endPoint y: 241, distance: 635.3
click at [627, 271] on h1 "Oferta disponible por los proximos 10 minutos. Si no compras le cederemos tu lu…" at bounding box center [768, 319] width 384 height 97
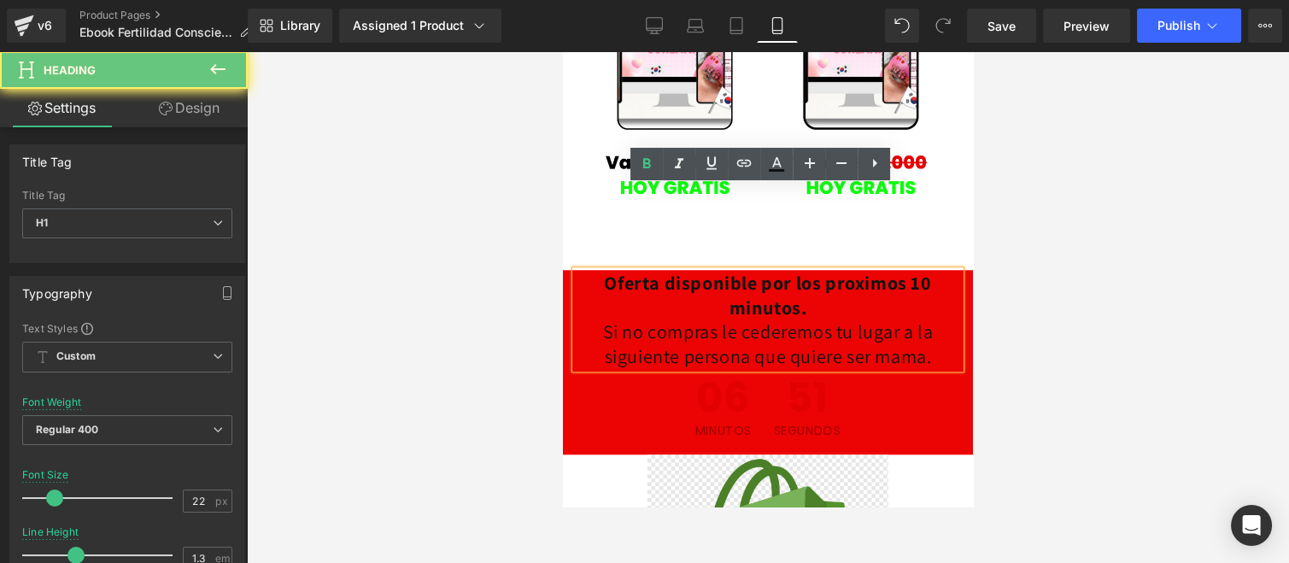
click at [839, 271] on h1 "Oferta disponible por los proximos 10 minutos. Si no compras le cederemos tu lu…" at bounding box center [768, 319] width 384 height 97
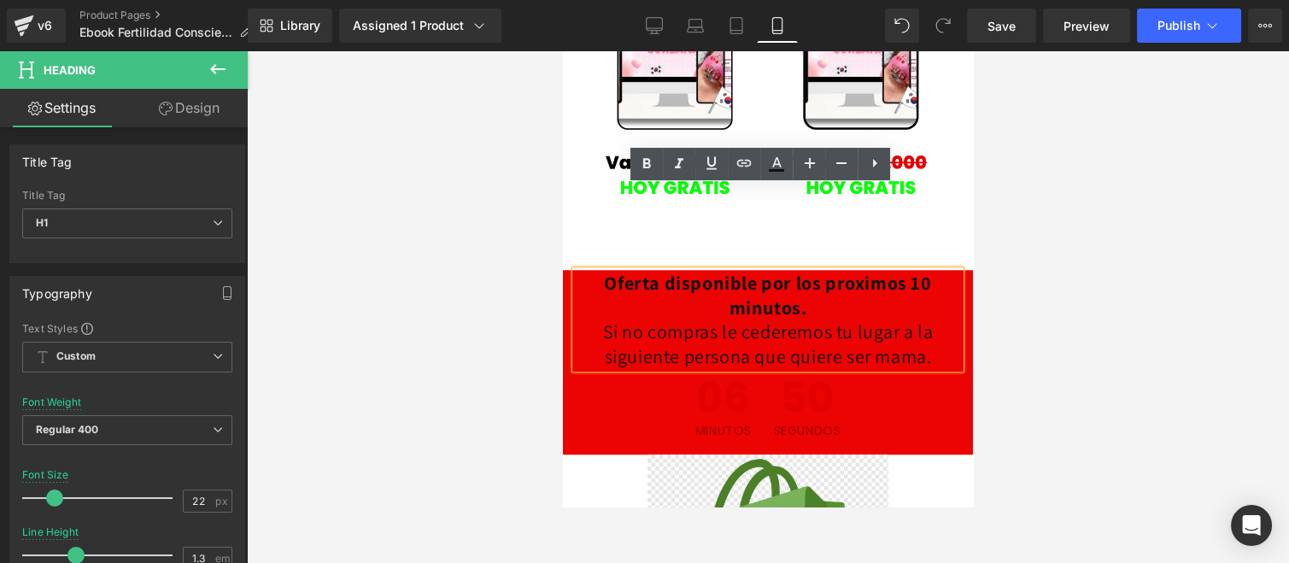
drag, startPoint x: 943, startPoint y: 272, endPoint x: 582, endPoint y: 202, distance: 367.9
click at [582, 271] on h1 "Oferta disponible por los proximos 10 minutos. Si no compras le cederemos tu lu…" at bounding box center [768, 319] width 384 height 97
click at [771, 167] on icon at bounding box center [776, 164] width 21 height 21
type input "#121212"
type input "100"
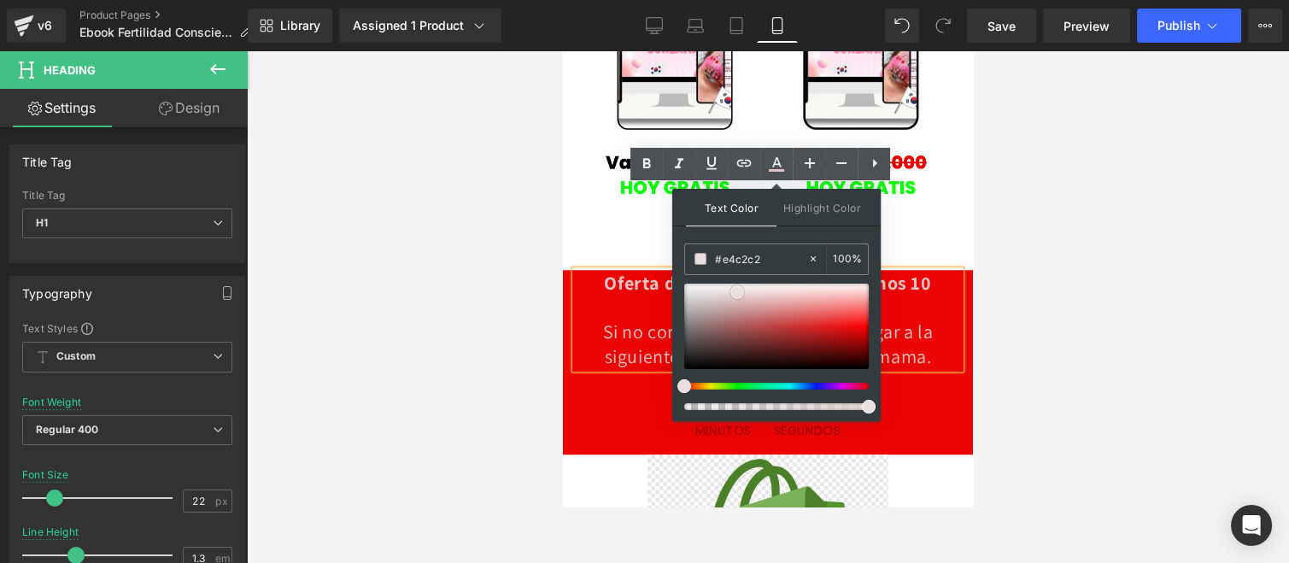
drag, startPoint x: 1300, startPoint y: 343, endPoint x: 636, endPoint y: 262, distance: 669.4
drag, startPoint x: 710, startPoint y: 280, endPoint x: 696, endPoint y: 292, distance: 18.2
click at [696, 291] on div "#e4c2c2 100 %" at bounding box center [776, 332] width 185 height 178
click at [690, 292] on div at bounding box center [776, 326] width 185 height 85
click at [688, 286] on span at bounding box center [690, 293] width 14 height 14
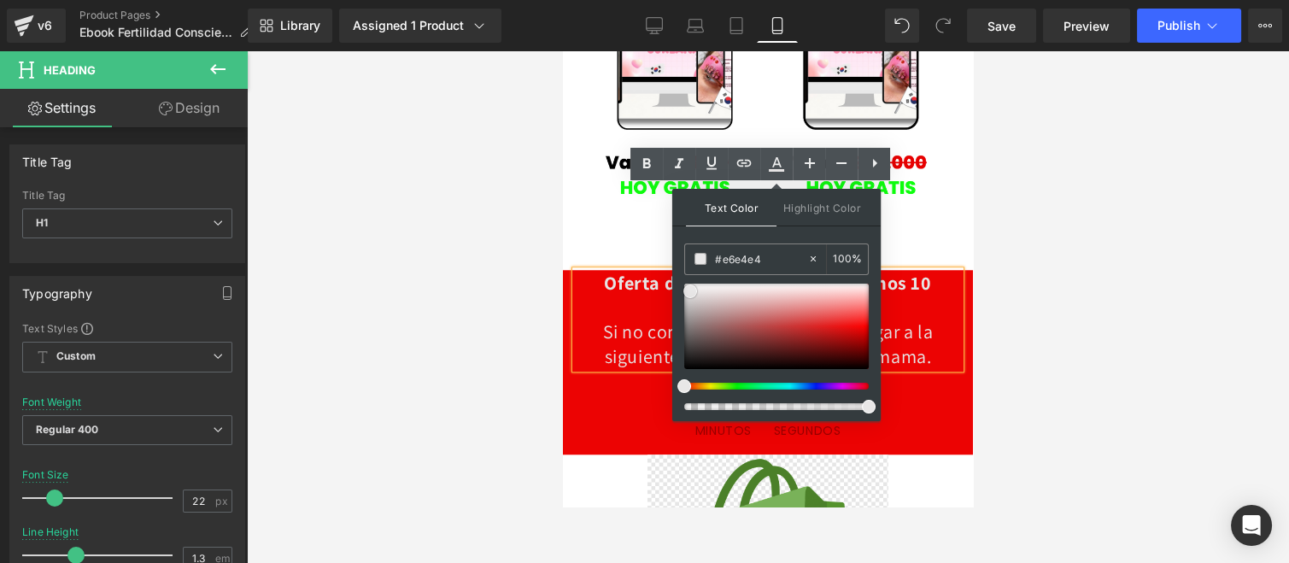
click at [688, 284] on div at bounding box center [776, 326] width 185 height 85
type input "#ffffff"
drag, startPoint x: 686, startPoint y: 296, endPoint x: 681, endPoint y: 270, distance: 26.1
click at [681, 270] on div "Text Color Highlight Color rgba(255, 255, 255, 1) #ffffff 100 % transparent tra…" at bounding box center [776, 305] width 208 height 232
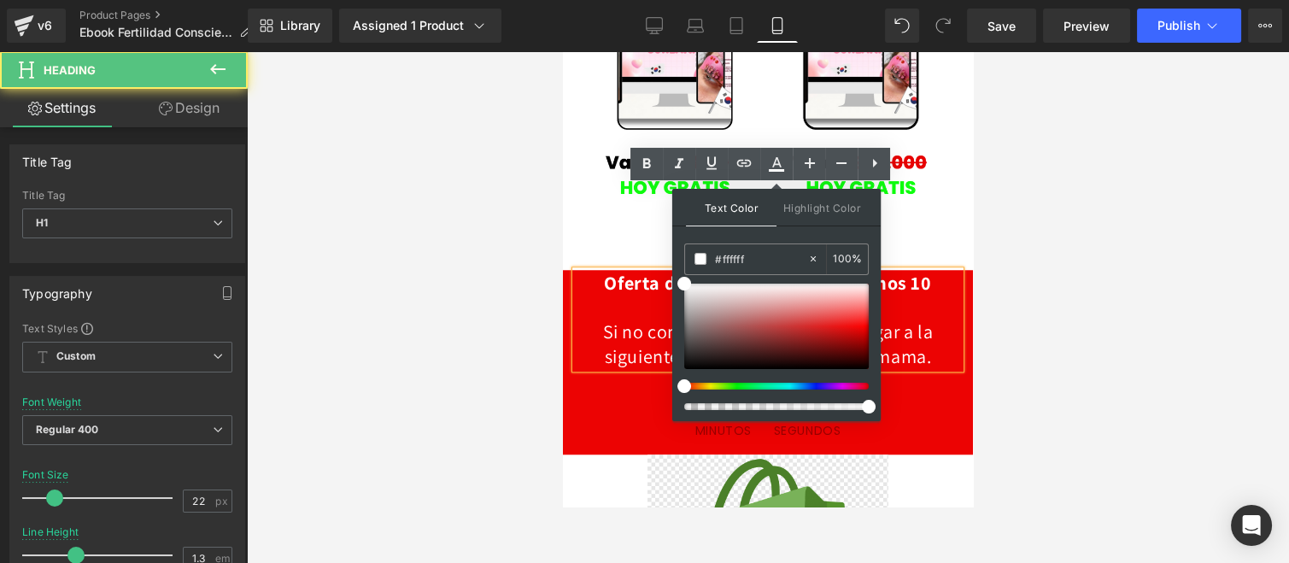
click at [604, 271] on span "Oferta disponible por los proximos 10 minutos. Si no compras le cederemos tu lu…" at bounding box center [768, 319] width 331 height 97
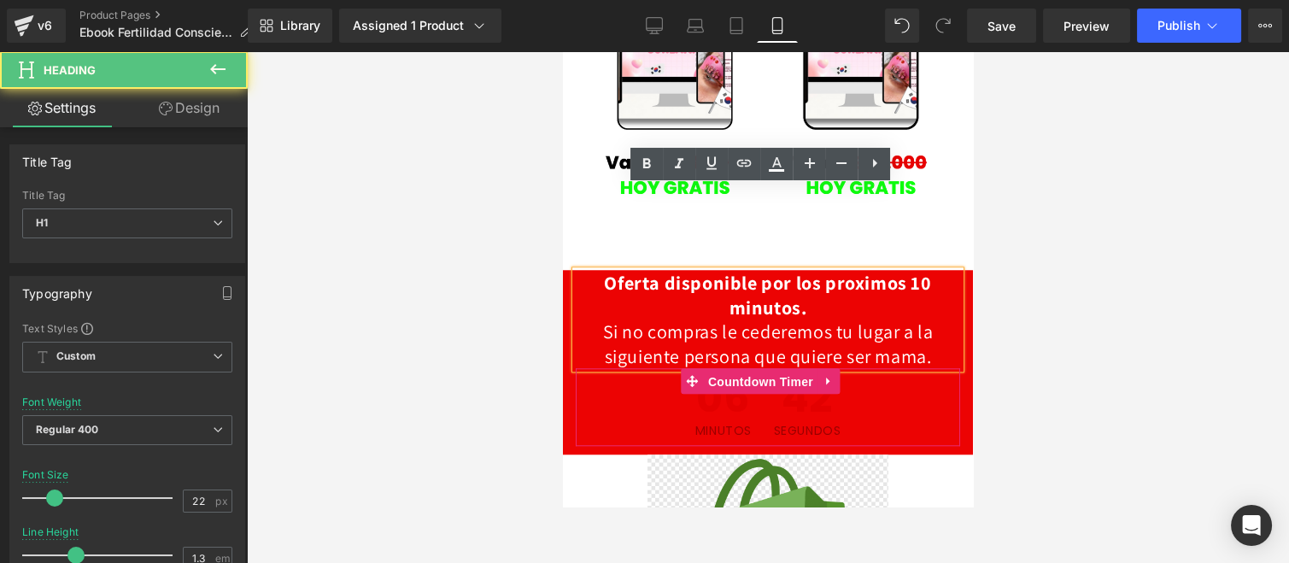
drag, startPoint x: 721, startPoint y: 286, endPoint x: 723, endPoint y: 266, distance: 20.6
click at [721, 369] on span "Countdown Timer" at bounding box center [761, 382] width 114 height 26
click at [723, 271] on span "Oferta disponible por los proximos 10 minutos. Si no compras le cederemos tu lu…" at bounding box center [768, 319] width 331 height 97
drag, startPoint x: 571, startPoint y: 248, endPoint x: 581, endPoint y: 246, distance: 9.6
click at [581, 271] on div "Oferta disponible por los proximos 10 minutos. Si no compras le cederemos tu lu…" at bounding box center [768, 319] width 384 height 97
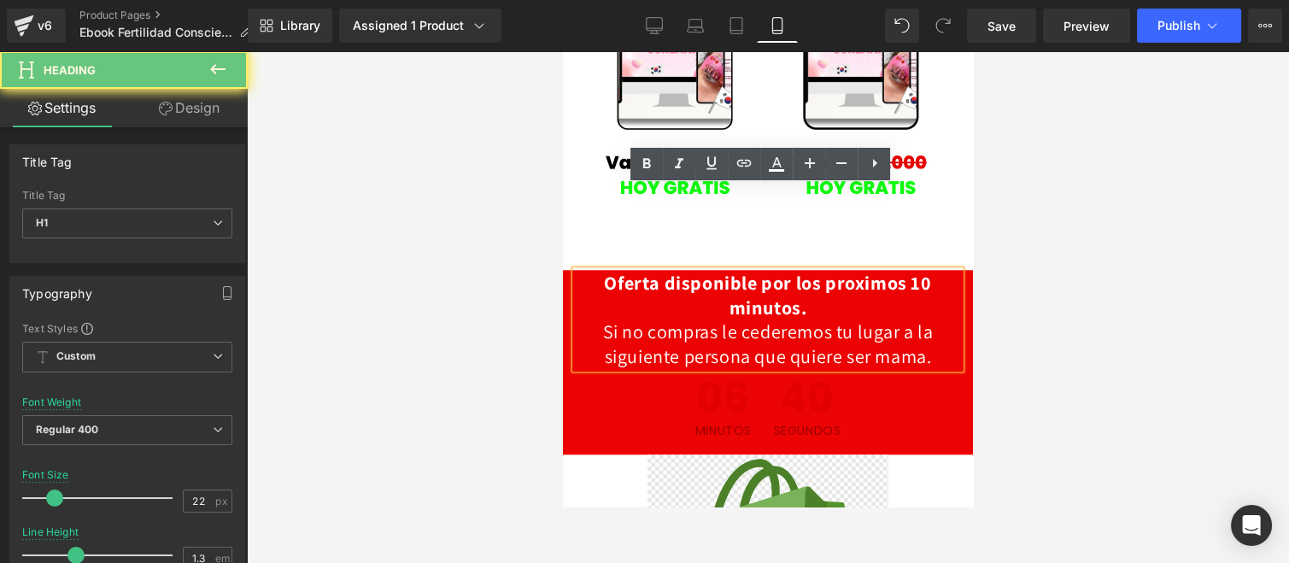
click at [603, 271] on span "Oferta disponible por los proximos 10 minutos. Si no compras le cederemos tu lu…" at bounding box center [768, 319] width 331 height 97
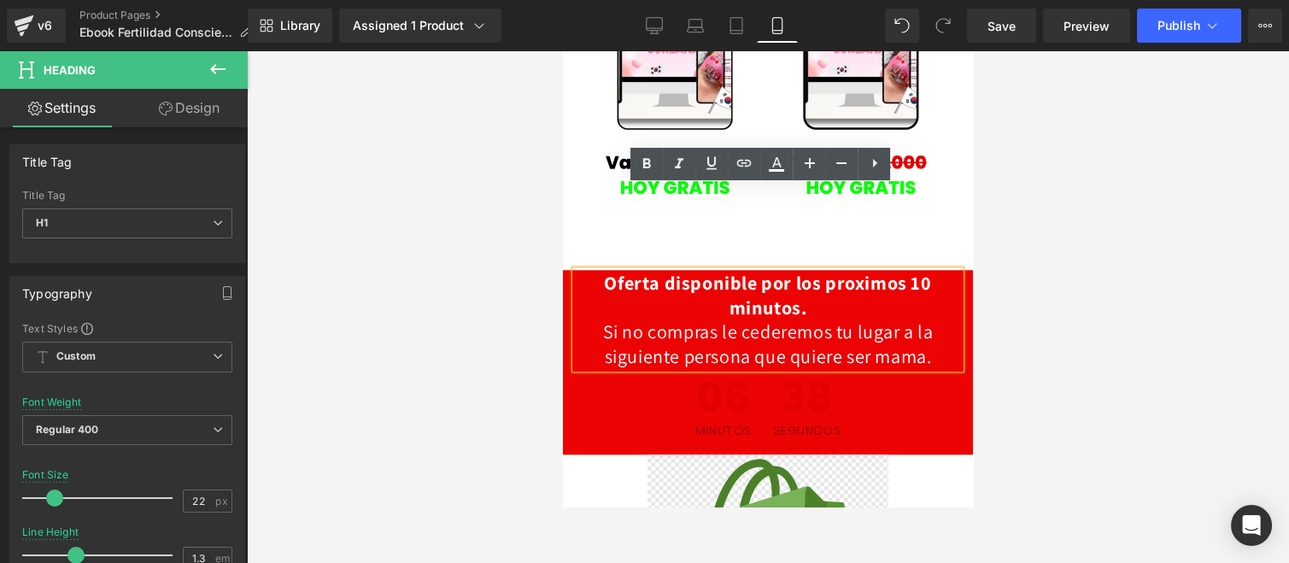
drag, startPoint x: 584, startPoint y: 246, endPoint x: 944, endPoint y: 275, distance: 360.8
click at [944, 275] on h1 "Oferta disponible por los proximos 10 minutos. Si no compras le cederemos tu lu…" at bounding box center [768, 319] width 384 height 97
click at [651, 156] on icon at bounding box center [646, 164] width 21 height 21
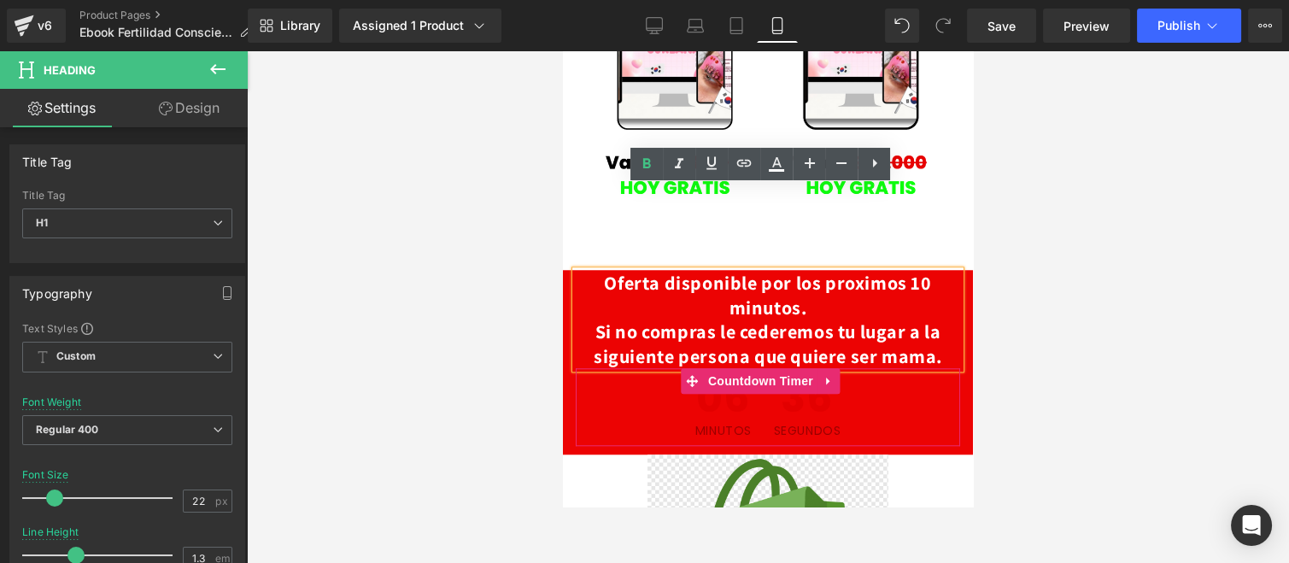
click at [712, 378] on span "06" at bounding box center [723, 401] width 56 height 47
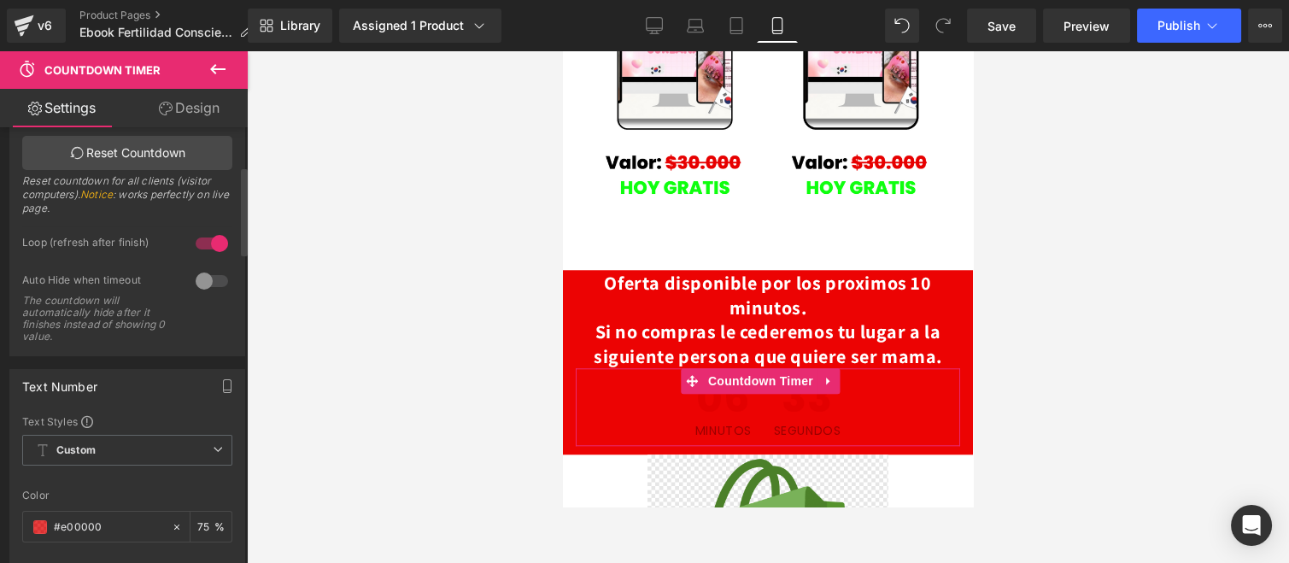
scroll to position [284, 0]
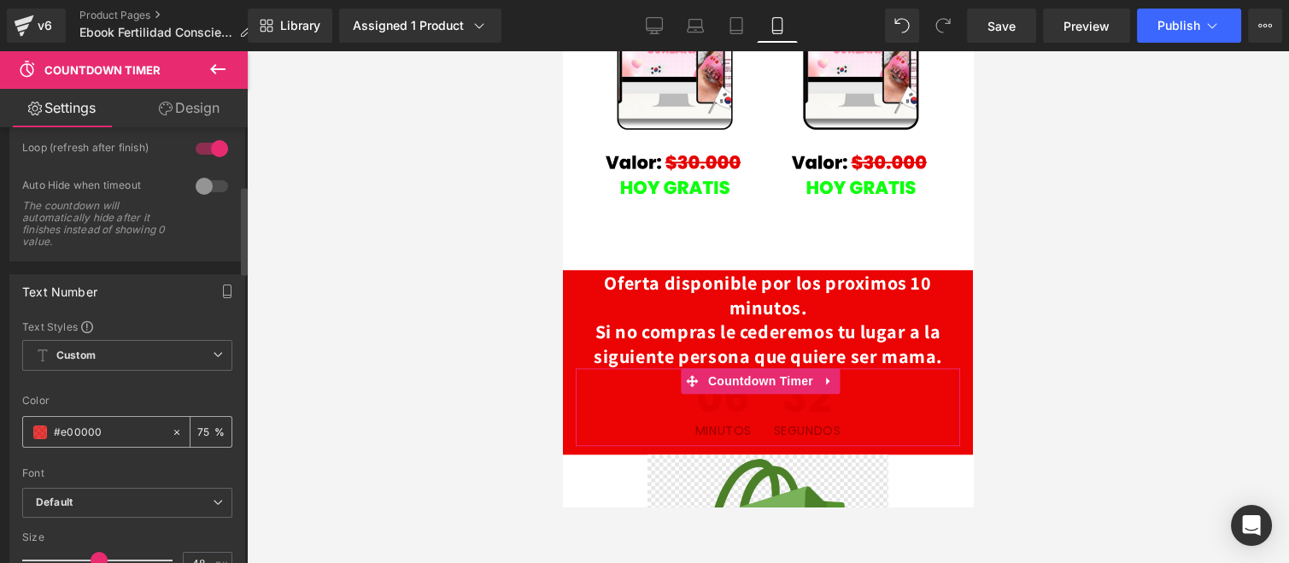
click at [34, 430] on span at bounding box center [40, 432] width 14 height 14
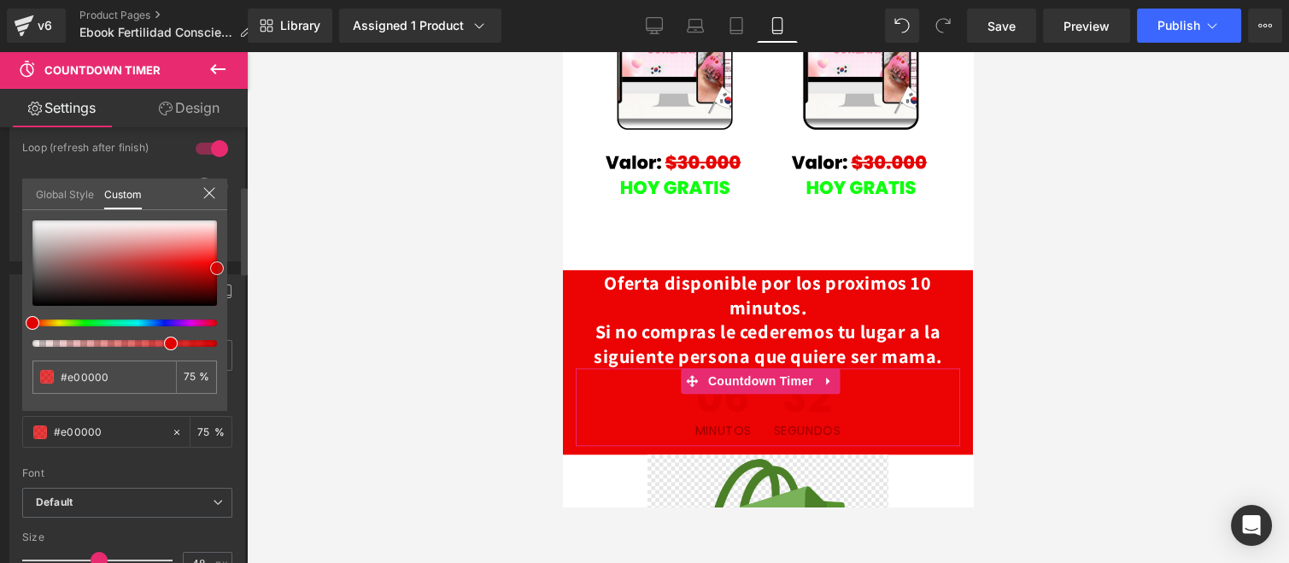
type input "#7f5656"
type input "#875e5e"
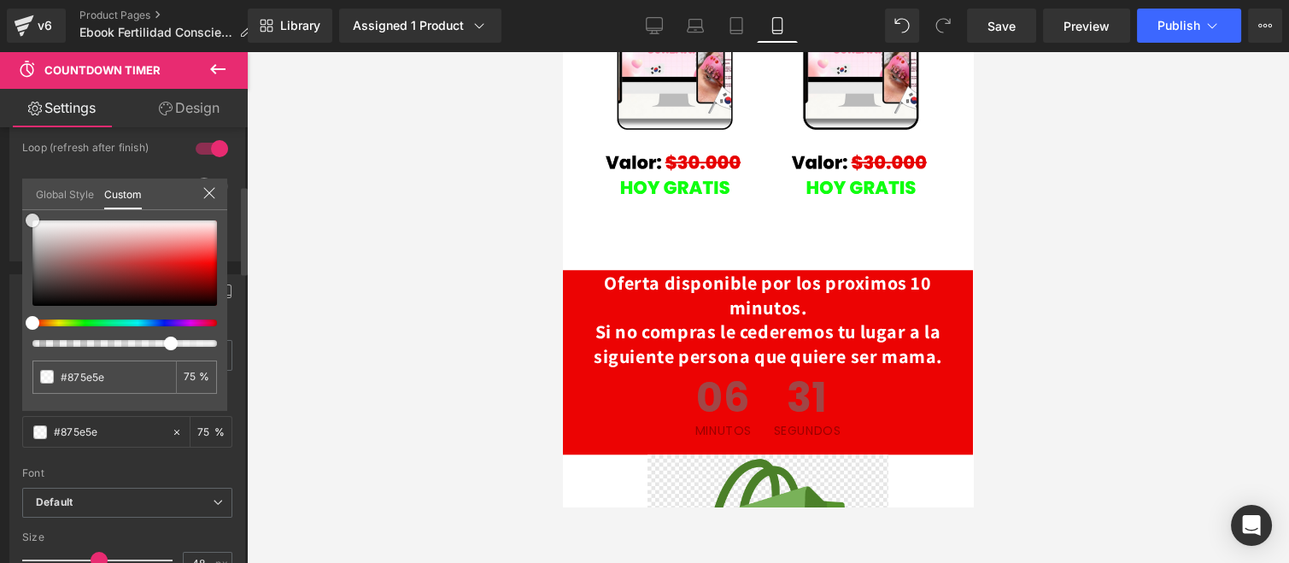
type input "#f2f2f2"
type input "#ffffff"
drag, startPoint x: 27, startPoint y: 220, endPoint x: 15, endPoint y: 206, distance: 18.8
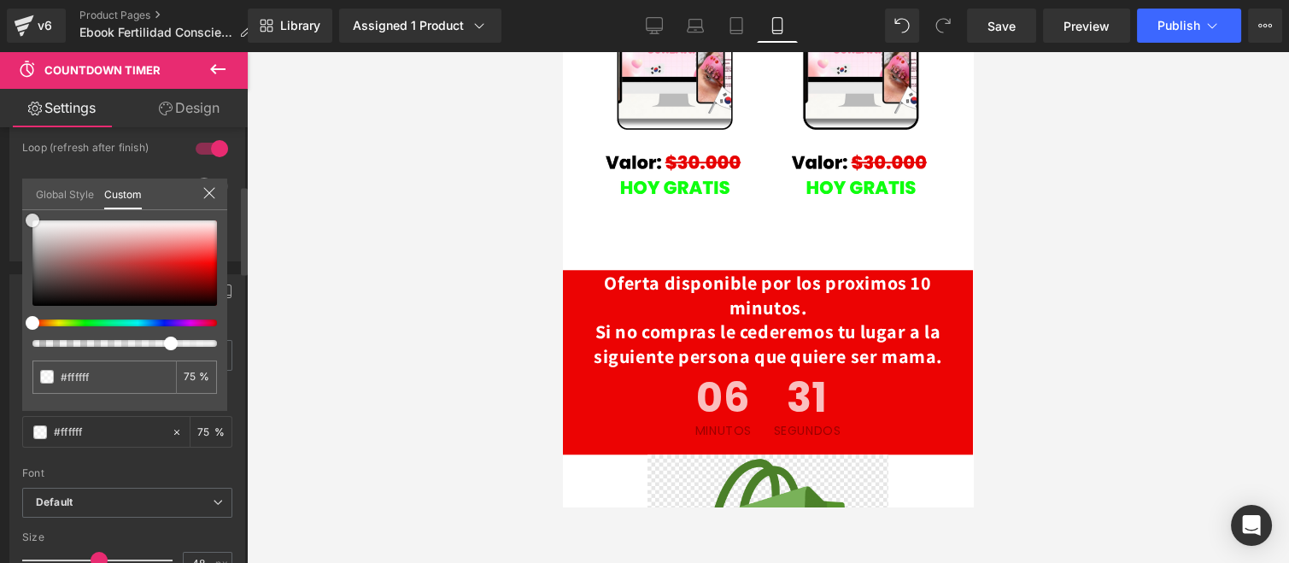
click at [15, 261] on div "Text Number Text Styles Custom Custom Setup Global Style Custom Setup Global St…" at bounding box center [127, 425] width 255 height 328
drag, startPoint x: 41, startPoint y: 219, endPoint x: 30, endPoint y: 214, distance: 12.2
click at [30, 214] on span at bounding box center [33, 221] width 14 height 14
click at [193, 378] on input "75" at bounding box center [191, 377] width 15 height 12
type input "79"
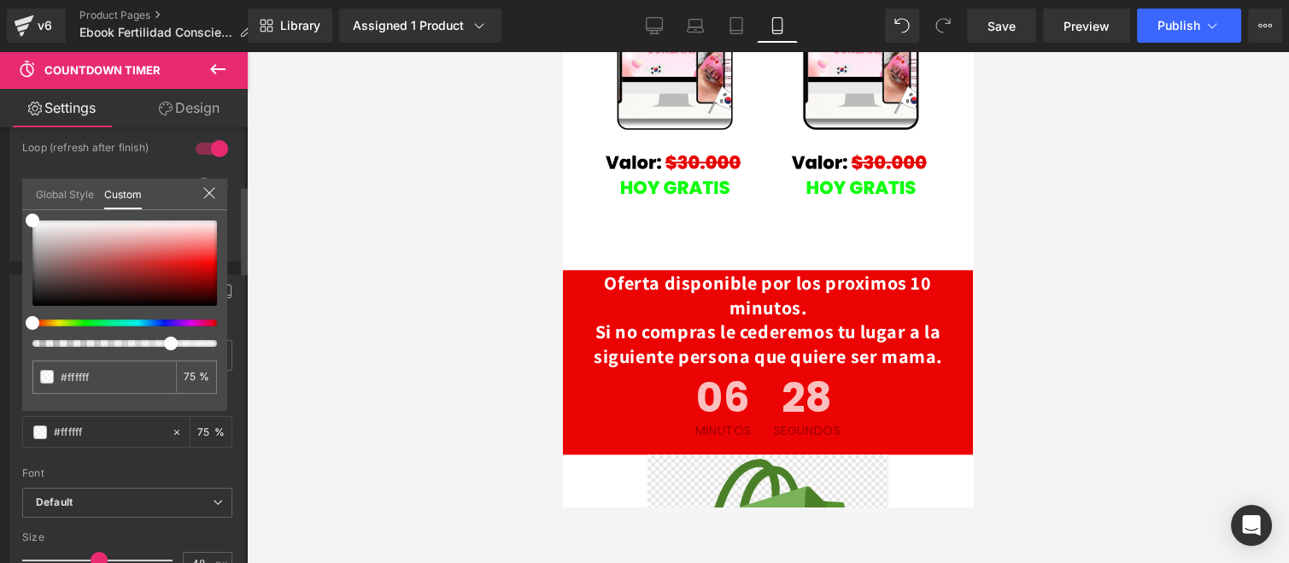
type input "79"
type input "80"
type input "83"
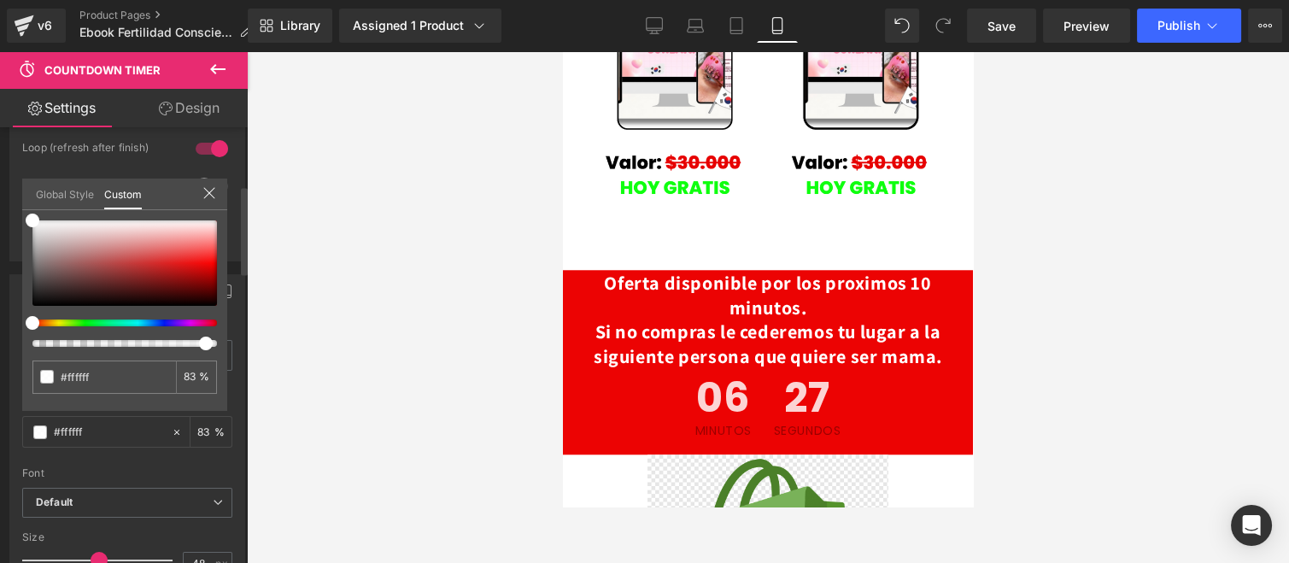
type input "92"
drag, startPoint x: 175, startPoint y: 343, endPoint x: 220, endPoint y: 339, distance: 44.6
click at [213, 339] on span at bounding box center [206, 344] width 14 height 14
type input "98"
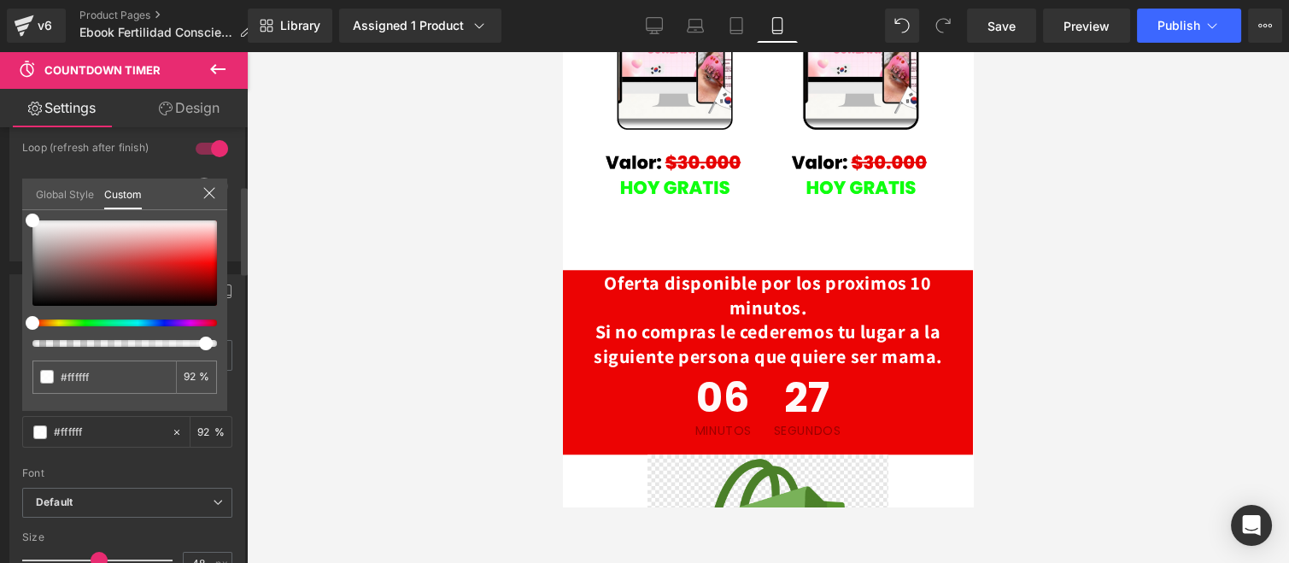
type input "98"
click at [239, 340] on div "Text Number Text Styles Custom Custom Setup Global Style Custom Setup Global St…" at bounding box center [127, 425] width 255 height 328
drag, startPoint x: 219, startPoint y: 340, endPoint x: 237, endPoint y: 337, distance: 18.1
click at [237, 337] on div "Text Number Text Styles Custom Custom Setup Global Style Custom Setup Global St…" at bounding box center [127, 425] width 255 height 328
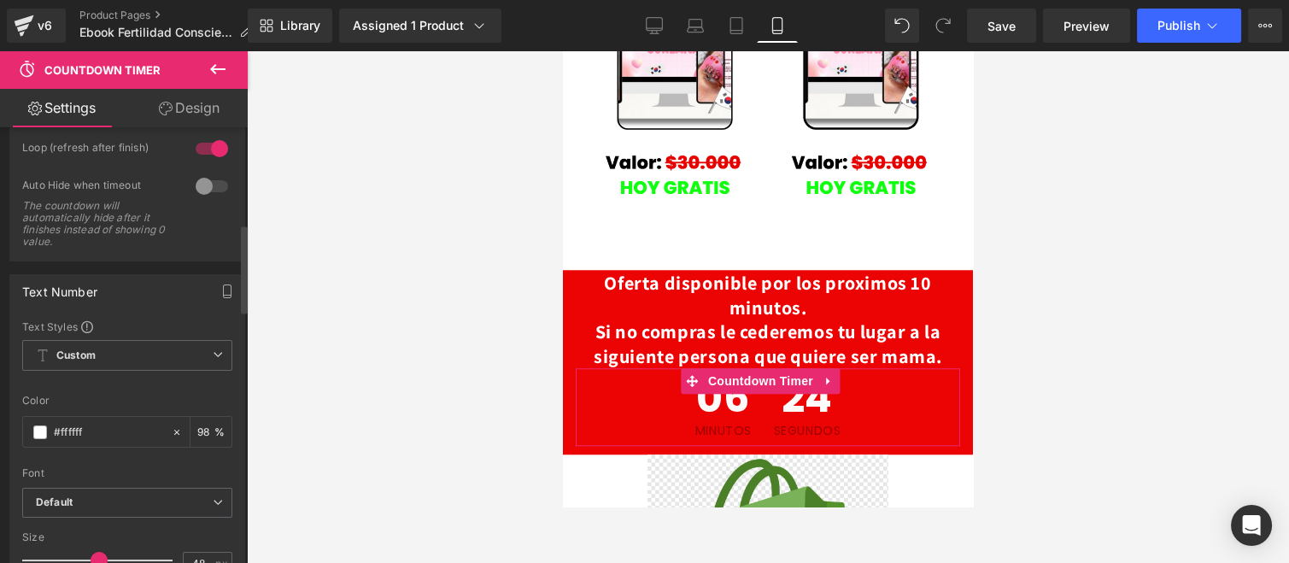
scroll to position [664, 0]
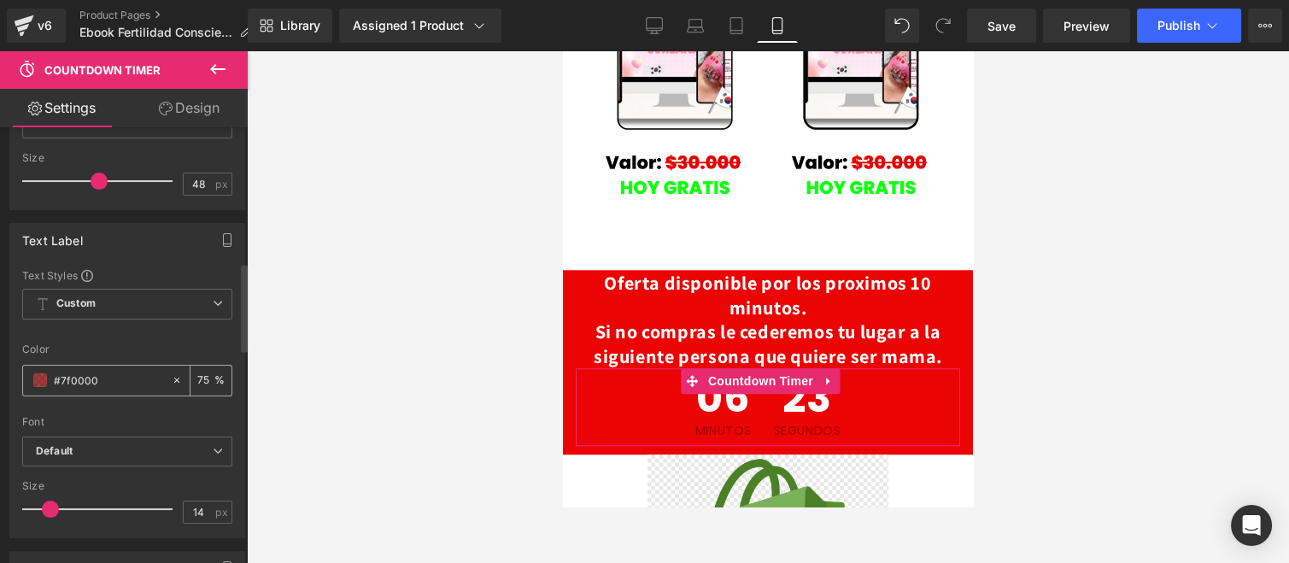
click at [33, 373] on span at bounding box center [40, 380] width 14 height 14
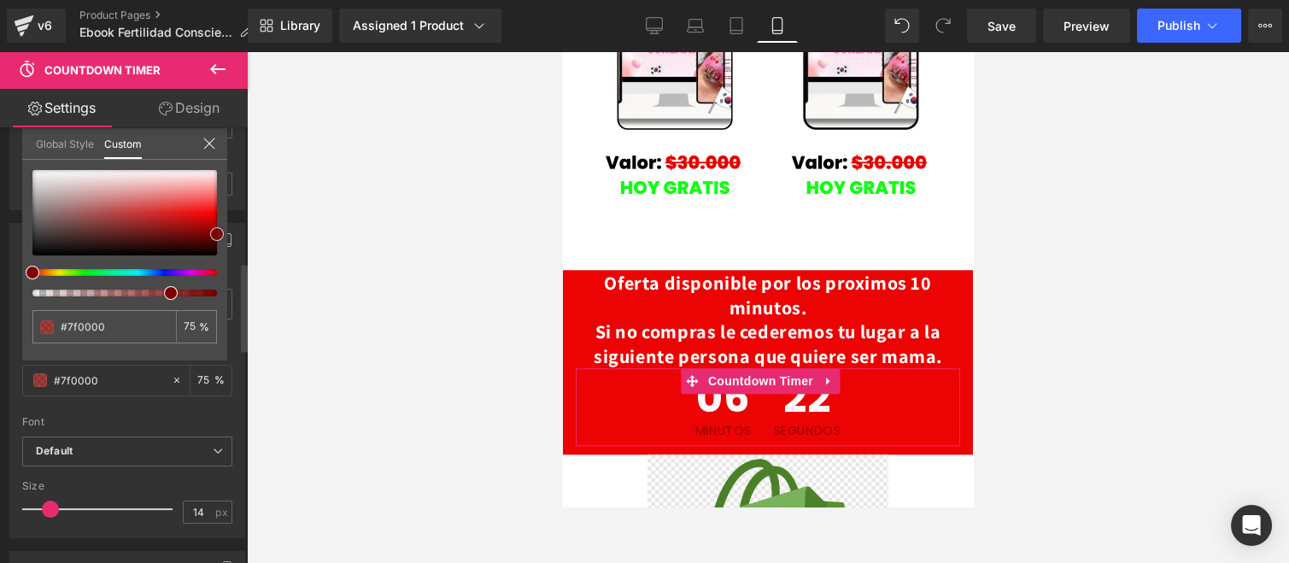
type input "#976c6c"
type input "#b09b9b"
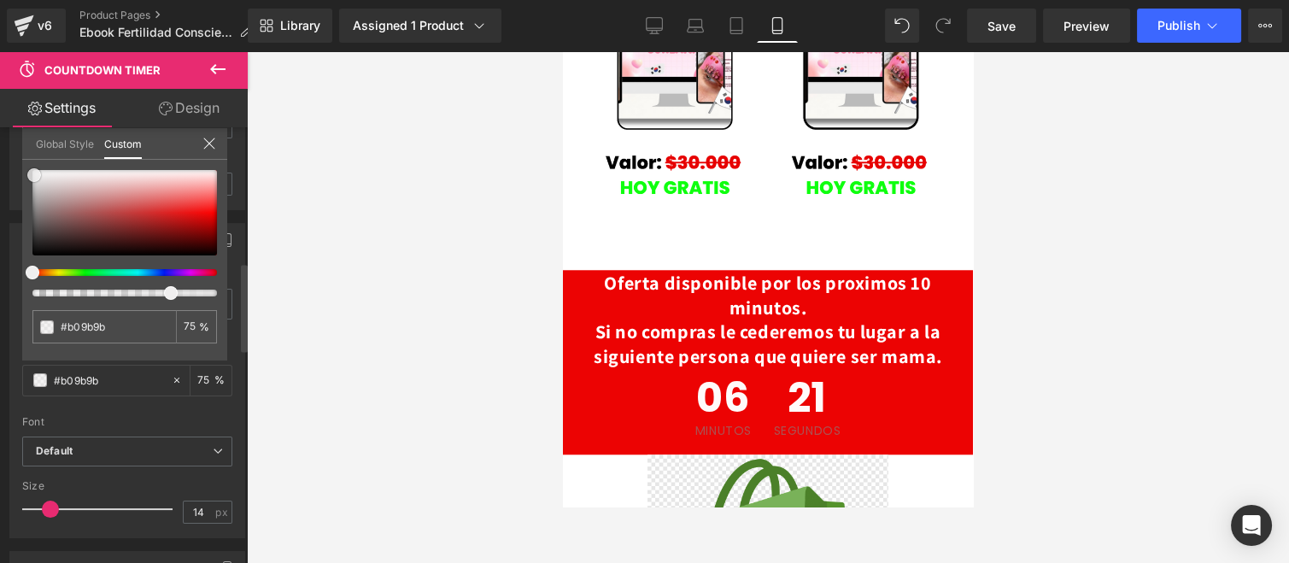
type input "#d9d7d7"
type input "#f9f9f9"
type input "#ffffff"
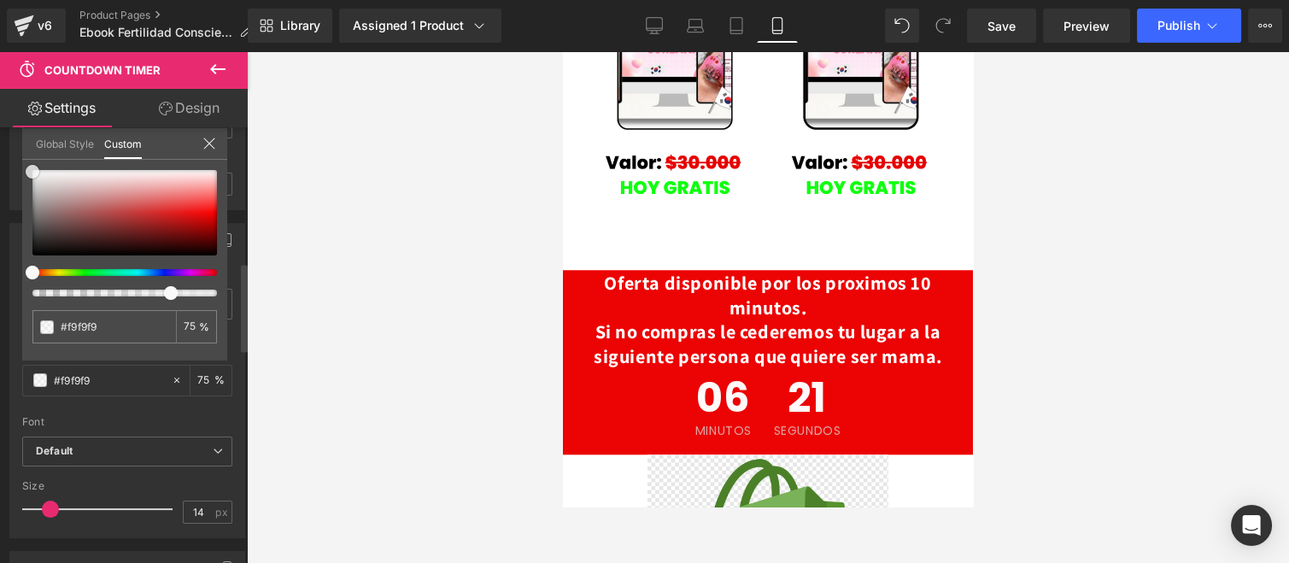
type input "#ffffff"
drag, startPoint x: 34, startPoint y: 175, endPoint x: 30, endPoint y: 166, distance: 10.3
click at [32, 170] on div at bounding box center [124, 212] width 185 height 85
click at [185, 322] on input "75" at bounding box center [191, 326] width 15 height 12
type input "79"
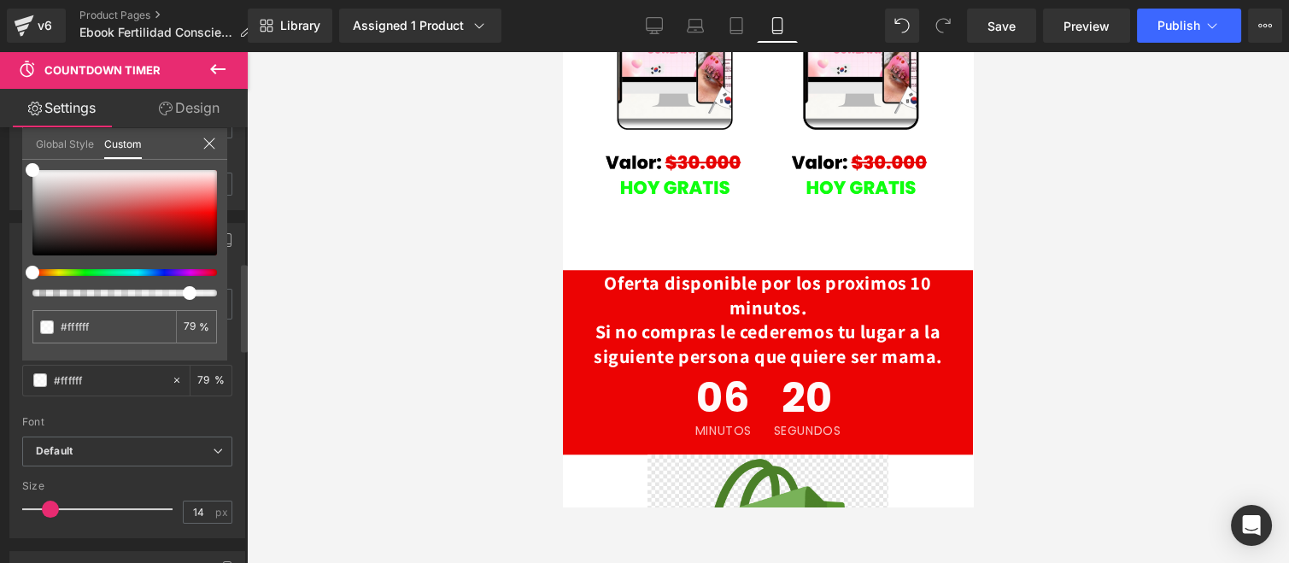
type input "79"
type input "83"
type input "92"
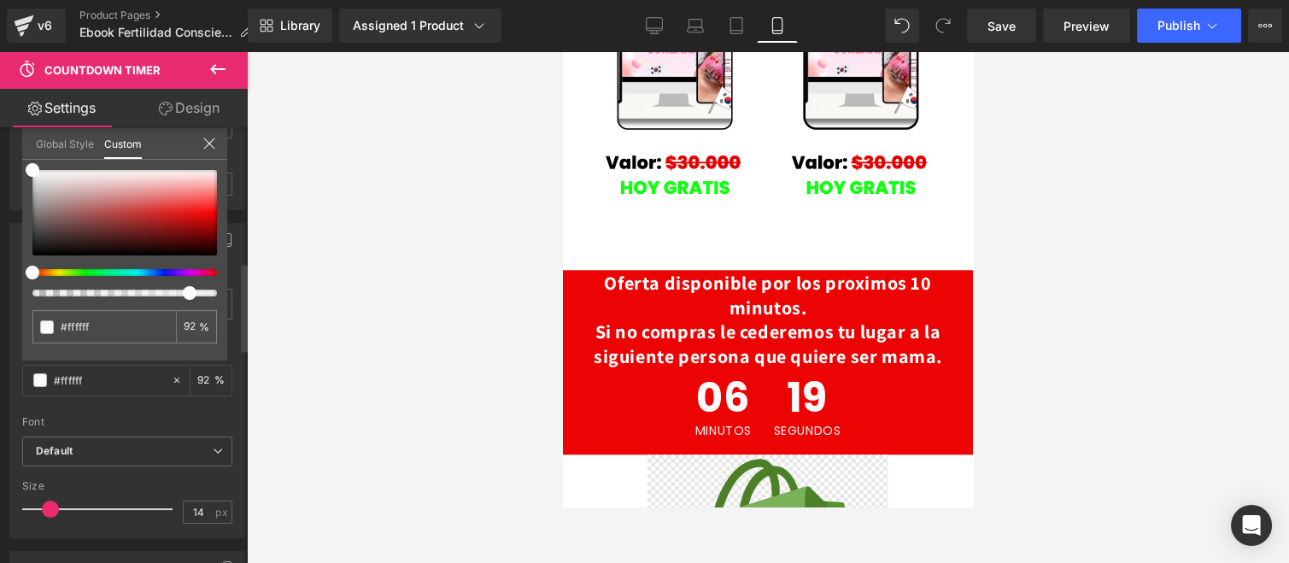
type input "97"
type input "99"
drag, startPoint x: 172, startPoint y: 294, endPoint x: 226, endPoint y: 299, distance: 54.9
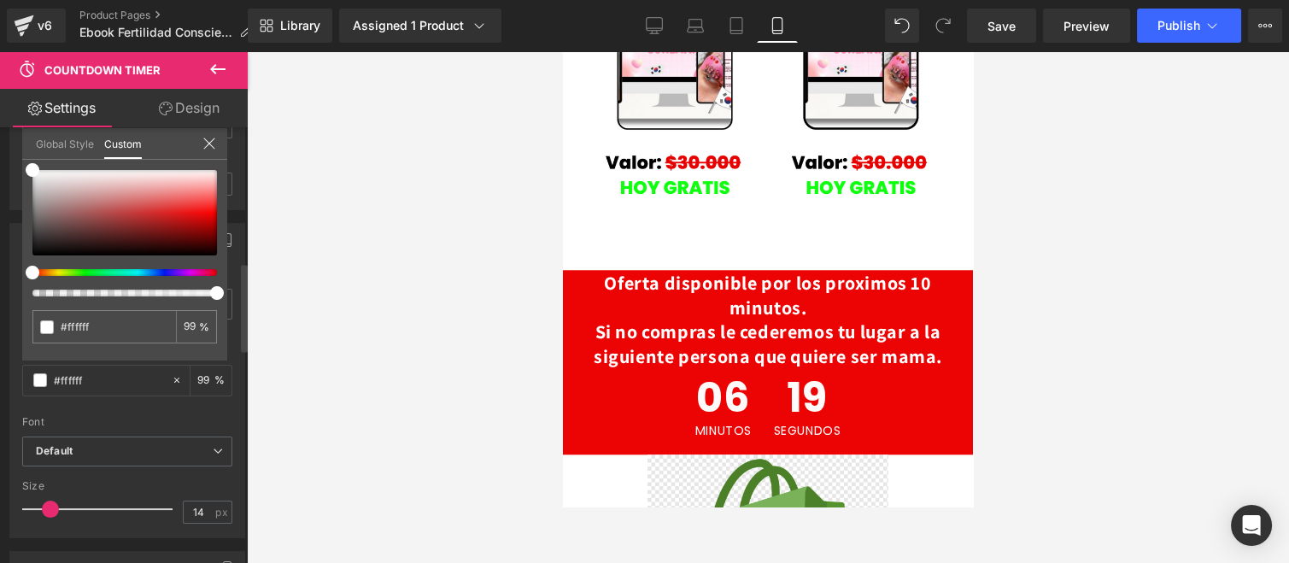
click at [224, 299] on div "#ffffff 99 %" at bounding box center [124, 265] width 205 height 190
click at [205, 327] on div "99 %" at bounding box center [196, 326] width 41 height 33
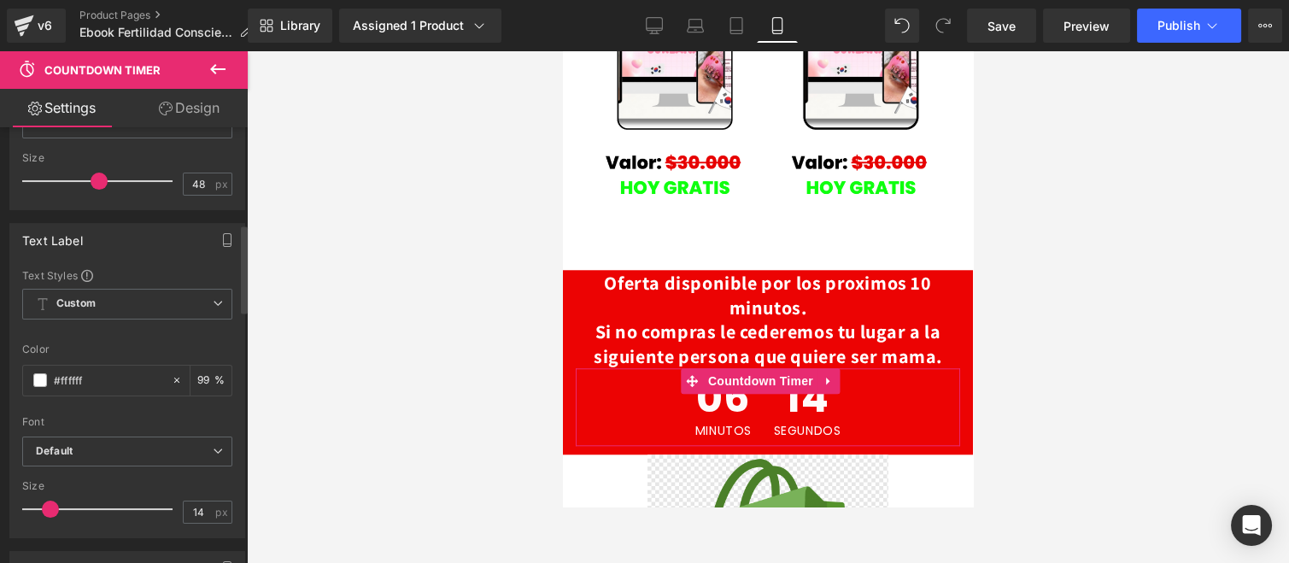
scroll to position [474, 0]
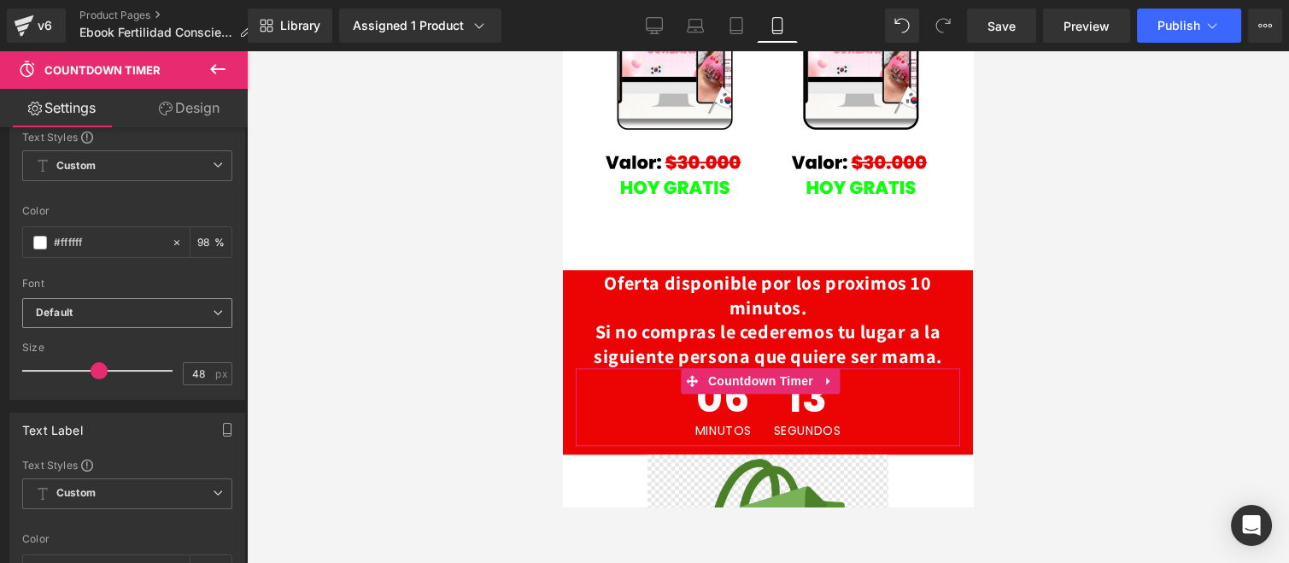
click at [99, 306] on b "Default" at bounding box center [124, 313] width 177 height 15
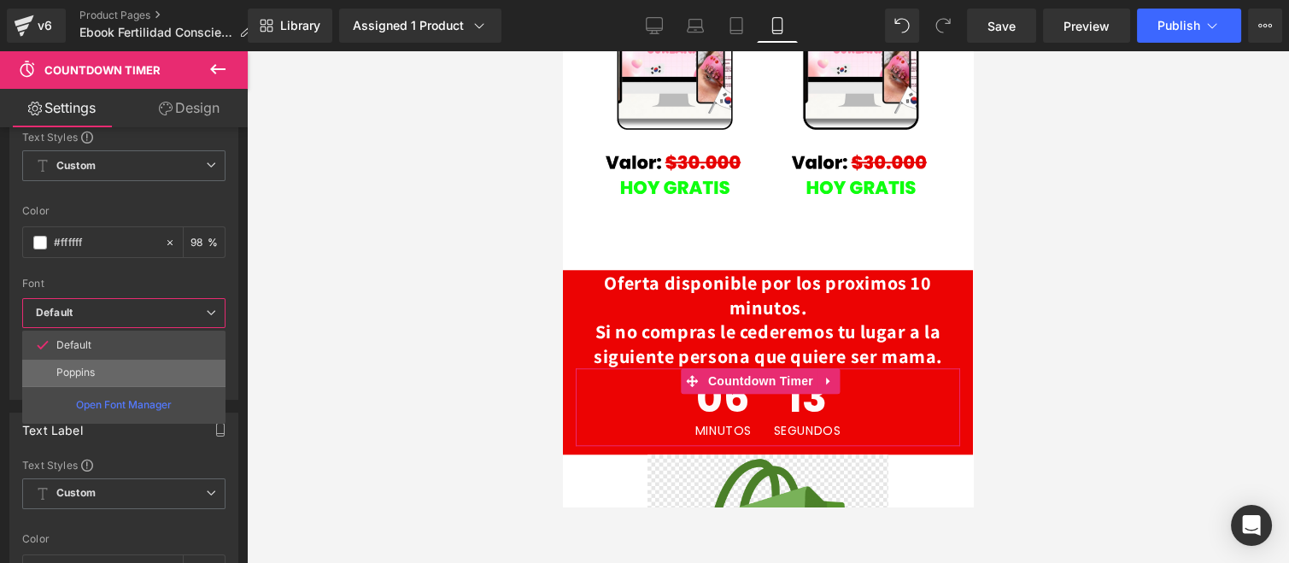
click at [100, 362] on li "Poppins" at bounding box center [123, 372] width 203 height 27
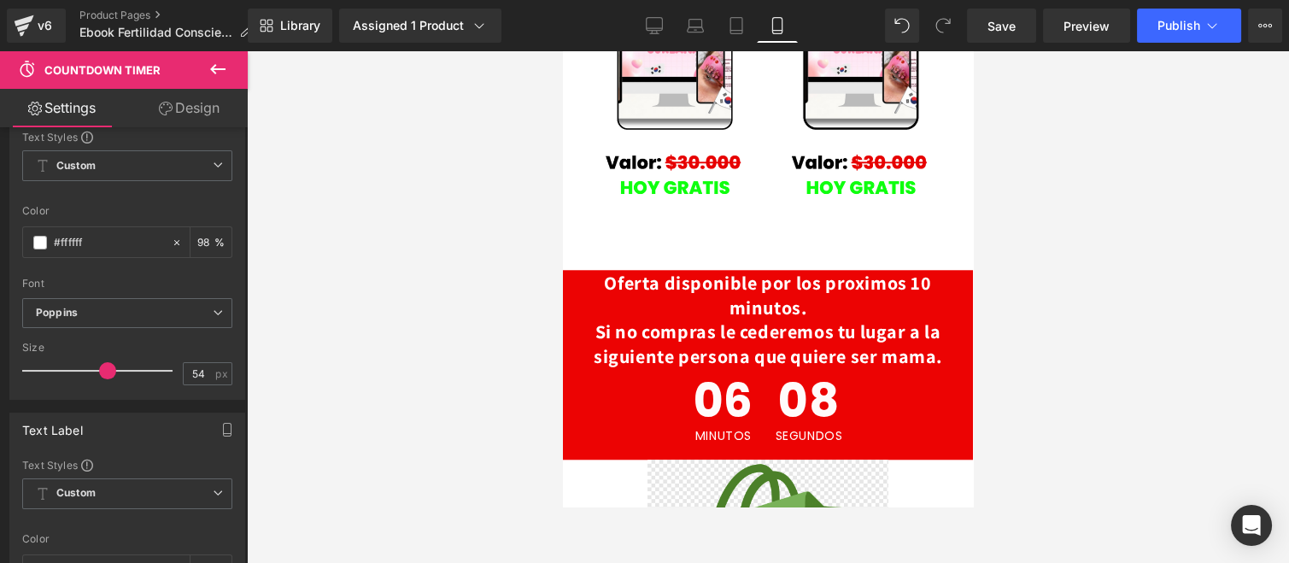
type input "56"
drag, startPoint x: 100, startPoint y: 371, endPoint x: 111, endPoint y: 376, distance: 12.2
click at [111, 376] on div at bounding box center [102, 371] width 142 height 34
click at [594, 224] on body "Ir directamente al contenido Inicio Catálogo Contacto Iniciar sesión País/regió…" at bounding box center [768, 94] width 410 height 5971
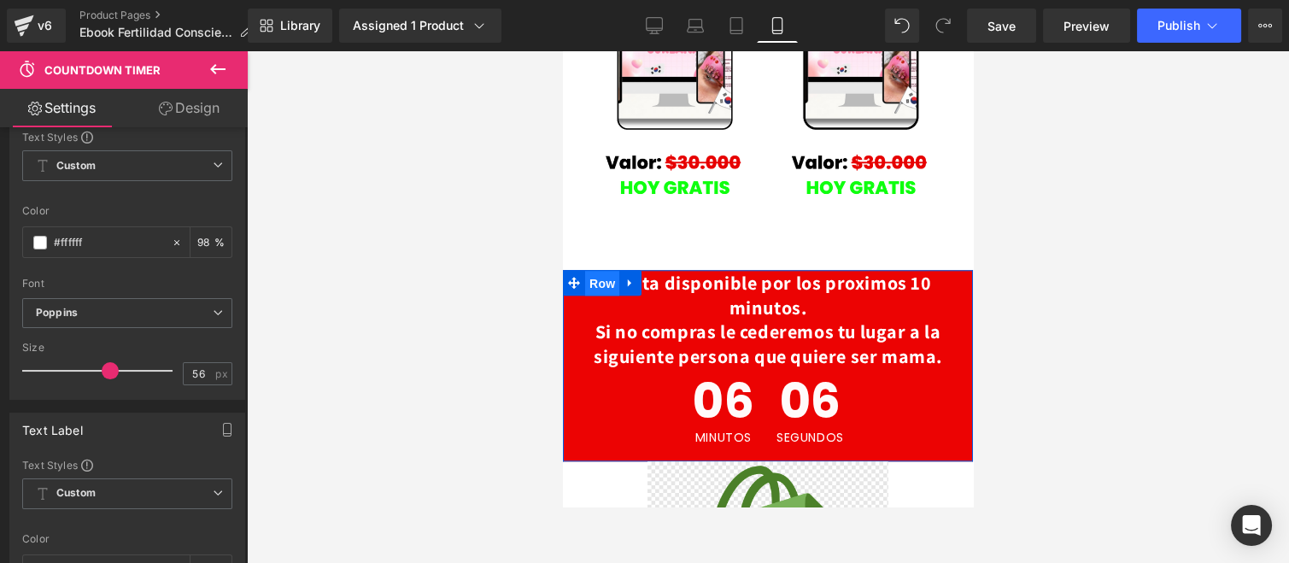
click at [595, 271] on span "Row" at bounding box center [602, 284] width 34 height 26
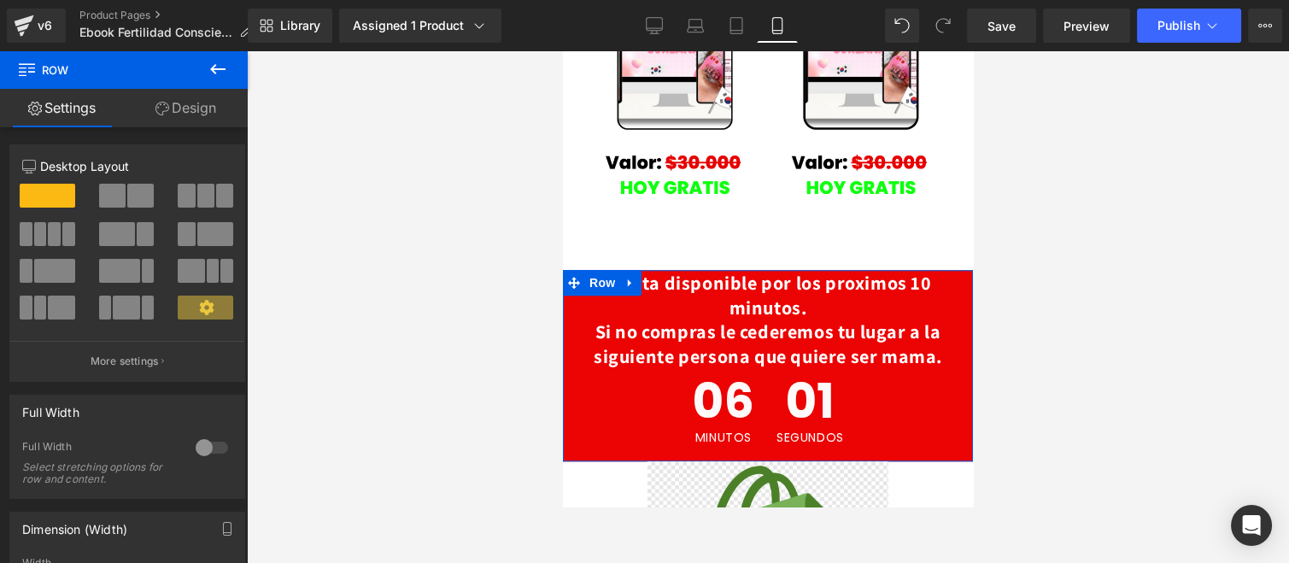
click at [196, 111] on link "Design" at bounding box center [186, 108] width 124 height 38
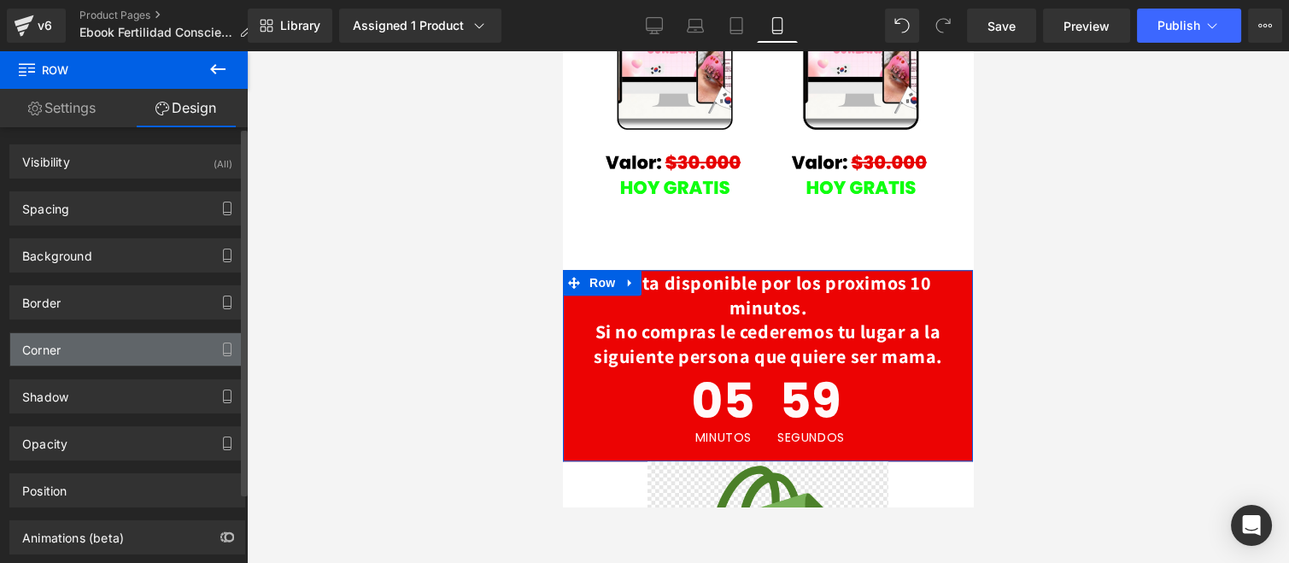
scroll to position [0, 0]
click at [103, 337] on div "Corner" at bounding box center [127, 349] width 234 height 32
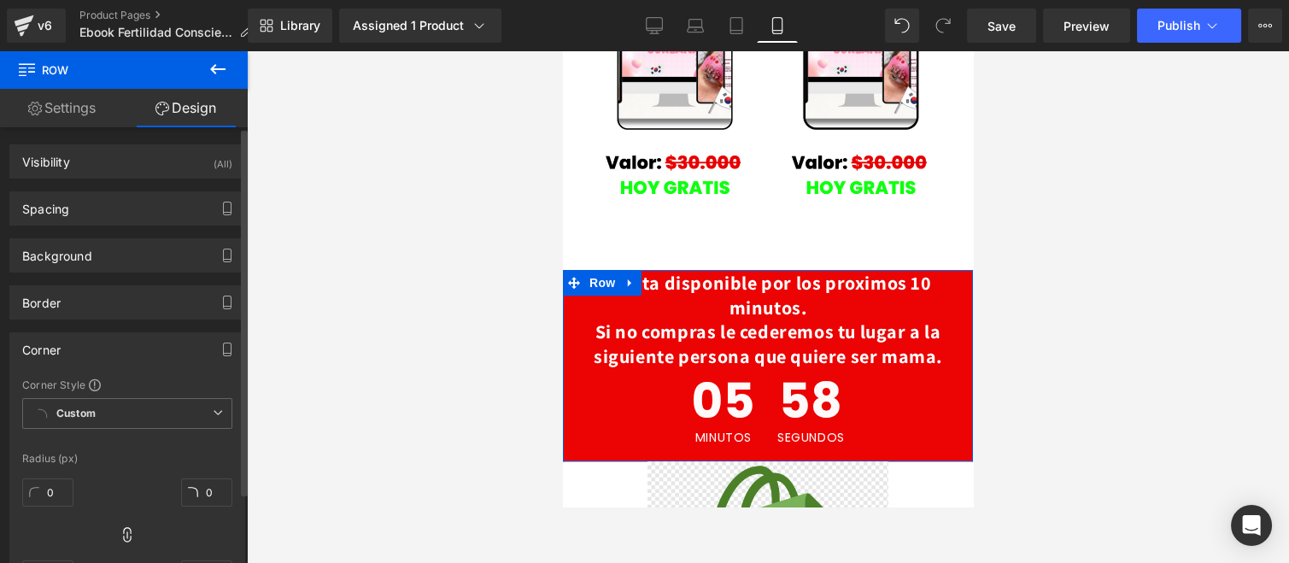
scroll to position [95, 0]
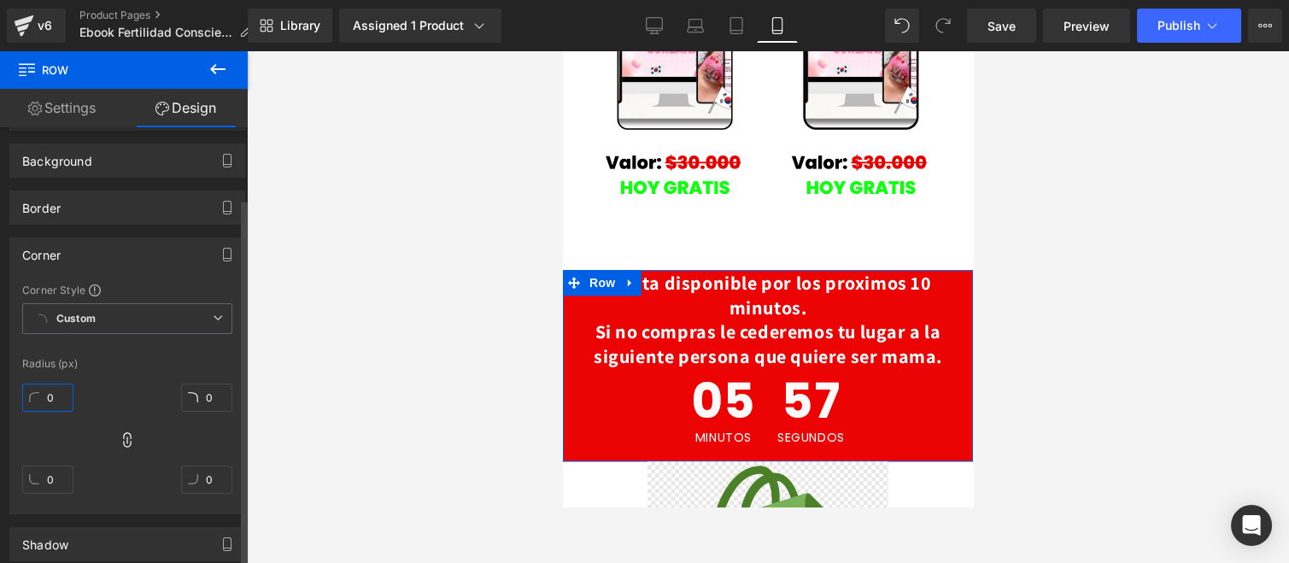
type input "2"
click at [45, 390] on input "2" at bounding box center [47, 398] width 51 height 28
type input "2"
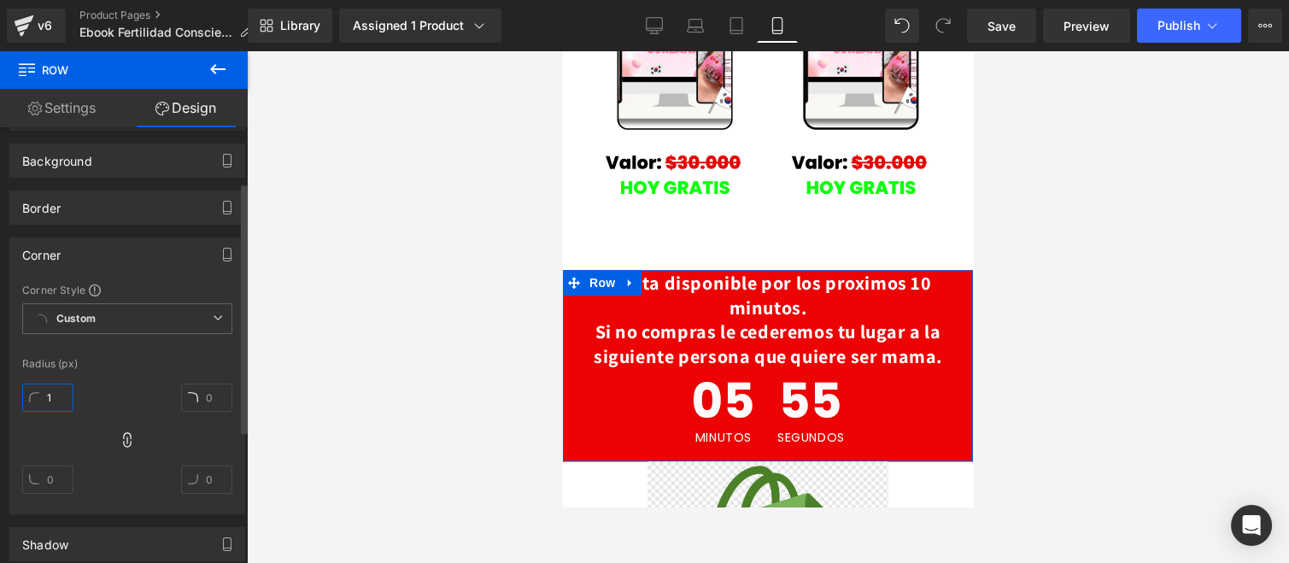
type input "15"
type input "1"
type input "15"
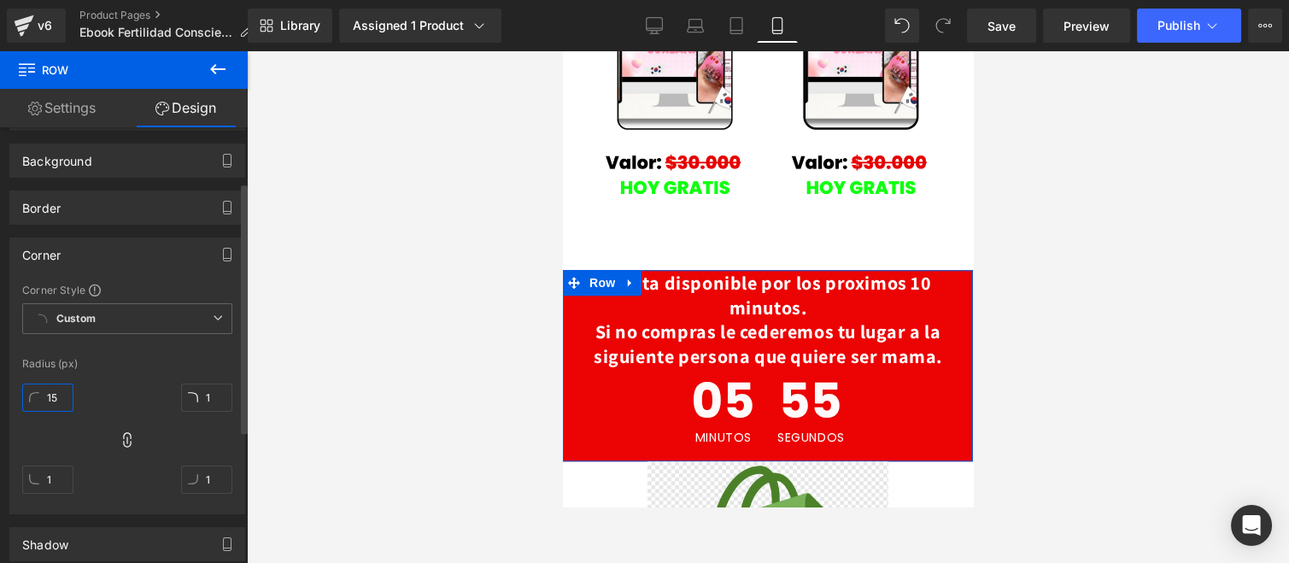
type input "15"
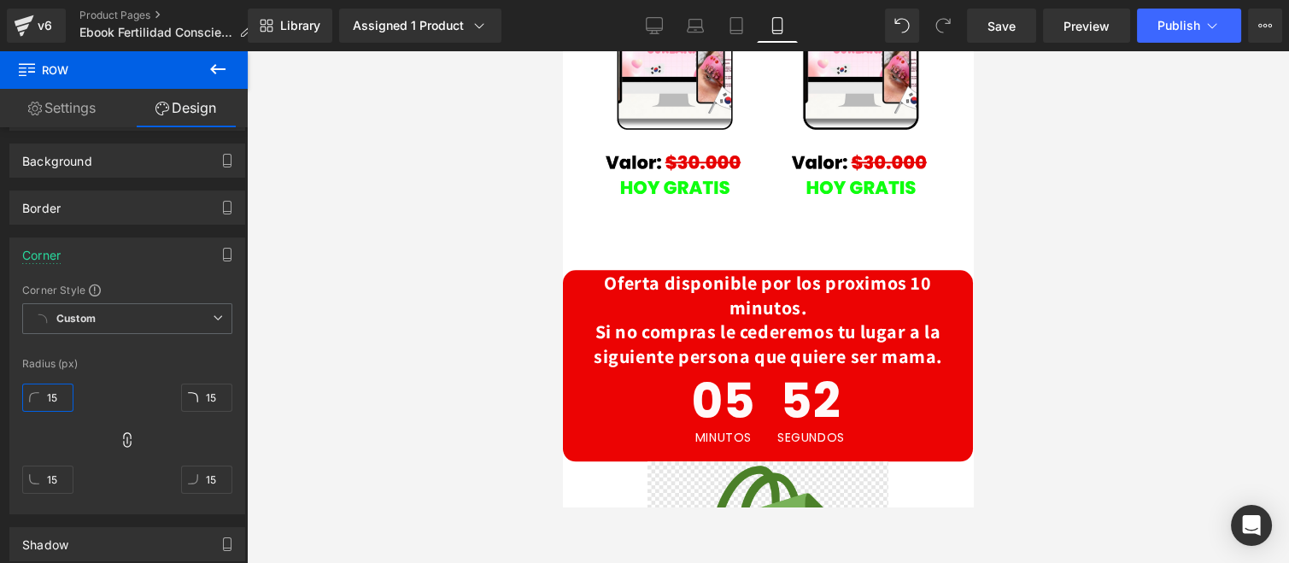
type input "1"
click at [360, 278] on div at bounding box center [768, 307] width 1042 height 512
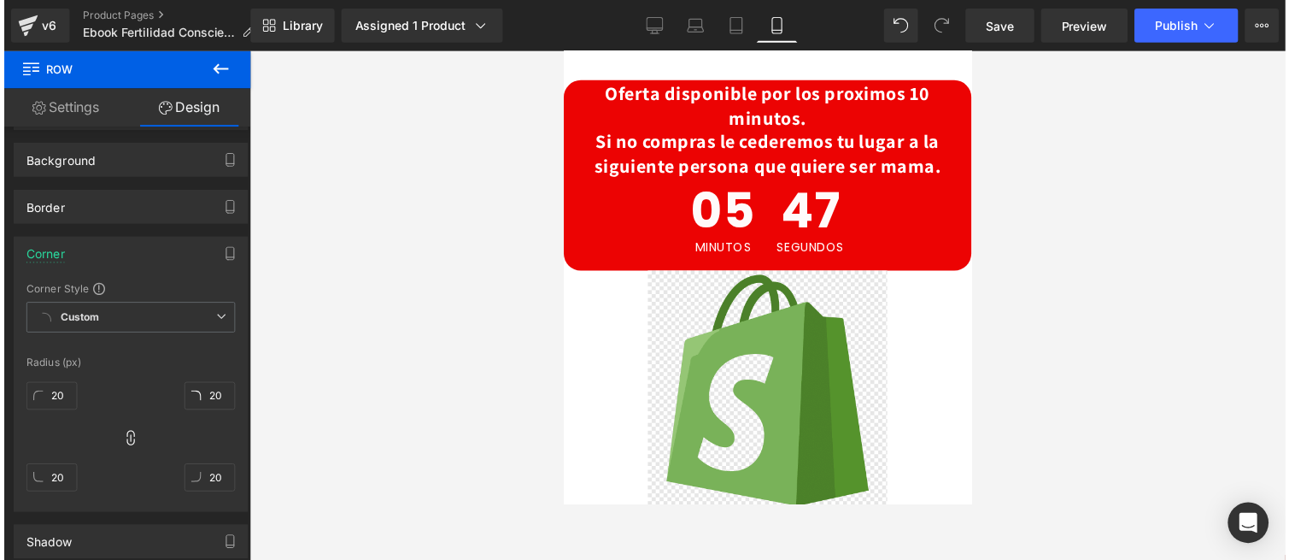
scroll to position [3037, 0]
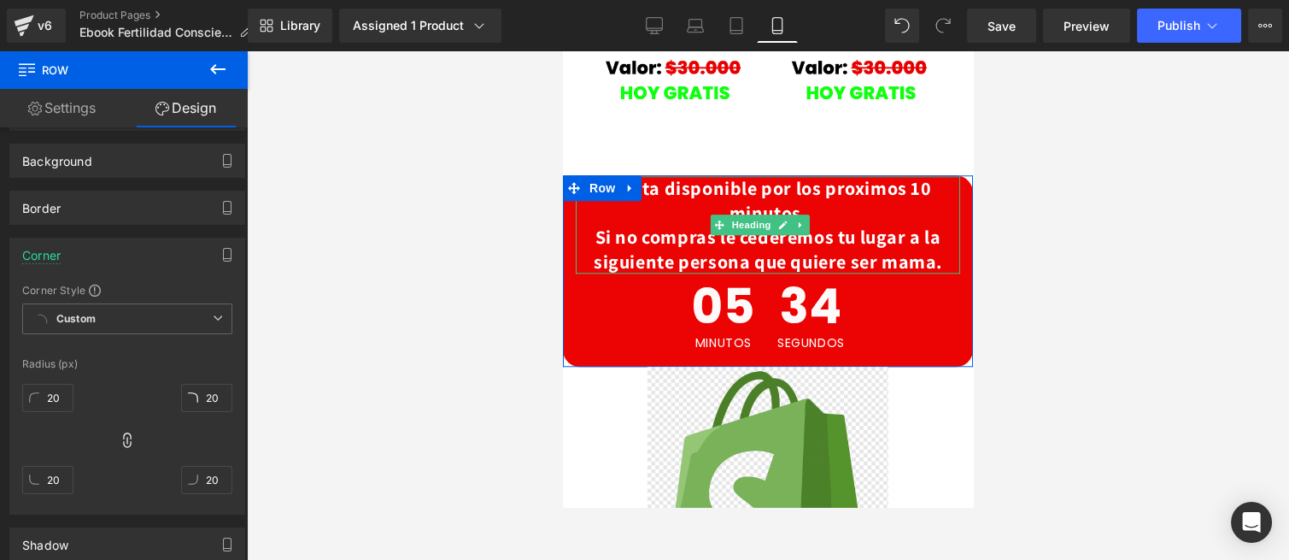
drag, startPoint x: 803, startPoint y: 108, endPoint x: 808, endPoint y: 118, distance: 11.5
click at [803, 176] on span "Oferta disponible por los proximos 10 minutos." at bounding box center [767, 200] width 327 height 49
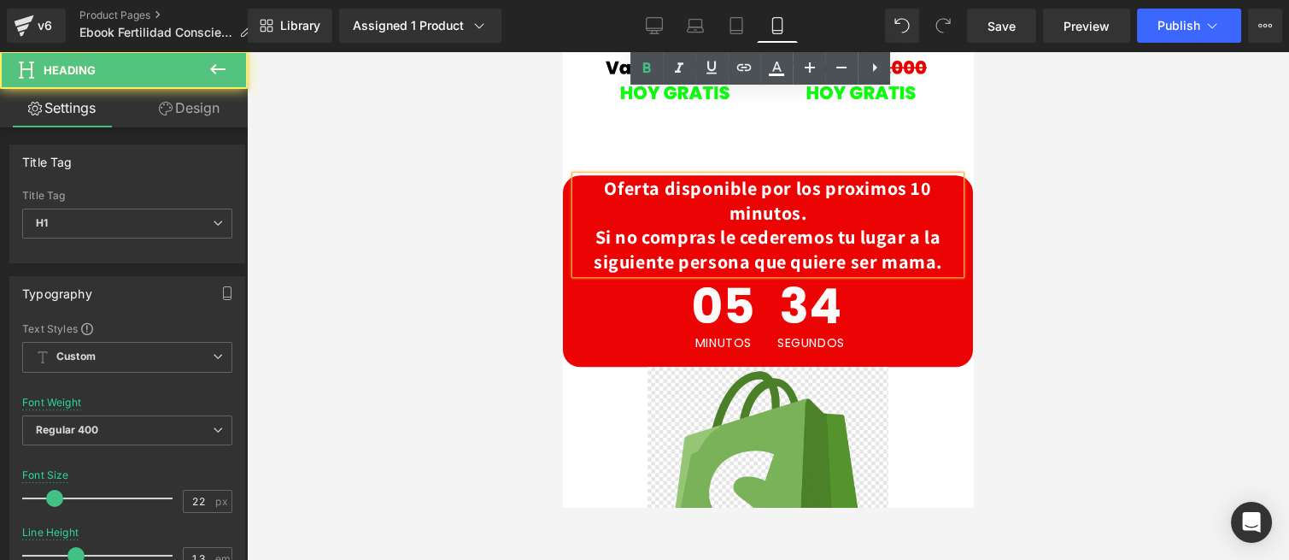
click at [789, 176] on span "Oferta disponible por los proximos 10 minutos." at bounding box center [767, 200] width 327 height 49
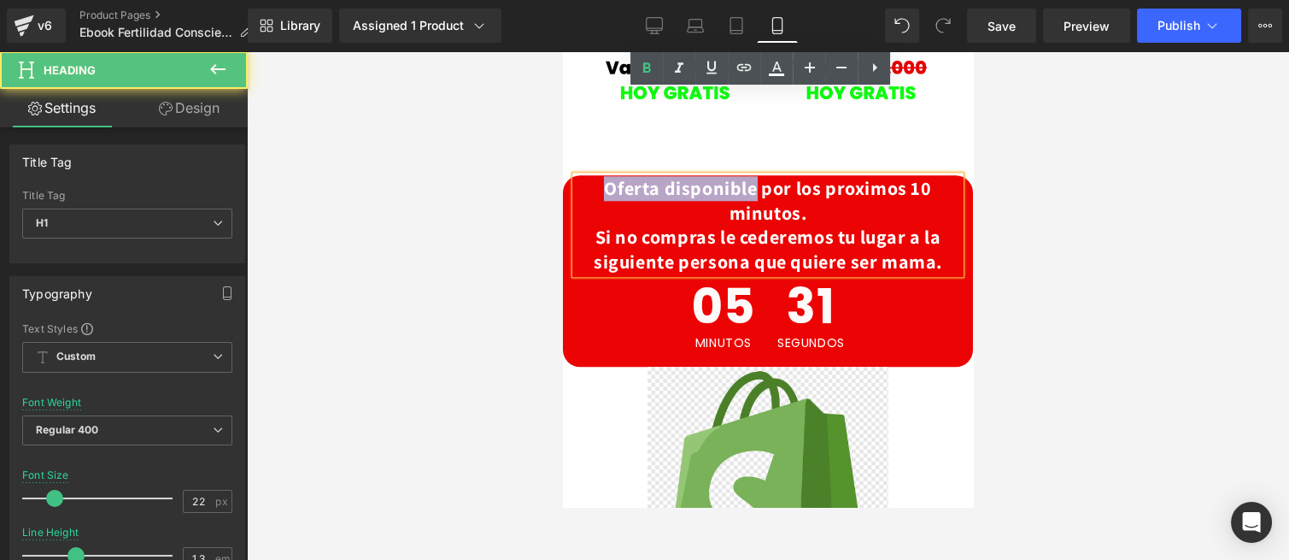
drag, startPoint x: 583, startPoint y: 99, endPoint x: 743, endPoint y: 101, distance: 159.8
click at [743, 176] on span "Oferta disponible por los proximos 10 minutos." at bounding box center [767, 200] width 327 height 49
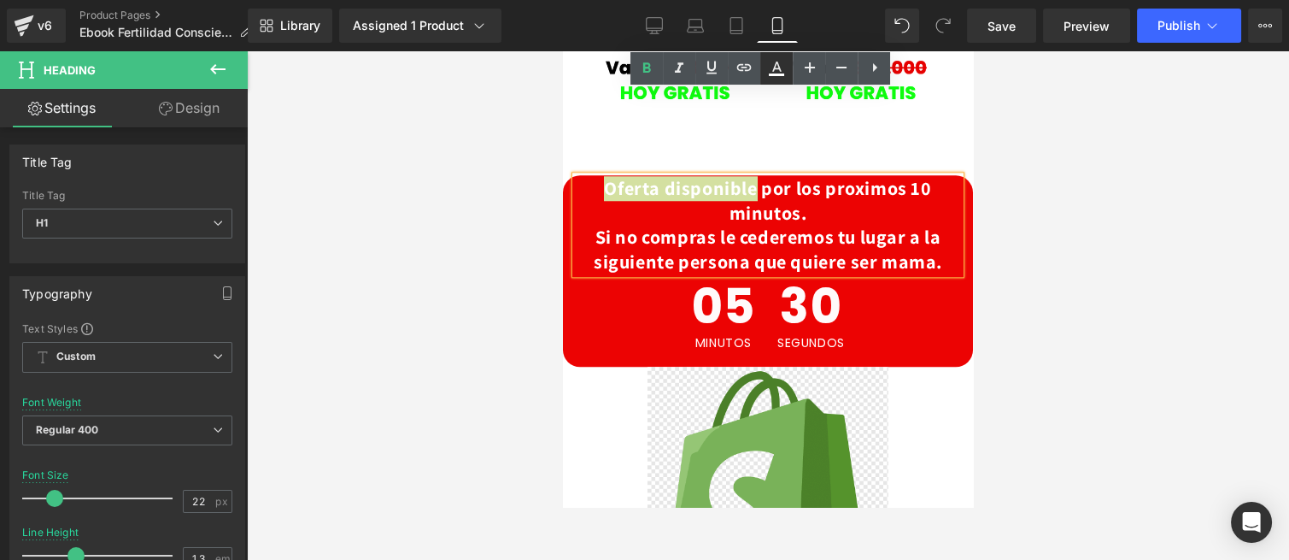
click at [776, 71] on icon at bounding box center [776, 68] width 21 height 21
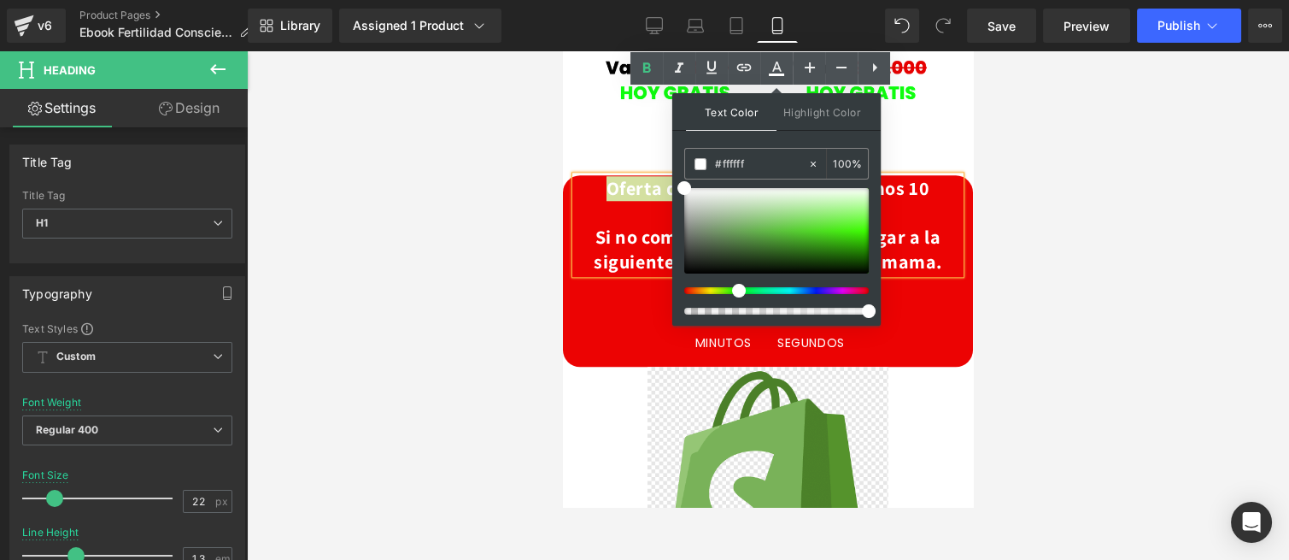
drag, startPoint x: 760, startPoint y: 291, endPoint x: 730, endPoint y: 291, distance: 29.9
click at [730, 291] on div at bounding box center [769, 290] width 185 height 7
click at [852, 226] on div at bounding box center [776, 230] width 185 height 85
drag, startPoint x: 855, startPoint y: 226, endPoint x: 77, endPoint y: 92, distance: 789.5
click at [864, 226] on span at bounding box center [865, 227] width 14 height 14
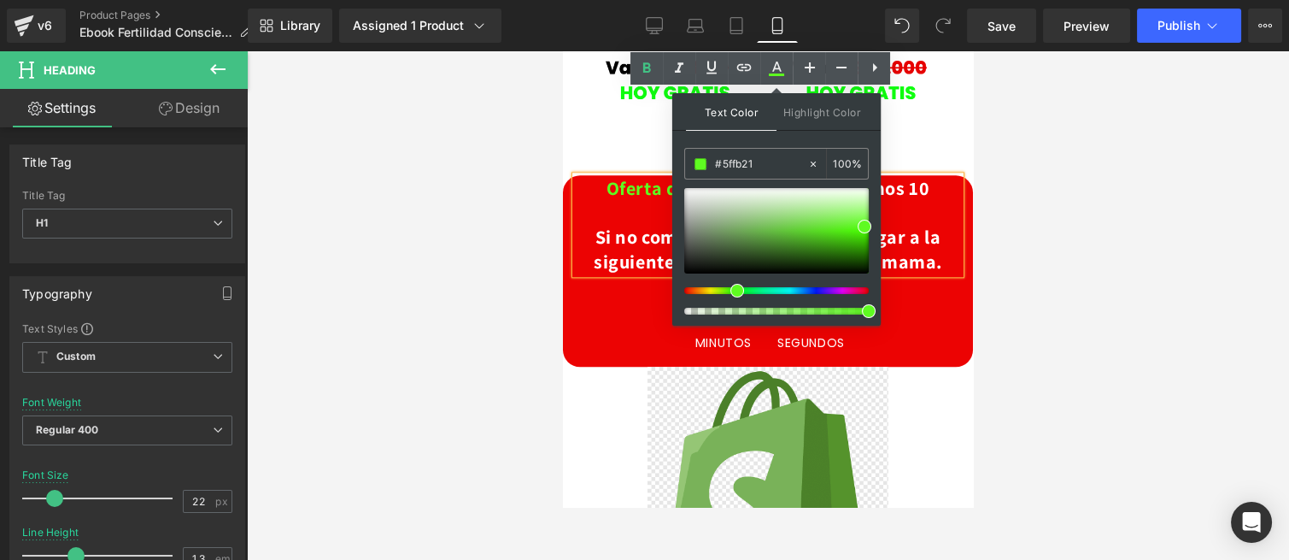
click at [616, 176] on h1 "Oferta disponible por los proximos 10 minutos. Si no compras le cederemos tu lu…" at bounding box center [768, 224] width 384 height 97
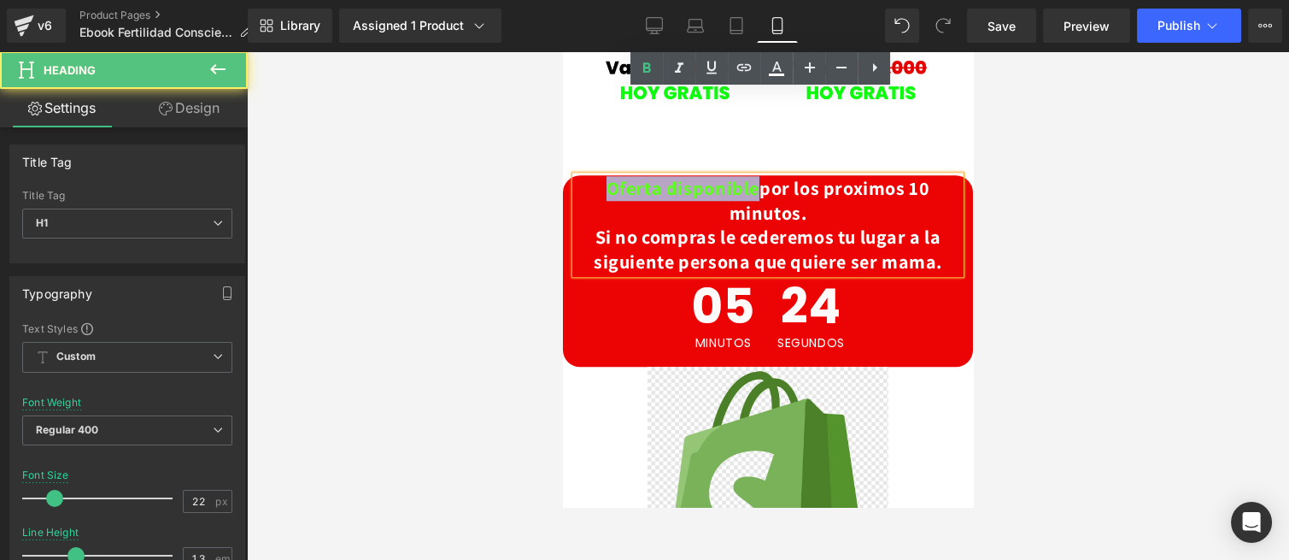
drag, startPoint x: 745, startPoint y: 94, endPoint x: 578, endPoint y: 99, distance: 166.7
click at [578, 176] on h1 "Oferta disponible por los proximos 10 minutos. Si no compras le cederemos tu lu…" at bounding box center [768, 224] width 384 height 97
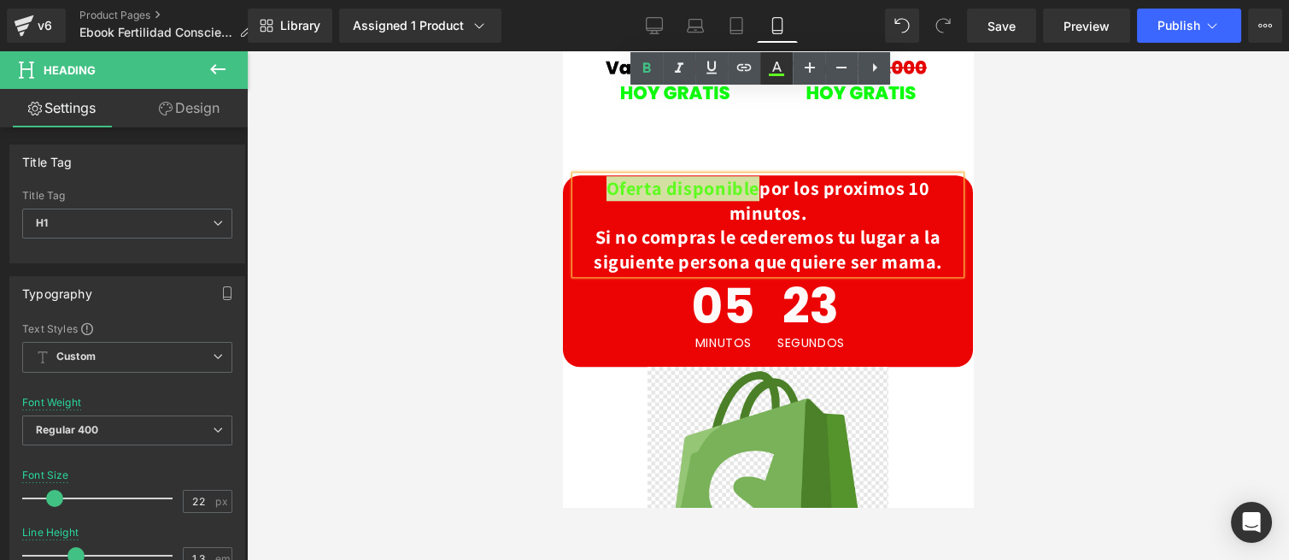
click at [780, 77] on icon at bounding box center [776, 68] width 21 height 21
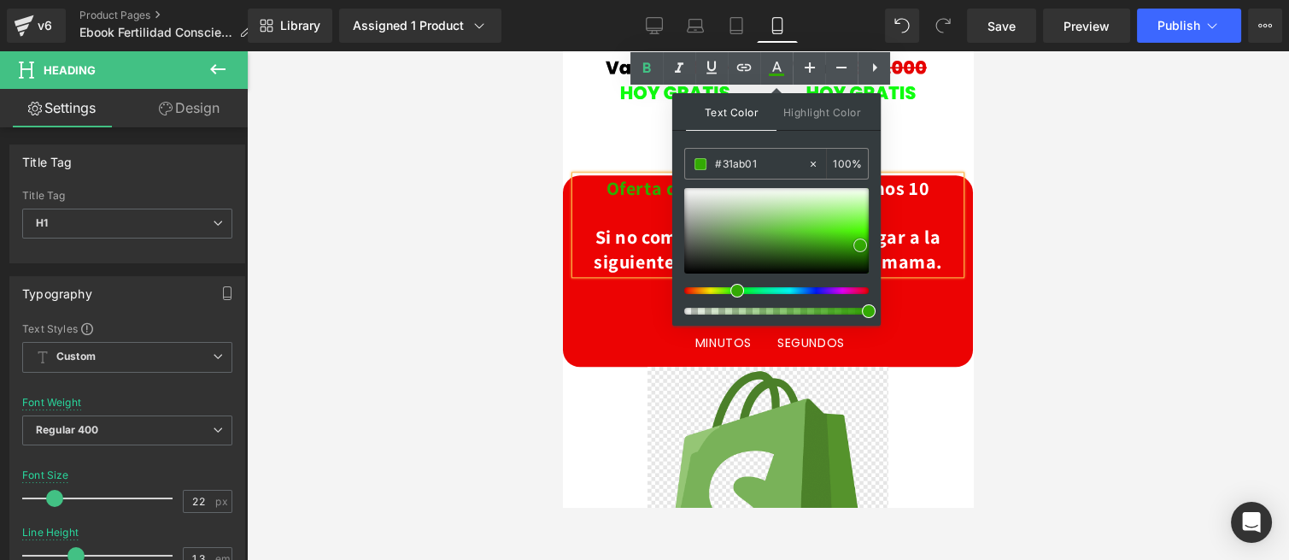
drag, startPoint x: 846, startPoint y: 240, endPoint x: 864, endPoint y: 244, distance: 18.4
click at [864, 244] on div at bounding box center [776, 230] width 185 height 85
click at [612, 225] on span "Si no compras le cederemos tu lugar a la siguiente persona que quiere ser mama." at bounding box center [768, 249] width 349 height 49
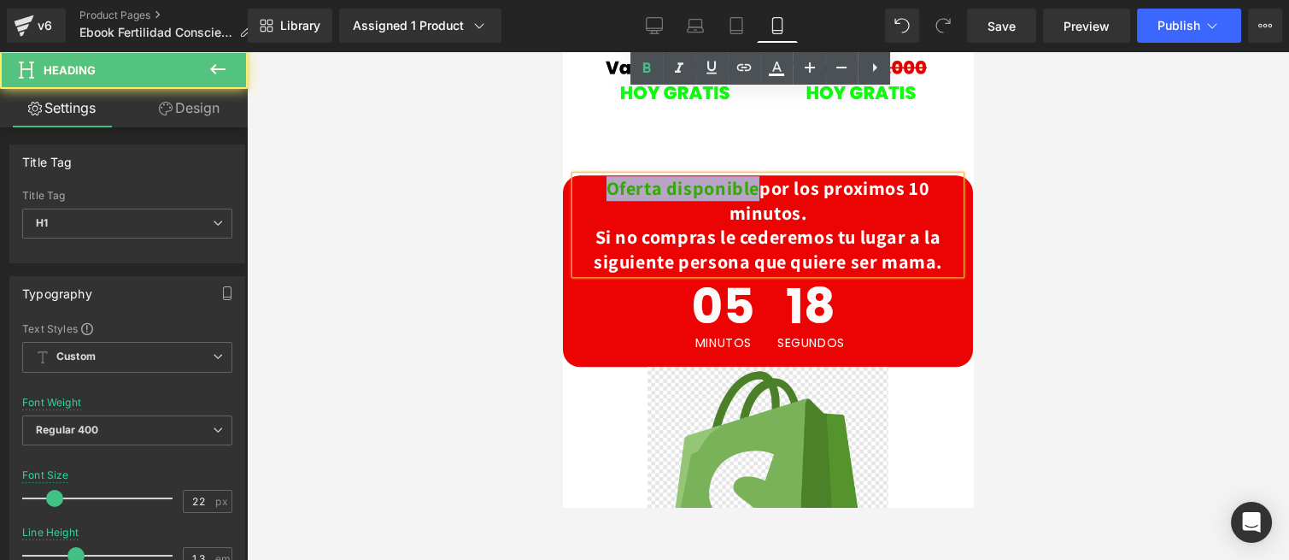
drag, startPoint x: 745, startPoint y: 98, endPoint x: 550, endPoint y: 107, distance: 195.0
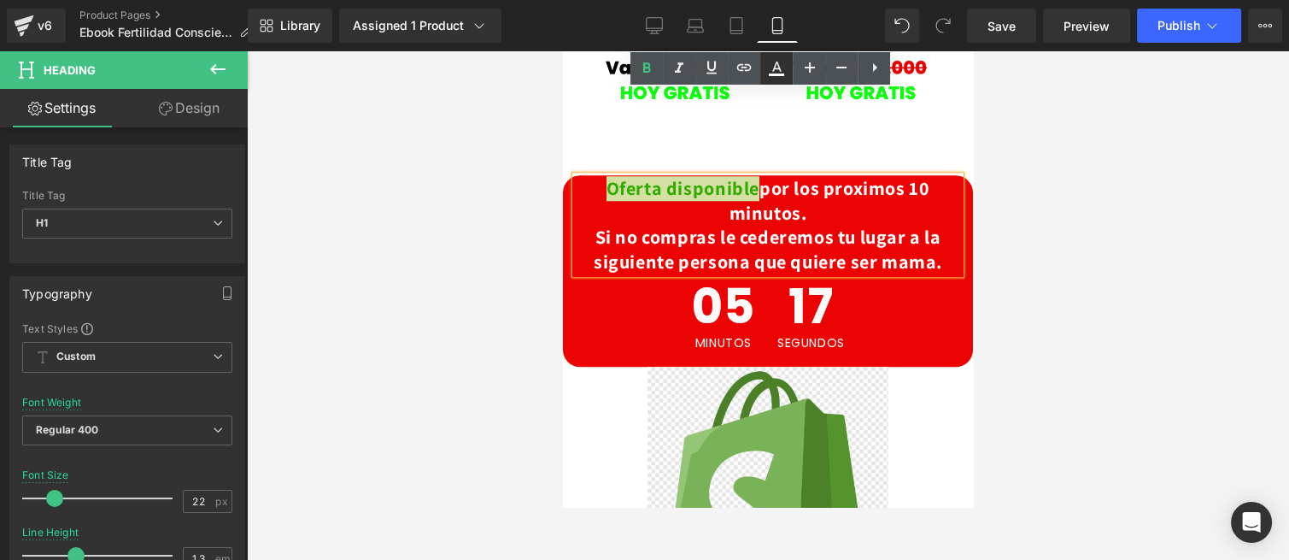
click at [775, 63] on icon at bounding box center [776, 68] width 21 height 21
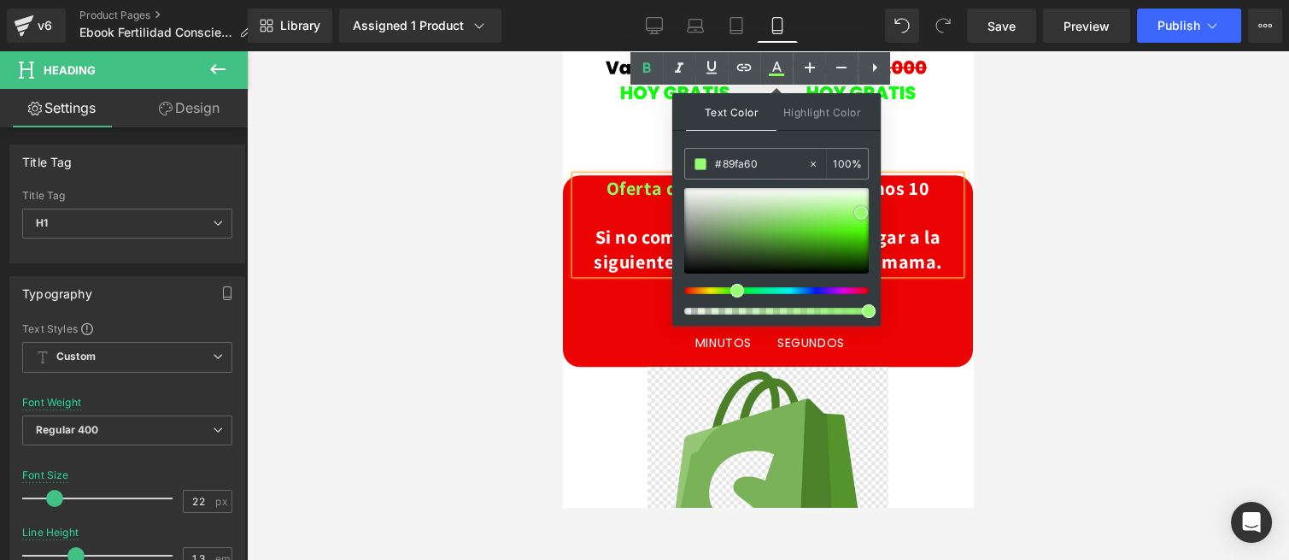
drag, startPoint x: 736, startPoint y: 215, endPoint x: 861, endPoint y: 212, distance: 124.8
click at [861, 212] on div at bounding box center [776, 230] width 185 height 85
click at [607, 176] on h1 "Oferta disponible por los proximos 10 minutos. Si no compras le cederemos tu lu…" at bounding box center [768, 224] width 384 height 97
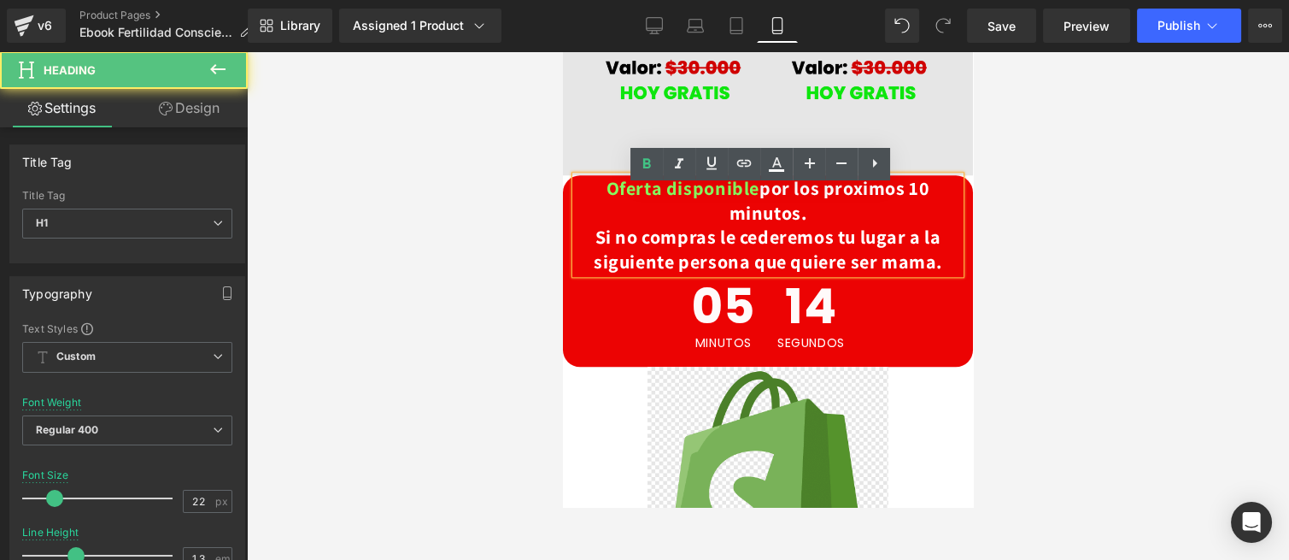
scroll to position [2942, 0]
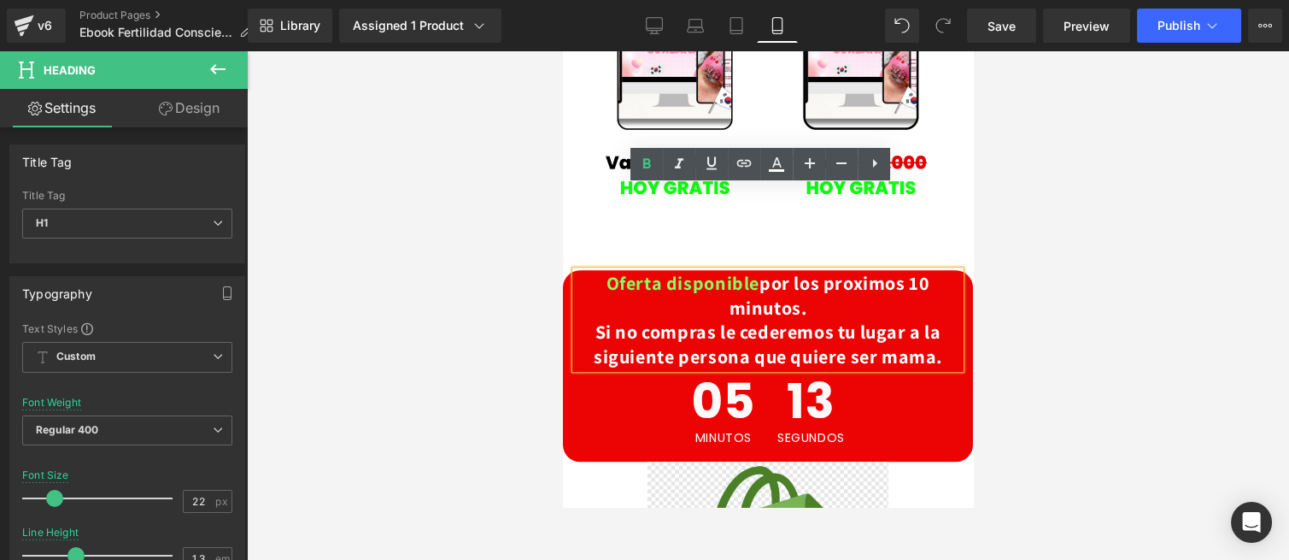
click at [1028, 185] on div at bounding box center [768, 305] width 1042 height 508
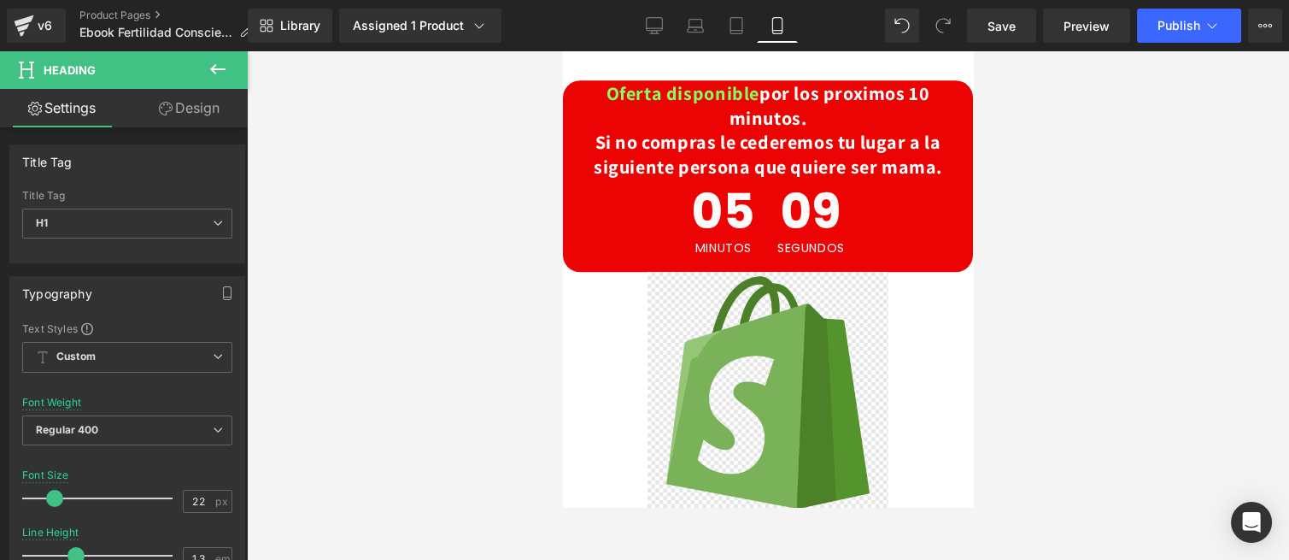
scroll to position [3037, 0]
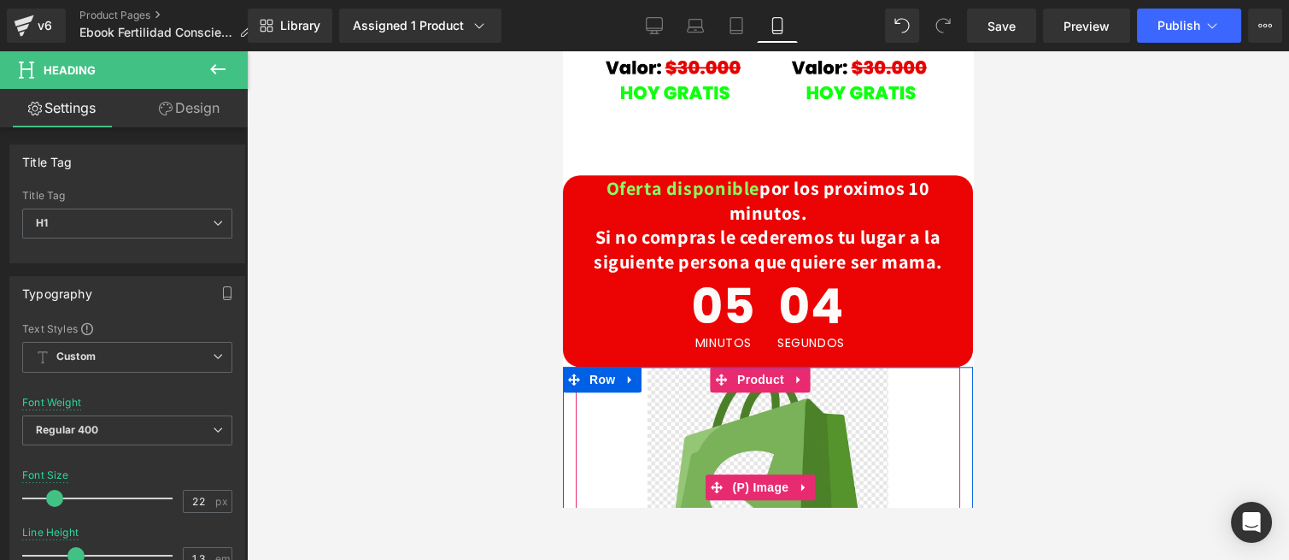
click at [674, 366] on img at bounding box center [768, 486] width 241 height 241
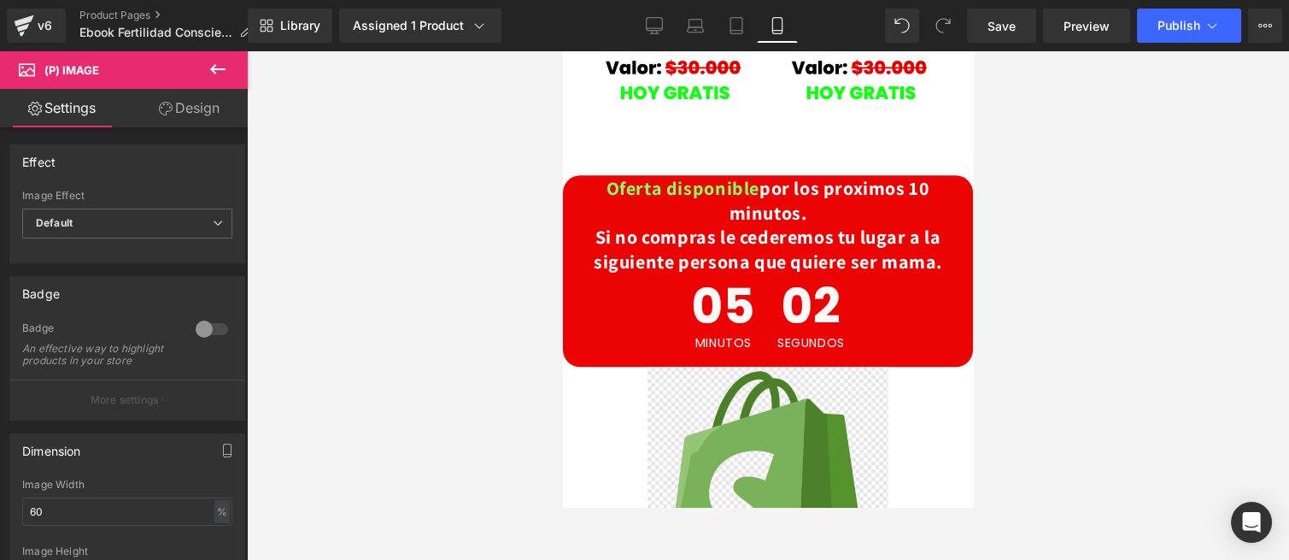
click at [202, 92] on link "Design" at bounding box center [189, 108] width 124 height 38
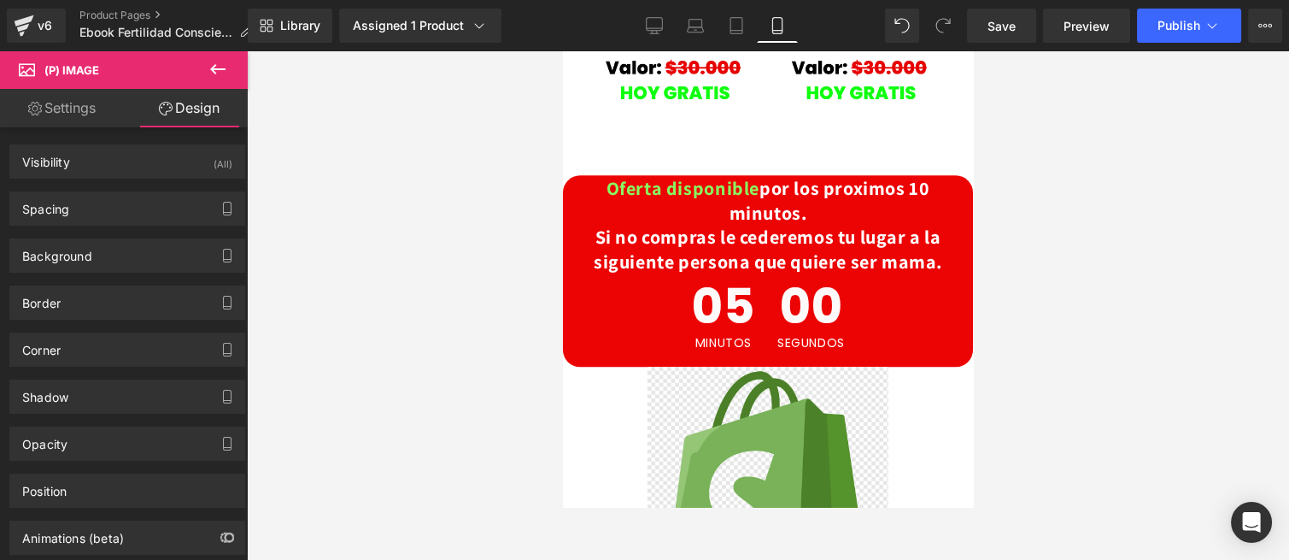
click at [473, 343] on div at bounding box center [768, 305] width 1042 height 508
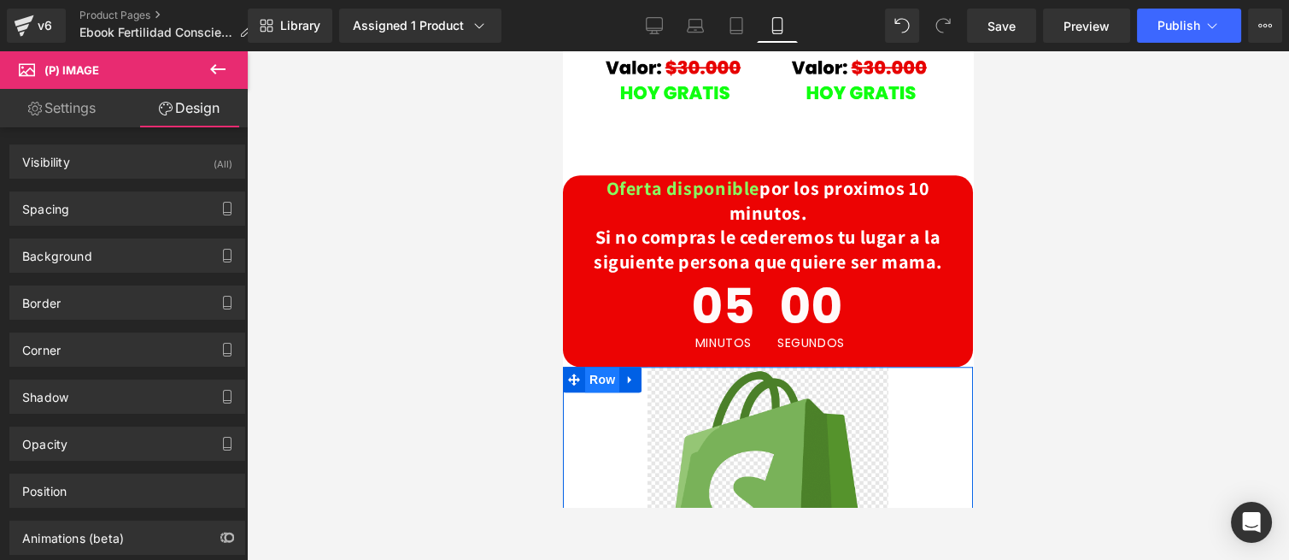
click at [606, 366] on span "Row" at bounding box center [602, 379] width 34 height 26
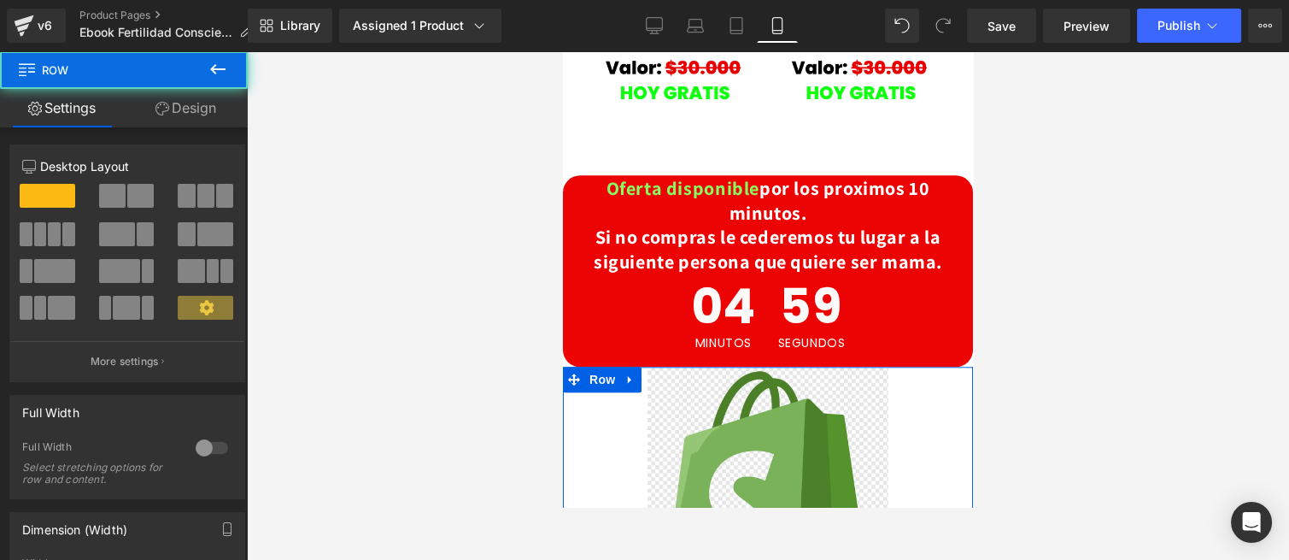
click at [200, 116] on link "Design" at bounding box center [186, 108] width 124 height 38
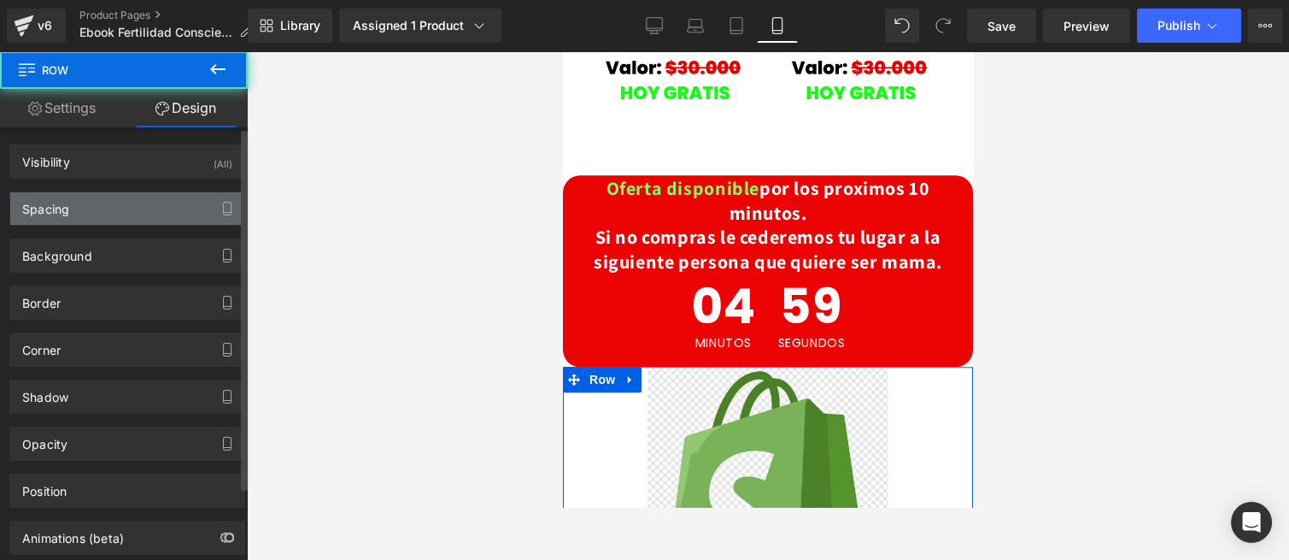
click at [86, 215] on div "Spacing" at bounding box center [127, 208] width 234 height 32
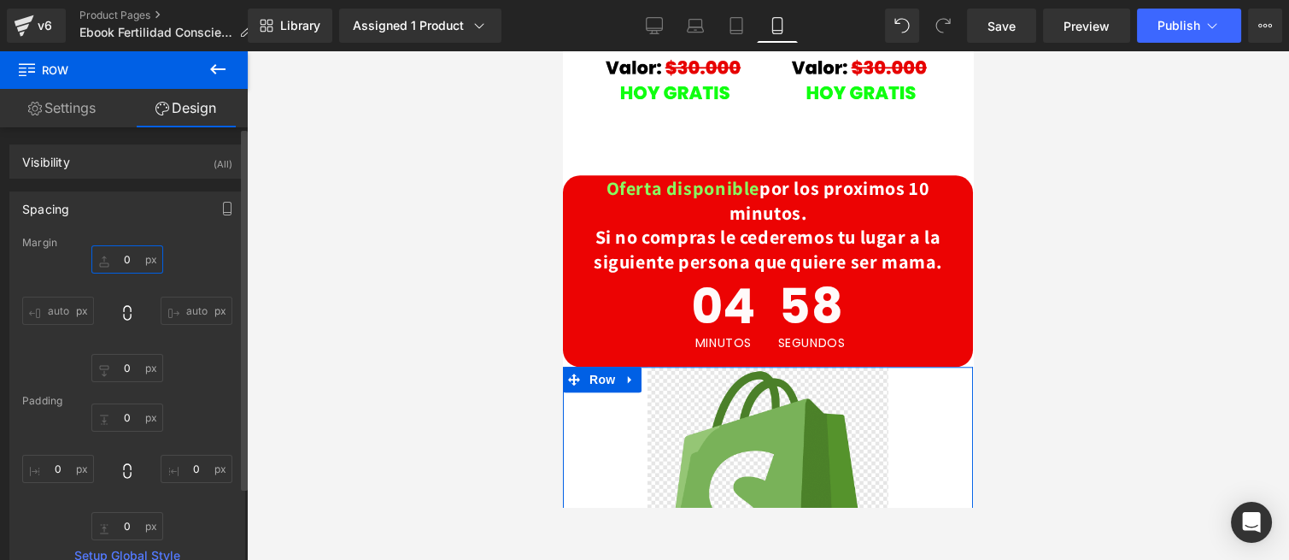
click at [133, 266] on input "0" at bounding box center [127, 259] width 72 height 28
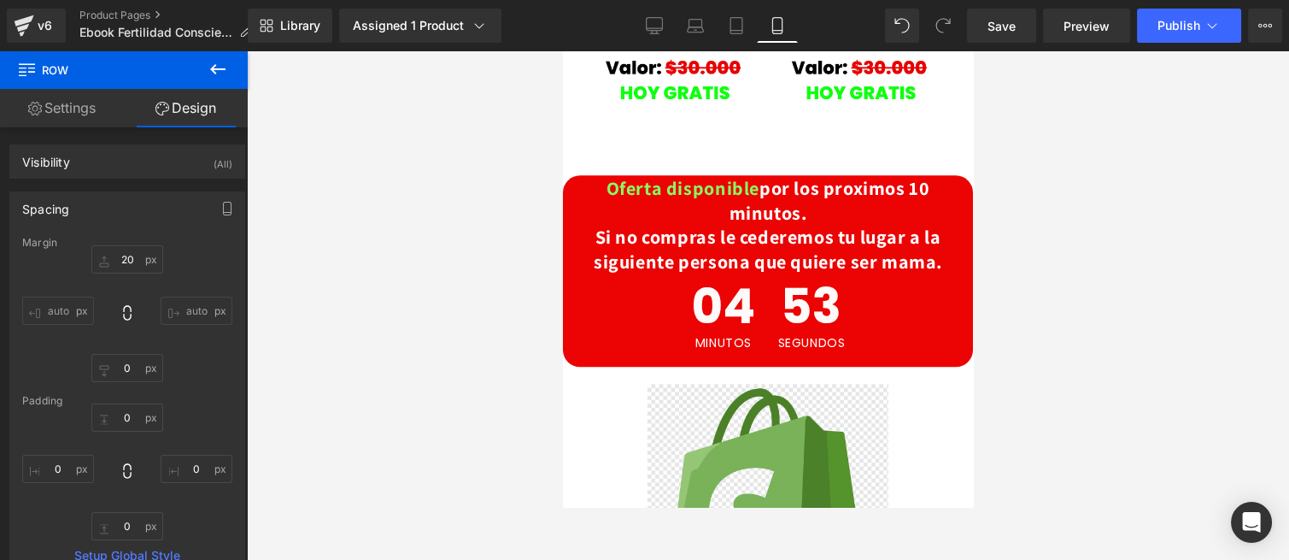
click at [456, 193] on div at bounding box center [768, 305] width 1042 height 508
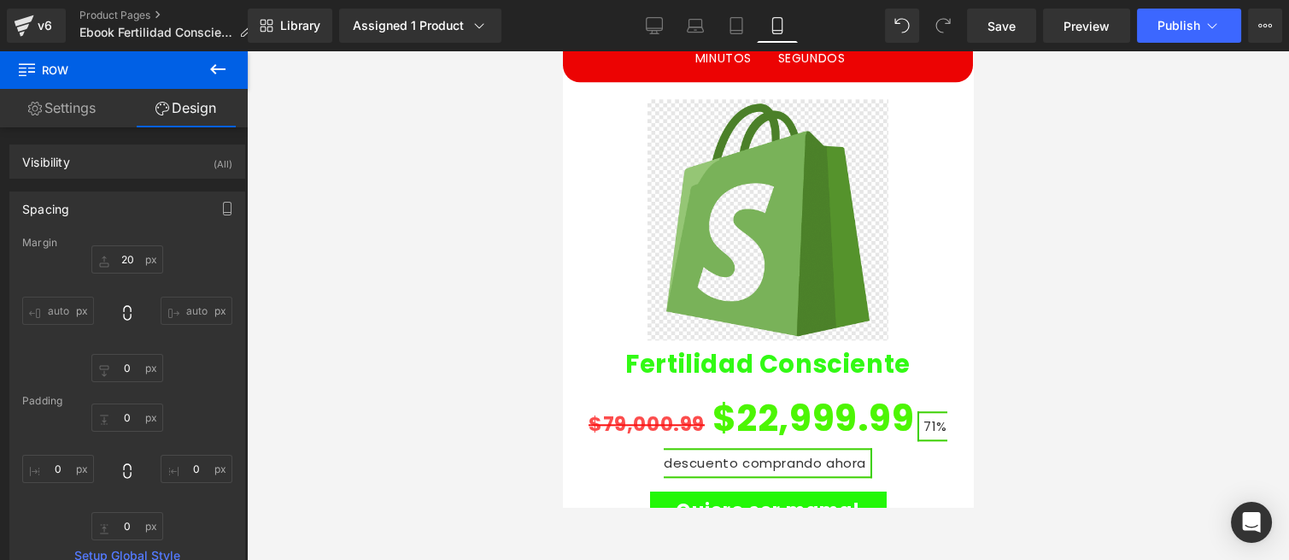
scroll to position [3512, 0]
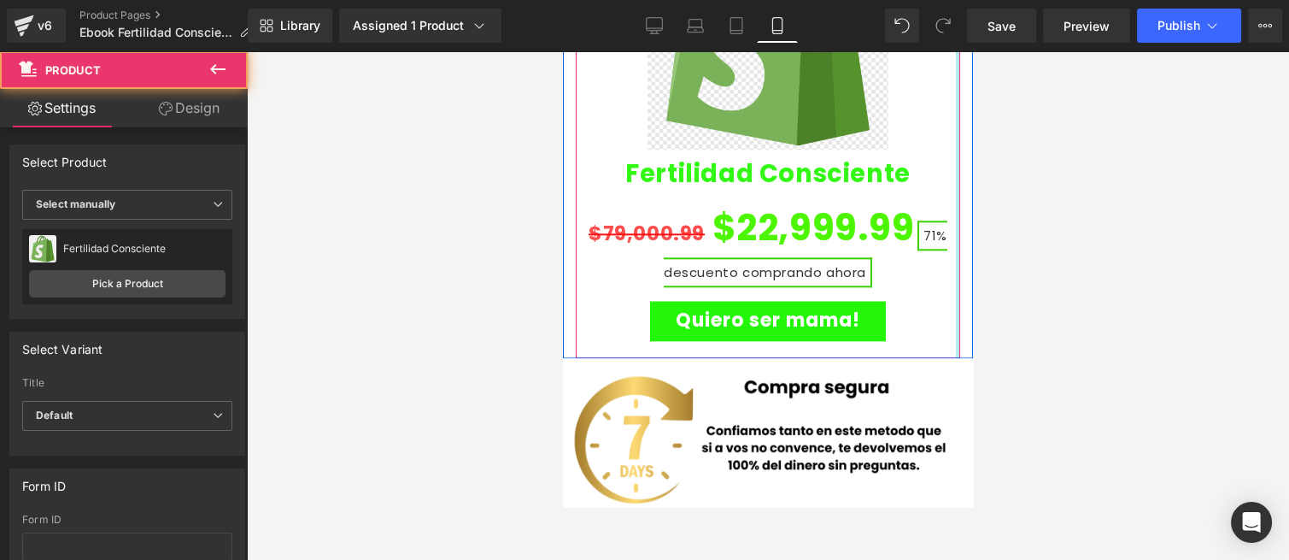
drag, startPoint x: 944, startPoint y: 171, endPoint x: 958, endPoint y: 172, distance: 14.5
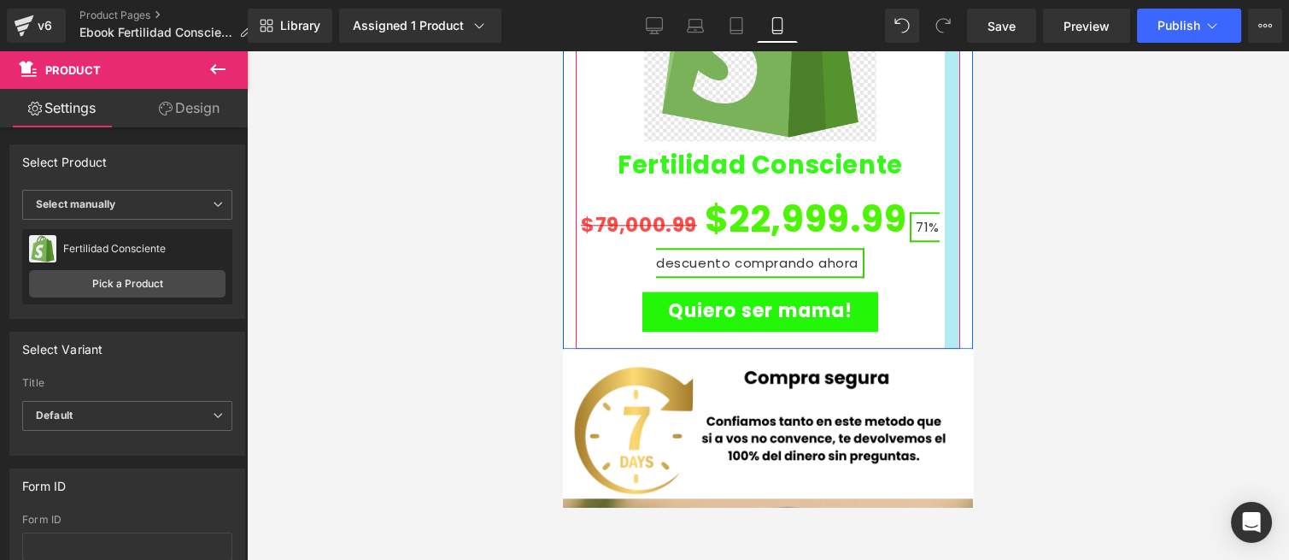
click at [929, 189] on div "$79,000.99 $22,999.99 71% descuento comprando ahora" at bounding box center [760, 231] width 369 height 88
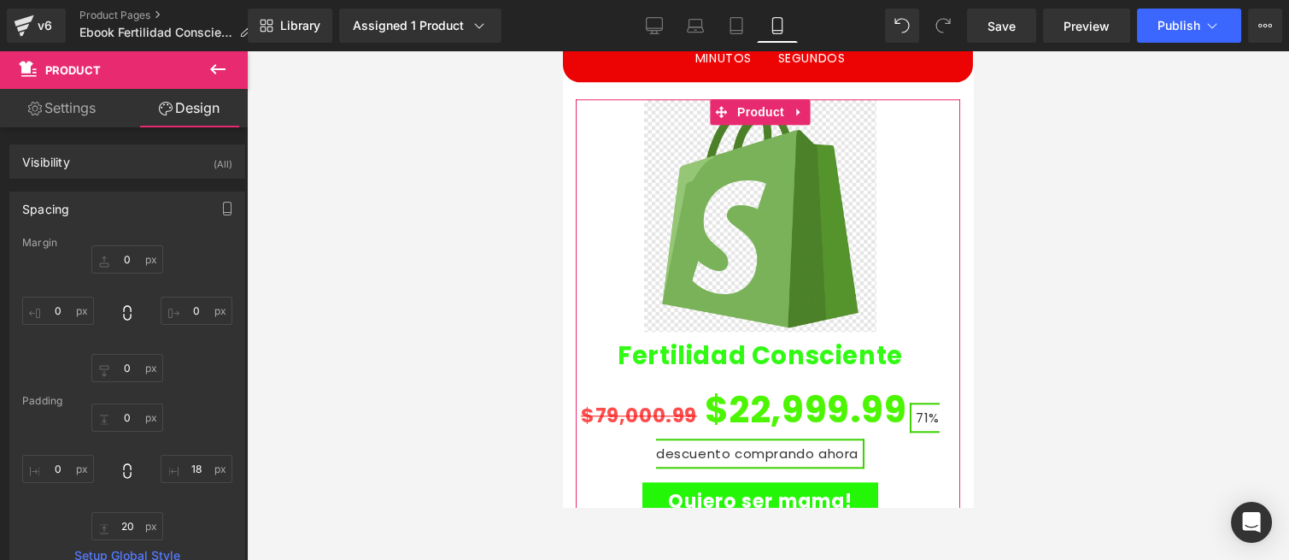
scroll to position [95, 0]
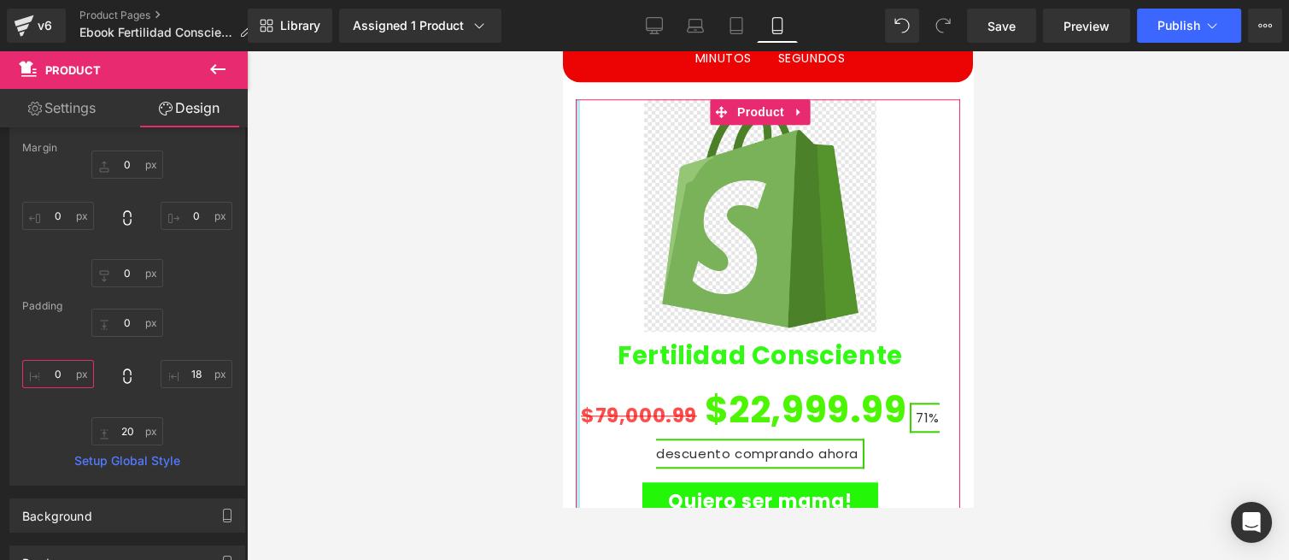
click at [65, 374] on input "0" at bounding box center [58, 374] width 72 height 28
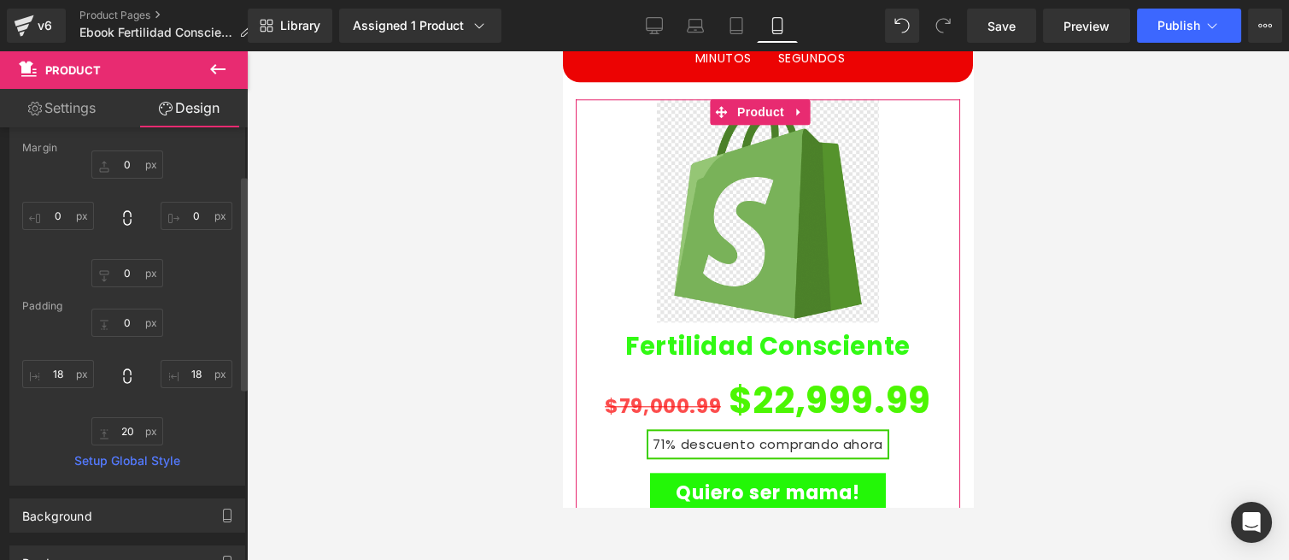
click at [126, 360] on div "0px 0 18px 18 20px 20 18 18" at bounding box center [127, 376] width 210 height 137
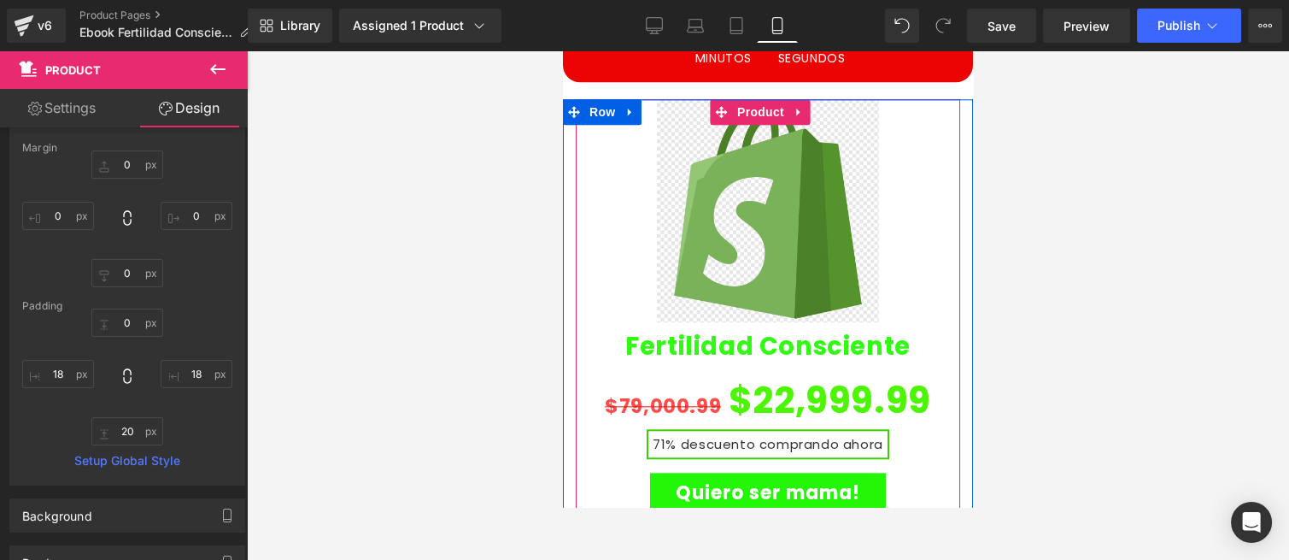
scroll to position [3226, 0]
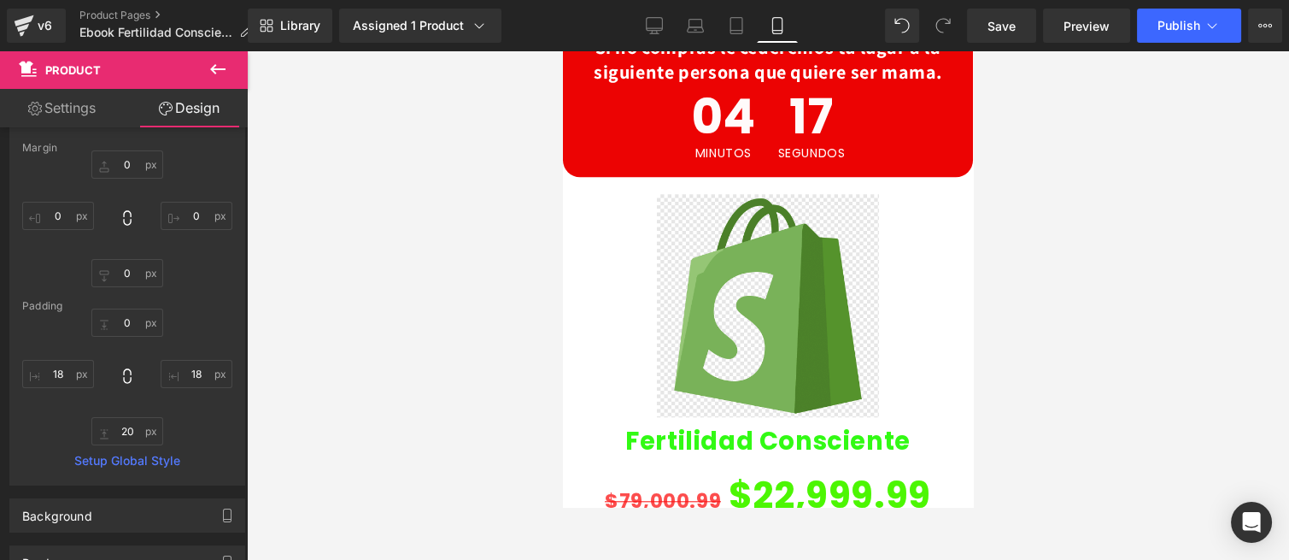
click at [471, 244] on div at bounding box center [768, 305] width 1042 height 508
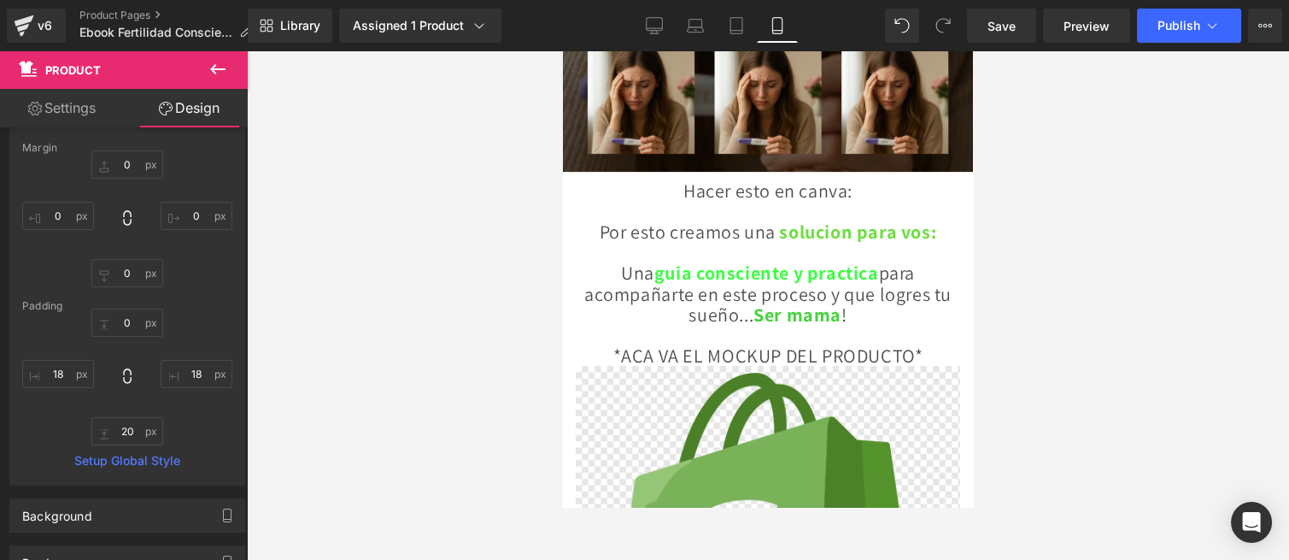
scroll to position [1067, 0]
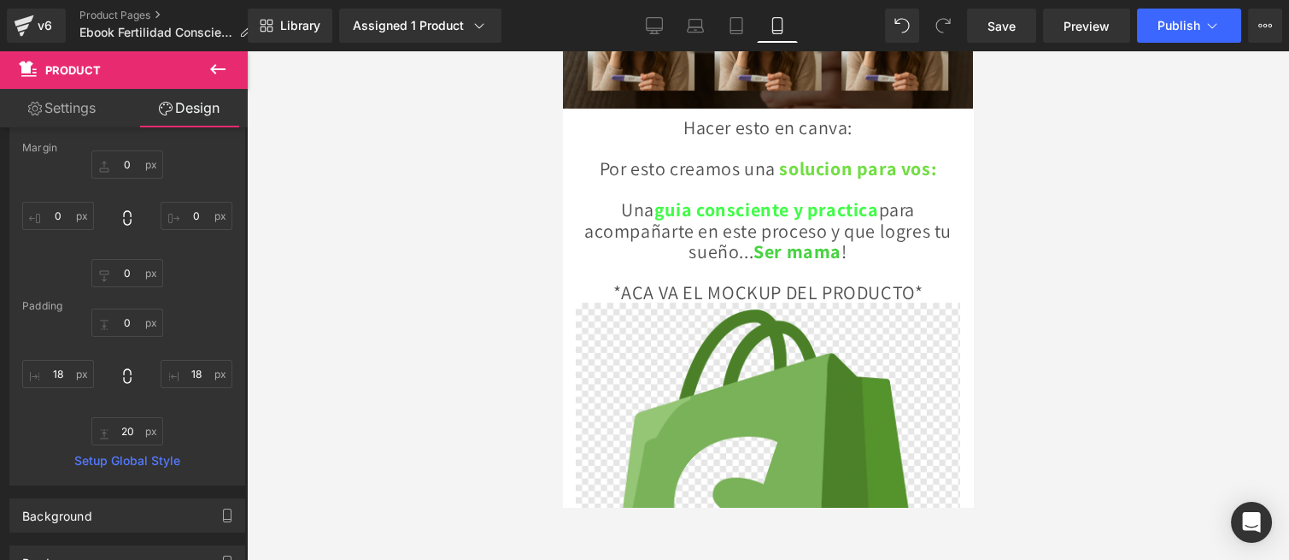
drag, startPoint x: 967, startPoint y: 226, endPoint x: 1542, endPoint y: 192, distance: 575.9
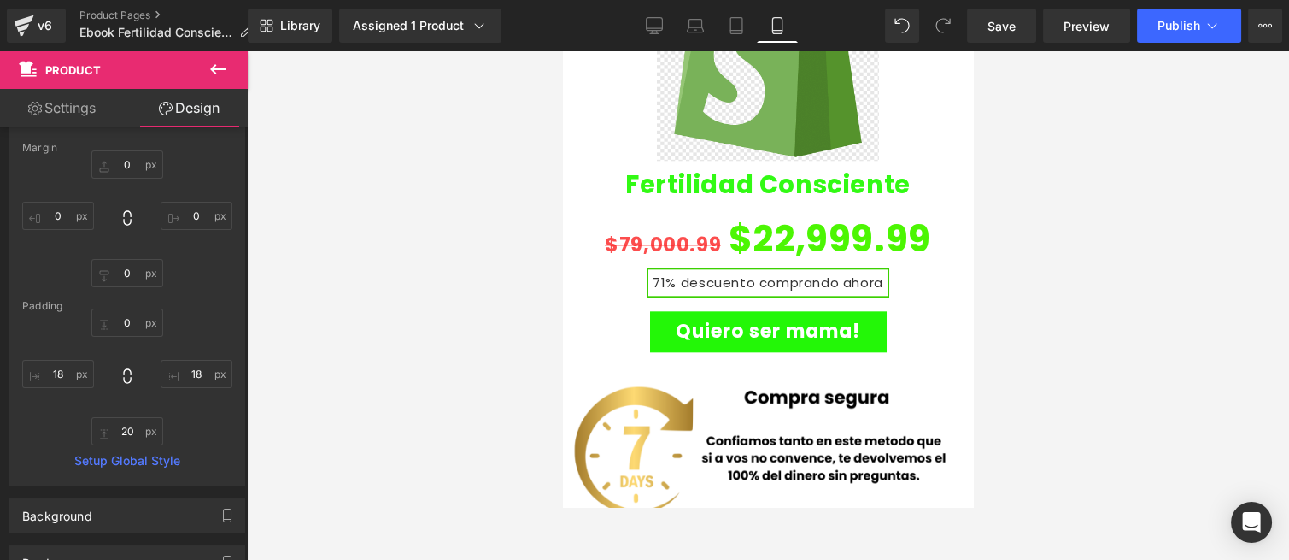
scroll to position [3767, 0]
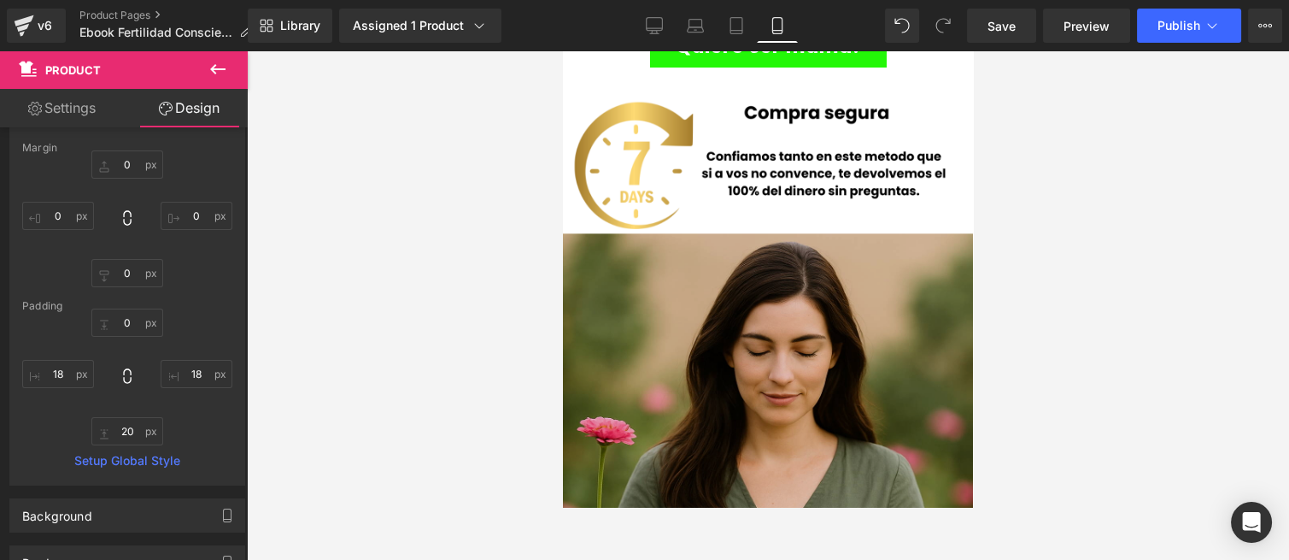
click at [814, 267] on img at bounding box center [768, 540] width 410 height 615
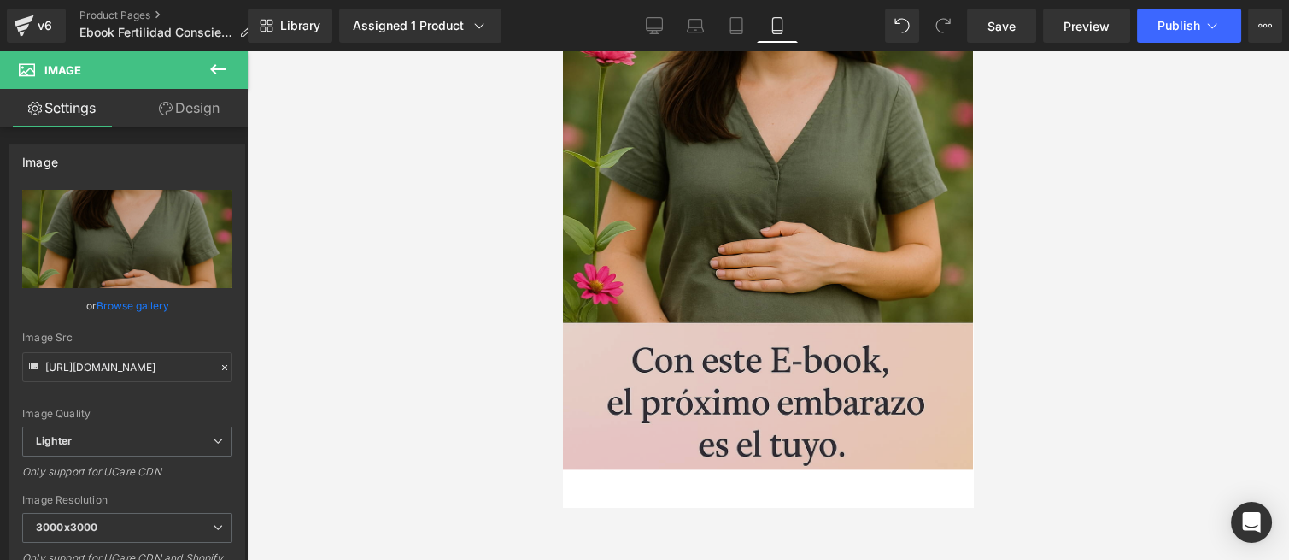
scroll to position [3957, 0]
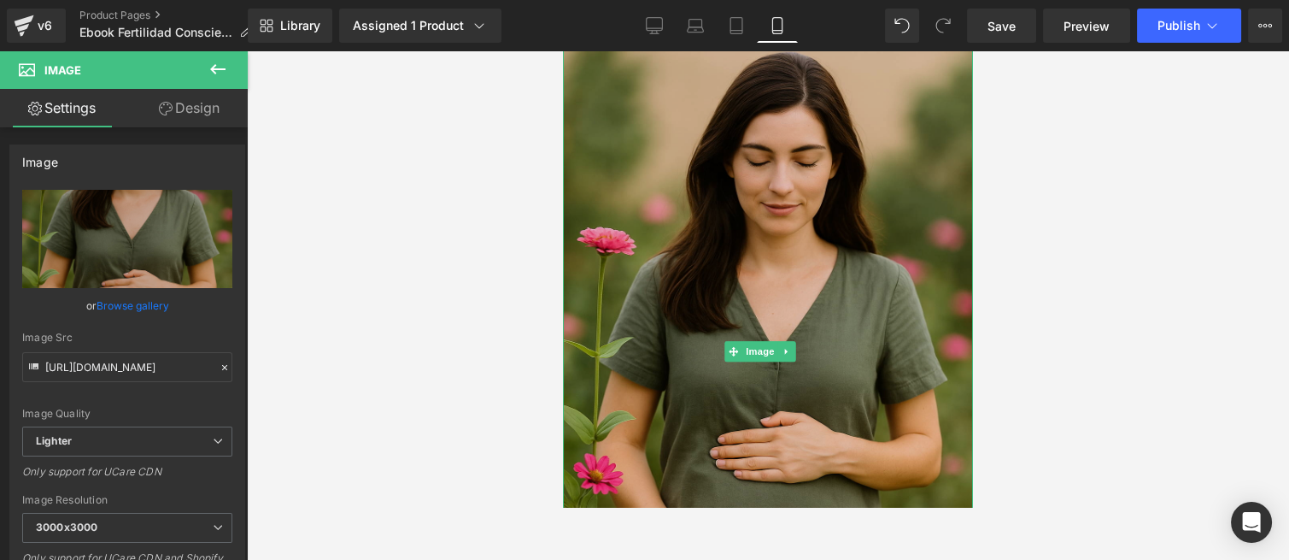
click at [789, 296] on img at bounding box center [768, 351] width 410 height 615
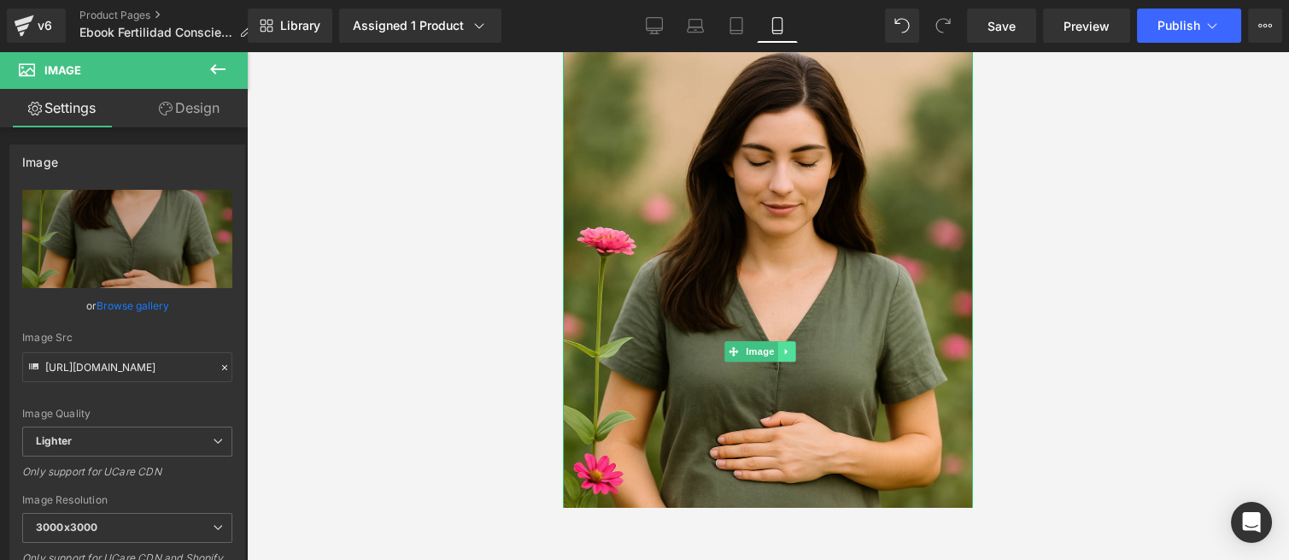
click at [794, 341] on link at bounding box center [787, 351] width 18 height 21
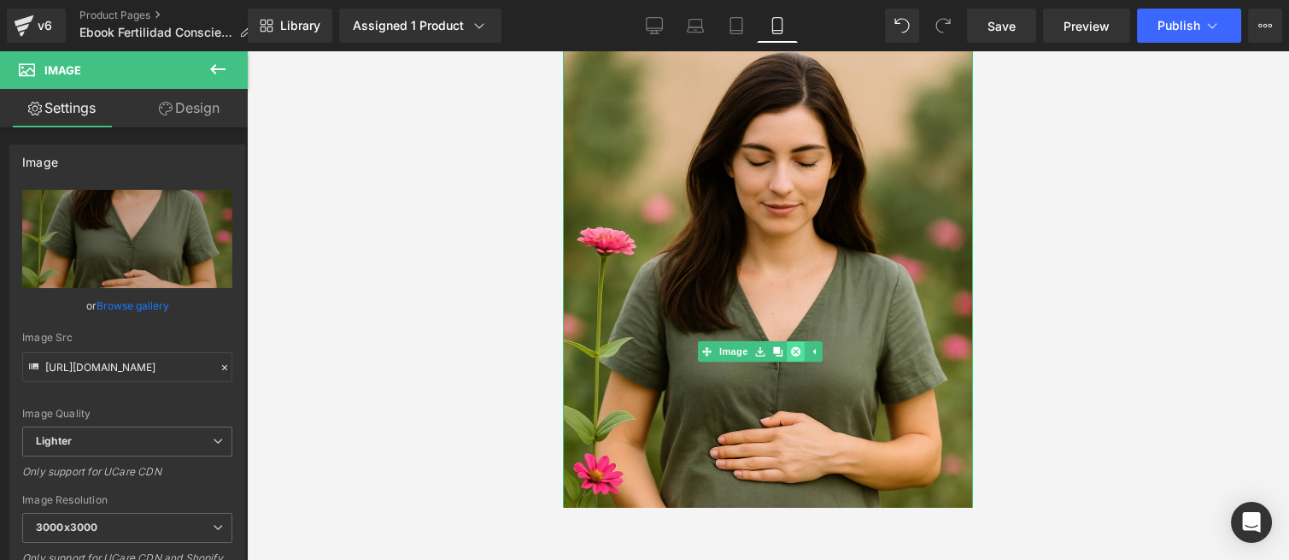
click at [794, 347] on icon at bounding box center [795, 351] width 9 height 9
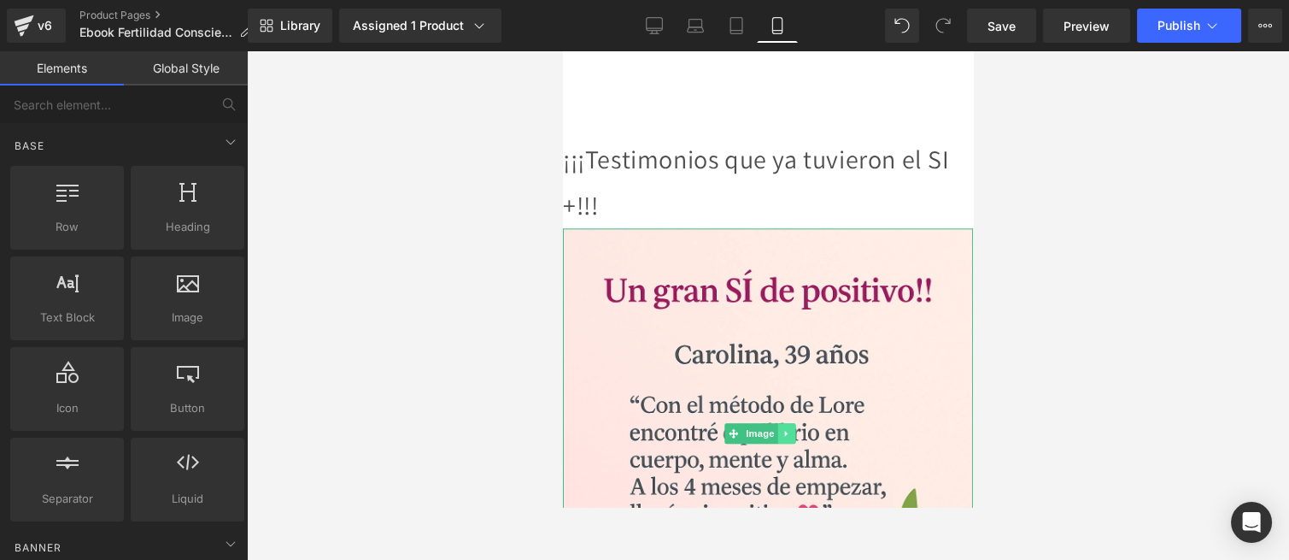
click at [791, 423] on link at bounding box center [787, 433] width 18 height 21
click at [791, 429] on icon at bounding box center [795, 433] width 9 height 9
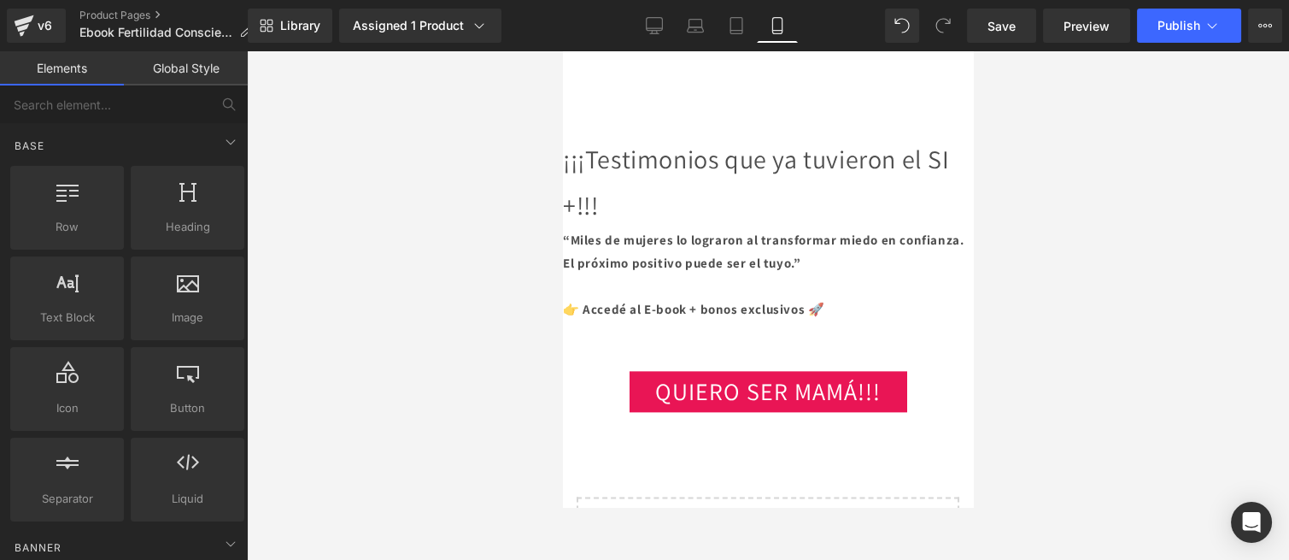
scroll to position [3862, 0]
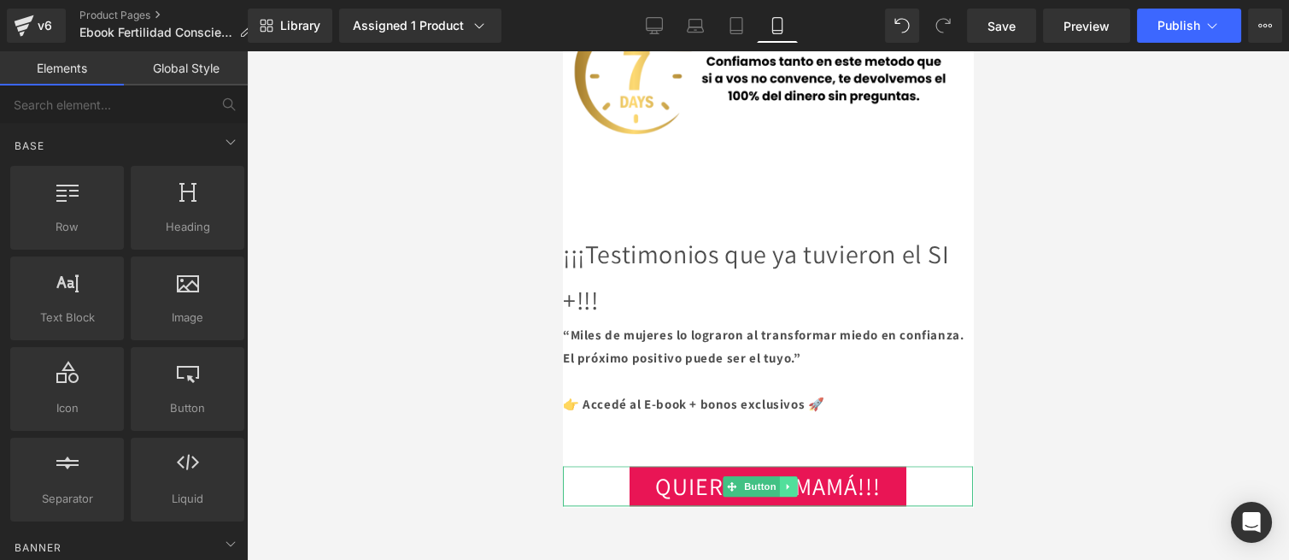
click at [792, 481] on icon at bounding box center [788, 486] width 9 height 10
click at [796, 481] on icon at bounding box center [797, 485] width 9 height 9
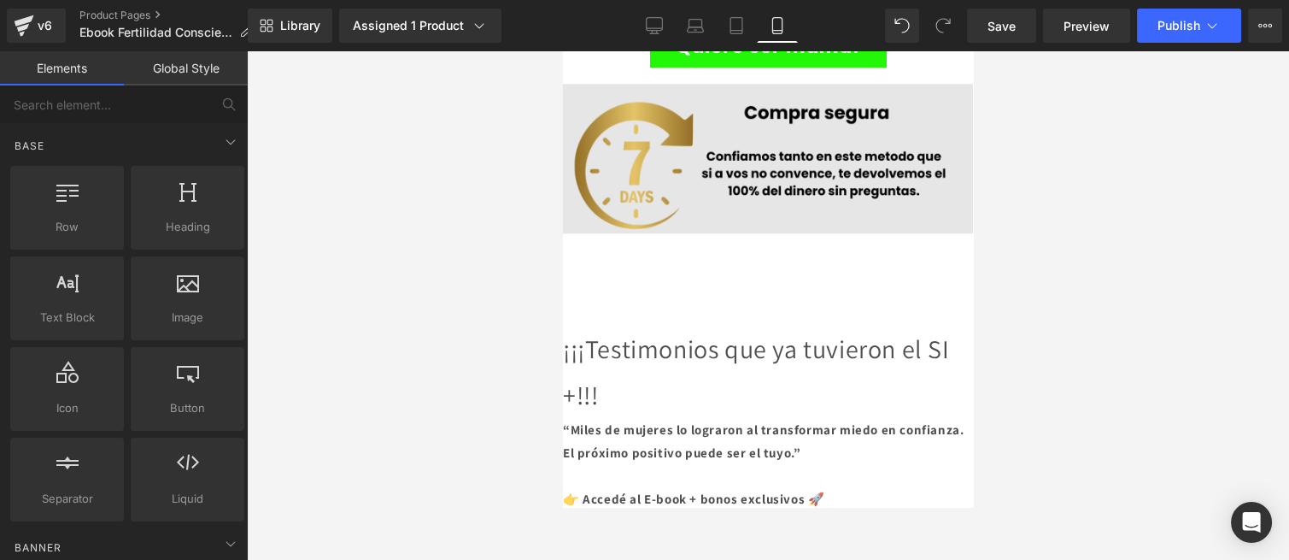
scroll to position [3672, 0]
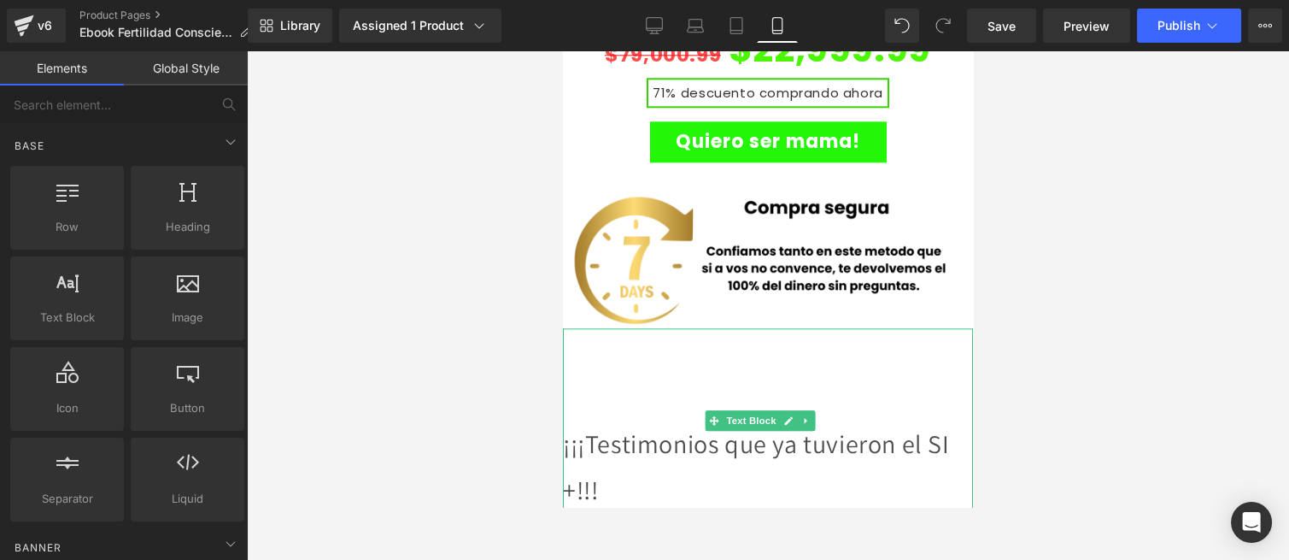
click at [754, 420] on p "¡¡¡Testimonios que ya tuvieron el SI +!!!" at bounding box center [768, 466] width 410 height 92
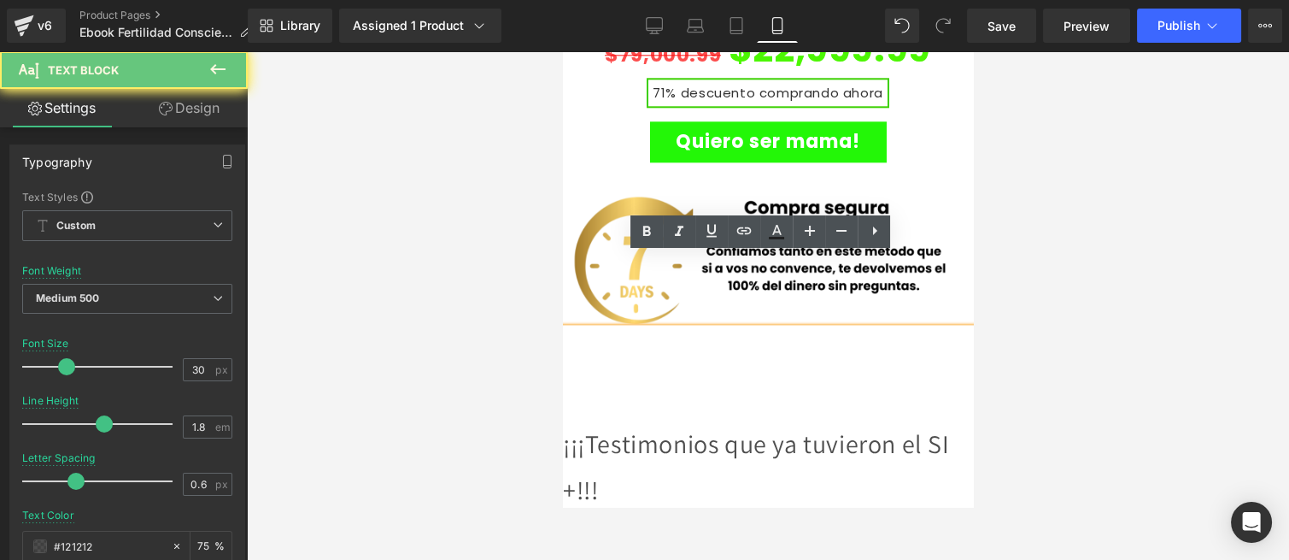
click at [754, 420] on p "¡¡¡Testimonios que ya tuvieron el SI +!!!" at bounding box center [768, 466] width 410 height 92
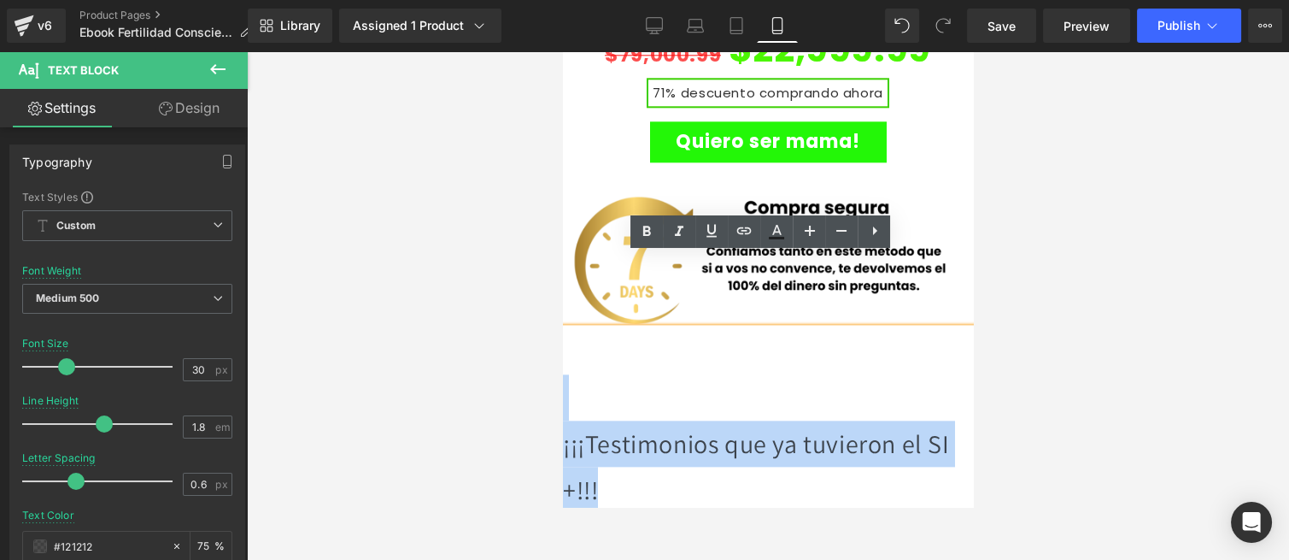
drag, startPoint x: 653, startPoint y: 428, endPoint x: 551, endPoint y: 337, distance: 136.7
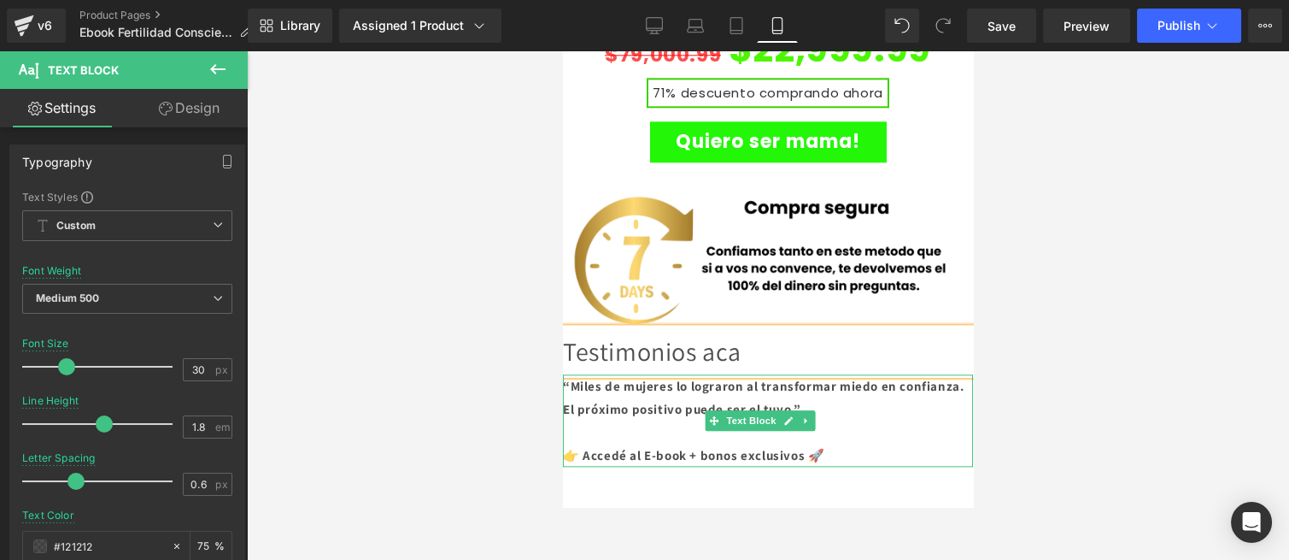
click at [691, 374] on p "“Miles de mujeres lo lograron al transformar miedo en confianza. El próximo pos…" at bounding box center [768, 397] width 410 height 46
click at [689, 374] on p "“Miles de mujeres lo lograron al transformar miedo en confianza. El próximo pos…" at bounding box center [768, 397] width 410 height 46
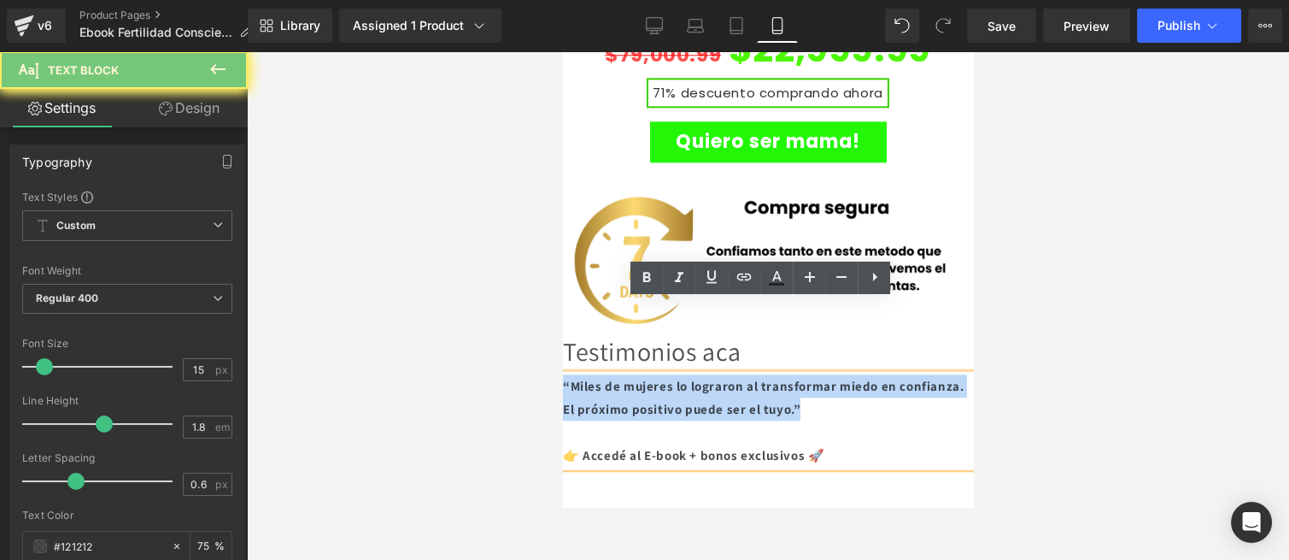
click at [689, 374] on p "“Miles de mujeres lo lograron al transformar miedo en confianza. El próximo pos…" at bounding box center [768, 397] width 410 height 46
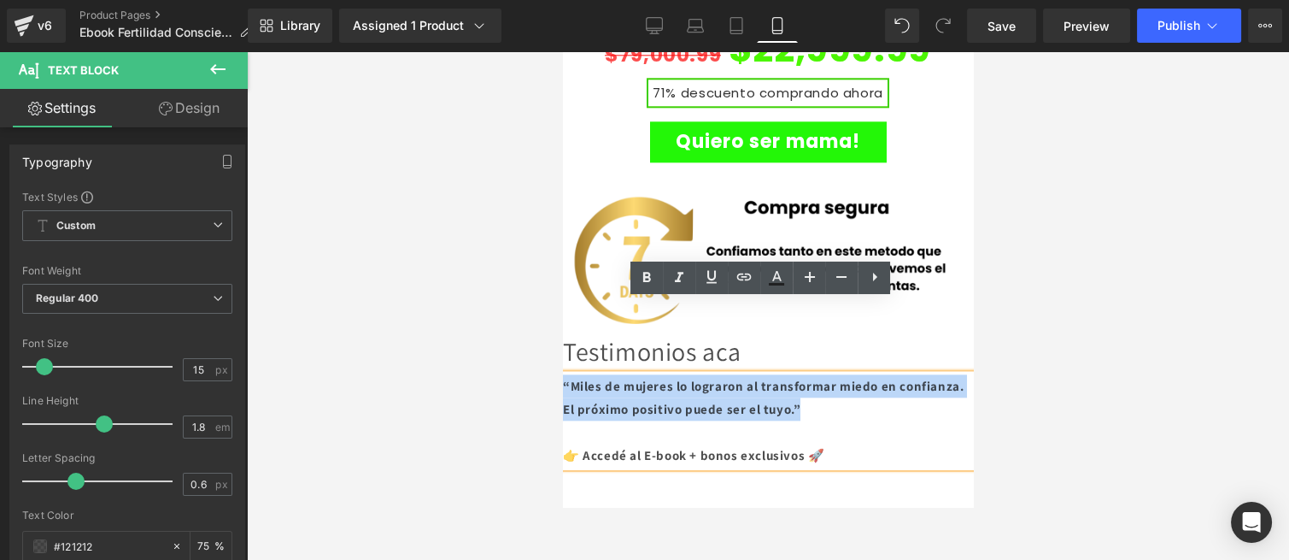
click at [865, 443] on p "👉 Accedé al E-book + bonos exclusivos 🚀" at bounding box center [768, 454] width 410 height 23
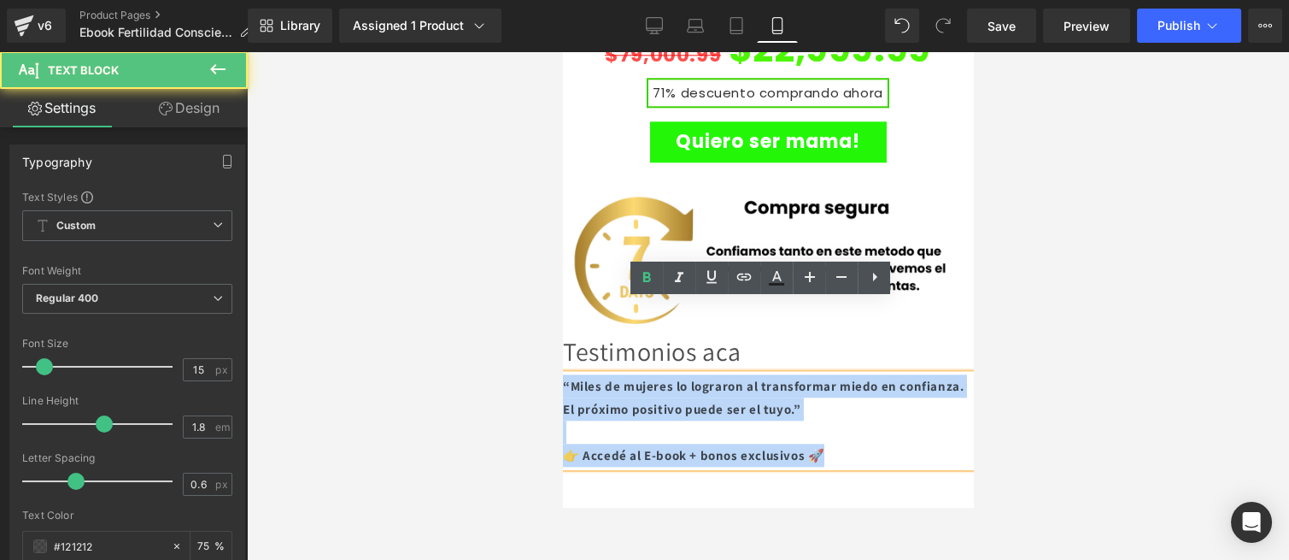
drag, startPoint x: 860, startPoint y: 378, endPoint x: 544, endPoint y: 290, distance: 328.1
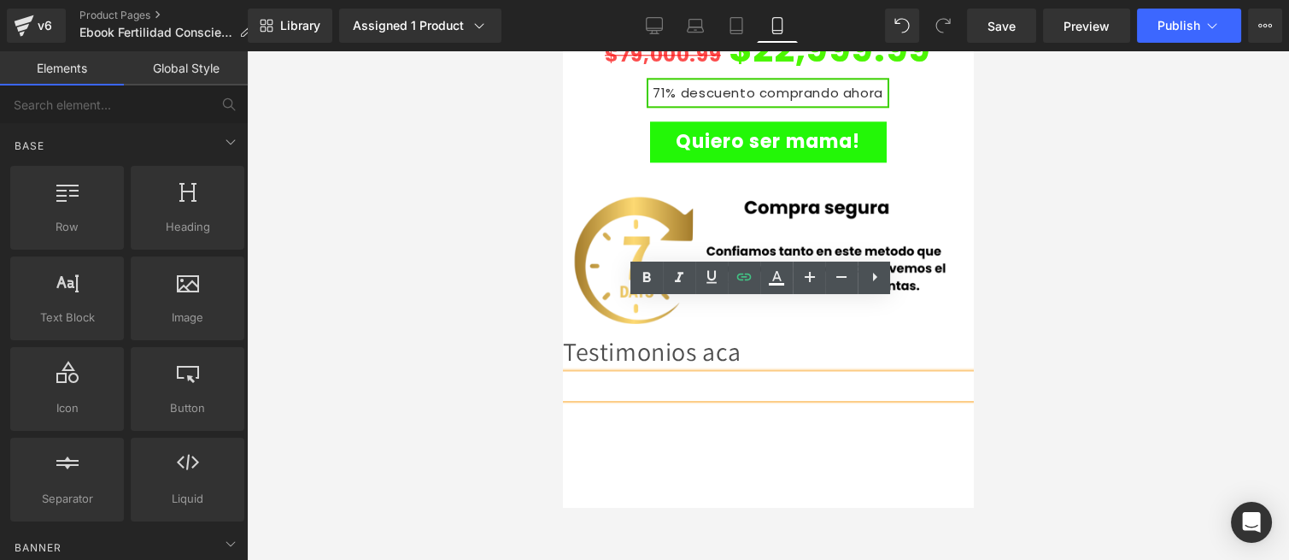
click at [824, 397] on div "QUIERO SER MAMÁ!!!!" at bounding box center [768, 422] width 410 height 50
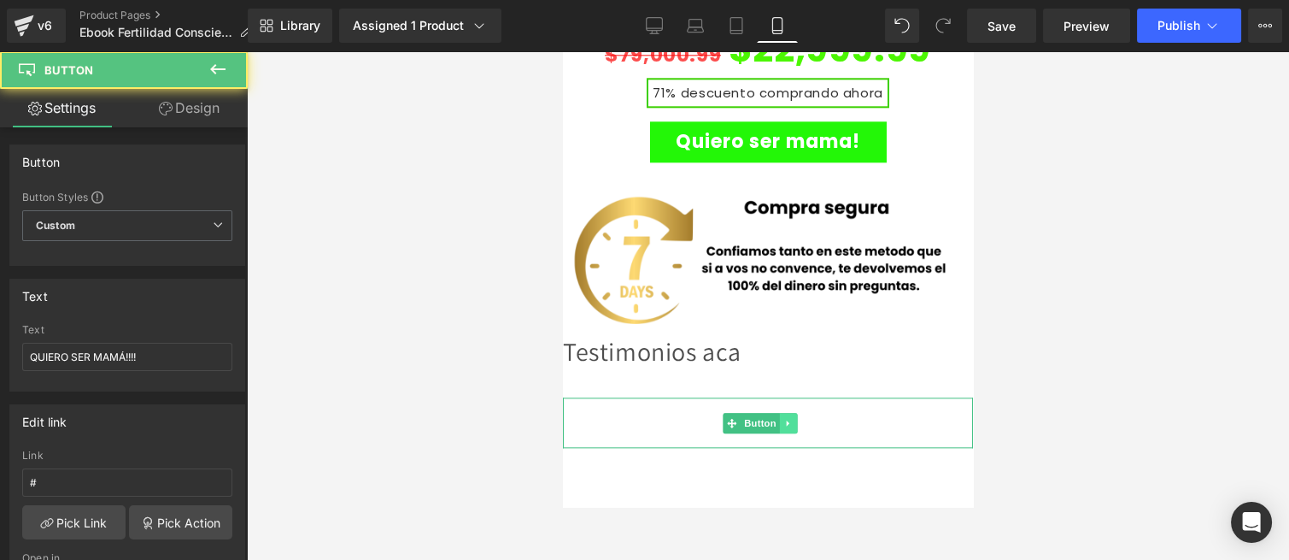
click at [795, 413] on link at bounding box center [789, 423] width 18 height 21
click at [802, 401] on link "QUIERO SER MAMÁ!!!!" at bounding box center [768, 424] width 104 height 46
click at [800, 418] on icon at bounding box center [797, 422] width 9 height 9
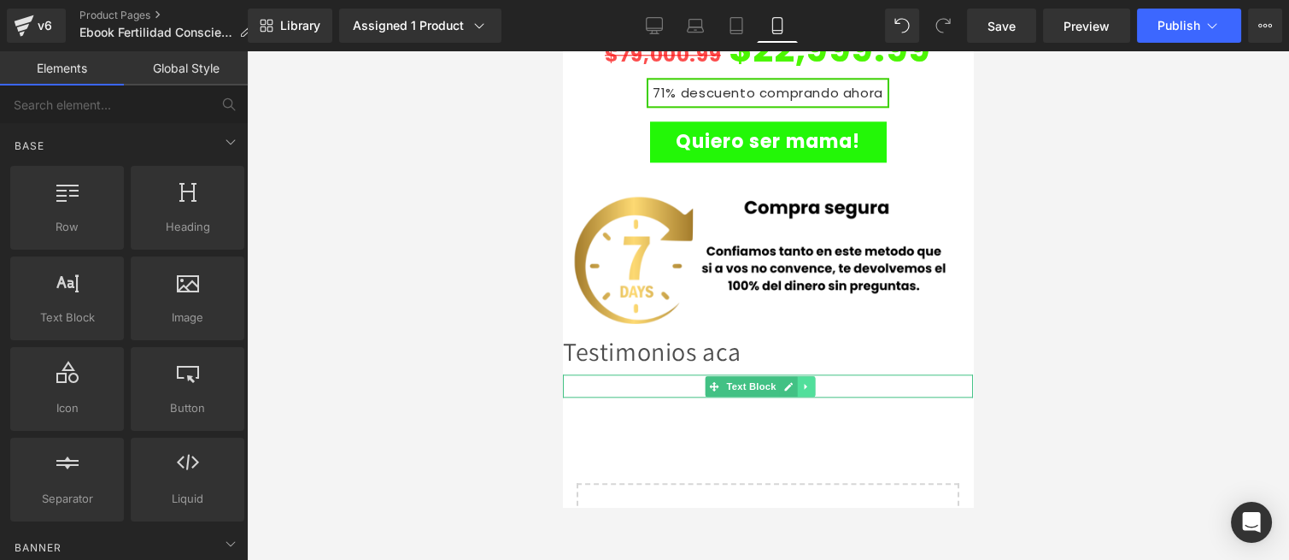
click at [802, 381] on icon at bounding box center [806, 386] width 9 height 10
click at [814, 381] on icon at bounding box center [815, 385] width 9 height 9
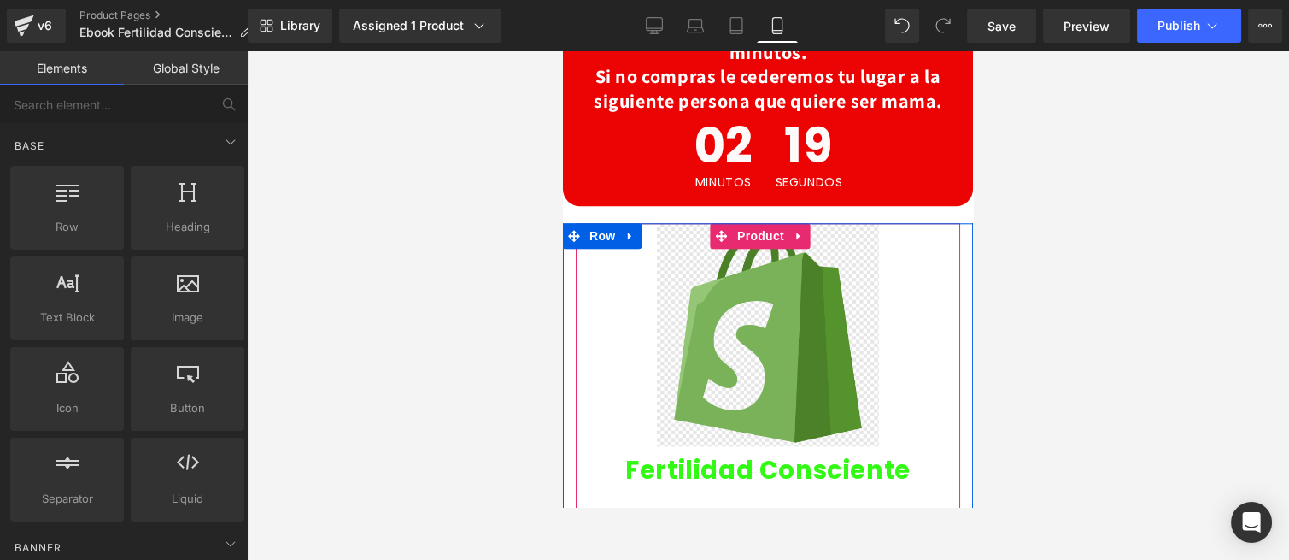
scroll to position [3292, 0]
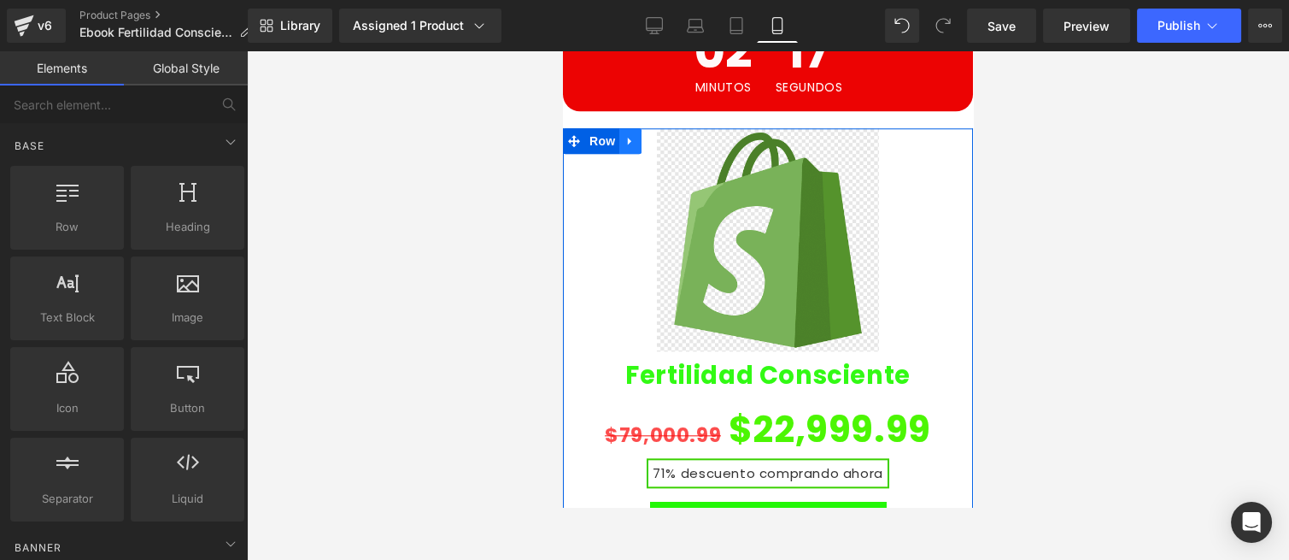
click at [629, 138] on icon at bounding box center [629, 142] width 3 height 8
click at [655, 135] on icon at bounding box center [653, 141] width 12 height 12
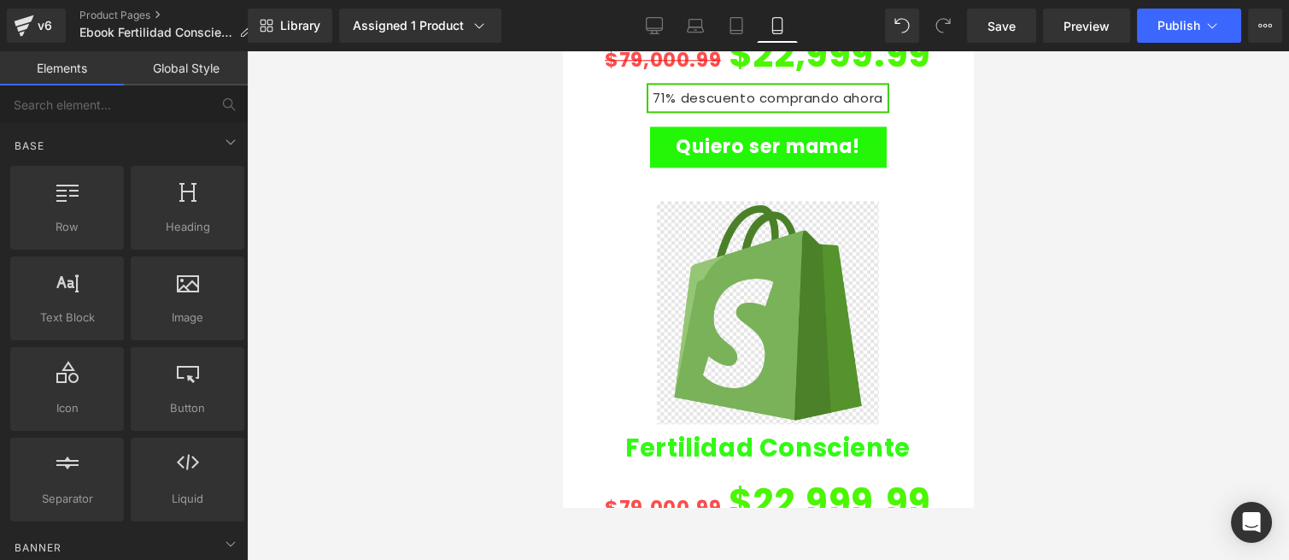
scroll to position [3680, 0]
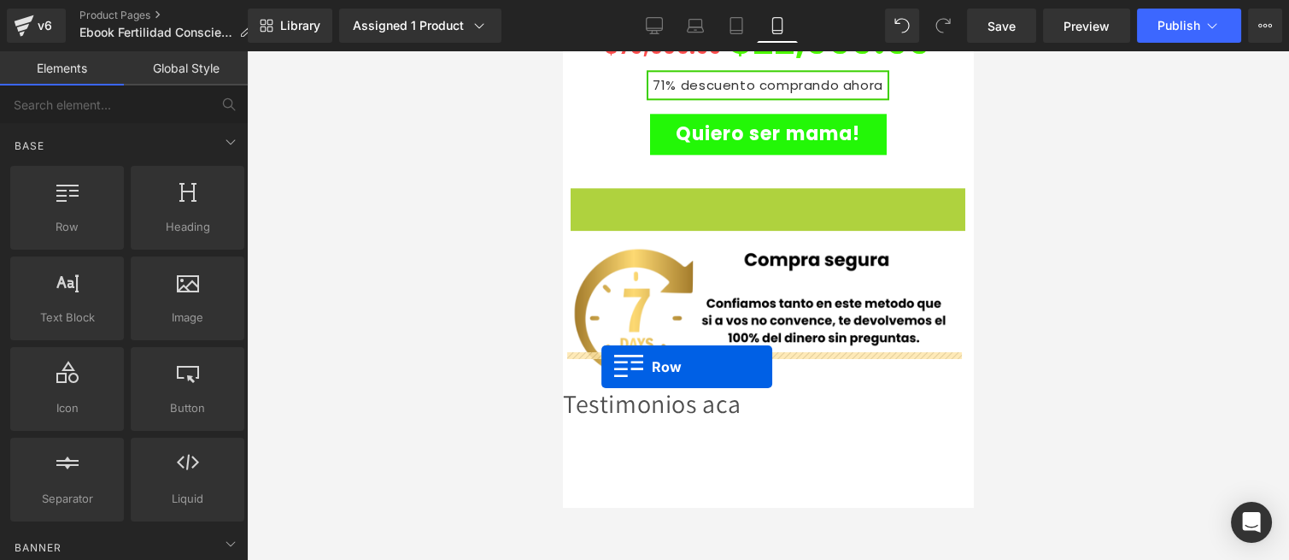
drag, startPoint x: 575, startPoint y: 131, endPoint x: 601, endPoint y: 367, distance: 238.1
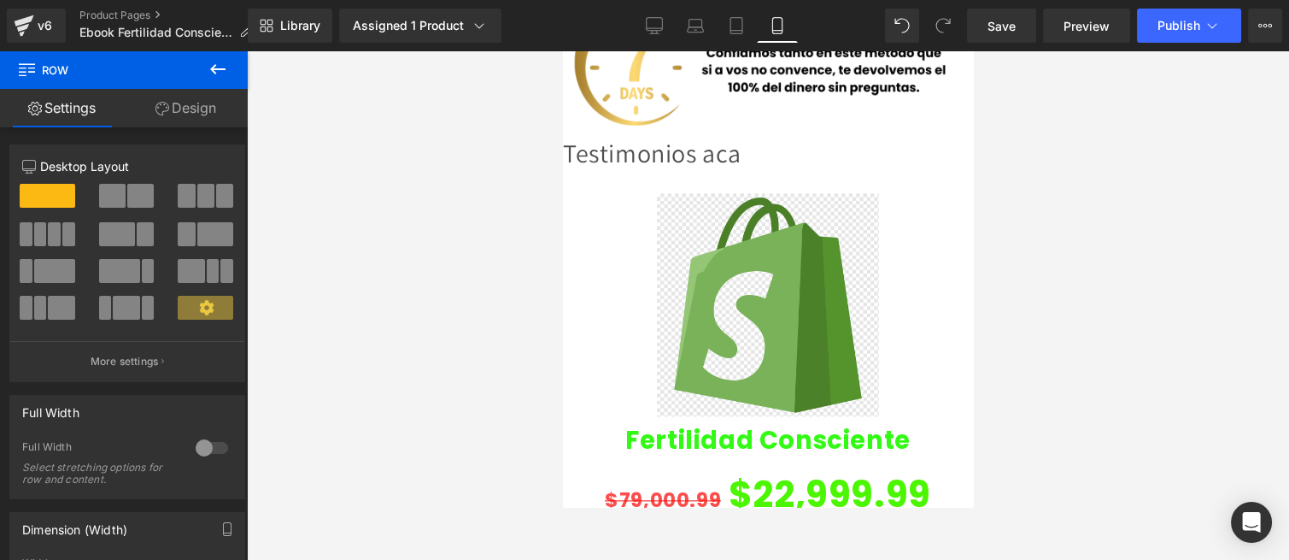
scroll to position [3776, 0]
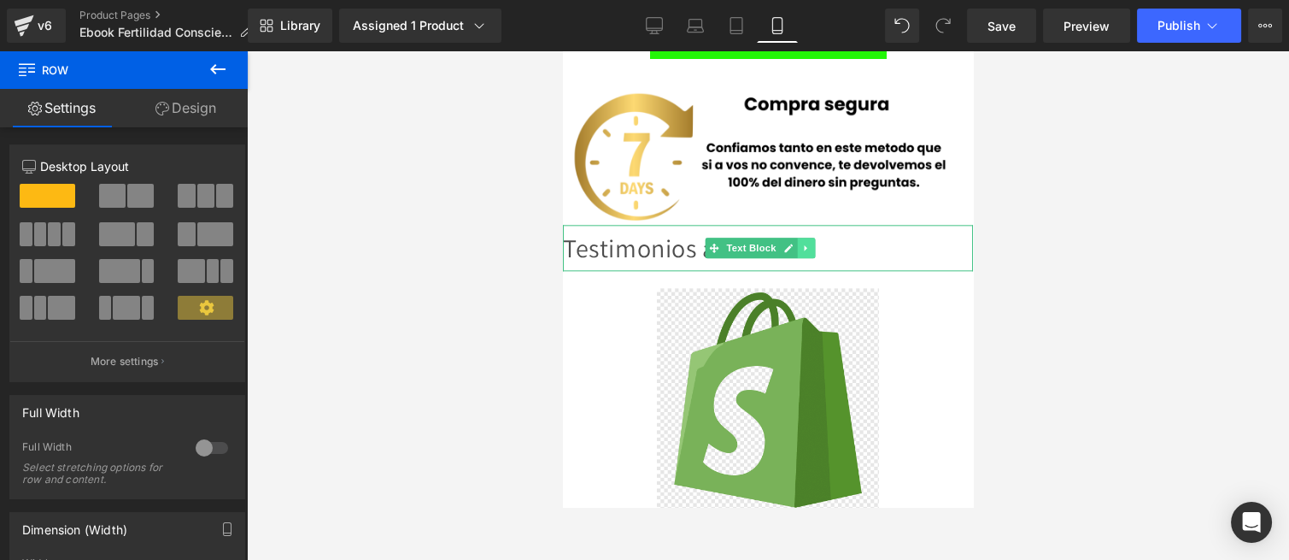
click at [806, 245] on icon at bounding box center [806, 248] width 3 height 6
click at [796, 243] on icon at bounding box center [797, 247] width 9 height 9
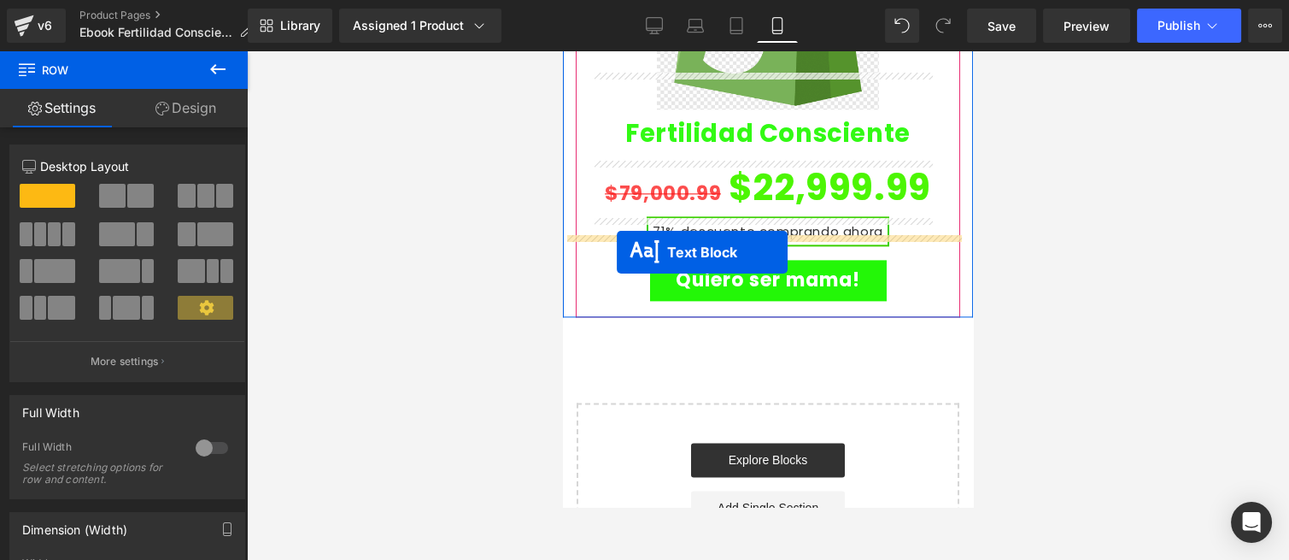
drag, startPoint x: 710, startPoint y: 302, endPoint x: 617, endPoint y: 252, distance: 105.5
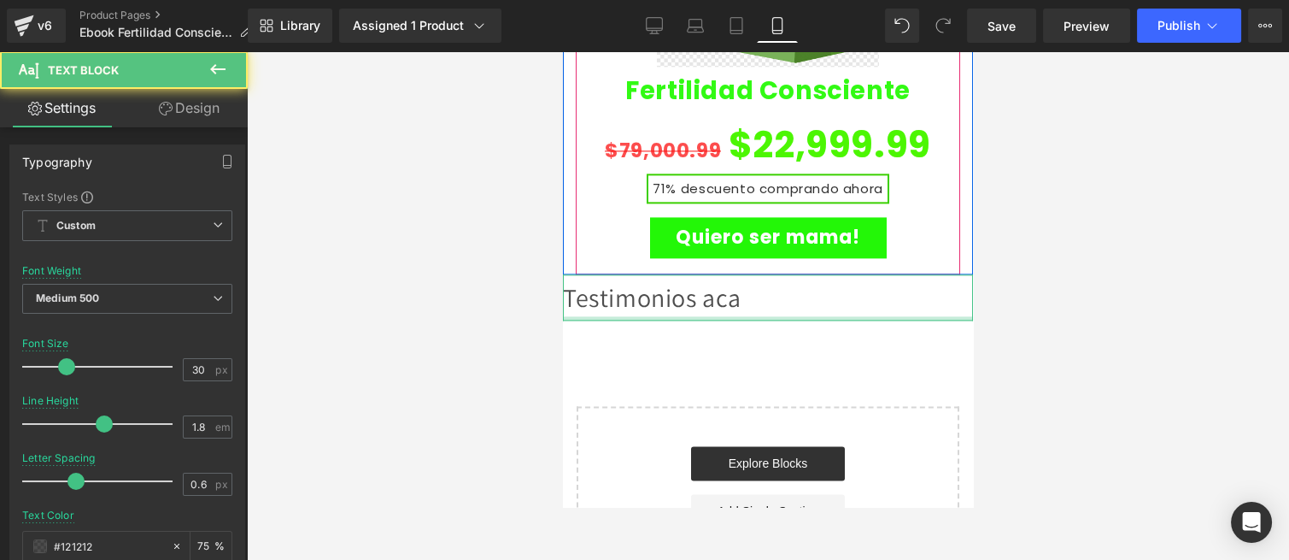
scroll to position [4176, 0]
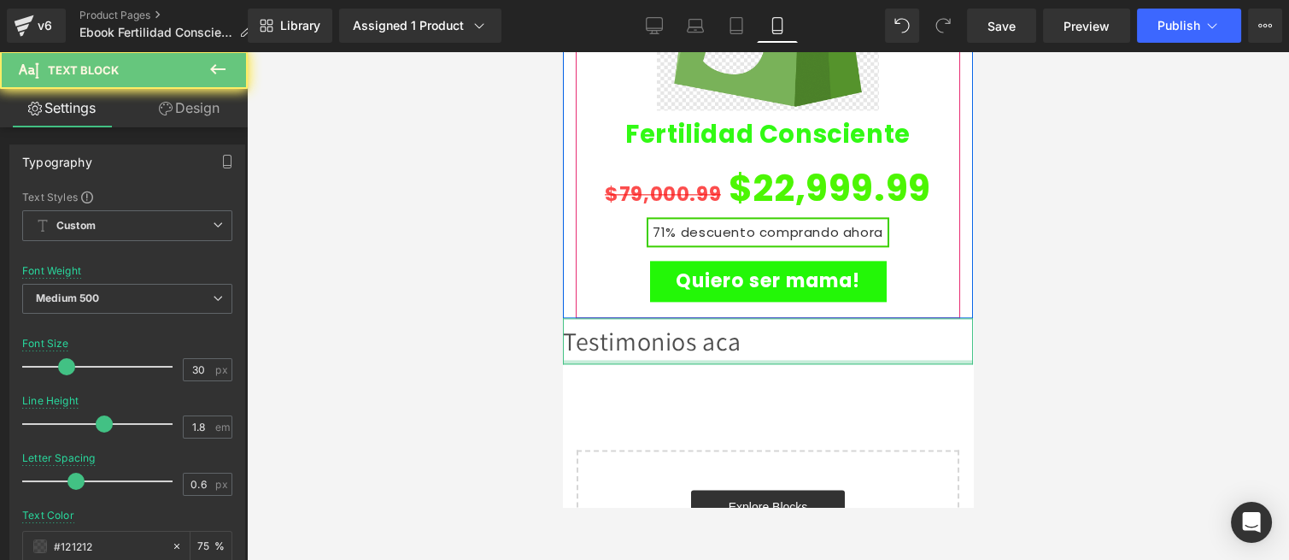
click at [694, 318] on div "Testimonios aca" at bounding box center [768, 341] width 410 height 46
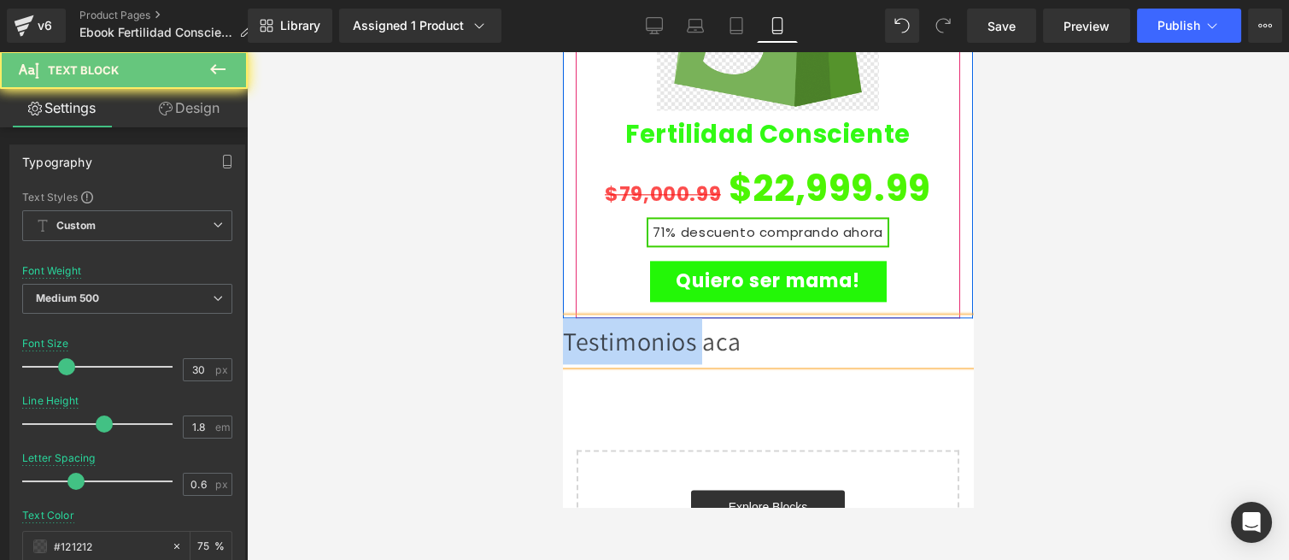
click at [694, 318] on div "Testimonios aca" at bounding box center [768, 341] width 410 height 46
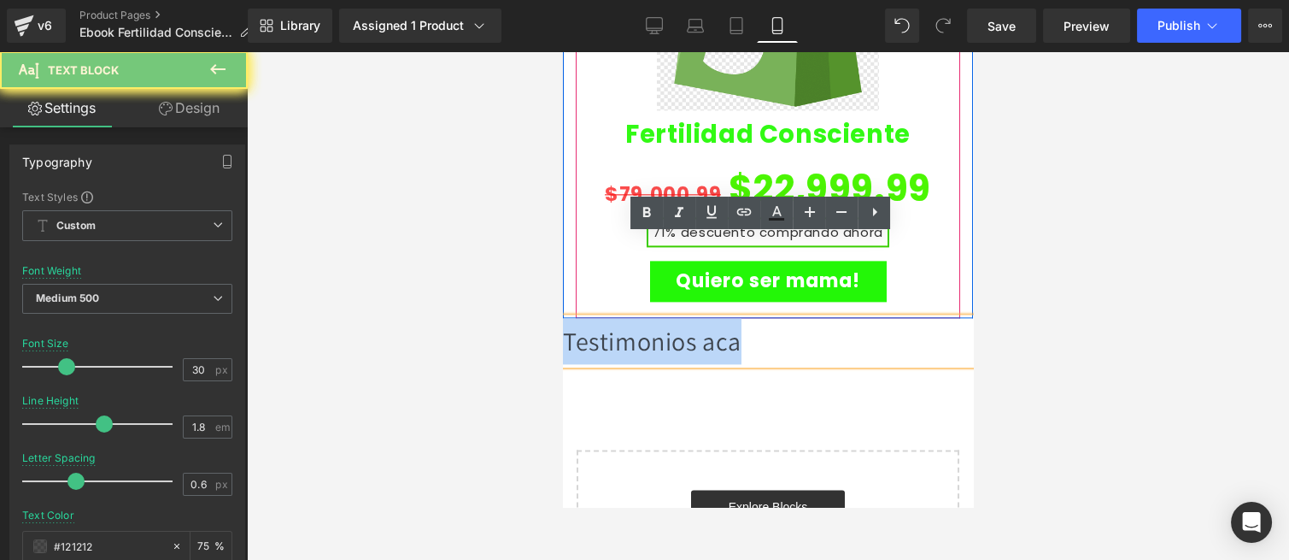
click at [694, 318] on div "Testimonios aca" at bounding box center [768, 341] width 410 height 46
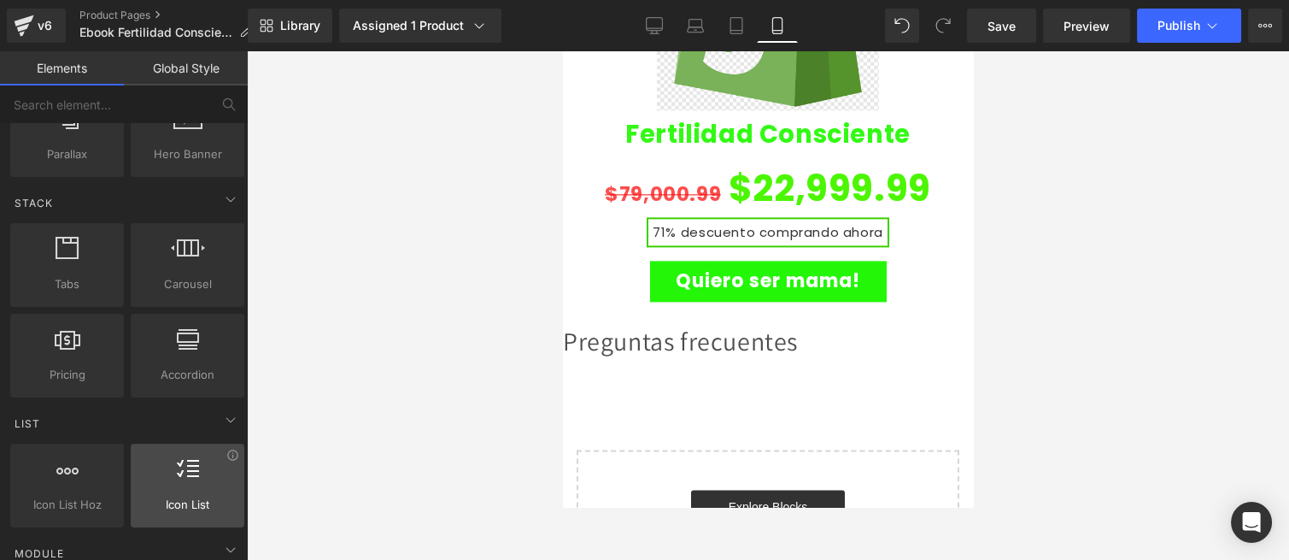
scroll to position [569, 0]
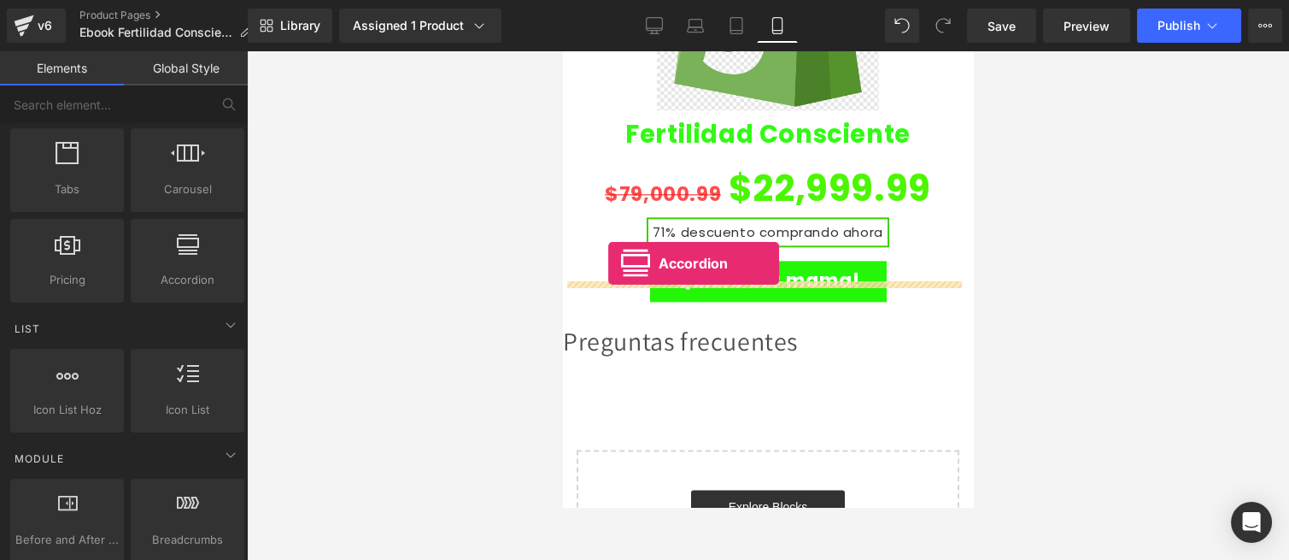
drag, startPoint x: 754, startPoint y: 326, endPoint x: 608, endPoint y: 263, distance: 159.2
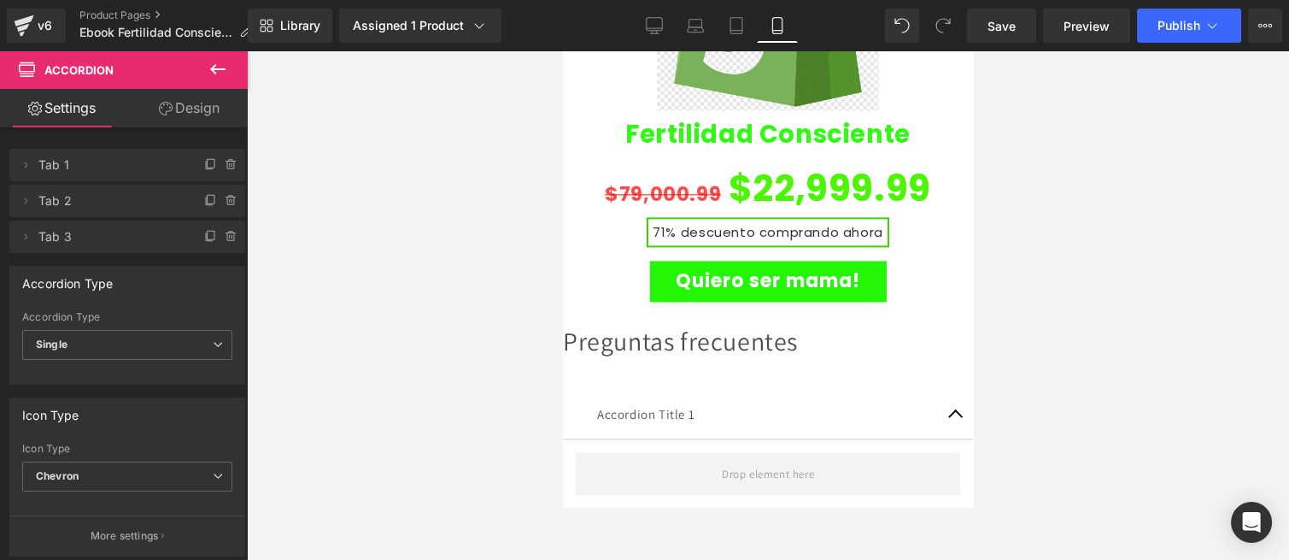
scroll to position [4271, 0]
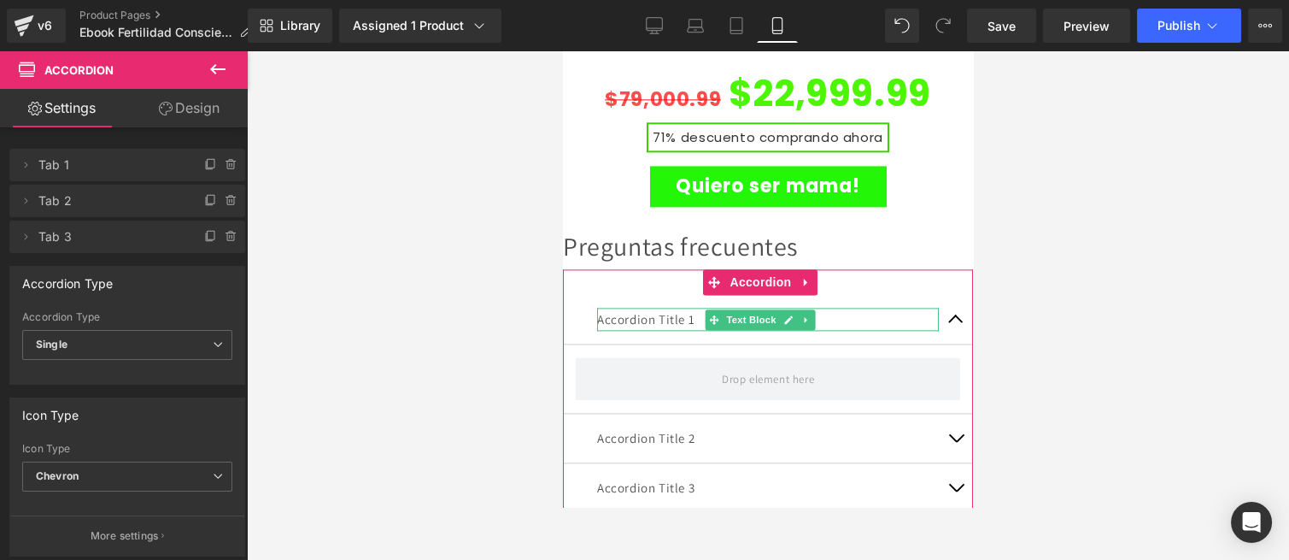
click at [679, 308] on p "Accordion Title 1" at bounding box center [768, 319] width 342 height 23
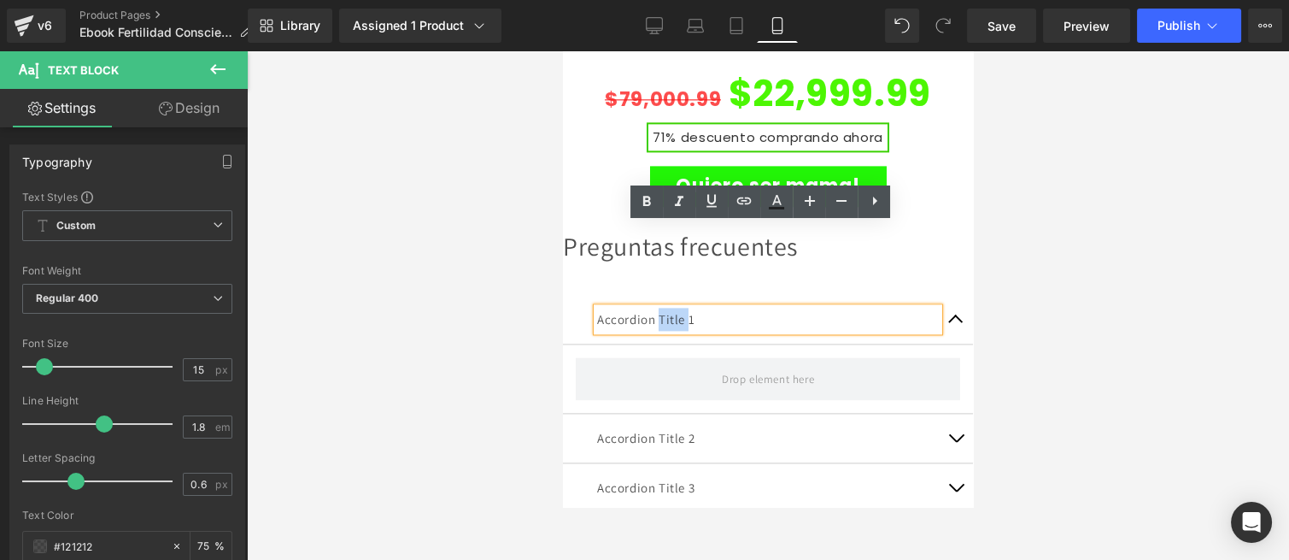
click at [719, 308] on p "Accordion Title 1" at bounding box center [768, 319] width 342 height 23
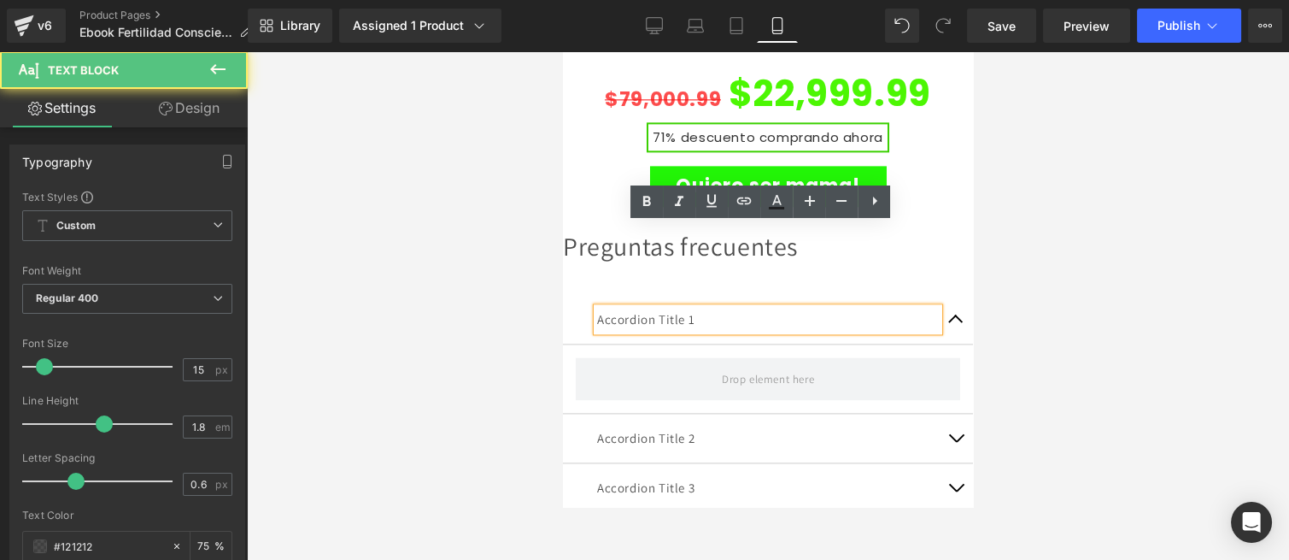
click at [719, 308] on p "Accordion Title 1" at bounding box center [768, 319] width 342 height 23
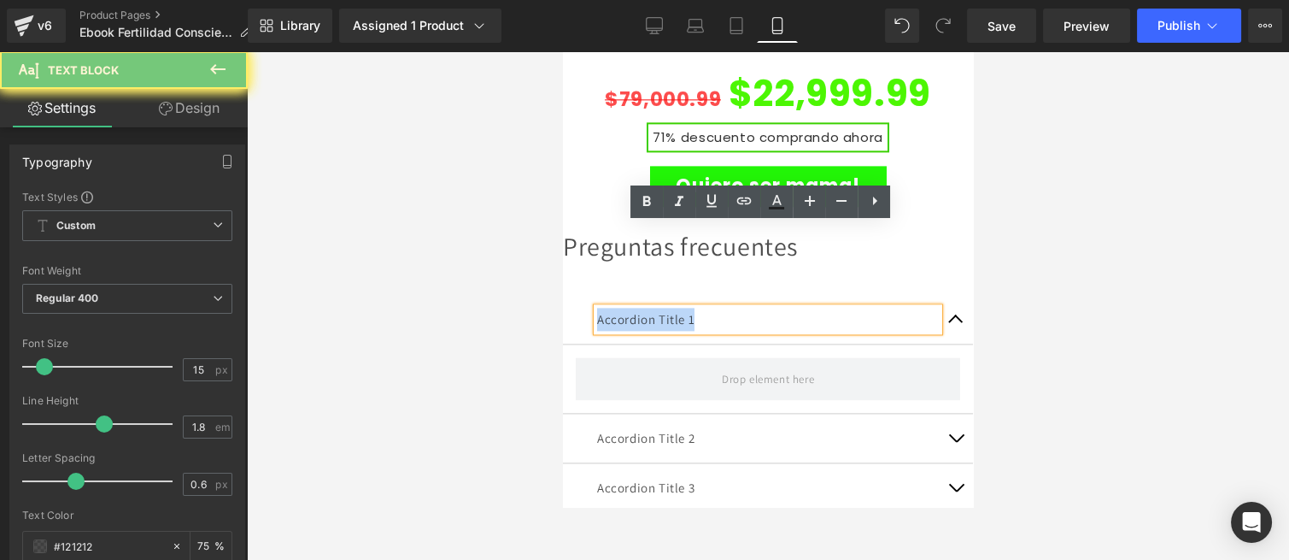
click at [719, 308] on p "Accordion Title 1" at bounding box center [768, 319] width 342 height 23
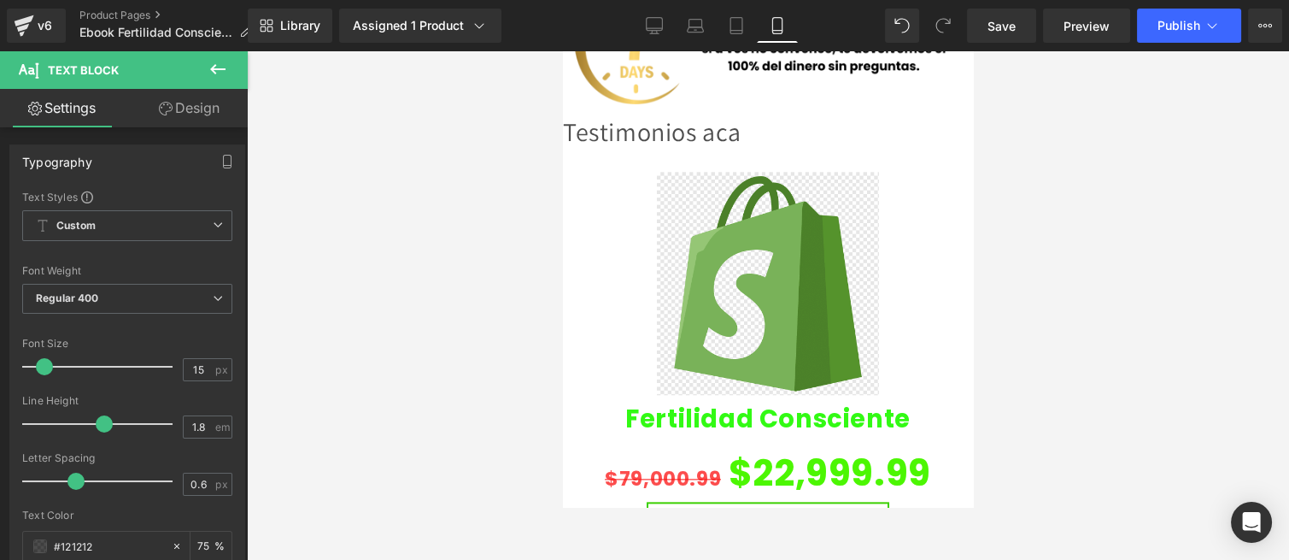
scroll to position [4176, 0]
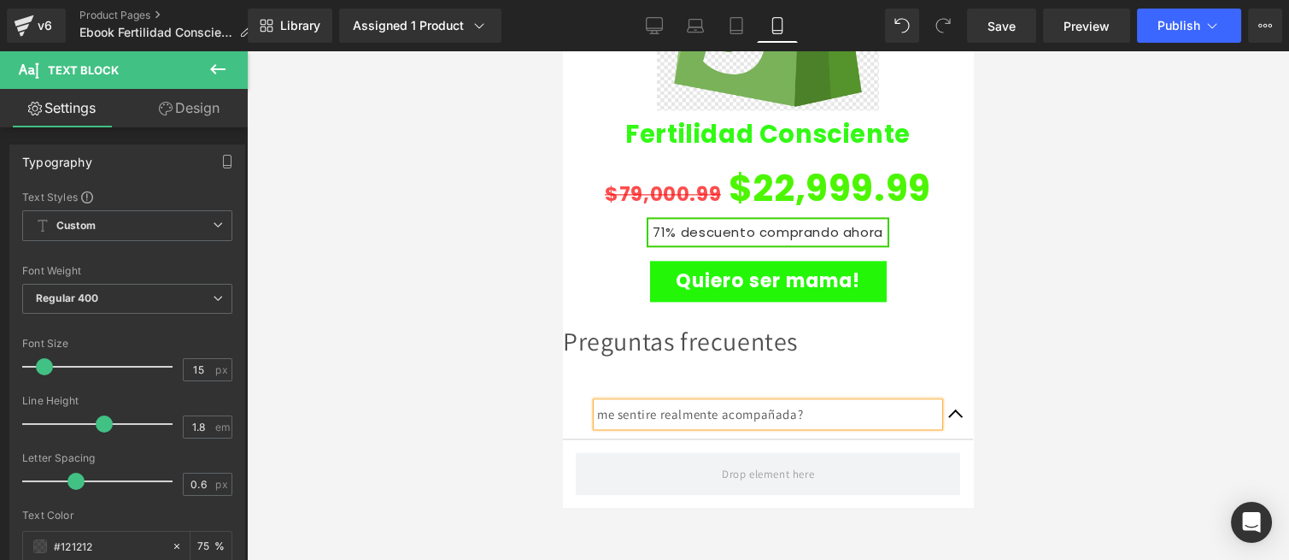
click at [599, 402] on div "me sentire realmente acompañada?" at bounding box center [768, 413] width 342 height 23
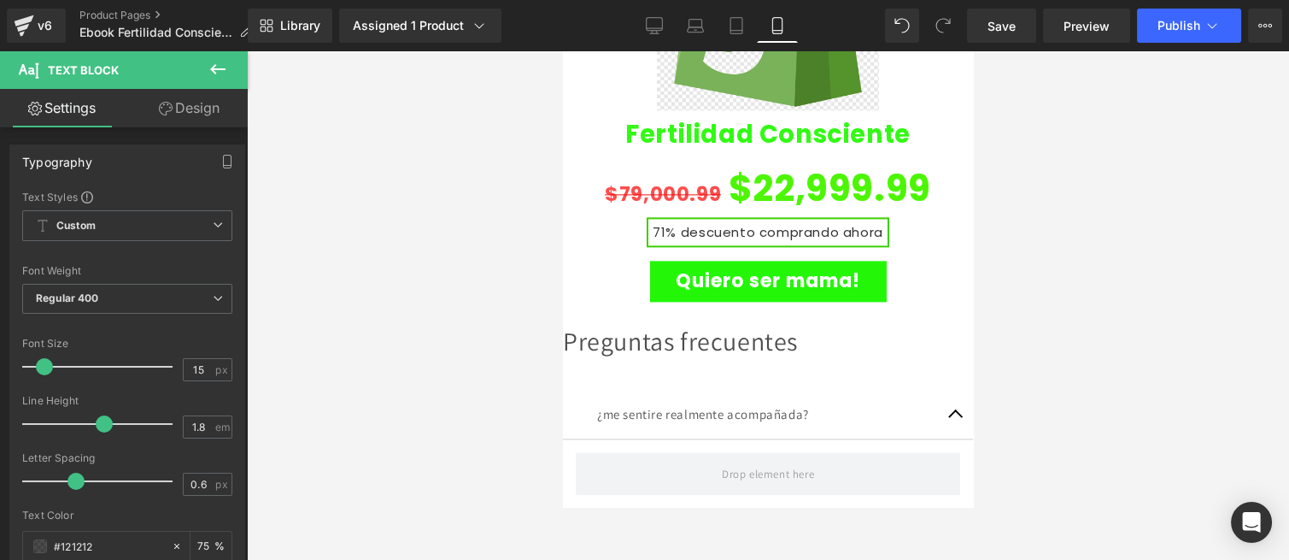
click at [224, 71] on icon at bounding box center [218, 69] width 21 height 21
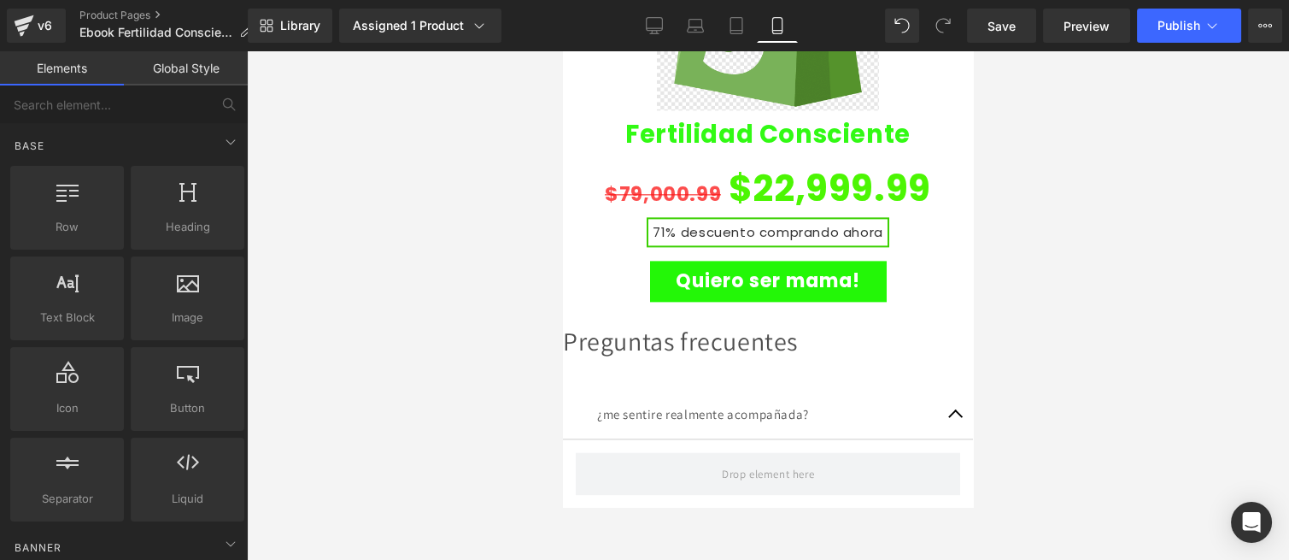
scroll to position [0, 0]
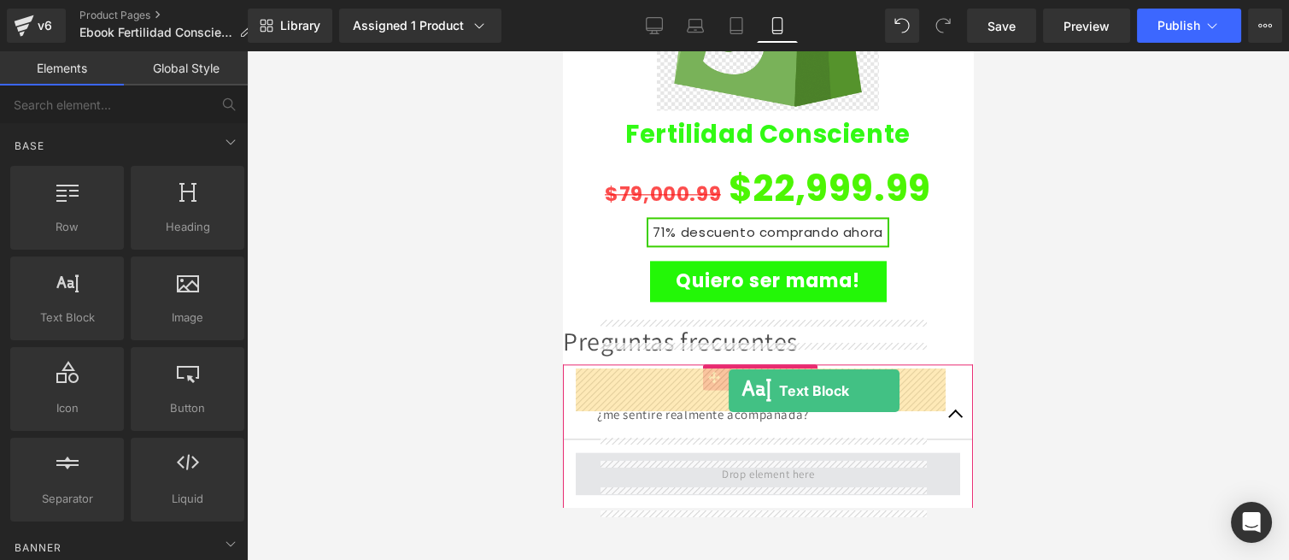
drag, startPoint x: 630, startPoint y: 347, endPoint x: 729, endPoint y: 390, distance: 108.2
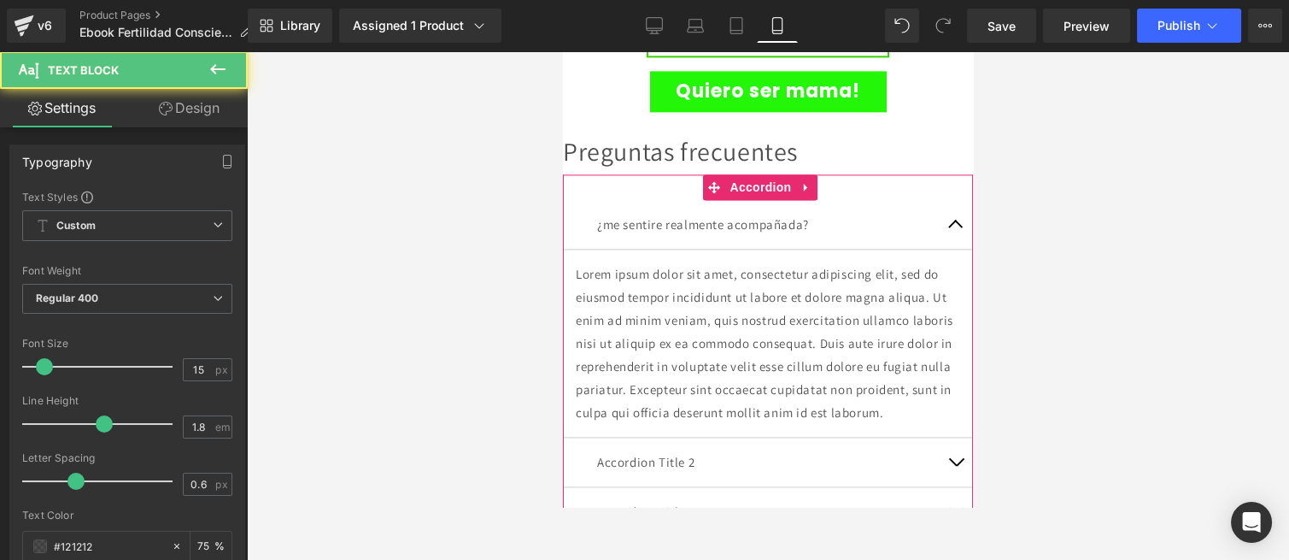
scroll to position [4271, 0]
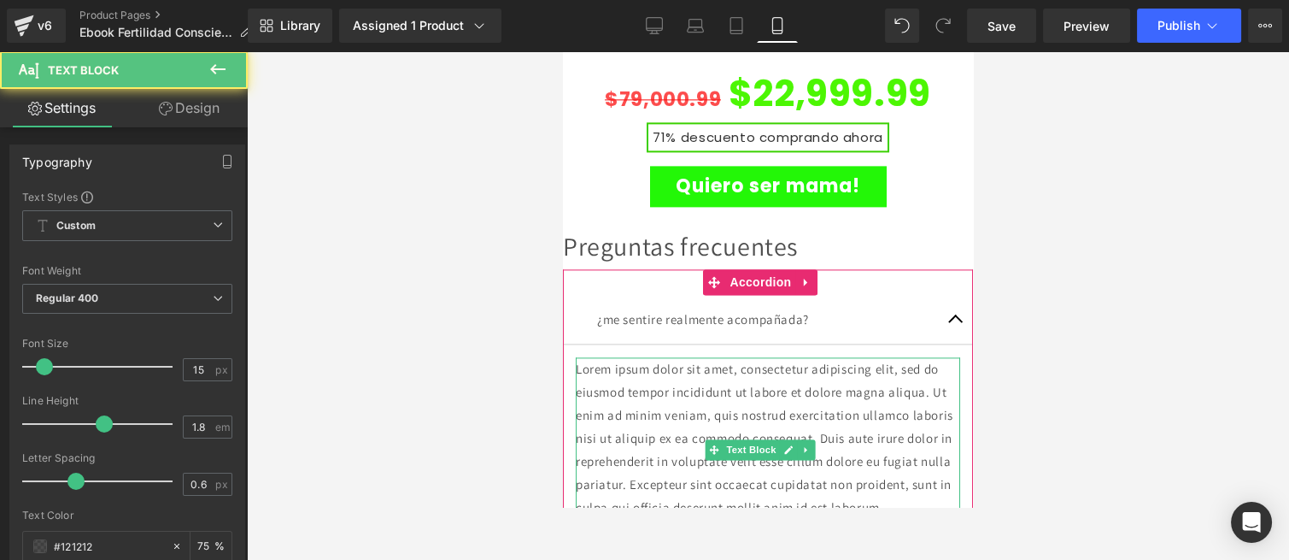
click at [677, 370] on p "Lorem ipsum dolor sit amet, consectetur adipiscing elit, sed do eiusmod tempor …" at bounding box center [768, 437] width 384 height 161
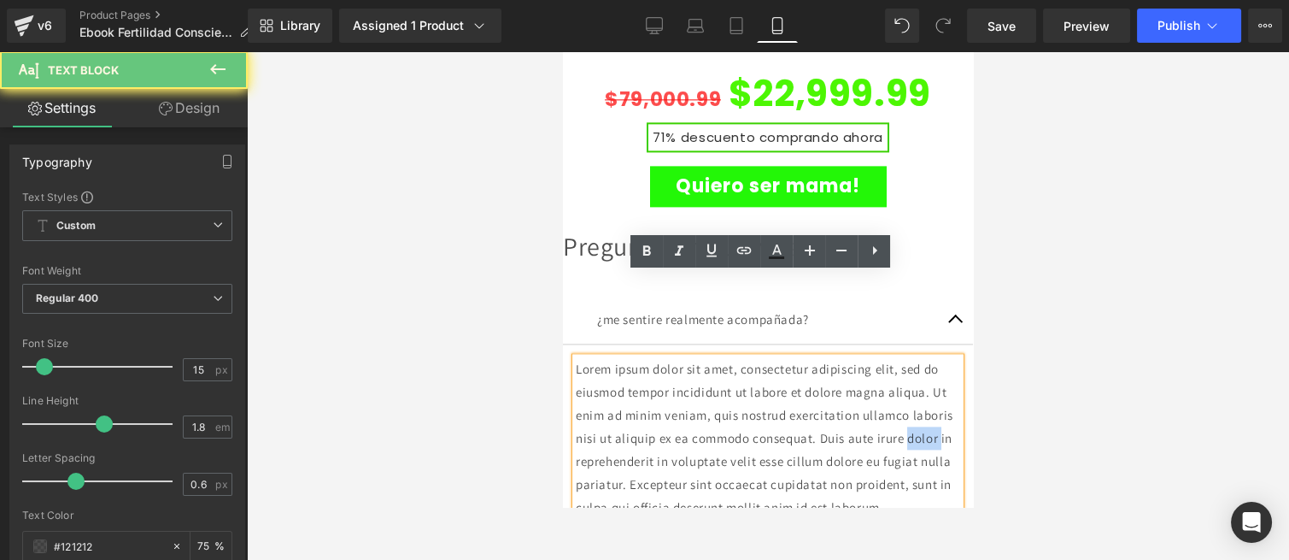
click at [677, 370] on p "Lorem ipsum dolor sit amet, consectetur adipiscing elit, sed do eiusmod tempor …" at bounding box center [768, 437] width 384 height 161
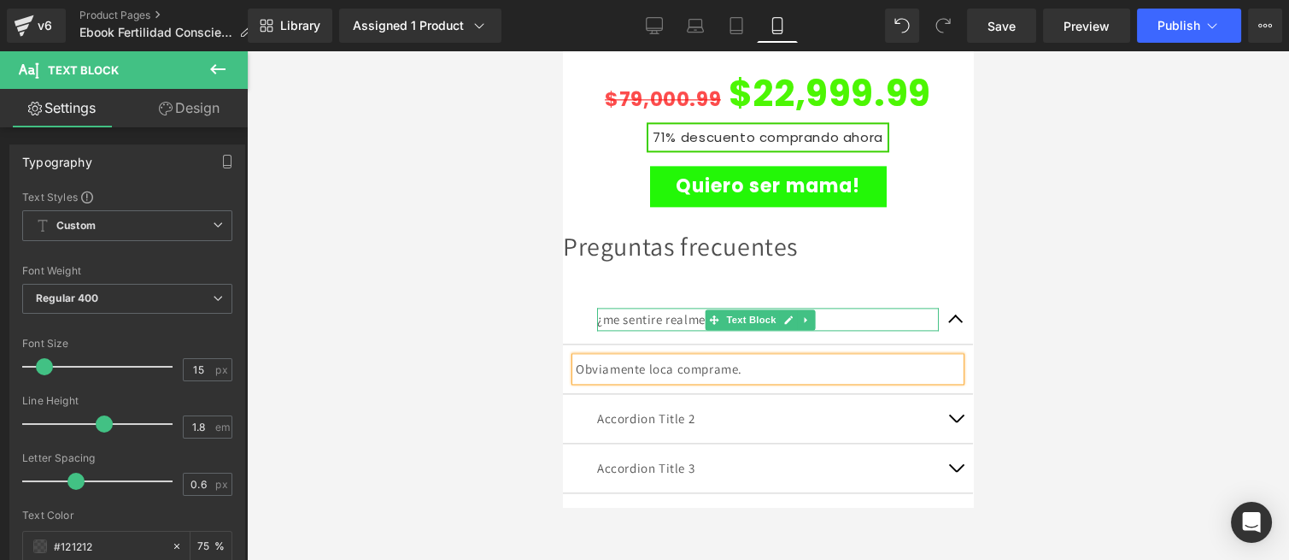
click at [585, 295] on div "¿me sentire realmente acompañada? Text Block" at bounding box center [768, 320] width 410 height 50
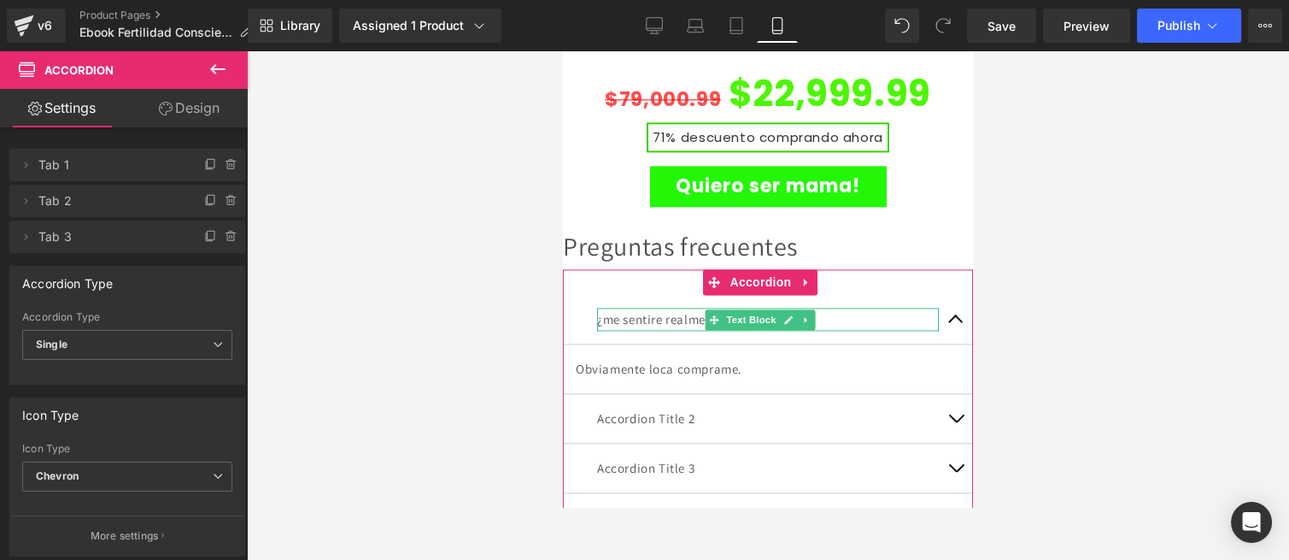
drag, startPoint x: 612, startPoint y: 233, endPoint x: 687, endPoint y: 255, distance: 77.3
click at [615, 308] on div "¿me sentire realmente acompañada?" at bounding box center [768, 319] width 342 height 23
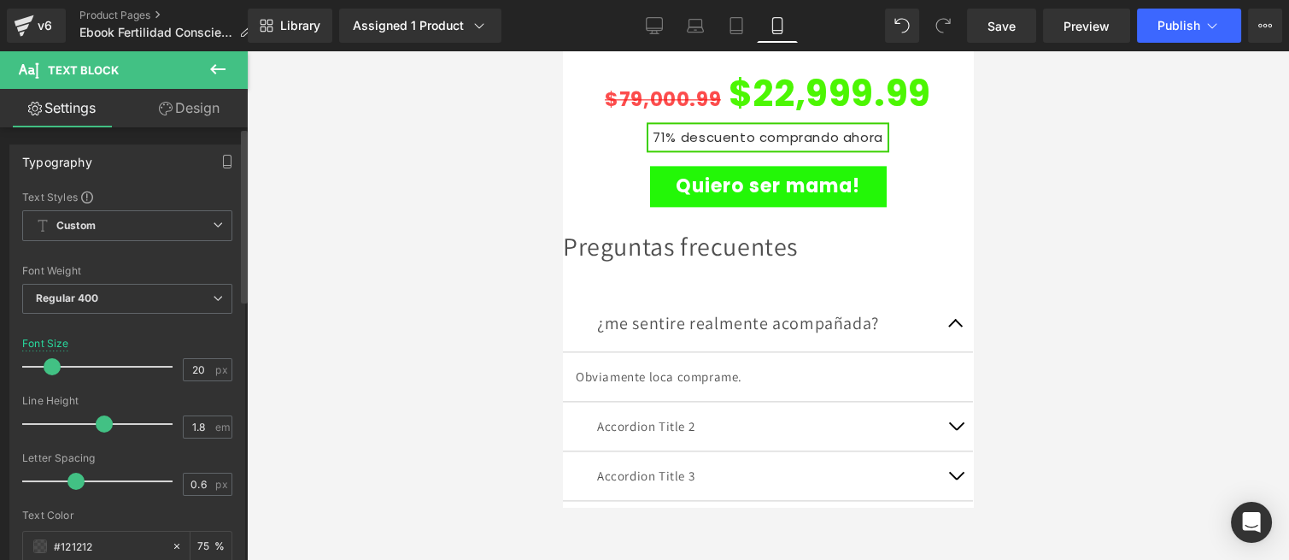
click at [53, 358] on span at bounding box center [52, 366] width 17 height 17
click at [99, 308] on span "Regular 400" at bounding box center [127, 299] width 210 height 30
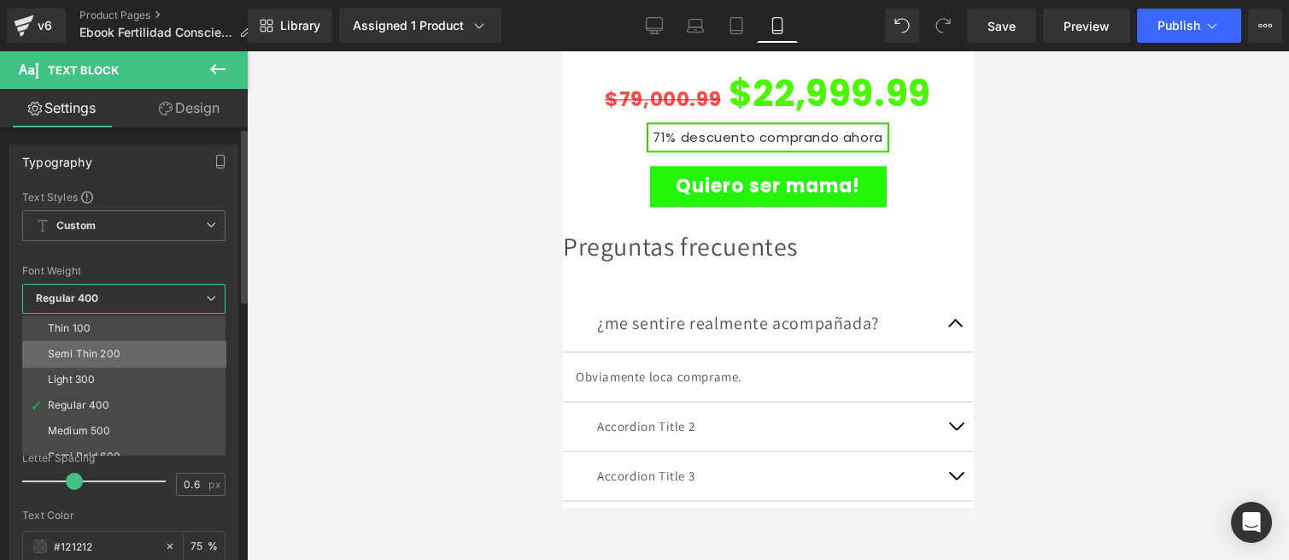
scroll to position [141, 0]
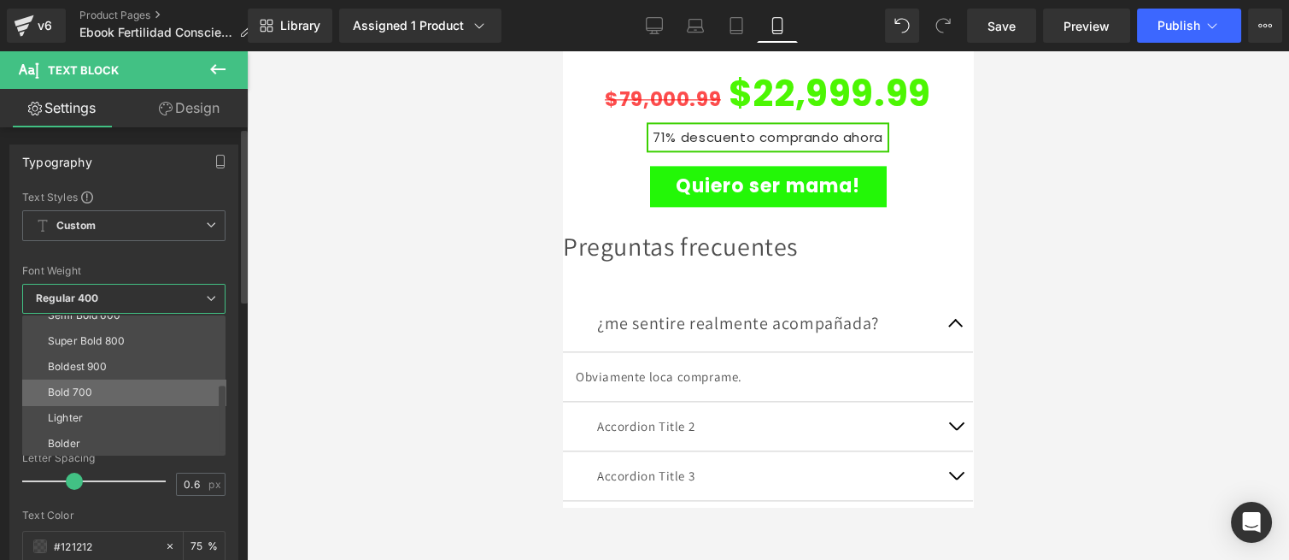
click at [100, 390] on li "Bold 700" at bounding box center [127, 392] width 211 height 26
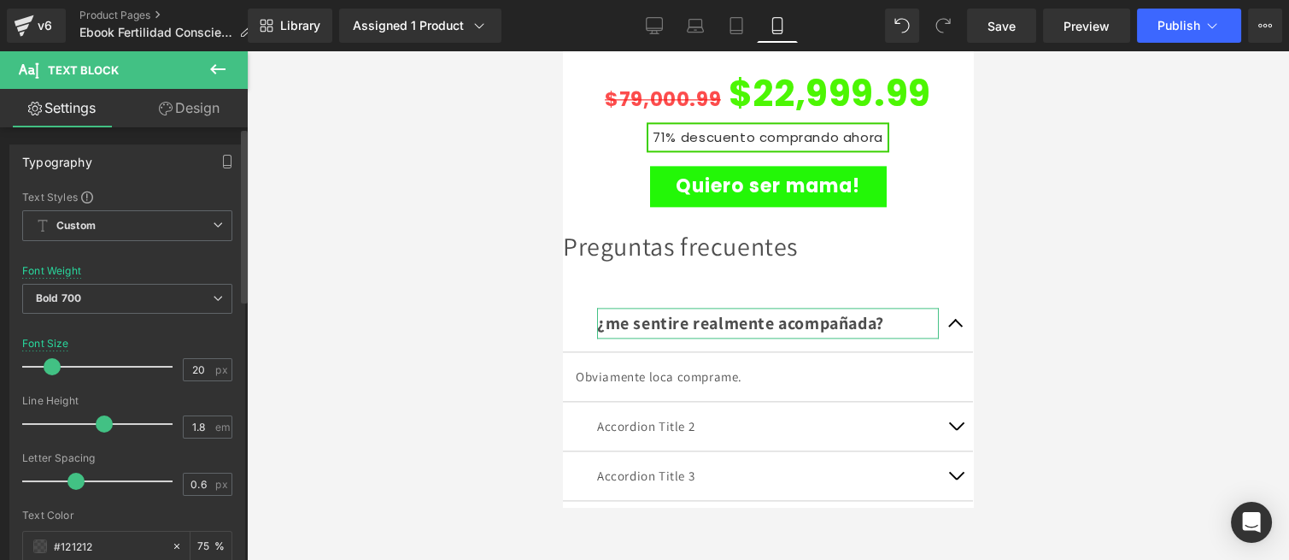
scroll to position [284, 0]
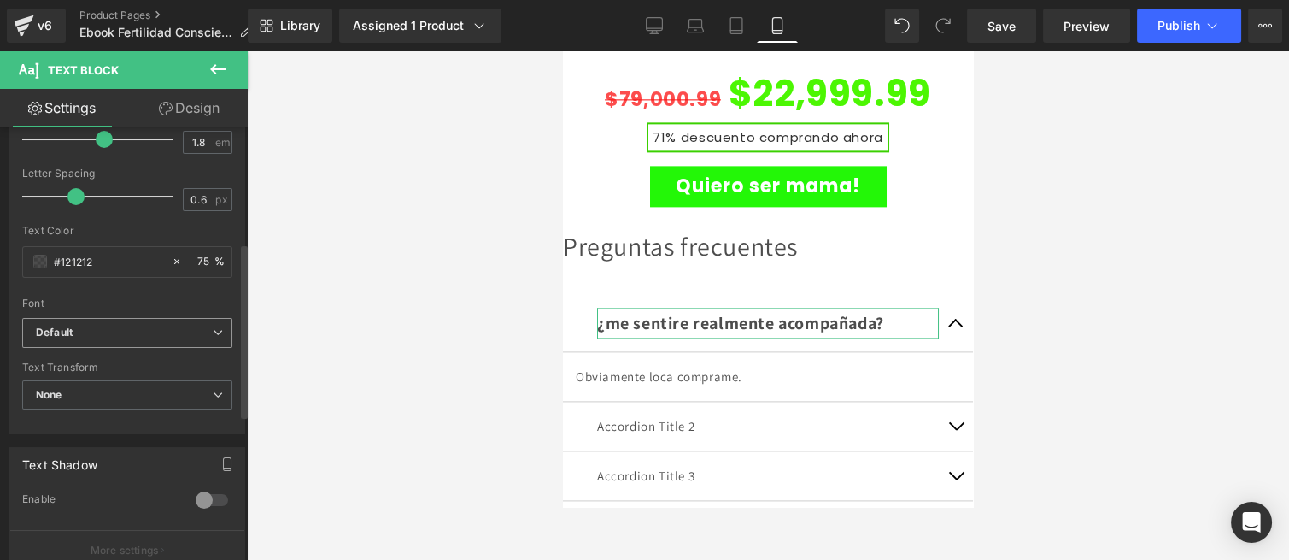
click at [56, 330] on icon "Default" at bounding box center [54, 332] width 37 height 15
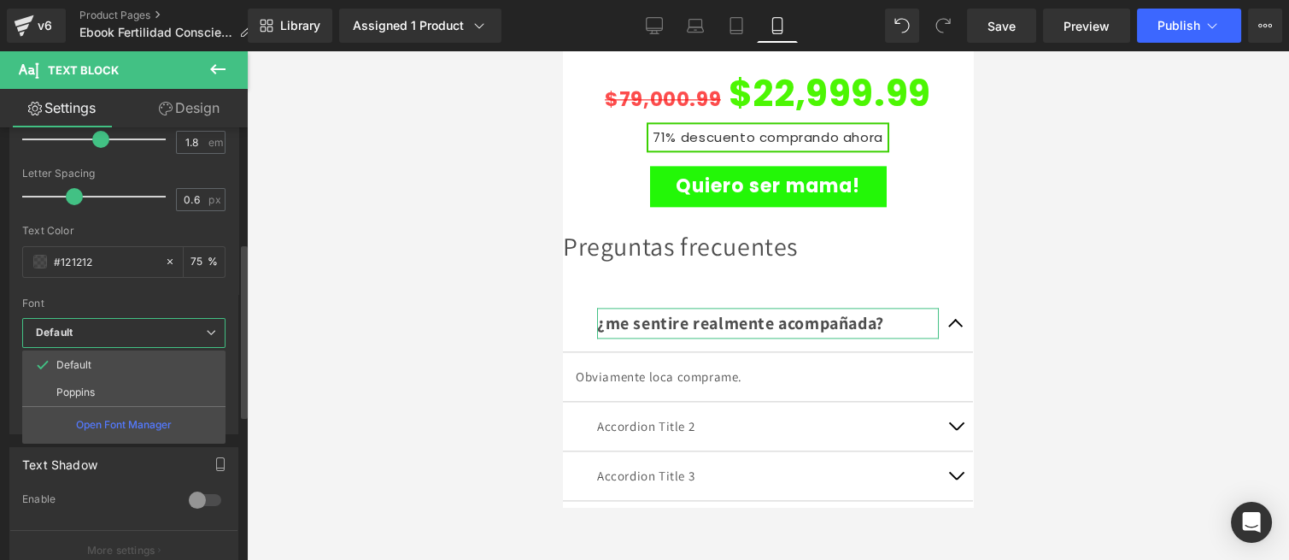
click at [116, 400] on li "Poppins" at bounding box center [123, 391] width 203 height 27
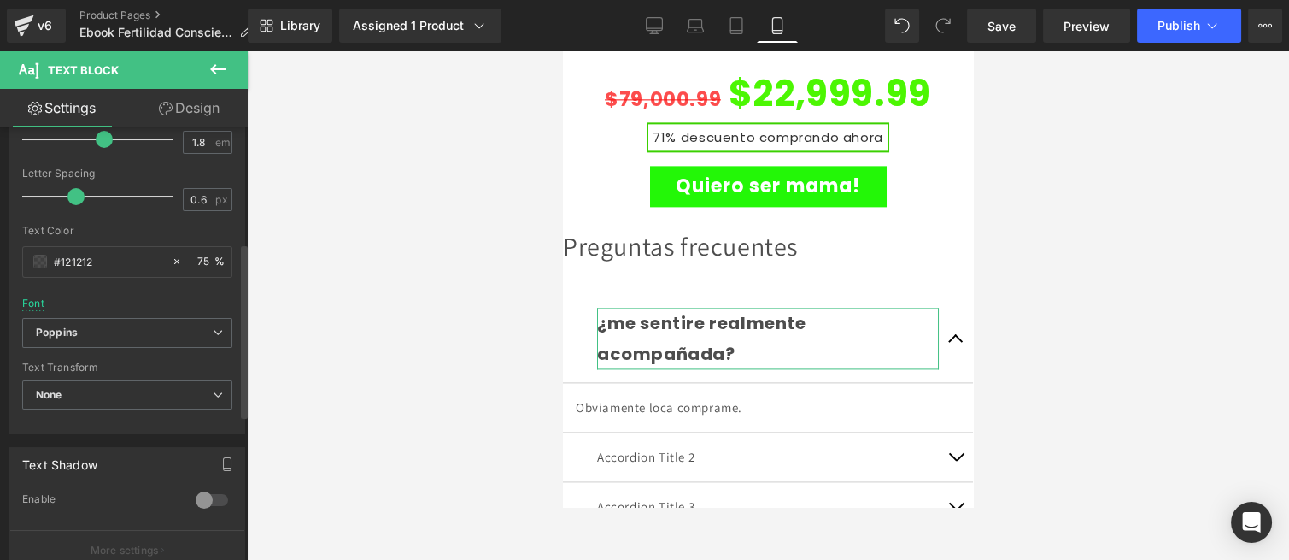
scroll to position [645, 0]
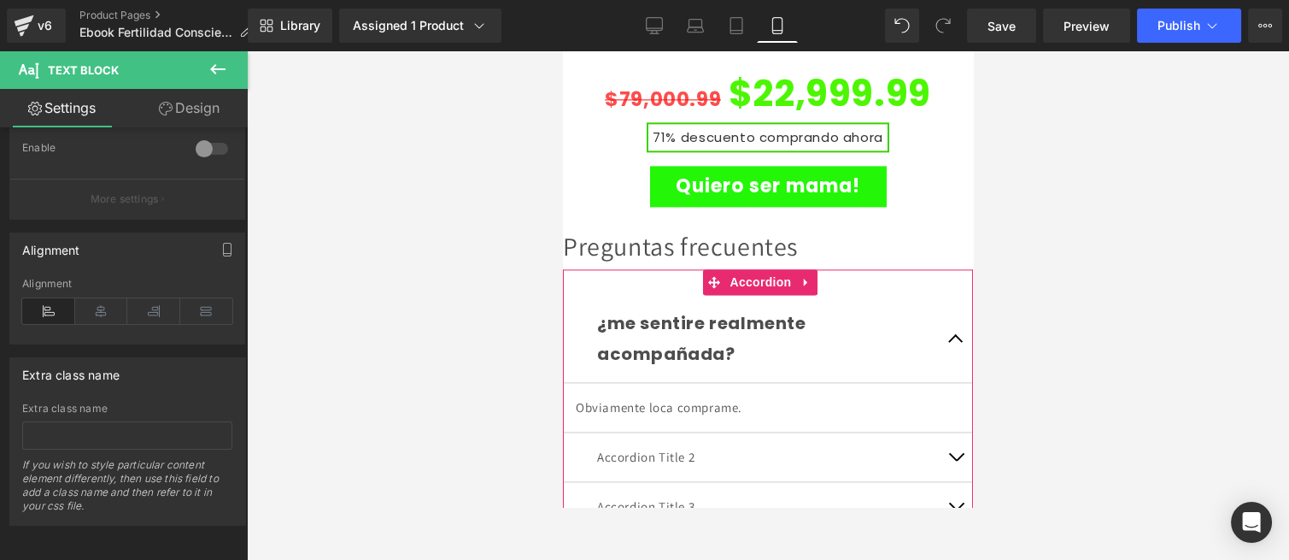
click at [582, 295] on div "¿me sentire realmente acompañada? Text Block" at bounding box center [768, 339] width 410 height 88
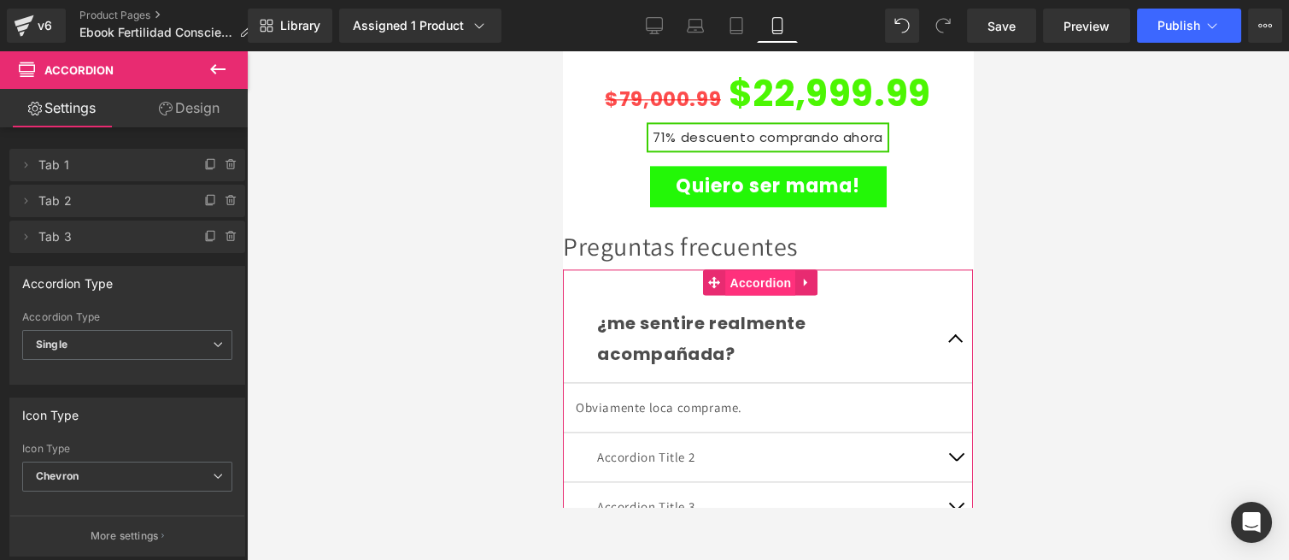
click at [747, 270] on span "Accordion" at bounding box center [761, 283] width 70 height 26
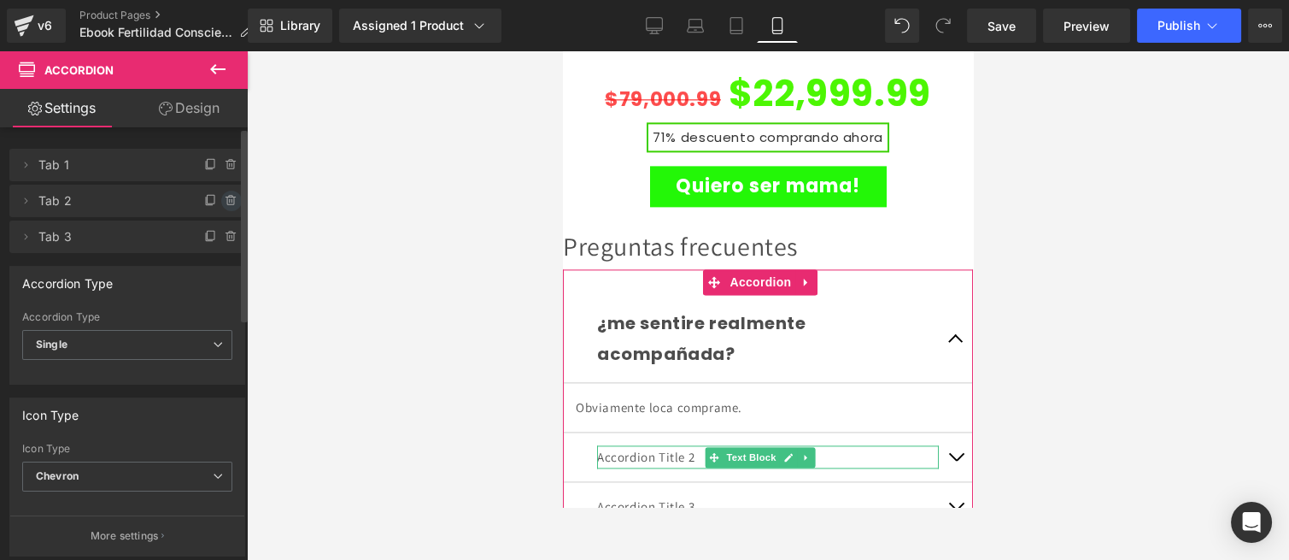
click at [229, 196] on icon at bounding box center [230, 197] width 3 height 2
click at [215, 203] on button "Delete" at bounding box center [213, 201] width 54 height 22
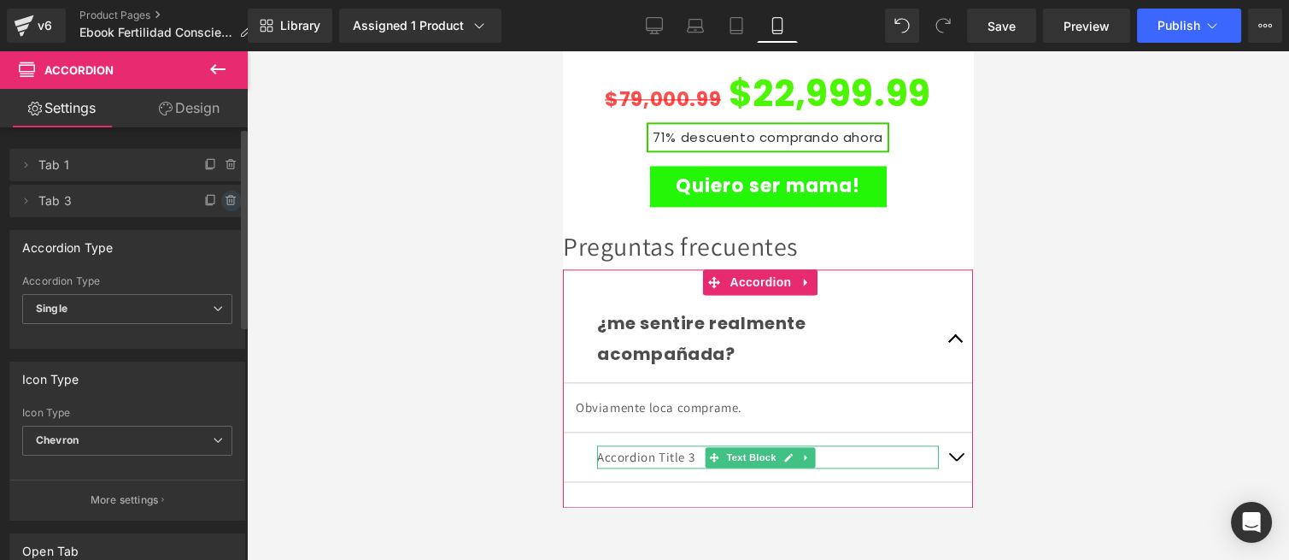
click at [226, 194] on icon at bounding box center [232, 201] width 14 height 14
click at [211, 200] on button "Delete" at bounding box center [213, 201] width 54 height 22
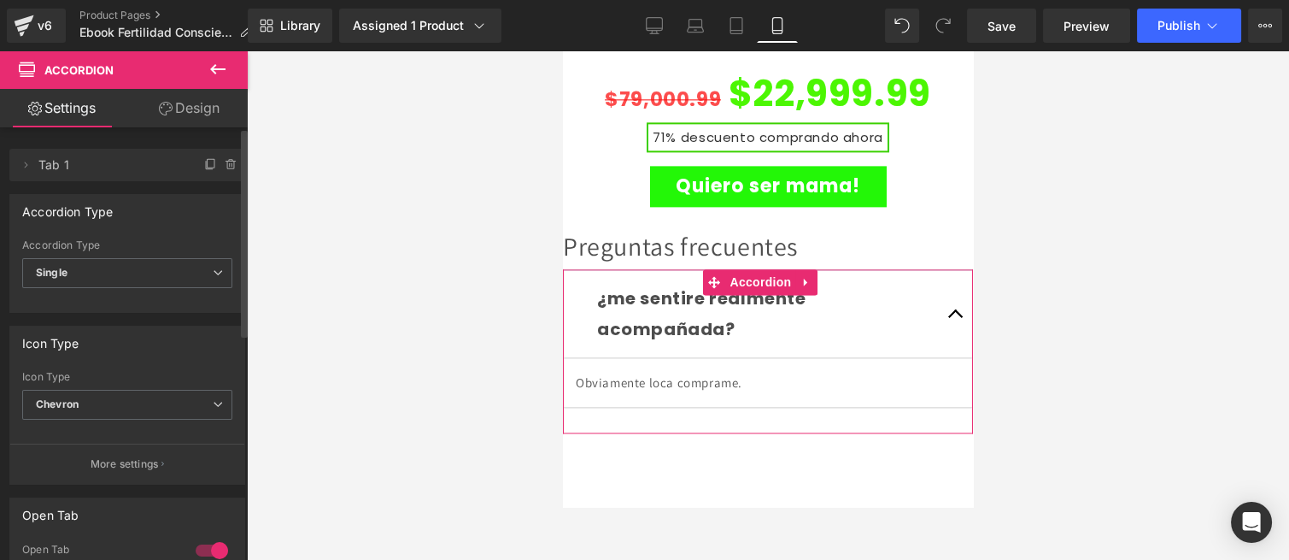
drag, startPoint x: 683, startPoint y: 199, endPoint x: 681, endPoint y: 174, distance: 24.8
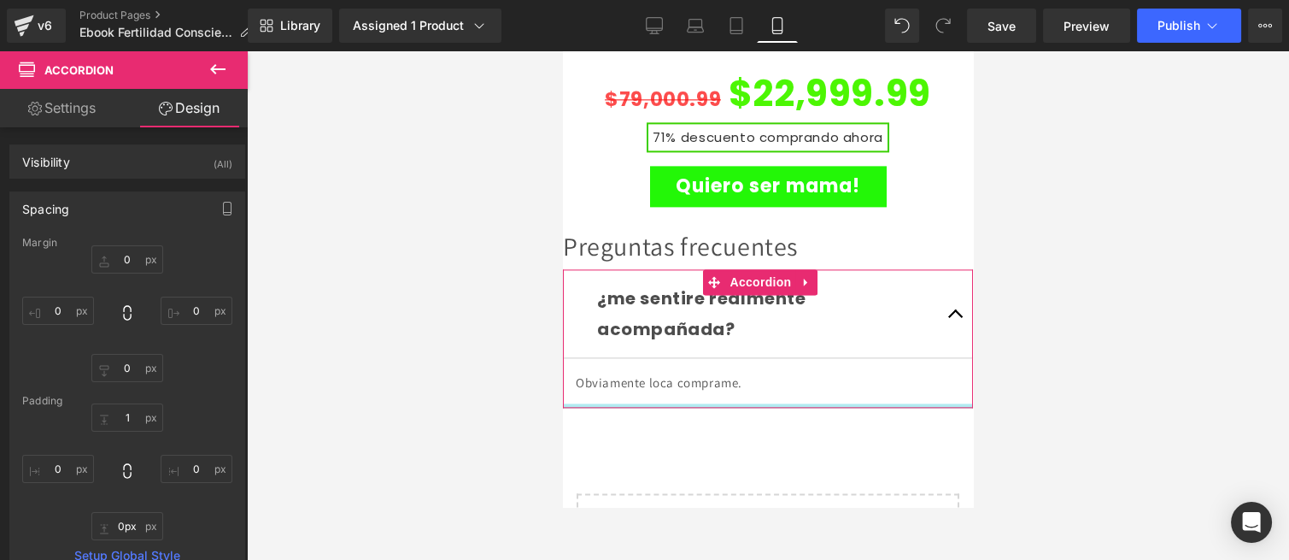
drag, startPoint x: 689, startPoint y: 342, endPoint x: 688, endPoint y: 314, distance: 28.2
click at [688, 314] on div "¿me sentire realmente acompañada? Text Block Obviamente loca comprame. Text Blo…" at bounding box center [768, 338] width 410 height 138
click at [748, 269] on span "Accordion" at bounding box center [761, 282] width 70 height 26
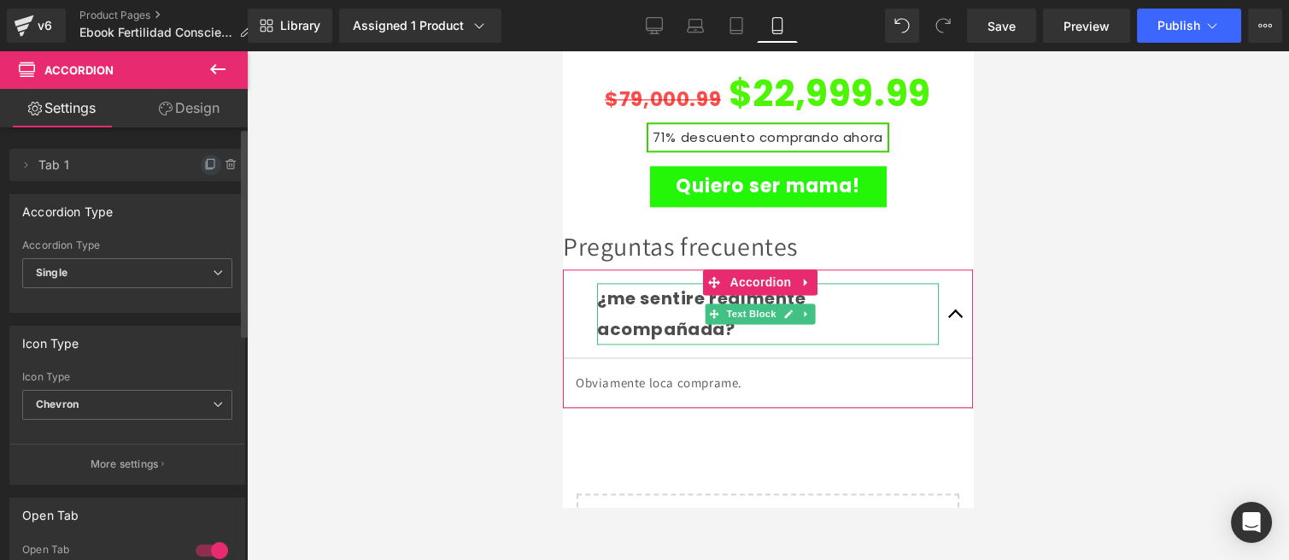
click at [204, 167] on icon at bounding box center [211, 165] width 14 height 14
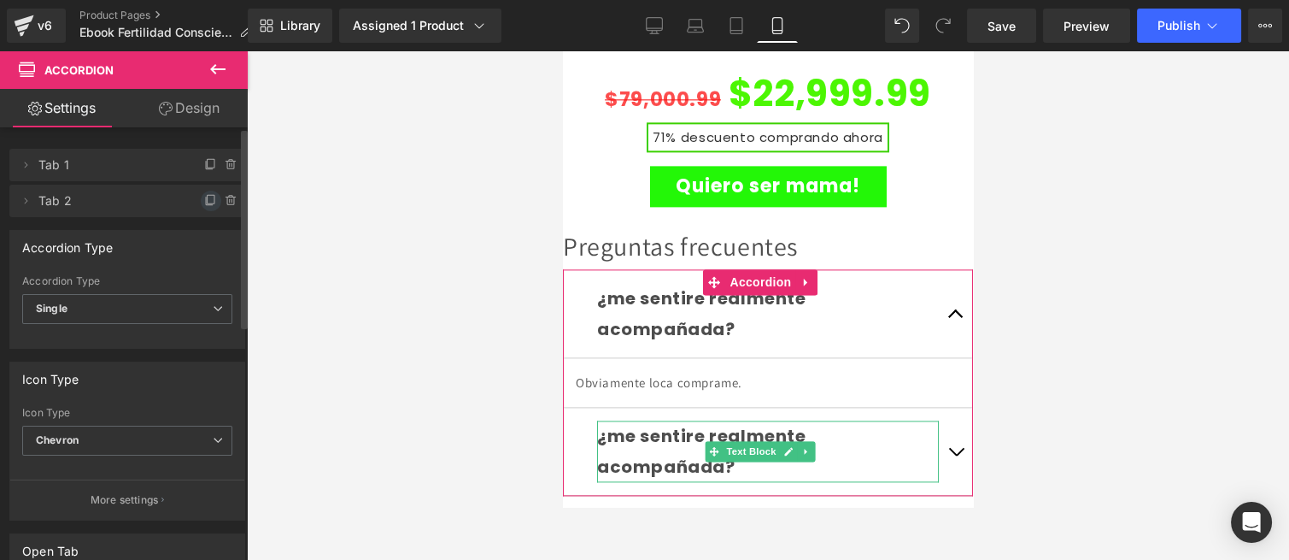
click at [204, 195] on icon at bounding box center [211, 201] width 14 height 14
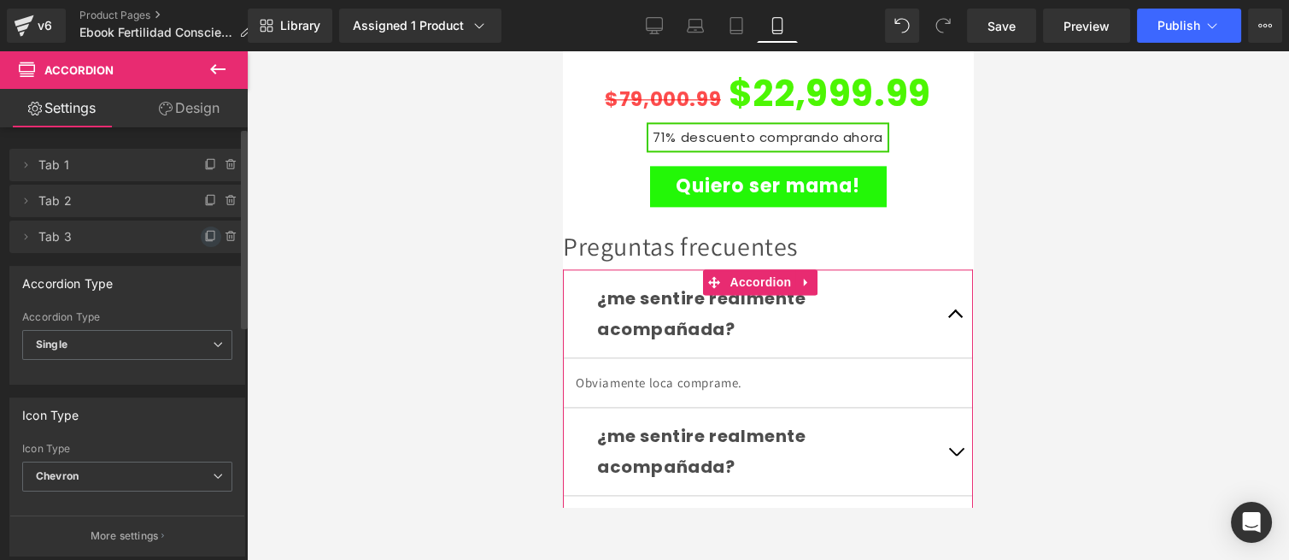
click at [206, 240] on icon at bounding box center [209, 237] width 7 height 8
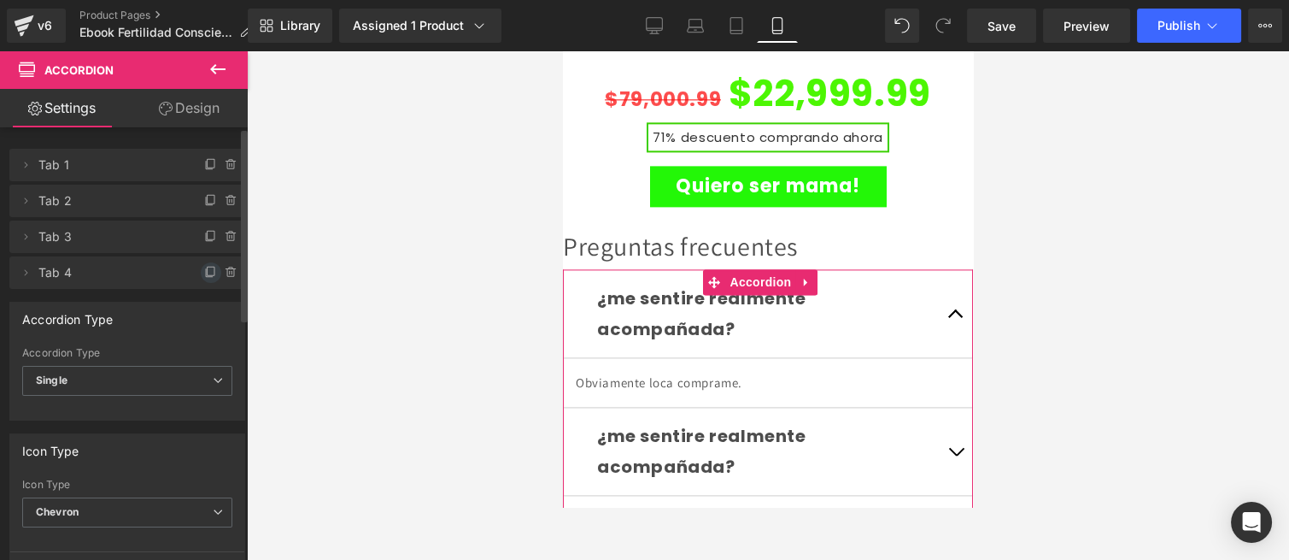
click at [204, 273] on icon at bounding box center [211, 273] width 14 height 14
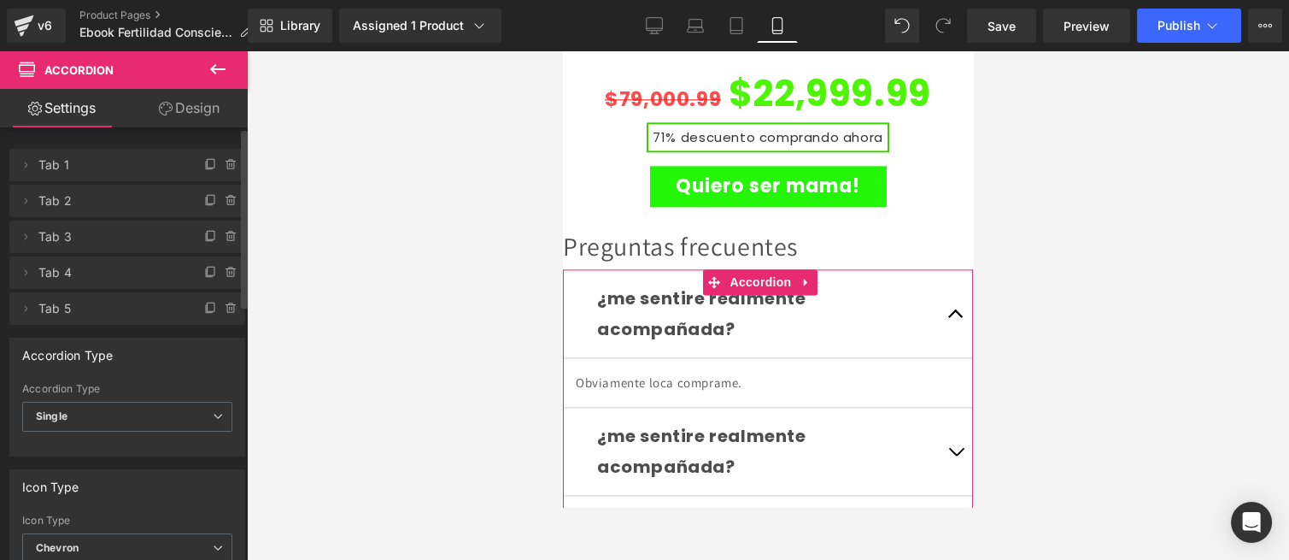
scroll to position [4366, 0]
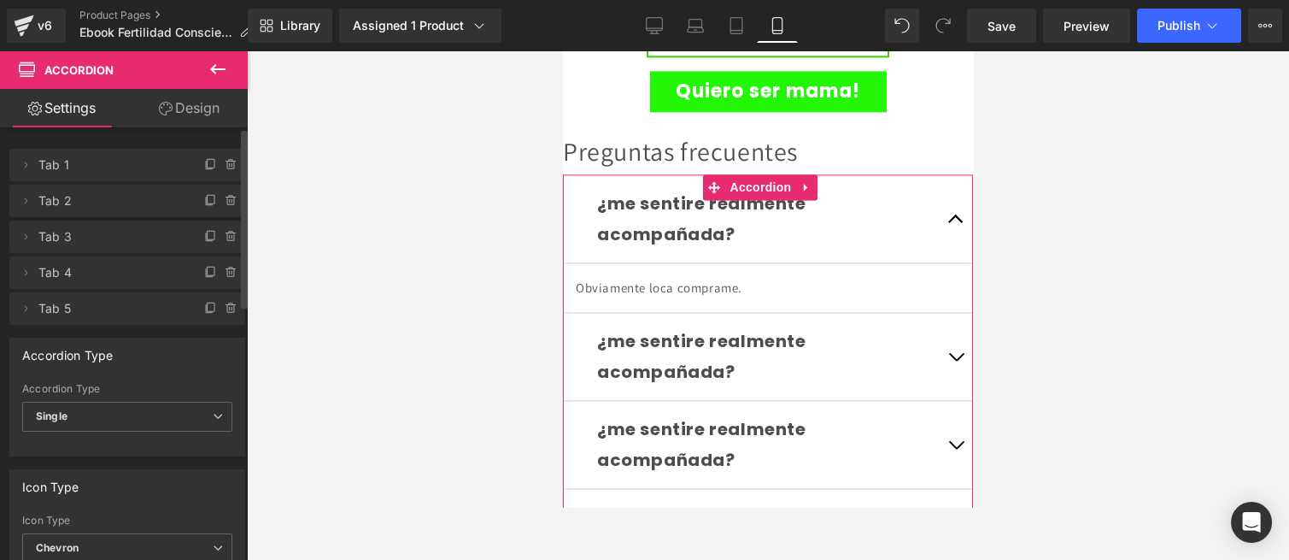
click at [747, 325] on div "¿me sentire realmente acompañada? Text Block" at bounding box center [768, 356] width 342 height 62
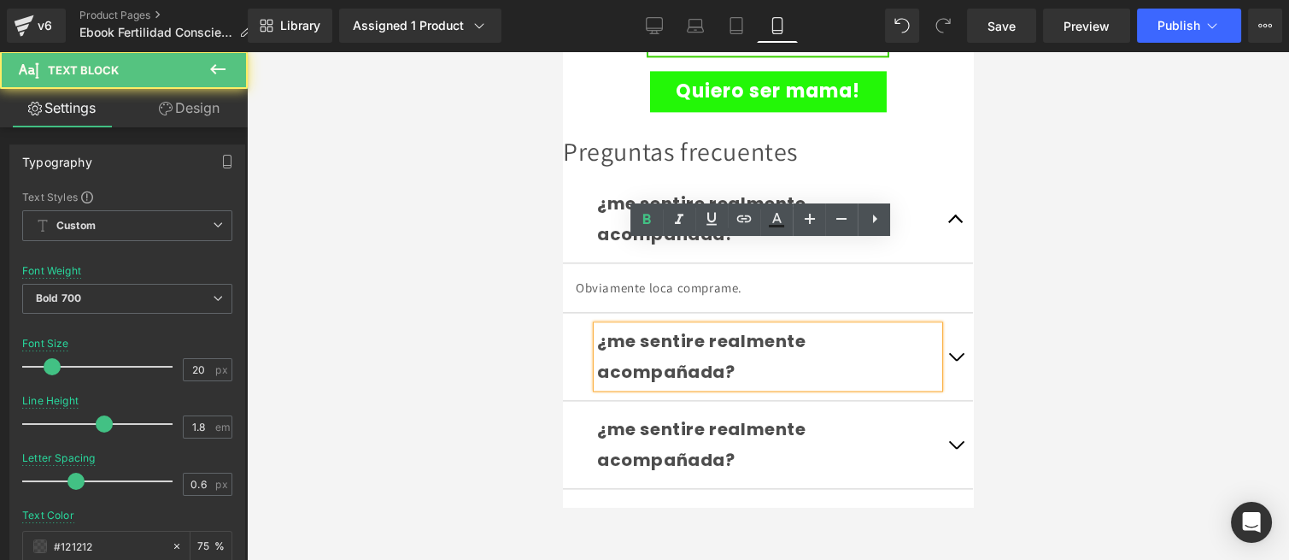
click at [739, 325] on div "¿me sentire realmente acompañada?" at bounding box center [768, 356] width 342 height 62
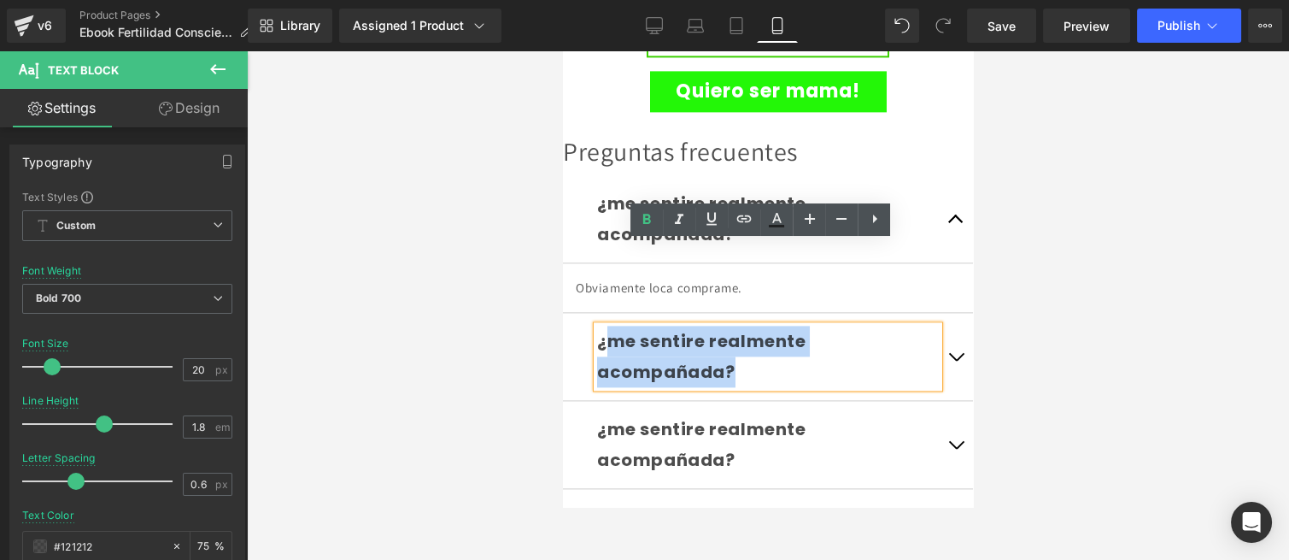
drag, startPoint x: 744, startPoint y: 284, endPoint x: 602, endPoint y: 260, distance: 143.9
click at [602, 325] on div "¿me sentire realmente acompañada?" at bounding box center [768, 356] width 342 height 62
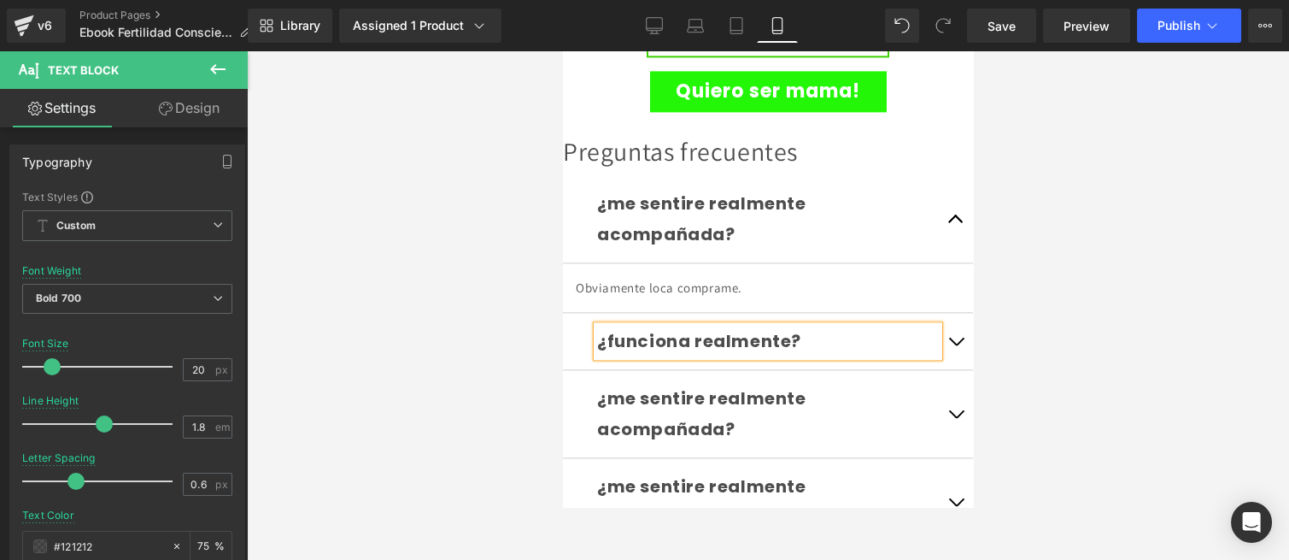
click at [949, 313] on button "button" at bounding box center [956, 341] width 34 height 56
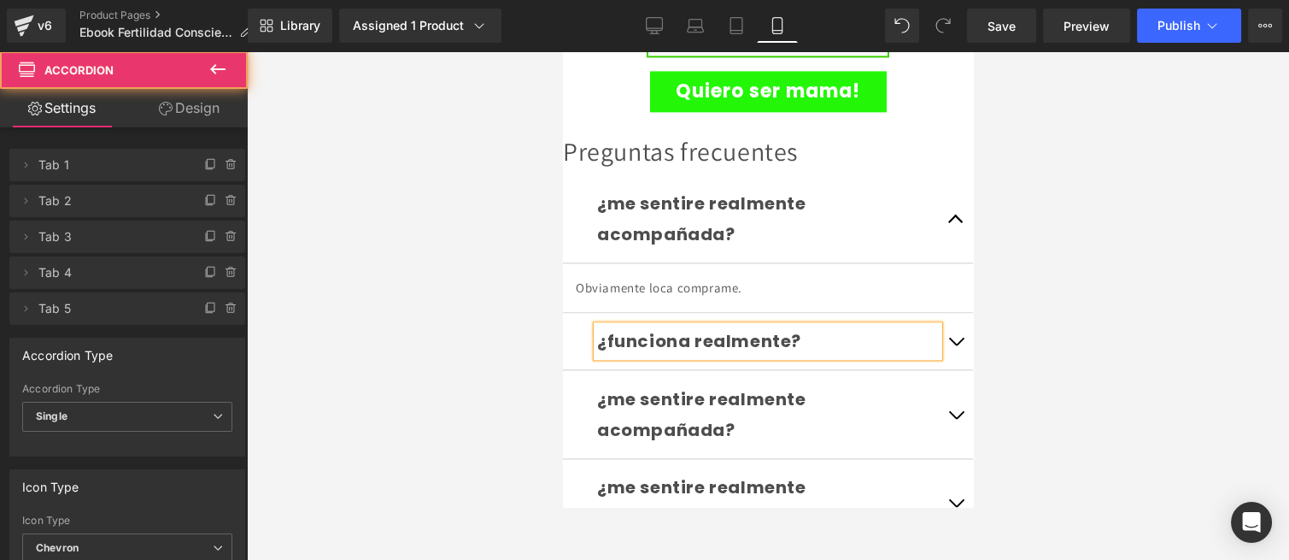
click at [946, 313] on button "button" at bounding box center [956, 341] width 34 height 56
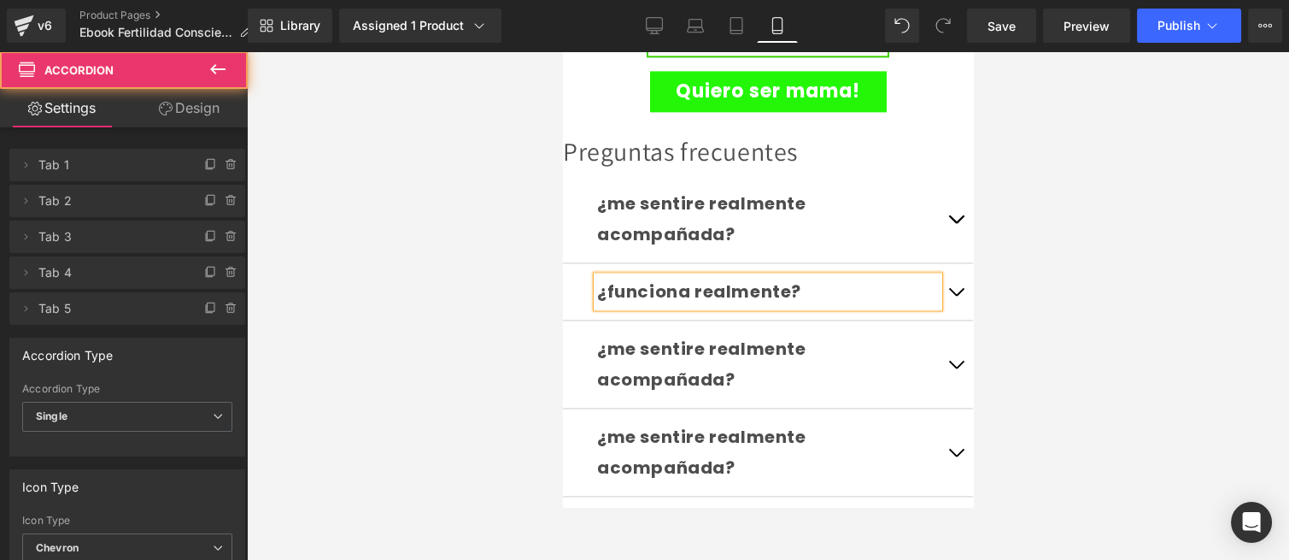
click at [943, 263] on button "button" at bounding box center [956, 291] width 34 height 56
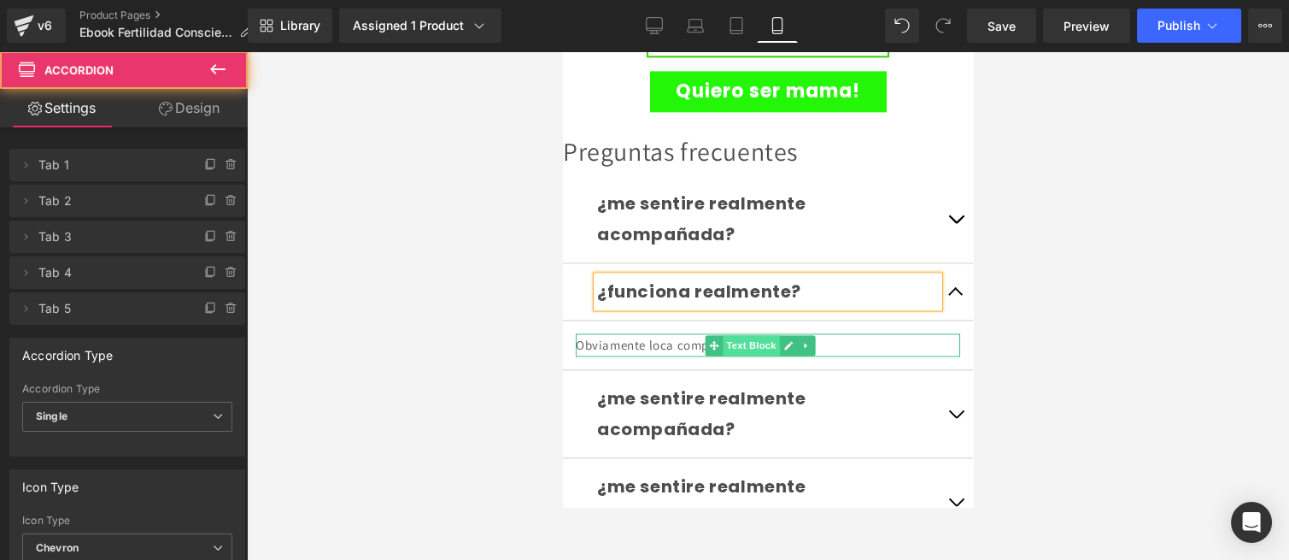
click at [739, 335] on span "Text Block" at bounding box center [752, 345] width 56 height 21
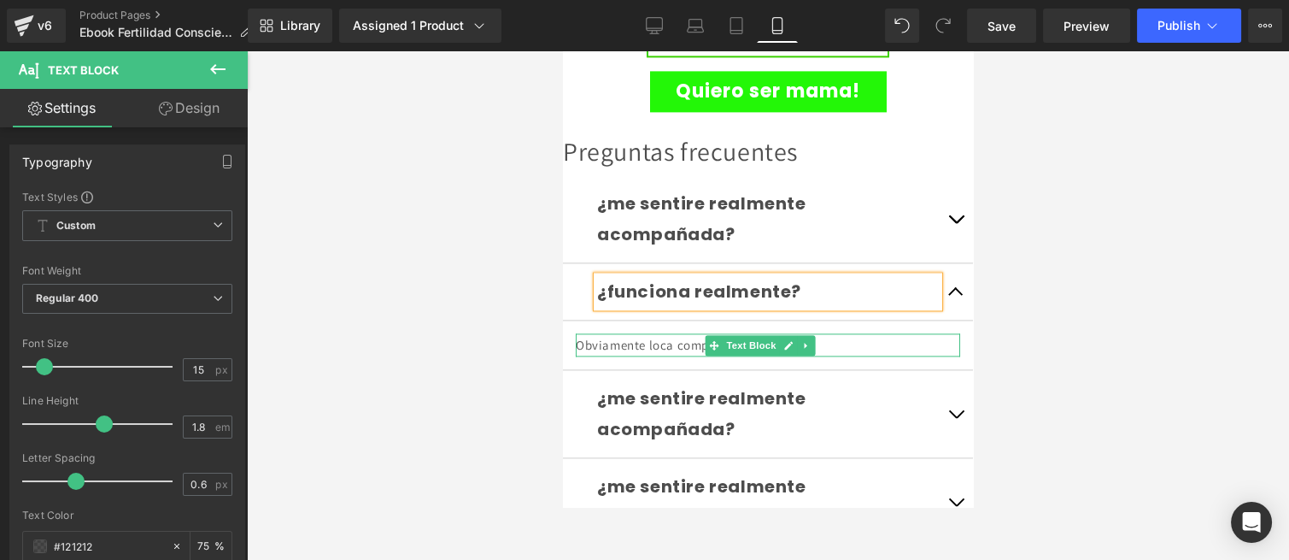
click at [669, 333] on p "Obviamente loca comprame." at bounding box center [768, 344] width 384 height 23
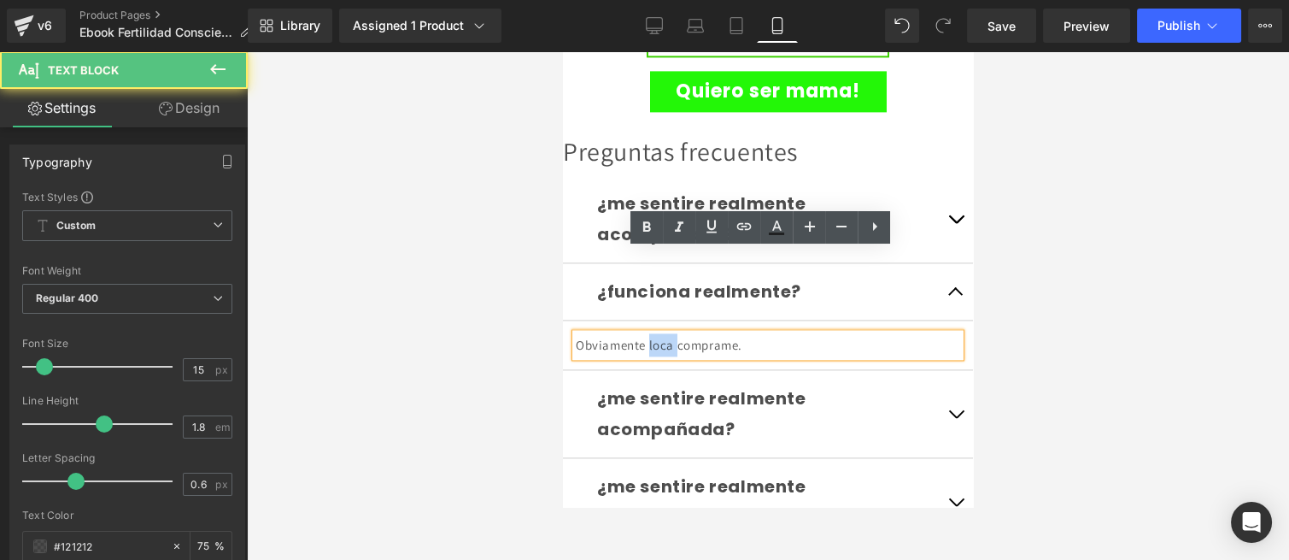
click at [669, 333] on p "Obviamente loca comprame." at bounding box center [768, 344] width 384 height 23
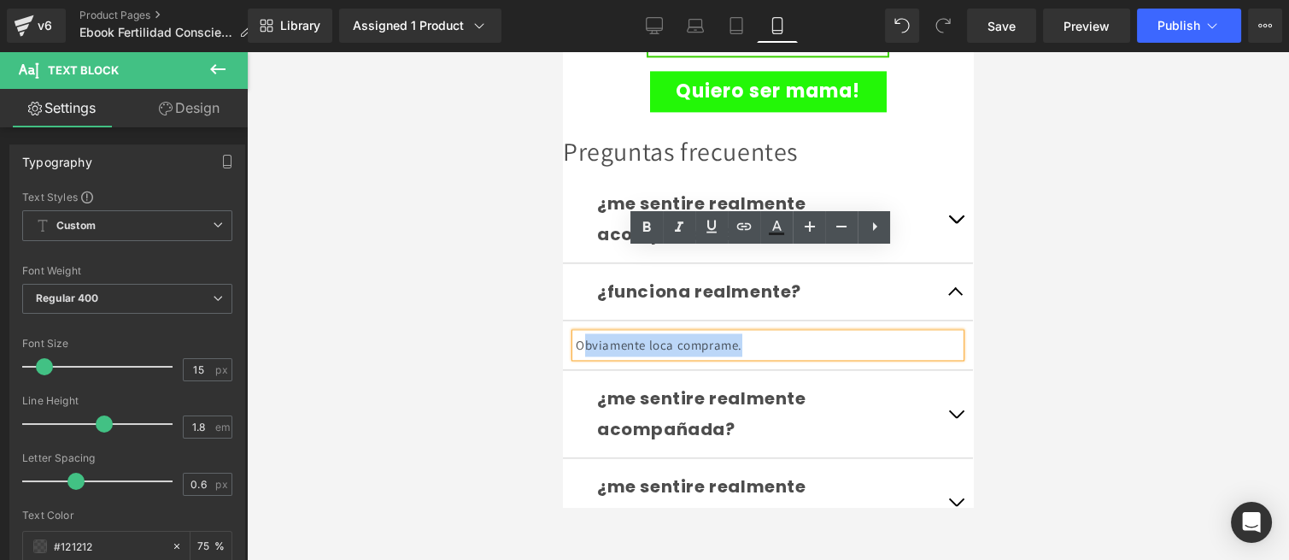
drag, startPoint x: 761, startPoint y: 262, endPoint x: 586, endPoint y: 256, distance: 175.2
click at [586, 333] on p "Obviamente loca comprame." at bounding box center [768, 344] width 384 height 23
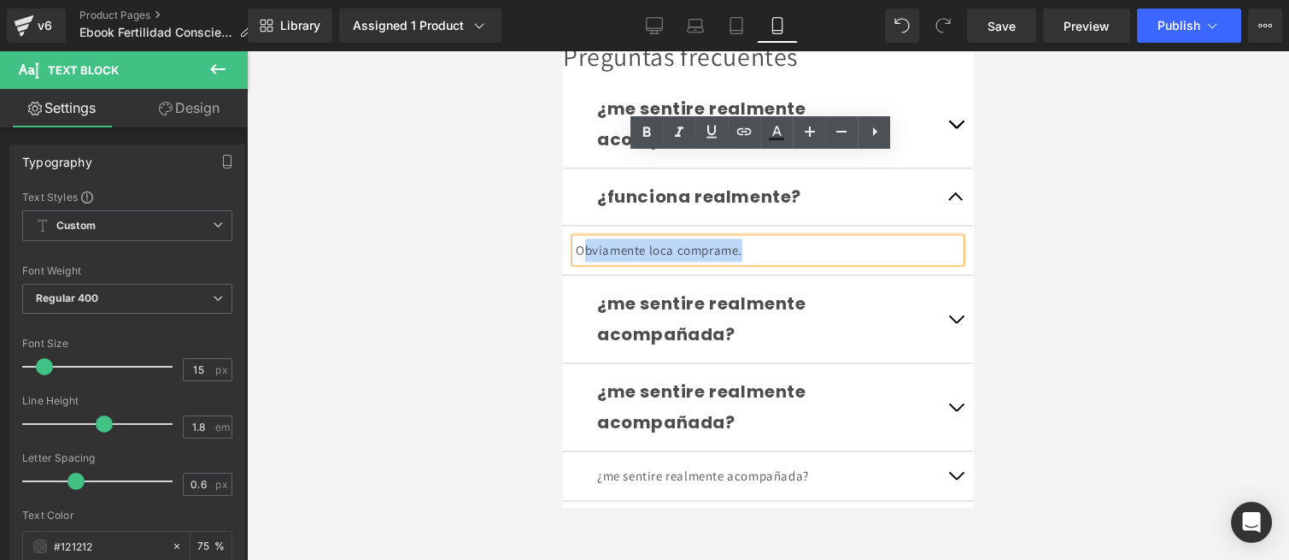
scroll to position [4556, 0]
click at [497, 274] on div at bounding box center [768, 305] width 1042 height 508
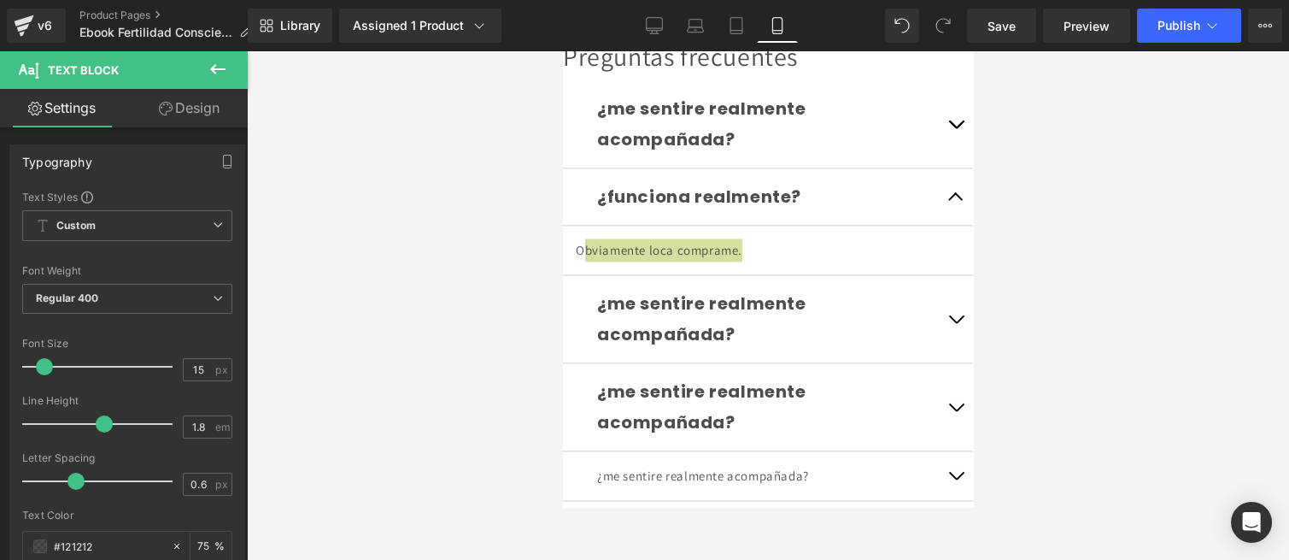
scroll to position [4082, 0]
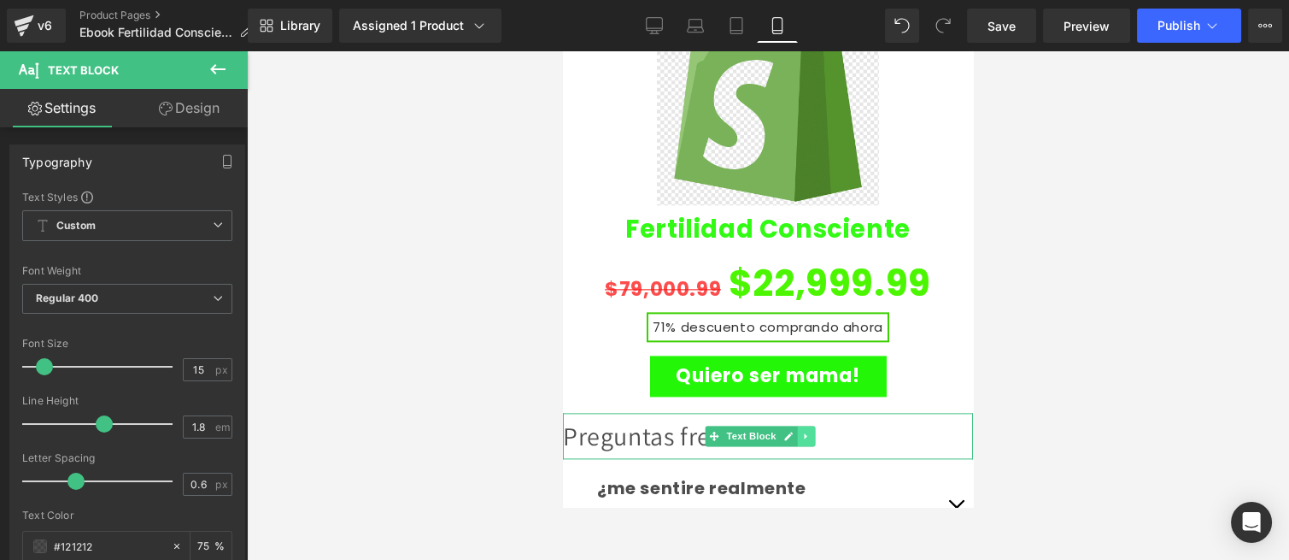
click at [800, 425] on link at bounding box center [807, 435] width 18 height 21
click at [799, 431] on icon at bounding box center [797, 435] width 9 height 9
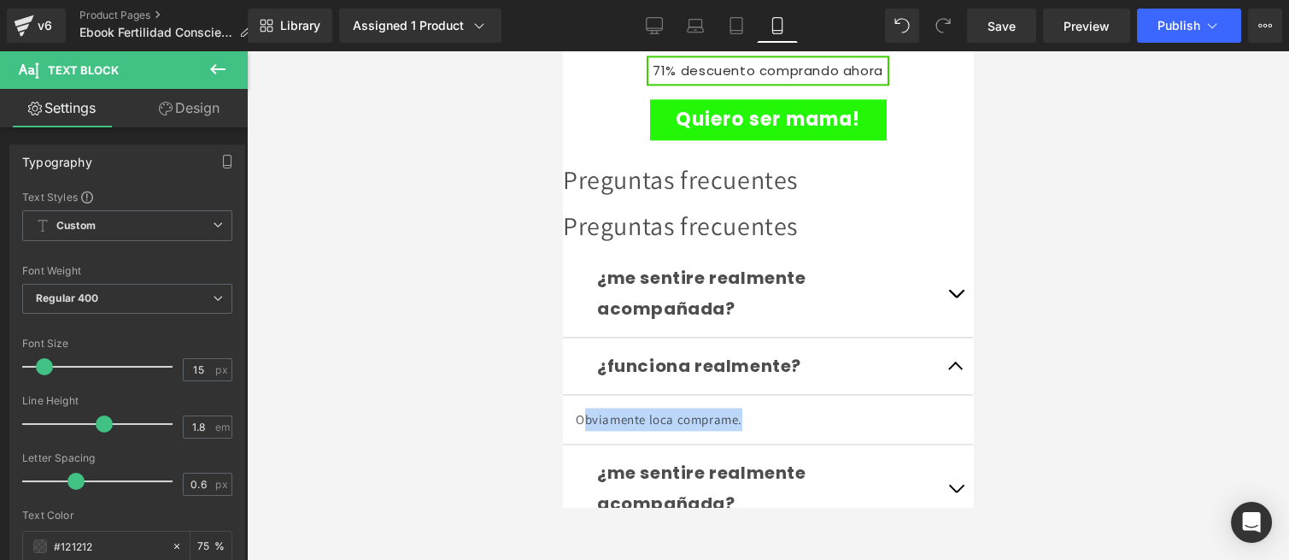
scroll to position [4339, 0]
click at [603, 202] on div "Preguntas frecuentes" at bounding box center [768, 225] width 410 height 46
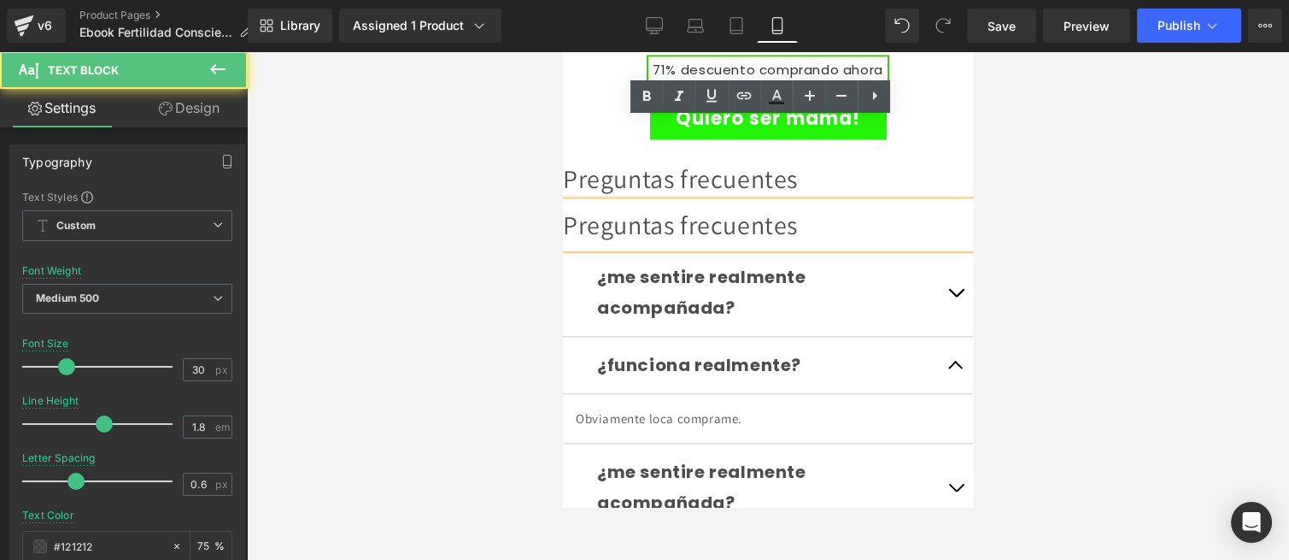
click at [527, 145] on div at bounding box center [768, 305] width 1042 height 508
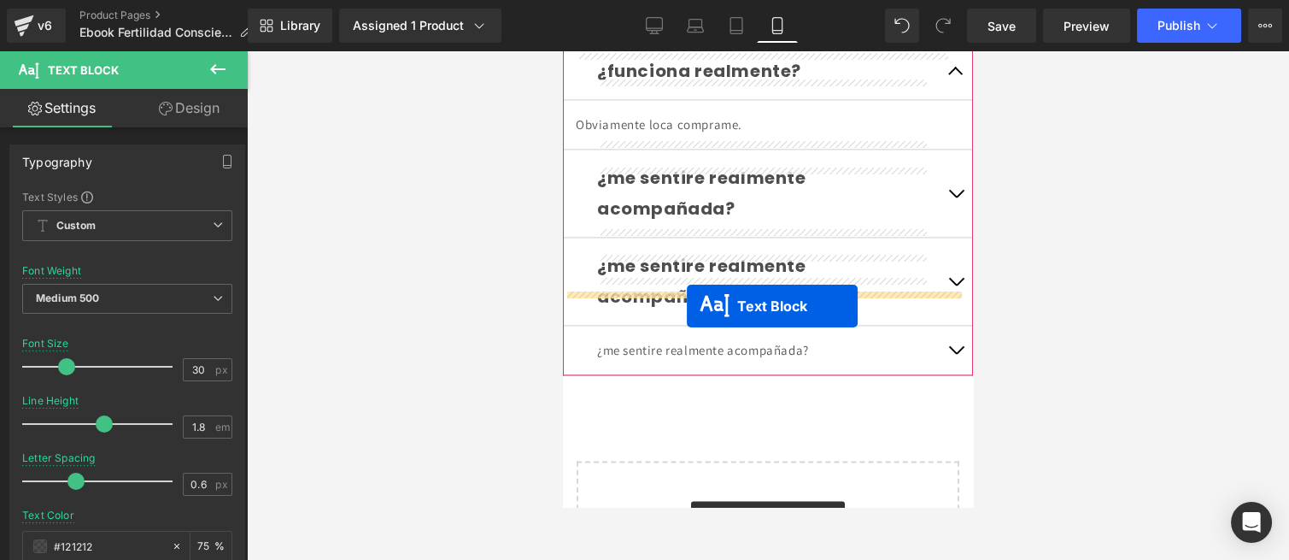
drag, startPoint x: 719, startPoint y: 278, endPoint x: 687, endPoint y: 305, distance: 41.9
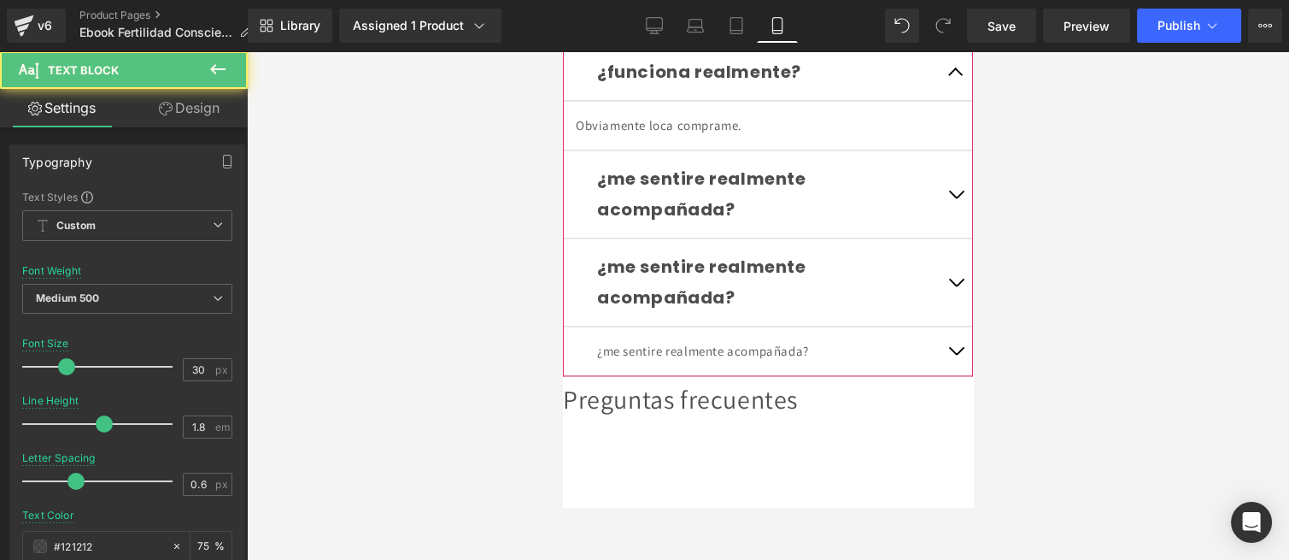
drag, startPoint x: 669, startPoint y: 329, endPoint x: 687, endPoint y: 326, distance: 18.1
click at [669, 376] on div "Preguntas frecuentes" at bounding box center [768, 399] width 410 height 46
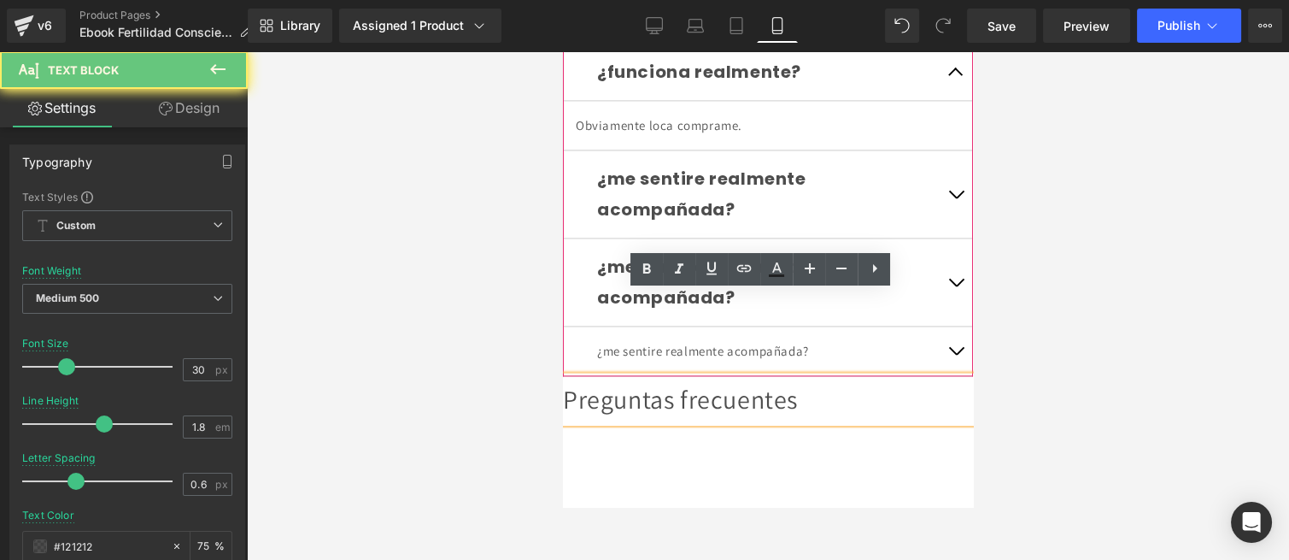
click at [689, 376] on div "Preguntas frecuentes" at bounding box center [768, 399] width 410 height 46
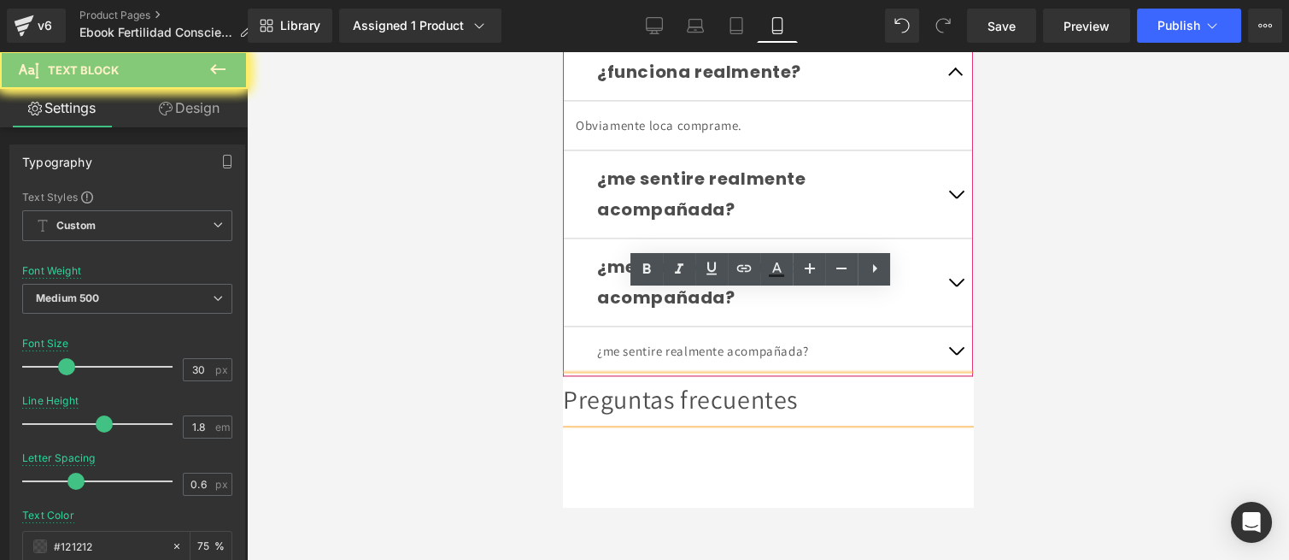
click at [689, 376] on div "Preguntas frecuentes" at bounding box center [768, 399] width 410 height 46
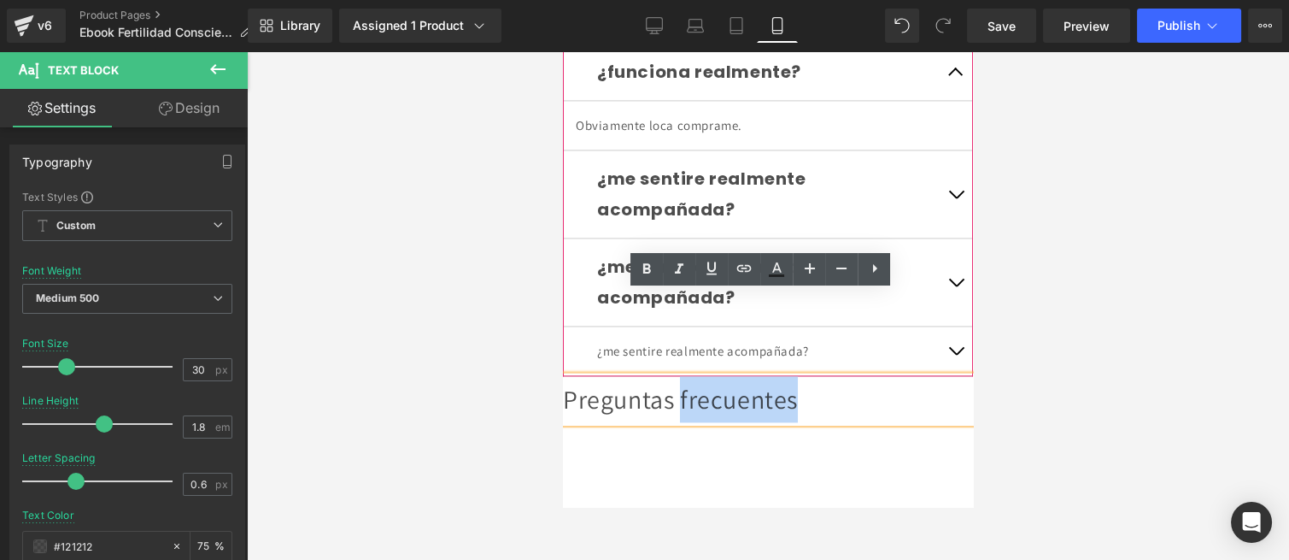
click at [692, 376] on div "Preguntas frecuentes" at bounding box center [768, 399] width 410 height 46
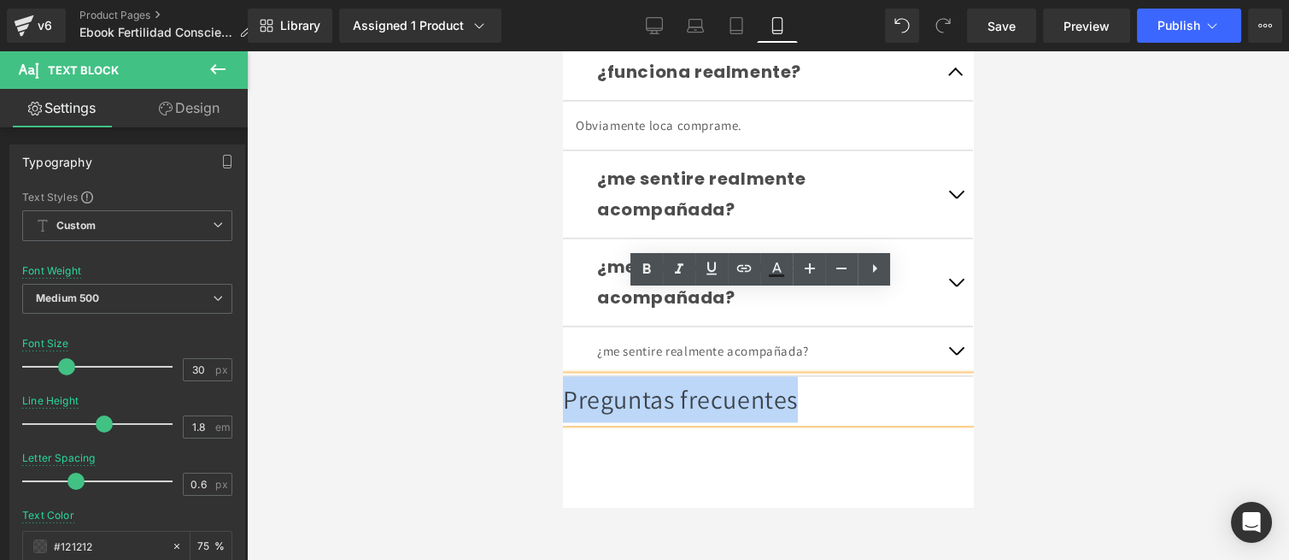
drag, startPoint x: 782, startPoint y: 312, endPoint x: 507, endPoint y: 290, distance: 275.9
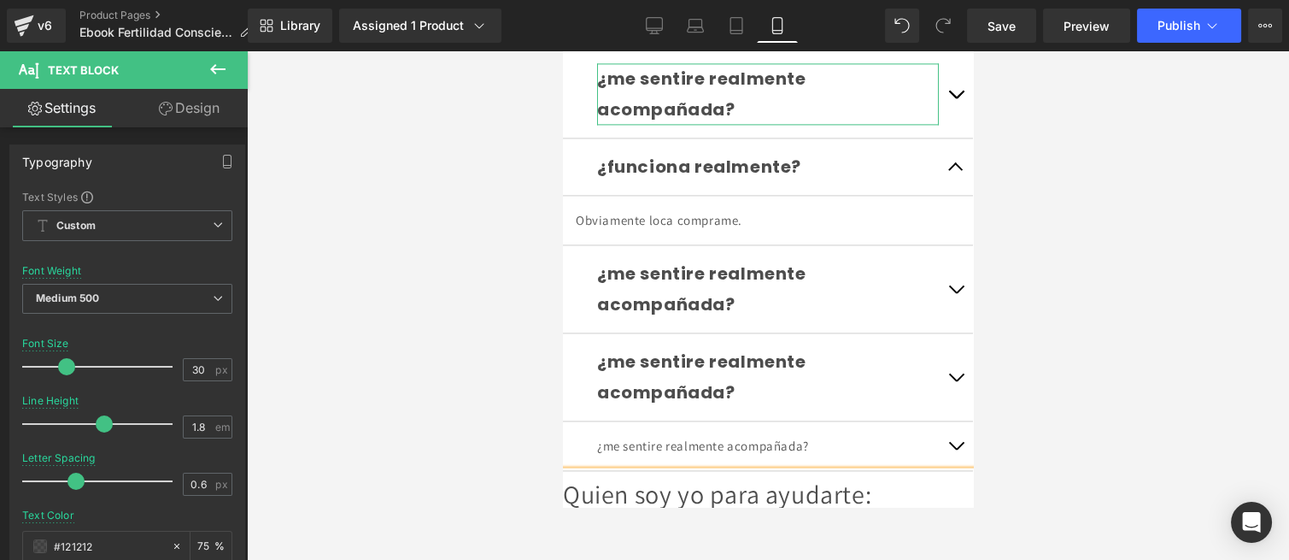
scroll to position [4681, 0]
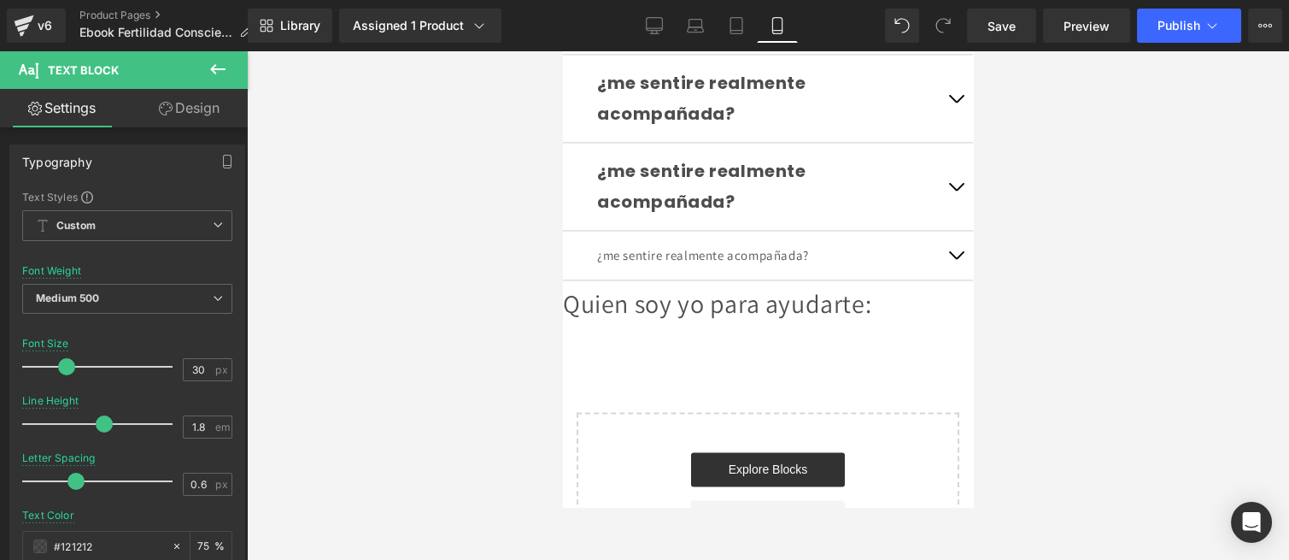
click at [209, 73] on icon at bounding box center [218, 69] width 21 height 21
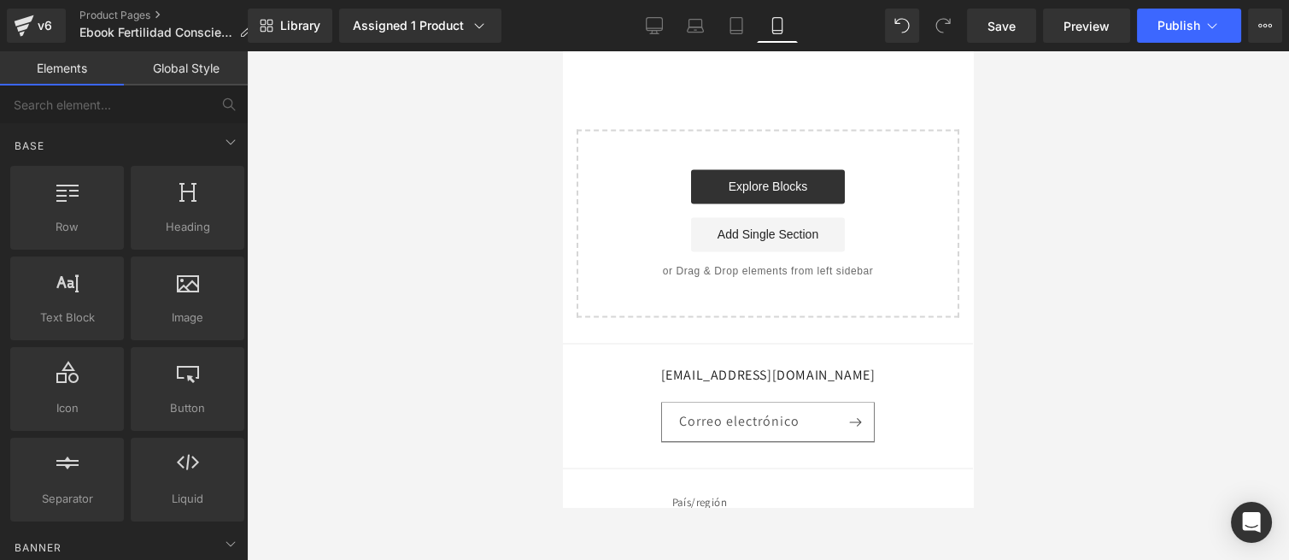
scroll to position [5059, 0]
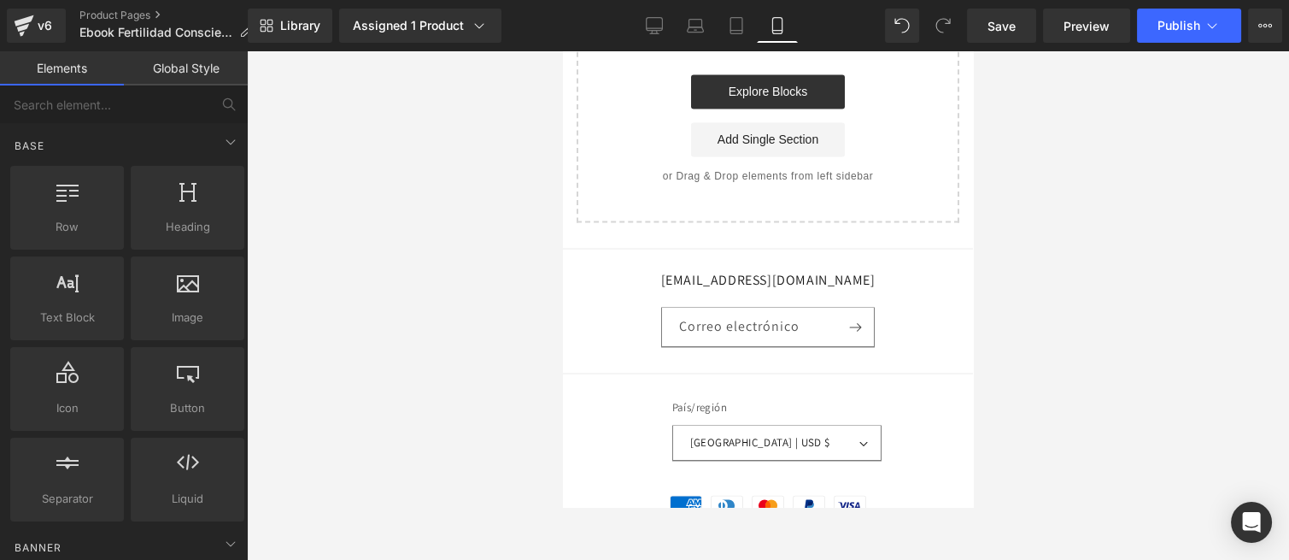
click at [726, 248] on footer "santoshayogaterapia@gmail.com Correo electrónico País/región Argentina | USD $ …" at bounding box center [768, 412] width 410 height 329
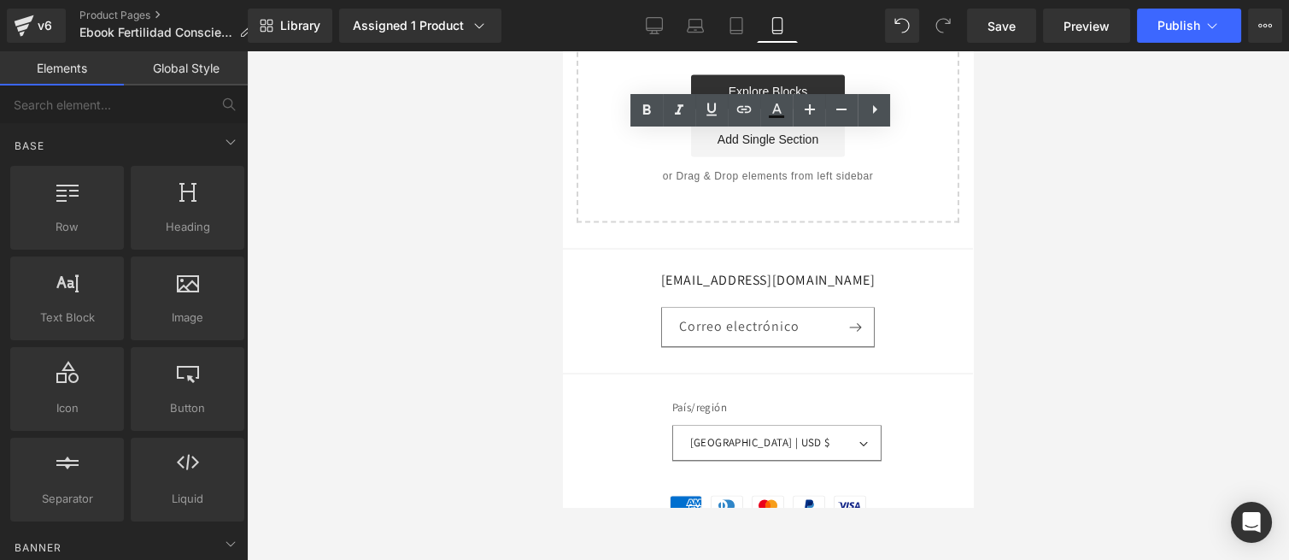
click at [755, 382] on form "País/región Argentina | USD $ Buscar Alemania USD $ Argentina USD $ Australia U…" at bounding box center [768, 427] width 209 height 91
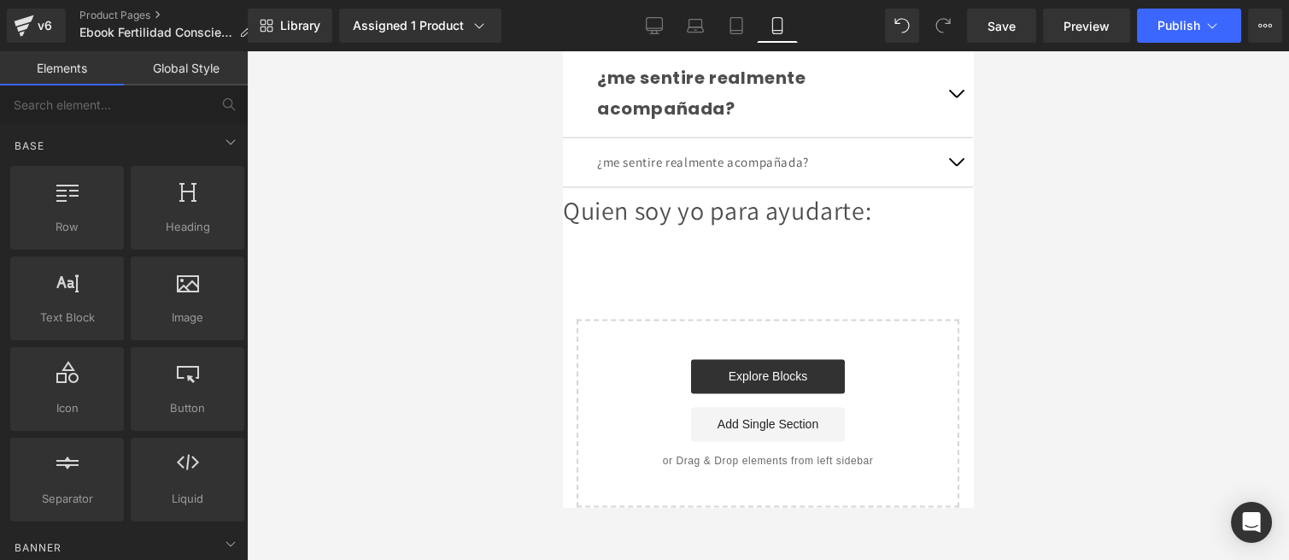
scroll to position [4869, 0]
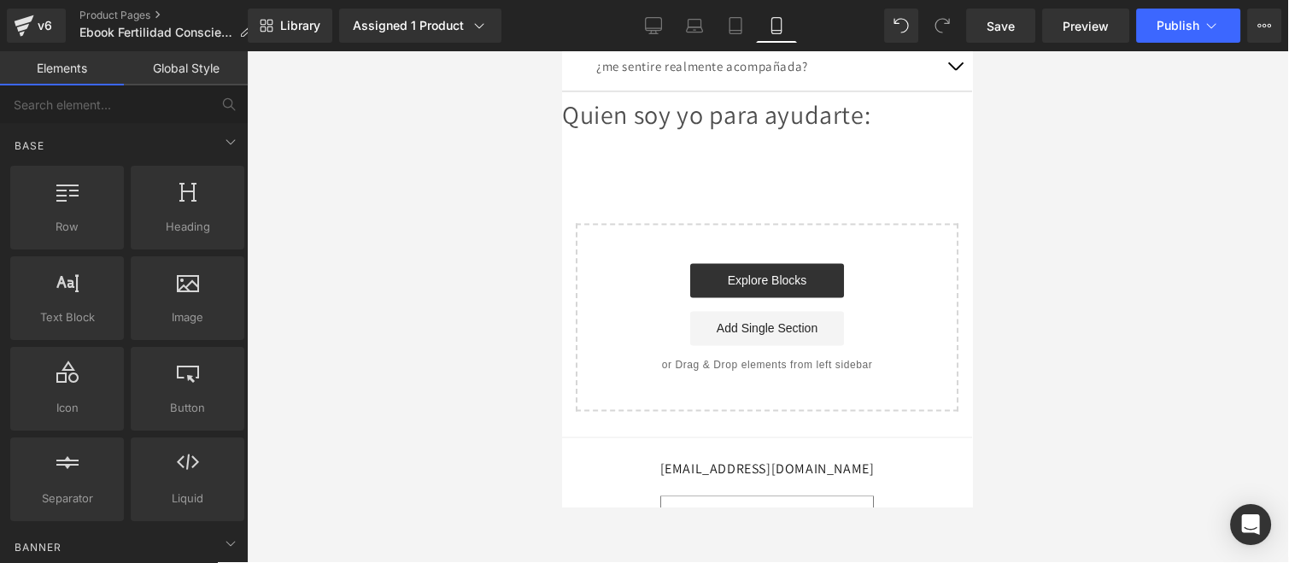
scroll to position [5027, 0]
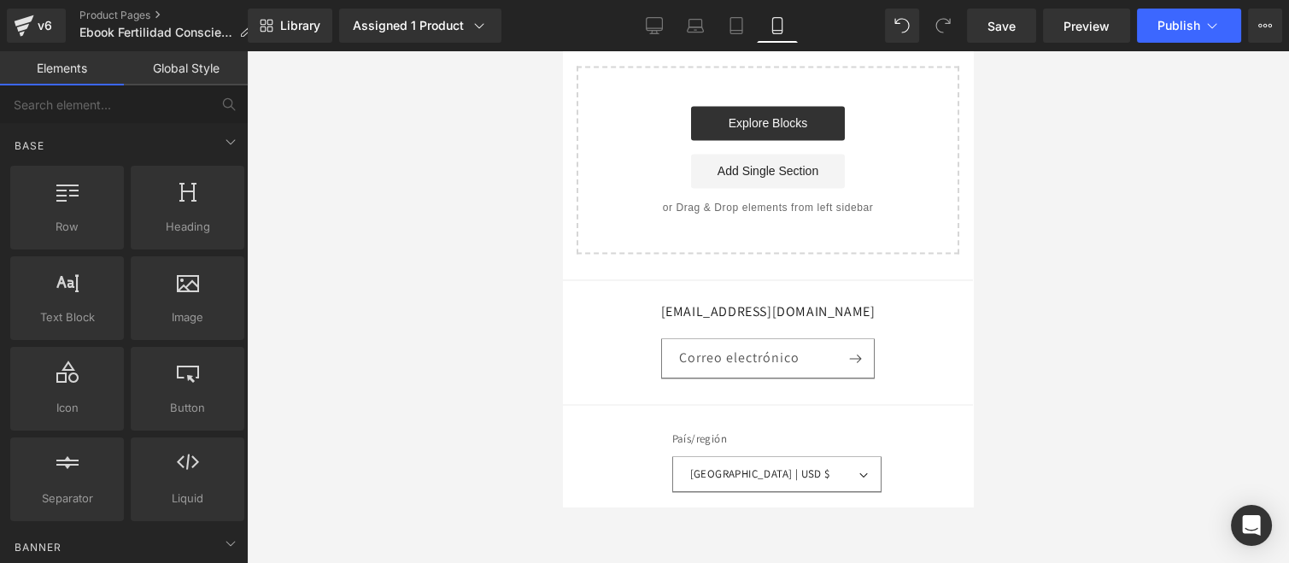
click at [624, 405] on div "País/región Argentina | USD $ Buscar Alemania USD $ Argentina USD $ Australia U…" at bounding box center [768, 455] width 384 height 100
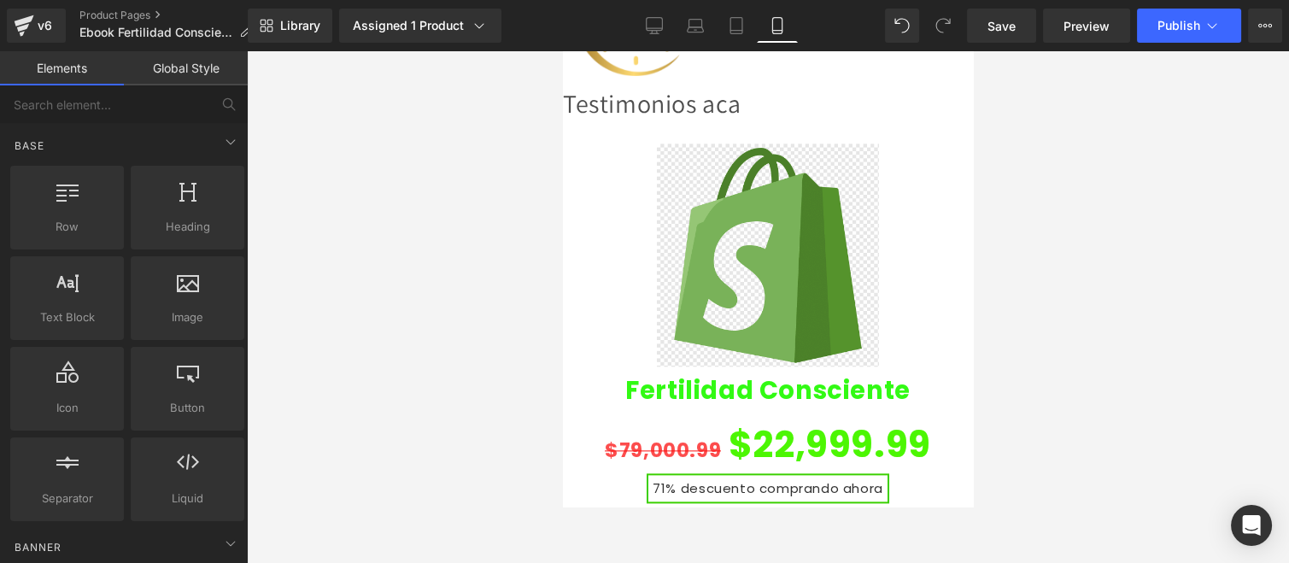
scroll to position [3825, 0]
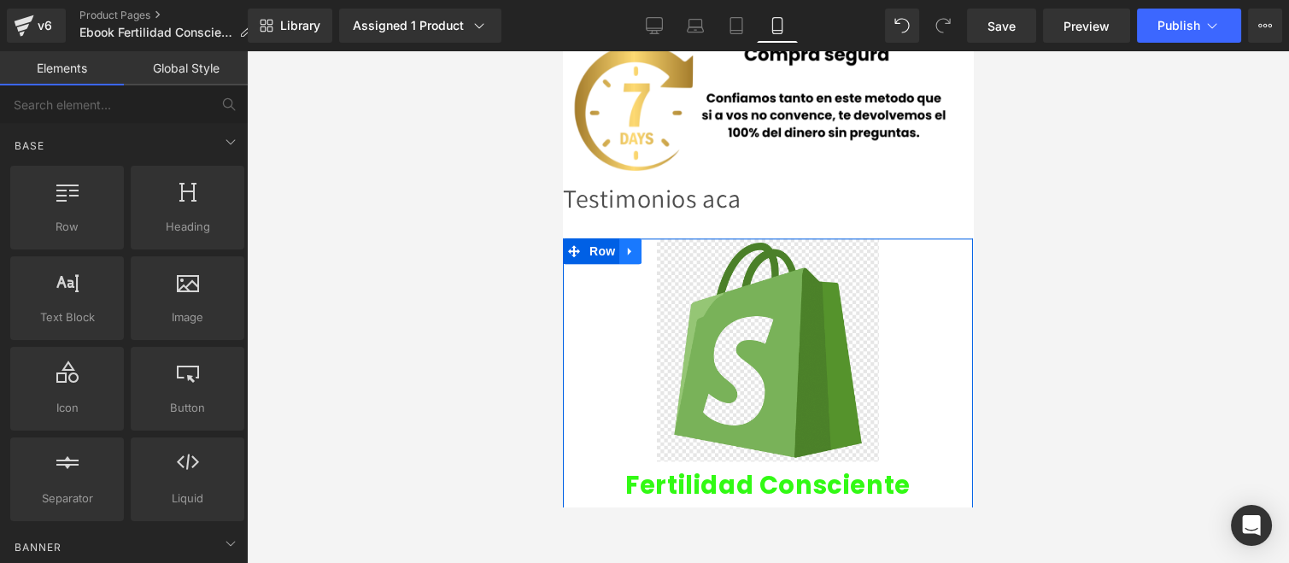
click at [628, 248] on icon at bounding box center [629, 252] width 3 height 8
click at [653, 245] on icon at bounding box center [653, 251] width 12 height 12
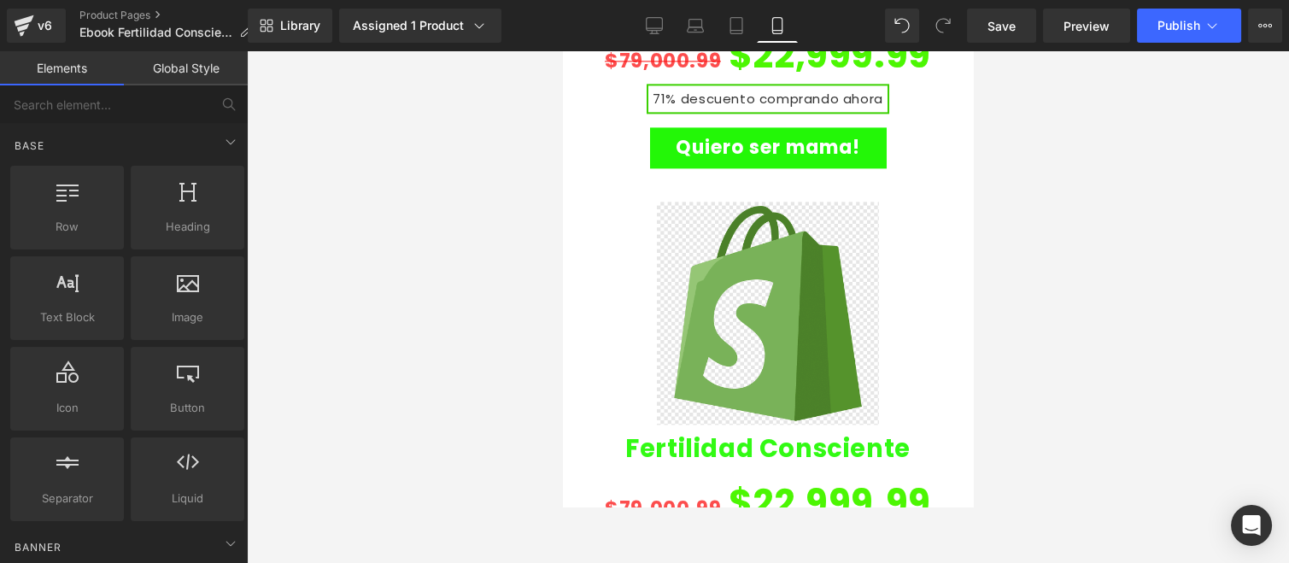
scroll to position [4119, 0]
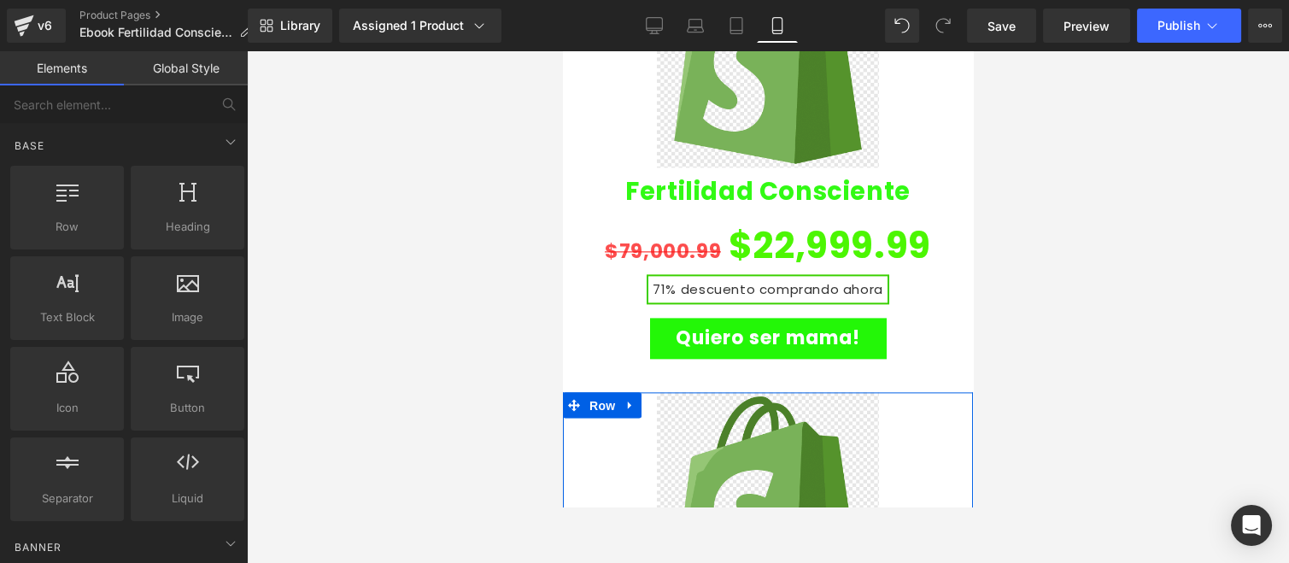
click at [589, 393] on span "Row" at bounding box center [602, 406] width 34 height 26
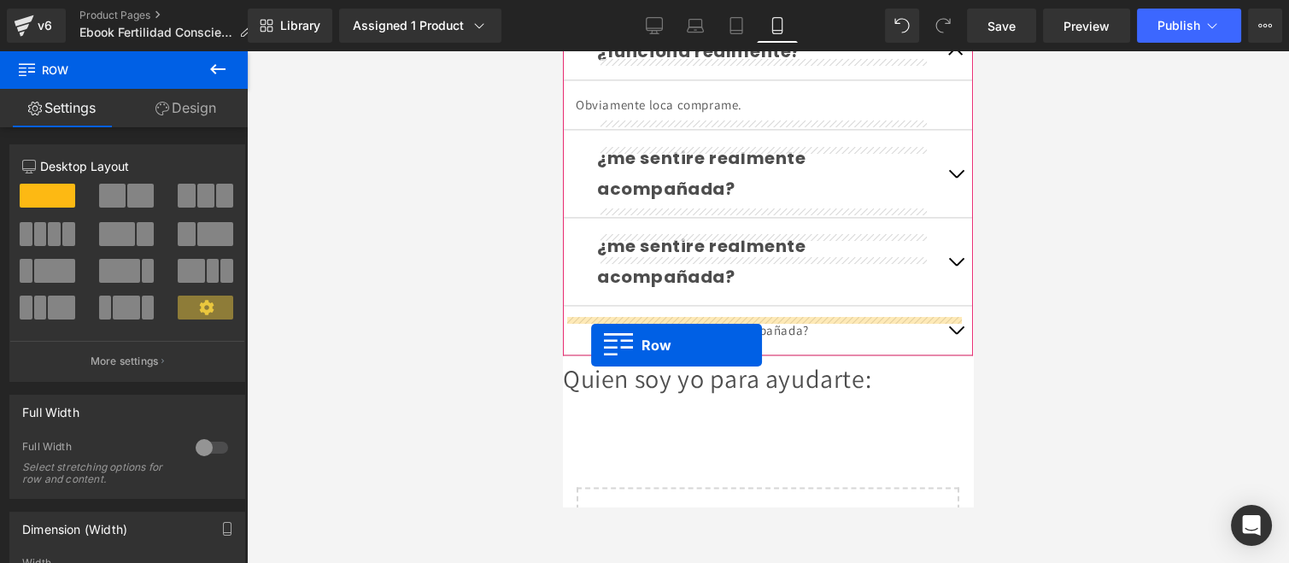
drag, startPoint x: 574, startPoint y: 323, endPoint x: 591, endPoint y: 345, distance: 28.0
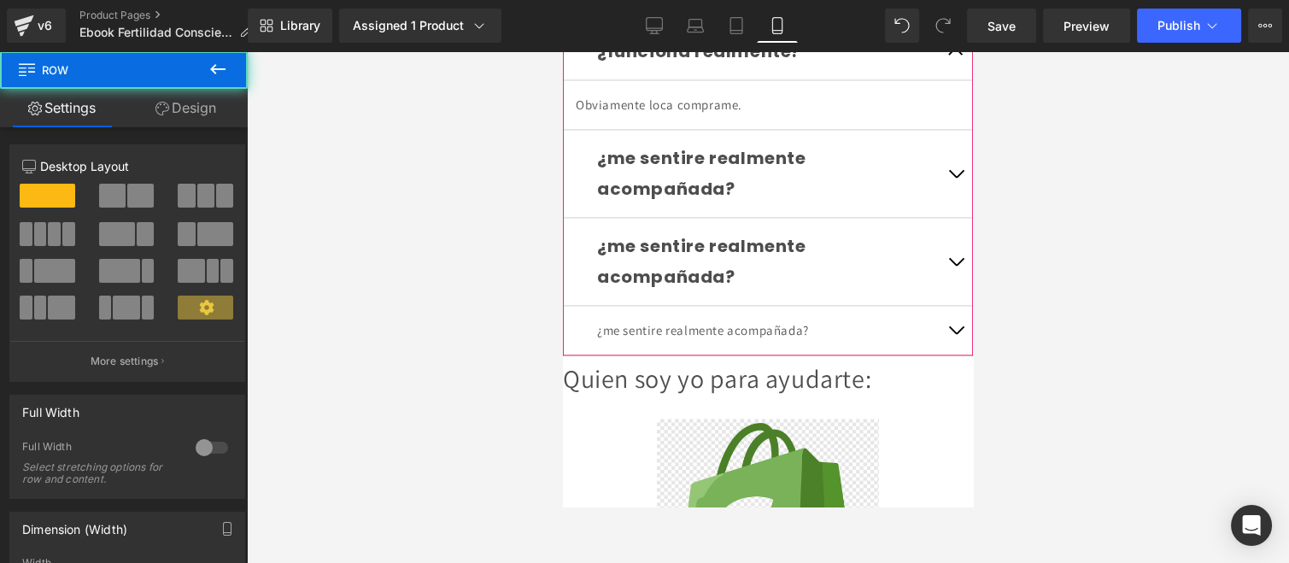
scroll to position [4796, 0]
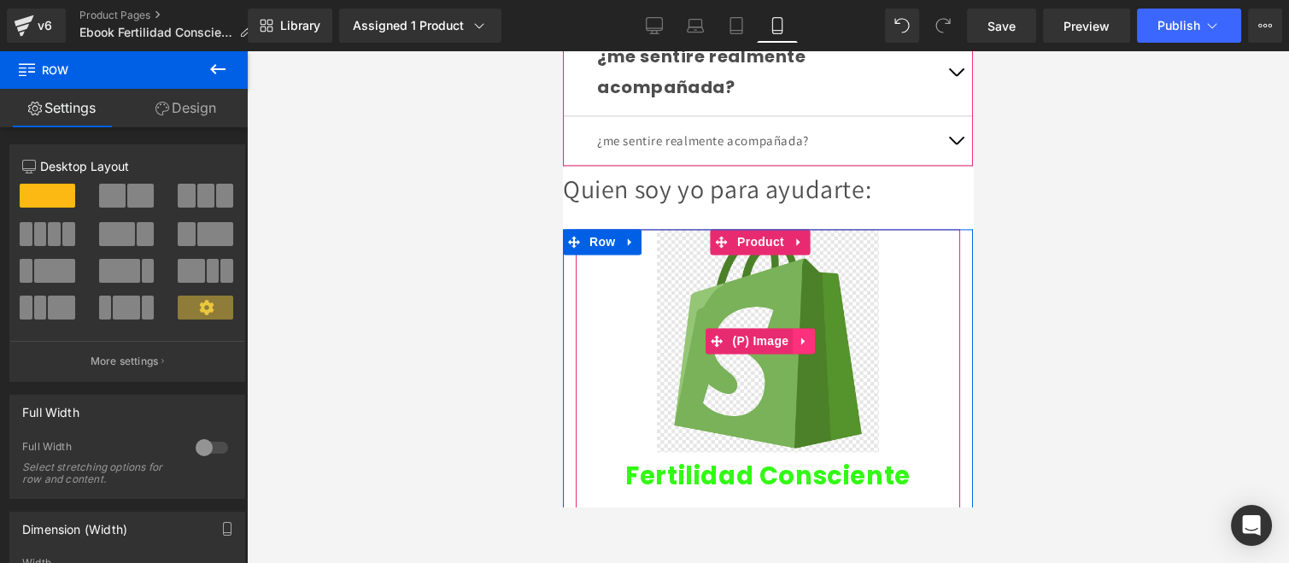
click at [804, 328] on link at bounding box center [804, 341] width 22 height 26
click at [813, 335] on icon at bounding box center [815, 341] width 12 height 12
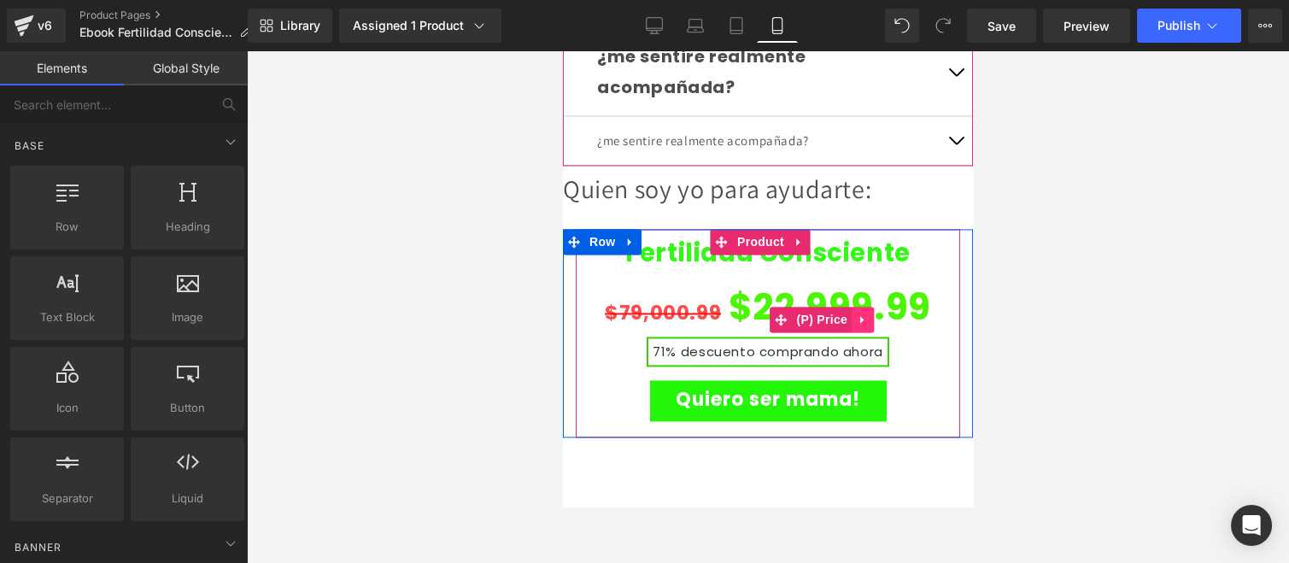
click at [857, 313] on icon at bounding box center [863, 319] width 12 height 13
click at [876, 314] on icon at bounding box center [874, 320] width 12 height 12
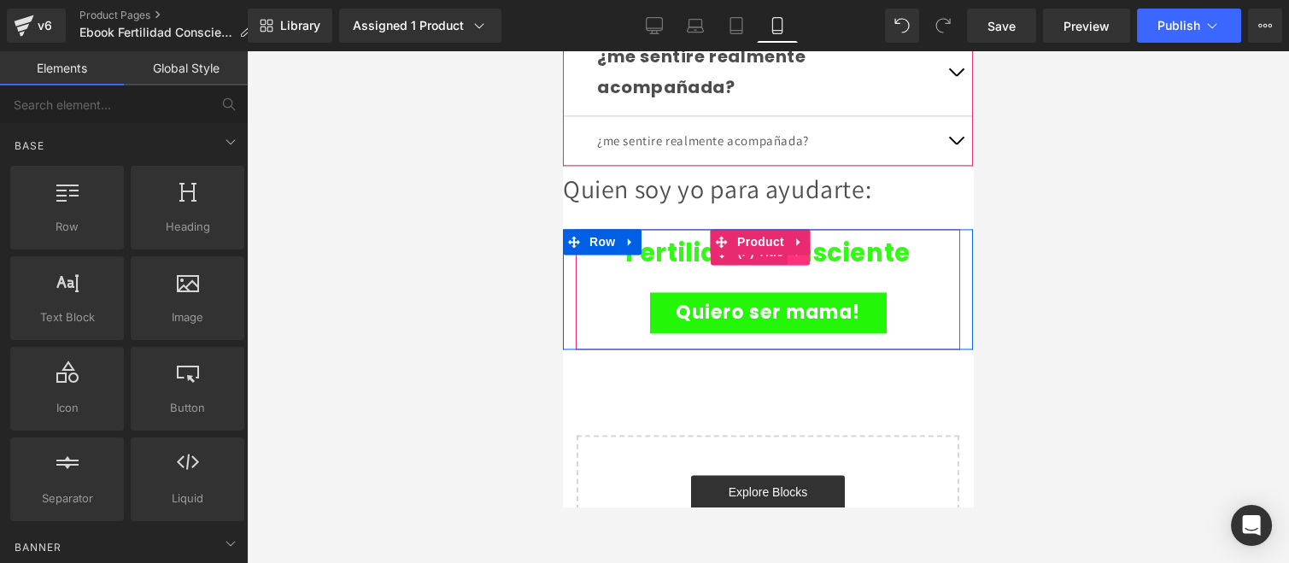
click at [797, 246] on icon at bounding box center [799, 252] width 12 height 13
click at [814, 246] on icon at bounding box center [810, 252] width 12 height 12
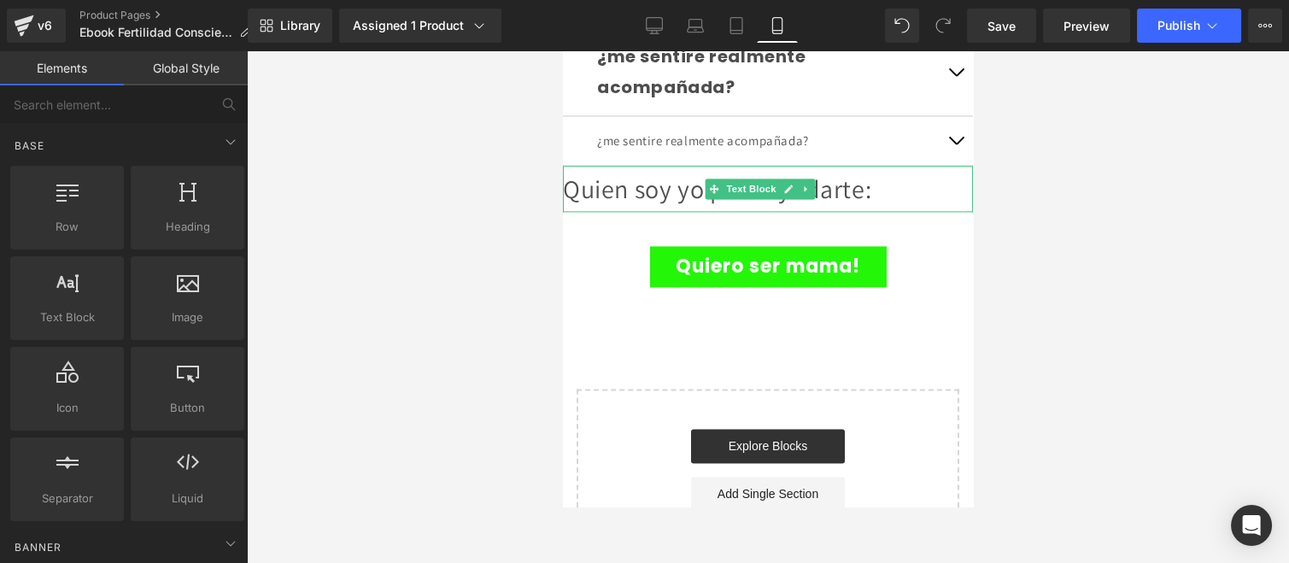
click at [924, 166] on div "Quien soy yo para ayudarte:" at bounding box center [768, 189] width 410 height 46
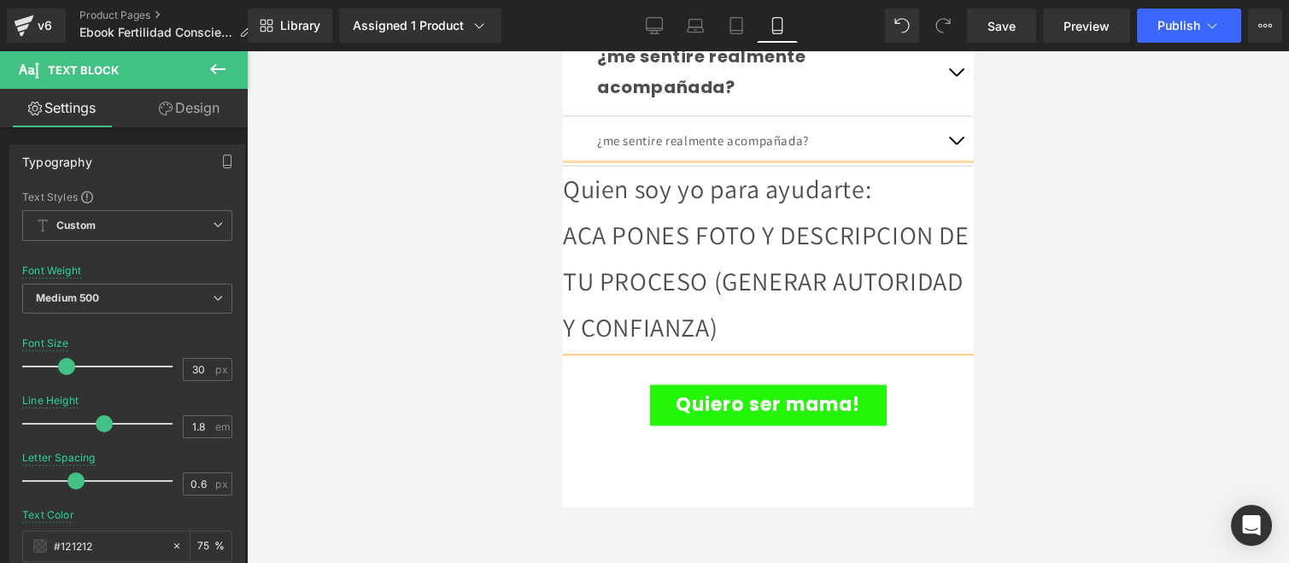
click at [1072, 258] on div at bounding box center [768, 307] width 1042 height 512
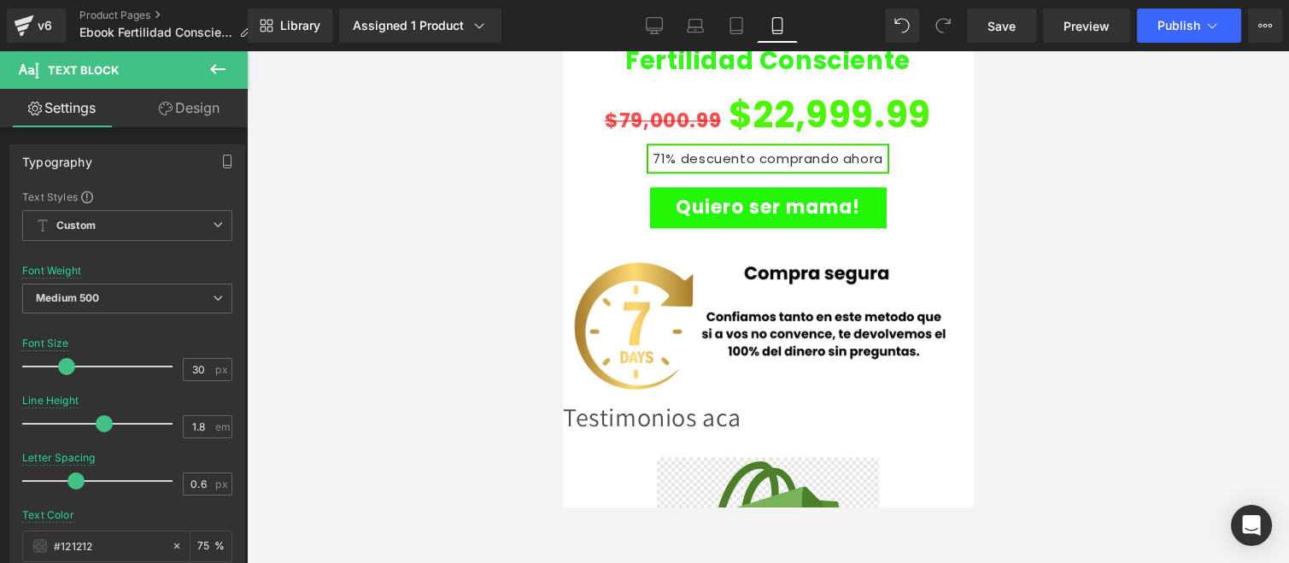
scroll to position [3512, 0]
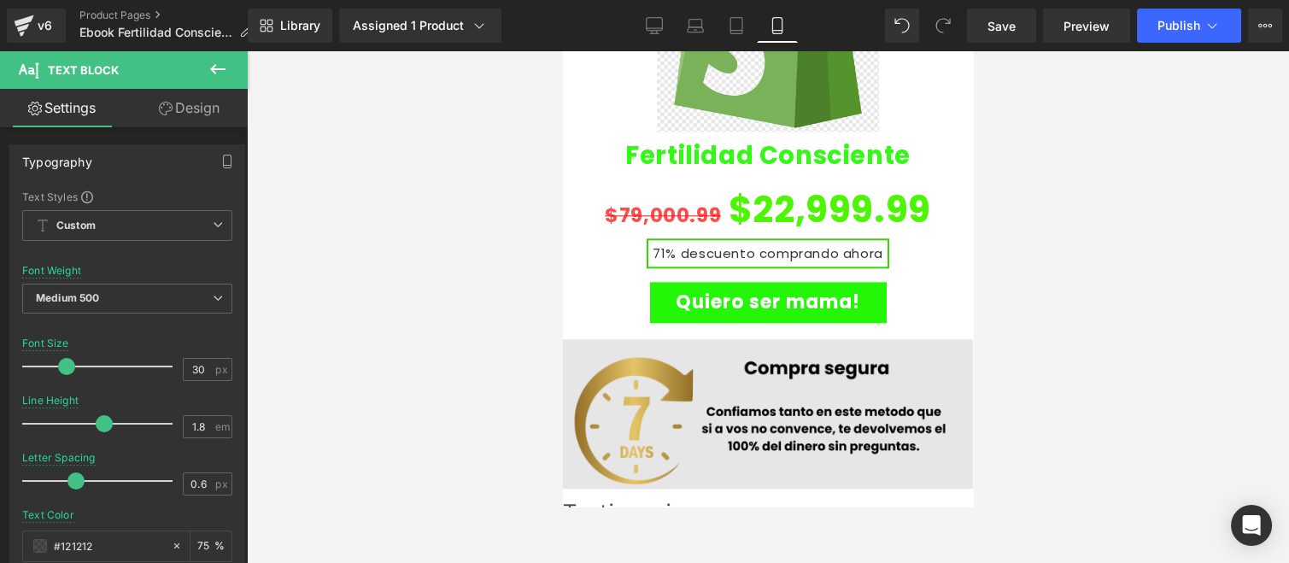
click at [685, 339] on img at bounding box center [768, 413] width 410 height 149
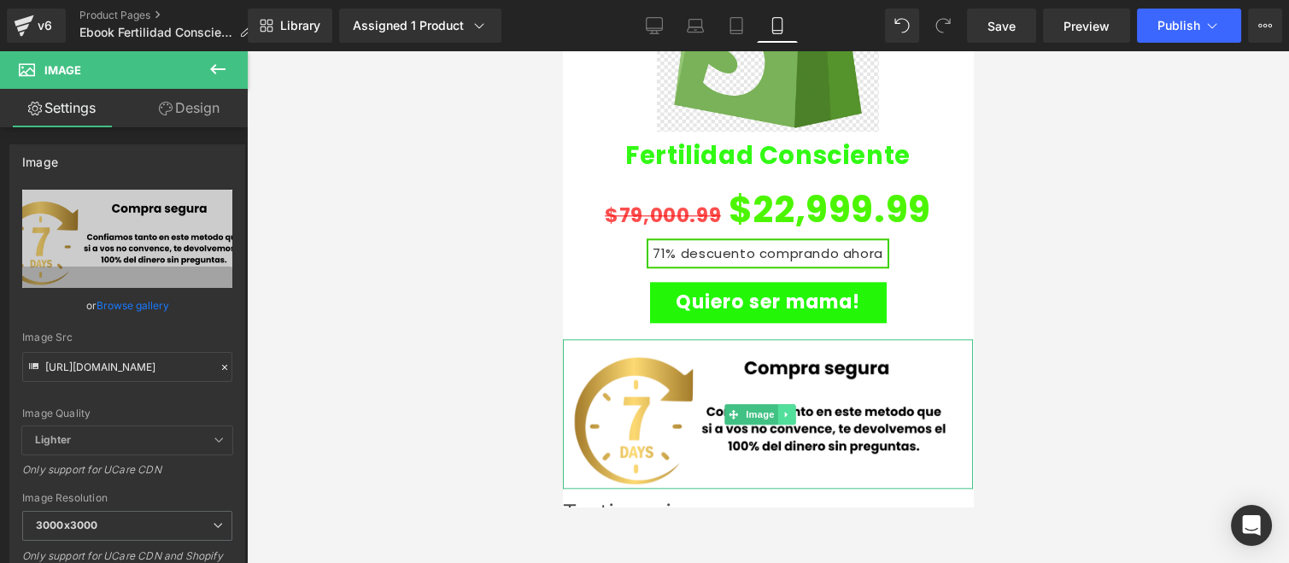
click at [783, 409] on icon at bounding box center [786, 414] width 9 height 10
click at [783, 404] on link at bounding box center [779, 414] width 18 height 21
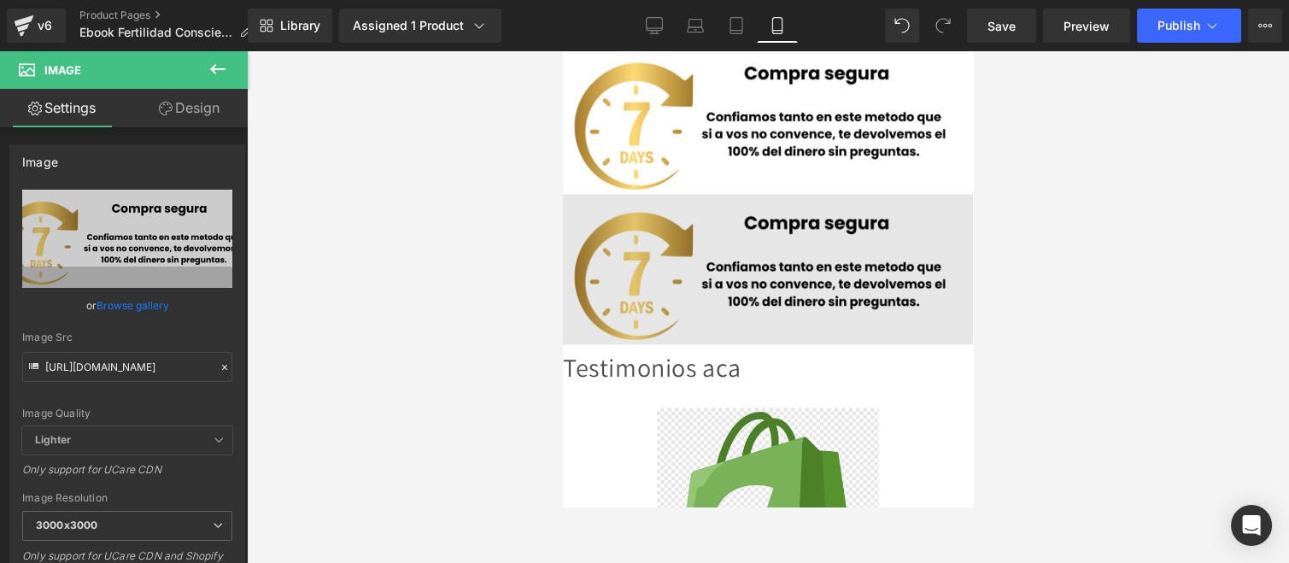
scroll to position [3807, 0]
click at [717, 193] on img at bounding box center [768, 267] width 410 height 149
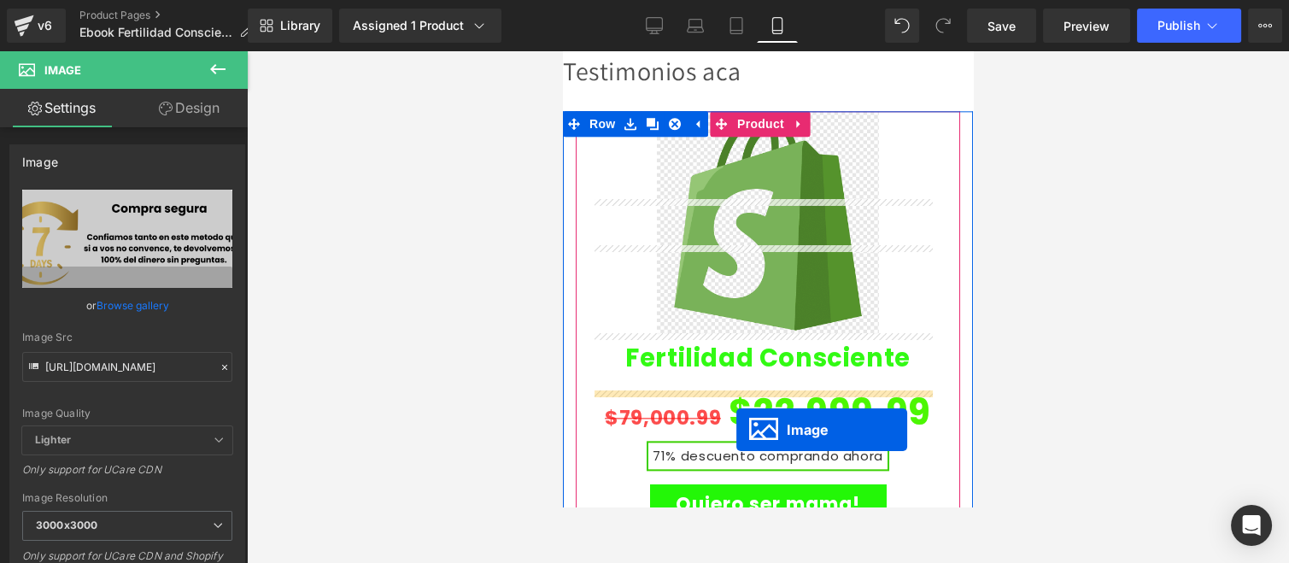
scroll to position [4098, 0]
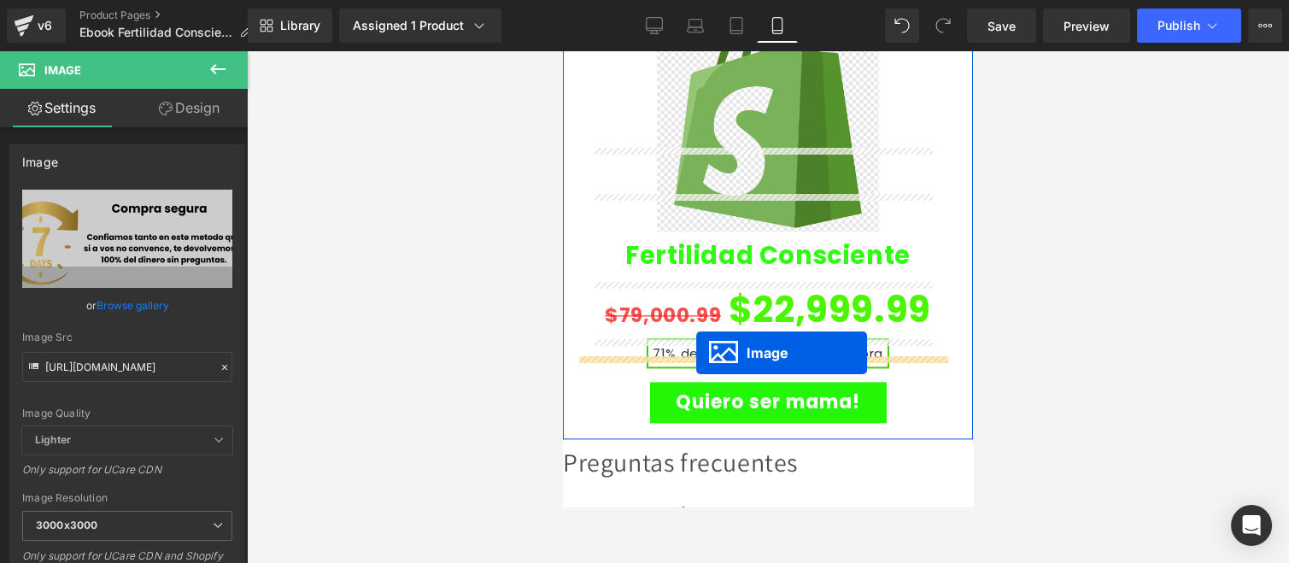
drag, startPoint x: 732, startPoint y: 190, endPoint x: 696, endPoint y: 353, distance: 167.1
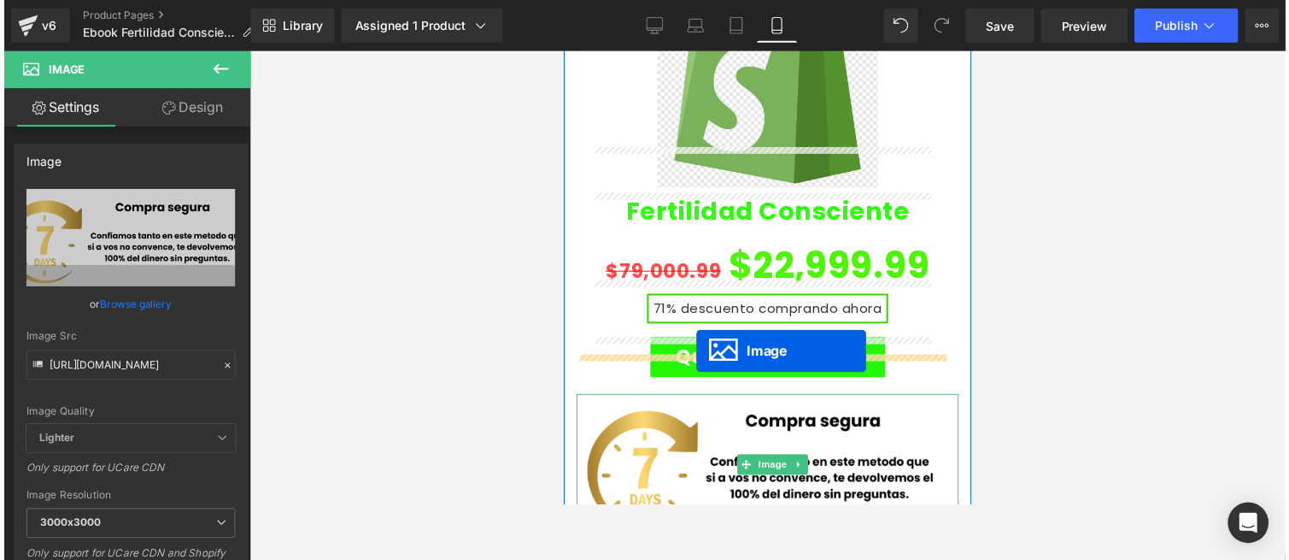
scroll to position [4056, 0]
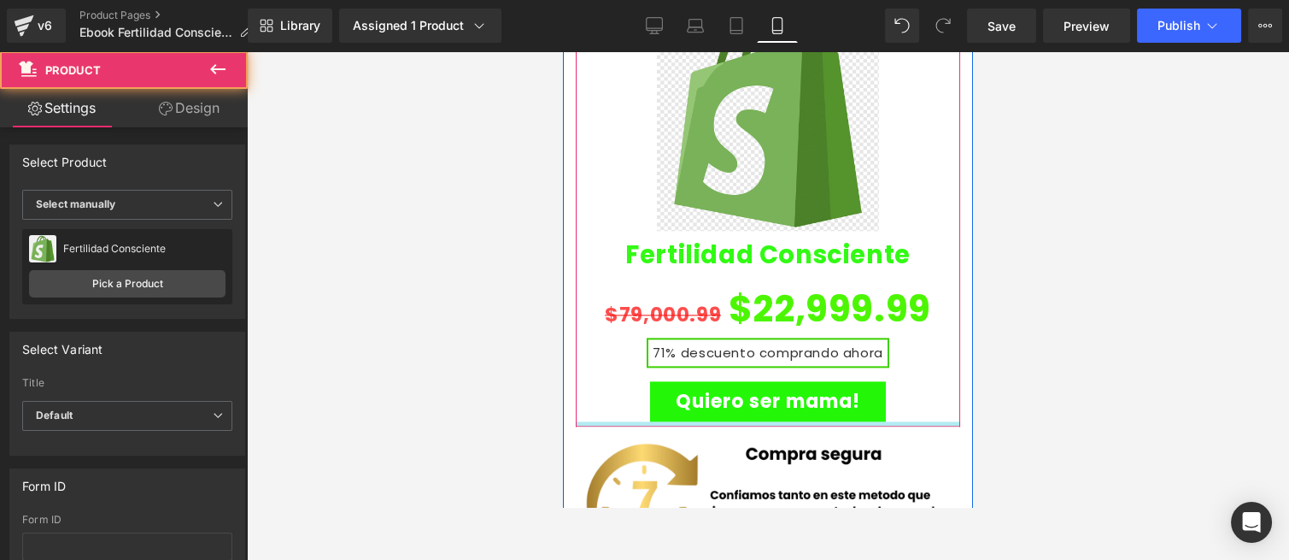
drag, startPoint x: 774, startPoint y: 354, endPoint x: 775, endPoint y: 342, distance: 12.0
click at [775, 421] on div at bounding box center [768, 423] width 384 height 5
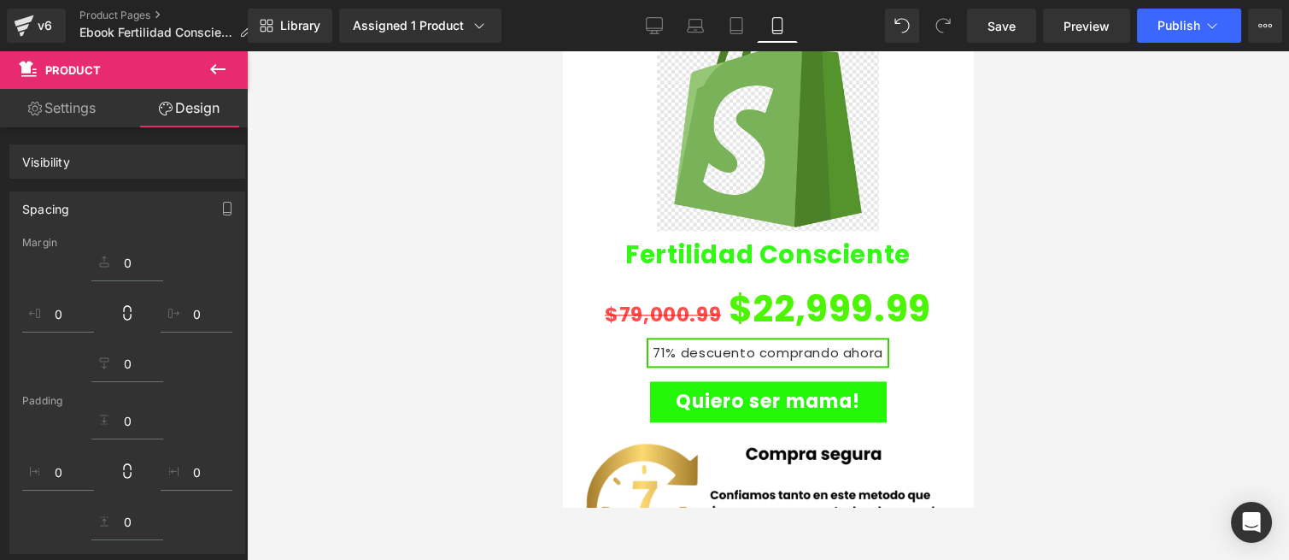
click at [491, 294] on div at bounding box center [768, 305] width 1042 height 508
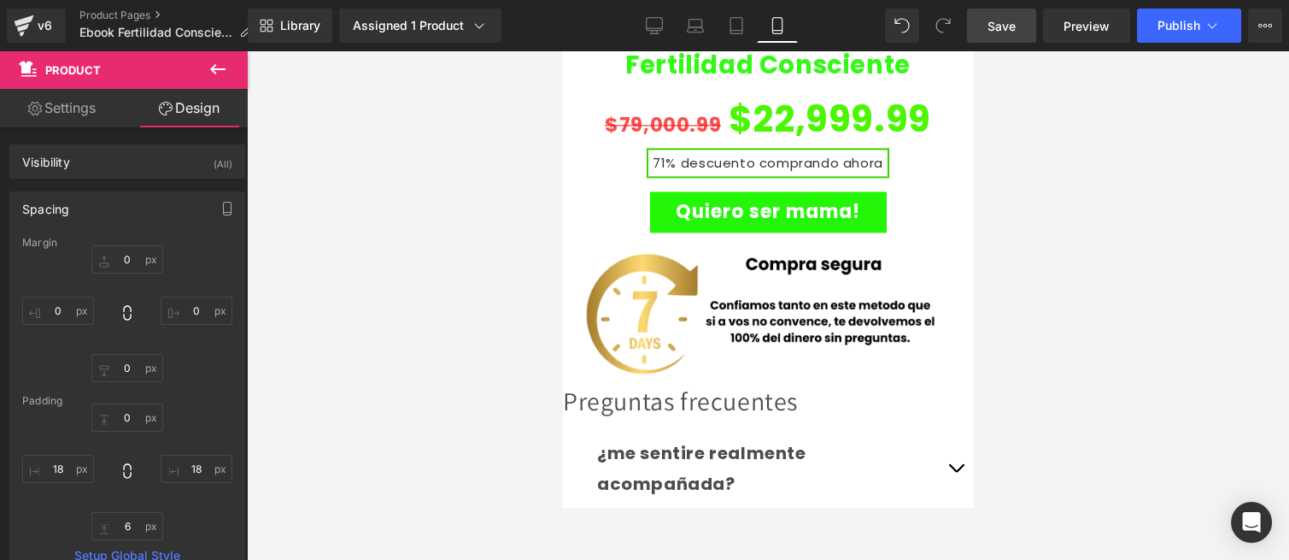
click at [1019, 23] on link "Save" at bounding box center [1001, 26] width 69 height 34
click at [1090, 34] on span "Preview" at bounding box center [1087, 26] width 46 height 18
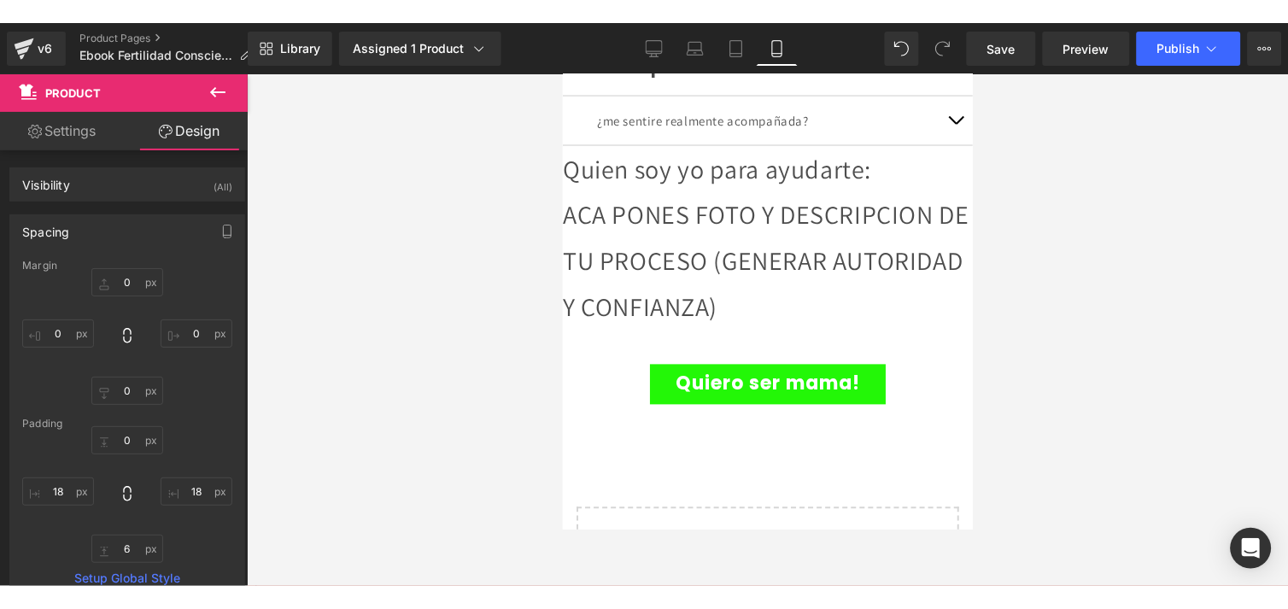
scroll to position [4803, 0]
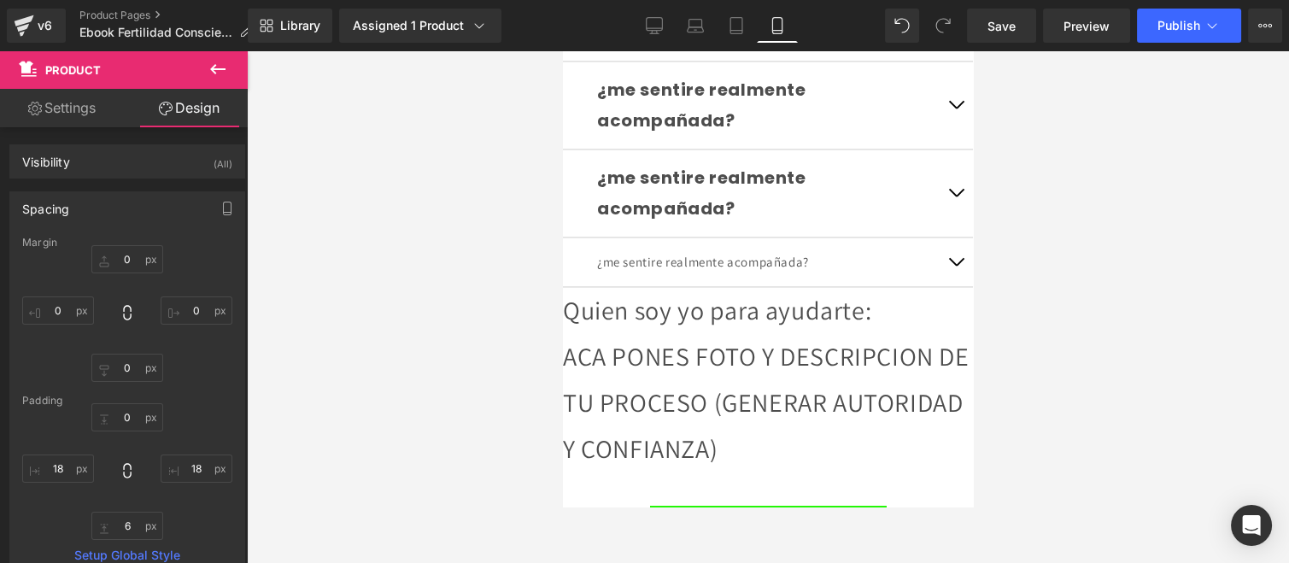
drag, startPoint x: 970, startPoint y: 372, endPoint x: 1579, endPoint y: 466, distance: 616.4
